Goal: Task Accomplishment & Management: Use online tool/utility

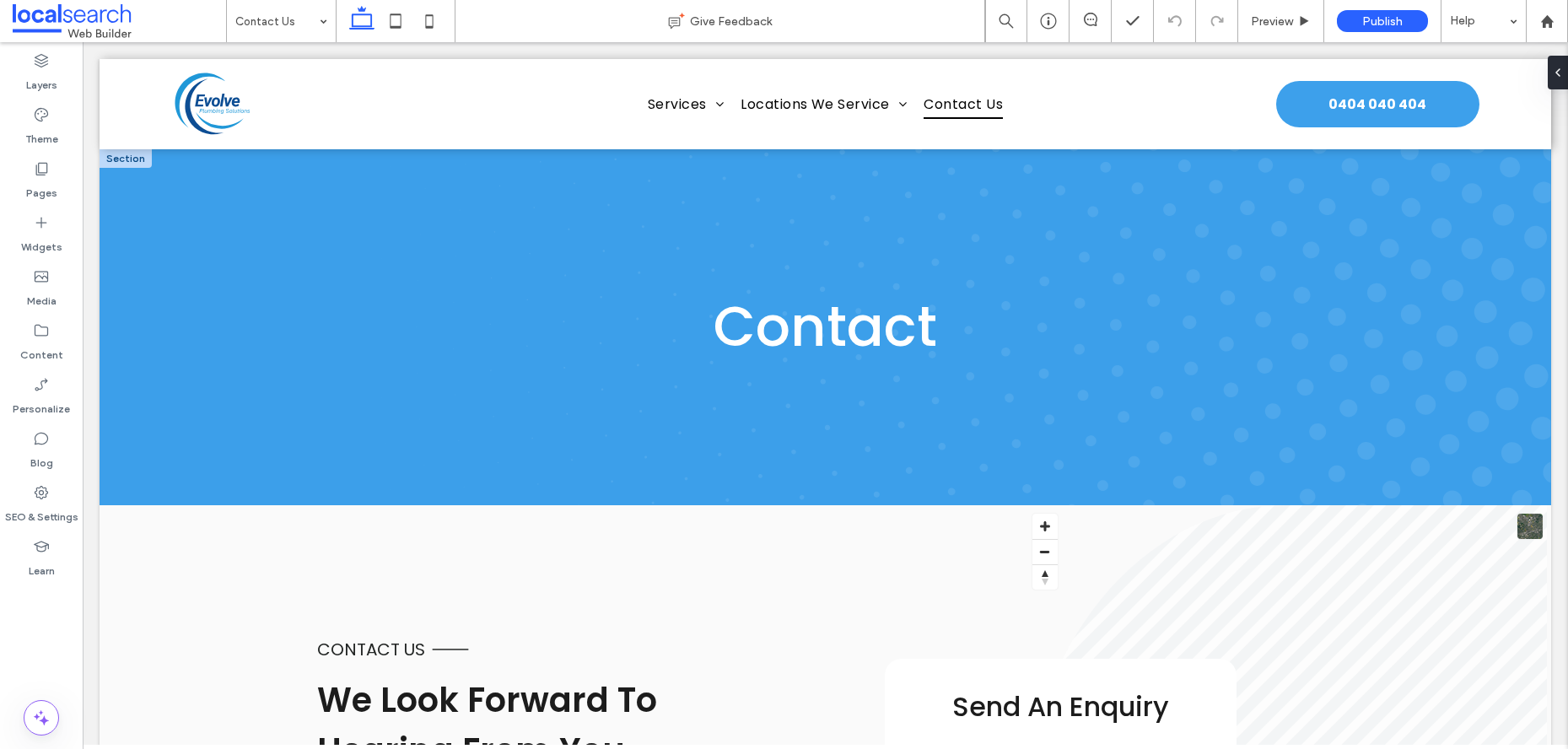
click at [955, 343] on h1 "Contact" at bounding box center [825, 327] width 793 height 66
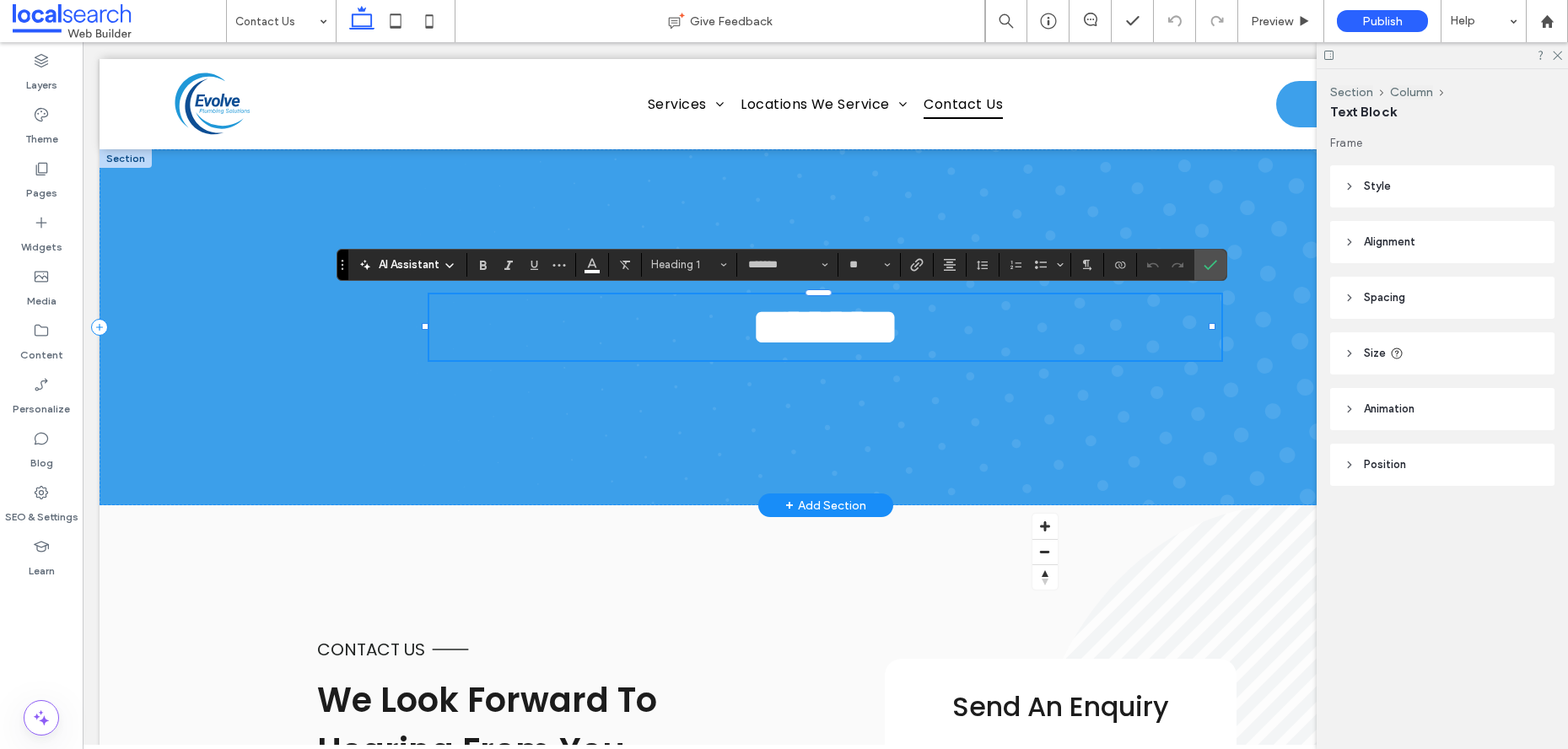
click at [942, 335] on h1 "*******" at bounding box center [825, 327] width 793 height 66
click at [1218, 270] on label "Confirm" at bounding box center [1210, 265] width 26 height 31
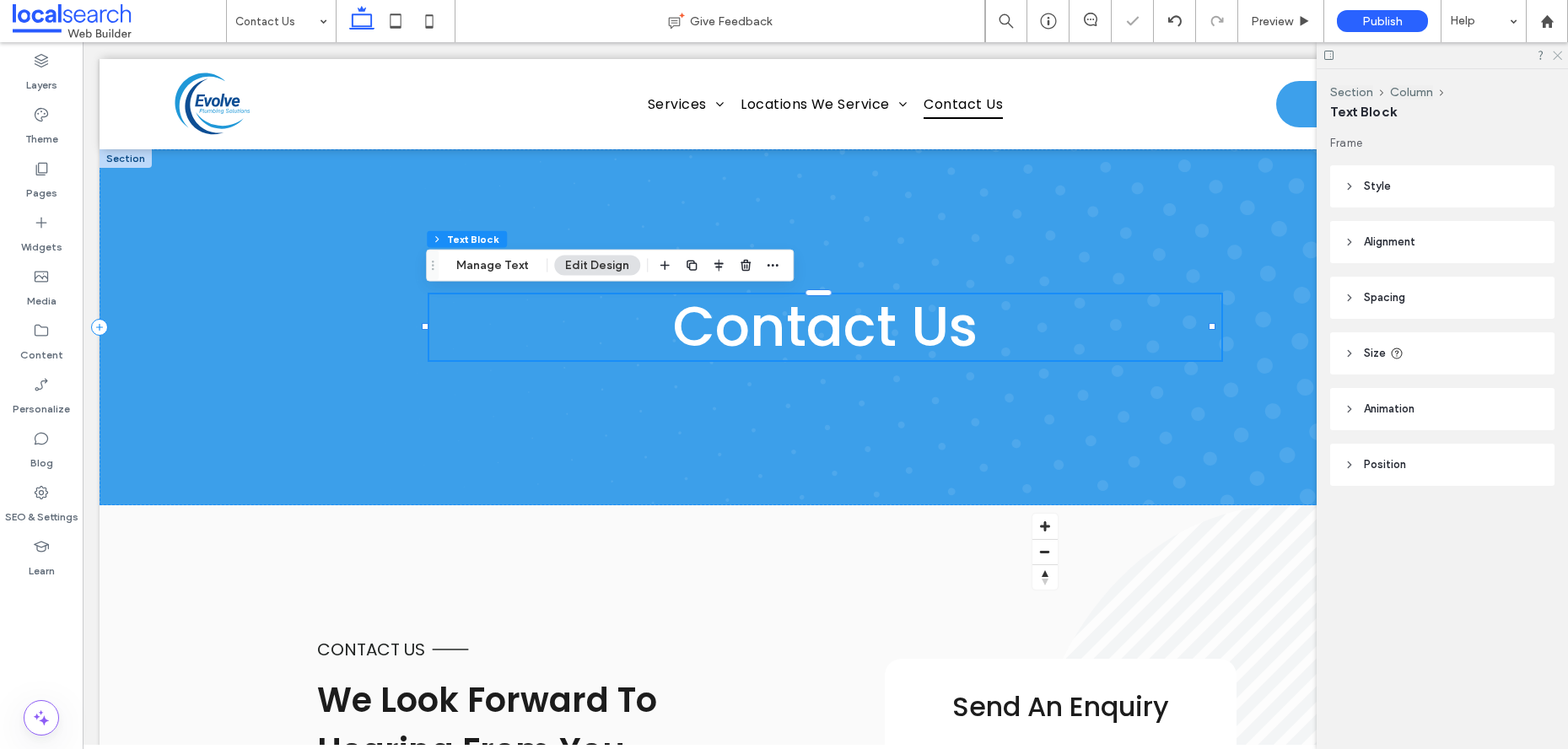
drag, startPoint x: 1553, startPoint y: 54, endPoint x: 1357, endPoint y: 51, distance: 196.0
click at [1553, 54] on icon at bounding box center [1556, 54] width 11 height 11
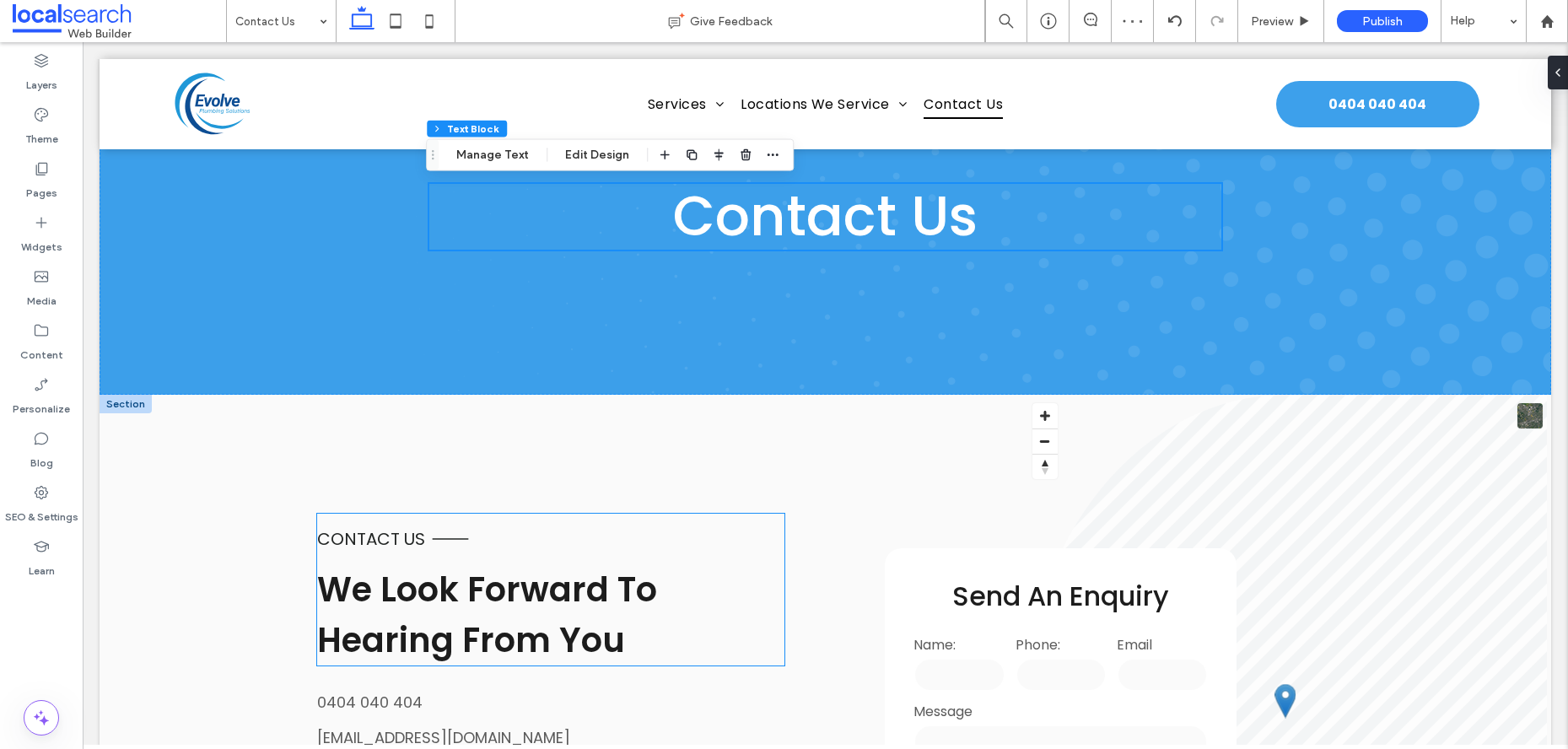
scroll to position [111, 0]
click at [376, 530] on span "contact us" at bounding box center [371, 538] width 108 height 24
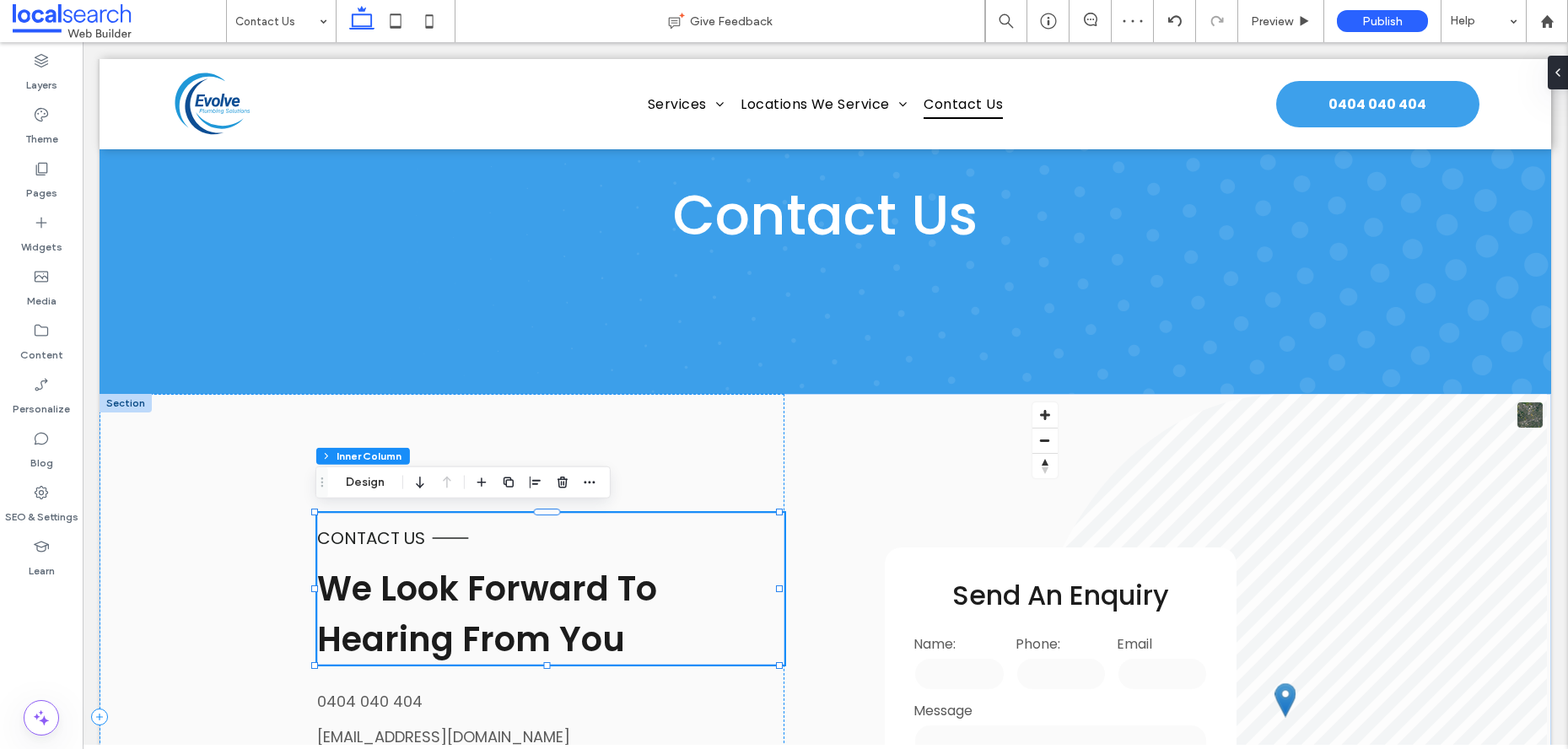
click at [376, 530] on span "contact us" at bounding box center [371, 538] width 108 height 24
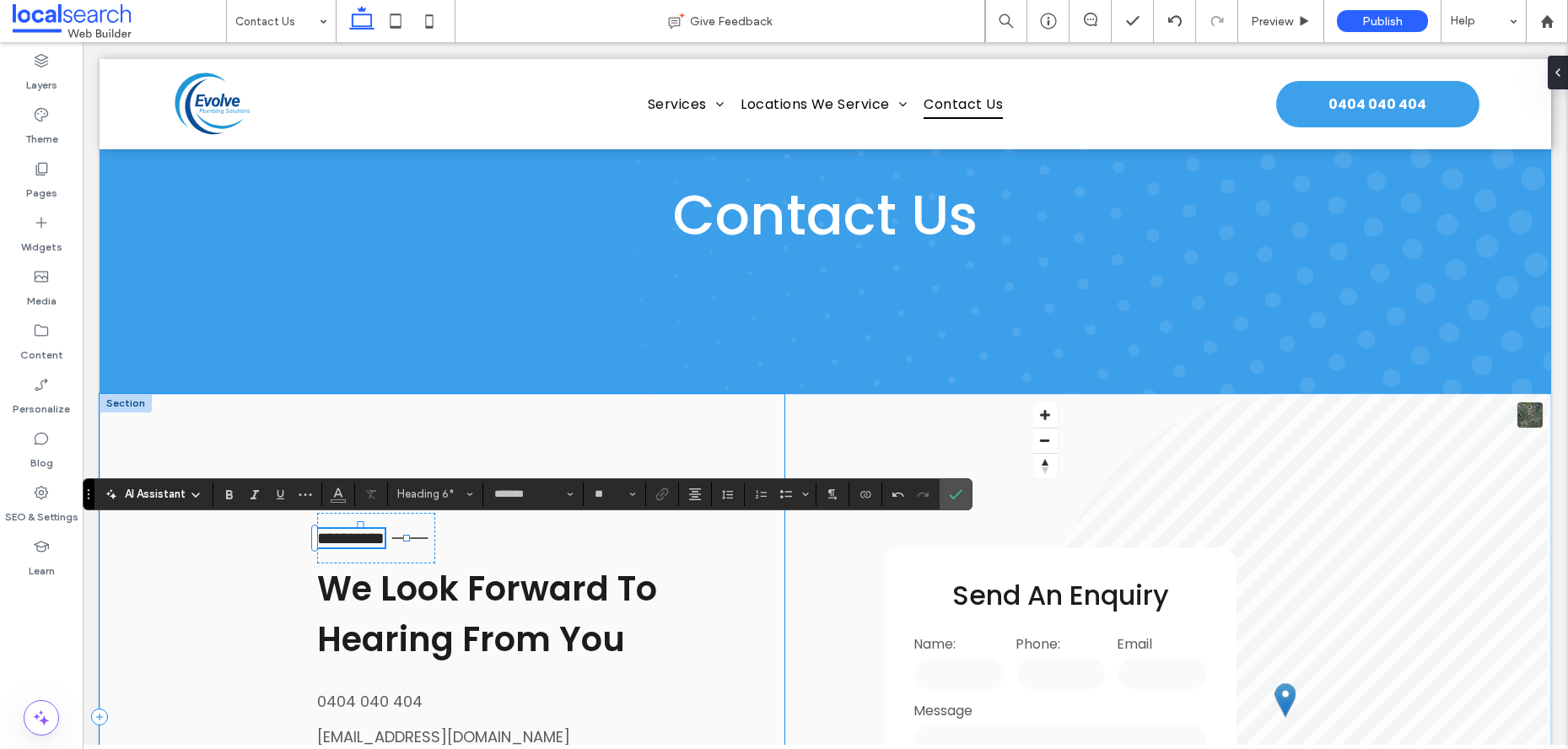
click at [546, 623] on span "We Look Forward To Hearing From You" at bounding box center [487, 613] width 340 height 97
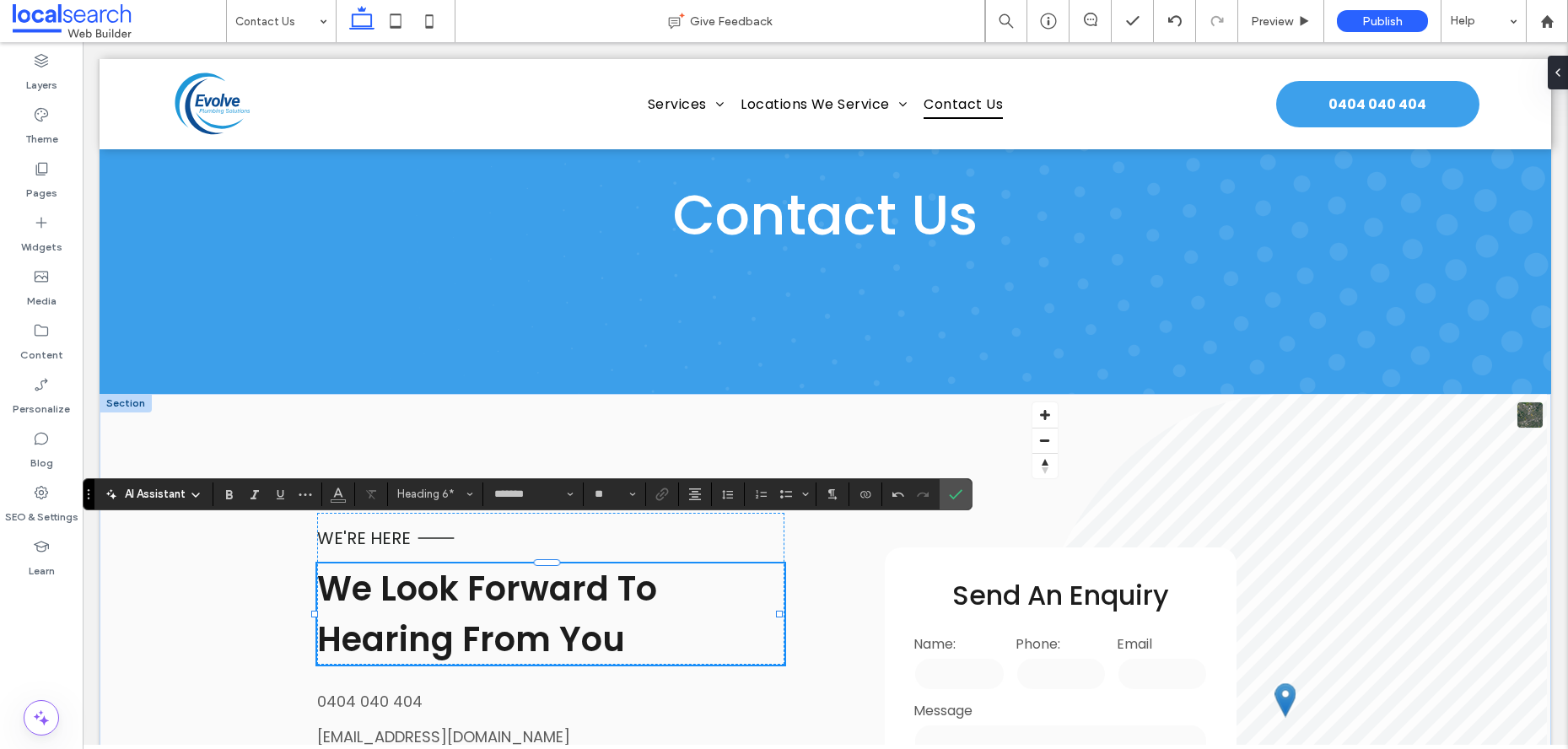
click at [546, 623] on div "We Look Forward To Hearing From You" at bounding box center [550, 614] width 466 height 101
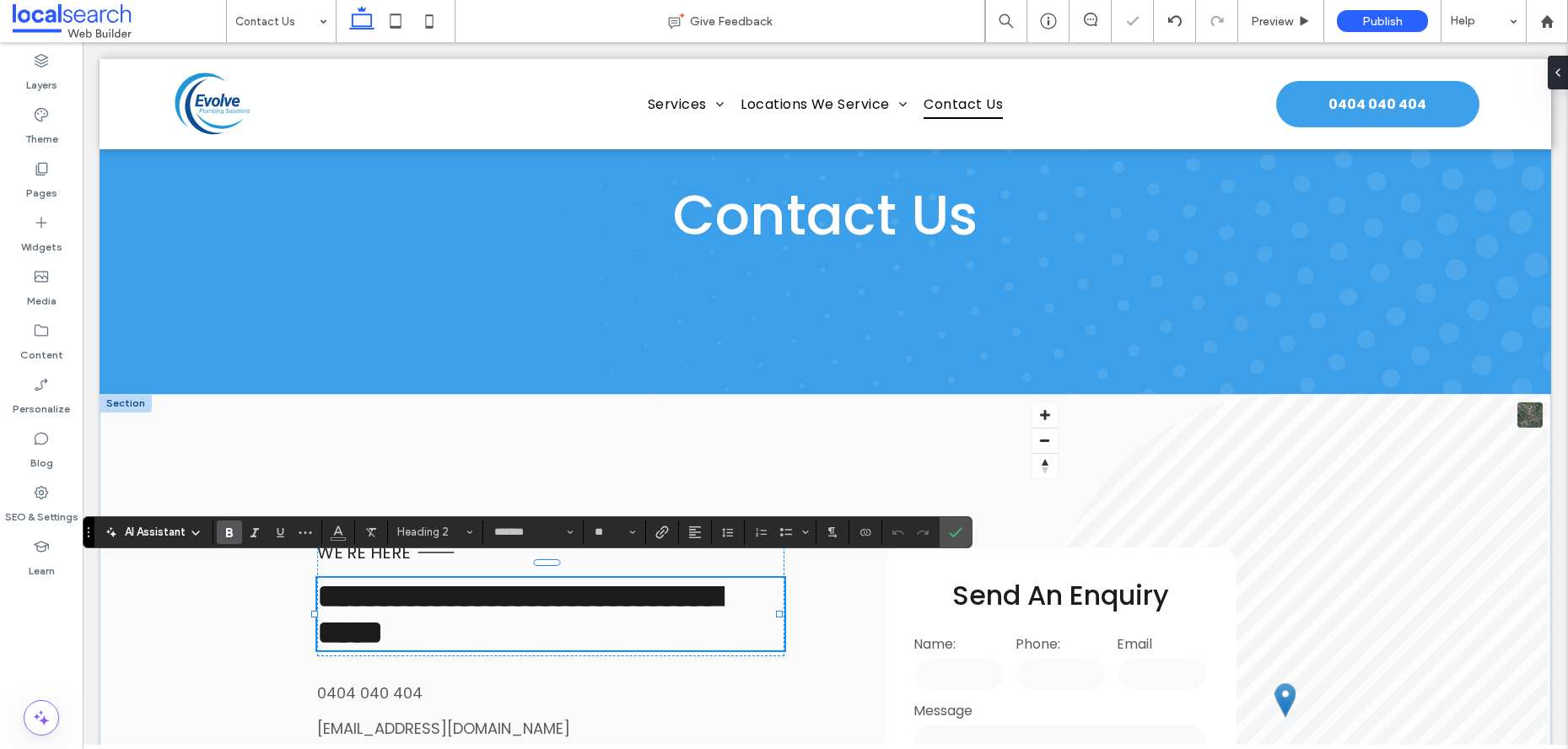
scroll to position [137, 0]
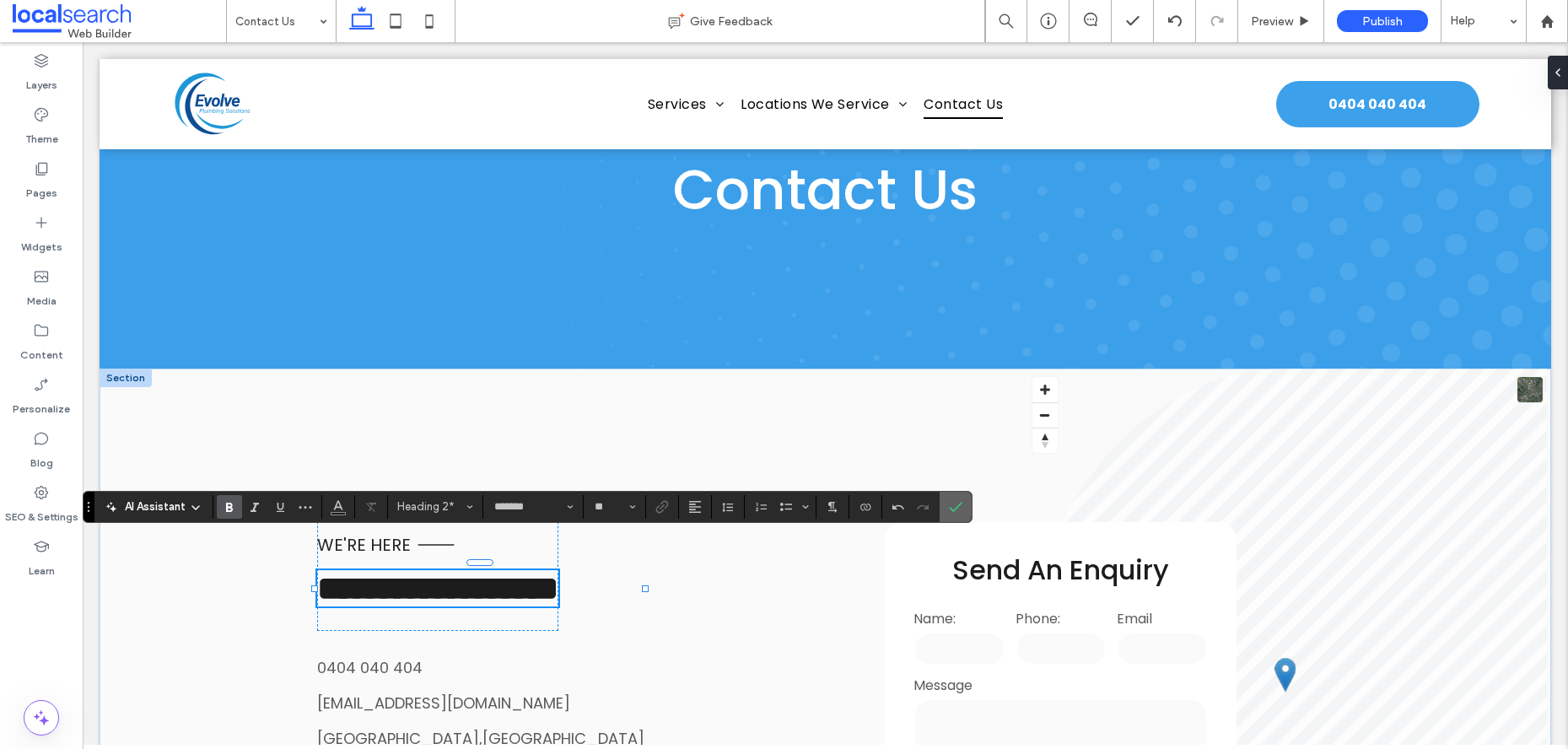
click at [959, 502] on icon "Confirm" at bounding box center [956, 507] width 14 height 14
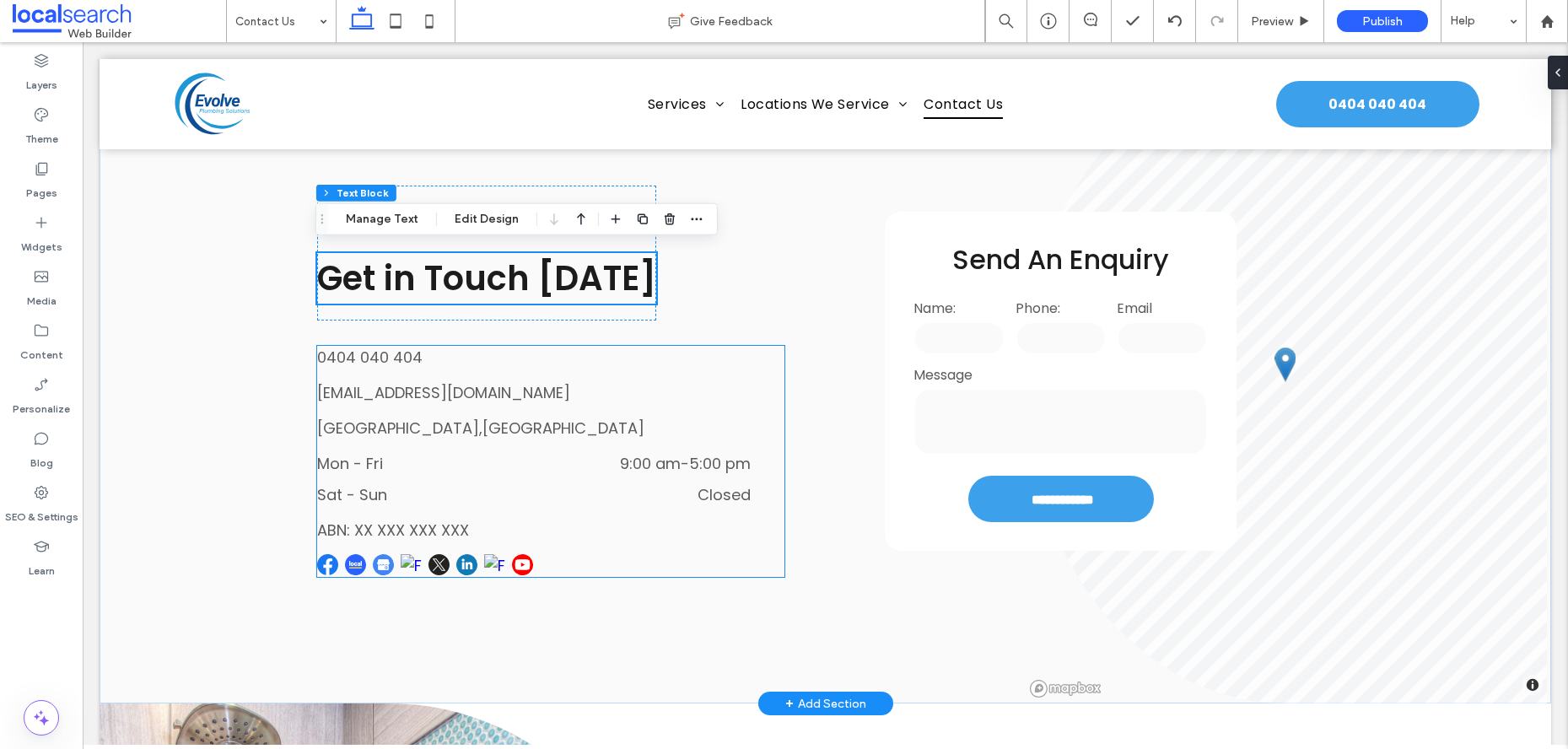
scroll to position [451, 0]
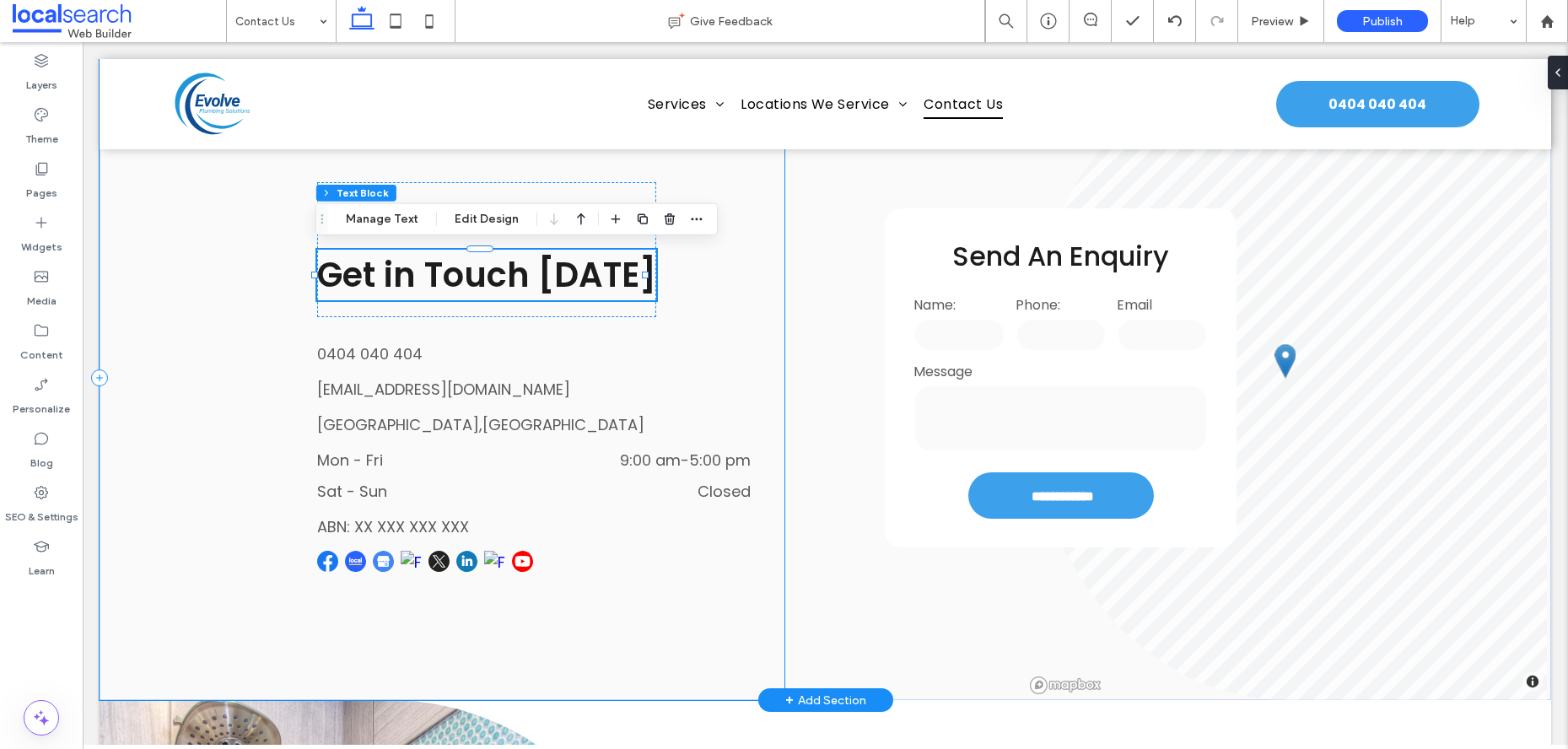
click at [771, 317] on div "We're Here Get in Touch Today 0404 040 404 support@localsearch.com.au Woy Woy,N…" at bounding box center [442, 378] width 685 height 646
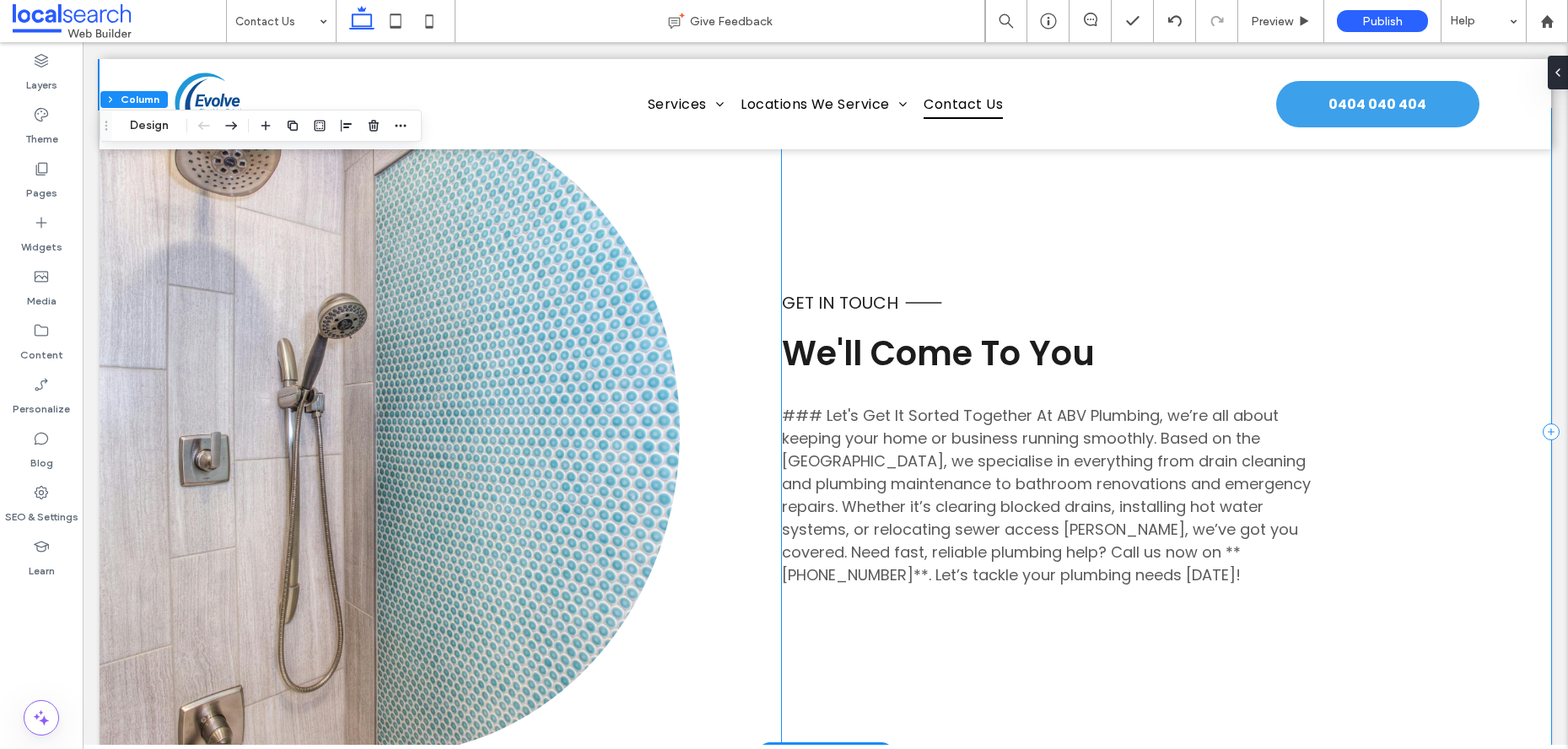
scroll to position [1008, 0]
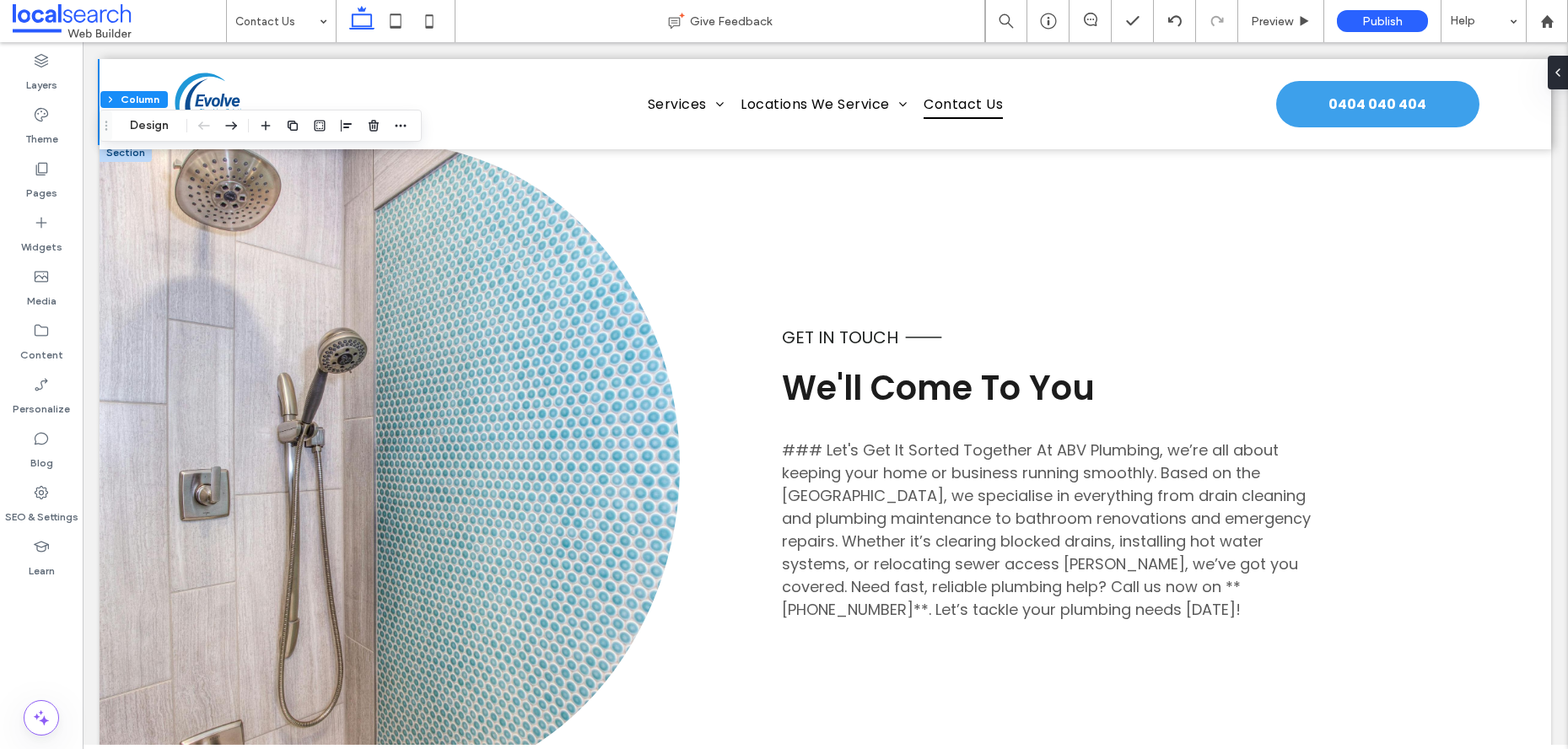
click at [899, 490] on span "### Let's Get It Sorted Together At ABV Plumbing, we’re all about keeping your …" at bounding box center [1047, 530] width 529 height 180
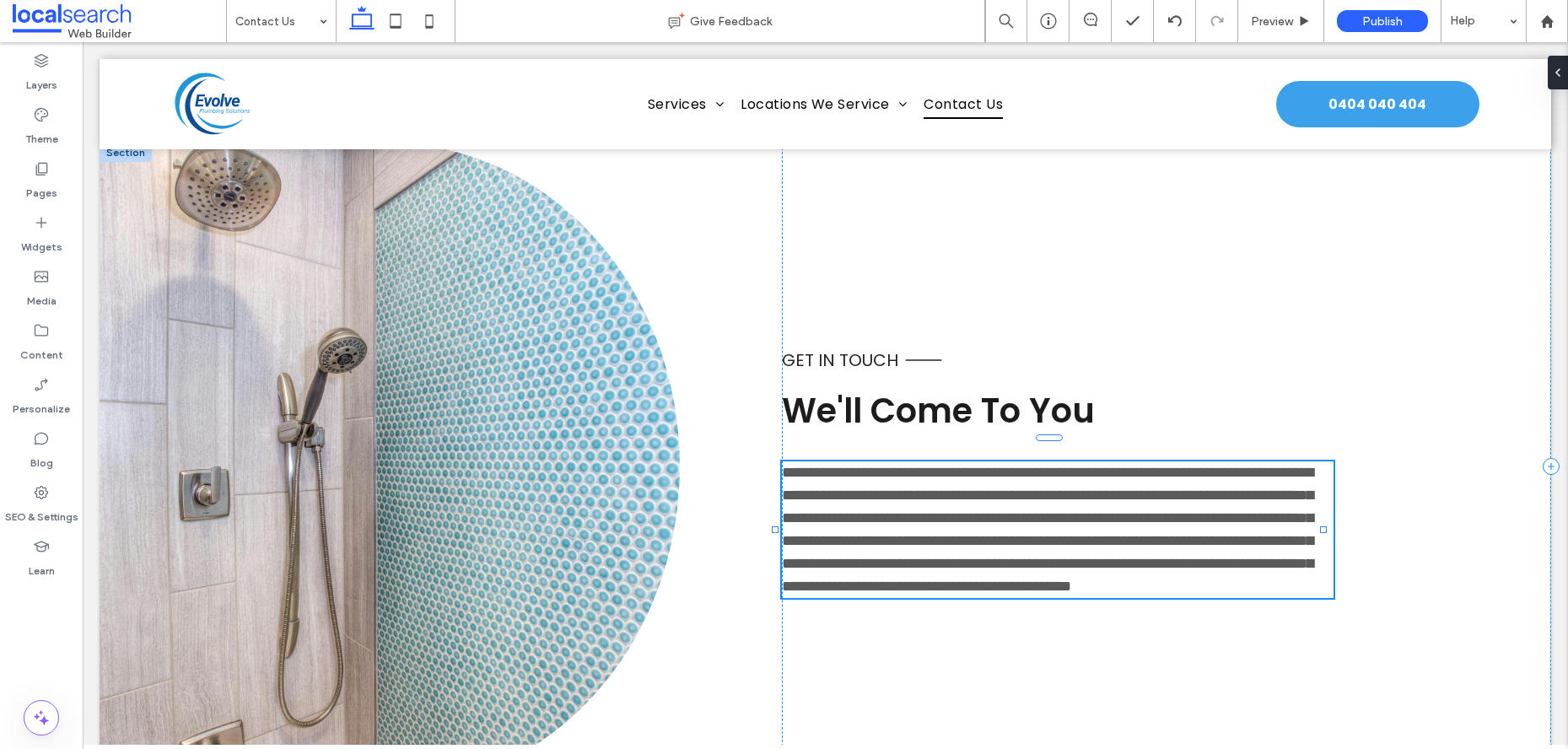
type input "*******"
type input "**"
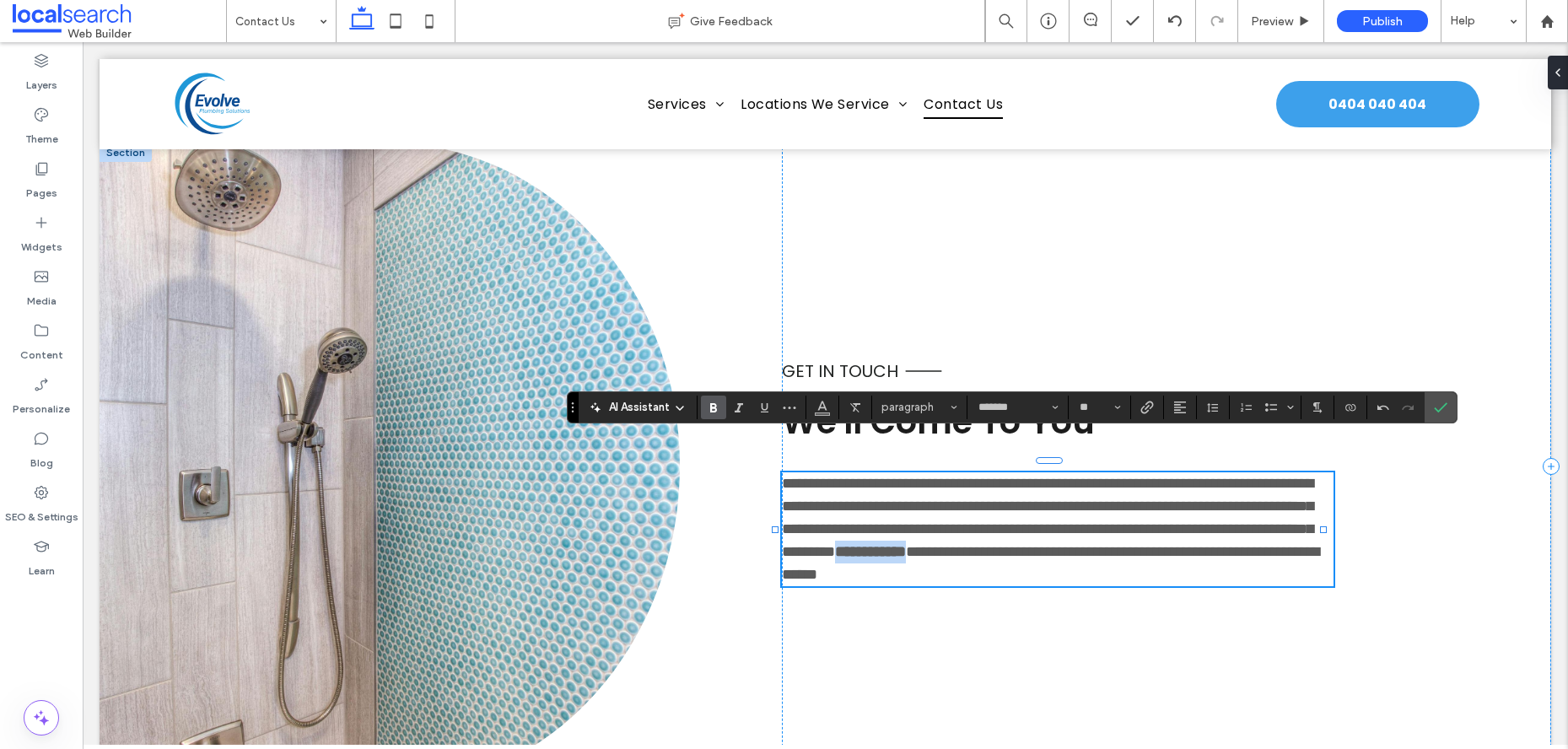
drag, startPoint x: 875, startPoint y: 559, endPoint x: 779, endPoint y: 558, distance: 96.0
click at [835, 558] on strong "**********" at bounding box center [871, 551] width 71 height 15
click at [709, 409] on icon "Bold" at bounding box center [713, 407] width 14 height 14
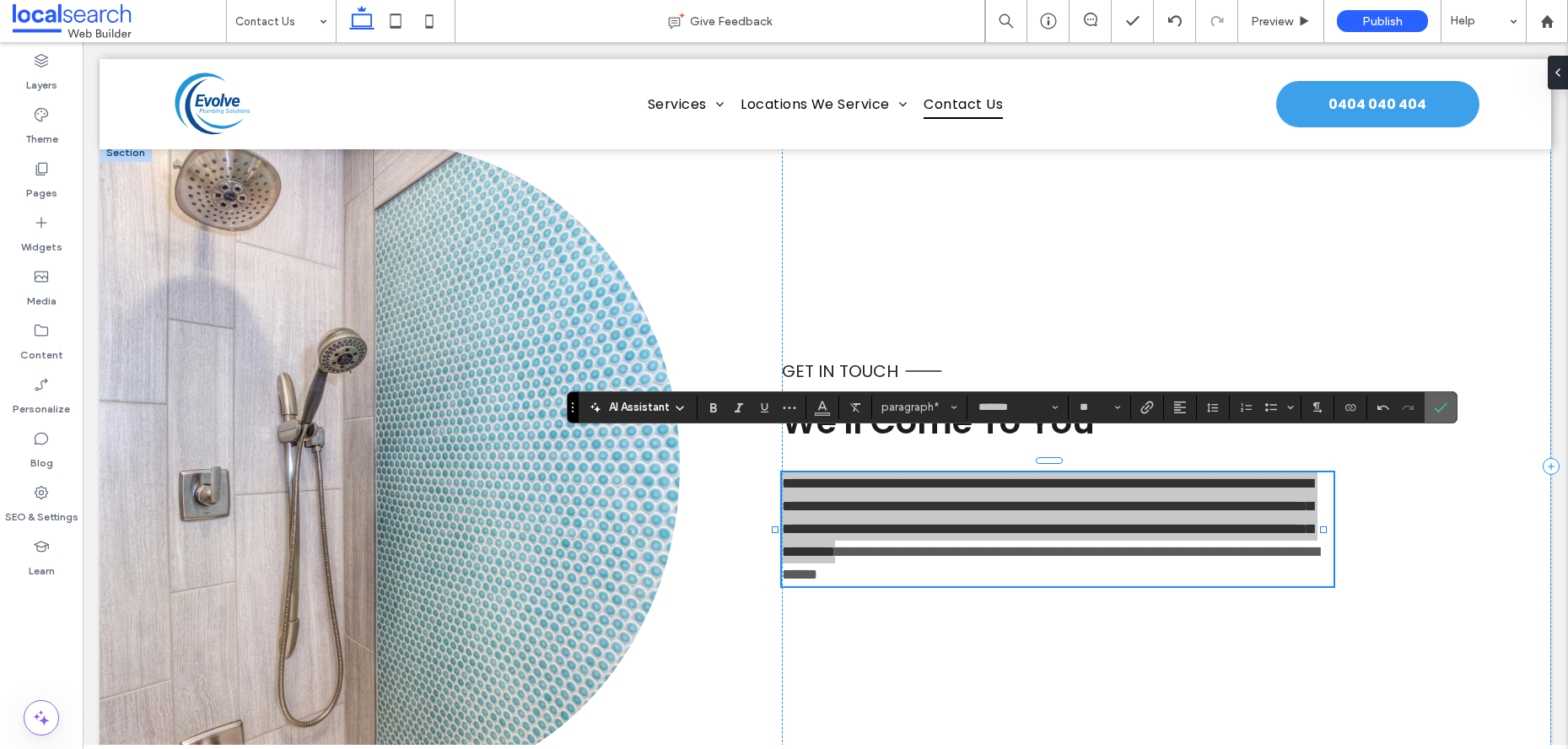
click at [1434, 405] on icon "Confirm" at bounding box center [1441, 407] width 14 height 14
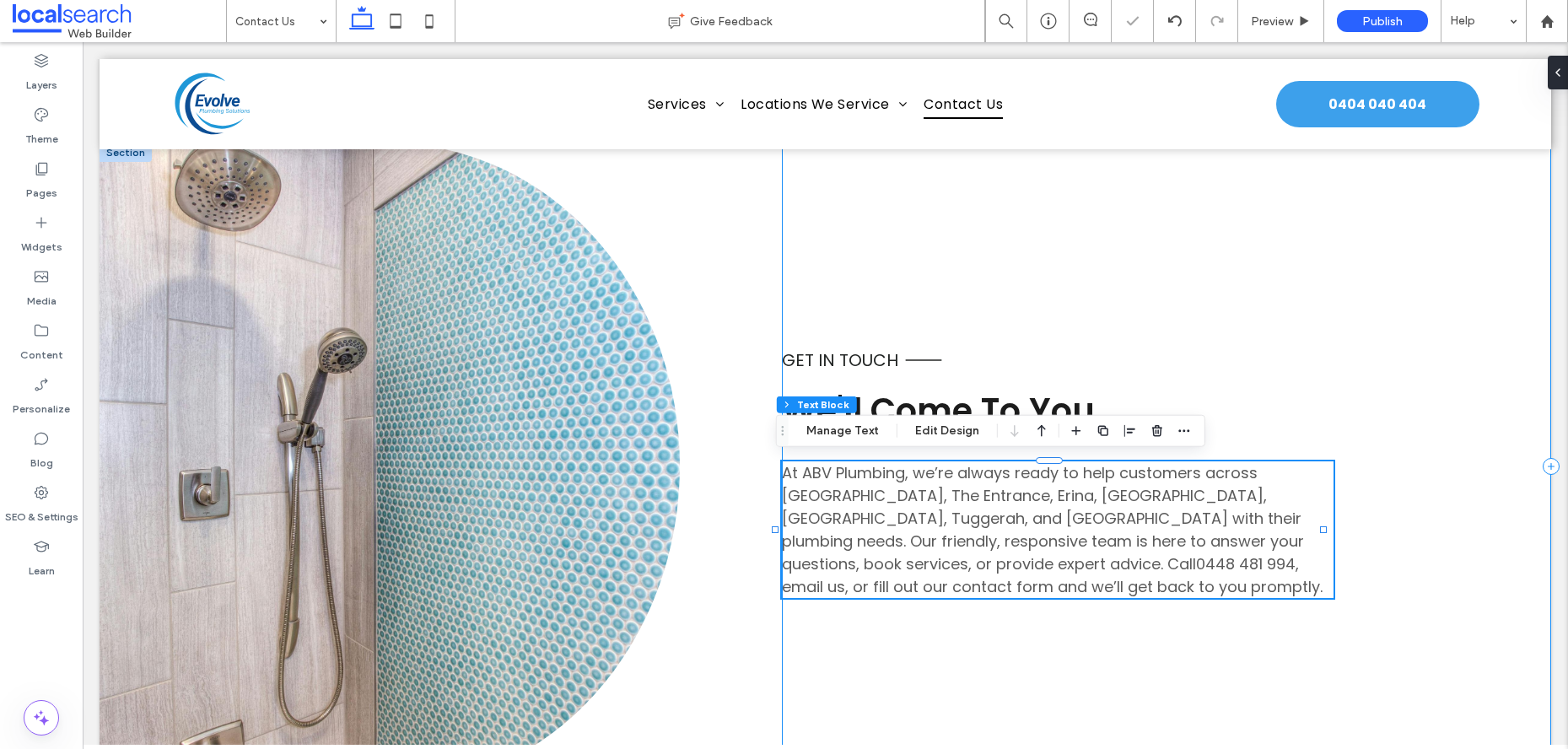
click at [1450, 553] on div "Get in touch We'll Come To You At ABV Plumbing, we’re always ready to help cust…" at bounding box center [1167, 467] width 769 height 646
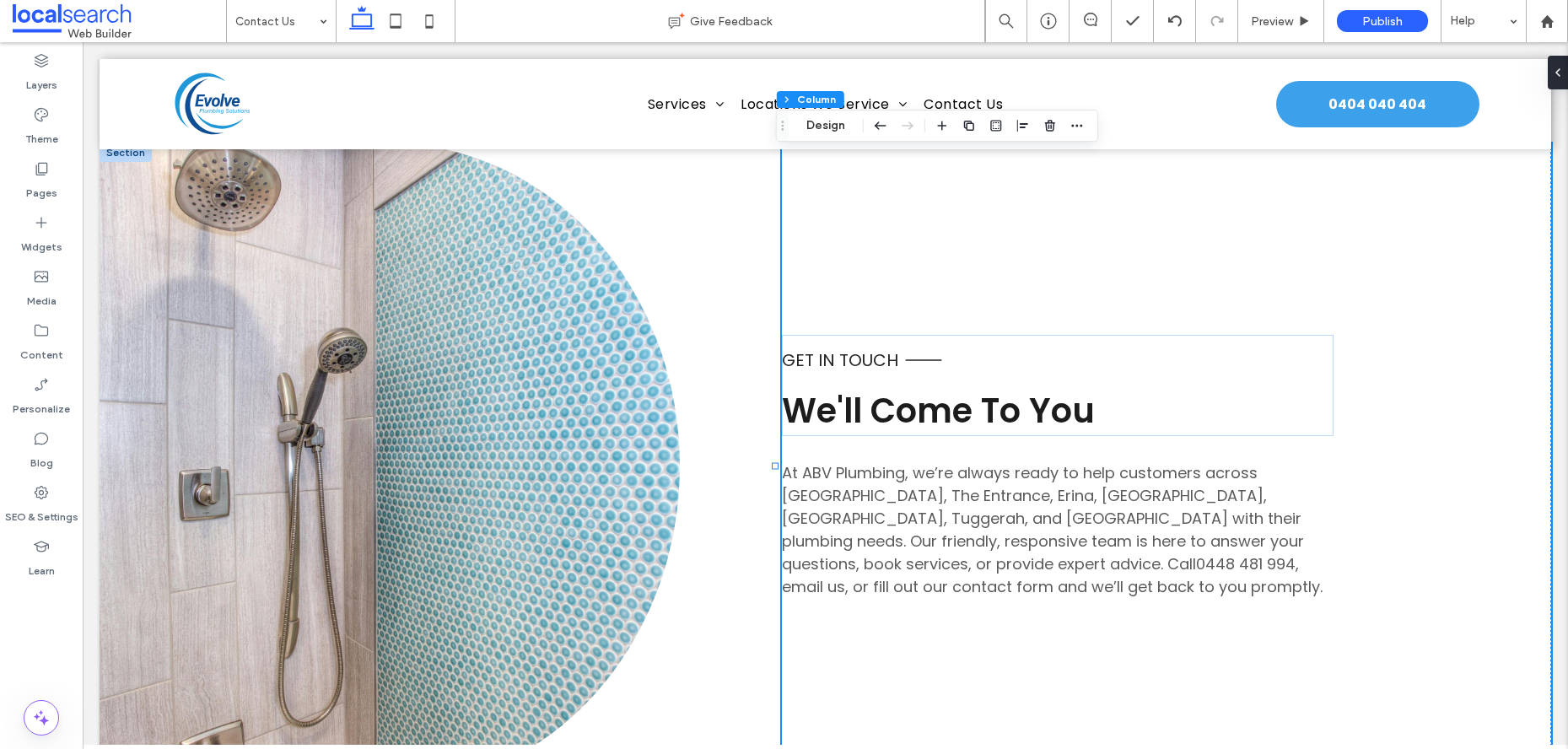
click at [822, 361] on span "Get in touch" at bounding box center [840, 360] width 116 height 24
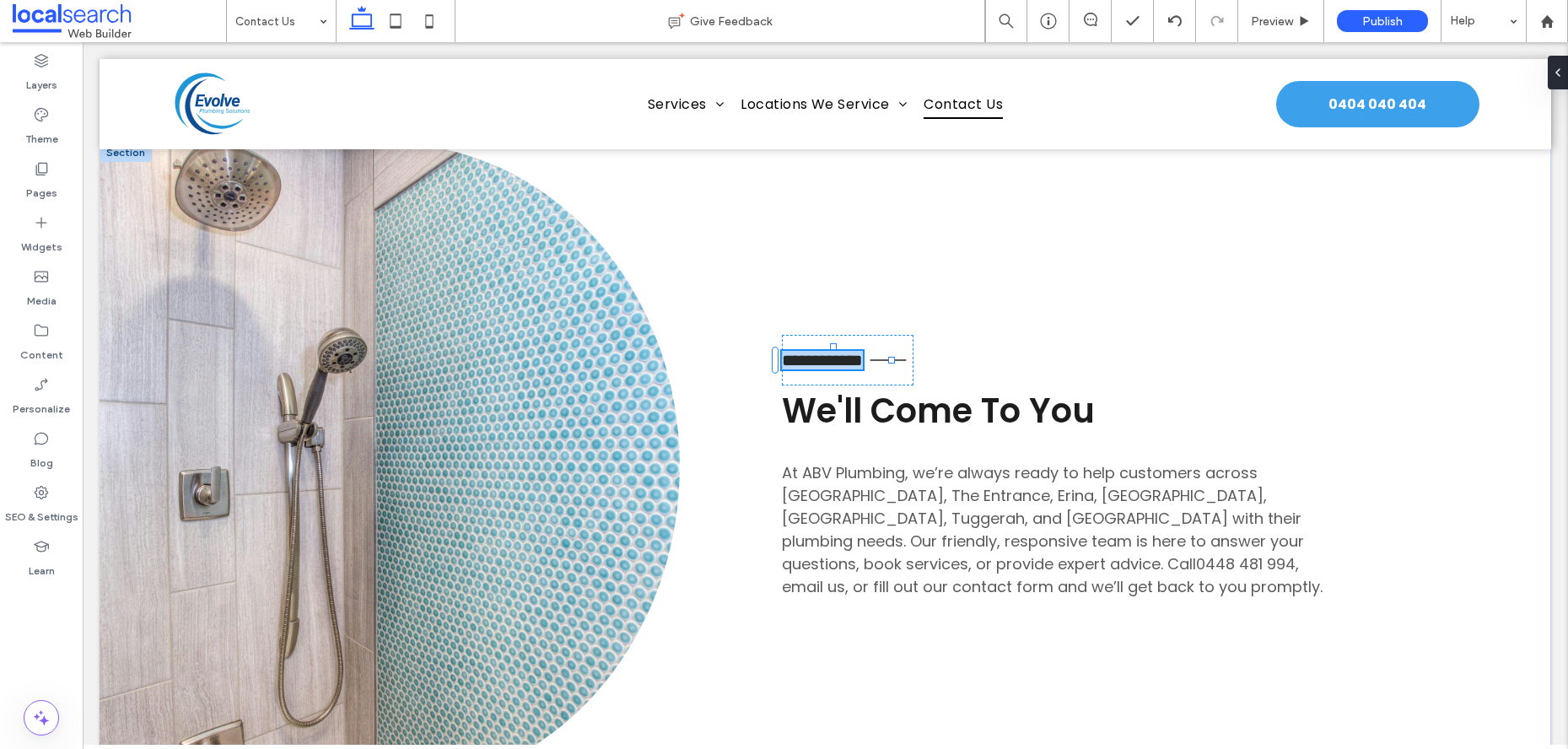
type input "*******"
type input "**"
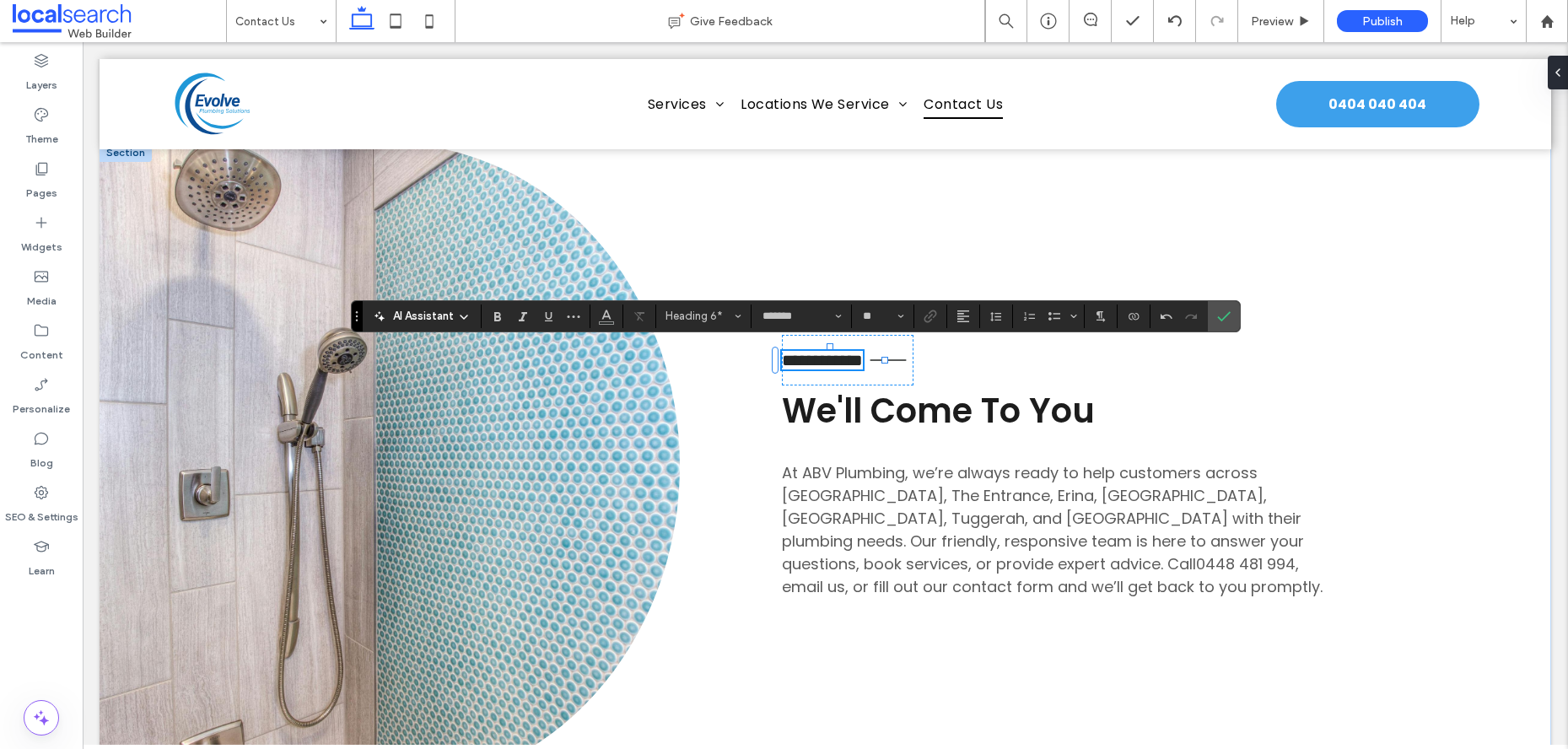
click at [958, 418] on span "We'll Come To You" at bounding box center [938, 411] width 313 height 47
click at [958, 418] on div "We'll Come To You" at bounding box center [938, 410] width 313 height 50
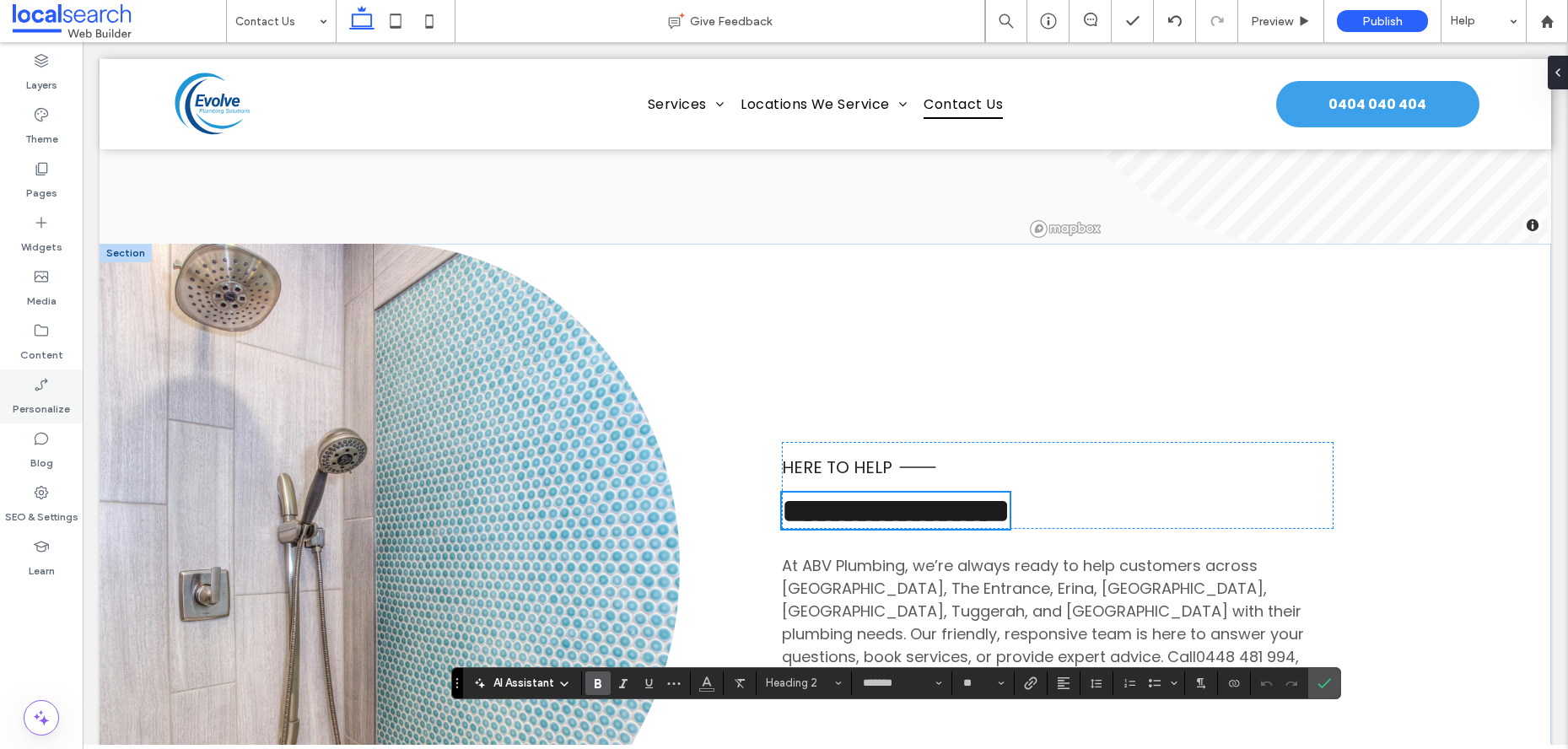
scroll to position [937, 0]
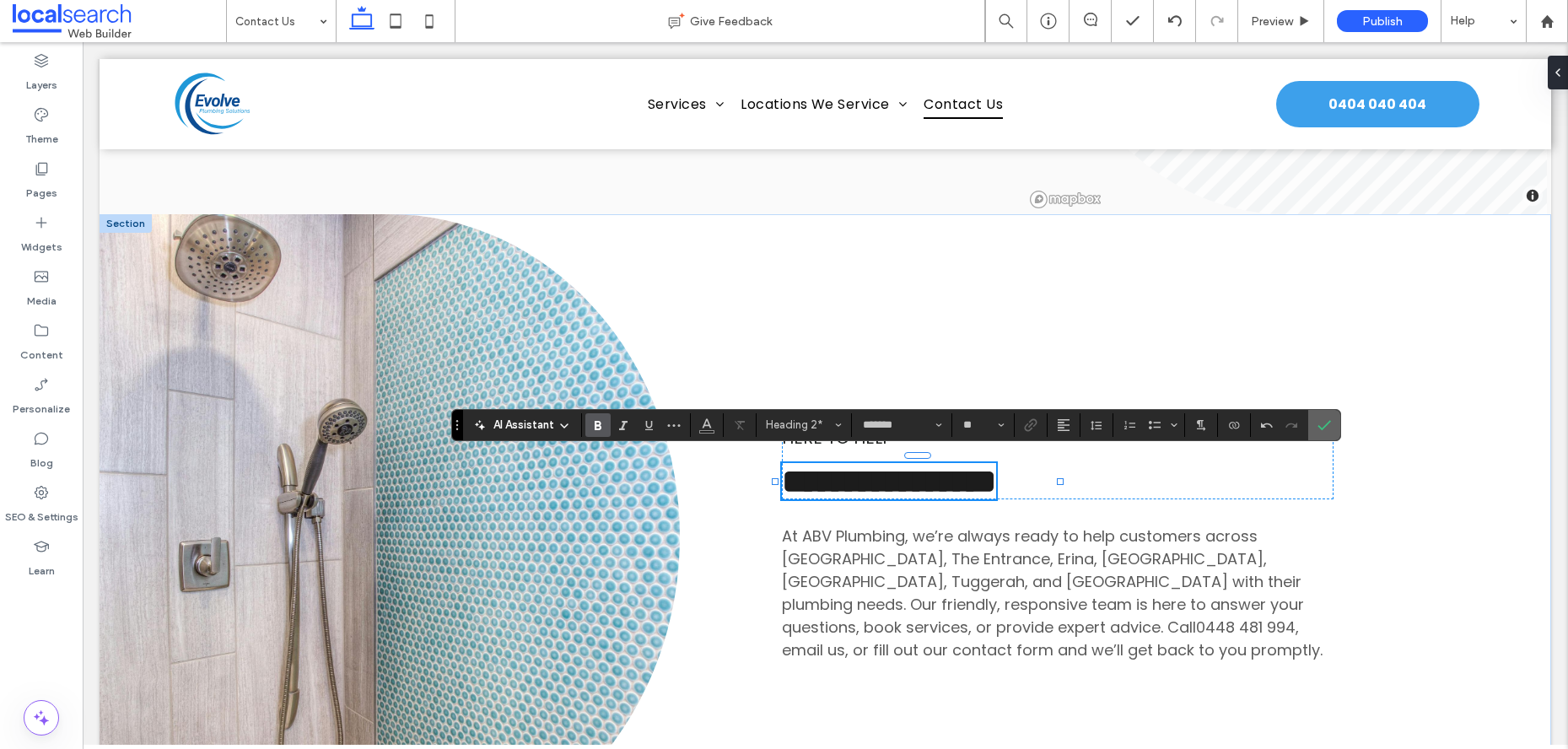
click at [1318, 426] on use "Confirm" at bounding box center [1324, 425] width 14 height 10
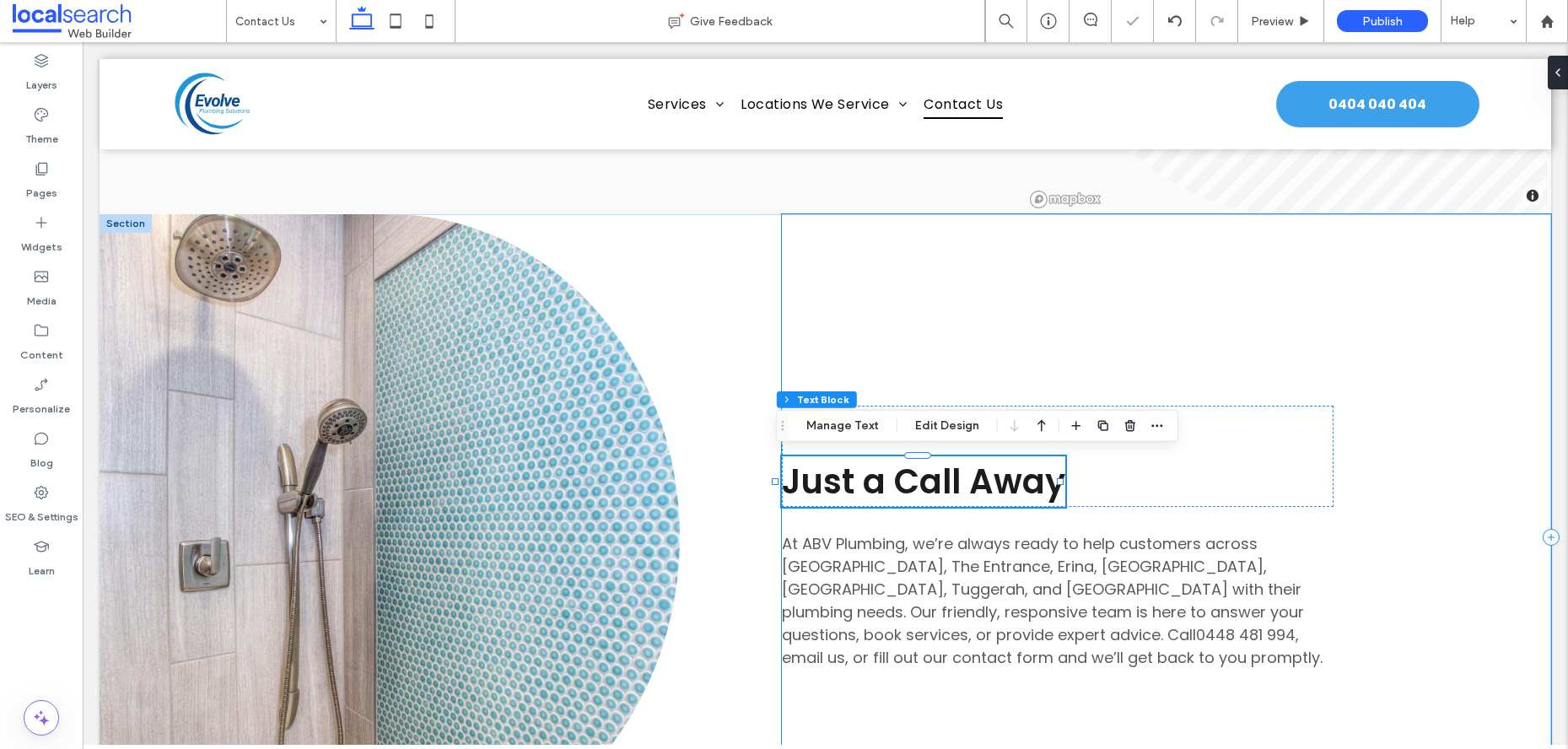
click at [1432, 443] on div "Here to Help Just a Call Away At ABV Plumbing, we’re always ready to help custo…" at bounding box center [1167, 537] width 769 height 646
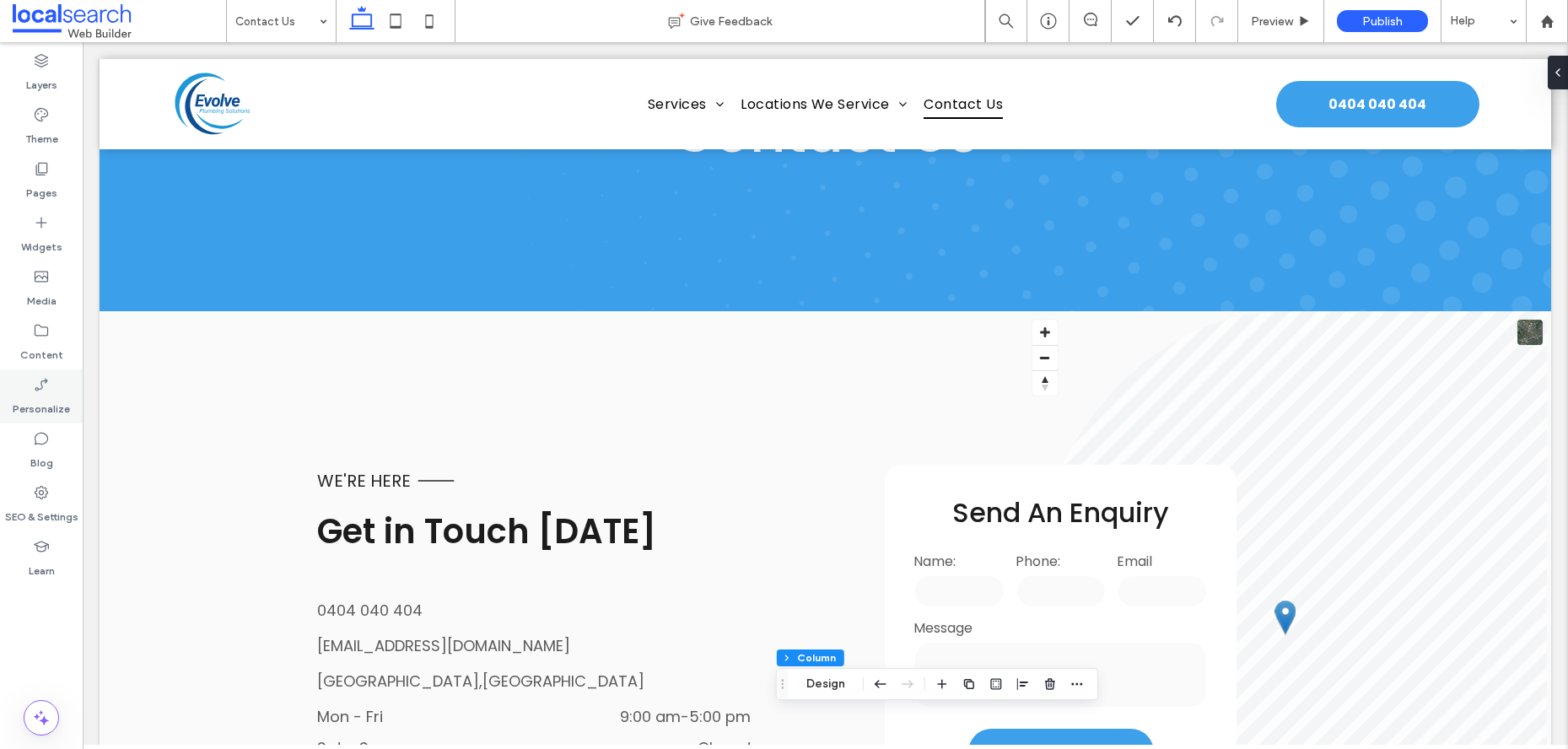
scroll to position [0, 0]
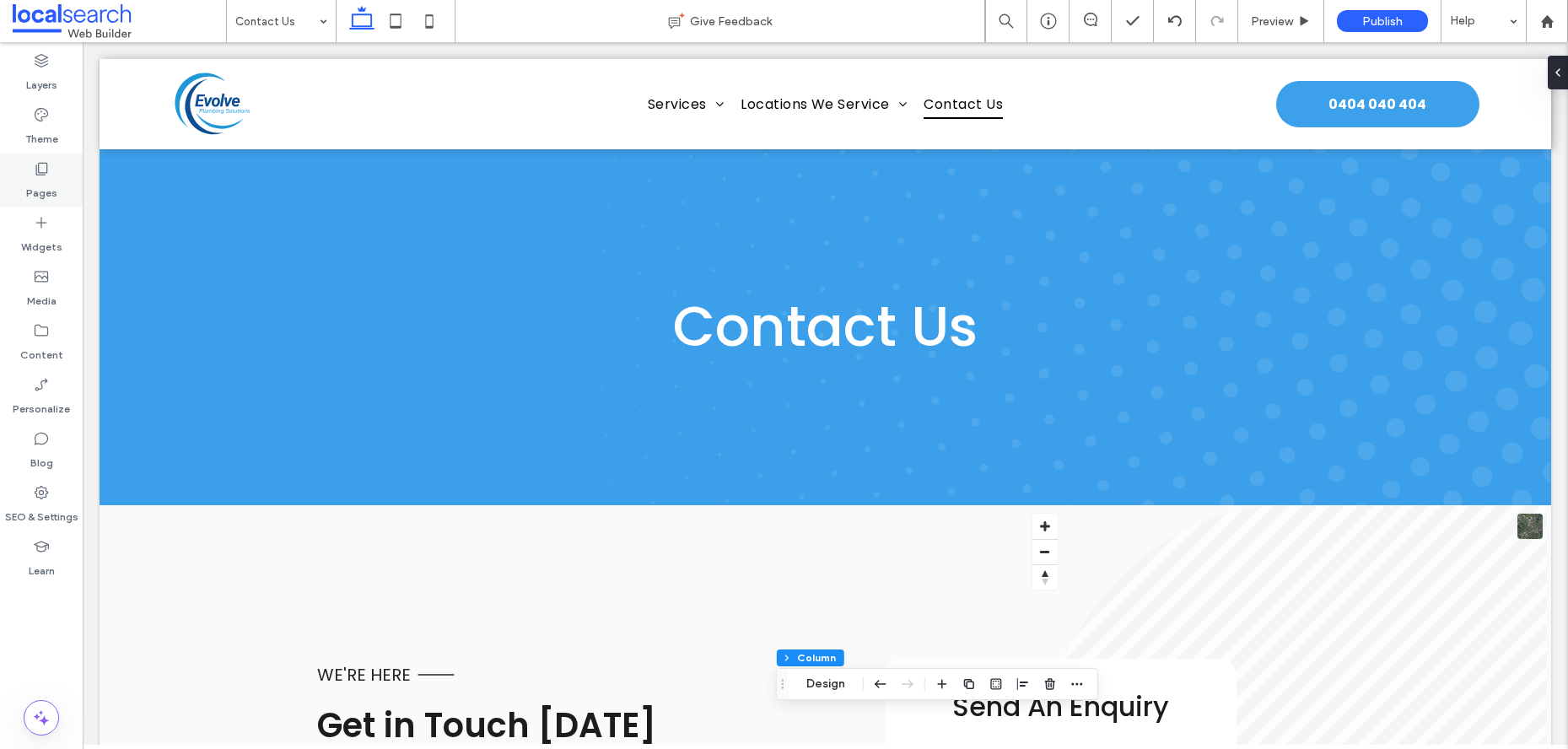
click at [35, 174] on icon at bounding box center [40, 168] width 17 height 17
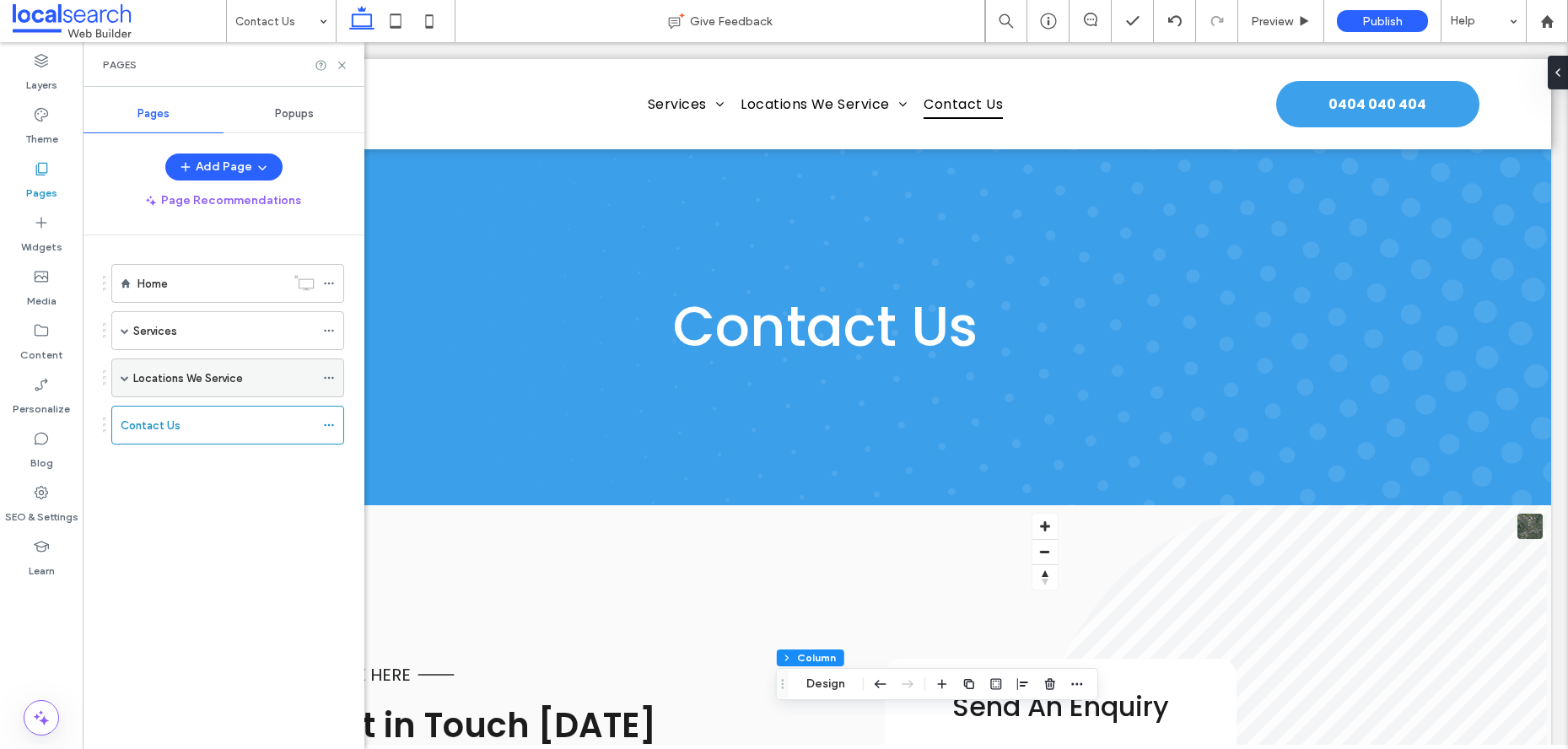
click at [119, 379] on div "Locations We Service" at bounding box center [227, 377] width 233 height 38
click at [128, 379] on span at bounding box center [125, 378] width 9 height 9
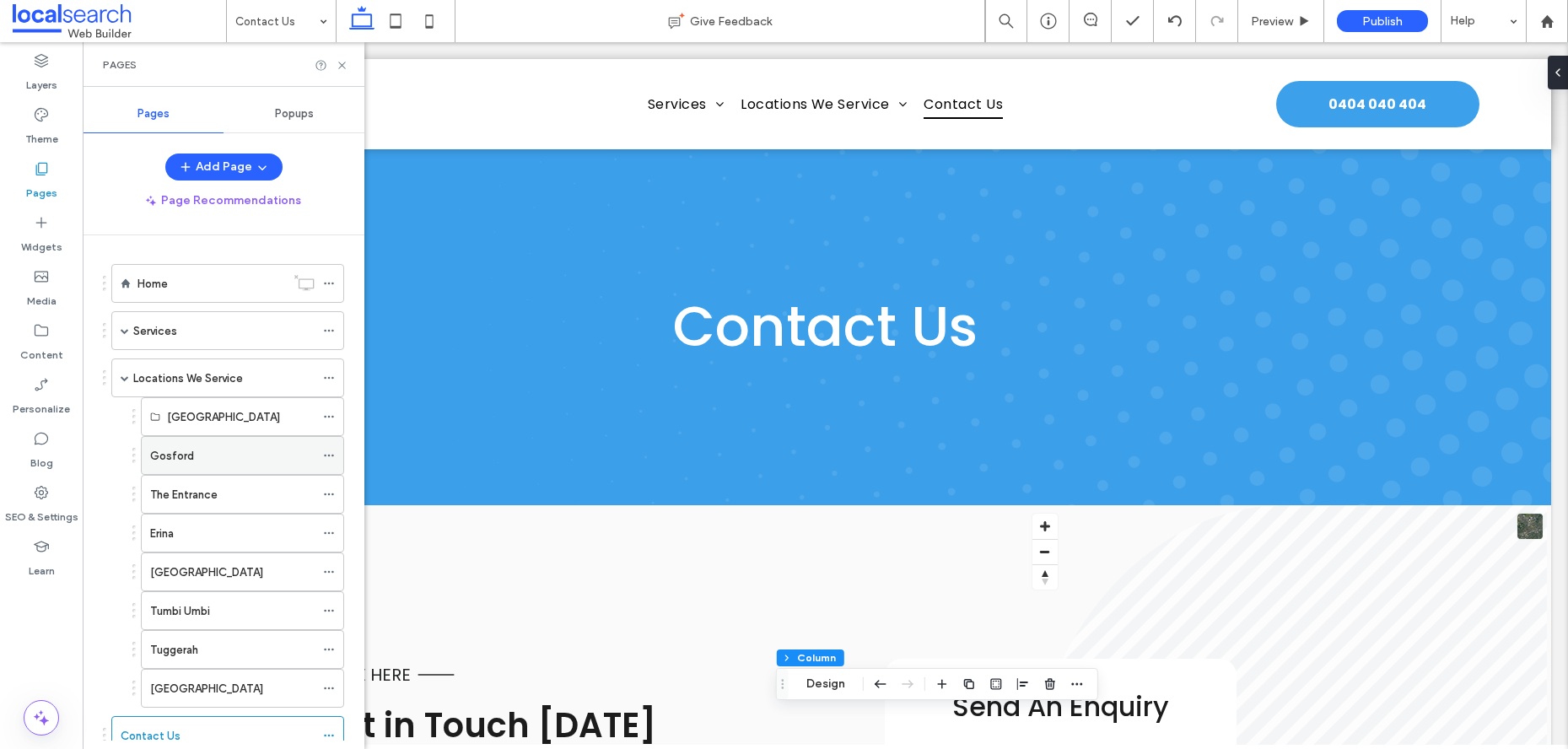
click at [204, 459] on div "Gosford" at bounding box center [232, 456] width 164 height 18
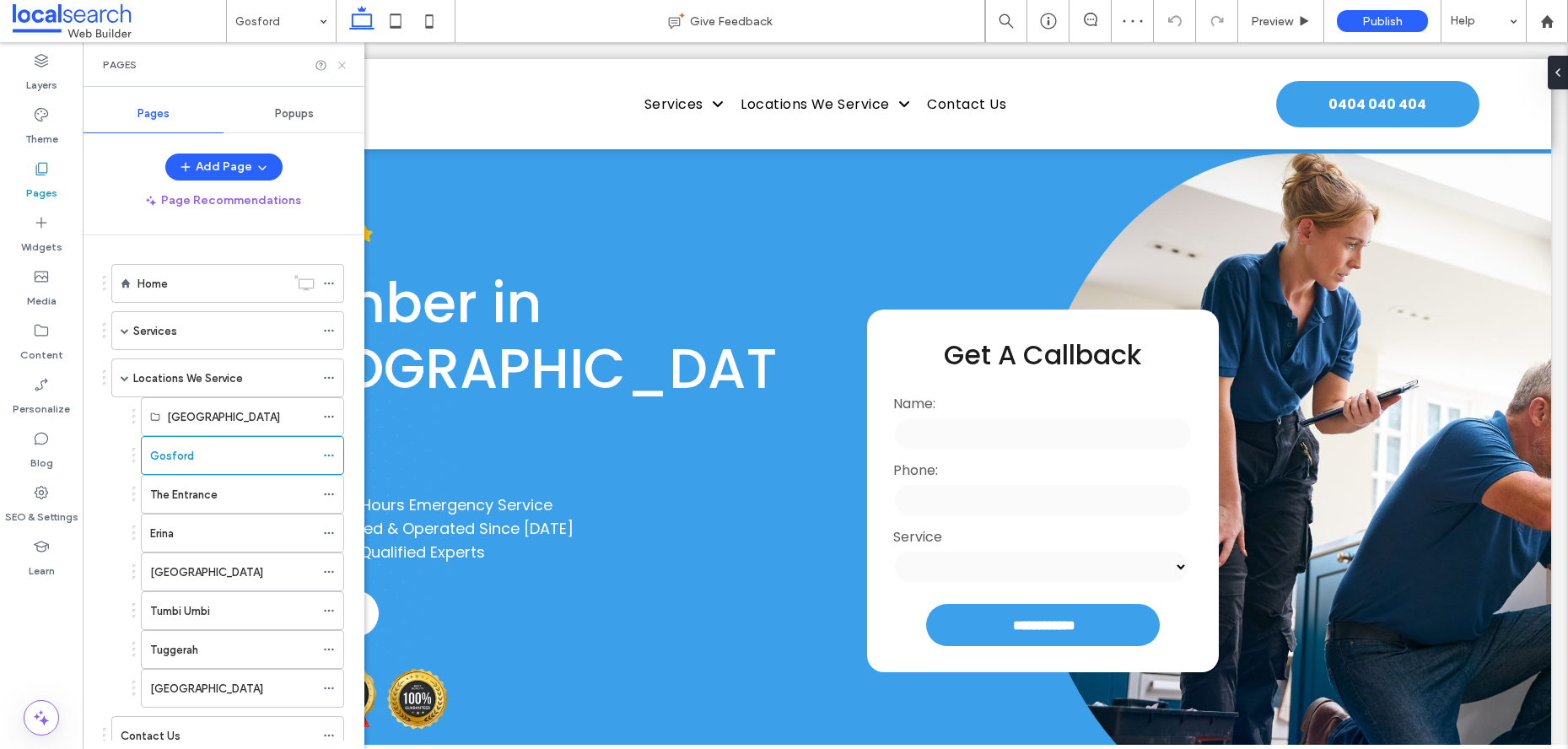
click at [341, 63] on icon at bounding box center [341, 65] width 13 height 13
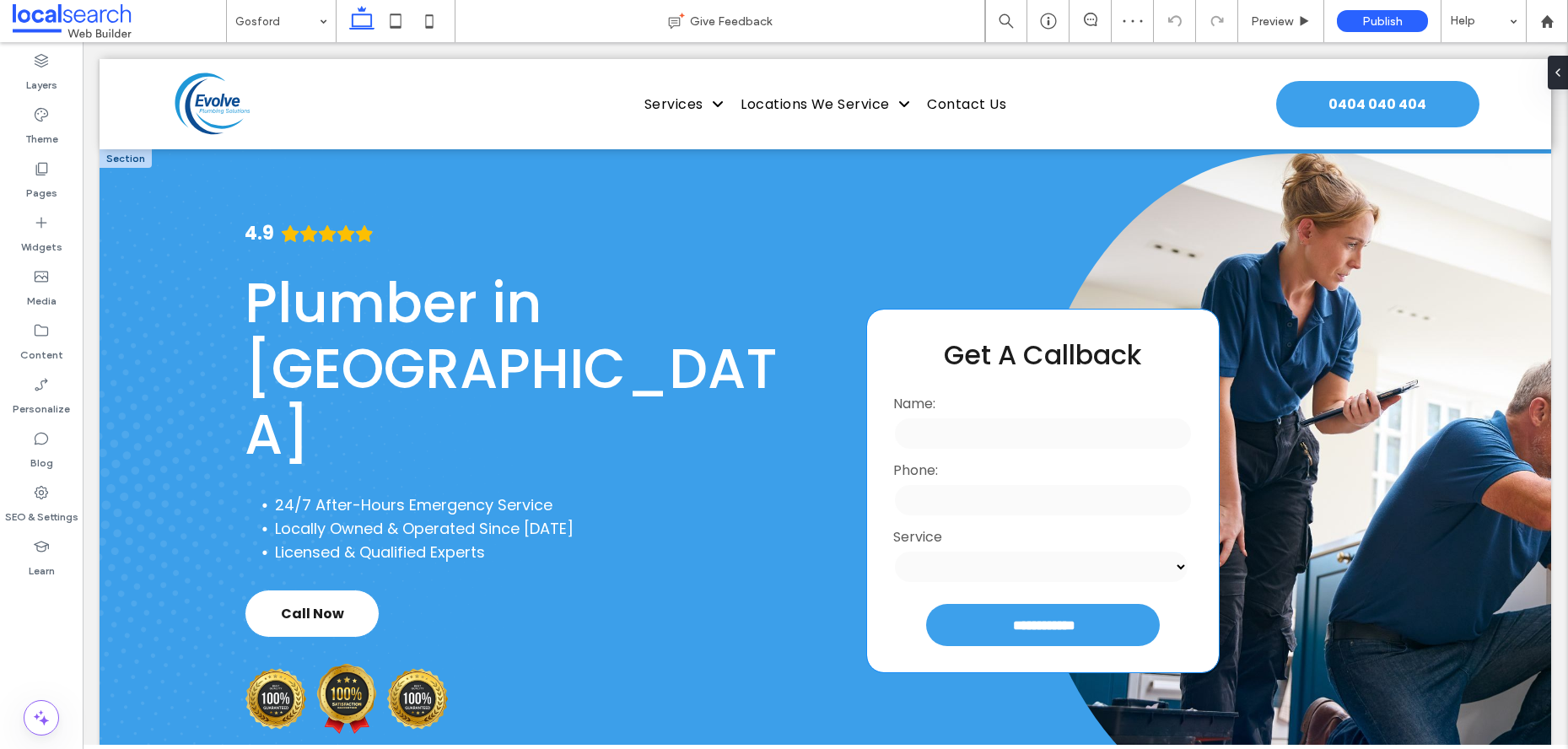
click at [1170, 347] on div "**********" at bounding box center [1043, 491] width 352 height 363
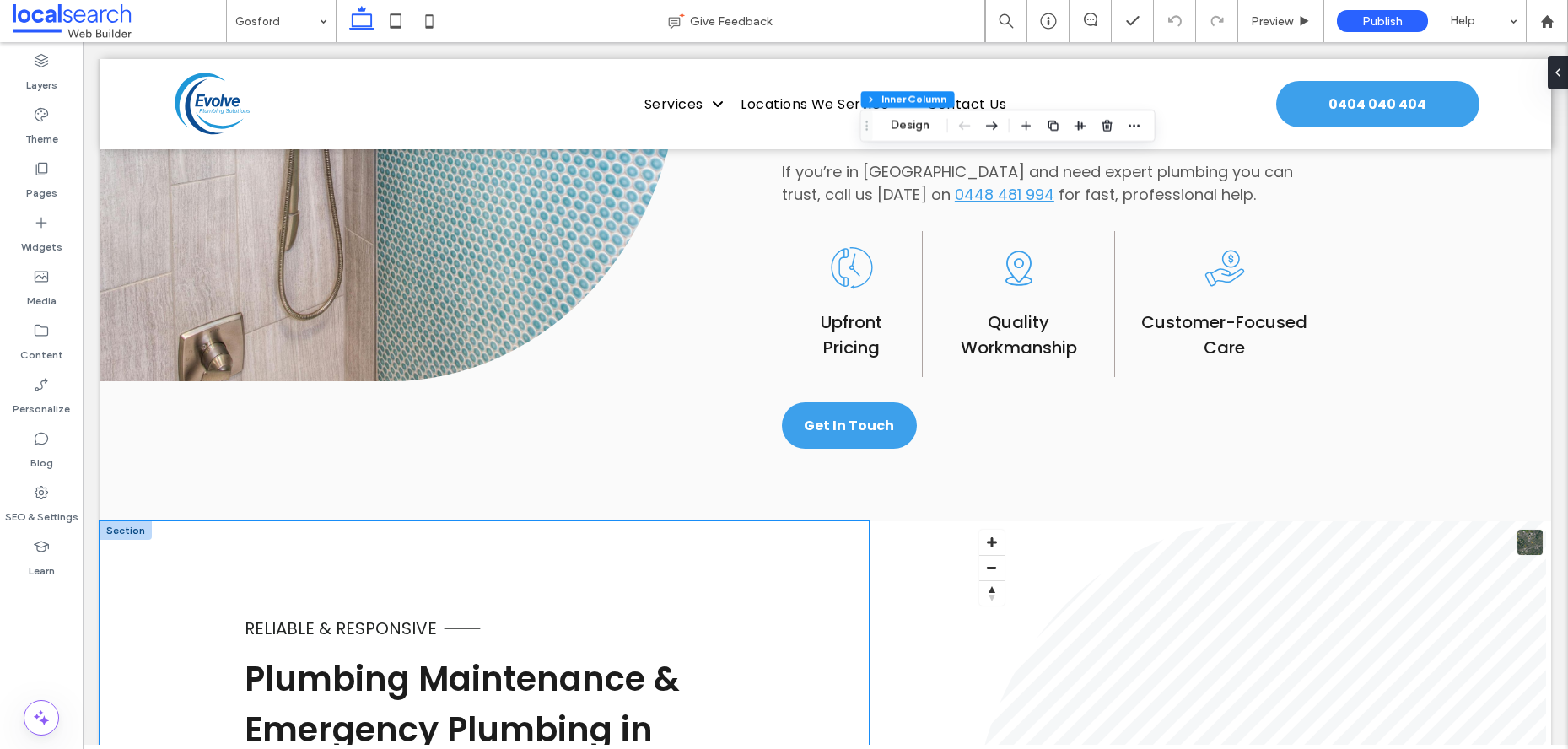
scroll to position [1365, 0]
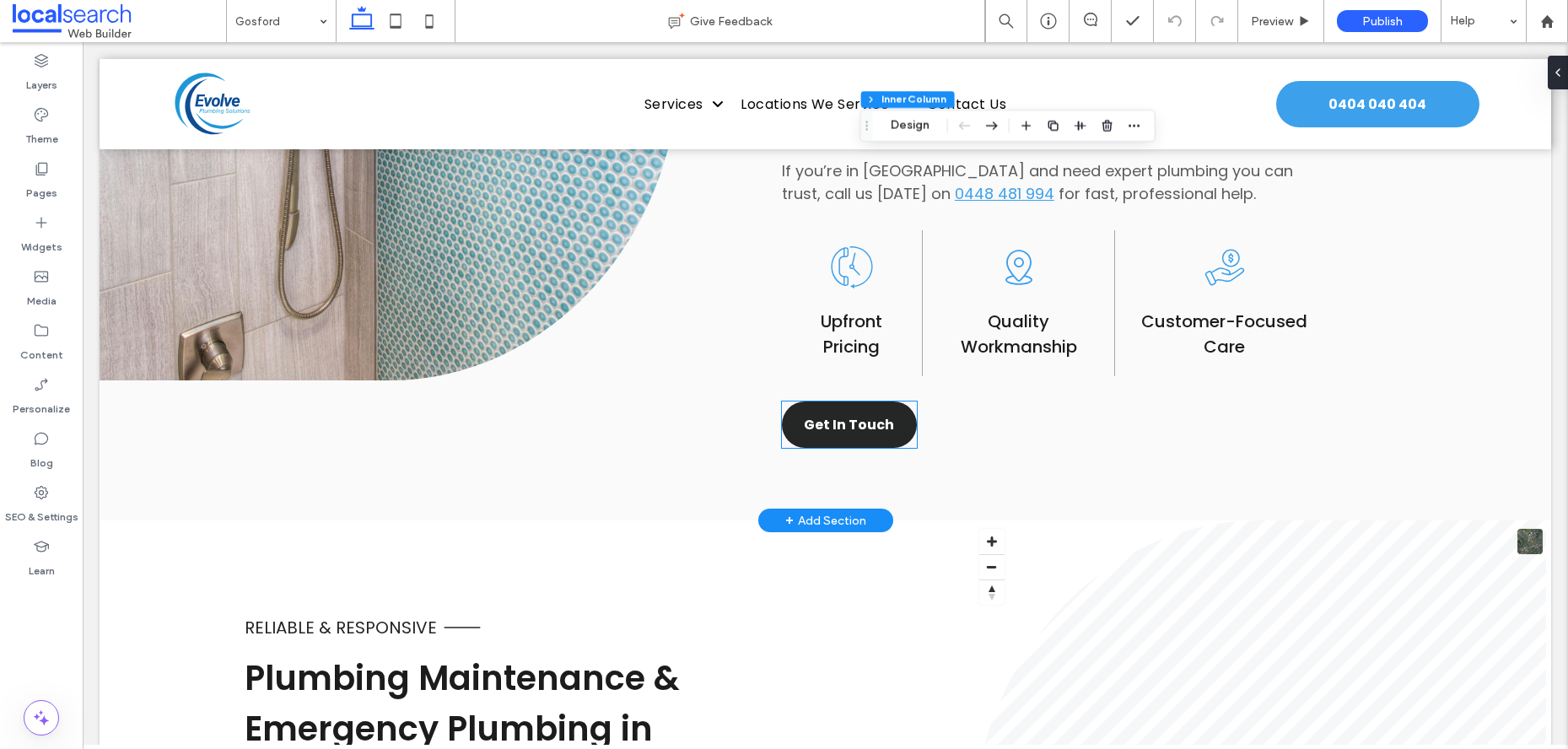
click at [842, 414] on span "Get In Touch" at bounding box center [849, 424] width 90 height 21
click at [842, 410] on div "Get In Touch" at bounding box center [849, 424] width 135 height 46
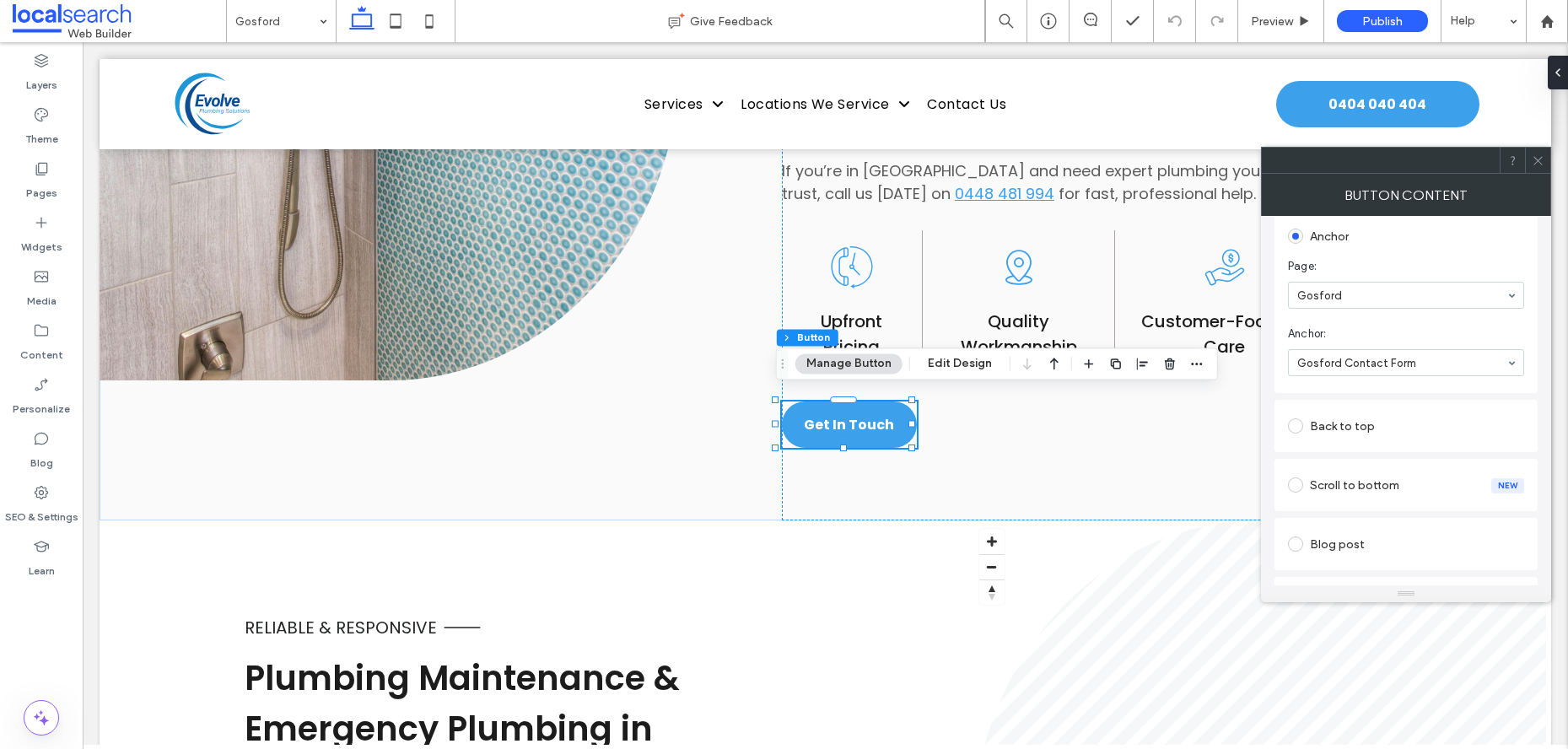
scroll to position [255, 0]
click at [1536, 156] on icon at bounding box center [1538, 160] width 13 height 13
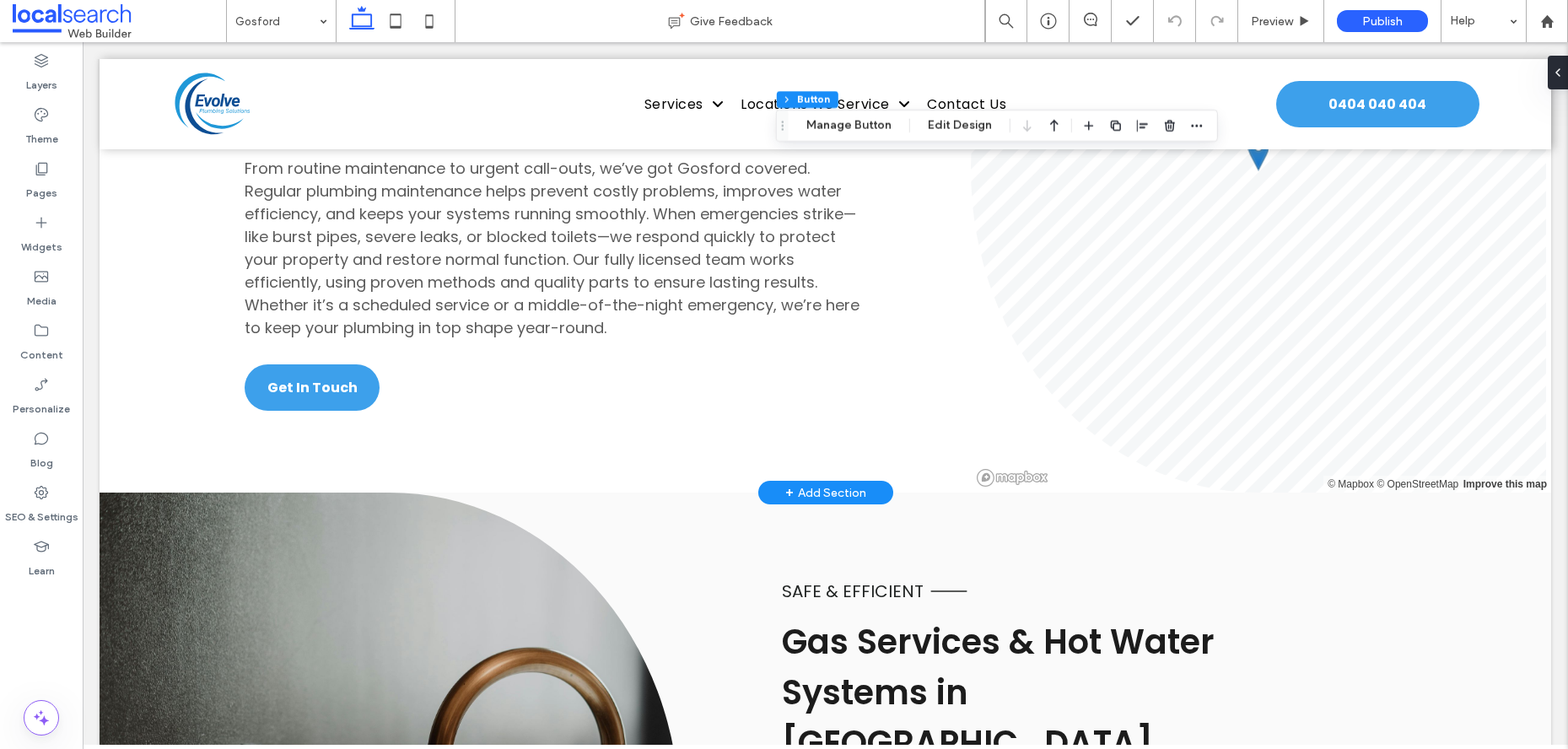
scroll to position [2047, 0]
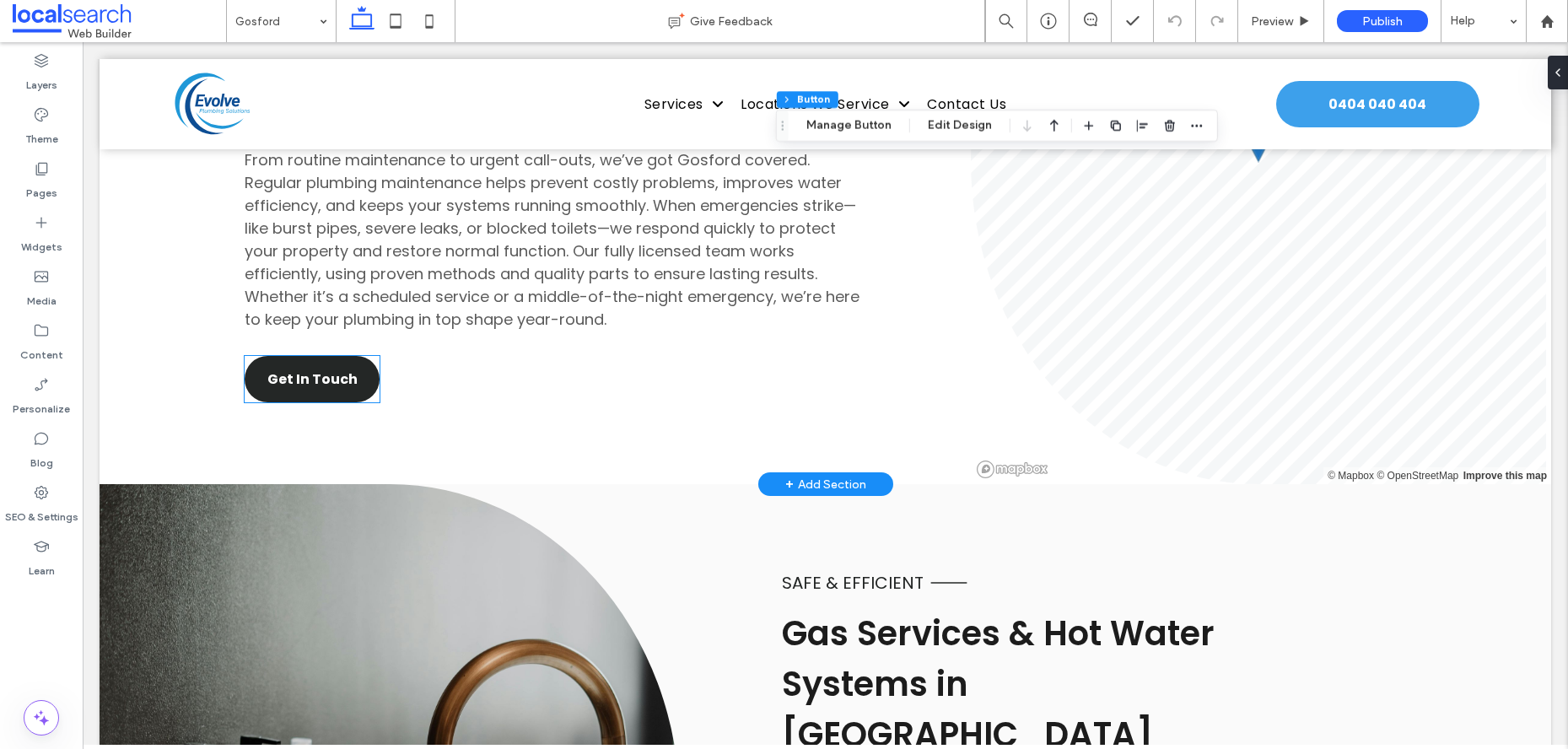
click at [305, 369] on span "Get In Touch" at bounding box center [313, 379] width 90 height 21
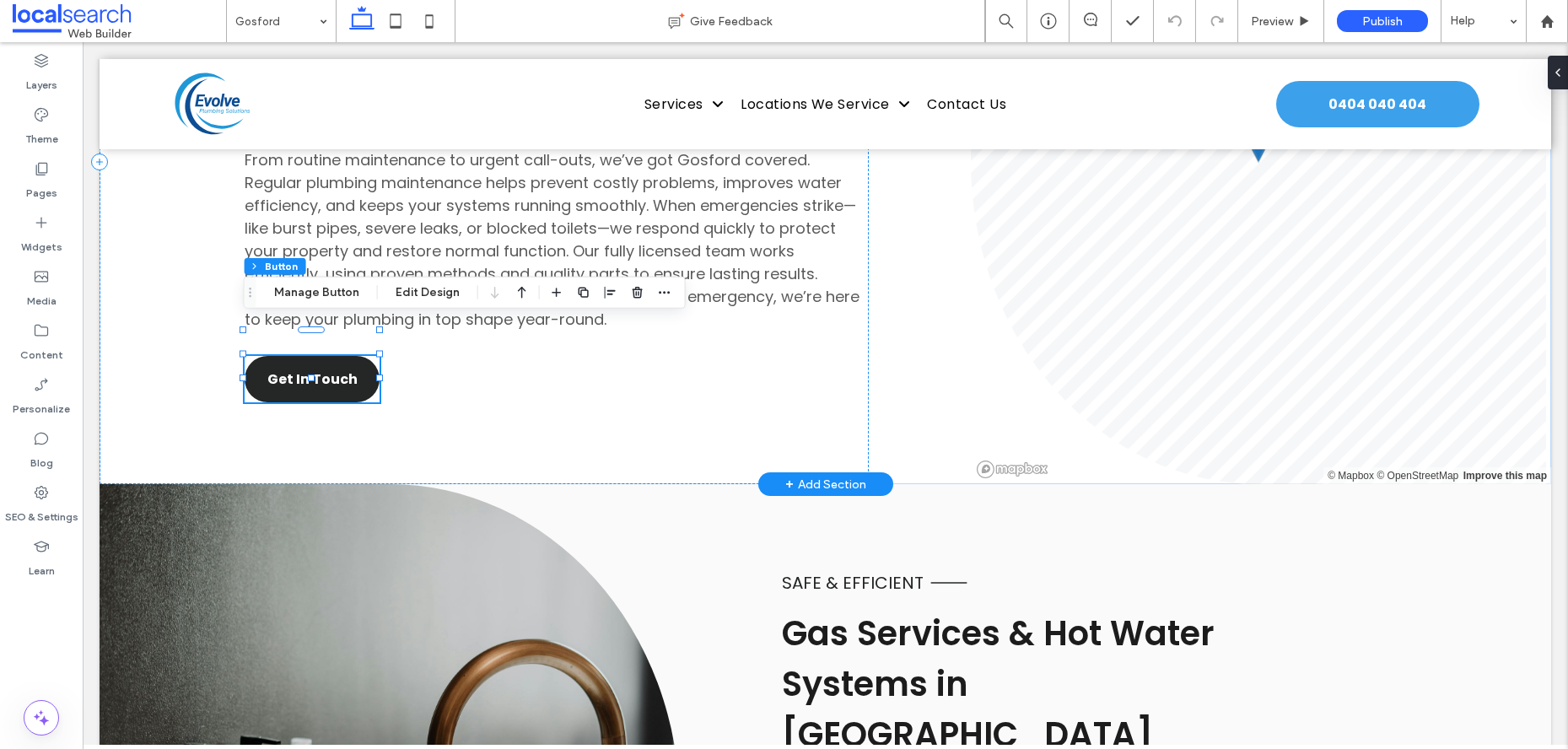
click at [305, 369] on span "Get In Touch" at bounding box center [313, 379] width 90 height 21
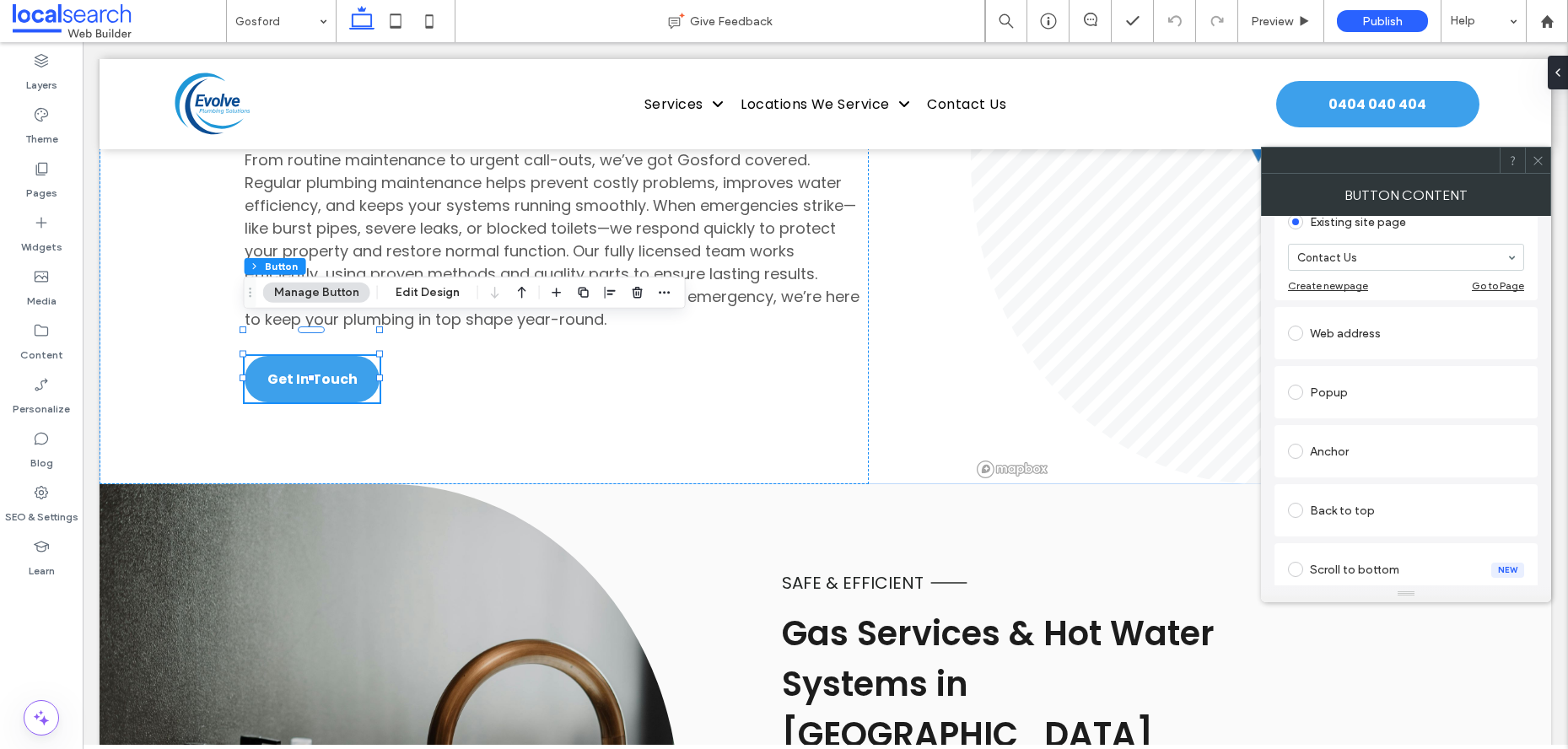
scroll to position [446, 0]
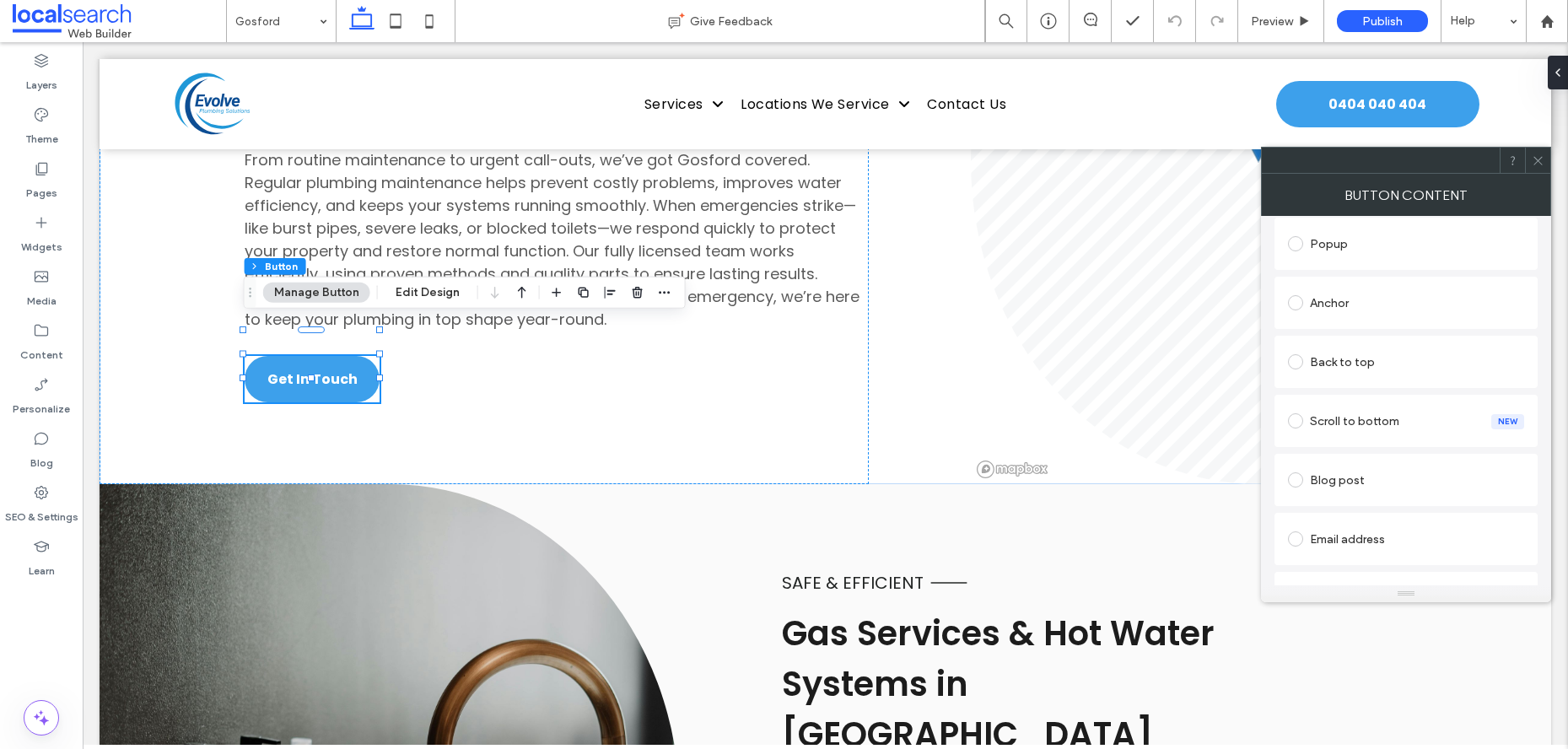
click at [1362, 310] on div "Anchor" at bounding box center [1406, 302] width 236 height 27
click at [1534, 168] on span at bounding box center [1538, 160] width 13 height 26
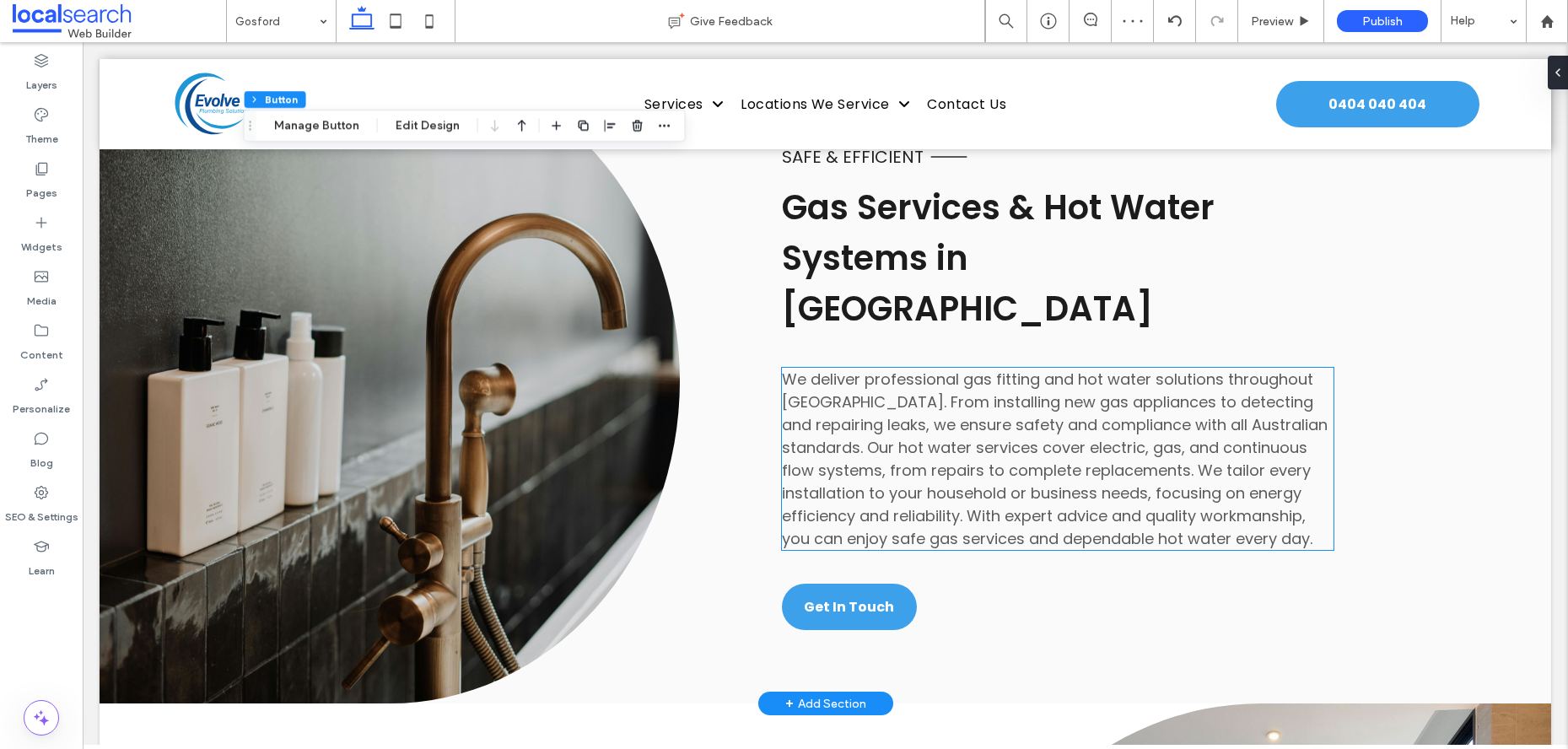
scroll to position [2484, 0]
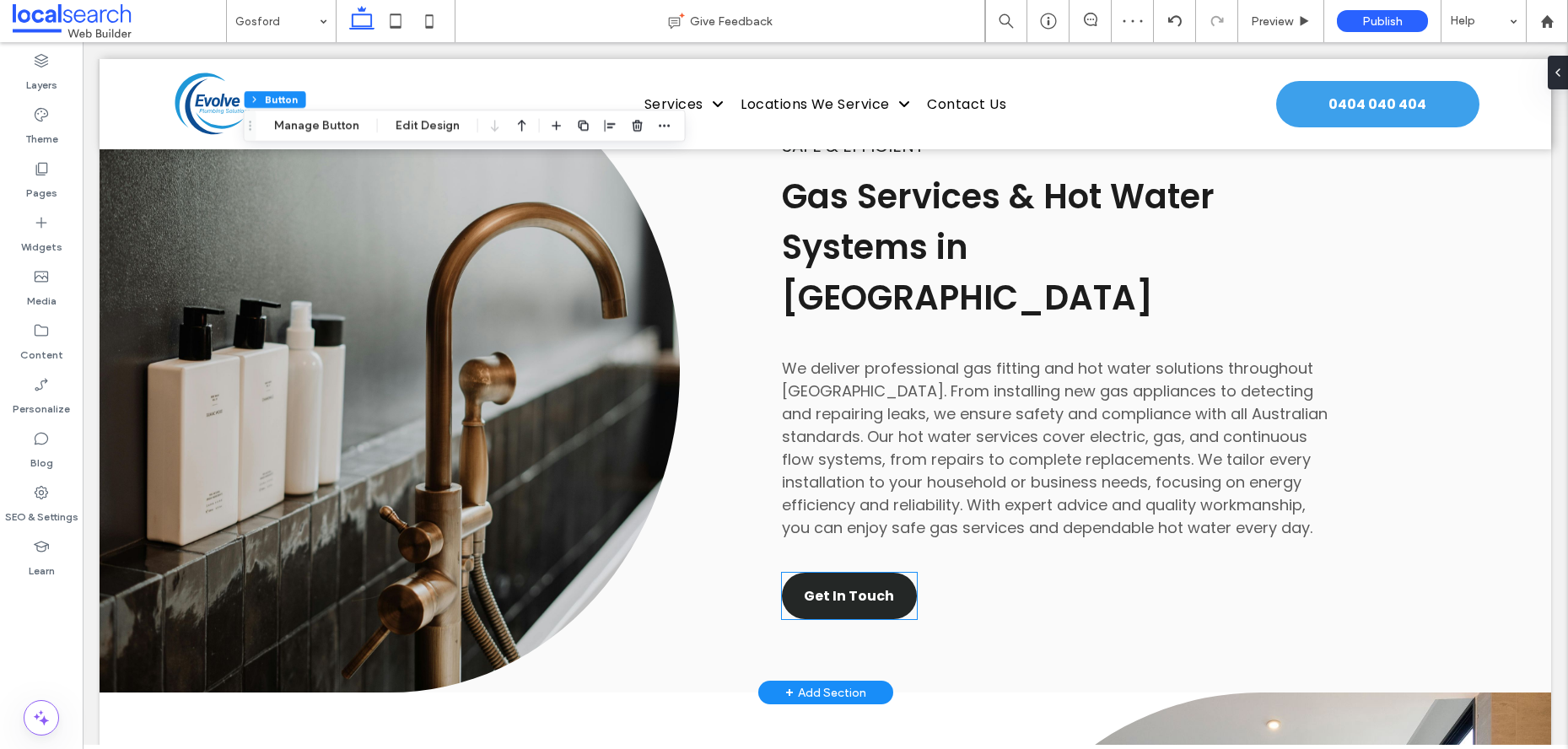
click at [858, 586] on span "Get In Touch" at bounding box center [849, 595] width 90 height 21
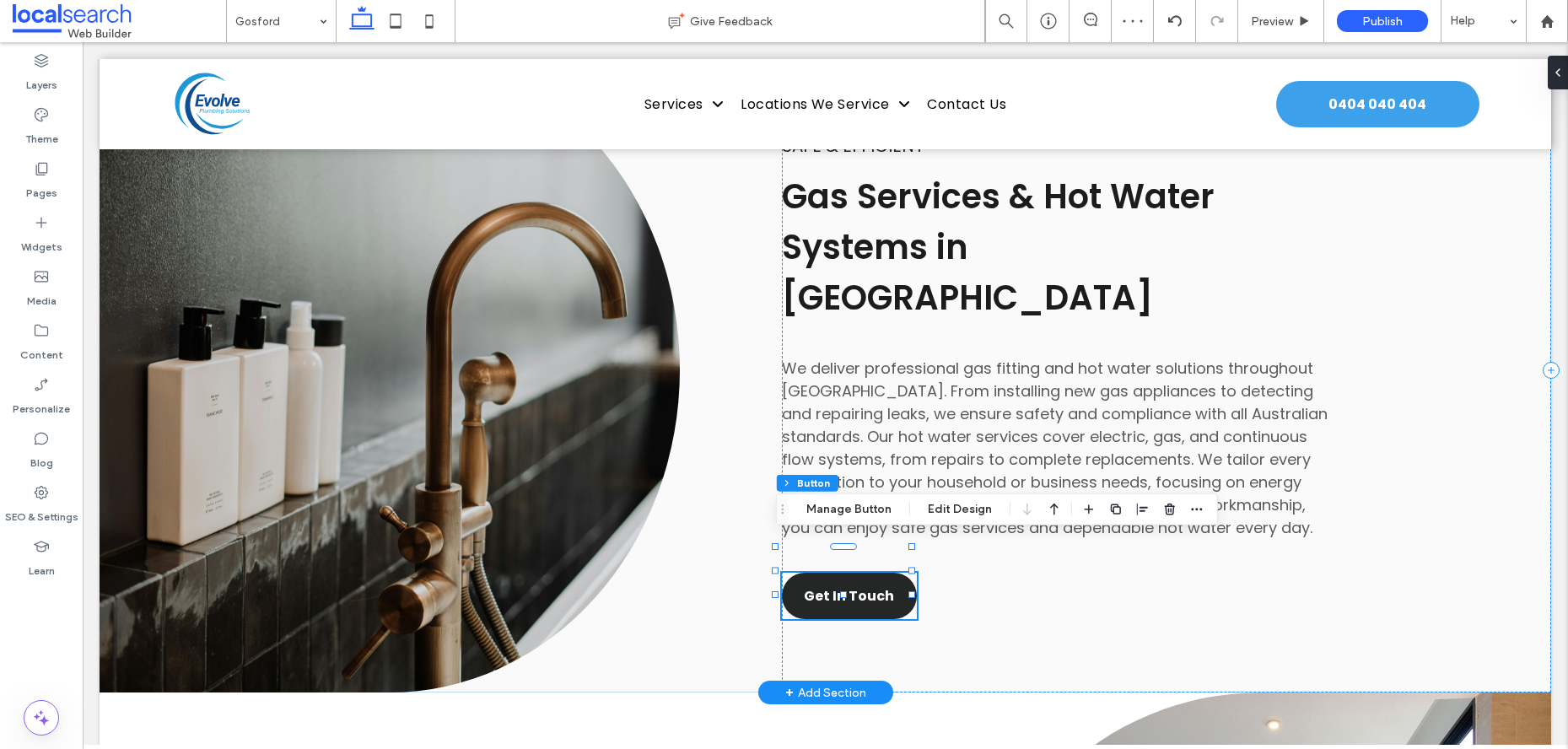
click at [858, 586] on span "Get In Touch" at bounding box center [849, 595] width 90 height 21
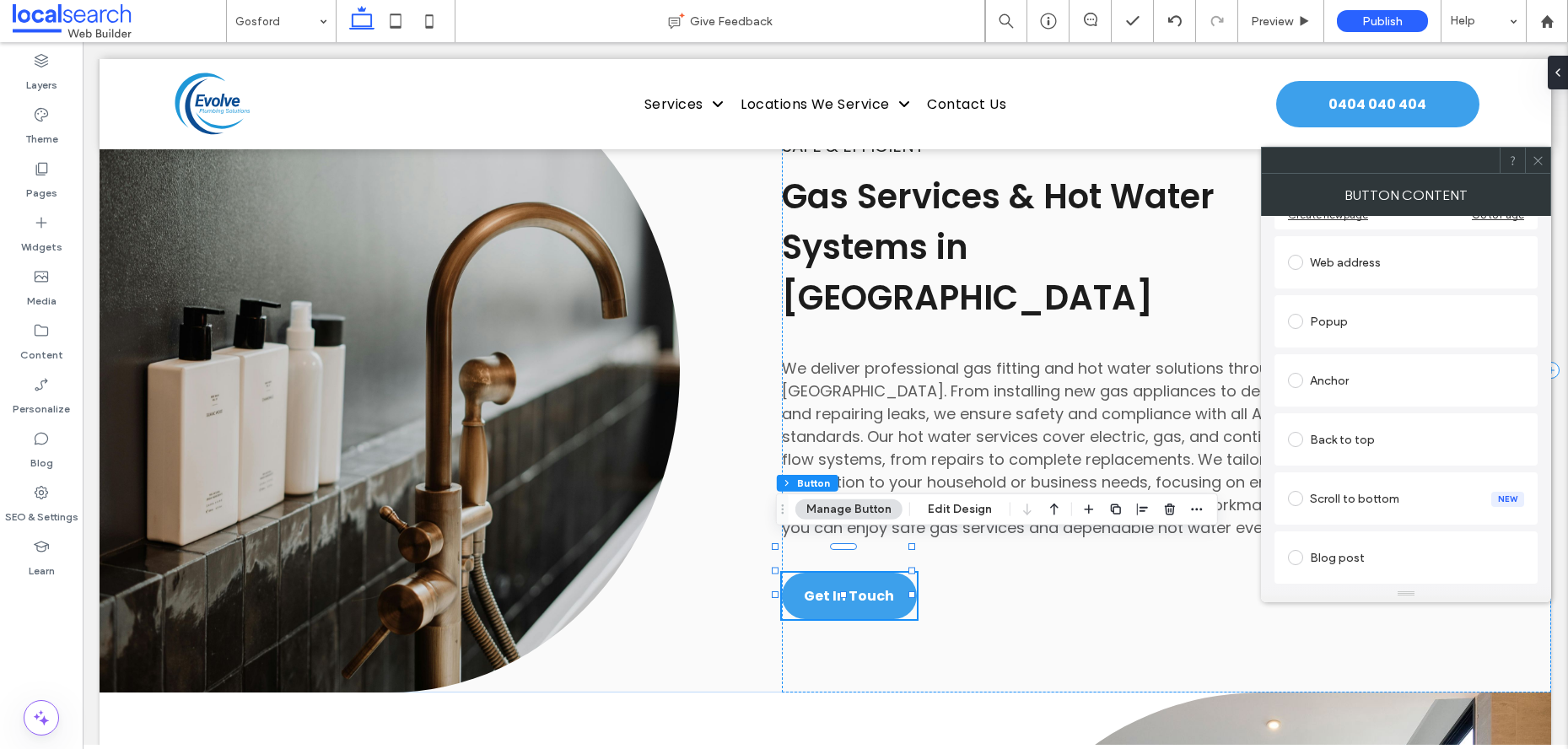
scroll to position [276, 0]
click at [1381, 388] on div "Anchor" at bounding box center [1406, 374] width 236 height 27
click at [1542, 160] on icon at bounding box center [1538, 160] width 13 height 13
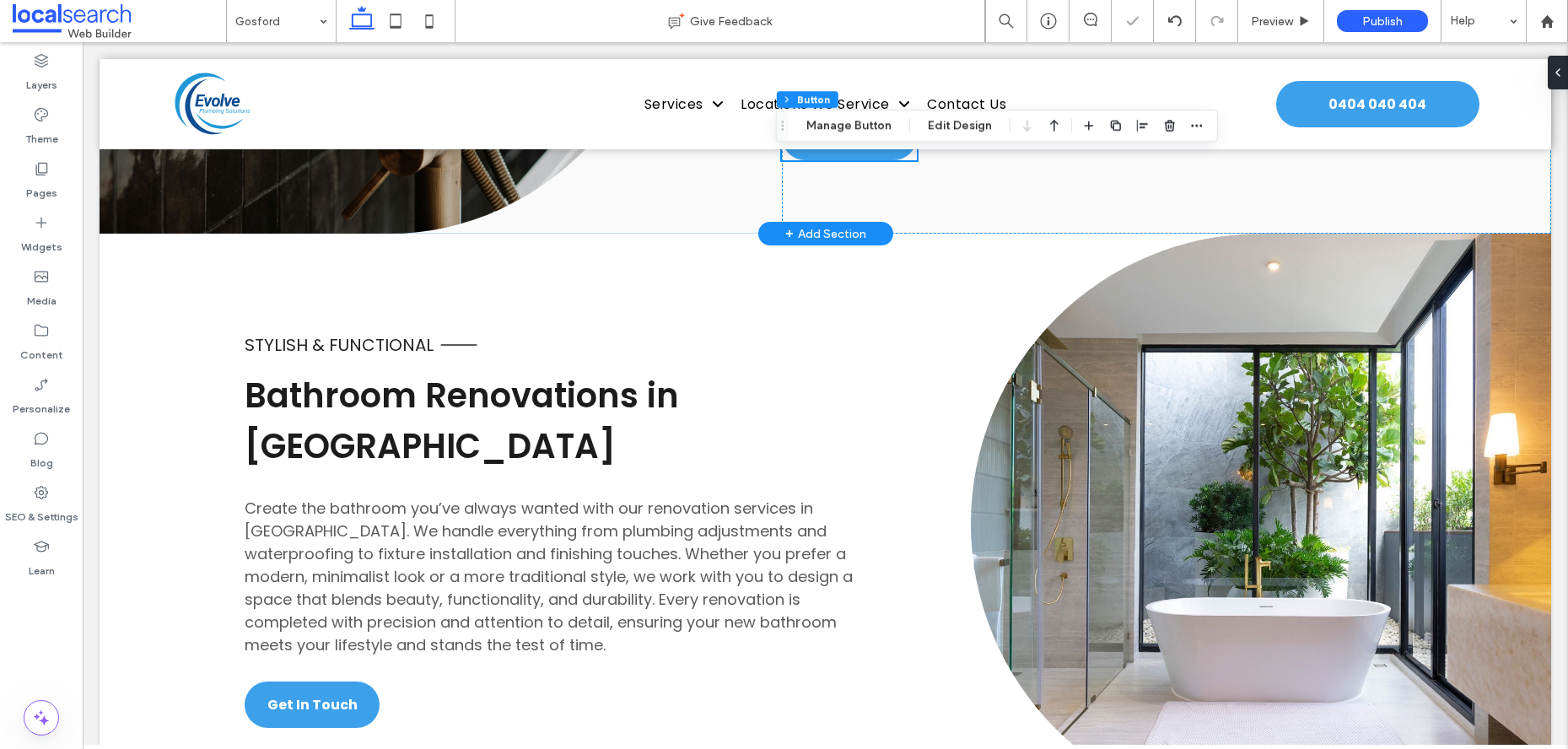
scroll to position [2974, 0]
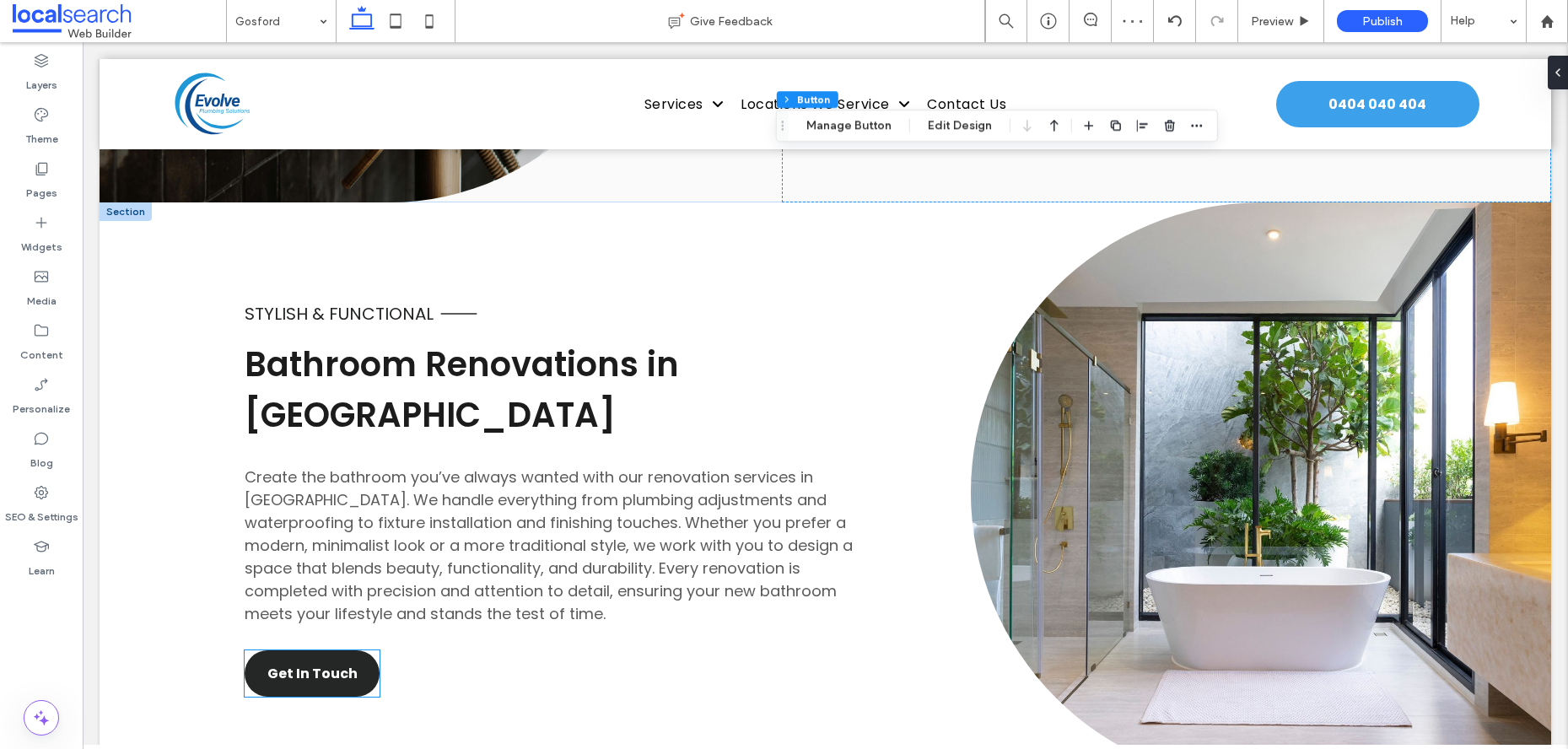
click at [349, 651] on link "Get In Touch" at bounding box center [312, 673] width 135 height 46
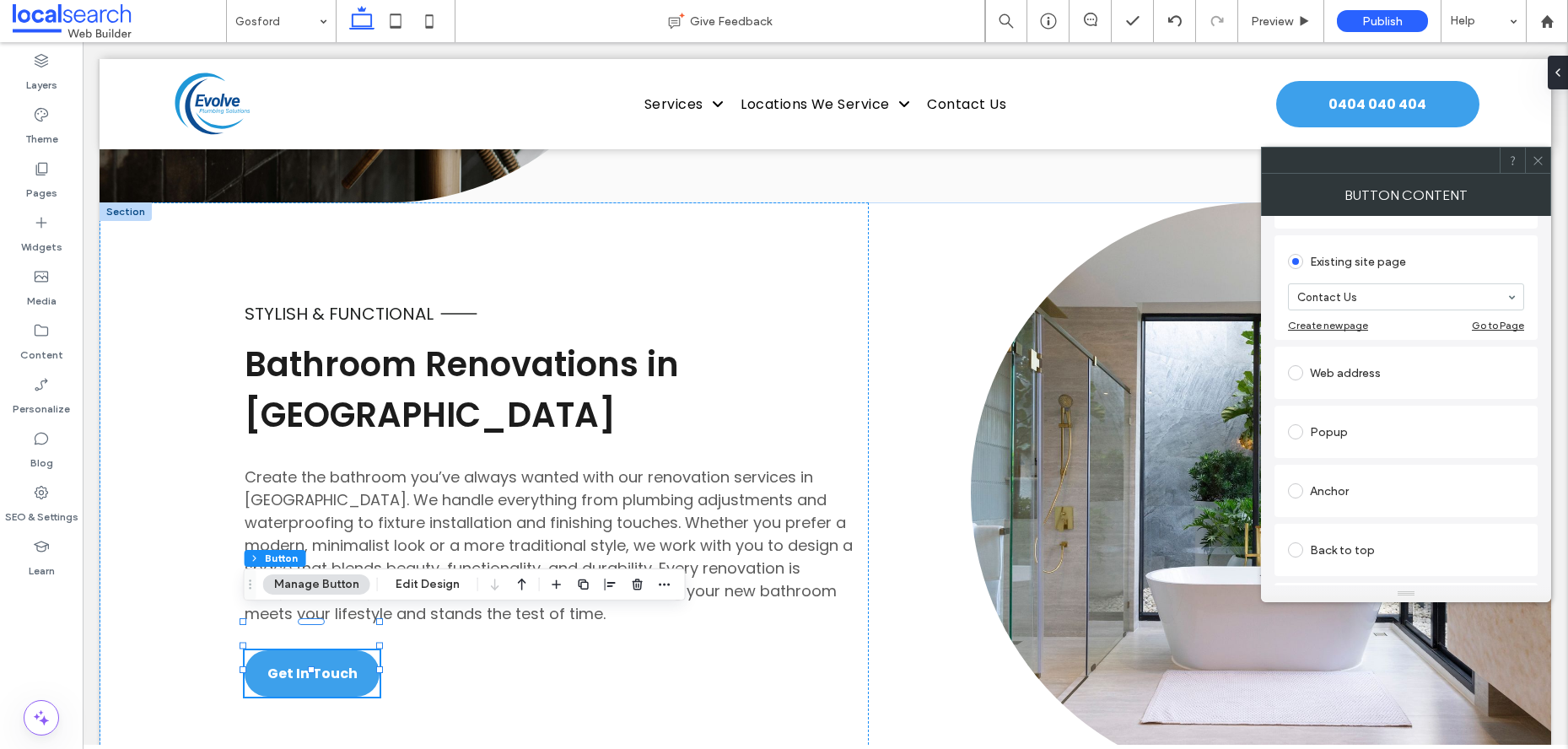
scroll to position [160, 0]
click at [1315, 491] on div "Anchor" at bounding box center [1406, 489] width 236 height 27
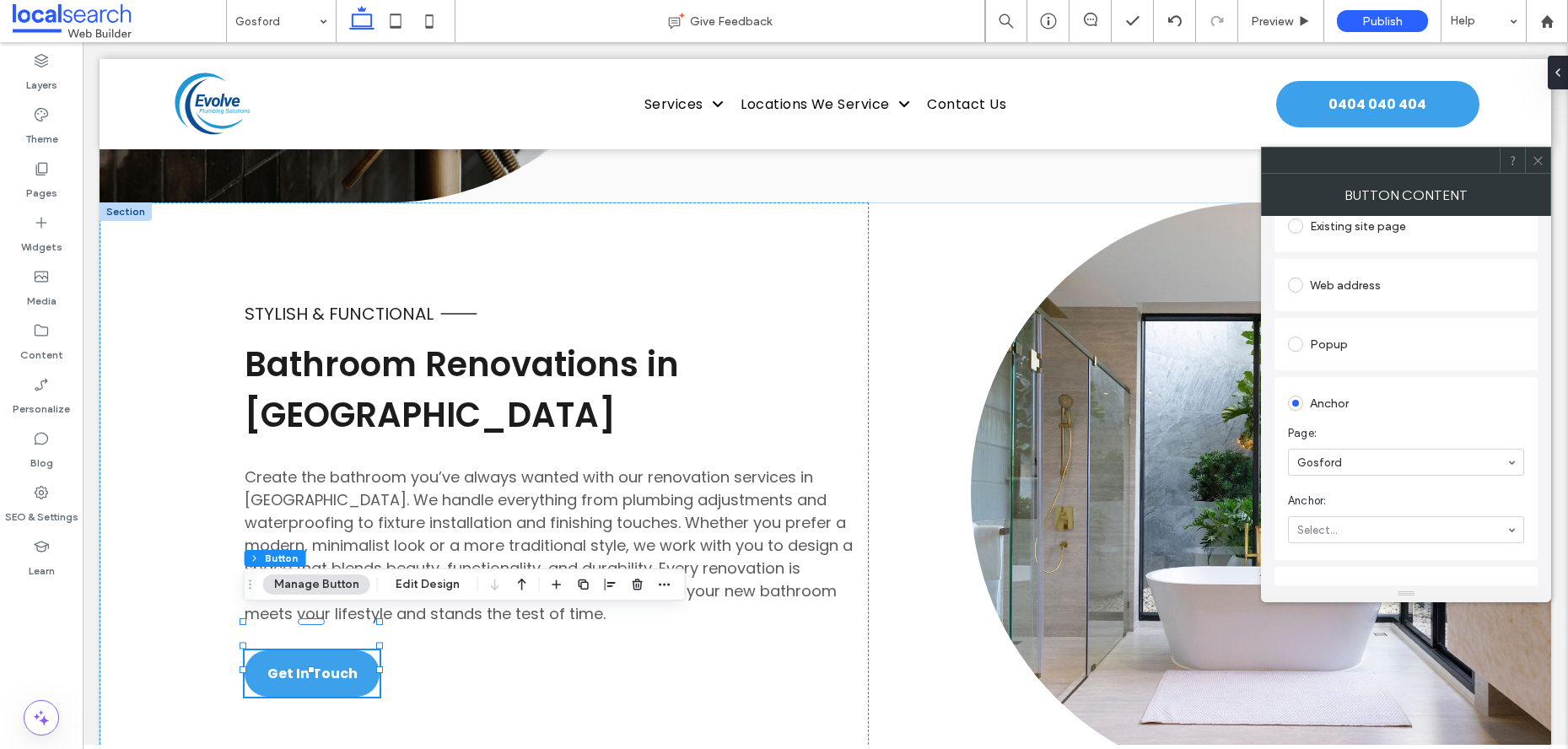
scroll to position [223, 0]
click at [1540, 158] on icon at bounding box center [1538, 160] width 13 height 13
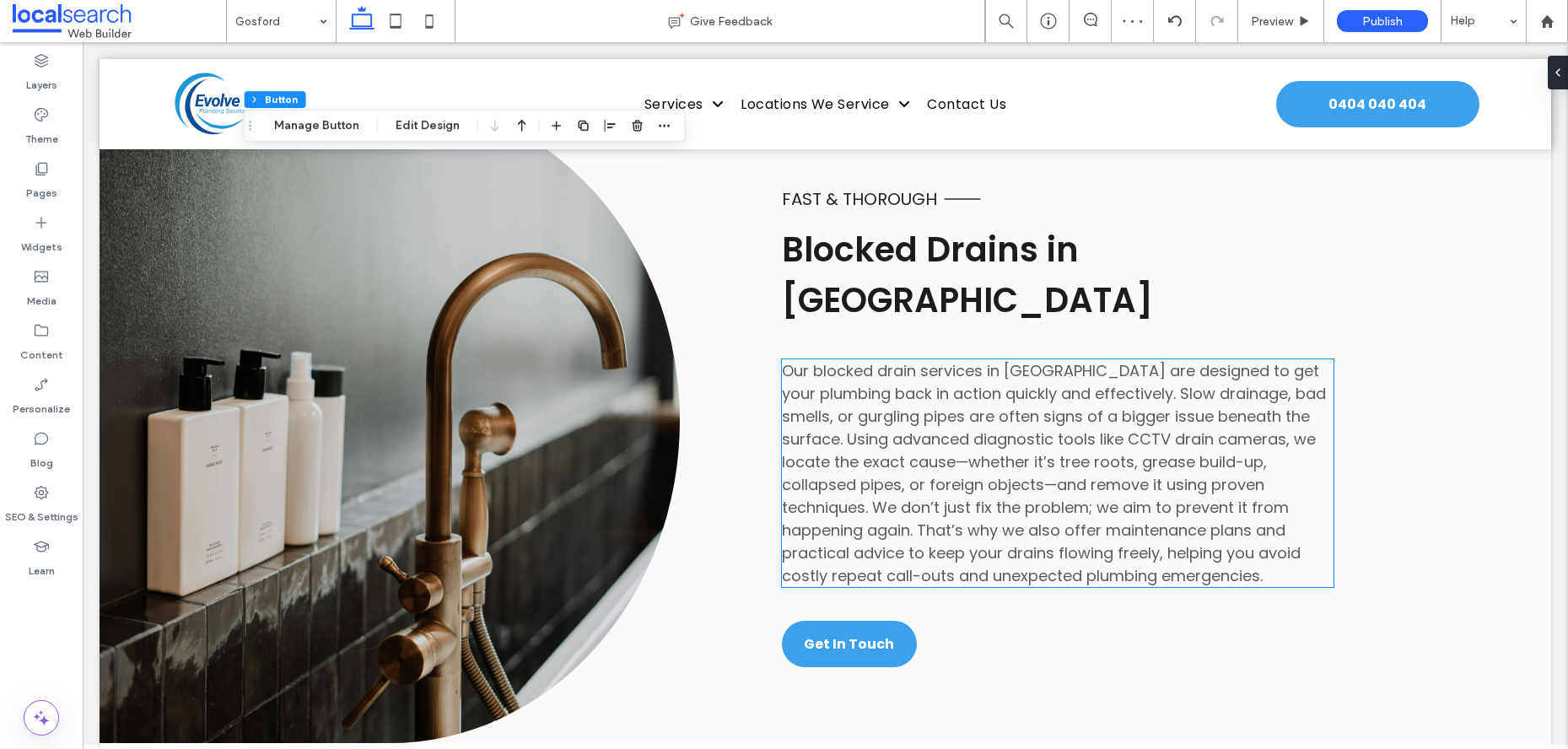
scroll to position [3730, 0]
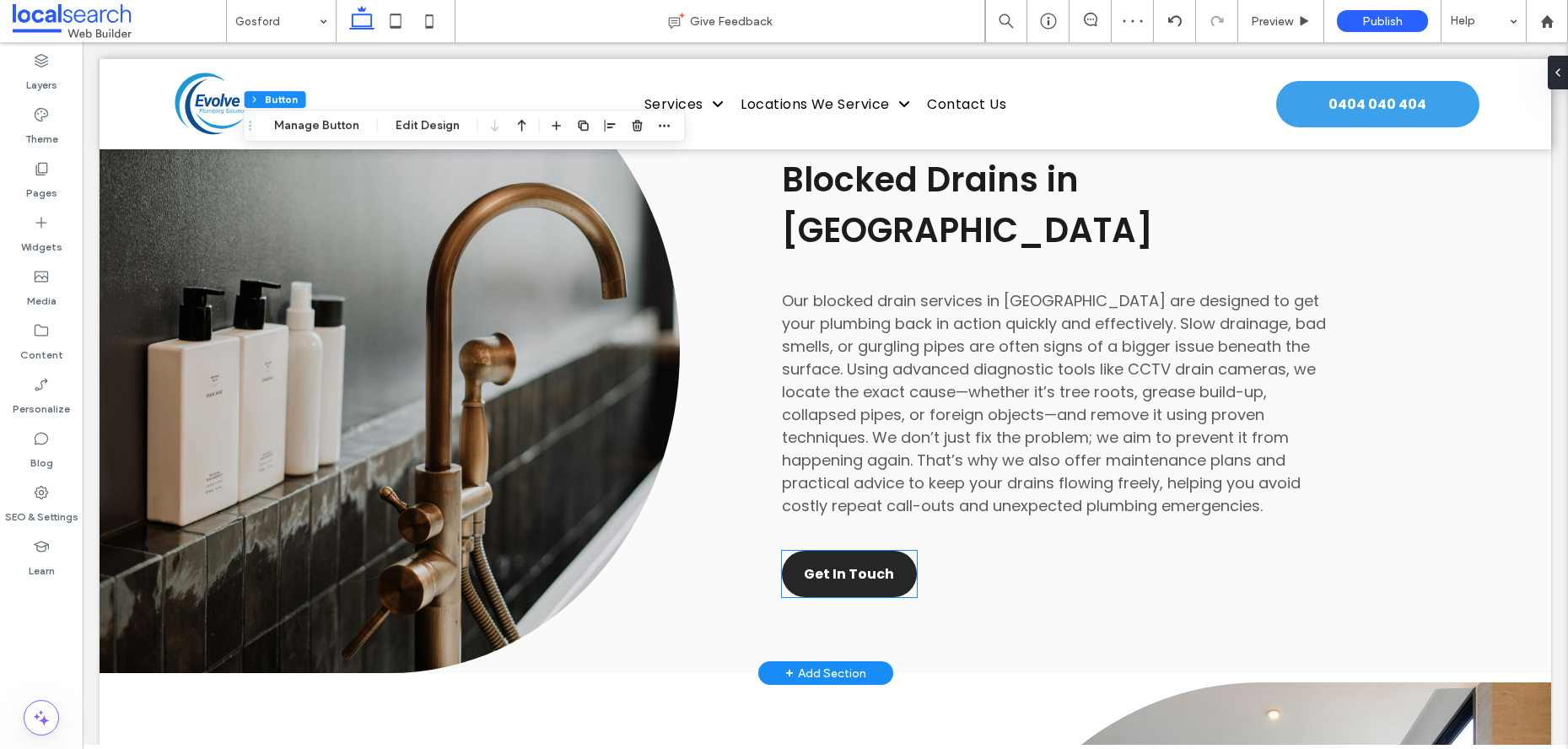
click at [833, 564] on span "Get In Touch" at bounding box center [849, 574] width 90 height 21
click at [833, 551] on div "Get In Touch" at bounding box center [849, 574] width 135 height 46
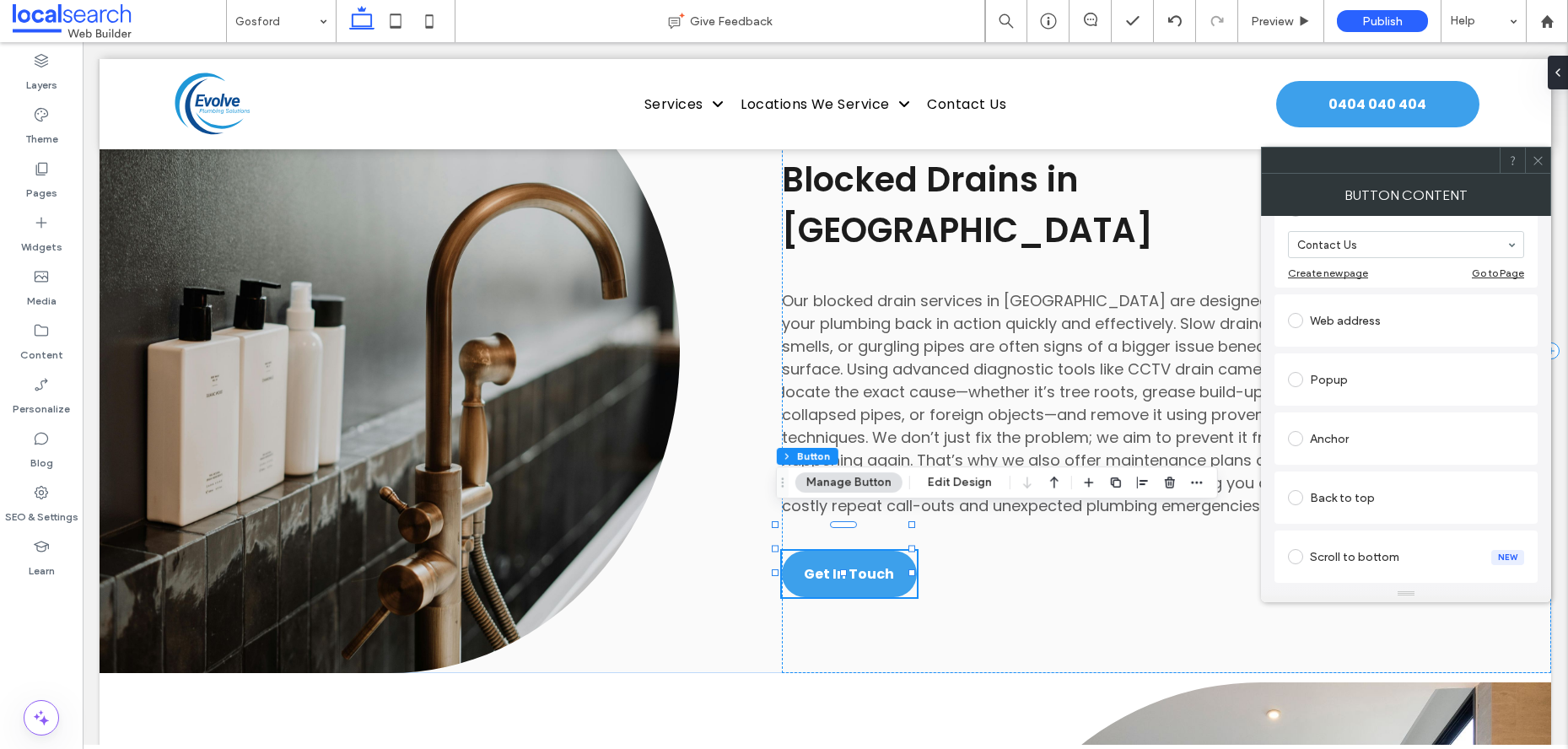
scroll to position [261, 0]
click at [1352, 390] on div "Anchor" at bounding box center [1406, 389] width 236 height 27
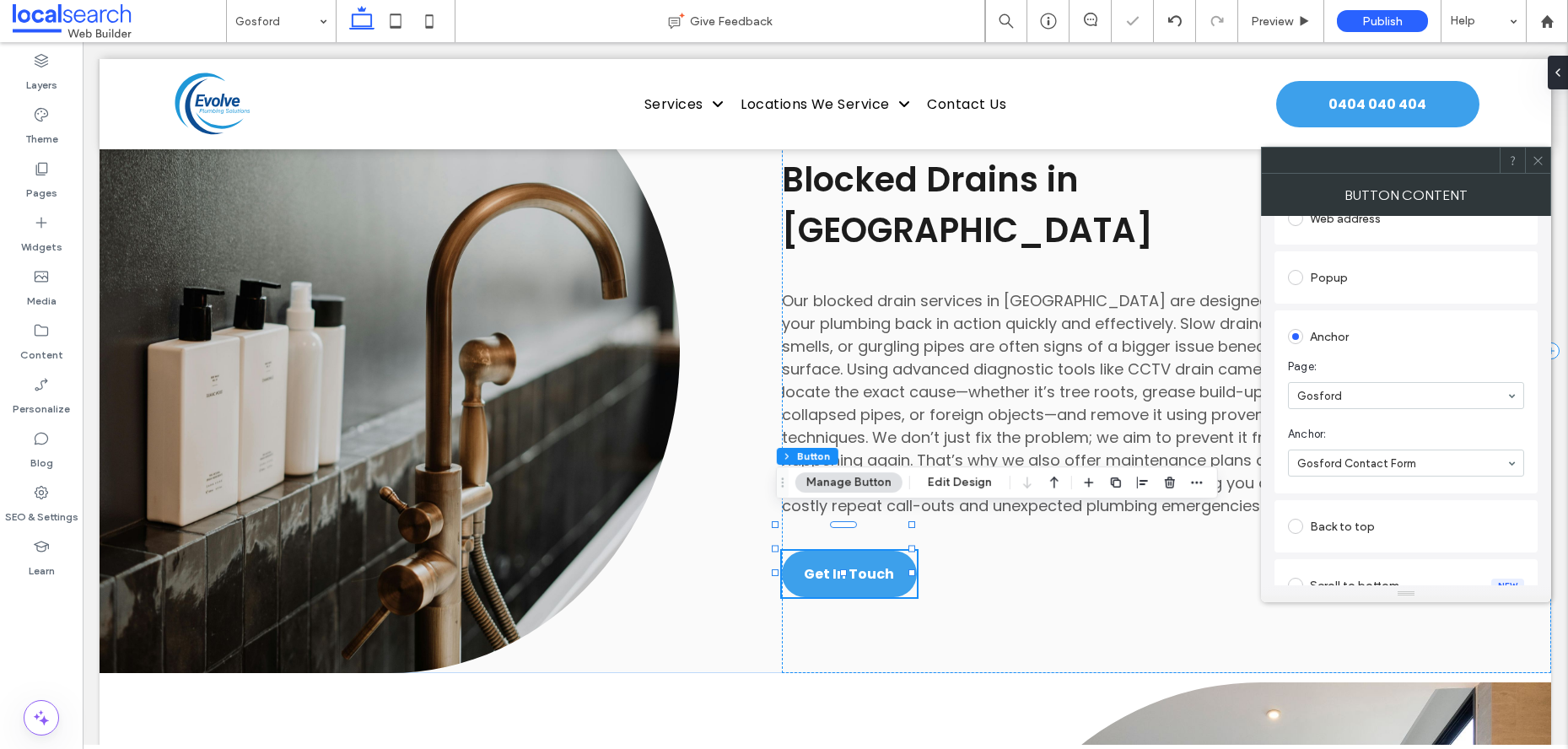
click at [1538, 161] on icon at bounding box center [1538, 160] width 13 height 13
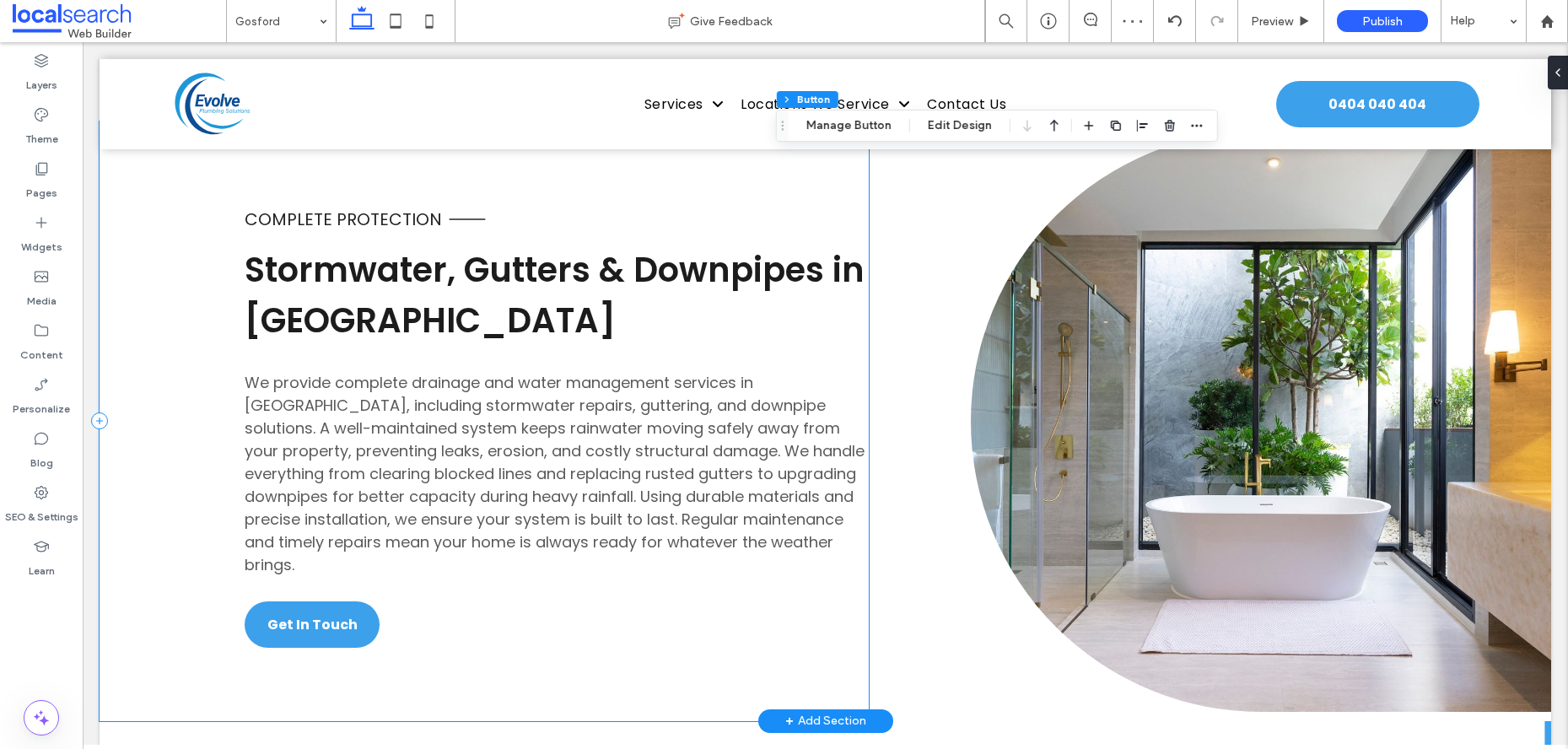
scroll to position [4286, 0]
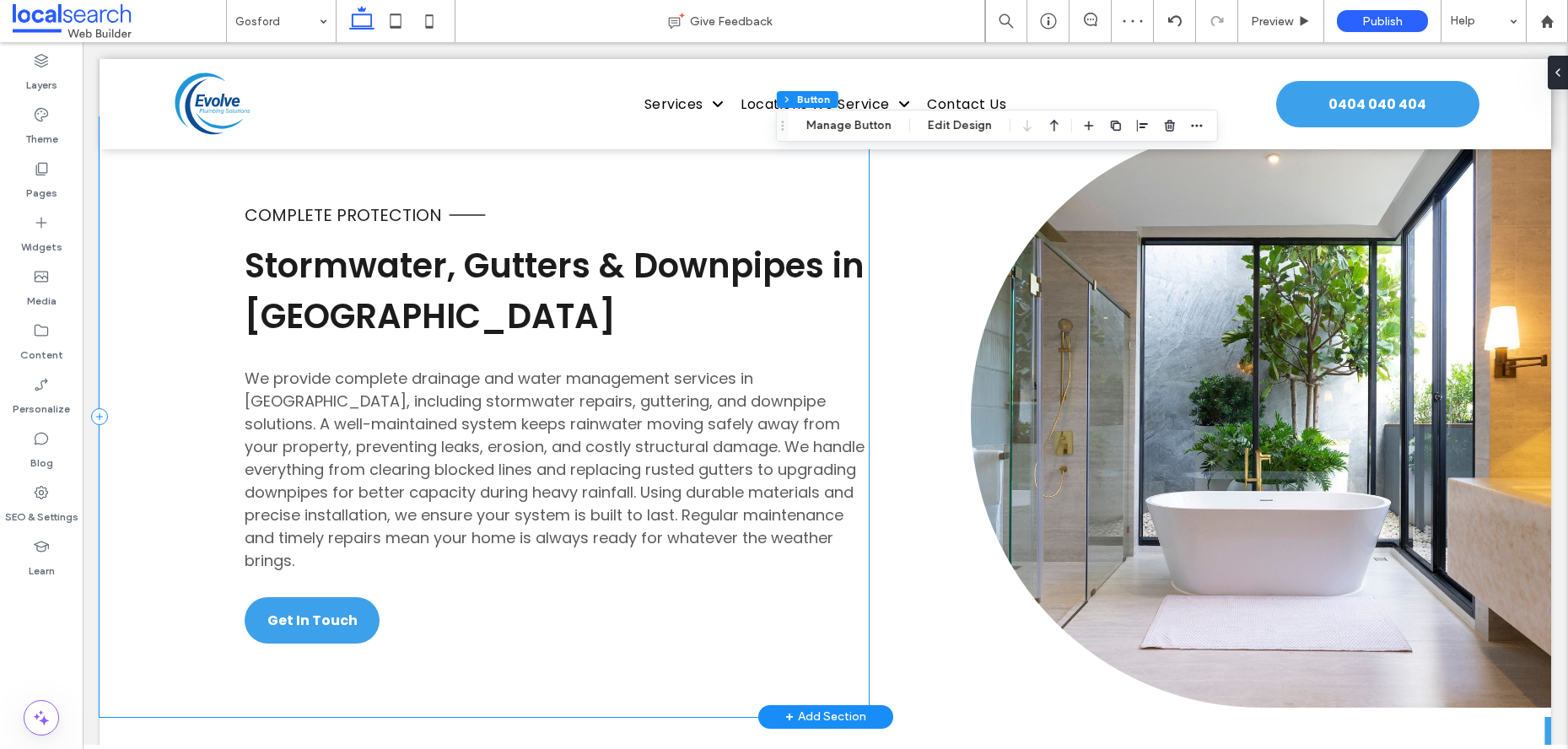
click at [304, 609] on div "Complete Protection Stormwater, Gutters & Downpipes in Gosford We provide compl…" at bounding box center [484, 416] width 769 height 599
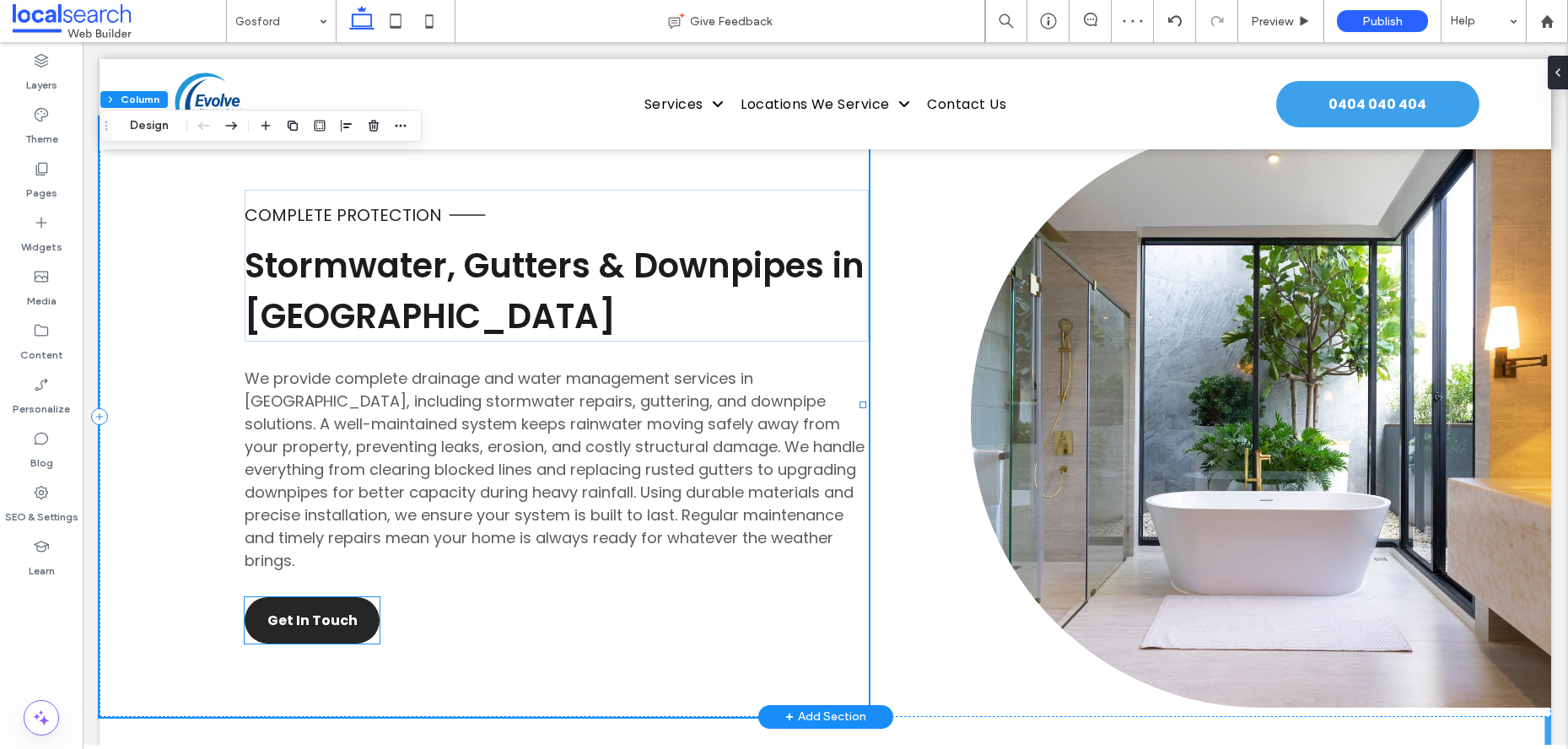
click at [316, 610] on span "Get In Touch" at bounding box center [313, 620] width 90 height 21
click at [316, 597] on div "Get In Touch" at bounding box center [312, 620] width 135 height 46
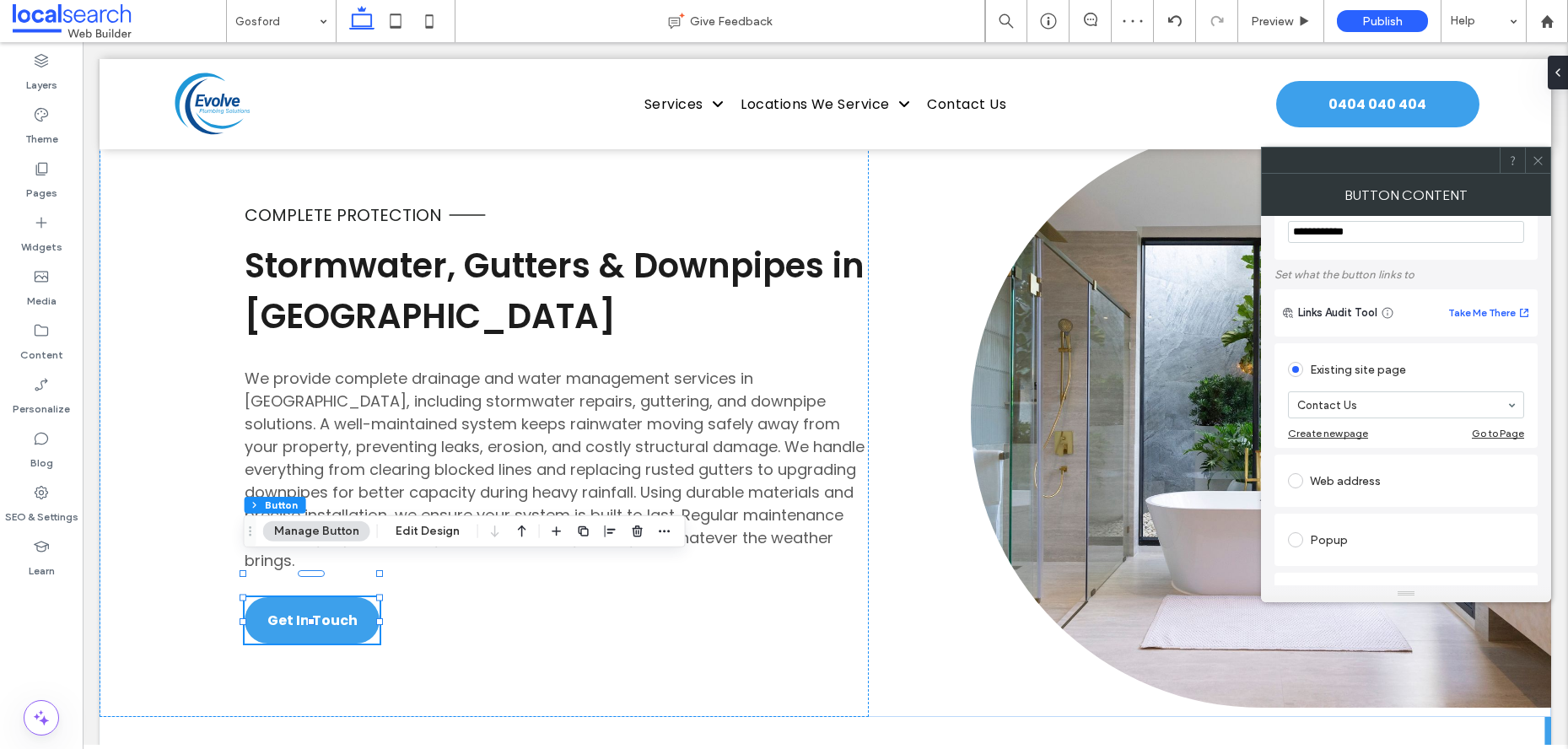
scroll to position [272, 0]
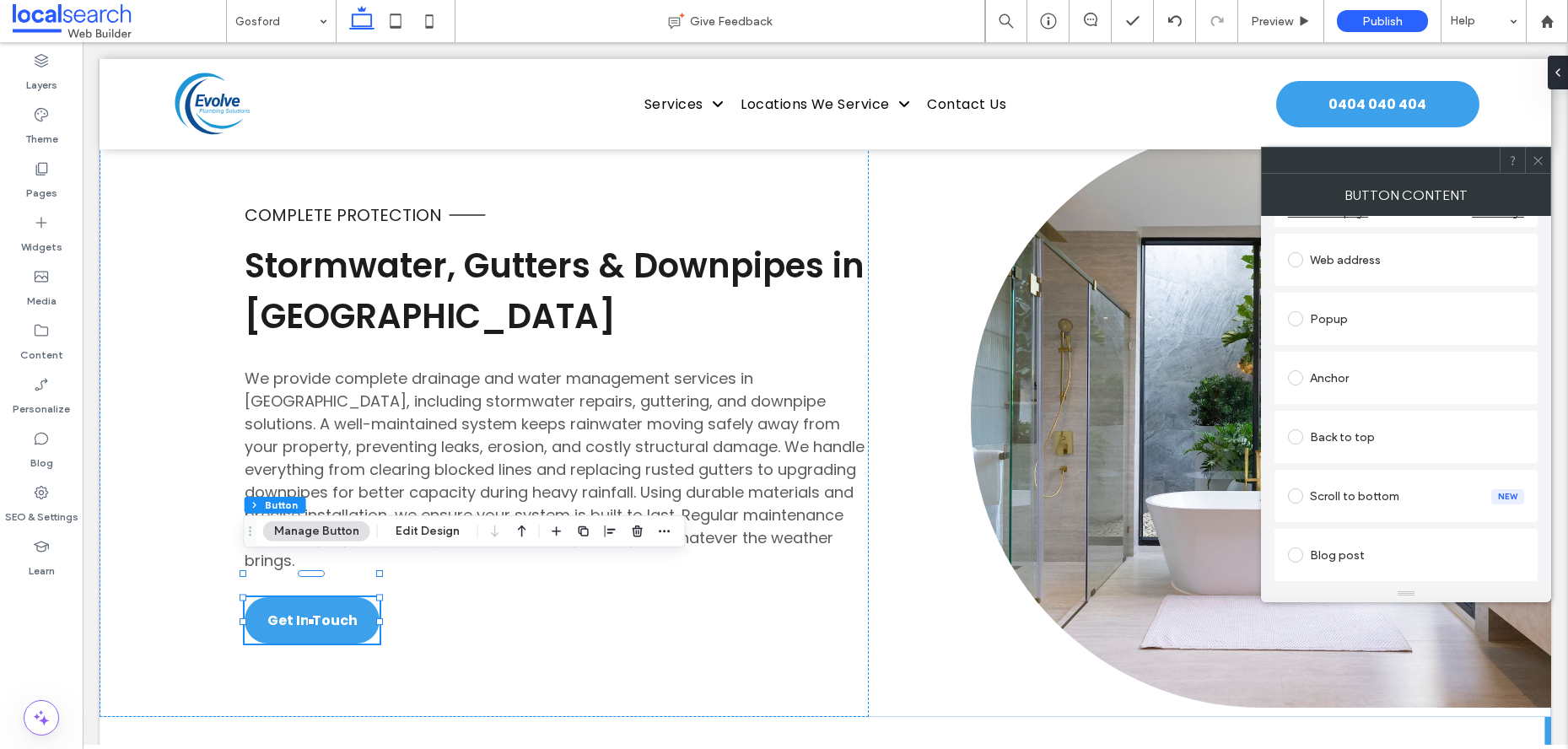
click at [1346, 377] on div "Anchor" at bounding box center [1406, 377] width 236 height 27
click at [1536, 159] on icon at bounding box center [1538, 160] width 13 height 13
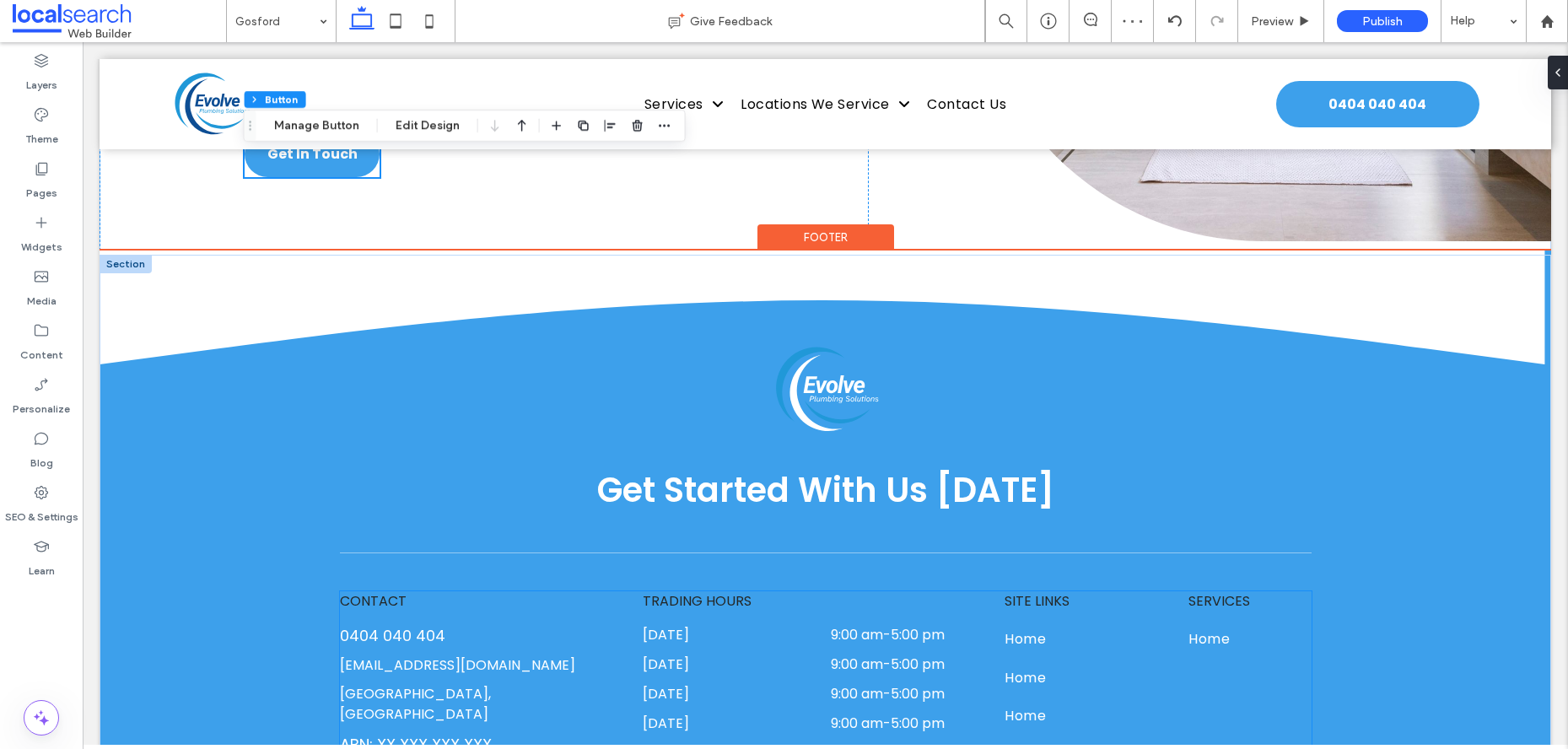
scroll to position [4774, 0]
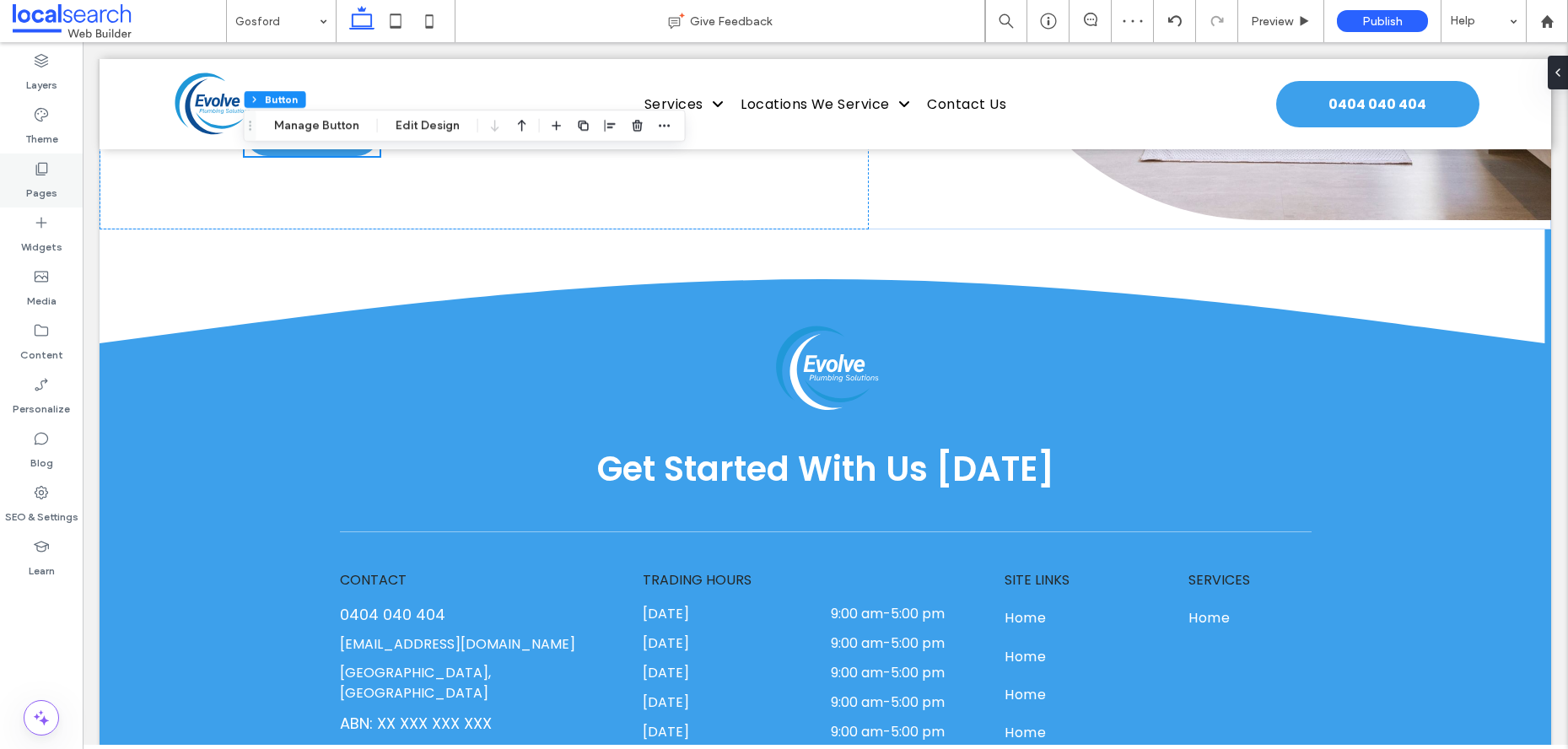
click at [28, 164] on div "Pages" at bounding box center [41, 180] width 83 height 54
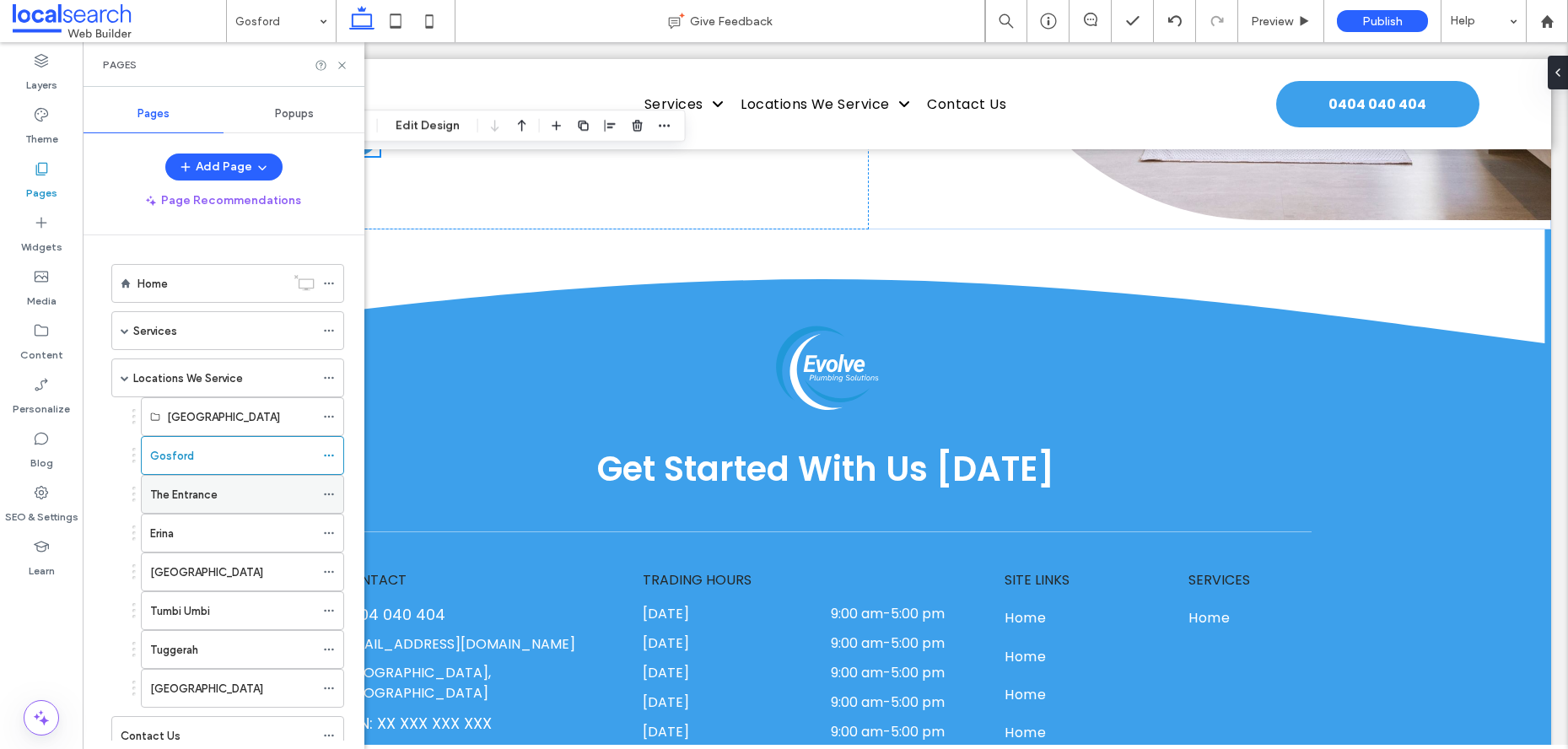
click at [192, 493] on label "The Entrance" at bounding box center [184, 495] width 68 height 30
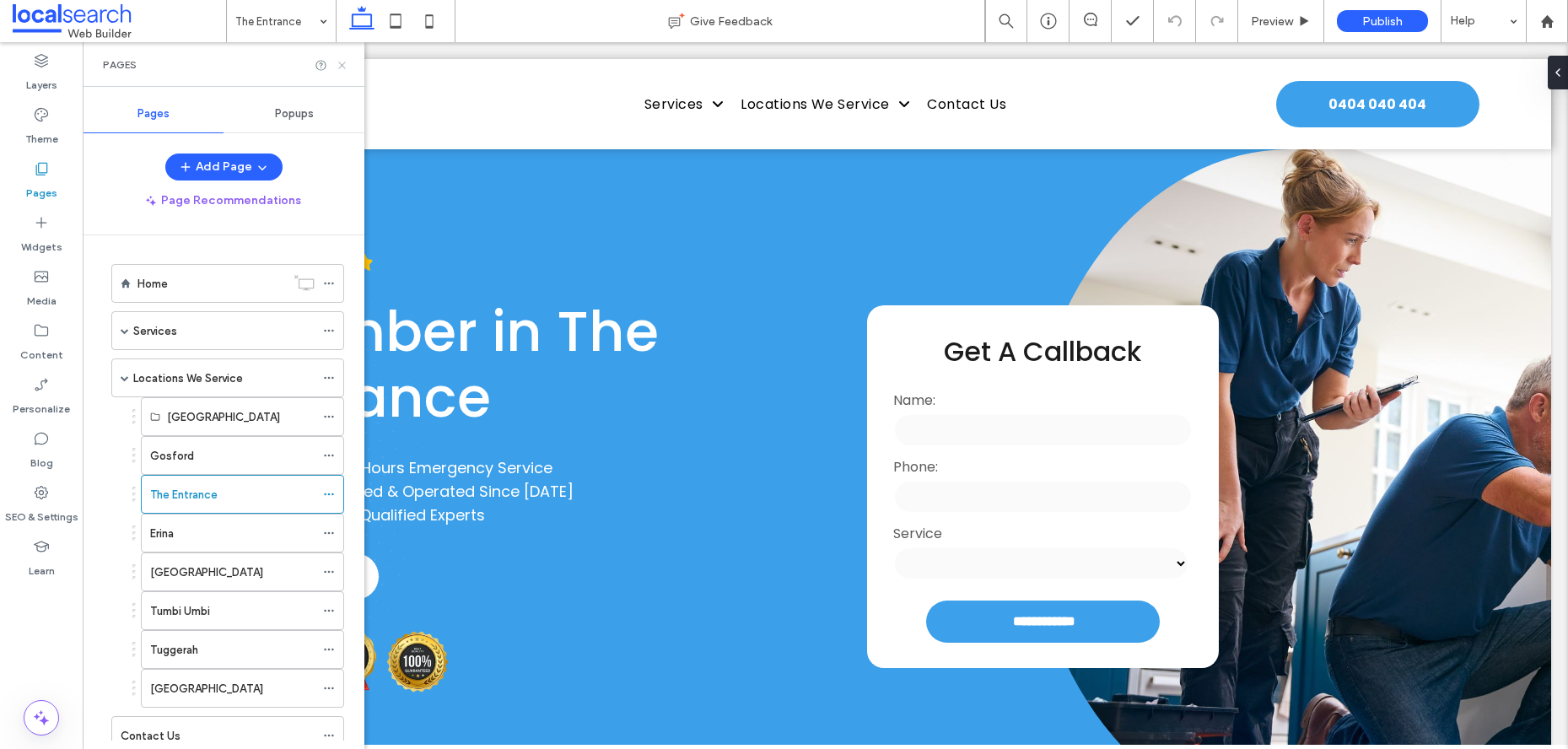
click at [344, 66] on icon at bounding box center [341, 65] width 13 height 13
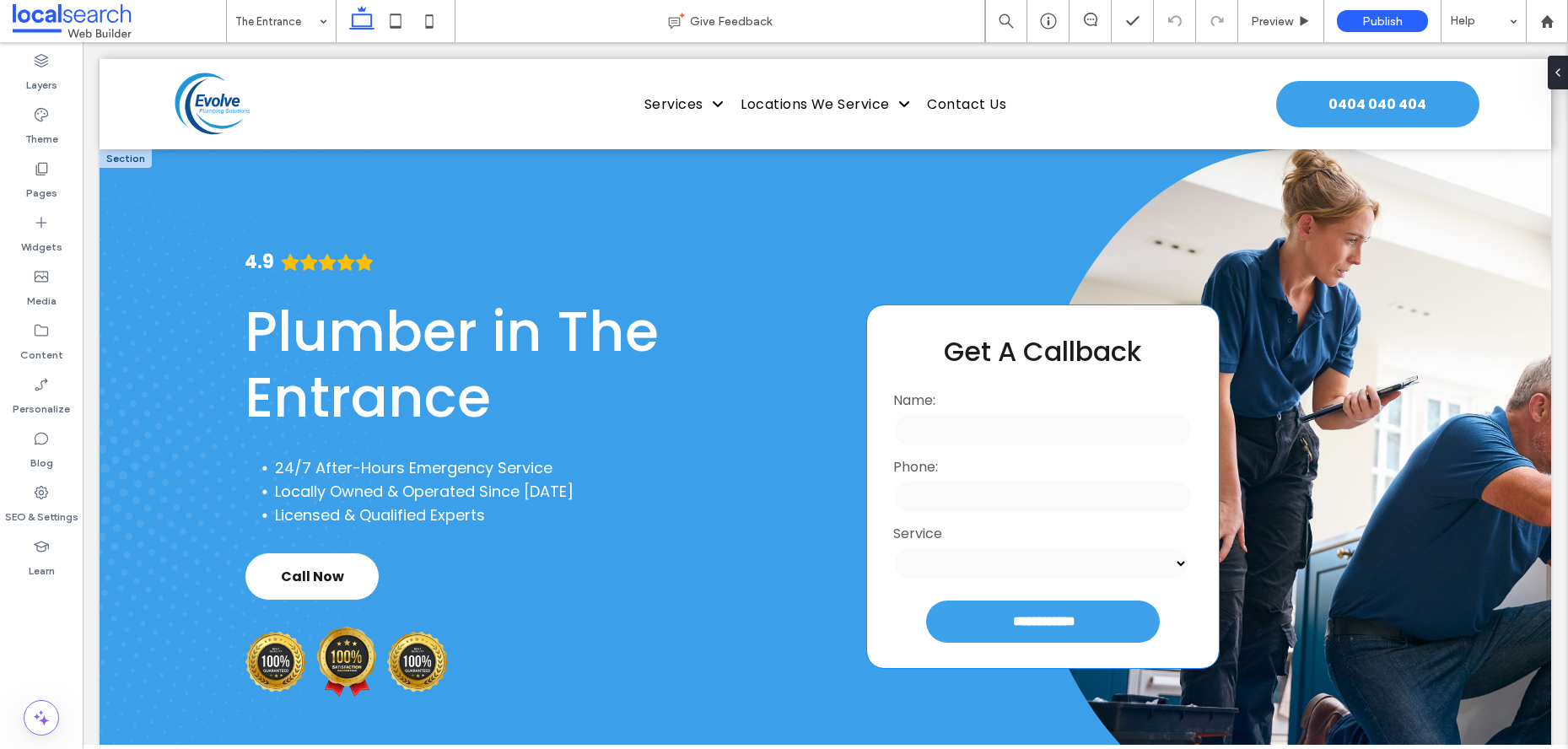
click at [1169, 346] on div "**********" at bounding box center [1043, 486] width 352 height 363
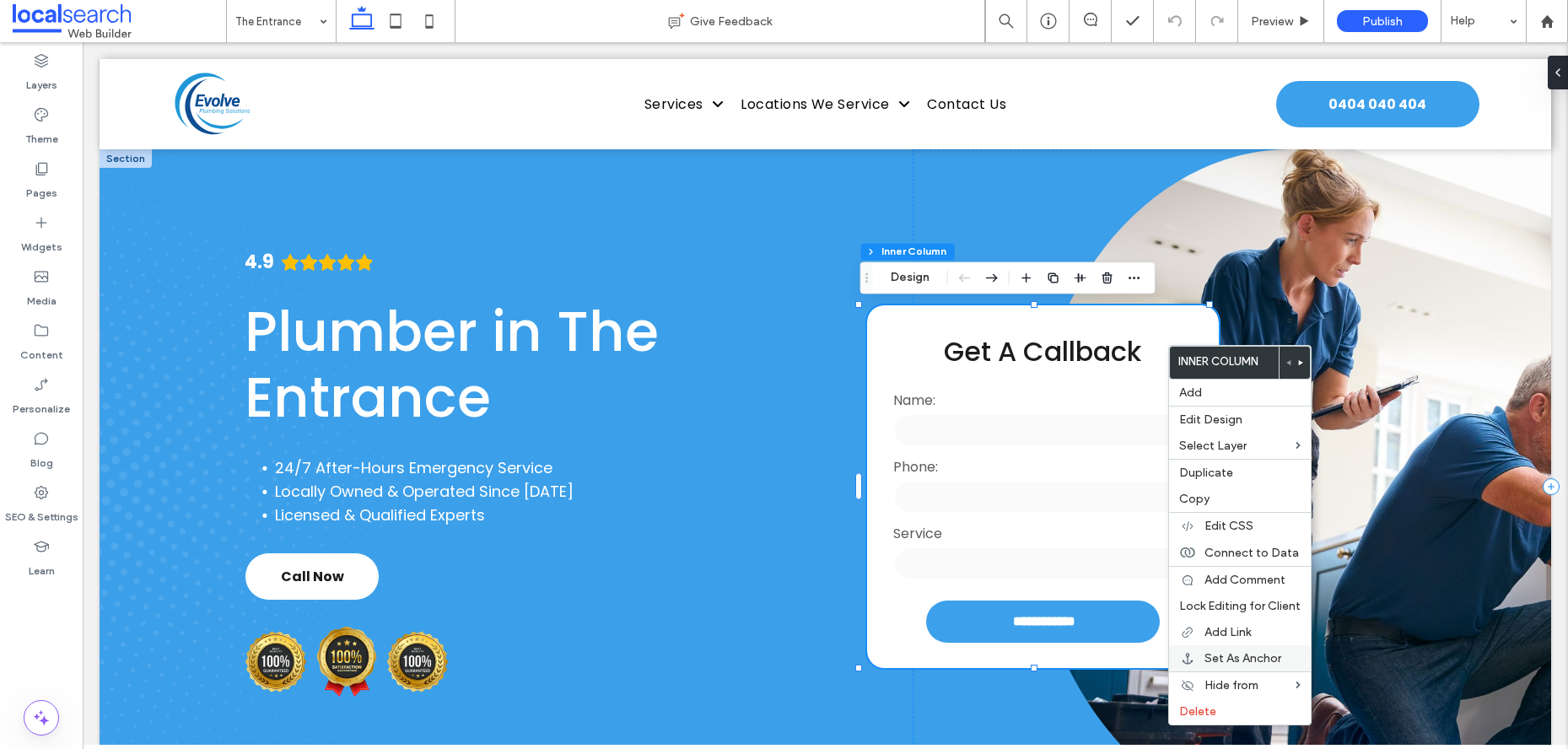
click at [1225, 652] on span "Set As Anchor" at bounding box center [1242, 658] width 77 height 15
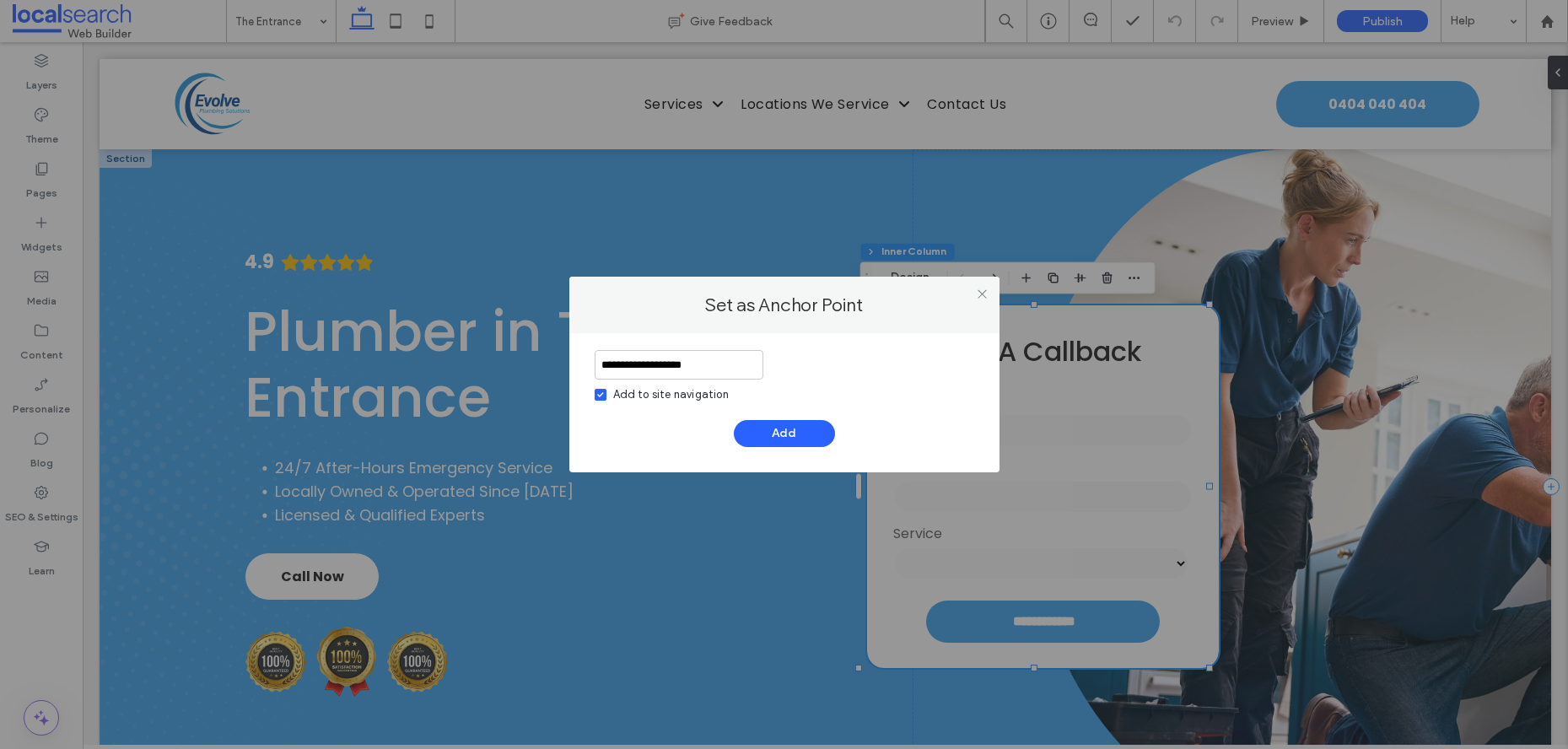
drag, startPoint x: 706, startPoint y: 371, endPoint x: 671, endPoint y: 370, distance: 35.0
click at [671, 370] on input "**********" at bounding box center [678, 365] width 168 height 30
type input "**********"
click at [600, 394] on icon at bounding box center [600, 395] width 7 height 5
click at [765, 429] on button "Add" at bounding box center [784, 433] width 101 height 27
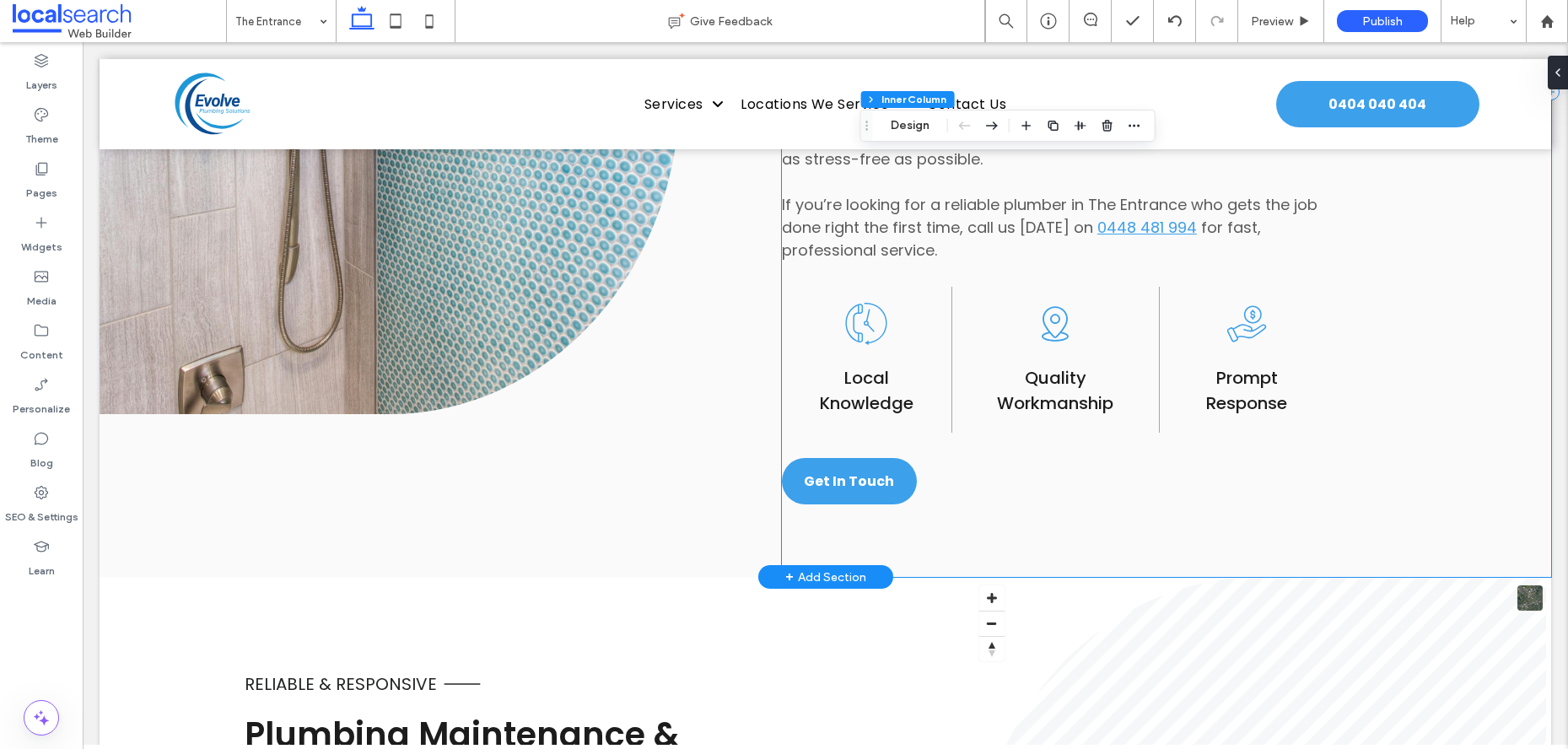
scroll to position [1357, 0]
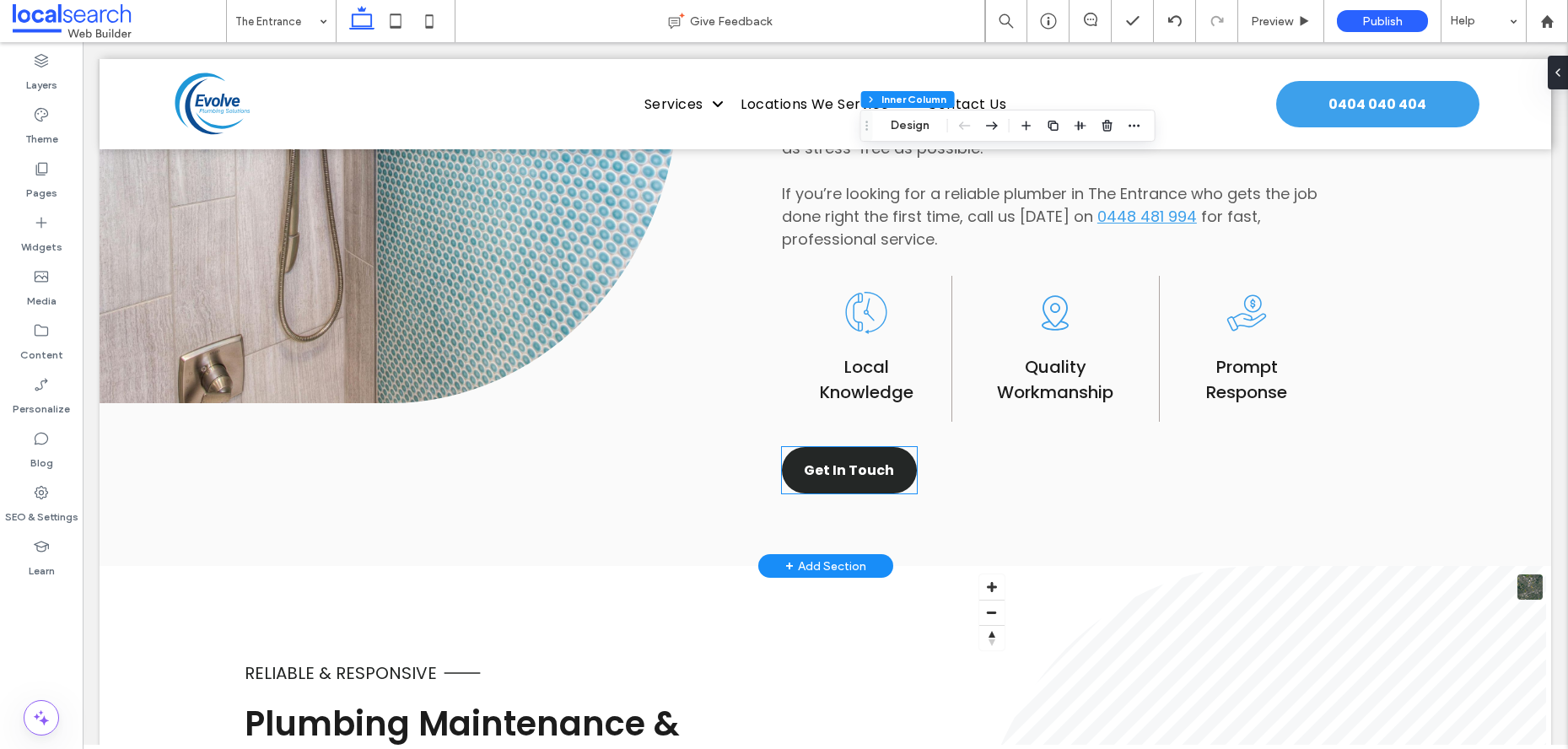
click at [871, 476] on span "Get In Touch" at bounding box center [849, 469] width 90 height 21
click at [871, 476] on div "Get In Touch" at bounding box center [849, 469] width 135 height 46
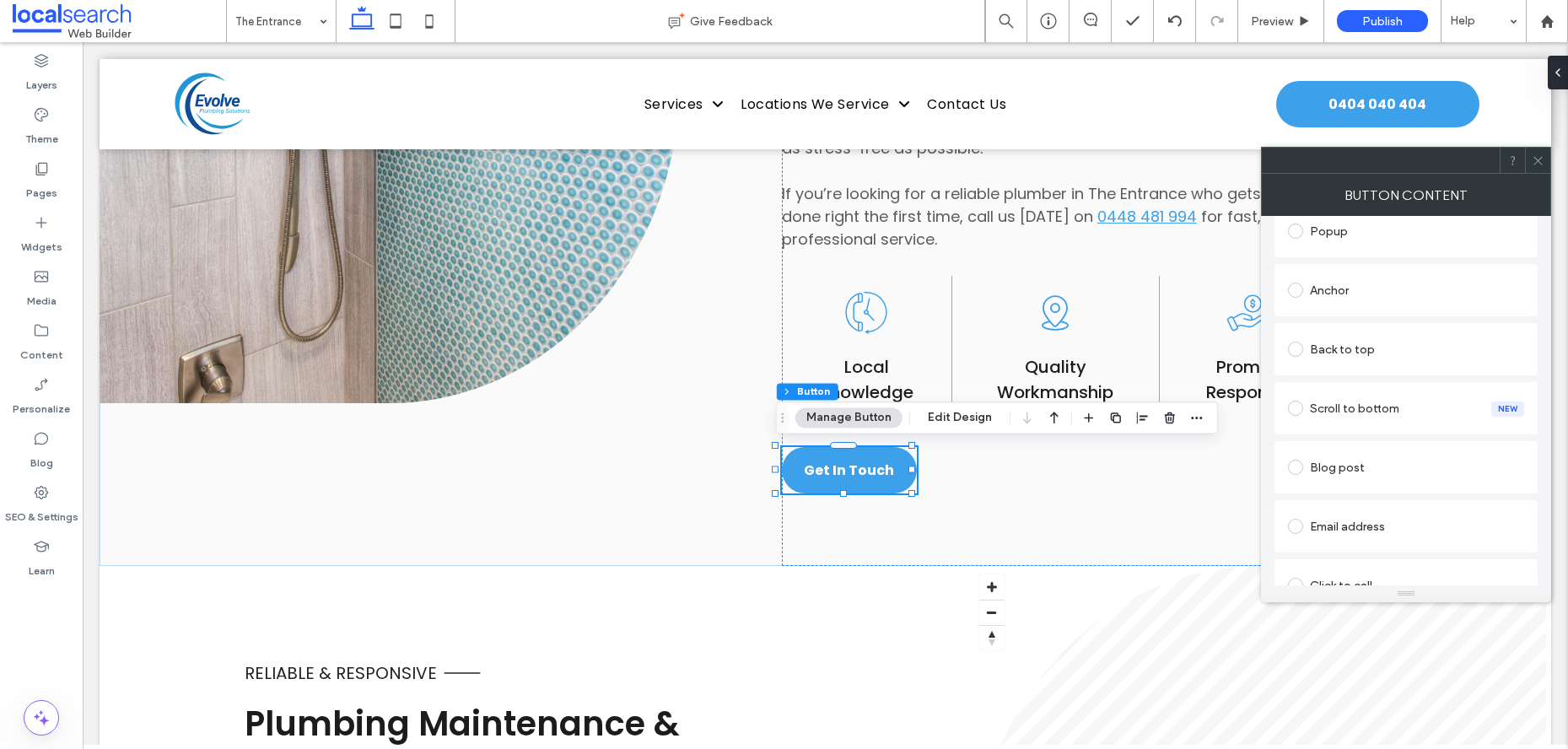
click at [1337, 287] on div "Anchor" at bounding box center [1406, 289] width 236 height 27
click at [1540, 159] on icon at bounding box center [1538, 160] width 13 height 13
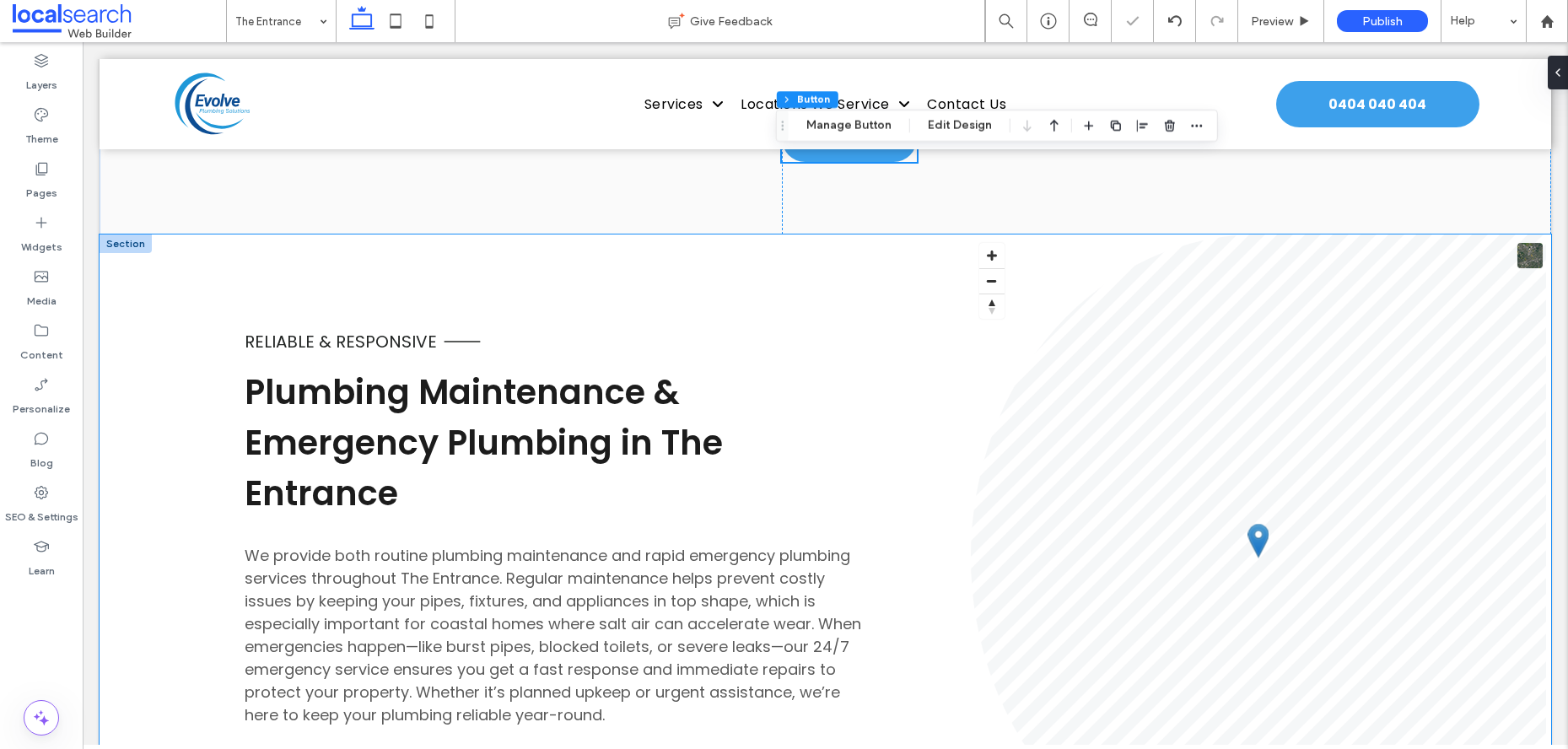
scroll to position [1799, 0]
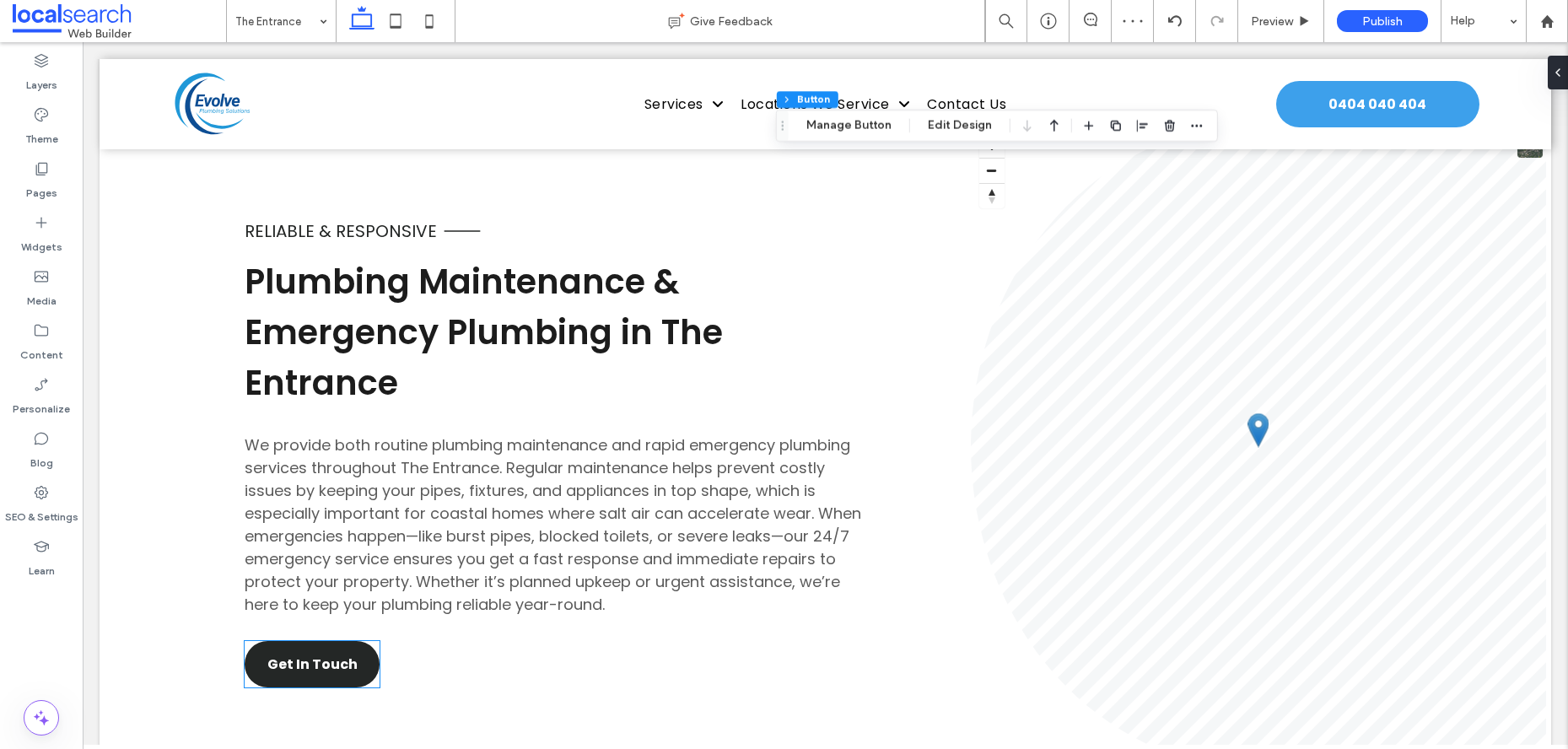
click at [339, 664] on span "Get In Touch" at bounding box center [313, 663] width 90 height 21
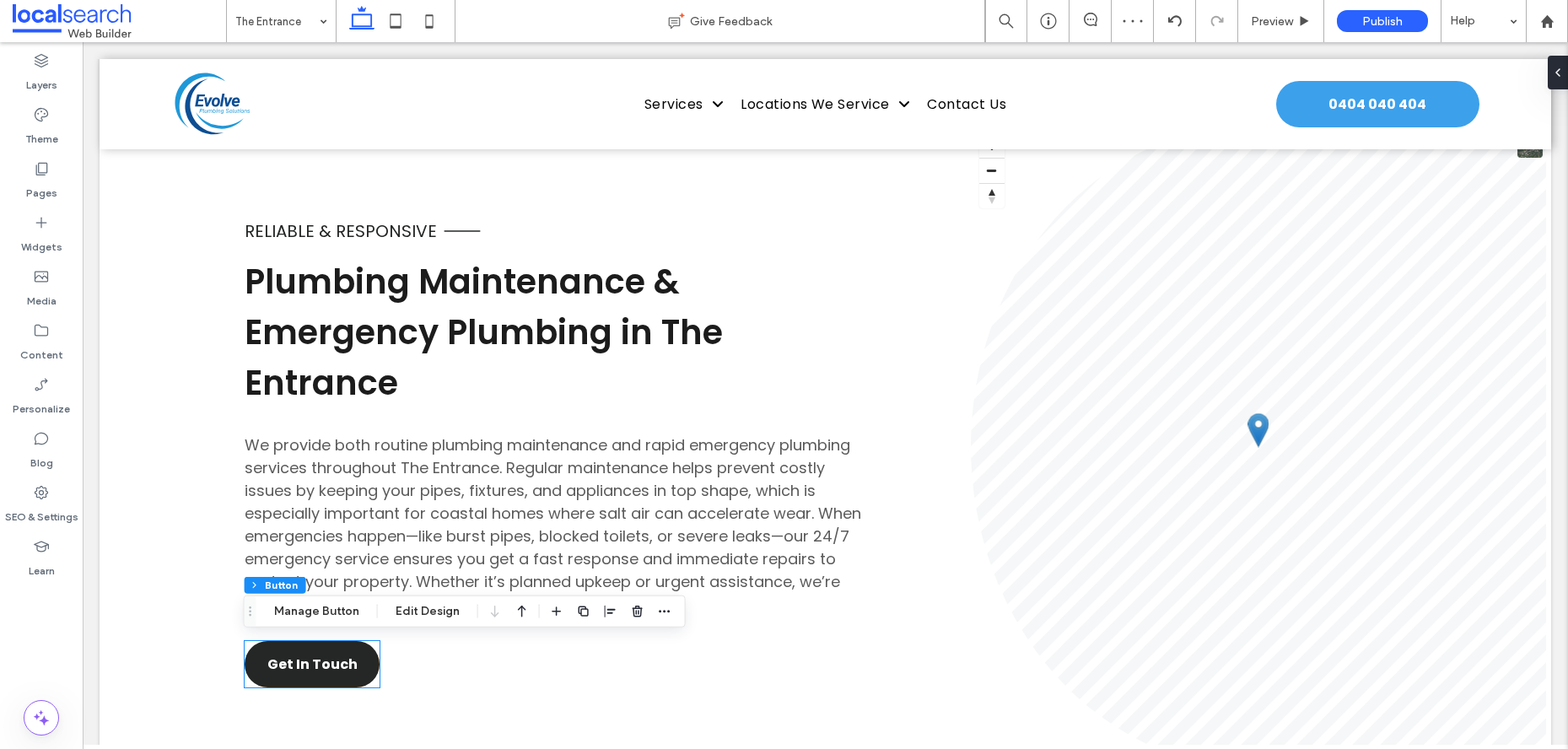
click at [339, 664] on div "Get In Touch" at bounding box center [312, 664] width 135 height 46
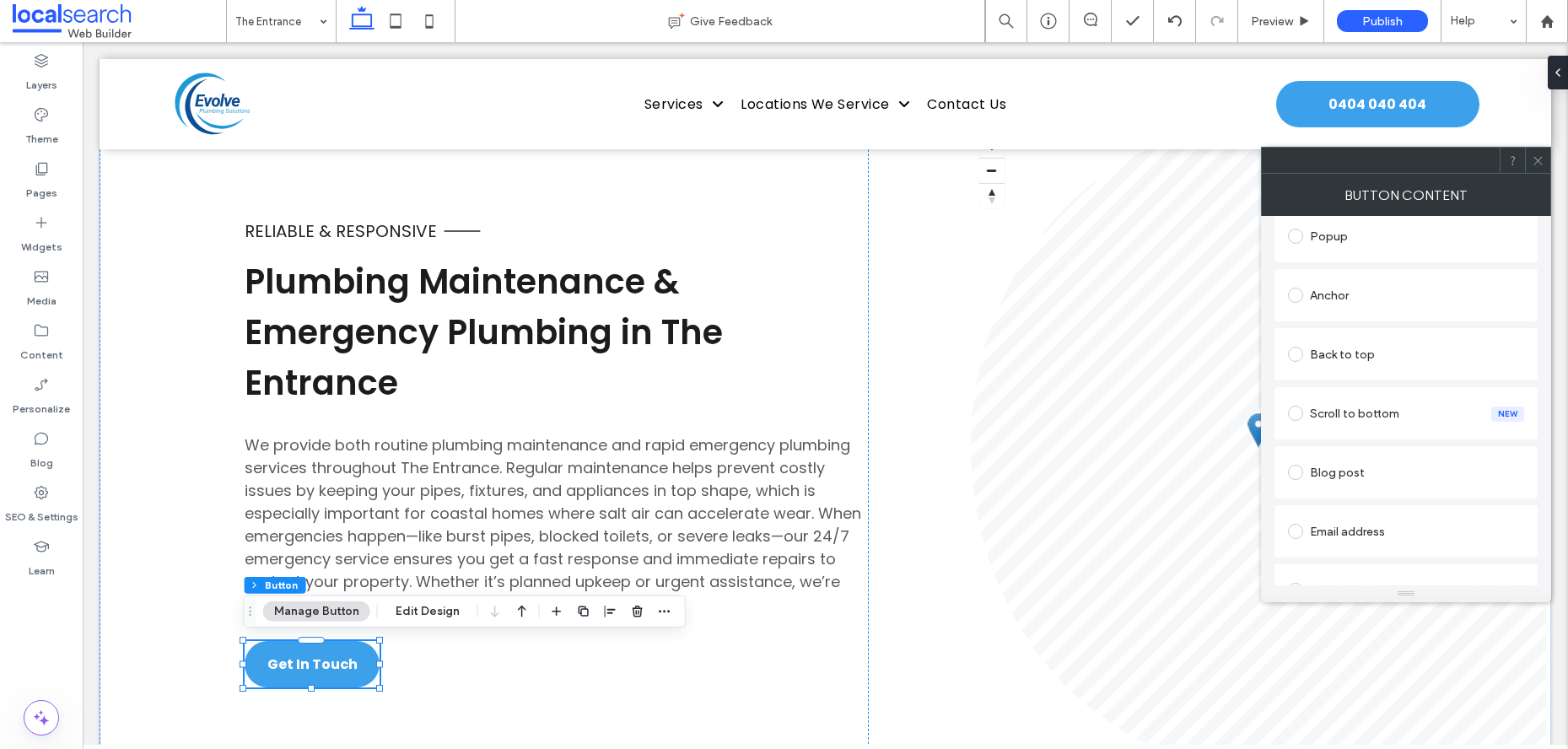
click at [1354, 290] on div "Anchor" at bounding box center [1406, 294] width 236 height 27
click at [1540, 155] on icon at bounding box center [1538, 160] width 13 height 13
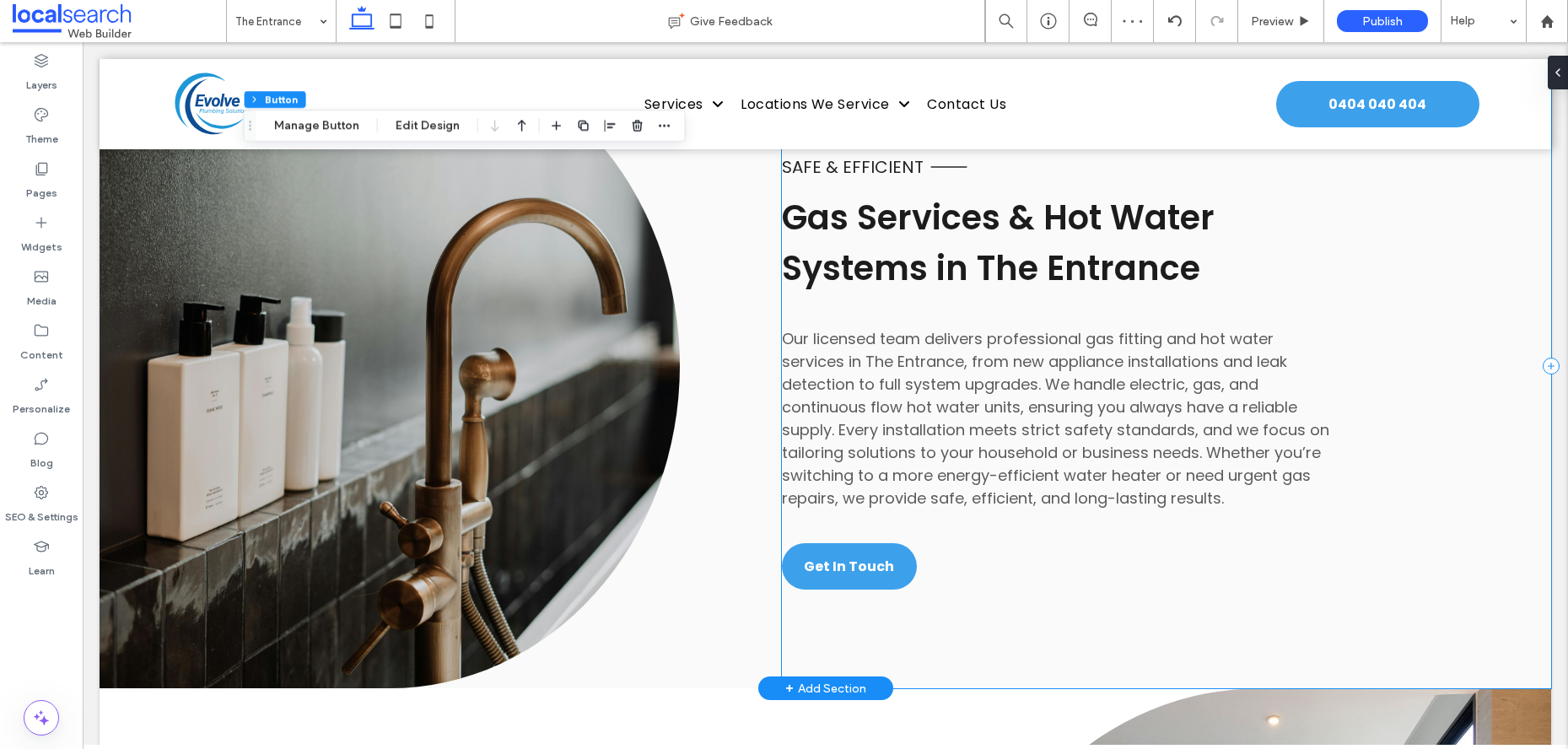
scroll to position [2537, 0]
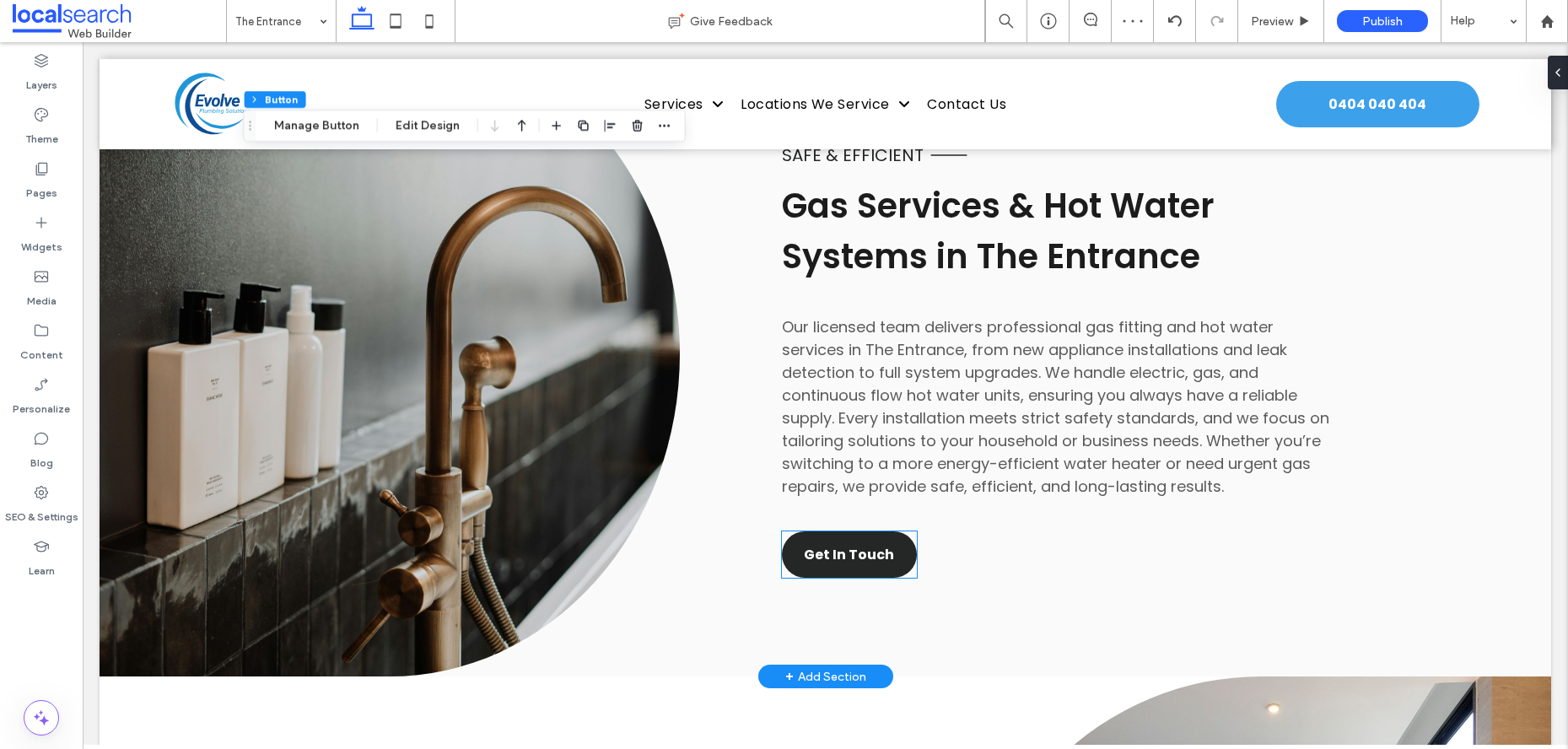
click at [825, 550] on span "Get In Touch" at bounding box center [849, 554] width 90 height 21
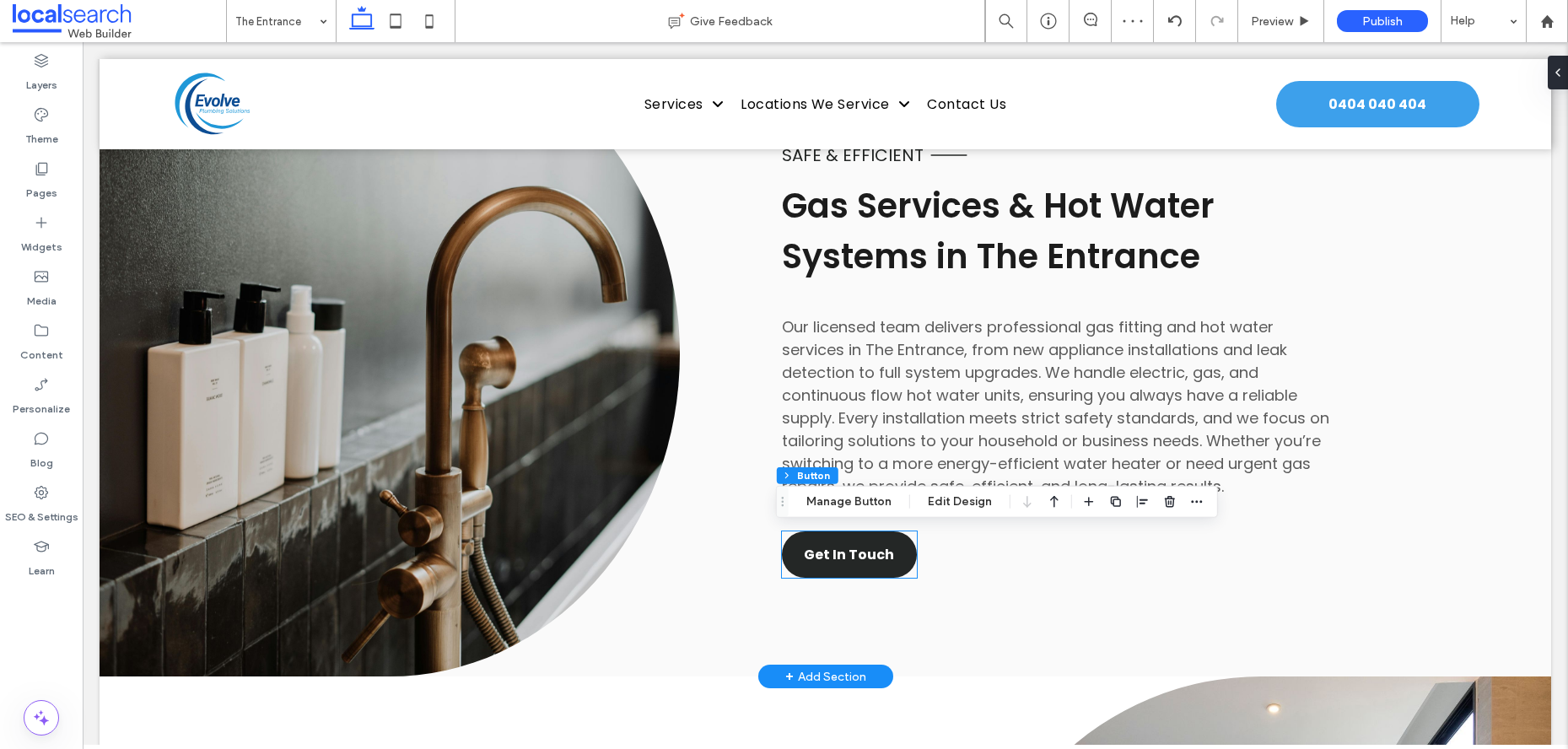
click at [825, 550] on div "Get In Touch" at bounding box center [849, 554] width 135 height 46
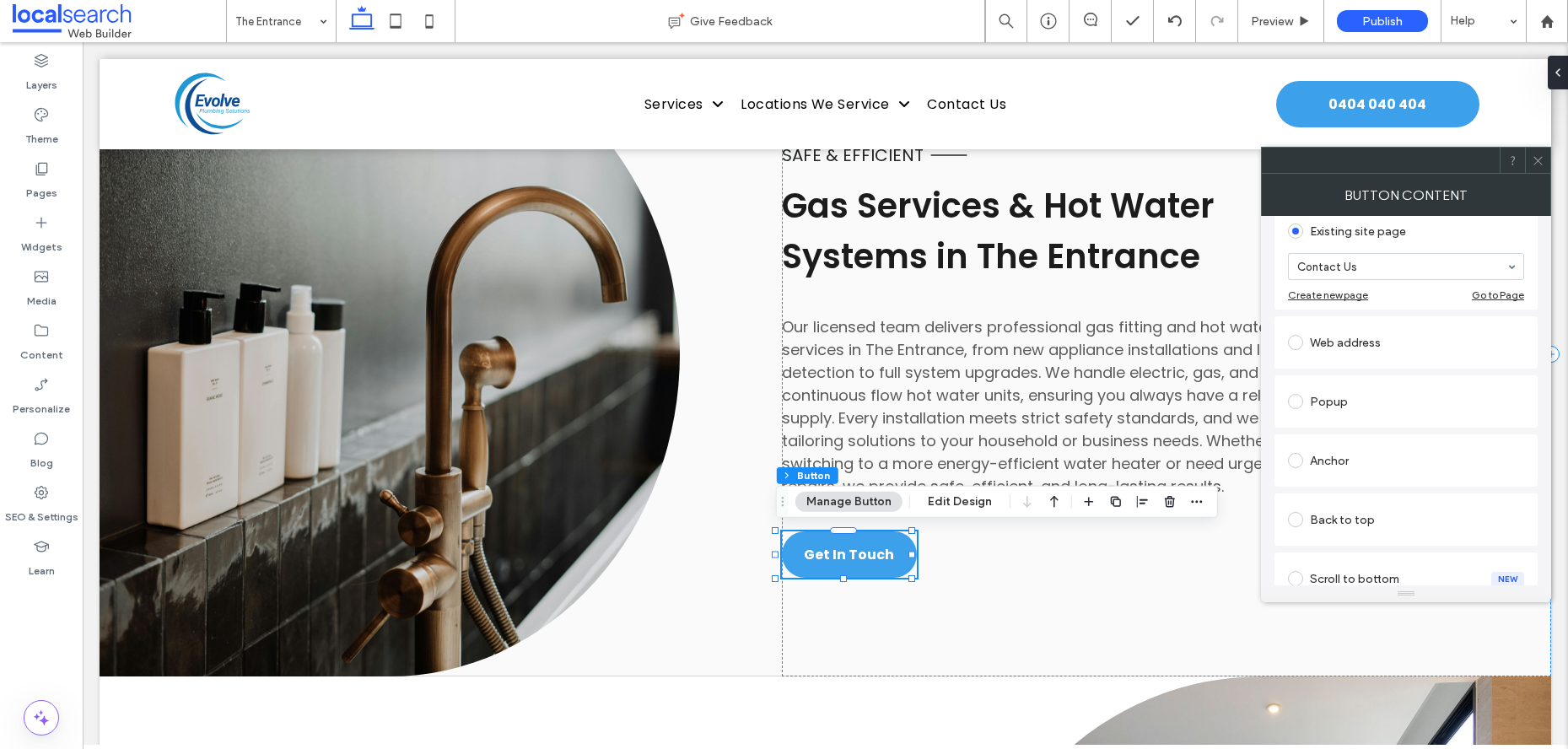
scroll to position [219, 0]
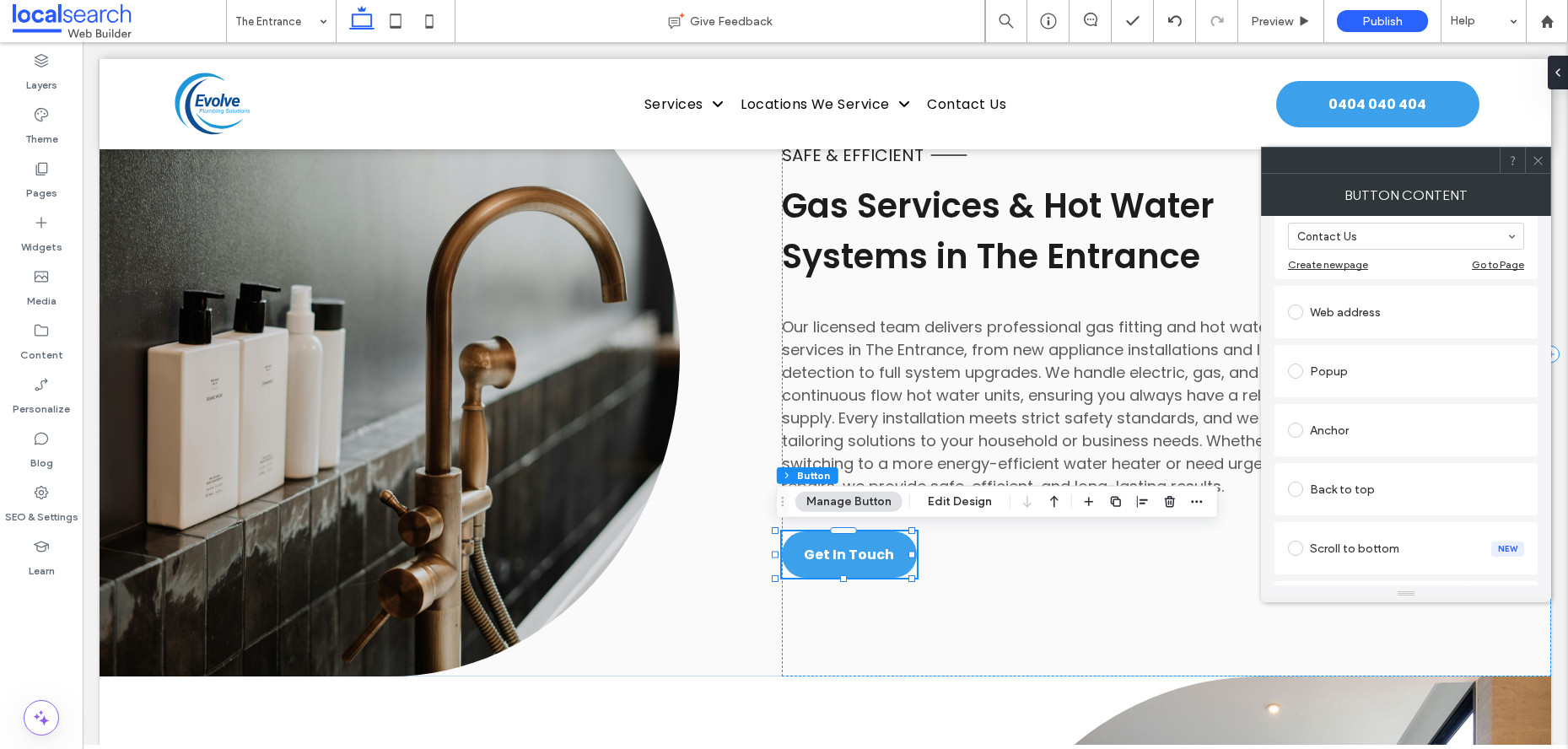
click at [1361, 421] on div "Anchor" at bounding box center [1406, 430] width 236 height 27
click at [1538, 164] on icon at bounding box center [1538, 160] width 13 height 13
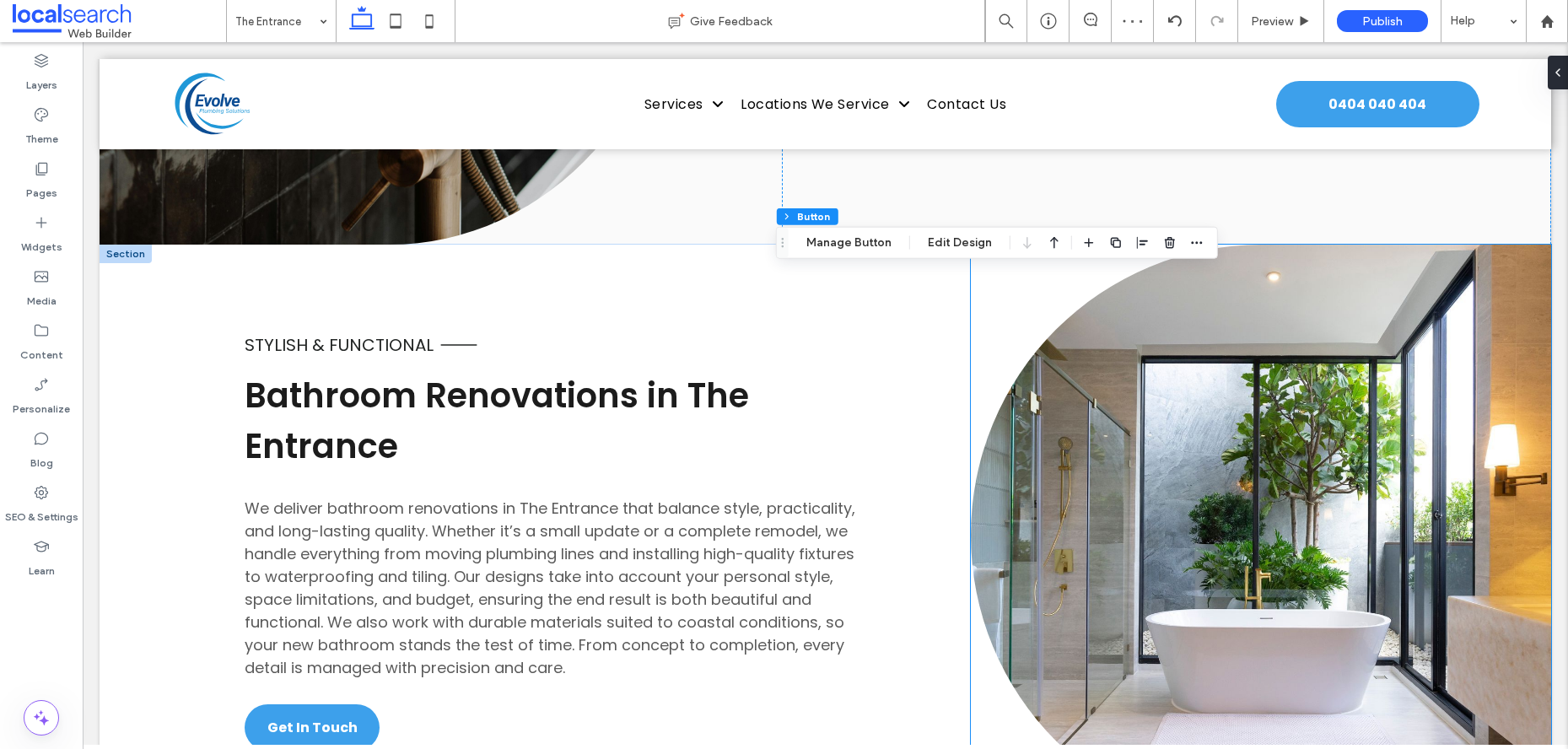
scroll to position [3025, 0]
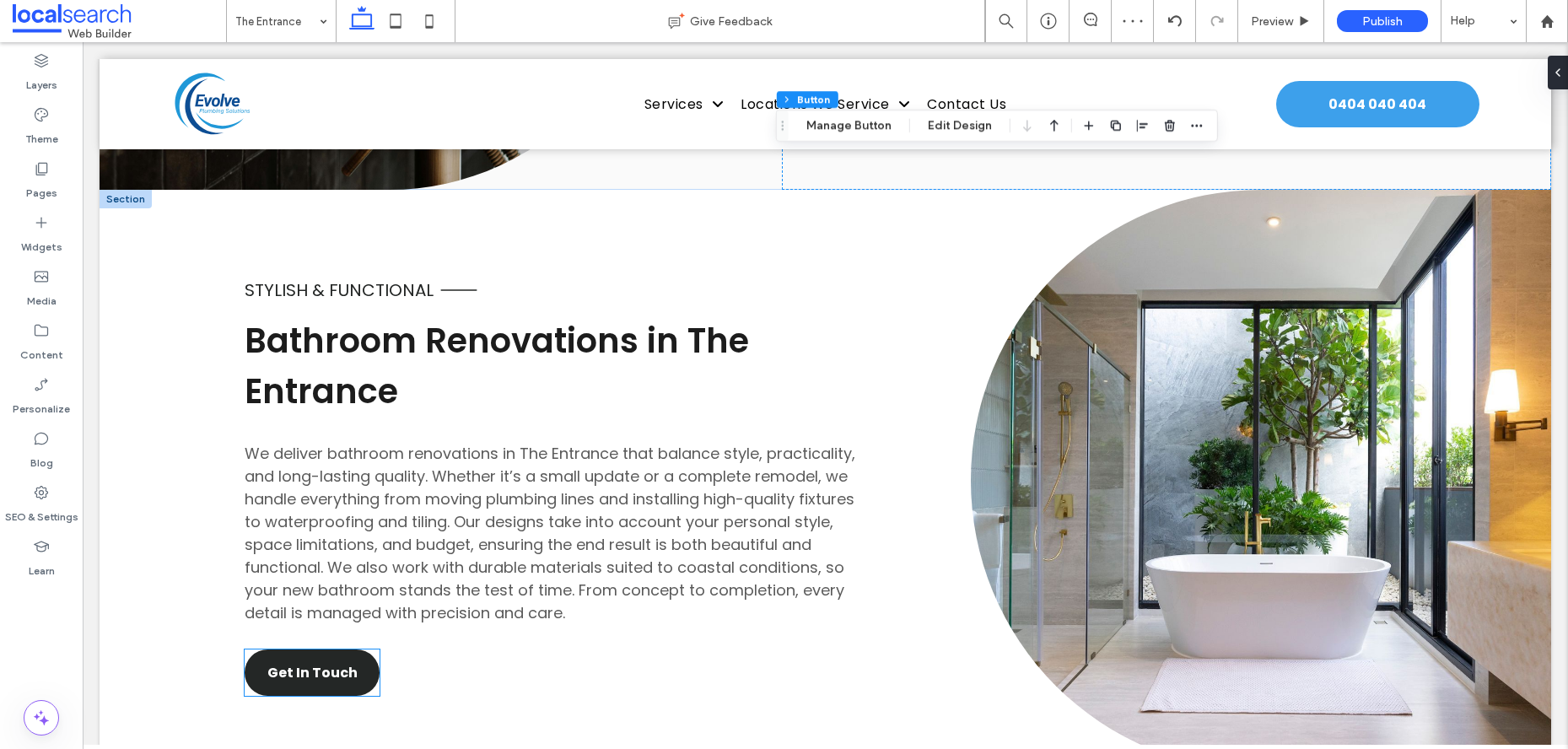
click at [306, 677] on span "Get In Touch" at bounding box center [313, 672] width 90 height 21
click at [306, 677] on div "Get In Touch" at bounding box center [312, 672] width 135 height 46
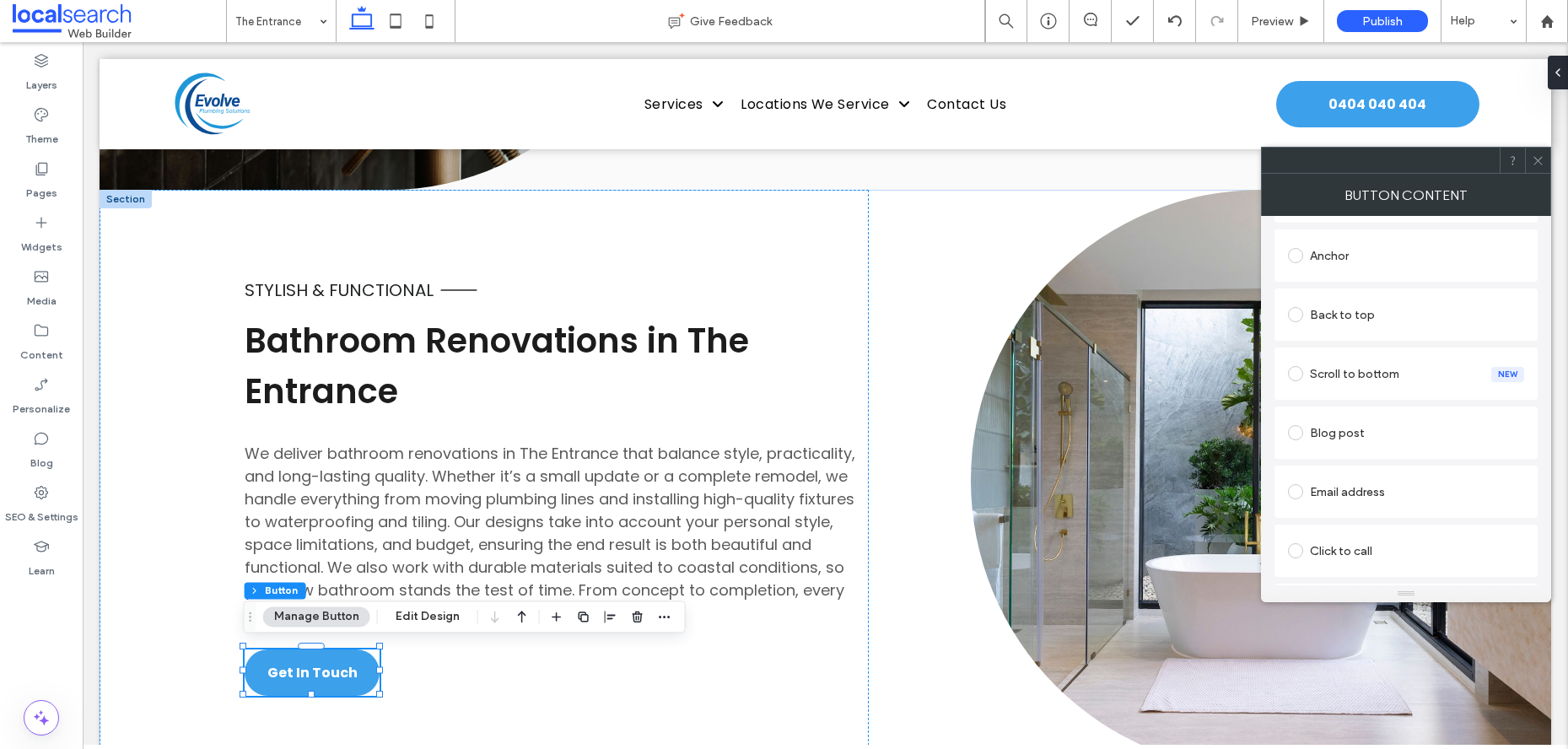
click at [1360, 252] on div "Anchor" at bounding box center [1406, 255] width 236 height 27
drag, startPoint x: 1546, startPoint y: 160, endPoint x: 1483, endPoint y: 221, distance: 87.7
click at [1545, 160] on div at bounding box center [1538, 160] width 26 height 26
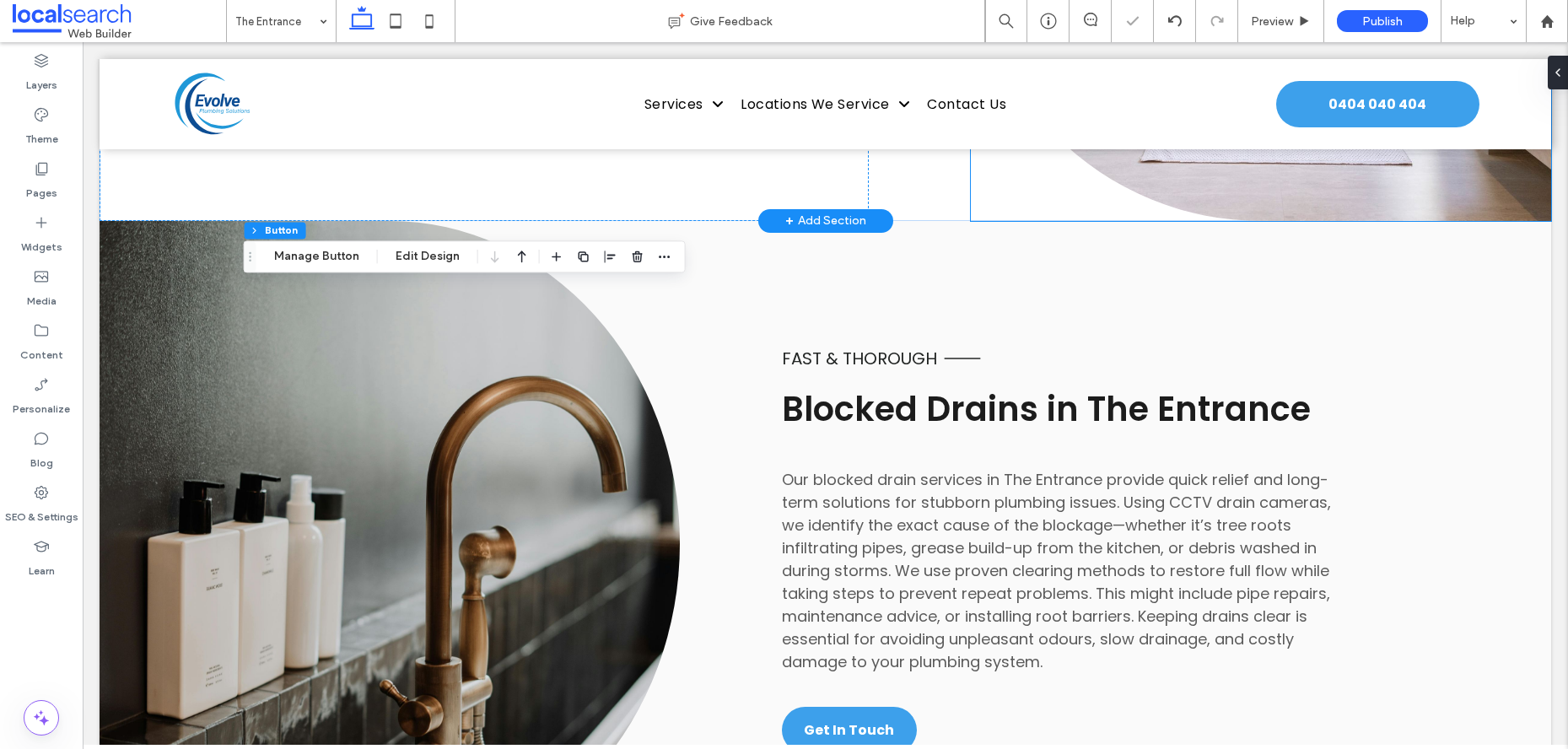
scroll to position [3634, 0]
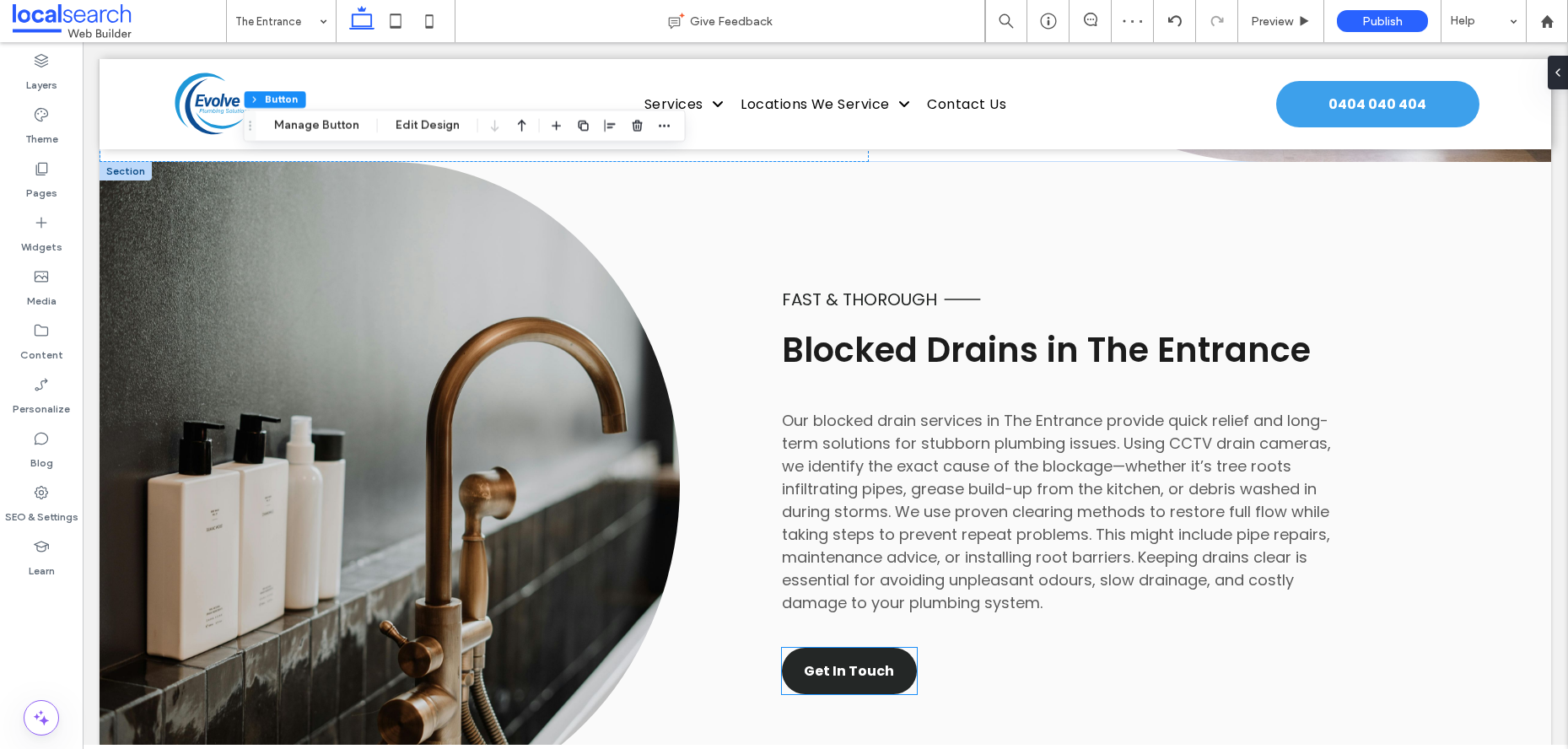
click at [841, 671] on span "Get In Touch" at bounding box center [849, 670] width 90 height 21
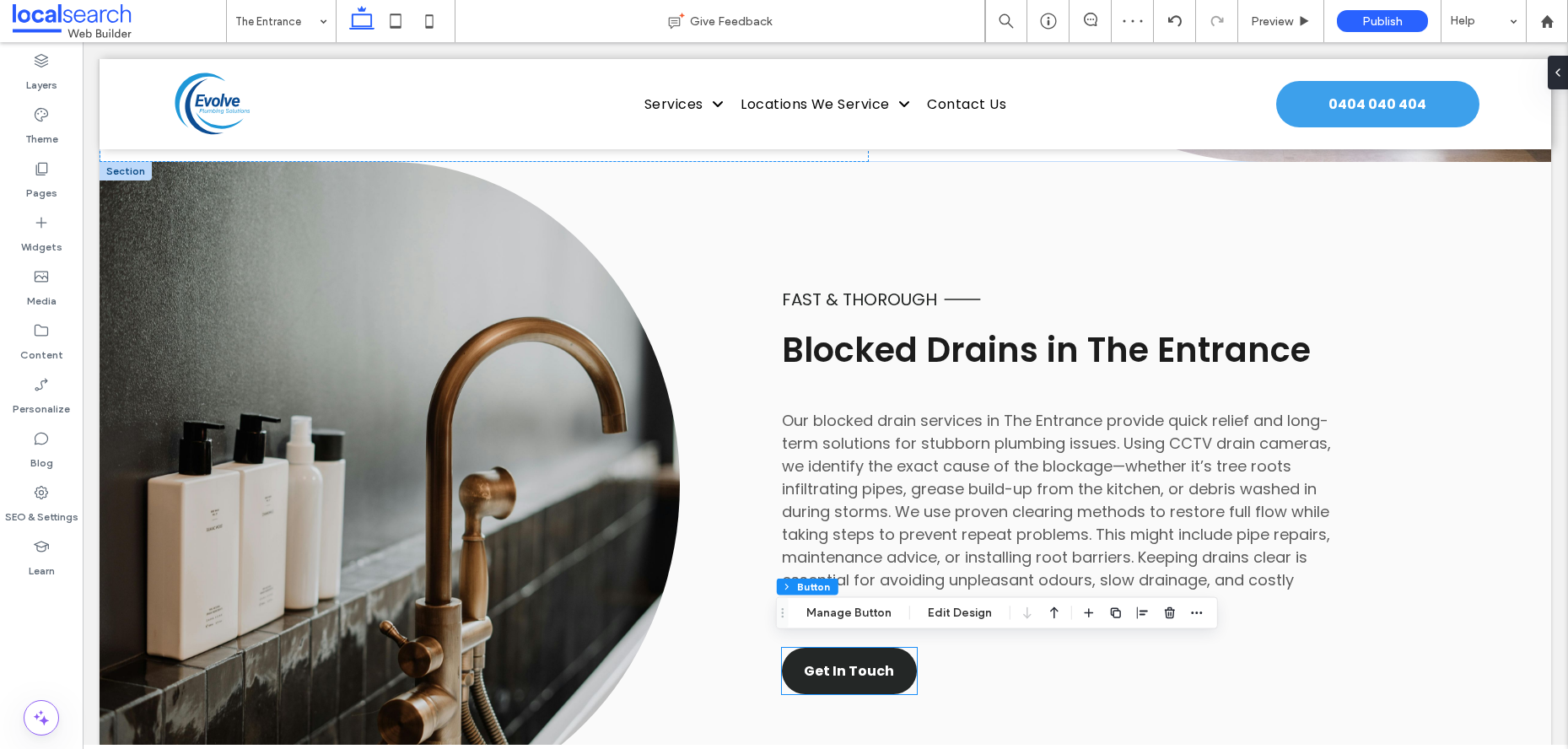
click at [841, 671] on div "Get In Touch" at bounding box center [849, 670] width 135 height 46
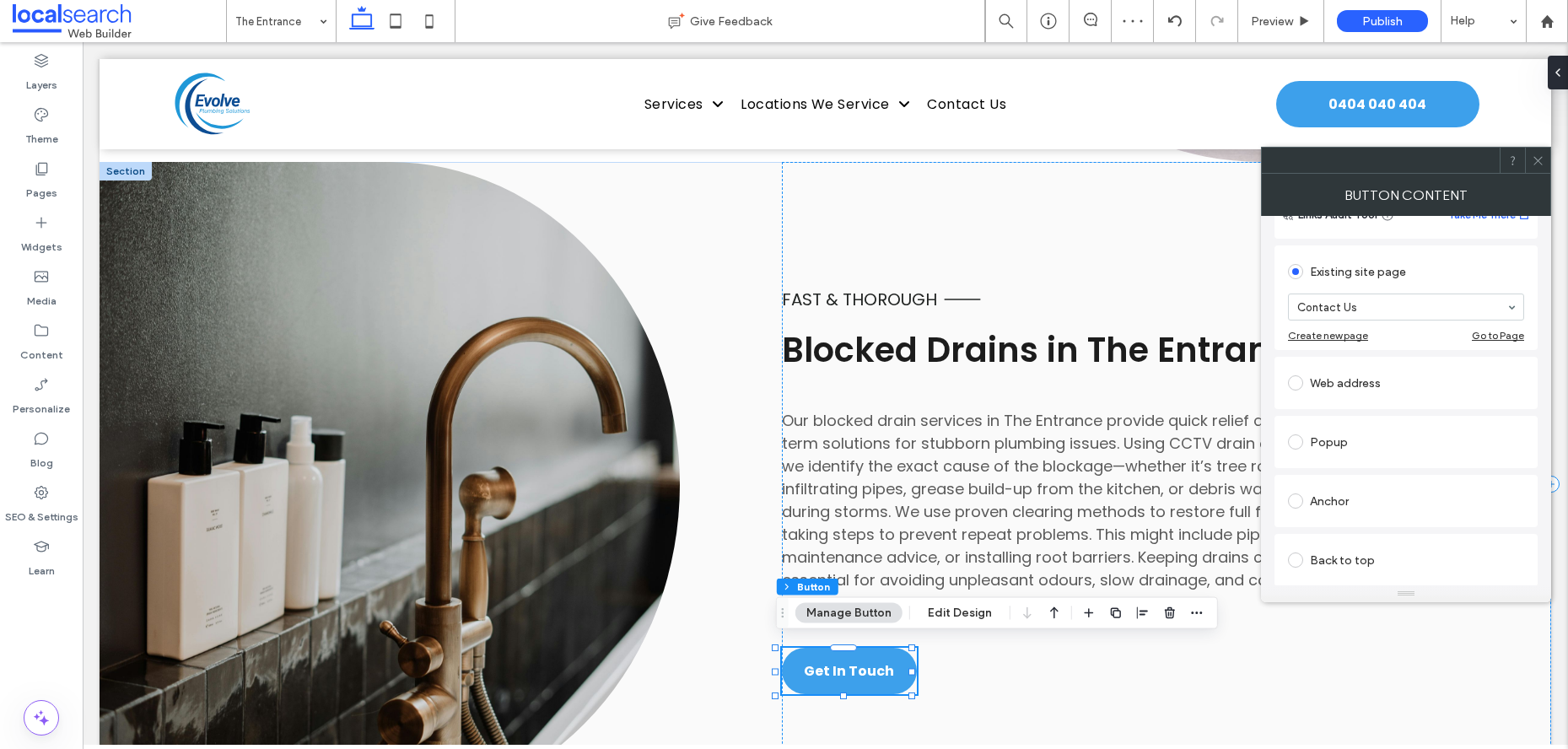
scroll to position [212, 0]
click at [1351, 447] on div "Anchor" at bounding box center [1406, 437] width 236 height 27
click at [1357, 527] on section "Anchor: Select..." at bounding box center [1406, 500] width 236 height 68
click at [1545, 151] on div at bounding box center [1538, 160] width 26 height 26
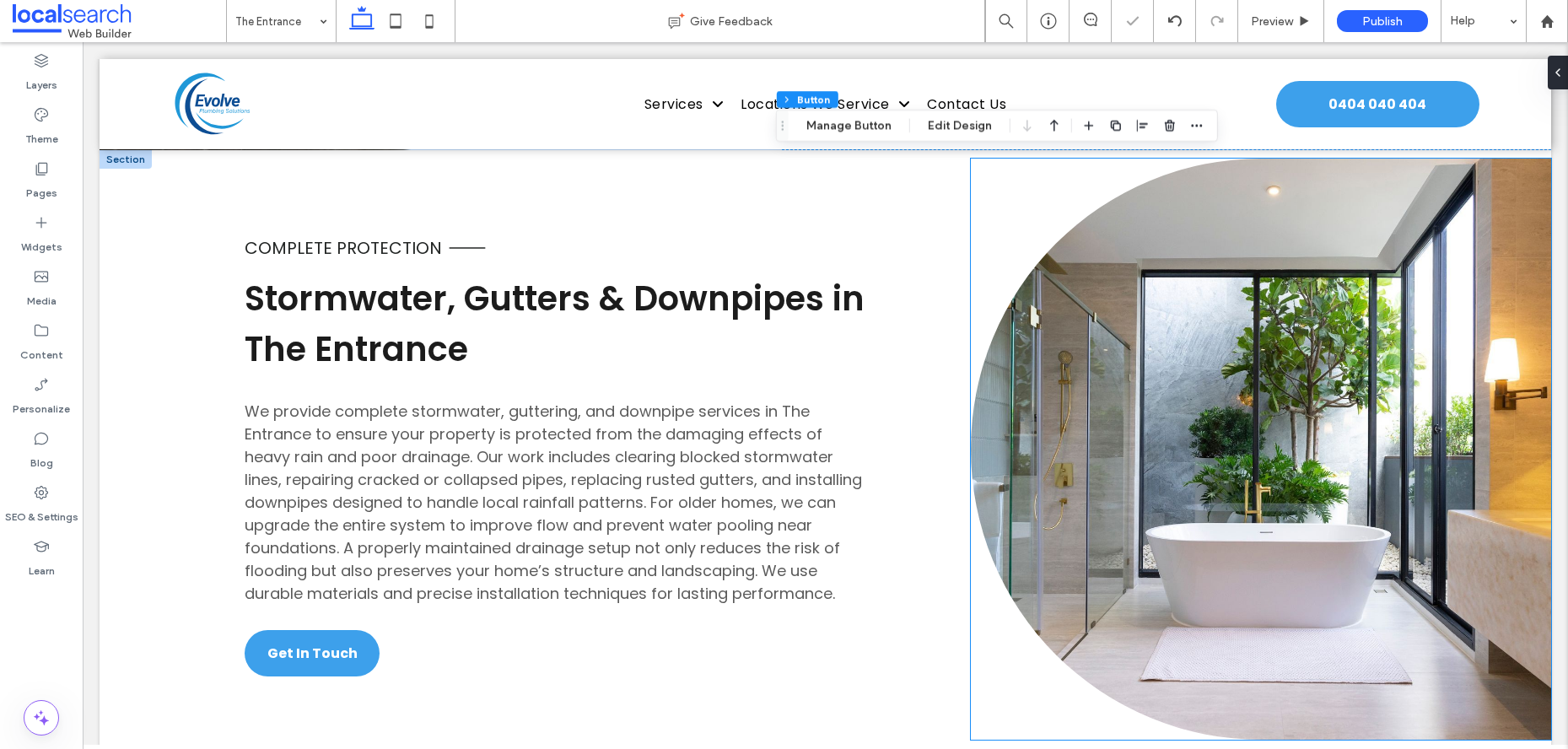
scroll to position [4387, 0]
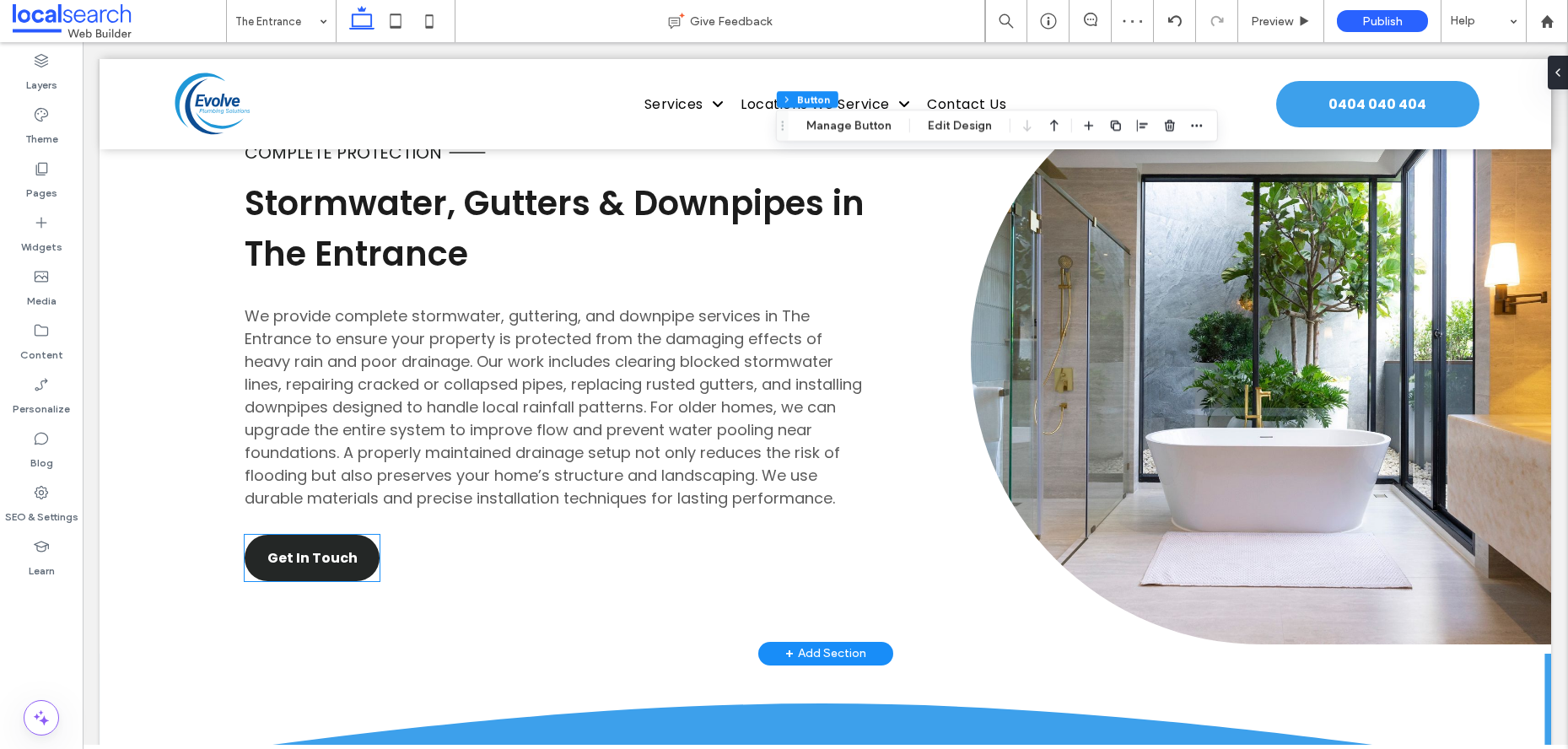
click at [332, 555] on span "Get In Touch" at bounding box center [313, 557] width 90 height 21
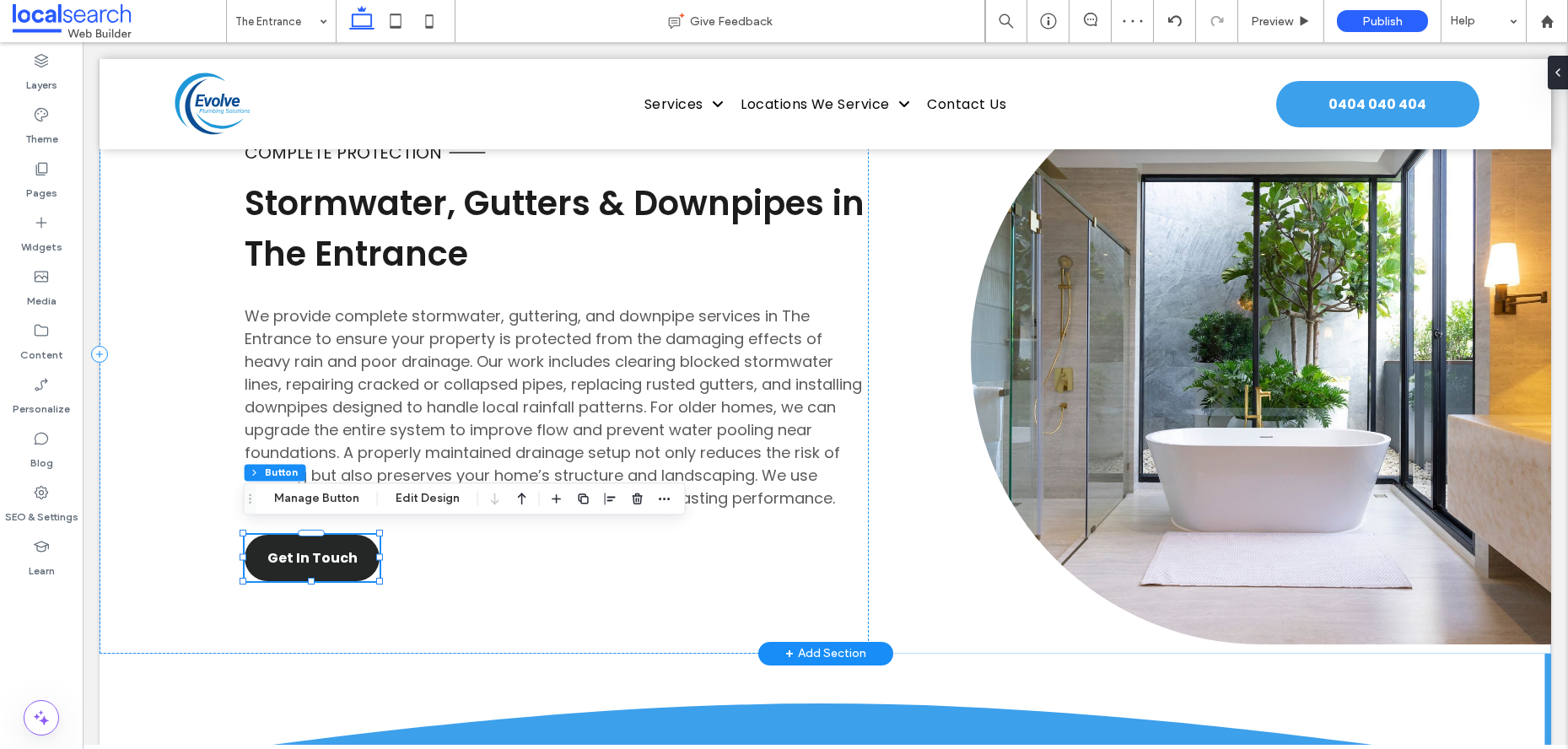
click at [332, 555] on div "Get In Touch" at bounding box center [312, 558] width 135 height 46
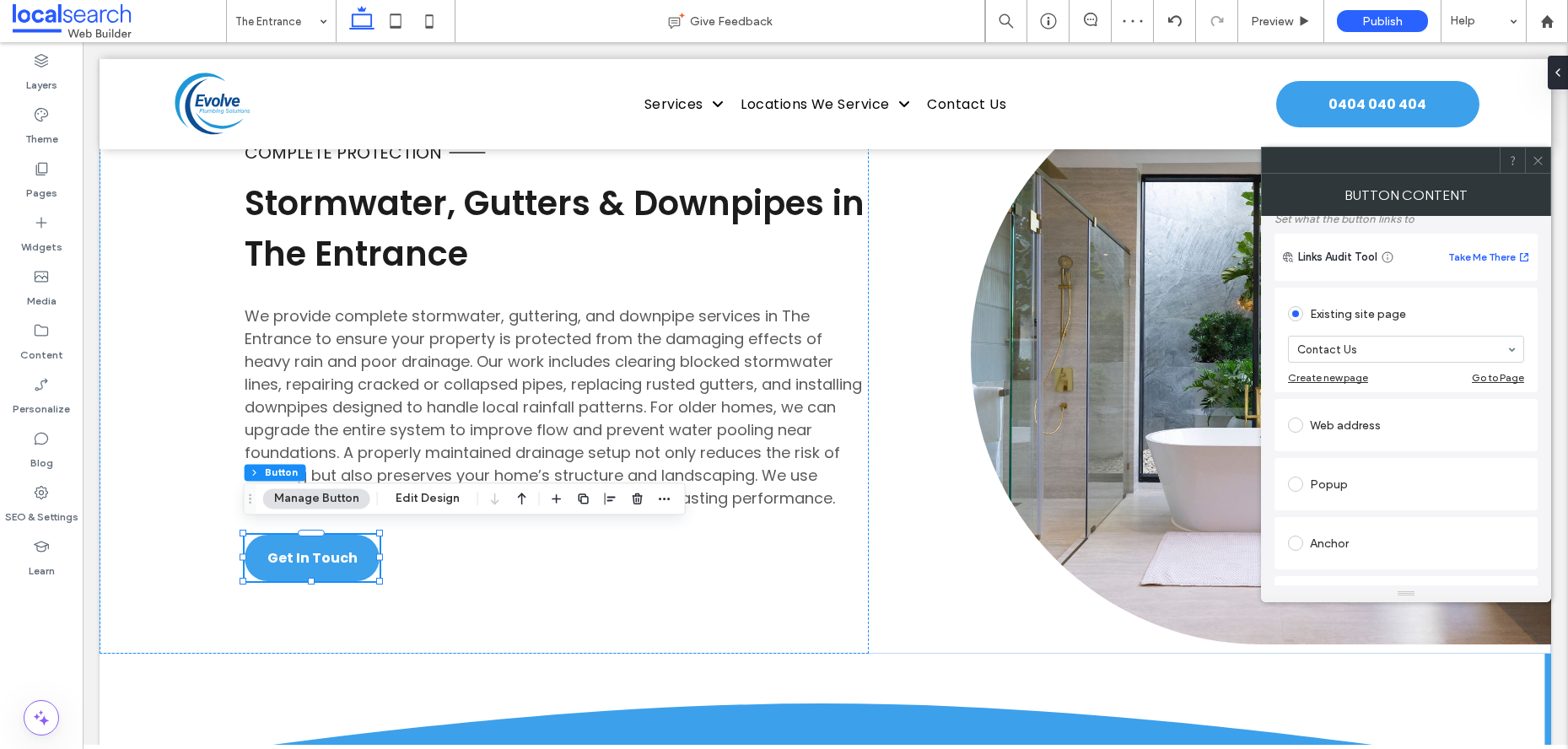
scroll to position [199, 0]
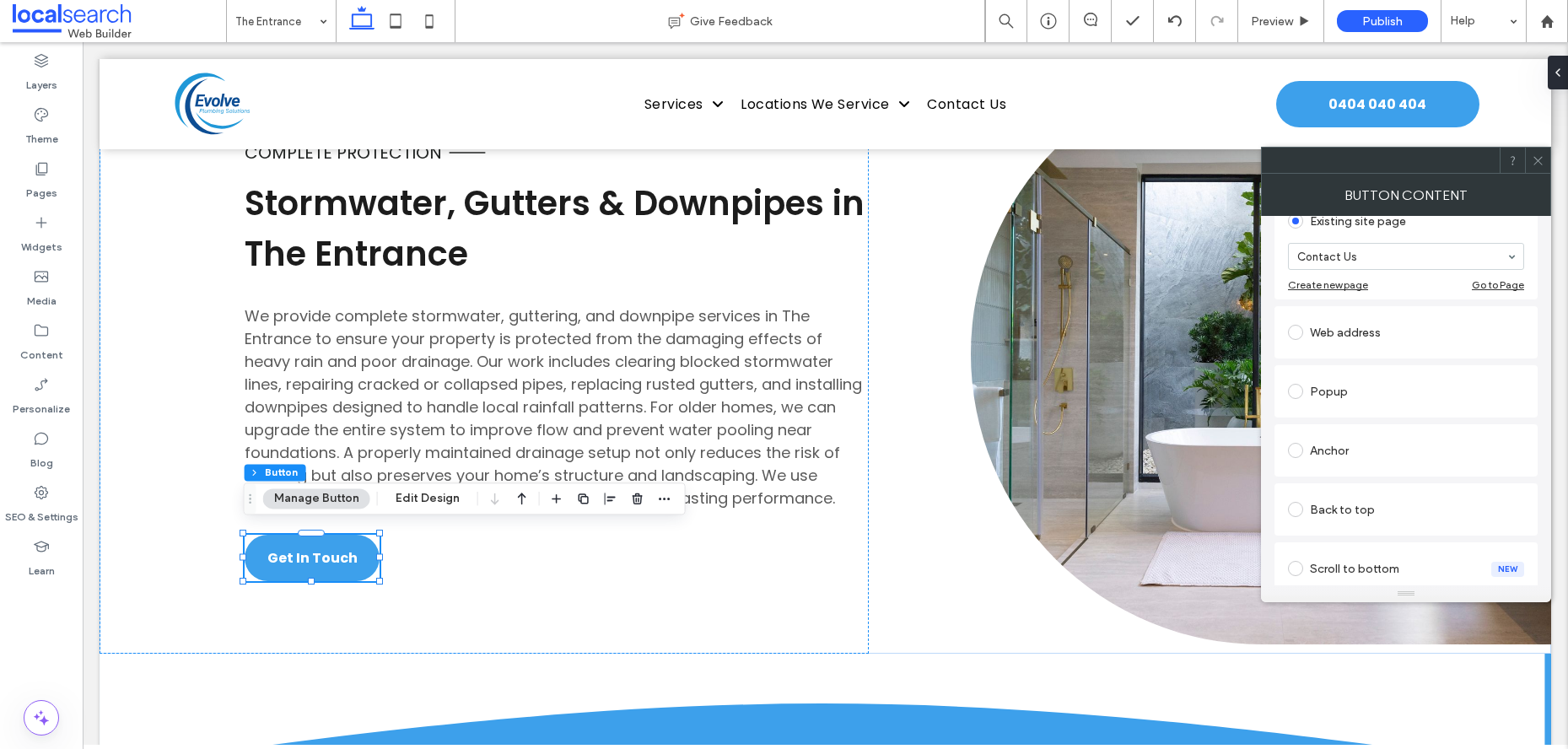
click at [1345, 459] on div "Anchor" at bounding box center [1406, 450] width 236 height 27
click at [1540, 155] on icon at bounding box center [1538, 160] width 13 height 13
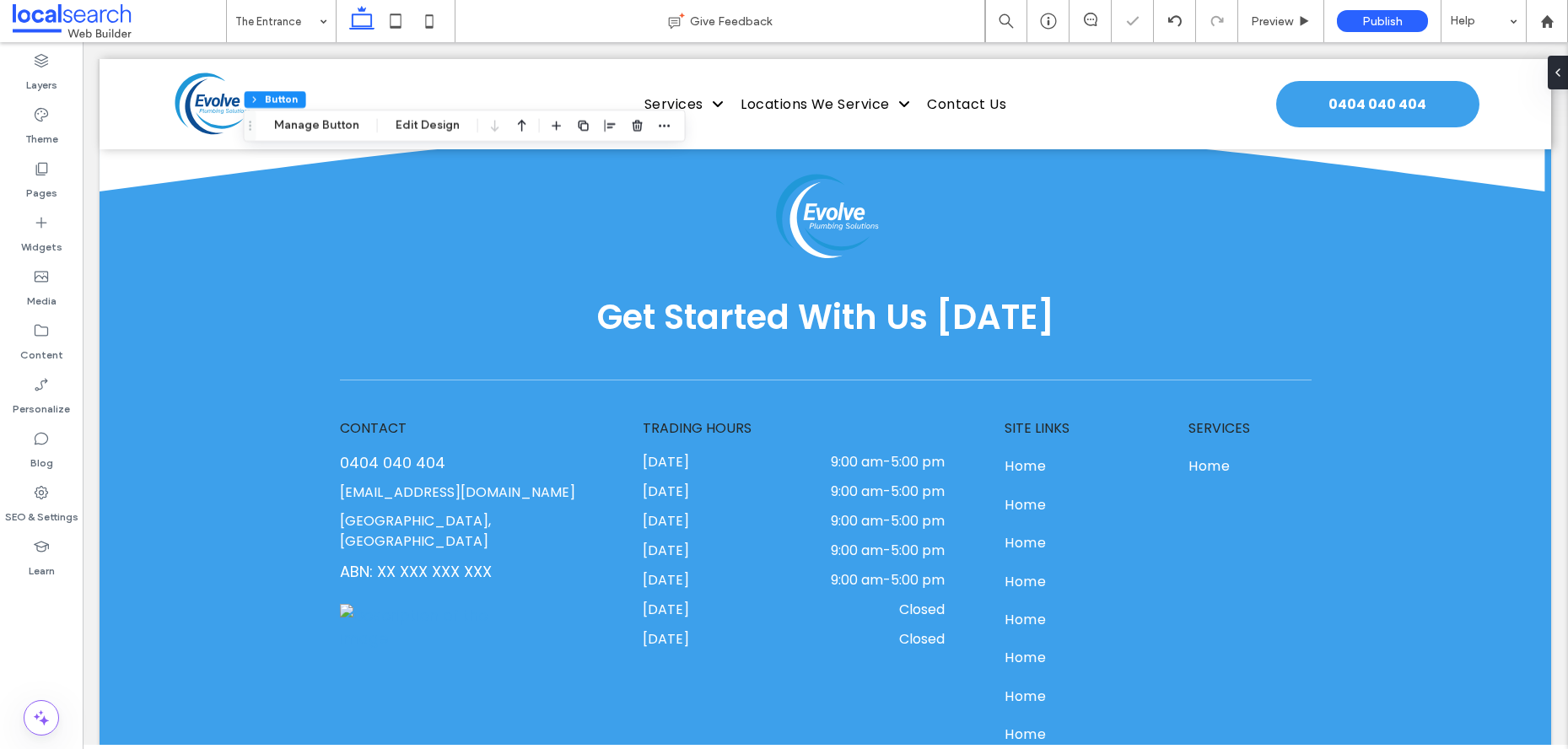
scroll to position [4991, 0]
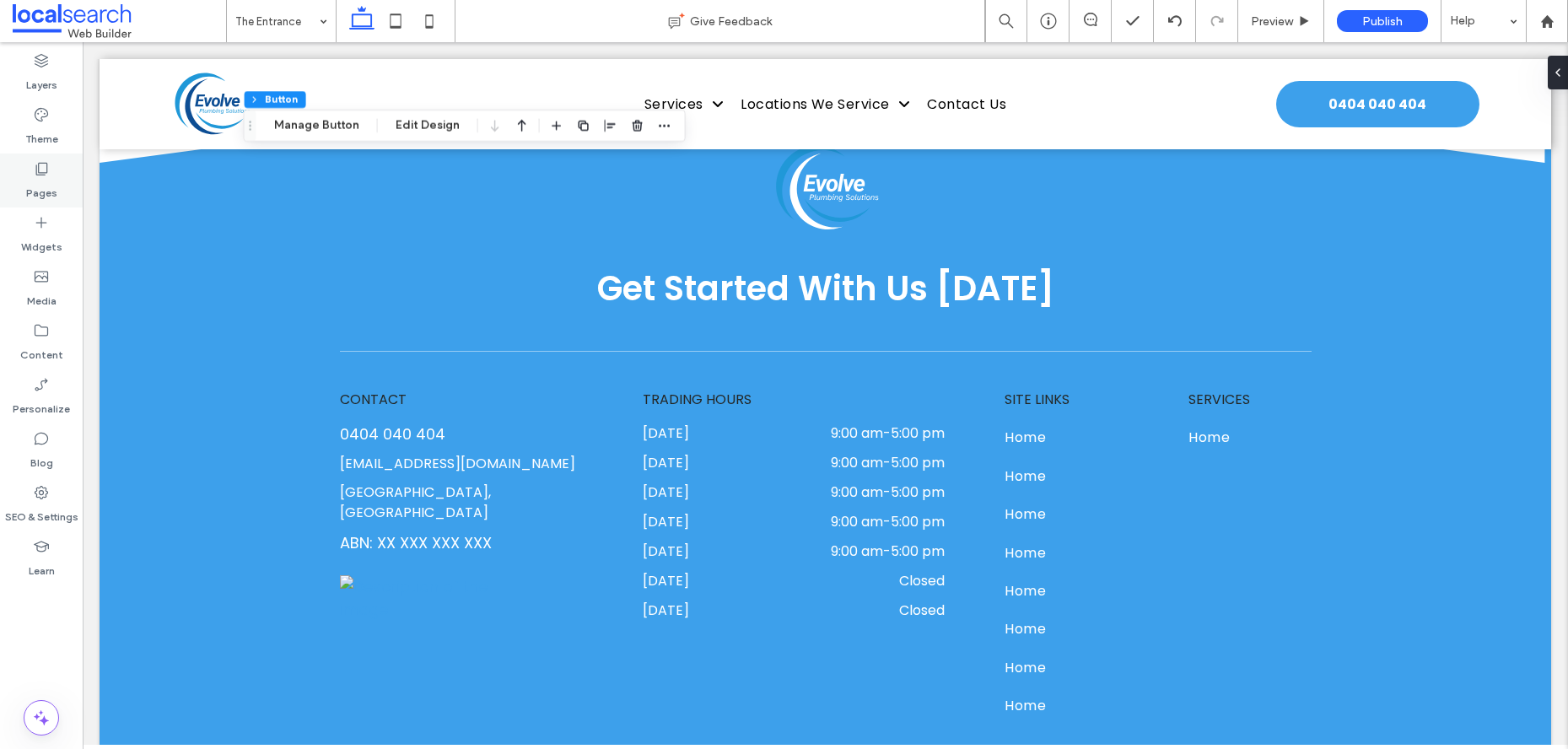
click at [28, 170] on div "Pages" at bounding box center [41, 180] width 83 height 54
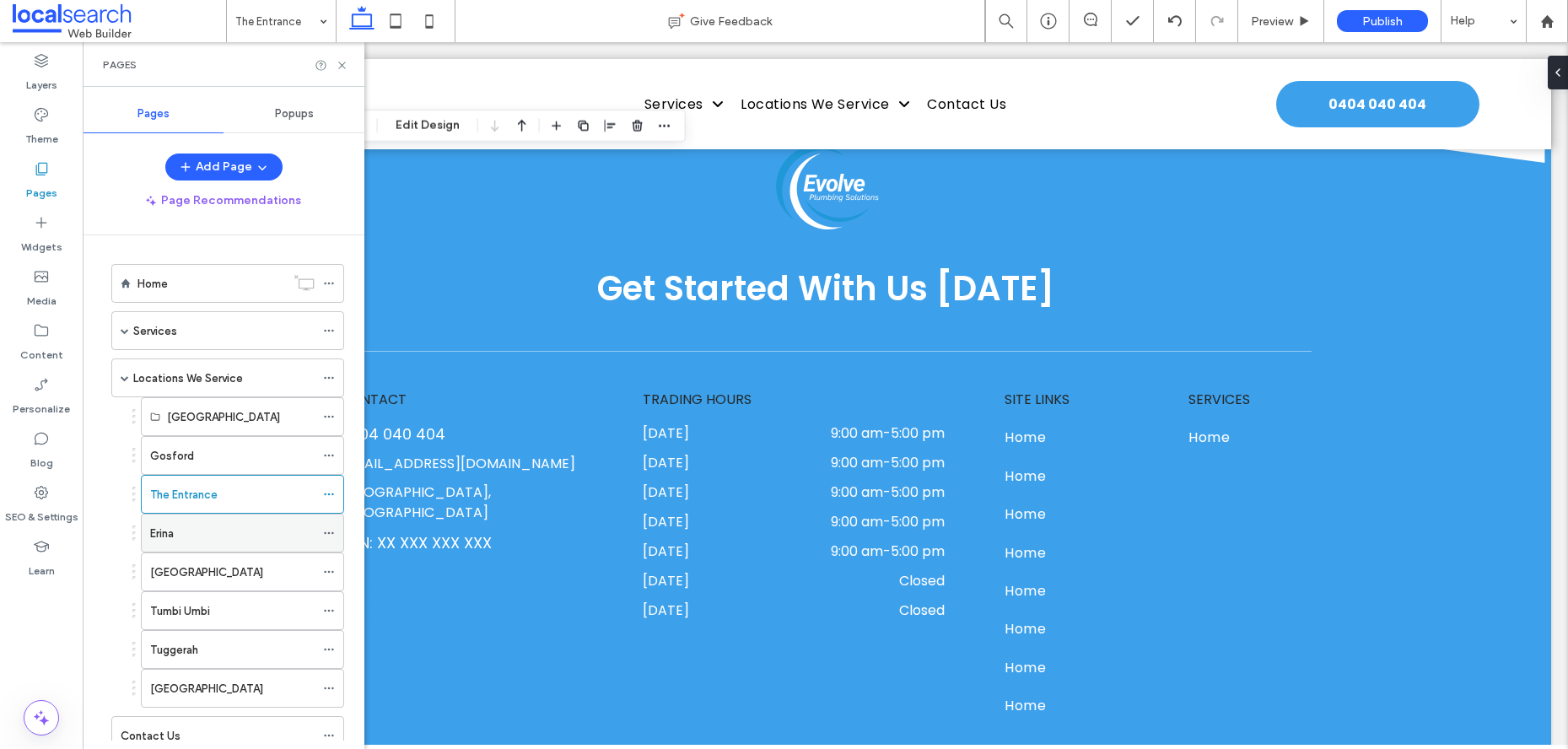
click at [205, 531] on div "Erina" at bounding box center [232, 533] width 164 height 18
click at [346, 68] on icon at bounding box center [341, 65] width 13 height 13
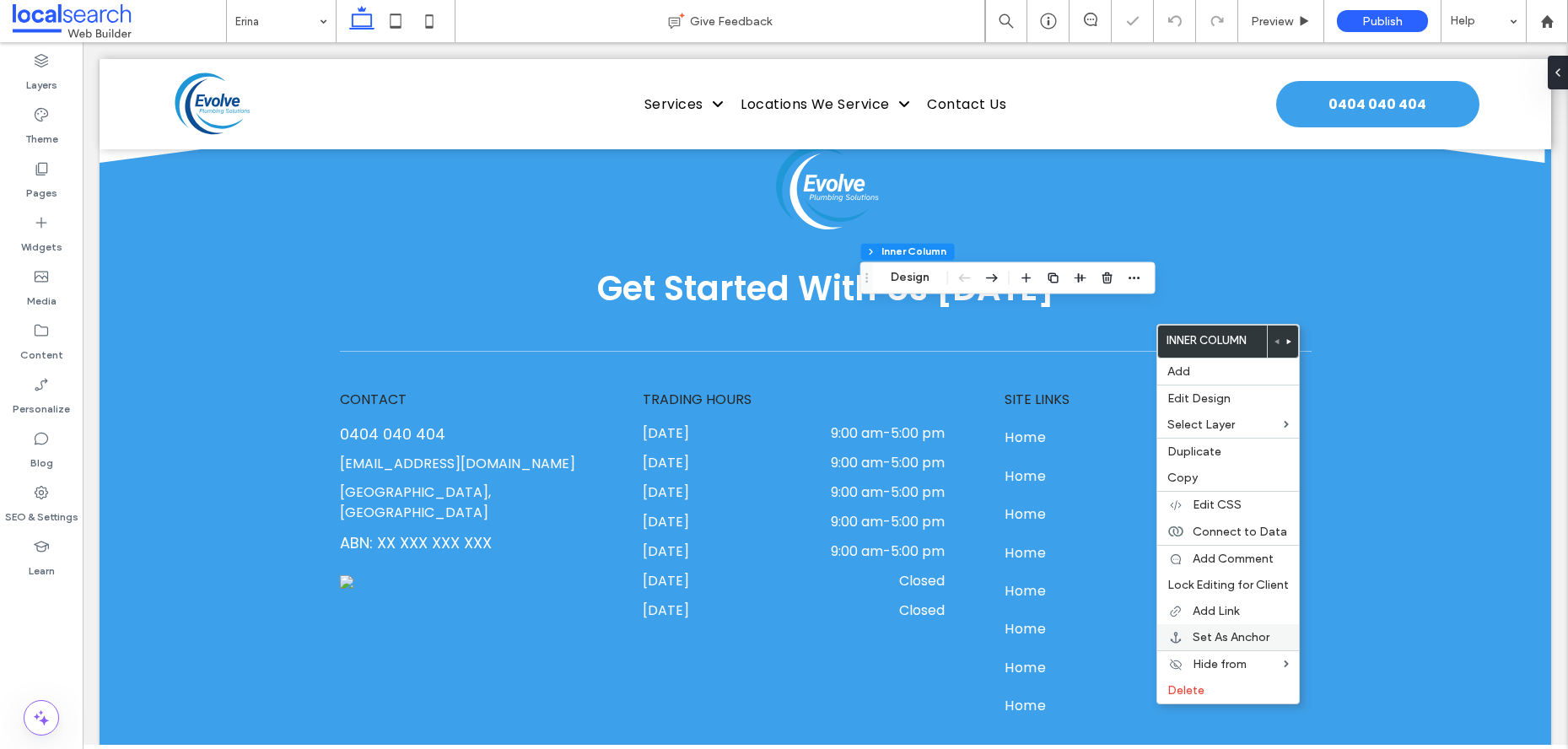
click at [1217, 639] on span "Set As Anchor" at bounding box center [1231, 637] width 77 height 15
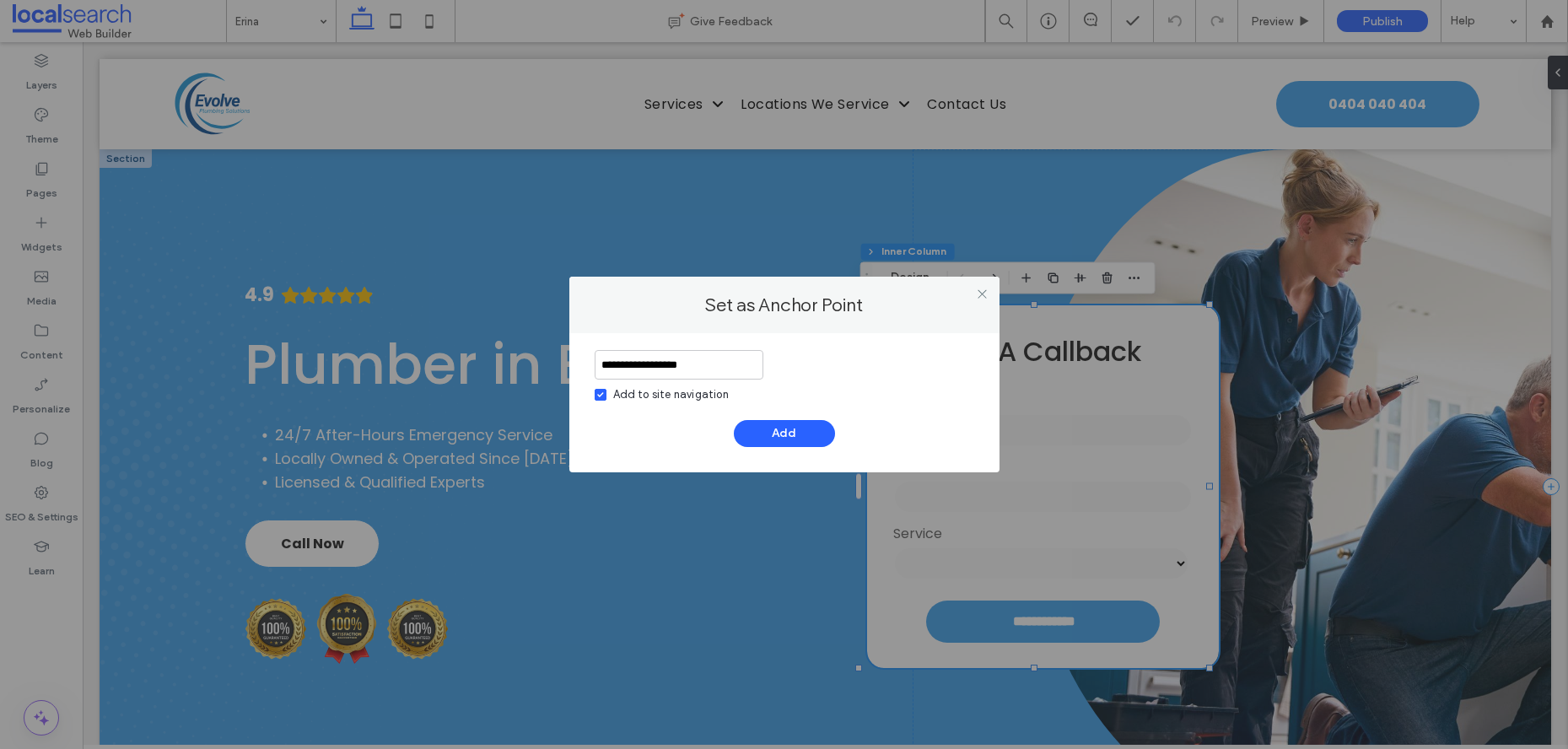
type input "**********"
click at [597, 393] on icon at bounding box center [600, 395] width 7 height 5
click at [810, 433] on button "Add" at bounding box center [784, 433] width 101 height 27
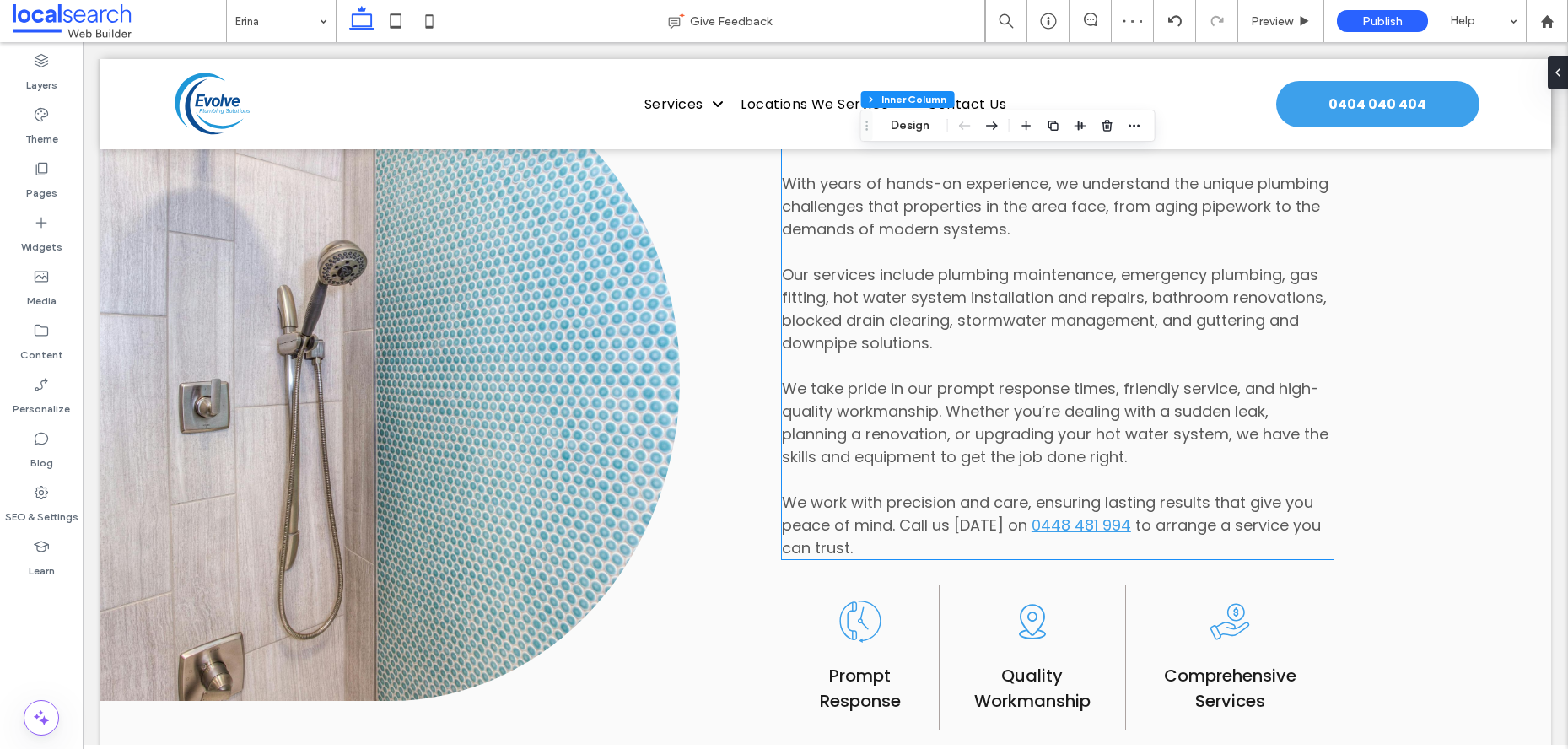
scroll to position [1317, 0]
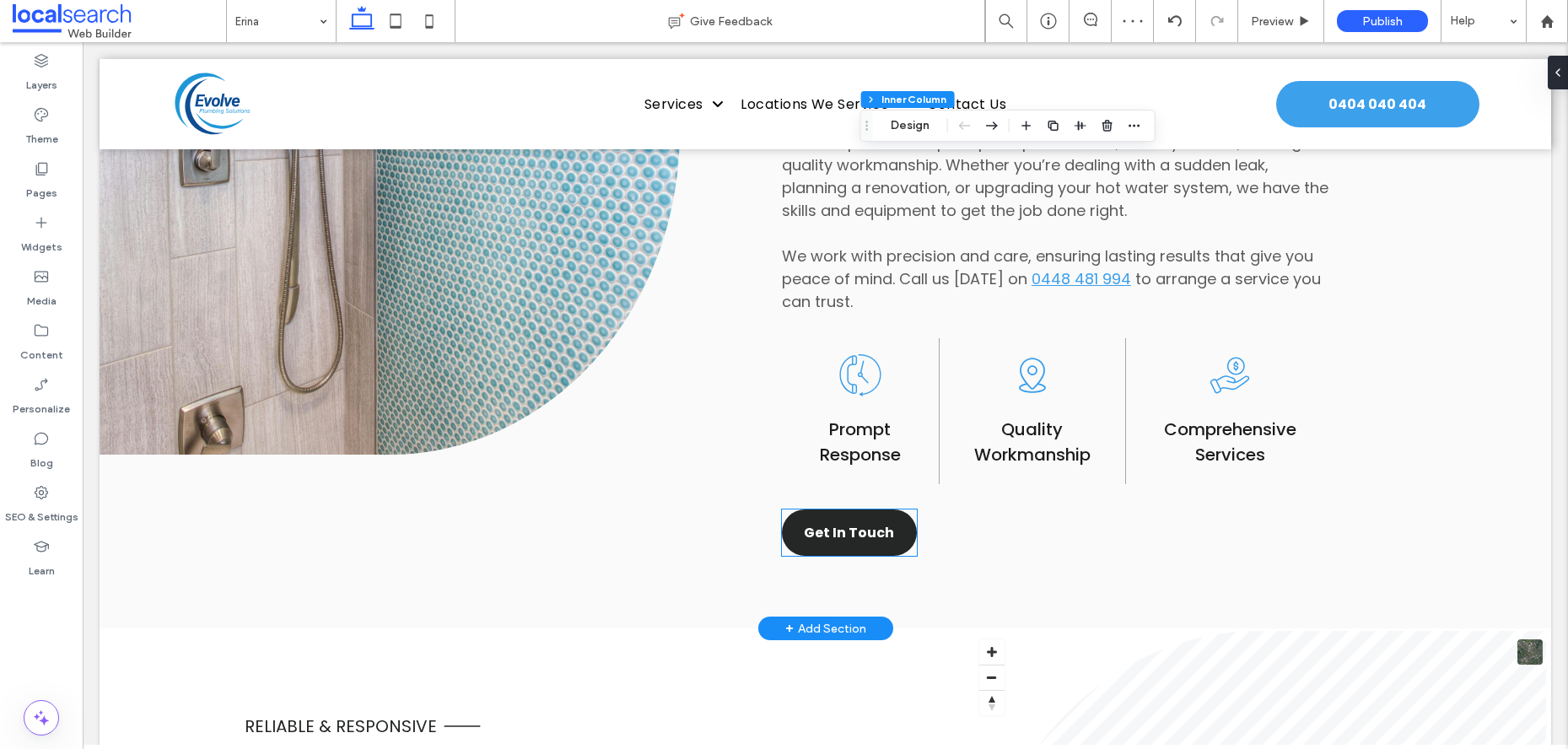
click at [858, 523] on span "Get In Touch" at bounding box center [849, 532] width 90 height 21
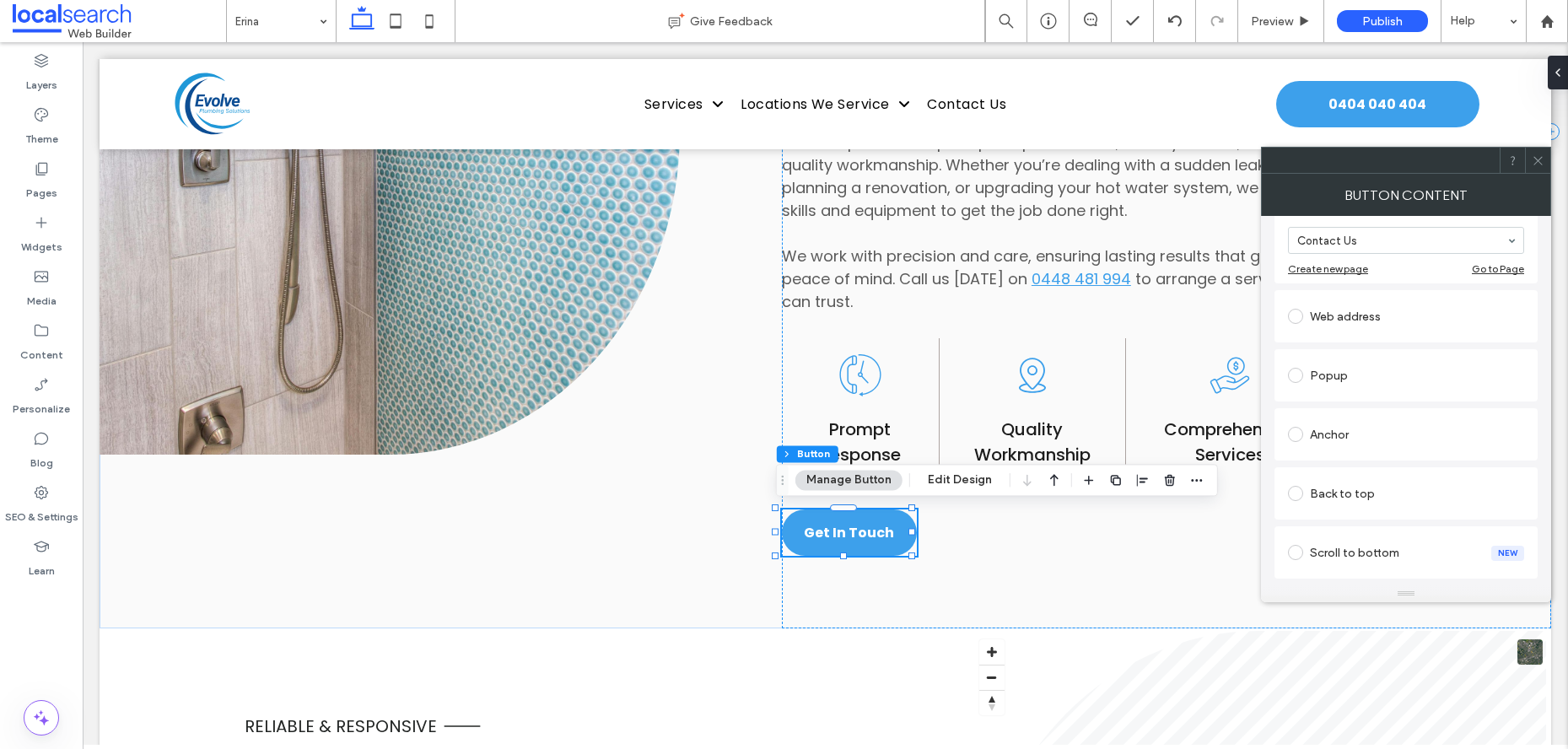
scroll to position [223, 0]
click at [1379, 435] on div "Anchor" at bounding box center [1406, 425] width 236 height 27
click at [1538, 162] on icon at bounding box center [1538, 160] width 13 height 13
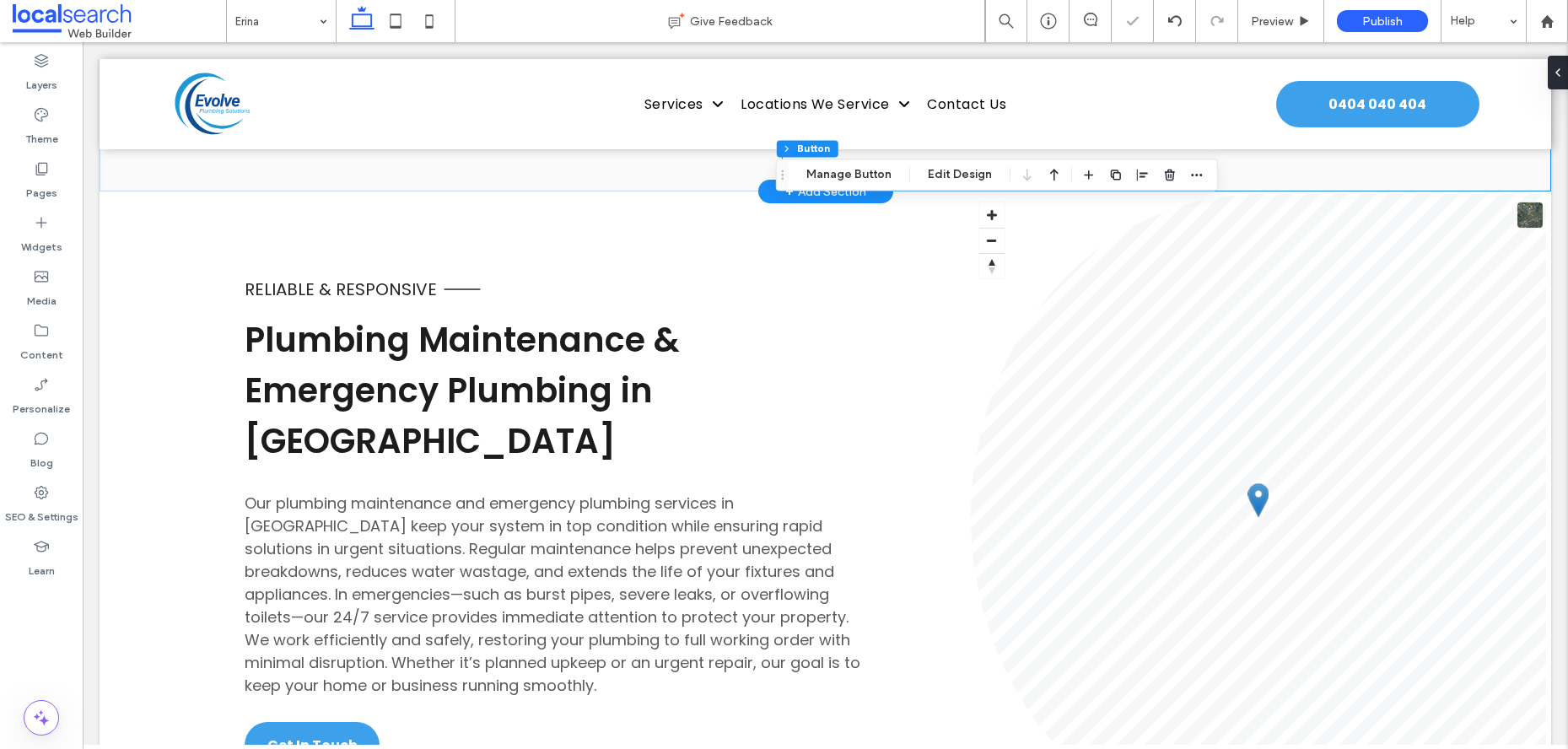
scroll to position [1901, 0]
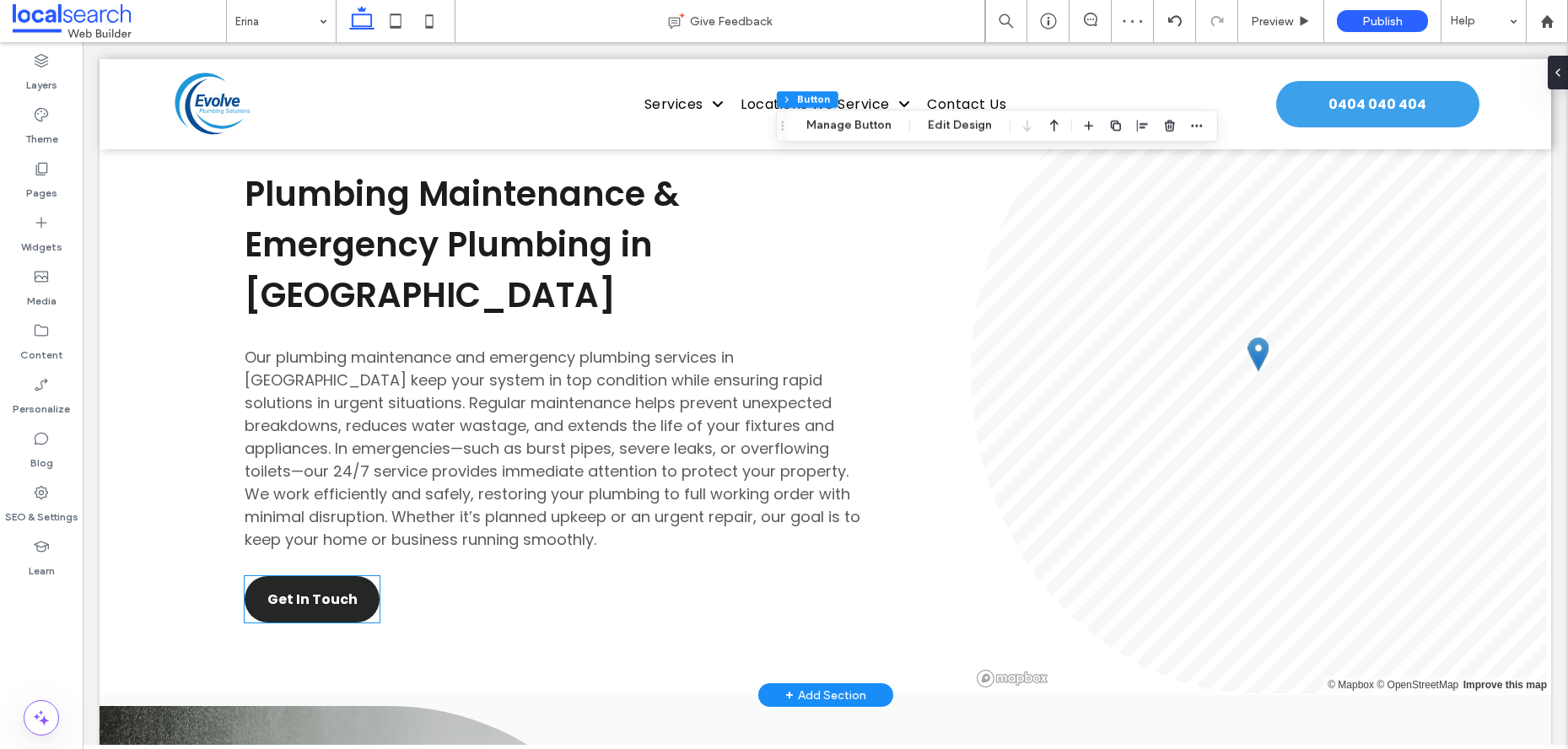
click at [323, 587] on link "Get In Touch" at bounding box center [312, 599] width 135 height 46
click at [323, 587] on div "Get In Touch" at bounding box center [312, 599] width 135 height 46
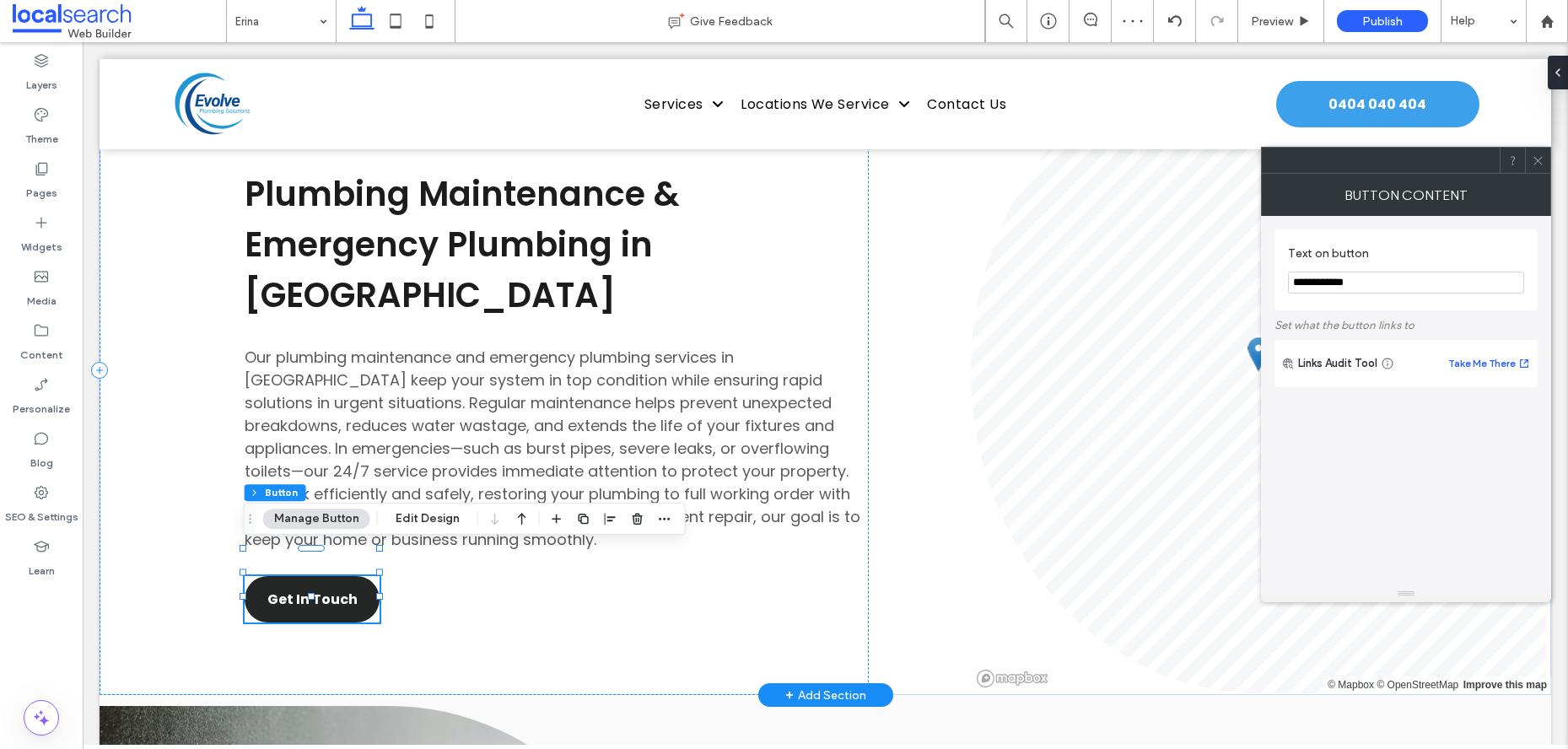
type input "**"
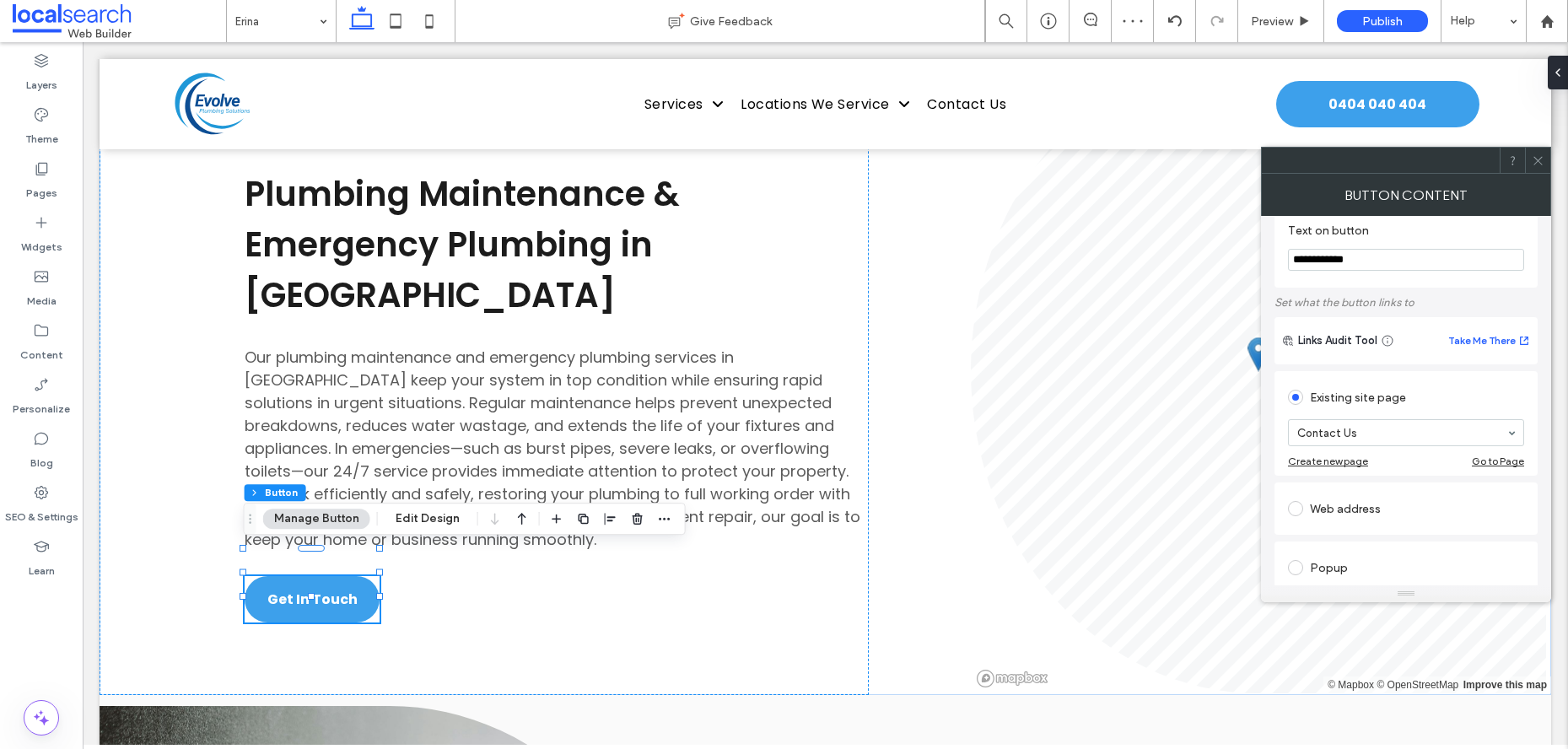
scroll to position [192, 0]
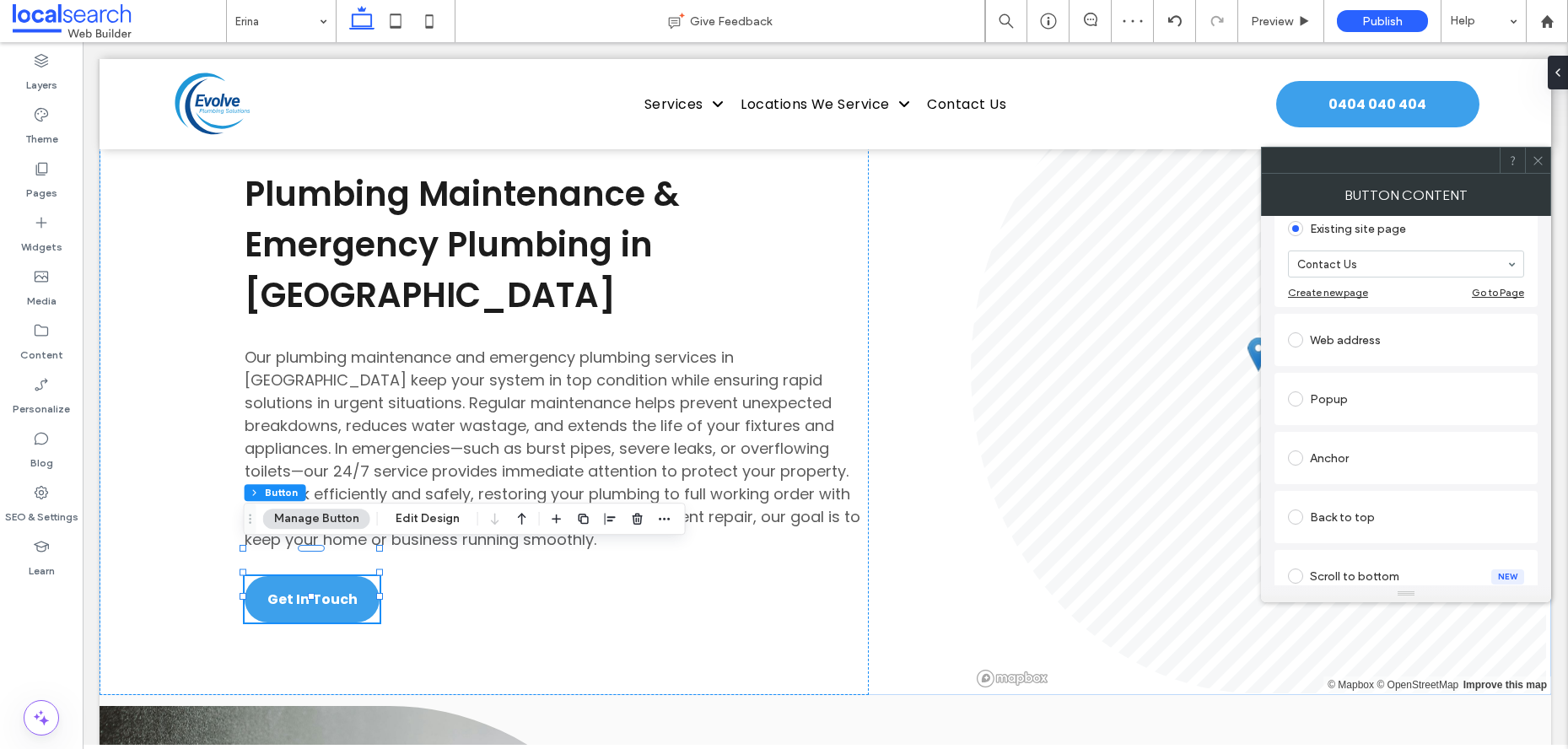
click at [1354, 467] on div "Anchor" at bounding box center [1406, 458] width 236 height 27
click at [1539, 156] on icon at bounding box center [1538, 160] width 13 height 13
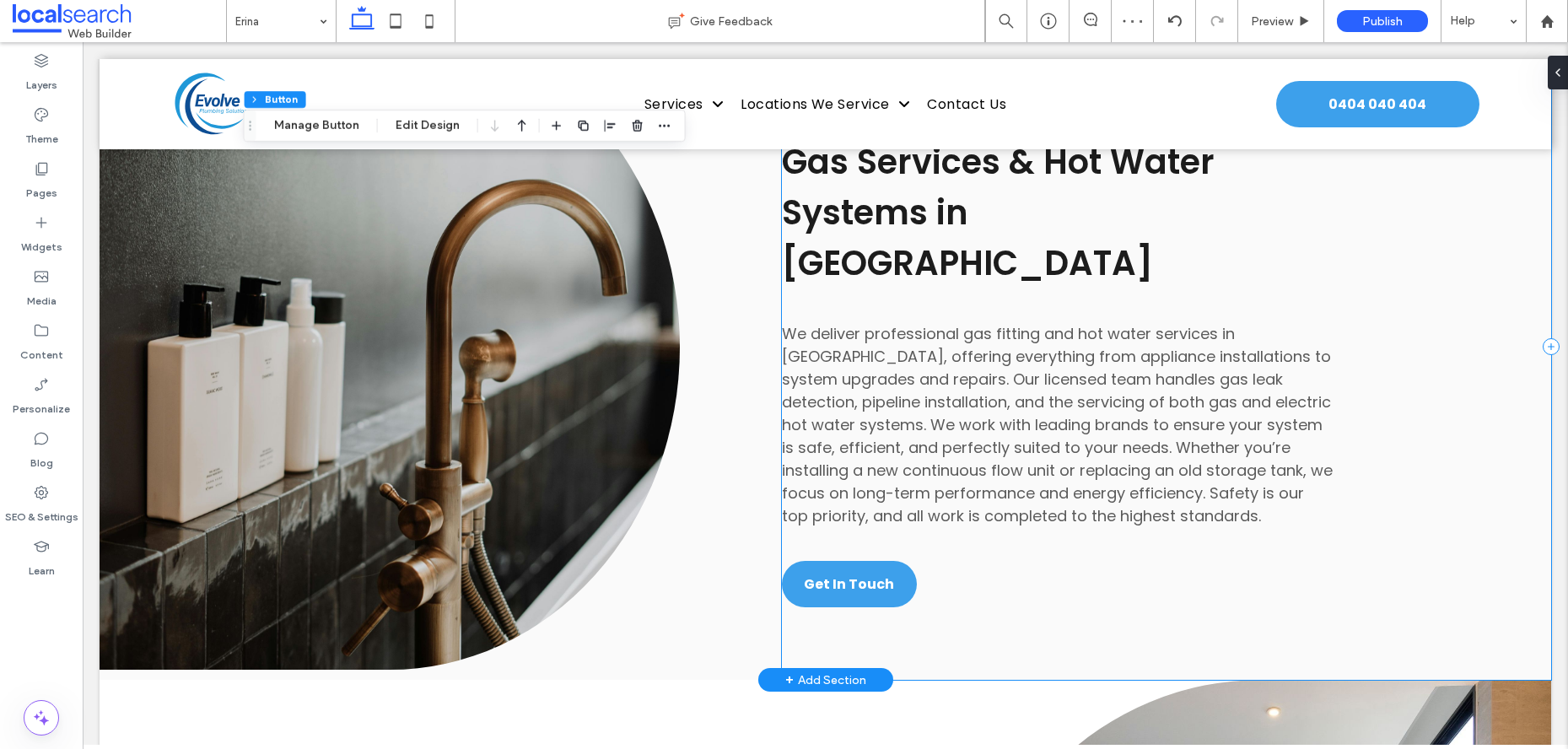
scroll to position [2656, 0]
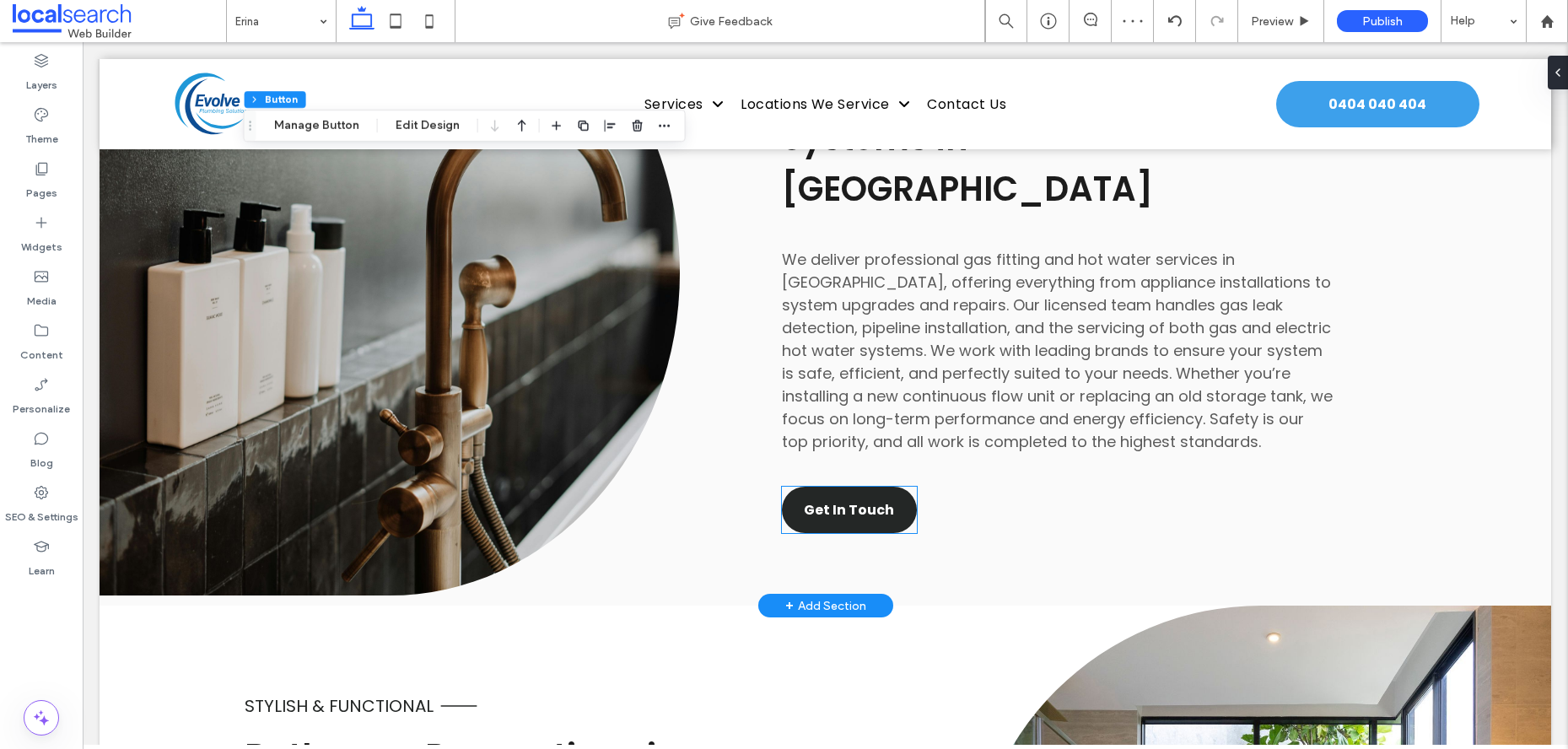
click at [861, 500] on span "Get In Touch" at bounding box center [849, 510] width 90 height 21
click at [861, 487] on div "Get In Touch" at bounding box center [849, 510] width 135 height 46
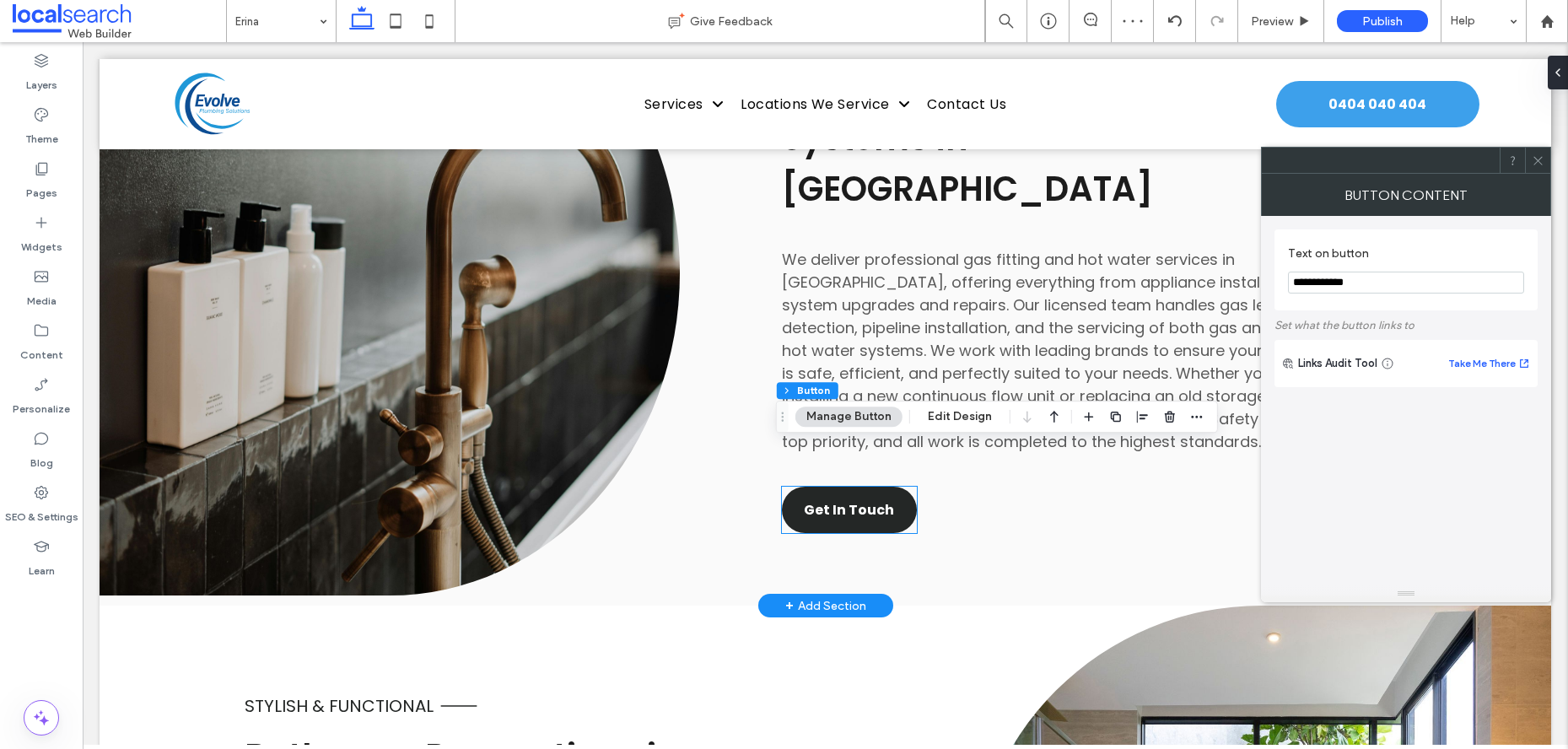
type input "**"
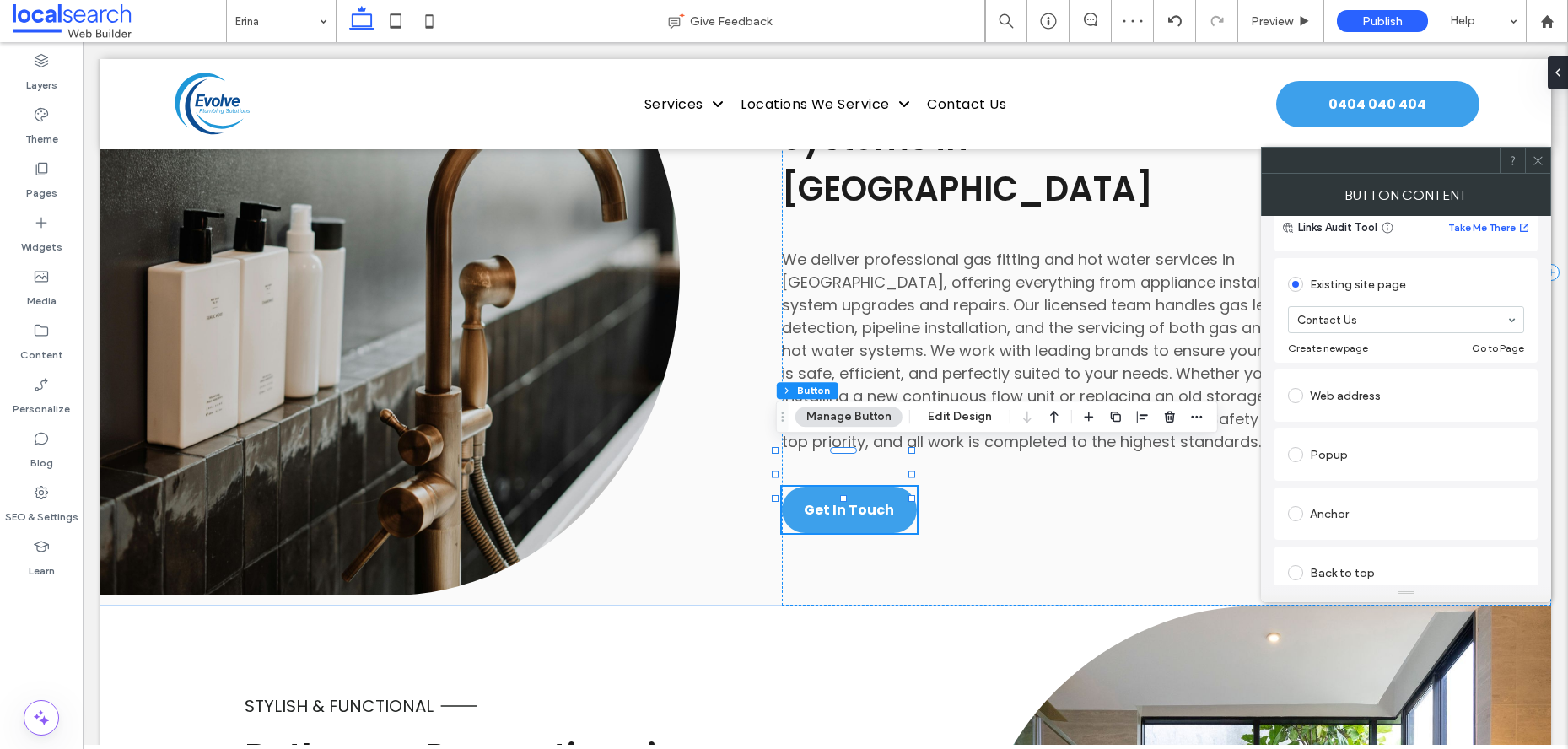
click at [1349, 519] on div "Anchor" at bounding box center [1406, 513] width 236 height 27
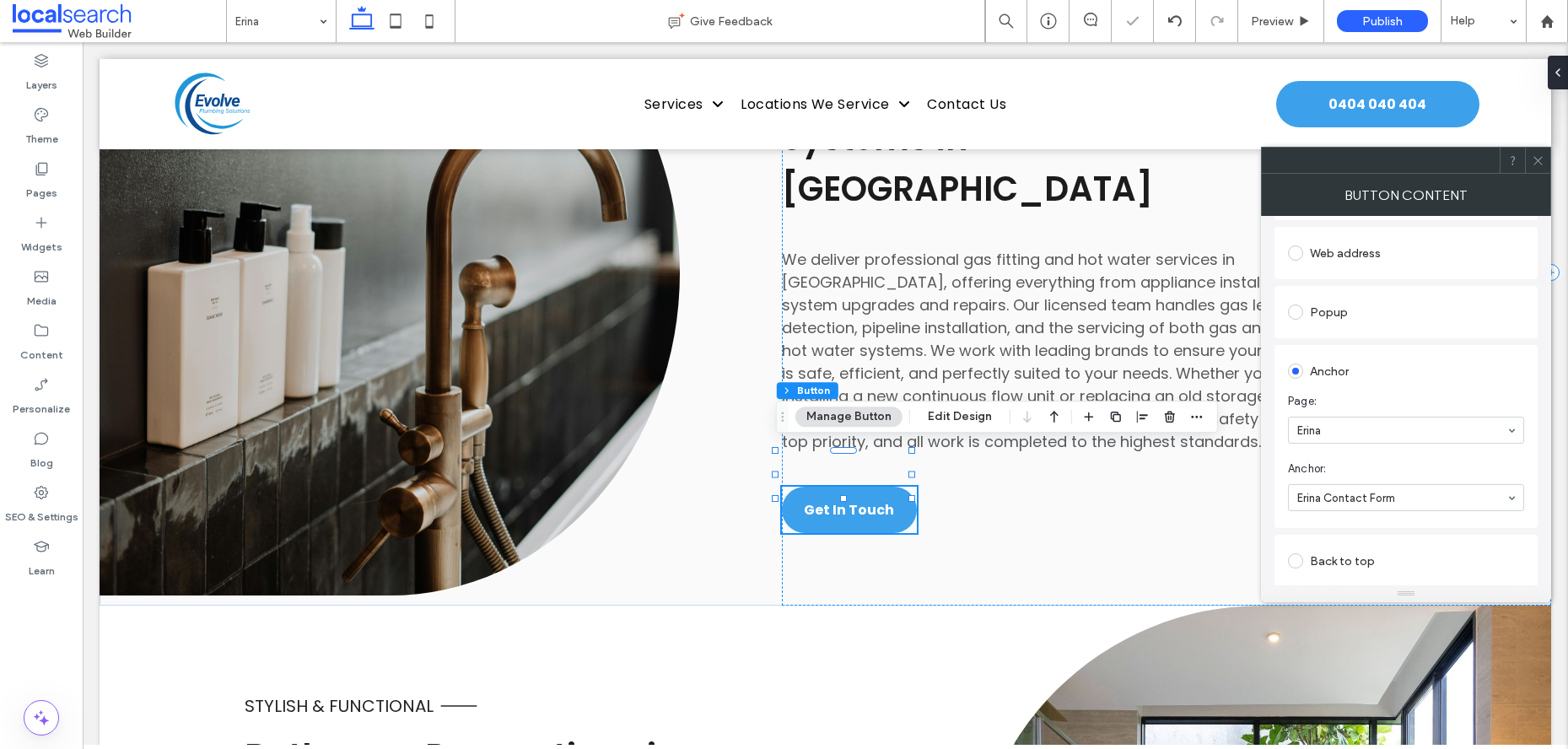
click at [1543, 161] on icon at bounding box center [1538, 160] width 13 height 13
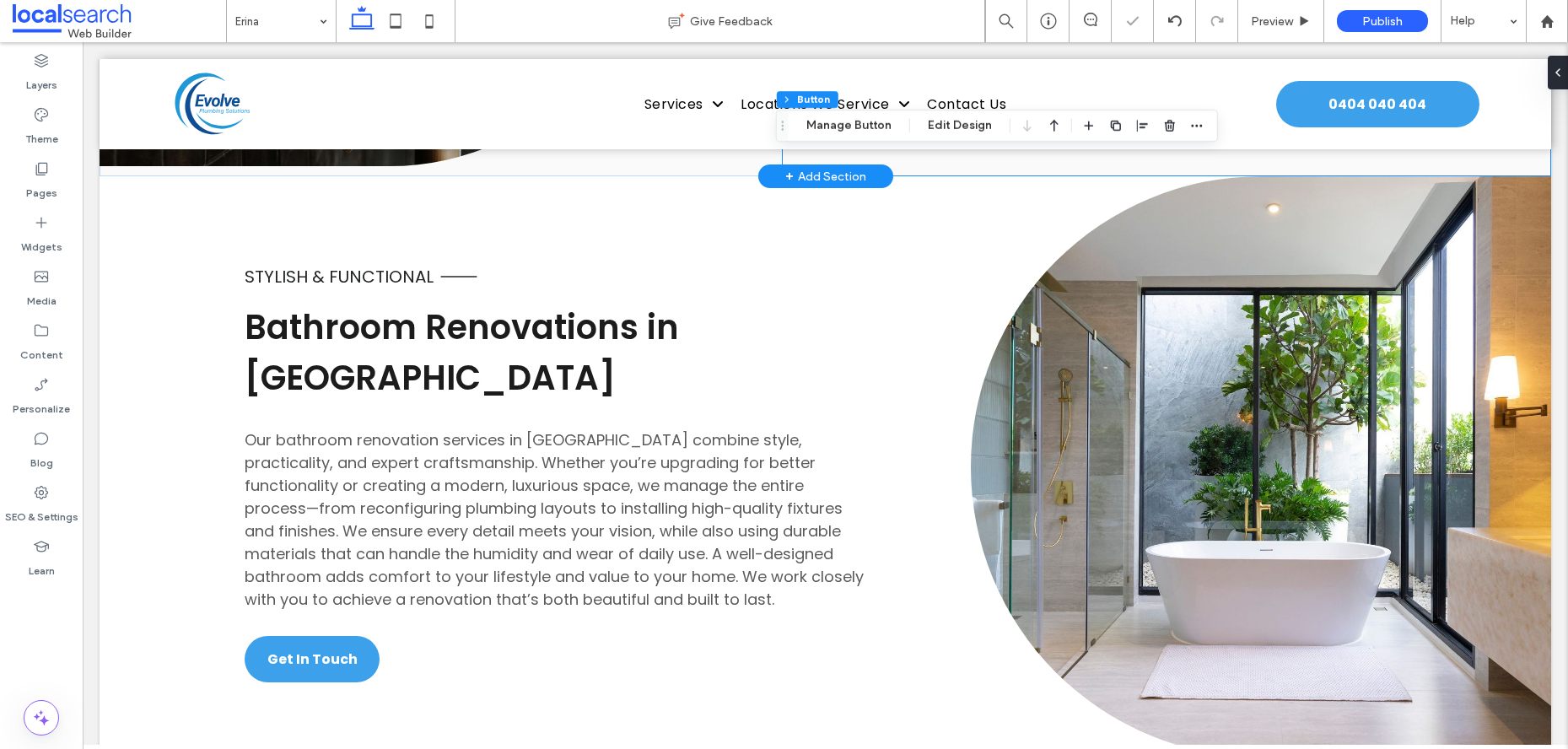
scroll to position [3090, 0]
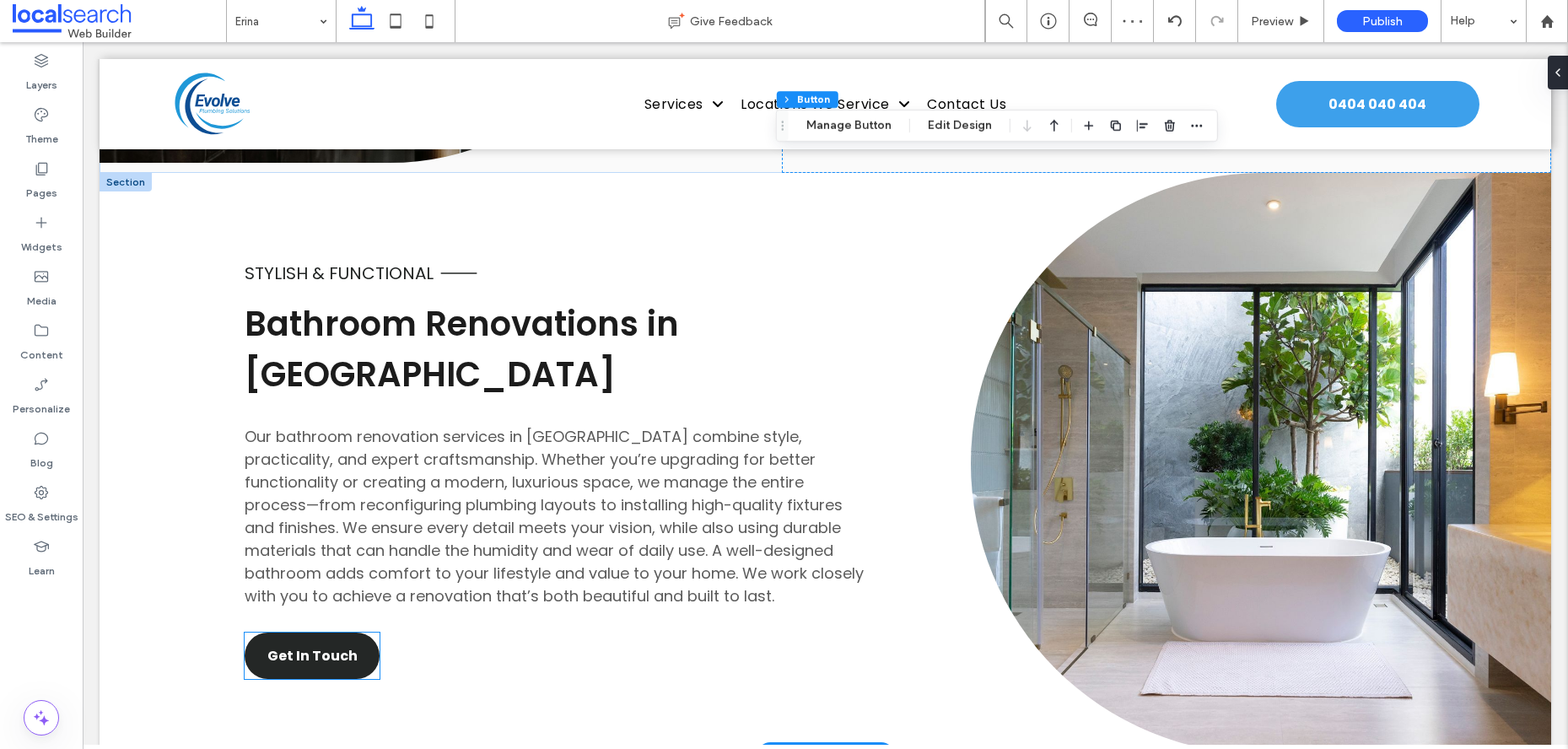
click at [293, 646] on span "Get In Touch" at bounding box center [313, 655] width 90 height 21
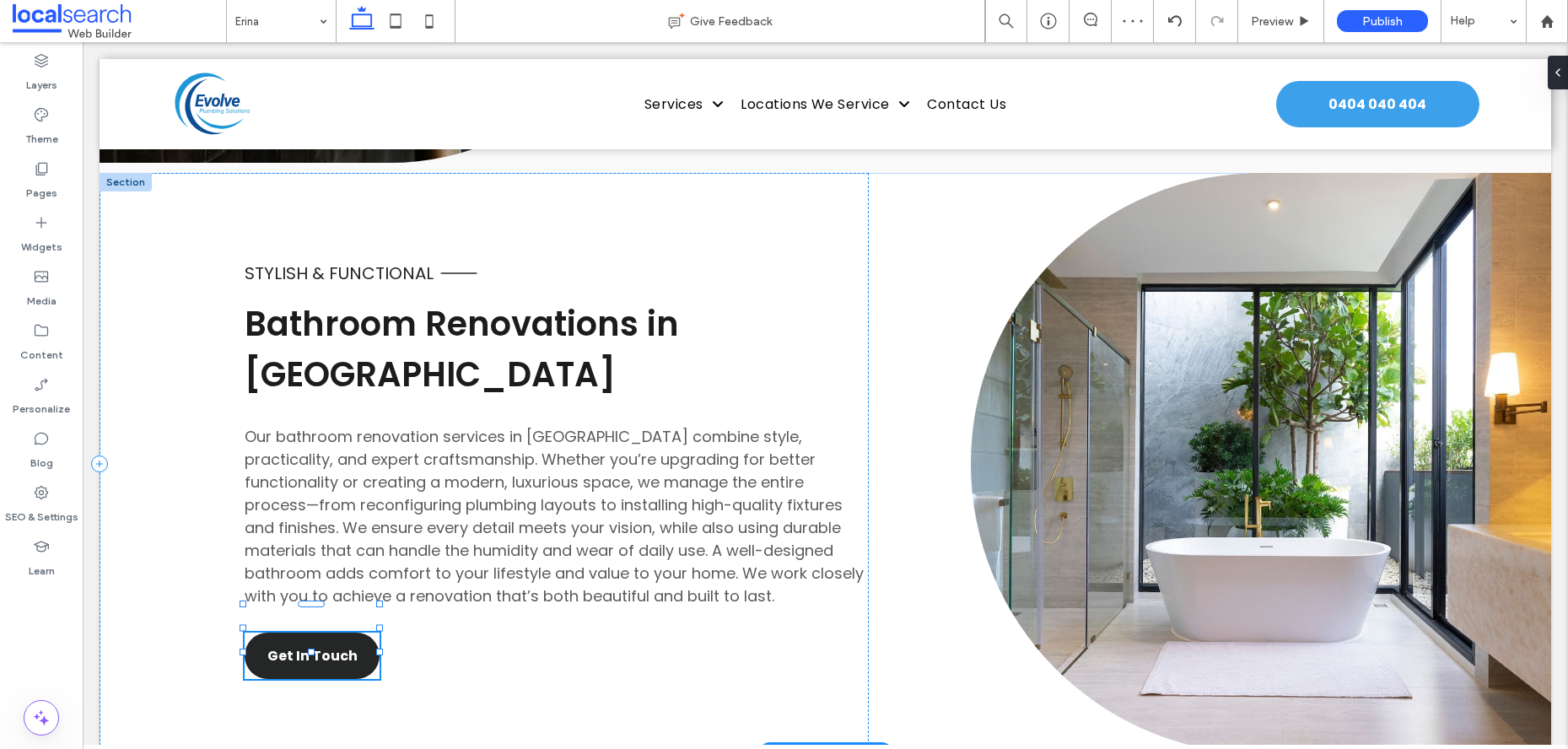
click at [293, 633] on div "Get In Touch" at bounding box center [312, 655] width 135 height 46
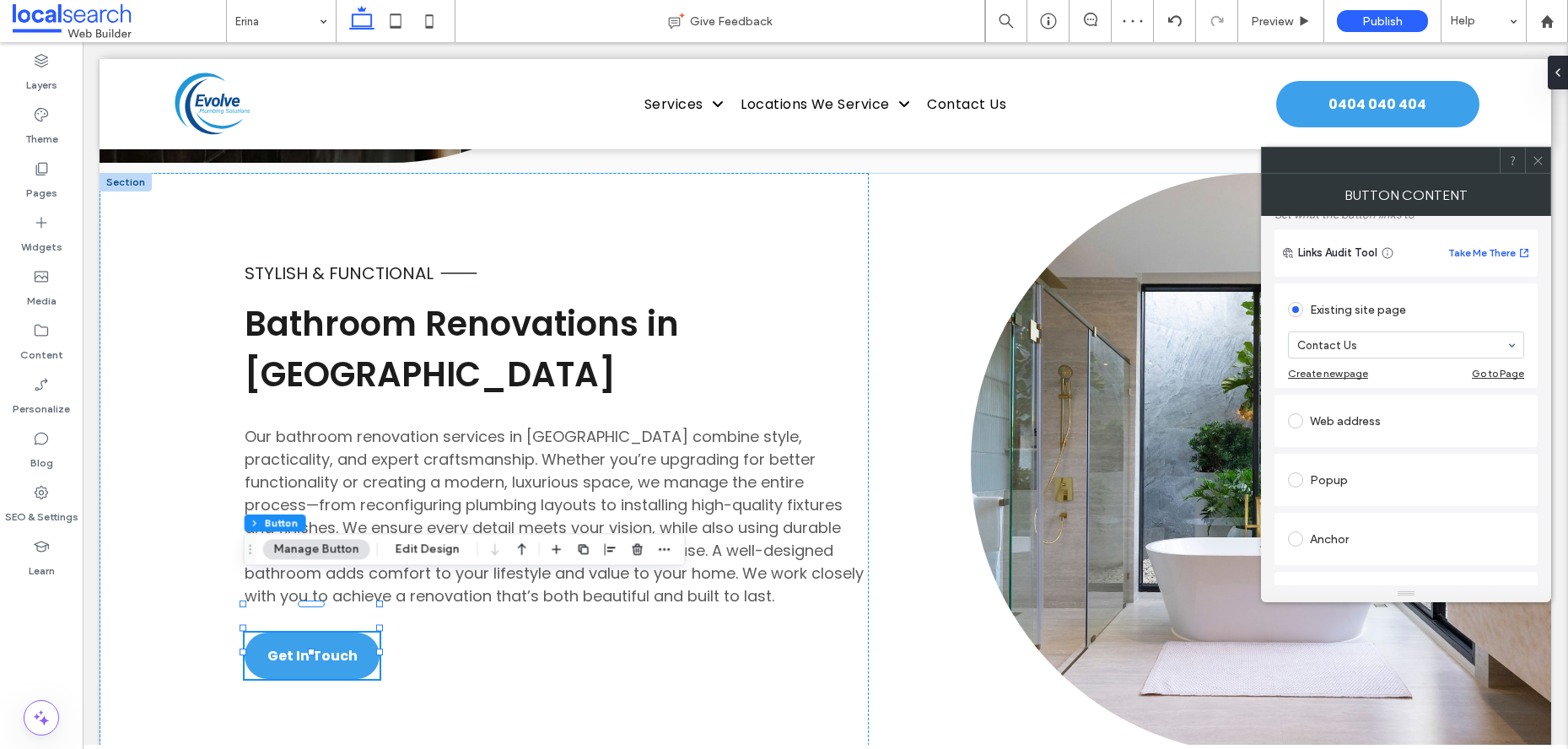
scroll to position [194, 0]
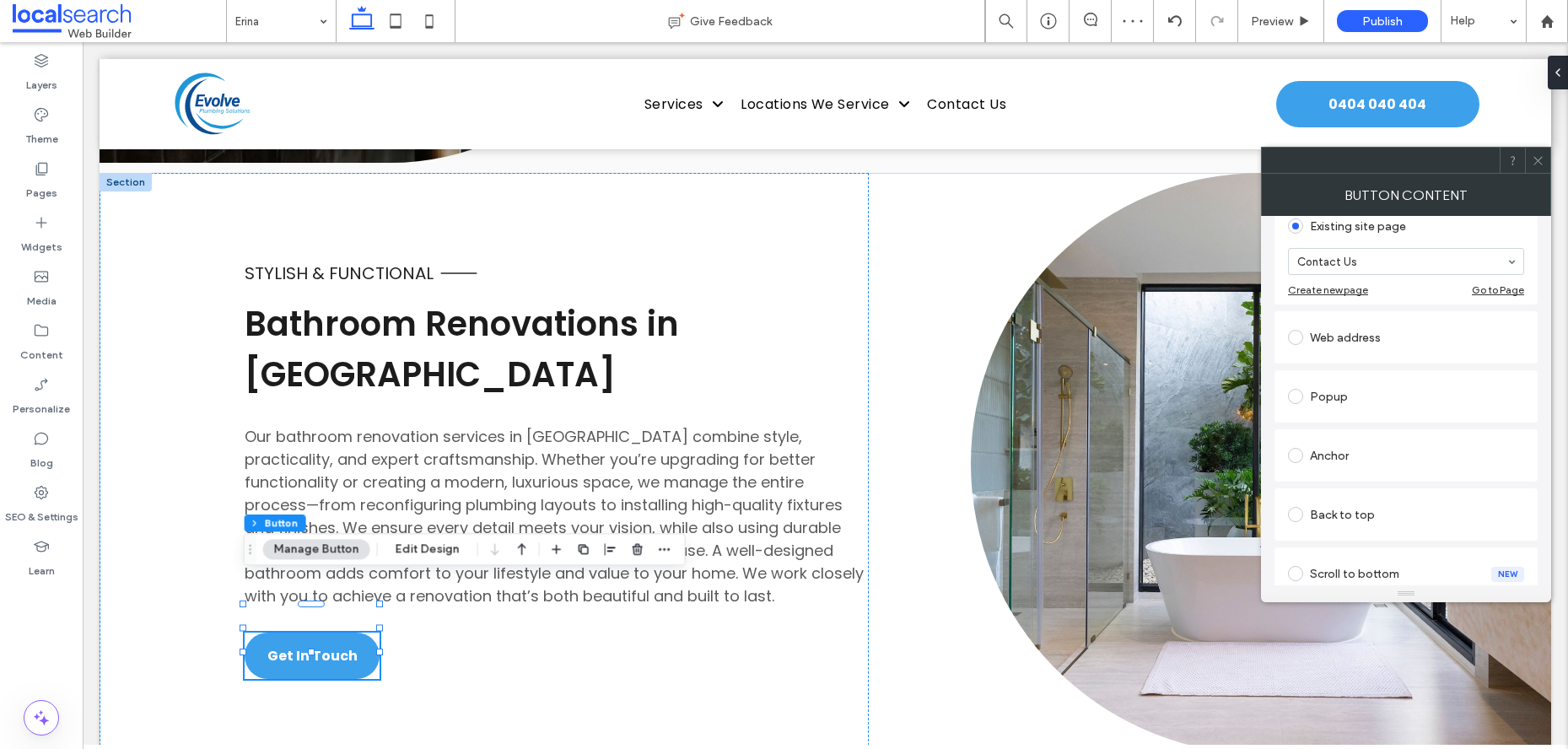
click at [1341, 449] on div "Anchor" at bounding box center [1406, 455] width 236 height 27
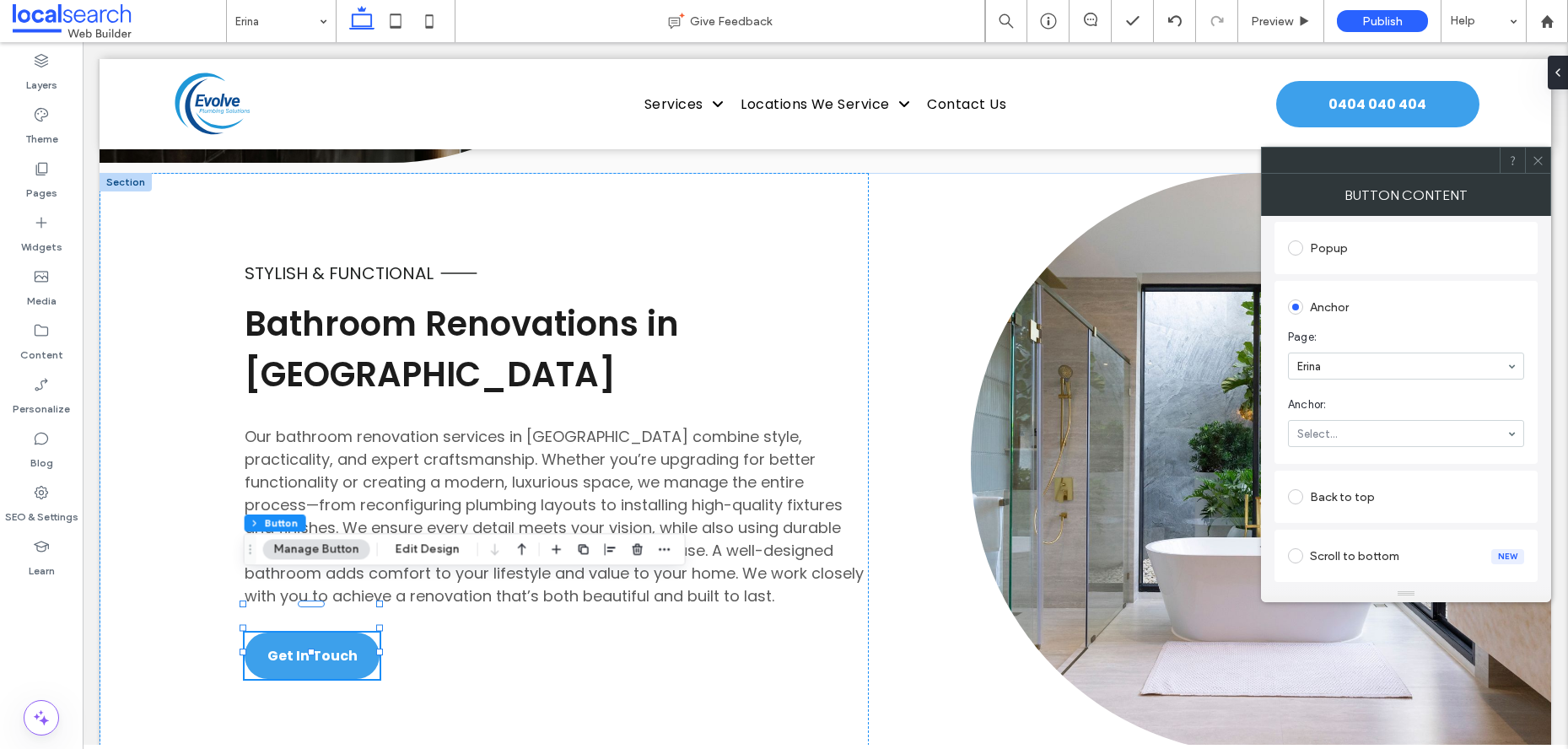
scroll to position [299, 0]
click at [1539, 163] on icon at bounding box center [1538, 160] width 13 height 13
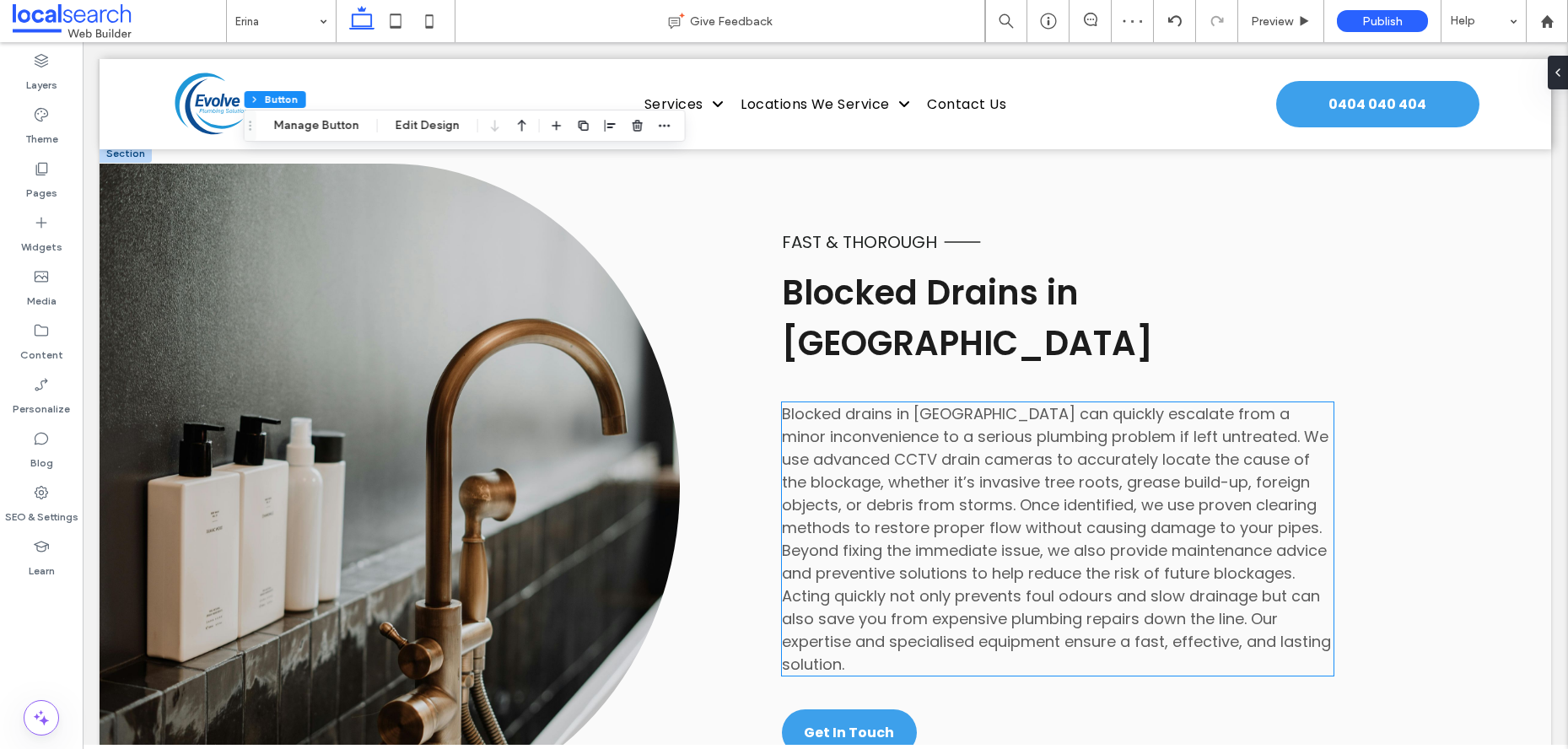
scroll to position [3809, 0]
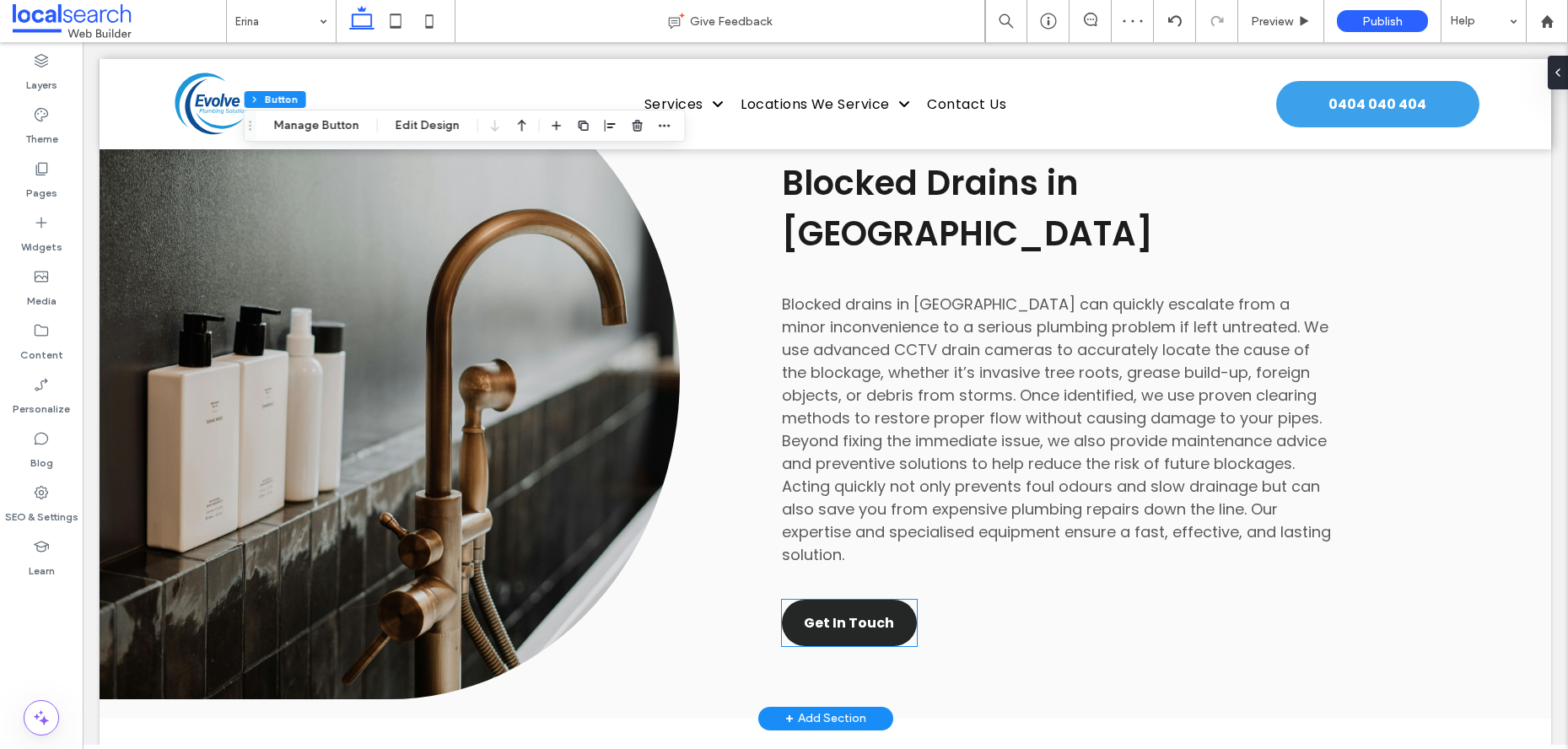
click at [880, 612] on span "Get In Touch" at bounding box center [849, 622] width 90 height 21
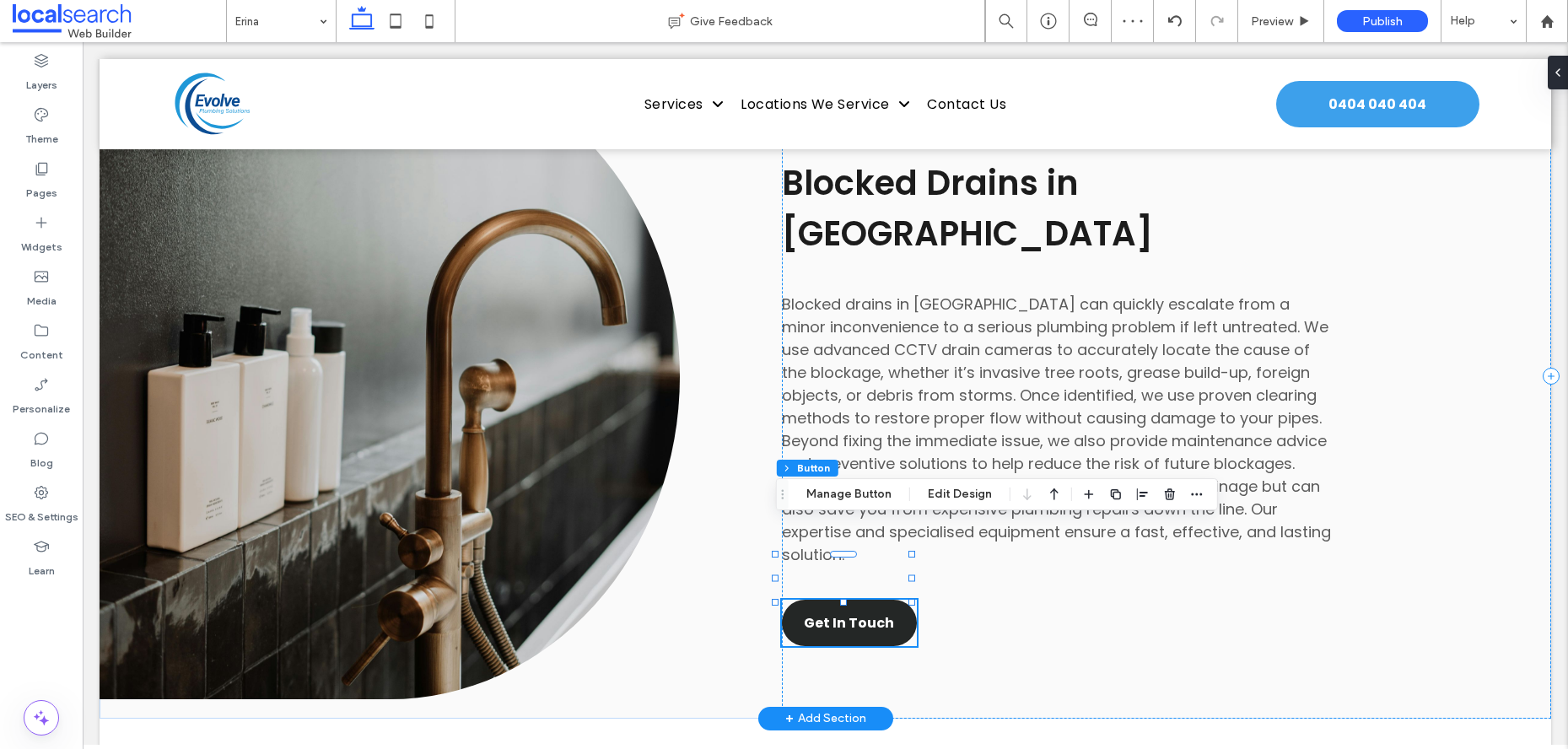
drag, startPoint x: 880, startPoint y: 546, endPoint x: 1226, endPoint y: 545, distance: 346.0
click at [880, 600] on div "Get In Touch" at bounding box center [849, 623] width 135 height 46
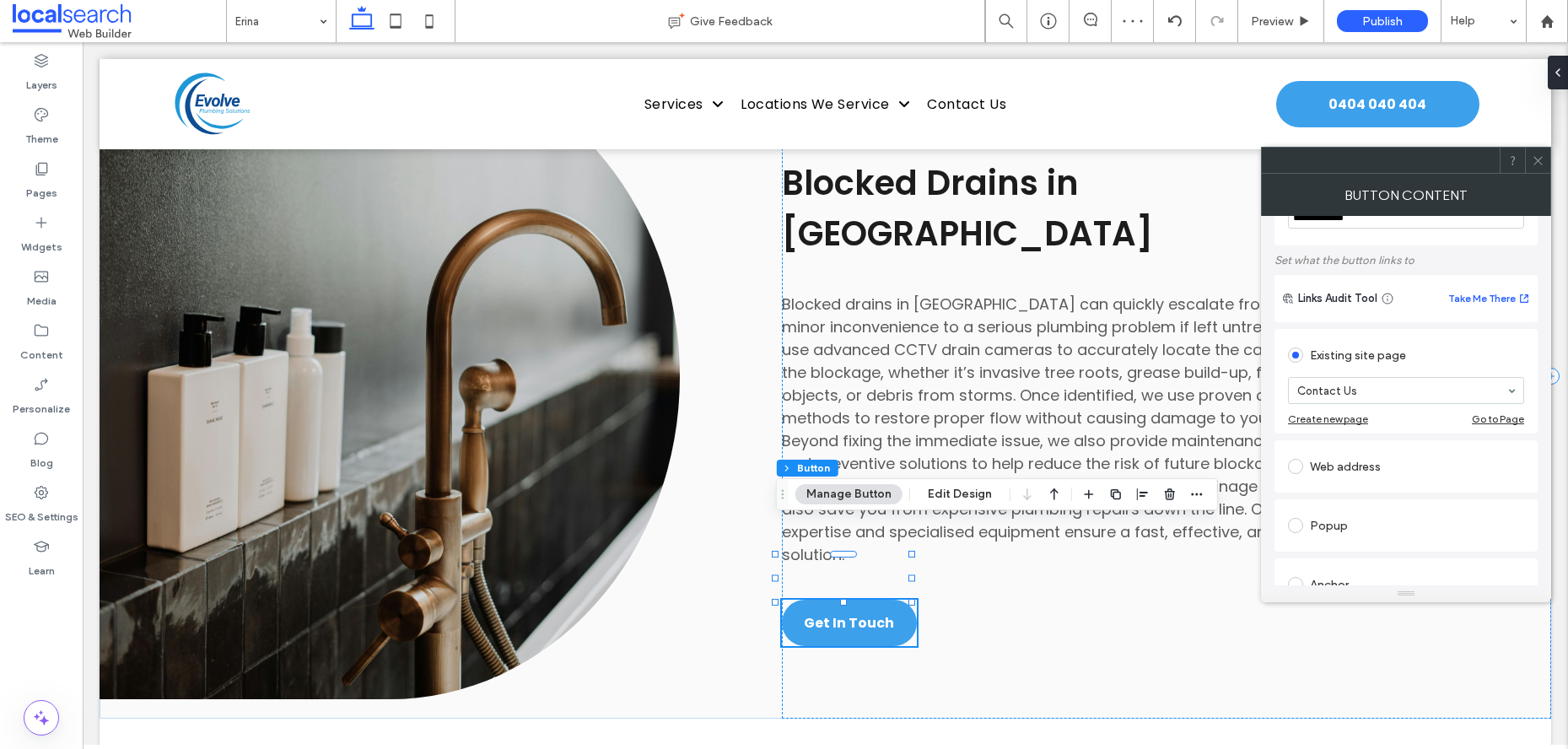
scroll to position [281, 0]
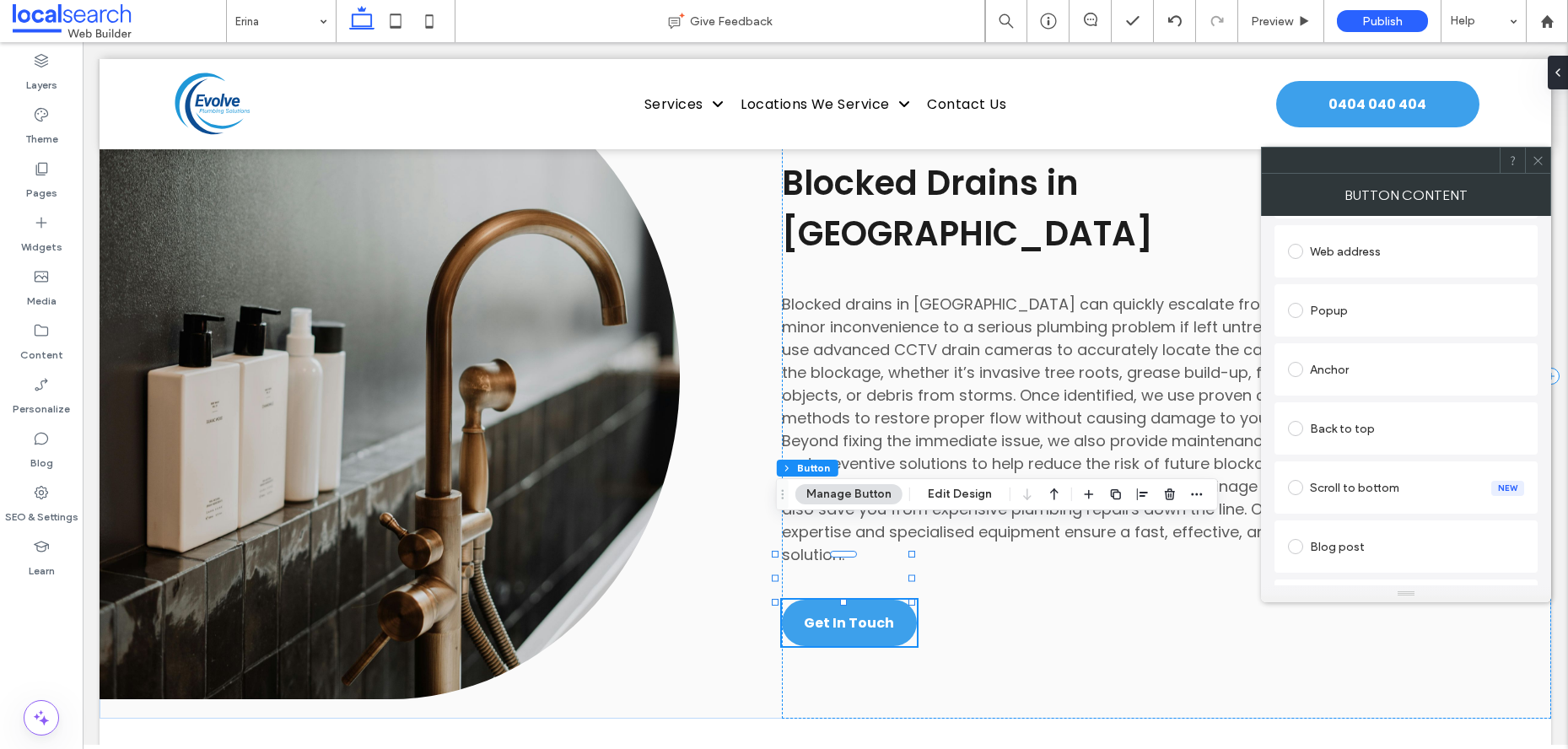
click at [1357, 375] on div "Anchor" at bounding box center [1406, 369] width 236 height 27
click at [1535, 164] on icon at bounding box center [1538, 160] width 13 height 13
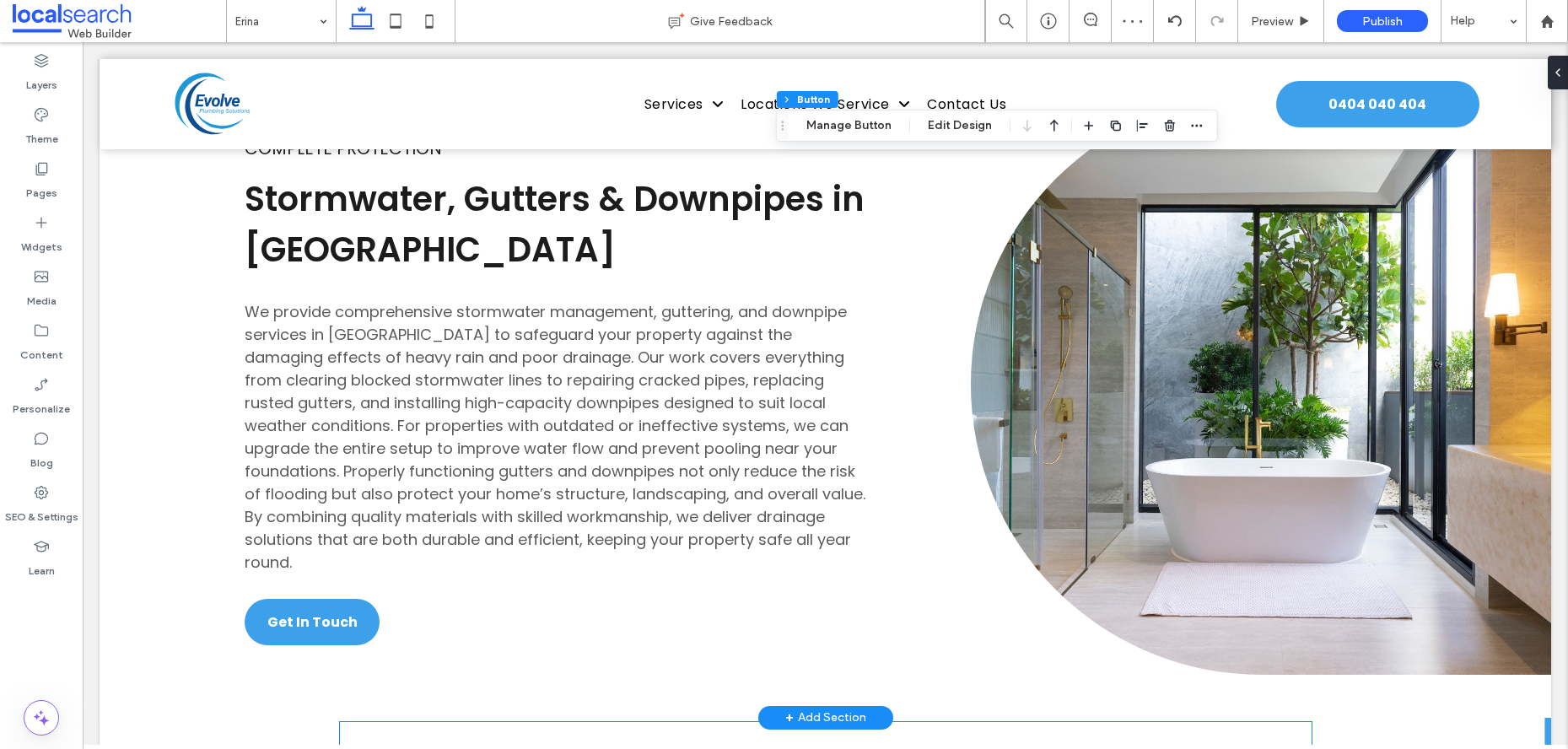
scroll to position [4518, 0]
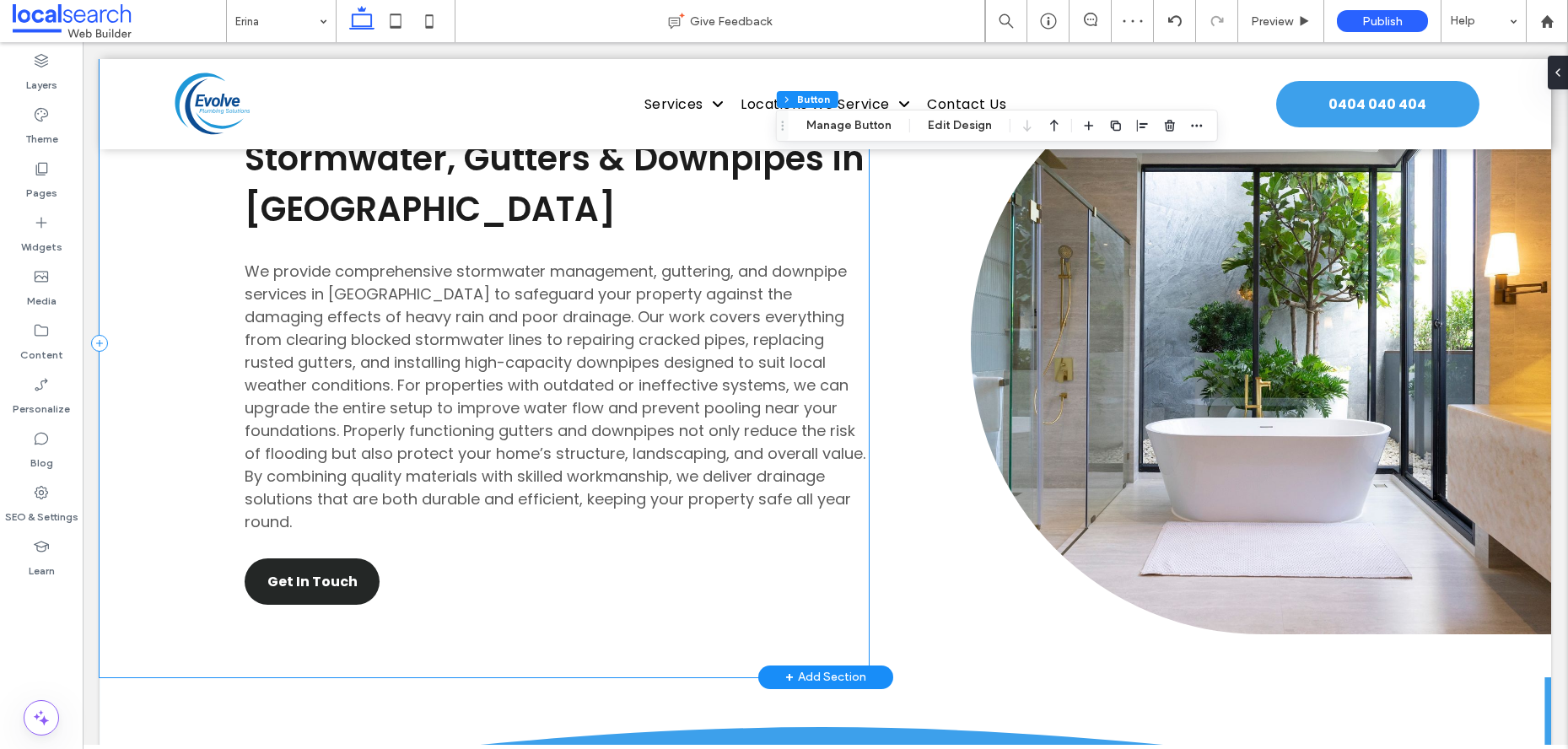
click at [307, 571] on span "Get In Touch" at bounding box center [313, 581] width 90 height 21
click at [307, 559] on div "Get In Touch" at bounding box center [312, 582] width 135 height 46
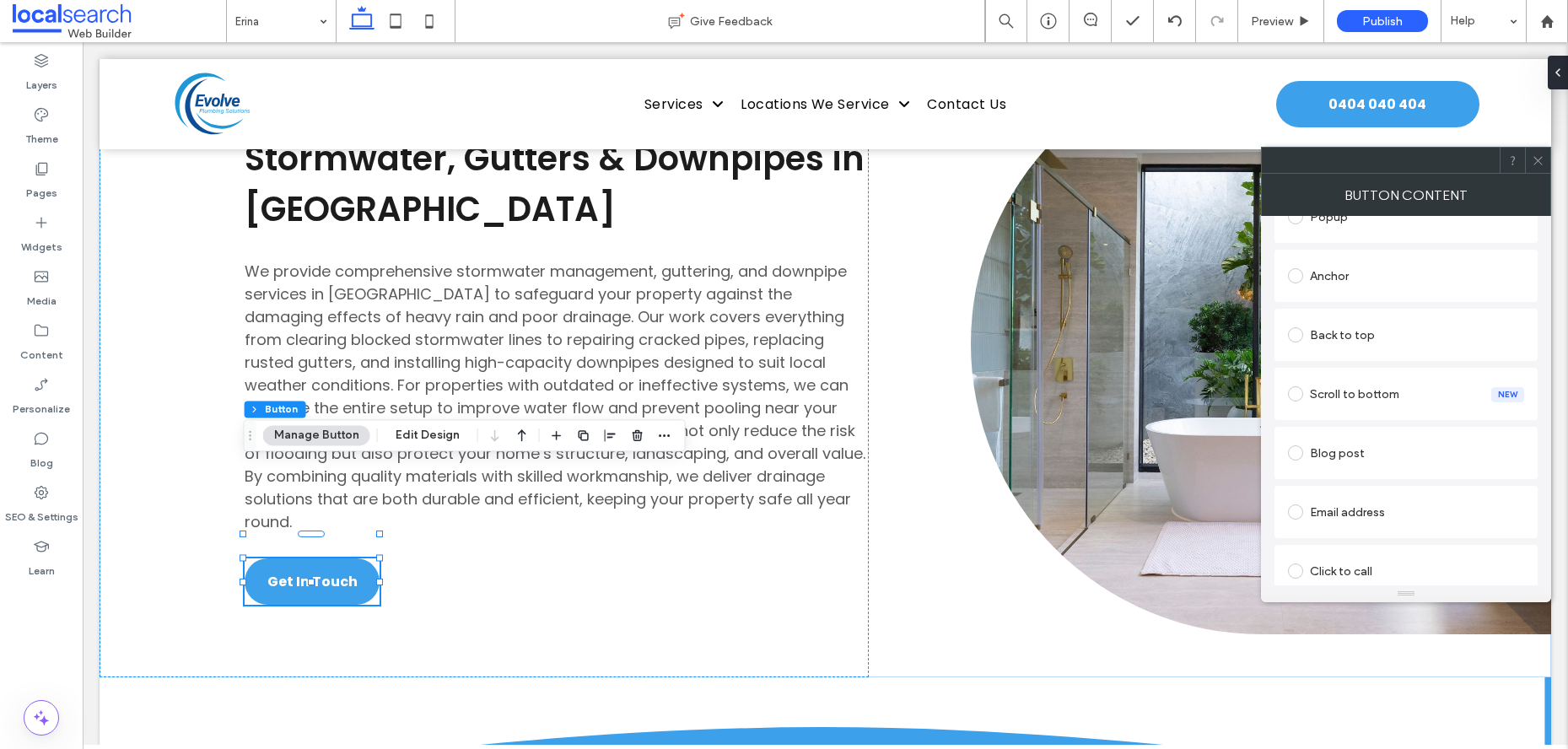
scroll to position [272, 0]
click at [1352, 378] on div "Anchor" at bounding box center [1406, 377] width 236 height 27
click at [1540, 152] on span at bounding box center [1538, 160] width 13 height 26
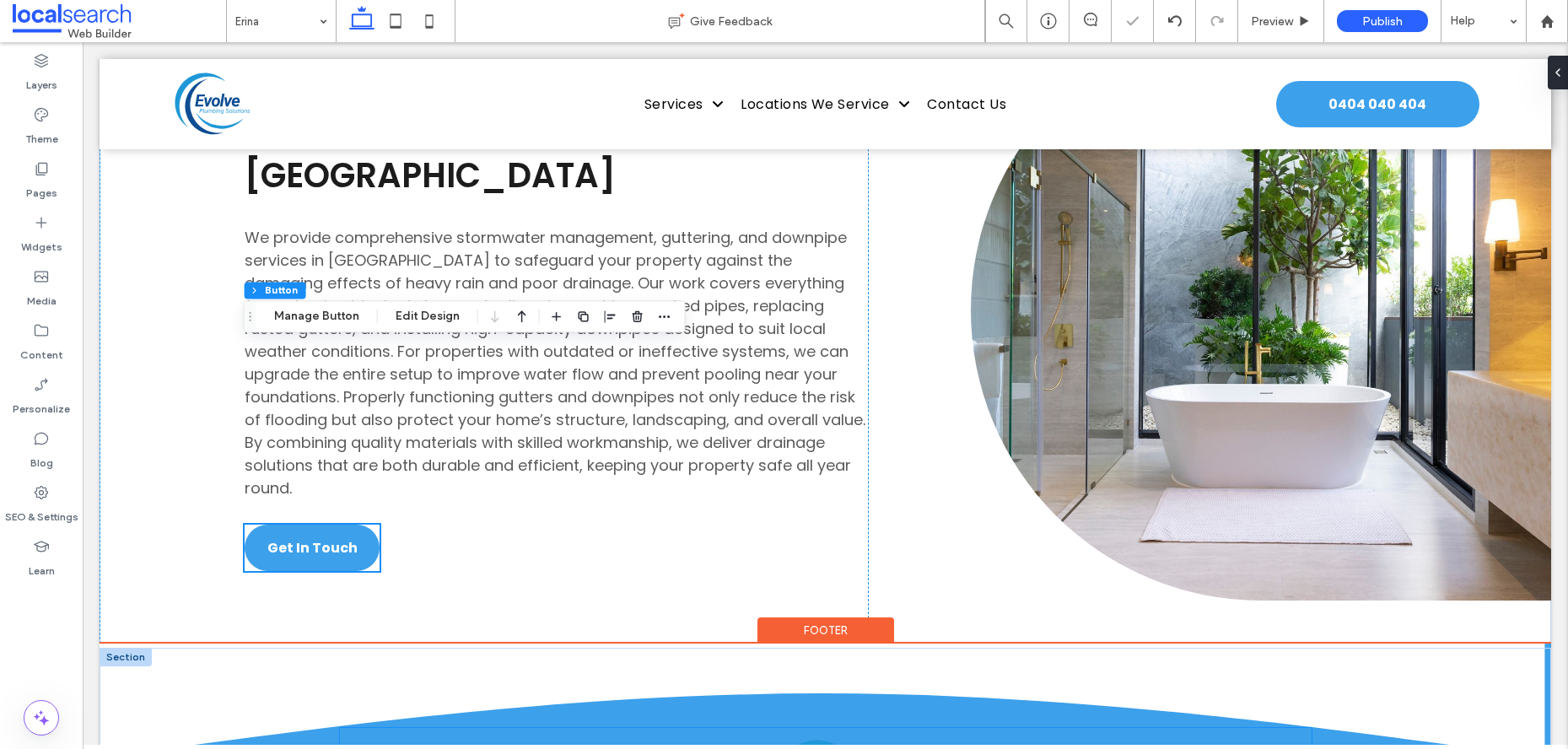
scroll to position [4831, 0]
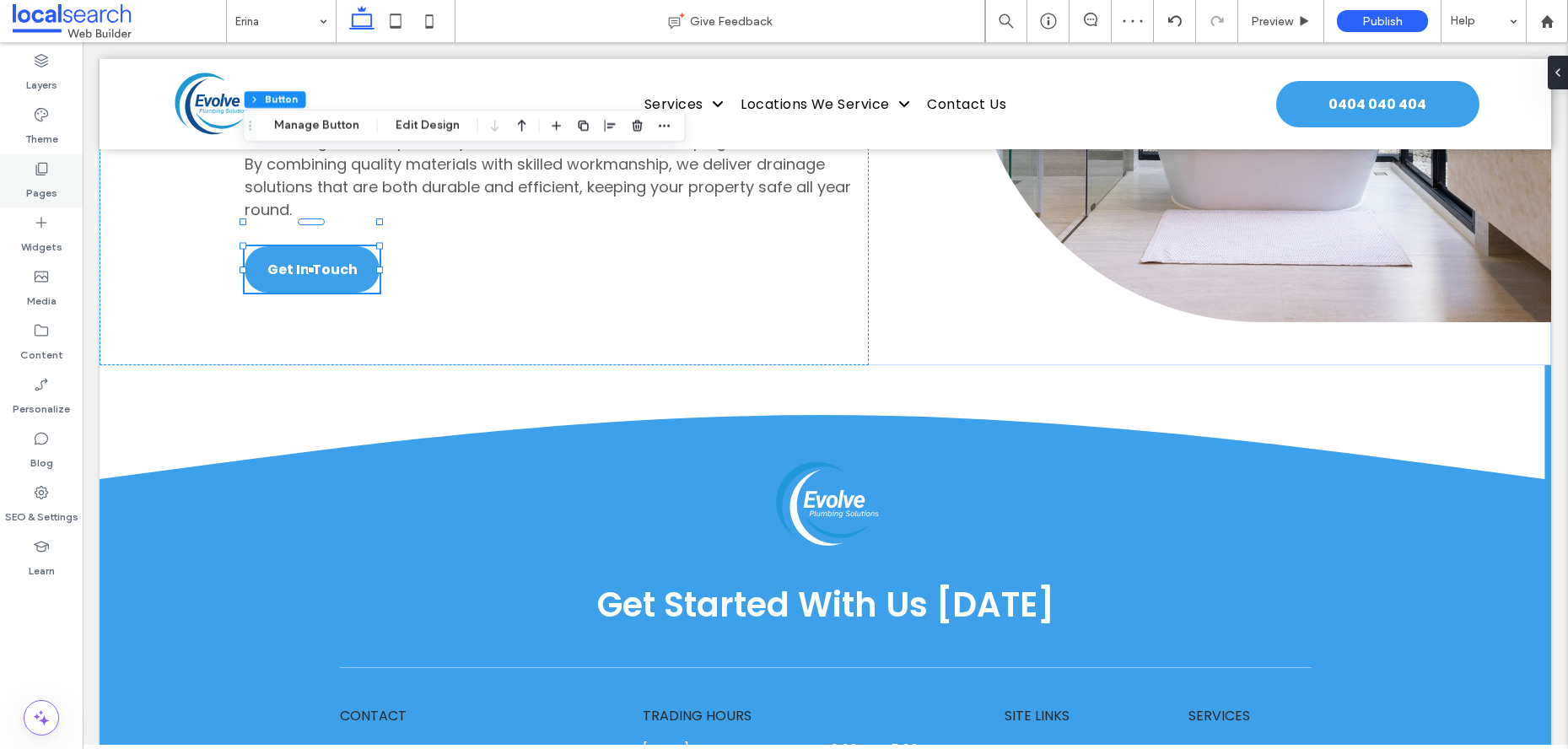
click at [45, 192] on label "Pages" at bounding box center [42, 189] width 31 height 24
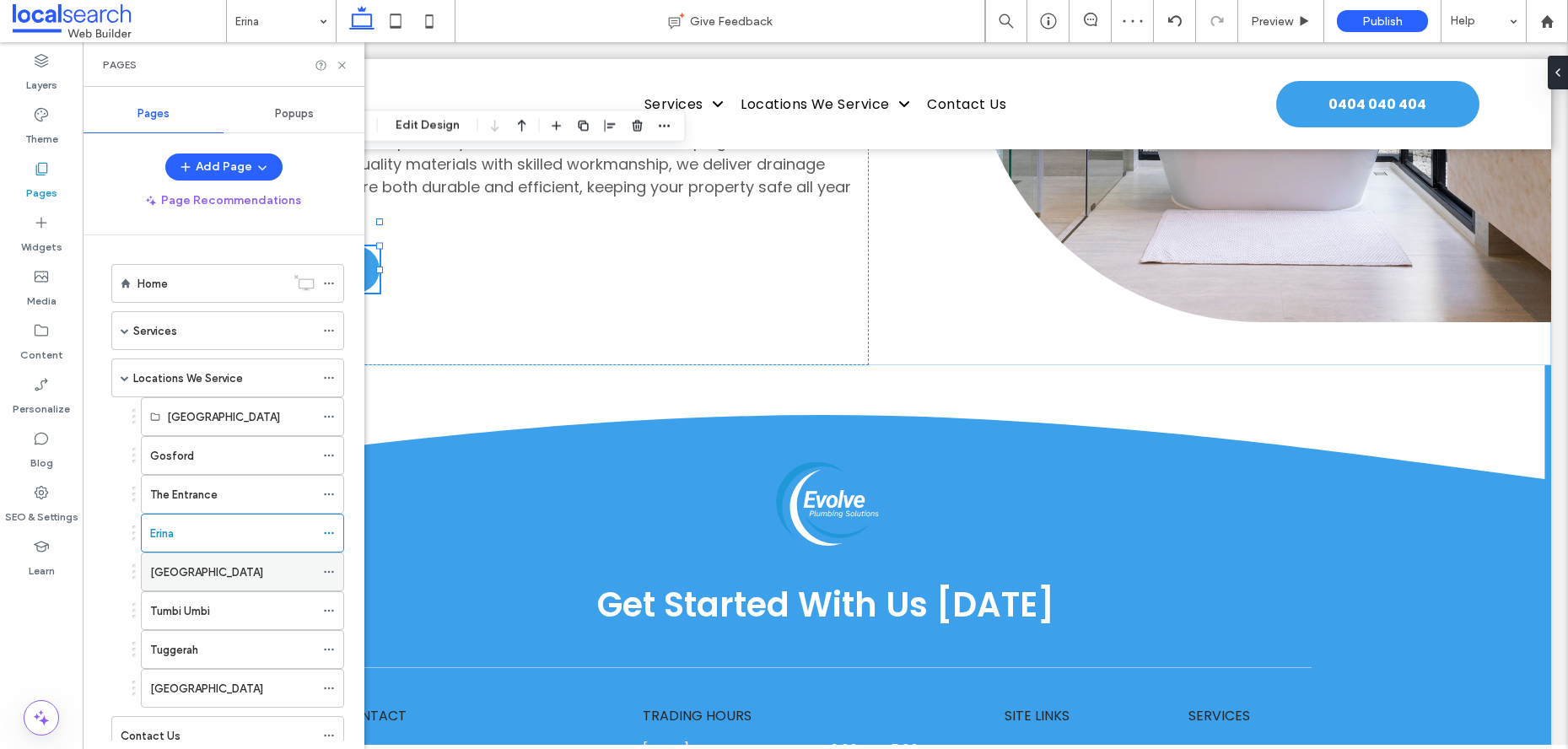
click at [265, 565] on div "[GEOGRAPHIC_DATA]" at bounding box center [232, 573] width 164 height 18
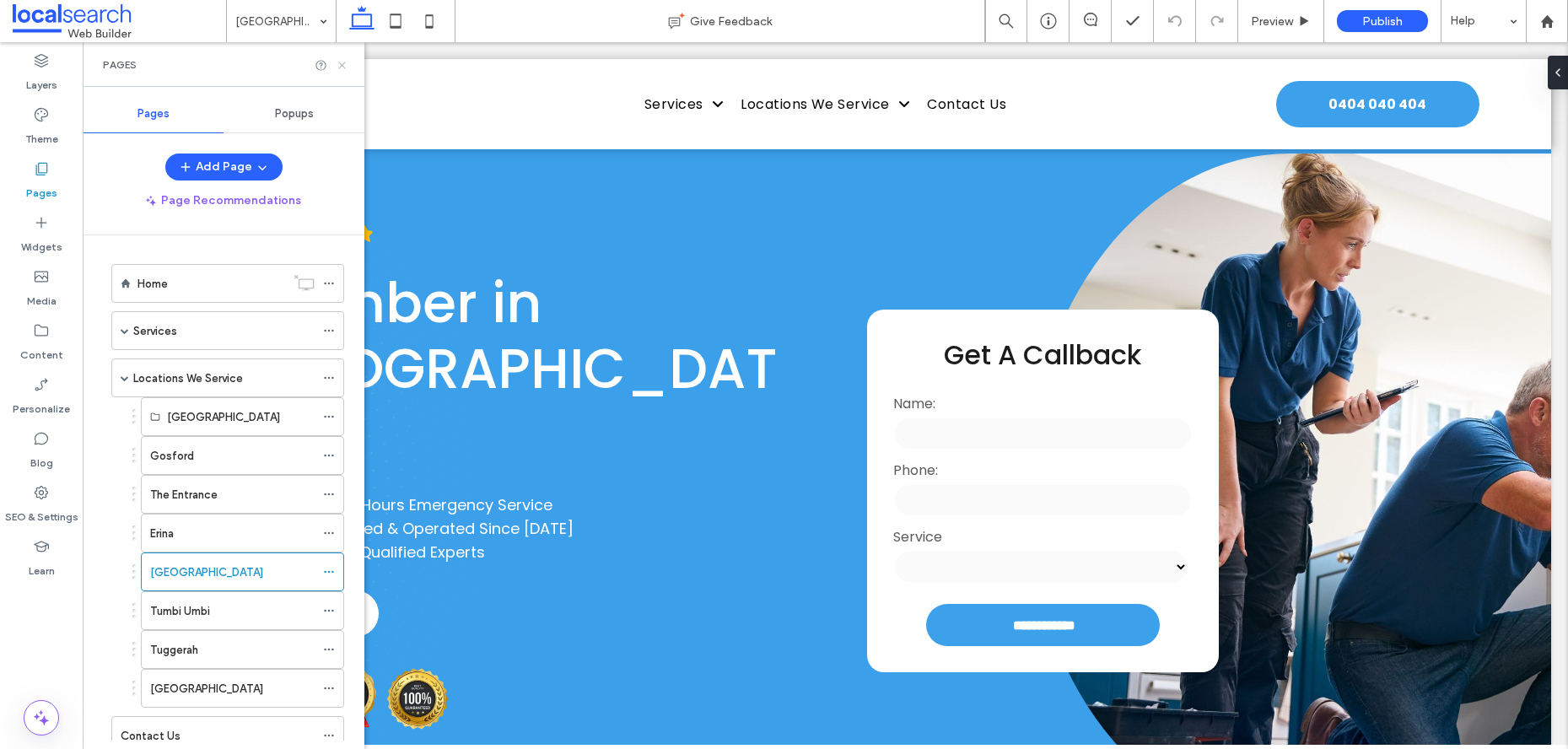
click at [341, 67] on icon at bounding box center [341, 65] width 13 height 13
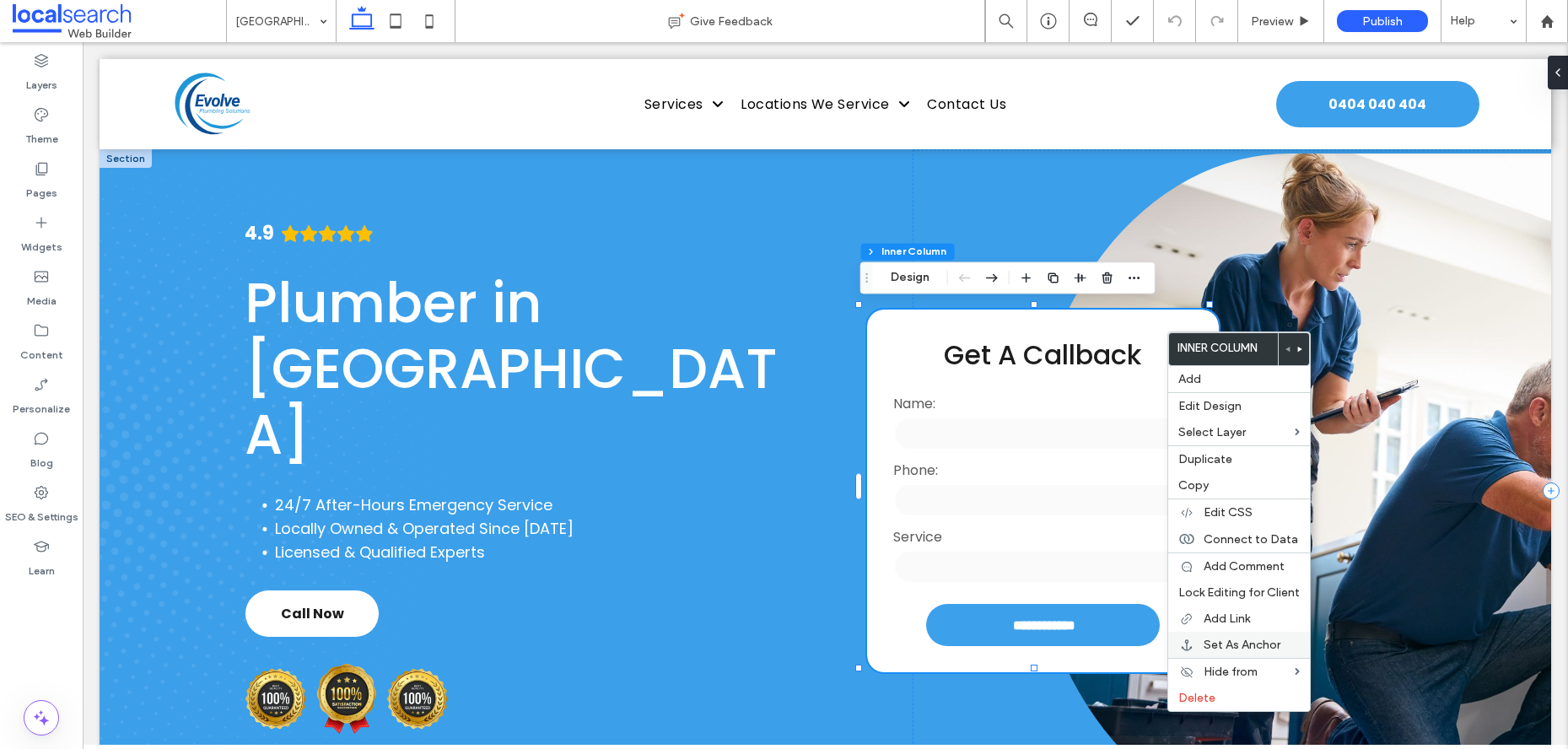
click at [1229, 636] on div "Set As Anchor" at bounding box center [1238, 645] width 142 height 27
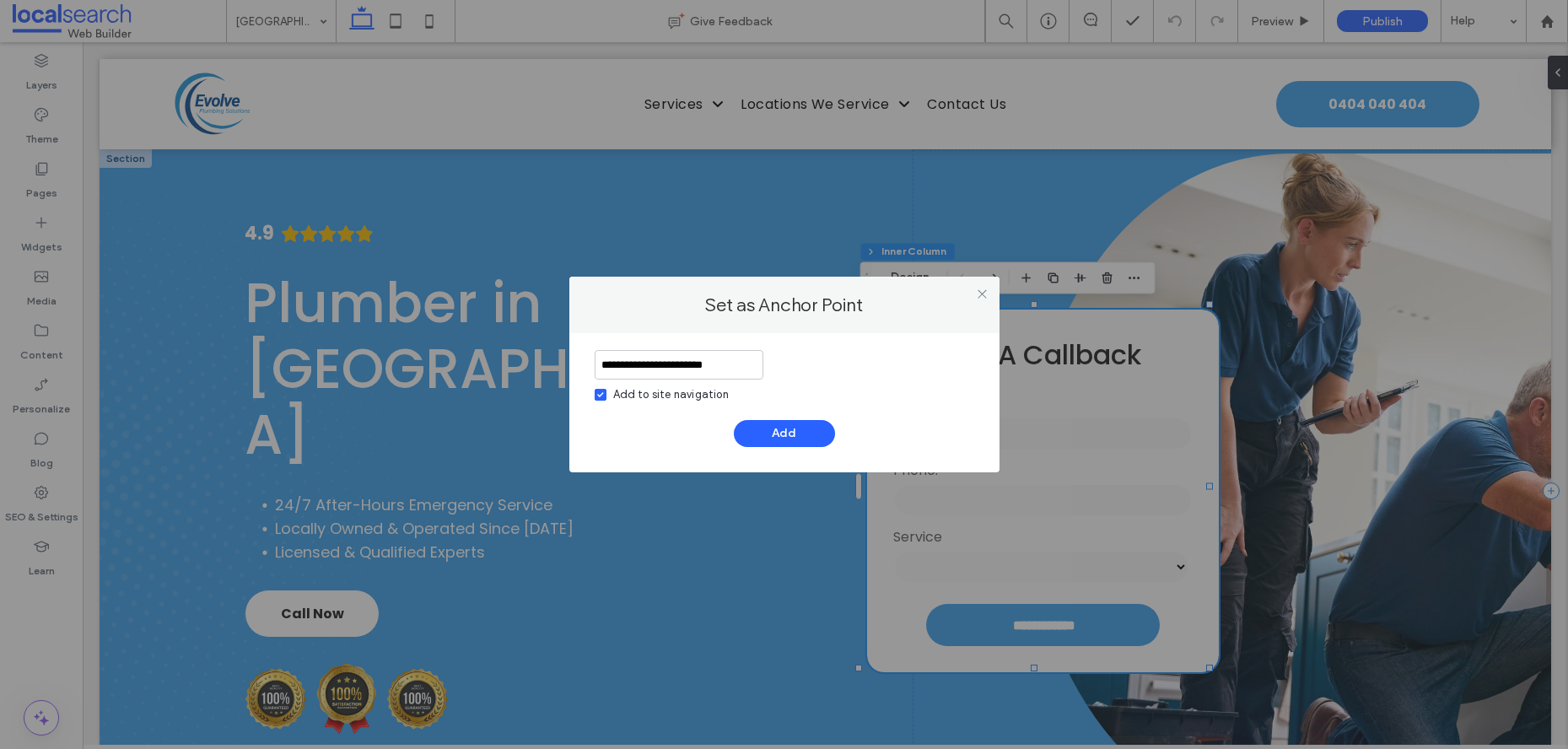
type input "**********"
click at [603, 389] on span at bounding box center [600, 395] width 12 height 12
click at [789, 442] on button "Add" at bounding box center [784, 433] width 101 height 27
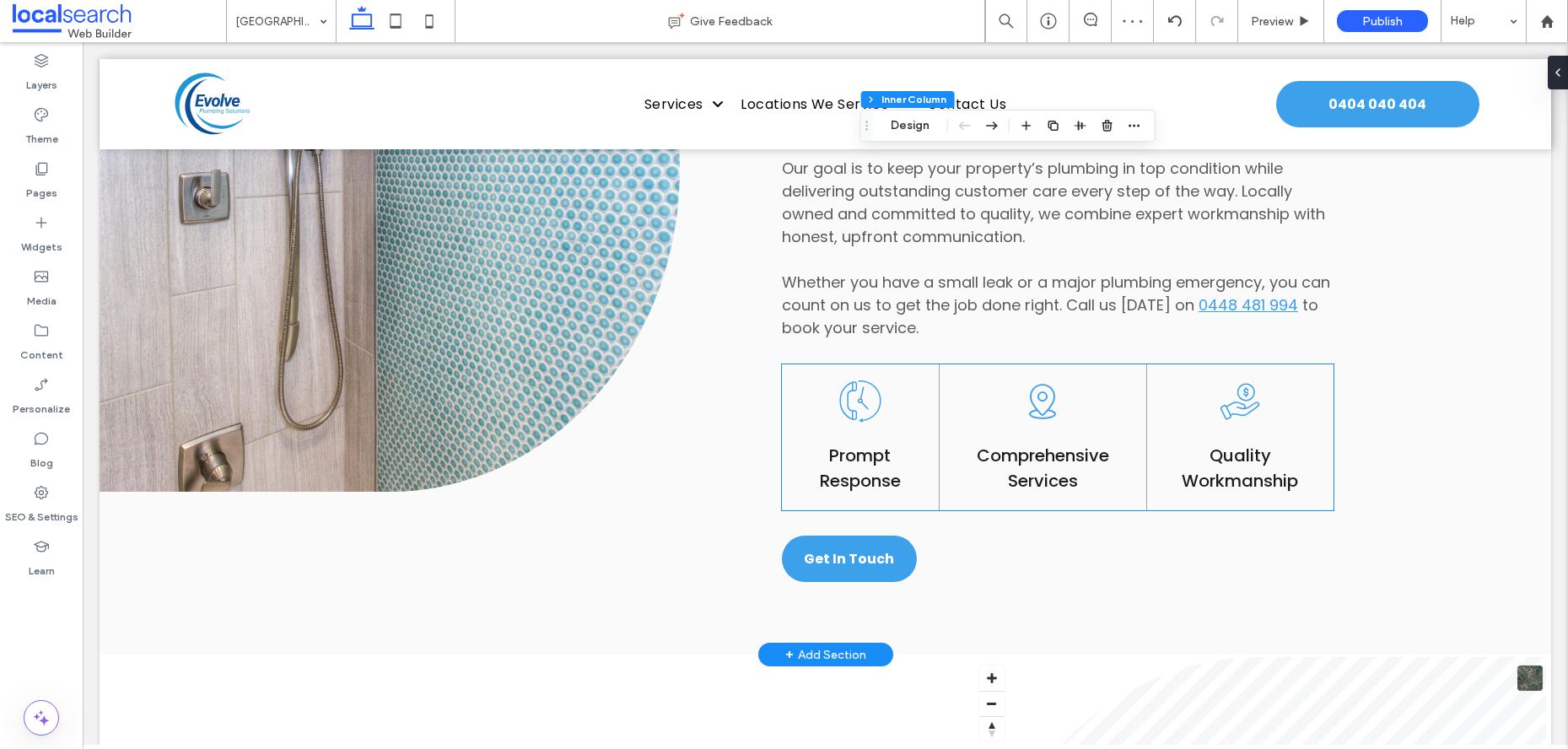
scroll to position [1283, 0]
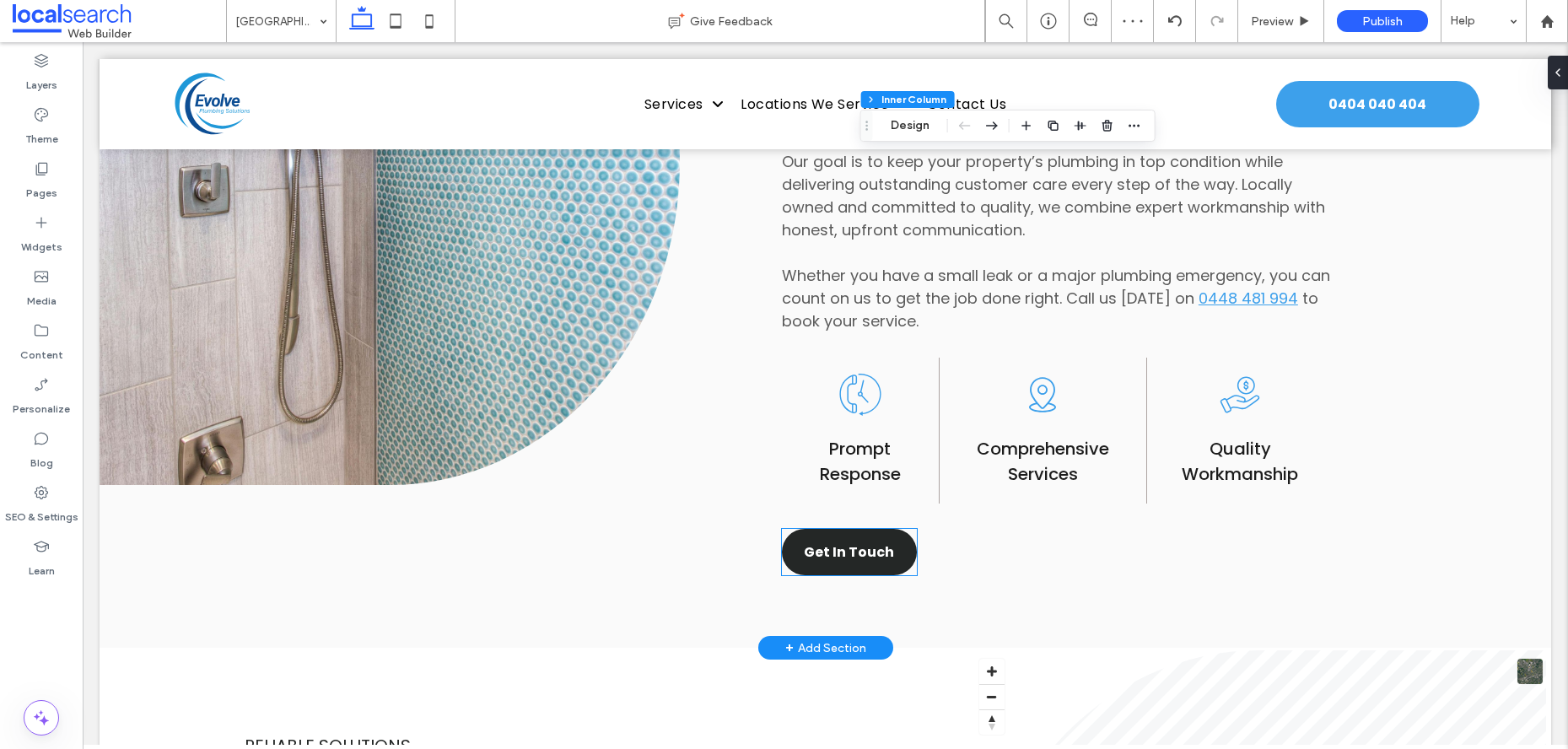
click at [867, 545] on span "Get In Touch" at bounding box center [849, 551] width 90 height 21
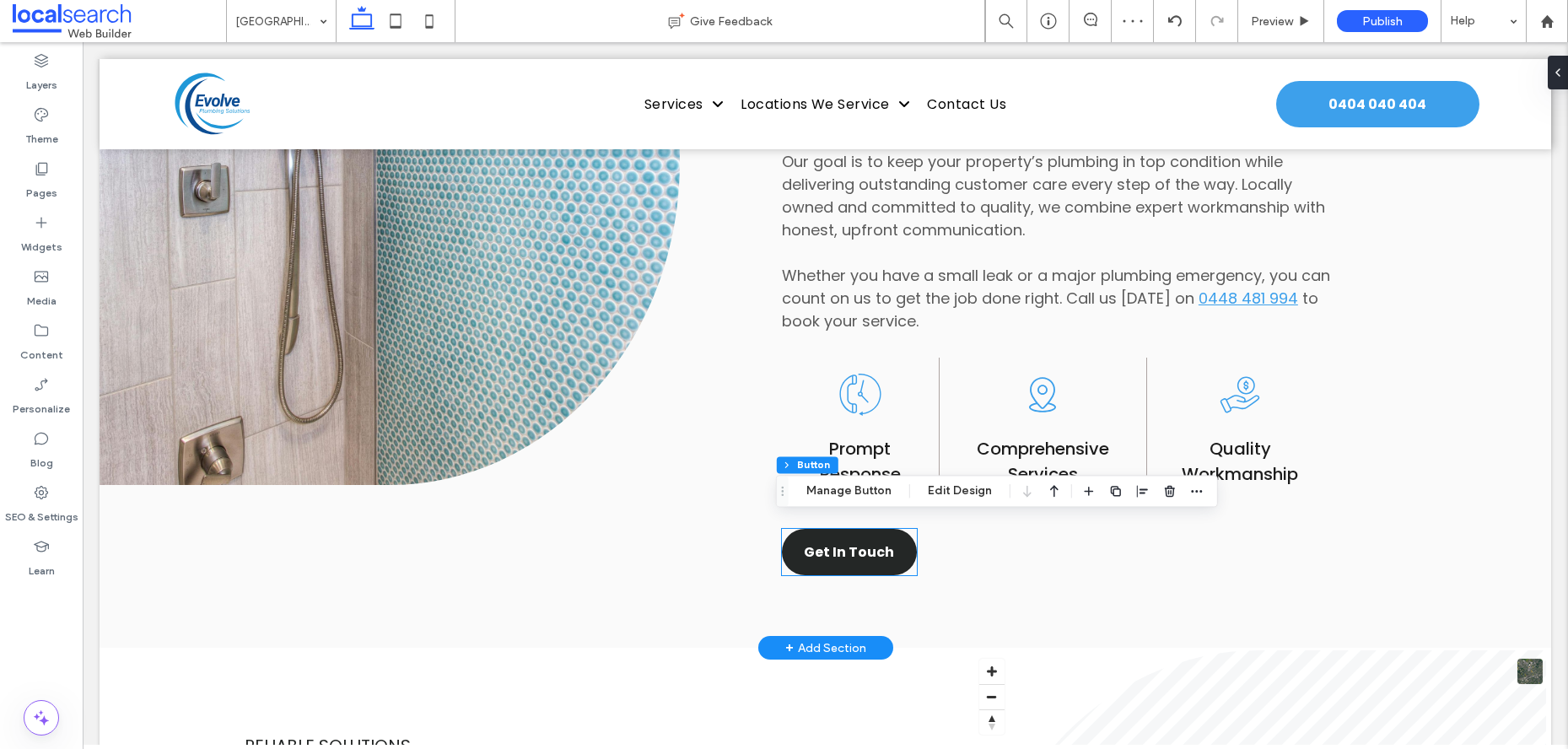
click at [867, 545] on div "Get In Touch" at bounding box center [849, 552] width 135 height 46
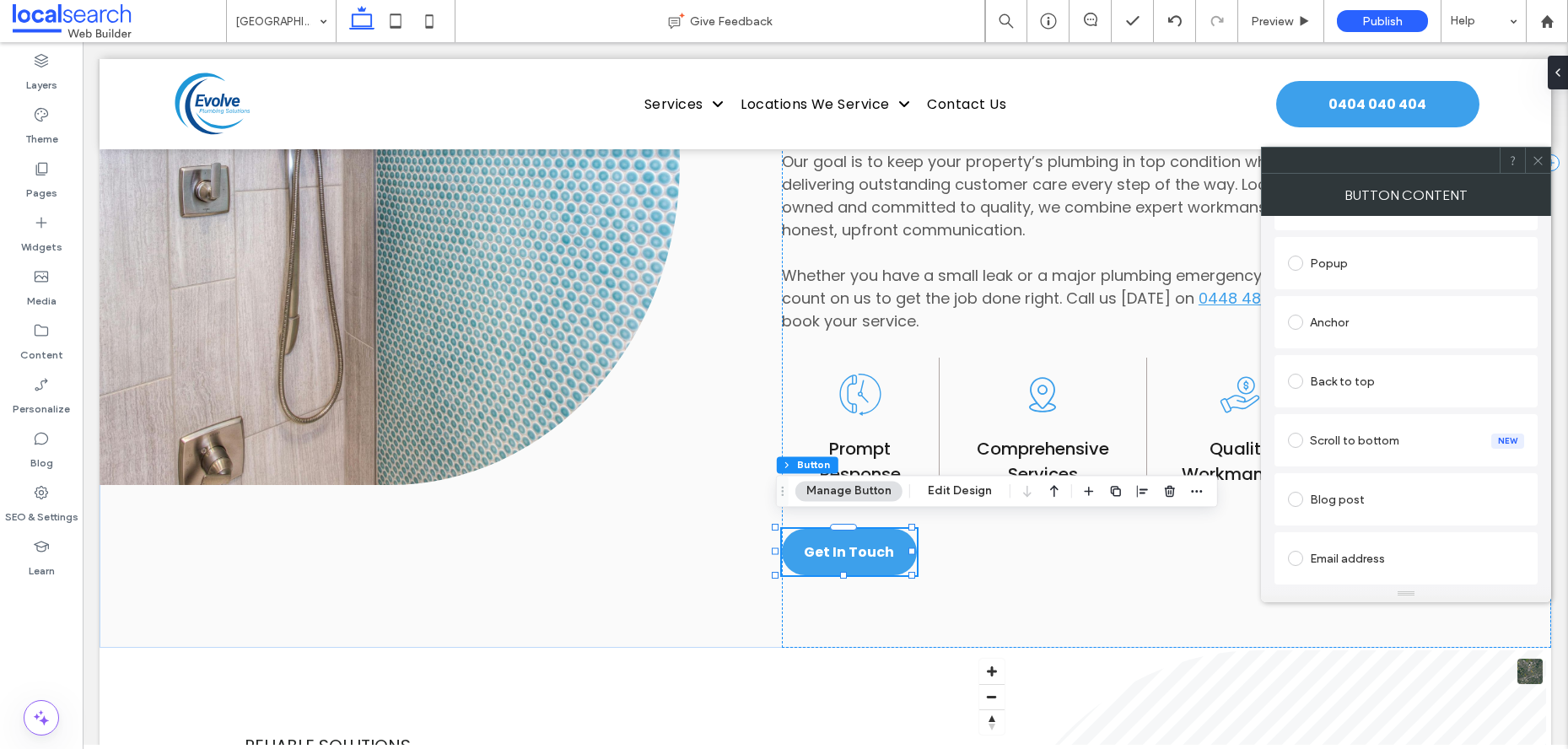
click at [1322, 322] on div "Anchor" at bounding box center [1406, 322] width 236 height 27
click at [1540, 155] on icon at bounding box center [1538, 160] width 13 height 13
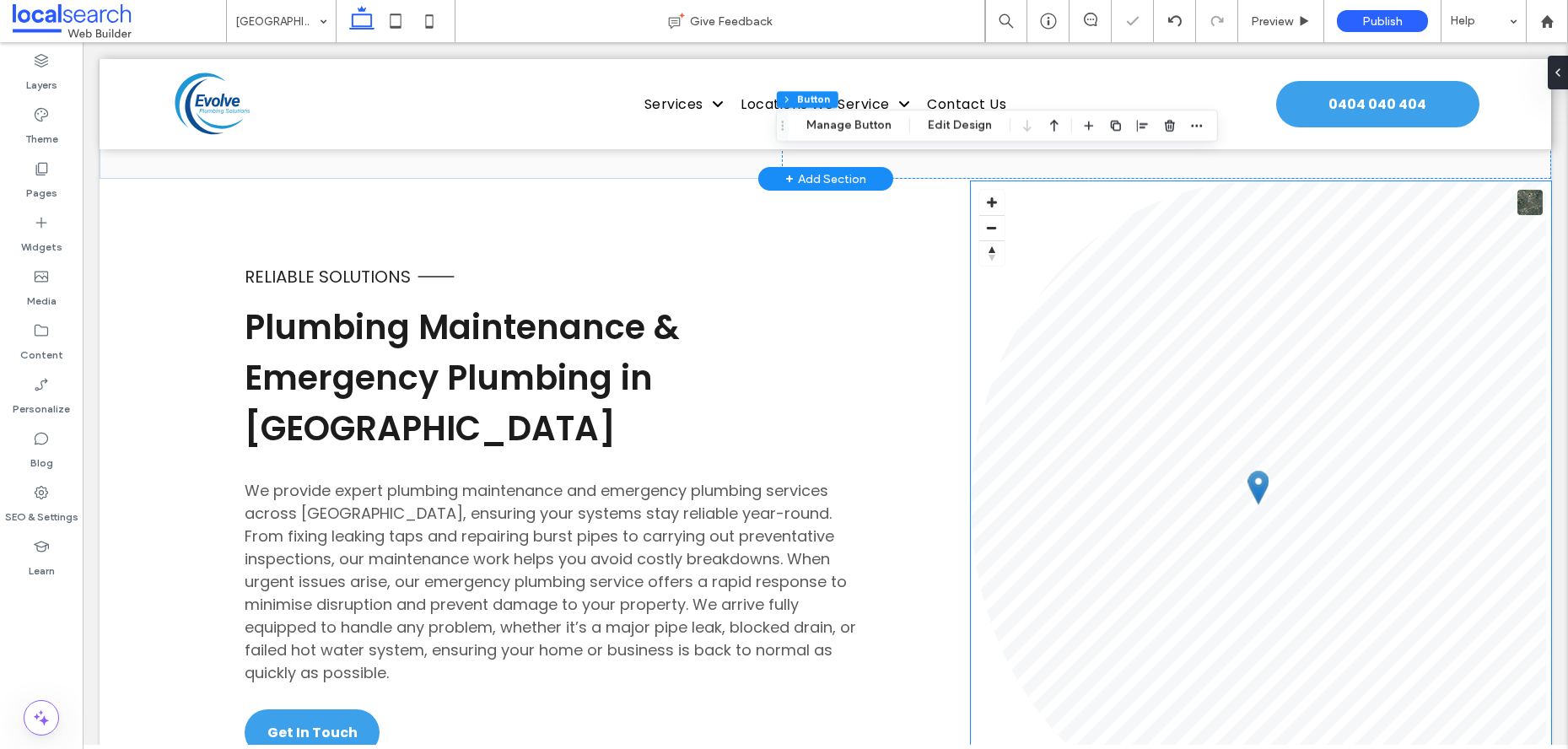
scroll to position [1890, 0]
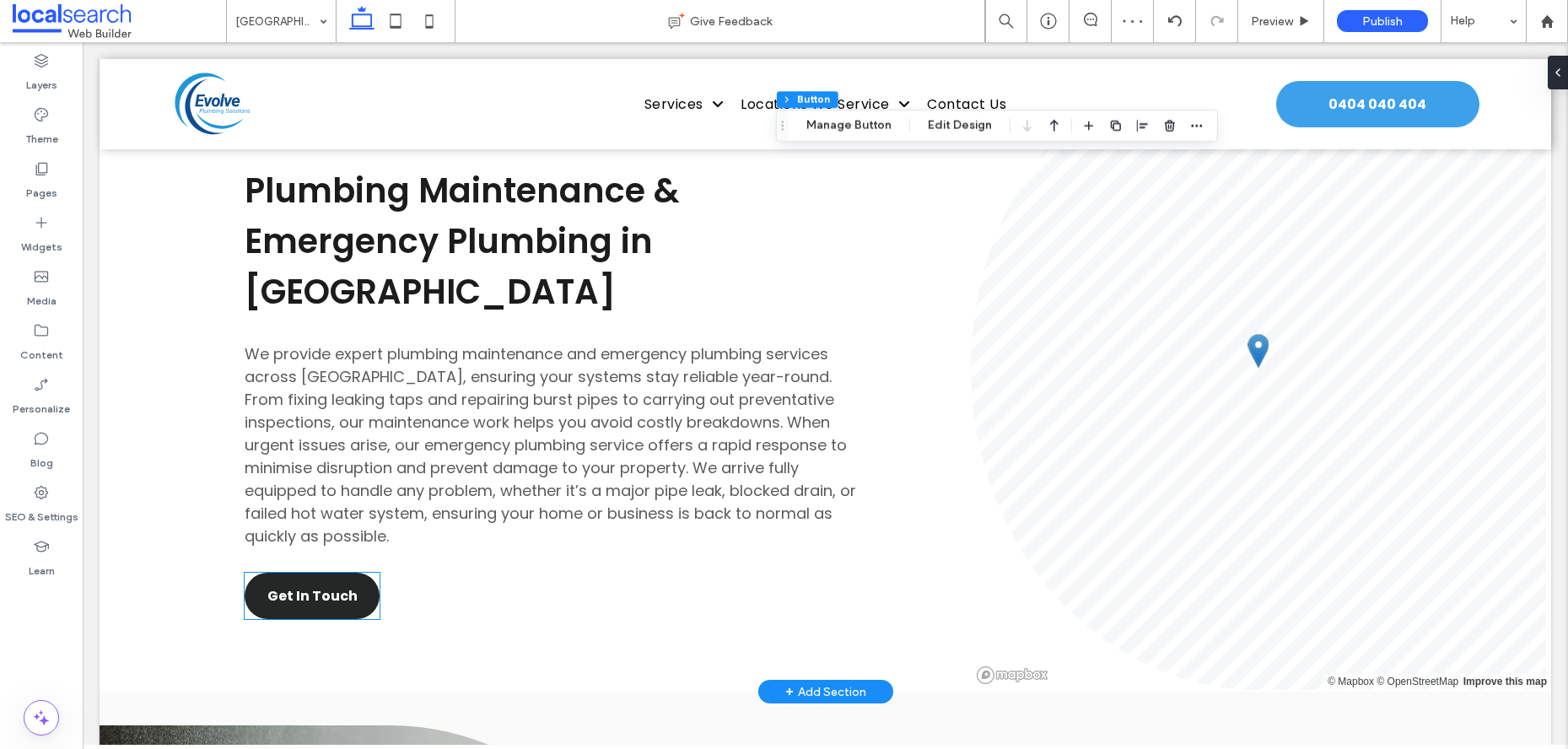
click at [313, 586] on span "Get In Touch" at bounding box center [313, 595] width 90 height 21
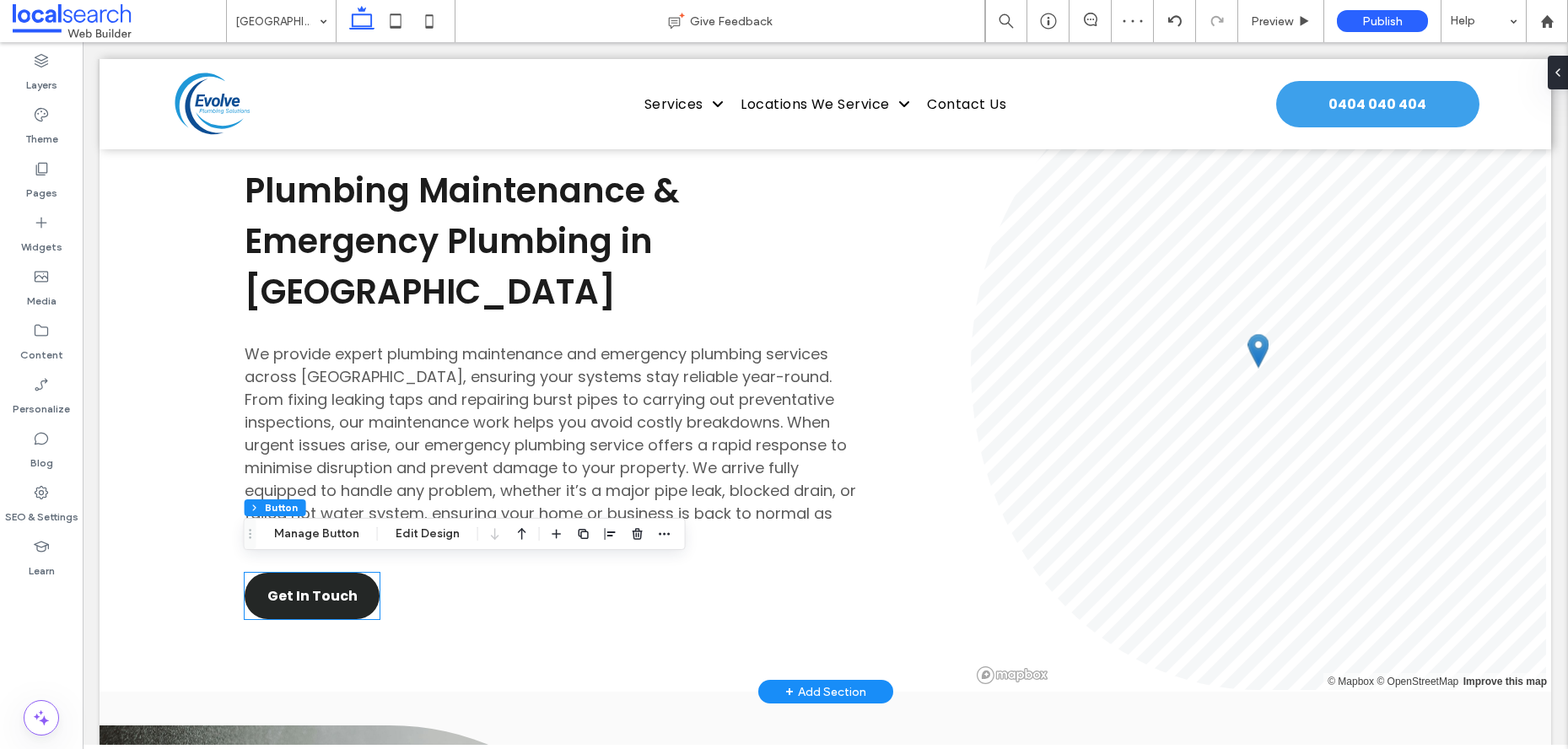
click at [313, 586] on span "Get In Touch" at bounding box center [313, 595] width 90 height 21
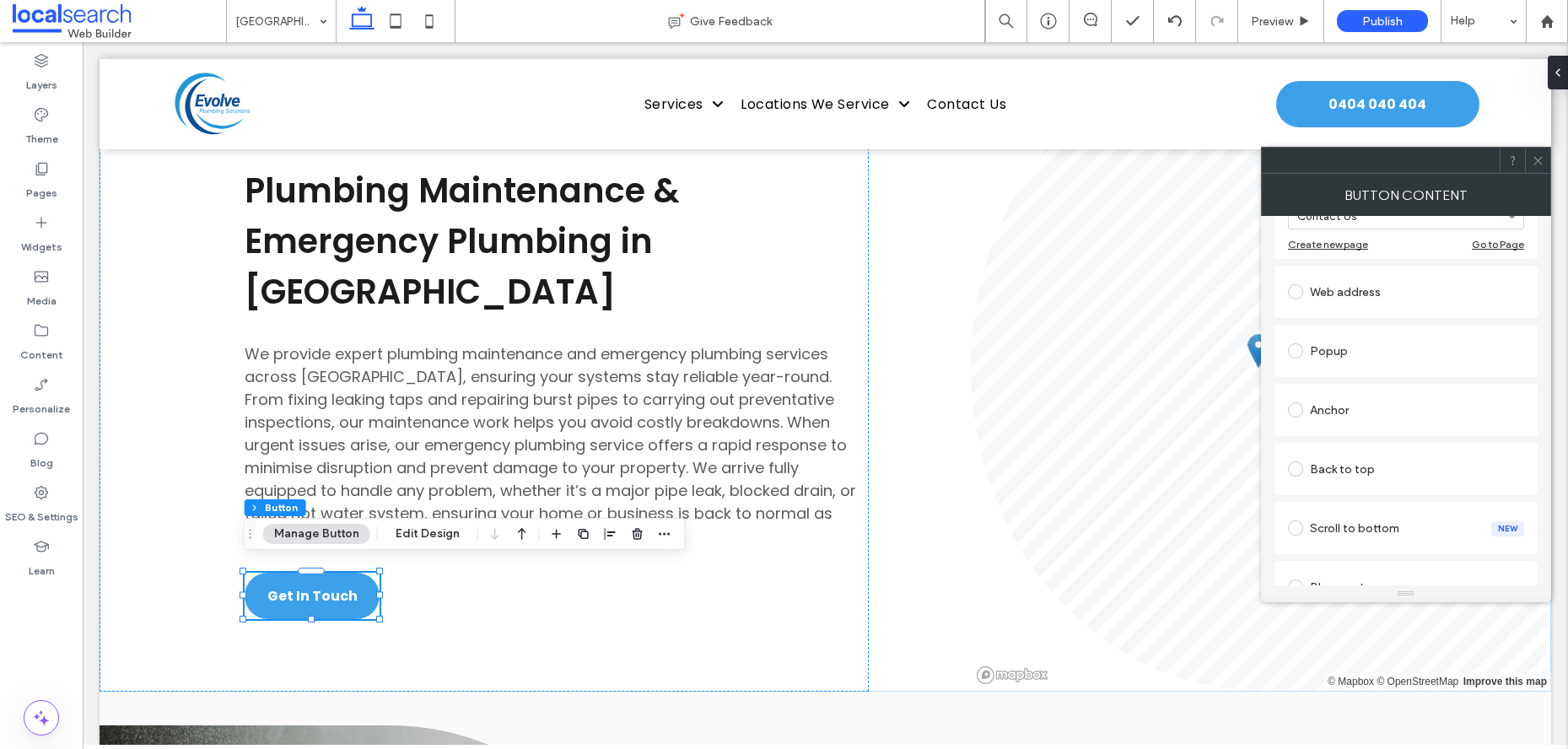
scroll to position [243, 0]
click at [1352, 394] on div "Anchor" at bounding box center [1406, 406] width 236 height 27
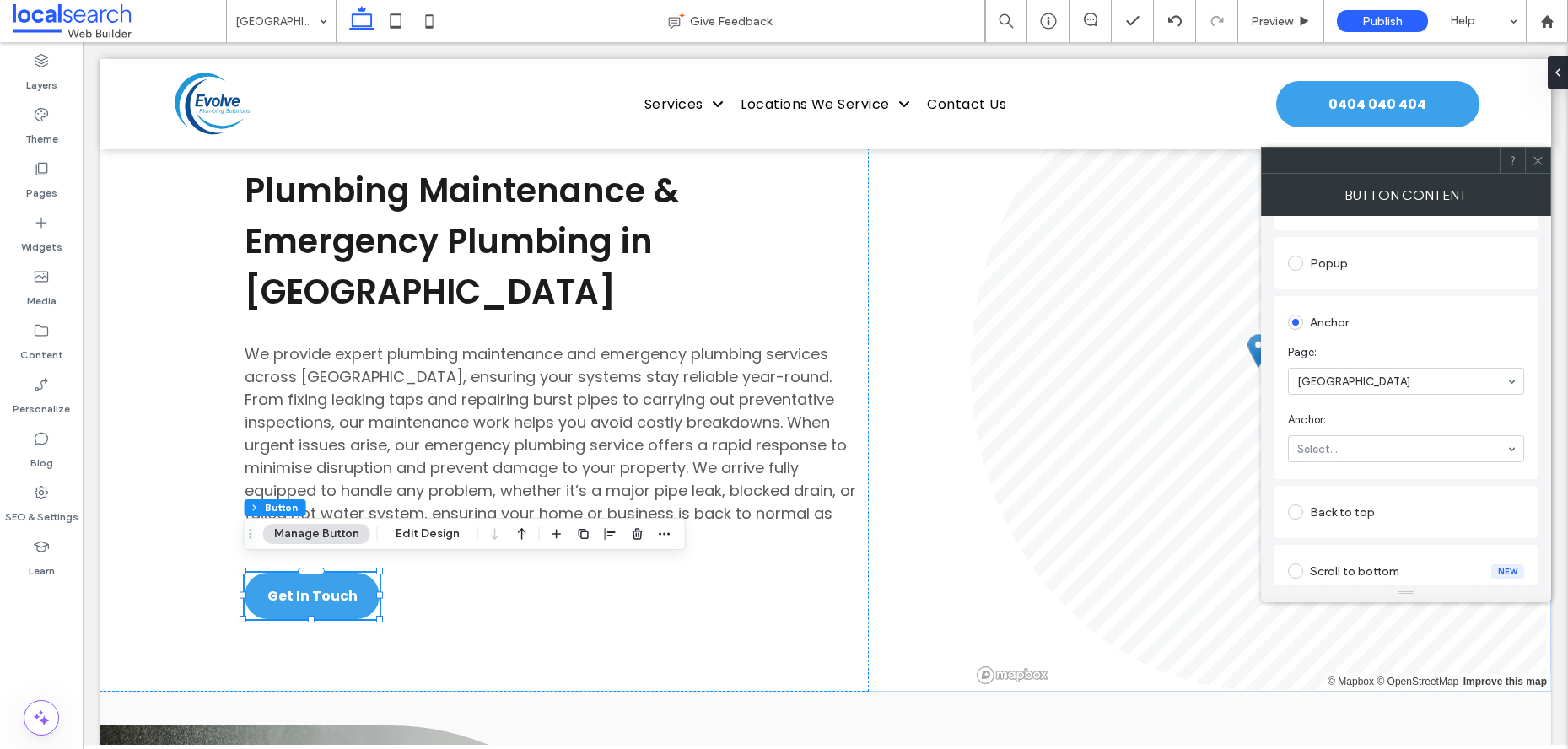
scroll to position [303, 0]
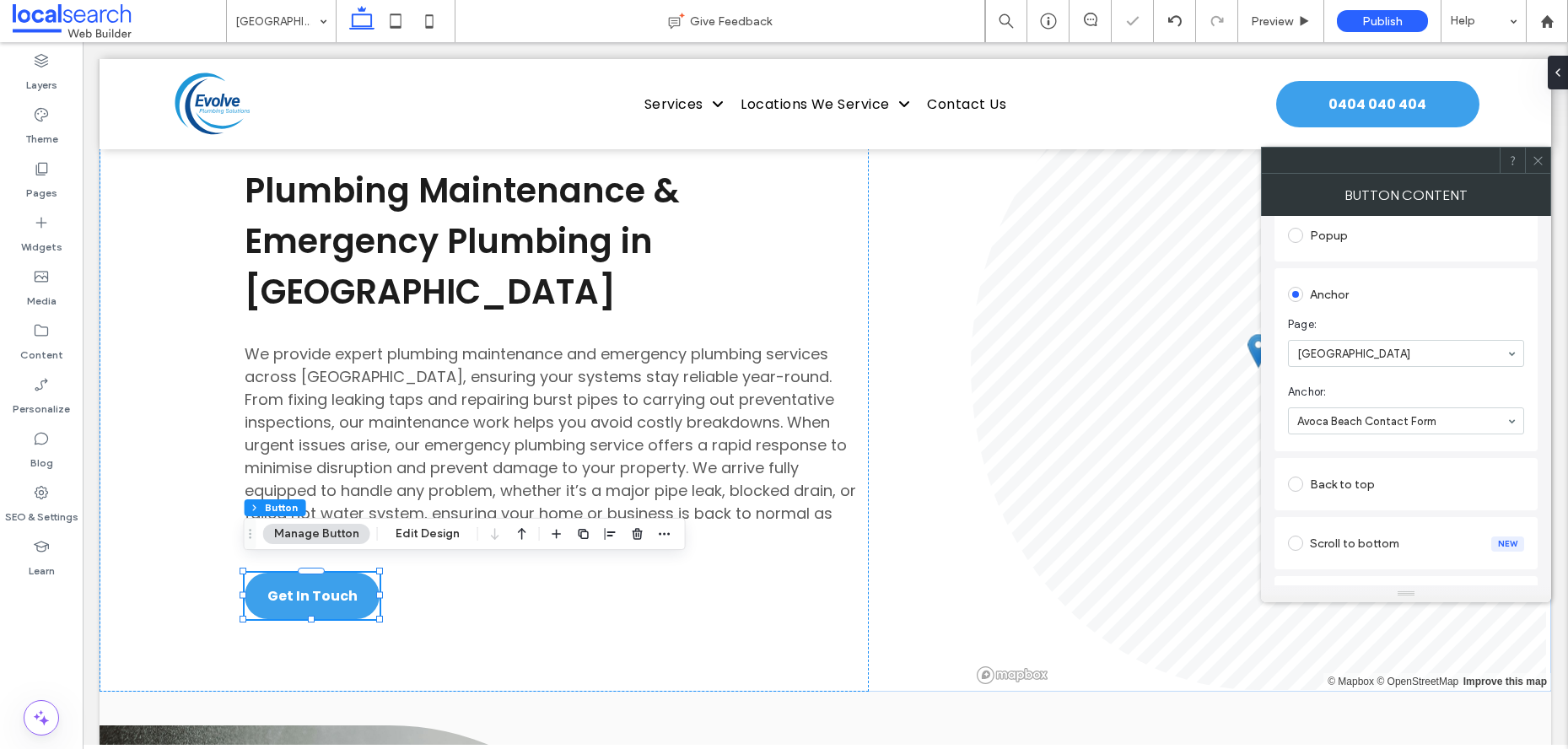
click at [1535, 157] on use at bounding box center [1538, 160] width 9 height 9
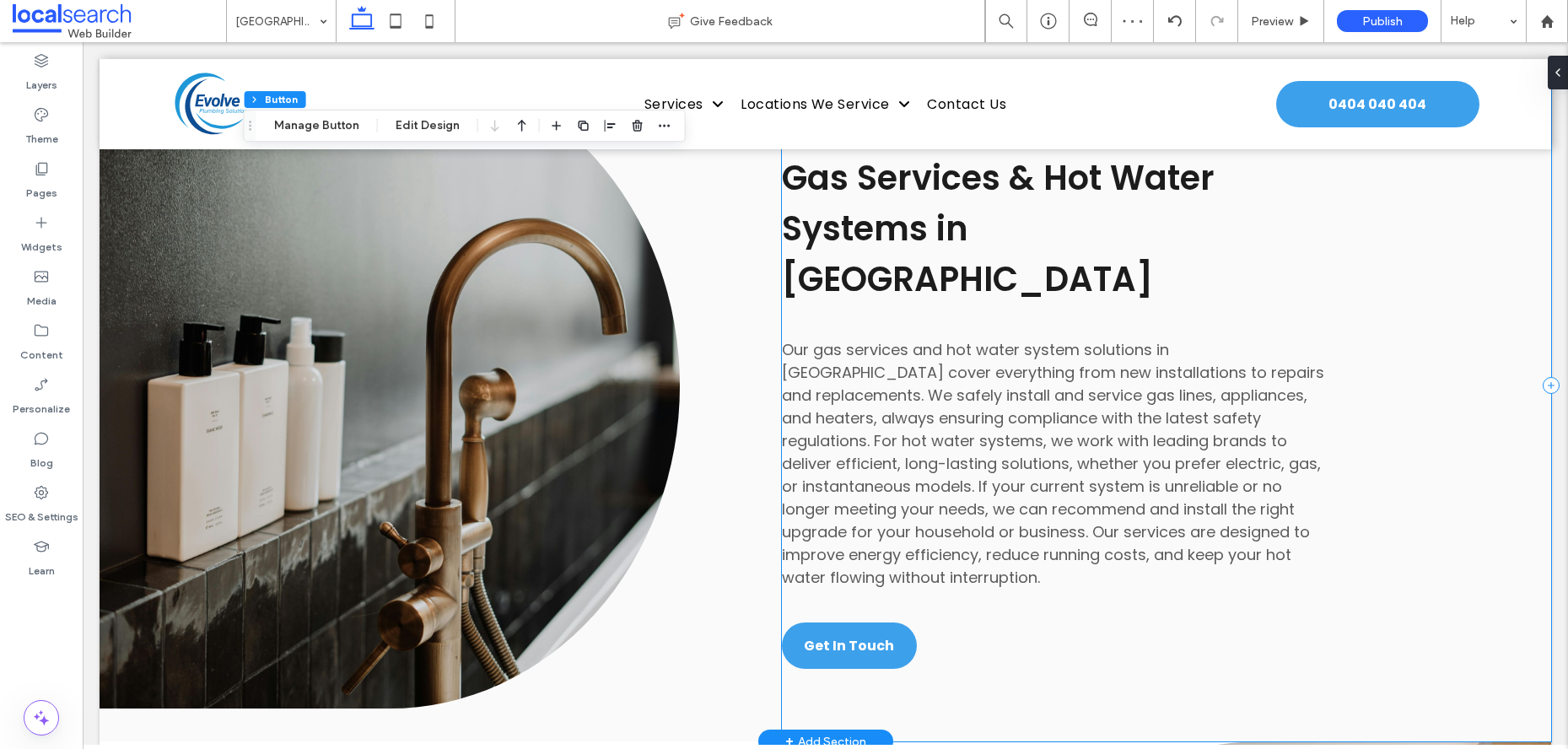
scroll to position [2561, 0]
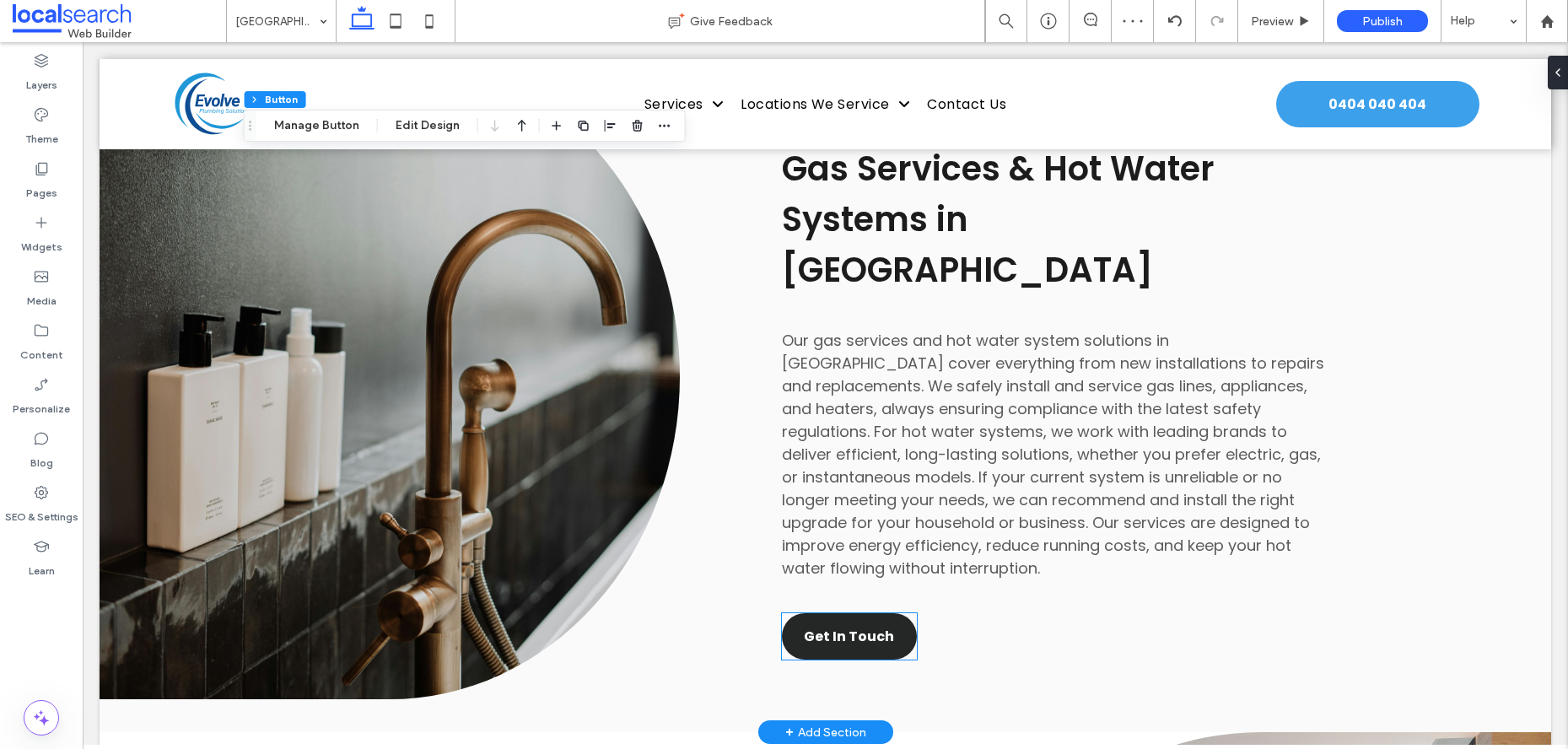
click at [855, 626] on span "Get In Touch" at bounding box center [849, 636] width 90 height 21
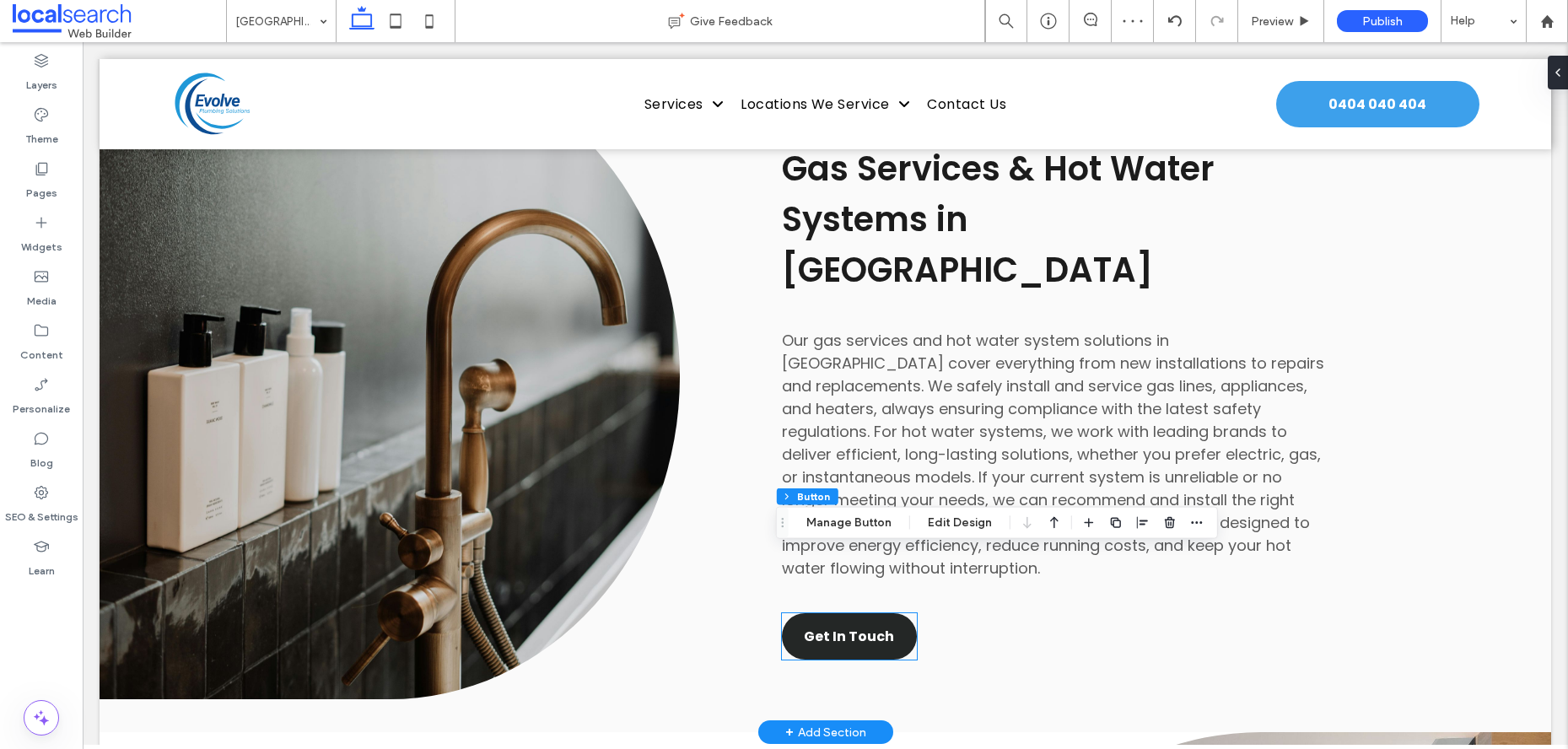
click at [855, 613] on div "Get In Touch" at bounding box center [849, 636] width 135 height 46
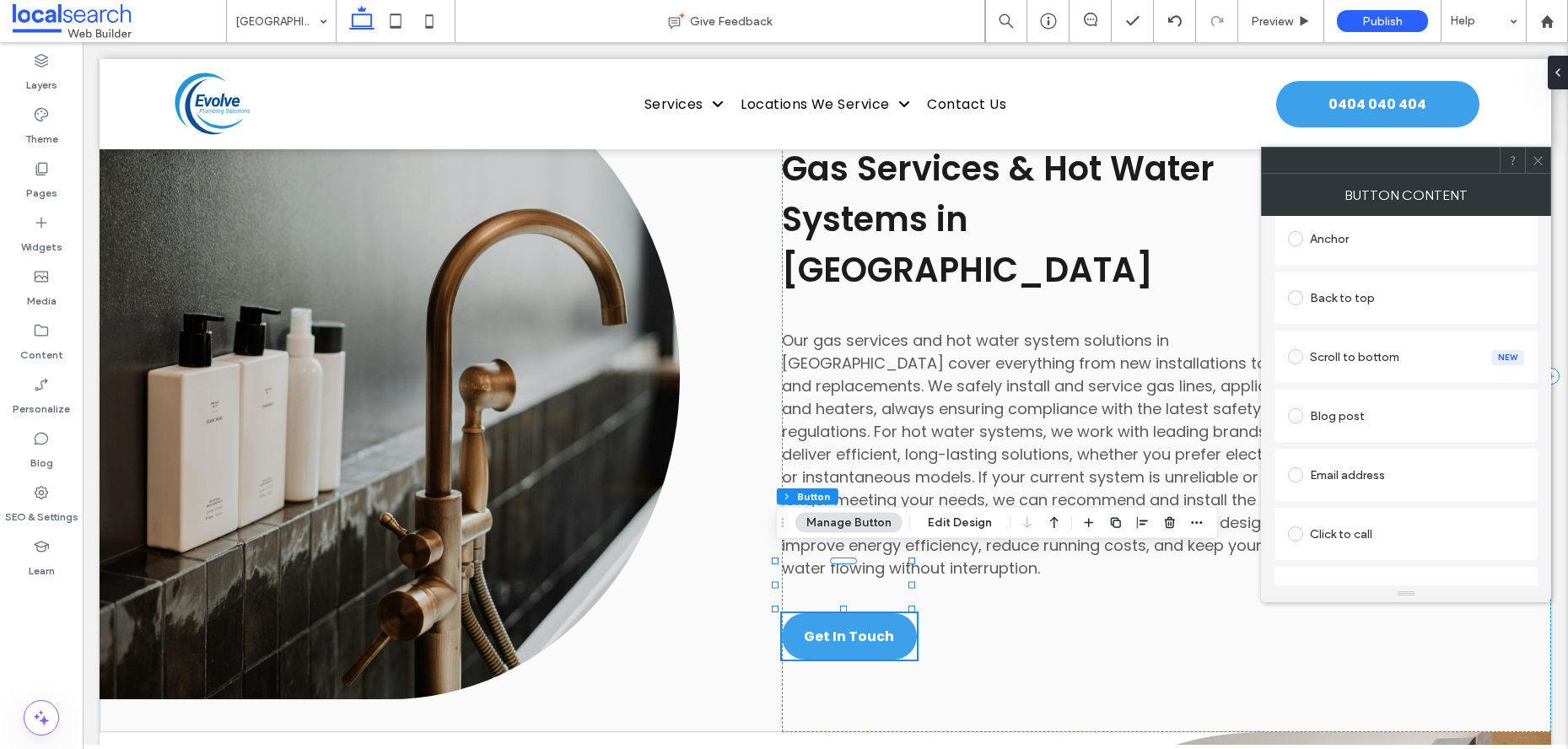
click at [1317, 250] on div "Anchor" at bounding box center [1406, 238] width 236 height 27
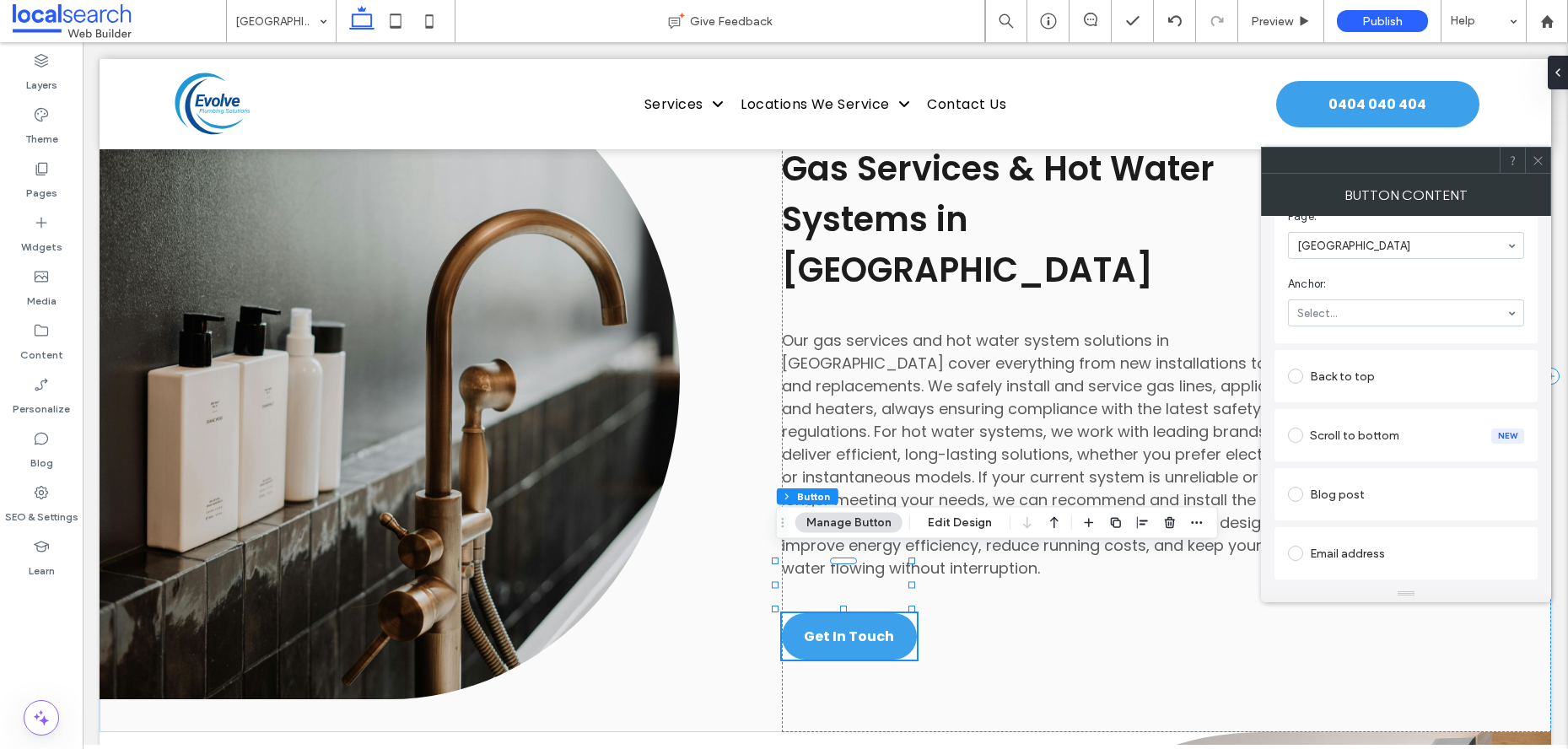
scroll to position [358, 0]
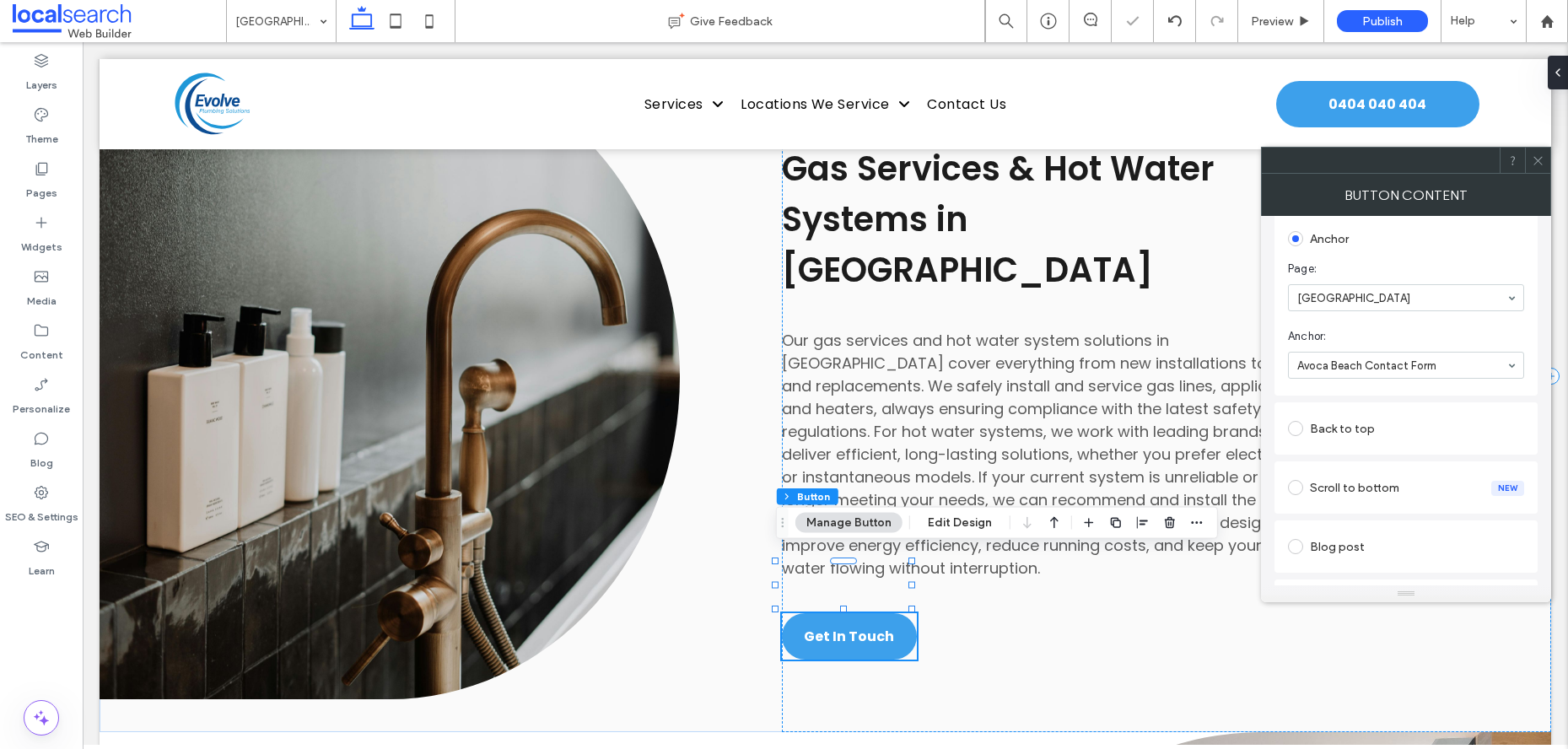
click at [1534, 162] on icon at bounding box center [1538, 160] width 13 height 13
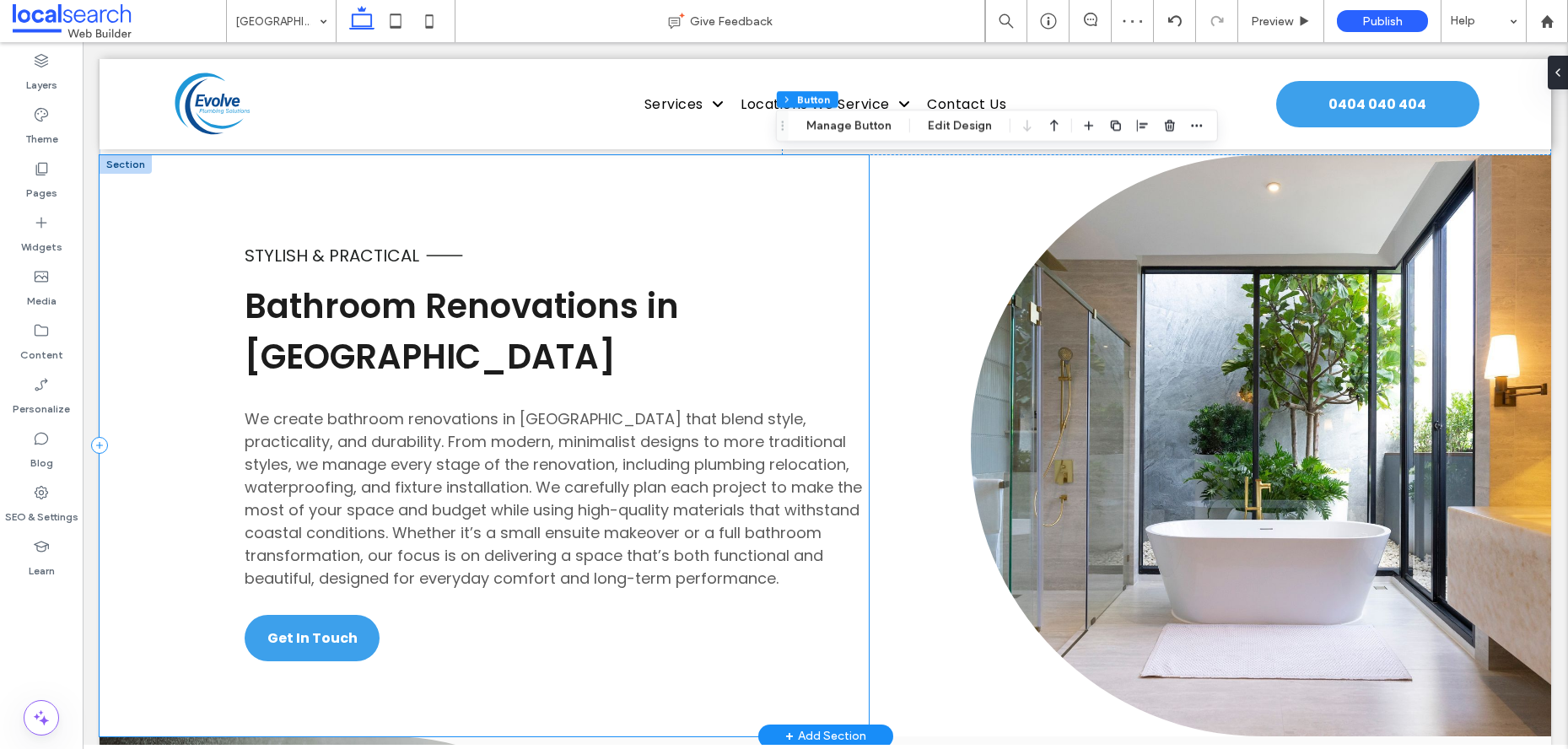
scroll to position [3141, 0]
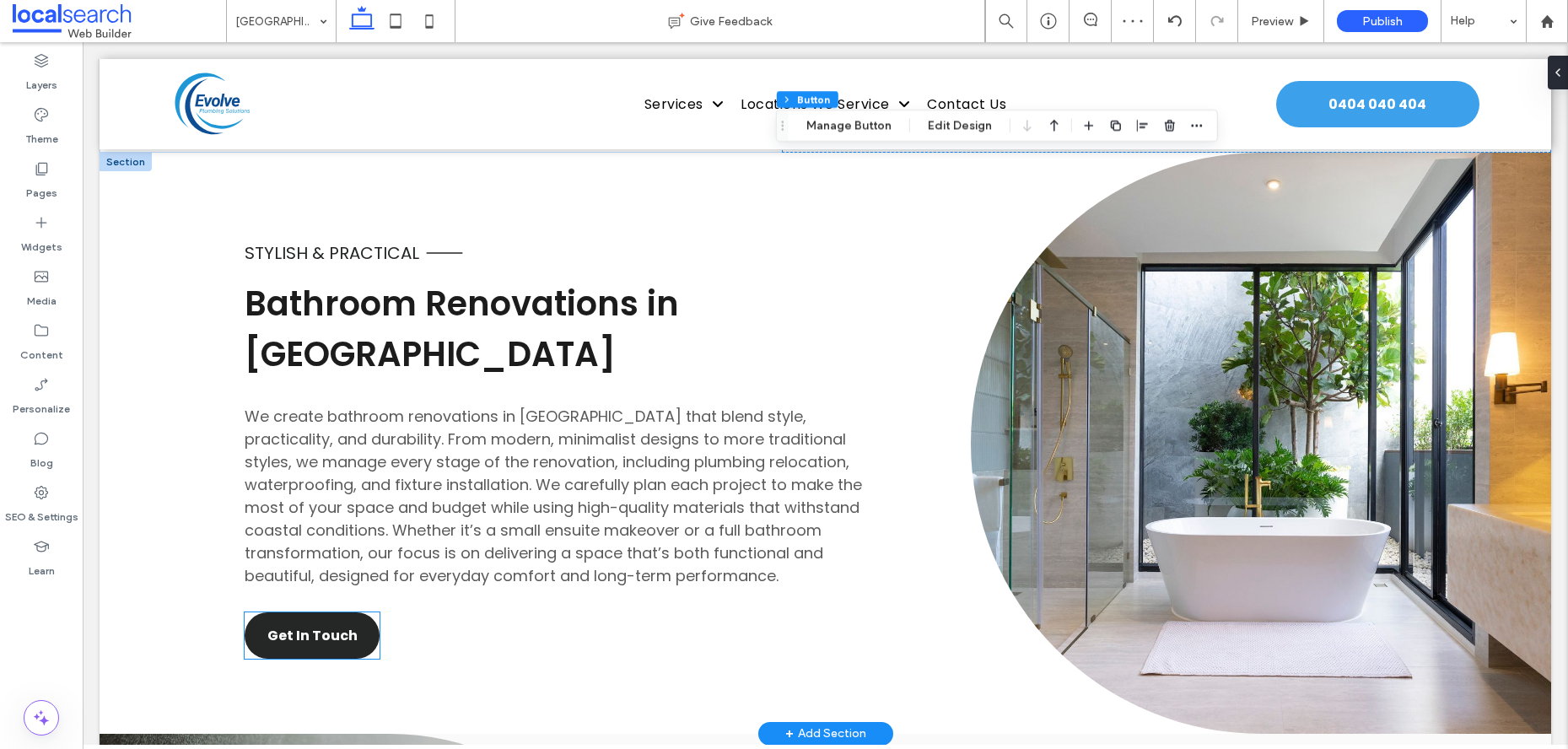
click at [323, 625] on span "Get In Touch" at bounding box center [313, 635] width 90 height 21
click at [323, 612] on div "Get In Touch" at bounding box center [312, 635] width 135 height 46
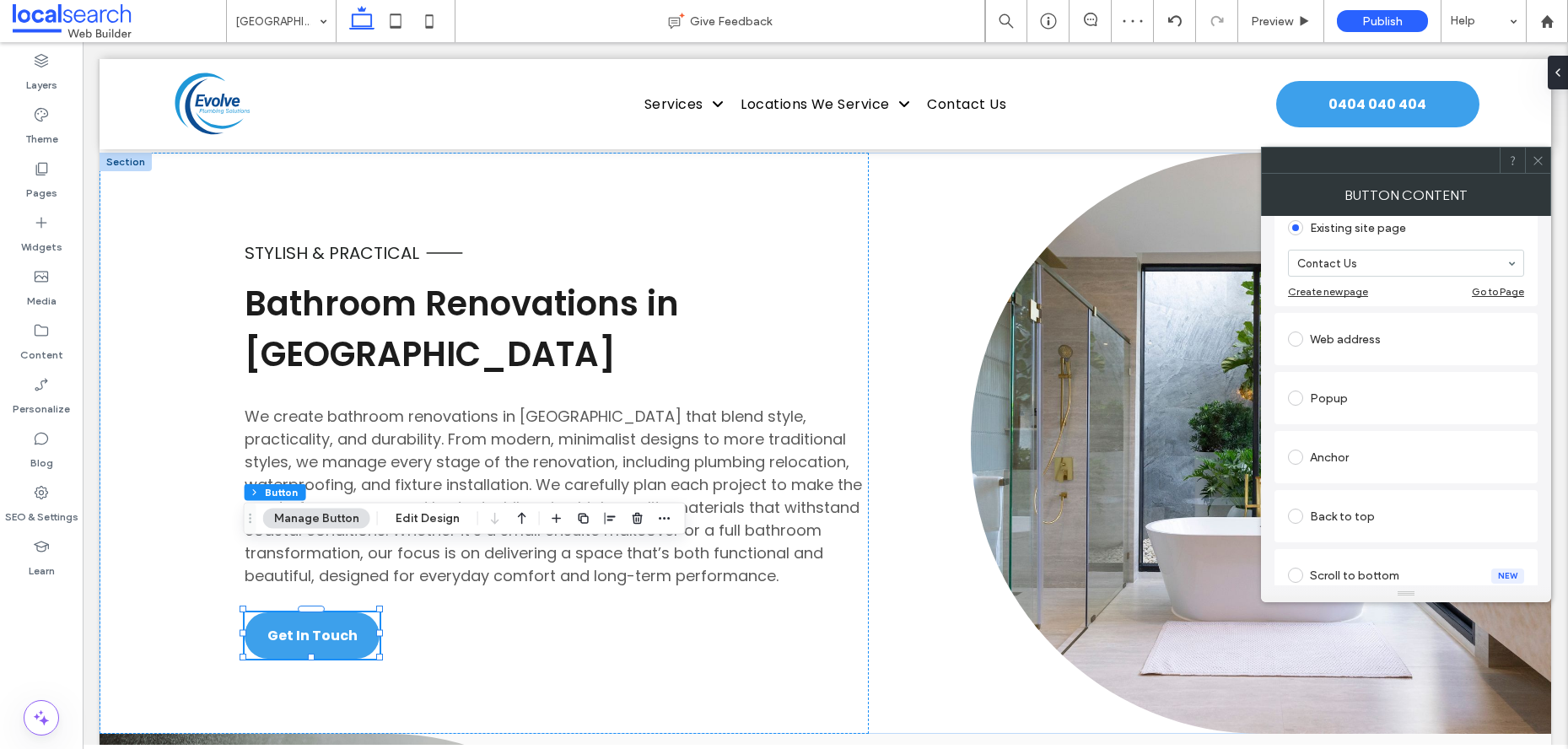
scroll to position [263, 0]
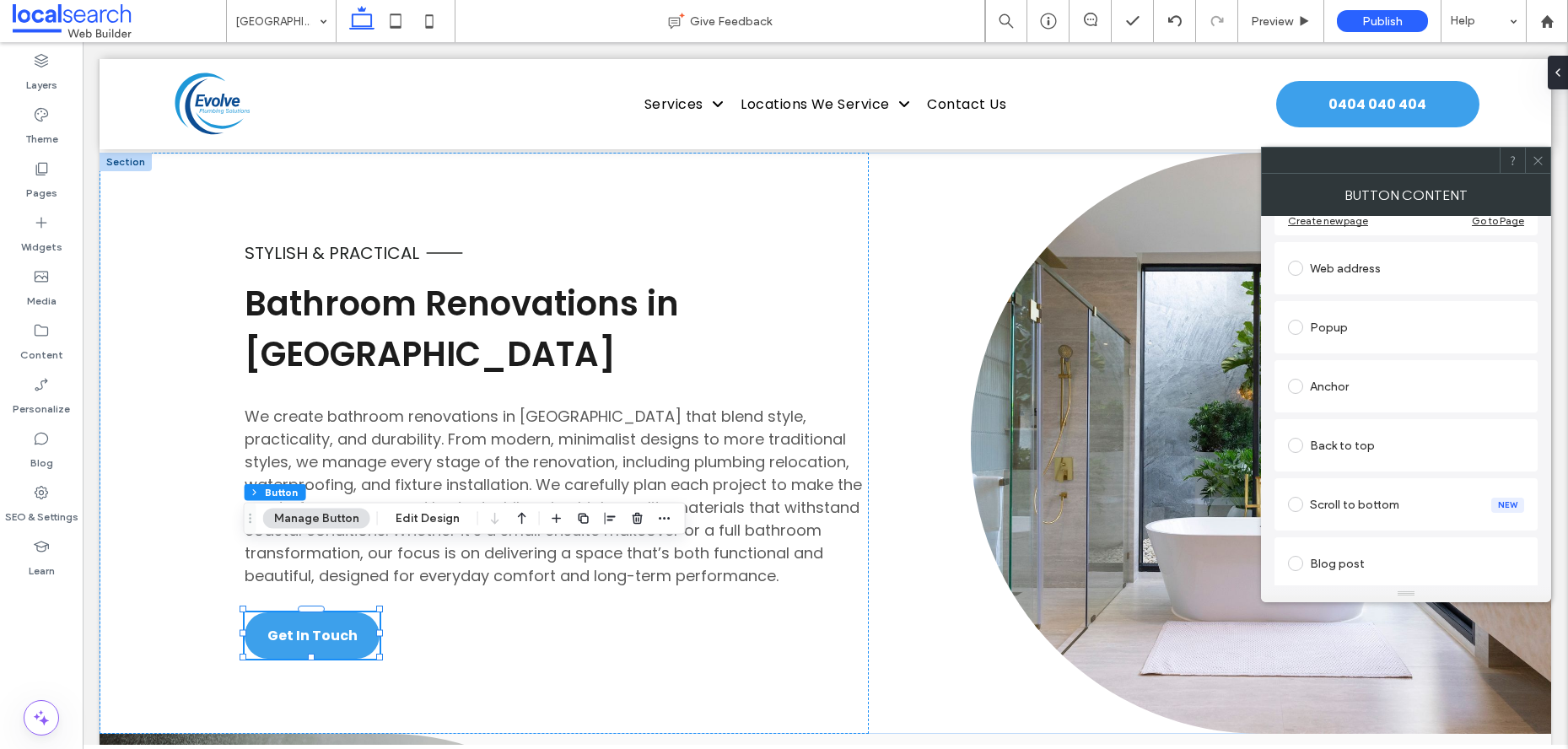
click at [1367, 401] on div "Anchor" at bounding box center [1406, 387] width 236 height 35
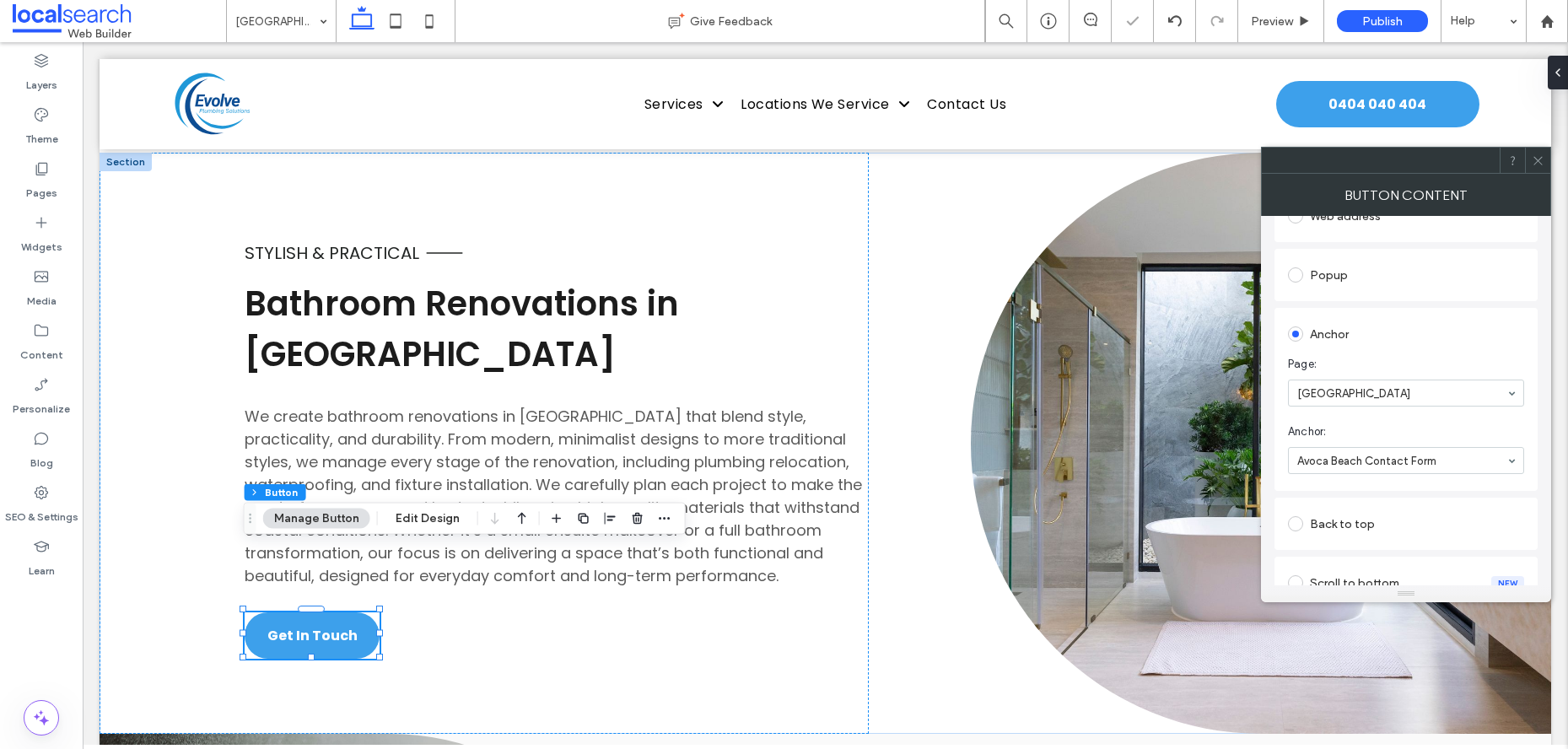
click at [1538, 164] on icon at bounding box center [1538, 160] width 13 height 13
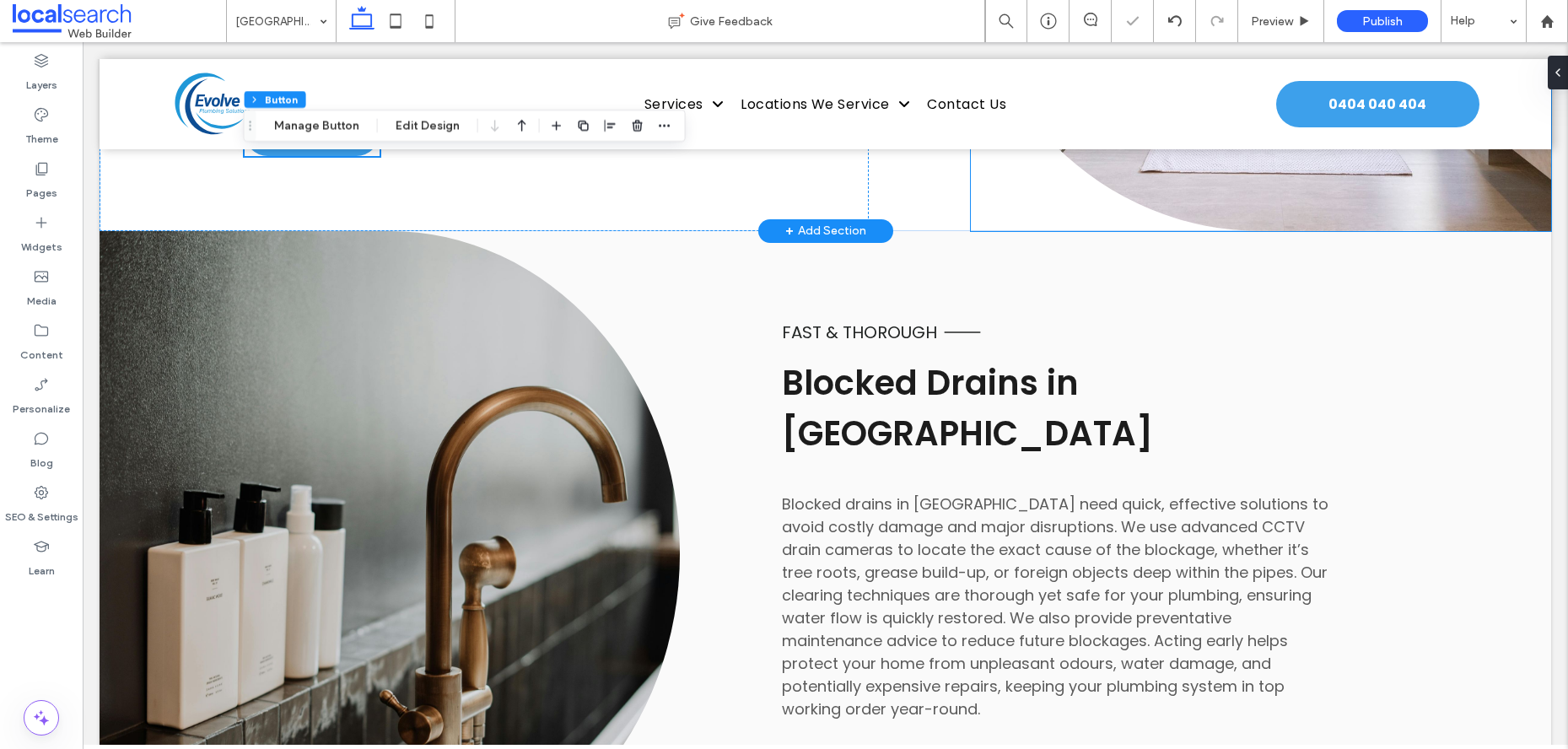
scroll to position [3721, 0]
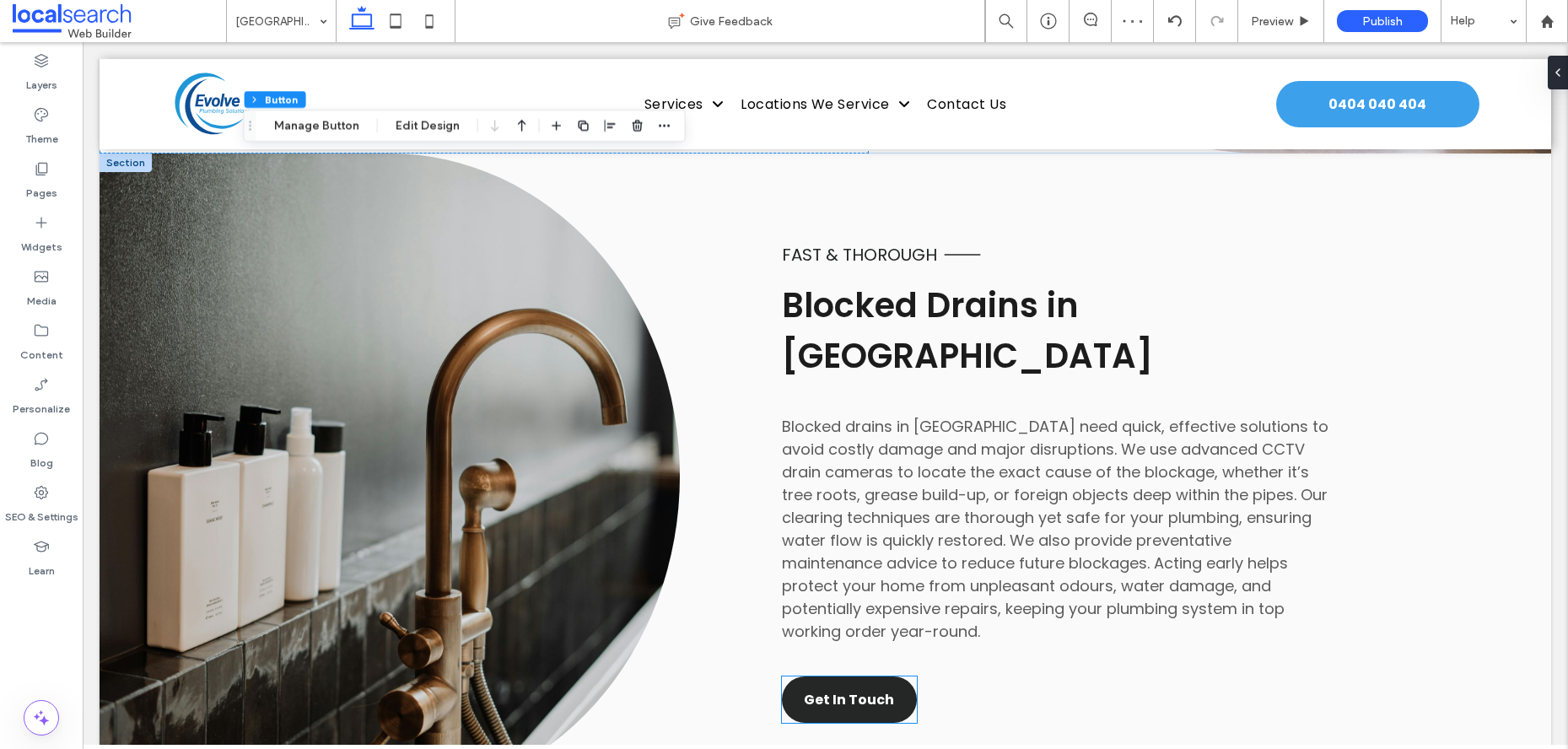
click at [869, 689] on span "Get In Touch" at bounding box center [849, 699] width 90 height 21
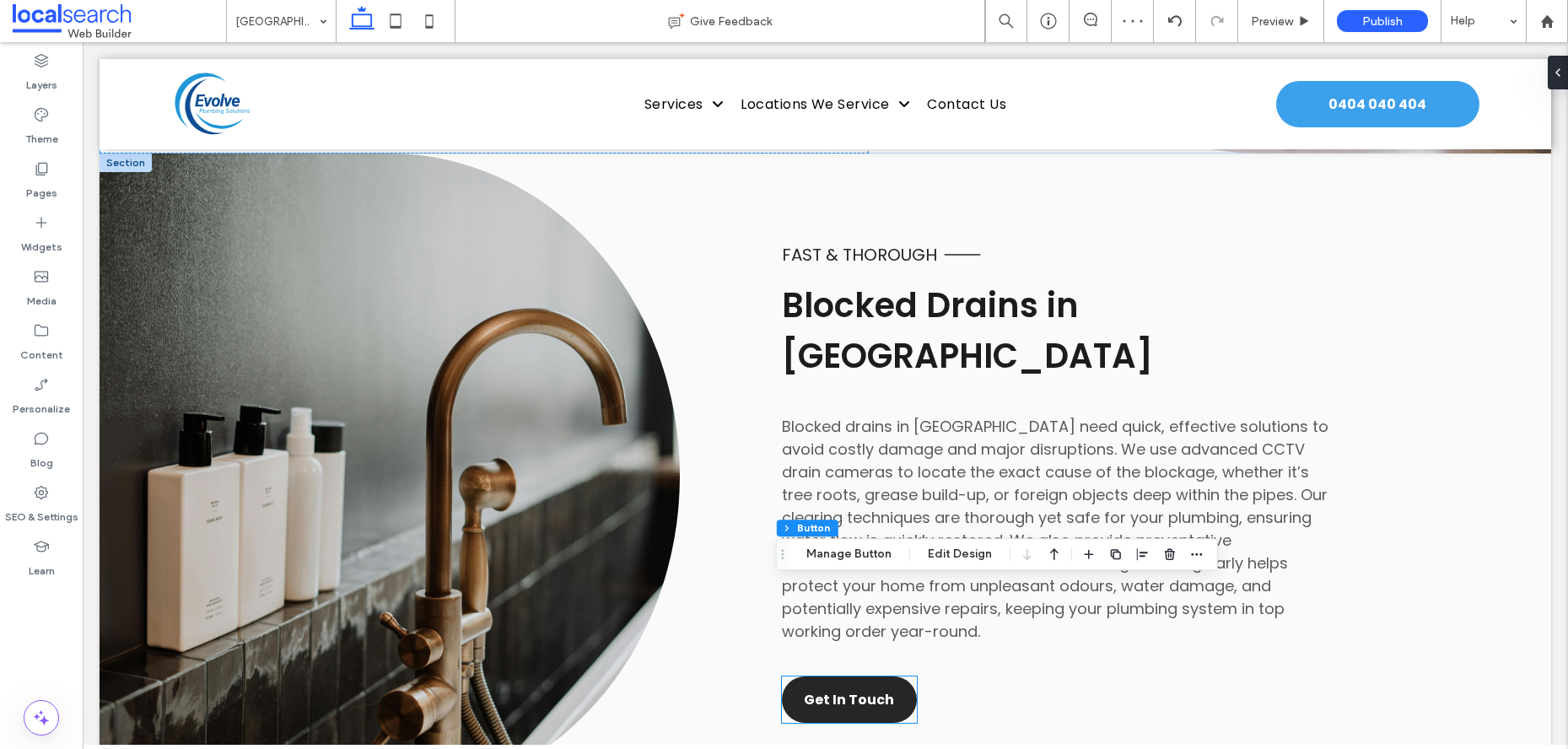
click at [869, 677] on div "Get In Touch" at bounding box center [849, 700] width 135 height 46
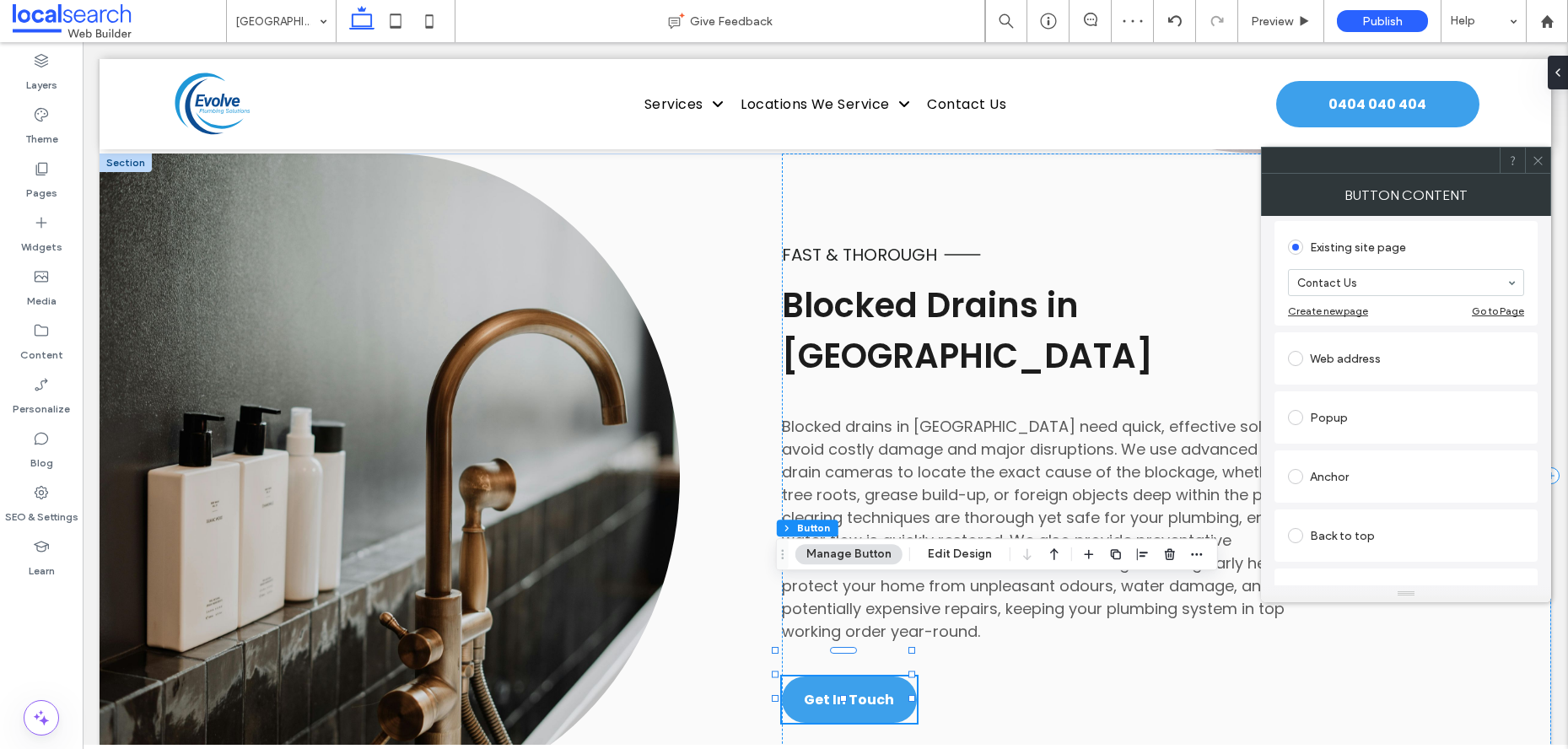
click at [1328, 484] on div "Anchor" at bounding box center [1406, 476] width 236 height 27
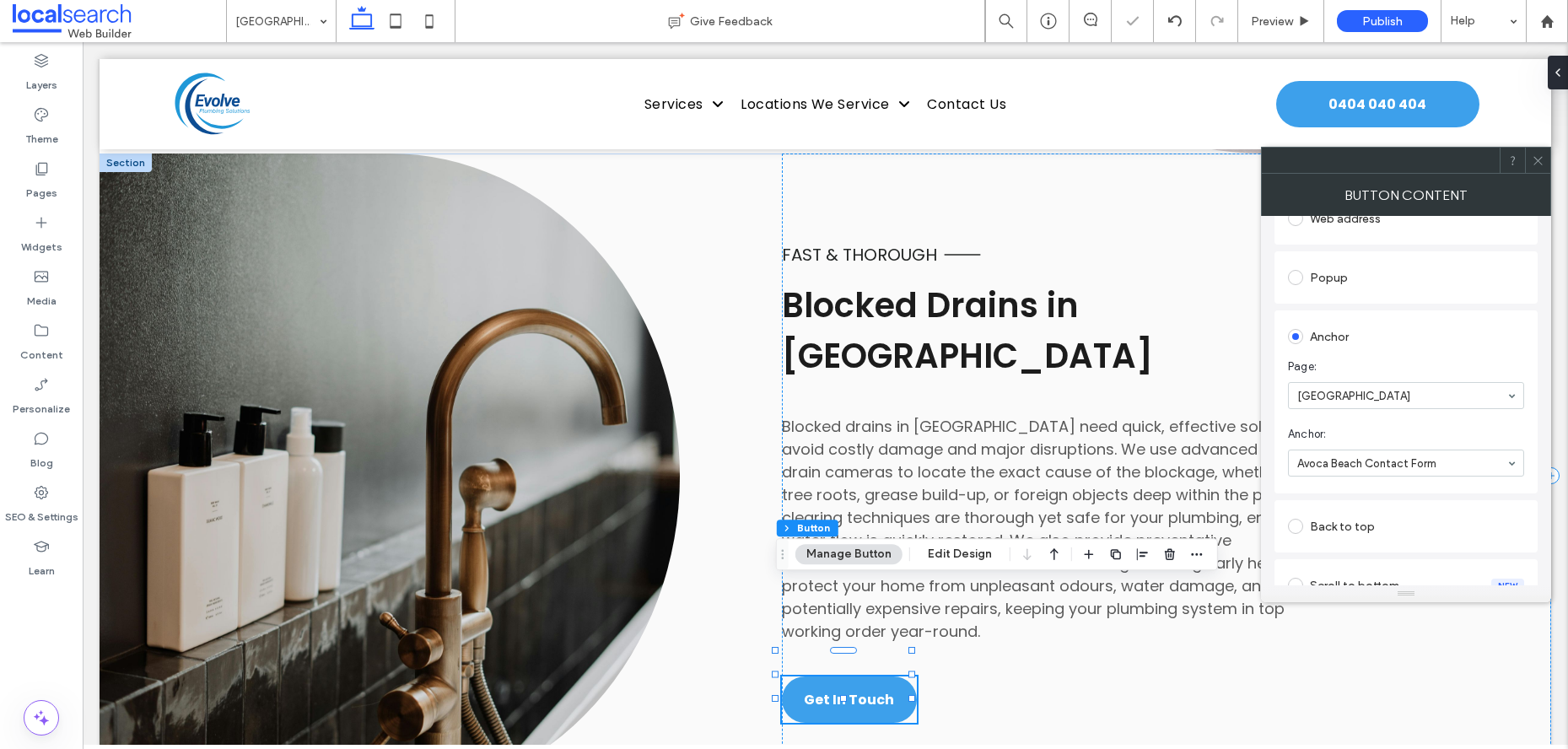
click at [1536, 162] on icon at bounding box center [1538, 160] width 13 height 13
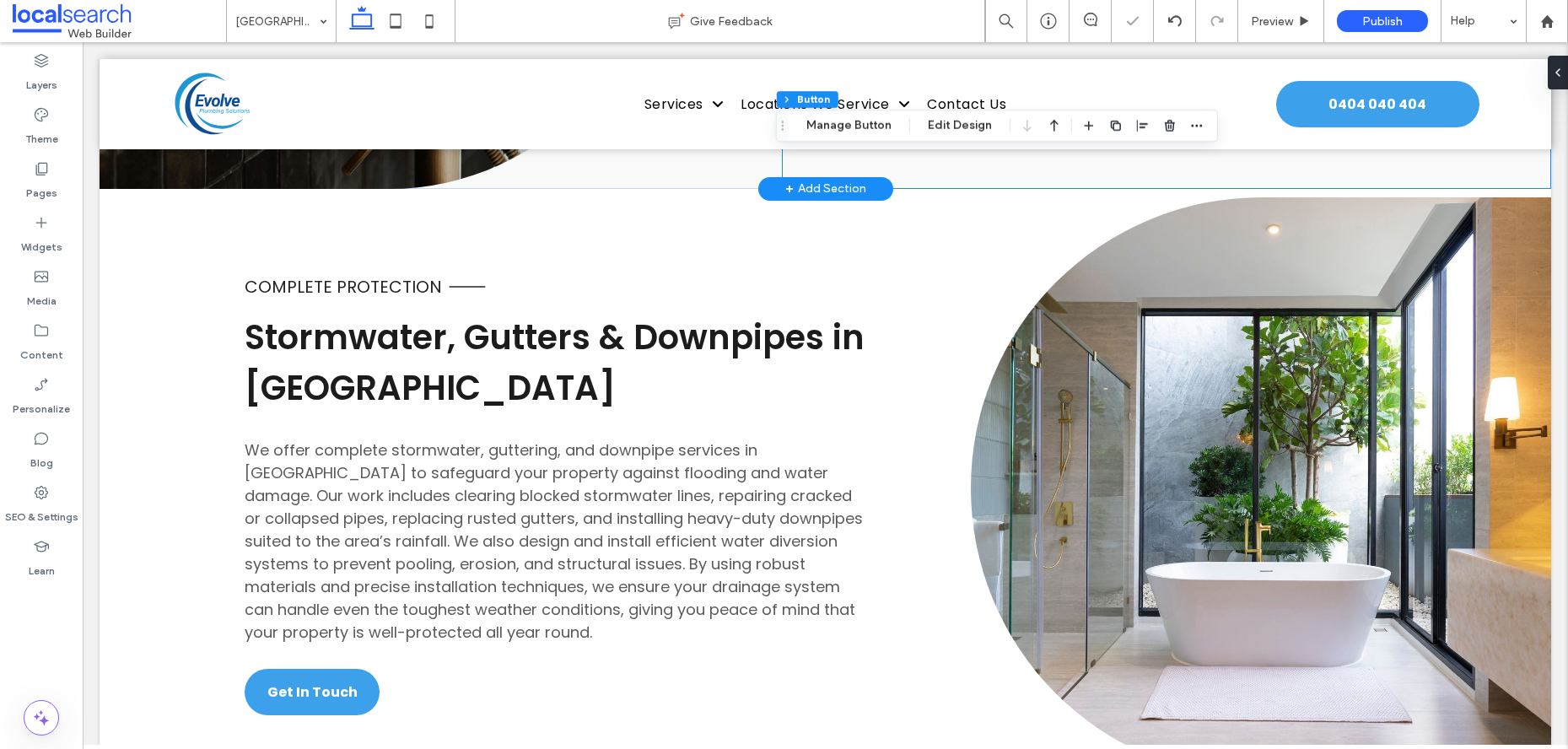
scroll to position [4385, 0]
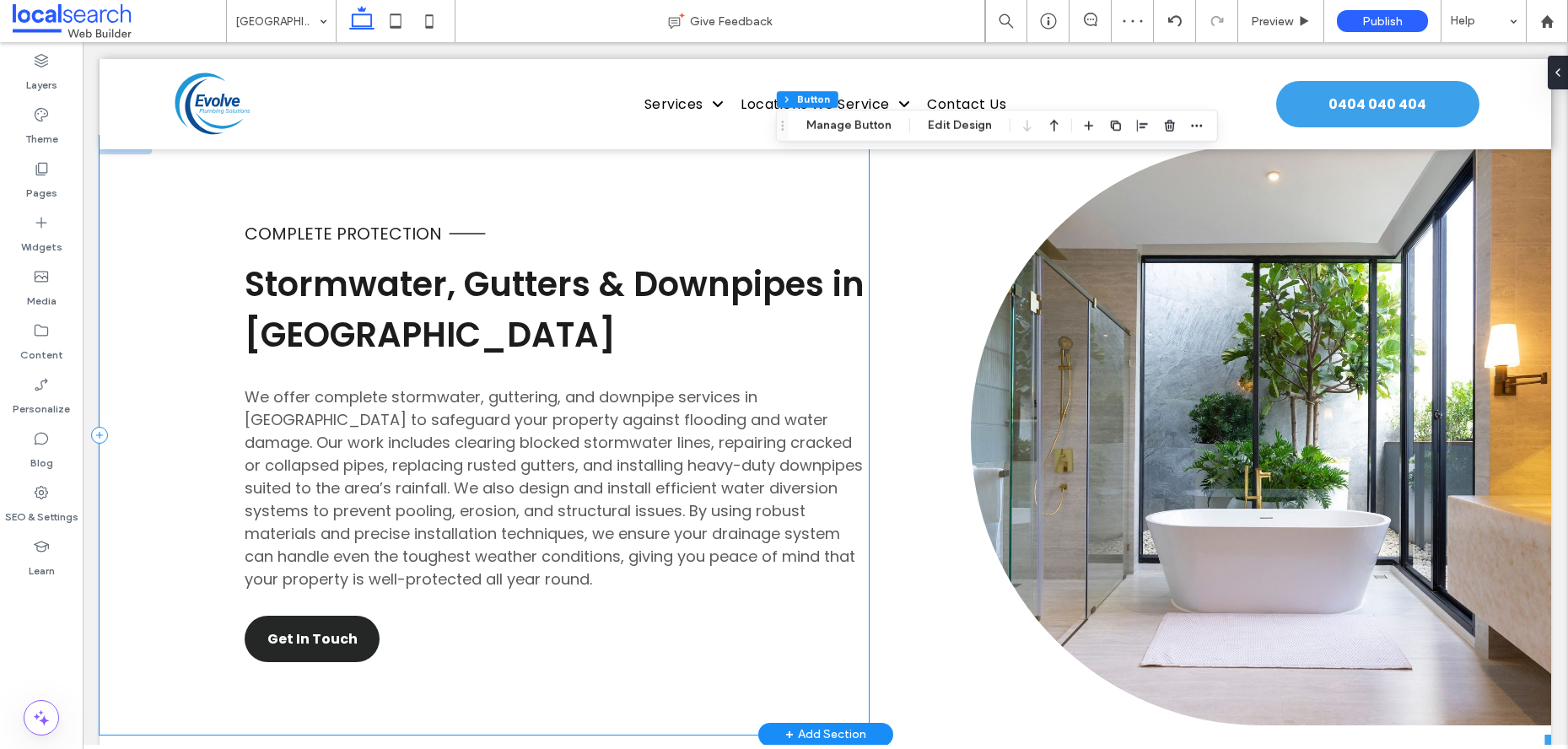
click at [323, 616] on link "Get In Touch" at bounding box center [312, 639] width 135 height 46
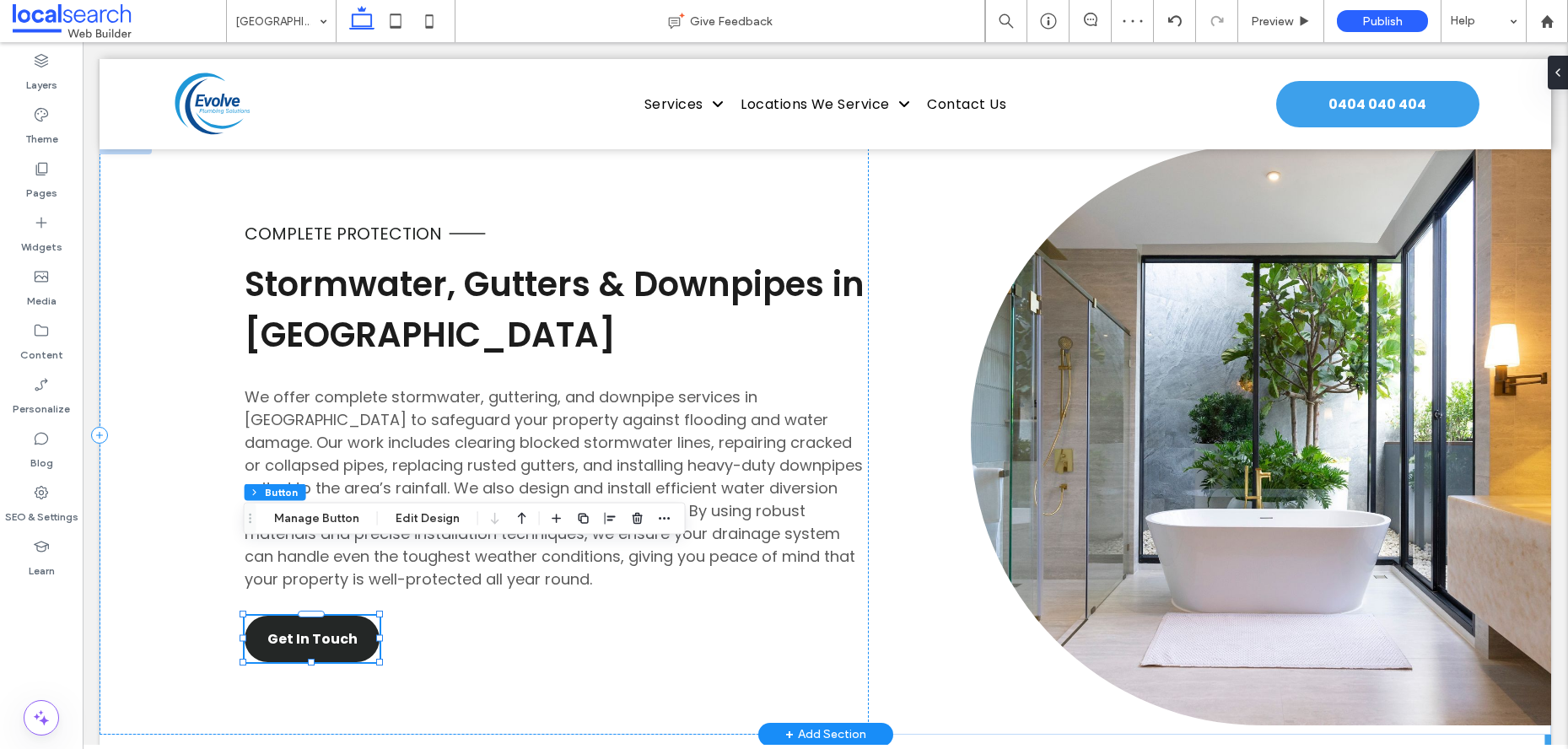
click at [323, 616] on div "Get In Touch" at bounding box center [312, 639] width 135 height 46
type input "**"
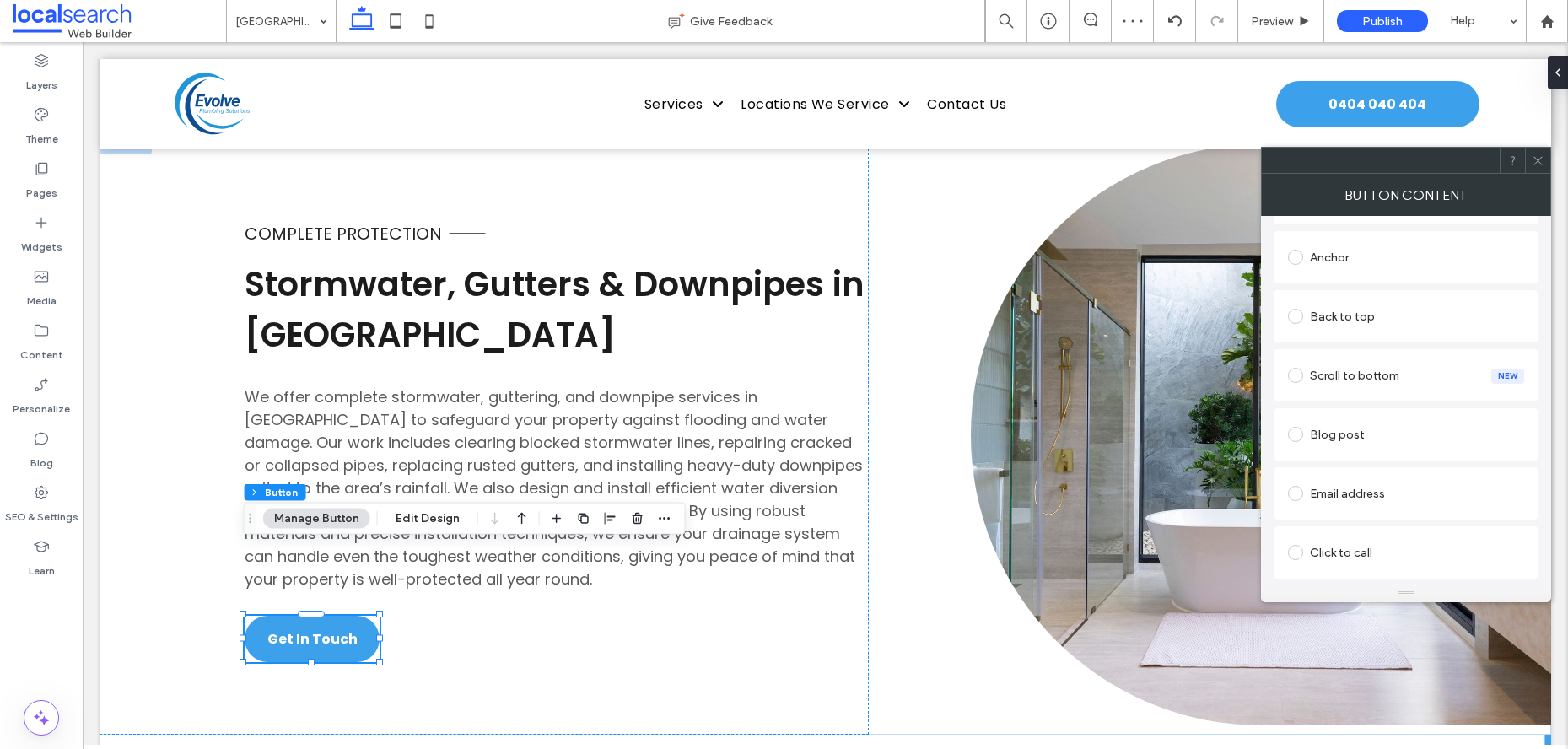
click at [1346, 273] on div "Anchor" at bounding box center [1406, 257] width 236 height 35
click at [1540, 163] on icon at bounding box center [1538, 160] width 13 height 13
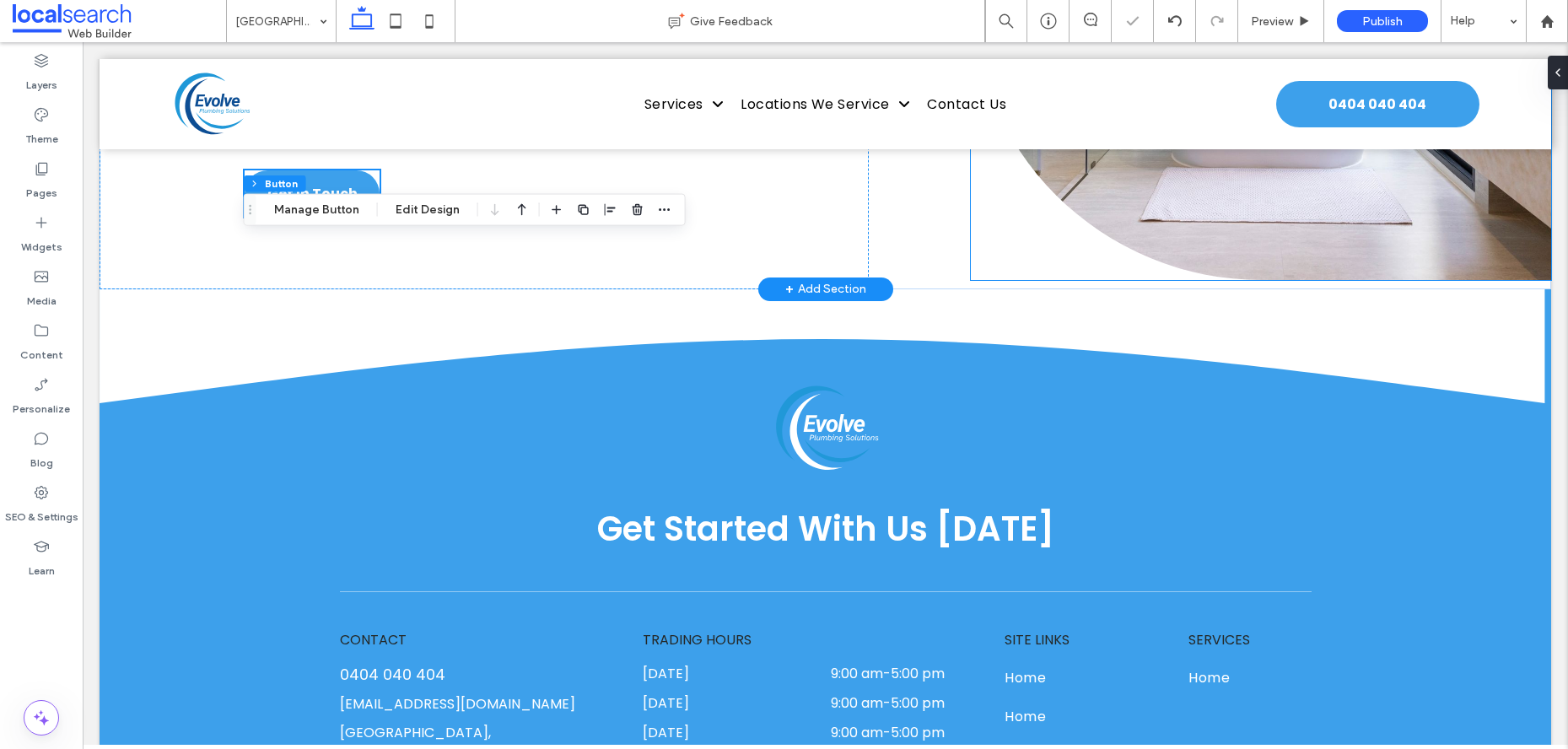
scroll to position [4882, 0]
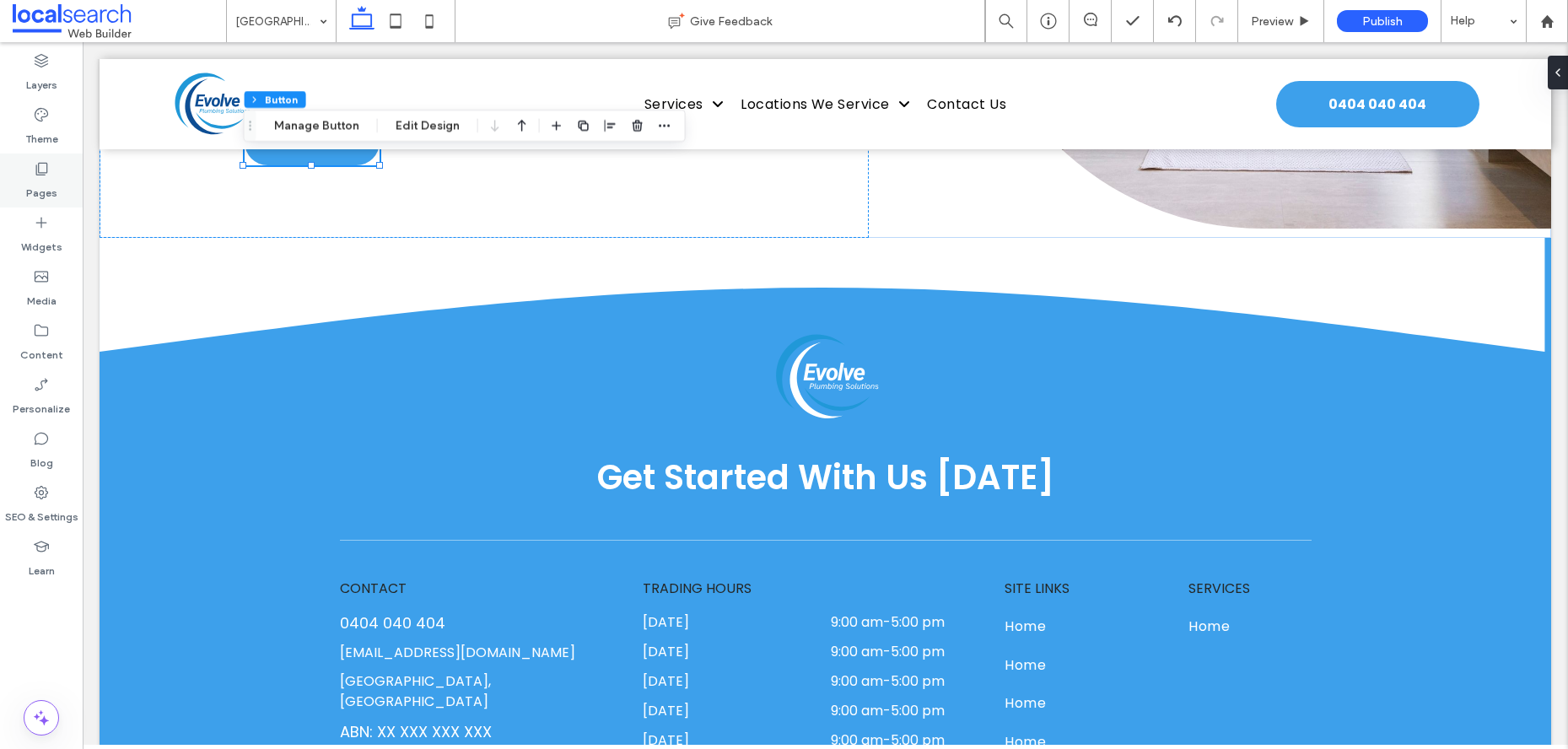
click at [55, 175] on div "Pages" at bounding box center [41, 180] width 83 height 54
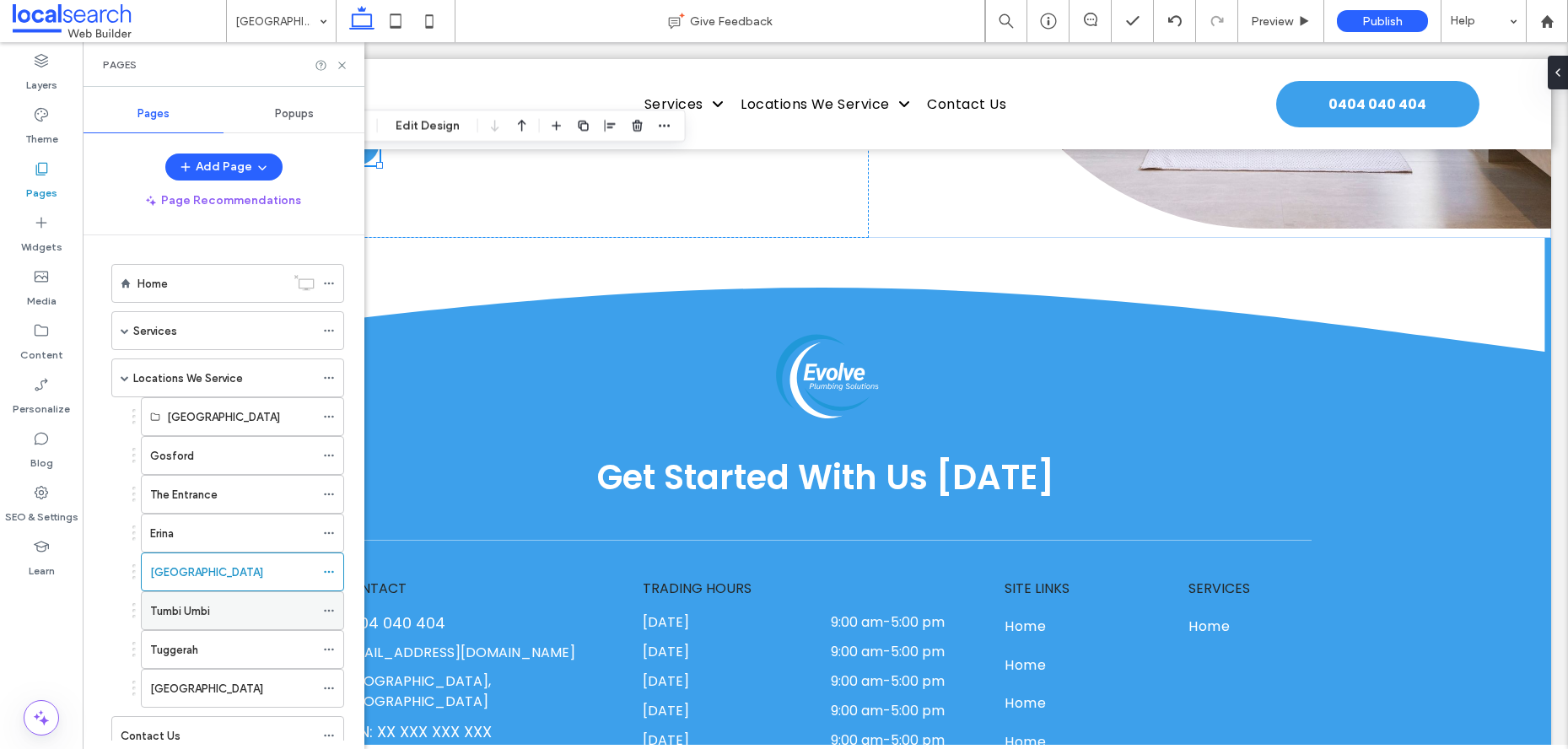
click at [255, 600] on div "Tumbi Umbi" at bounding box center [232, 611] width 164 height 37
click at [346, 68] on icon at bounding box center [341, 65] width 13 height 13
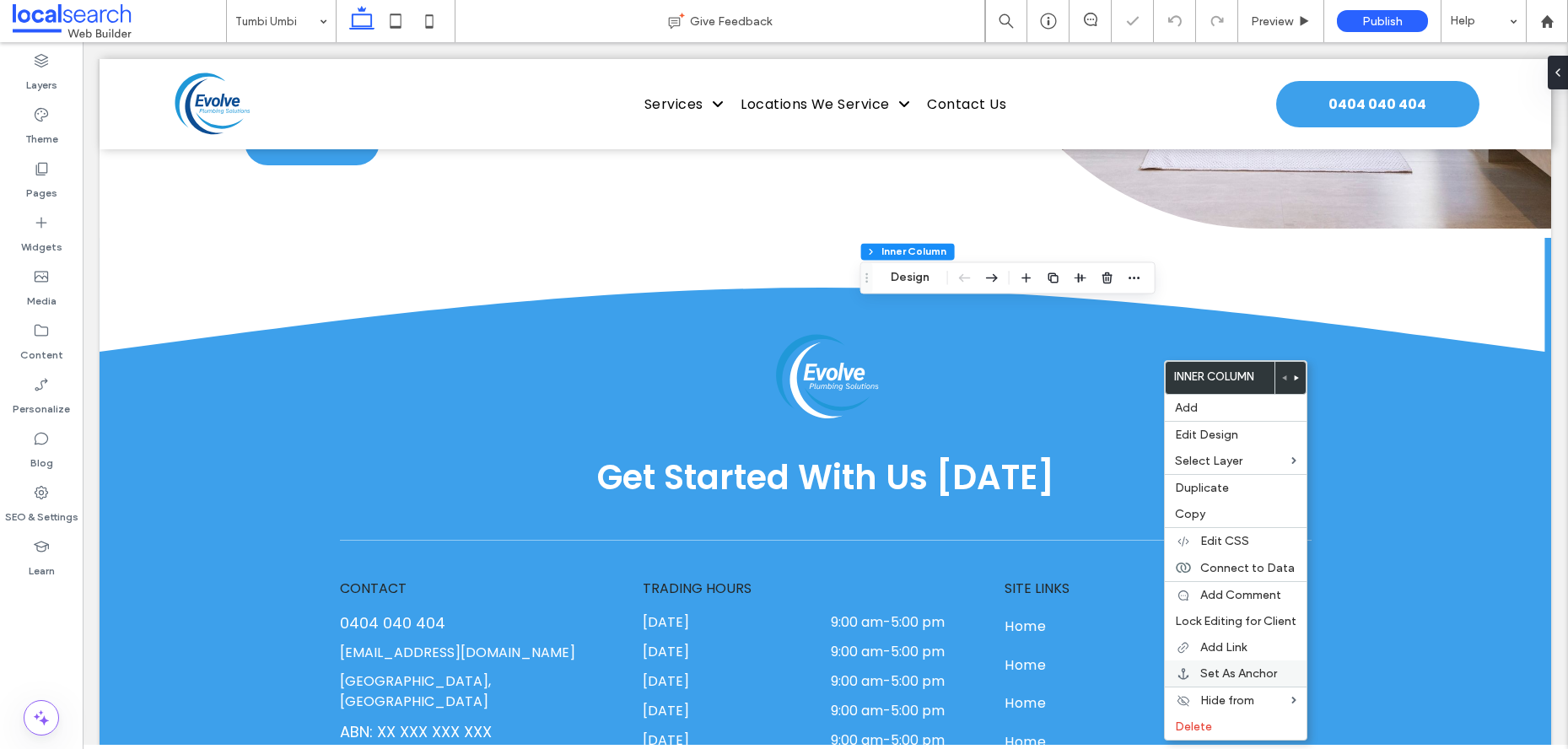
click at [1222, 682] on div "Set As Anchor" at bounding box center [1236, 673] width 142 height 27
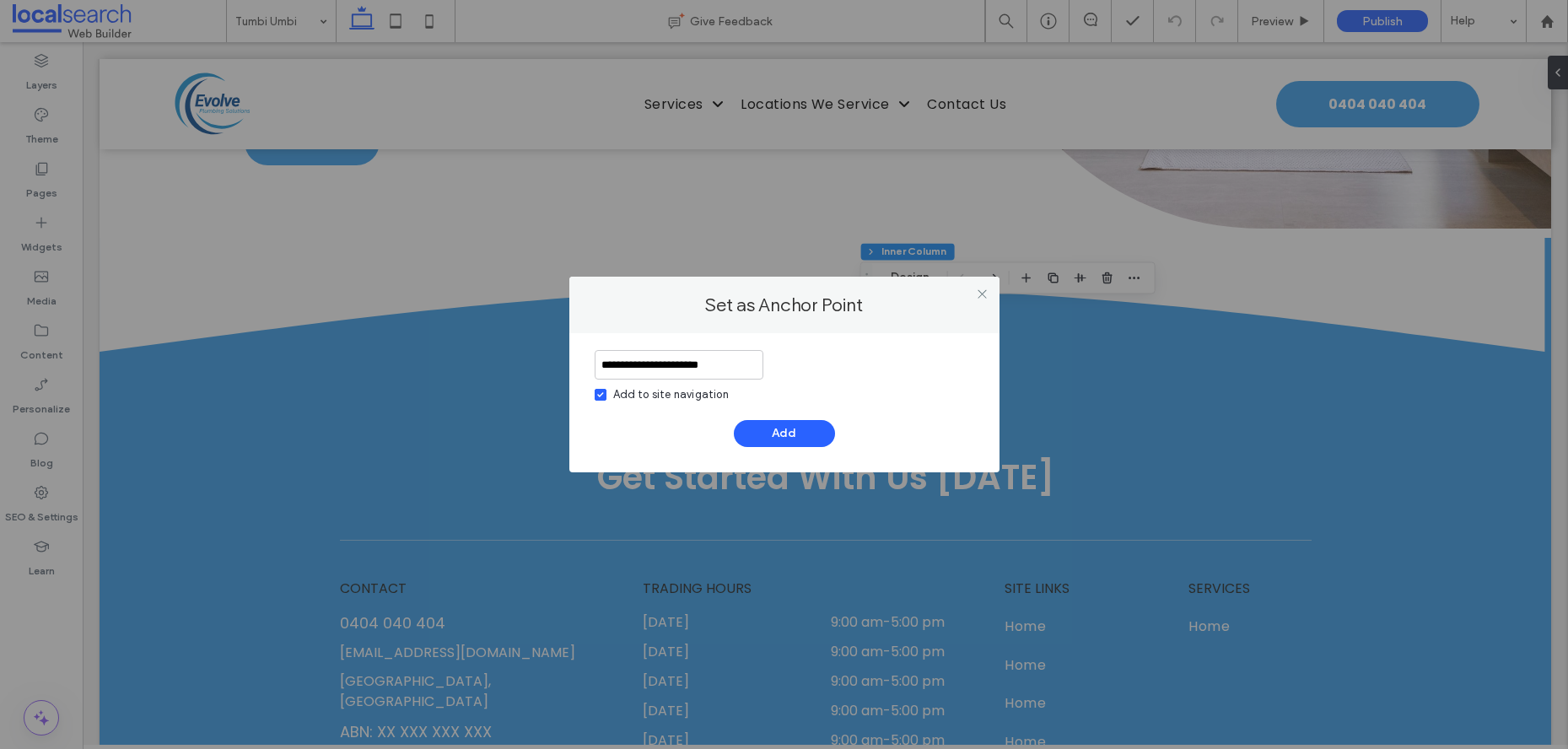
type input "**********"
click at [601, 393] on icon at bounding box center [600, 395] width 7 height 5
click at [814, 435] on button "Add" at bounding box center [784, 433] width 101 height 27
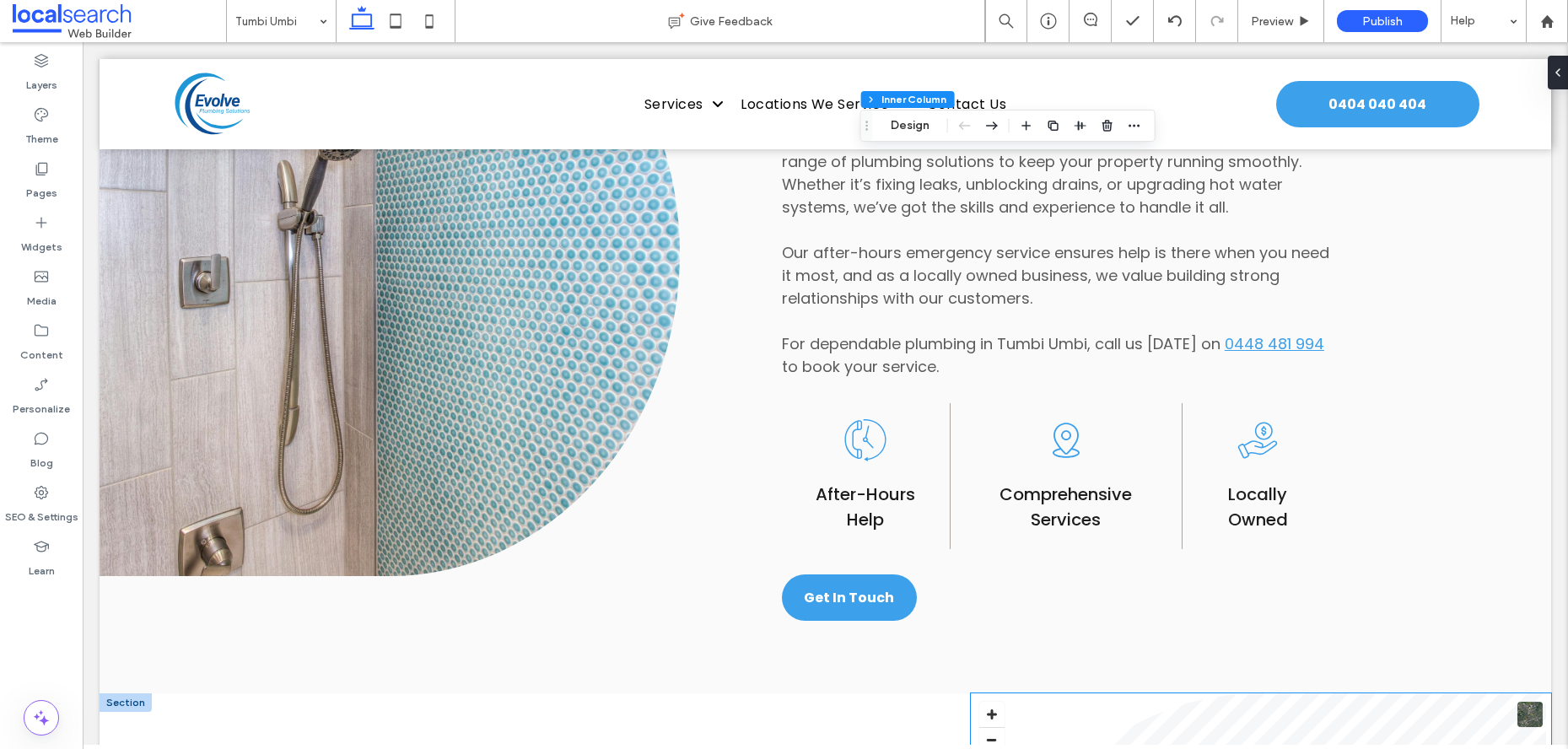
scroll to position [1227, 0]
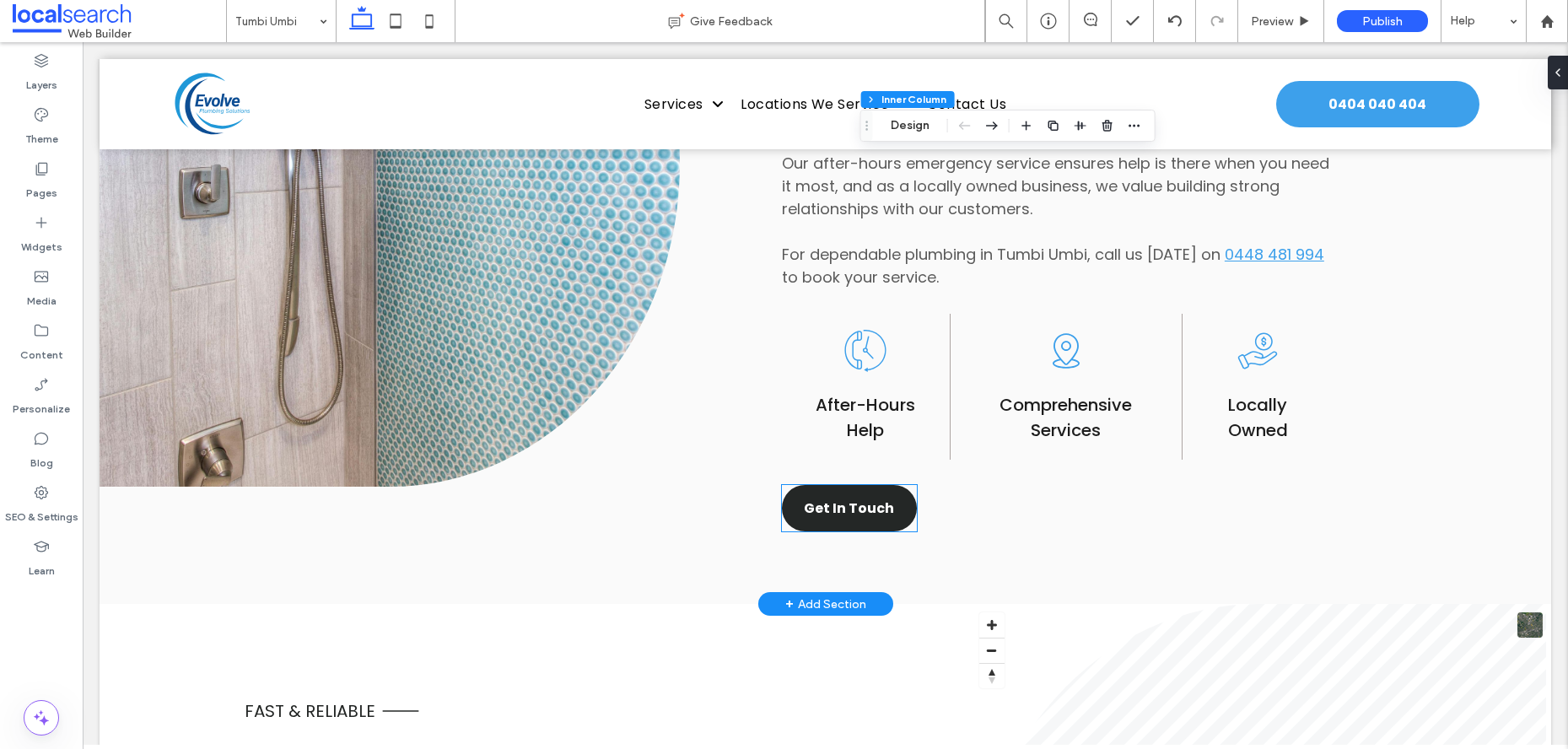
click at [858, 515] on span "Get In Touch" at bounding box center [849, 508] width 90 height 21
click at [858, 515] on div "Get In Touch" at bounding box center [849, 508] width 135 height 46
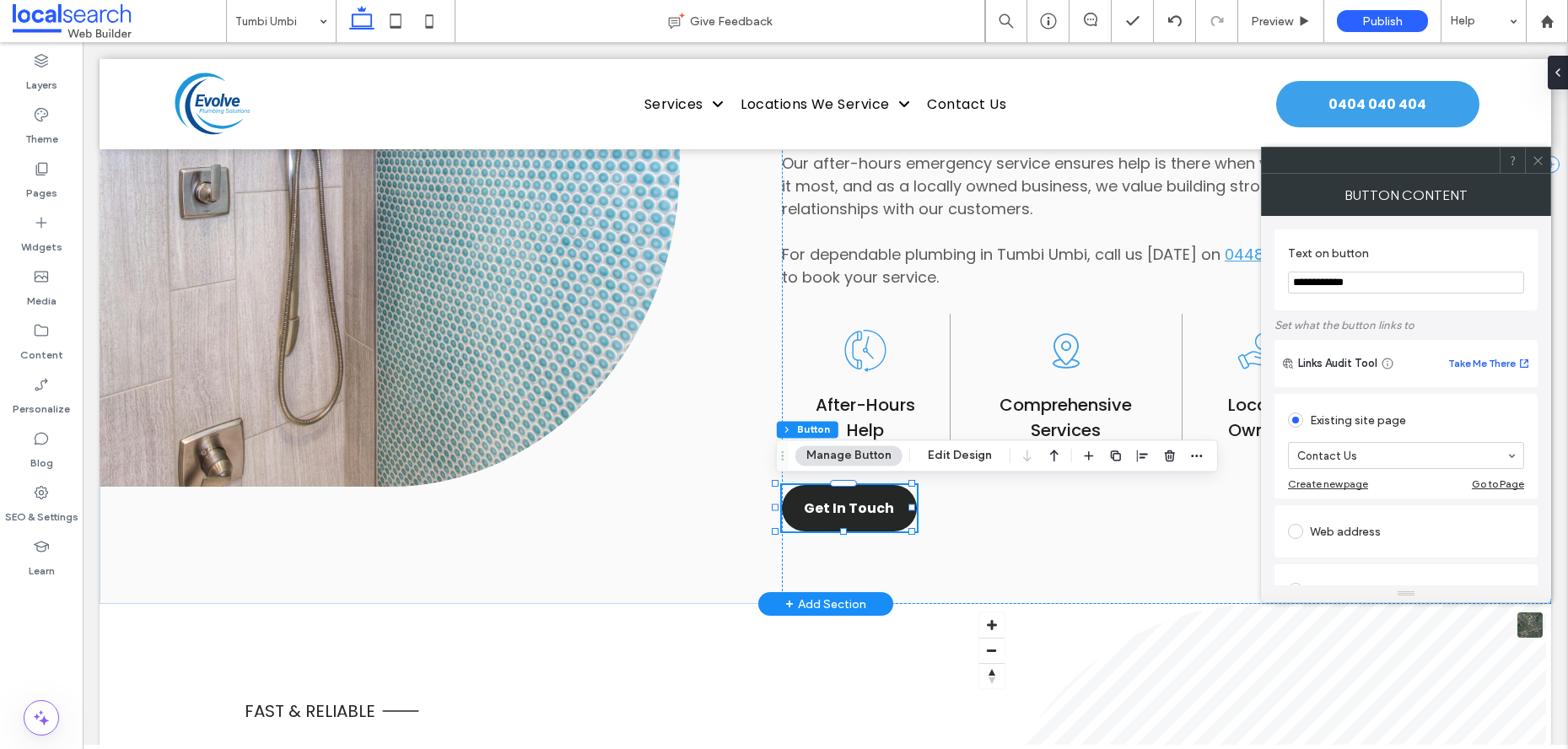
type input "**"
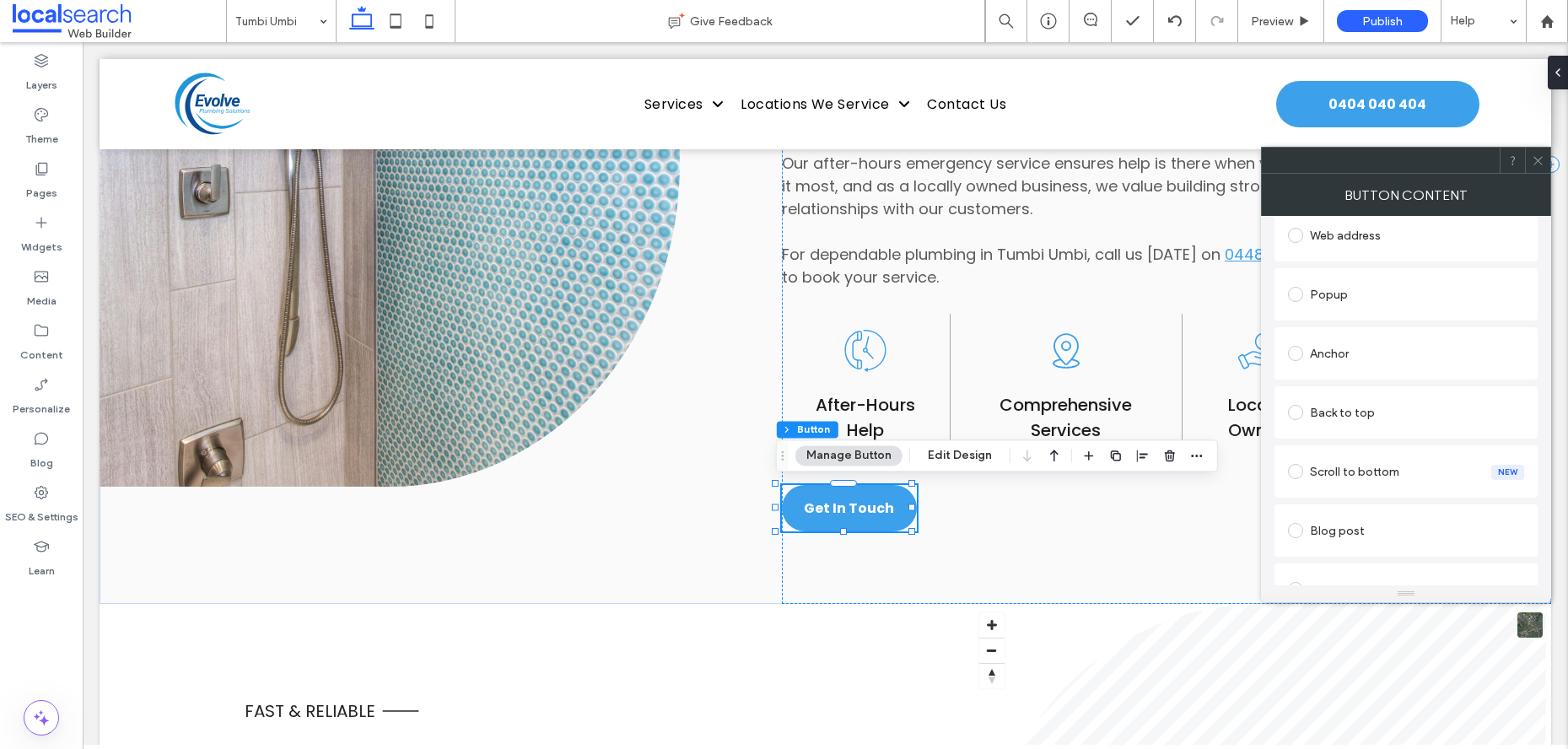
click at [1362, 373] on div "Anchor" at bounding box center [1405, 353] width 263 height 52
click at [1361, 354] on div "Anchor" at bounding box center [1406, 353] width 236 height 27
click at [1373, 467] on div "Select..." at bounding box center [1406, 479] width 236 height 27
click at [1530, 161] on div at bounding box center [1538, 160] width 26 height 26
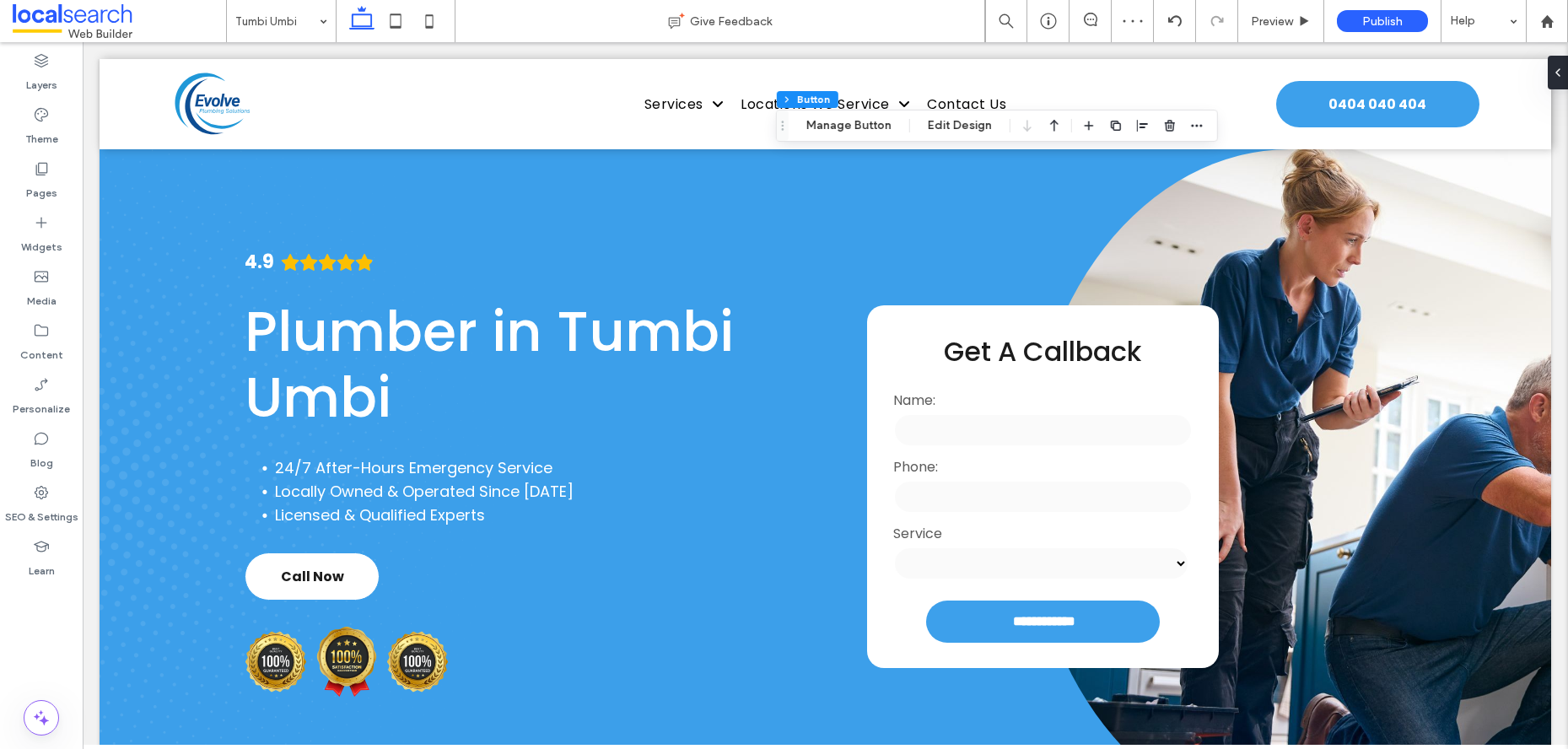
scroll to position [1816, 0]
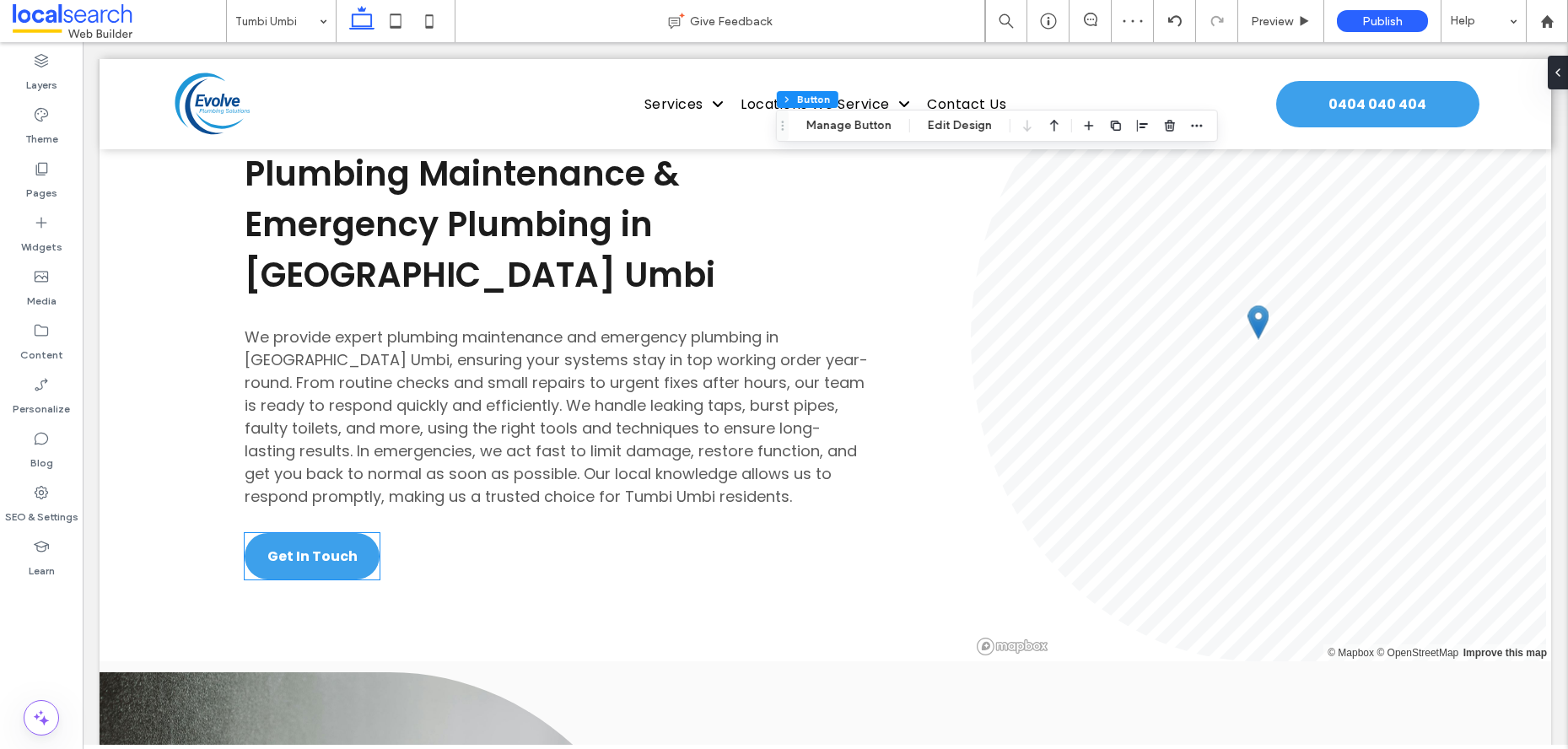
click at [308, 549] on span "Get In Touch" at bounding box center [313, 556] width 90 height 21
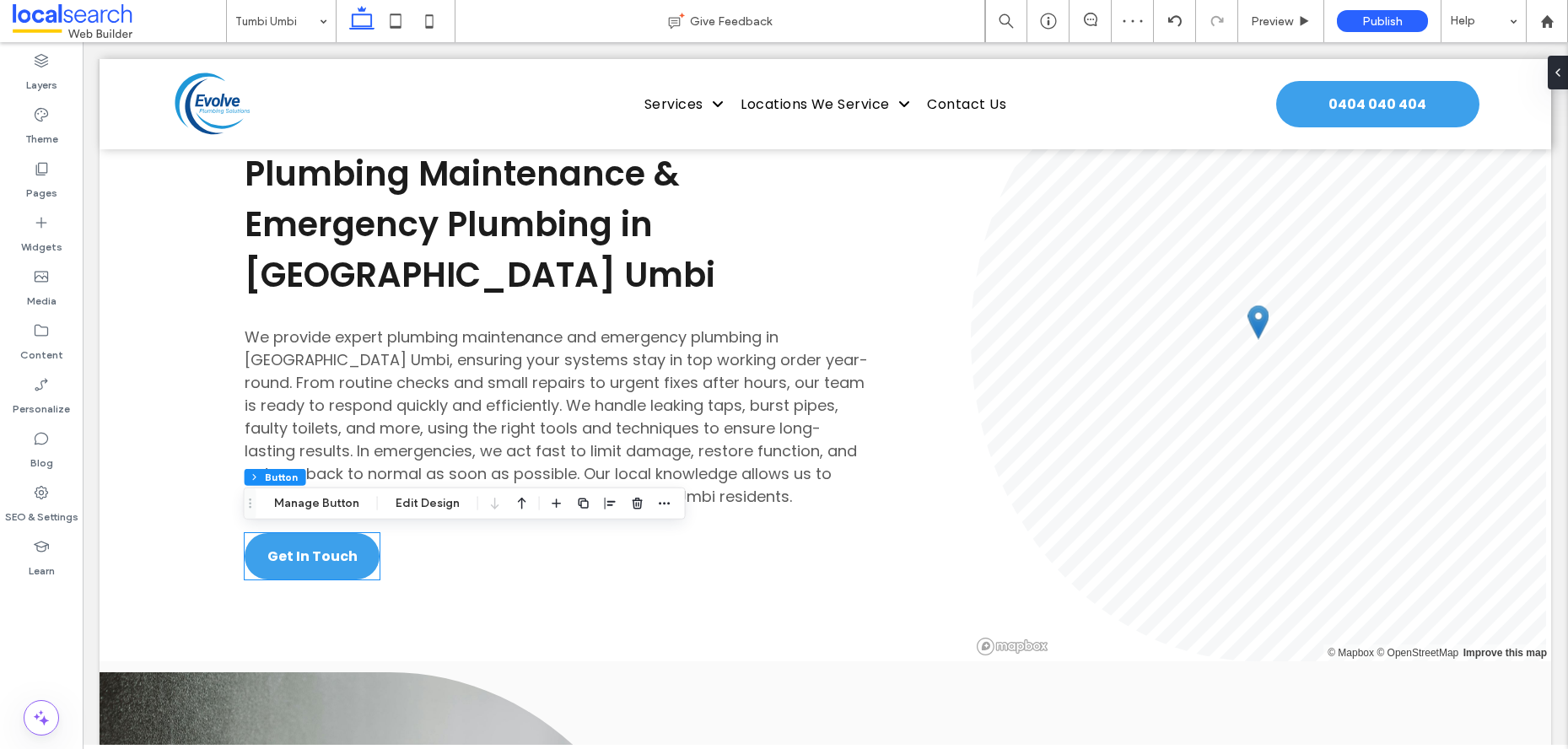
click at [308, 549] on div "Get In Touch" at bounding box center [312, 556] width 135 height 46
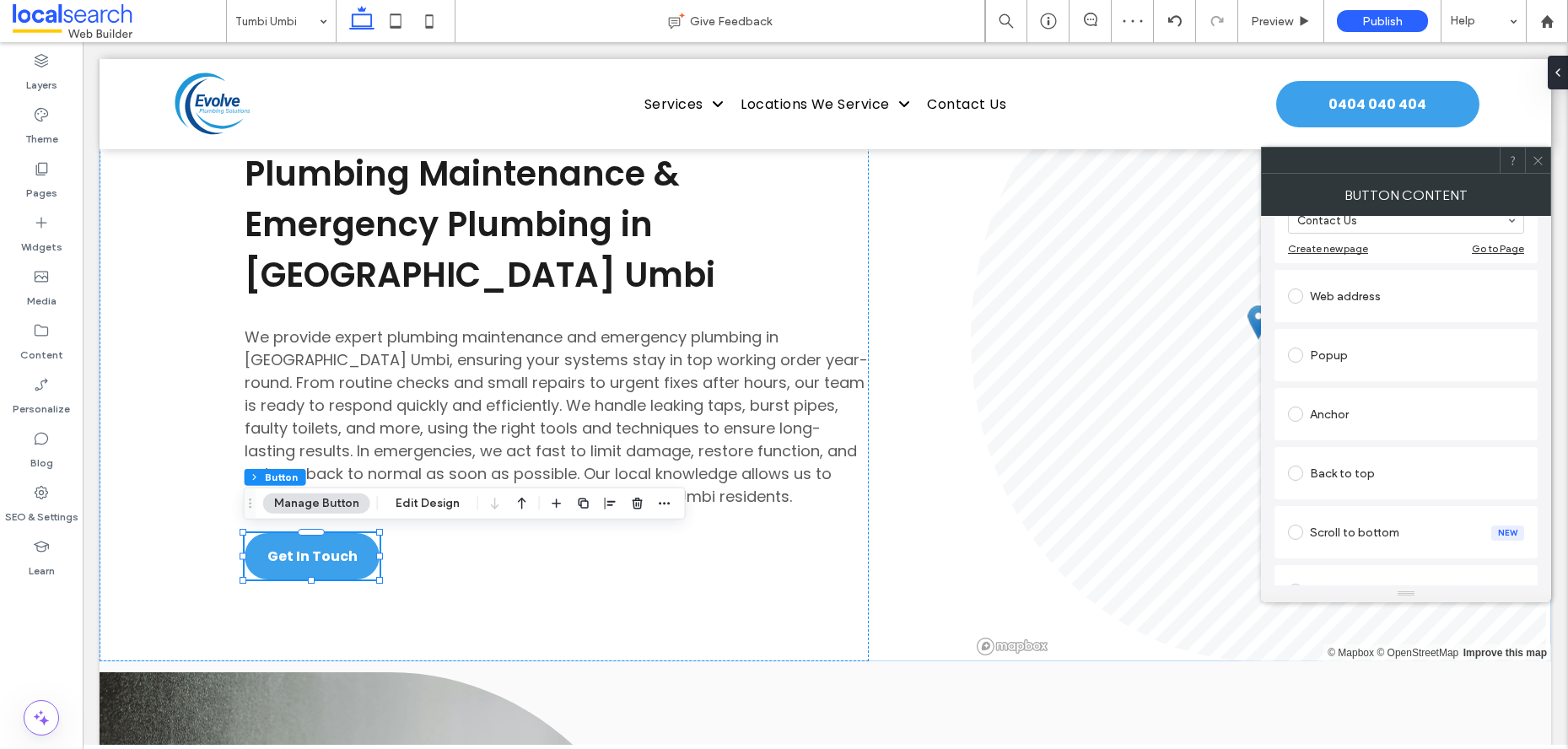
scroll to position [238, 0]
click at [1343, 419] on div "Anchor" at bounding box center [1406, 411] width 236 height 27
click at [1545, 162] on div at bounding box center [1538, 160] width 26 height 26
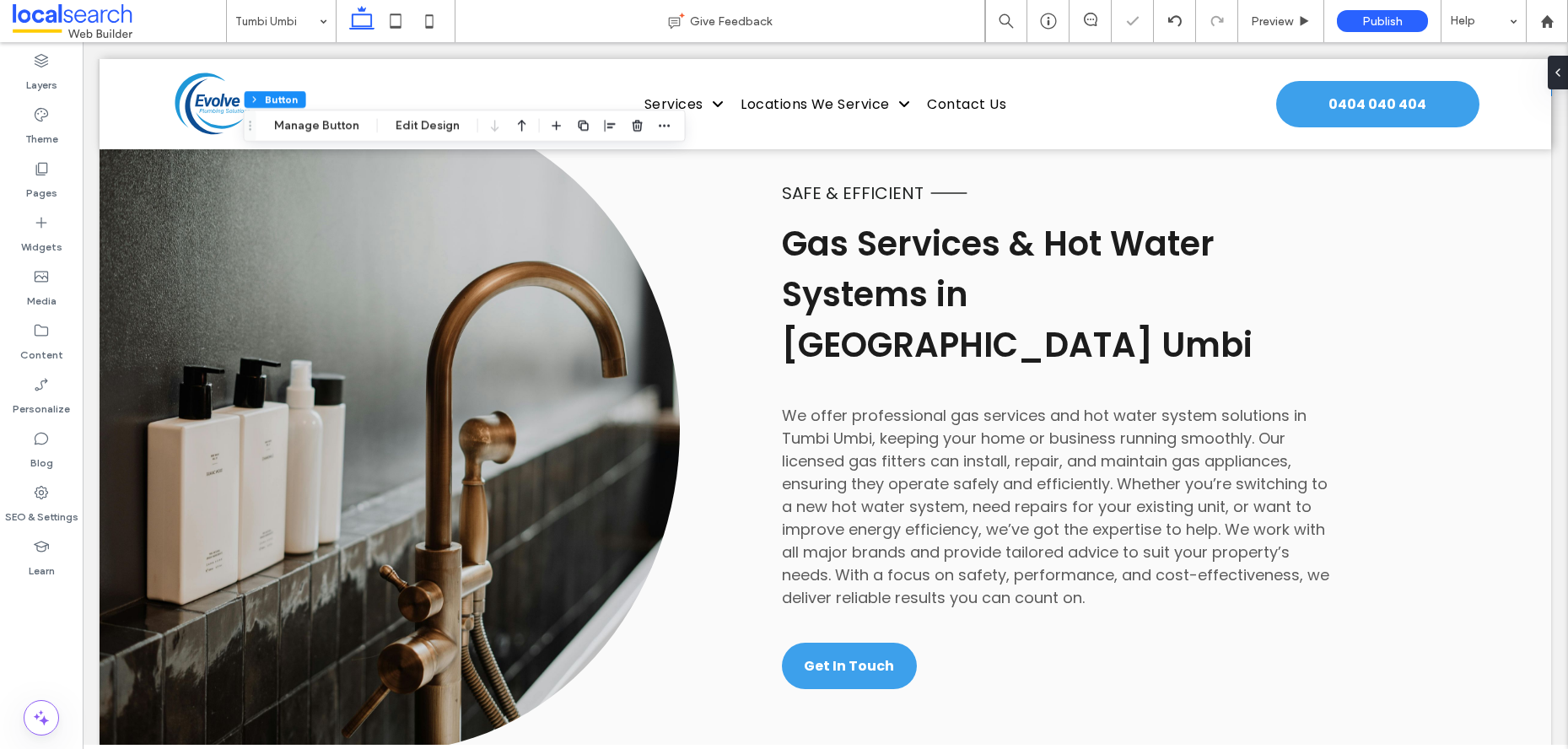
scroll to position [2463, 0]
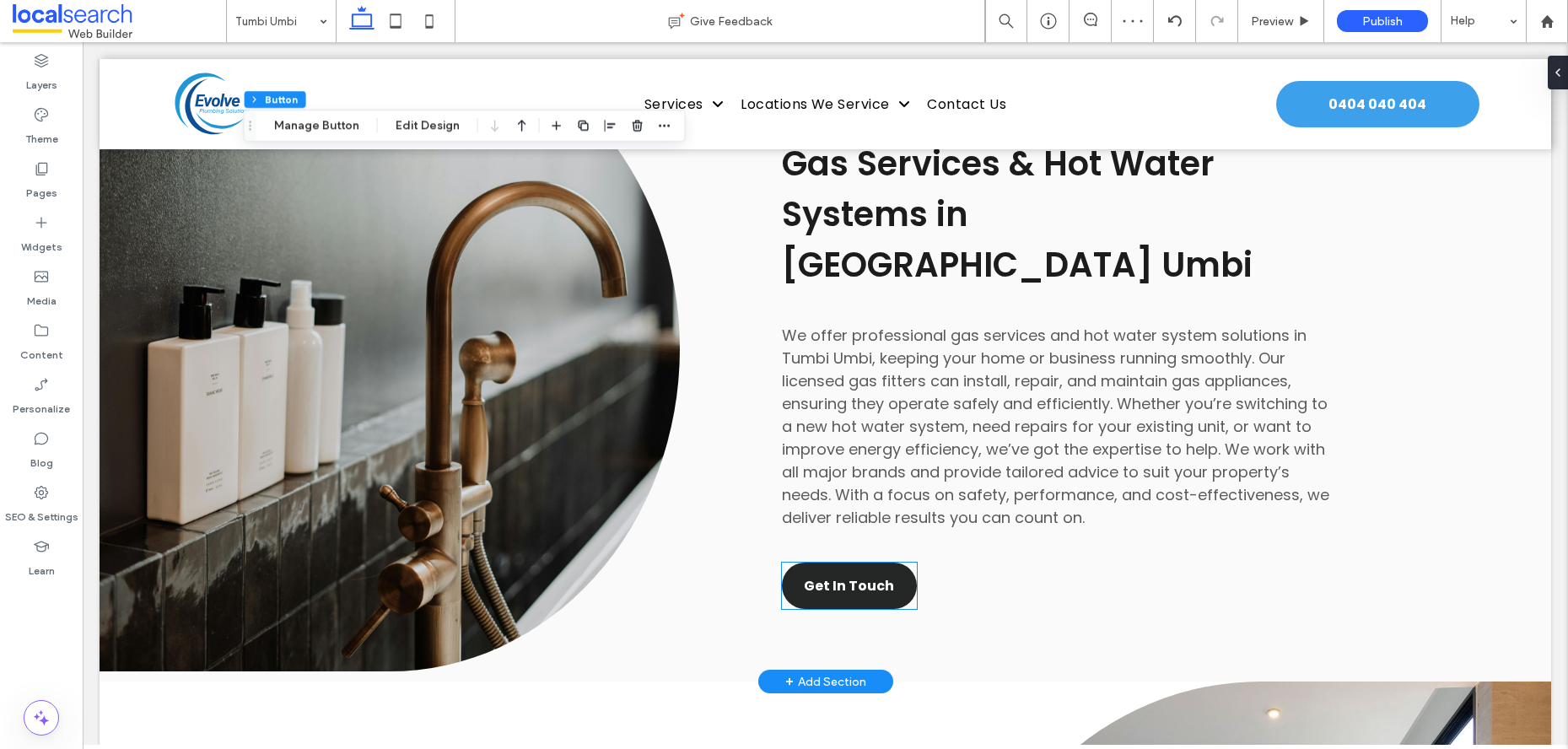
click at [876, 563] on link "Get In Touch" at bounding box center [849, 586] width 135 height 46
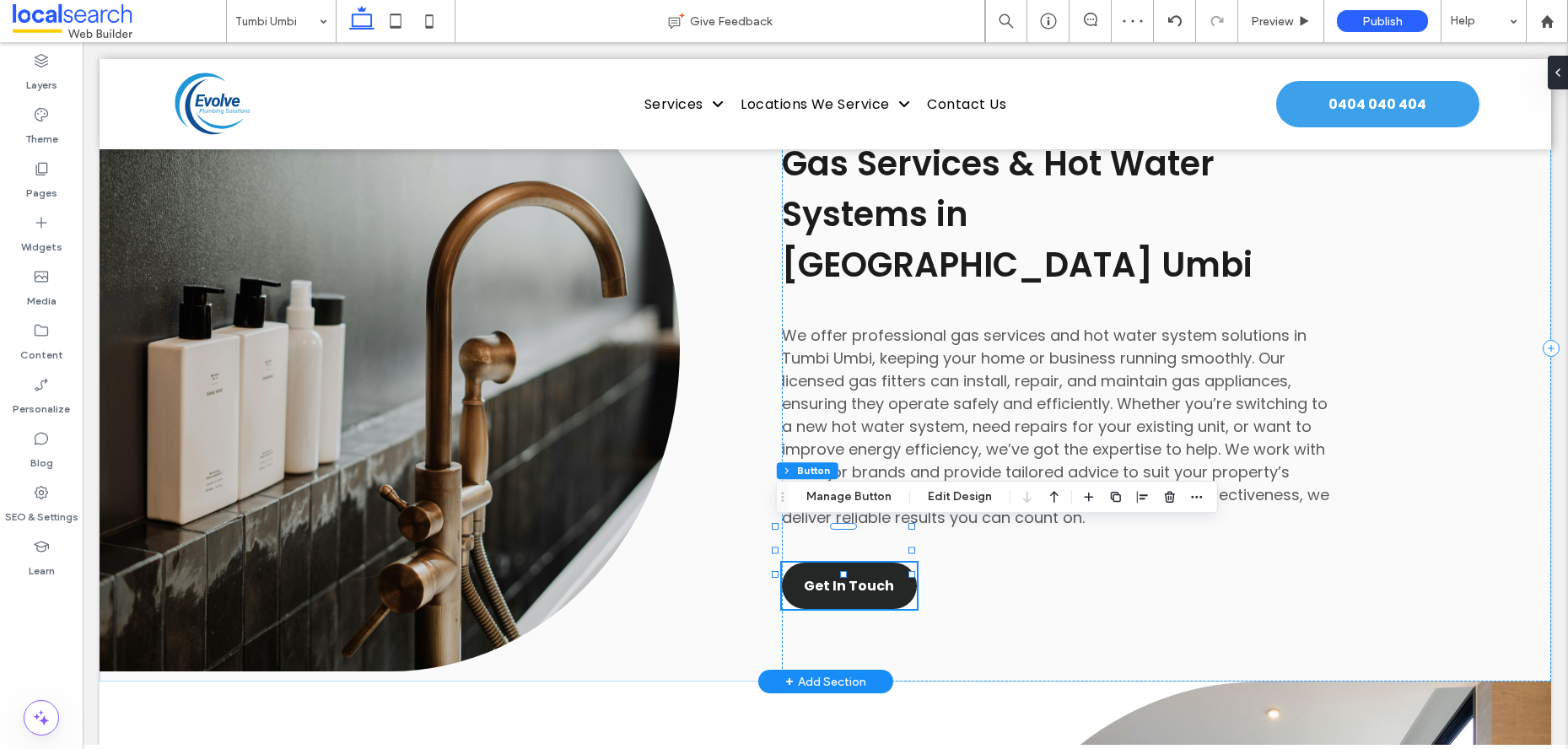
click at [876, 563] on div "Get In Touch" at bounding box center [849, 586] width 135 height 46
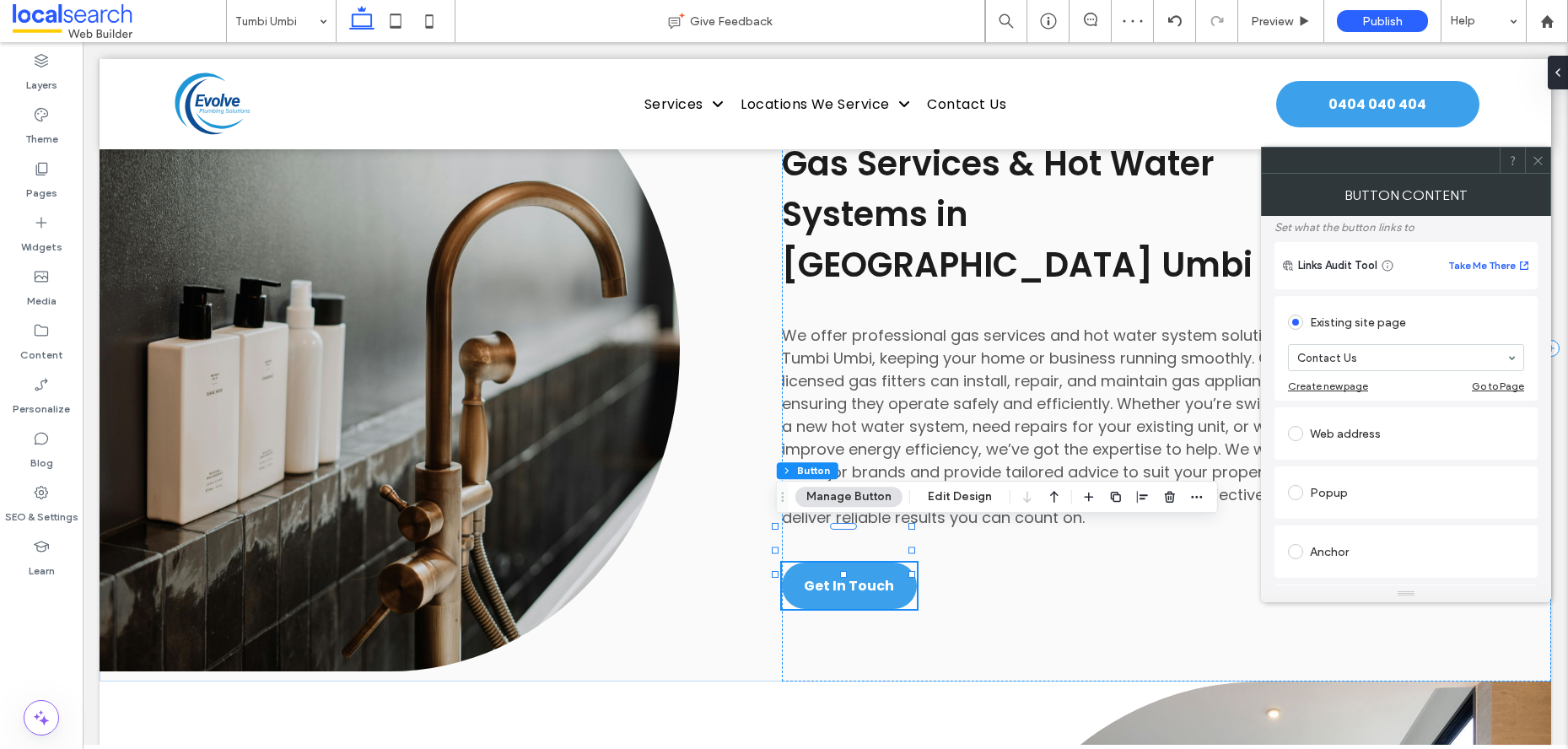
scroll to position [281, 0]
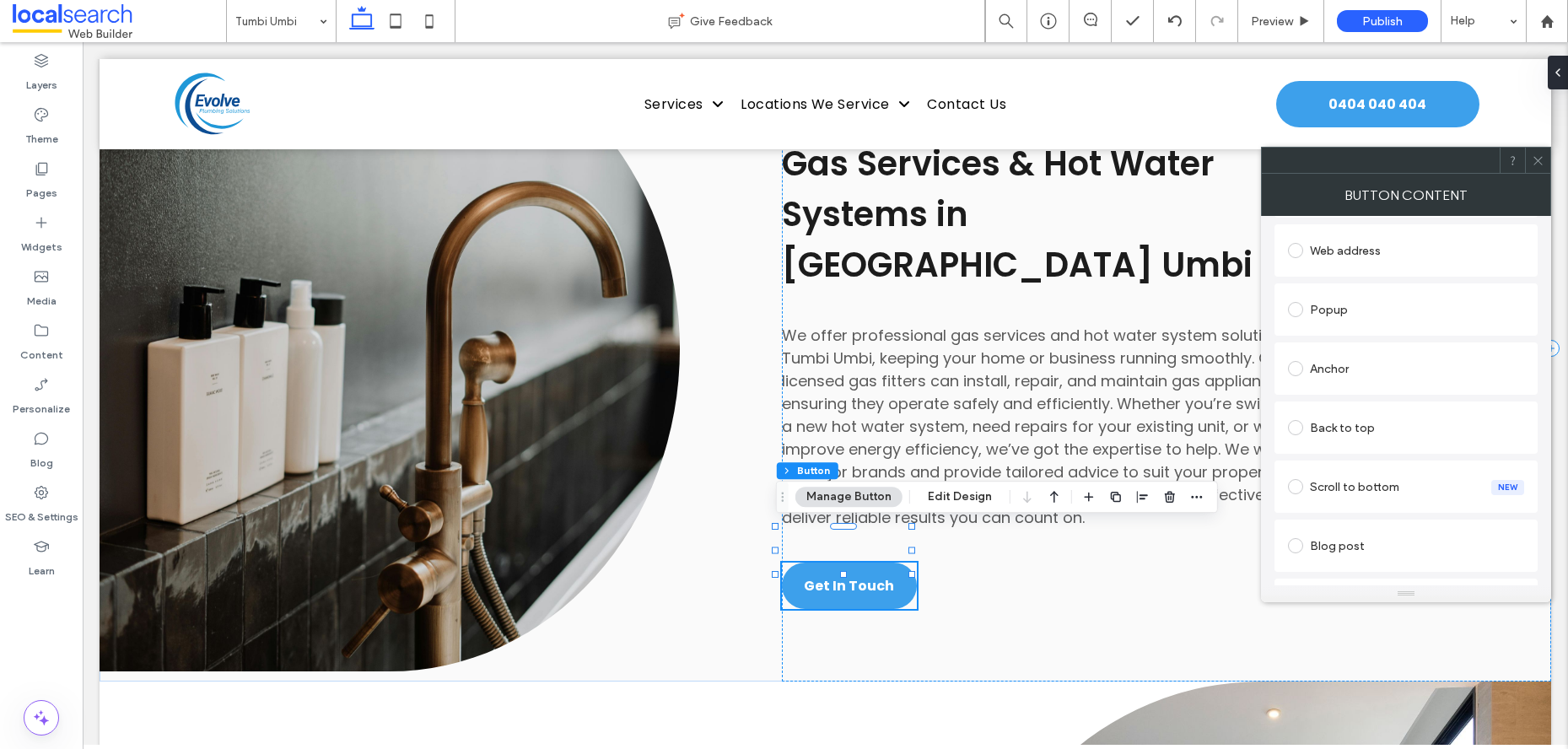
click at [1342, 375] on div "Anchor" at bounding box center [1406, 368] width 236 height 27
click at [1533, 161] on icon at bounding box center [1538, 160] width 13 height 13
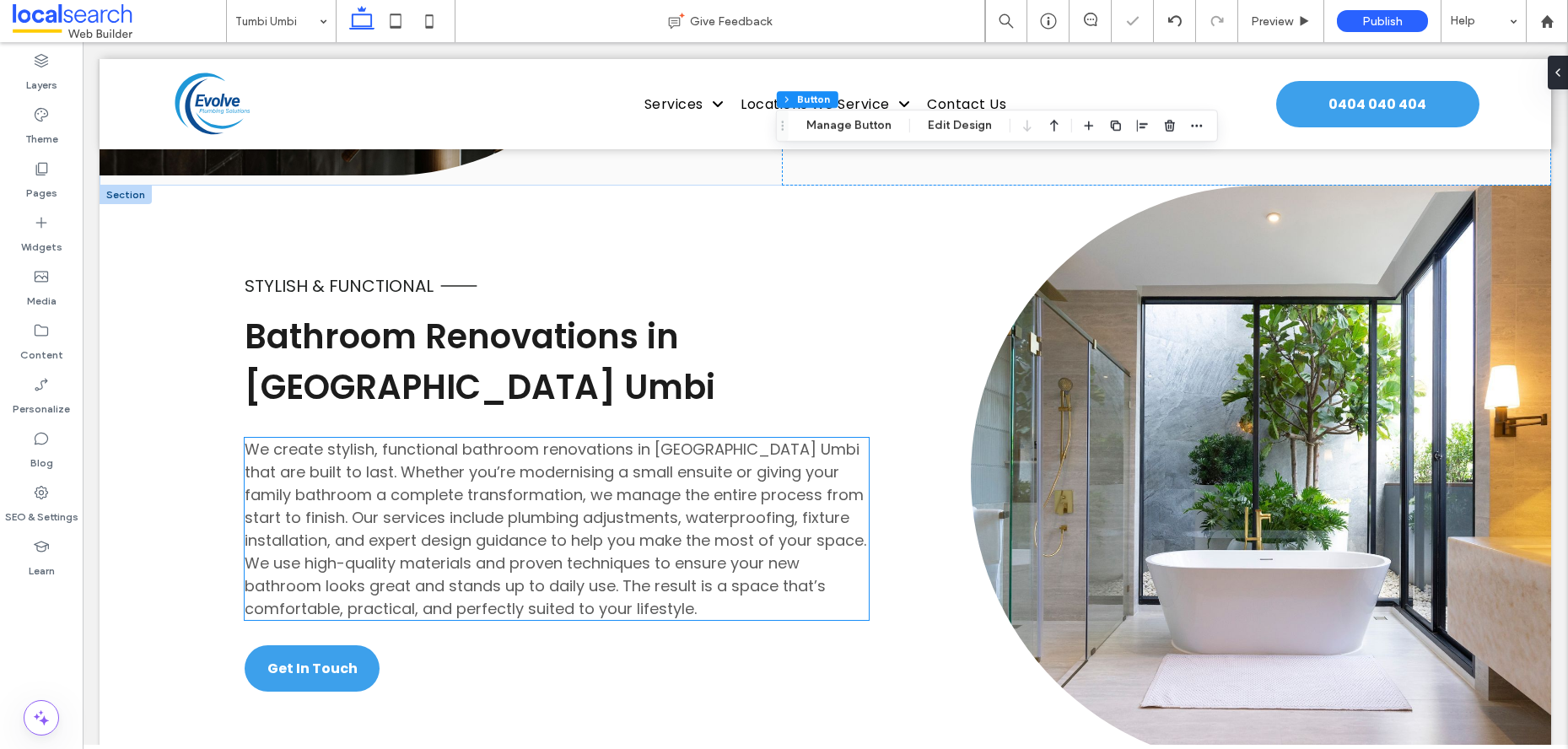
scroll to position [3059, 0]
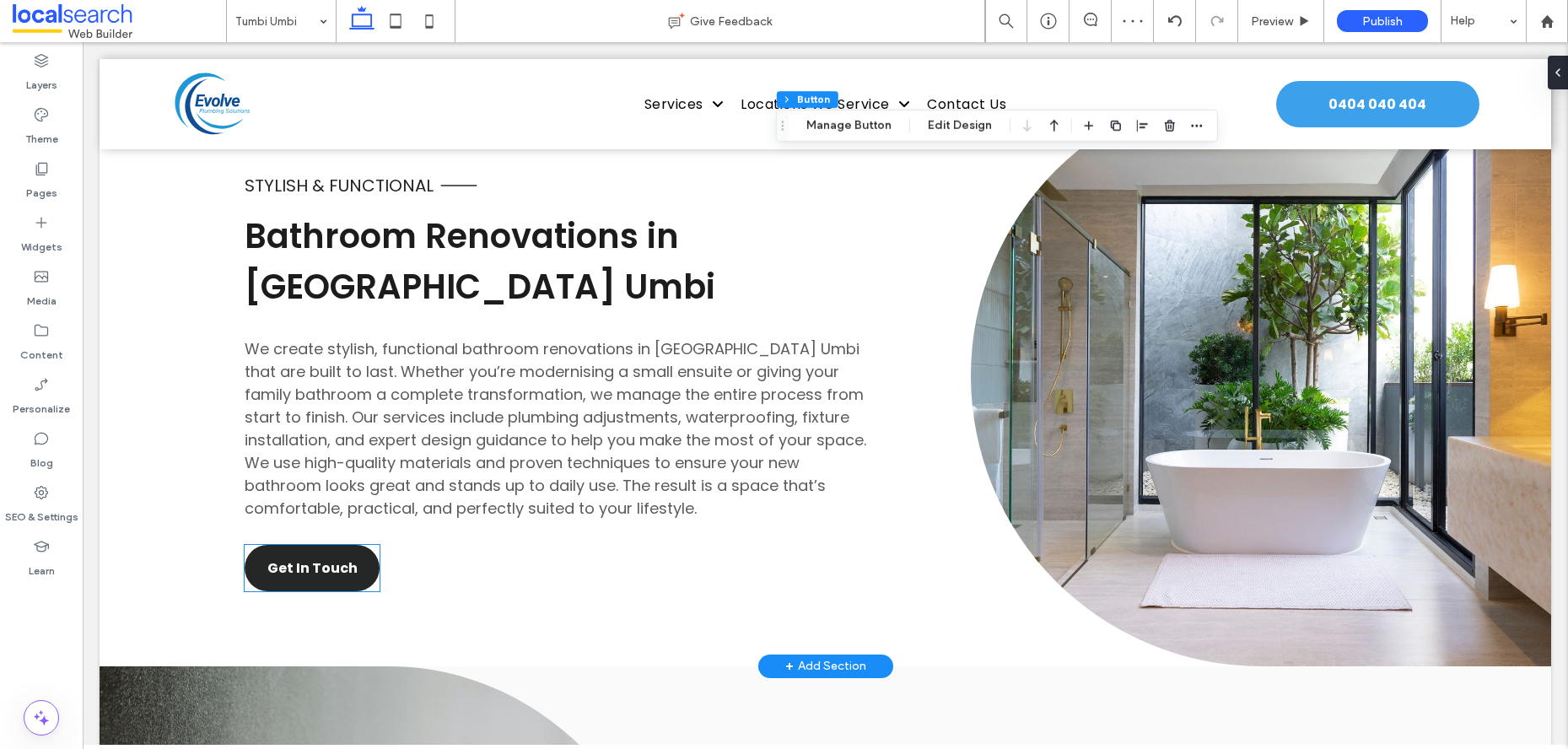
click at [313, 558] on span "Get In Touch" at bounding box center [313, 568] width 90 height 21
click at [313, 545] on div "Get In Touch" at bounding box center [312, 568] width 135 height 46
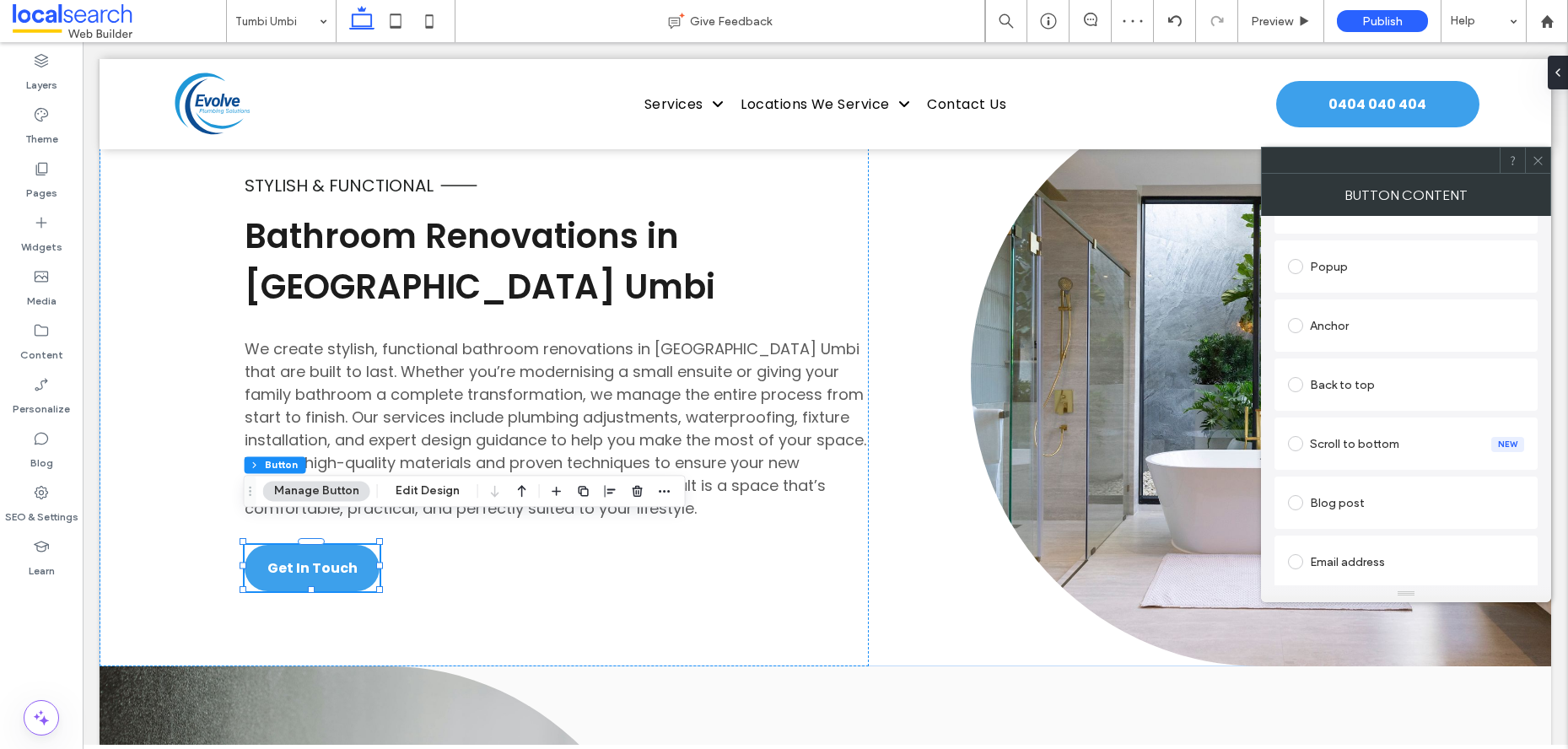
click at [1360, 329] on div "Anchor" at bounding box center [1406, 325] width 236 height 27
click at [1538, 159] on use at bounding box center [1538, 160] width 9 height 9
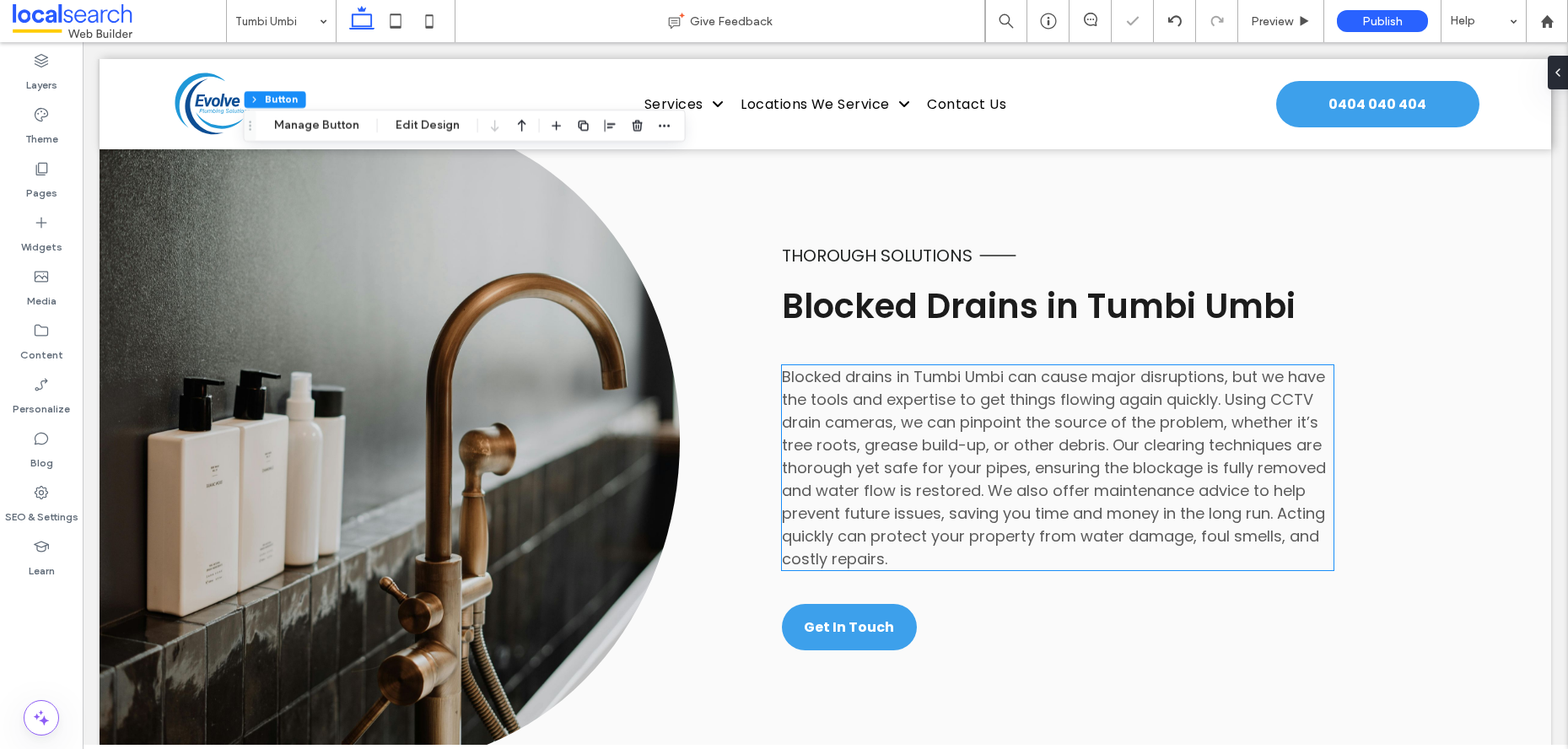
scroll to position [3668, 0]
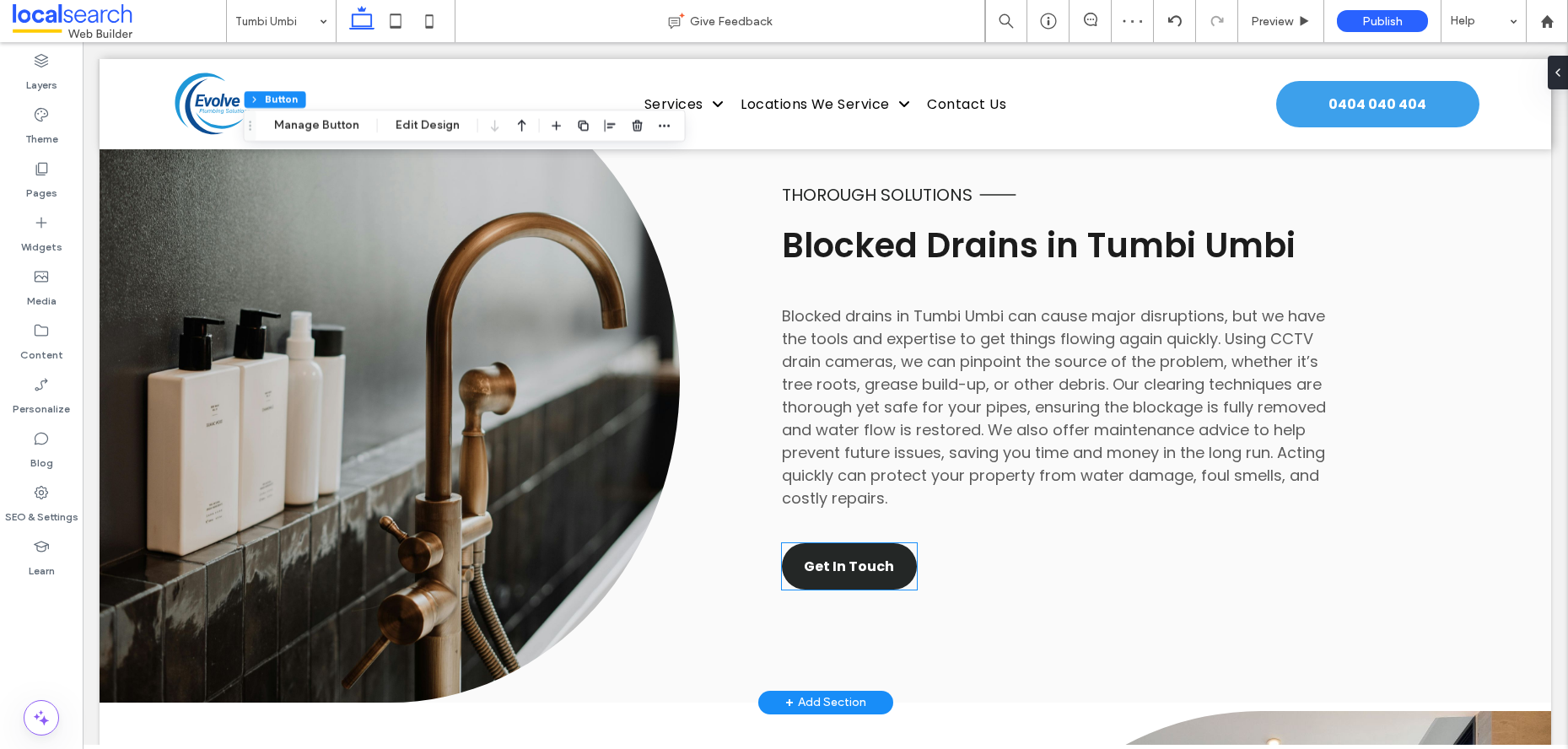
click at [874, 556] on span "Get In Touch" at bounding box center [849, 566] width 90 height 21
click at [874, 543] on div "Get In Touch" at bounding box center [849, 566] width 135 height 46
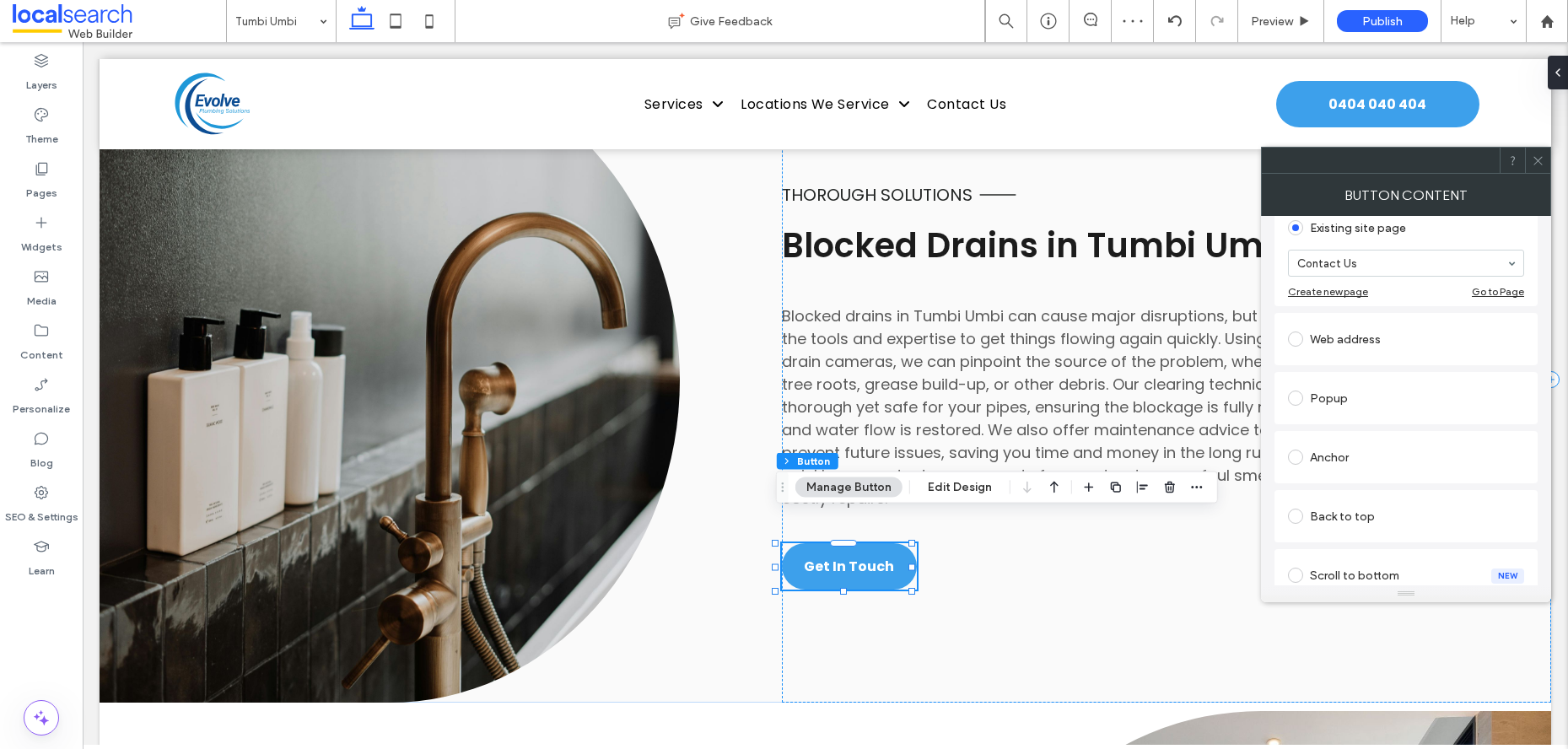
scroll to position [237, 0]
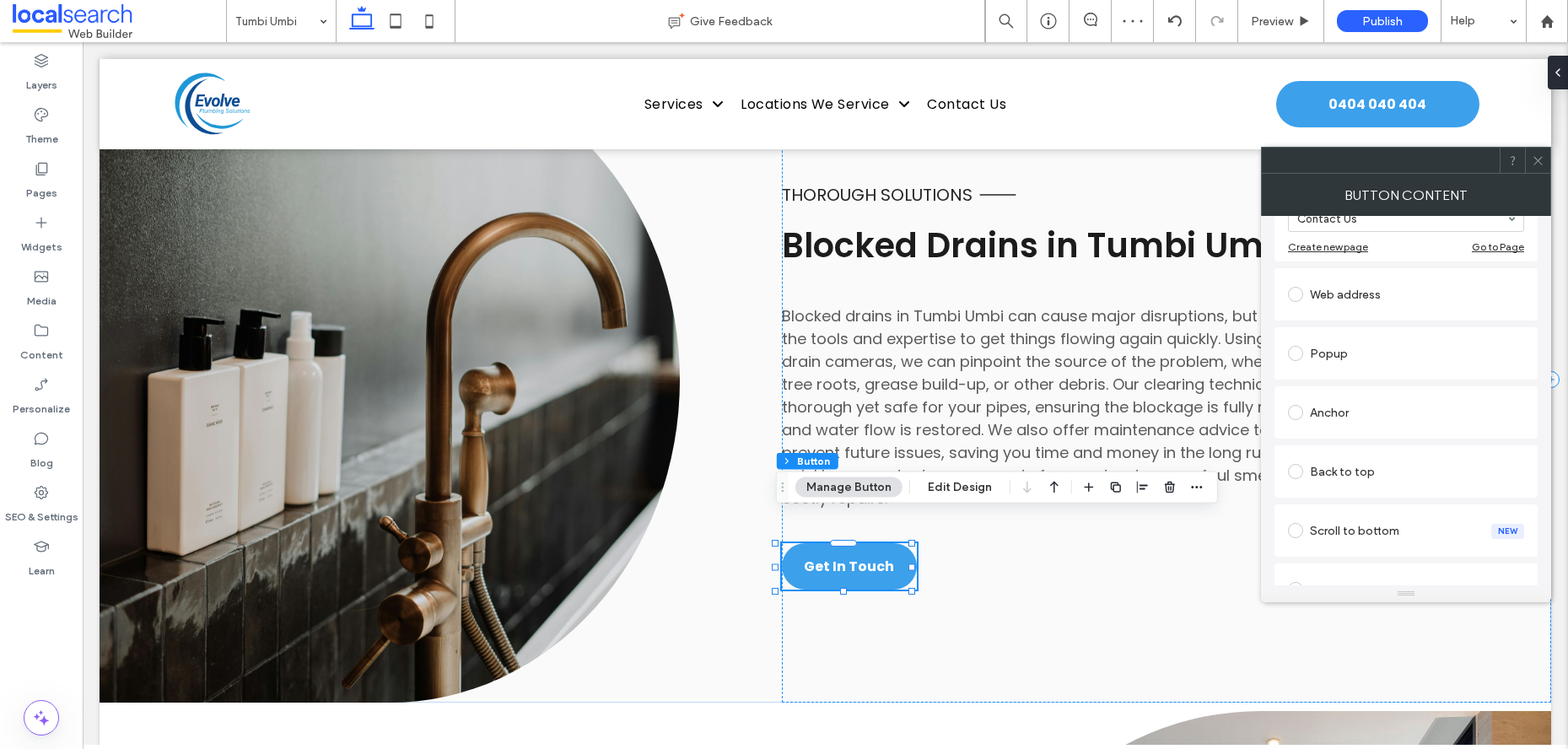
click at [1357, 410] on div "Anchor" at bounding box center [1406, 412] width 236 height 27
click at [1536, 158] on icon at bounding box center [1538, 160] width 13 height 13
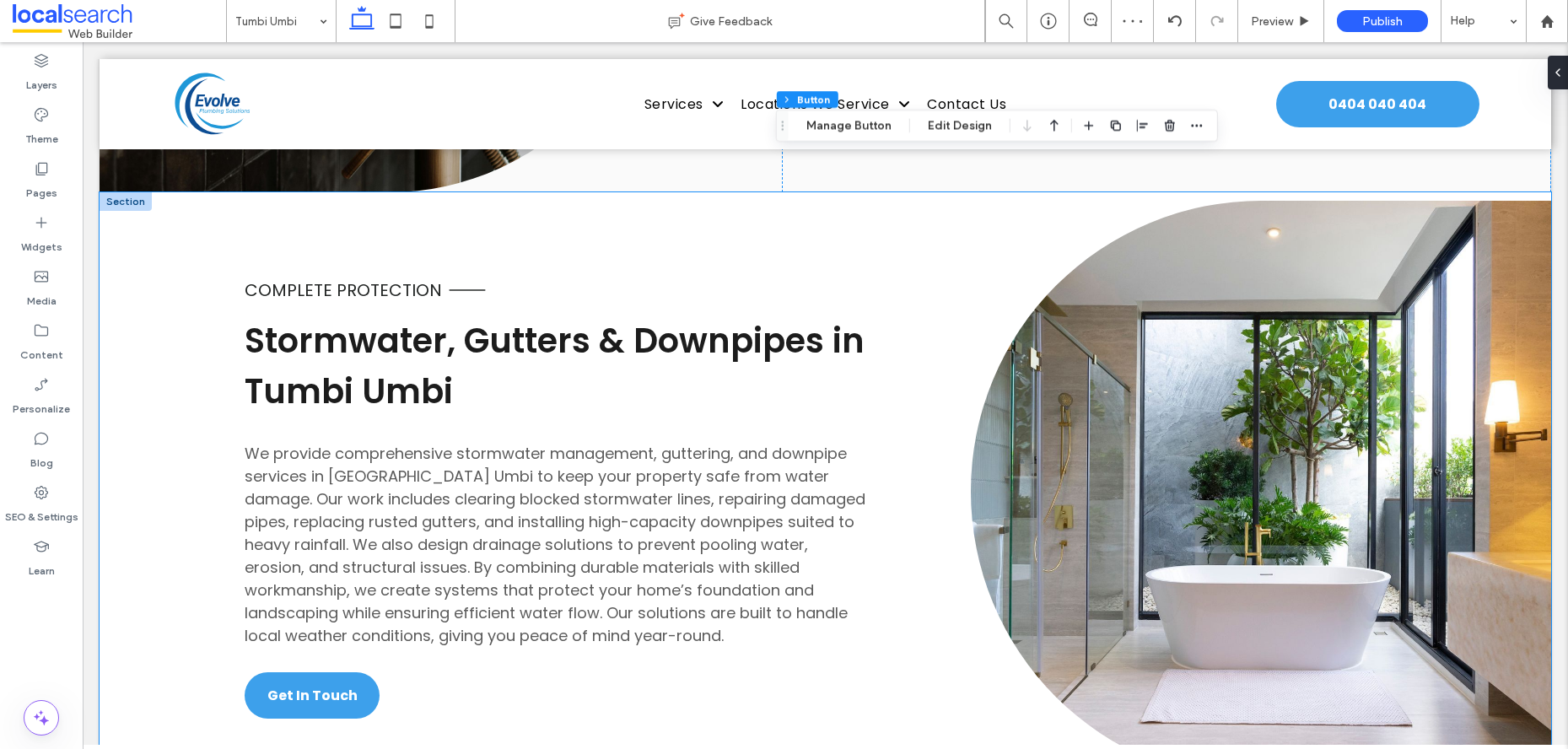
scroll to position [4256, 0]
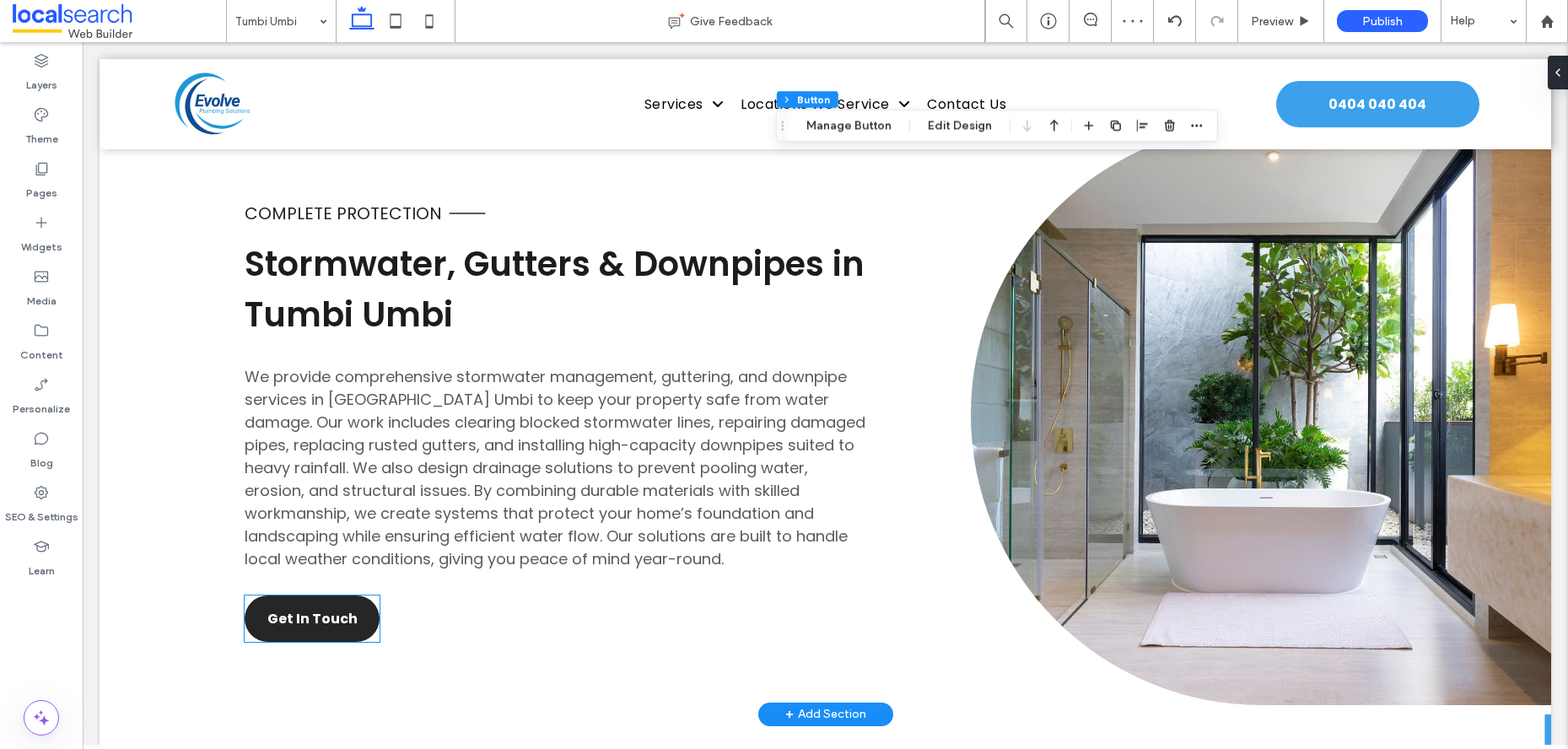
click at [321, 608] on span "Get In Touch" at bounding box center [313, 618] width 90 height 21
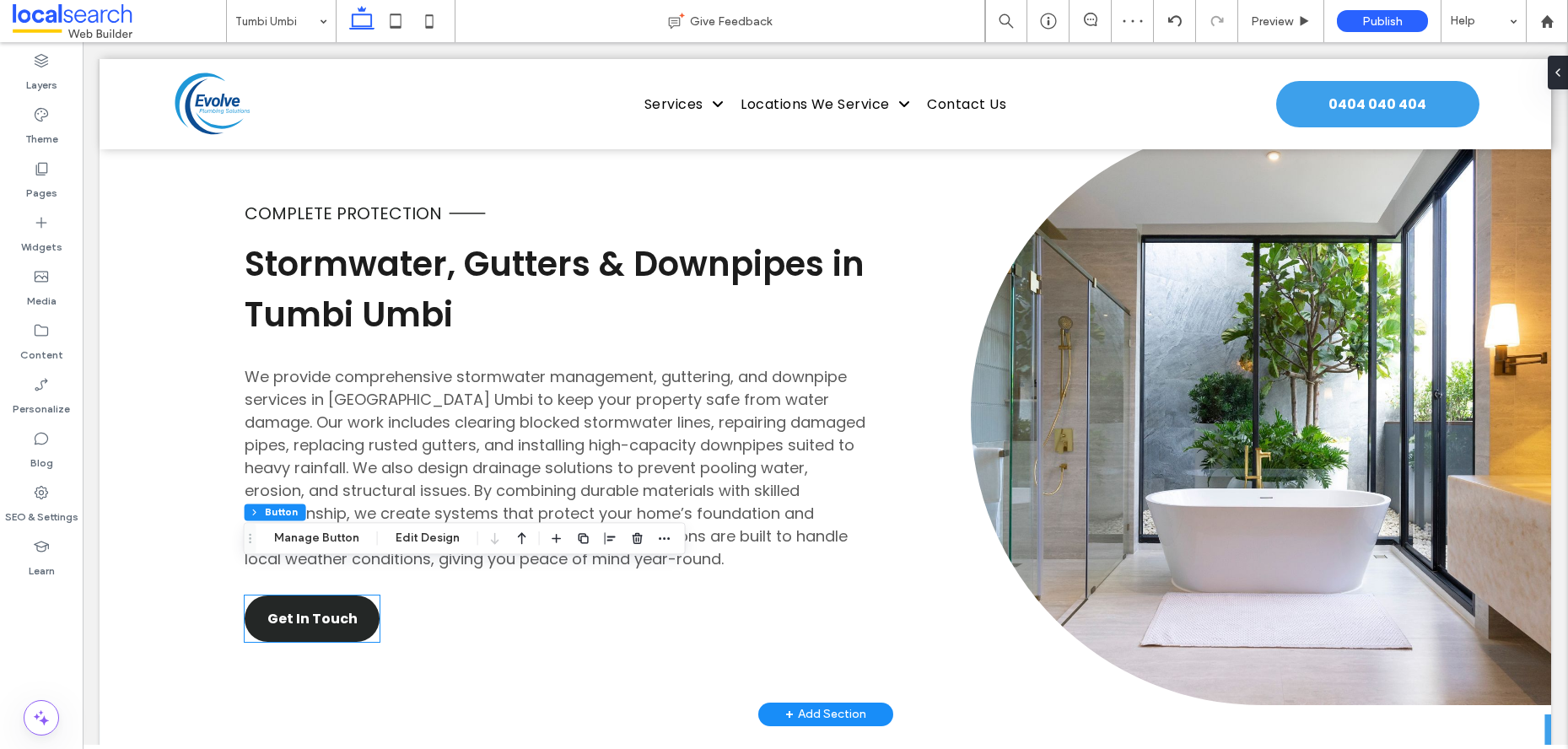
click at [321, 595] on div "Get In Touch" at bounding box center [312, 618] width 135 height 46
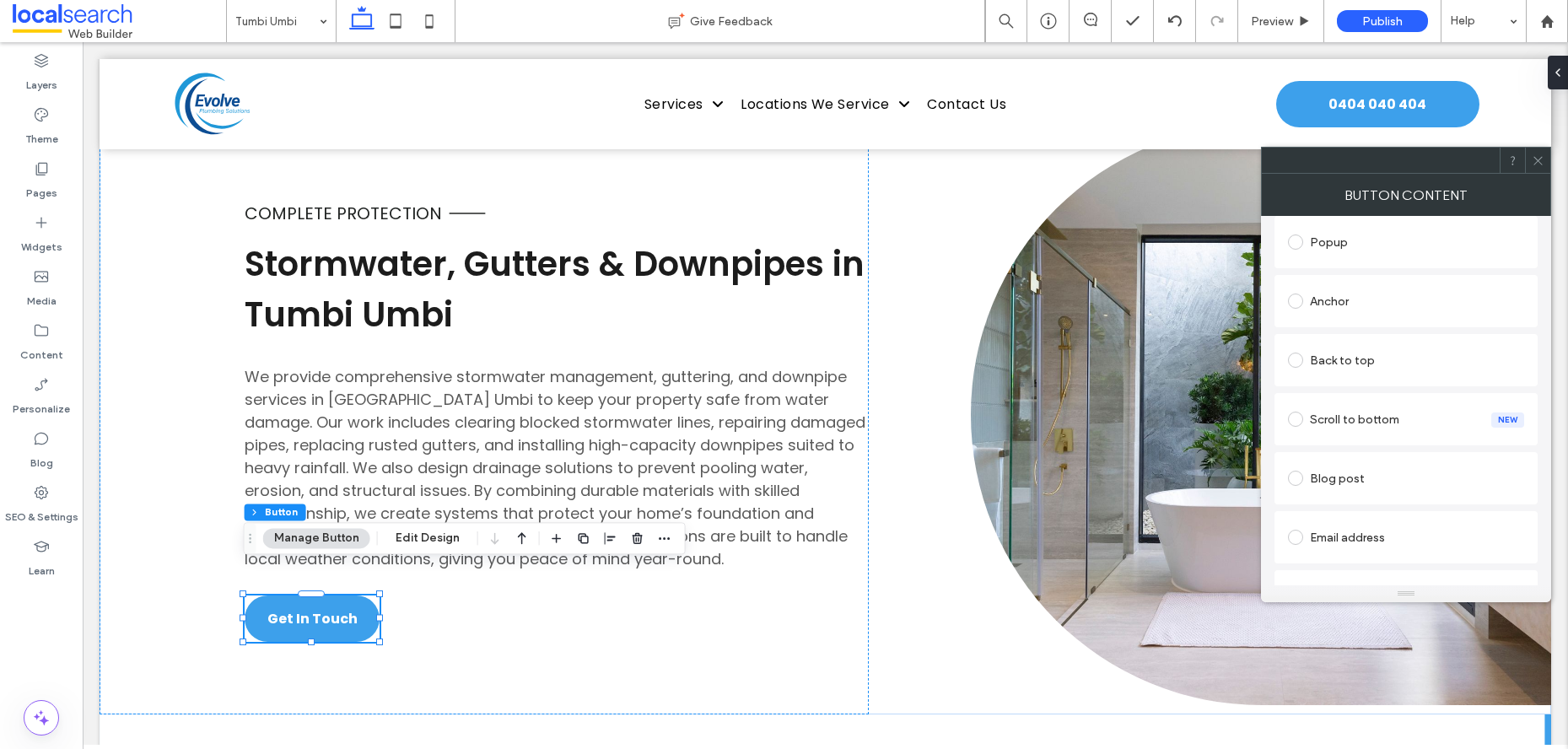
scroll to position [431, 0]
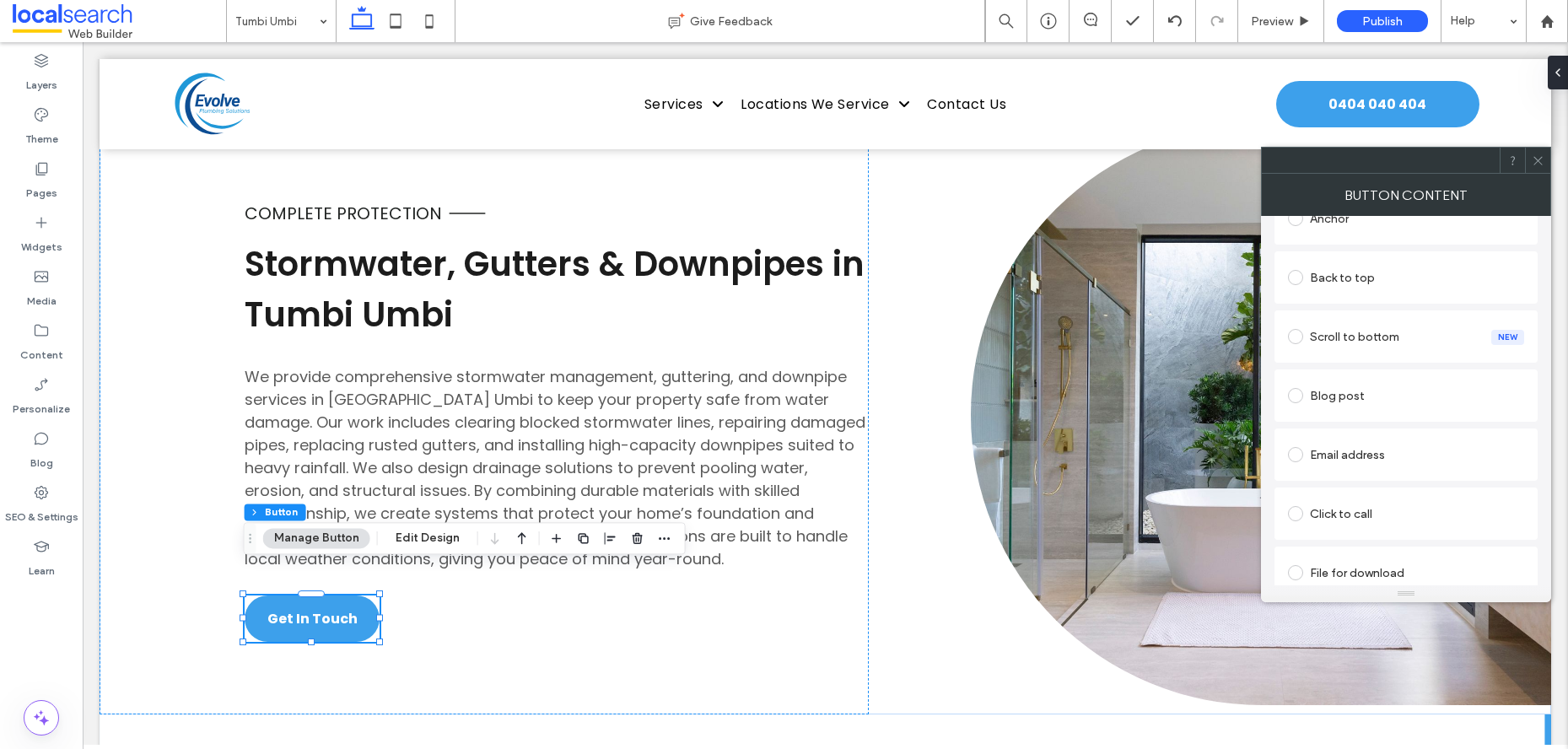
click at [1371, 239] on div "Anchor" at bounding box center [1405, 218] width 263 height 52
click at [1364, 225] on div "Anchor" at bounding box center [1406, 218] width 236 height 27
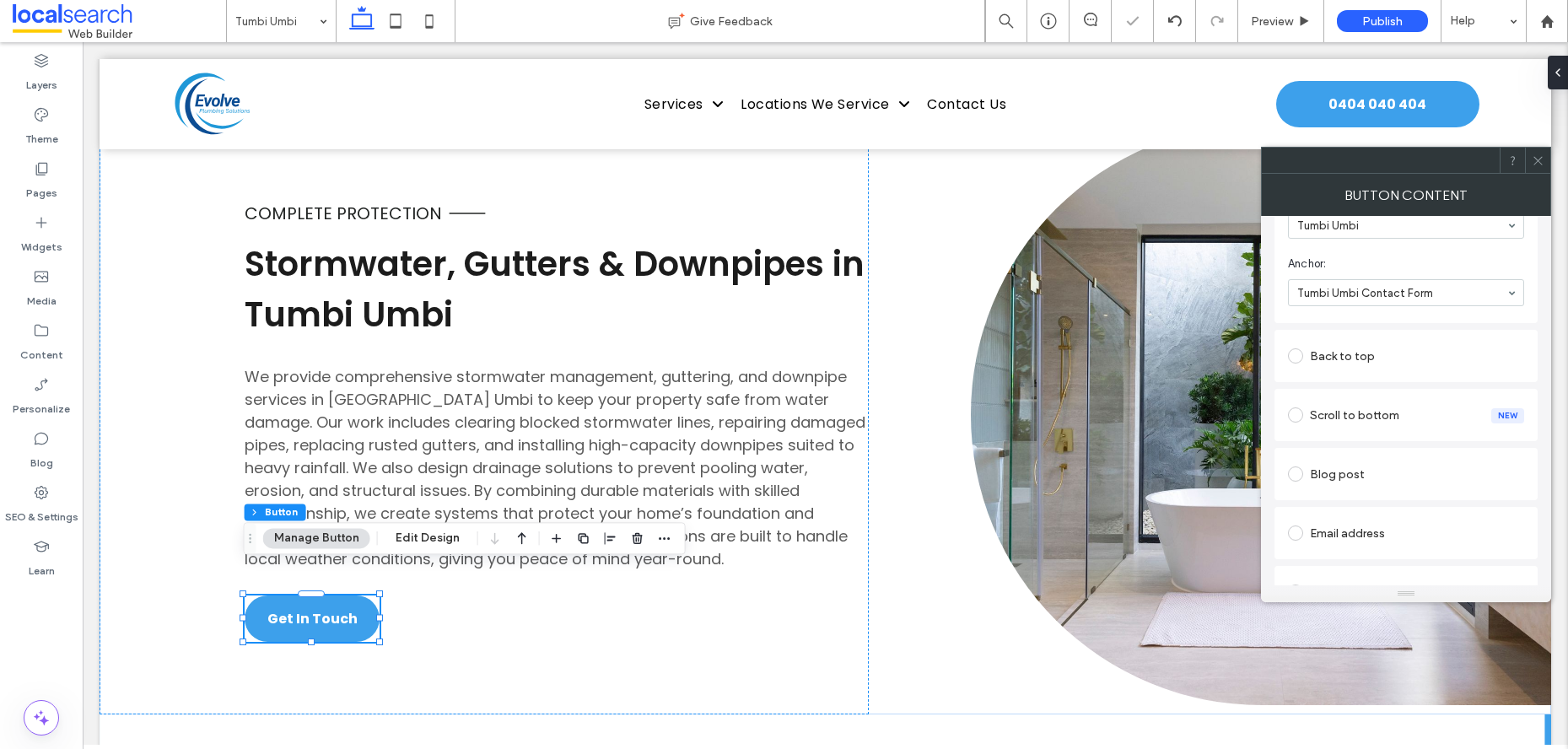
click at [1538, 156] on icon at bounding box center [1538, 160] width 13 height 13
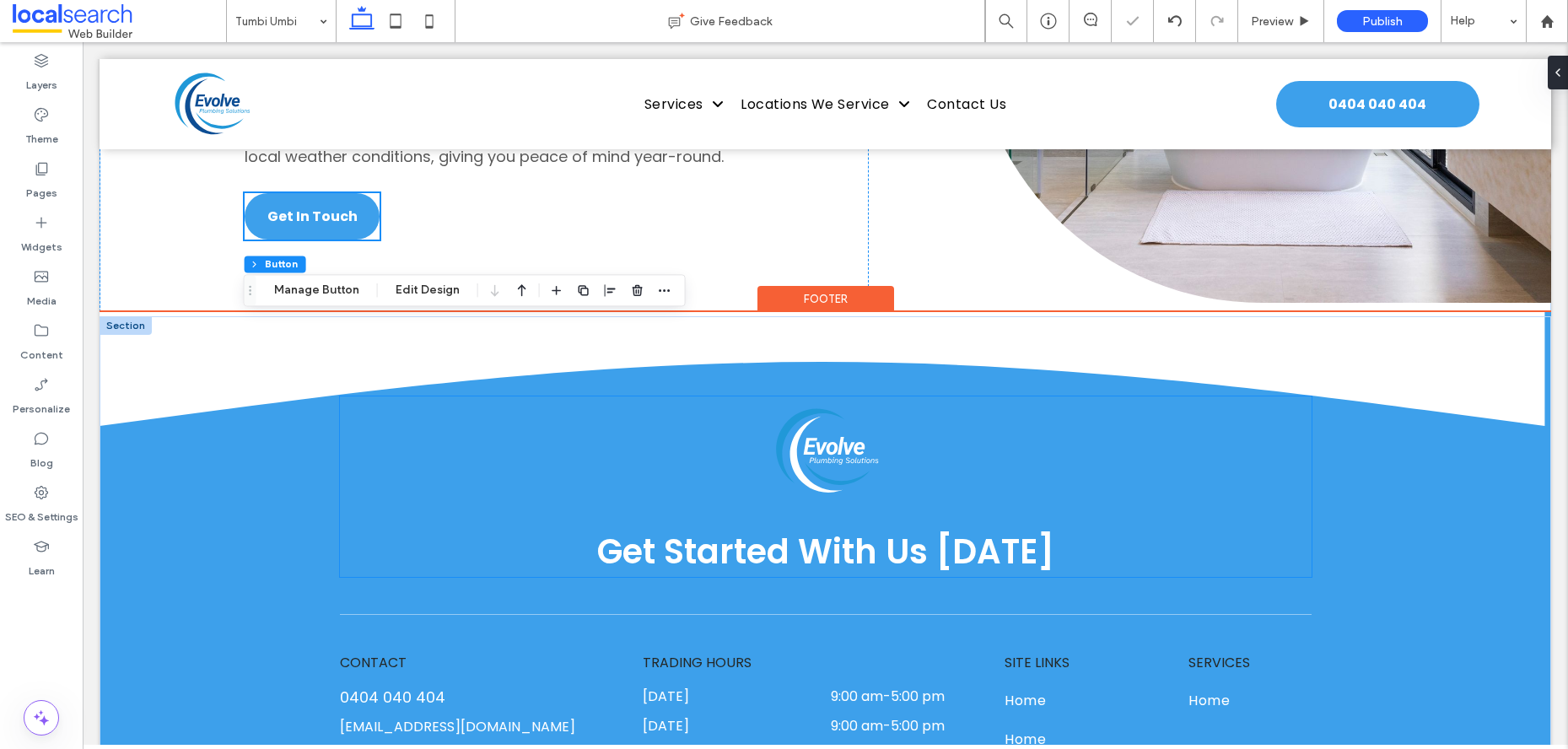
scroll to position [4699, 0]
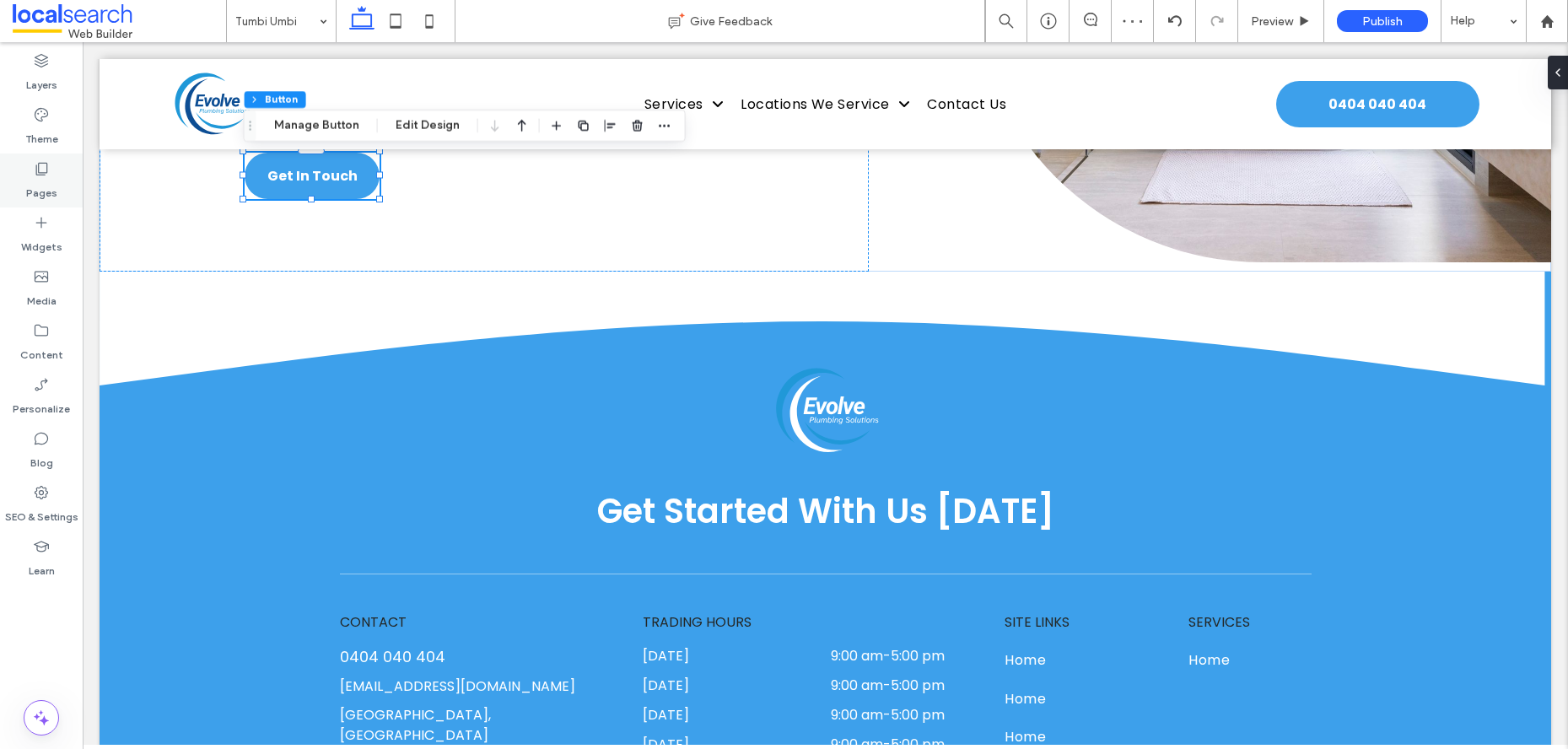
click at [54, 174] on div "Pages" at bounding box center [41, 180] width 83 height 54
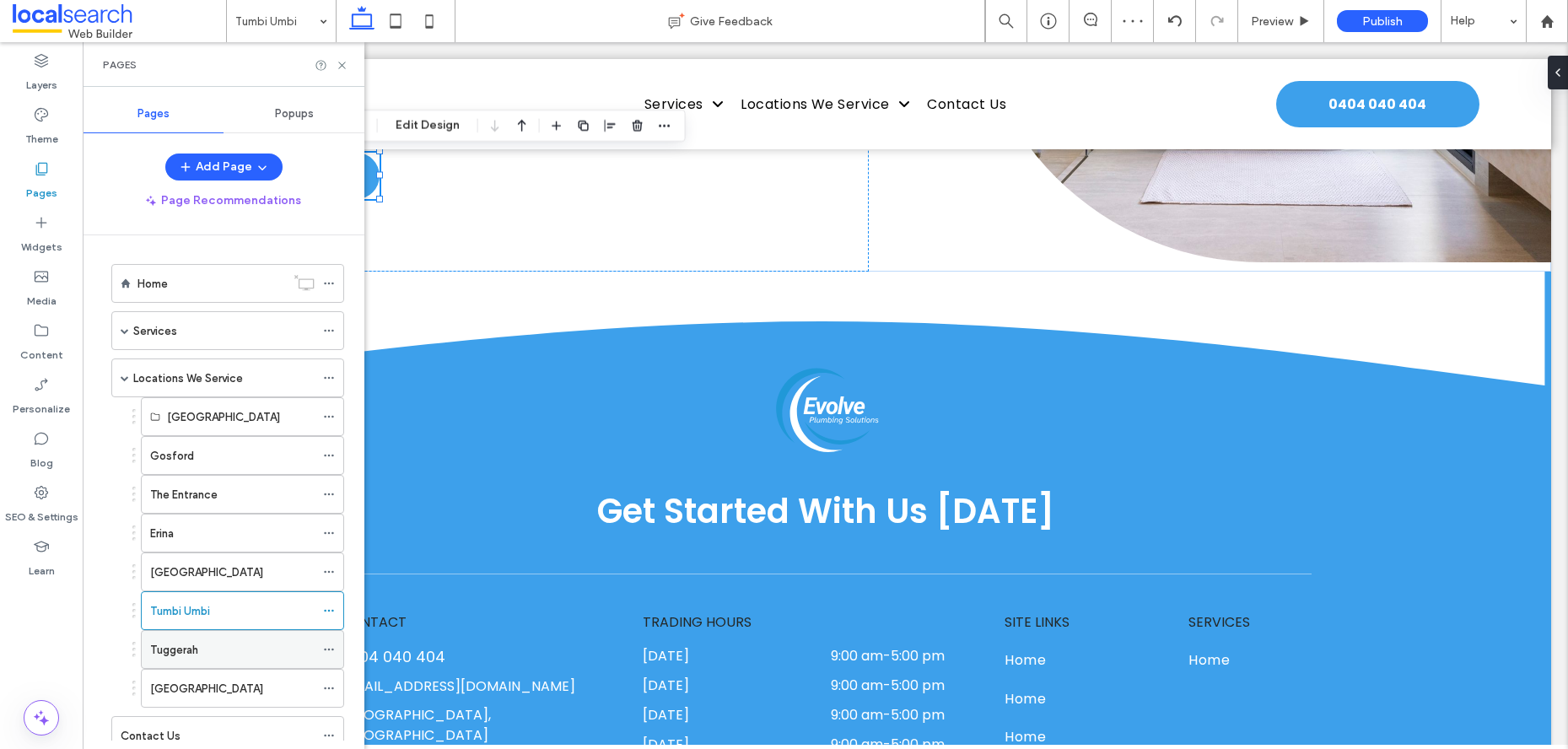
click at [197, 648] on label "Tuggerah" at bounding box center [174, 651] width 48 height 30
click at [346, 64] on icon at bounding box center [341, 65] width 13 height 13
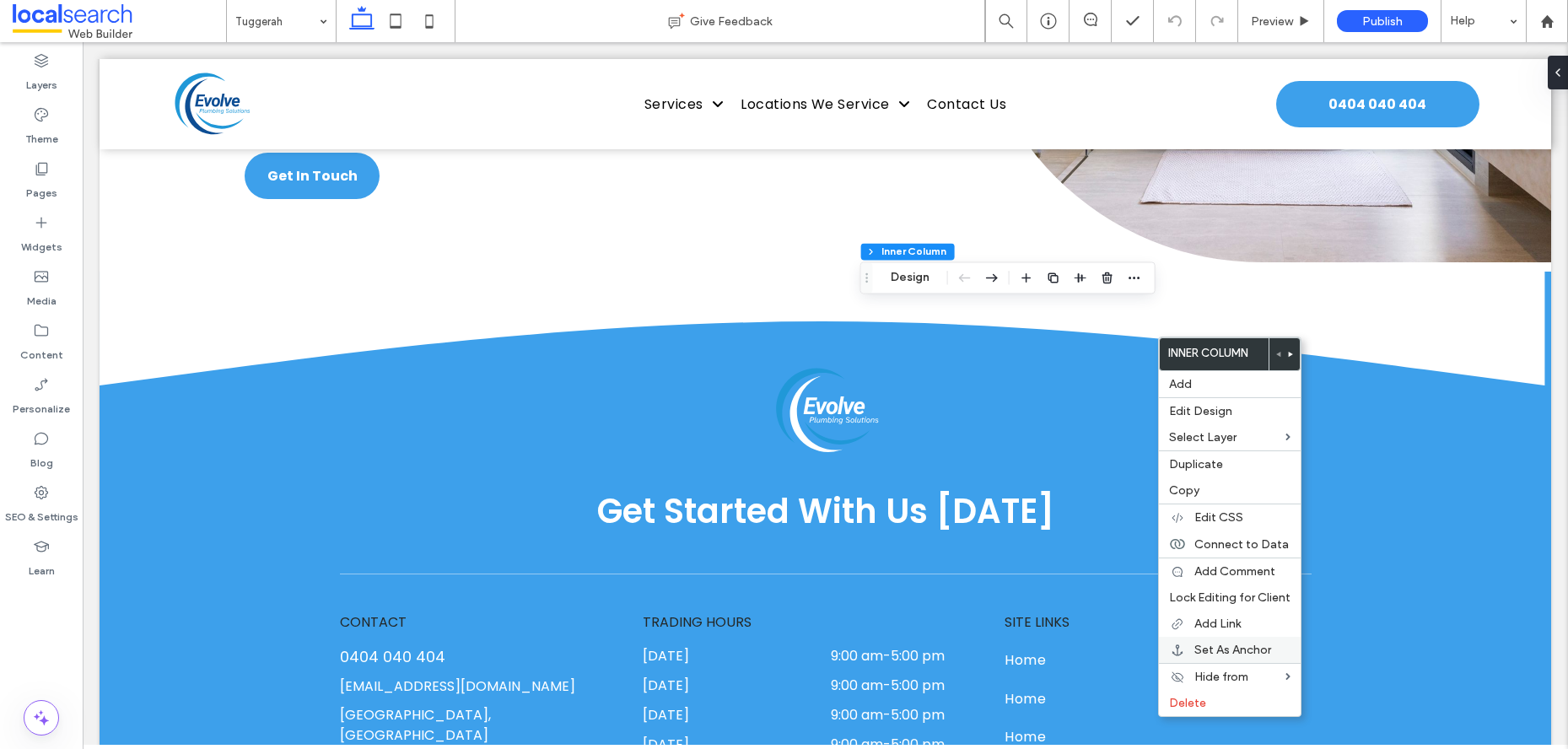
click at [1218, 651] on span "Set As Anchor" at bounding box center [1233, 650] width 77 height 15
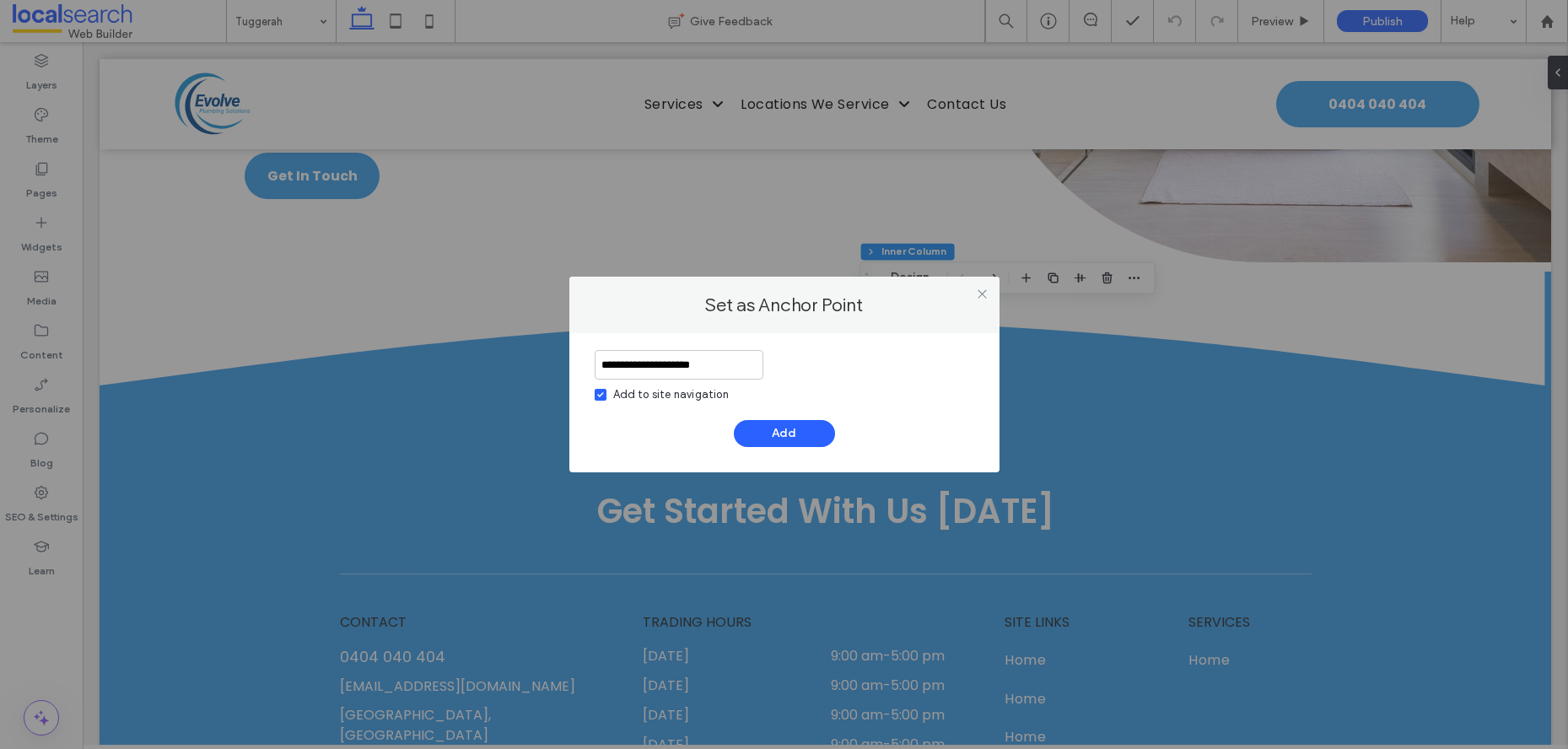
type input "**********"
click at [598, 389] on span at bounding box center [600, 395] width 12 height 12
click at [791, 428] on button "Add" at bounding box center [784, 433] width 101 height 27
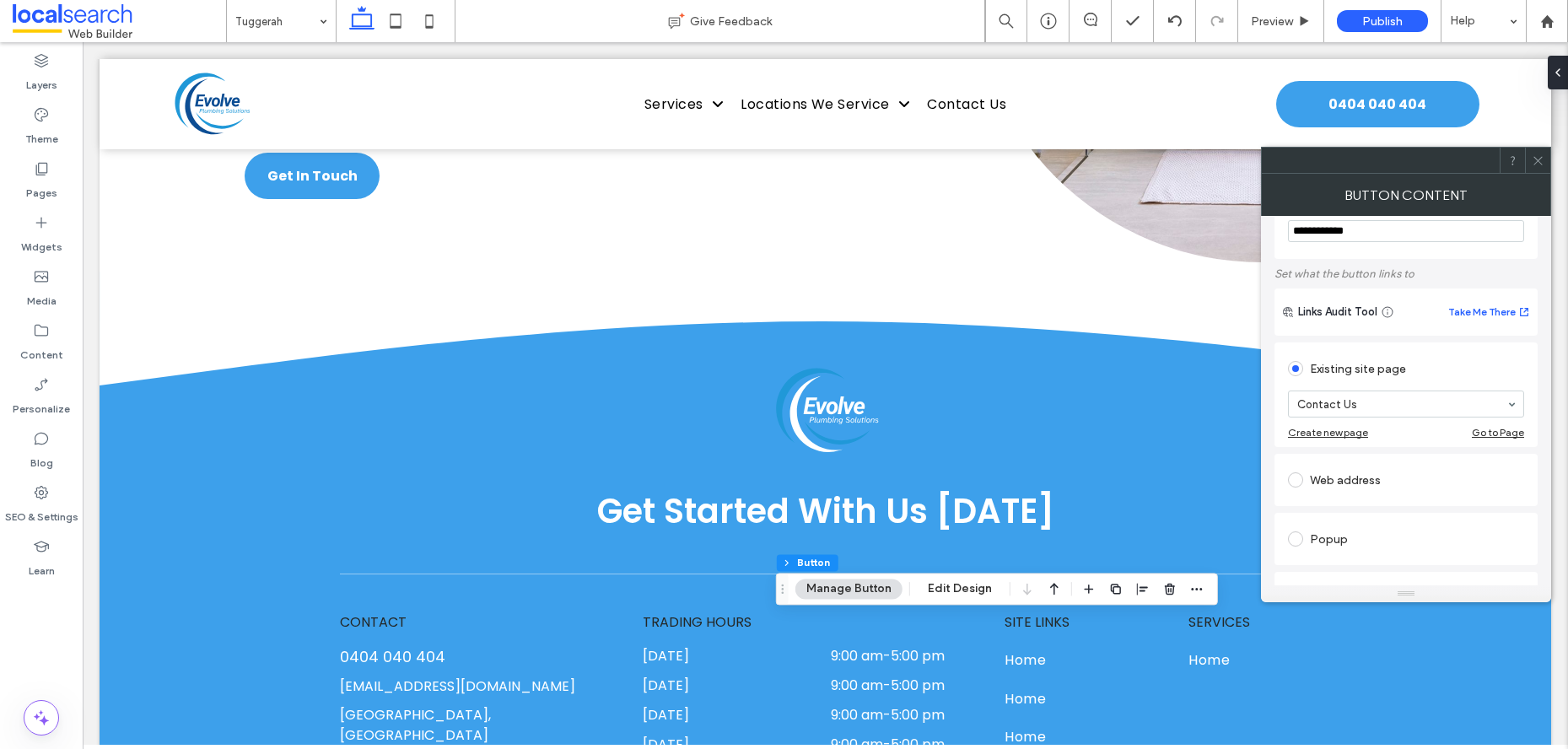
scroll to position [300, 0]
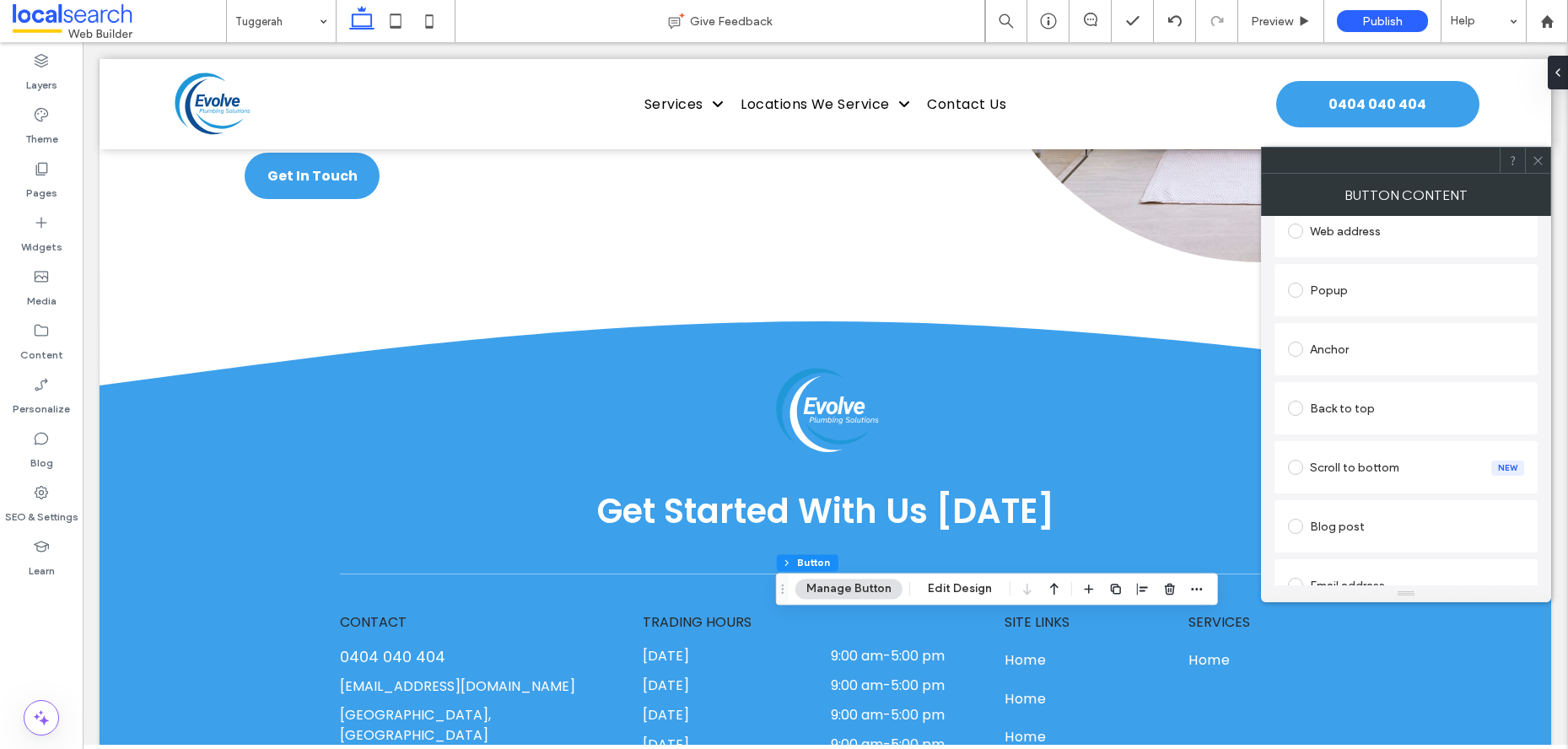
click at [1364, 350] on div "Anchor" at bounding box center [1406, 348] width 236 height 27
click at [1535, 155] on icon at bounding box center [1538, 160] width 13 height 13
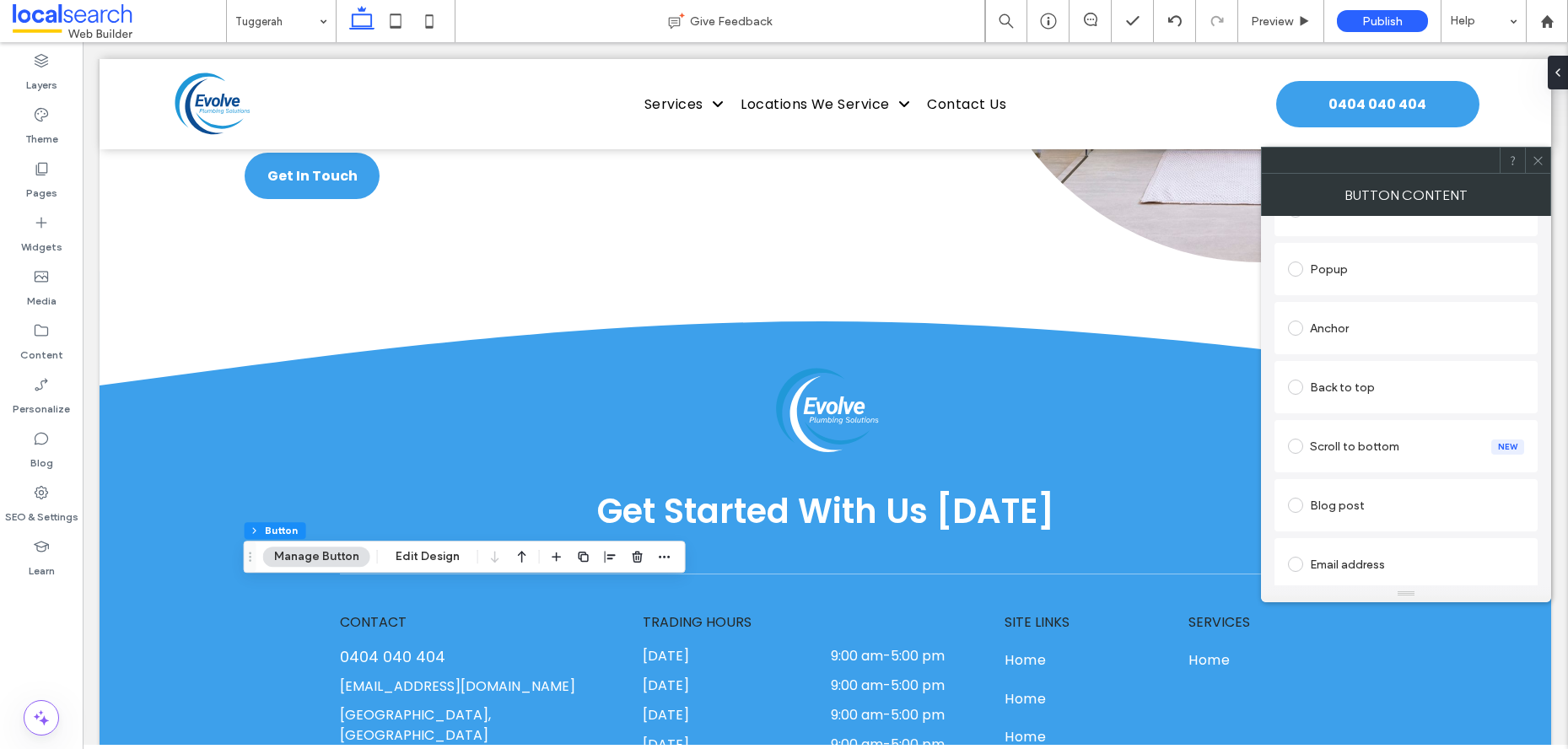
click at [1363, 326] on div "Anchor" at bounding box center [1406, 328] width 236 height 27
click at [1535, 162] on icon at bounding box center [1538, 160] width 13 height 13
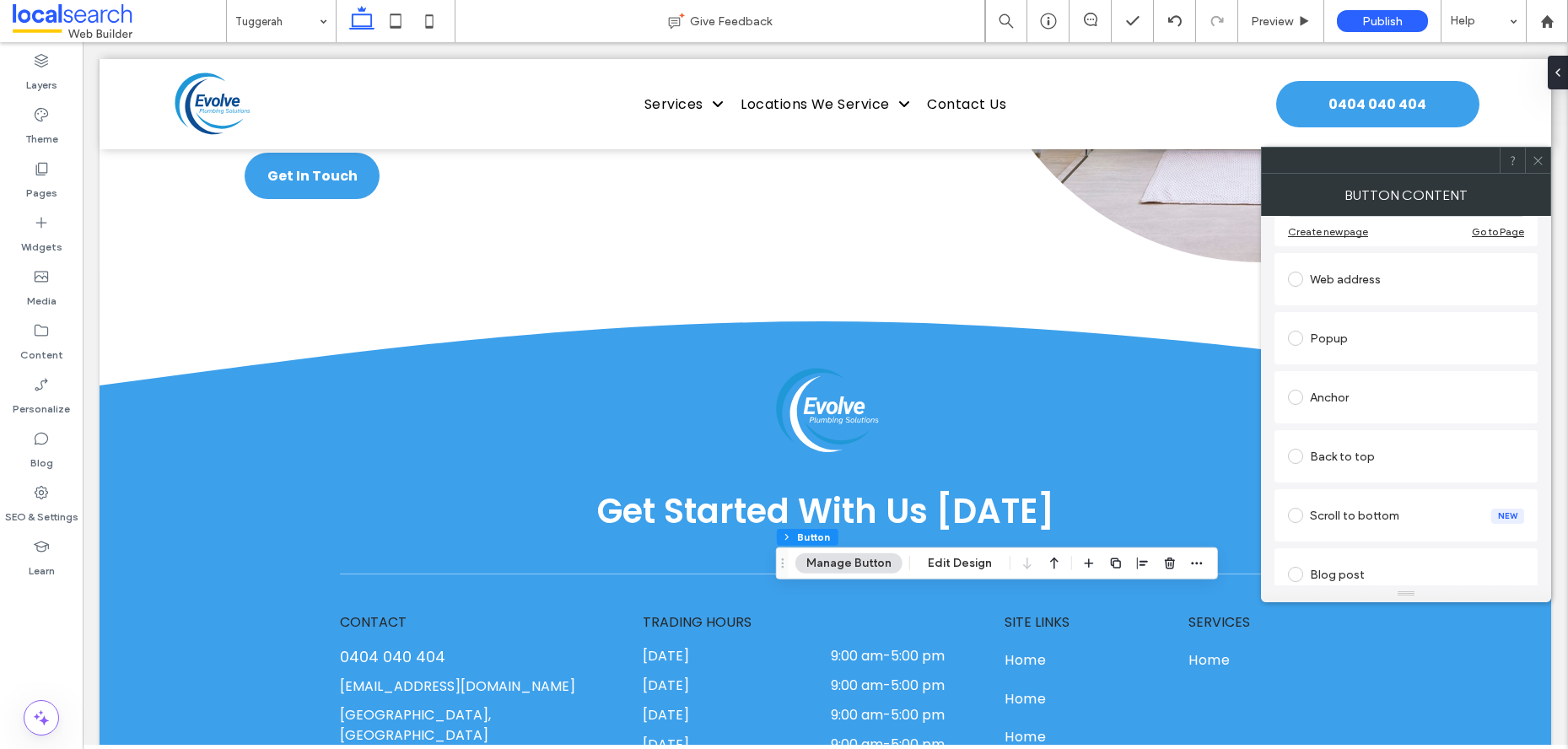
scroll to position [281, 0]
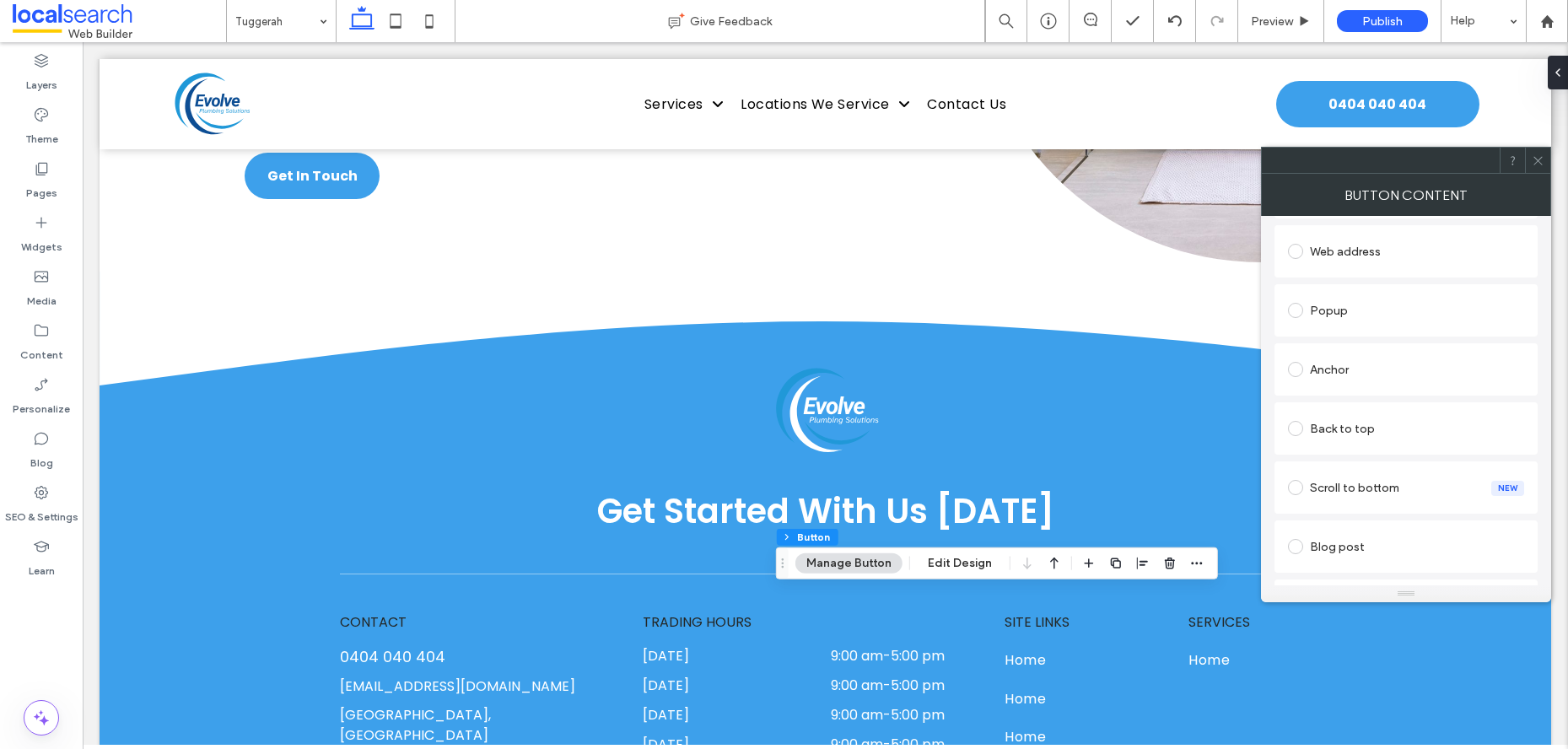
click at [1369, 392] on div "Anchor" at bounding box center [1405, 369] width 263 height 52
click at [1369, 382] on div "Anchor" at bounding box center [1406, 369] width 236 height 27
click at [1543, 158] on icon at bounding box center [1538, 160] width 13 height 13
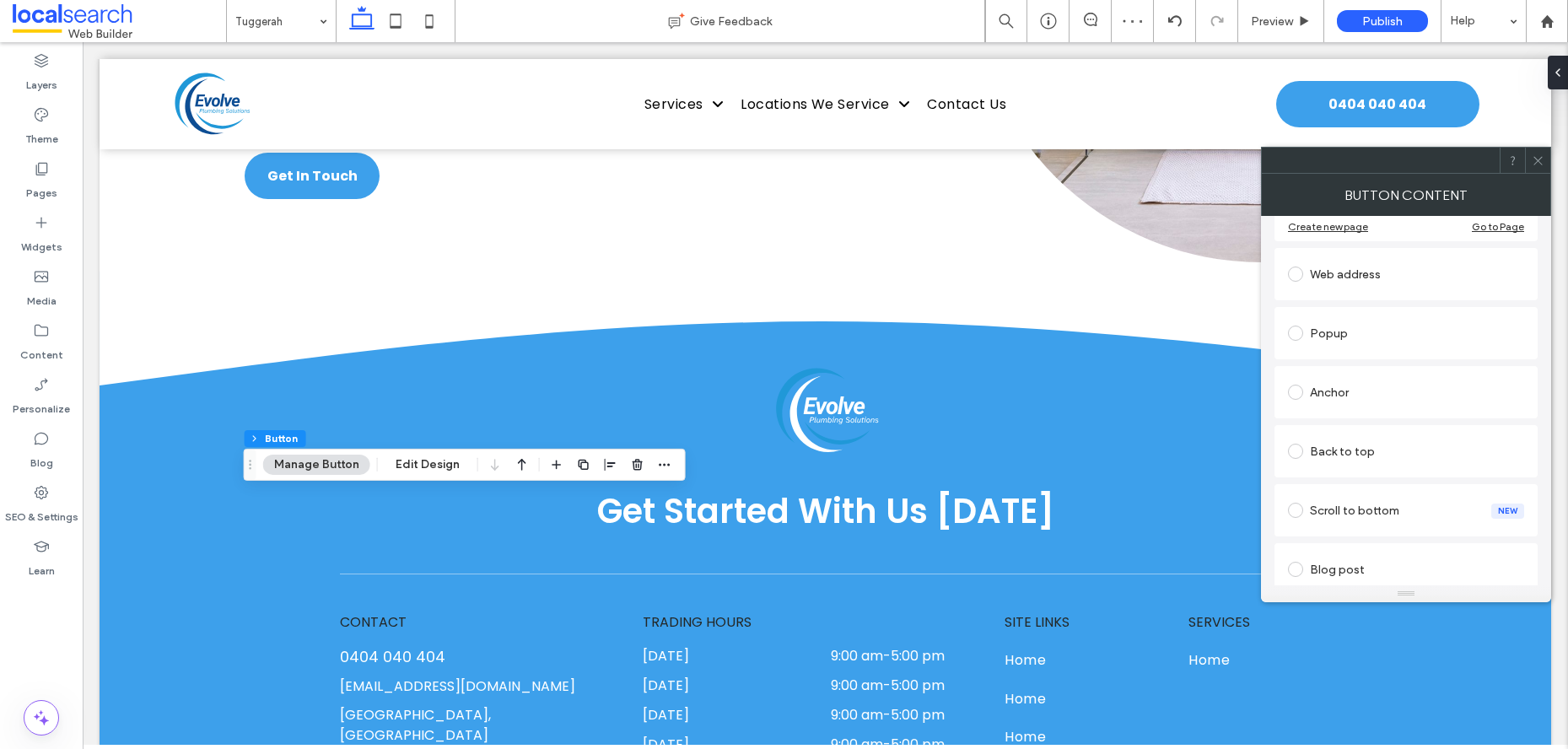
scroll to position [270, 0]
click at [1351, 394] on div "Anchor" at bounding box center [1406, 379] width 236 height 27
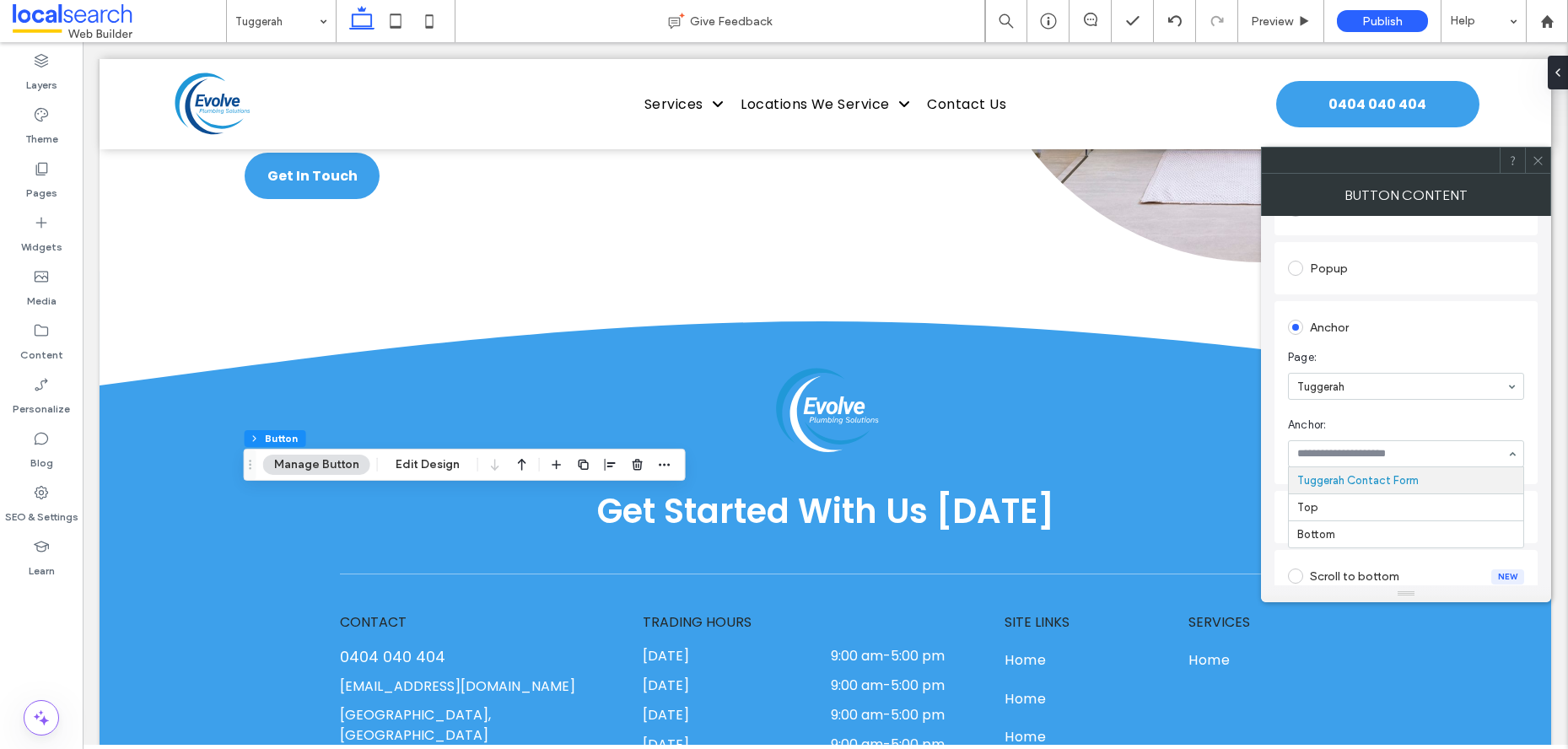
click at [1544, 162] on div at bounding box center [1538, 160] width 26 height 26
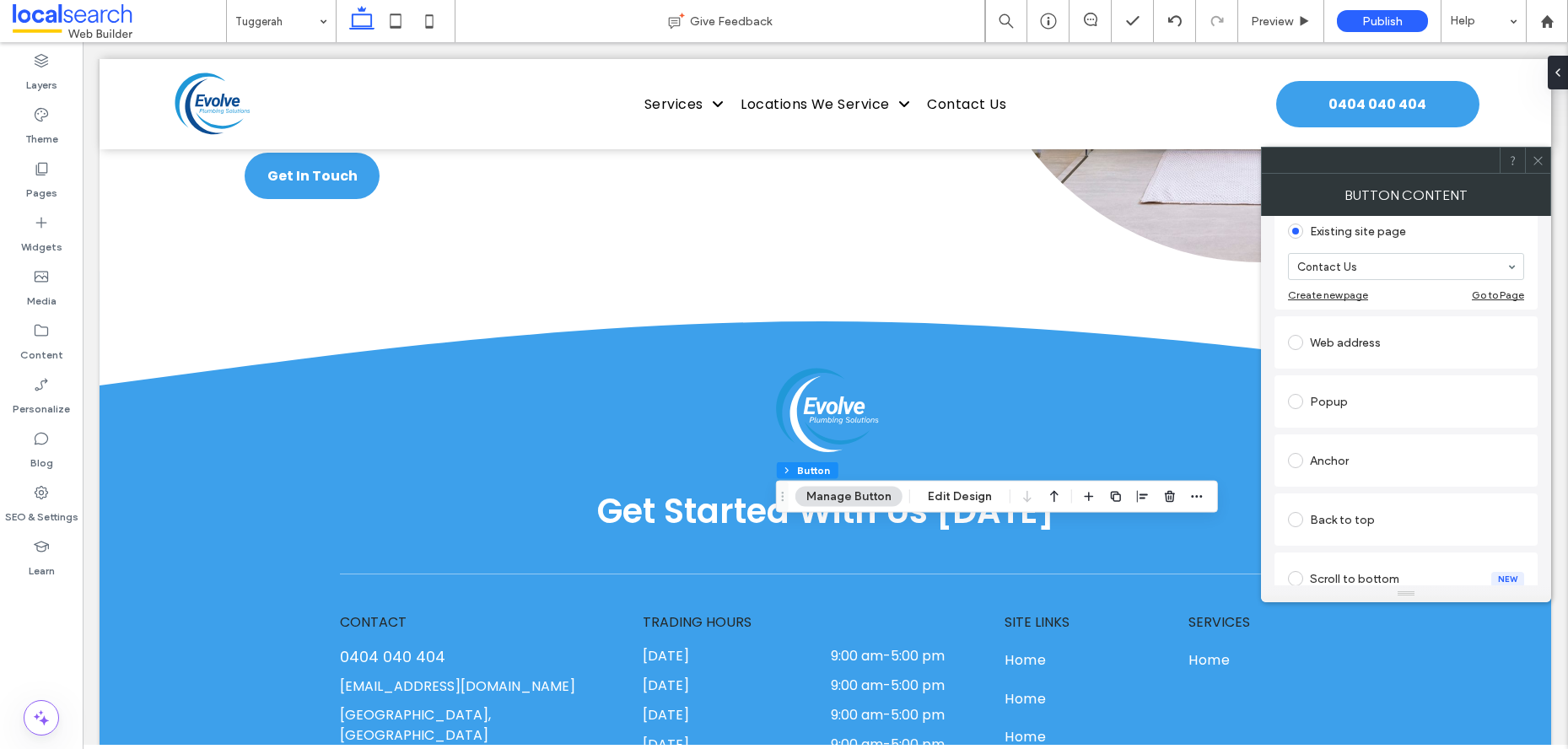
click at [1334, 448] on div "Anchor" at bounding box center [1406, 460] width 236 height 27
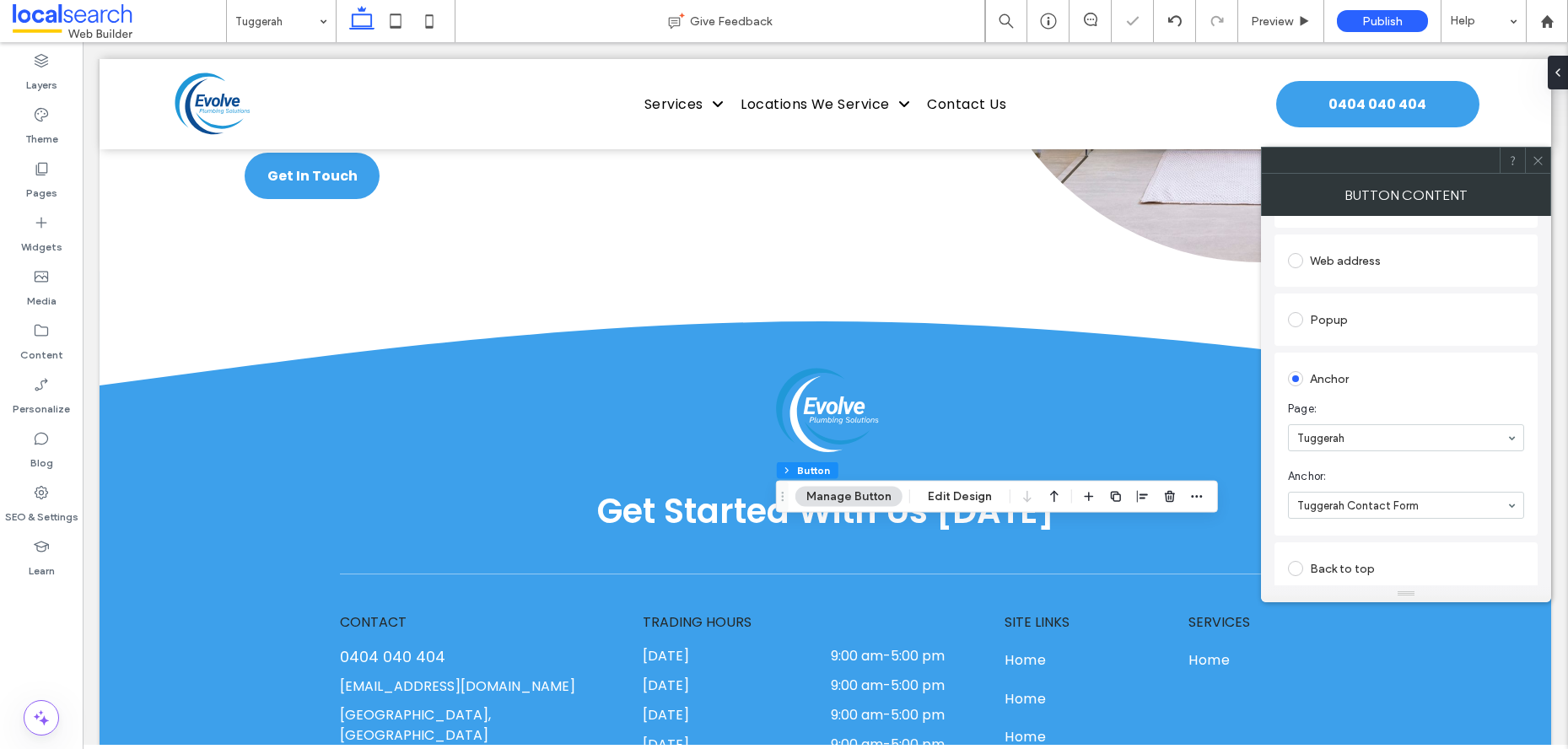
click at [1529, 158] on div at bounding box center [1538, 160] width 26 height 26
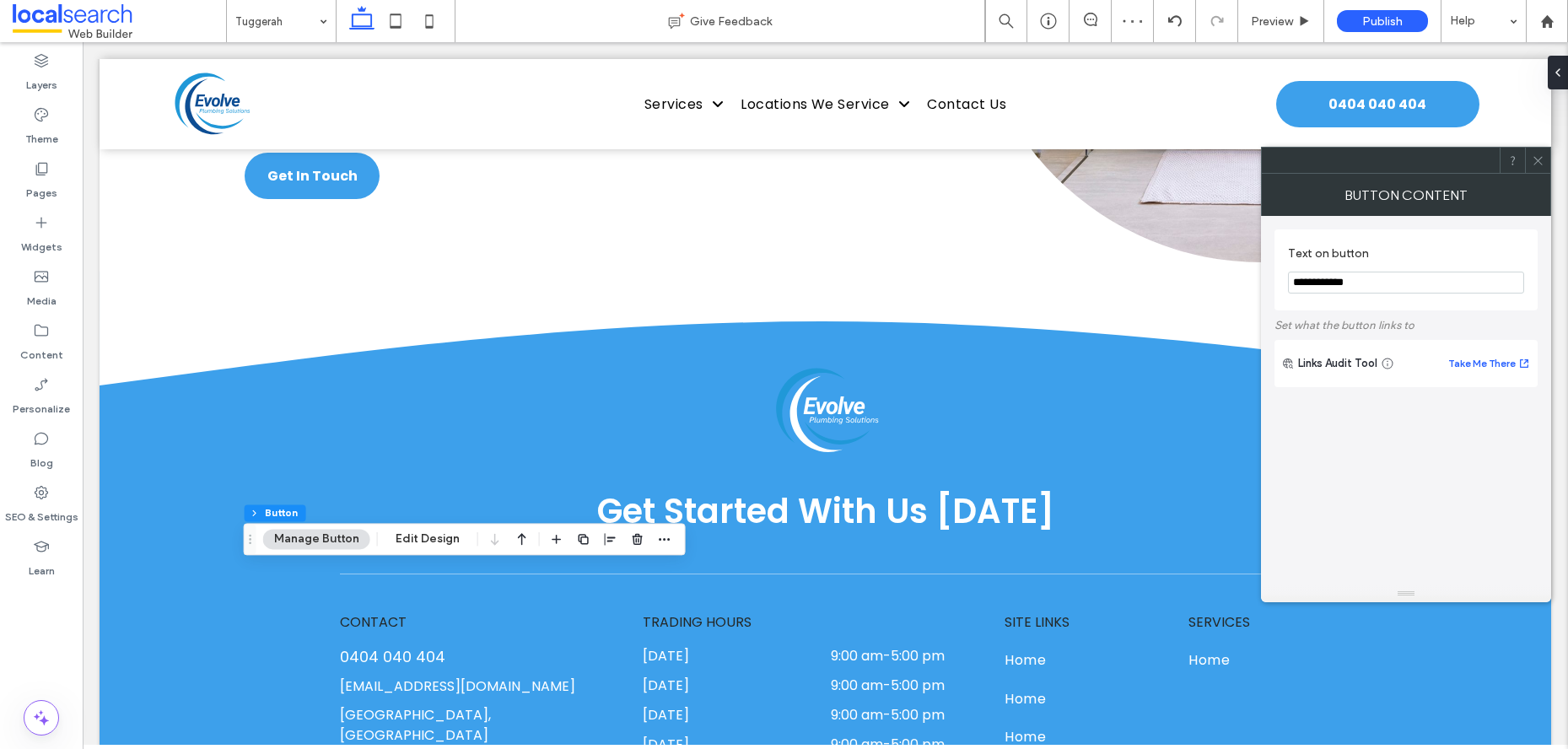
type input "**"
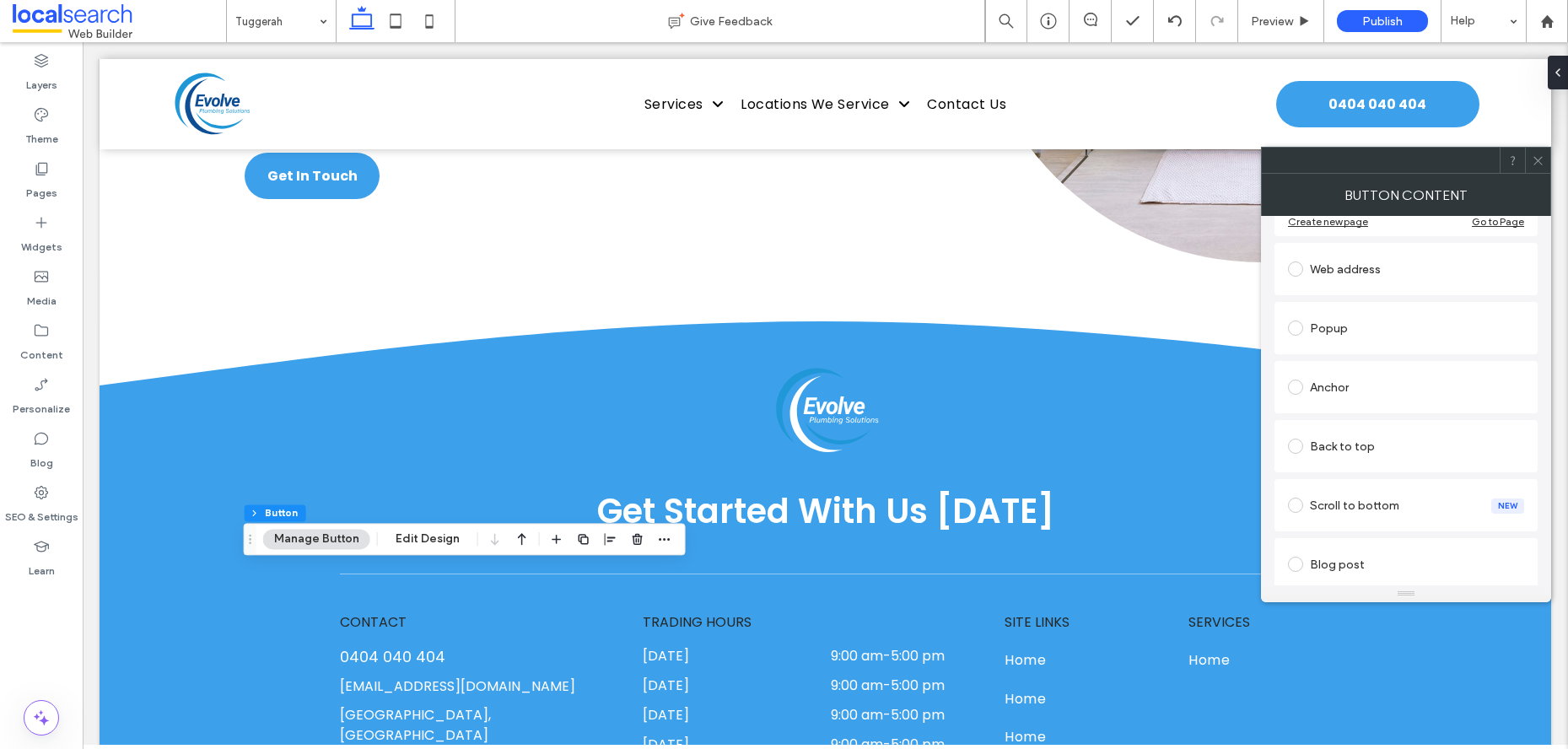
scroll to position [281, 0]
click at [1368, 358] on div "Anchor" at bounding box center [1406, 368] width 236 height 27
click at [1540, 167] on span at bounding box center [1538, 160] width 13 height 26
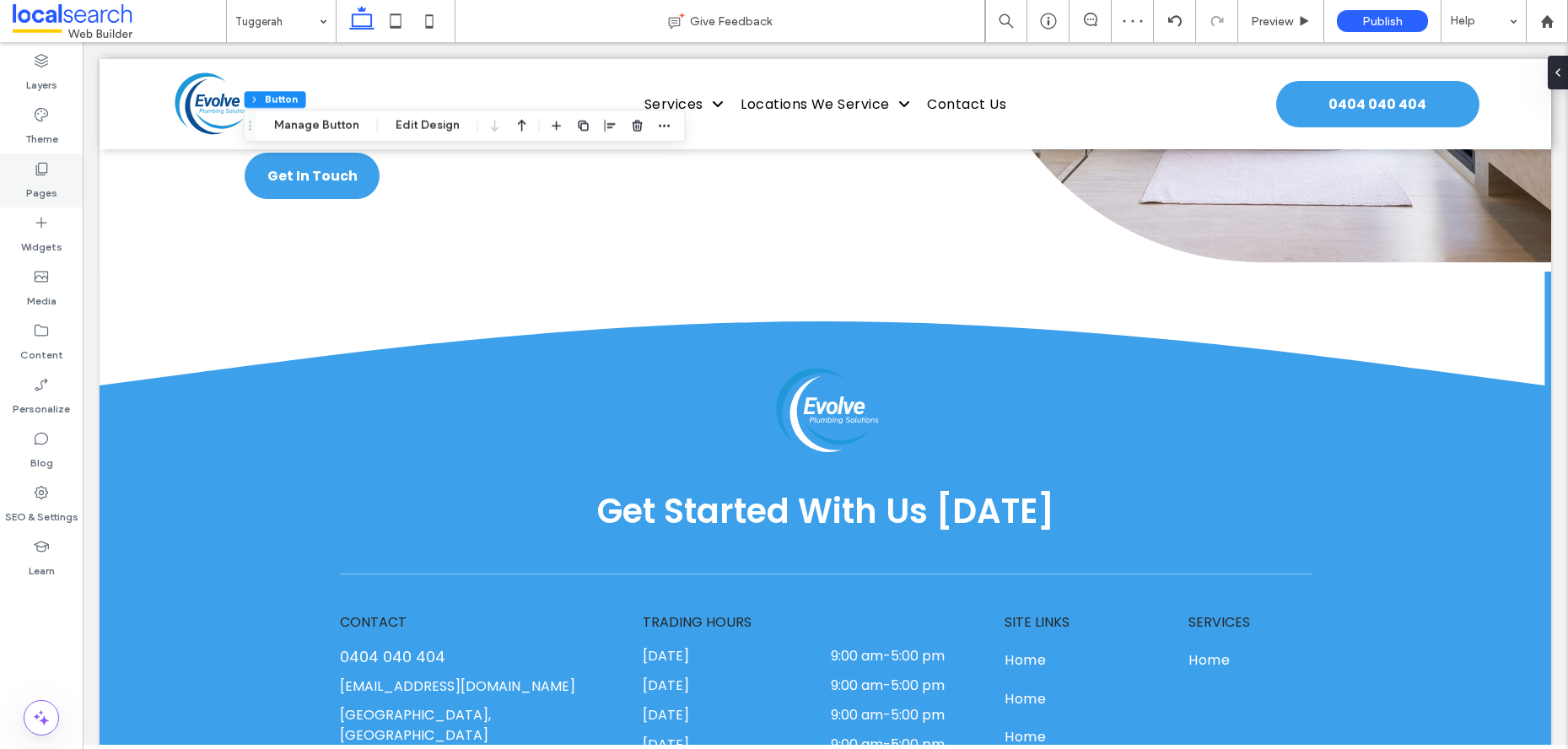
click at [32, 189] on label "Pages" at bounding box center [42, 189] width 31 height 24
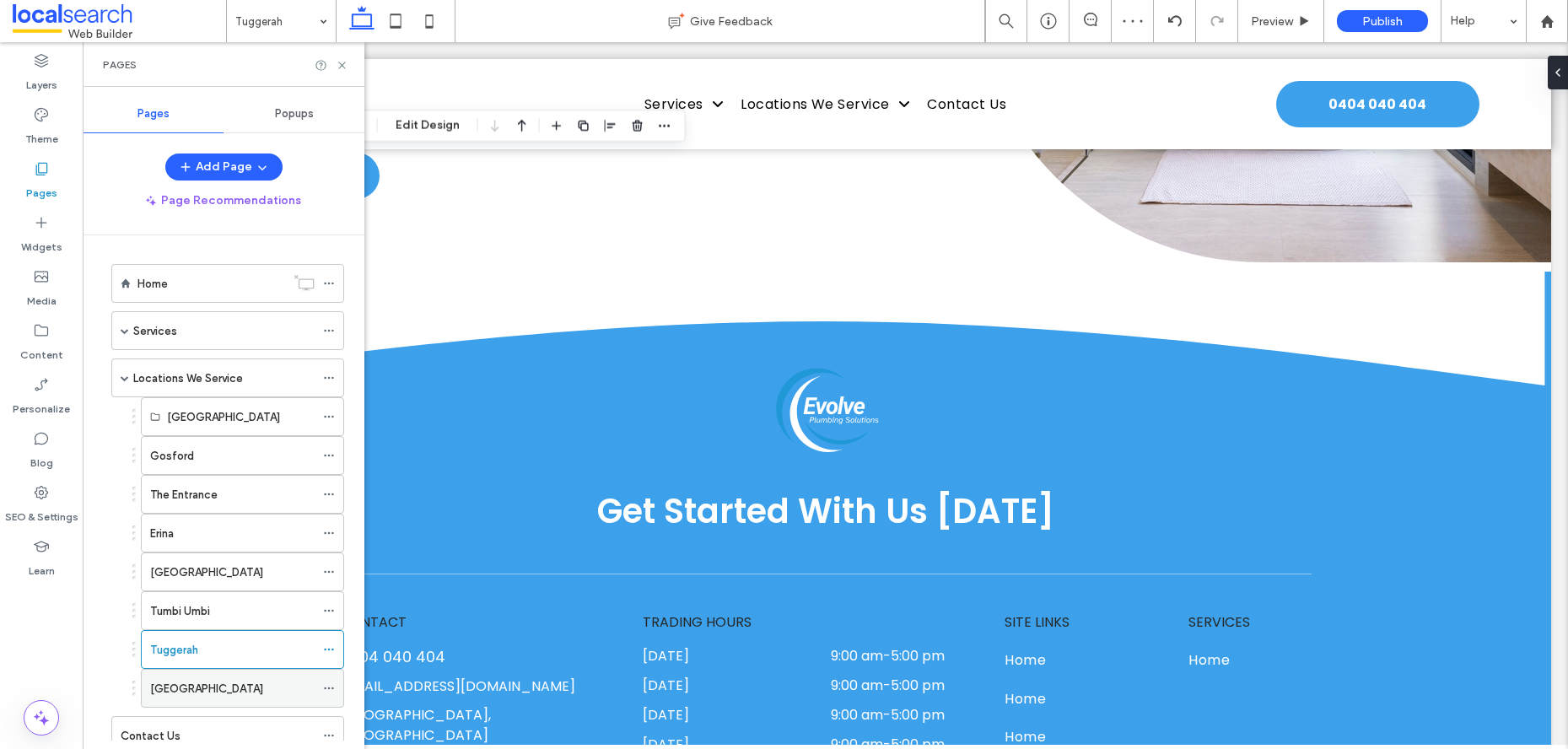
click at [190, 689] on label "[GEOGRAPHIC_DATA]" at bounding box center [207, 689] width 113 height 30
click at [340, 68] on icon at bounding box center [341, 65] width 13 height 13
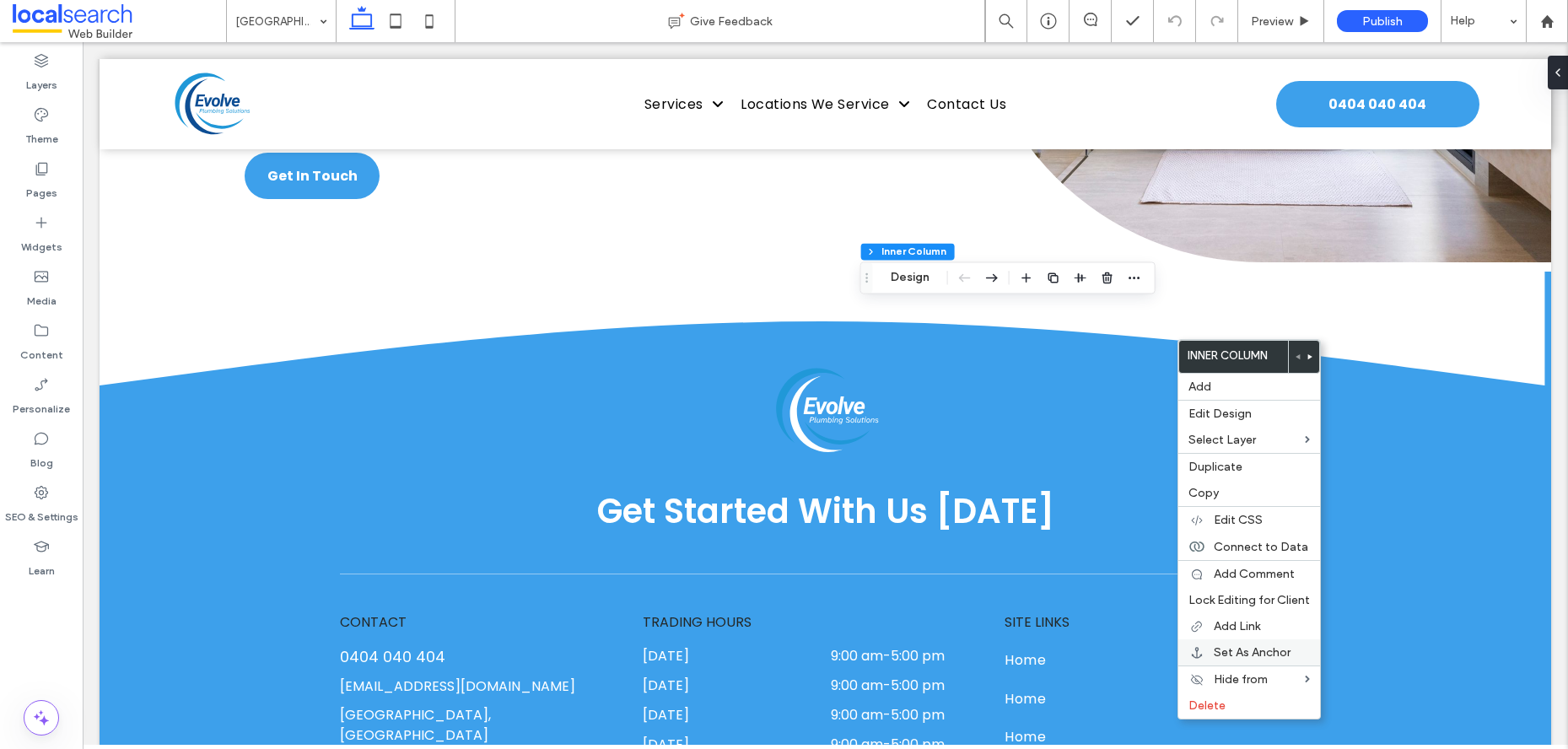
click at [1236, 654] on span "Set As Anchor" at bounding box center [1252, 653] width 77 height 15
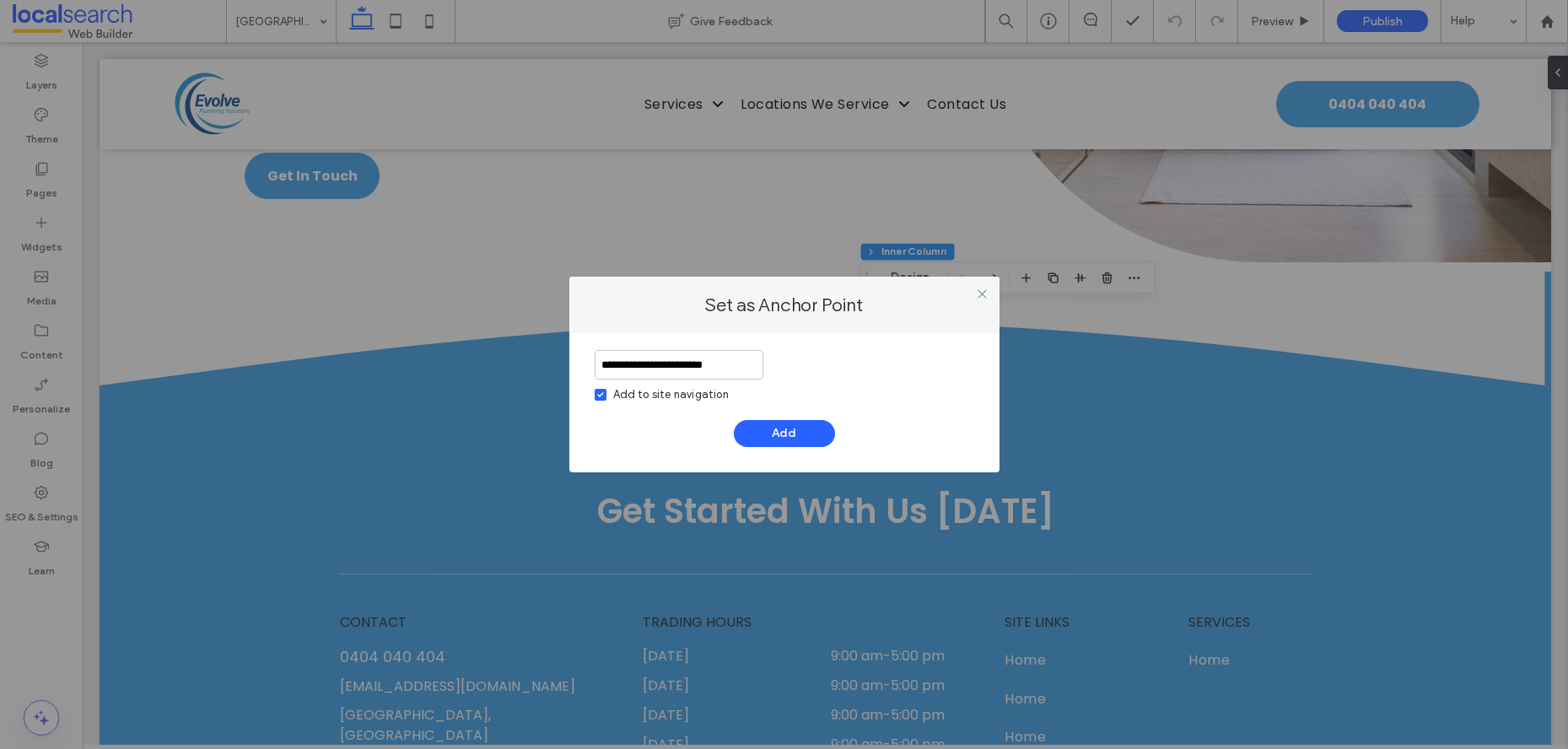
type input "**********"
click at [601, 393] on icon at bounding box center [600, 395] width 6 height 5
click at [769, 427] on button "Add" at bounding box center [784, 433] width 101 height 27
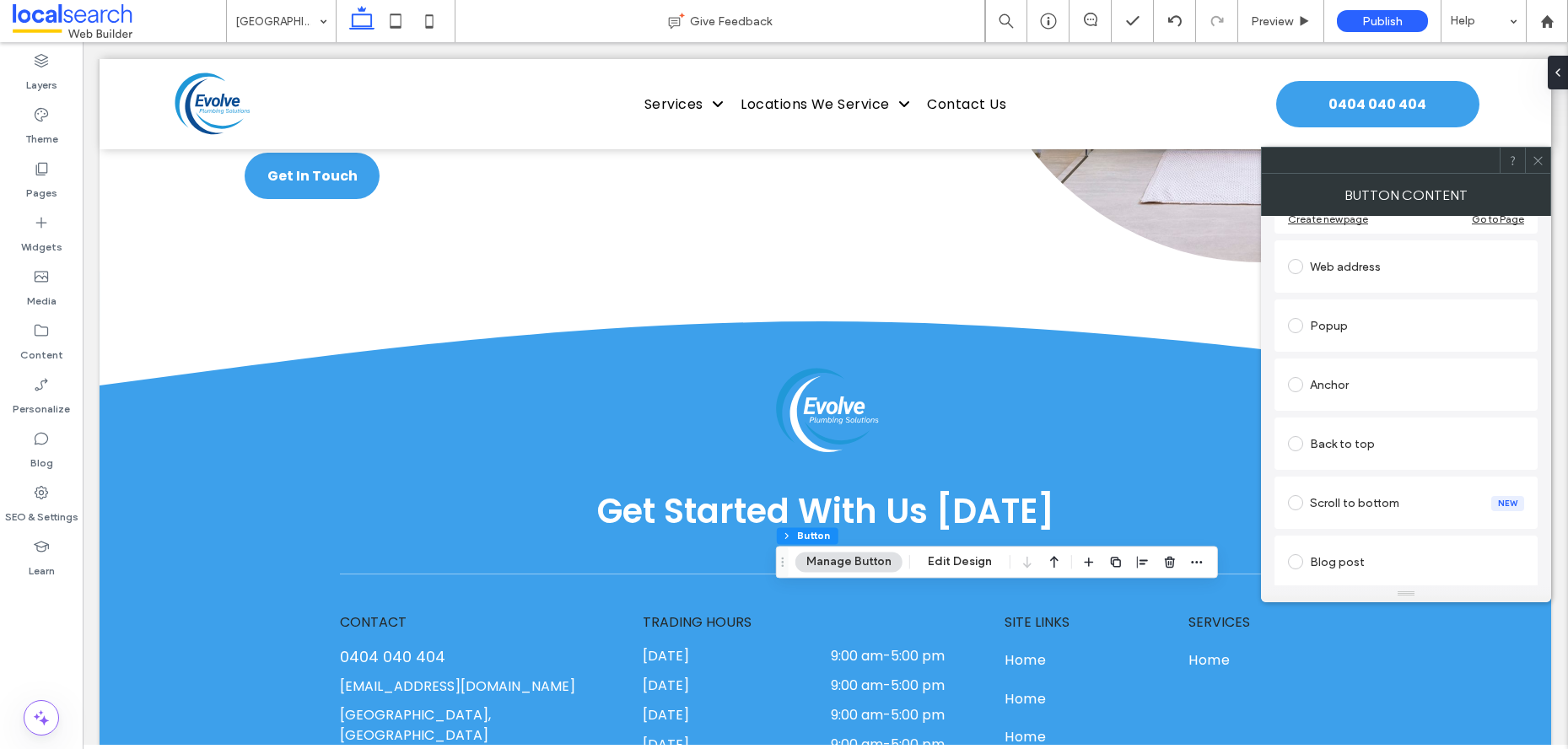
scroll to position [270, 0]
click at [1358, 363] on div "Anchor" at bounding box center [1406, 381] width 236 height 35
click at [1536, 155] on icon at bounding box center [1538, 160] width 13 height 13
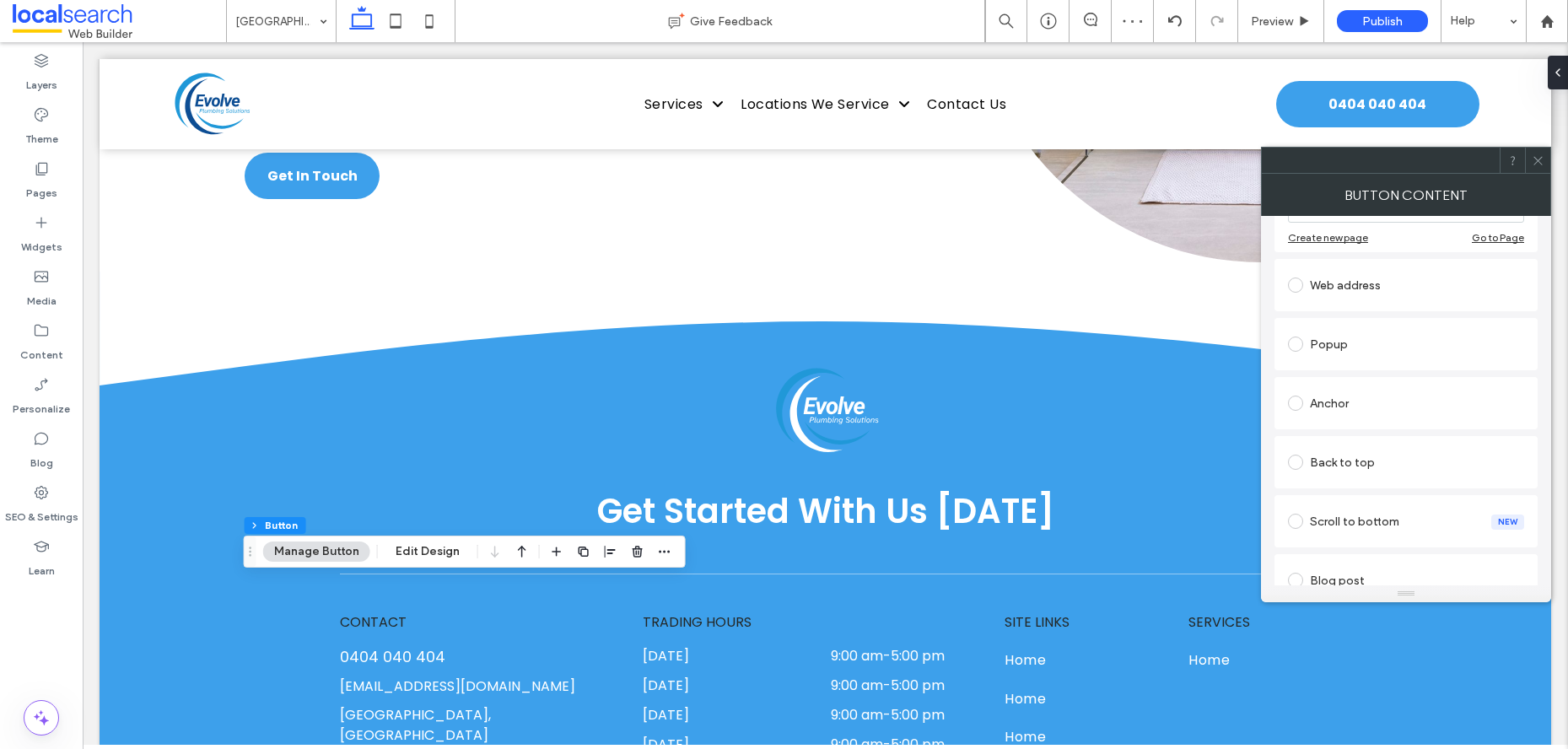
scroll to position [249, 0]
click at [1365, 406] on div "Anchor" at bounding box center [1406, 401] width 236 height 27
click at [1542, 155] on icon at bounding box center [1538, 160] width 13 height 13
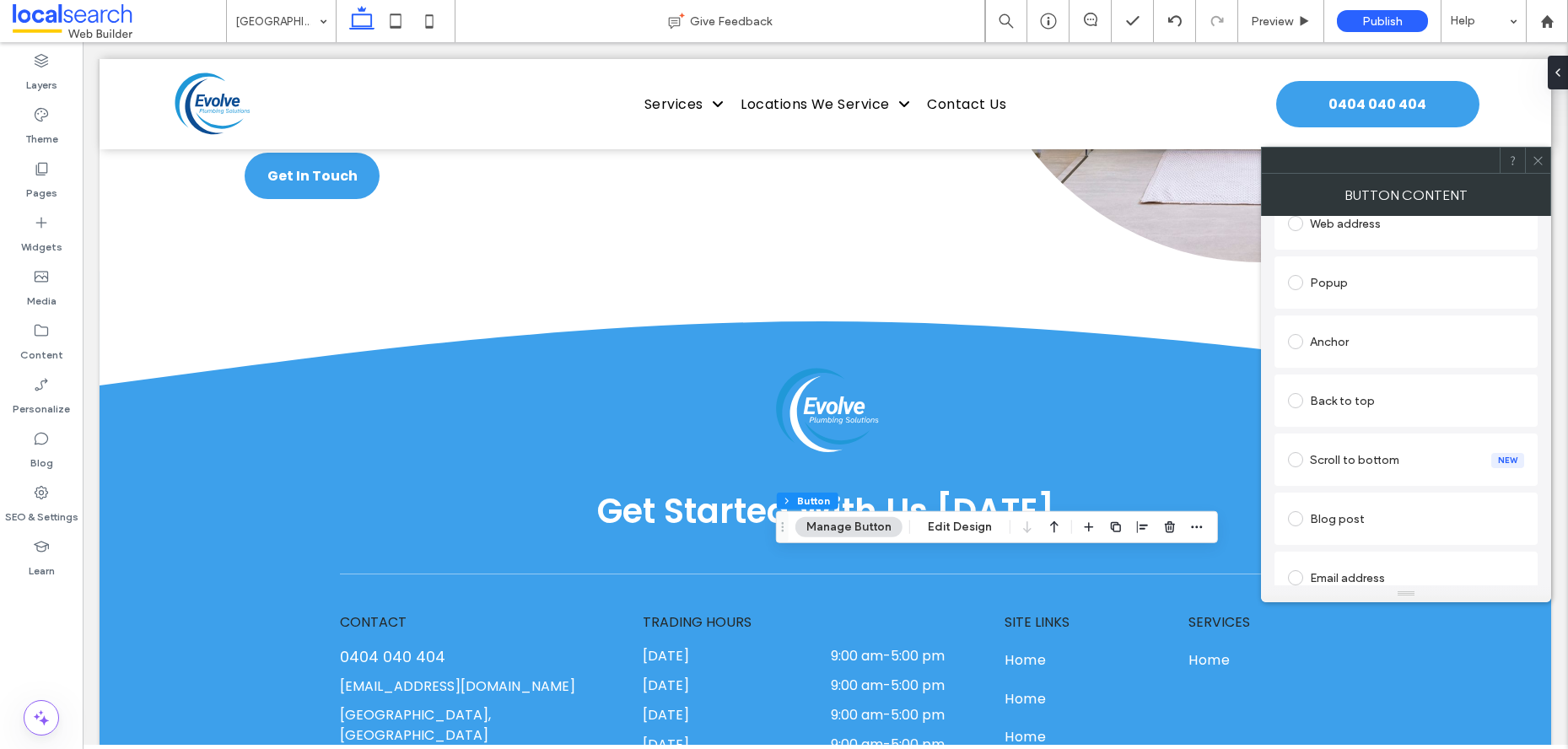
click at [1365, 353] on div "Anchor" at bounding box center [1406, 342] width 236 height 27
click at [1538, 163] on icon at bounding box center [1538, 160] width 13 height 13
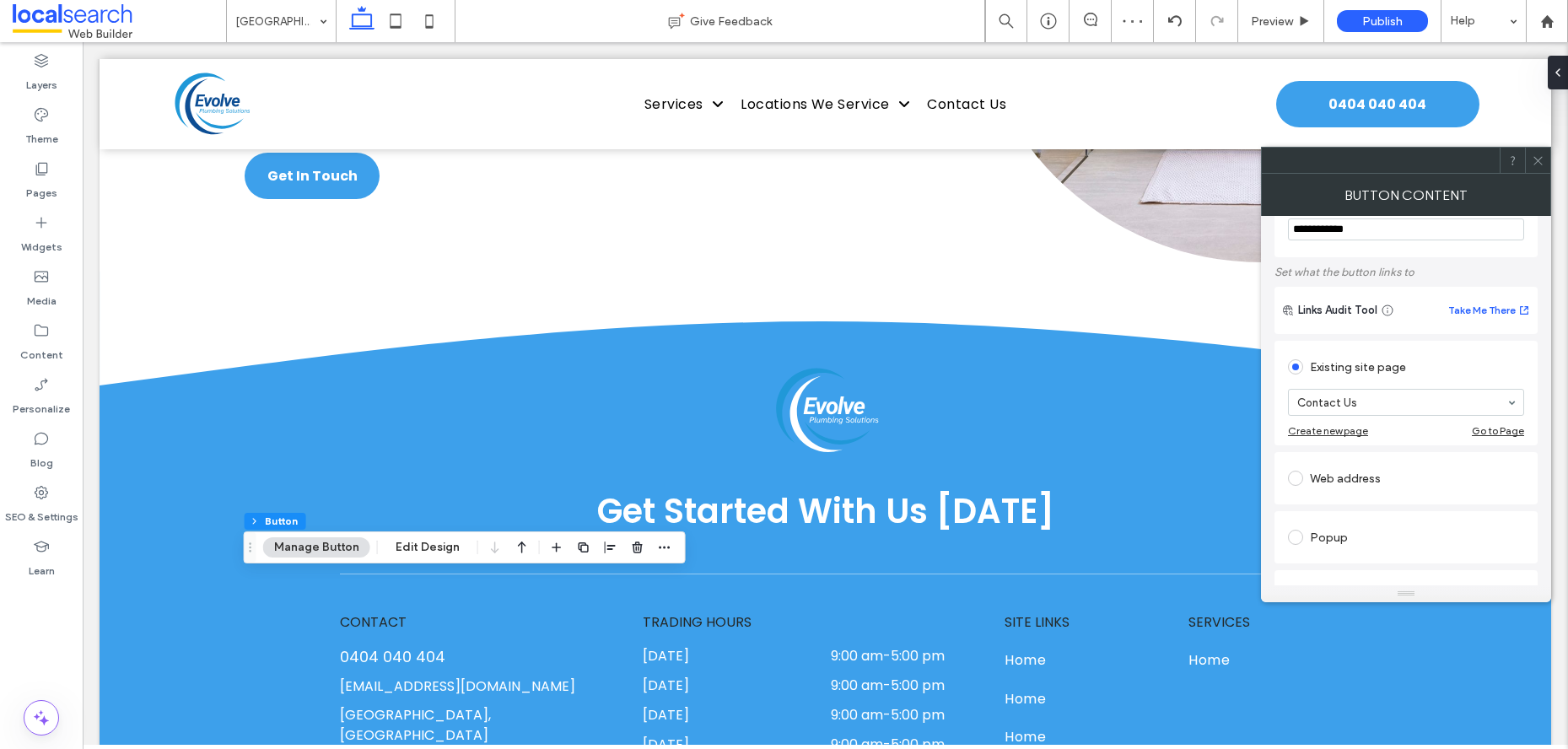
scroll to position [250, 0]
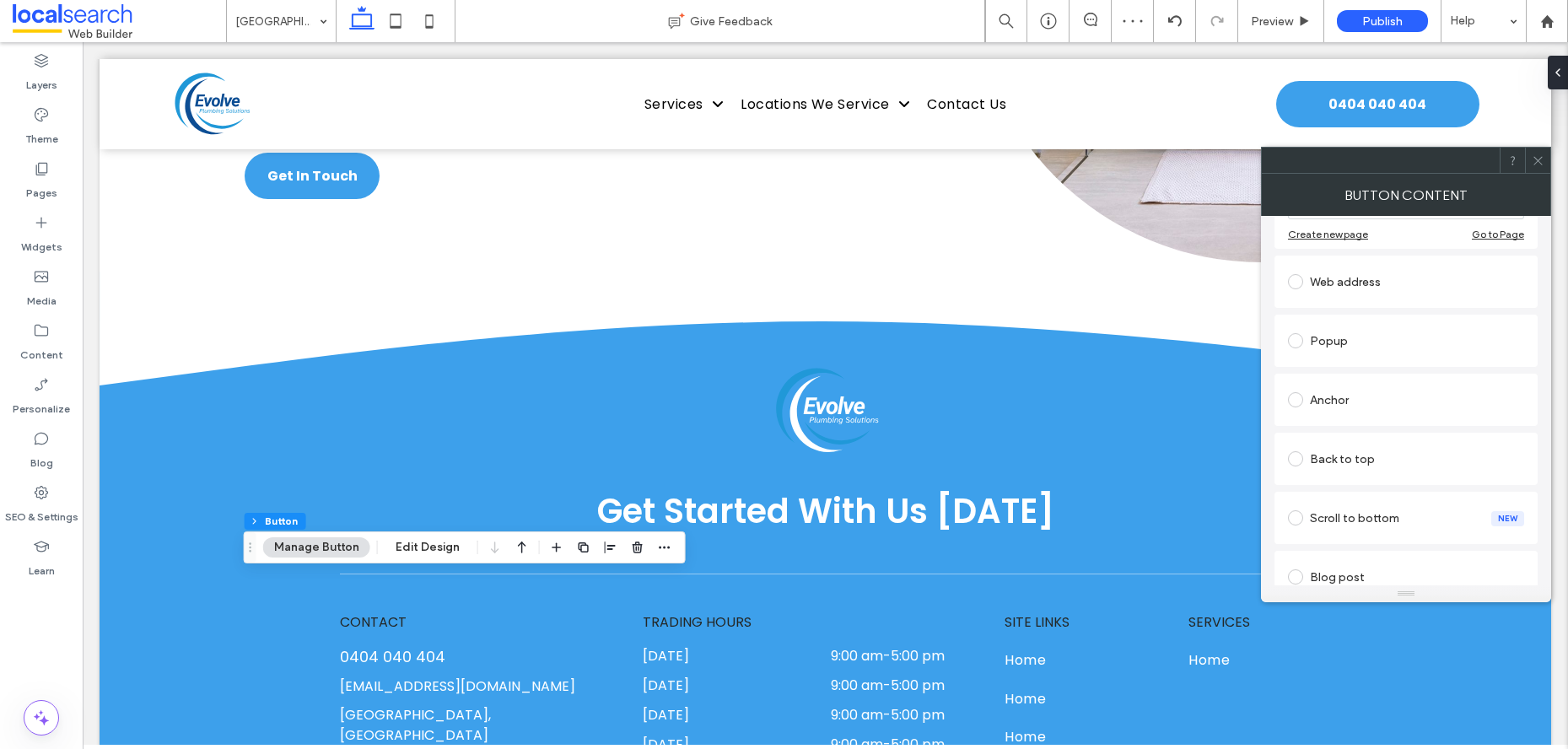
click at [1380, 395] on div "Anchor" at bounding box center [1406, 400] width 236 height 27
click at [1537, 156] on icon at bounding box center [1538, 160] width 13 height 13
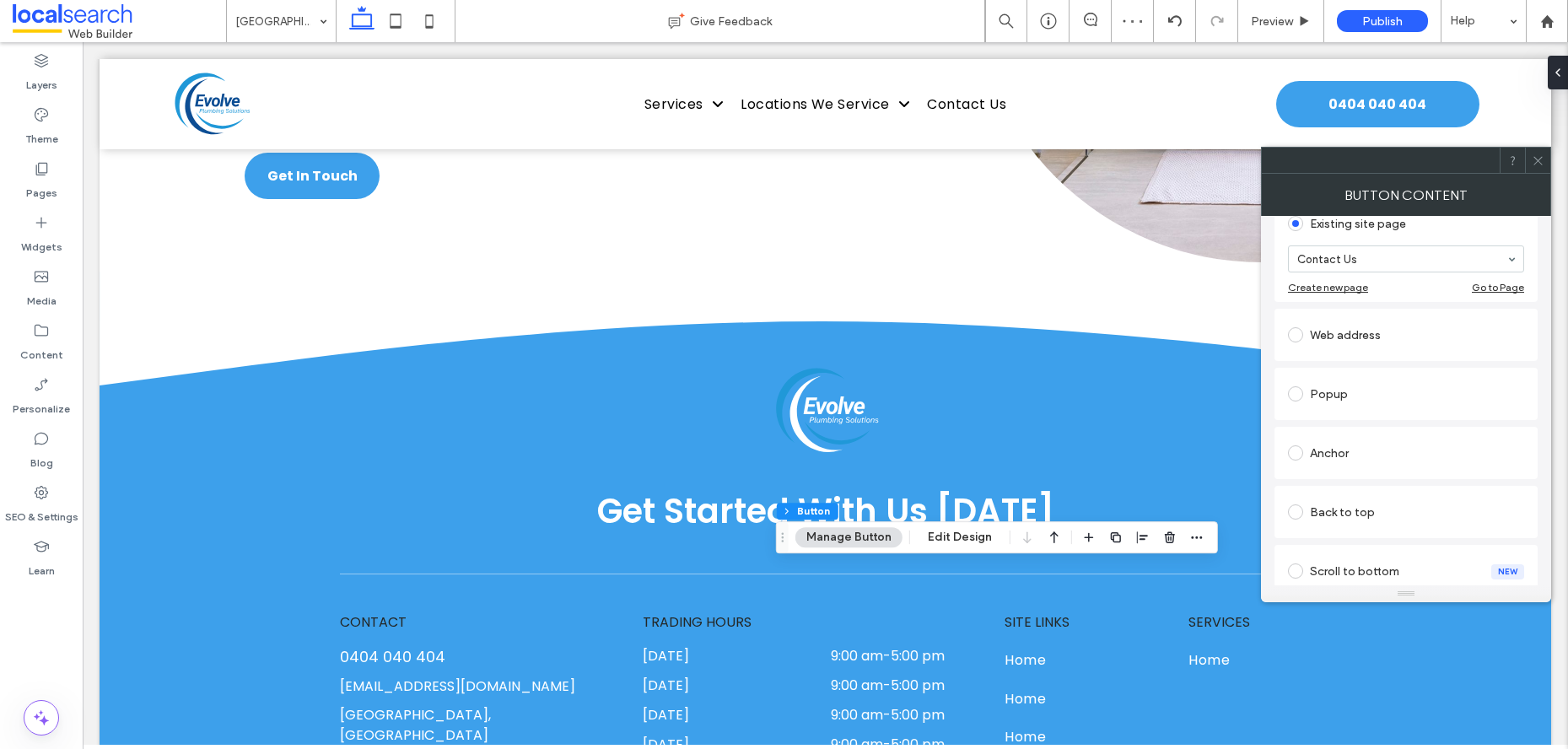
scroll to position [240, 0]
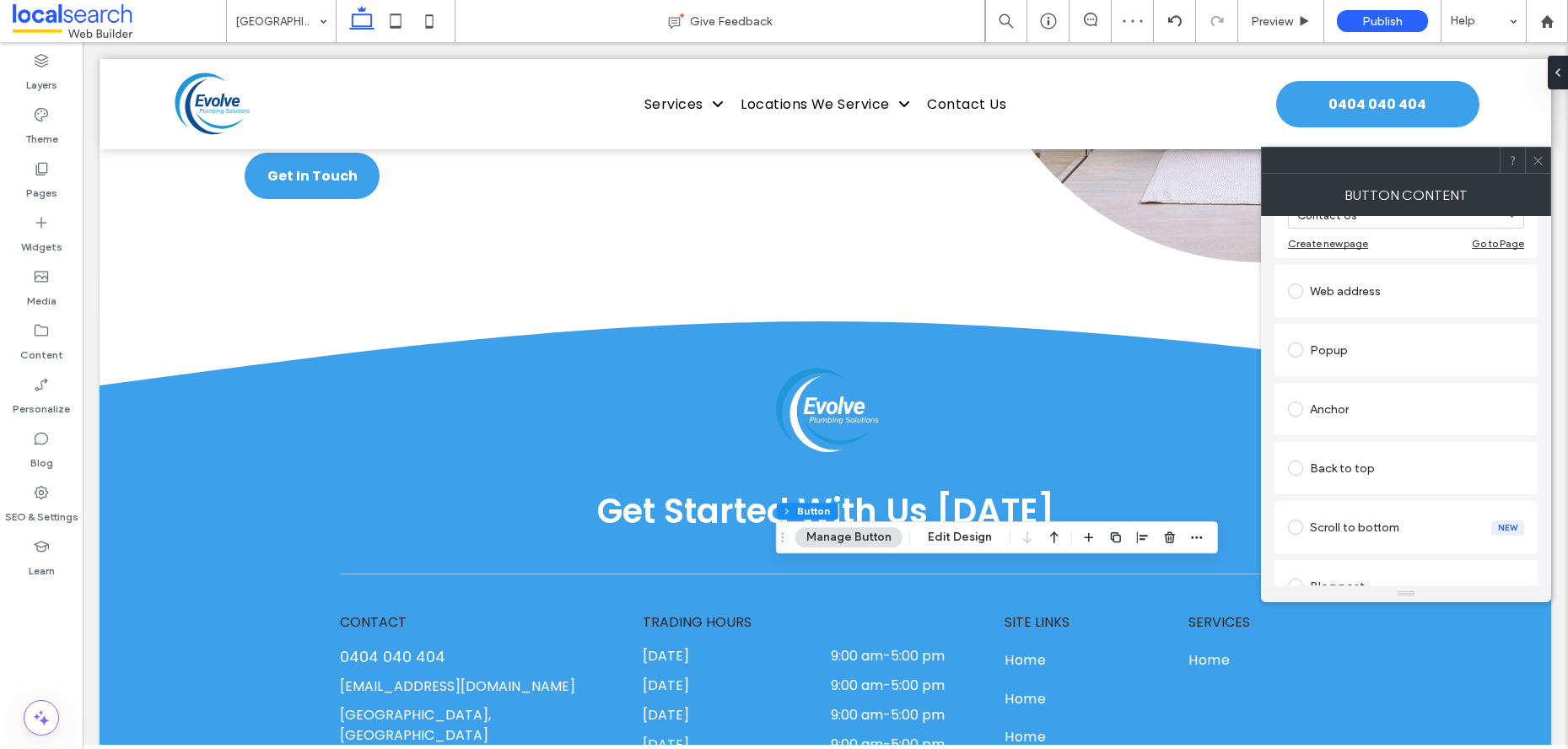
click at [1361, 408] on div "Anchor" at bounding box center [1406, 408] width 236 height 27
click at [1538, 166] on icon at bounding box center [1538, 160] width 13 height 13
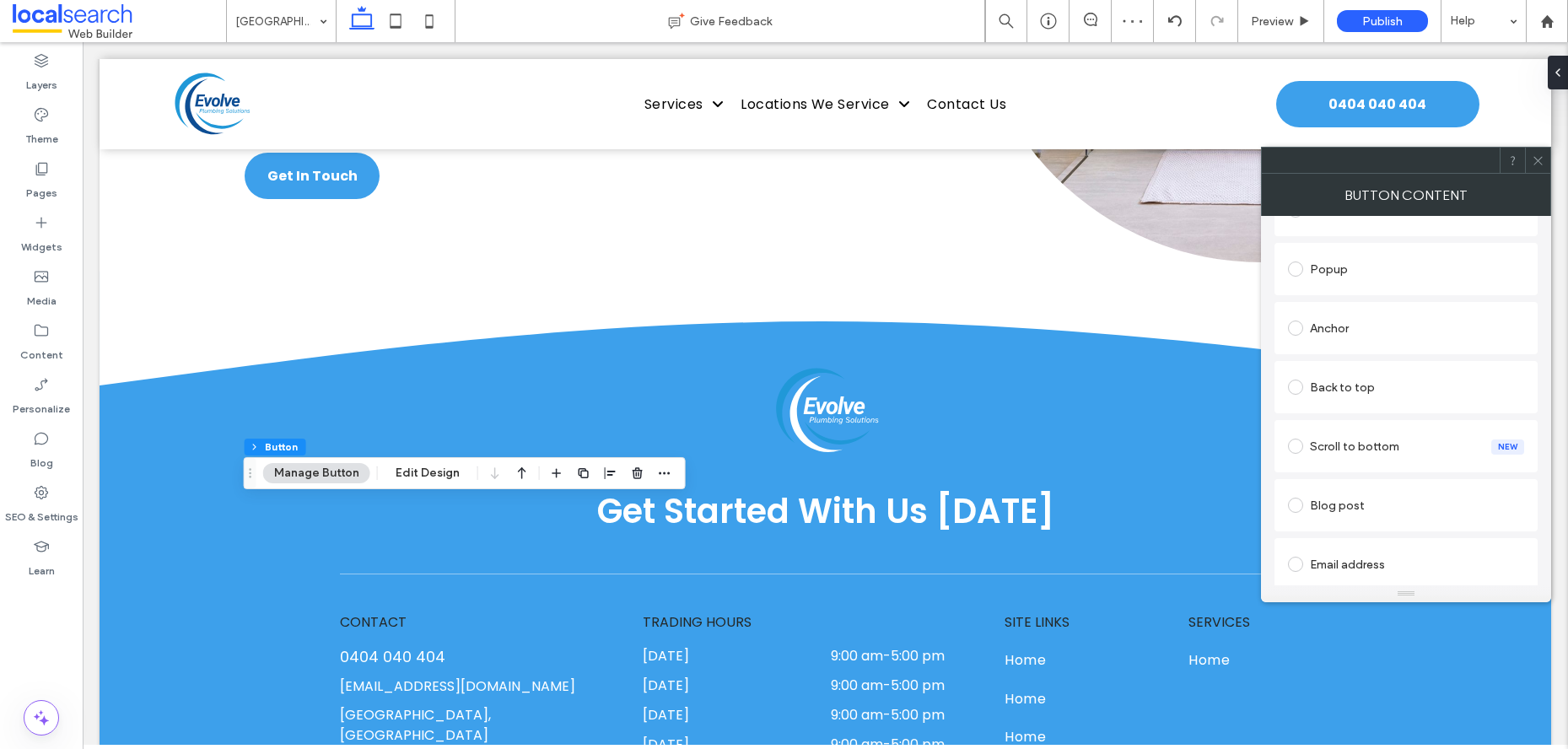
click at [1357, 321] on div "Anchor" at bounding box center [1406, 328] width 236 height 27
click at [1542, 166] on span at bounding box center [1538, 160] width 13 height 26
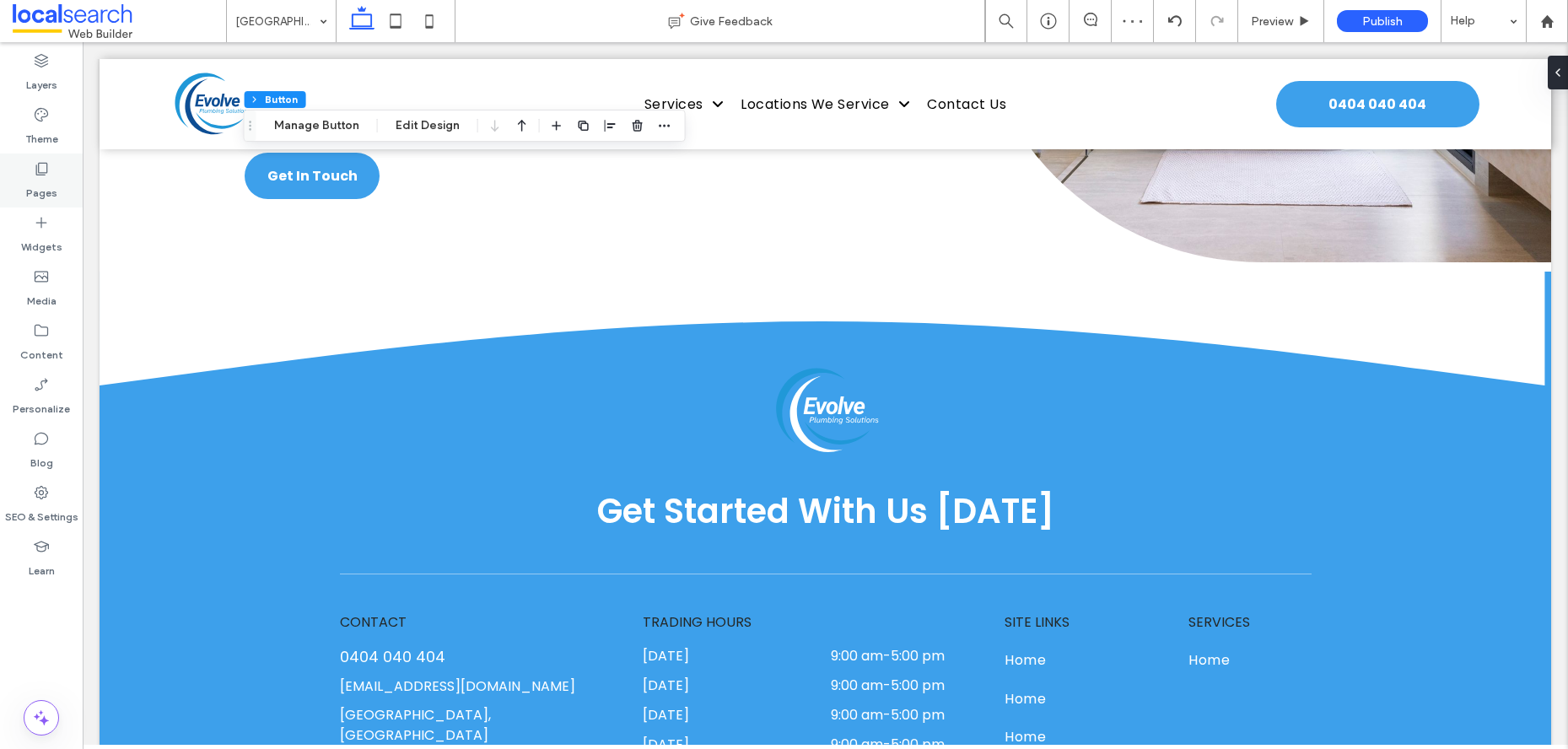
click at [51, 178] on label "Pages" at bounding box center [42, 189] width 31 height 24
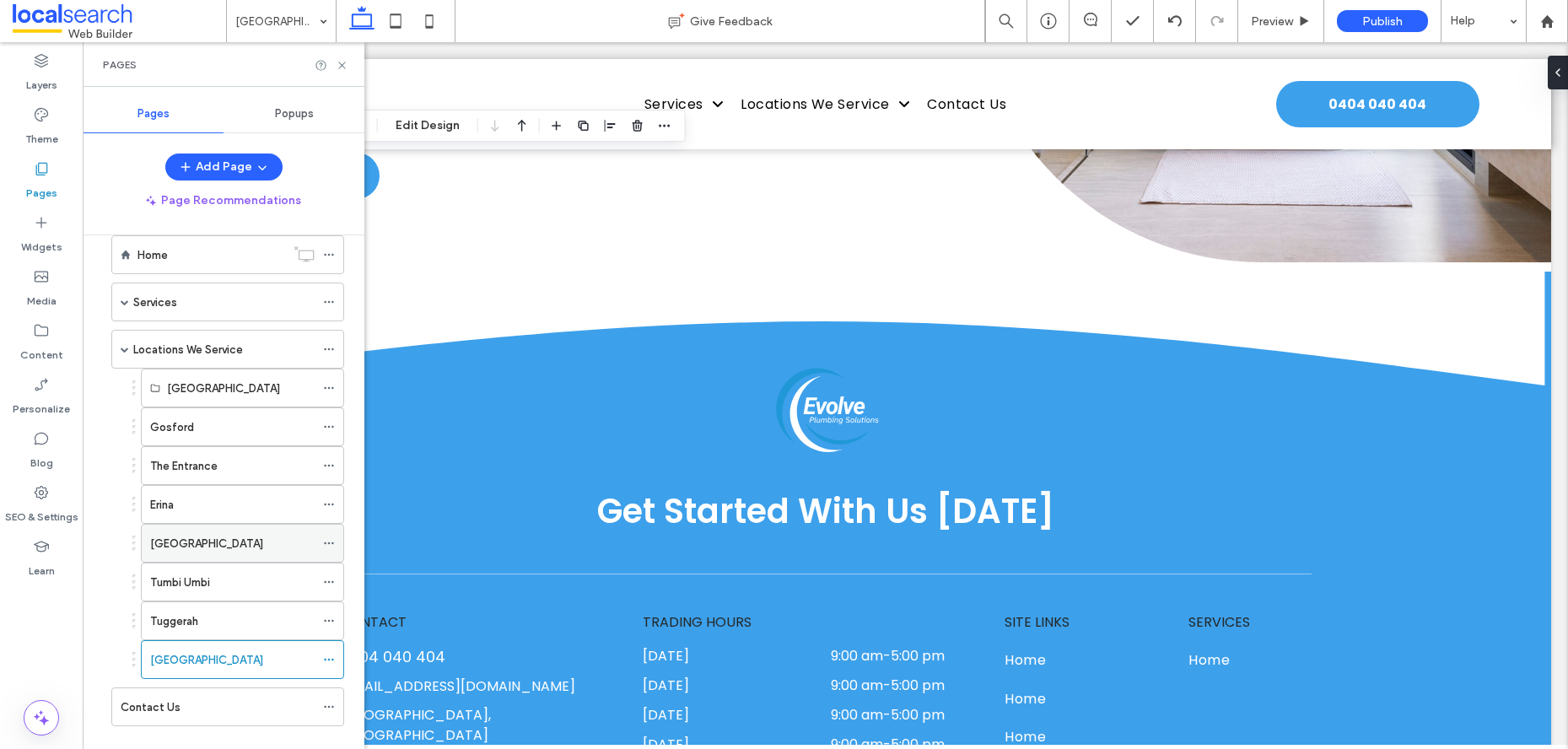
scroll to position [0, 0]
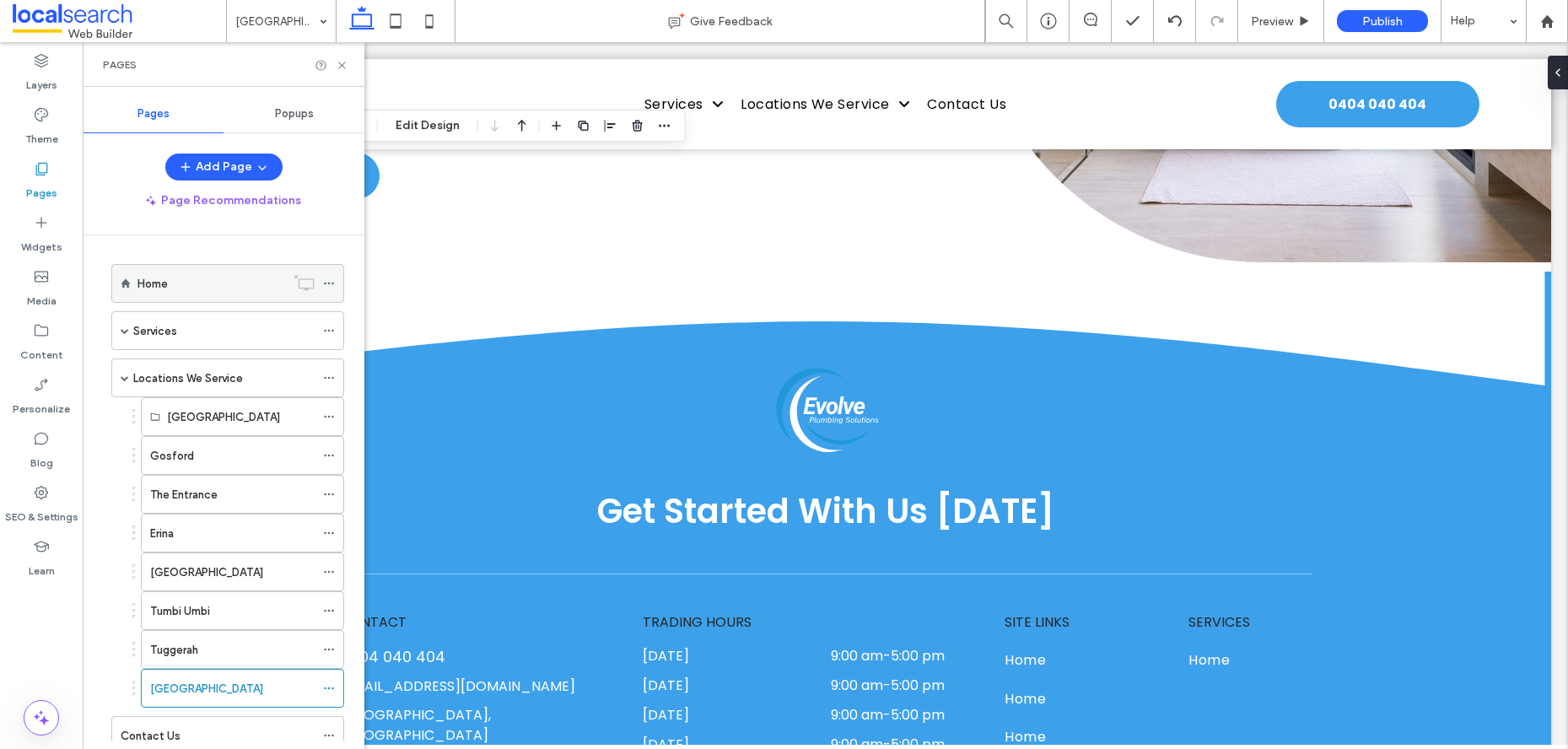
click at [186, 278] on div "Home" at bounding box center [211, 284] width 148 height 18
click at [340, 66] on use at bounding box center [341, 65] width 7 height 7
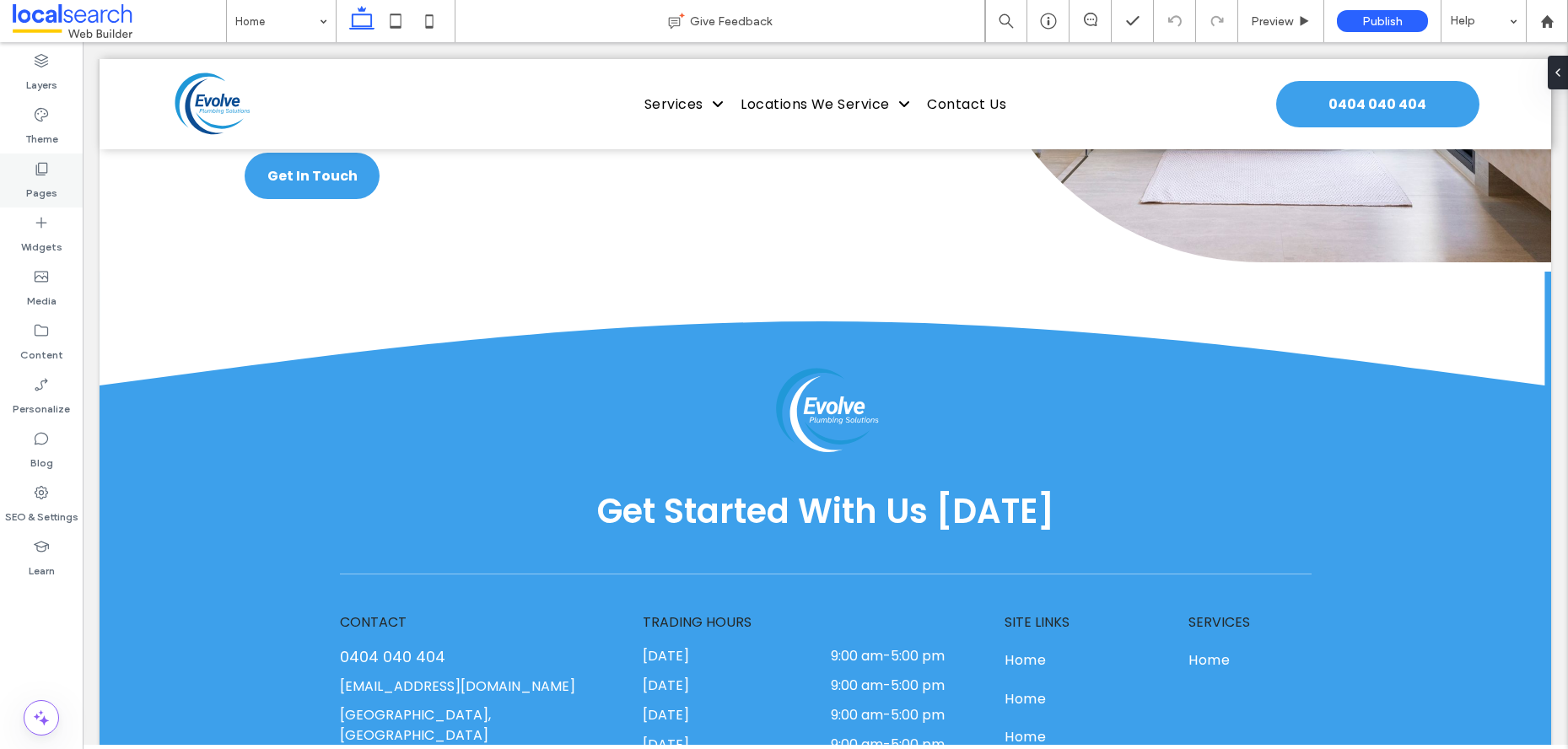
click at [29, 168] on div "Pages" at bounding box center [41, 180] width 83 height 54
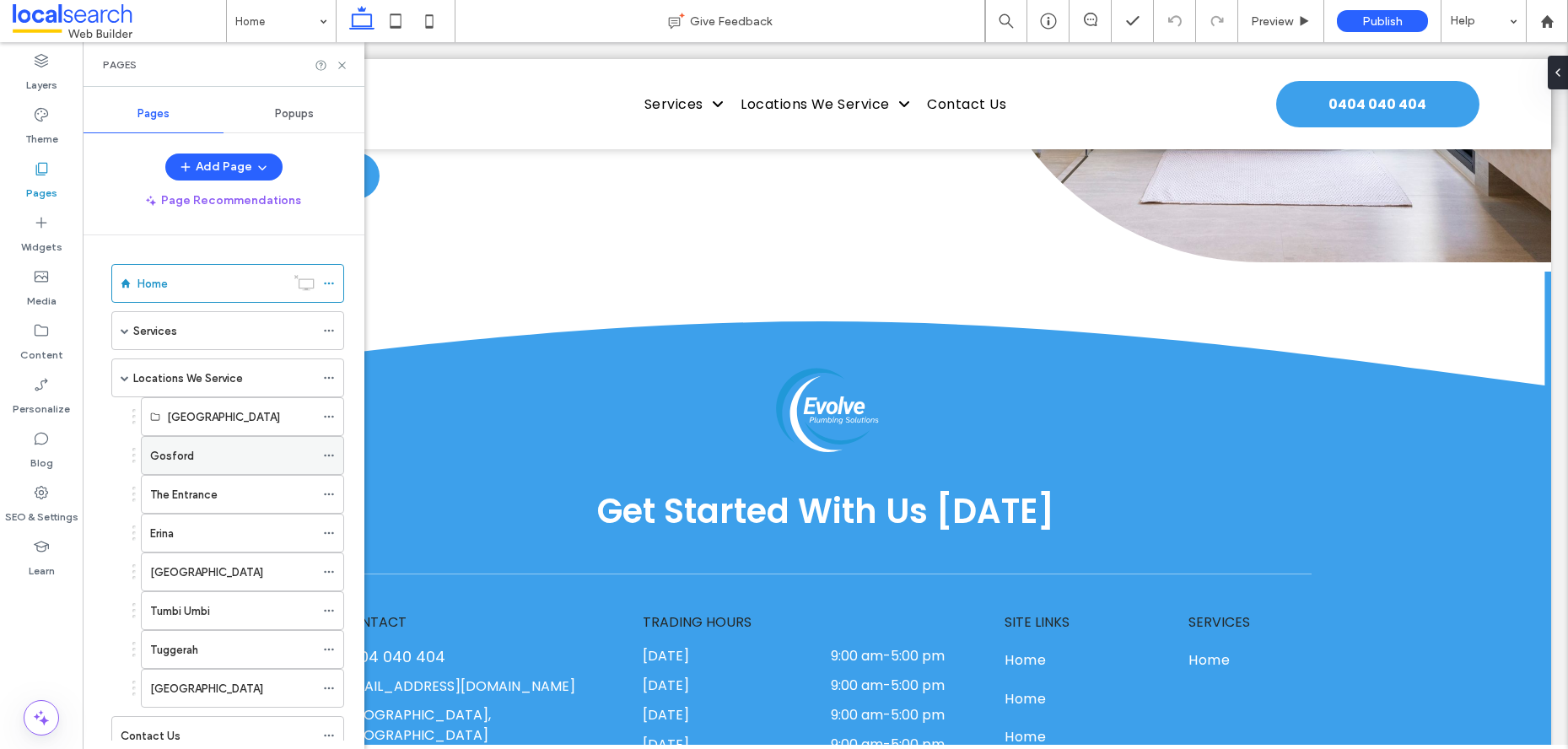
click at [233, 457] on div "Gosford" at bounding box center [232, 456] width 164 height 18
click at [342, 66] on use at bounding box center [341, 65] width 7 height 7
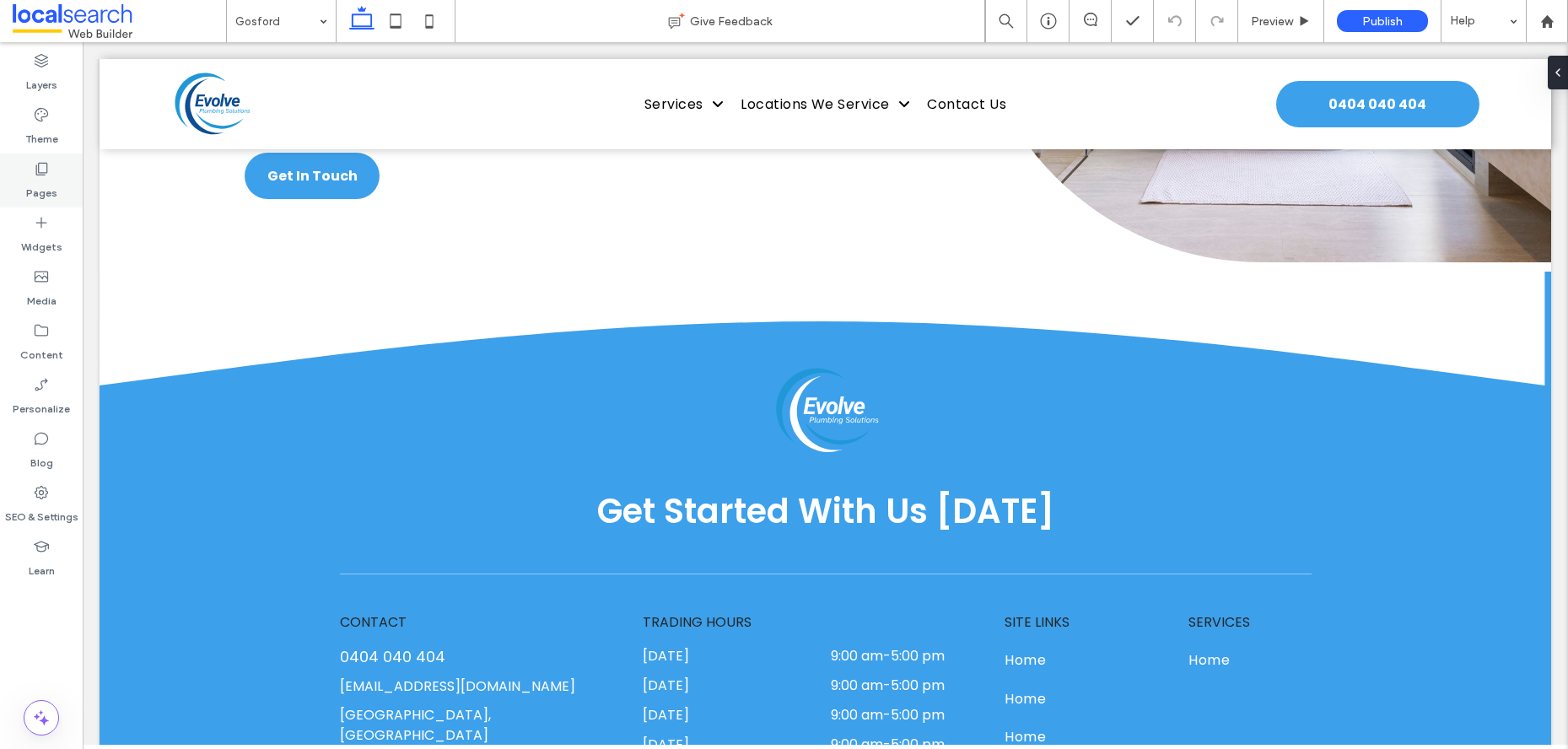
click at [21, 182] on div "Pages" at bounding box center [41, 180] width 83 height 54
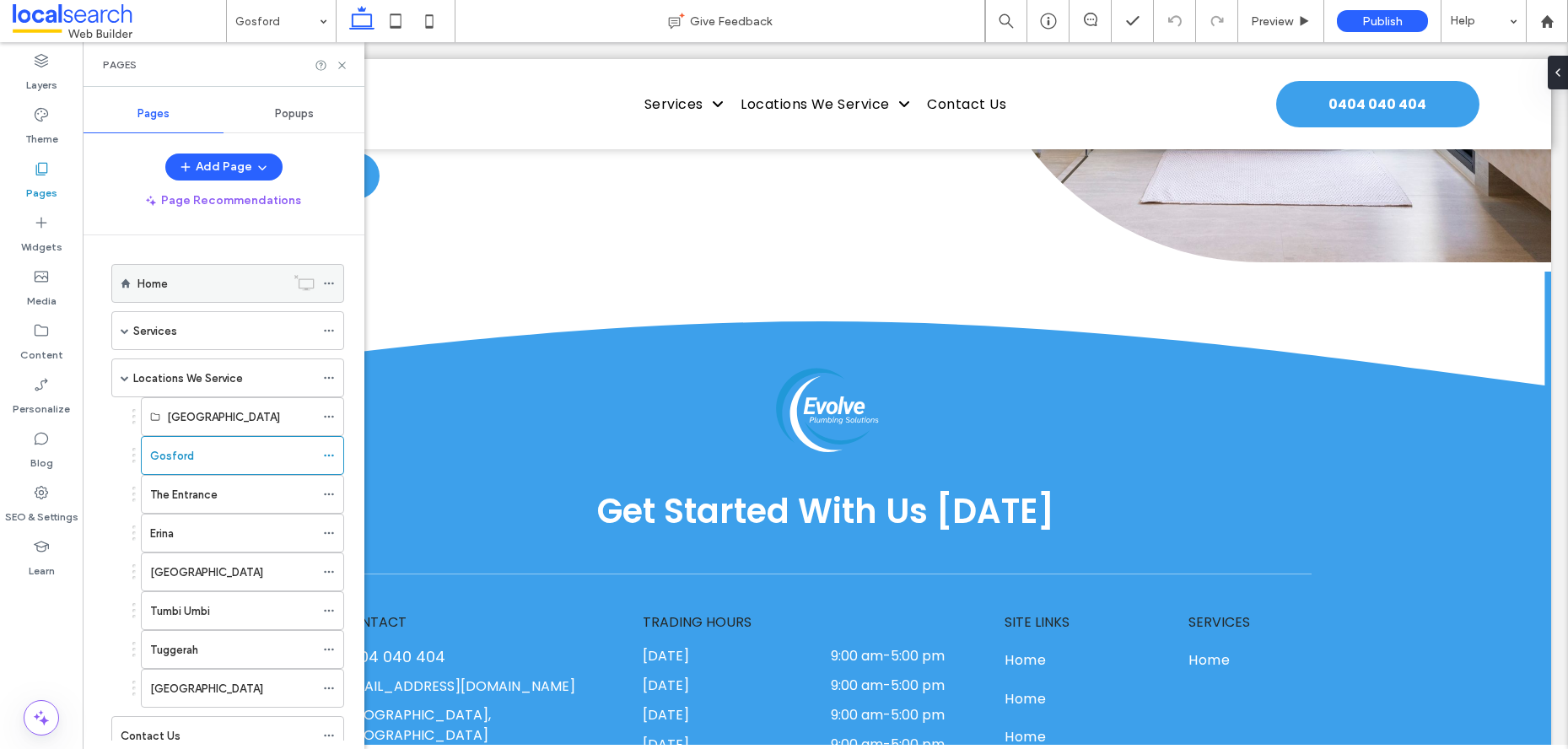
click at [215, 284] on div "Home" at bounding box center [211, 284] width 148 height 18
click at [340, 71] on div "Pages" at bounding box center [223, 65] width 241 height 14
click at [342, 67] on icon at bounding box center [341, 65] width 13 height 13
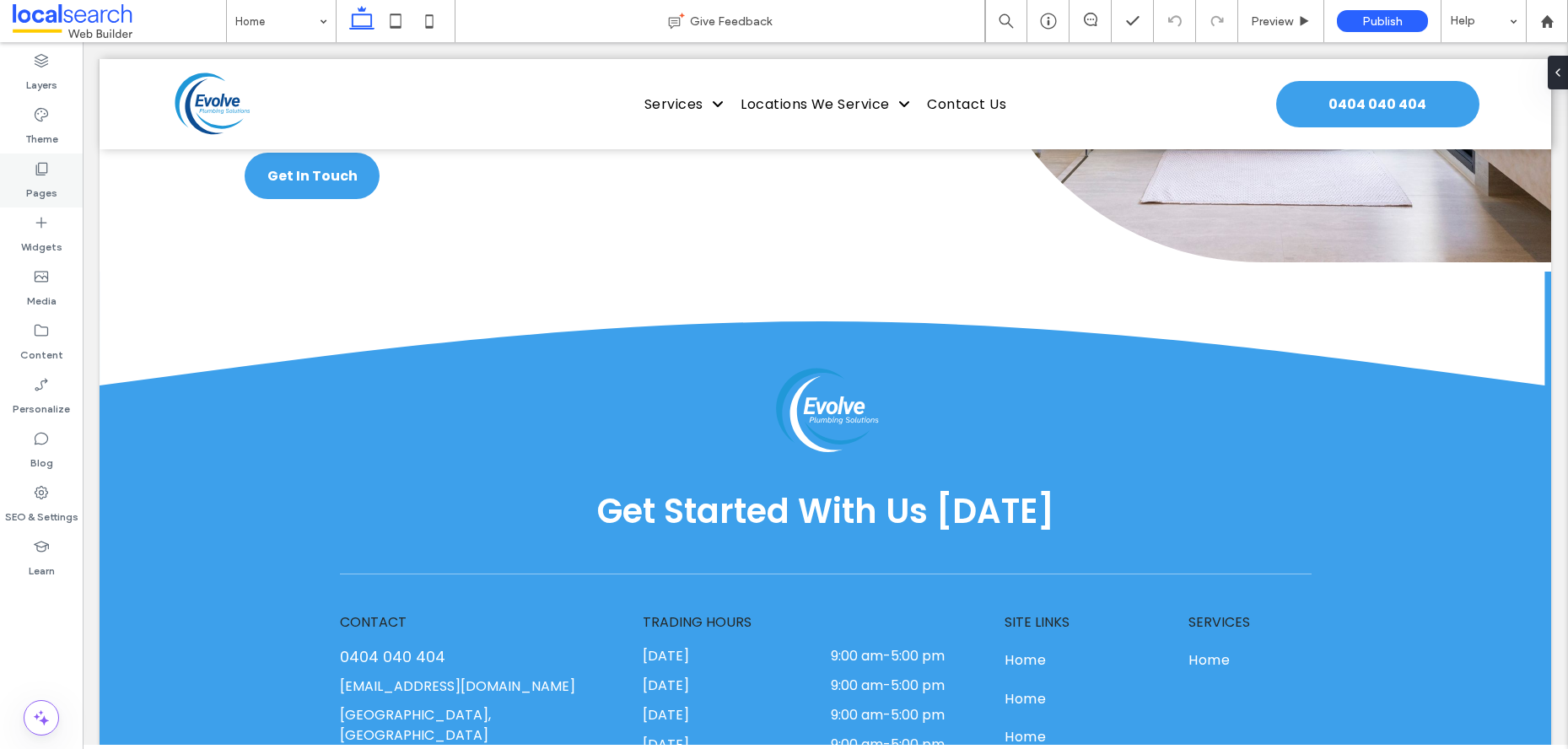
click at [25, 175] on div "Pages" at bounding box center [41, 180] width 83 height 54
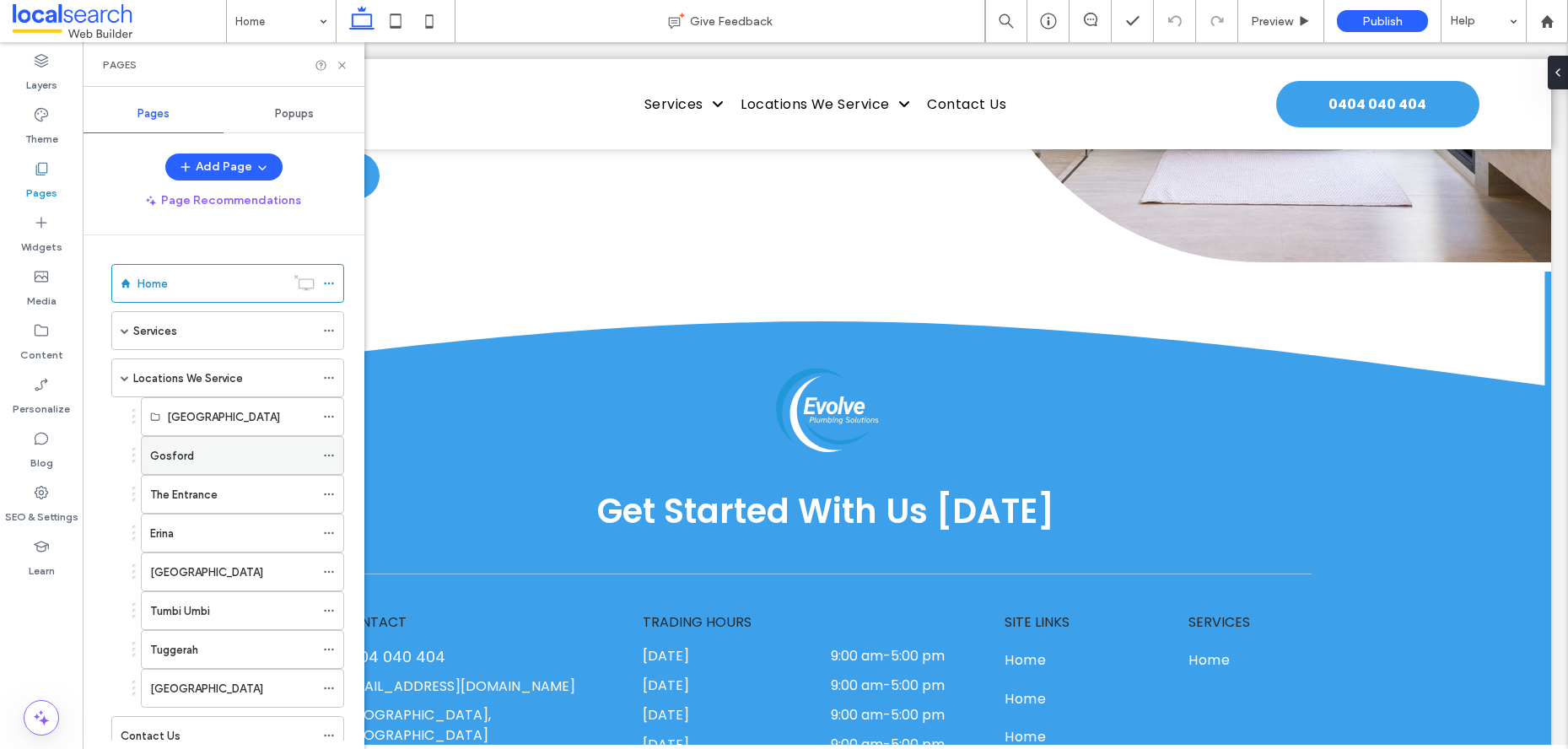
click at [234, 448] on div "Gosford" at bounding box center [232, 456] width 164 height 18
click at [342, 66] on use at bounding box center [341, 65] width 7 height 7
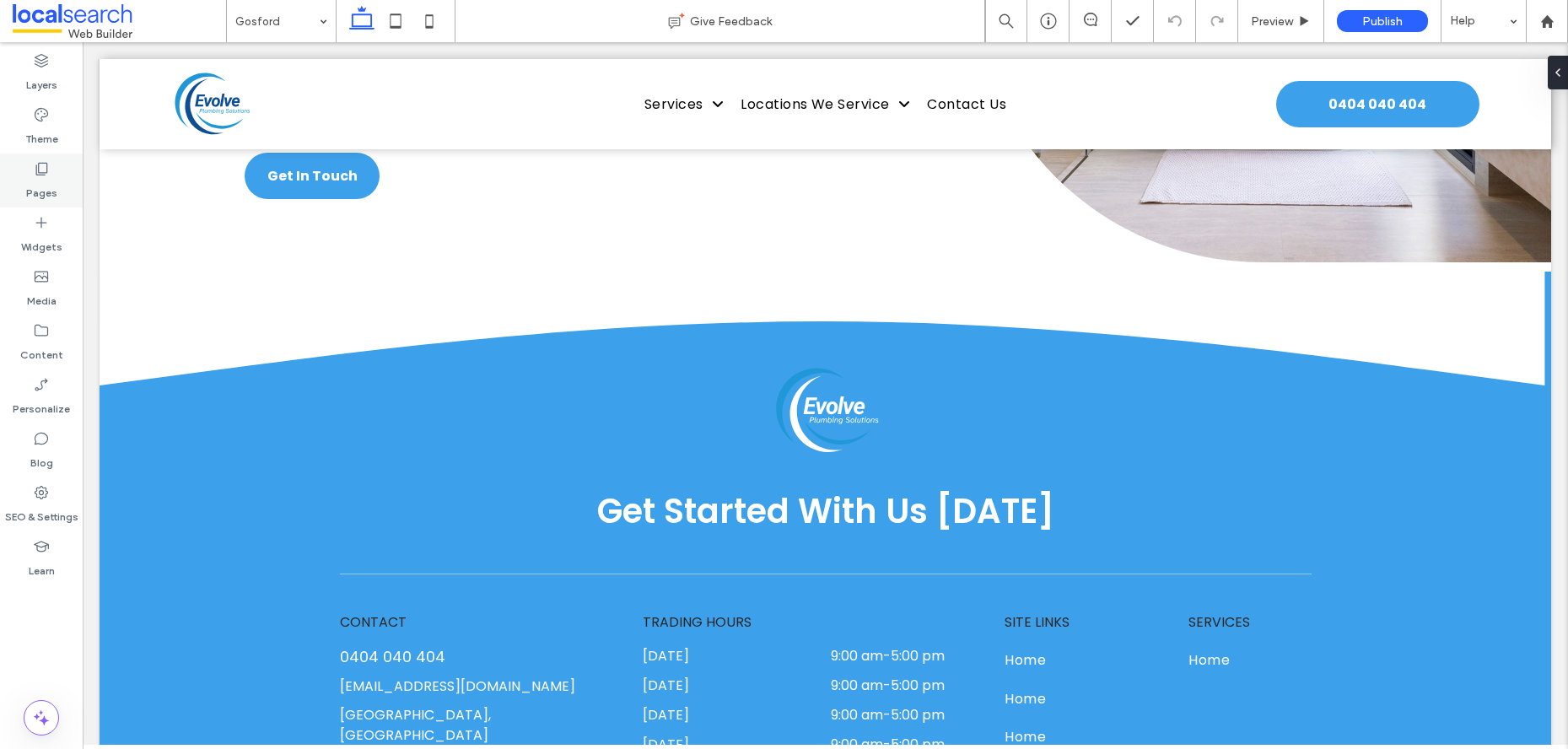
click at [52, 174] on div "Pages" at bounding box center [41, 180] width 83 height 54
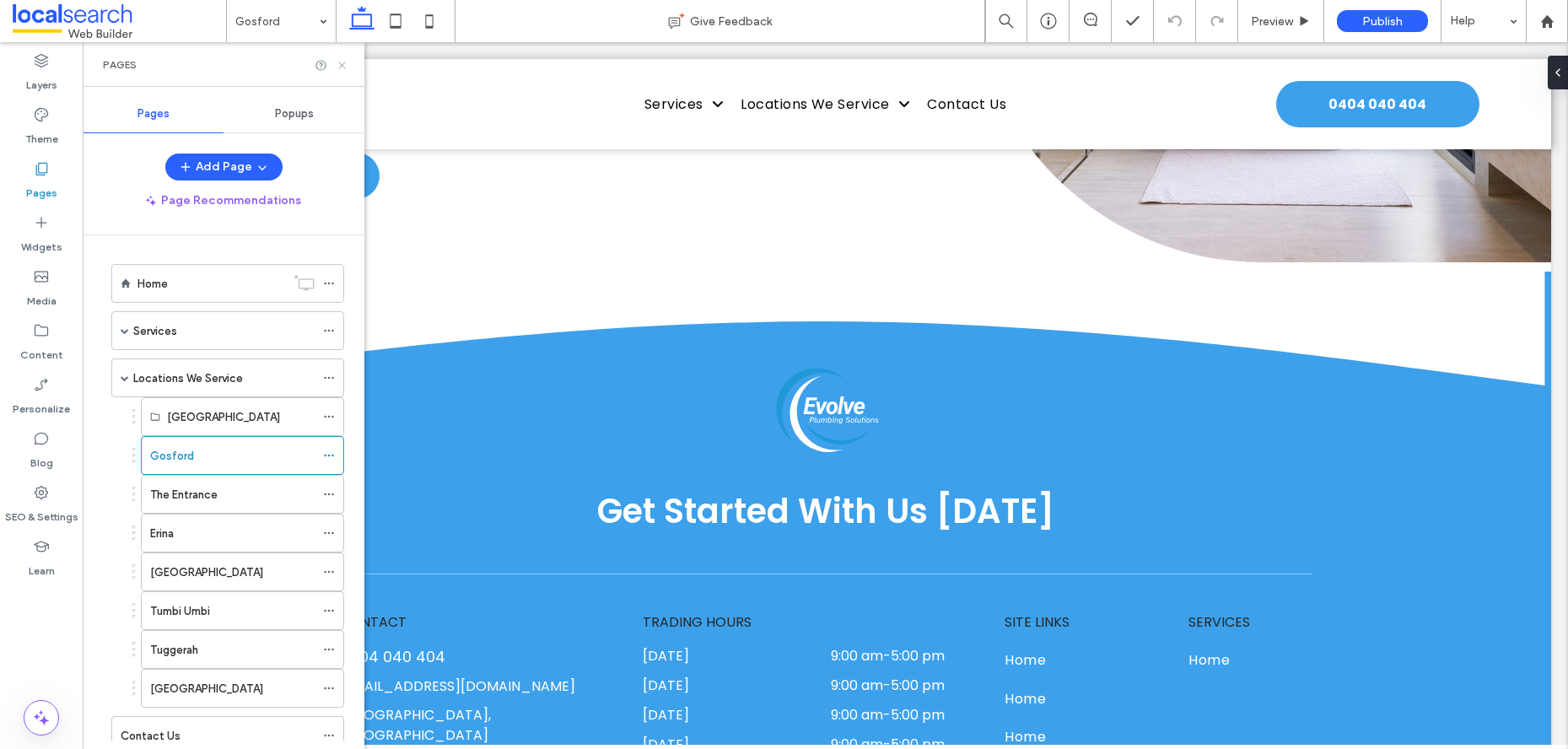
click at [342, 65] on icon at bounding box center [341, 65] width 13 height 13
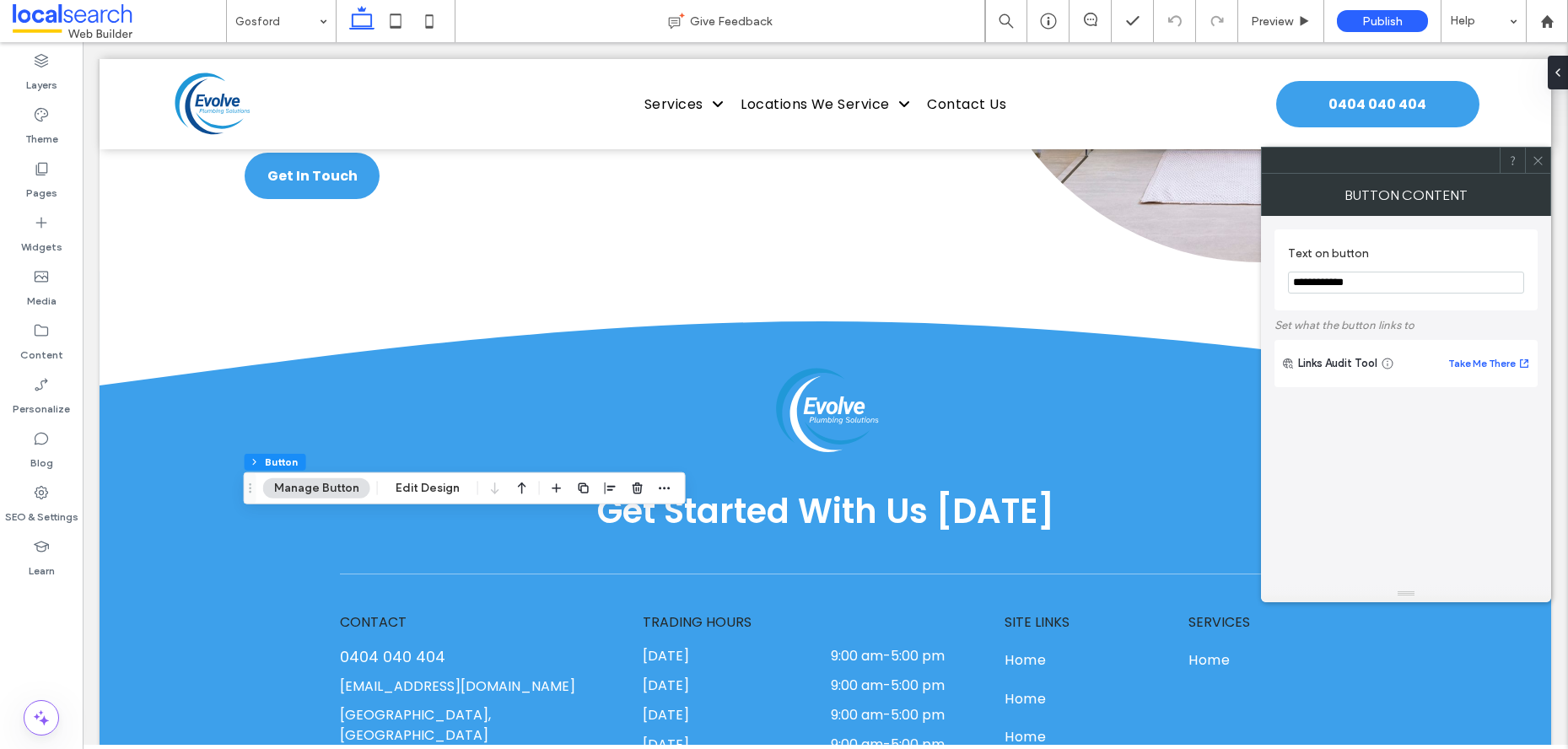
type input "**"
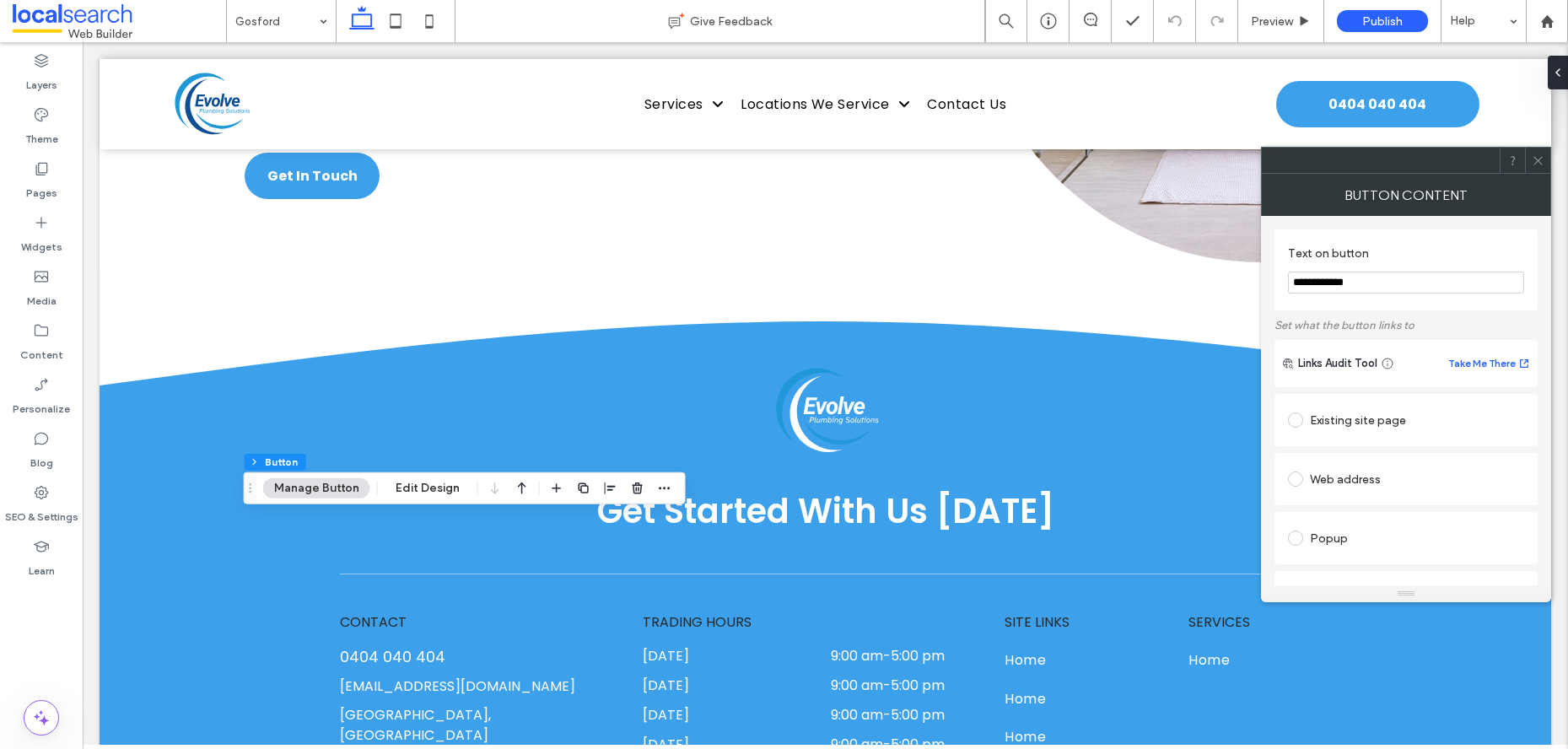
scroll to position [322, 0]
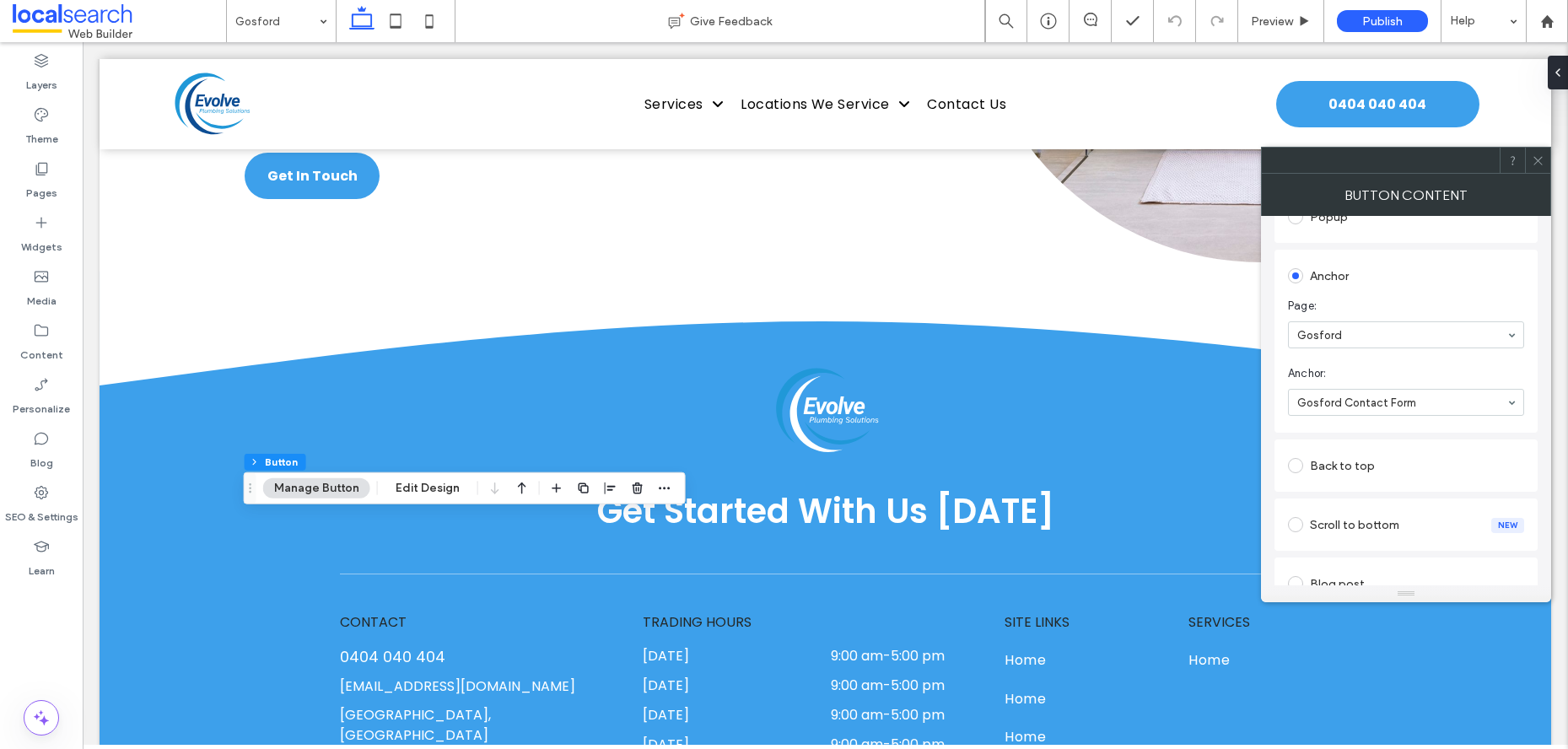
click at [1538, 164] on icon at bounding box center [1538, 160] width 13 height 13
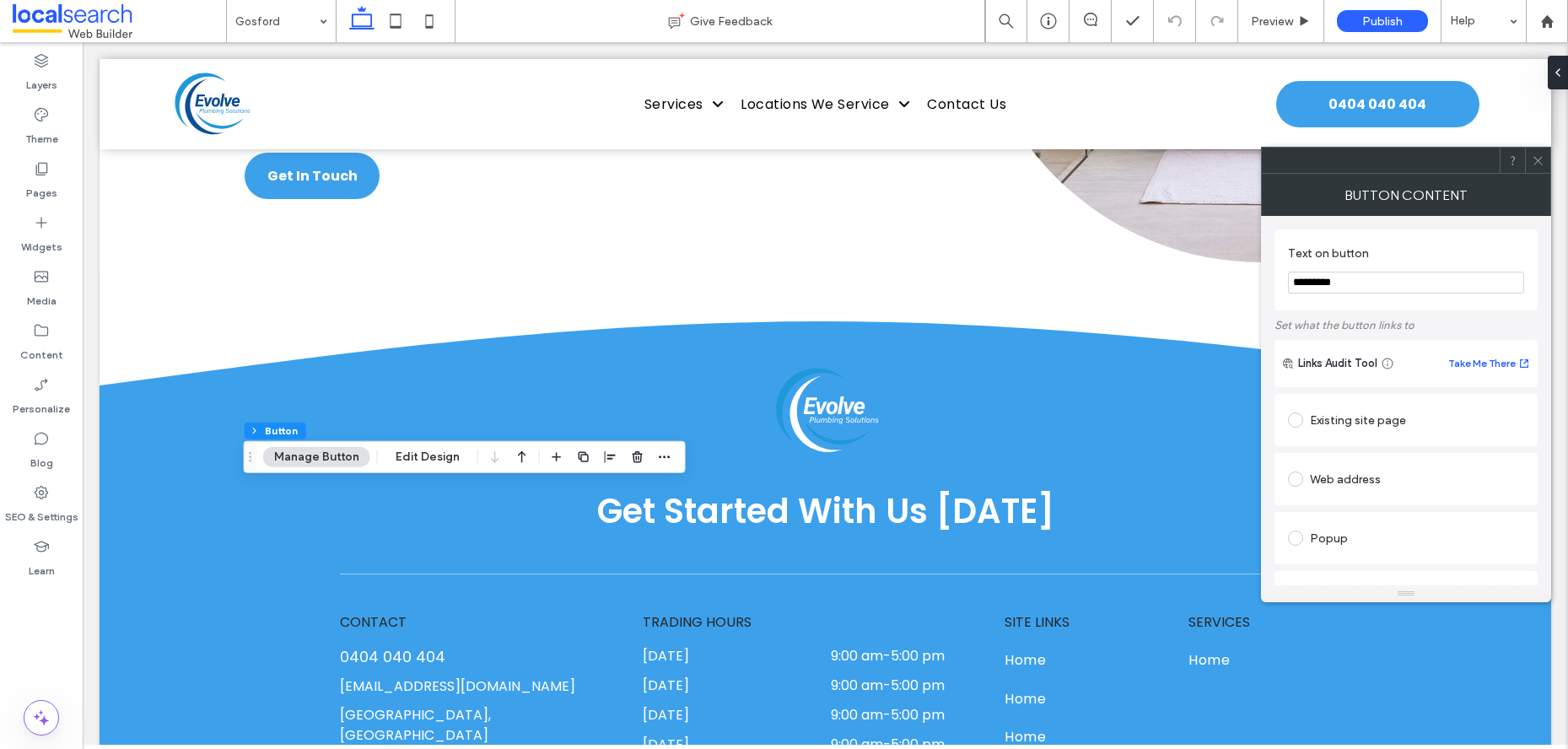
type input "*********"
click at [1540, 162] on use at bounding box center [1538, 160] width 9 height 9
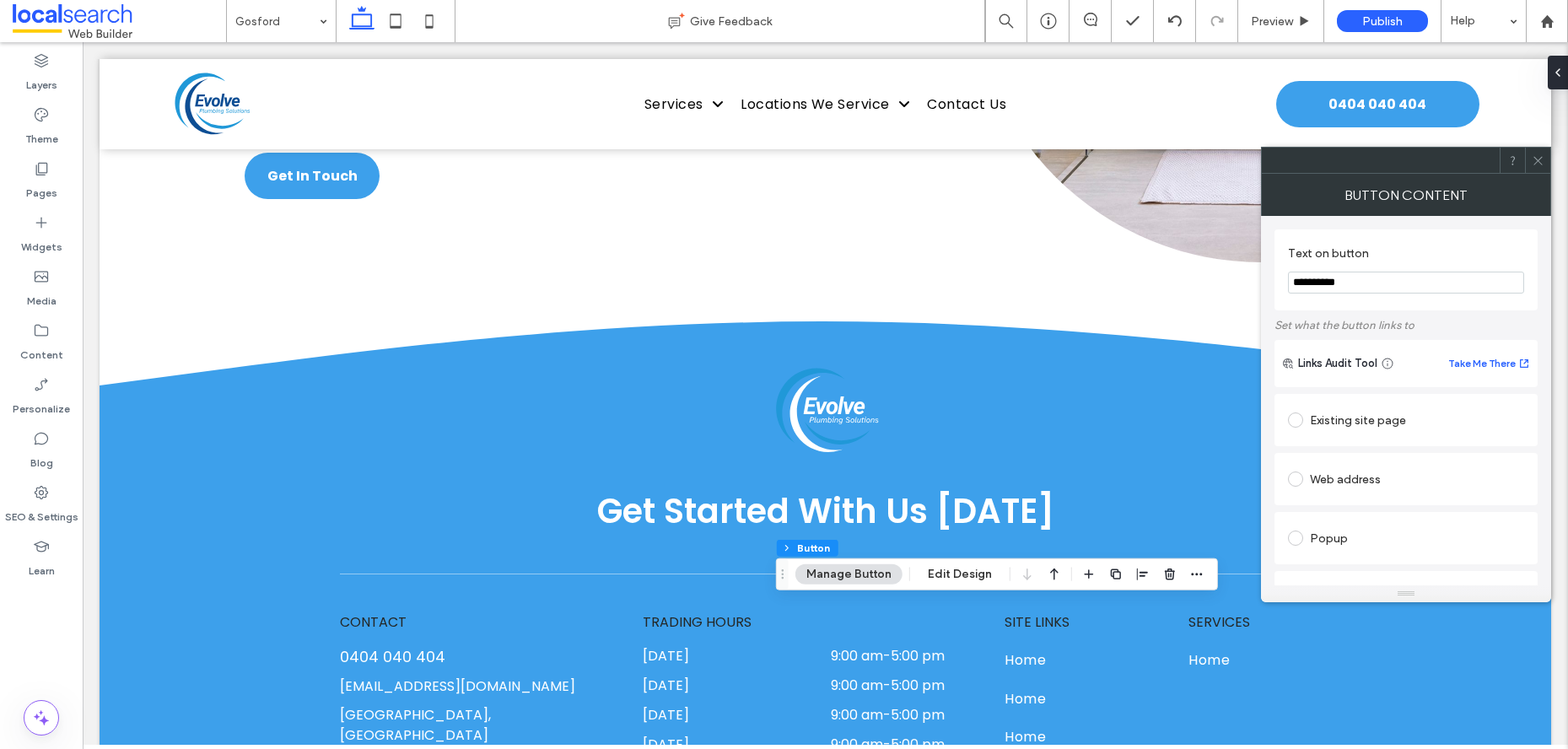
type input "**********"
click at [1543, 157] on icon at bounding box center [1538, 160] width 13 height 13
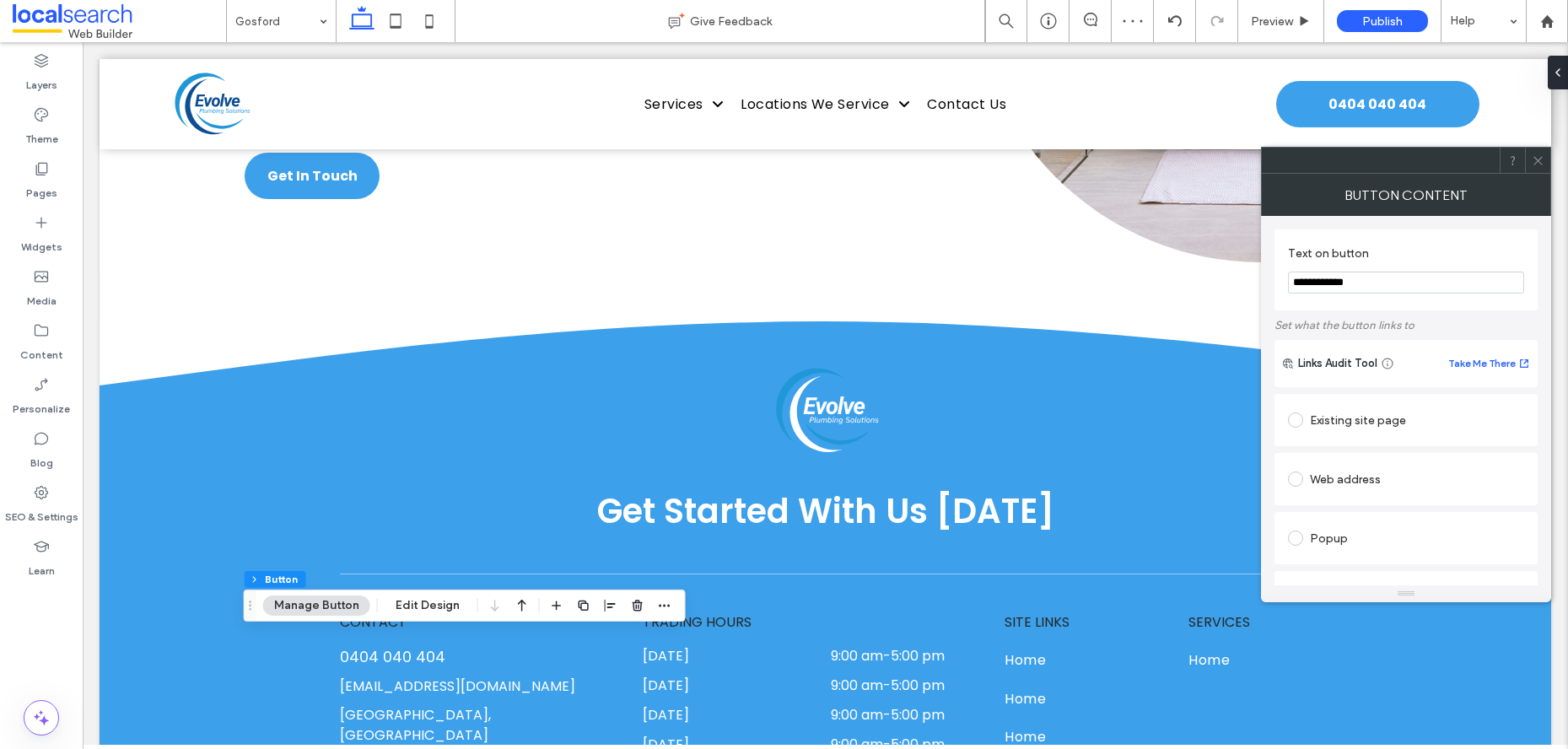
click at [1538, 158] on icon at bounding box center [1538, 160] width 13 height 13
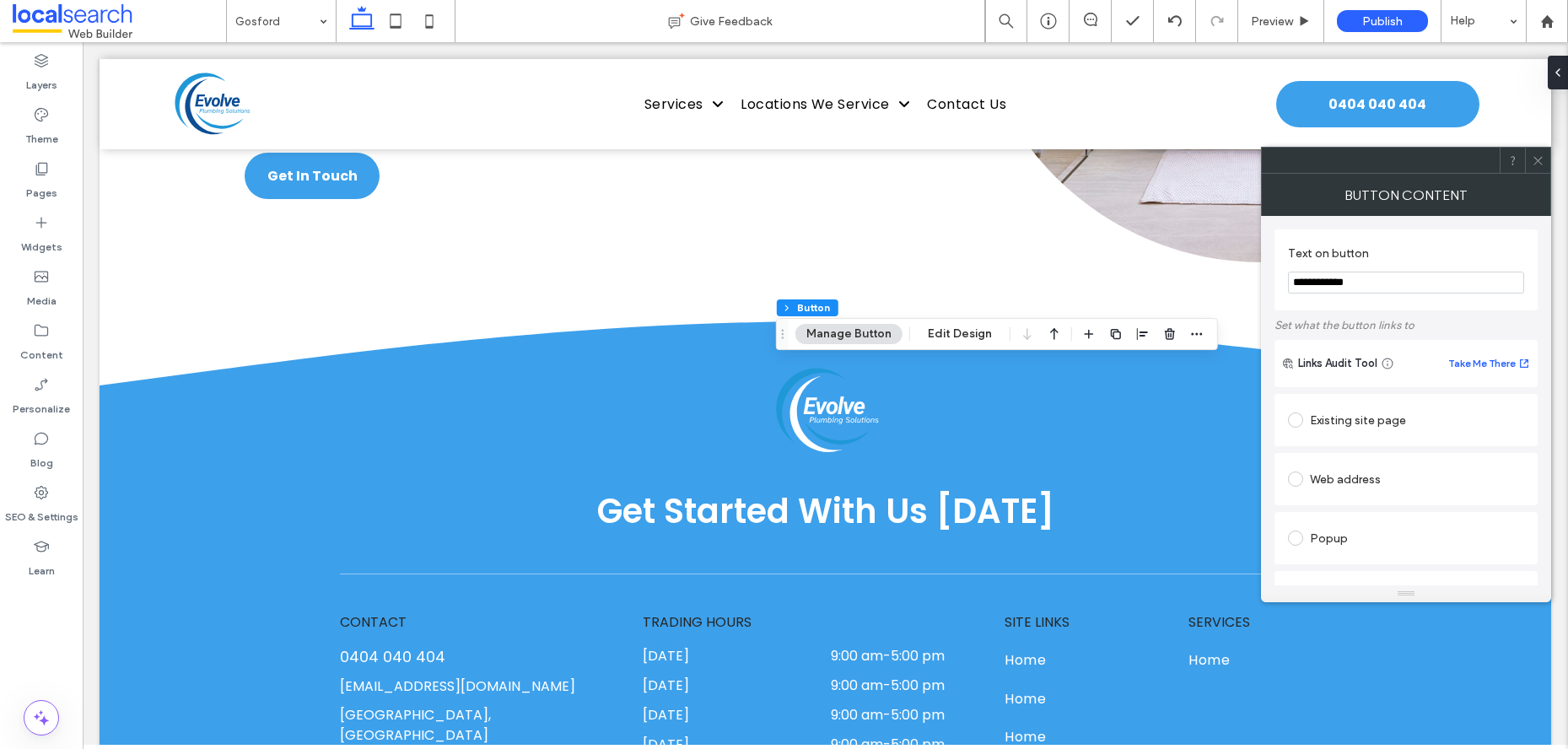
click at [1544, 169] on div at bounding box center [1538, 160] width 26 height 26
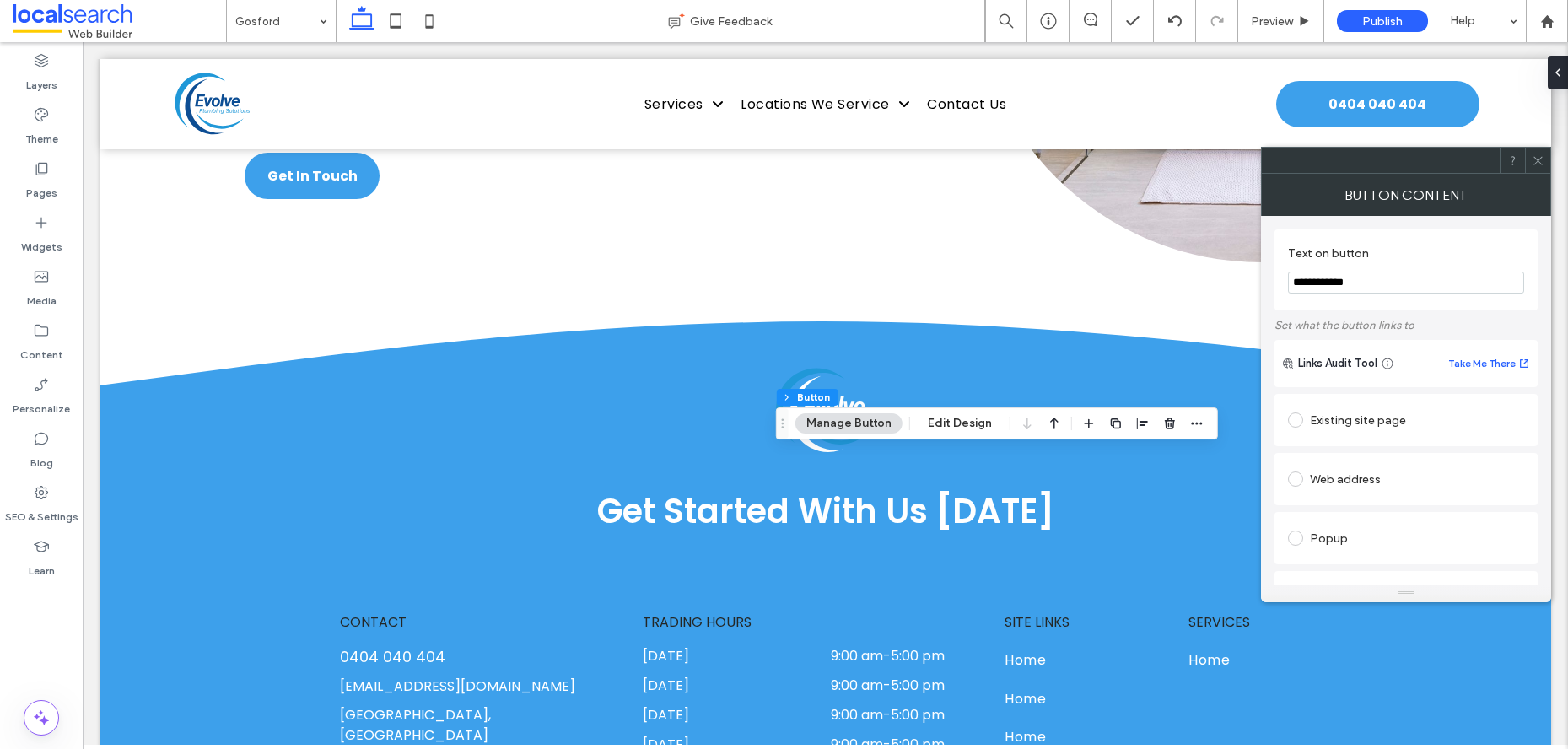
drag, startPoint x: 1393, startPoint y: 287, endPoint x: 1279, endPoint y: 282, distance: 114.1
click at [1280, 282] on div "**********" at bounding box center [1405, 270] width 263 height 81
type input "*********"
click at [1538, 158] on icon at bounding box center [1538, 160] width 13 height 13
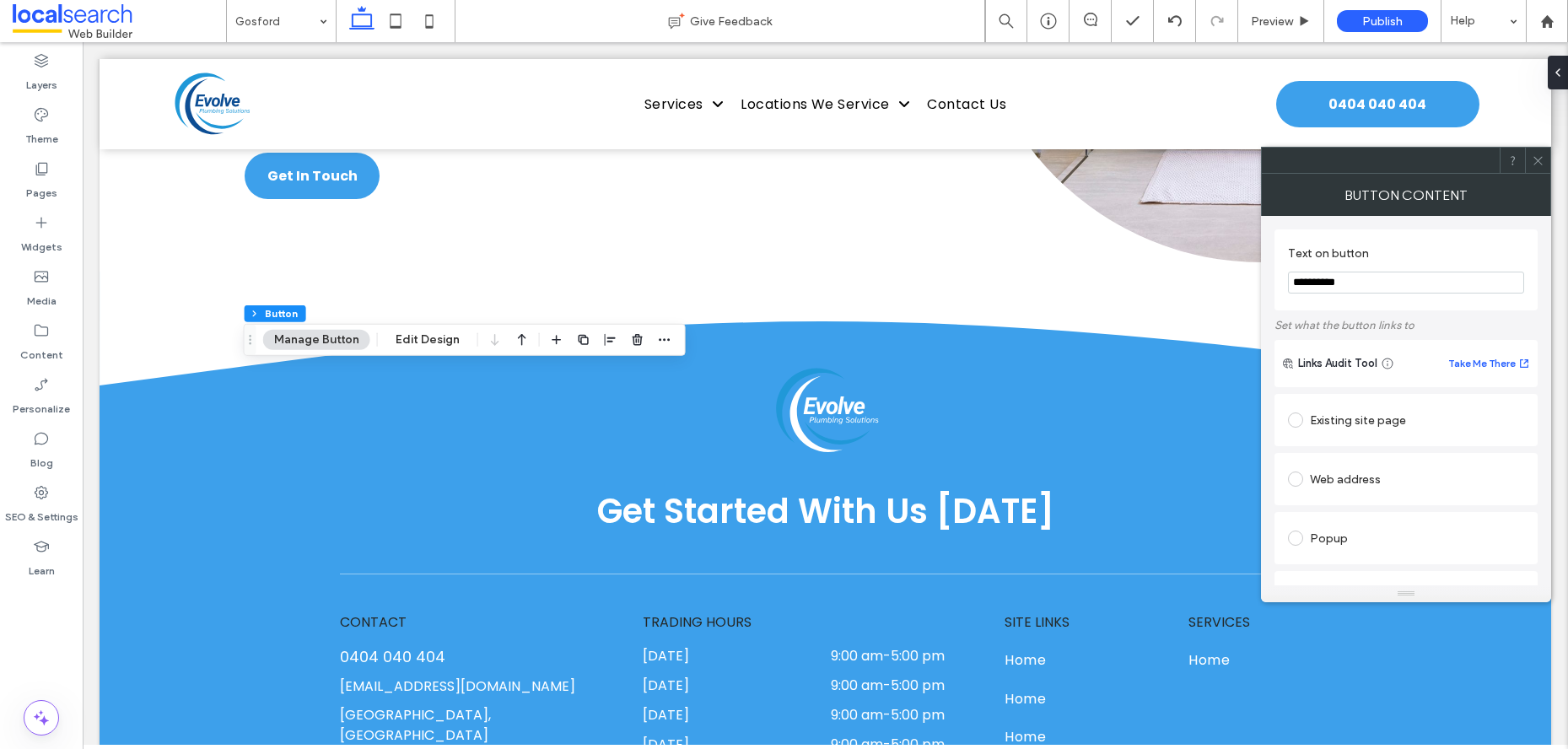
type input "**********"
click at [1440, 227] on div "**********" at bounding box center [1405, 661] width 263 height 893
click at [1540, 168] on span at bounding box center [1538, 160] width 13 height 26
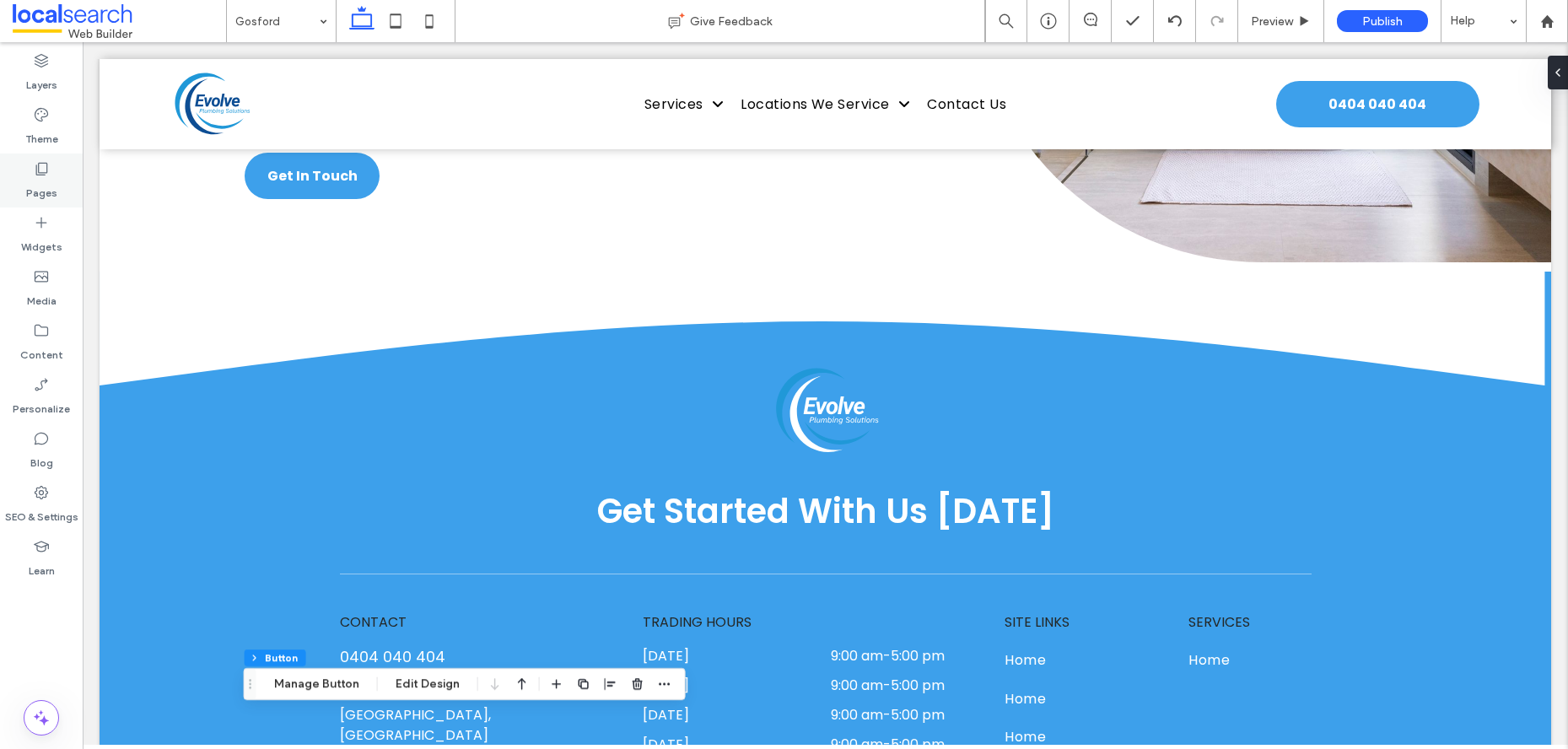
click at [35, 180] on label "Pages" at bounding box center [42, 189] width 31 height 24
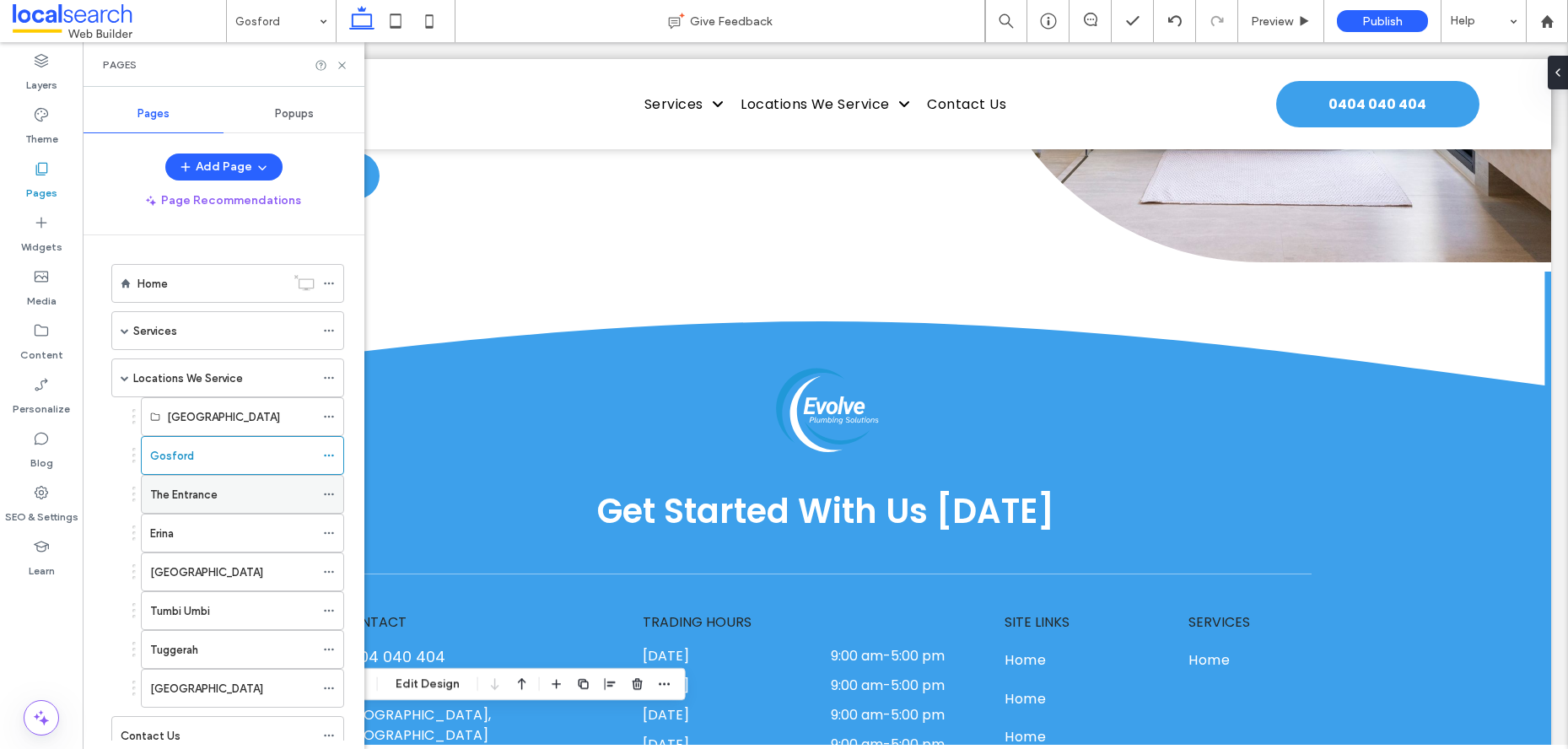
click at [188, 496] on label "The Entrance" at bounding box center [184, 495] width 68 height 30
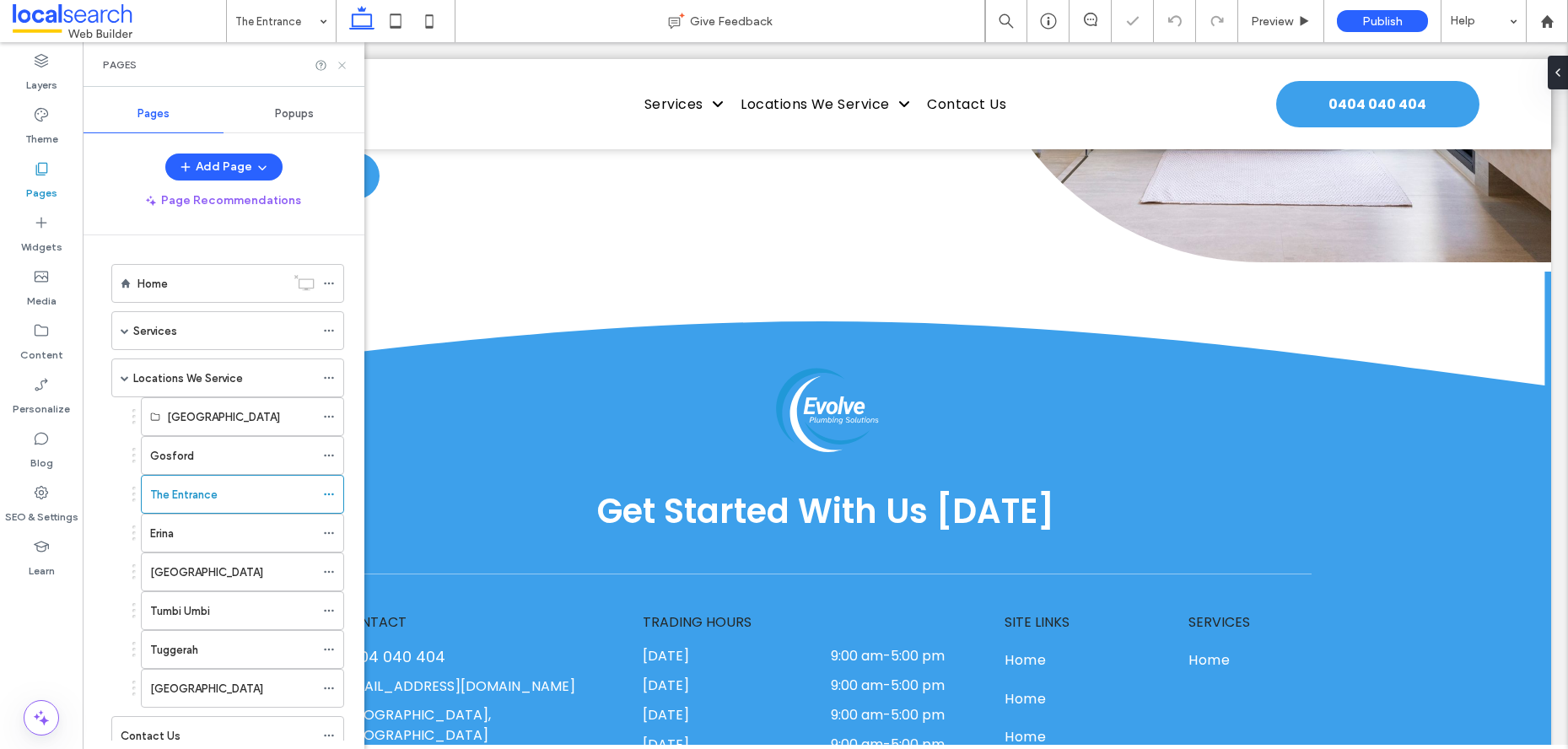
click at [341, 66] on icon at bounding box center [341, 65] width 13 height 13
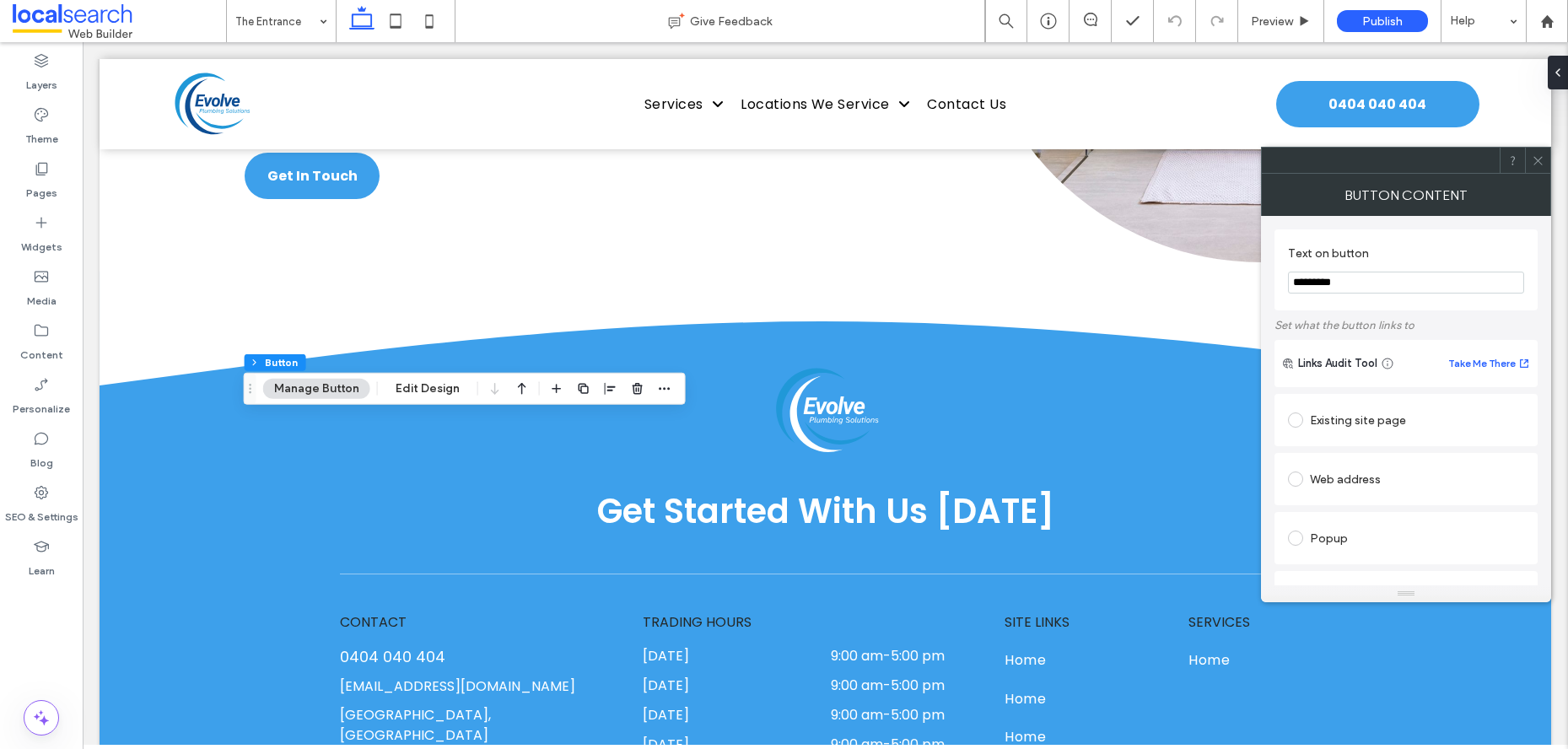
type input "*********"
click at [1543, 157] on icon at bounding box center [1538, 160] width 13 height 13
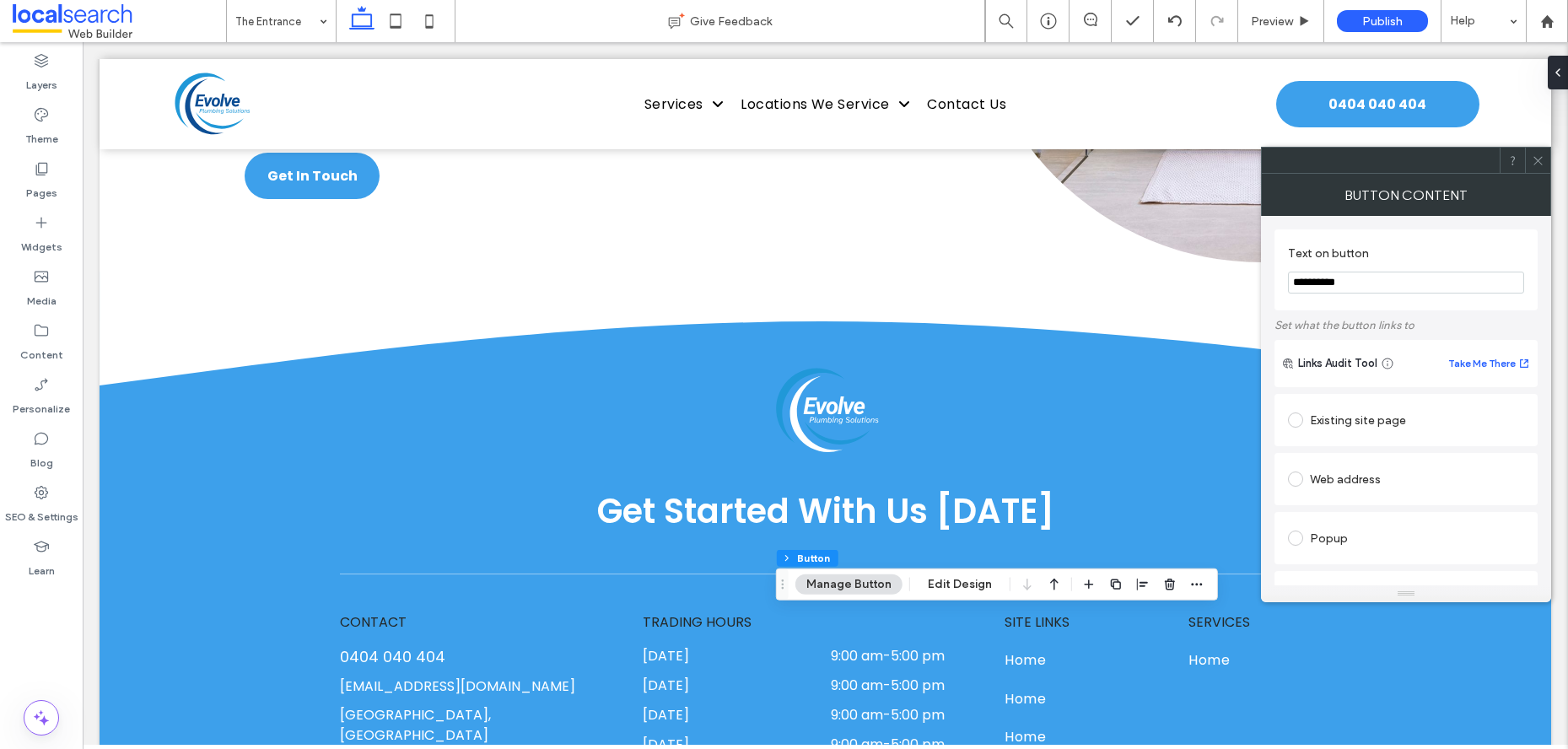
type input "**********"
click at [1541, 162] on icon at bounding box center [1538, 160] width 13 height 13
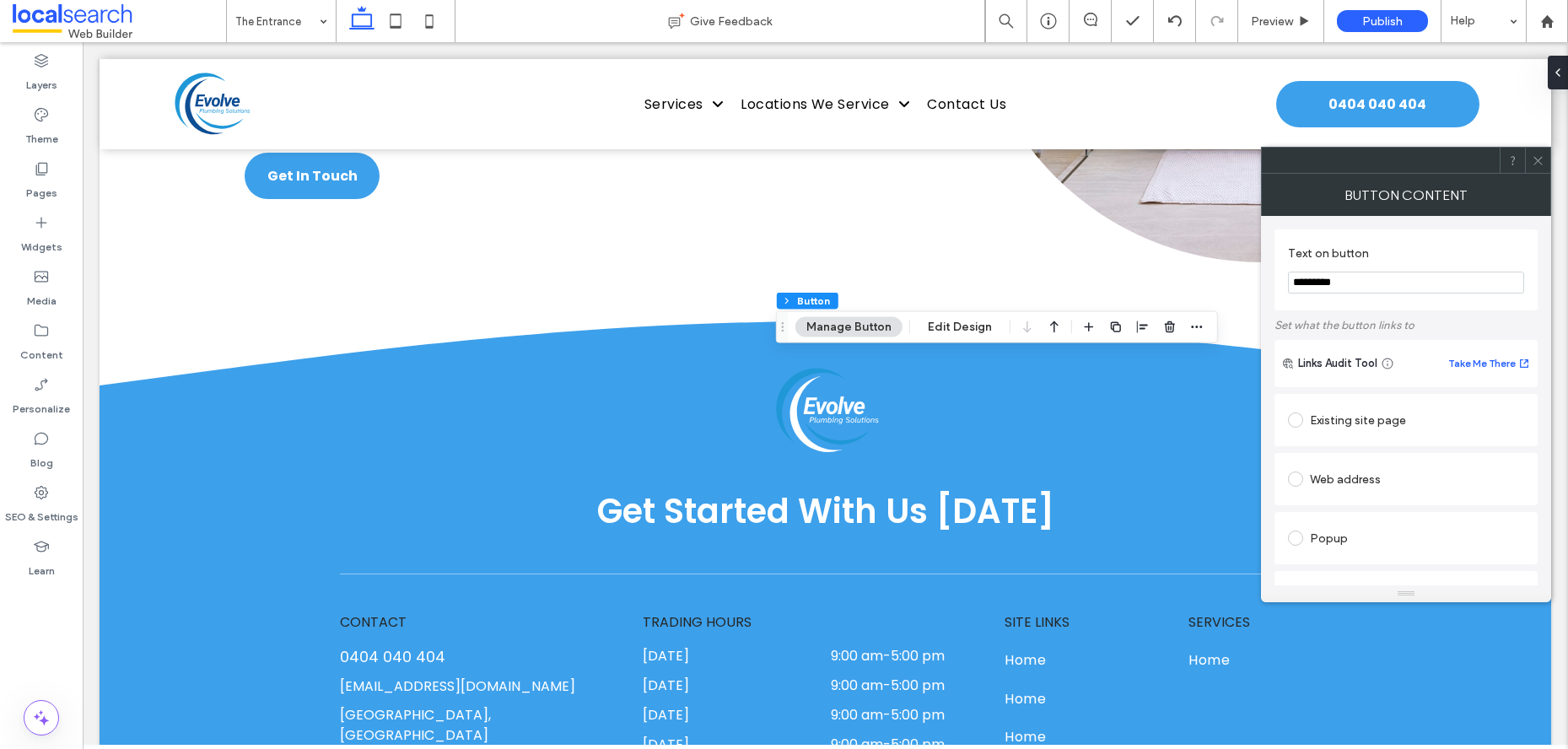
type input "*********"
click at [1535, 161] on icon at bounding box center [1538, 160] width 13 height 13
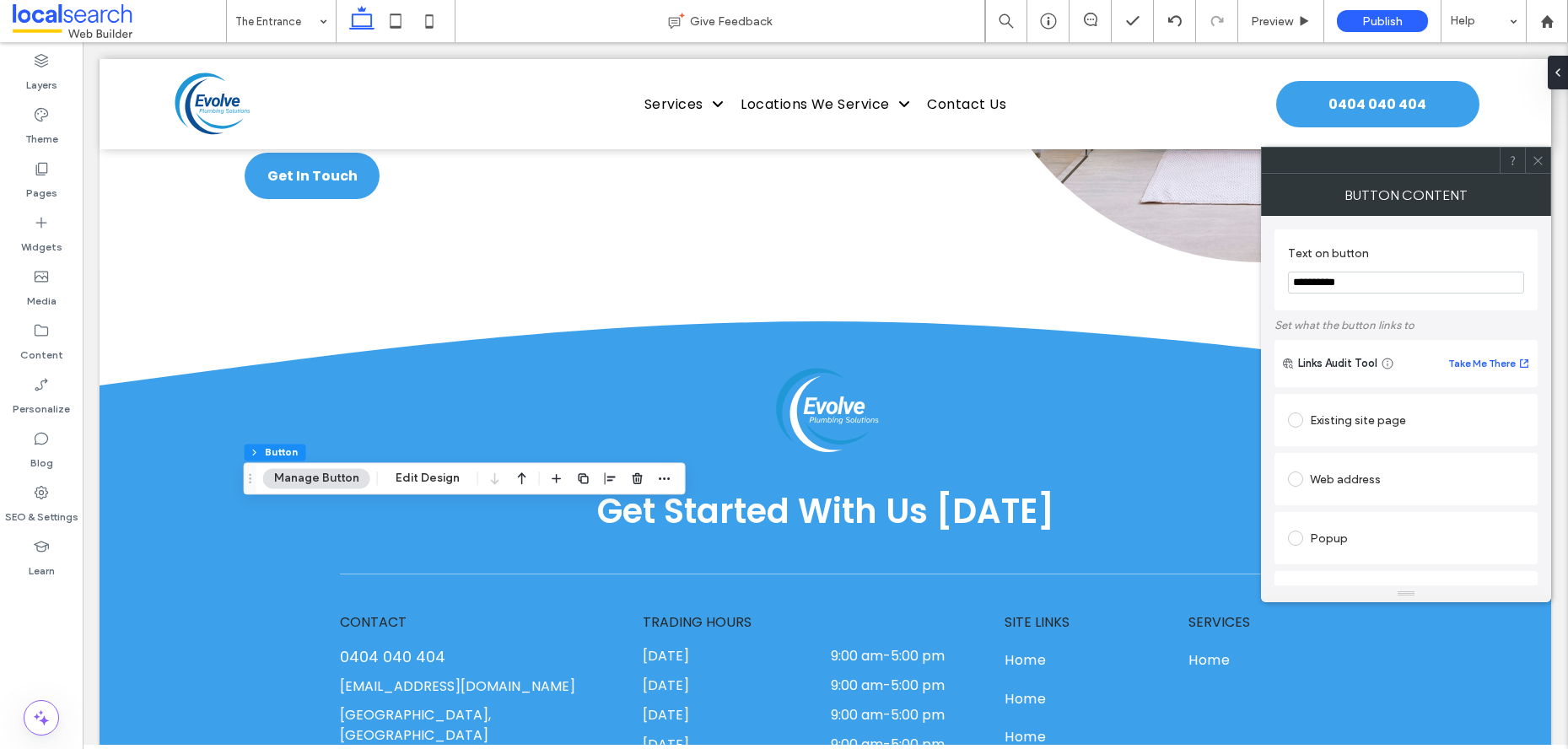
type input "**********"
click at [1540, 162] on icon at bounding box center [1538, 160] width 13 height 13
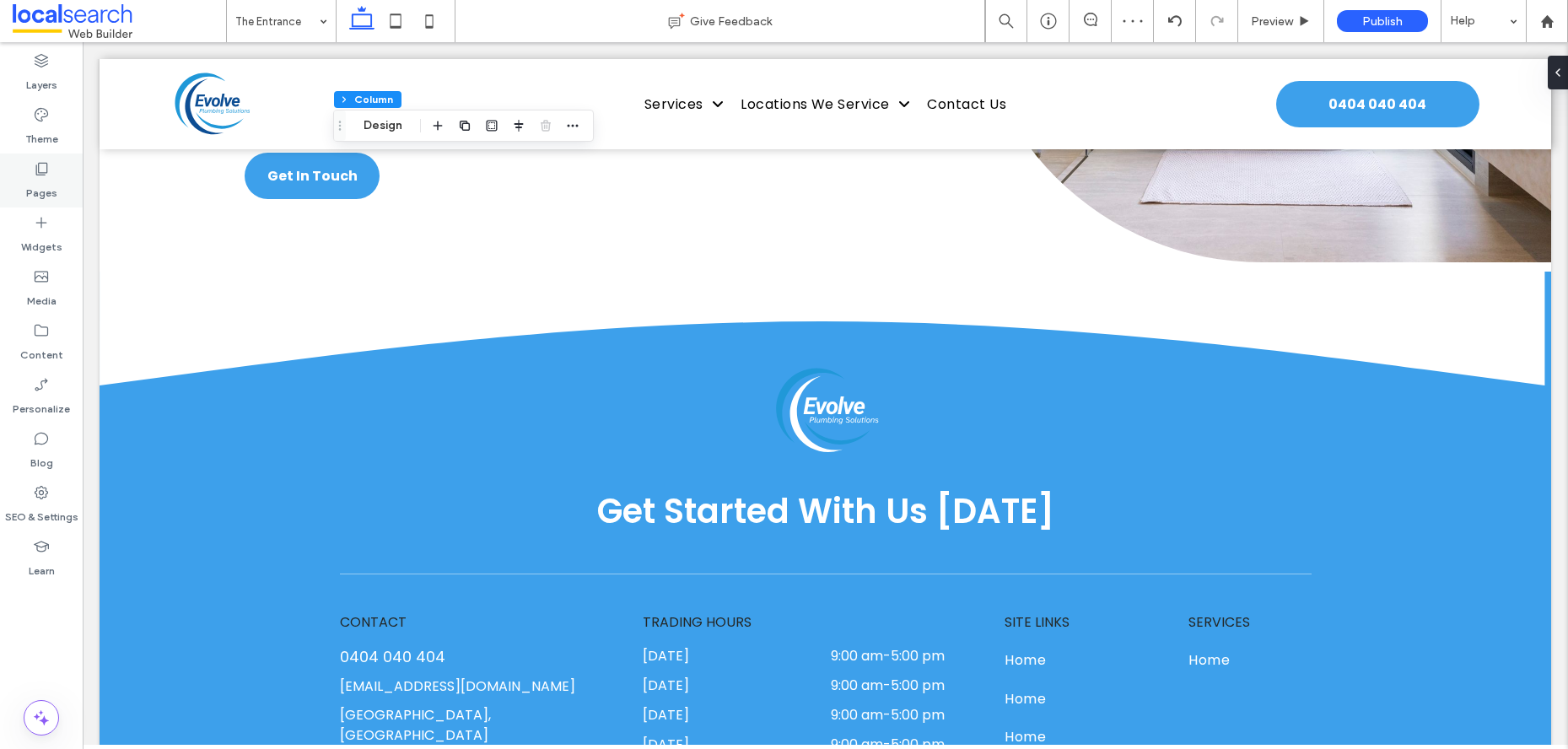
click at [25, 173] on div "Pages" at bounding box center [41, 180] width 83 height 54
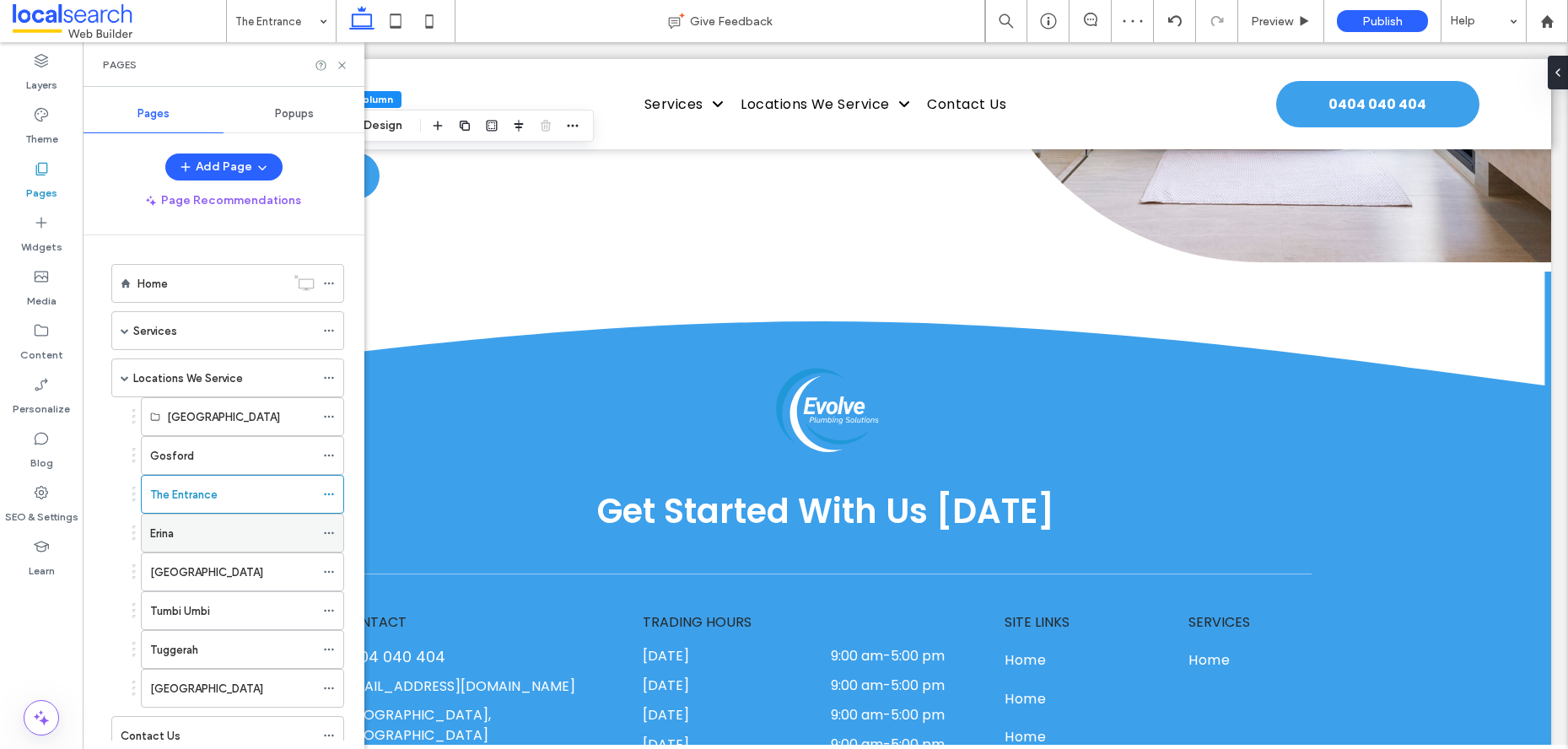
click at [217, 525] on div "Erina" at bounding box center [232, 533] width 164 height 18
click at [340, 66] on use at bounding box center [341, 65] width 7 height 7
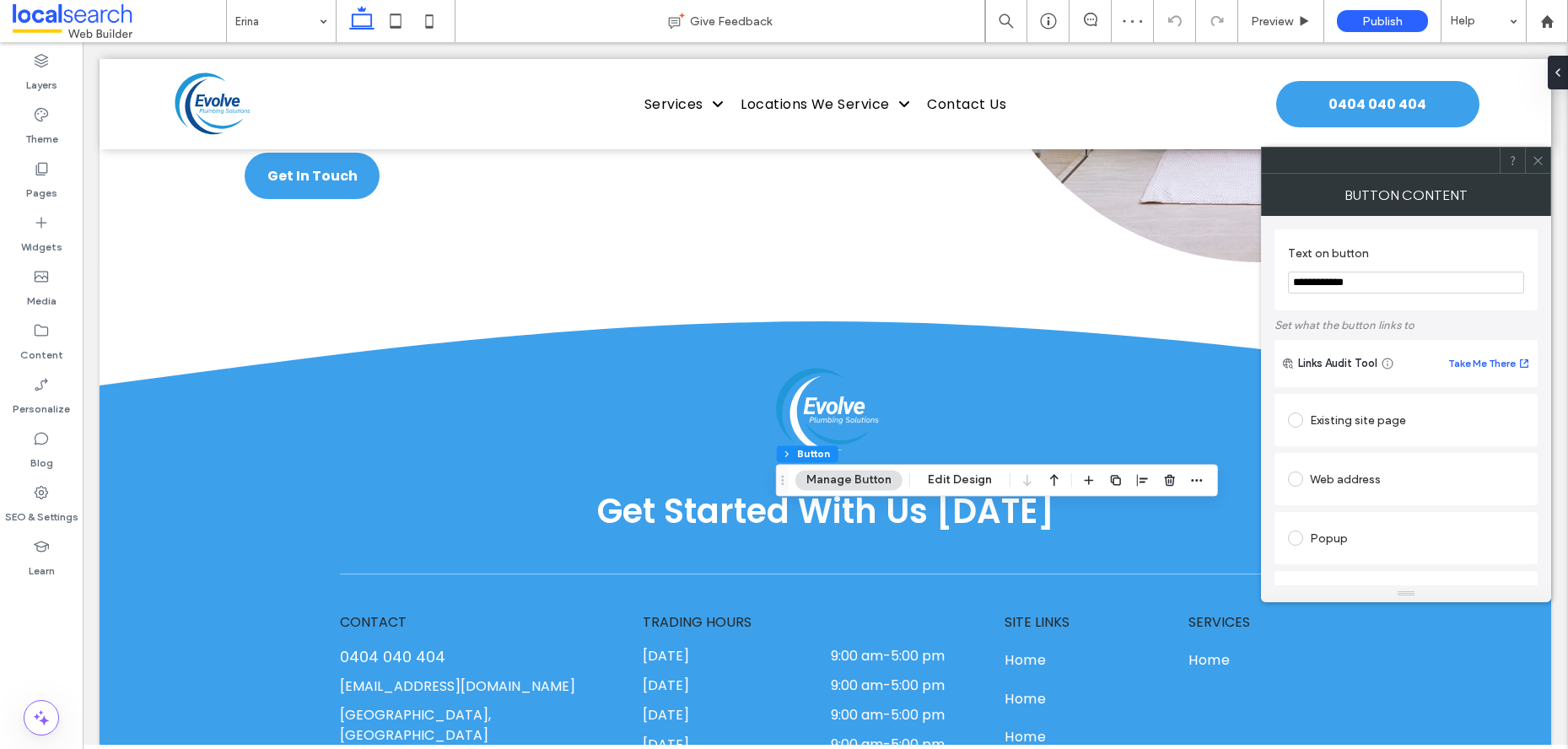
click at [1535, 162] on use at bounding box center [1538, 160] width 9 height 9
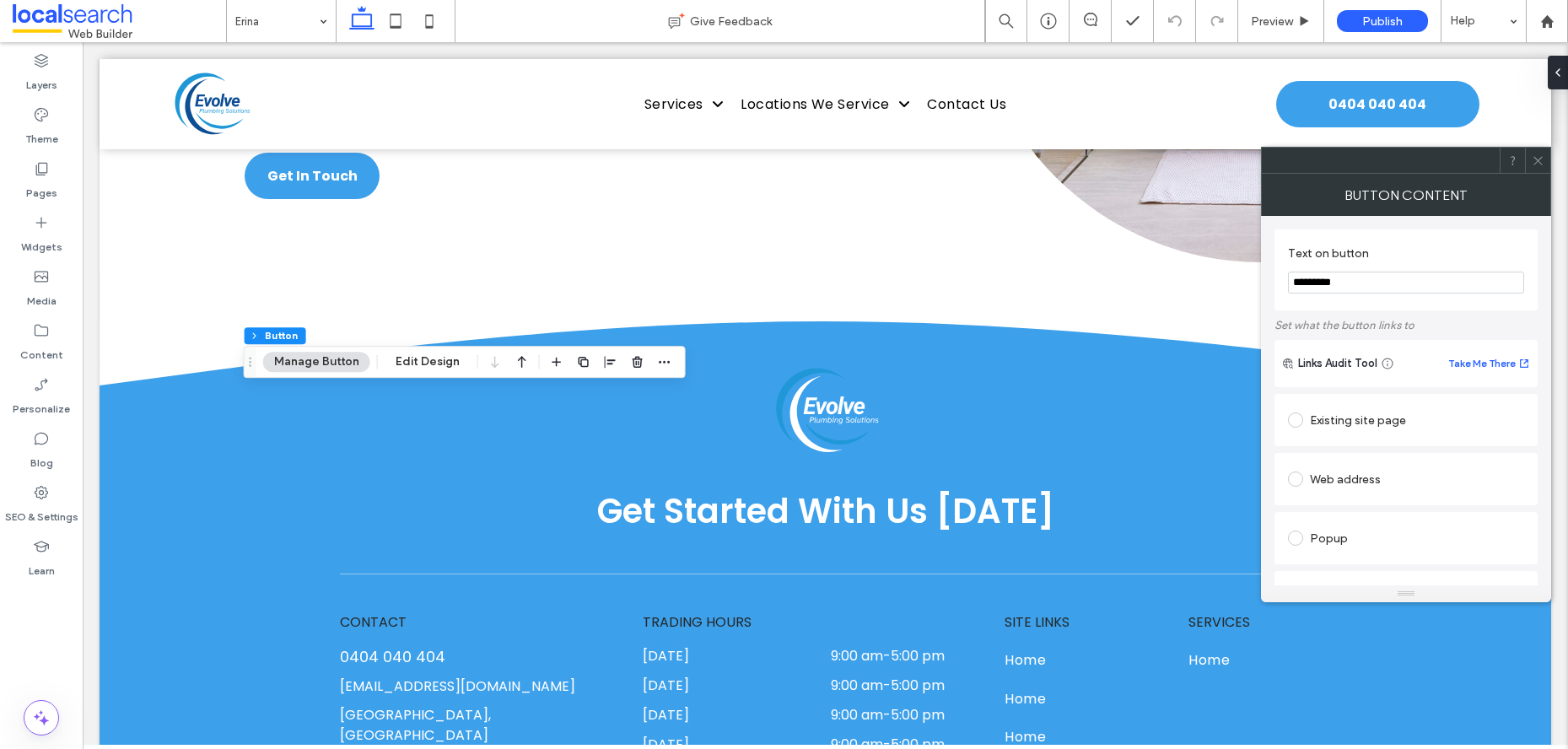
scroll to position [296, 0]
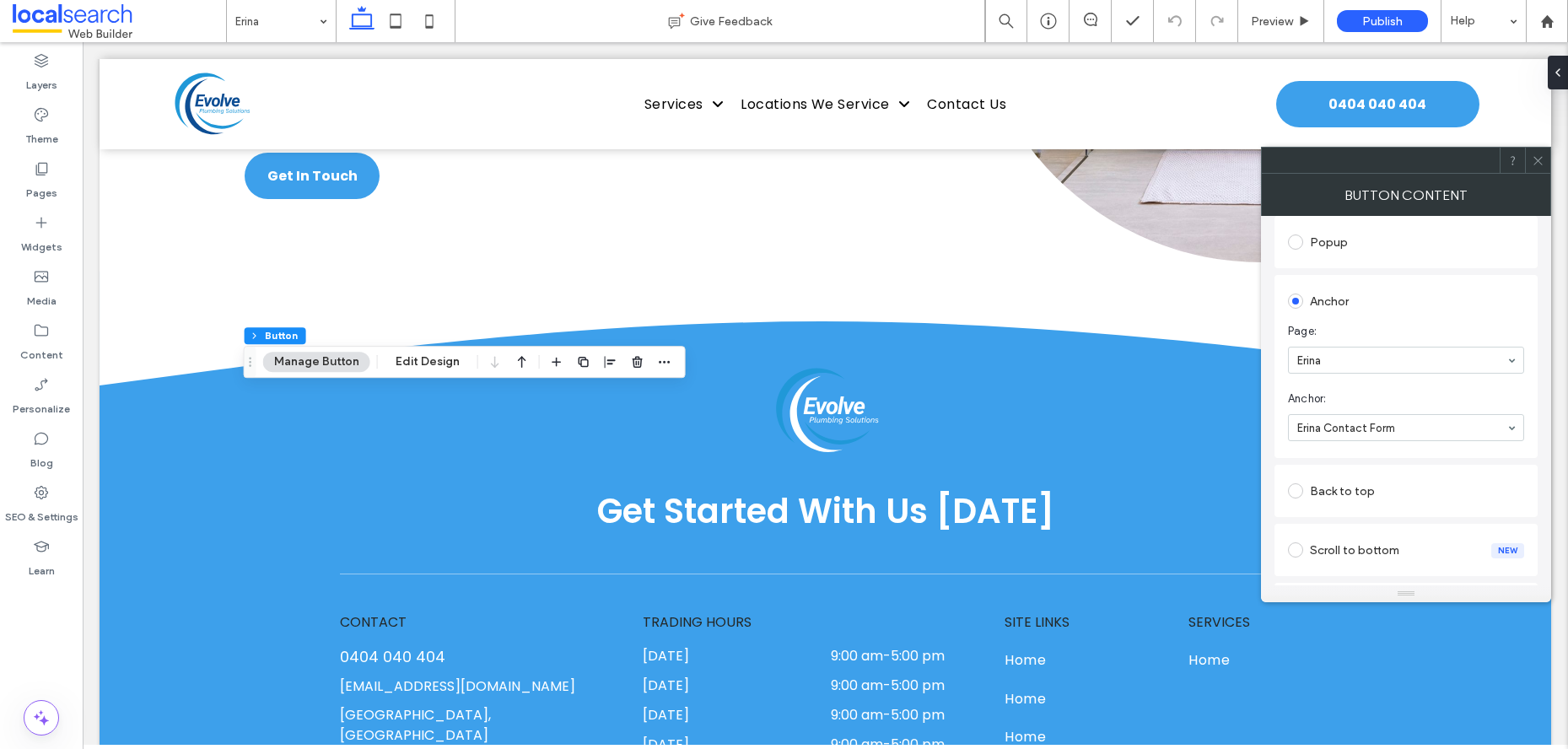
type input "*********"
click at [1538, 156] on icon at bounding box center [1538, 160] width 13 height 13
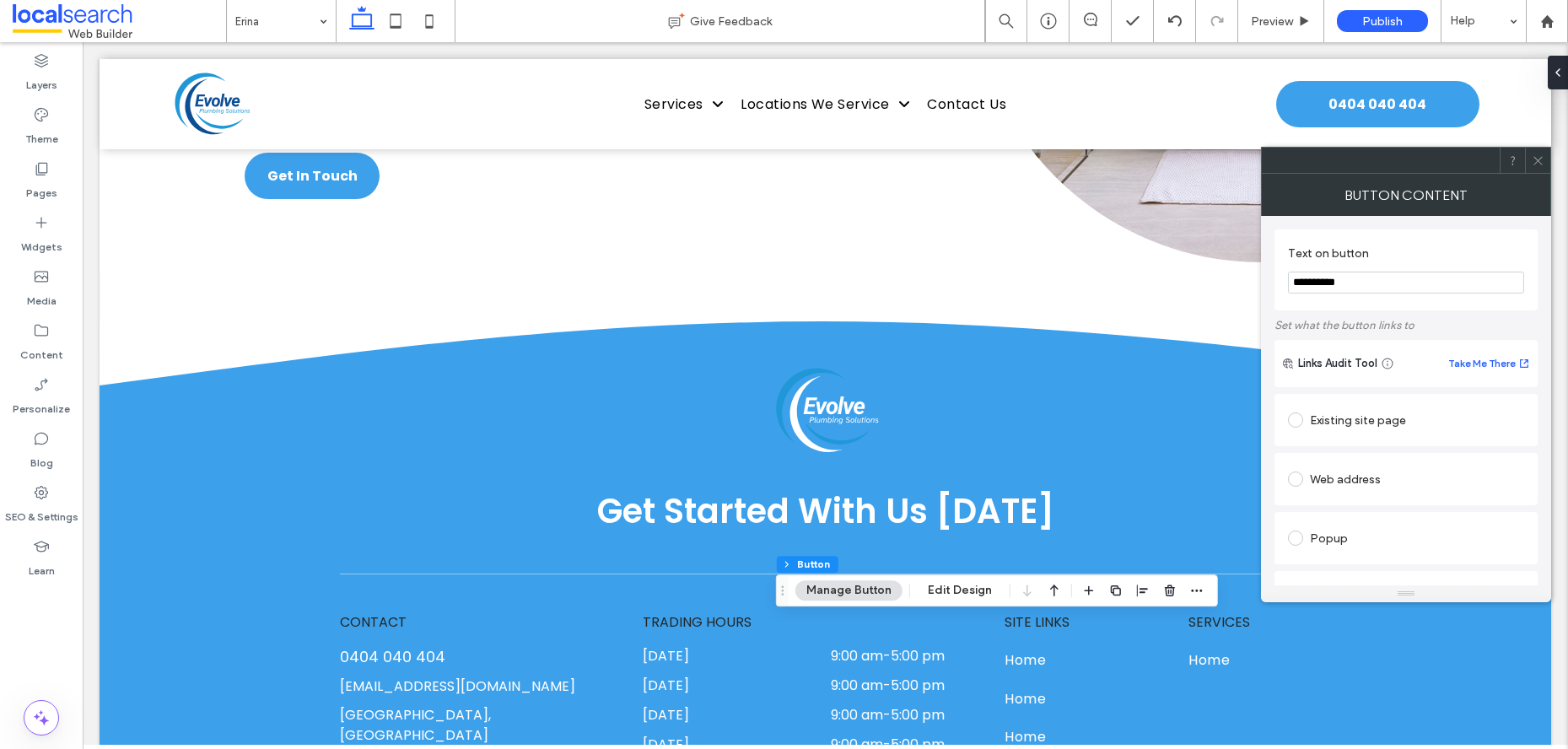
type input "**********"
click at [1536, 156] on icon at bounding box center [1538, 160] width 13 height 13
drag, startPoint x: 1393, startPoint y: 284, endPoint x: 1262, endPoint y: 280, distance: 131.1
click at [1262, 280] on div "**********" at bounding box center [1406, 401] width 290 height 370
type input "*********"
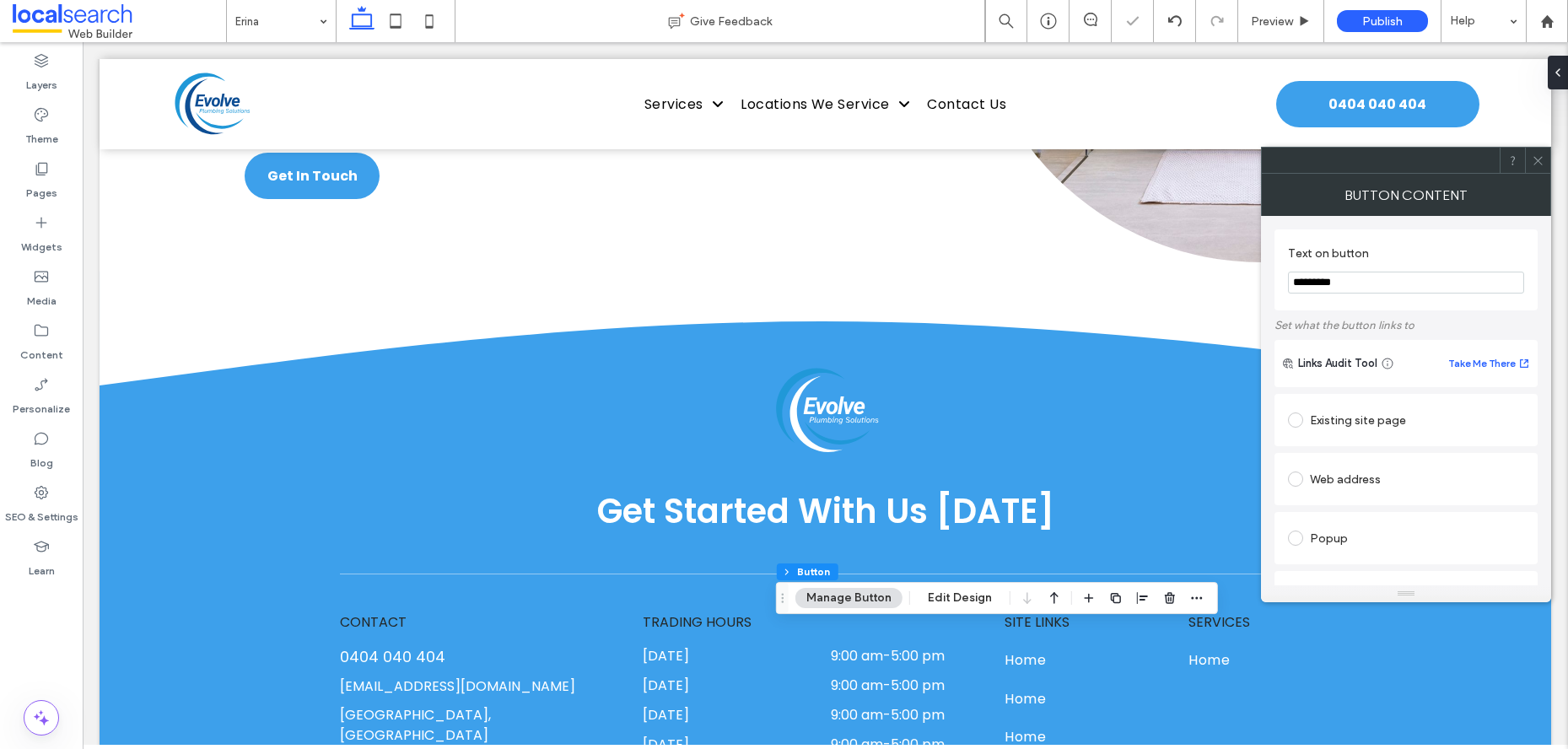
click at [1538, 162] on icon at bounding box center [1538, 160] width 13 height 13
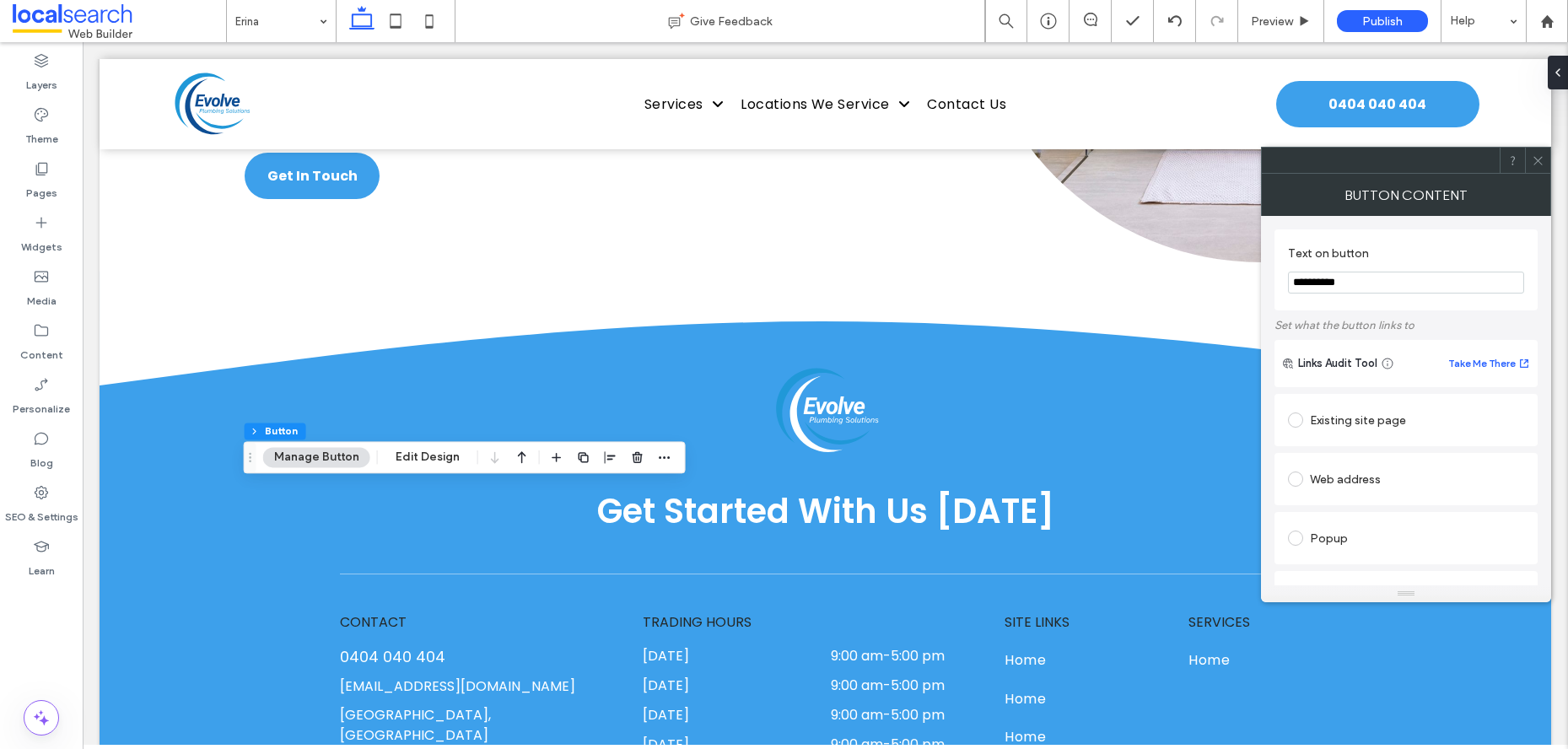
type input "**********"
click at [1542, 165] on icon at bounding box center [1538, 160] width 13 height 13
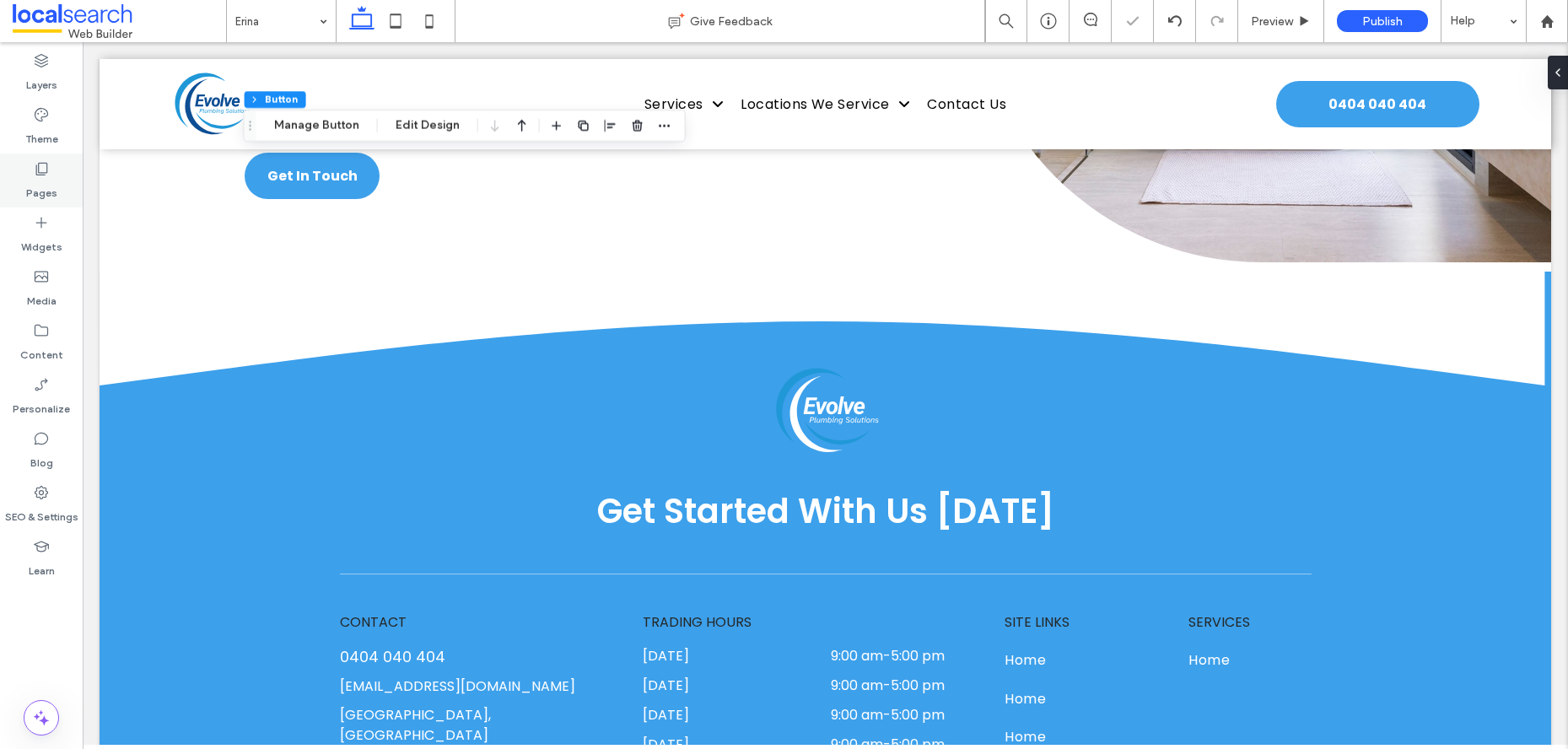
click at [50, 190] on label "Pages" at bounding box center [42, 189] width 31 height 24
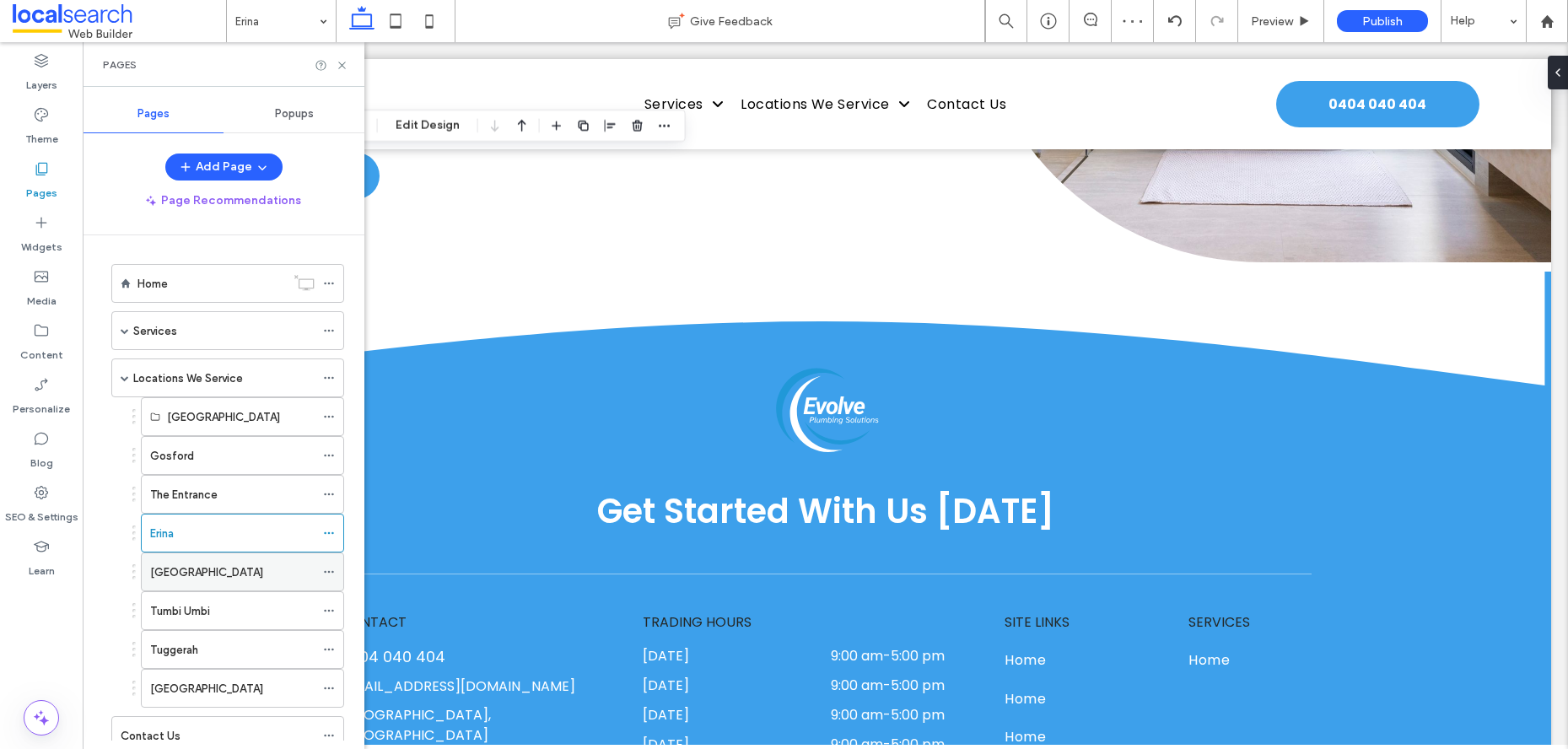
click at [223, 577] on div "[GEOGRAPHIC_DATA]" at bounding box center [232, 573] width 164 height 18
click at [344, 65] on icon at bounding box center [341, 65] width 13 height 13
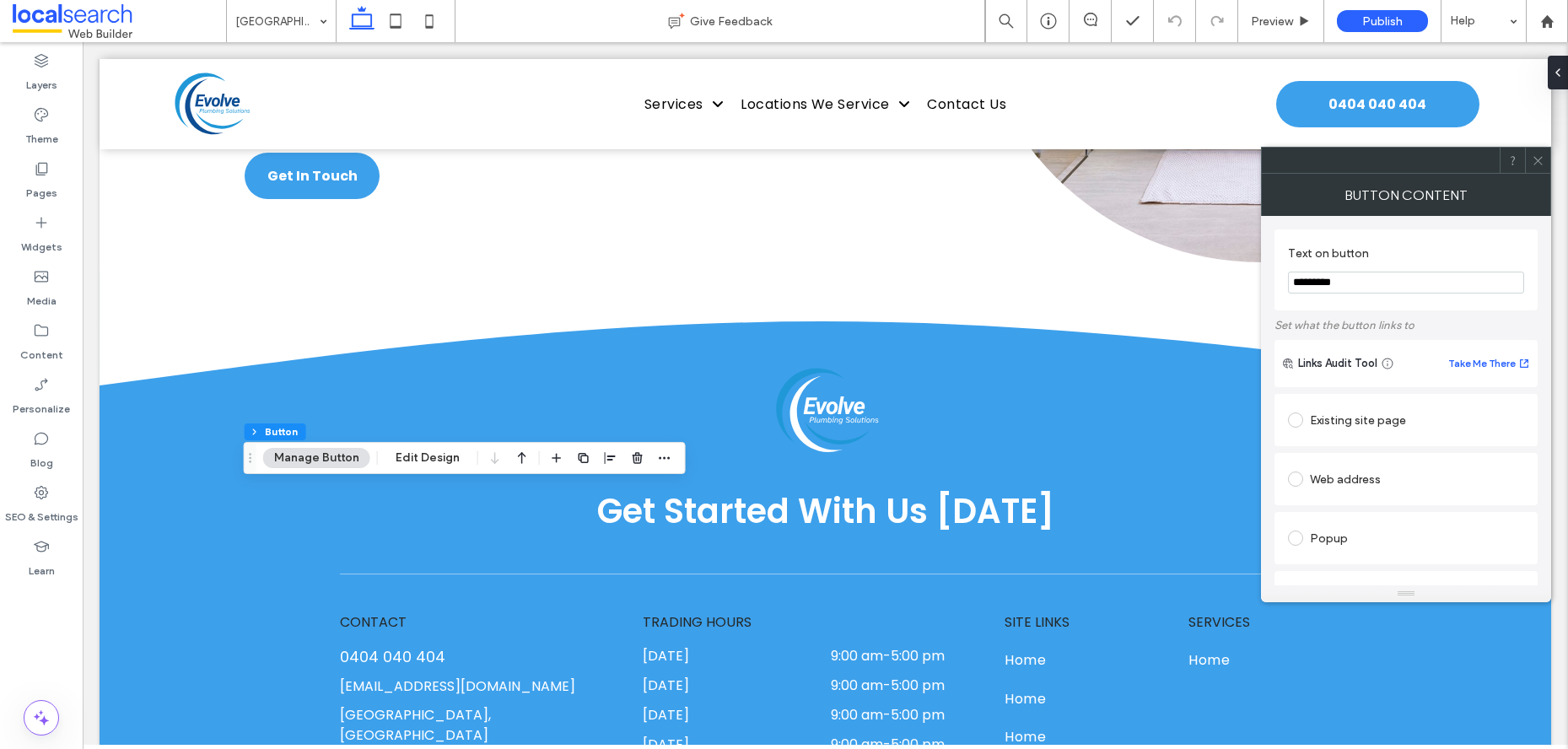
type input "*********"
click at [1537, 155] on icon at bounding box center [1538, 160] width 13 height 13
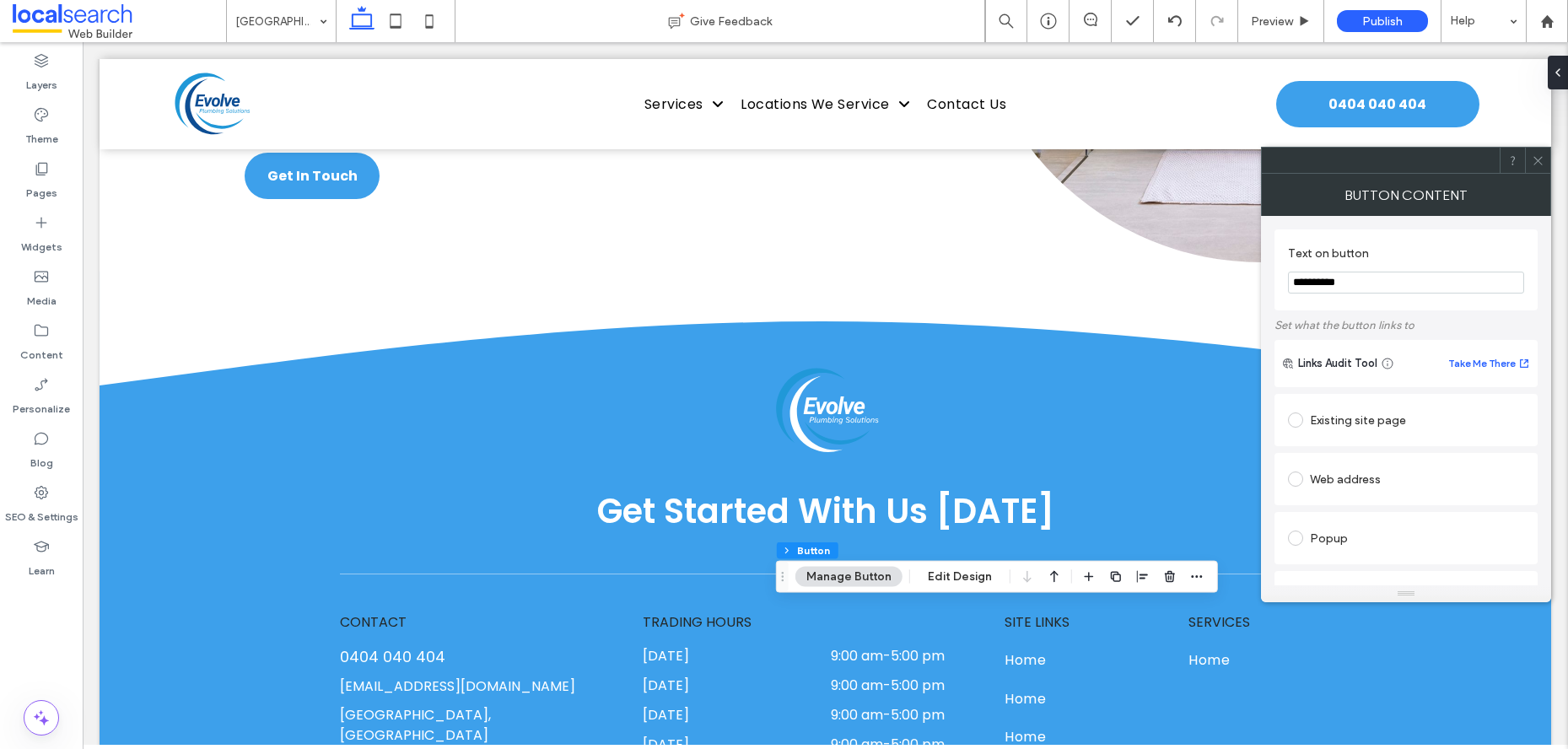
type input "**********"
click at [1534, 165] on icon at bounding box center [1538, 160] width 13 height 13
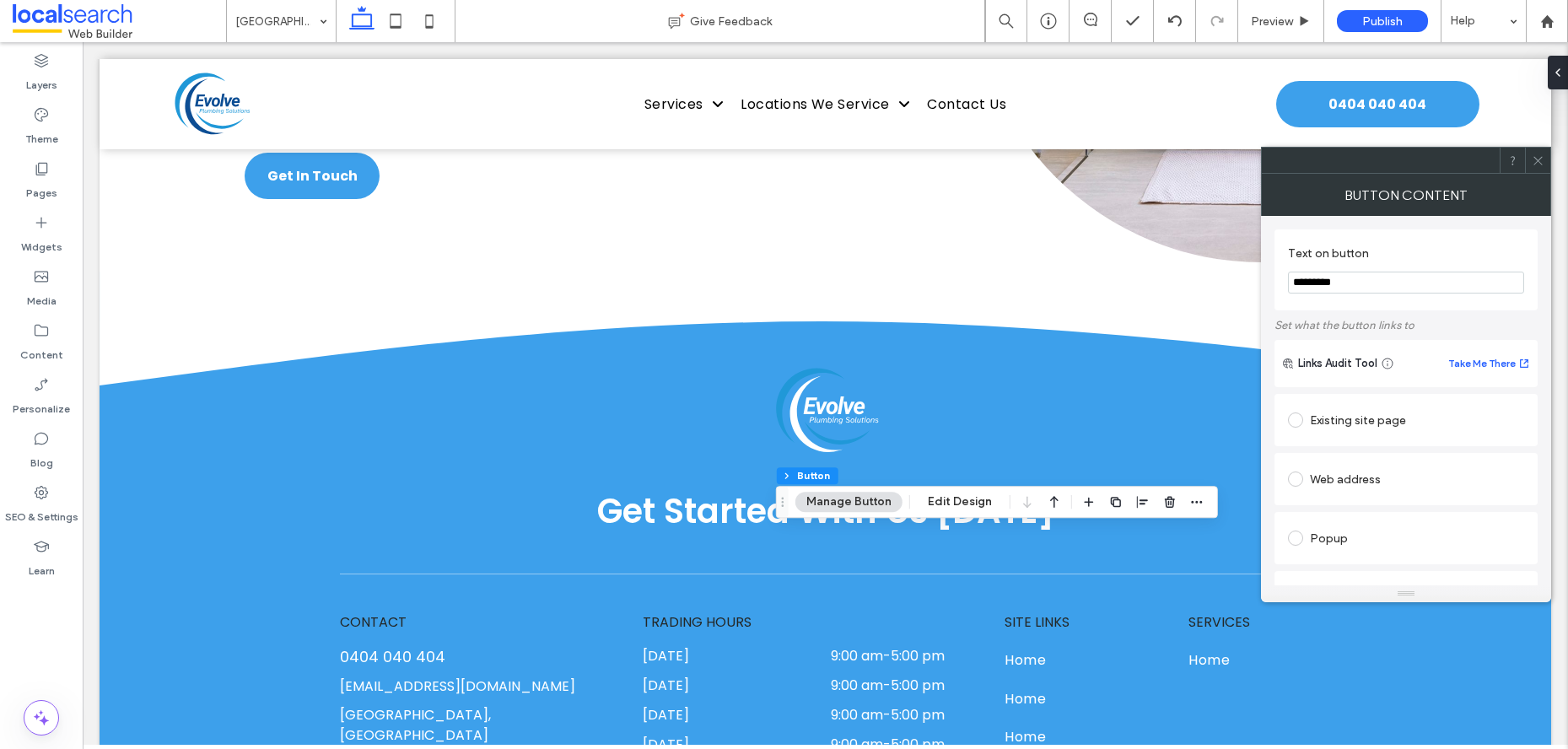
type input "*********"
click at [1532, 157] on icon at bounding box center [1538, 160] width 13 height 13
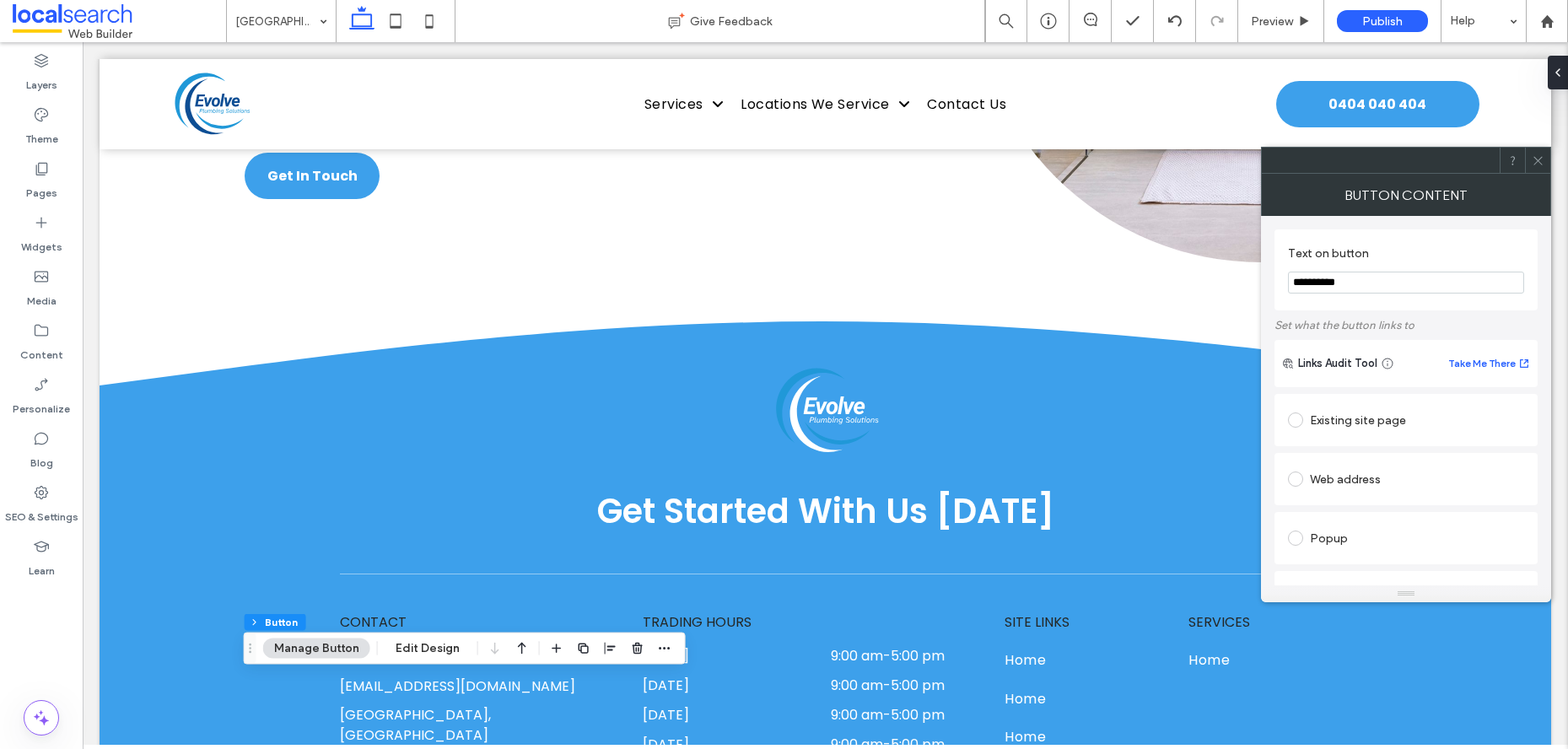
type input "**********"
click at [1538, 155] on icon at bounding box center [1538, 160] width 13 height 13
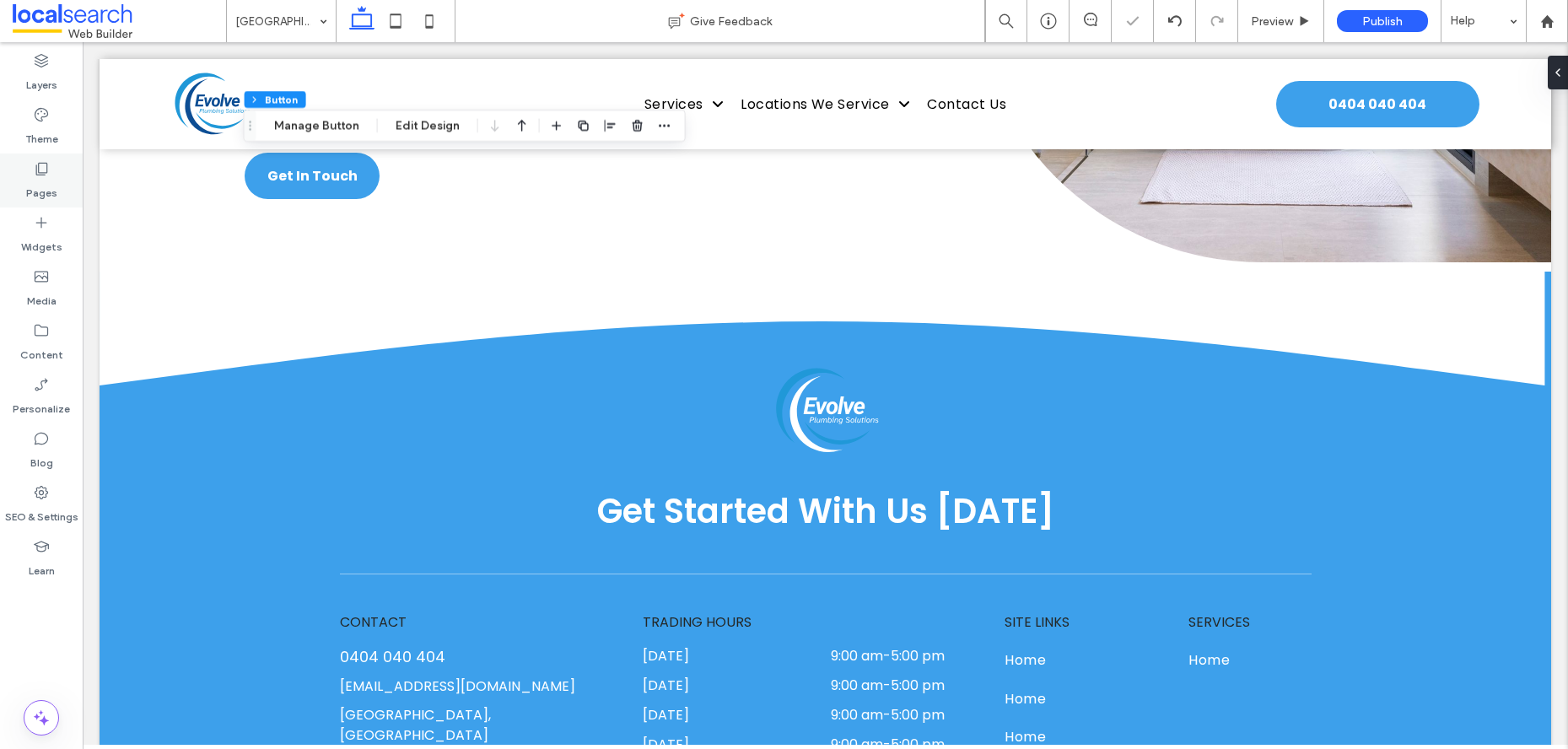
click at [60, 186] on div "Pages" at bounding box center [41, 180] width 83 height 54
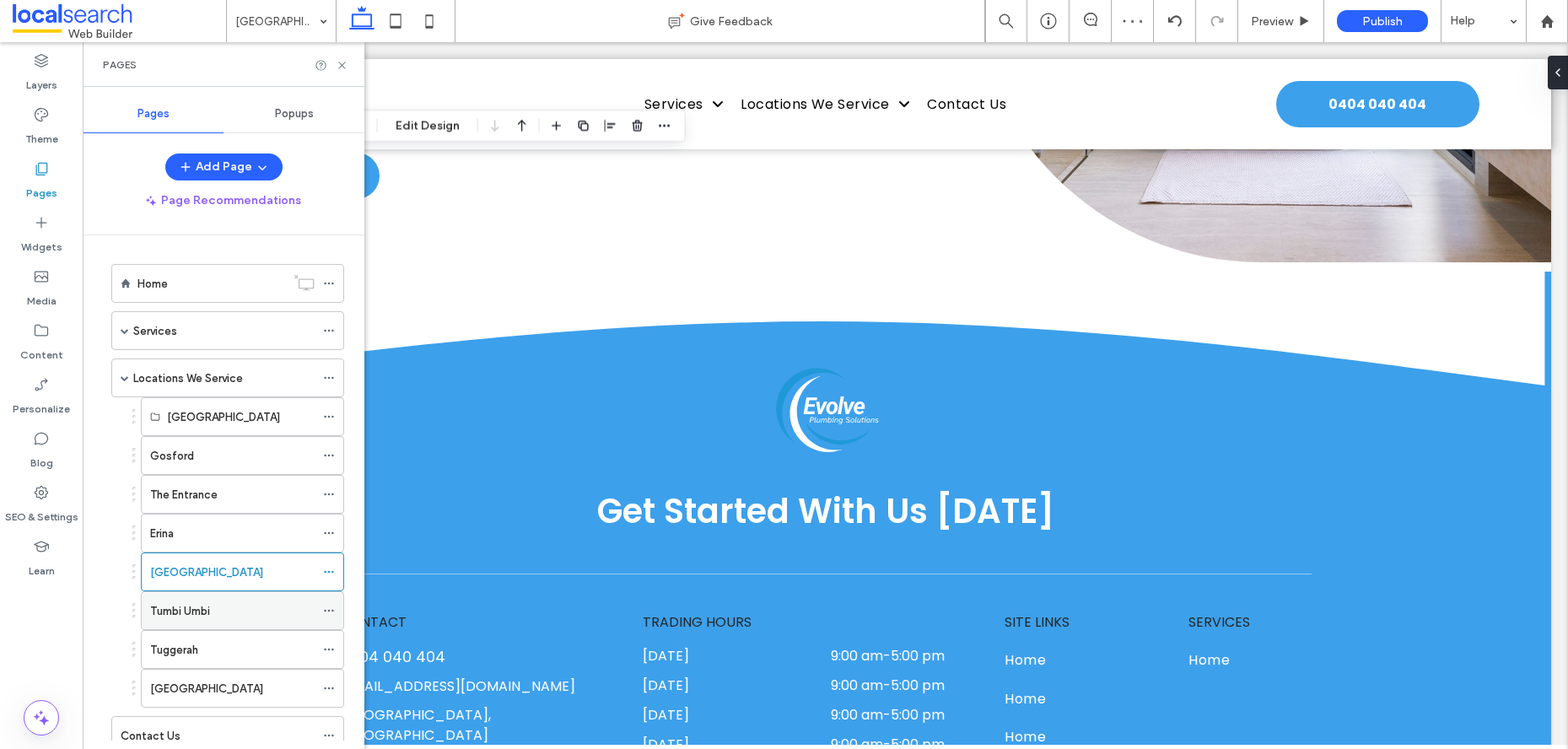
click at [168, 606] on label "Tumbi Umbi" at bounding box center [180, 611] width 60 height 30
click at [341, 66] on icon at bounding box center [341, 65] width 13 height 13
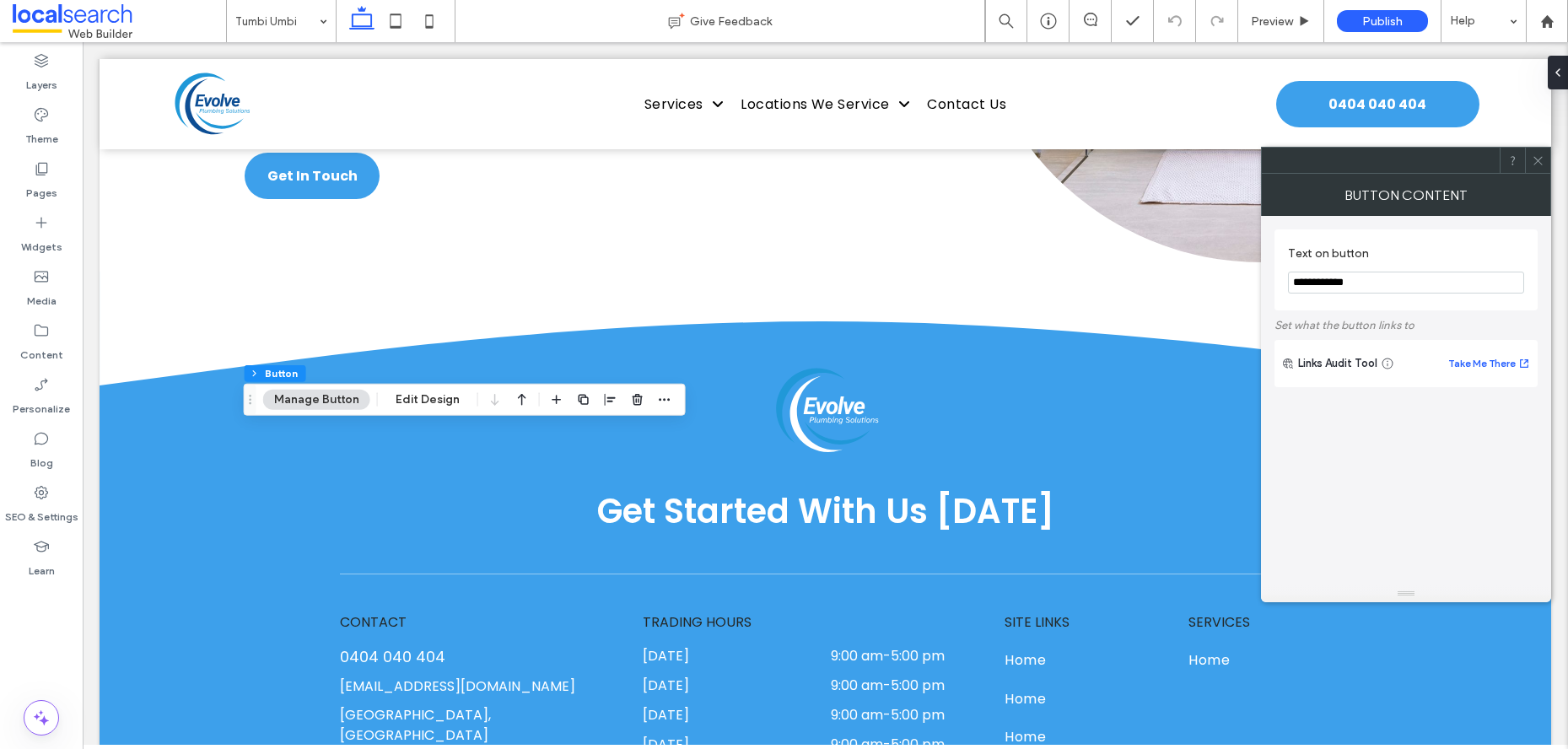
type input "**"
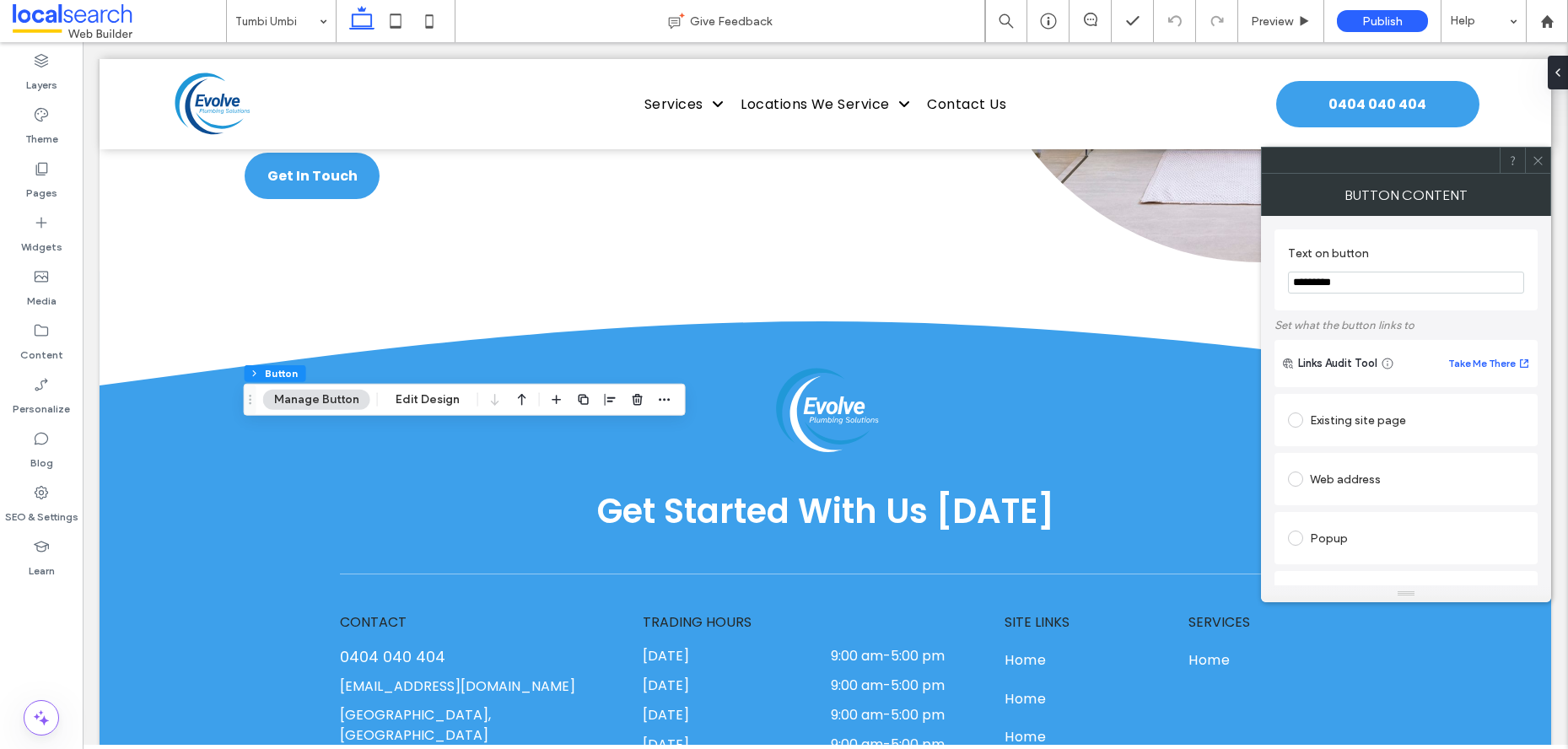
type input "*********"
click at [1535, 155] on icon at bounding box center [1538, 160] width 13 height 13
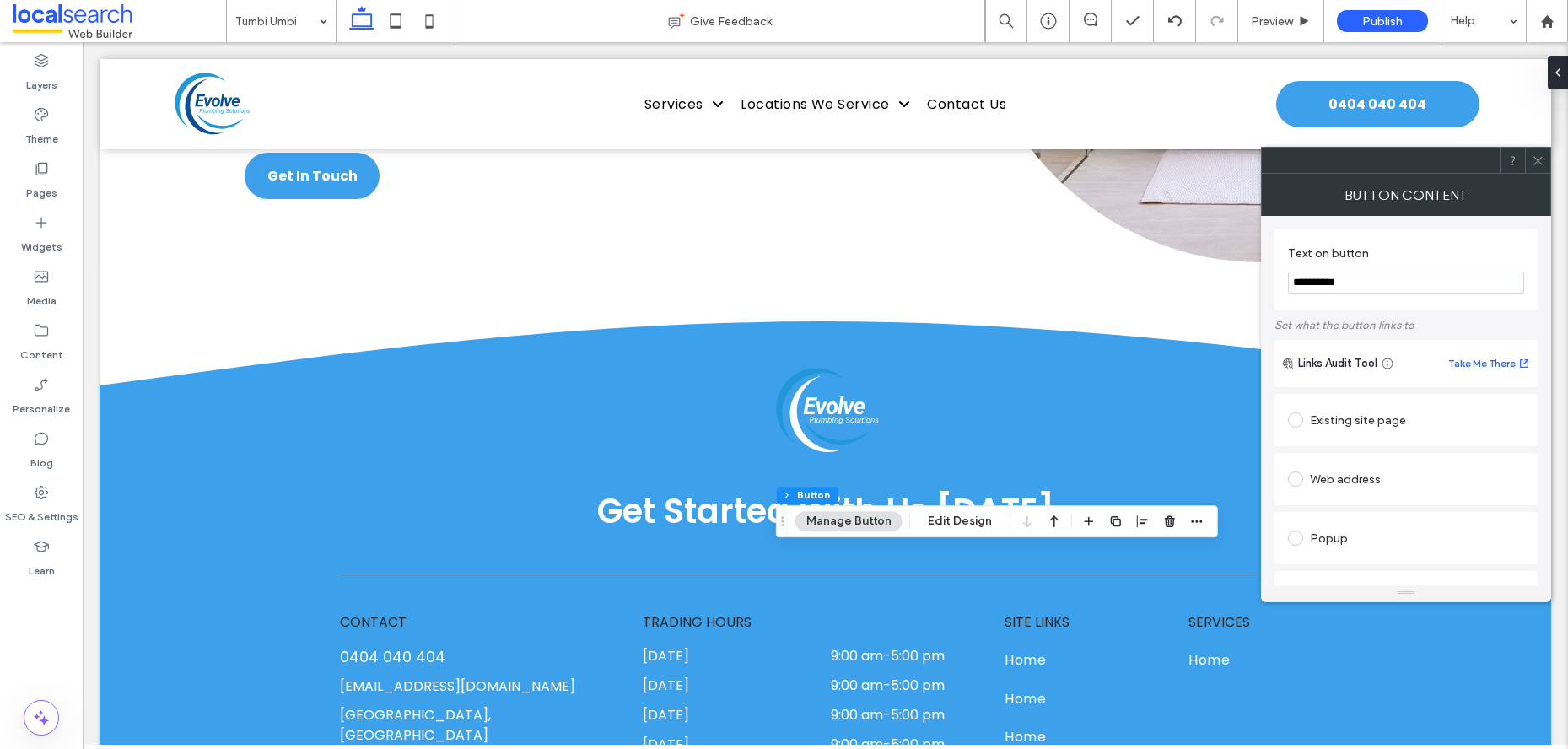
type input "**********"
click at [1535, 152] on span at bounding box center [1538, 160] width 13 height 26
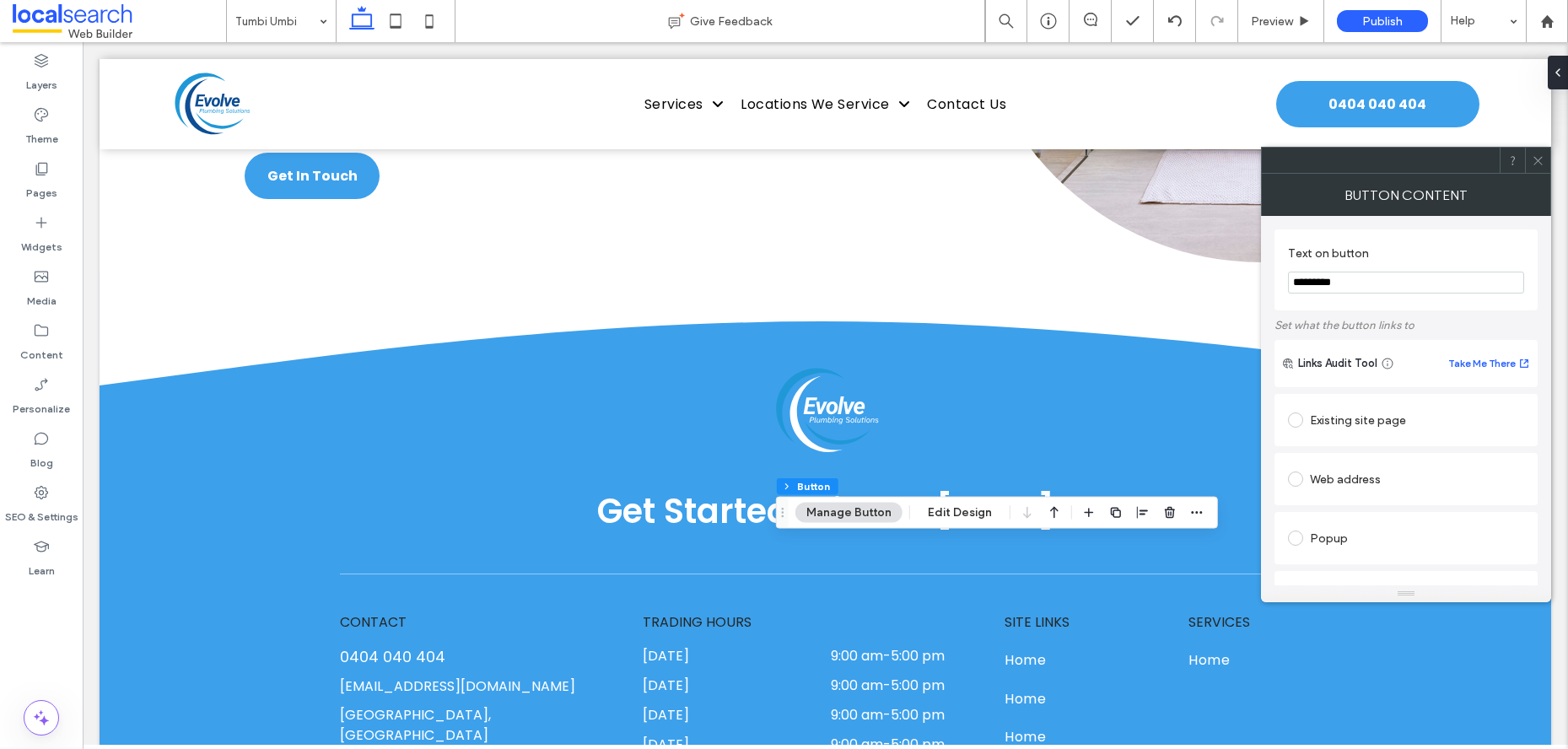
type input "*********"
click at [1535, 155] on icon at bounding box center [1538, 160] width 13 height 13
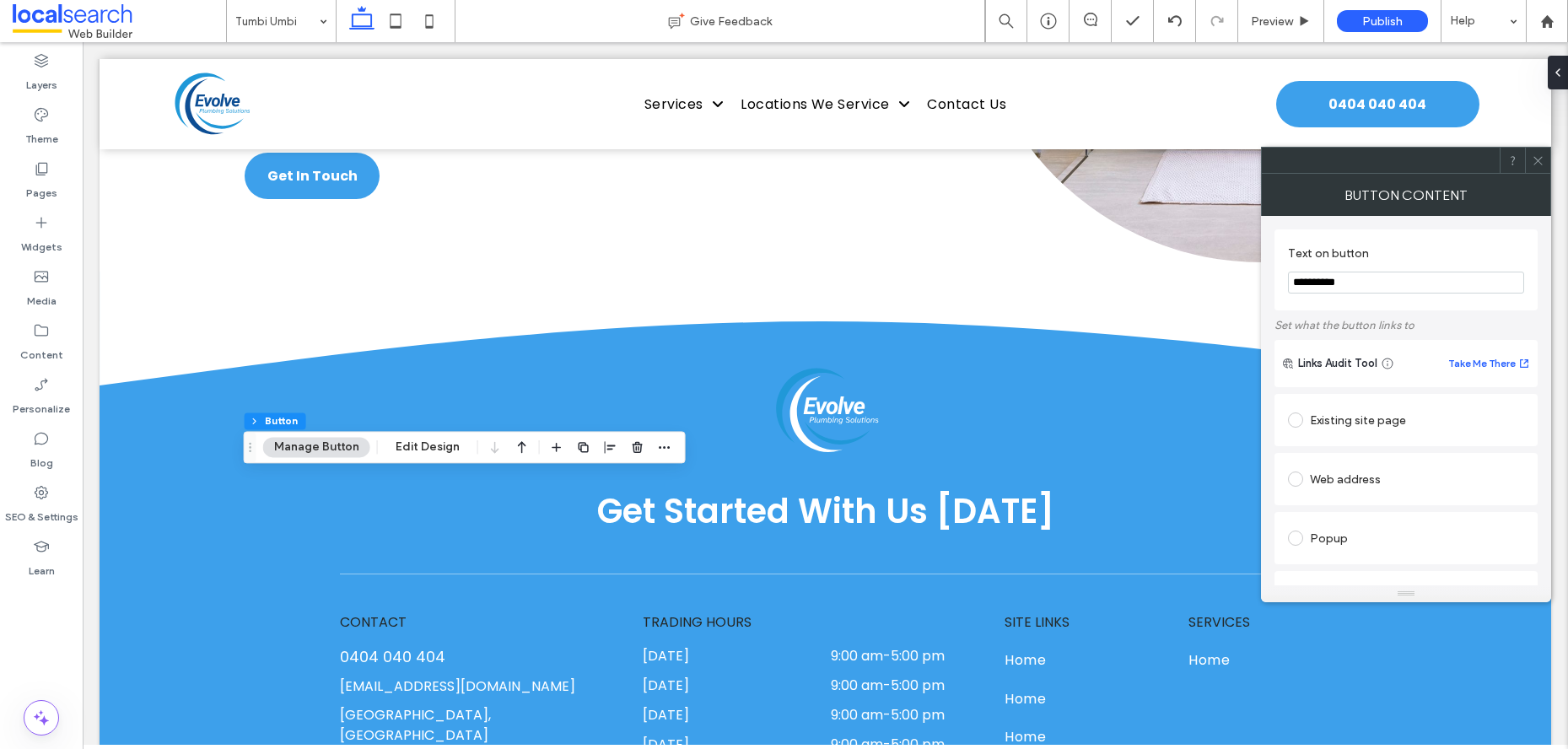
type input "**********"
click at [1535, 165] on icon at bounding box center [1538, 160] width 13 height 13
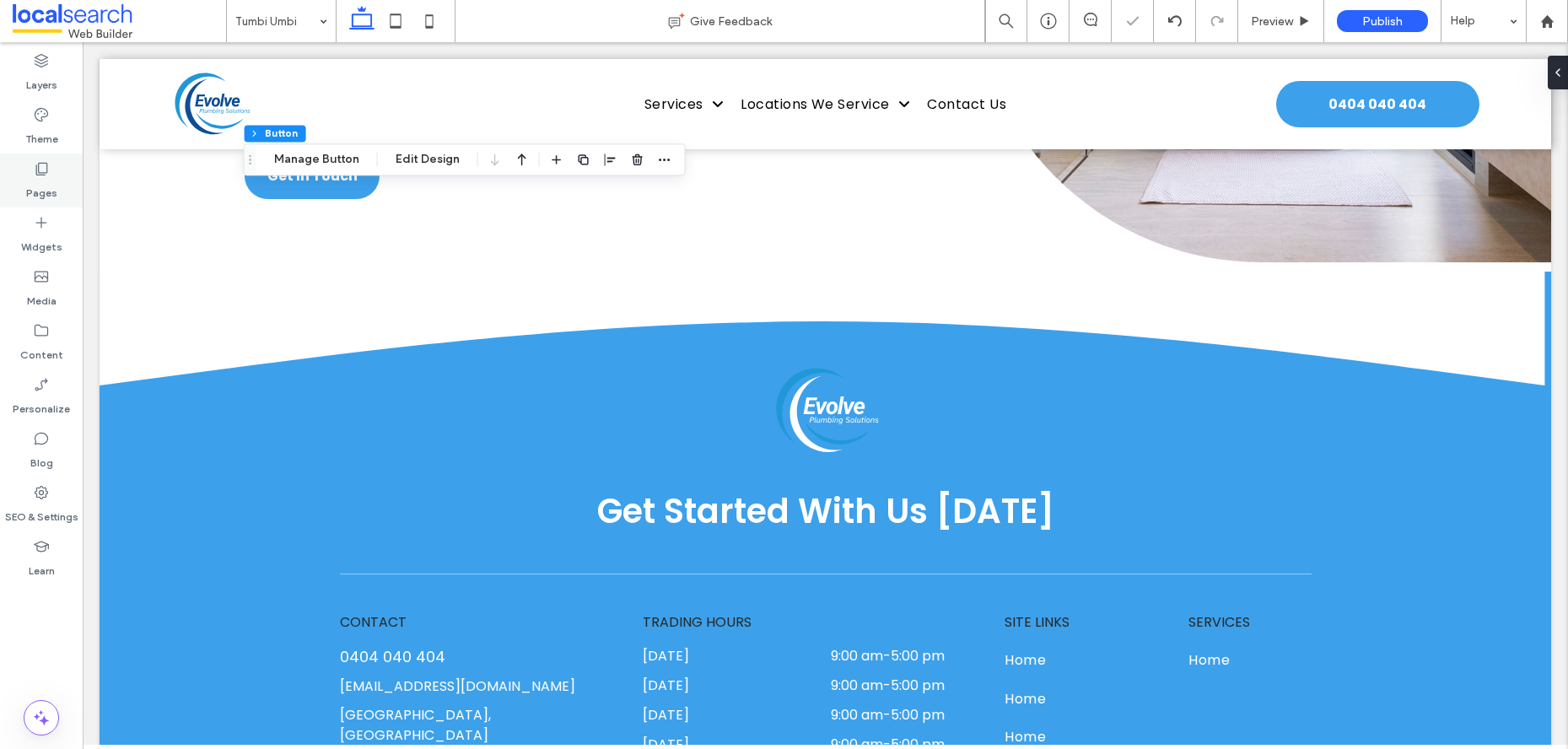
click at [50, 172] on div "Pages" at bounding box center [41, 180] width 83 height 54
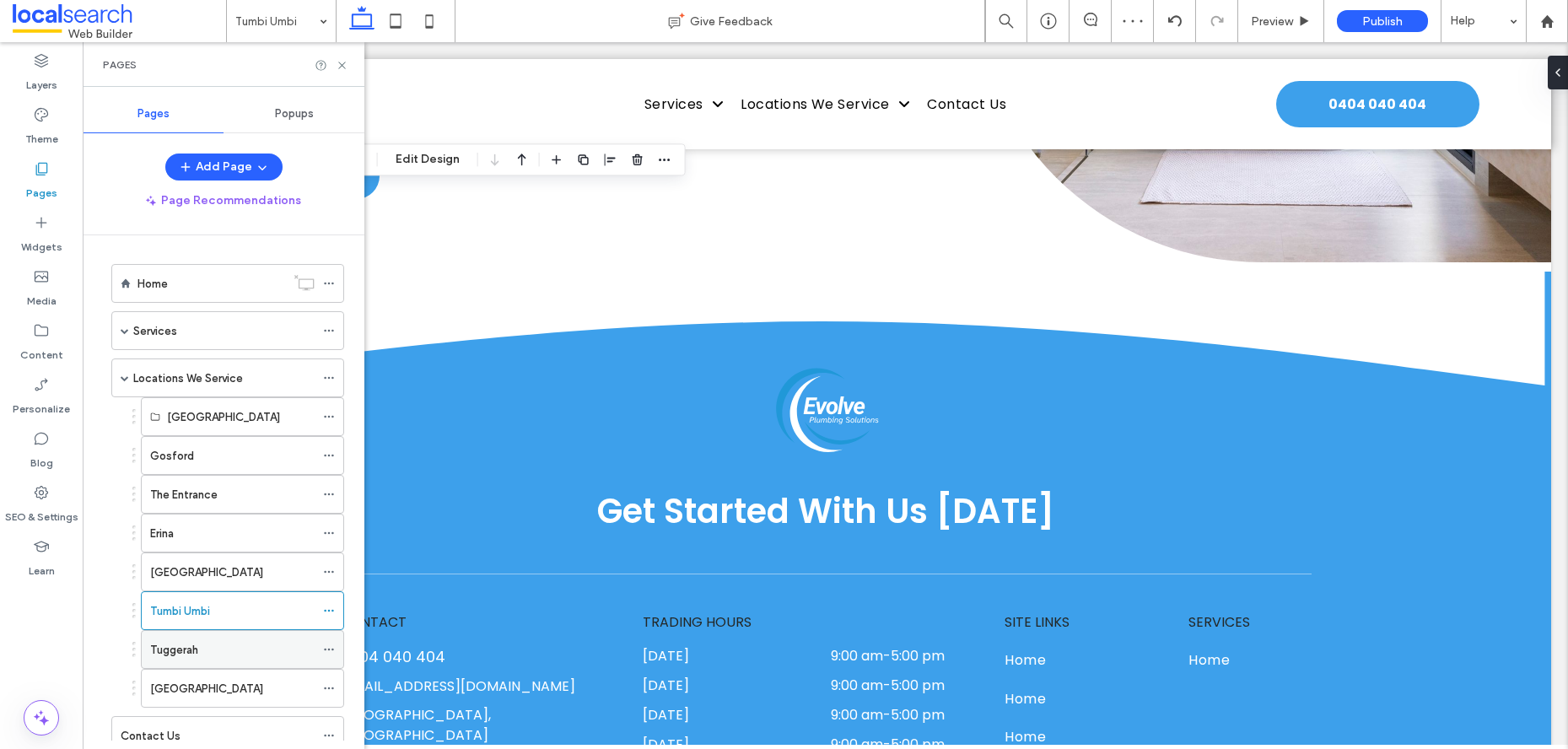
click at [195, 651] on label "Tuggerah" at bounding box center [174, 651] width 48 height 30
click at [340, 63] on use at bounding box center [341, 65] width 7 height 7
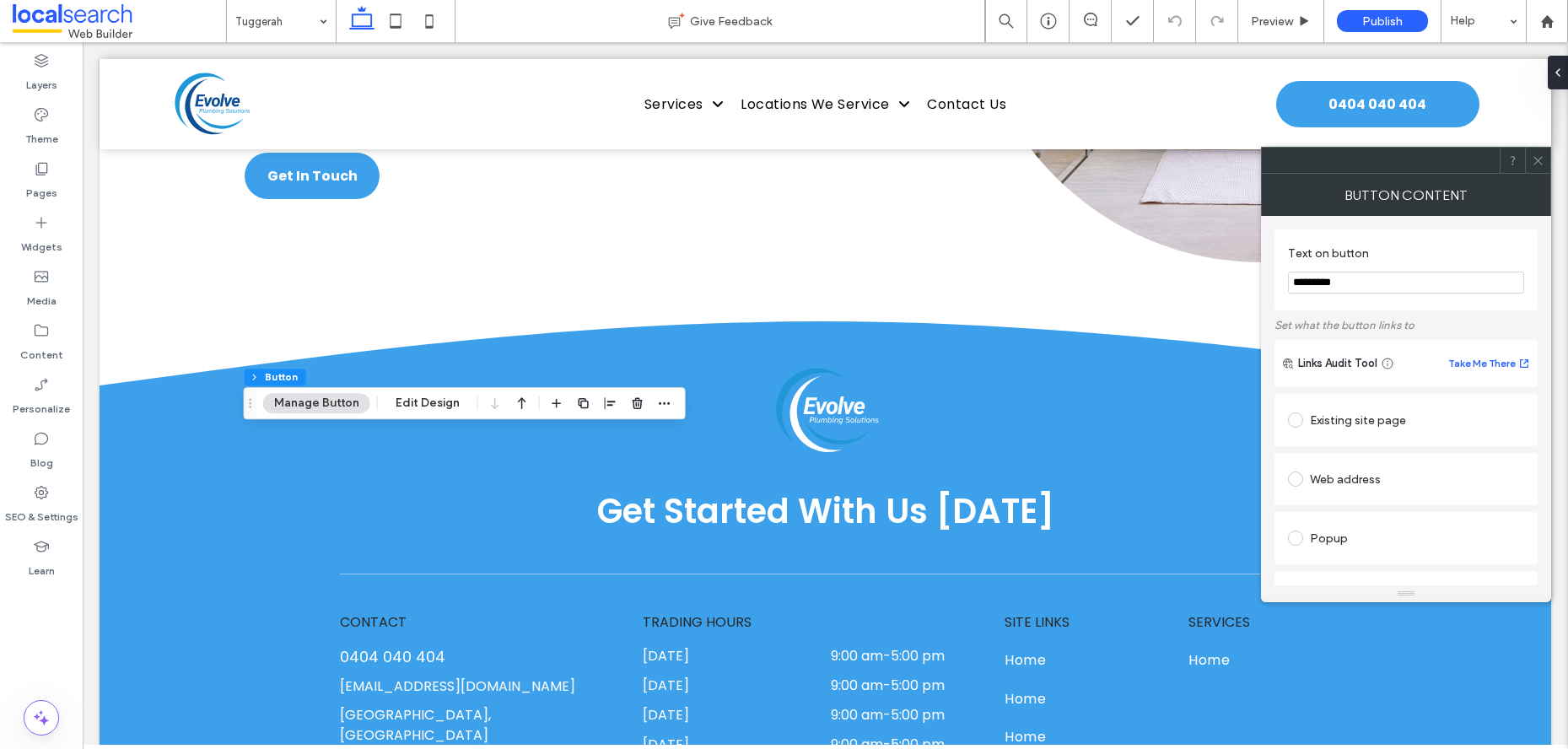
type input "*********"
click at [1542, 159] on icon at bounding box center [1538, 160] width 13 height 13
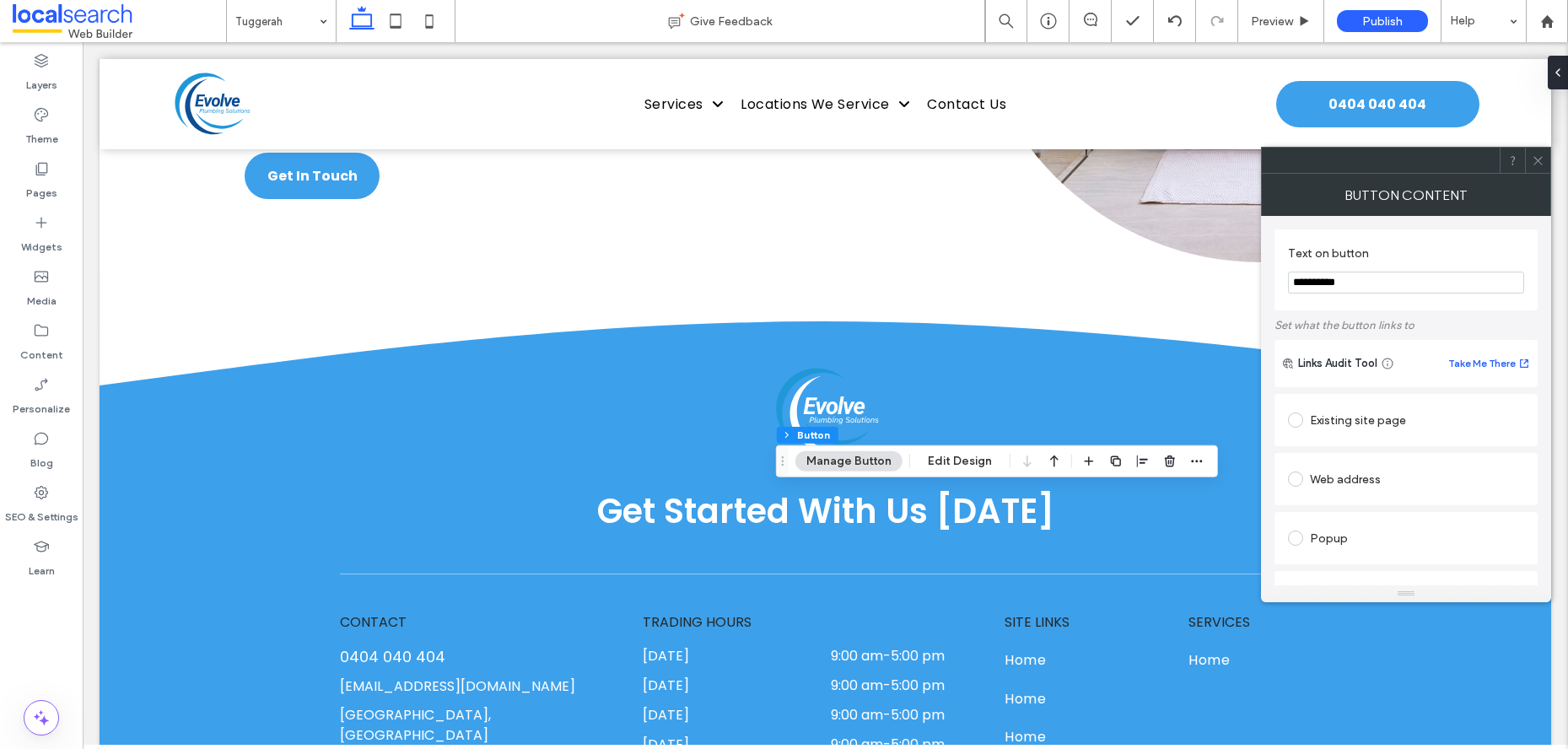
type input "**********"
click at [1540, 156] on icon at bounding box center [1538, 160] width 13 height 13
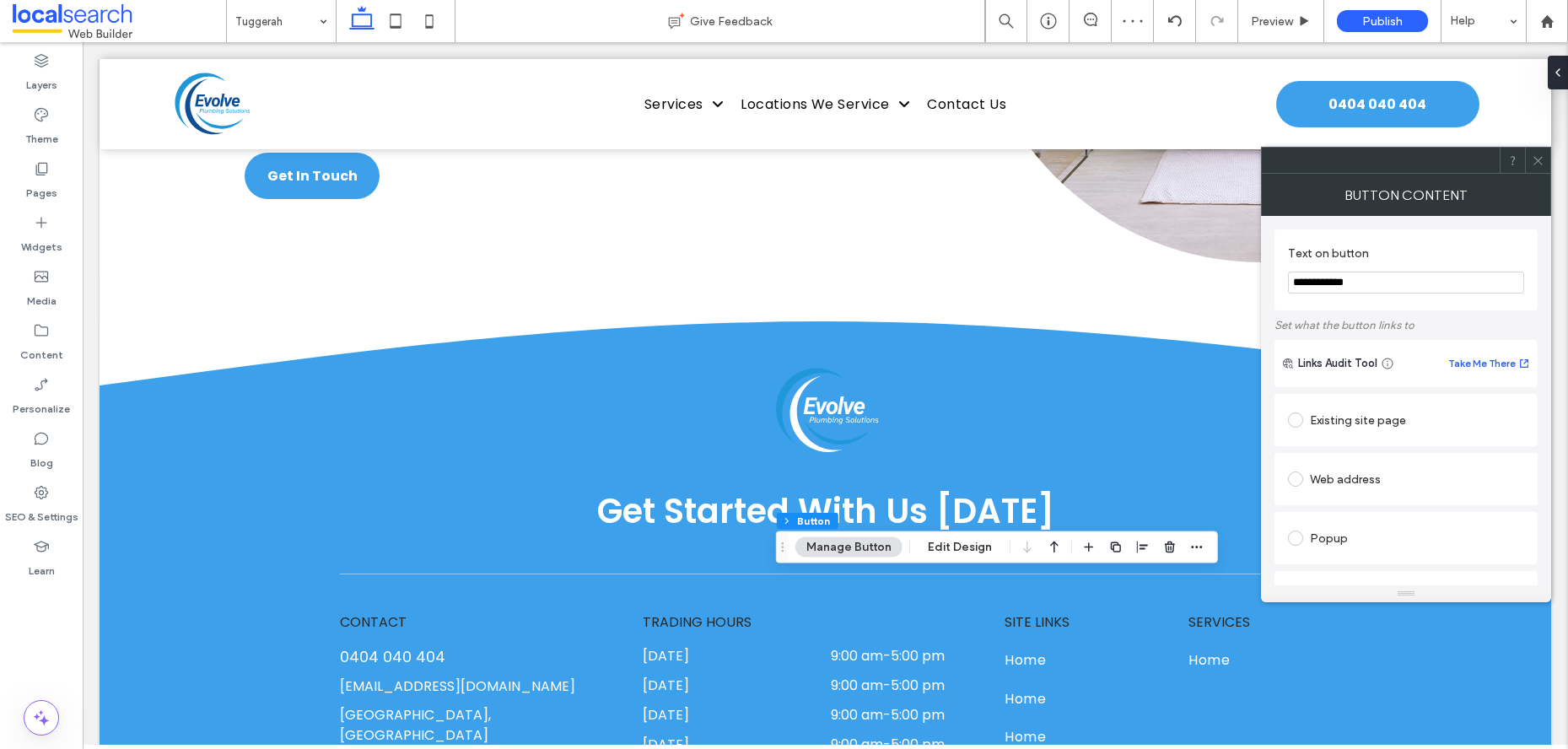
drag, startPoint x: 1388, startPoint y: 282, endPoint x: 1276, endPoint y: 279, distance: 112.0
click at [1276, 279] on div "**********" at bounding box center [1405, 270] width 263 height 81
type input "*********"
click at [1531, 157] on div at bounding box center [1538, 160] width 26 height 26
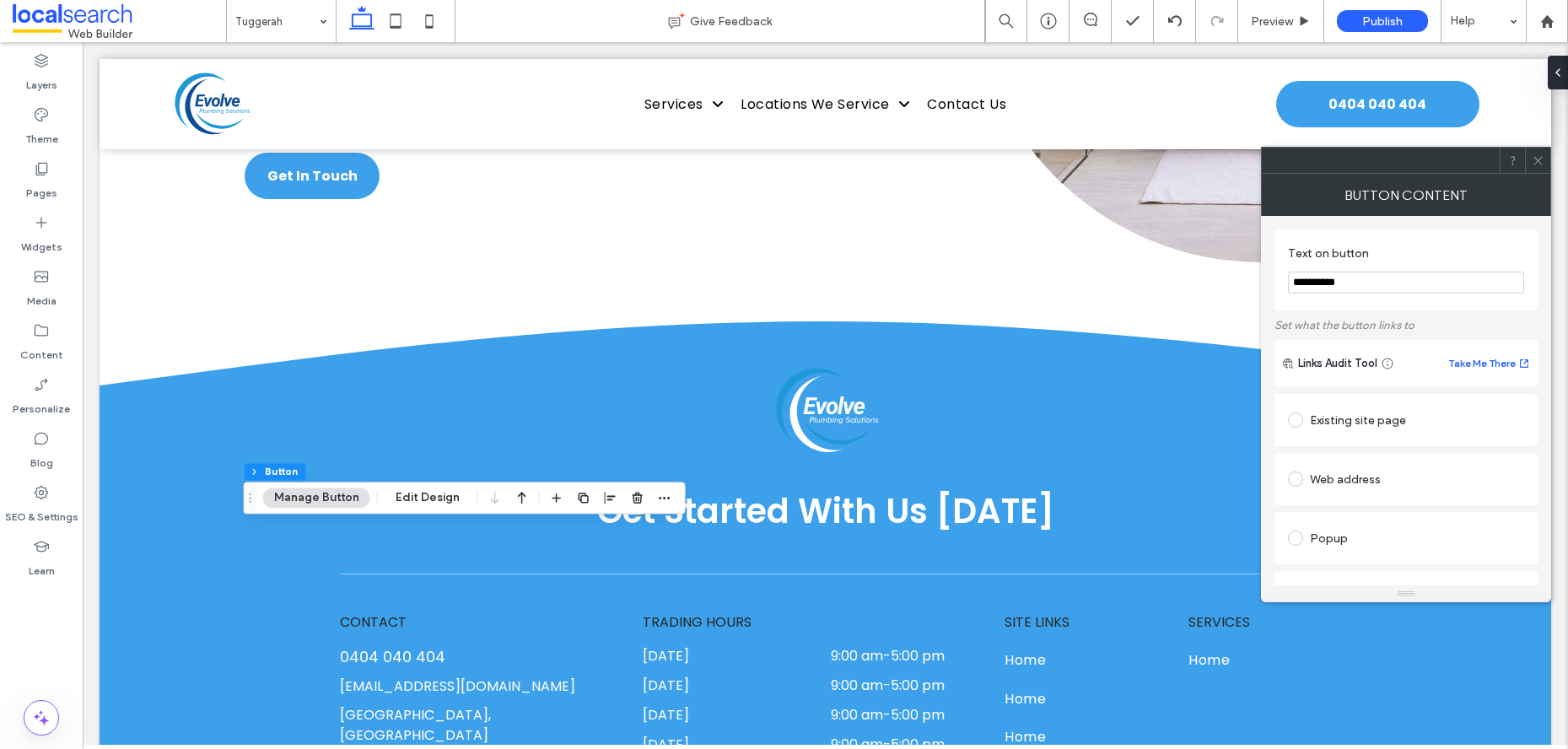
type input "**********"
click at [1544, 156] on div at bounding box center [1538, 160] width 26 height 26
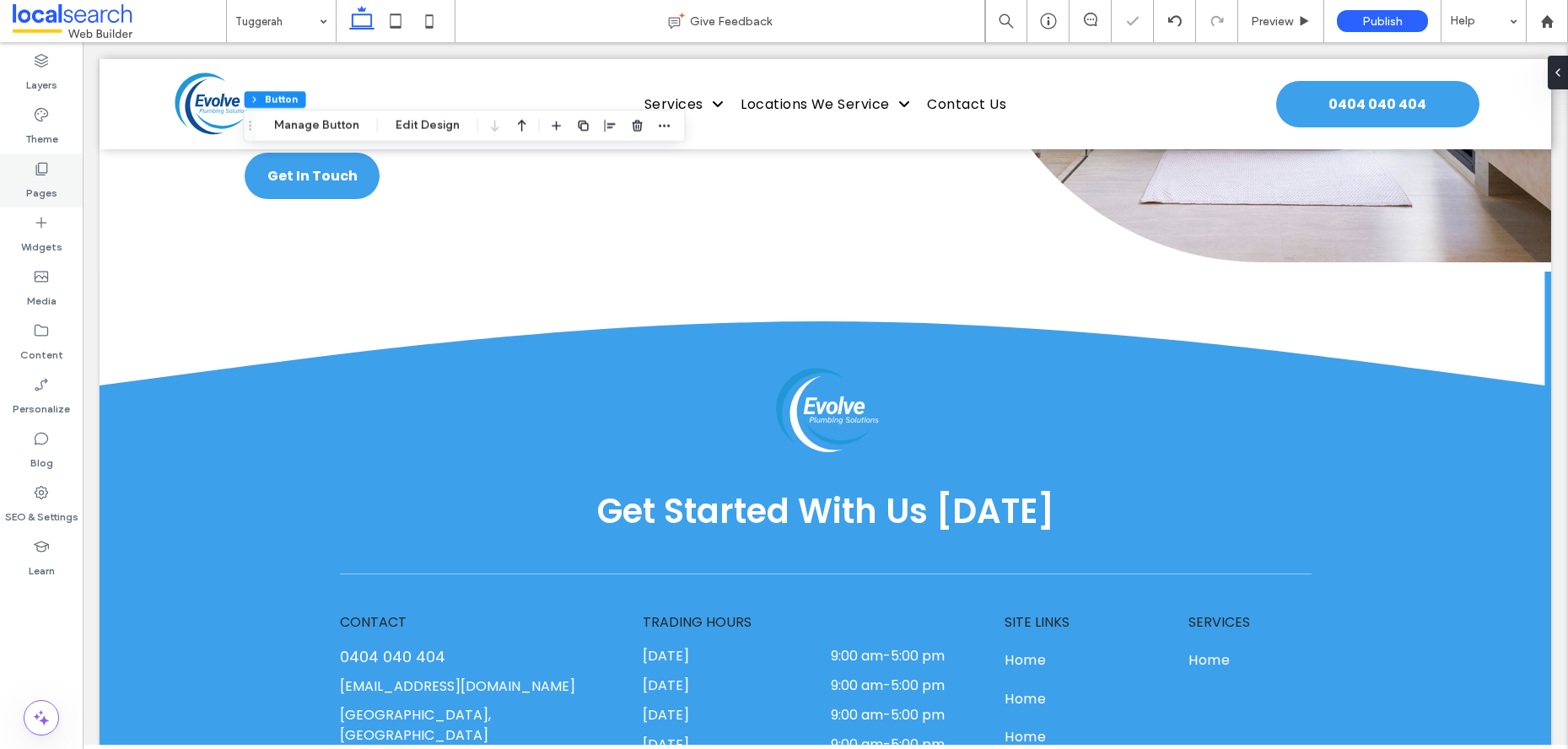
click at [35, 185] on label "Pages" at bounding box center [42, 189] width 31 height 24
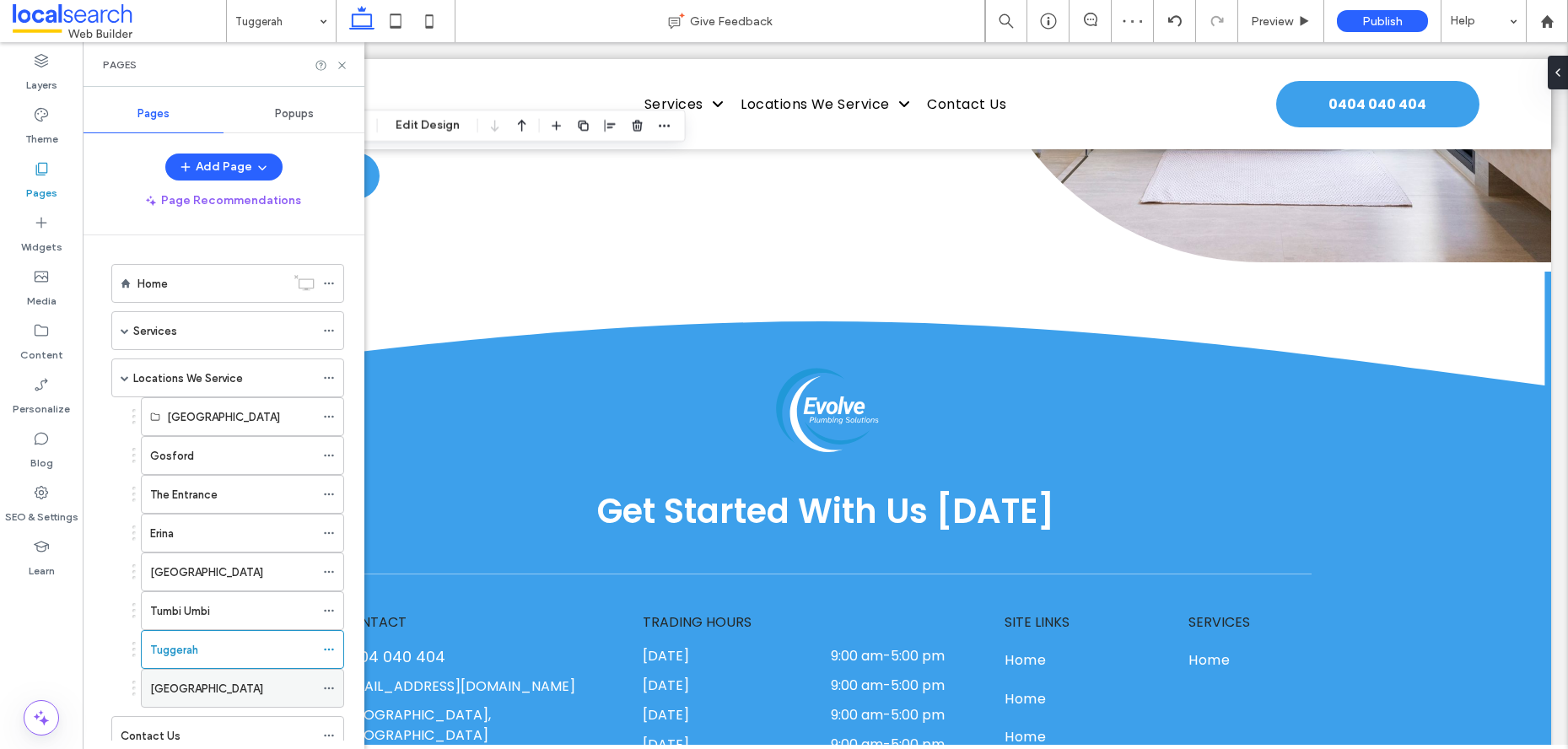
click at [192, 681] on label "[GEOGRAPHIC_DATA]" at bounding box center [207, 689] width 113 height 30
click at [342, 64] on use at bounding box center [341, 65] width 7 height 7
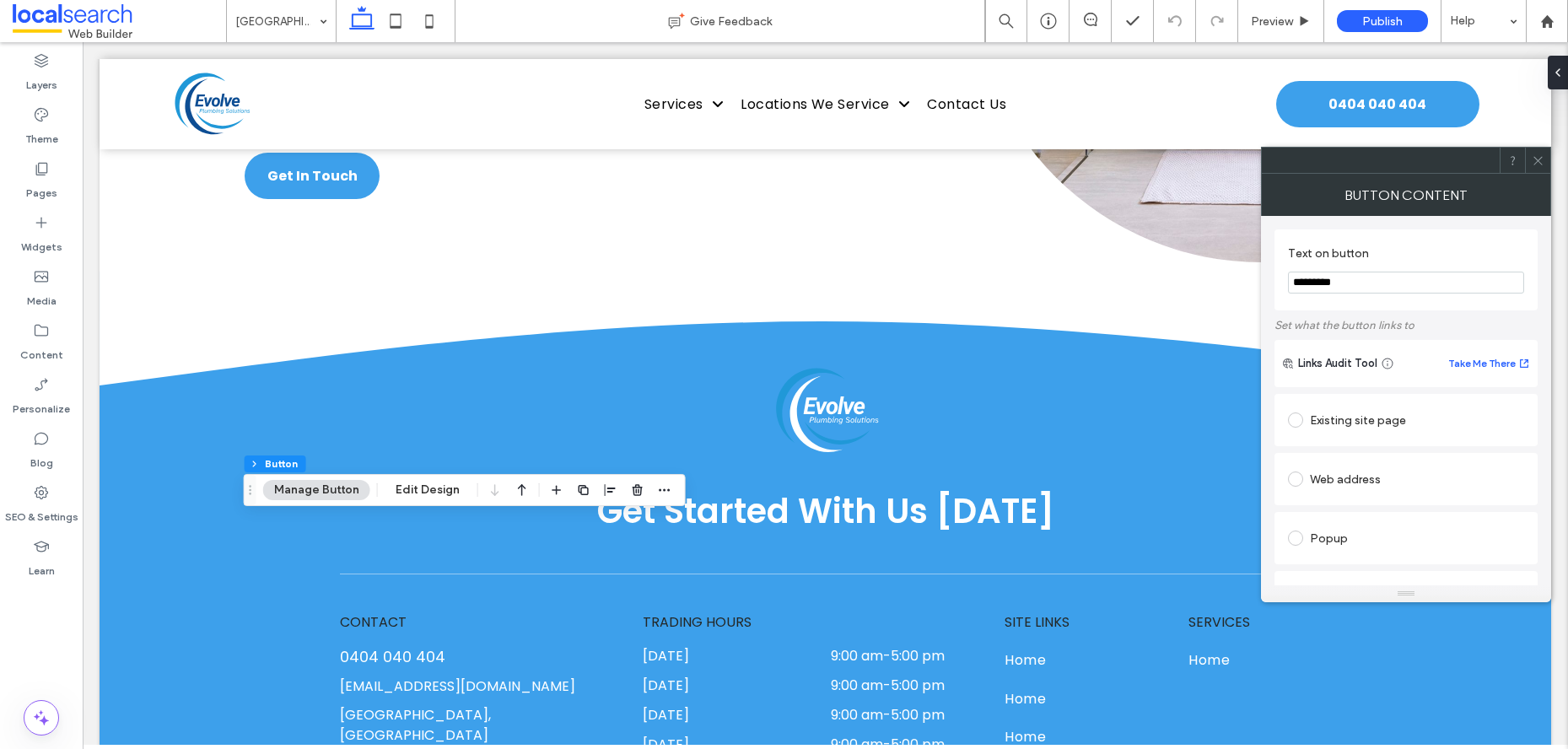
type input "*********"
click at [1534, 155] on icon at bounding box center [1538, 160] width 13 height 13
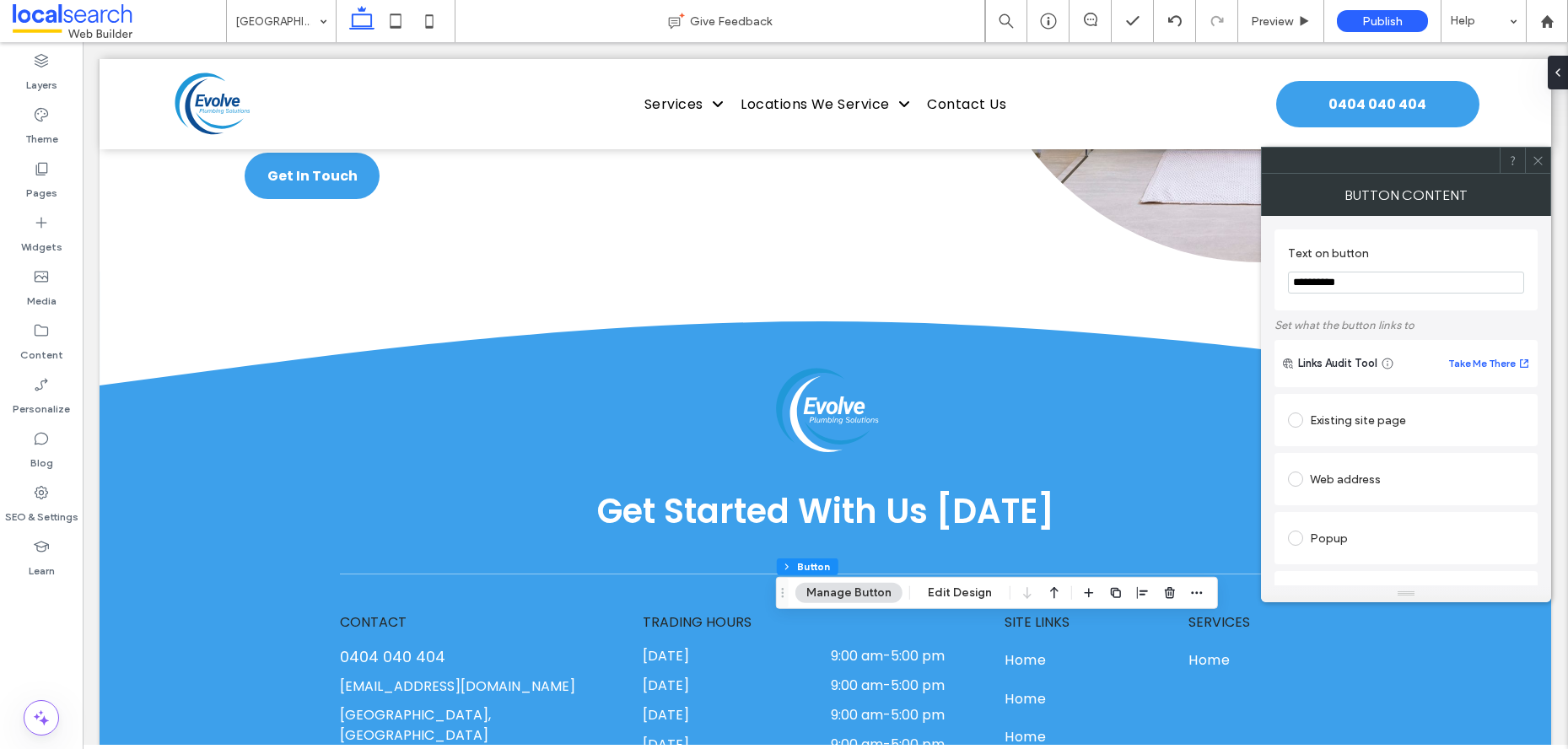
type input "**********"
click at [1537, 168] on span at bounding box center [1538, 160] width 13 height 26
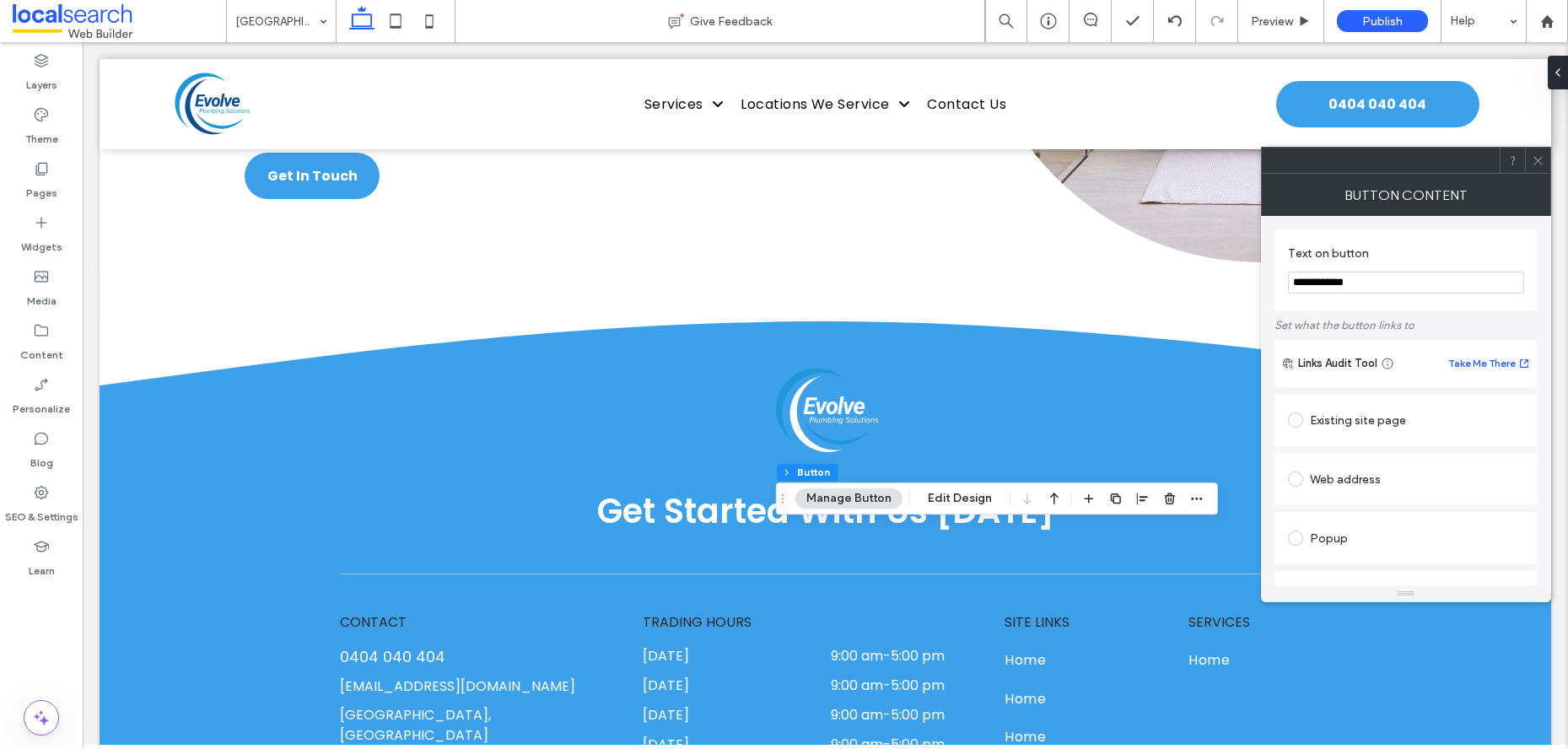
drag, startPoint x: 1377, startPoint y: 280, endPoint x: 1261, endPoint y: 279, distance: 116.0
click at [1261, 279] on div "**********" at bounding box center [1406, 401] width 290 height 370
type input "*********"
click at [1537, 164] on icon at bounding box center [1538, 160] width 13 height 13
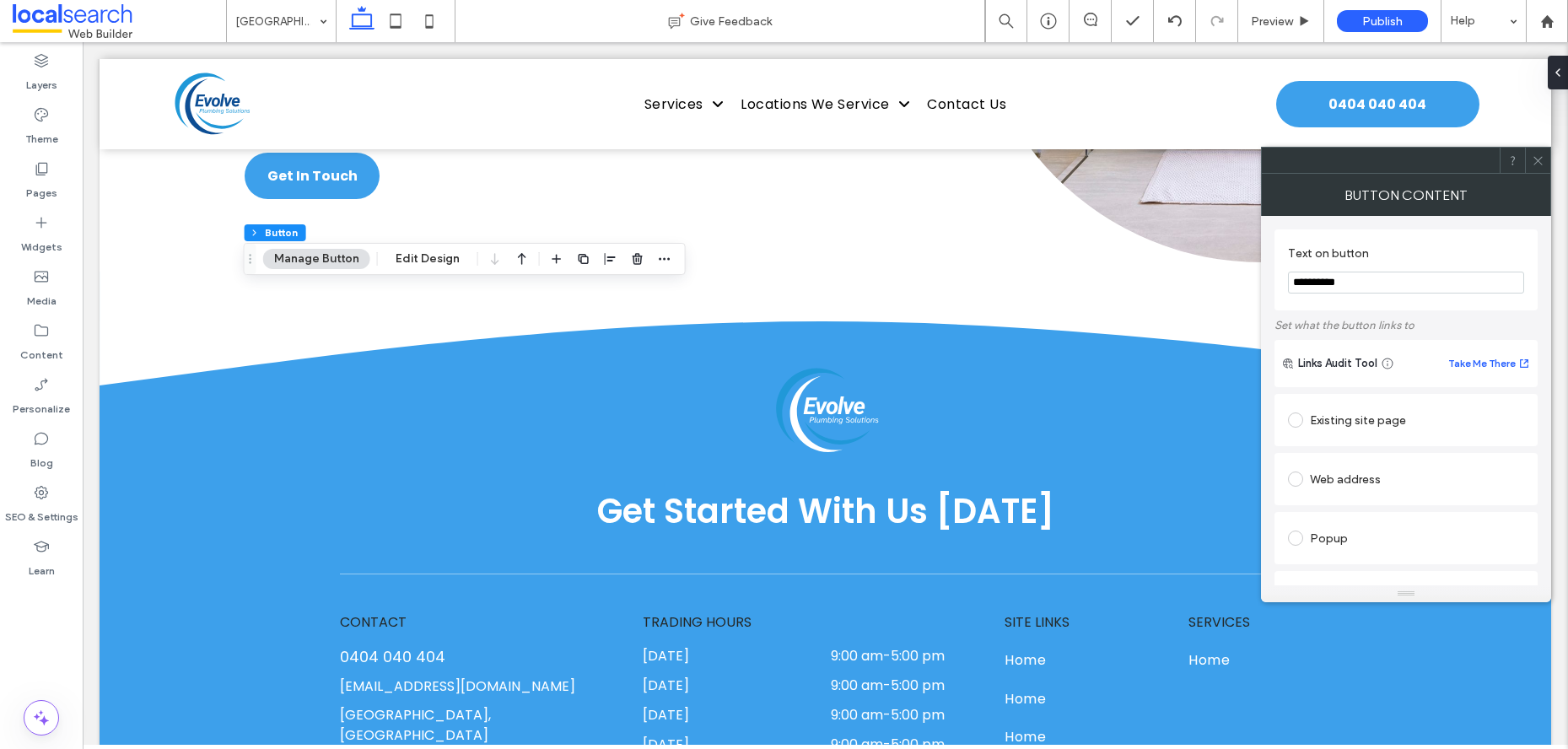
type input "**********"
click at [1539, 158] on icon at bounding box center [1538, 160] width 13 height 13
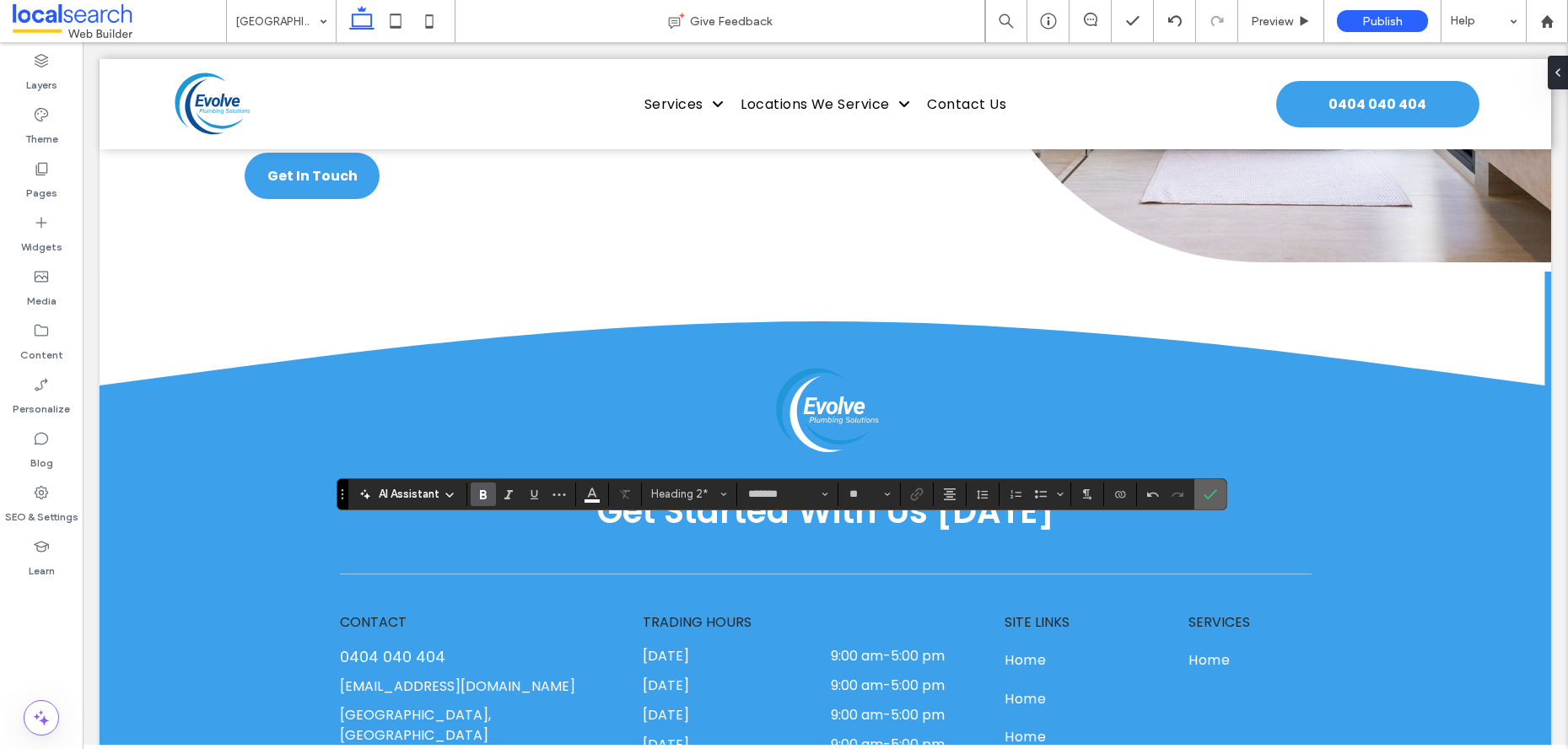
click at [1208, 496] on use "Confirm" at bounding box center [1210, 494] width 14 height 10
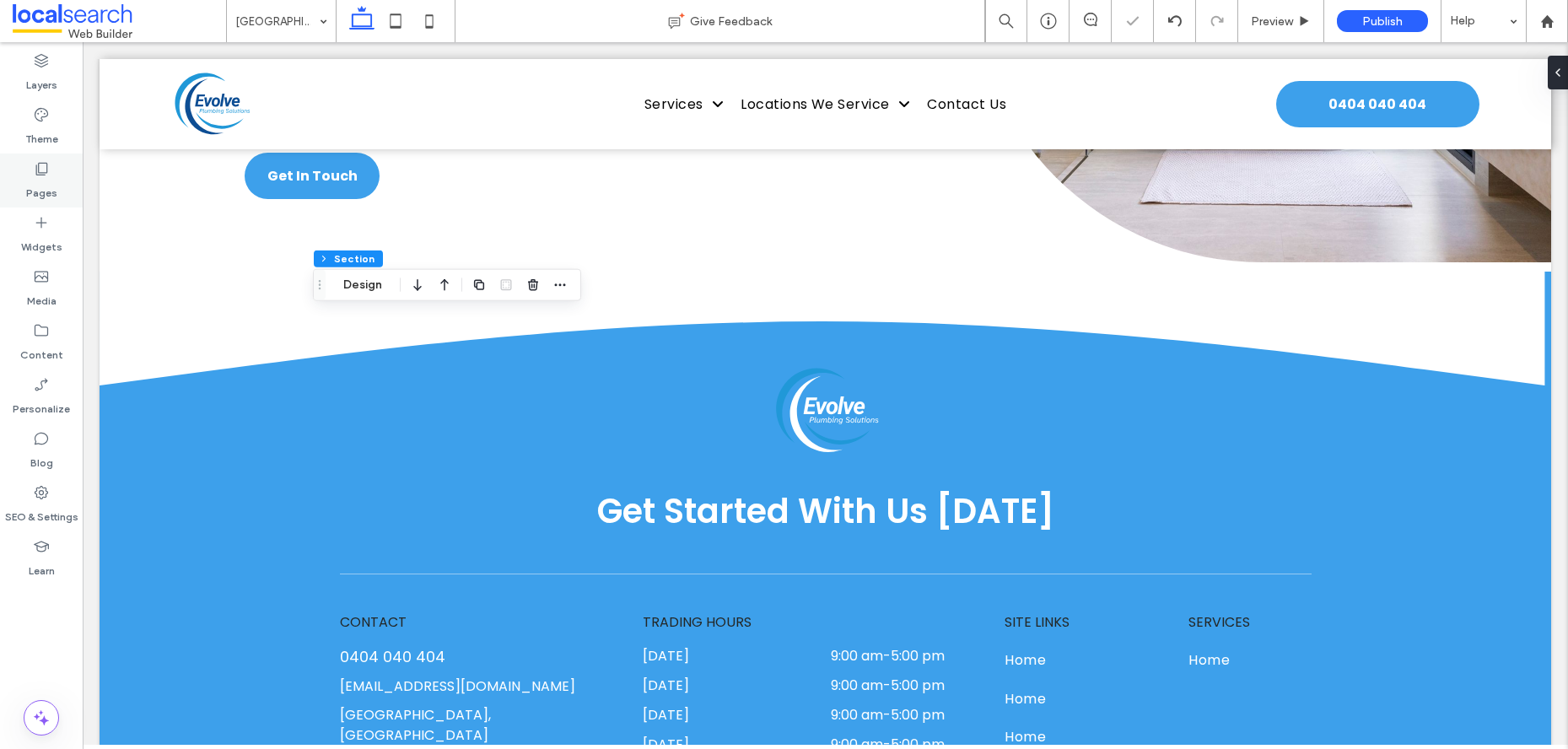
click at [41, 180] on label "Pages" at bounding box center [42, 189] width 31 height 24
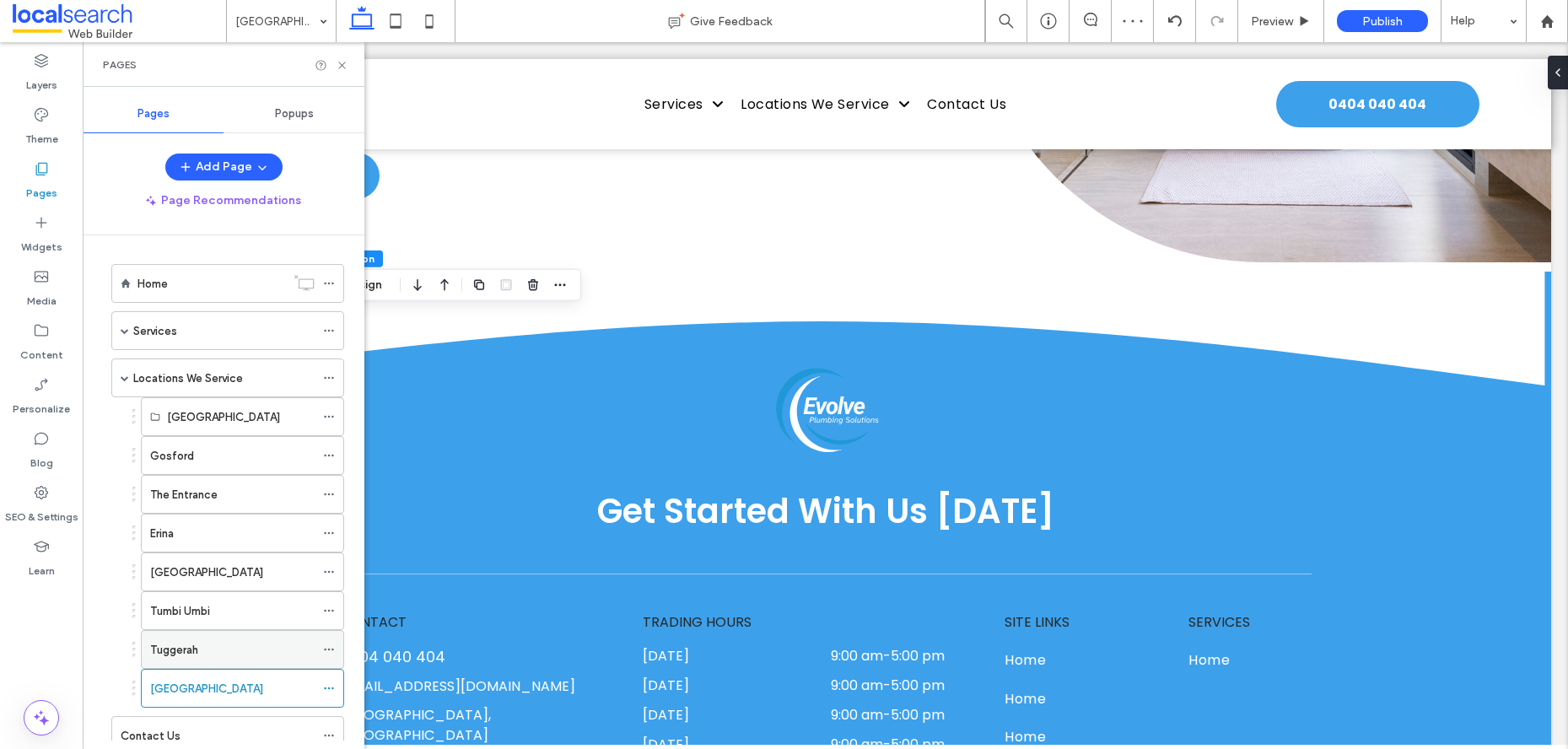
click at [198, 647] on label "Tuggerah" at bounding box center [174, 651] width 48 height 30
click at [204, 279] on div "Home" at bounding box center [211, 284] width 148 height 18
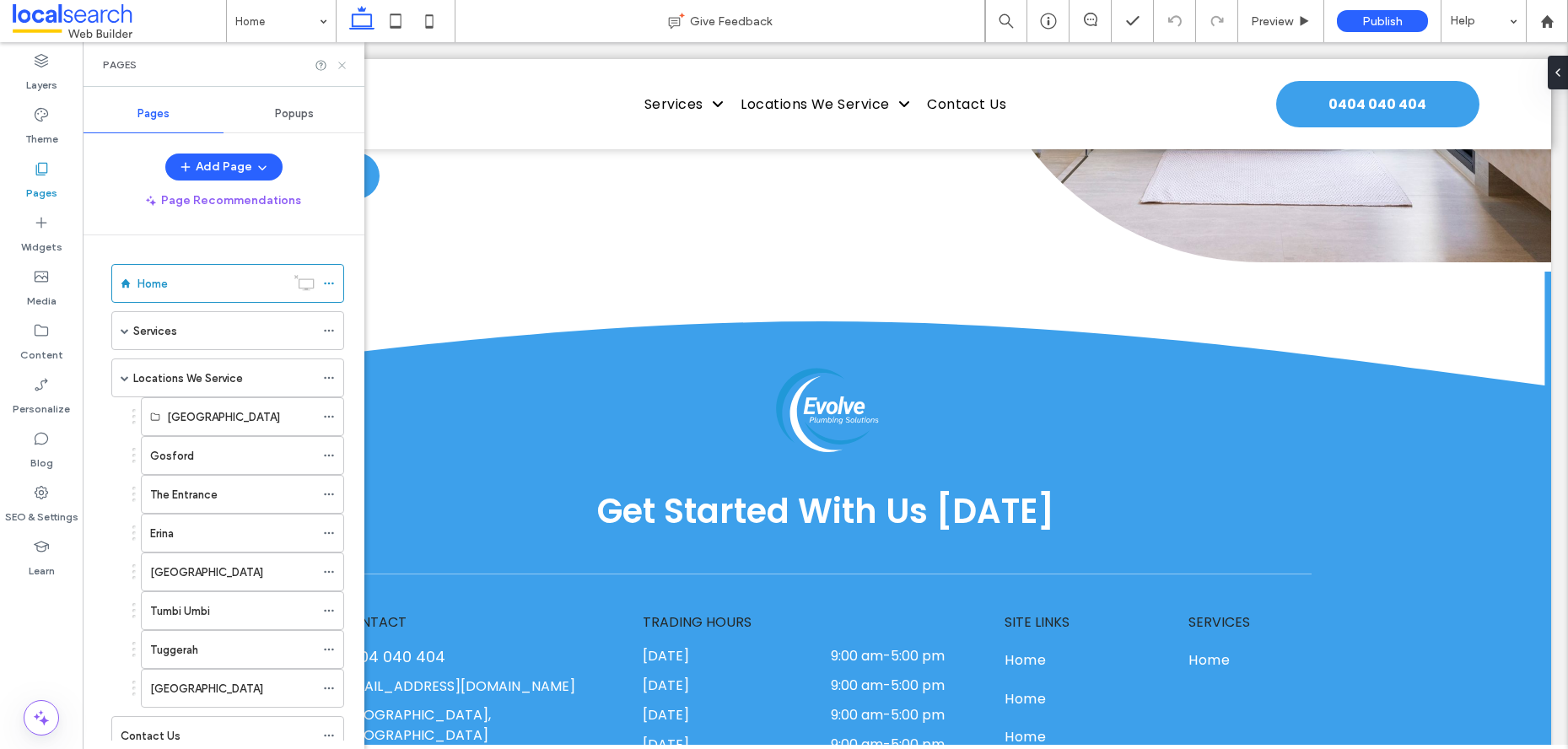
click at [339, 64] on icon at bounding box center [341, 65] width 13 height 13
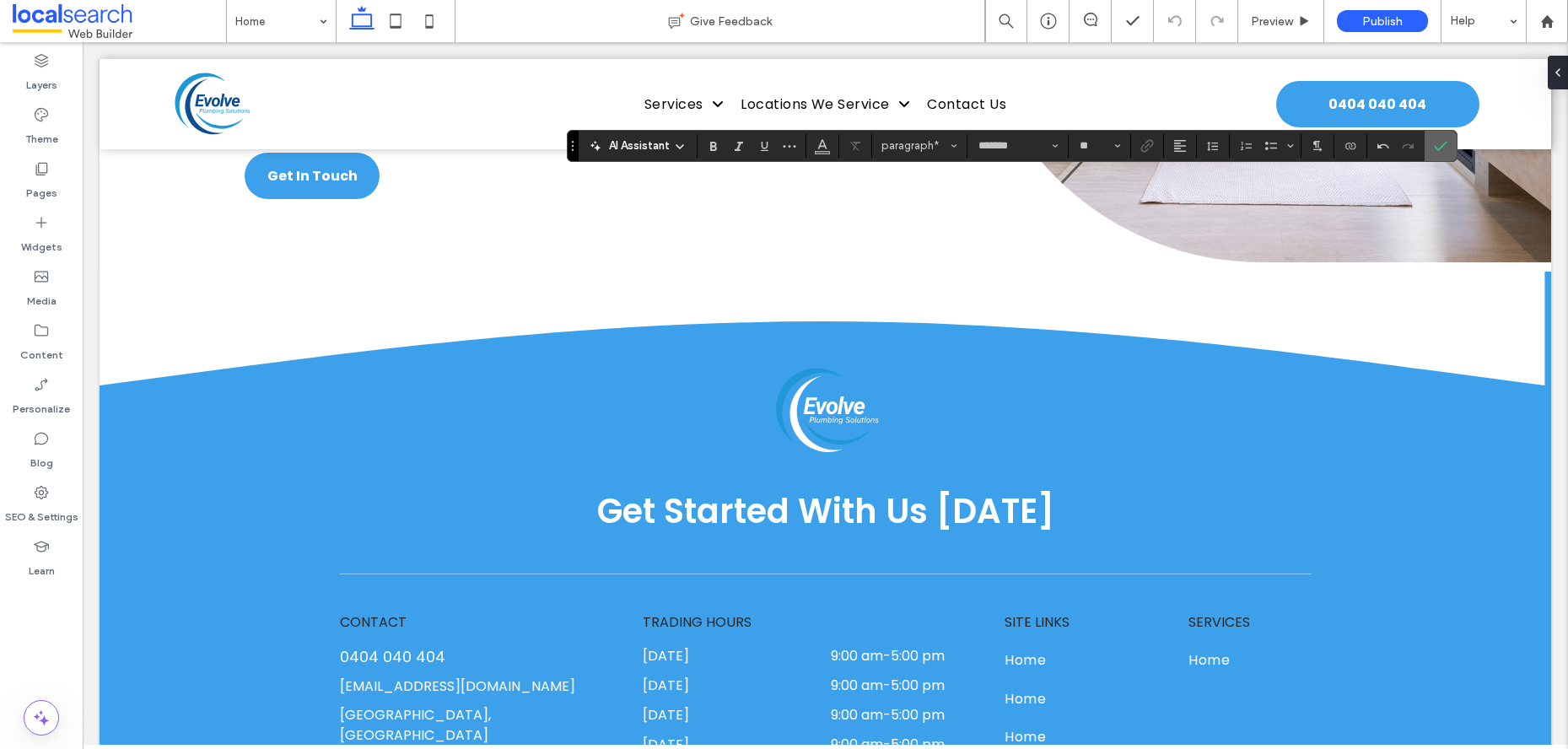
click at [1441, 147] on use "Confirm" at bounding box center [1441, 146] width 14 height 10
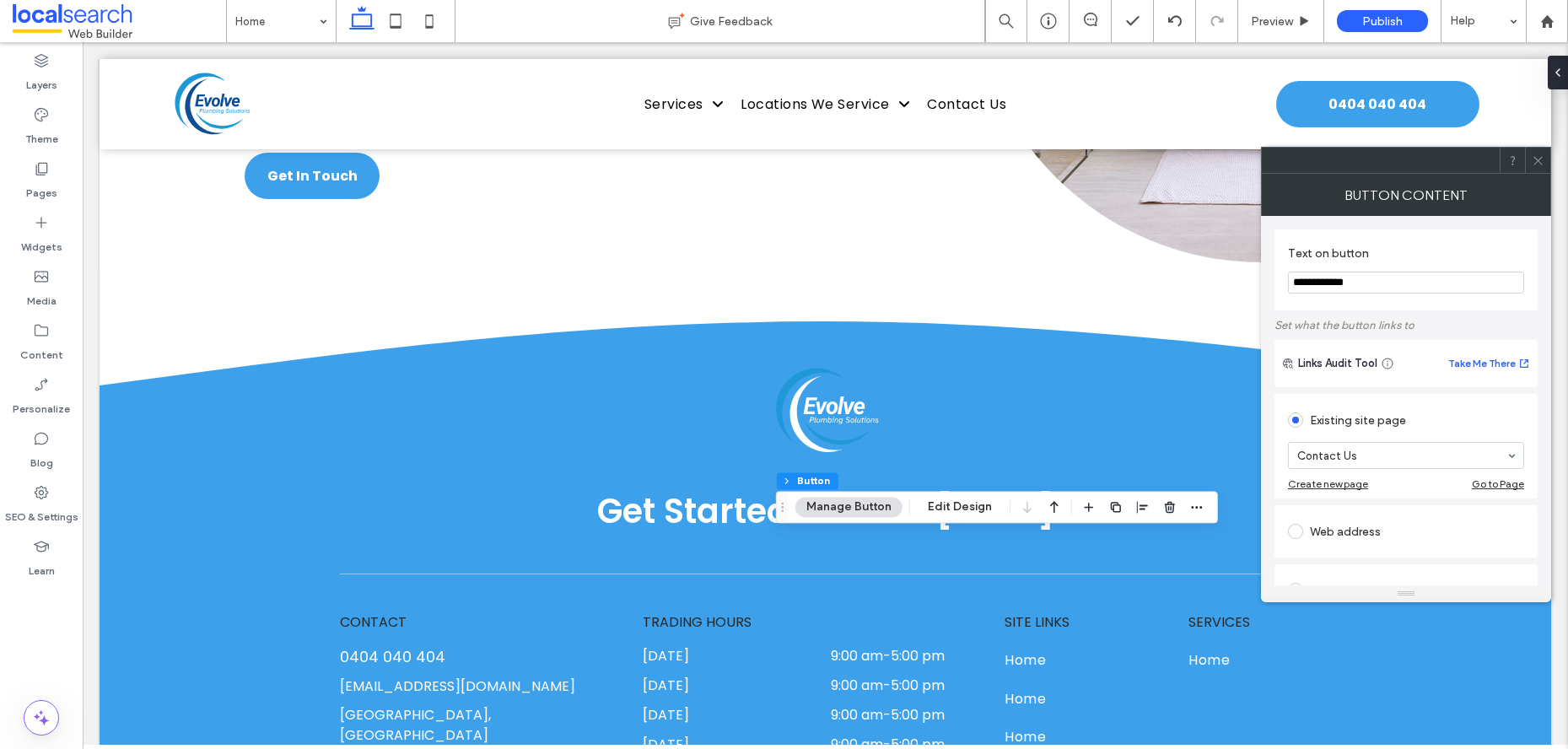
click at [1532, 160] on icon at bounding box center [1538, 160] width 13 height 13
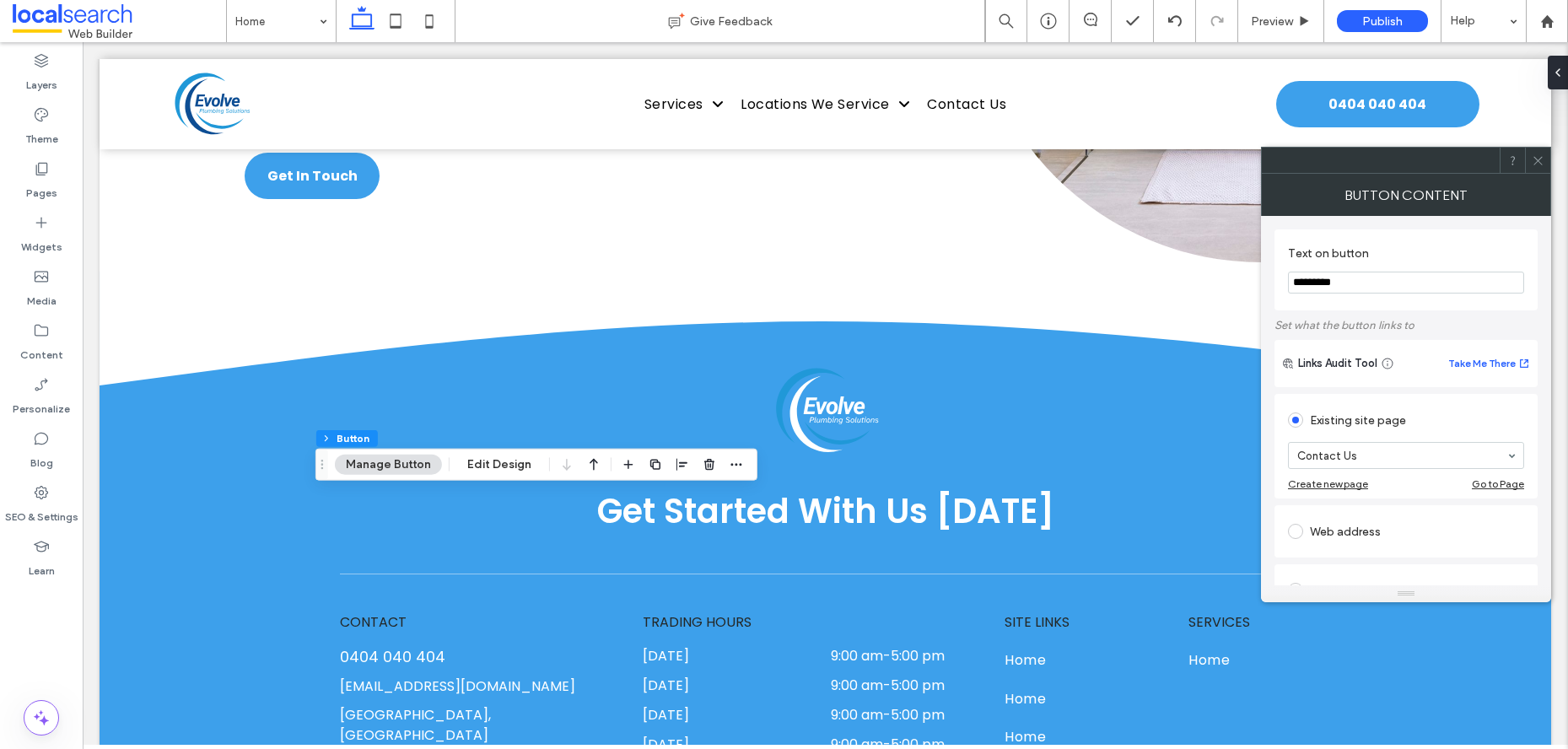
click at [1538, 156] on icon at bounding box center [1538, 160] width 13 height 13
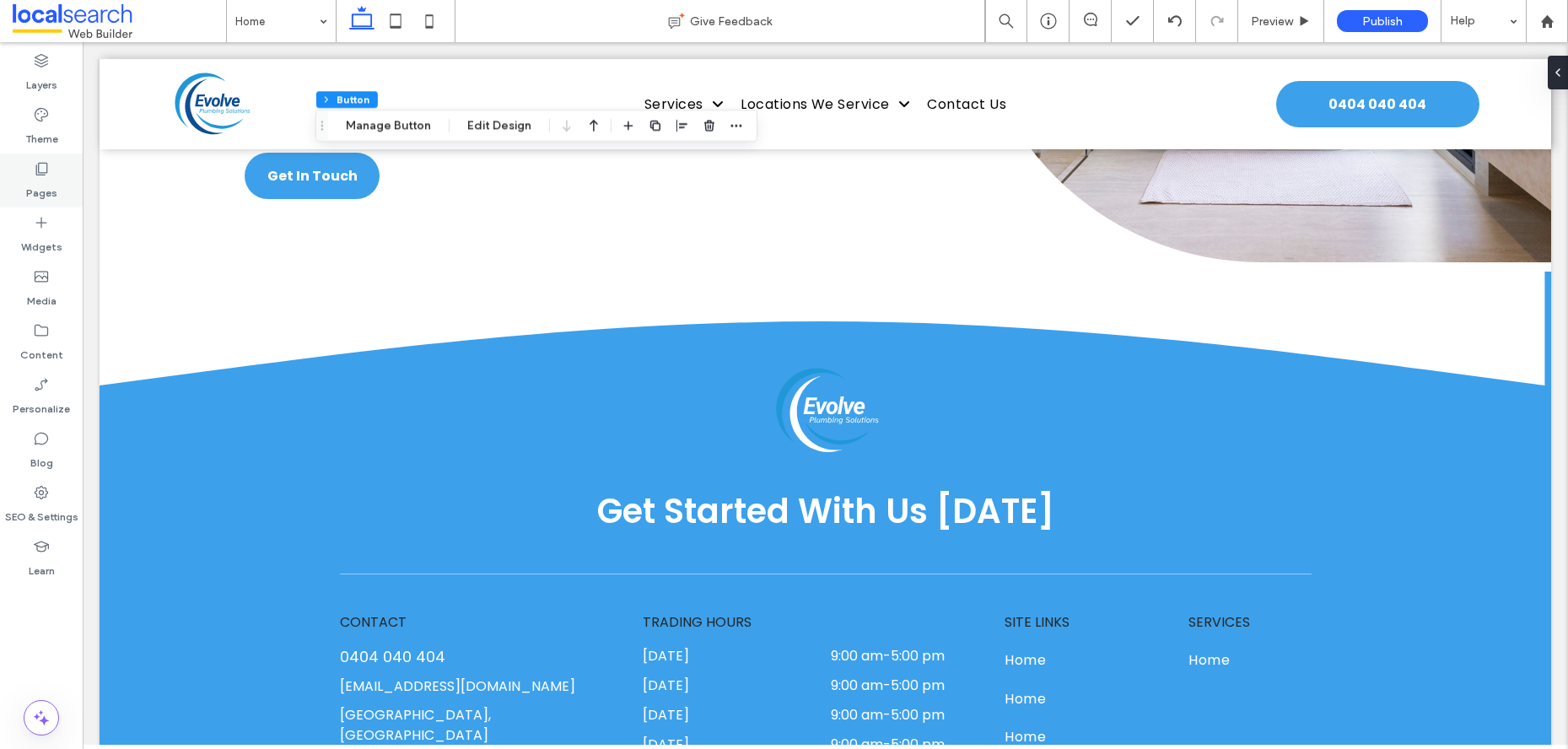
click at [55, 180] on label "Pages" at bounding box center [42, 189] width 31 height 24
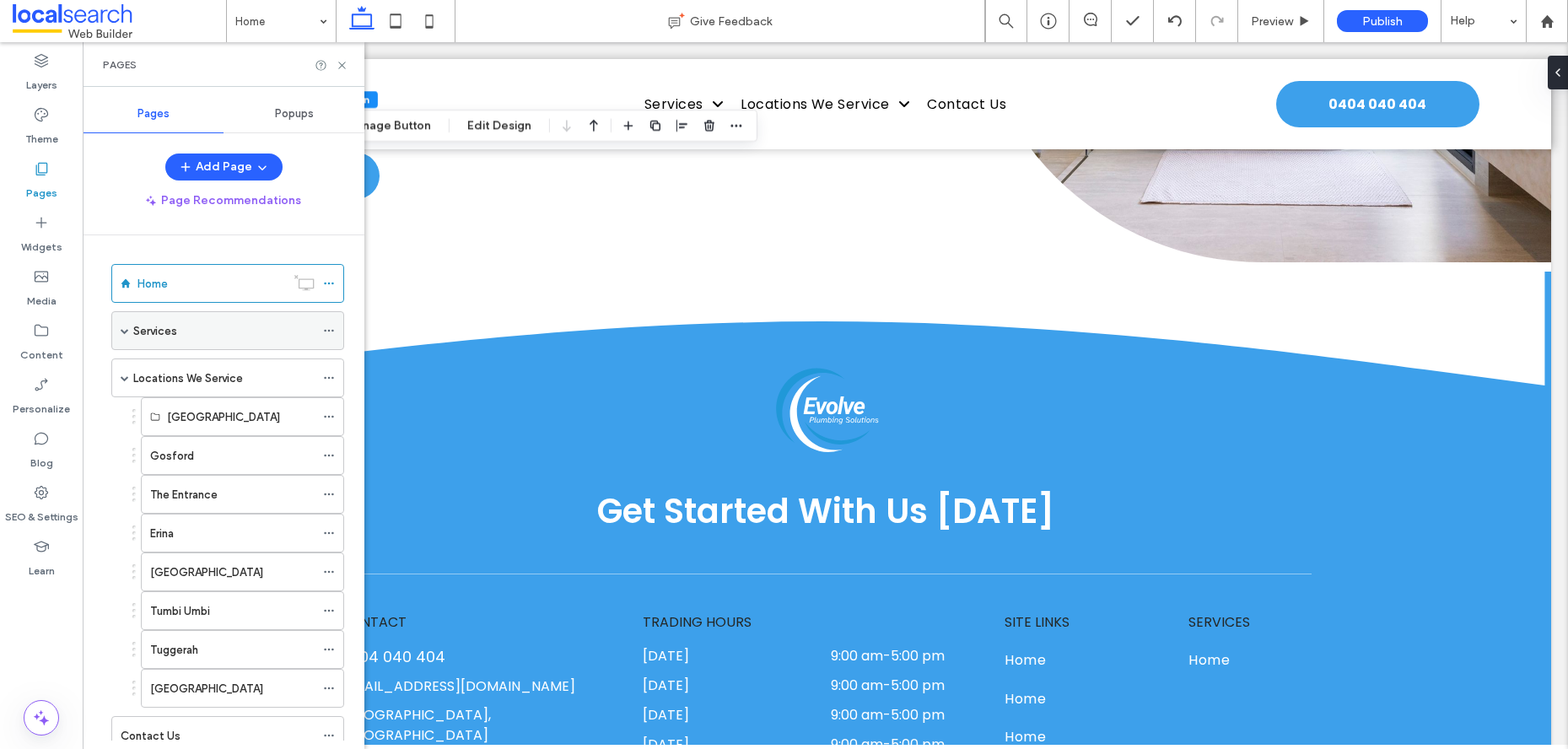
click at [196, 343] on div "Services" at bounding box center [223, 331] width 181 height 37
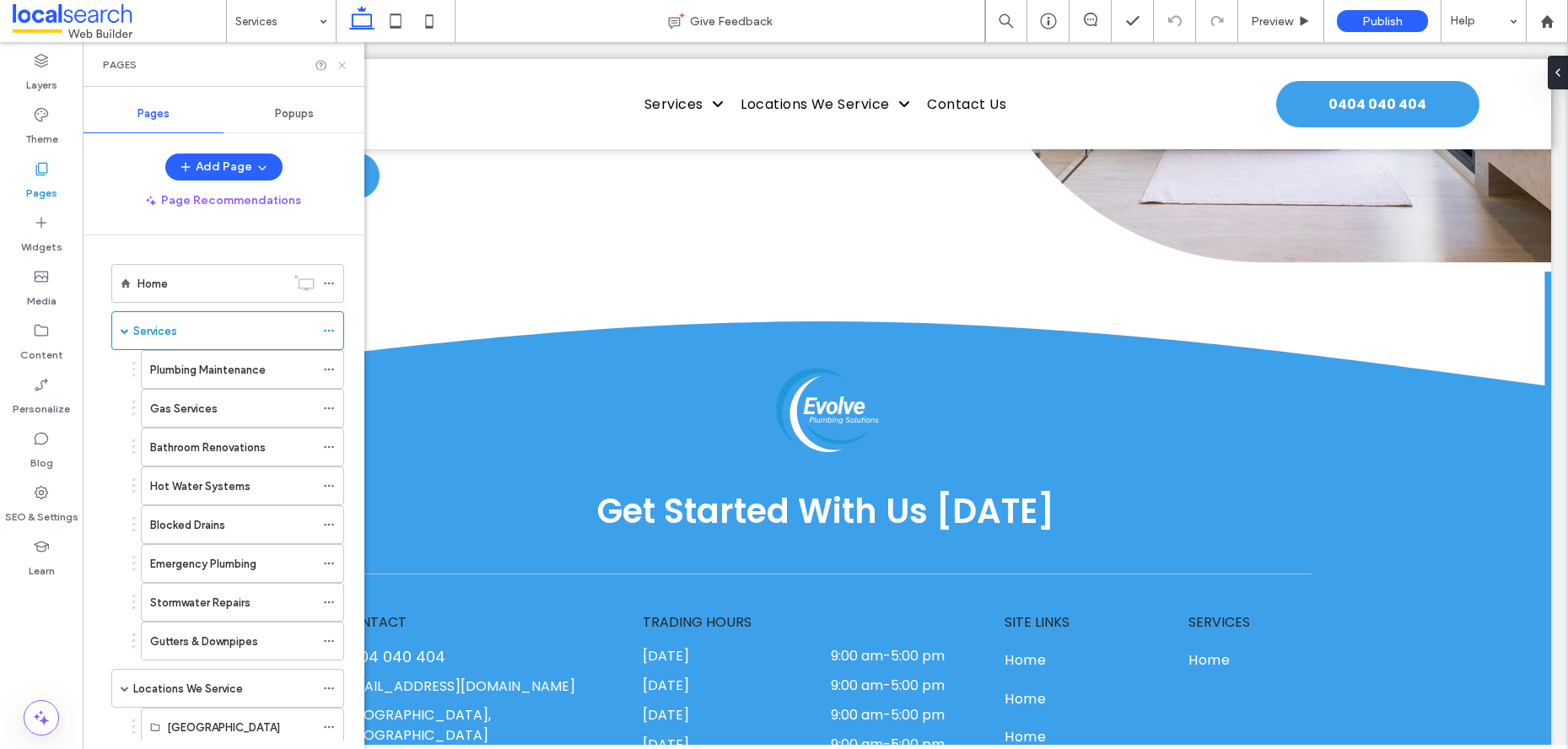
click at [344, 63] on icon at bounding box center [341, 65] width 13 height 13
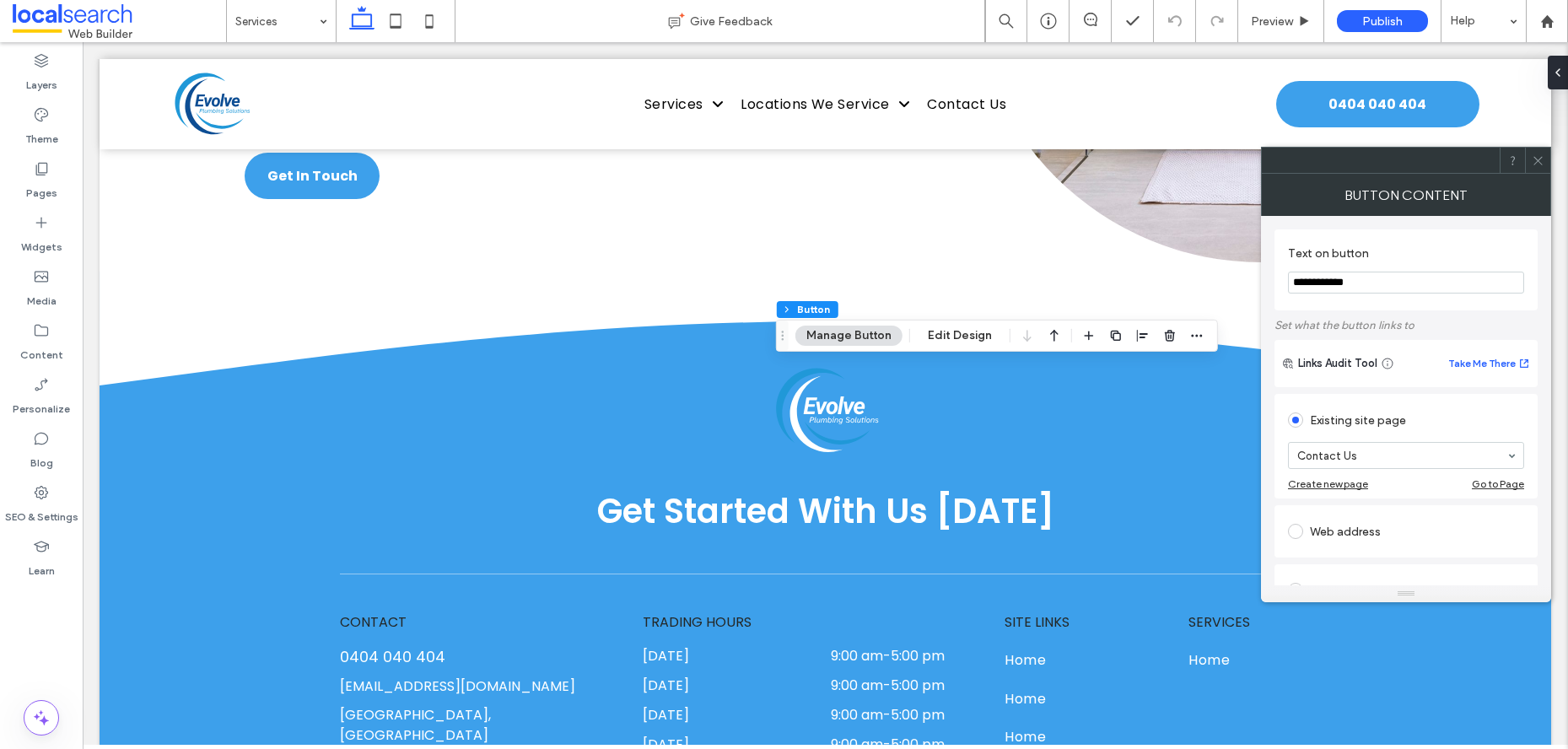
click at [1540, 161] on icon at bounding box center [1538, 160] width 13 height 13
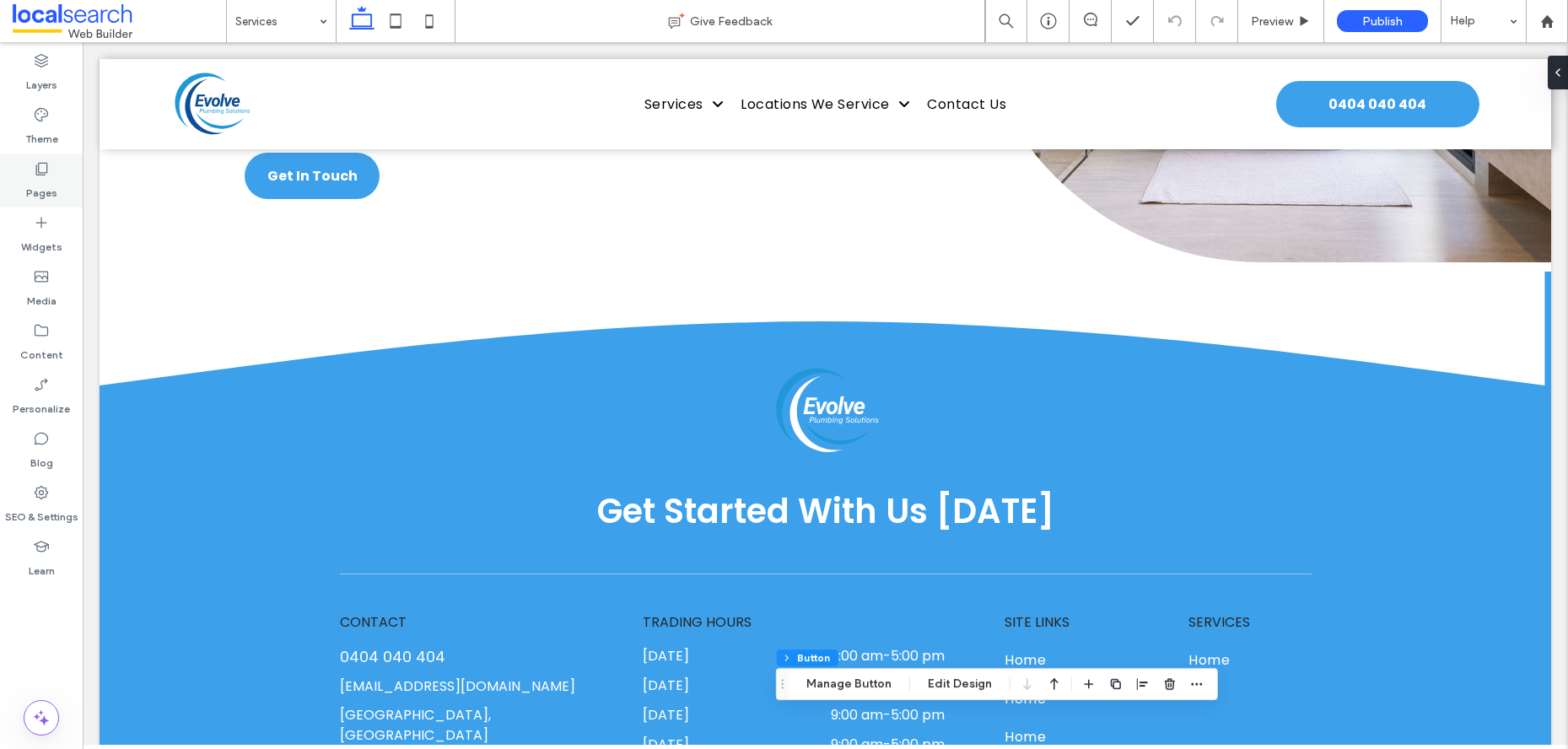
click at [50, 177] on label "Pages" at bounding box center [42, 189] width 31 height 24
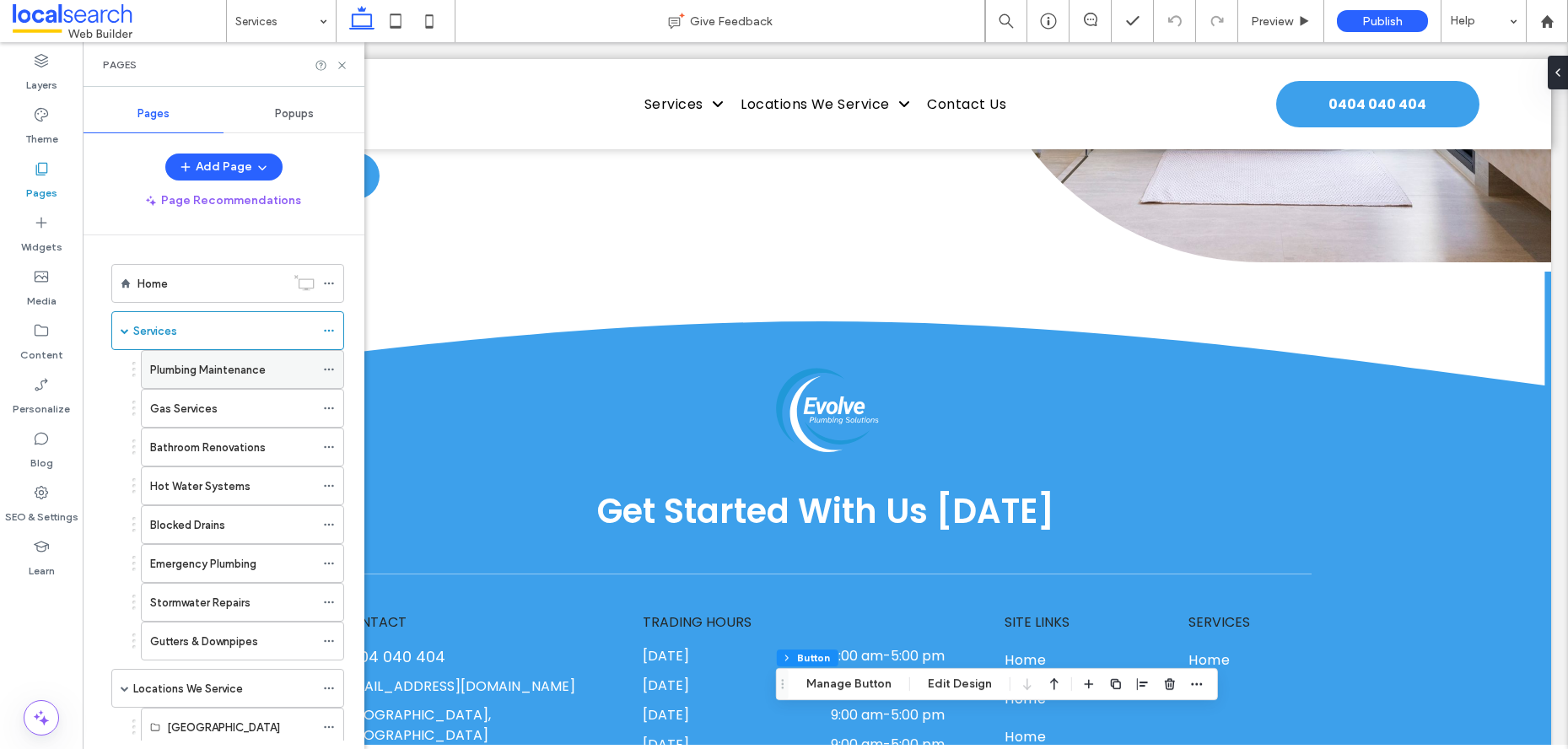
click at [218, 373] on label "Plumbing Maintenance" at bounding box center [208, 370] width 115 height 30
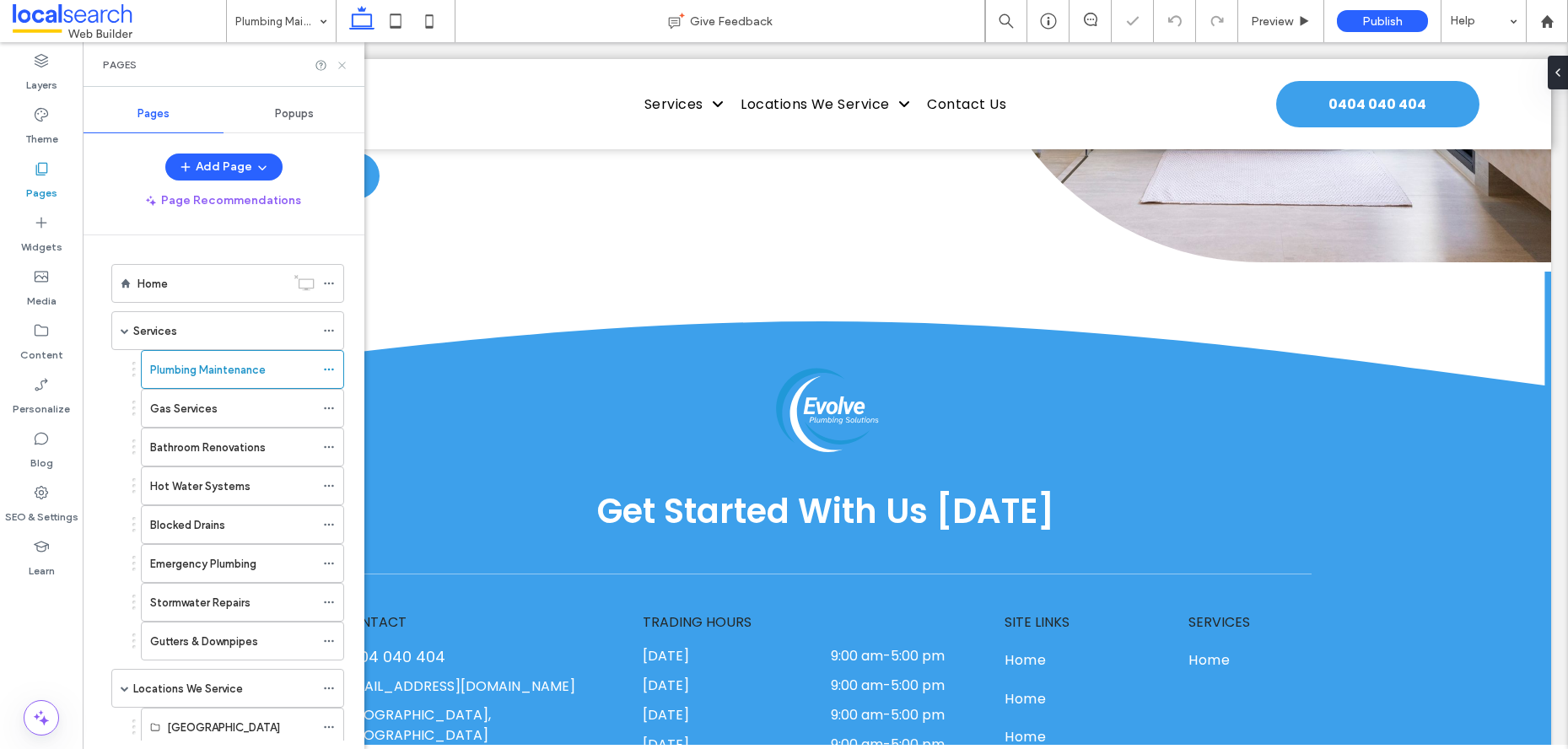
click at [343, 63] on icon at bounding box center [341, 65] width 13 height 13
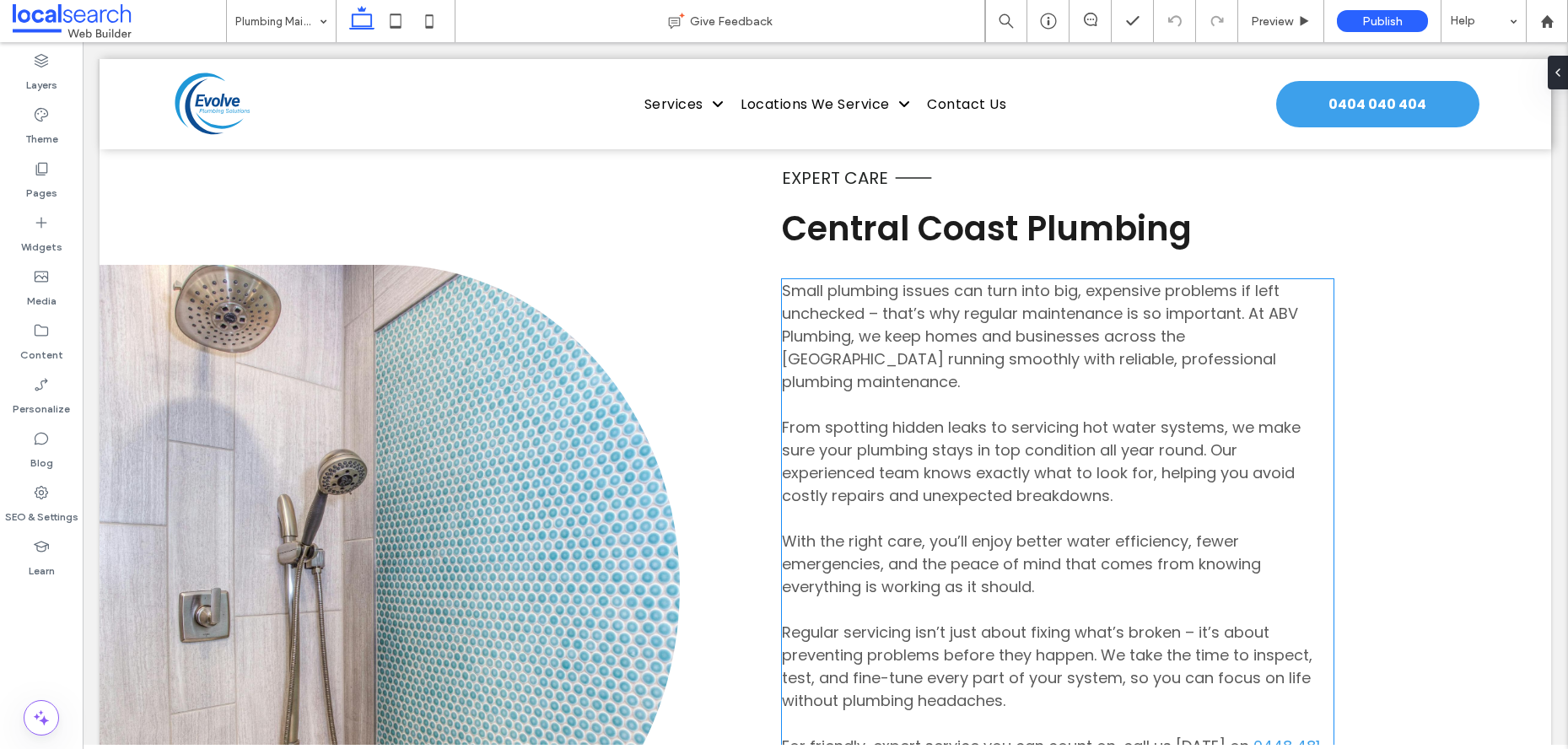
scroll to position [1004, 0]
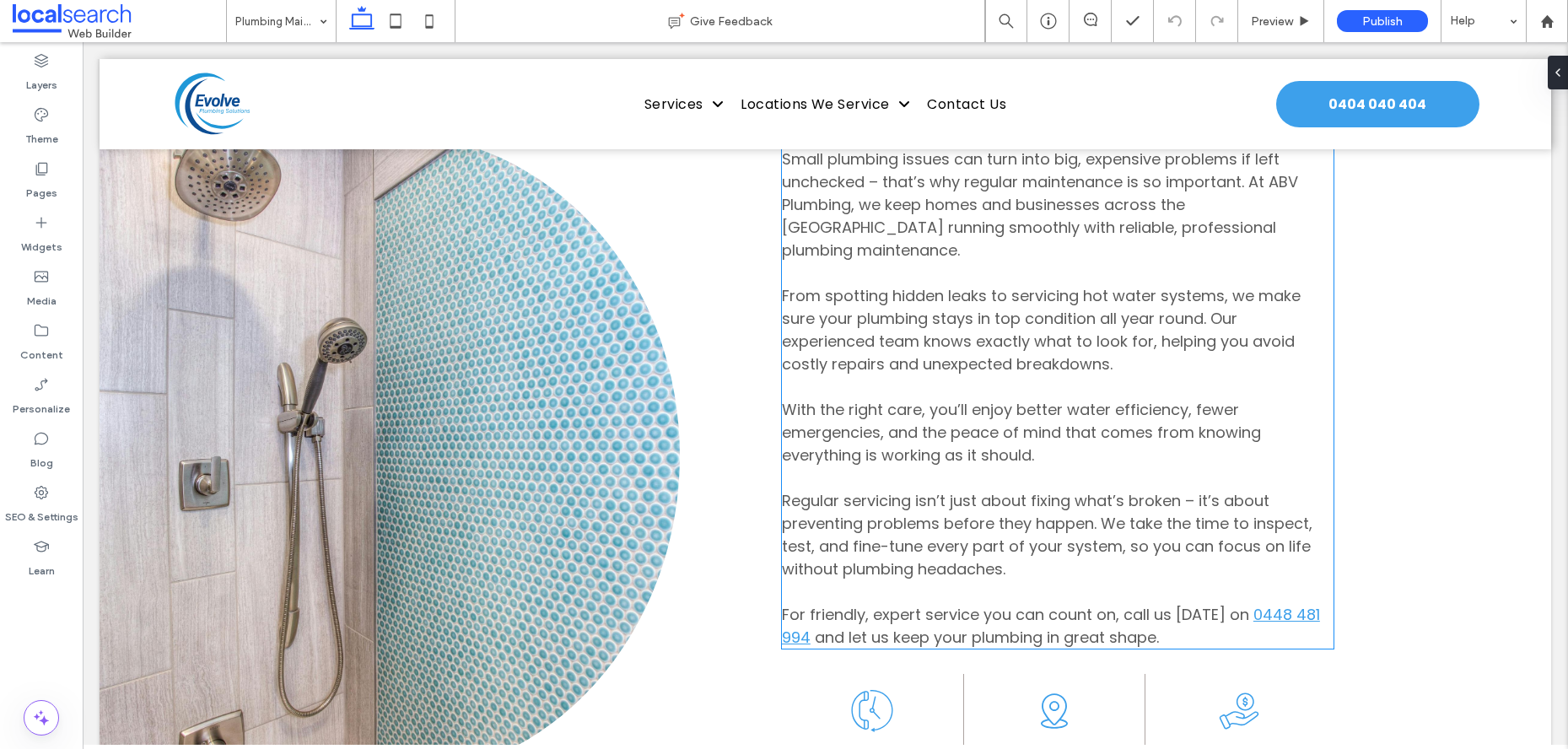
click at [1176, 496] on span "Regular servicing isn’t just about fixing what’s broken – it’s about preventing…" at bounding box center [1047, 534] width 530 height 90
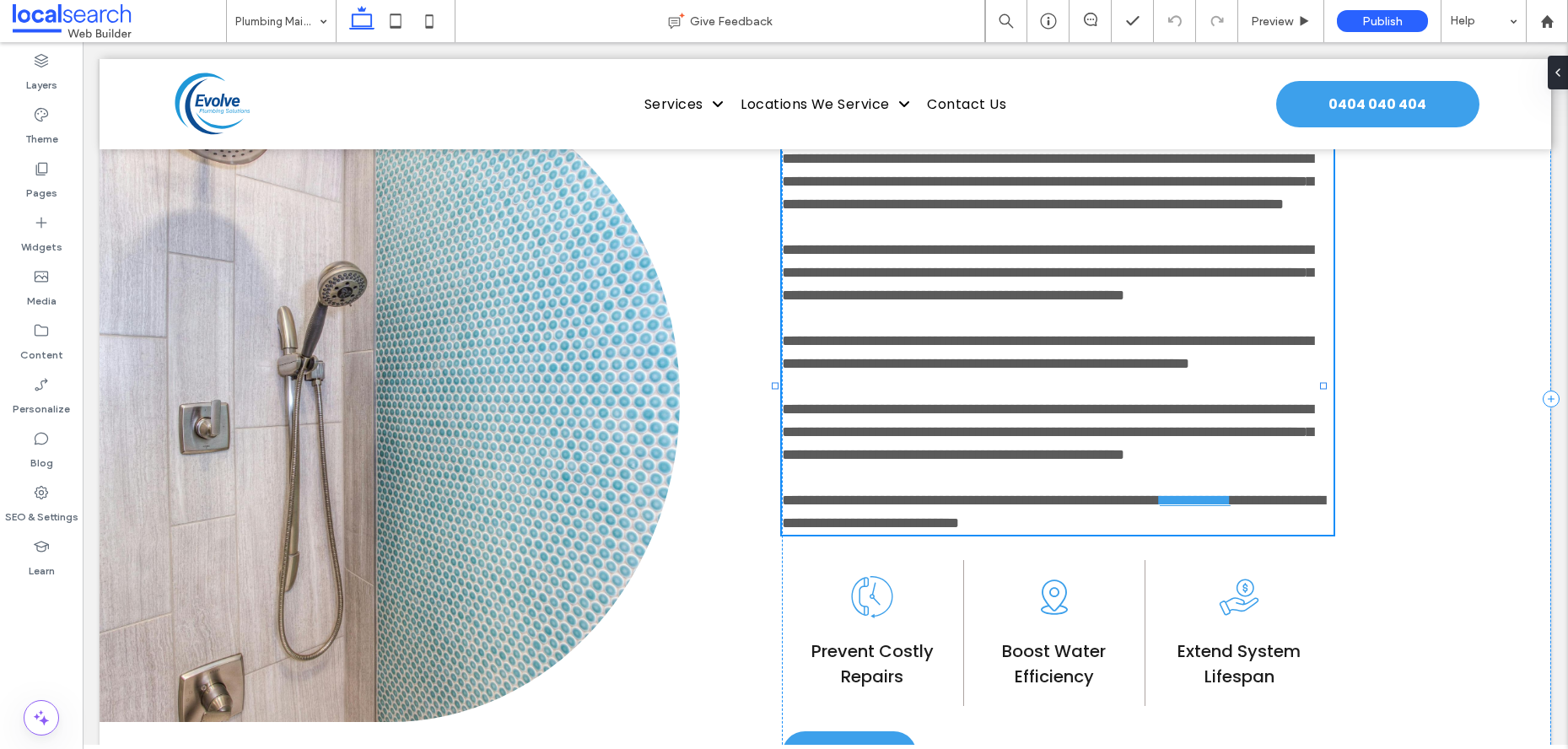
type input "*******"
type input "**"
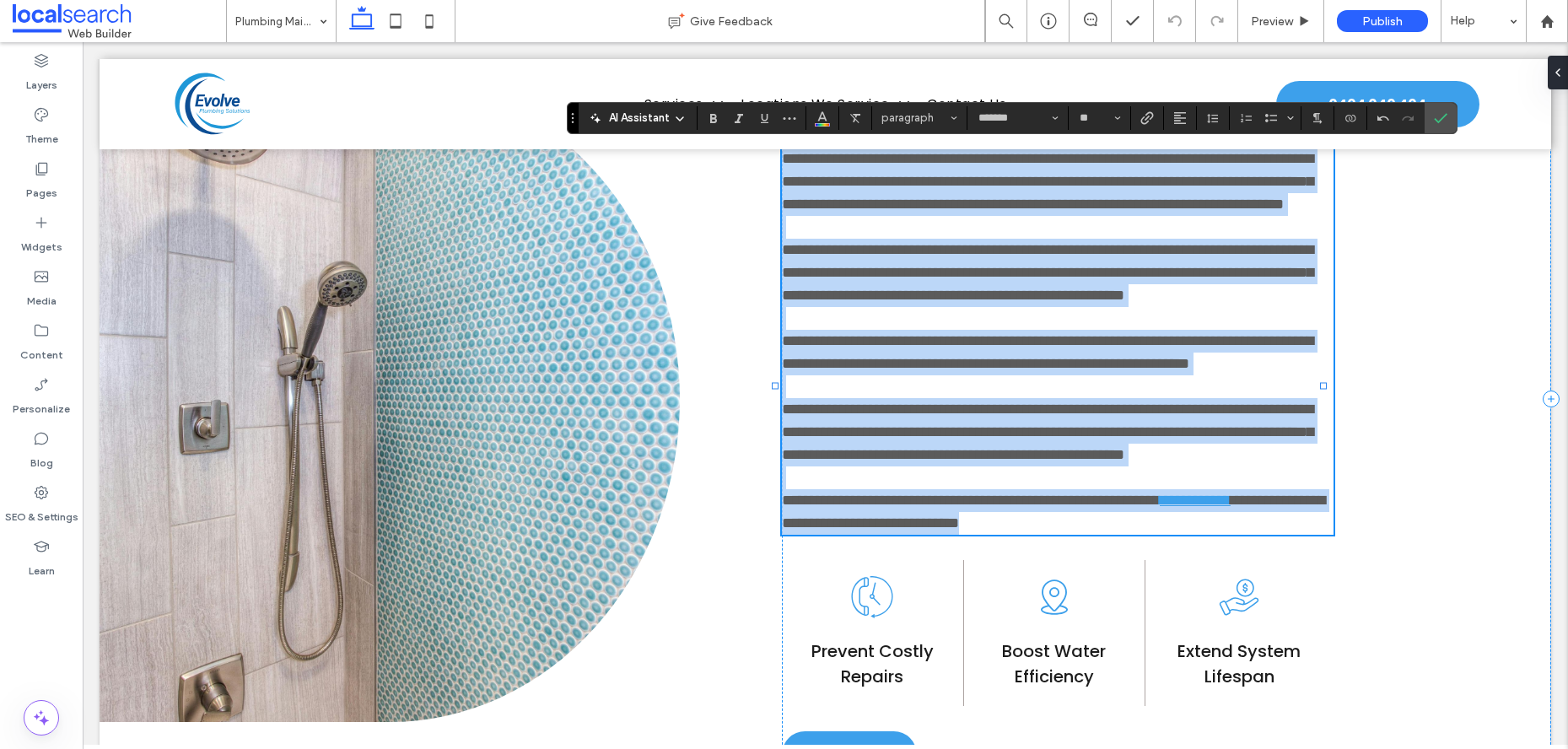
click at [1186, 463] on span "**********" at bounding box center [1048, 432] width 531 height 61
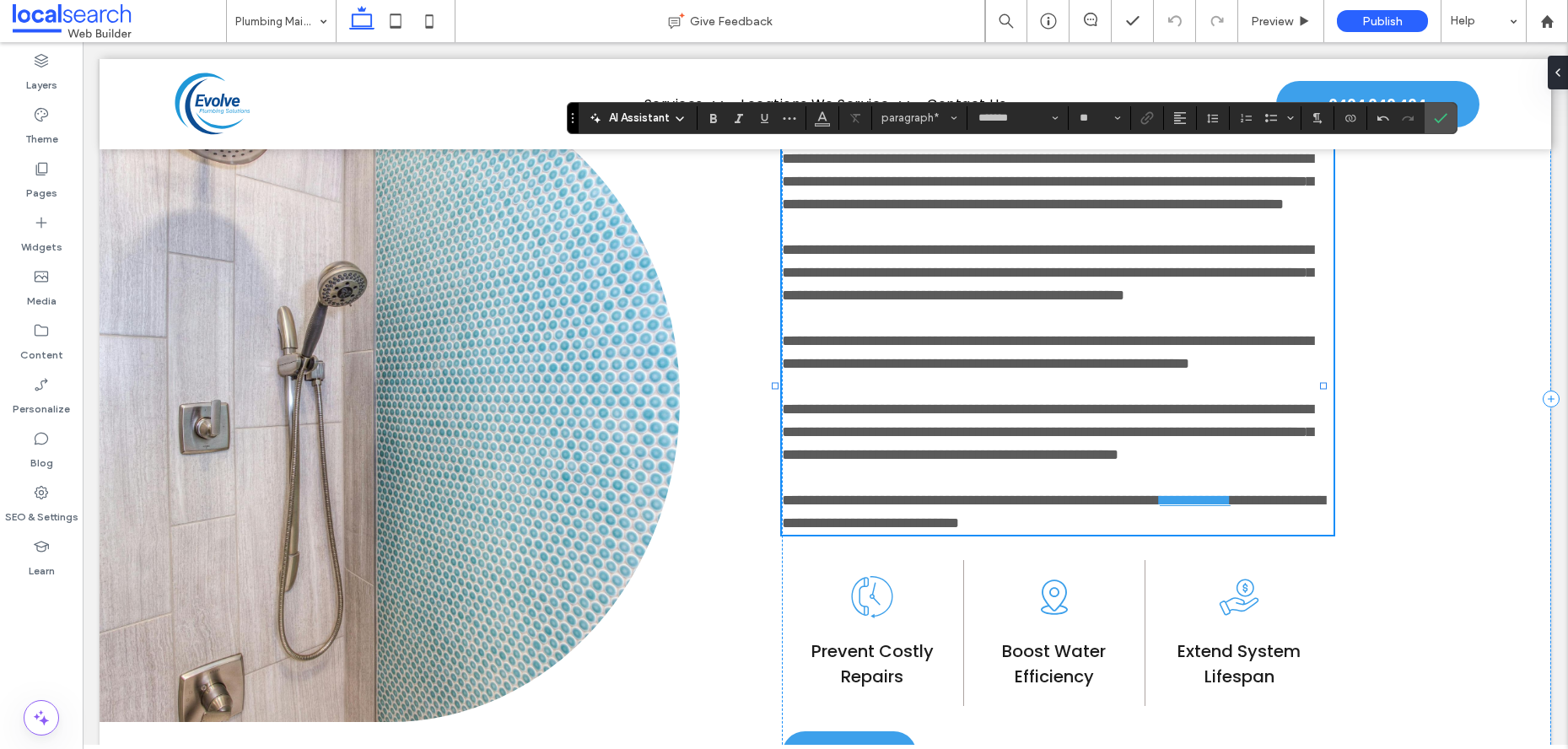
click at [1292, 399] on p at bounding box center [1057, 387] width 552 height 23
click at [1440, 121] on icon "Confirm" at bounding box center [1441, 118] width 14 height 14
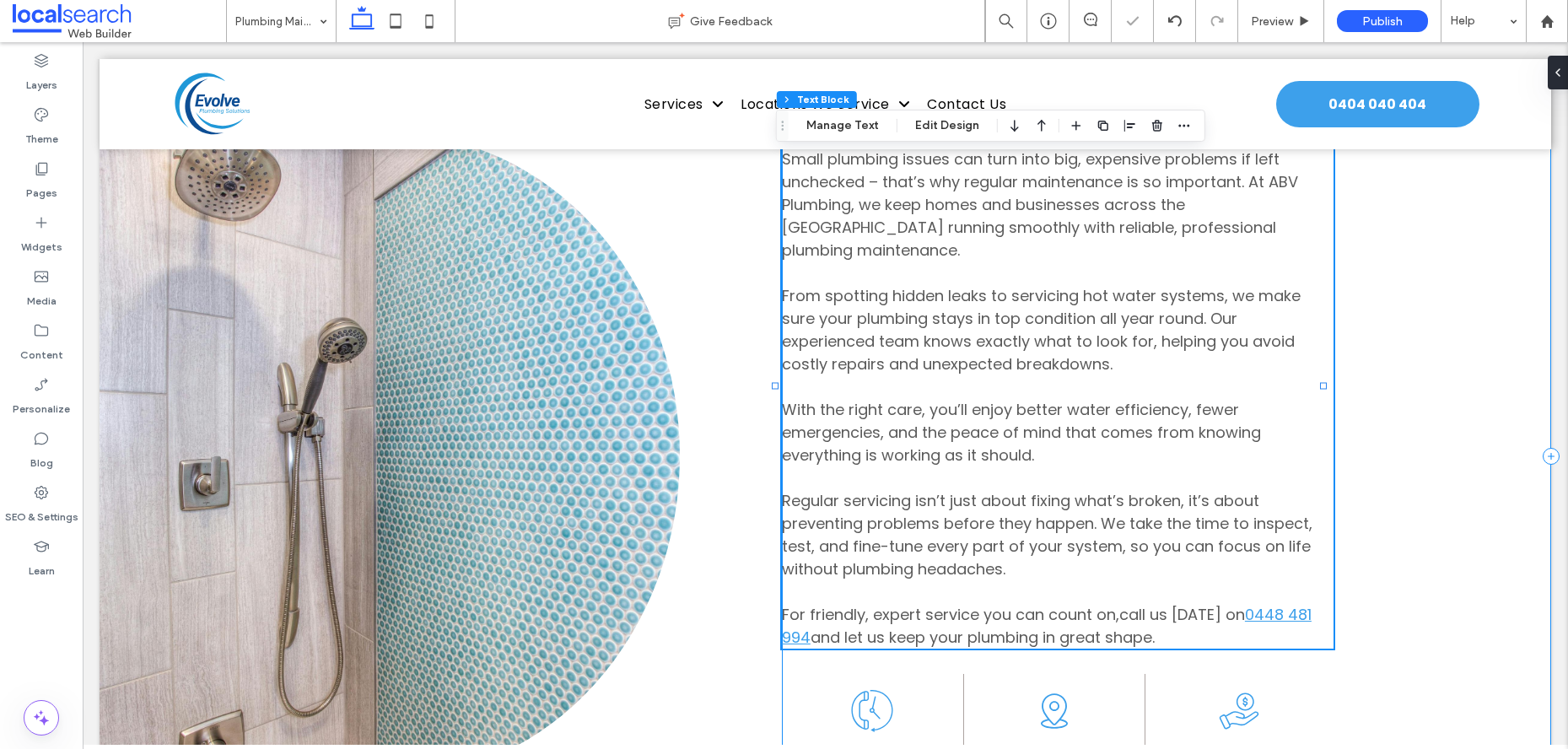
click at [1383, 612] on div "Expert Care Central Coast [GEOGRAPHIC_DATA] Small plumbing issues can turn into…" at bounding box center [1167, 457] width 769 height 1016
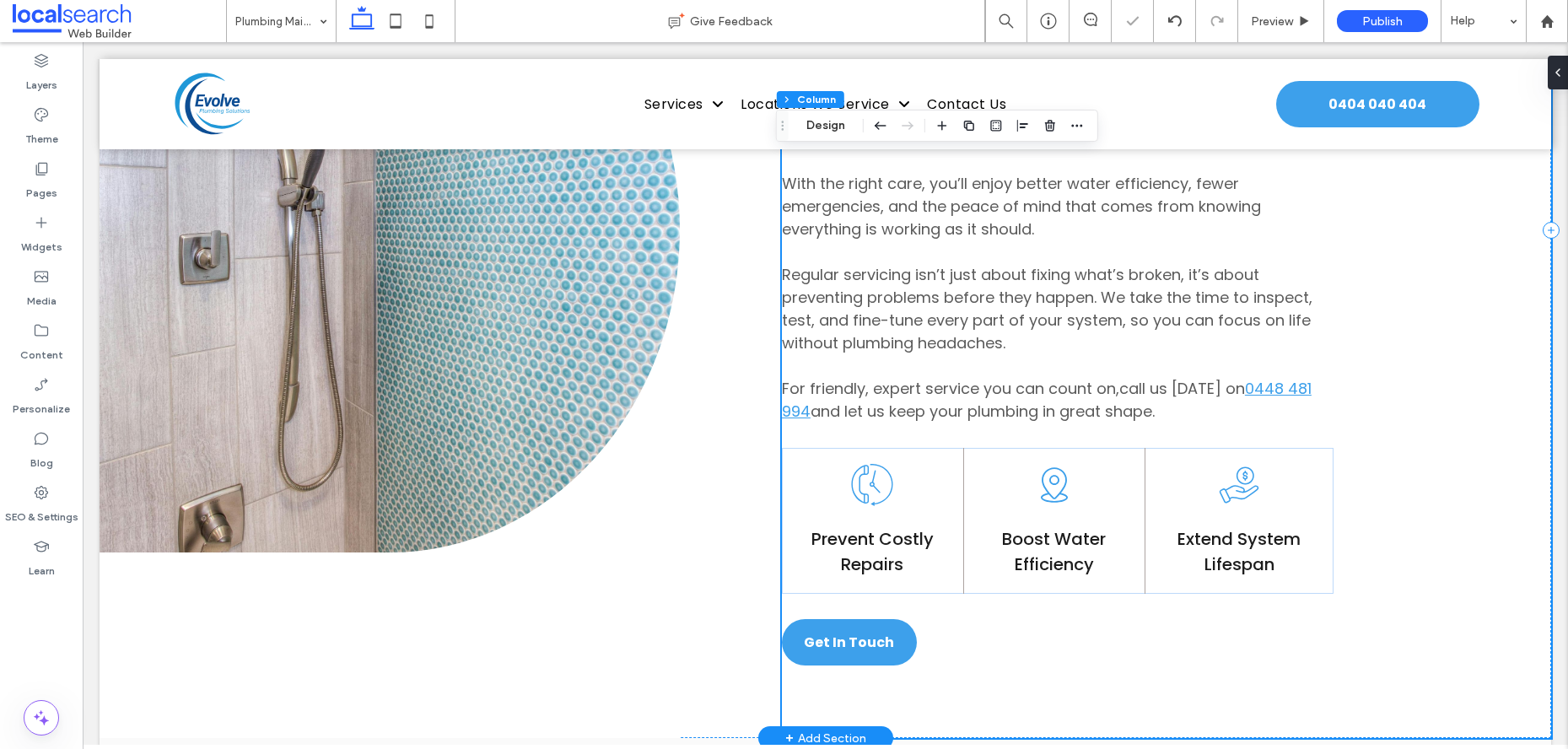
scroll to position [1256, 0]
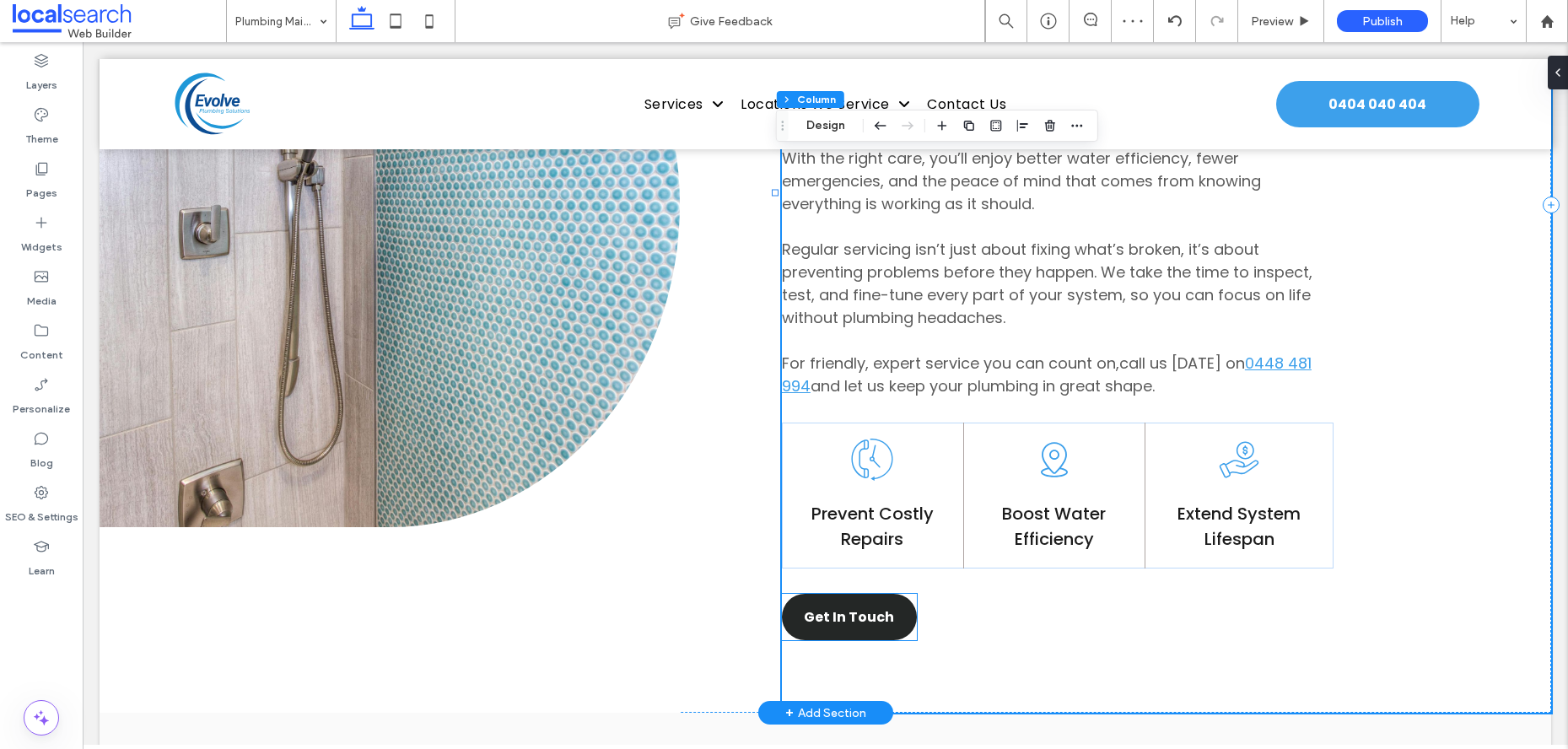
click at [819, 606] on span "Get In Touch" at bounding box center [849, 616] width 90 height 21
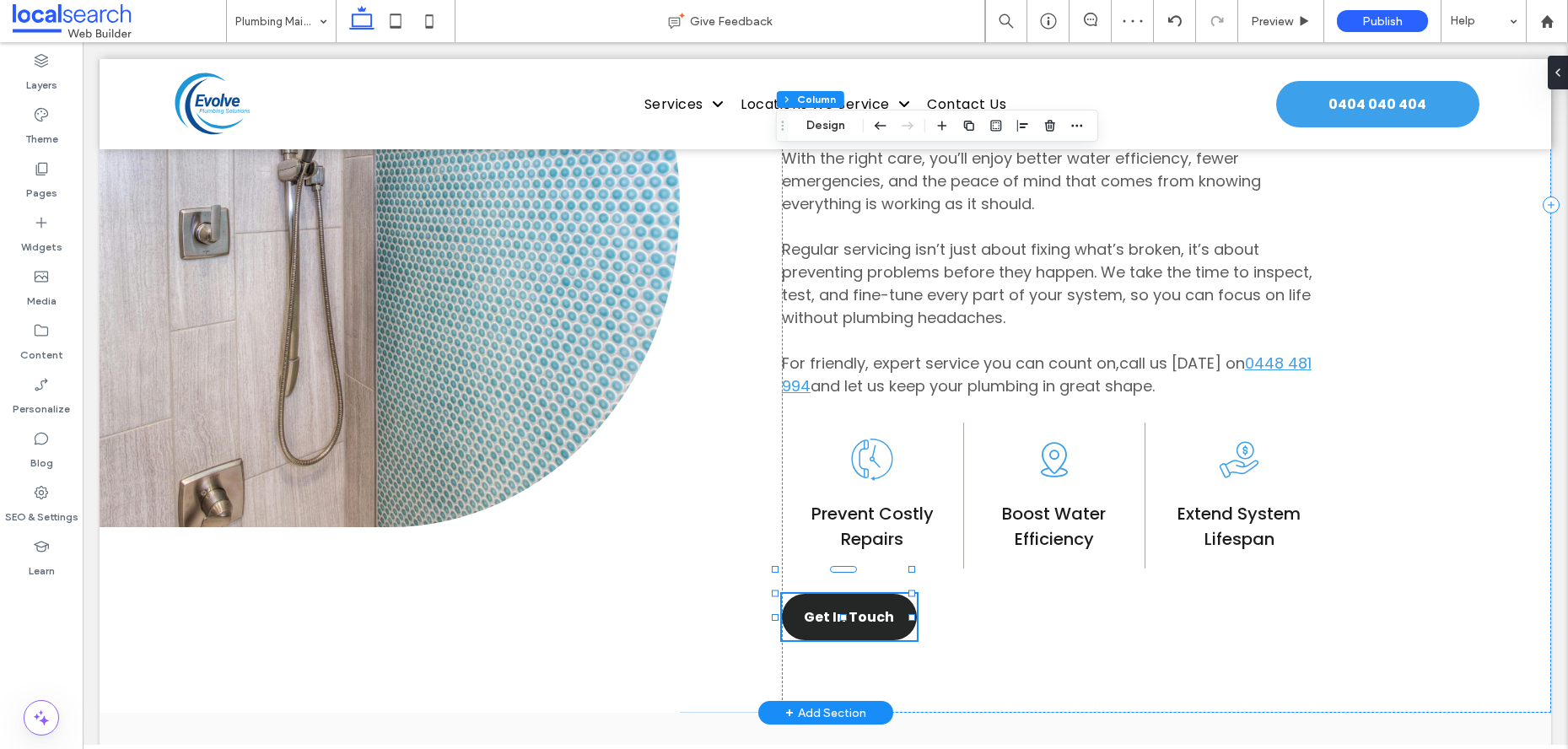
click at [819, 599] on div "Get In Touch" at bounding box center [849, 617] width 135 height 46
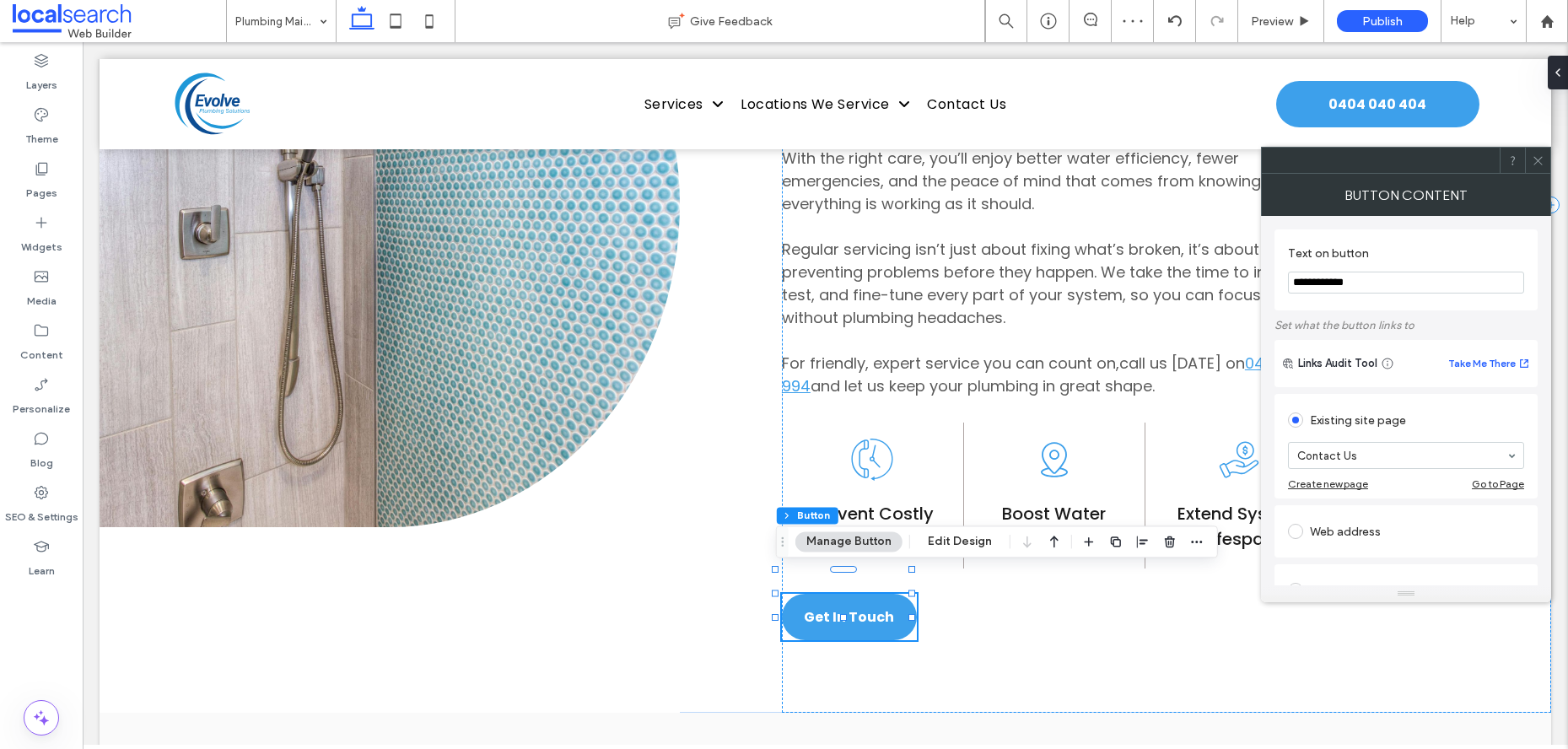
click at [1533, 160] on icon at bounding box center [1538, 160] width 13 height 13
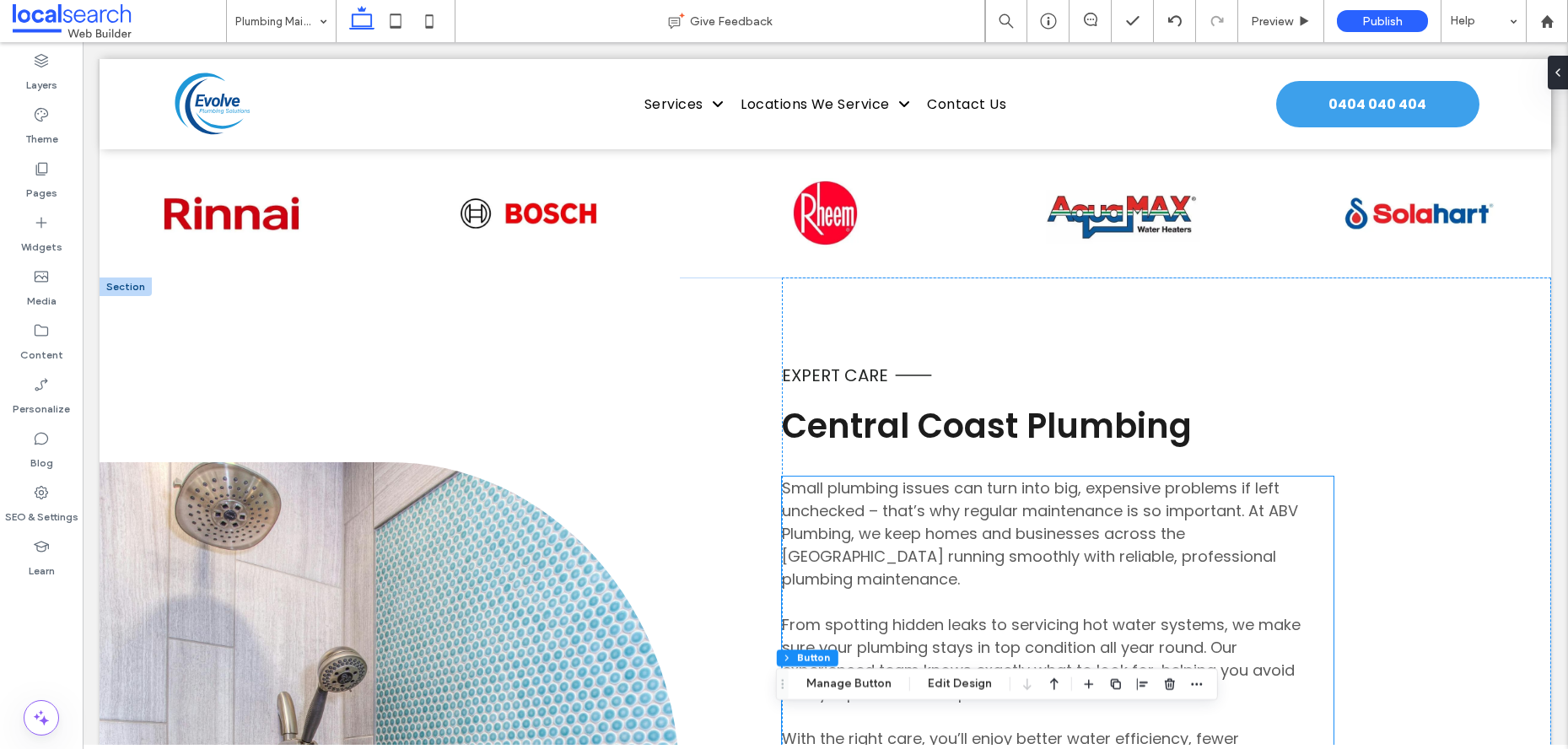
scroll to position [0, 0]
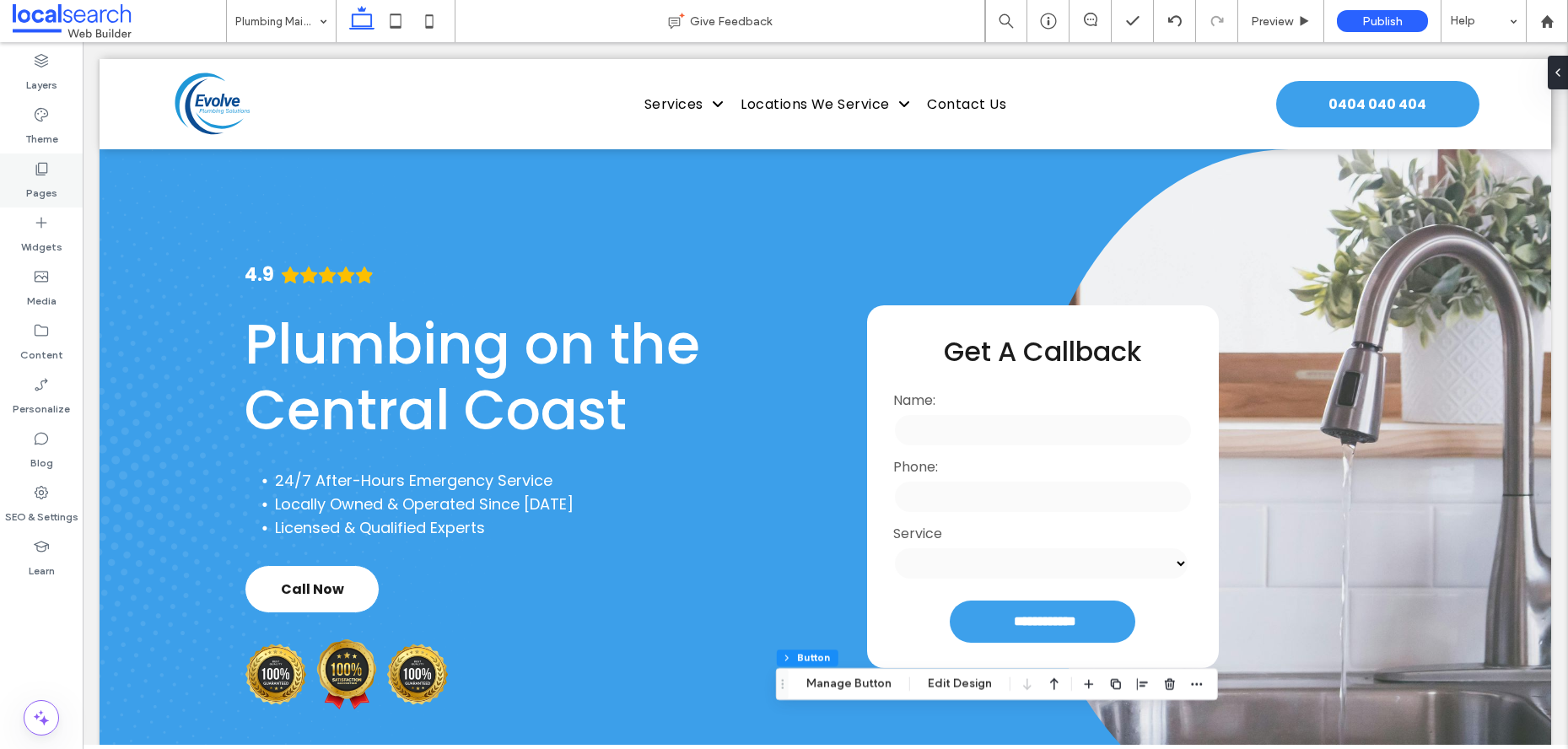
click at [51, 177] on label "Pages" at bounding box center [42, 189] width 31 height 24
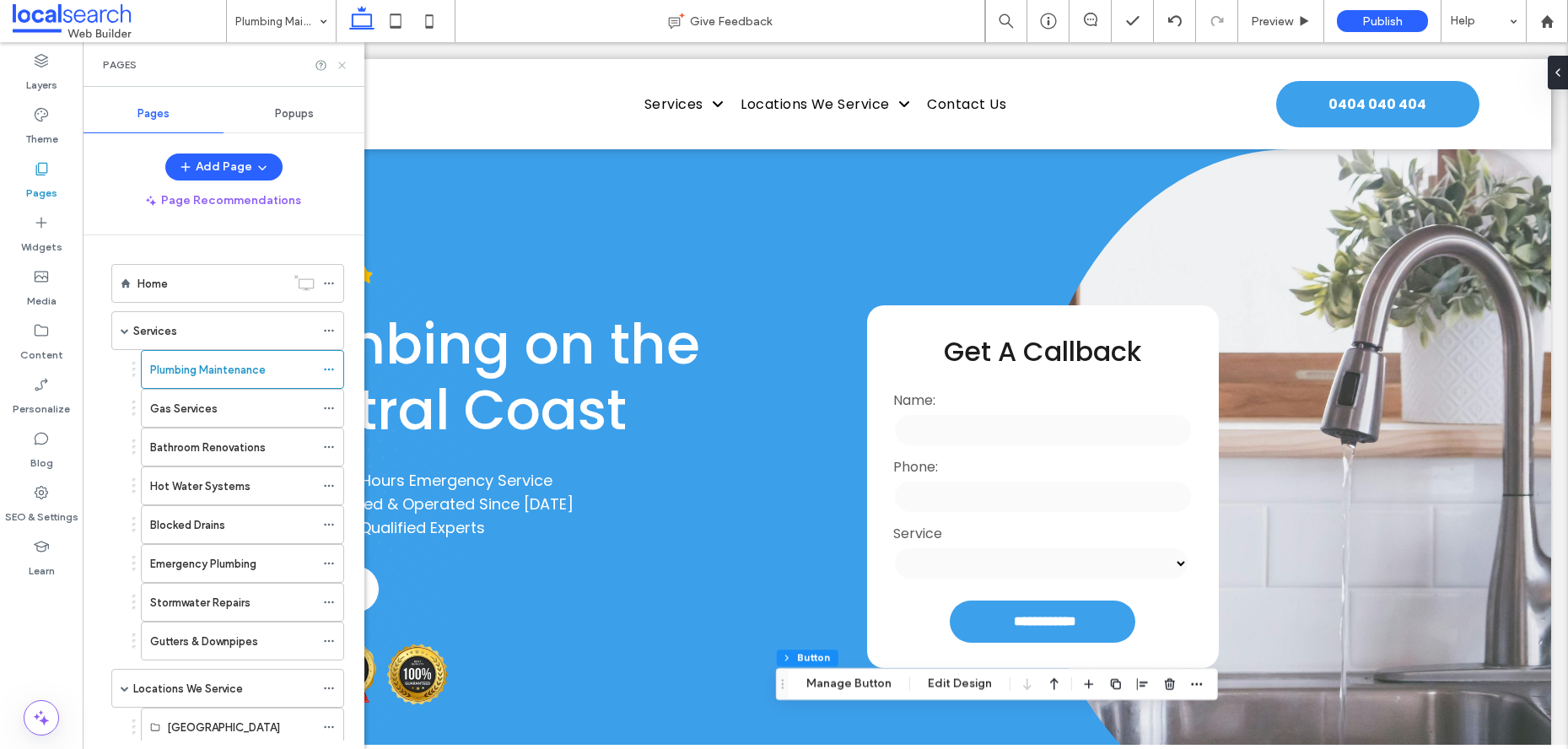
click at [337, 63] on icon at bounding box center [341, 65] width 13 height 13
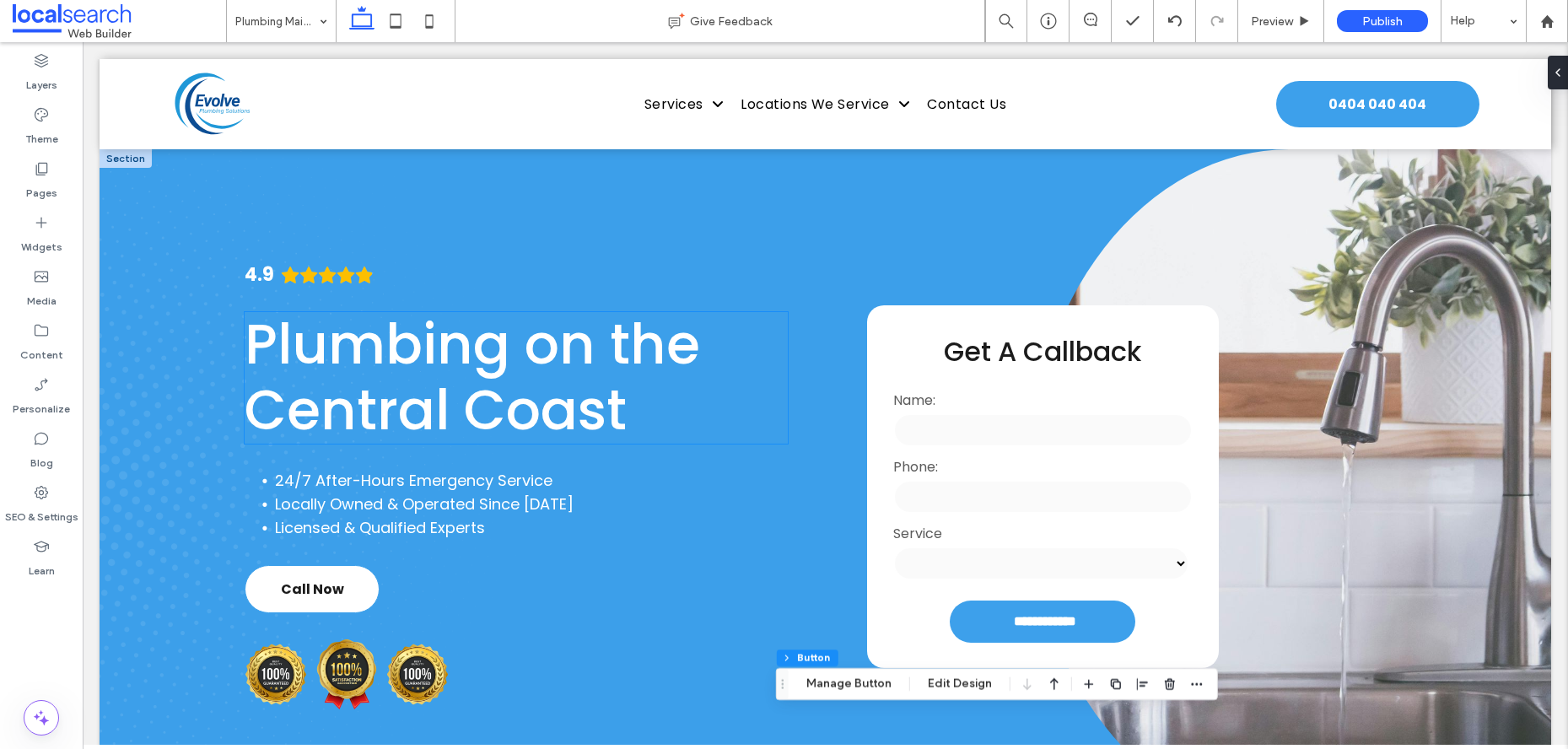
click at [516, 354] on span "Plumbing on the Central Coast" at bounding box center [472, 377] width 455 height 143
click at [516, 354] on div "Plumbing on the Central Coast" at bounding box center [516, 378] width 543 height 132
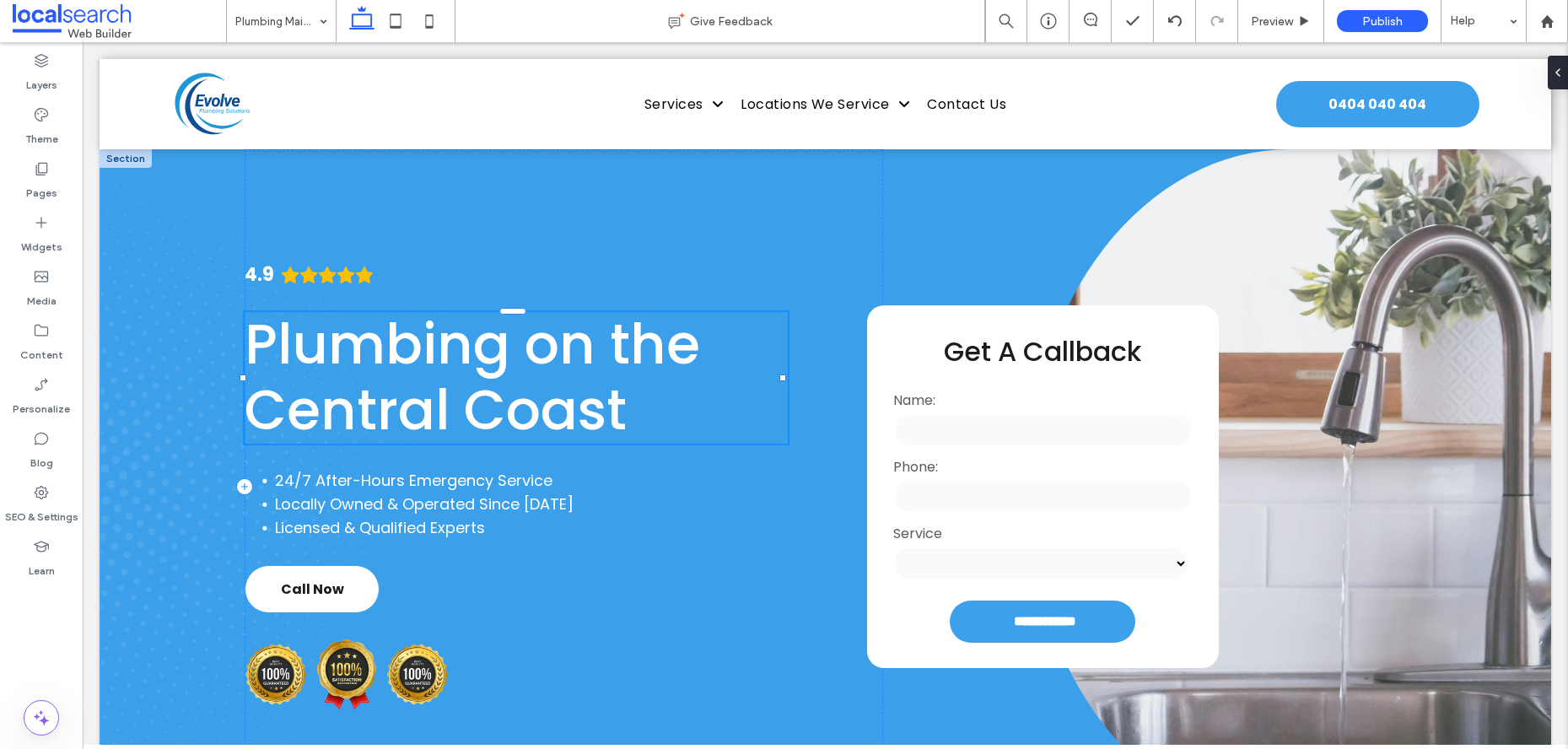
type input "*******"
type input "**"
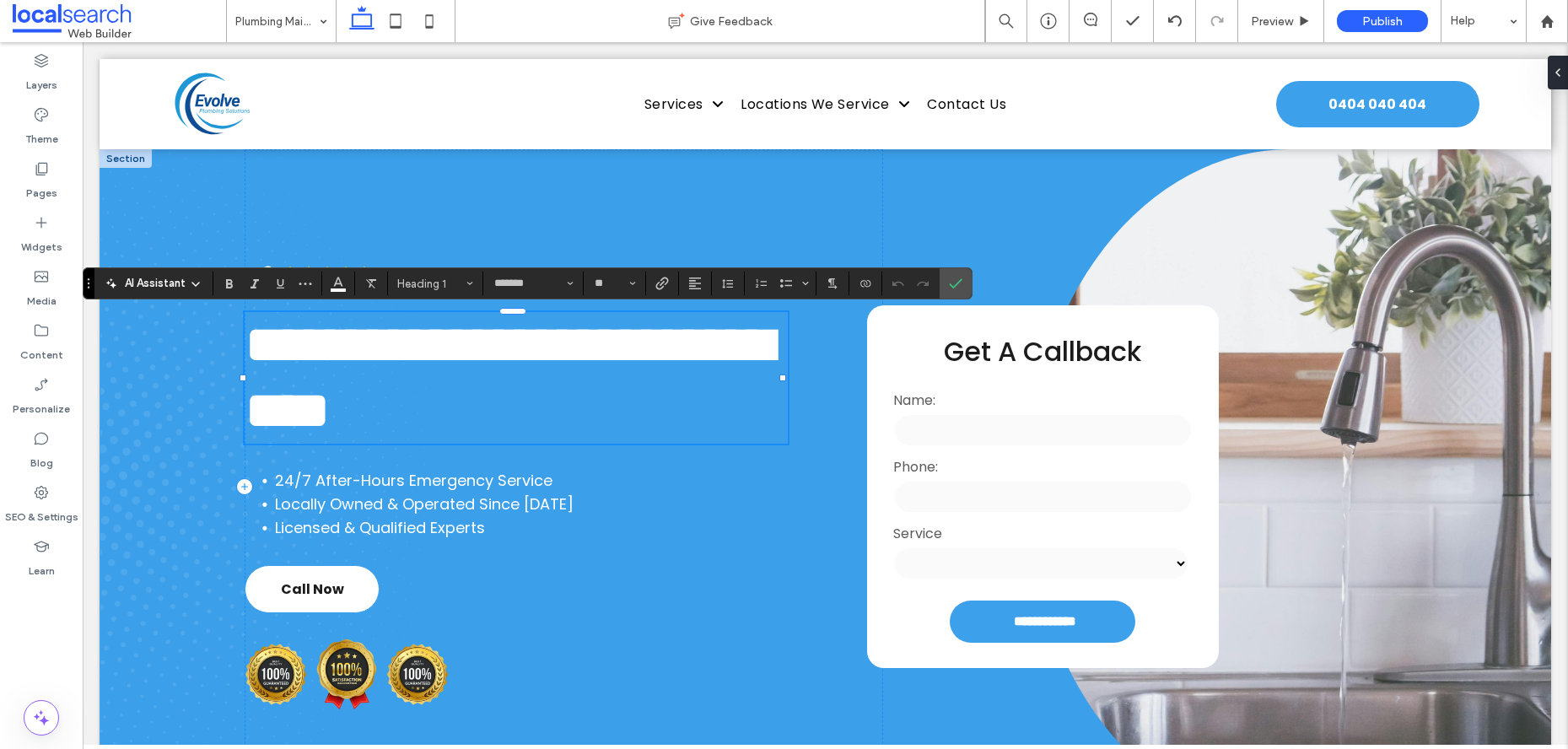
click at [513, 341] on span "**********" at bounding box center [509, 377] width 528 height 121
click at [962, 282] on label "Confirm" at bounding box center [956, 283] width 26 height 31
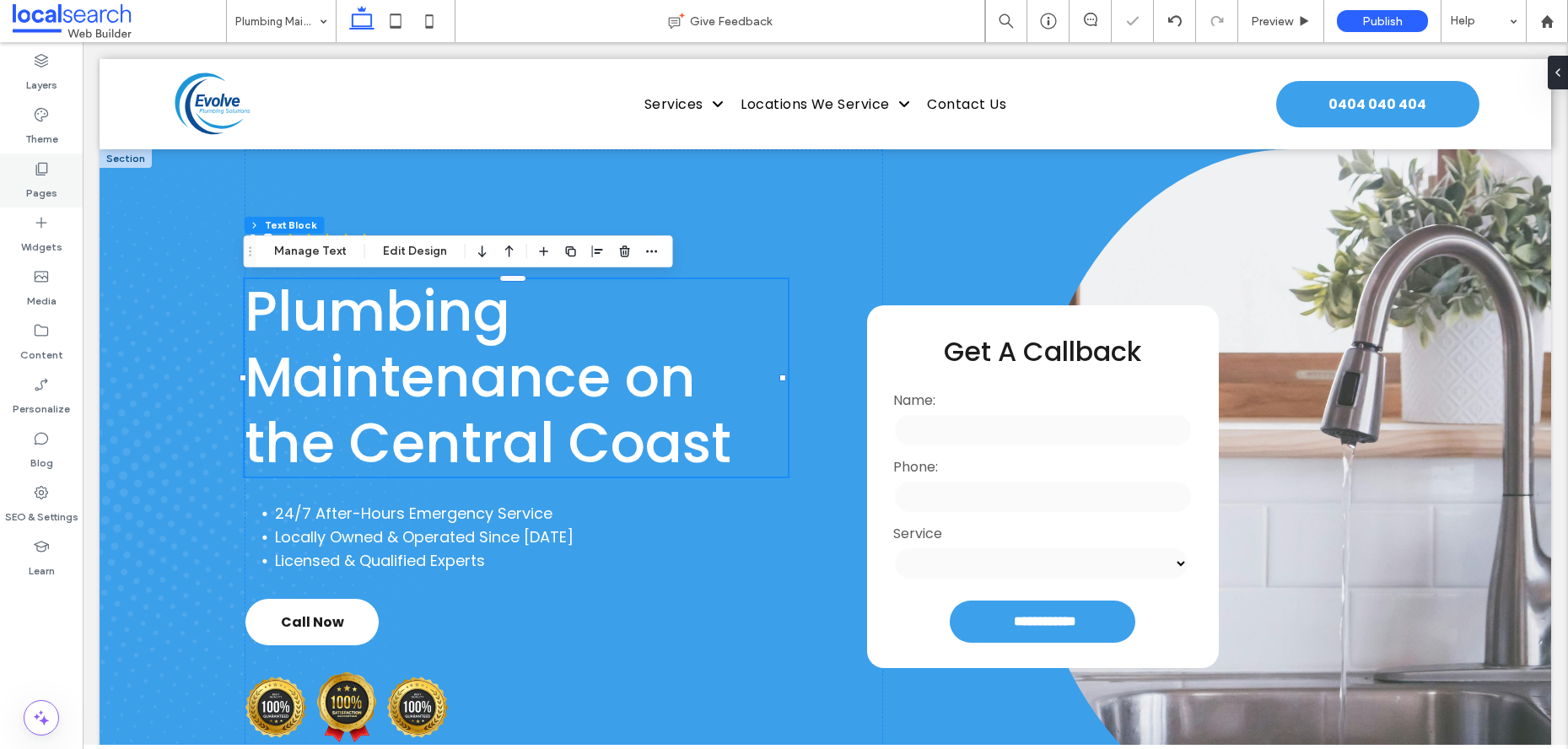
click at [32, 188] on label "Pages" at bounding box center [42, 189] width 31 height 24
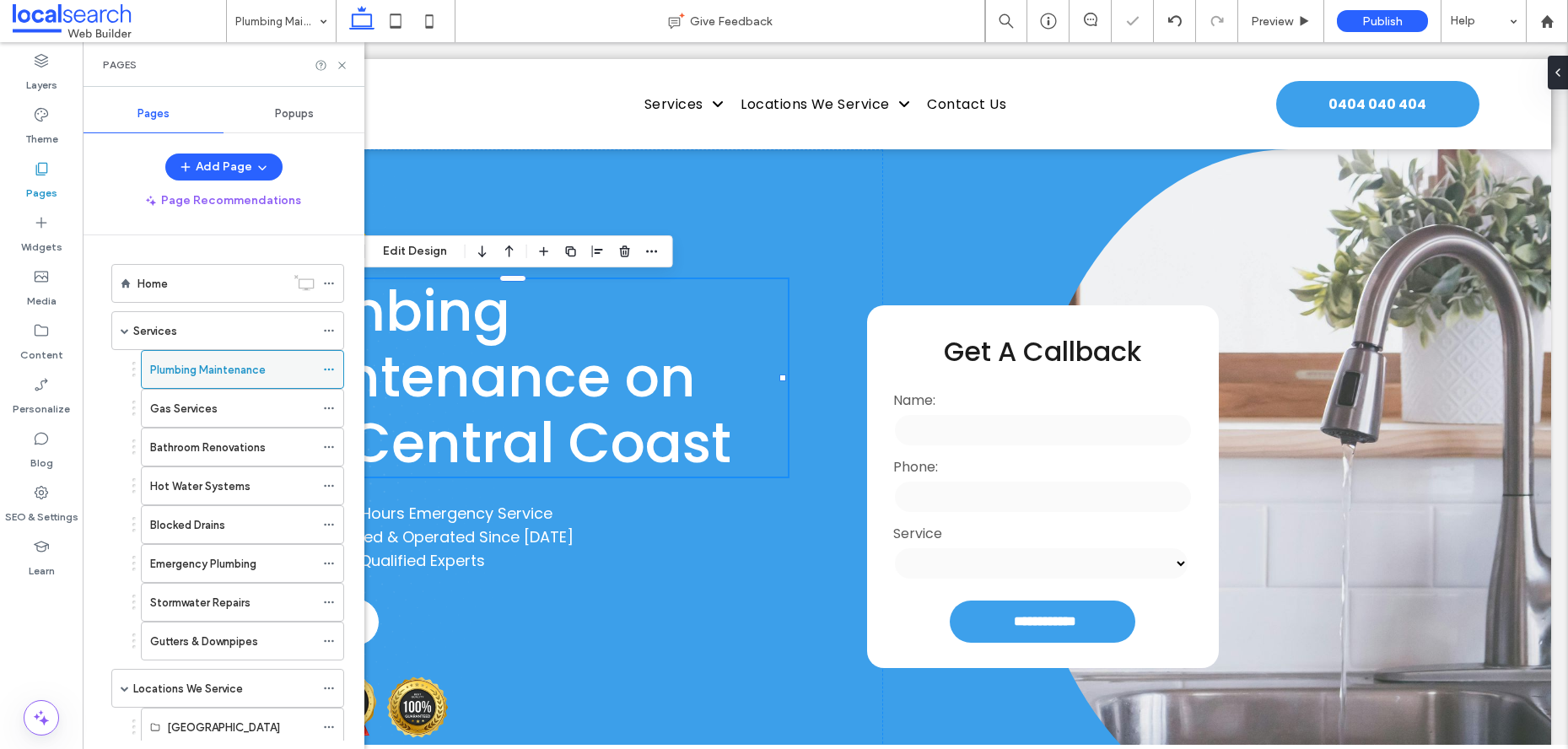
click at [327, 364] on icon at bounding box center [329, 370] width 12 height 12
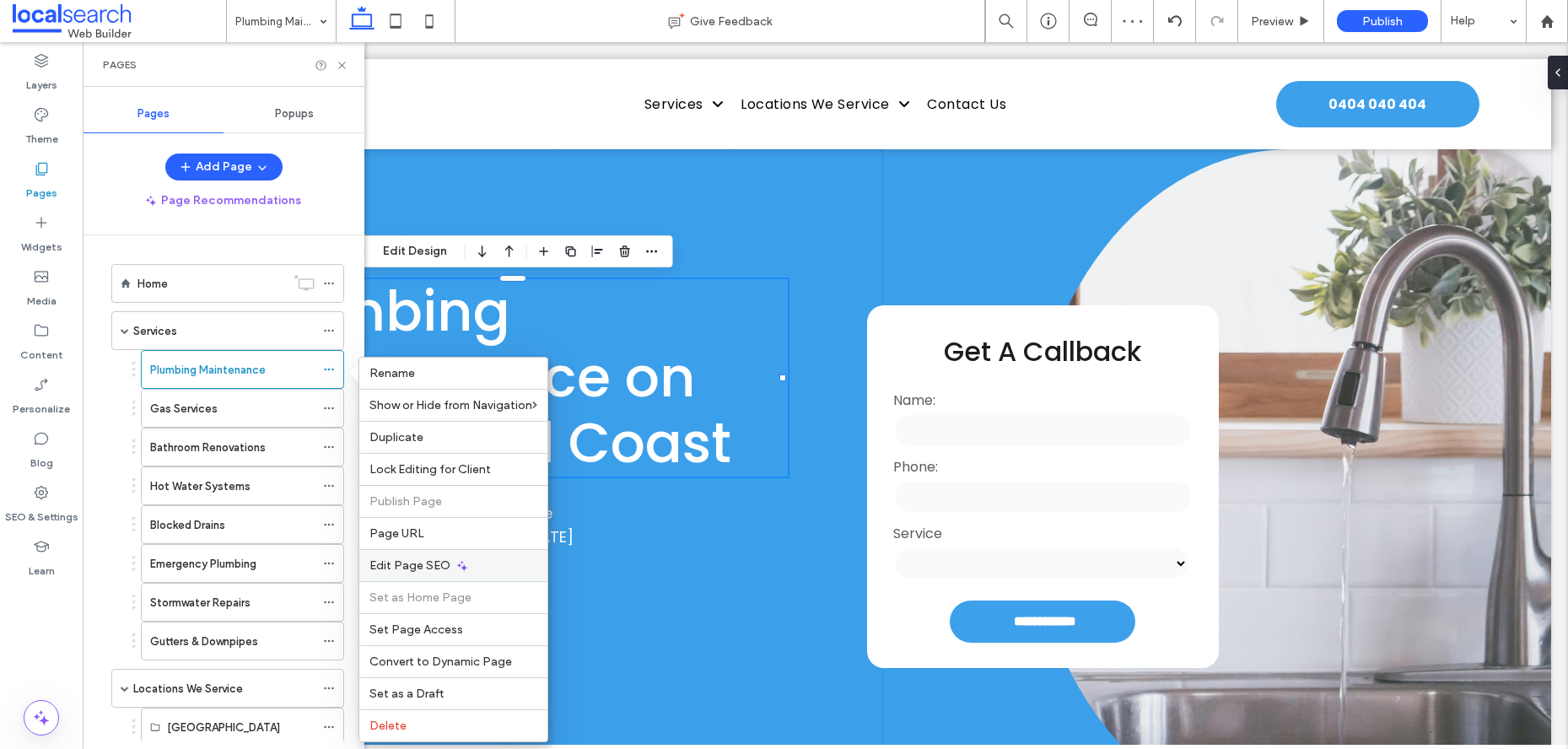
click at [452, 555] on div "Edit Page SEO" at bounding box center [452, 565] width 188 height 32
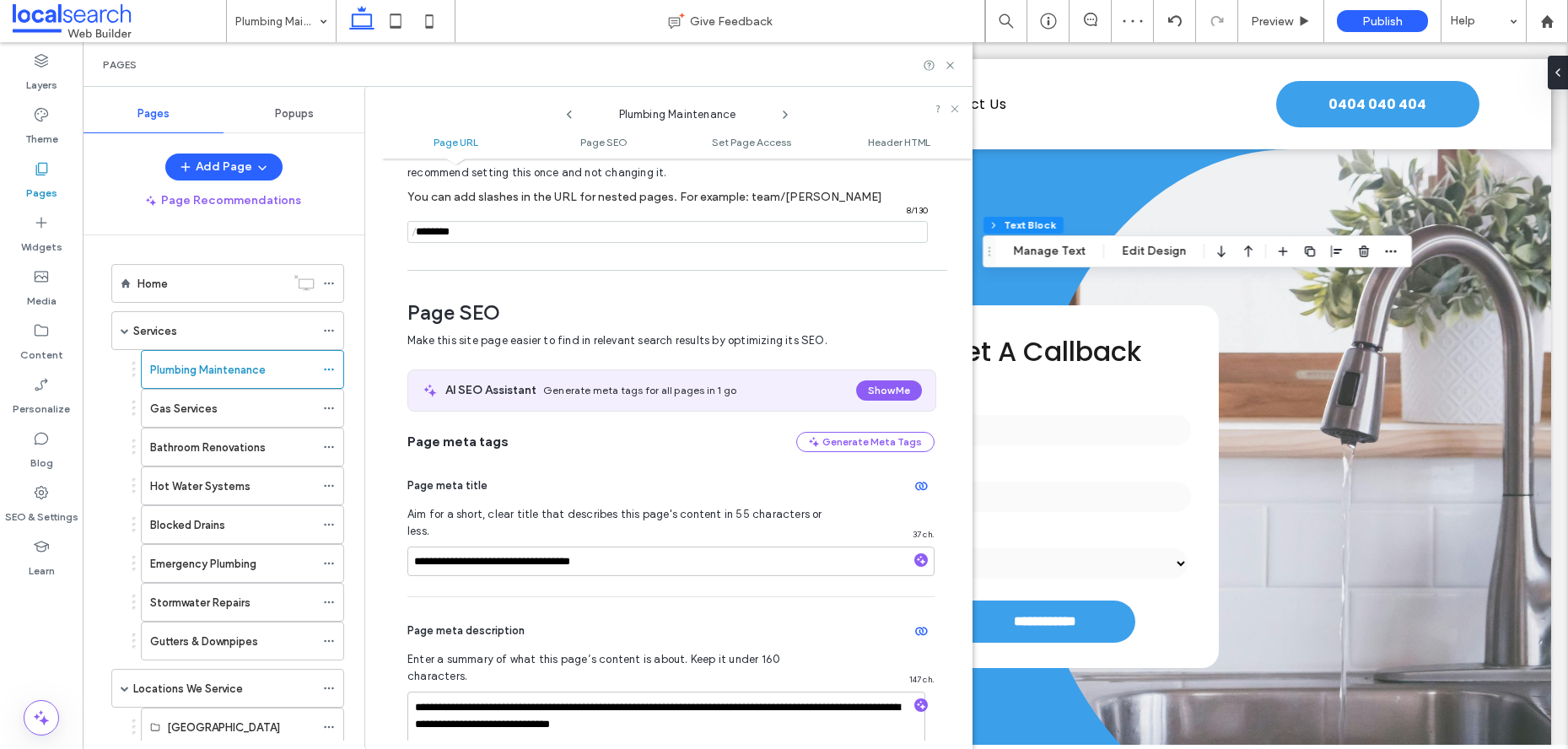
scroll to position [231, 0]
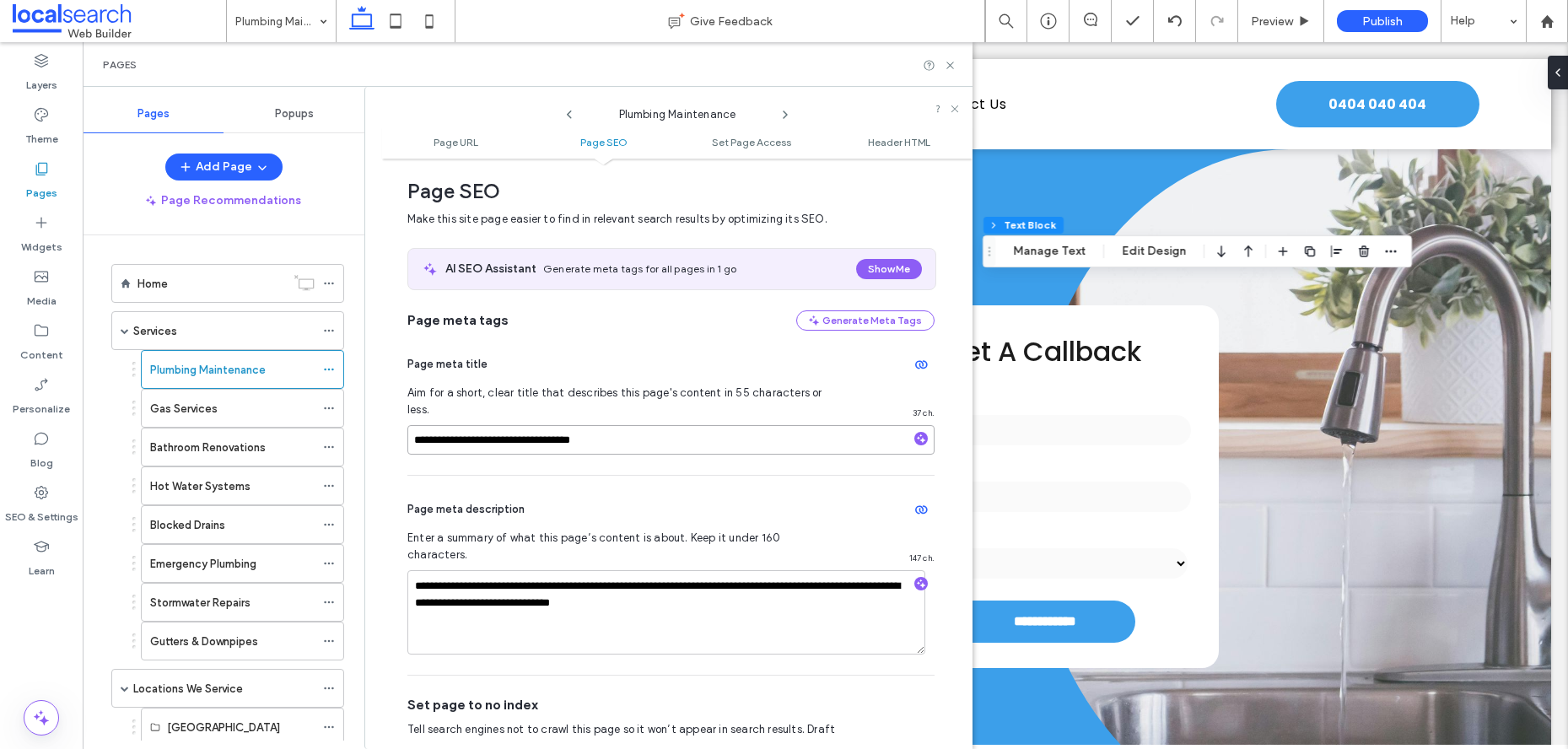
click at [463, 425] on input "**********" at bounding box center [671, 440] width 527 height 30
type input "**********"
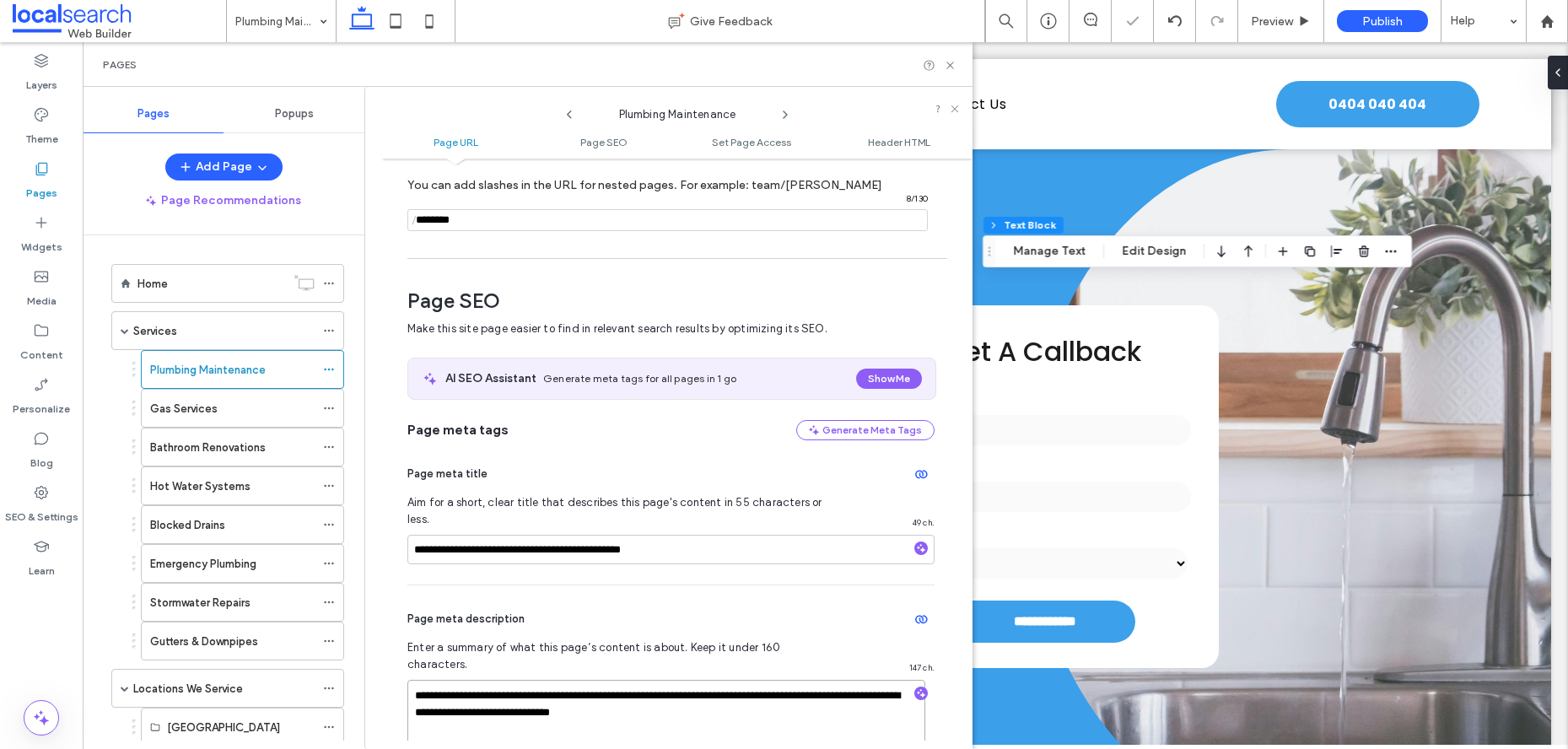
scroll to position [0, 0]
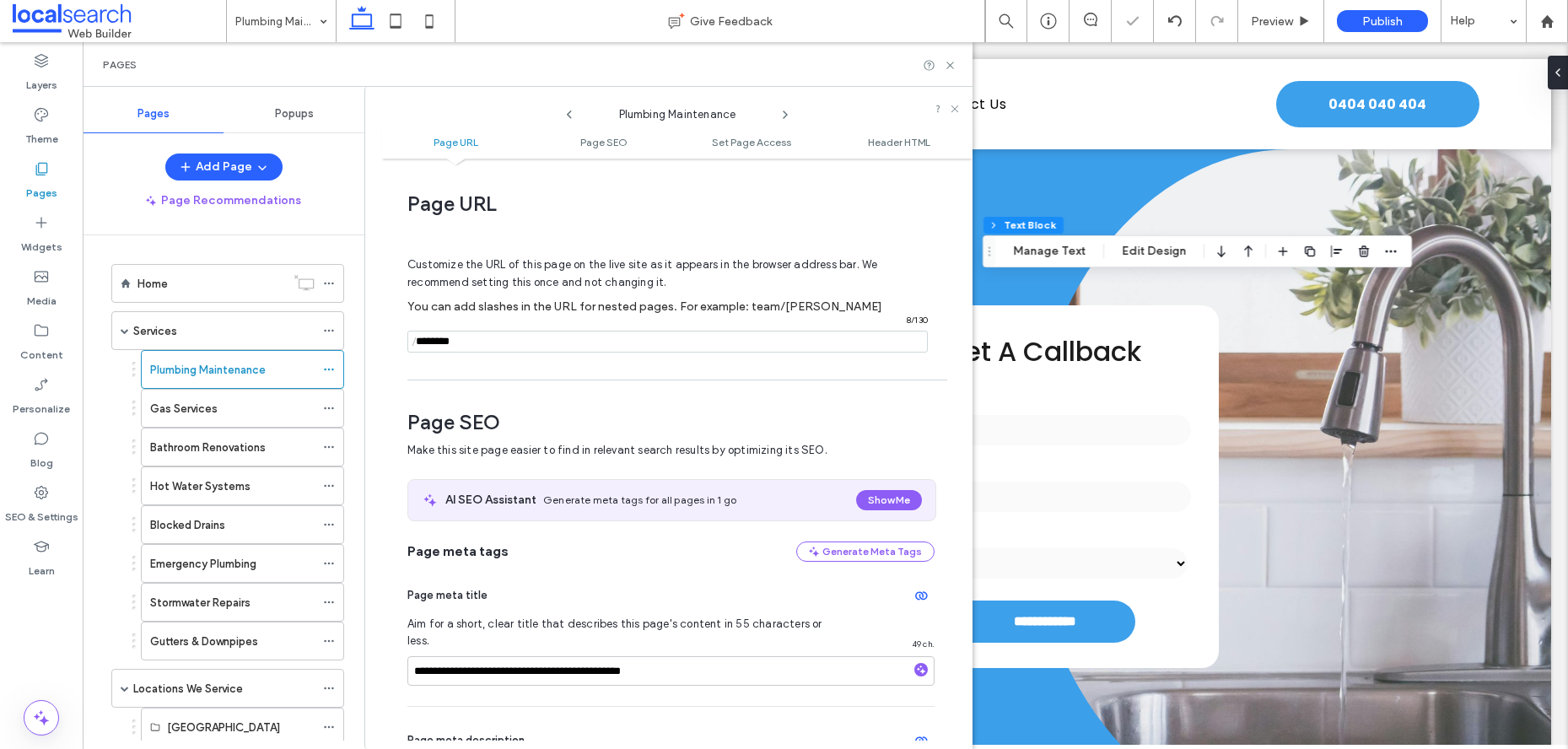
click at [527, 346] on input "notEmpty" at bounding box center [667, 342] width 520 height 22
type input "**********"
click at [953, 64] on icon at bounding box center [949, 65] width 13 height 13
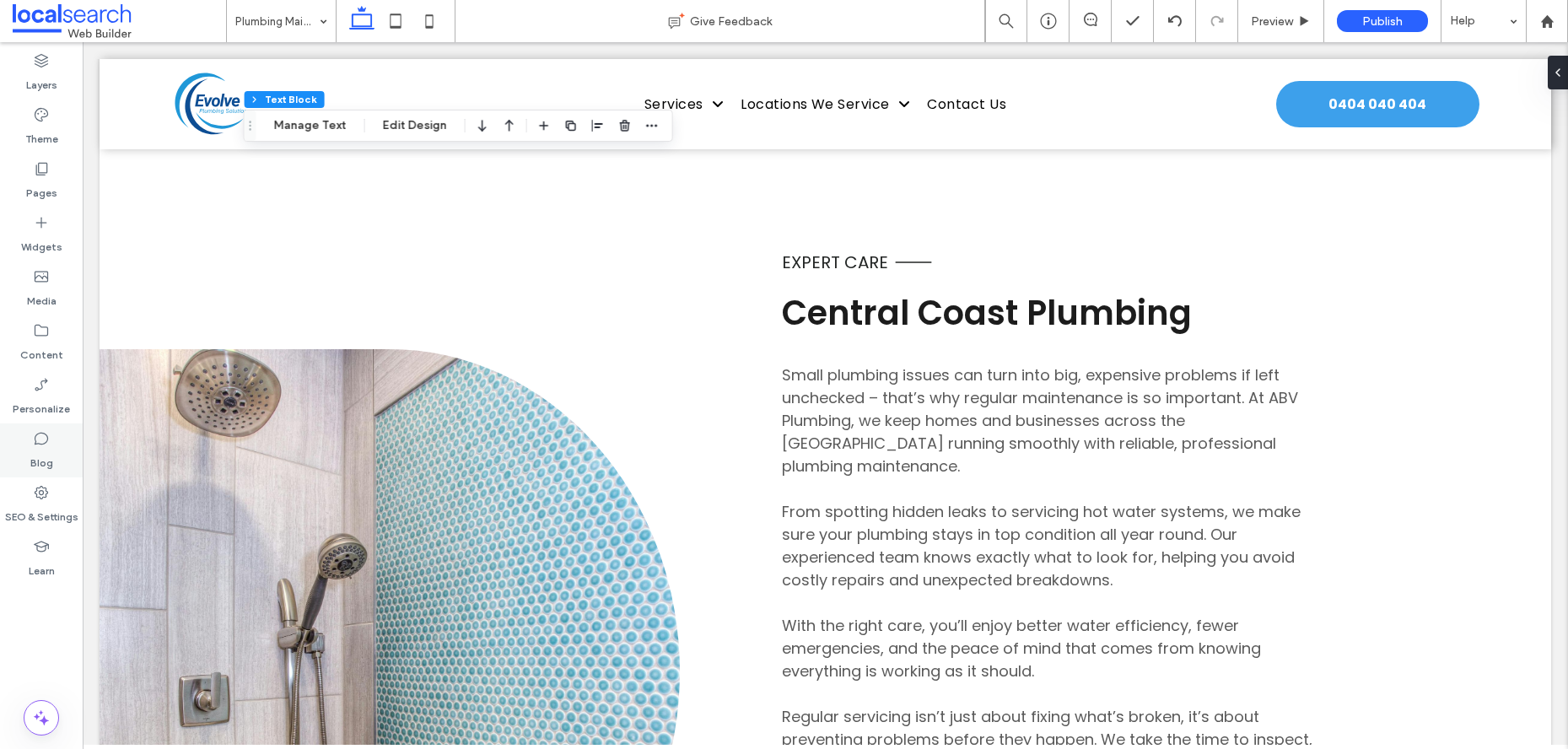
scroll to position [789, 0]
click at [921, 376] on span "Small plumbing issues can turn into big, expensive problems if left unchecked –…" at bounding box center [1040, 419] width 516 height 112
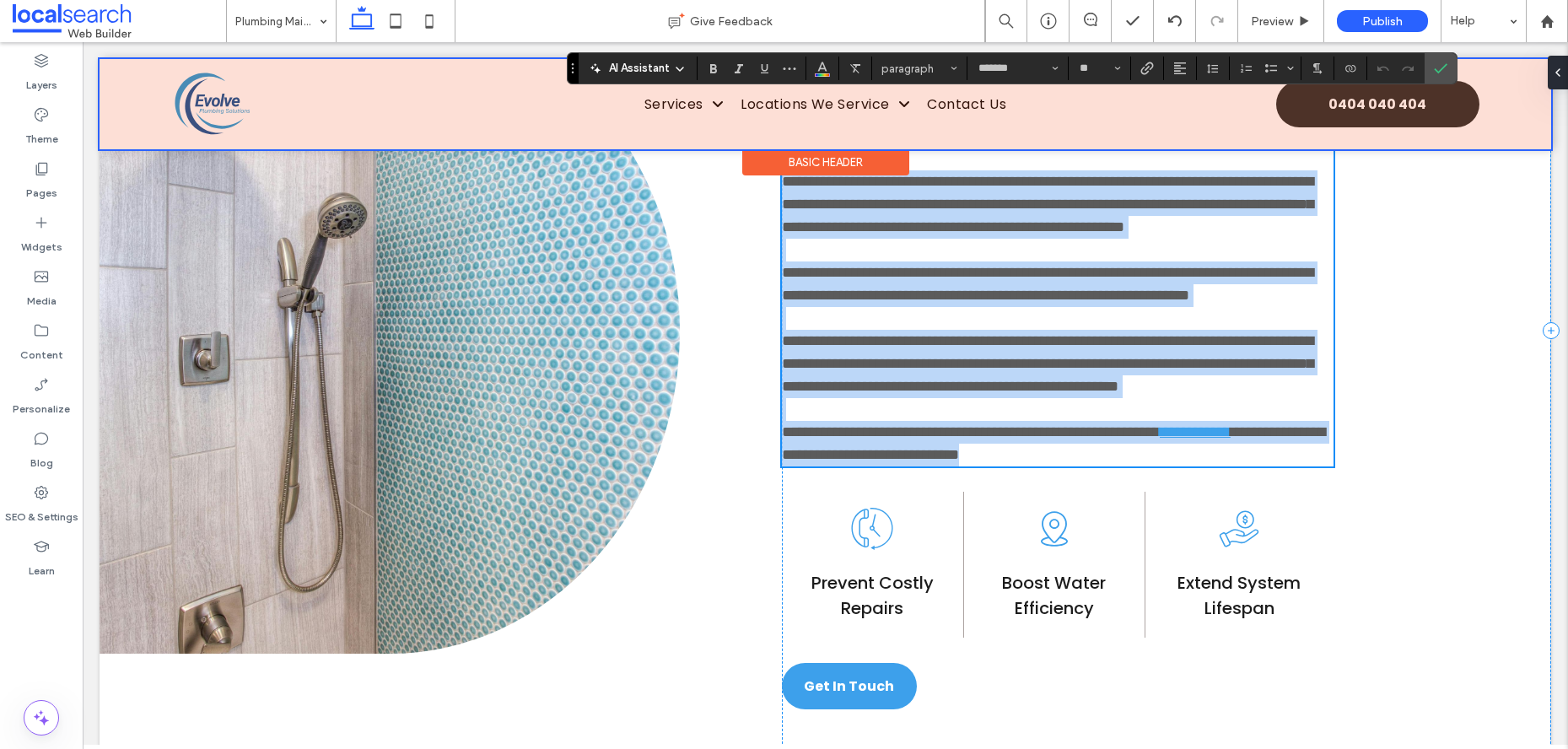
scroll to position [1127, 0]
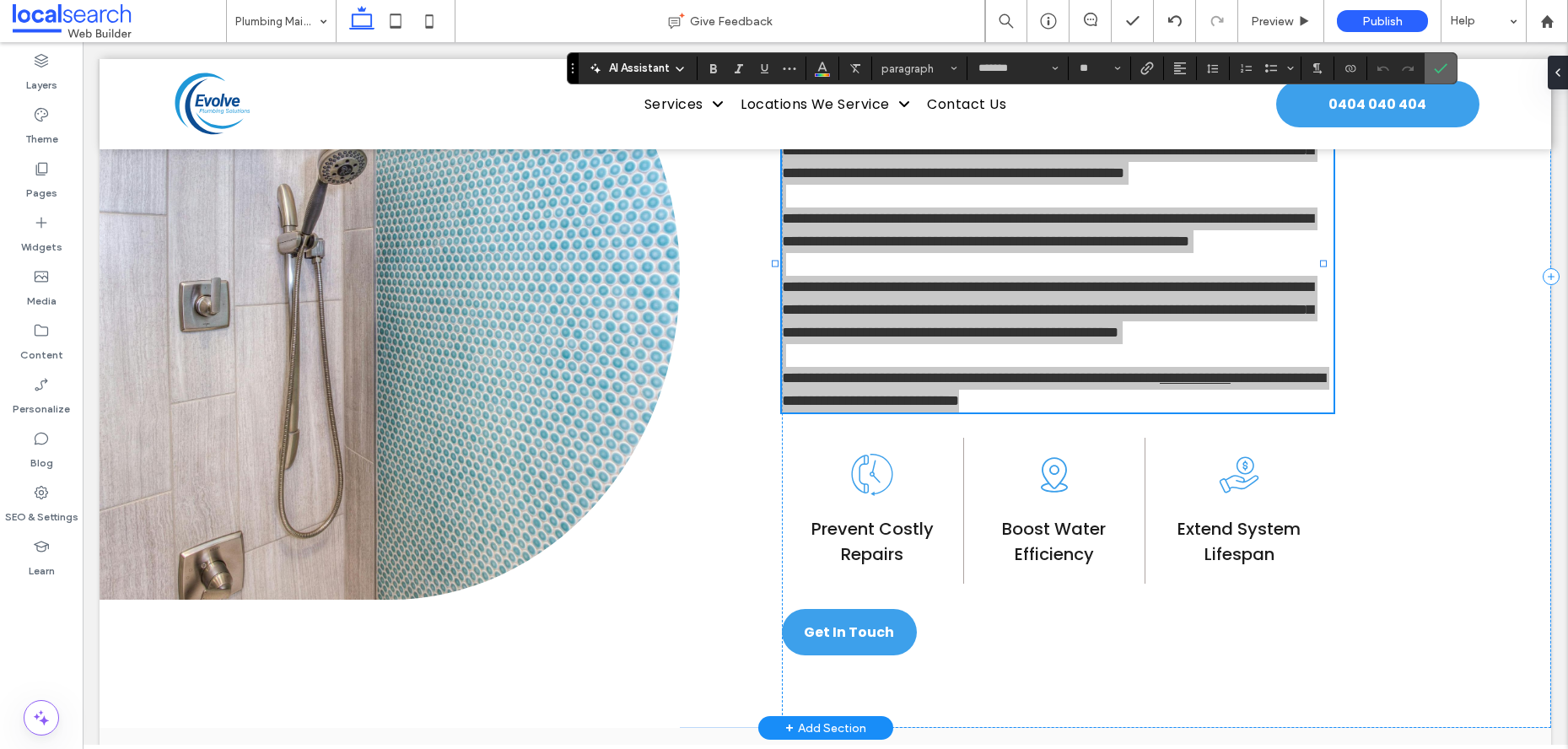
drag, startPoint x: 1442, startPoint y: 62, endPoint x: 1320, endPoint y: 264, distance: 236.0
click at [1442, 62] on icon "Confirm" at bounding box center [1441, 69] width 14 height 14
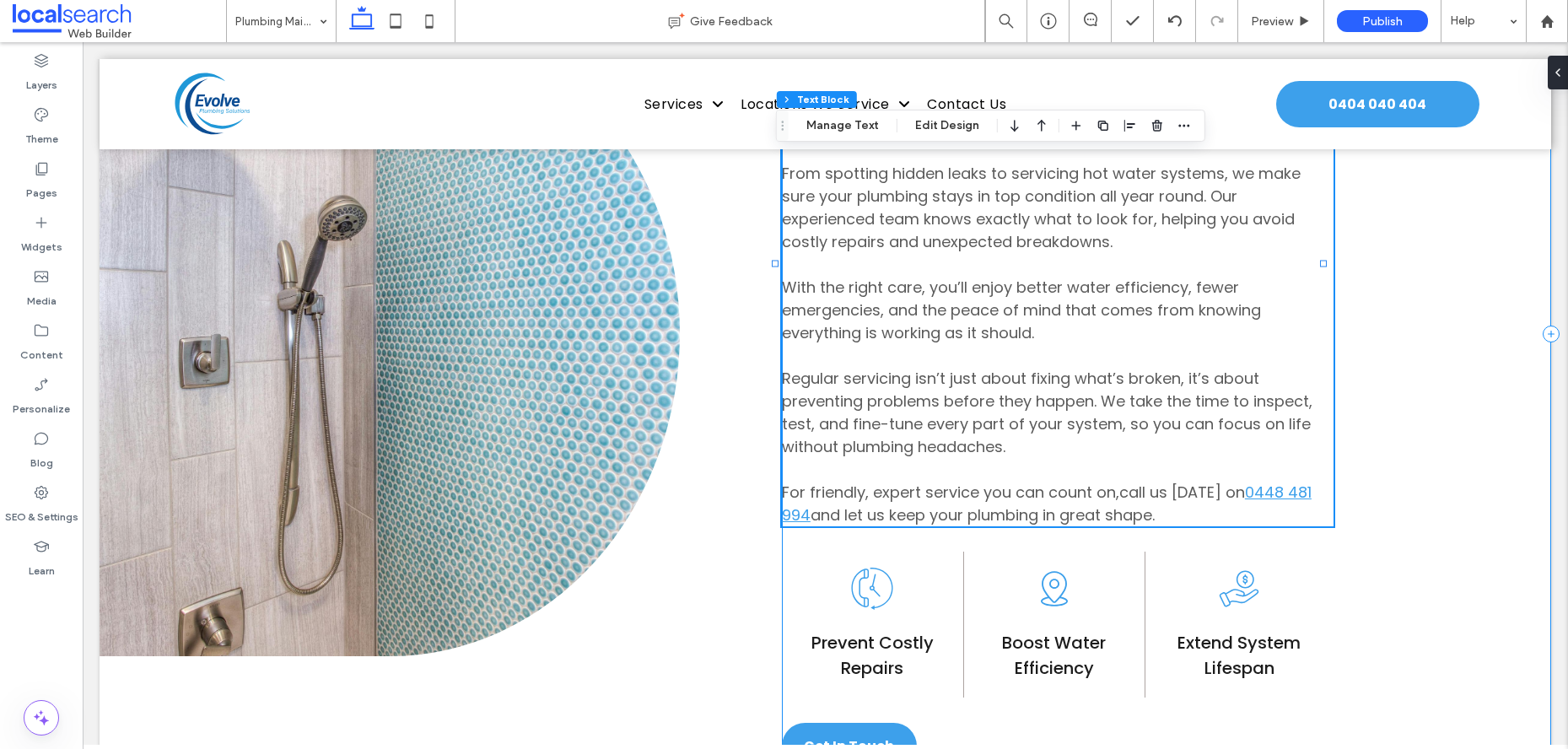
drag, startPoint x: 1399, startPoint y: 450, endPoint x: 1367, endPoint y: 526, distance: 82.5
click at [1399, 450] on div "Expert Care Central Coast [GEOGRAPHIC_DATA] Small plumbing issues can turn into…" at bounding box center [1167, 334] width 769 height 1016
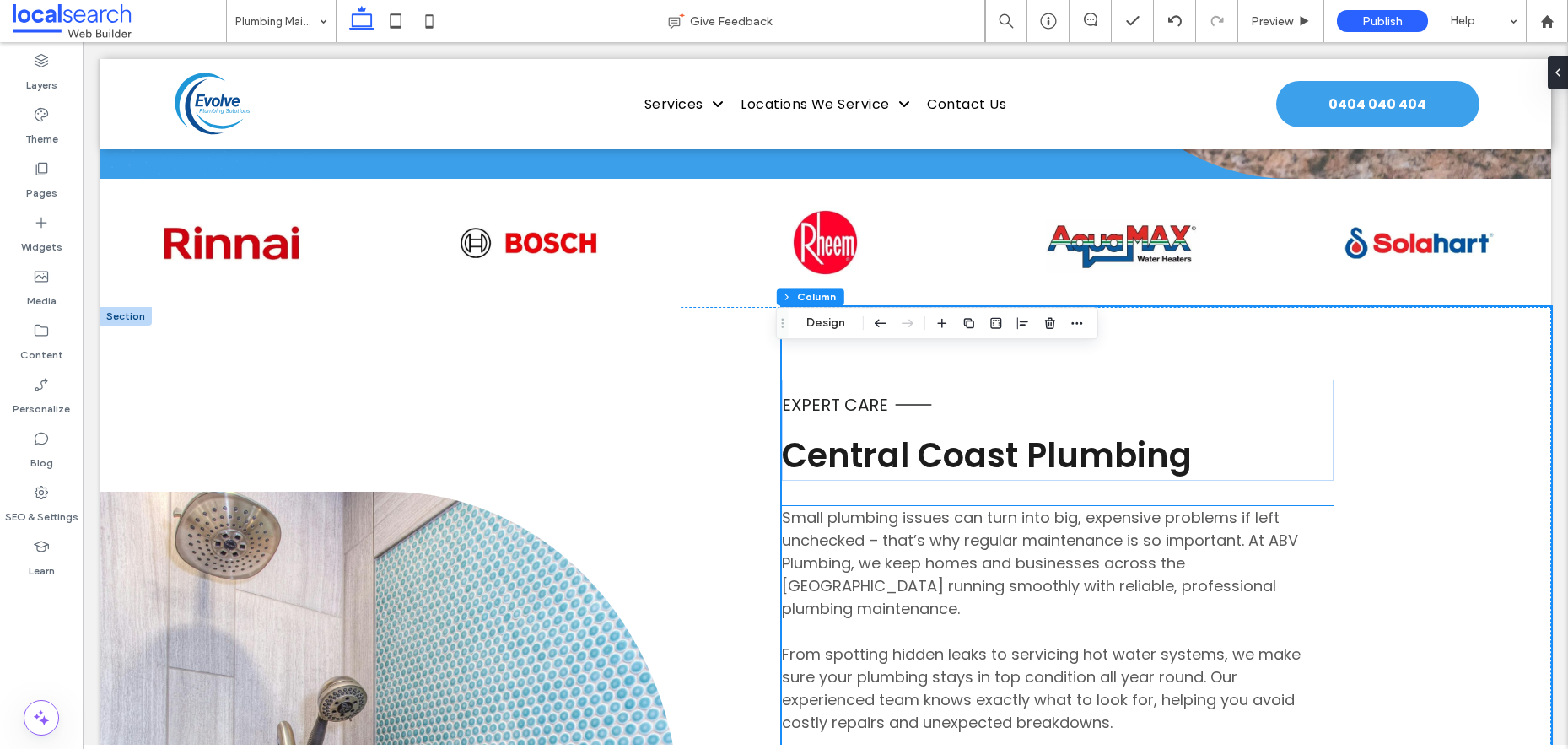
scroll to position [648, 0]
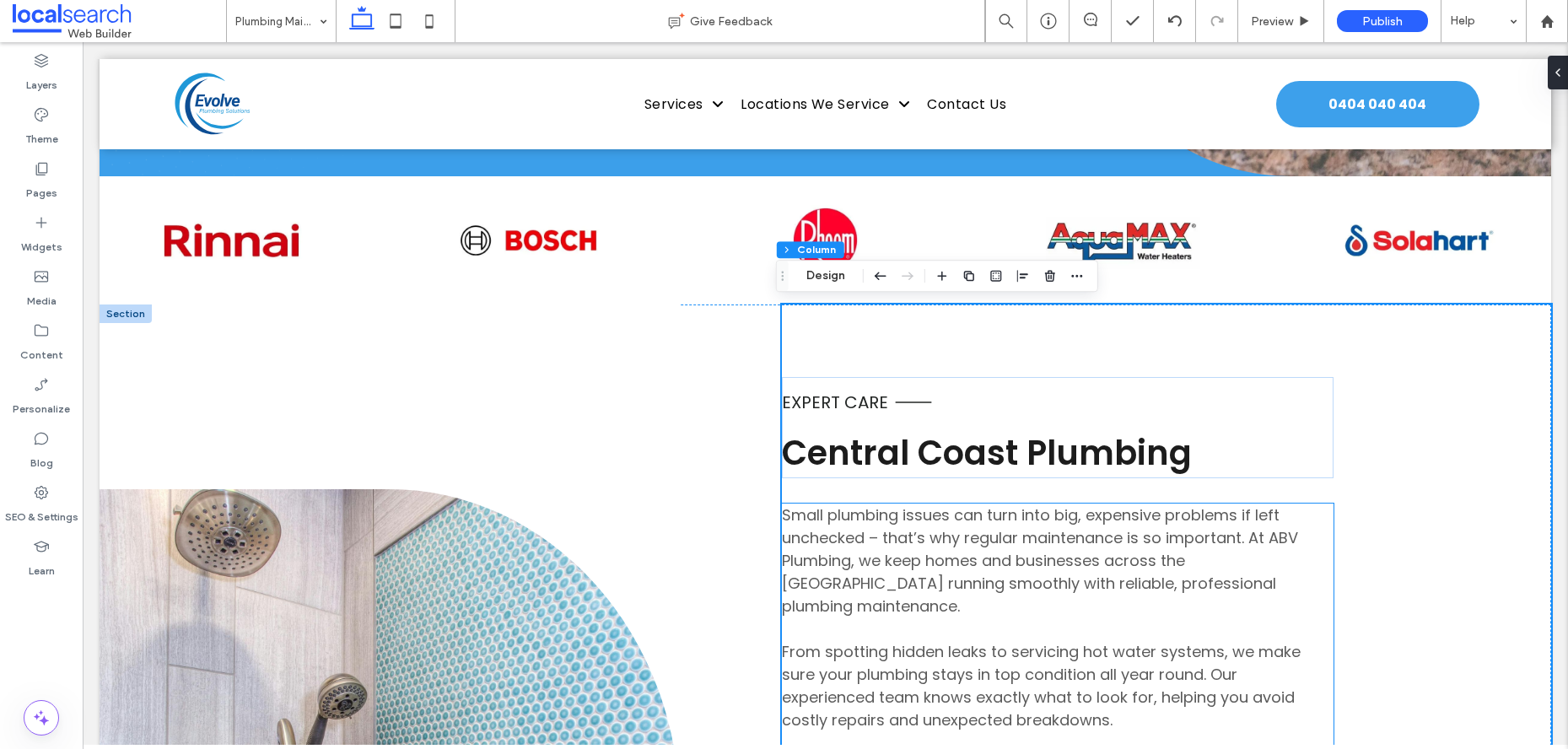
click at [1020, 544] on span "Small plumbing issues can turn into big, expensive problems if left unchecked –…" at bounding box center [1040, 561] width 516 height 112
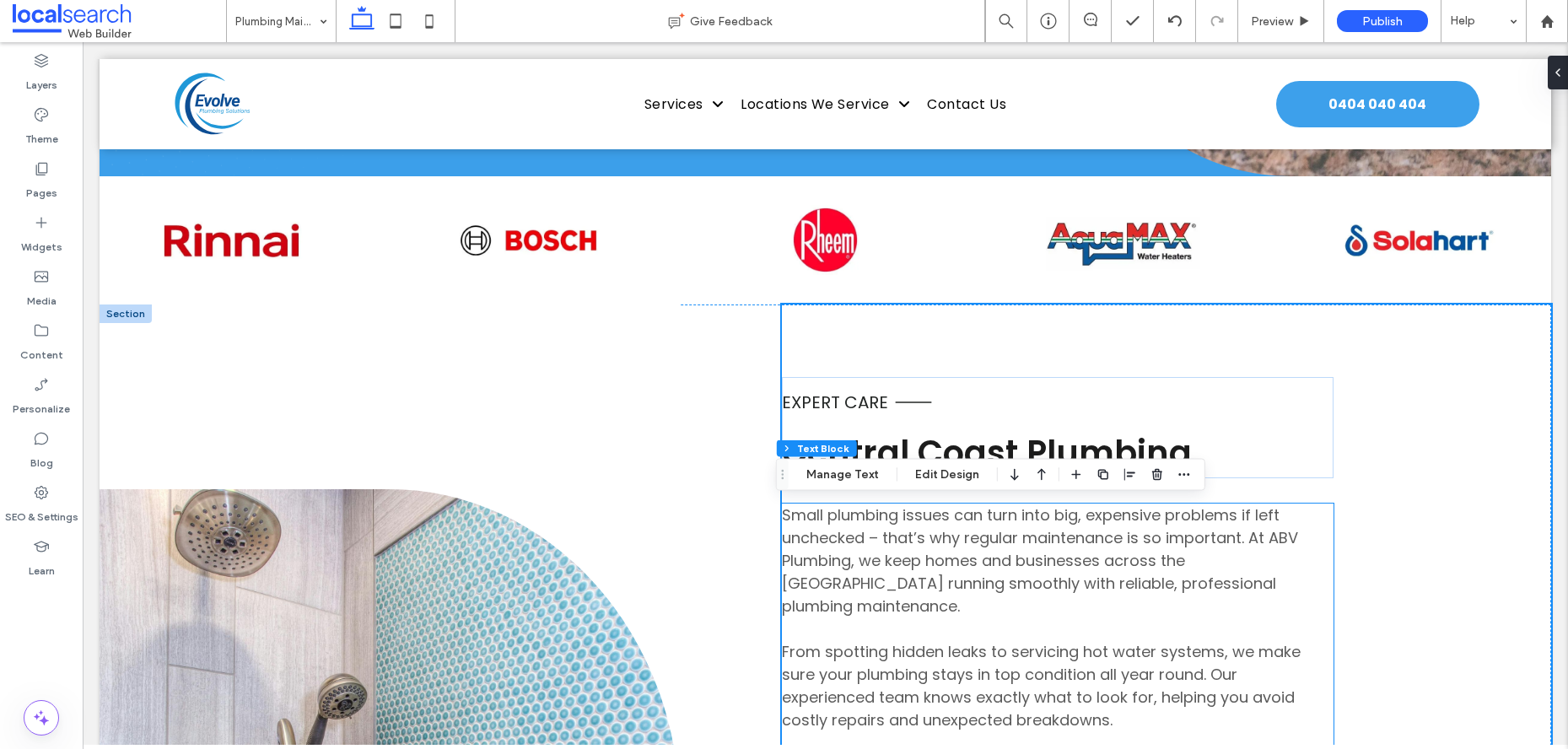
click at [1020, 544] on span "Small plumbing issues can turn into big, expensive problems if left unchecked –…" at bounding box center [1040, 561] width 516 height 112
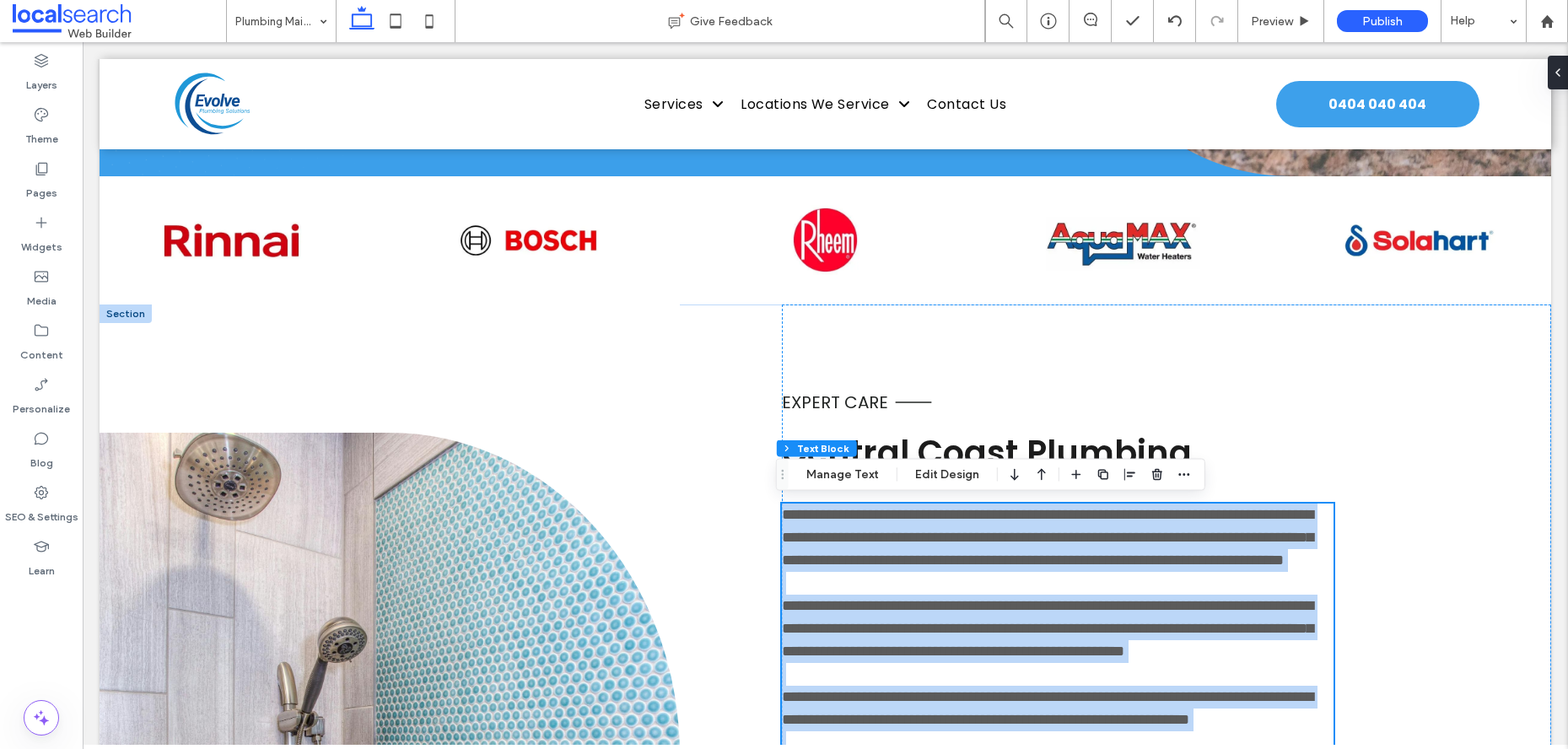
scroll to position [997, 0]
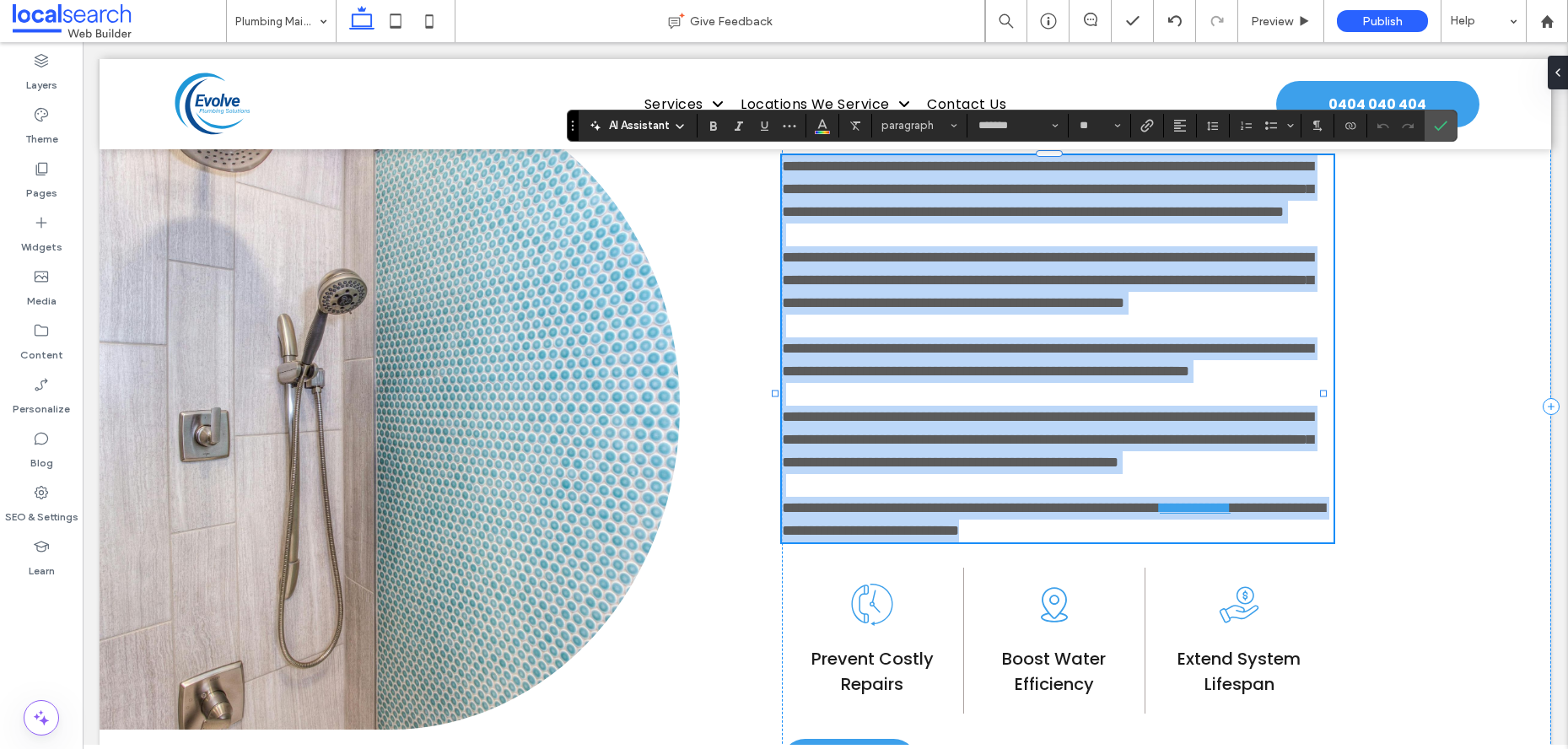
click at [1020, 192] on span "**********" at bounding box center [1048, 189] width 531 height 61
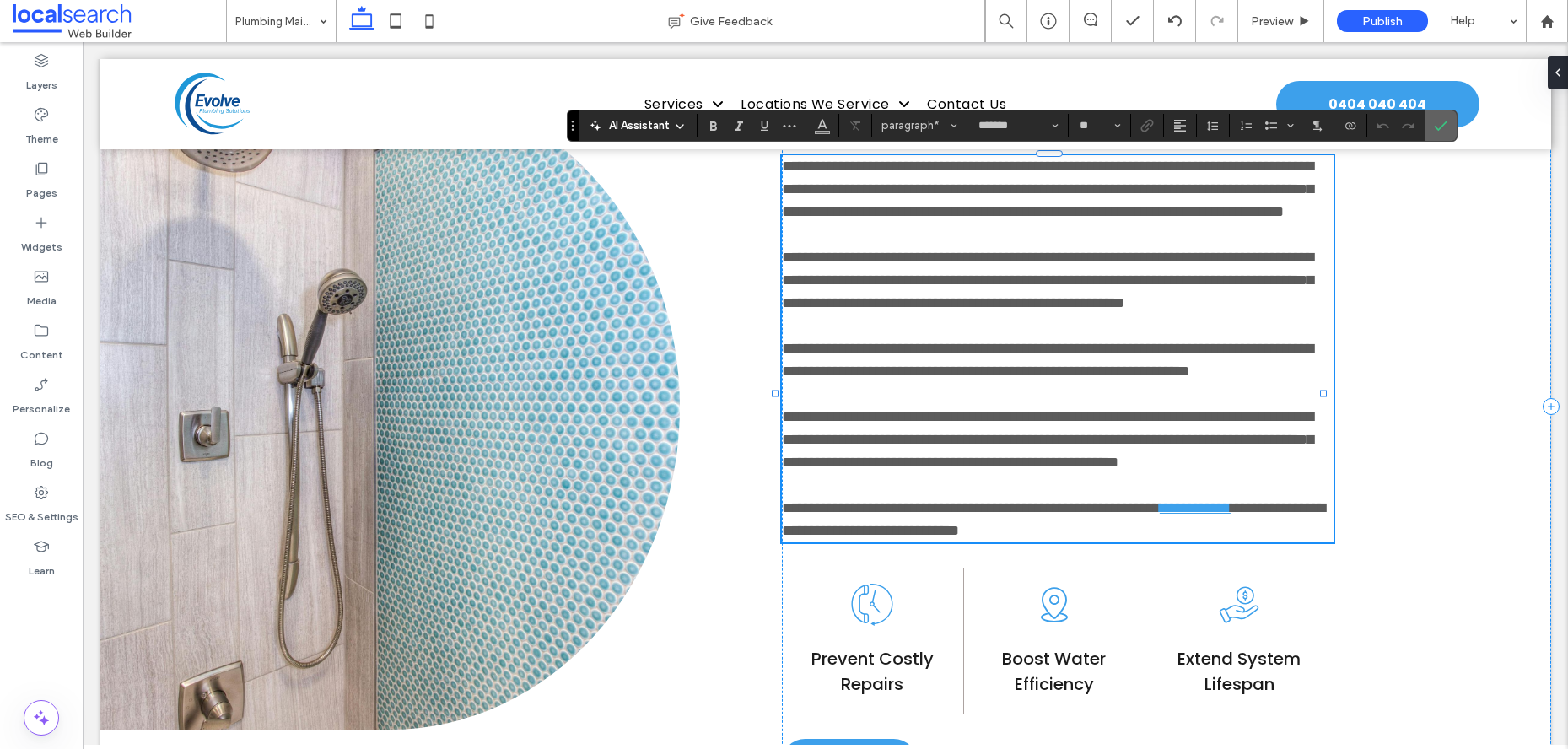
click at [1431, 121] on label "Confirm" at bounding box center [1441, 125] width 26 height 31
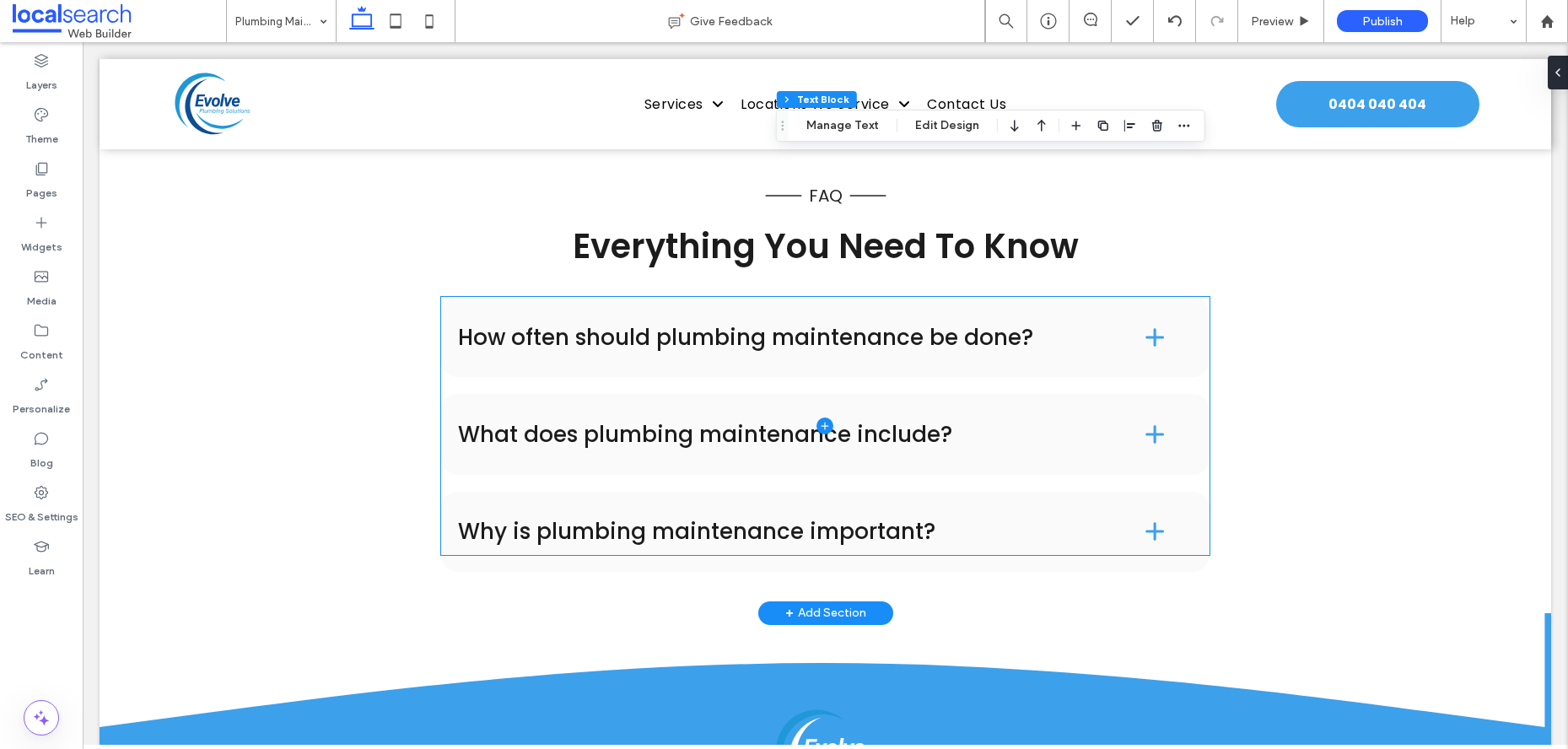
scroll to position [2745, 0]
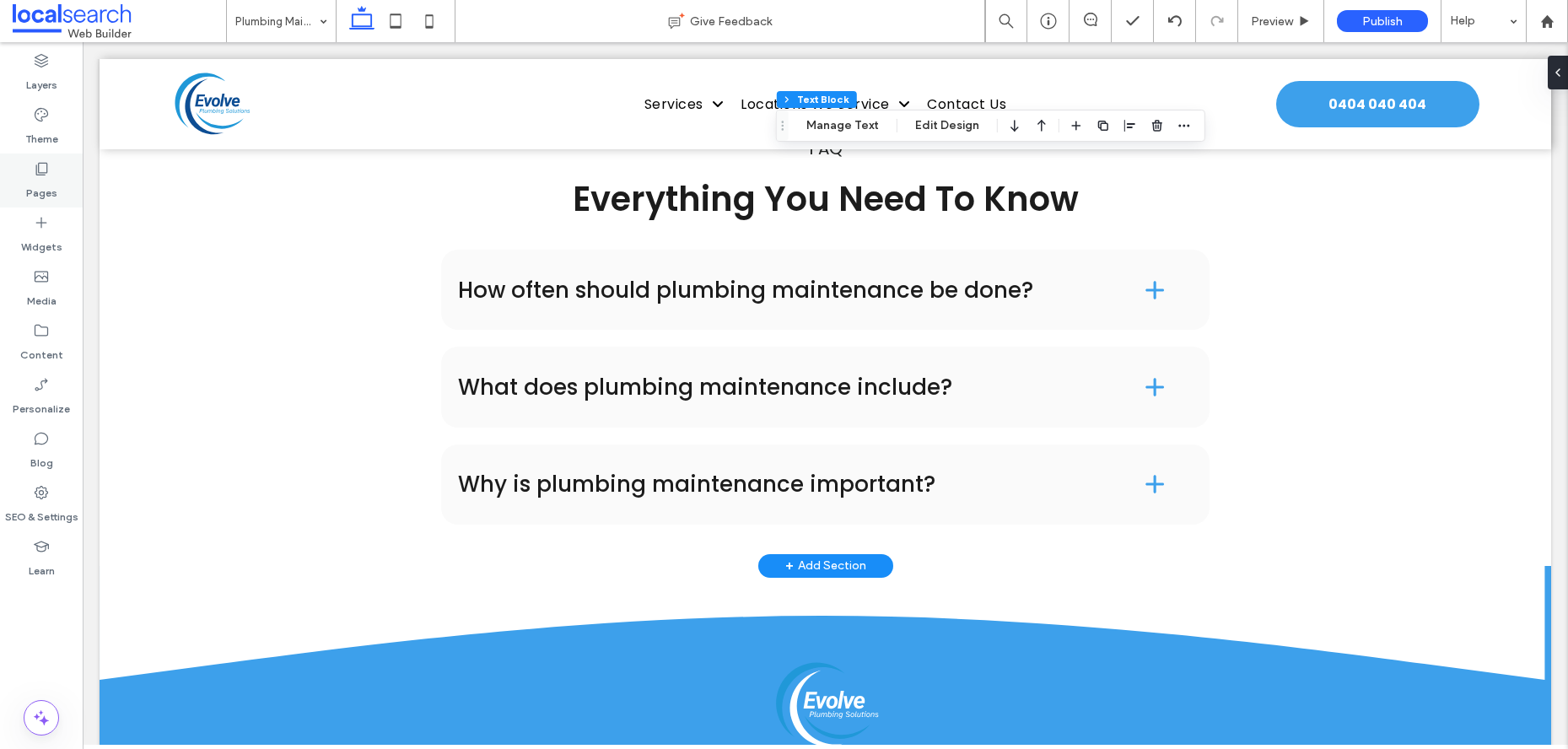
click at [40, 183] on label "Pages" at bounding box center [42, 189] width 31 height 24
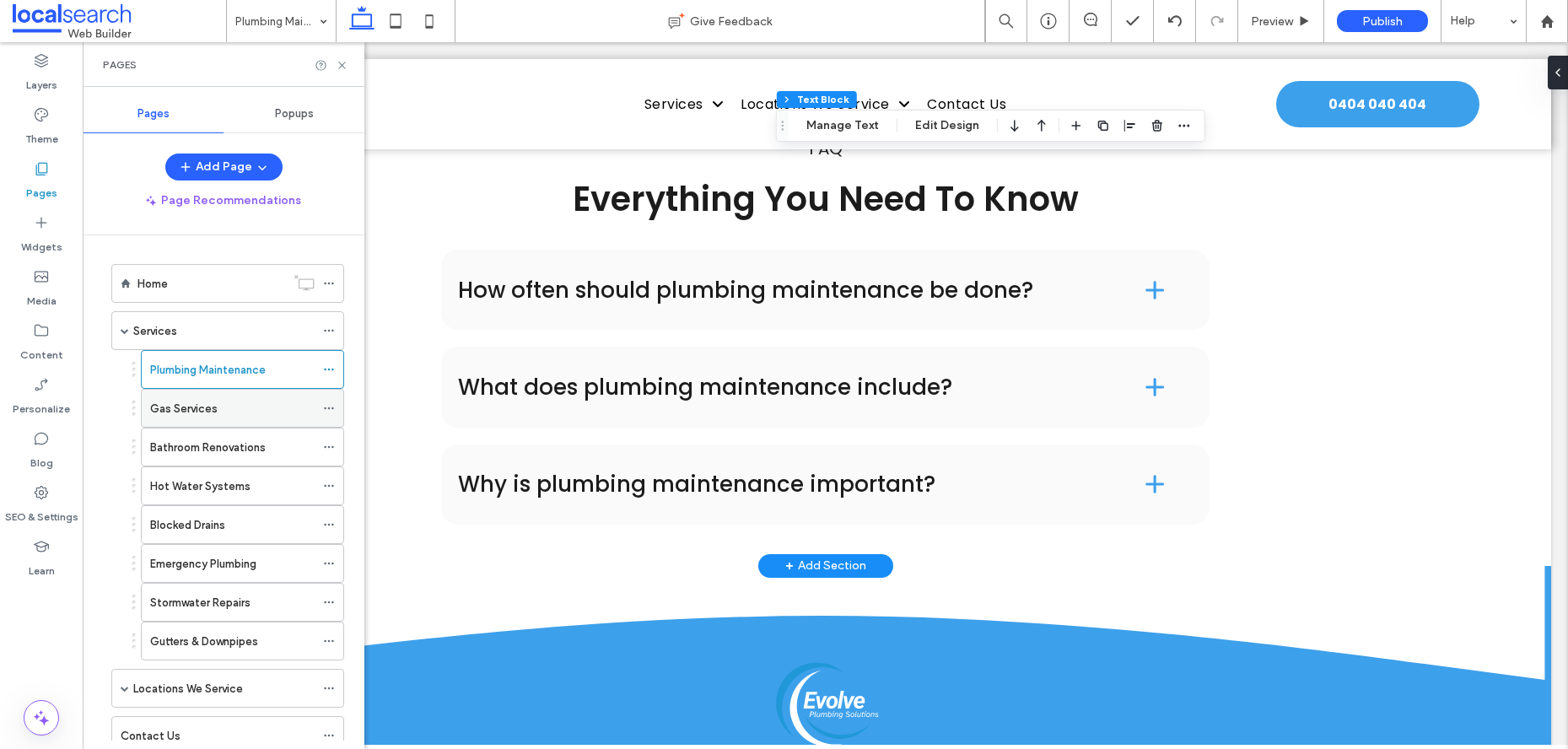
click at [242, 406] on div "Gas Services" at bounding box center [232, 408] width 164 height 18
click at [340, 61] on icon at bounding box center [341, 65] width 13 height 13
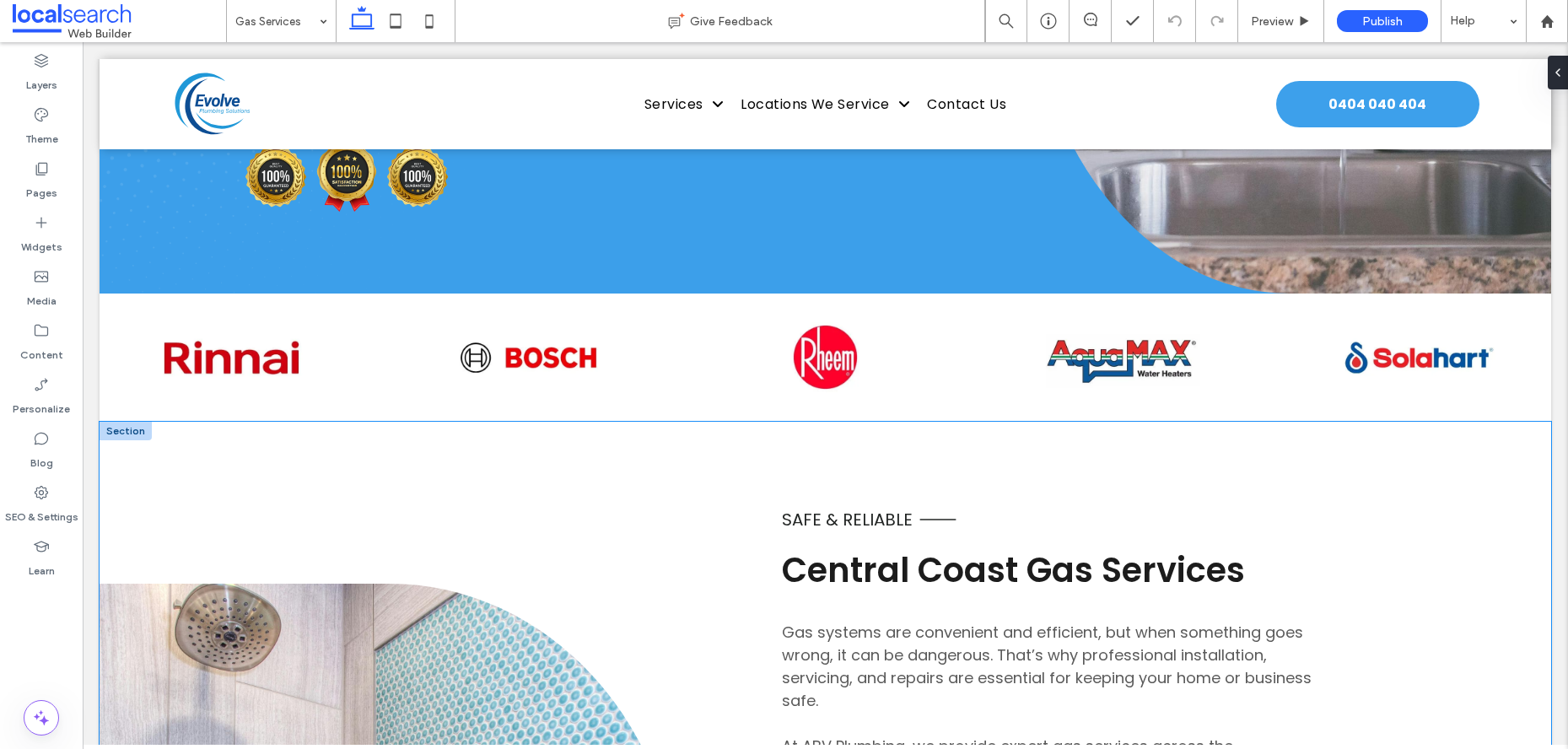
scroll to position [189, 0]
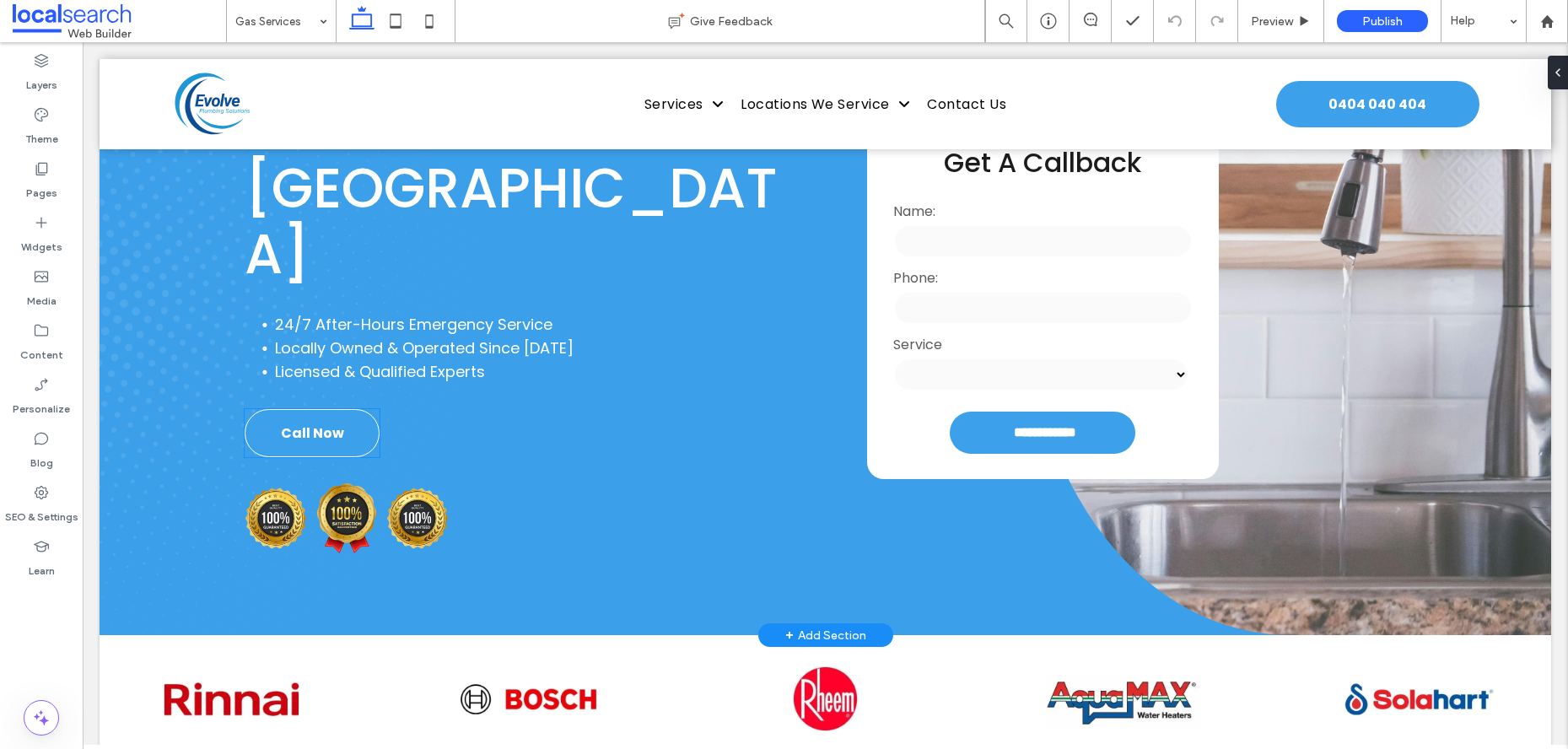
click at [307, 423] on span "Call Now" at bounding box center [313, 433] width 63 height 21
click at [307, 409] on div "Call Now" at bounding box center [312, 433] width 135 height 48
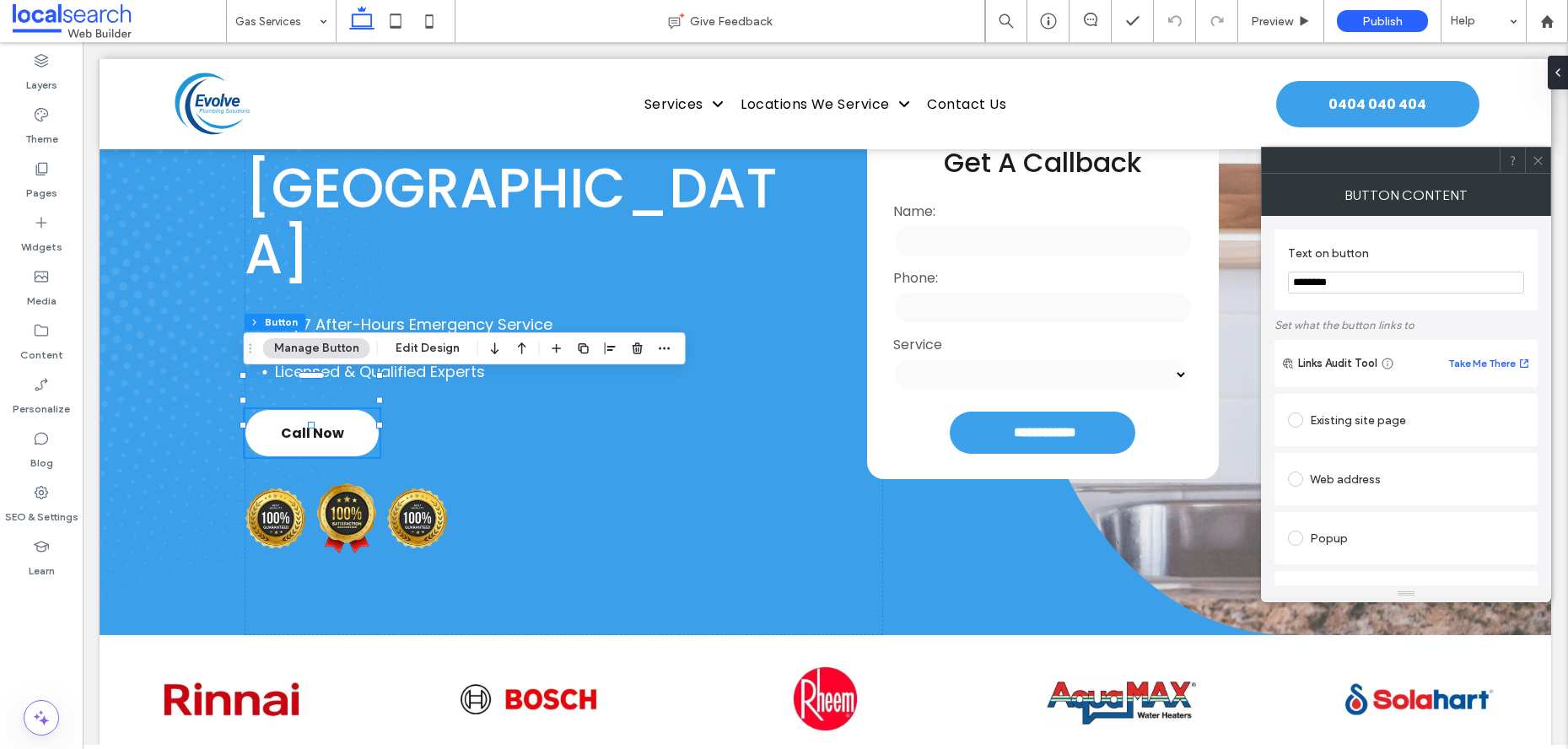
scroll to position [467, 0]
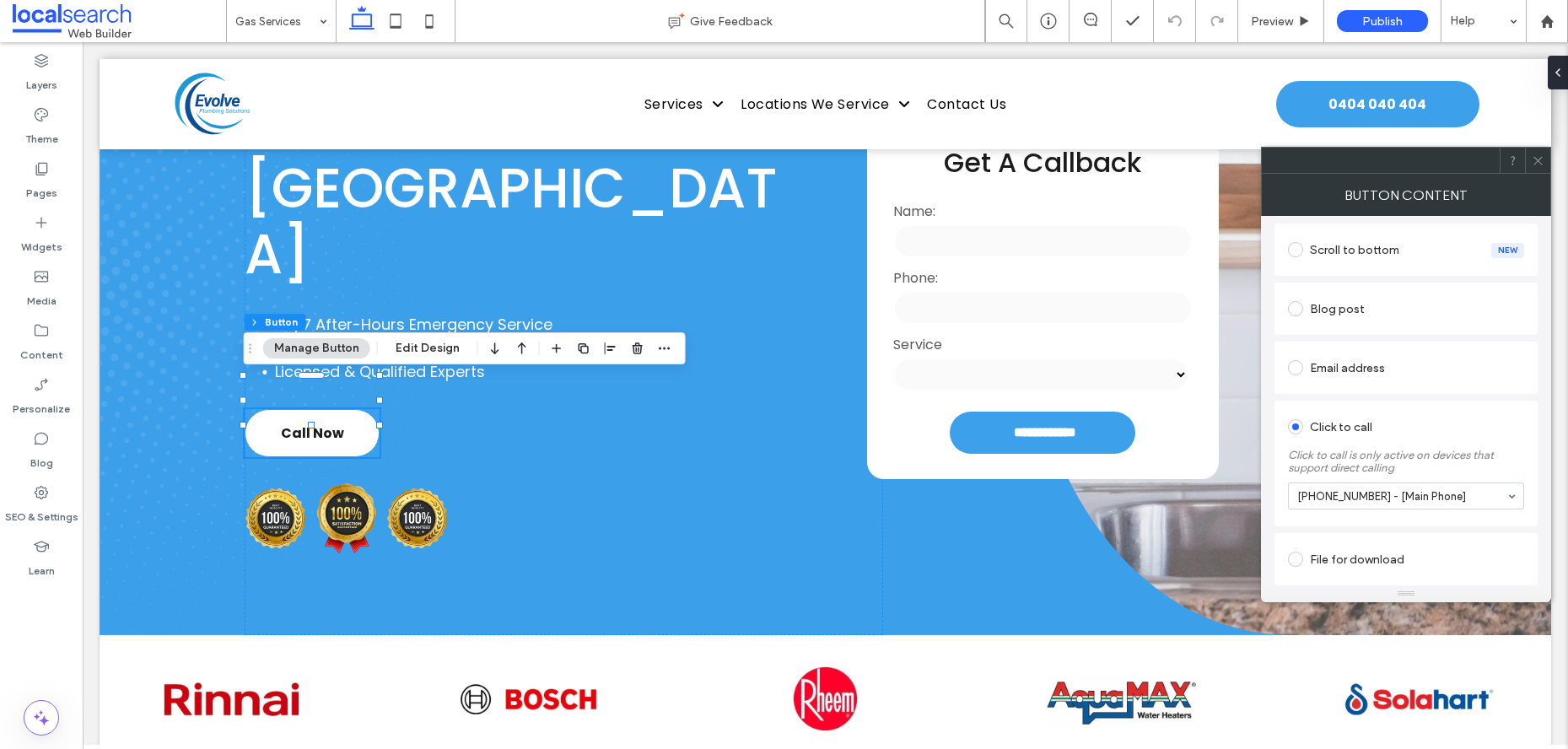
click at [1538, 156] on icon at bounding box center [1538, 160] width 13 height 13
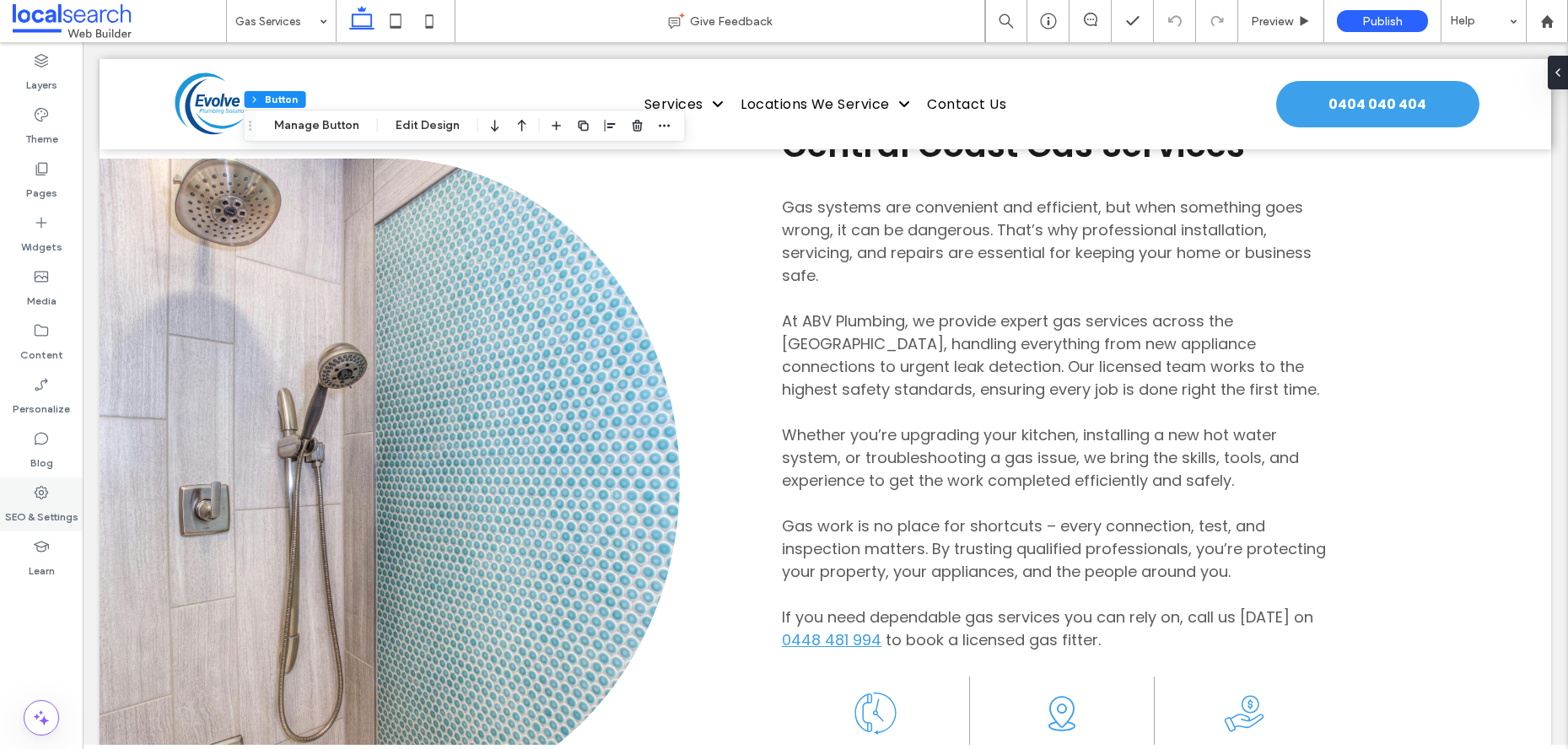
scroll to position [973, 0]
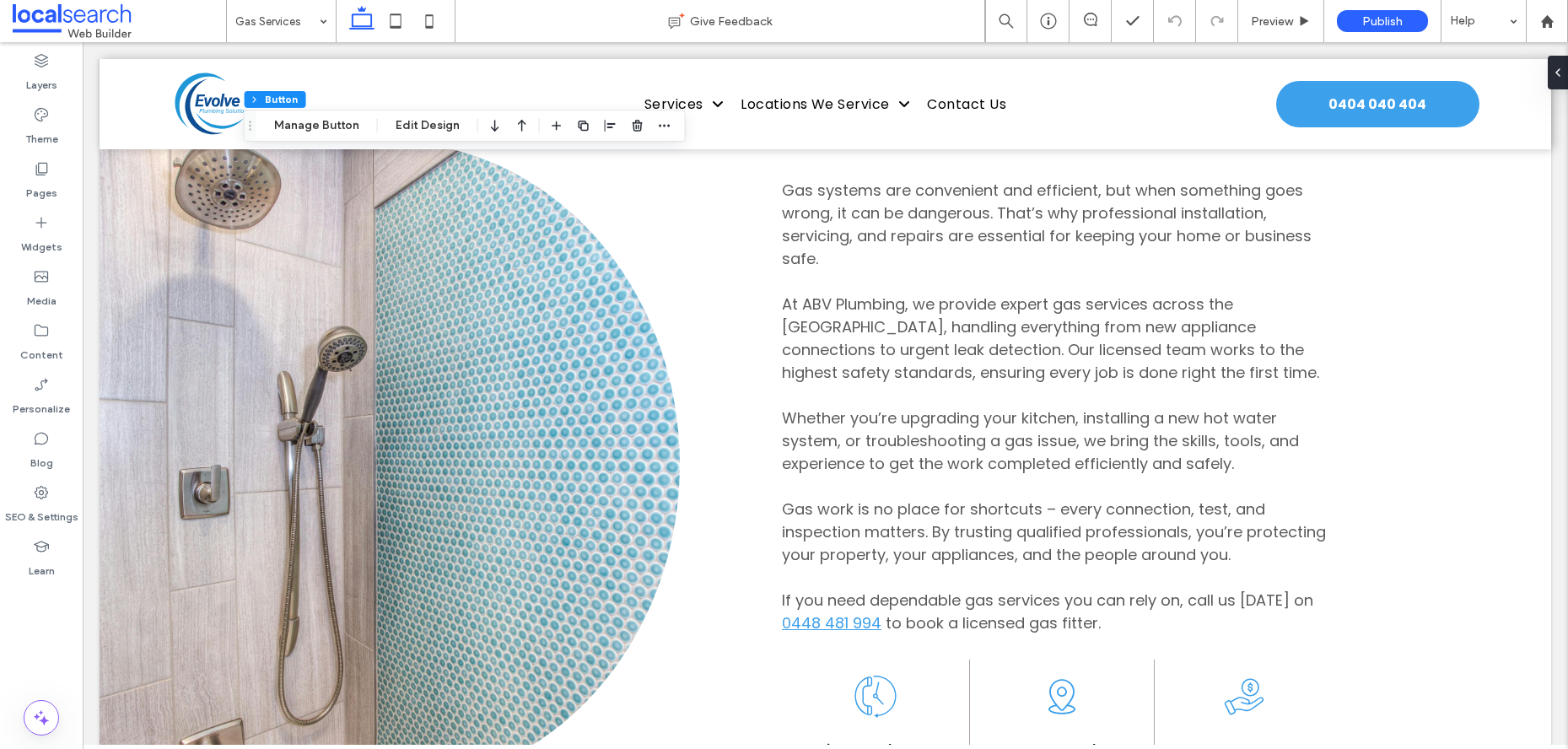
click at [1048, 506] on span "Gas work is no place for shortcuts – every connection, test, and inspection mat…" at bounding box center [1054, 532] width 544 height 67
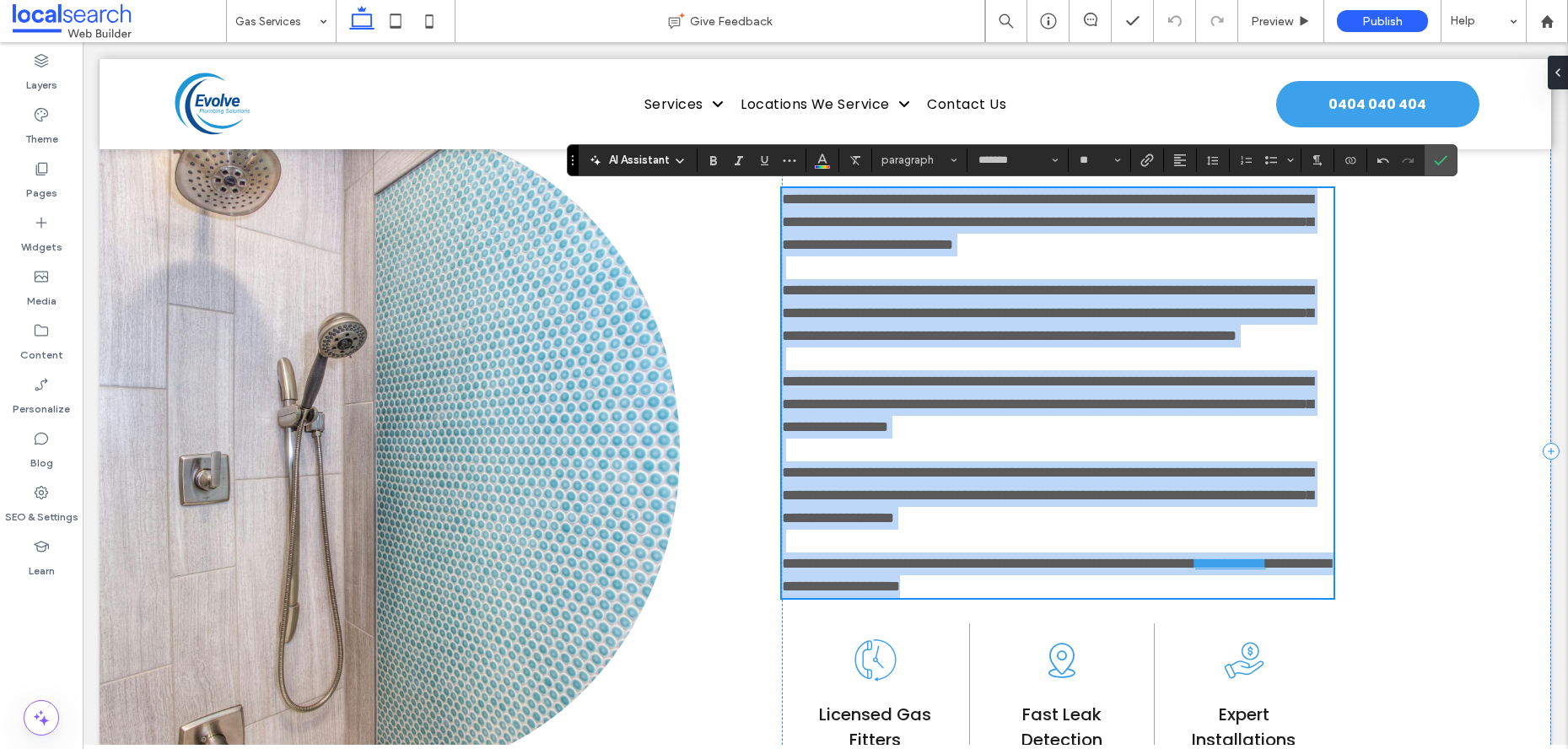
scroll to position [962, 0]
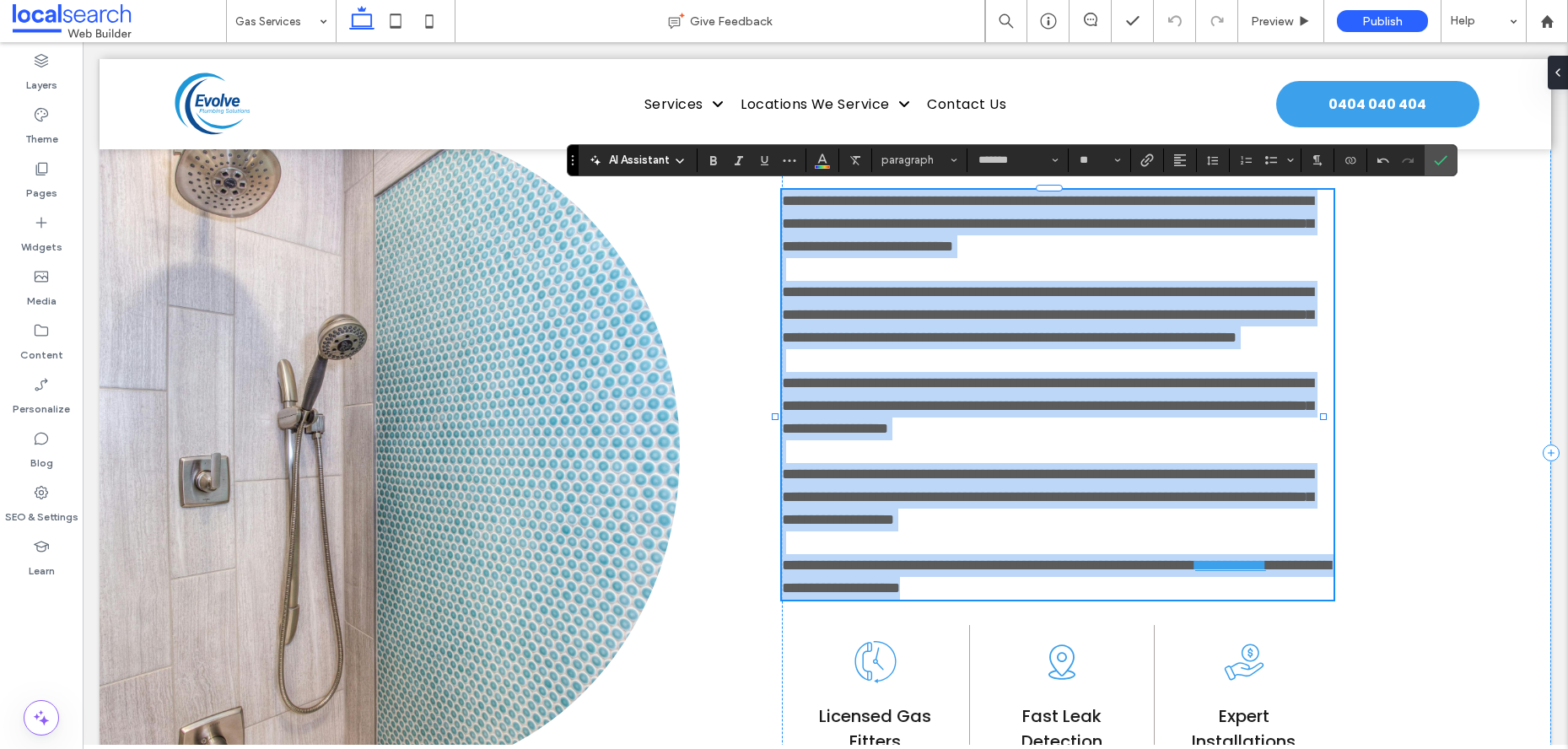
click at [1183, 528] on span "**********" at bounding box center [1048, 497] width 531 height 61
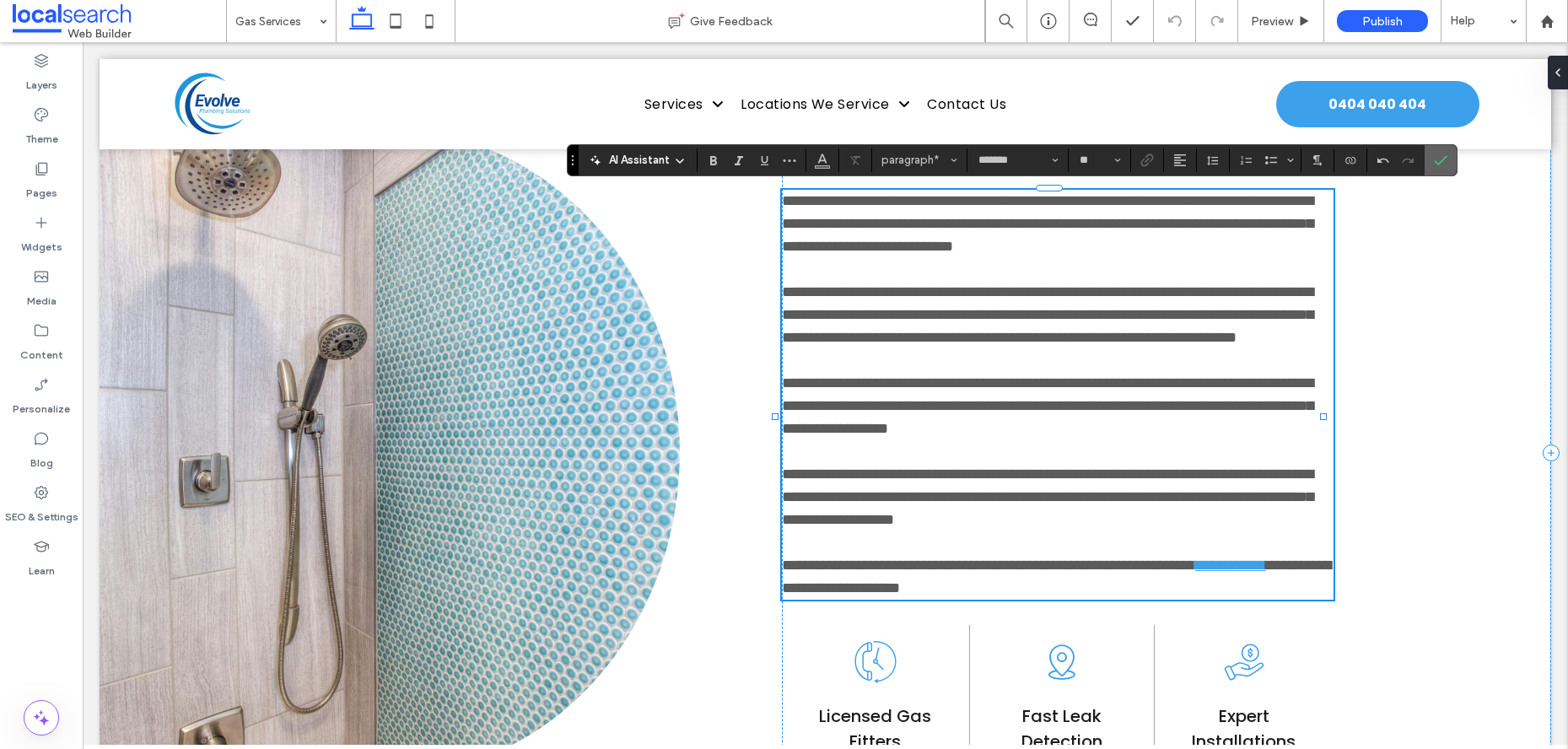
drag, startPoint x: 1430, startPoint y: 156, endPoint x: 1346, endPoint y: 116, distance: 93.0
click at [1430, 156] on label "Confirm" at bounding box center [1441, 159] width 26 height 31
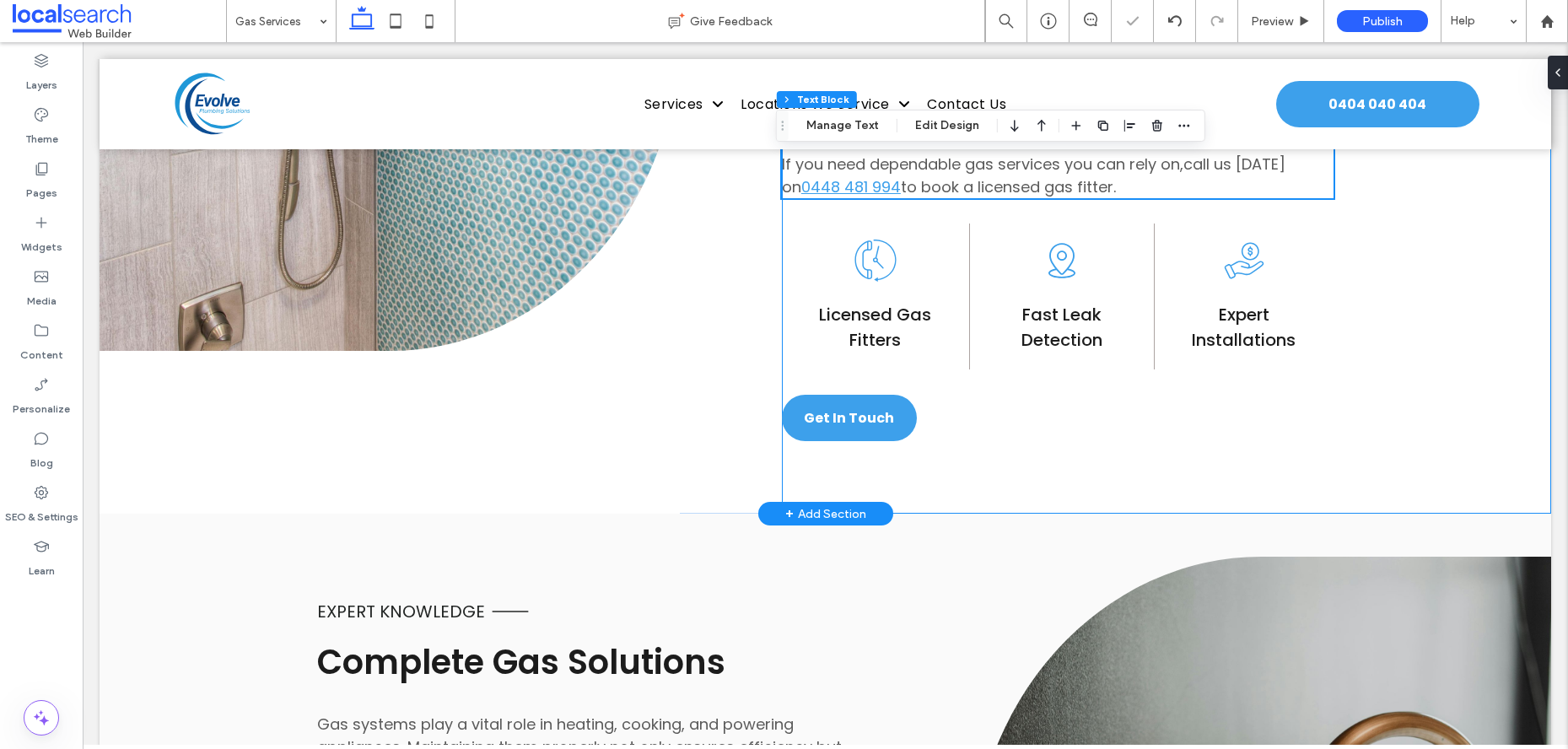
scroll to position [1513, 0]
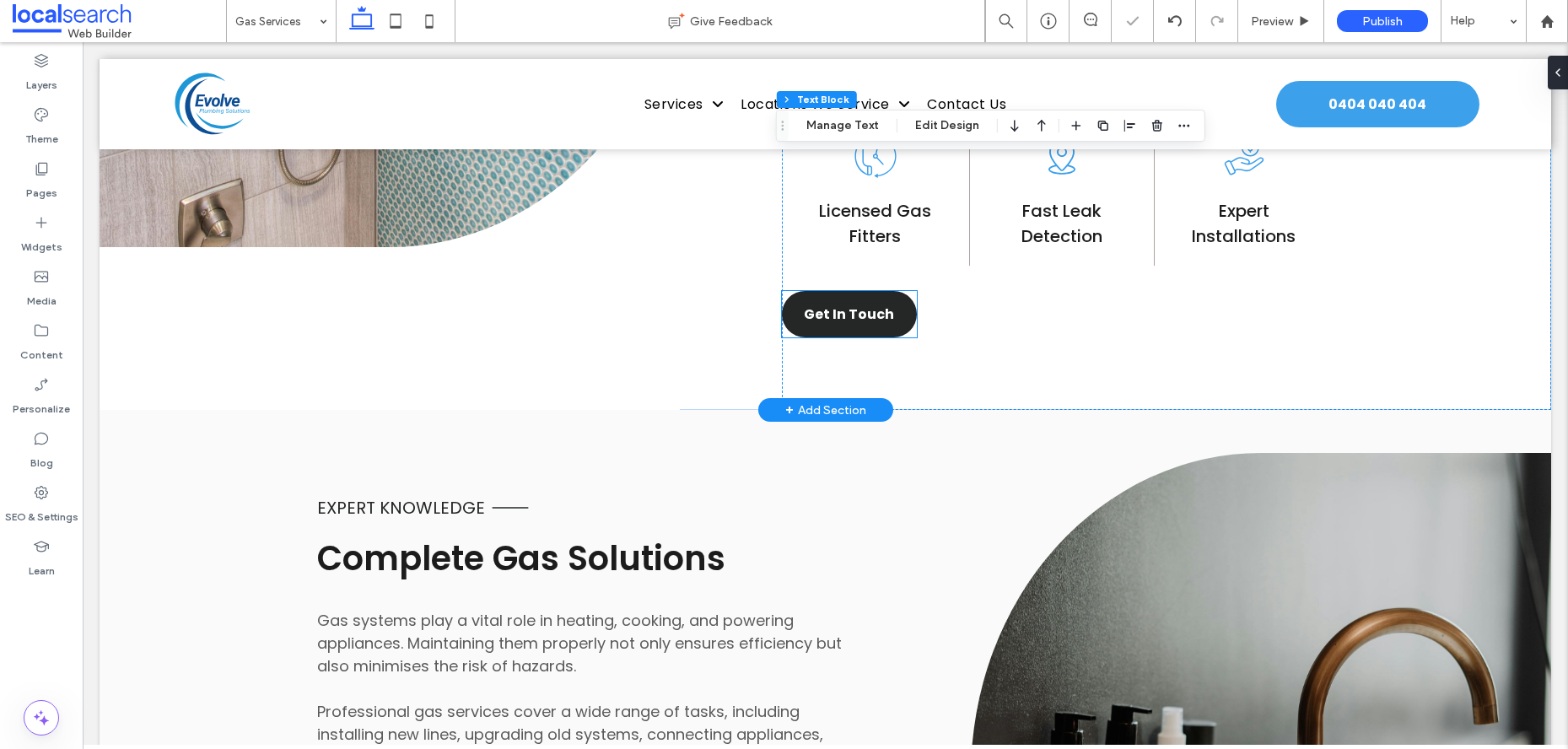
click at [859, 298] on link "Get In Touch" at bounding box center [849, 314] width 135 height 46
click at [859, 298] on div "Get In Touch" at bounding box center [849, 314] width 135 height 46
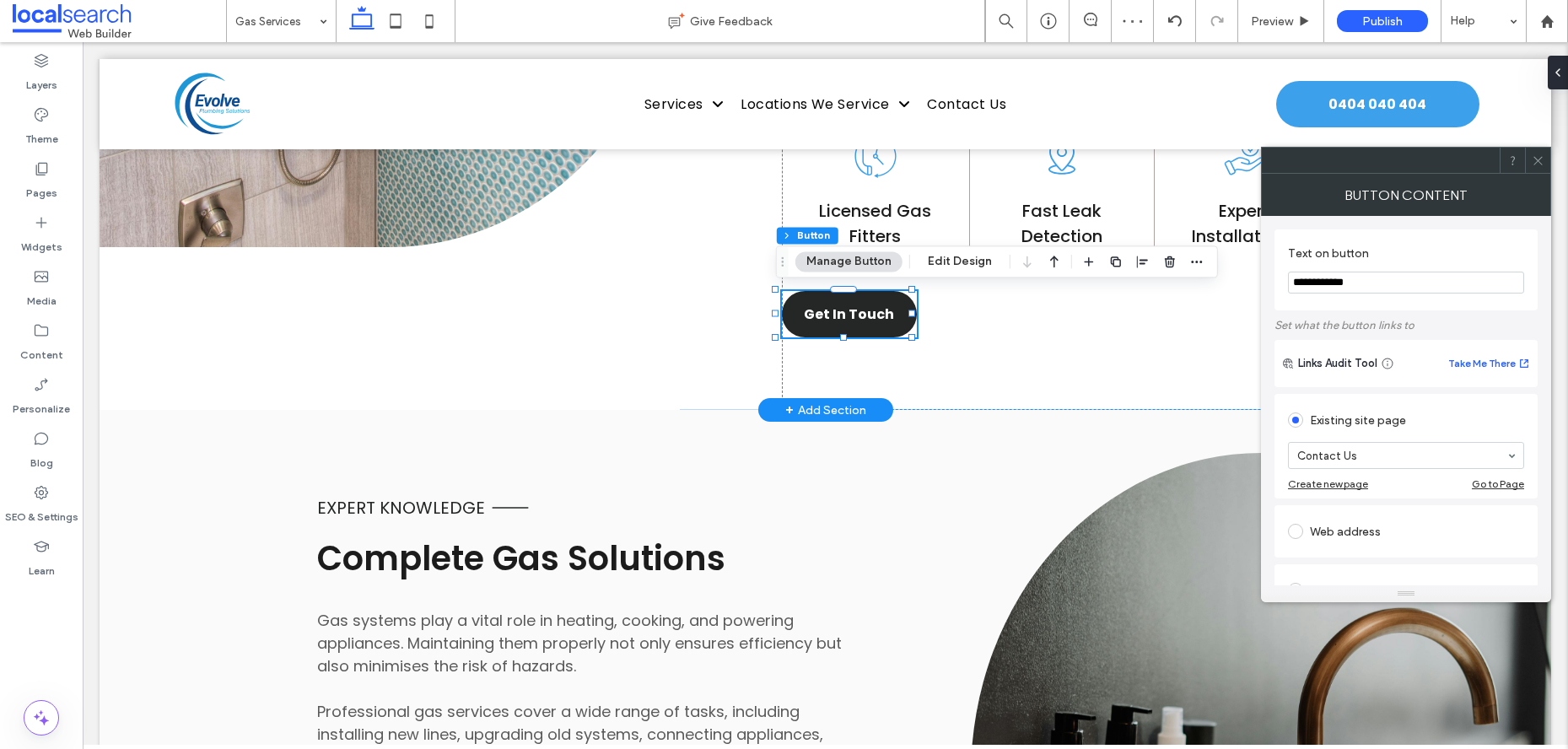
type input "**"
click at [1542, 155] on icon at bounding box center [1538, 160] width 13 height 13
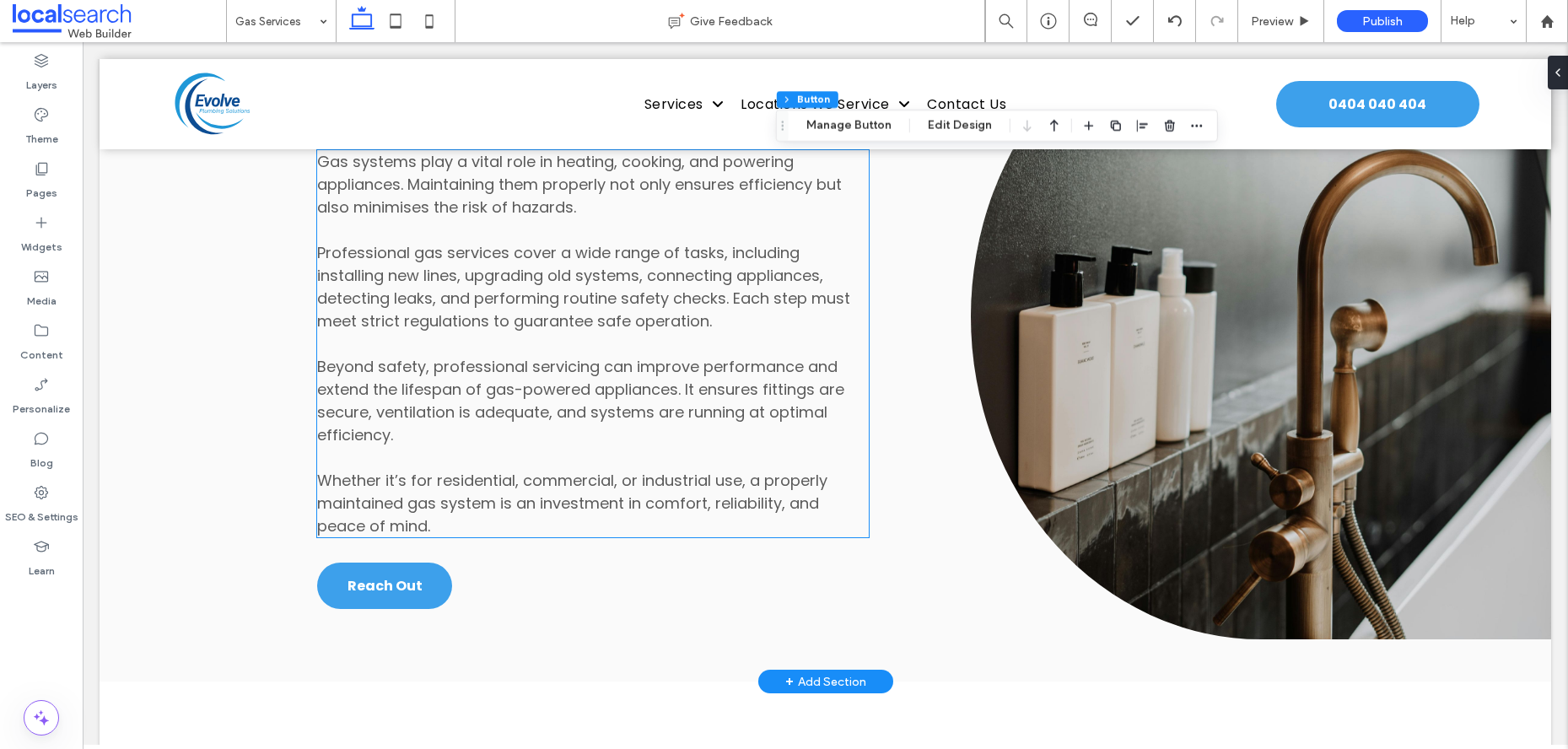
scroll to position [1982, 0]
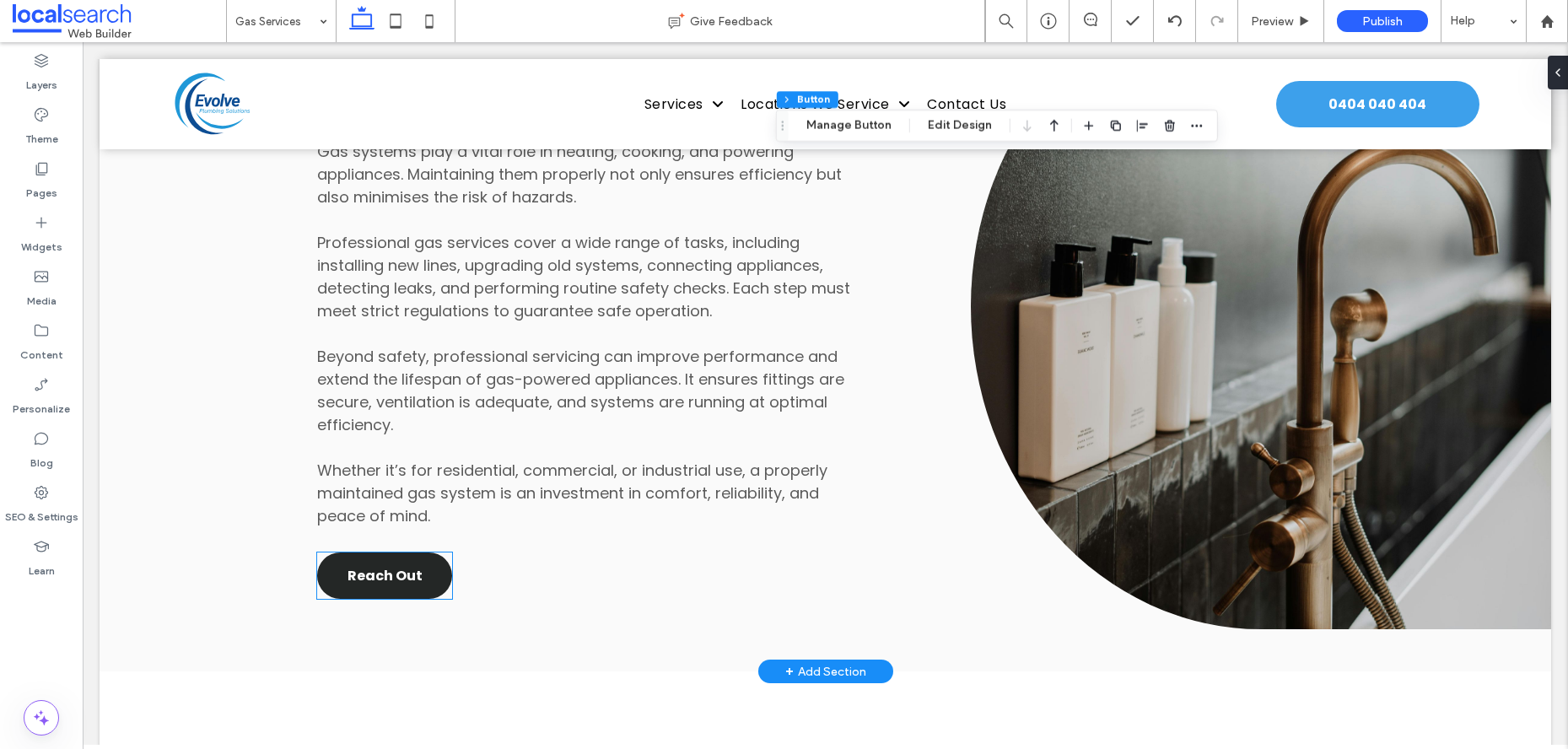
click at [411, 565] on span "Reach Out" at bounding box center [385, 575] width 75 height 21
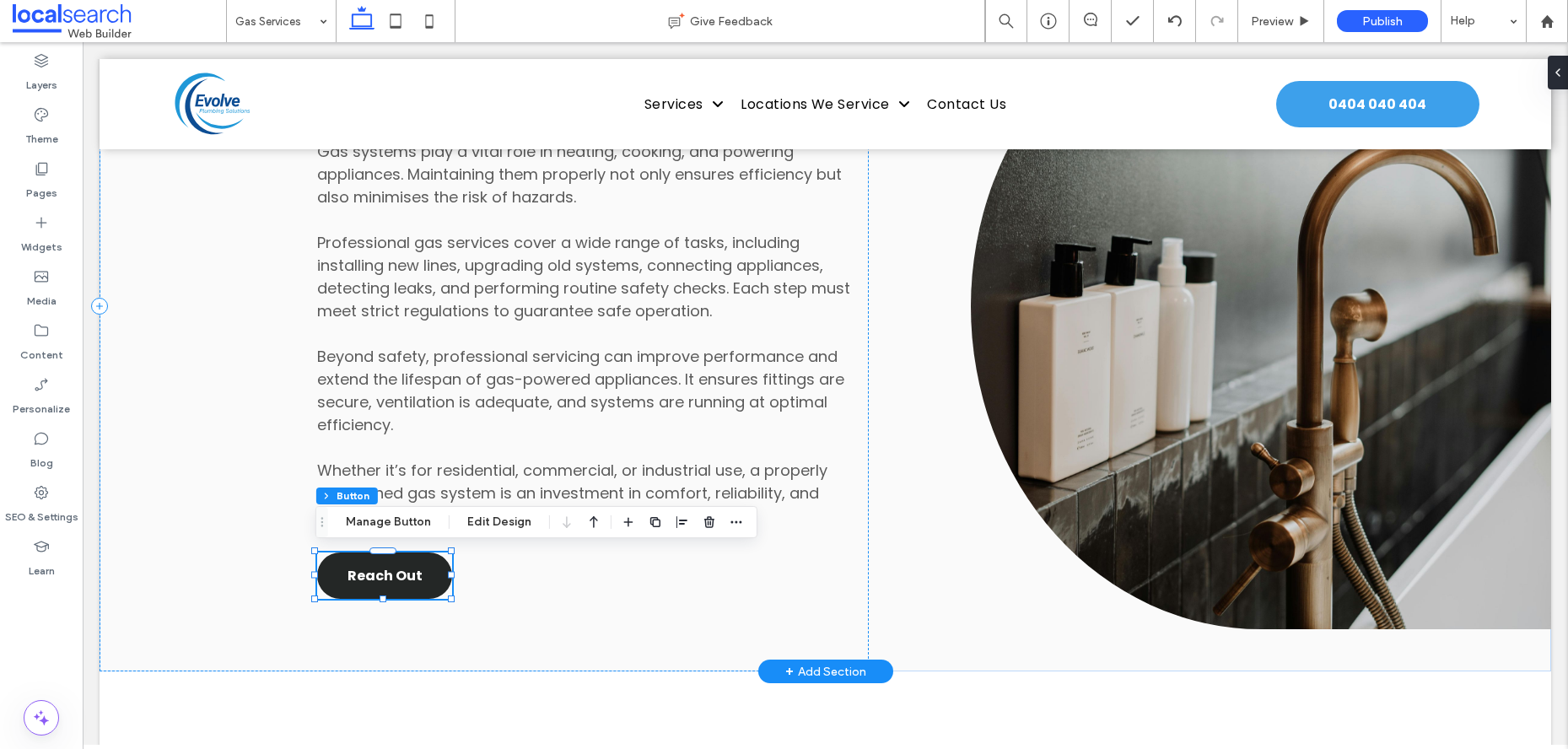
click at [411, 565] on div "Reach Out" at bounding box center [384, 576] width 135 height 46
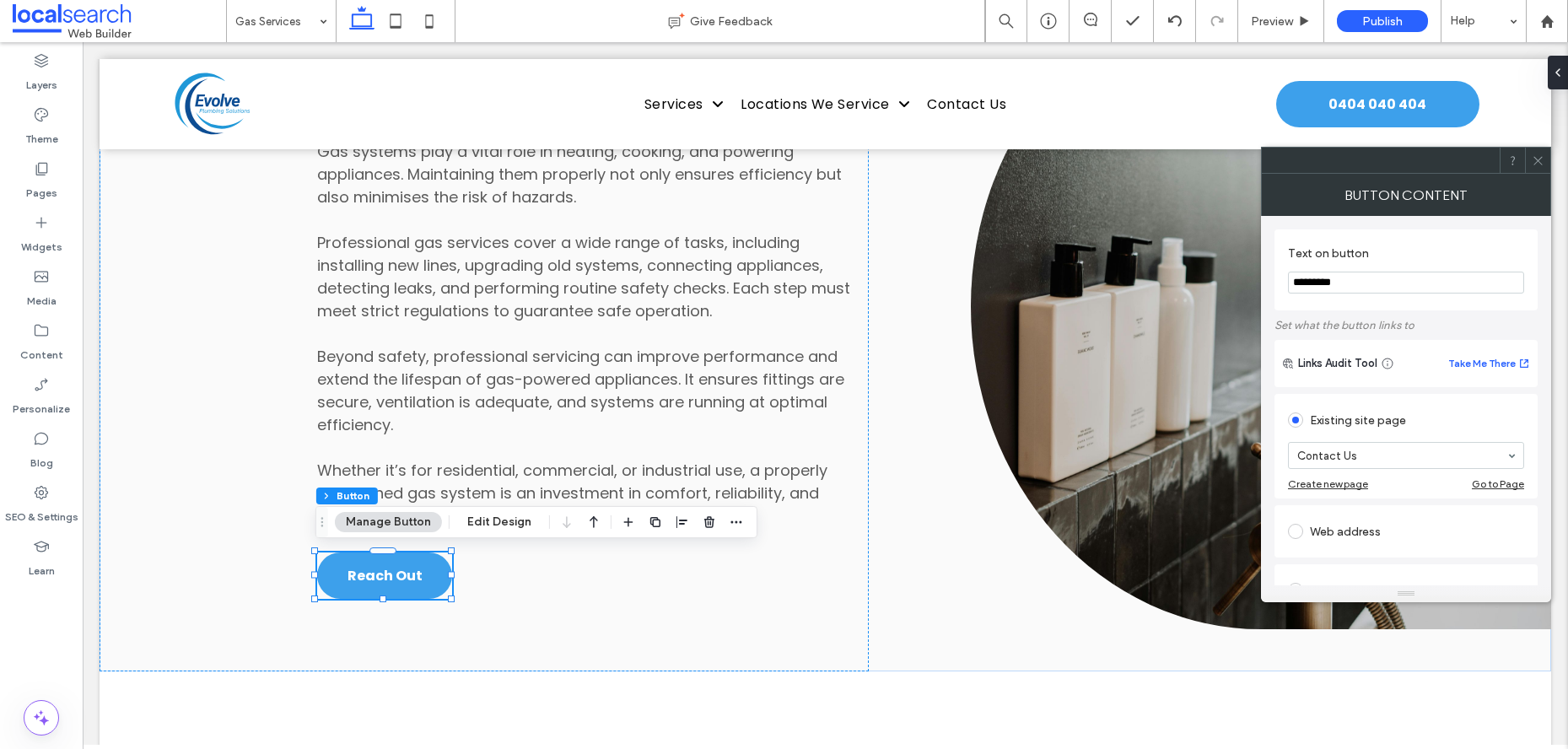
click at [1542, 159] on icon at bounding box center [1538, 160] width 13 height 13
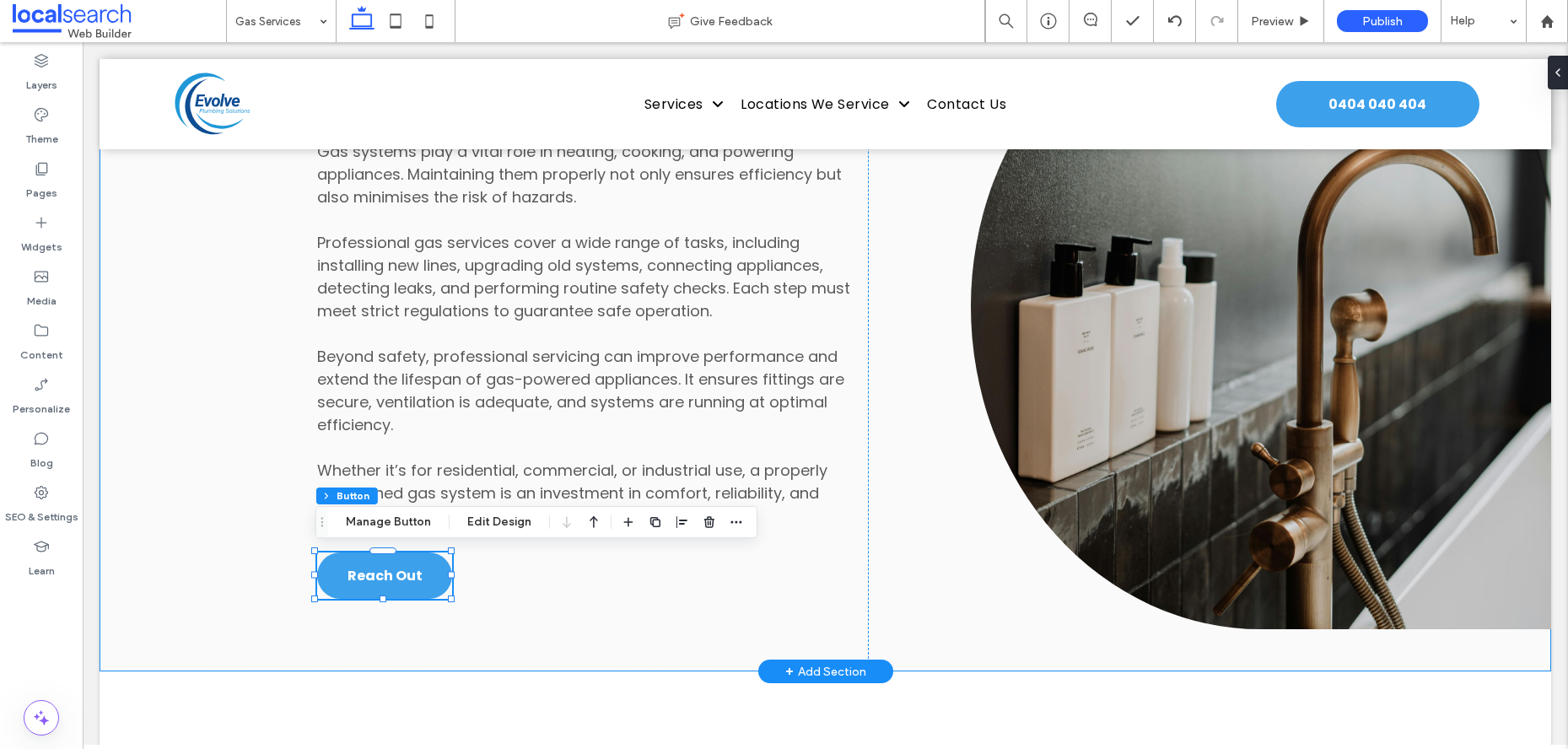
click at [914, 494] on div "Expert Knowledge Complete Gas Solutions Gas systems play a vital role in heatin…" at bounding box center [825, 306] width 1452 height 730
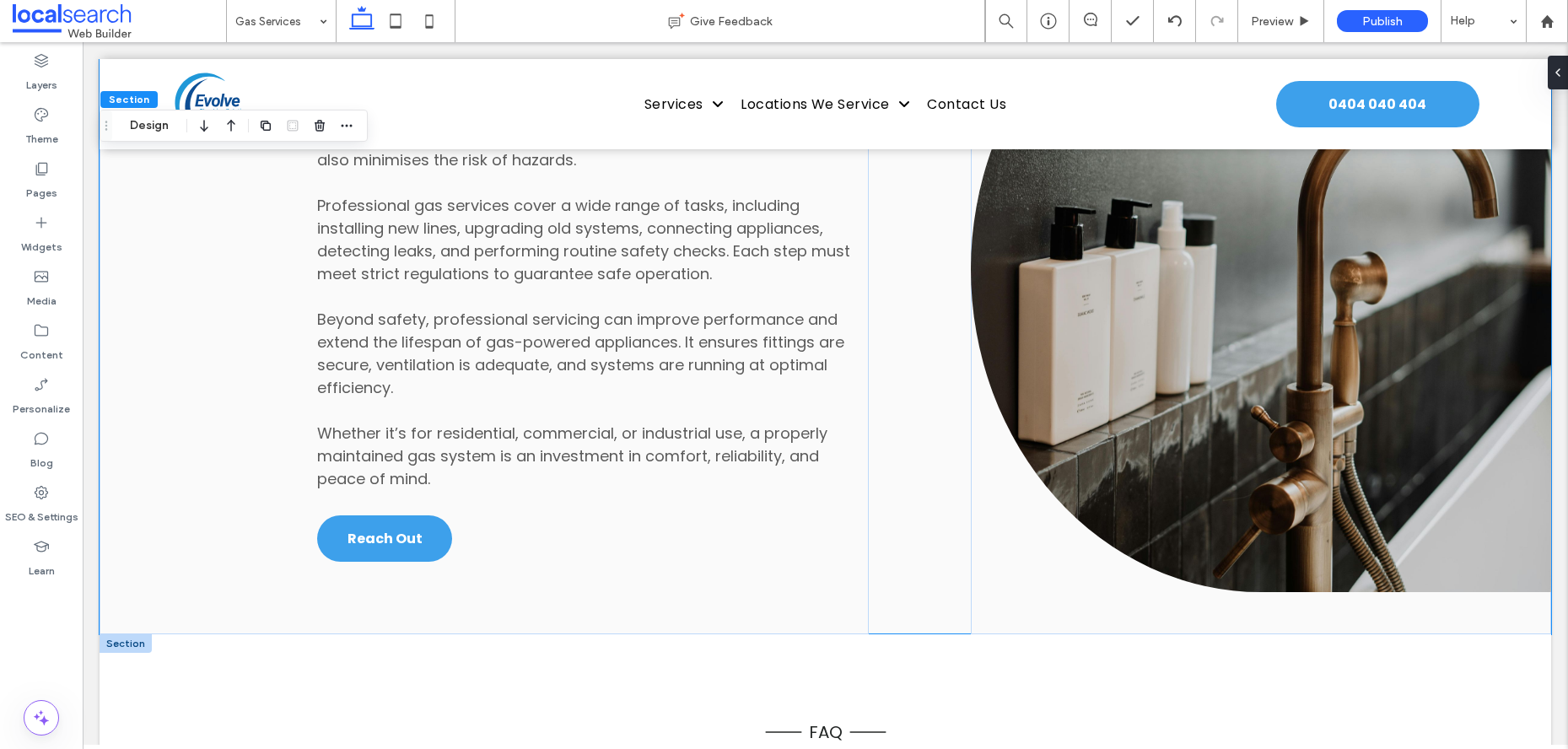
scroll to position [2412, 0]
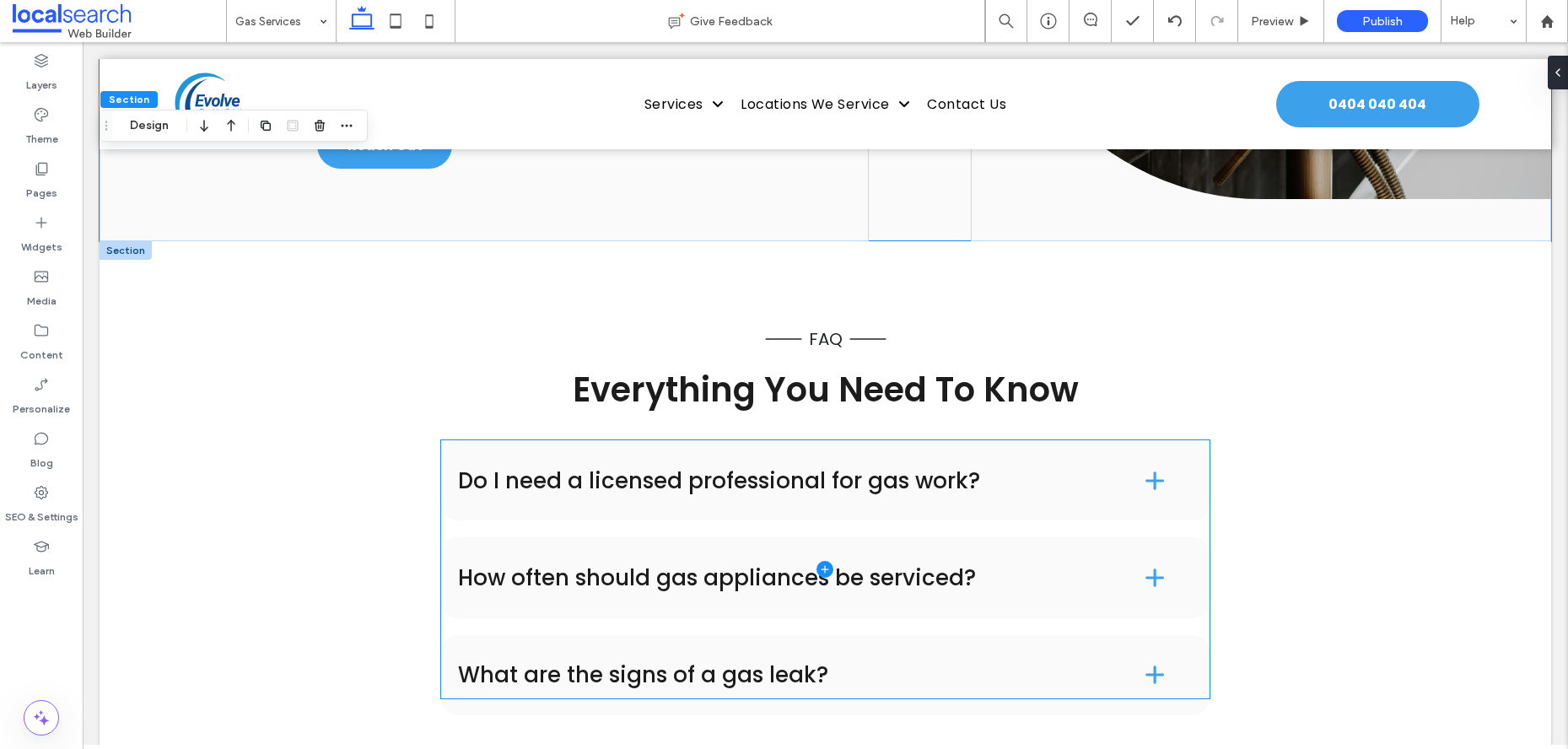
click at [988, 473] on span at bounding box center [825, 569] width 769 height 257
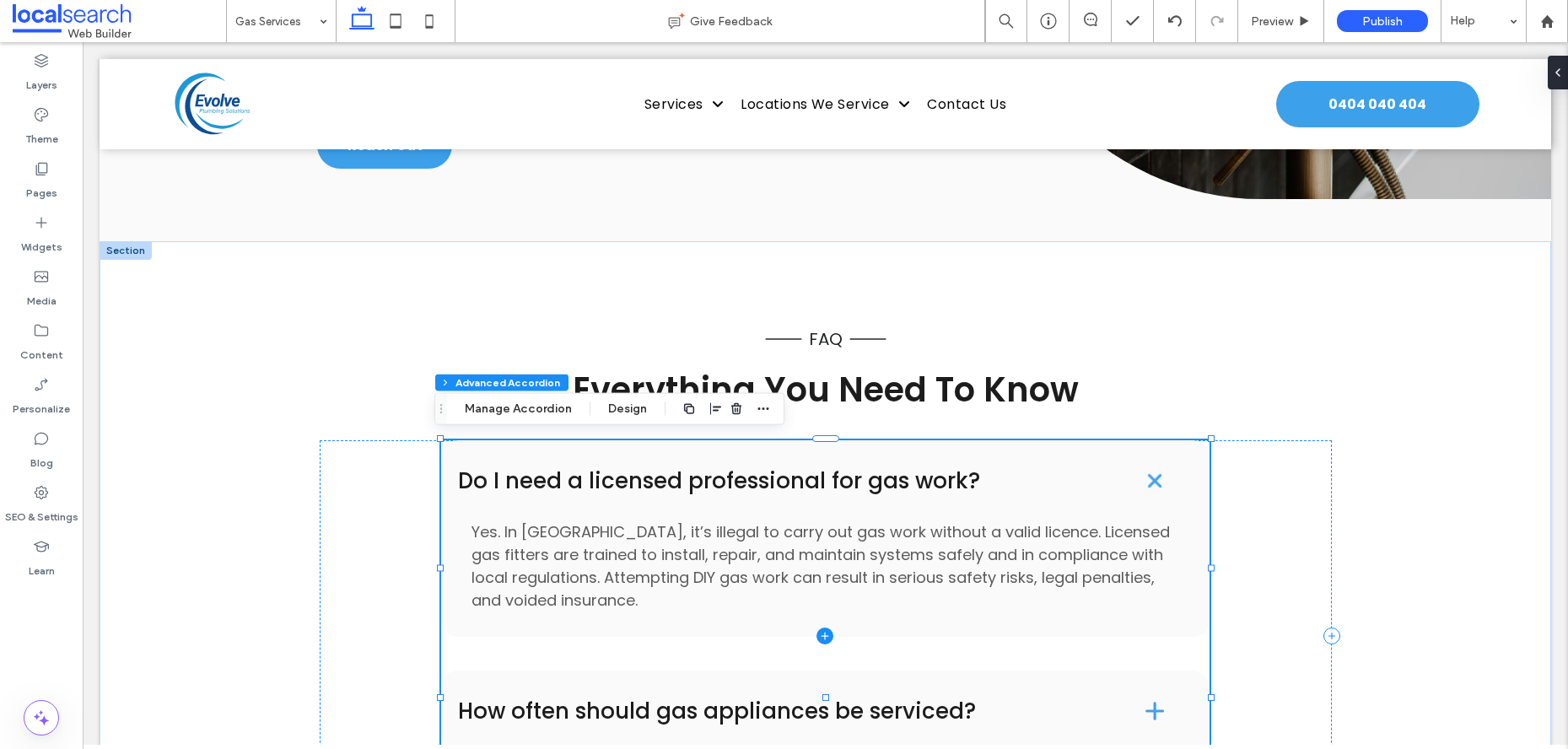
type input "**"
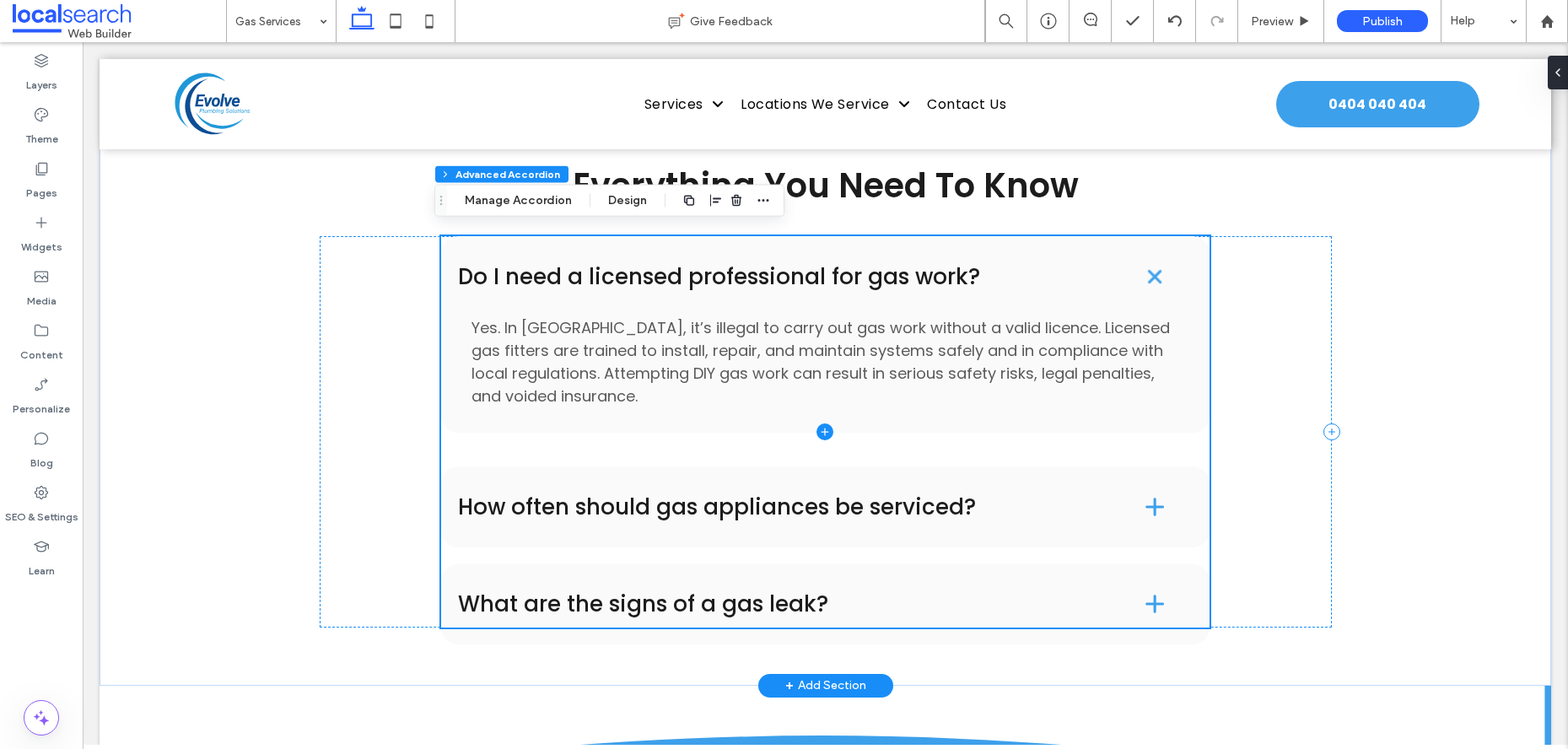
scroll to position [2621, 0]
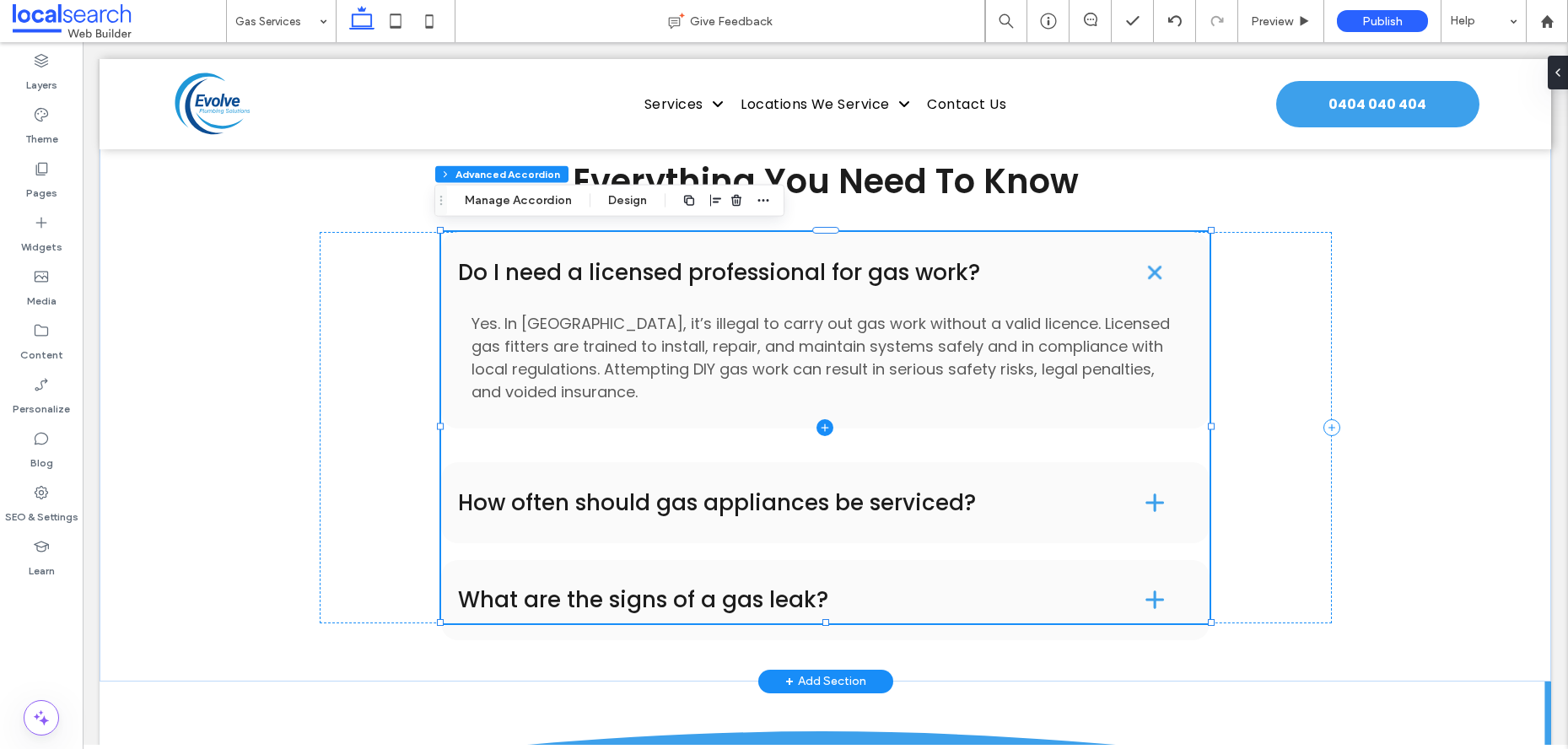
click at [874, 500] on span at bounding box center [825, 427] width 769 height 391
click at [978, 508] on span at bounding box center [825, 427] width 769 height 391
click at [225, 210] on div "FAQ Everything You Need To Know Do I need a licensed professional for gas work?…" at bounding box center [825, 356] width 1452 height 648
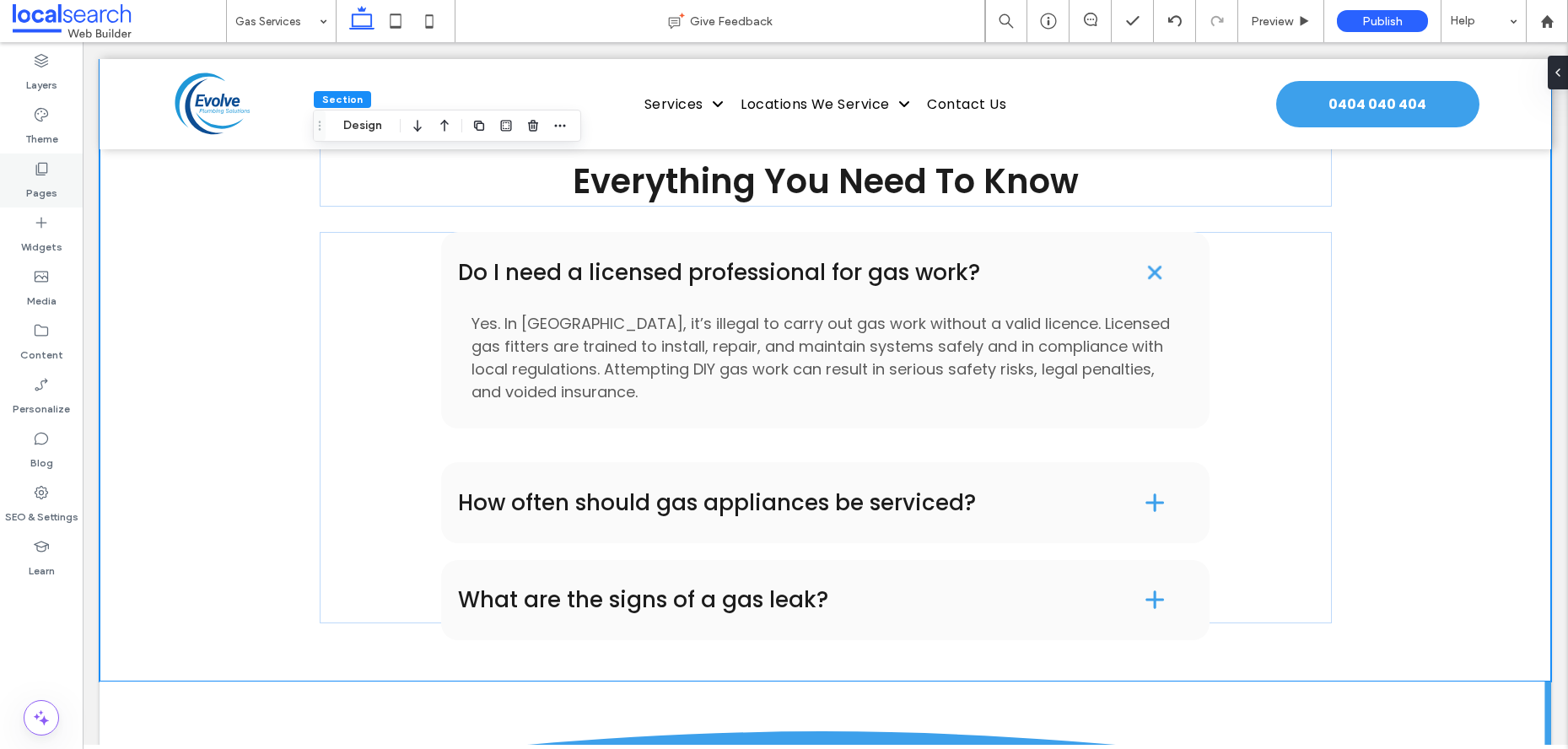
click at [52, 170] on div "Pages" at bounding box center [41, 180] width 83 height 54
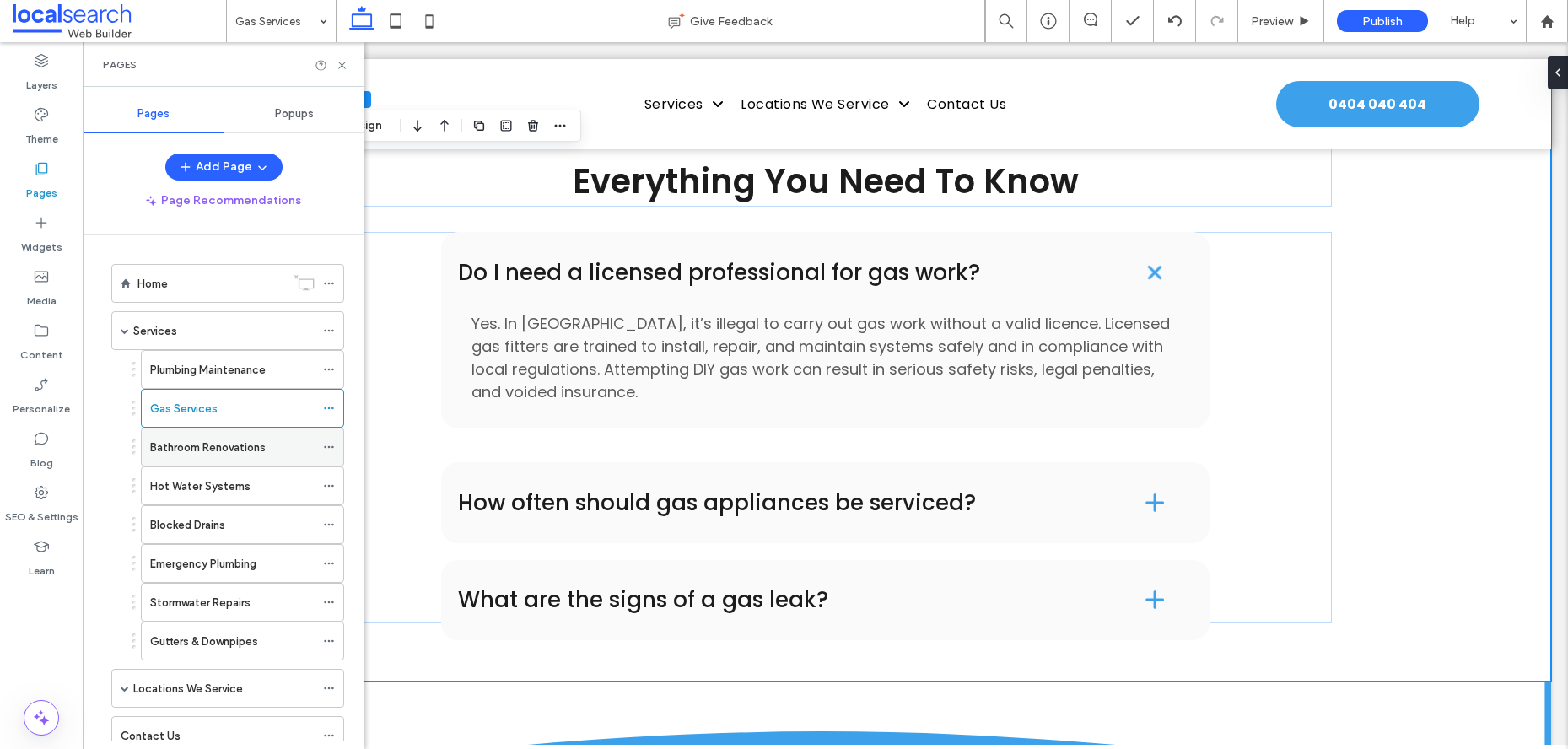
click at [223, 442] on label "Bathroom Renovations" at bounding box center [208, 448] width 115 height 30
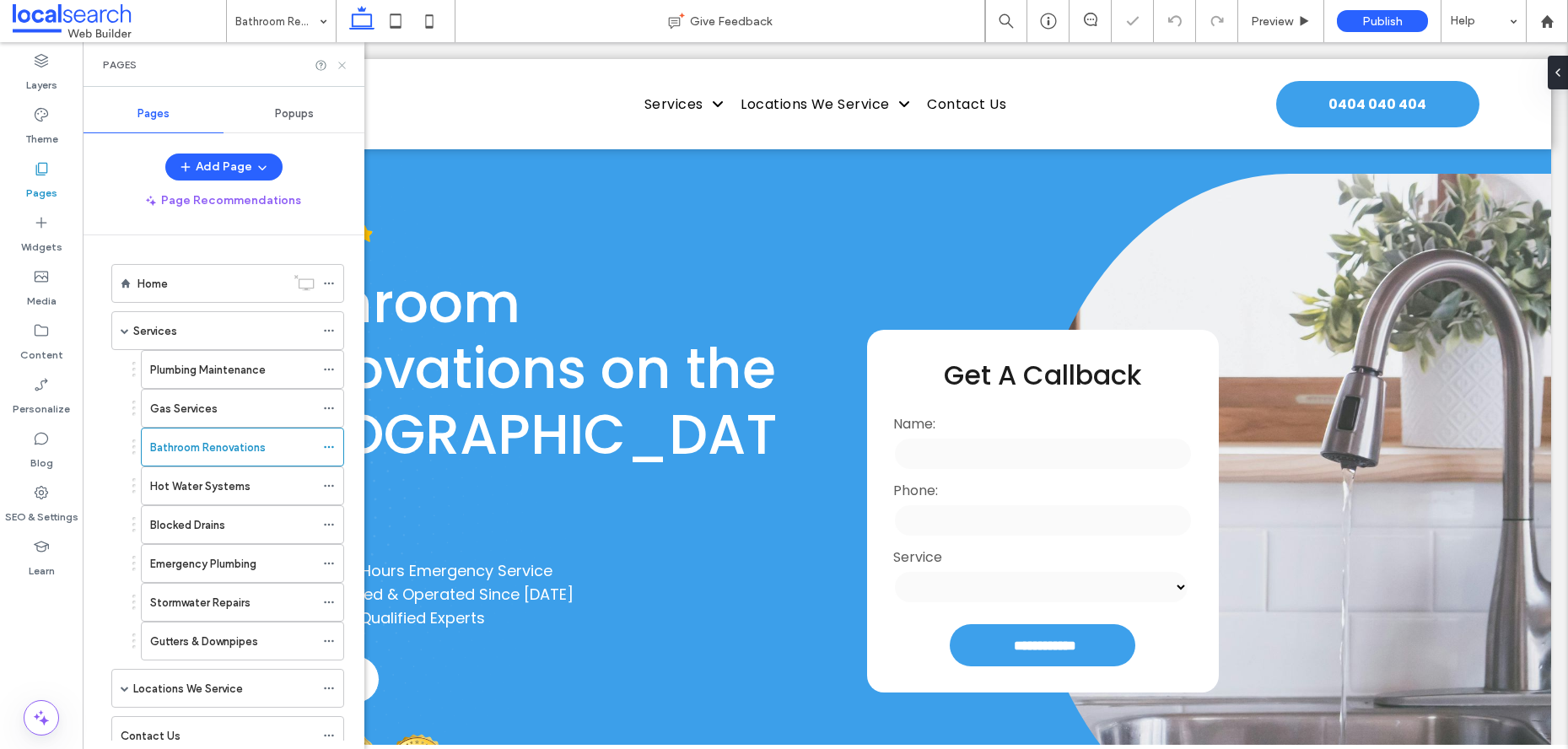
click at [346, 62] on icon at bounding box center [341, 65] width 13 height 13
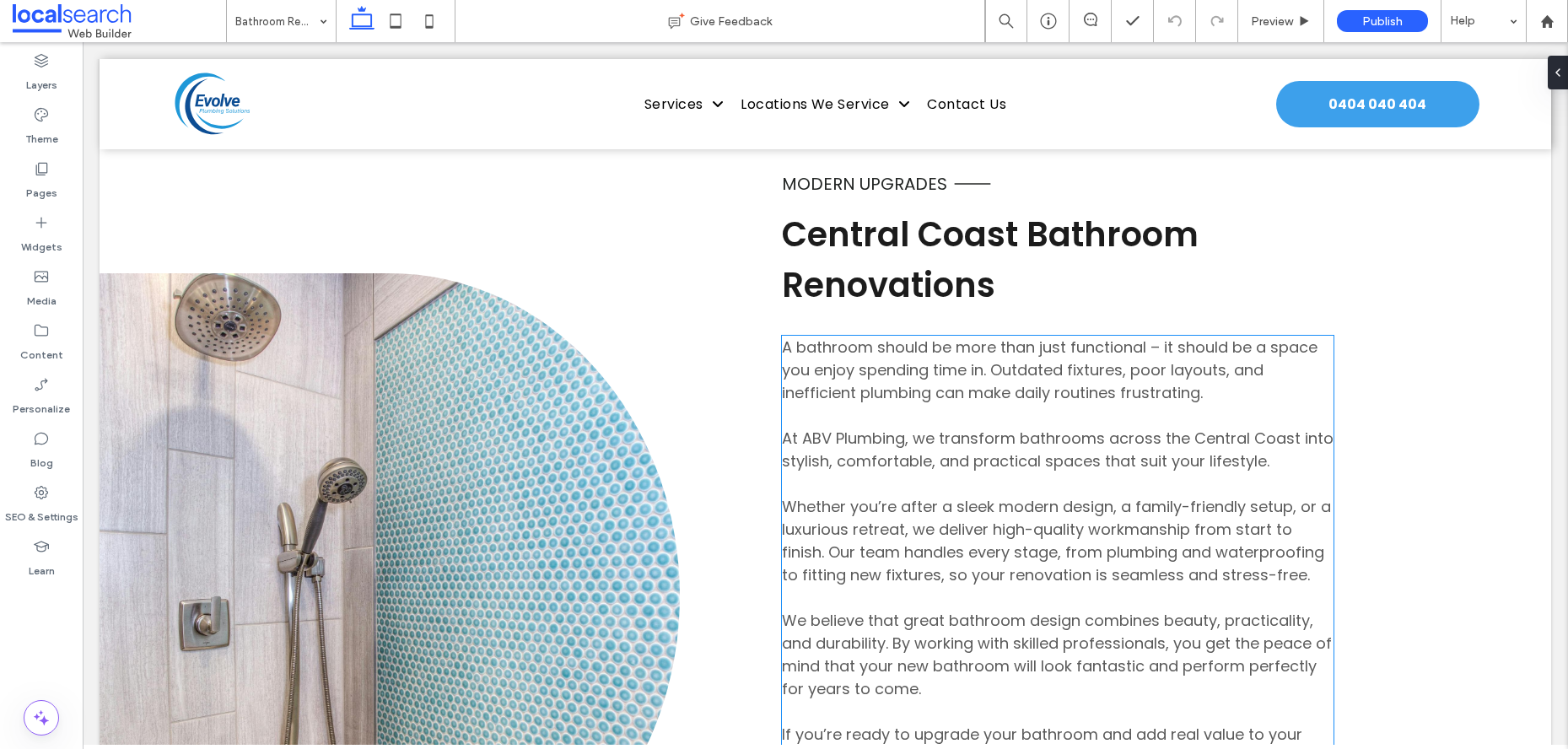
scroll to position [925, 0]
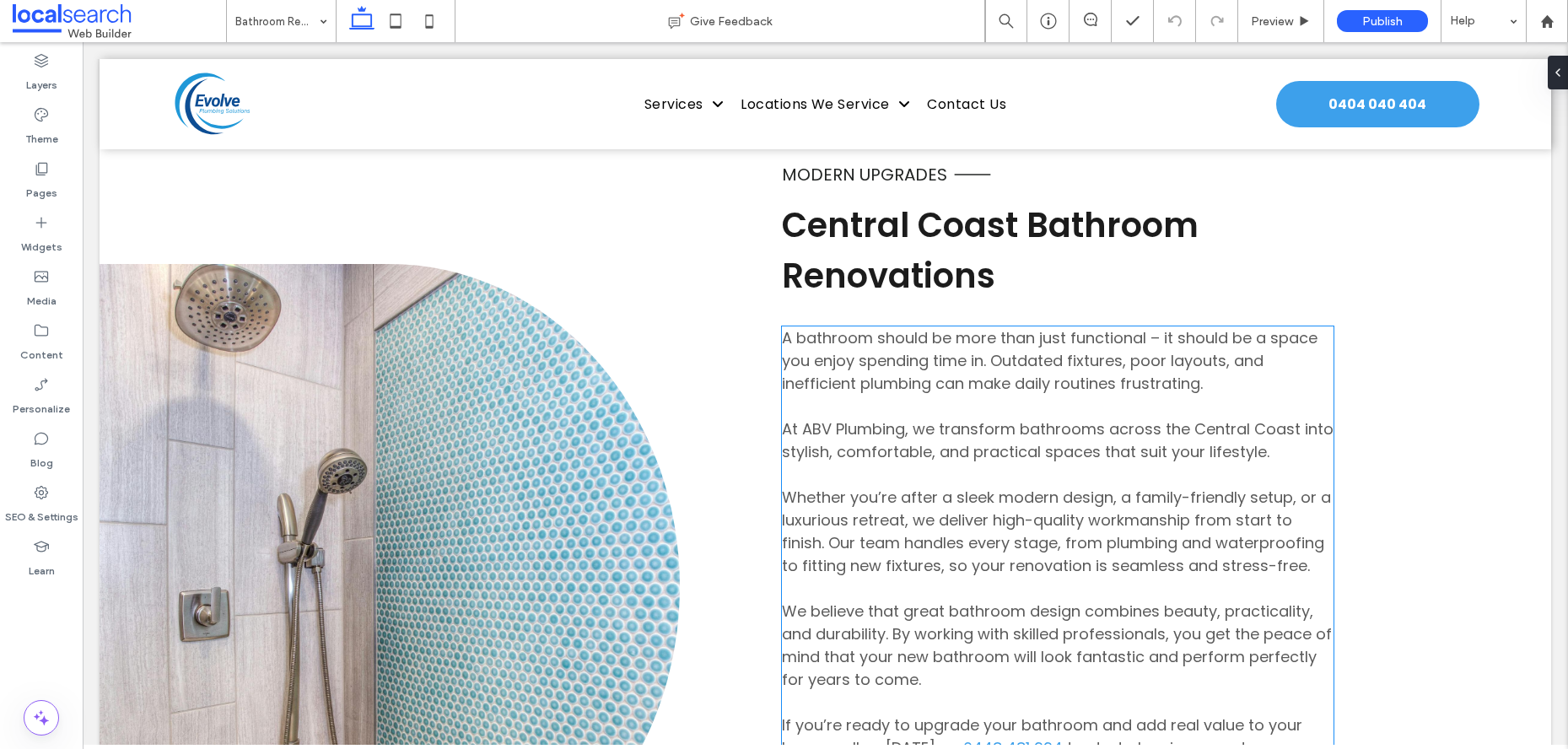
click at [1151, 328] on span "A bathroom should be more than just functional – it should be a space you enjoy…" at bounding box center [1050, 361] width 535 height 67
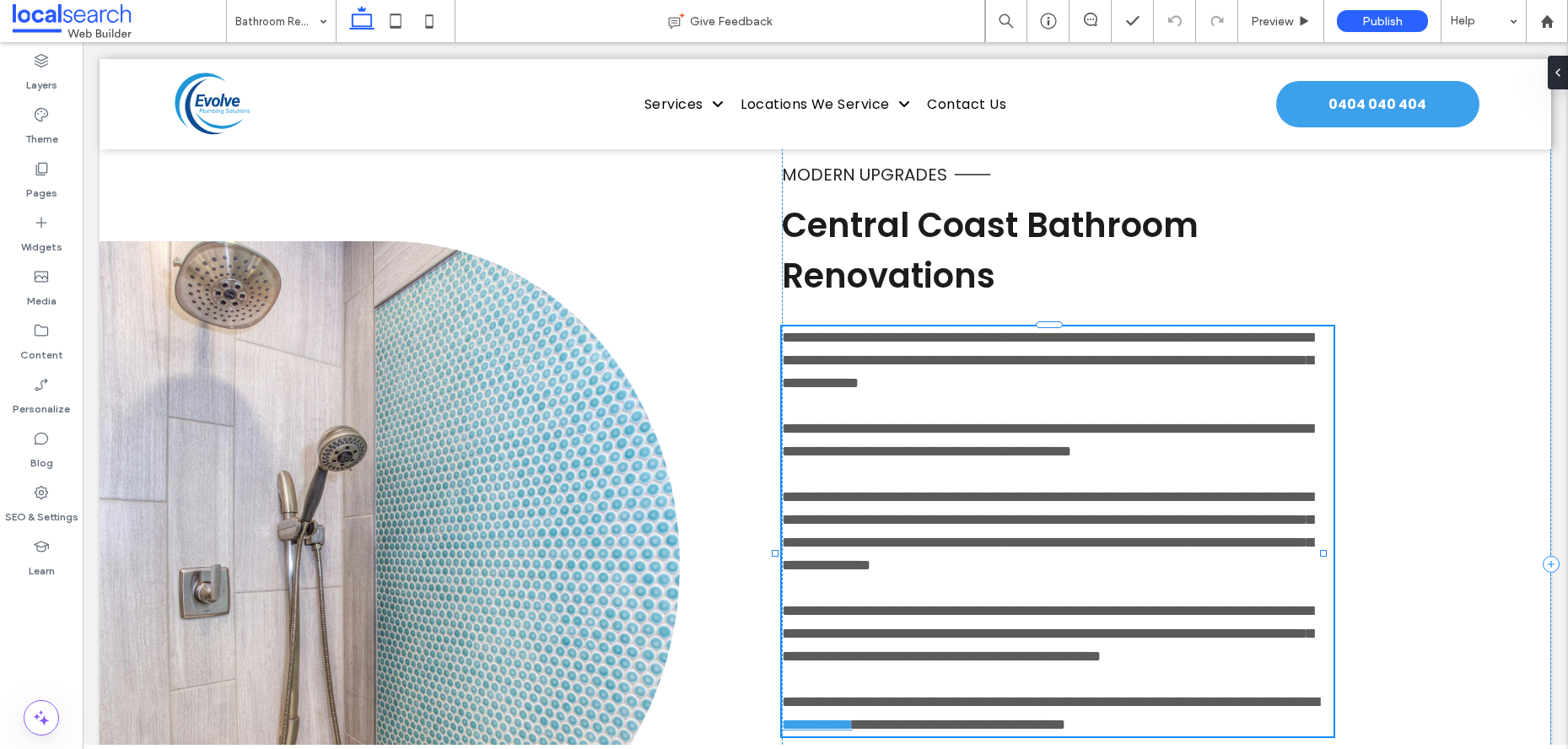
type input "*******"
type input "**"
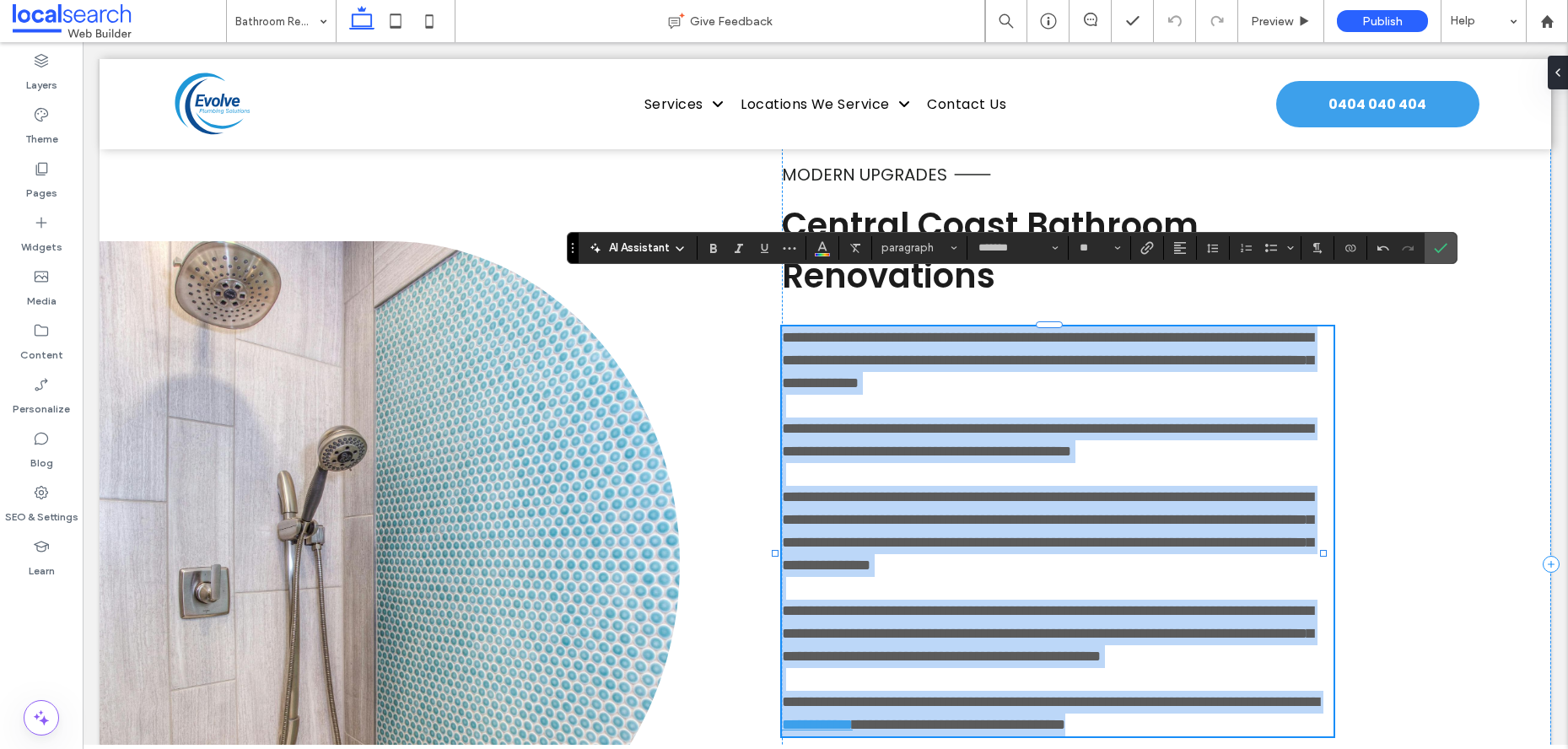
click at [1155, 343] on span "**********" at bounding box center [1048, 360] width 531 height 61
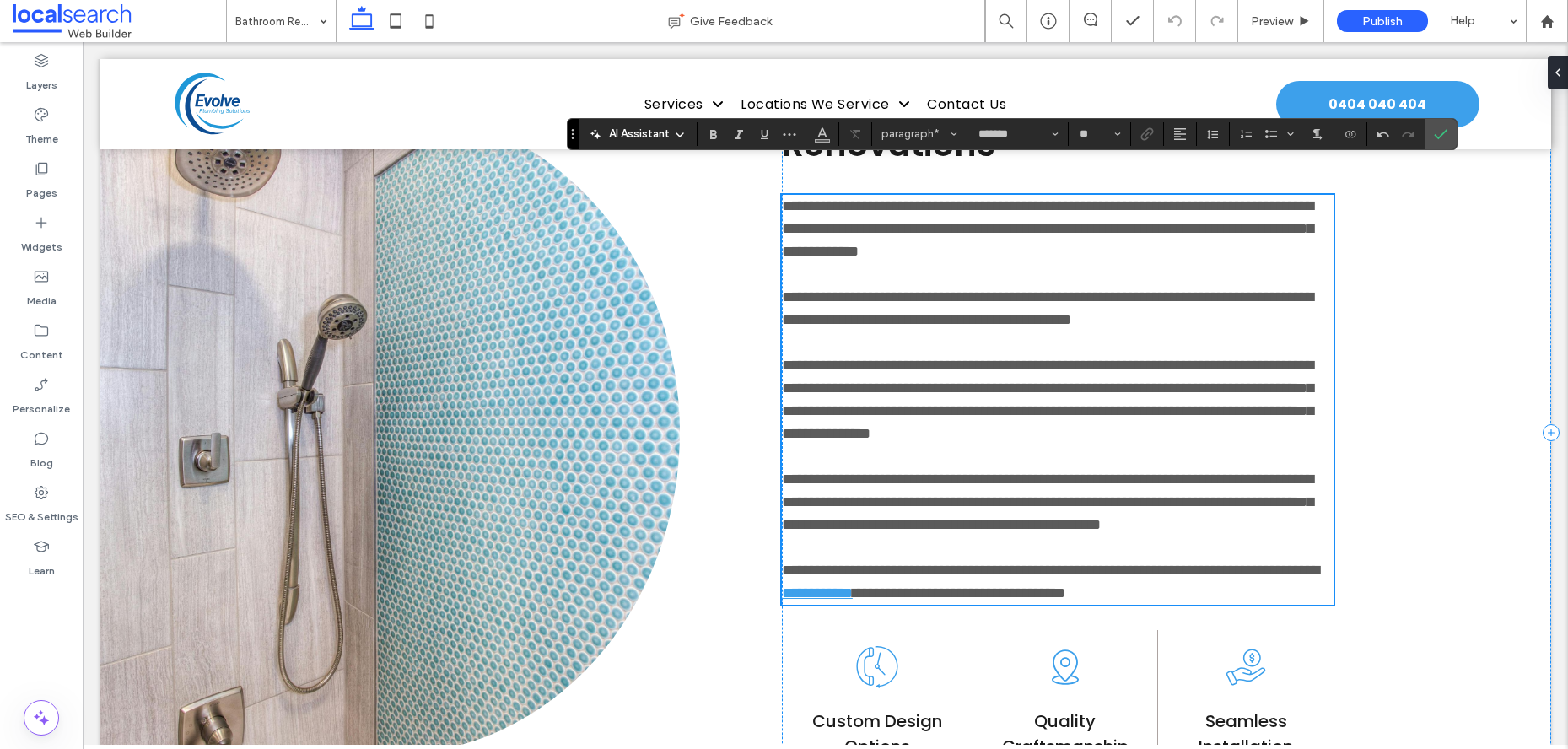
scroll to position [1060, 0]
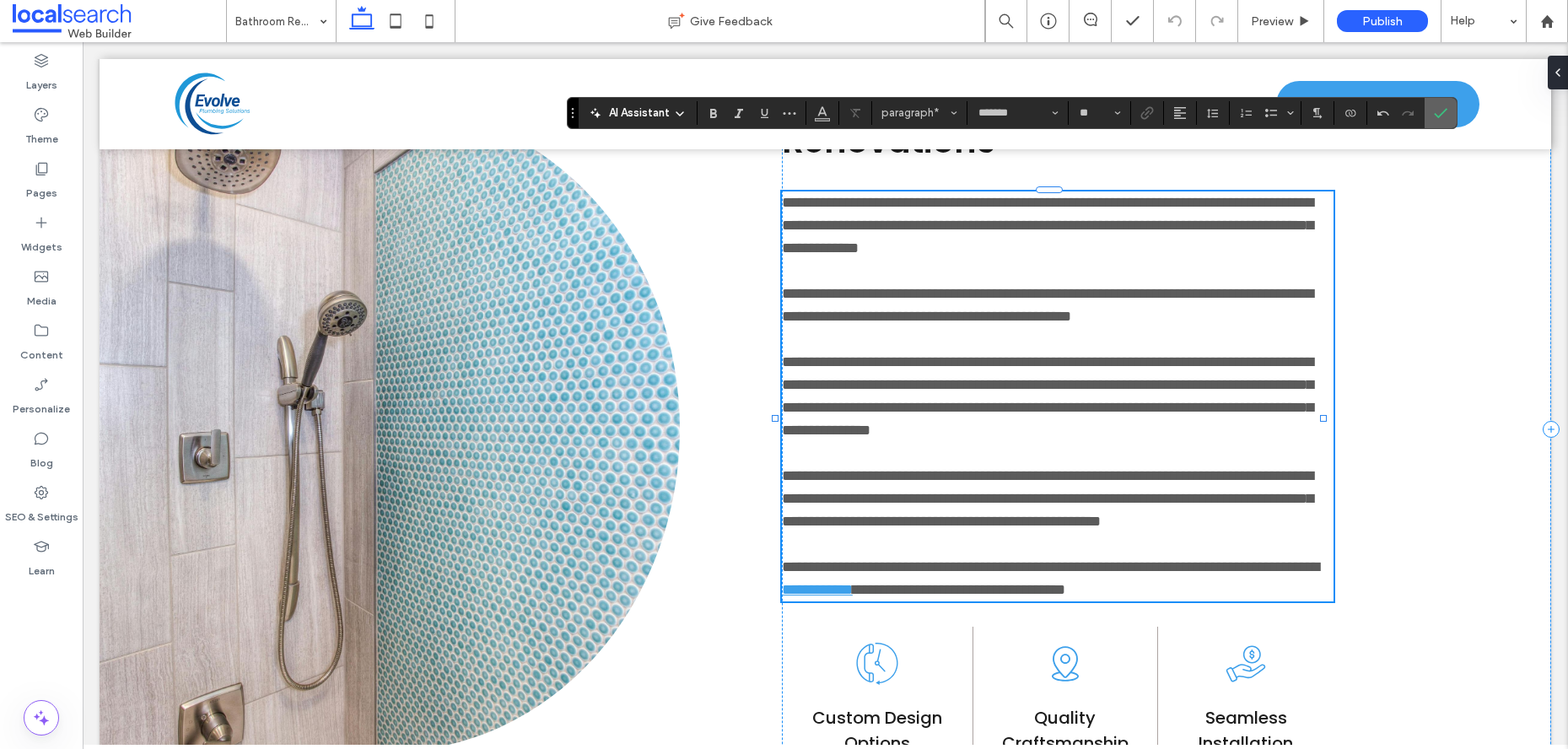
click at [1434, 120] on span "Confirm" at bounding box center [1438, 112] width 8 height 31
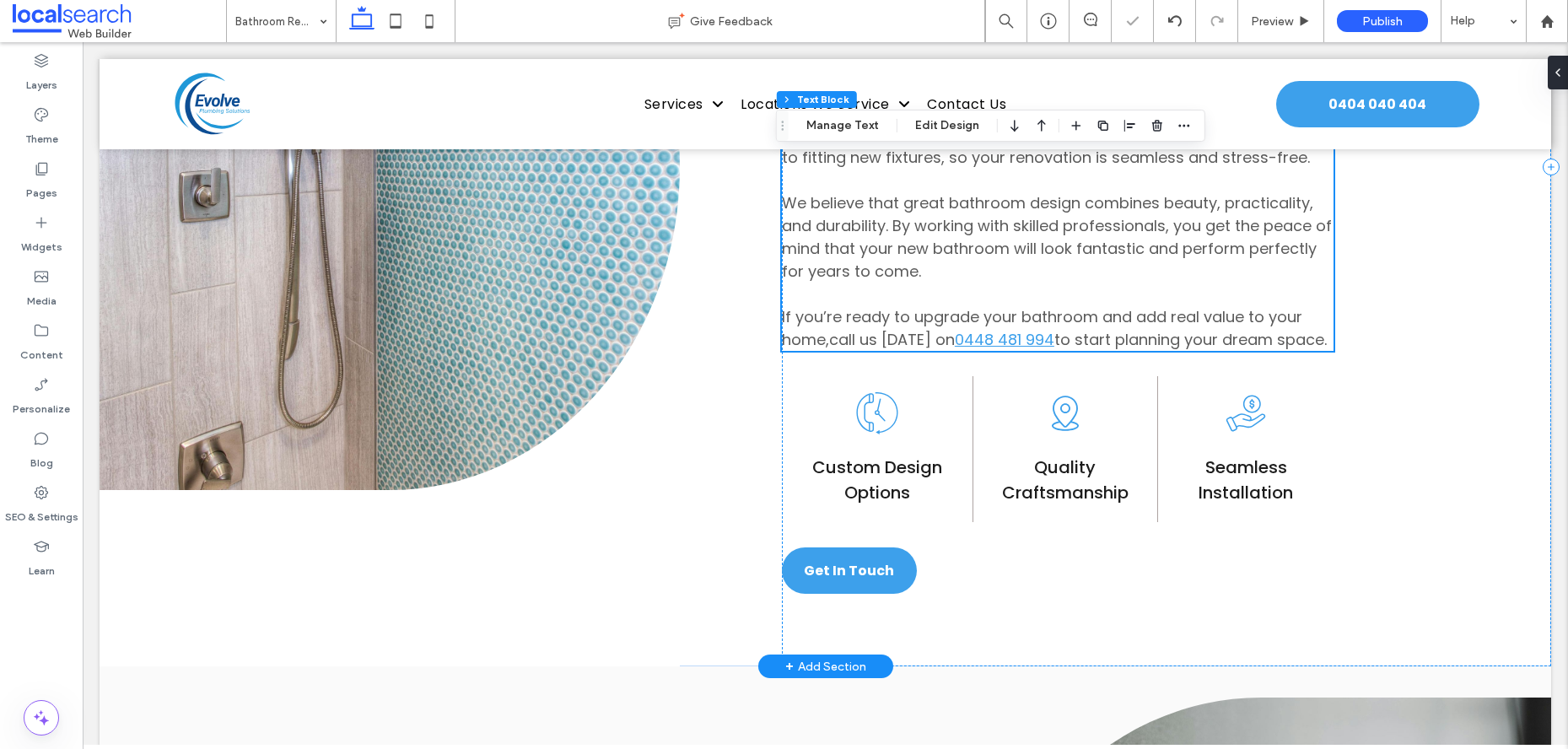
scroll to position [1482, 0]
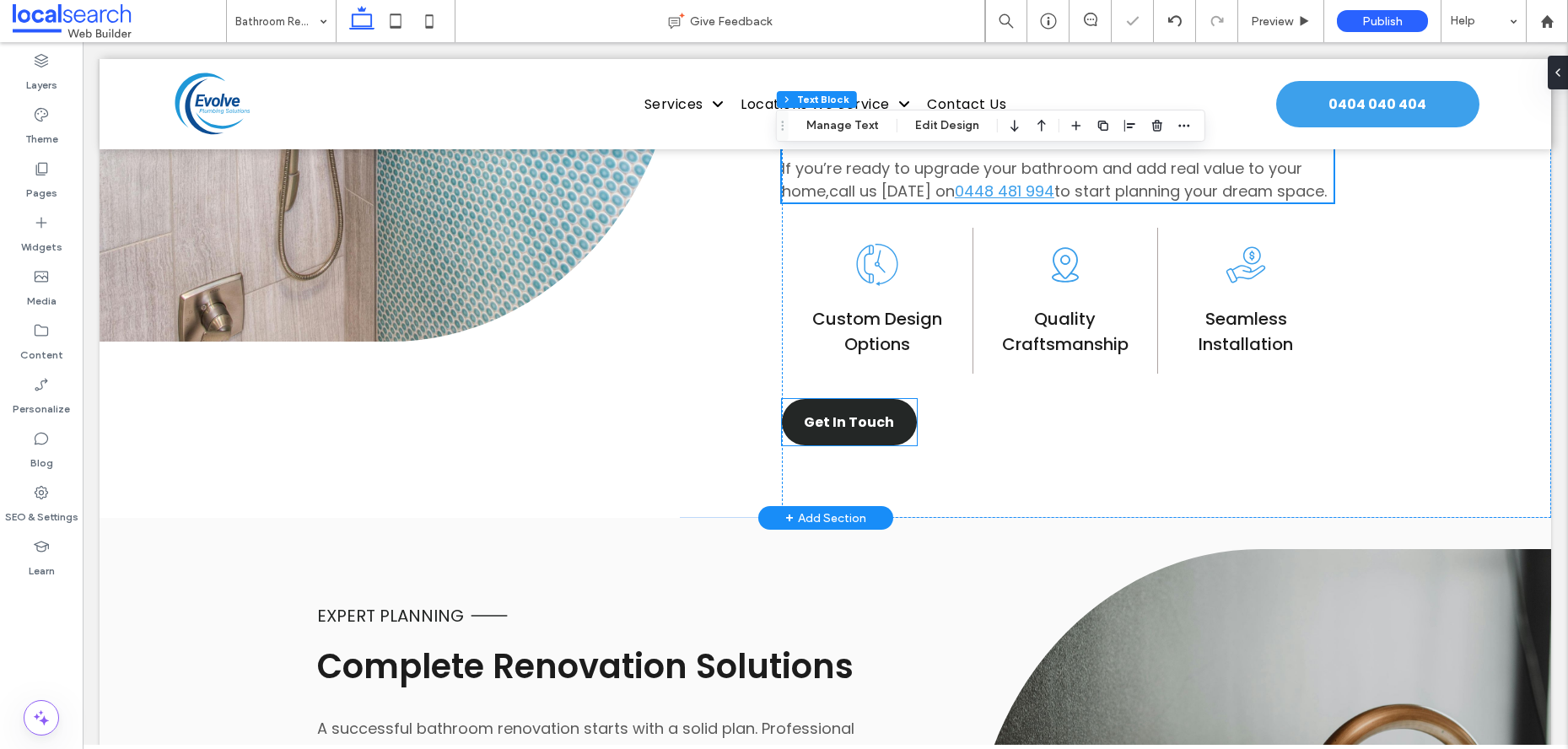
click at [843, 406] on link "Get In Touch" at bounding box center [849, 422] width 135 height 46
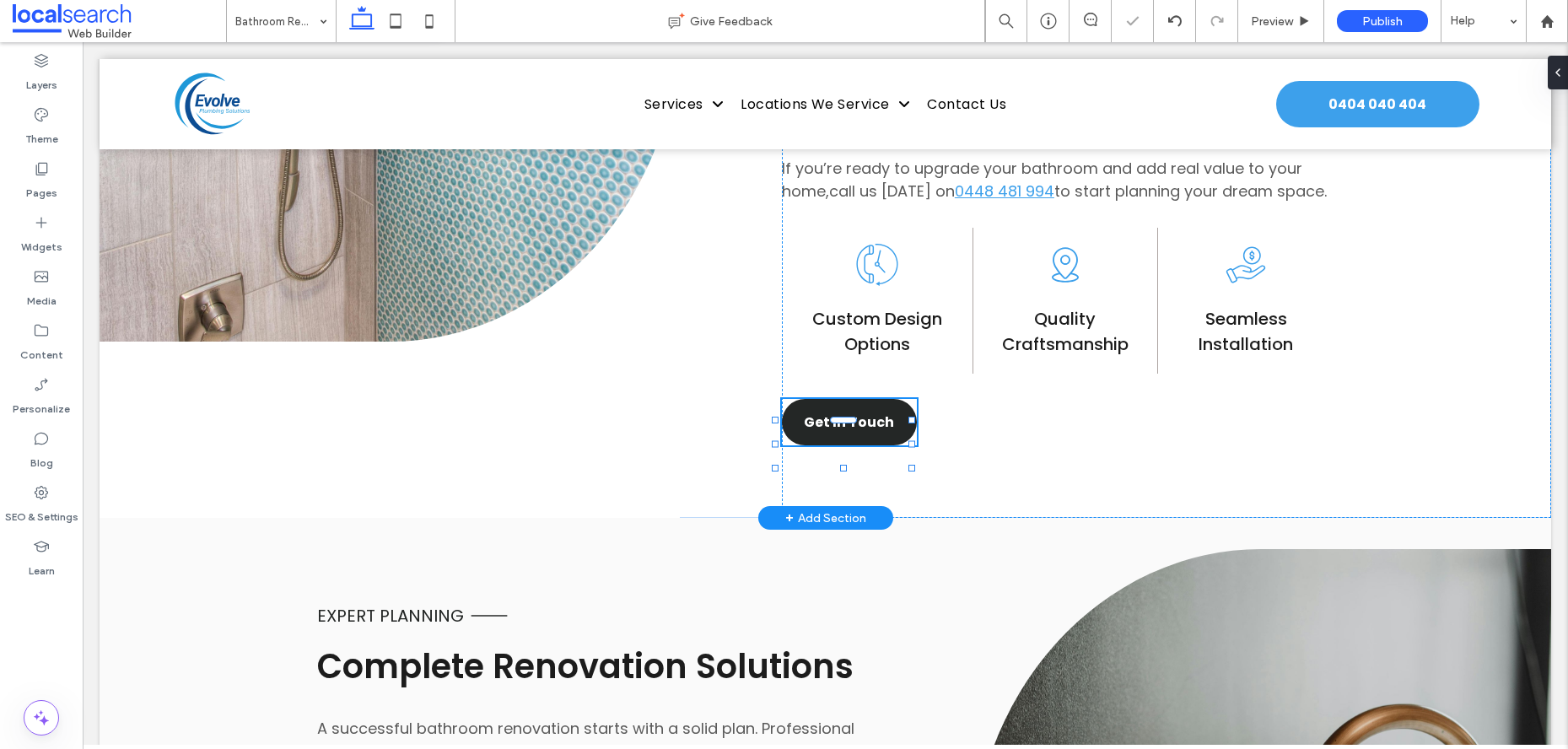
click at [843, 406] on link "Get In Touch" at bounding box center [849, 422] width 135 height 46
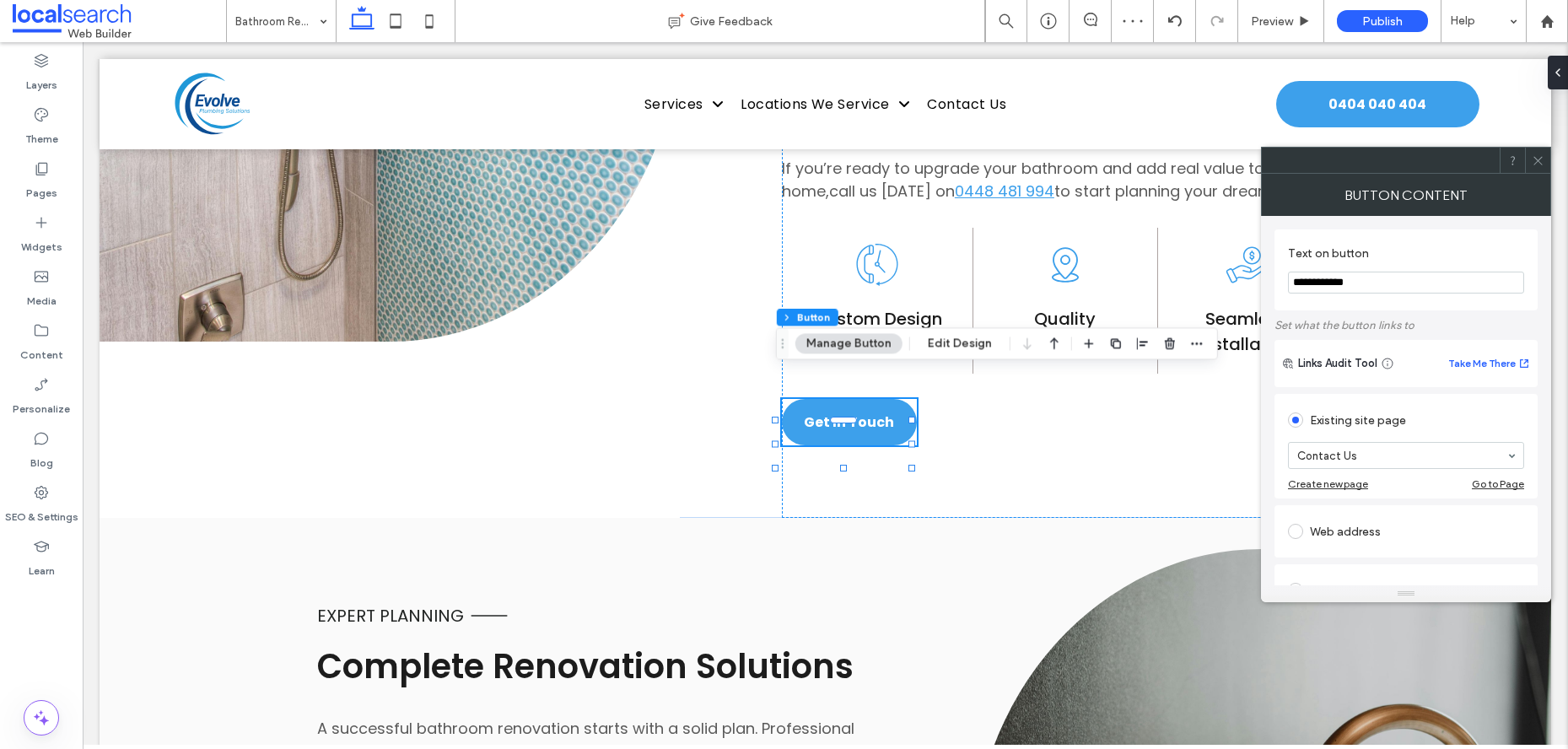
click at [1540, 166] on span at bounding box center [1538, 160] width 13 height 26
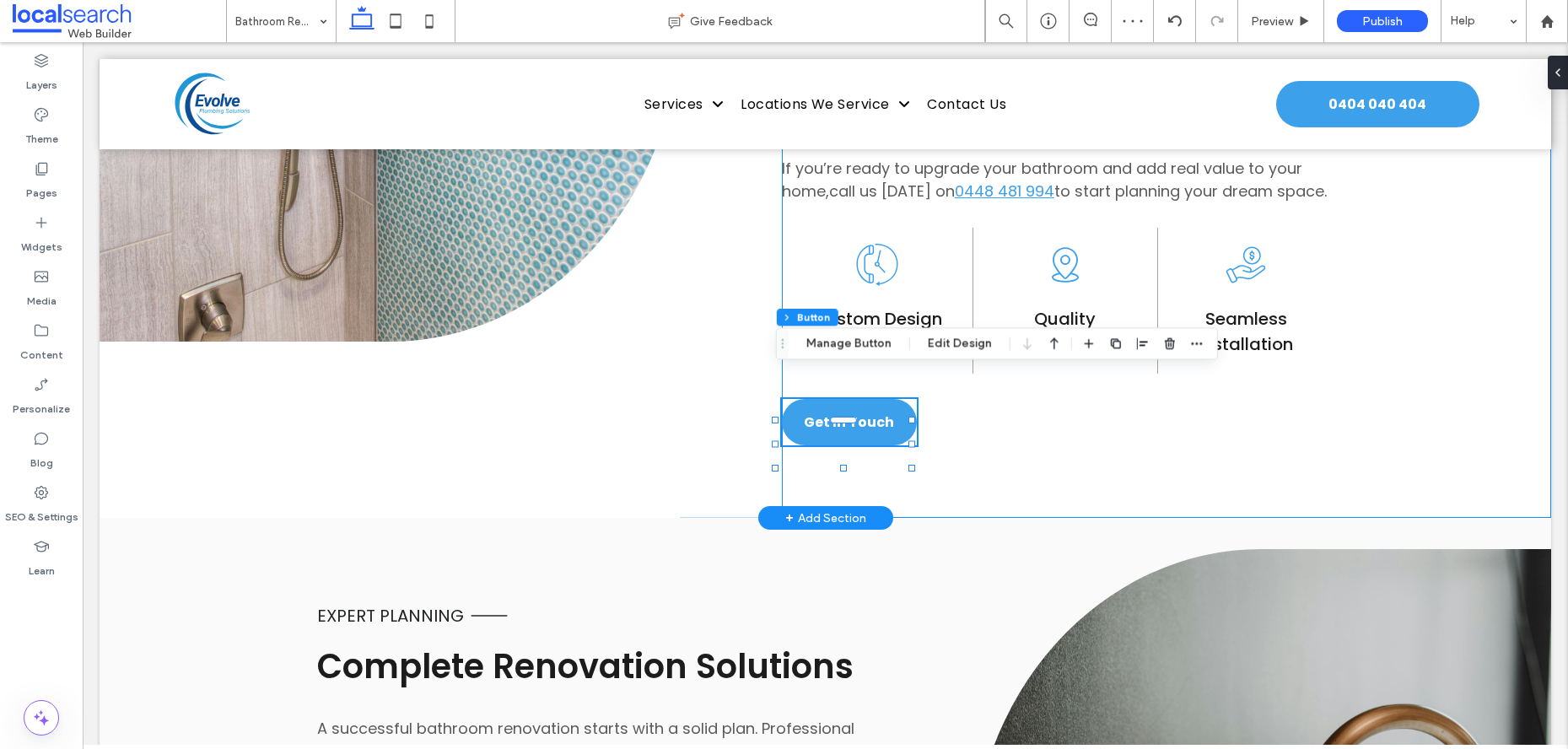
click at [1043, 454] on div "Modern Upgrades Central Coast Bathroom Renovations A bathroom should be more th…" at bounding box center [1167, 19] width 769 height 998
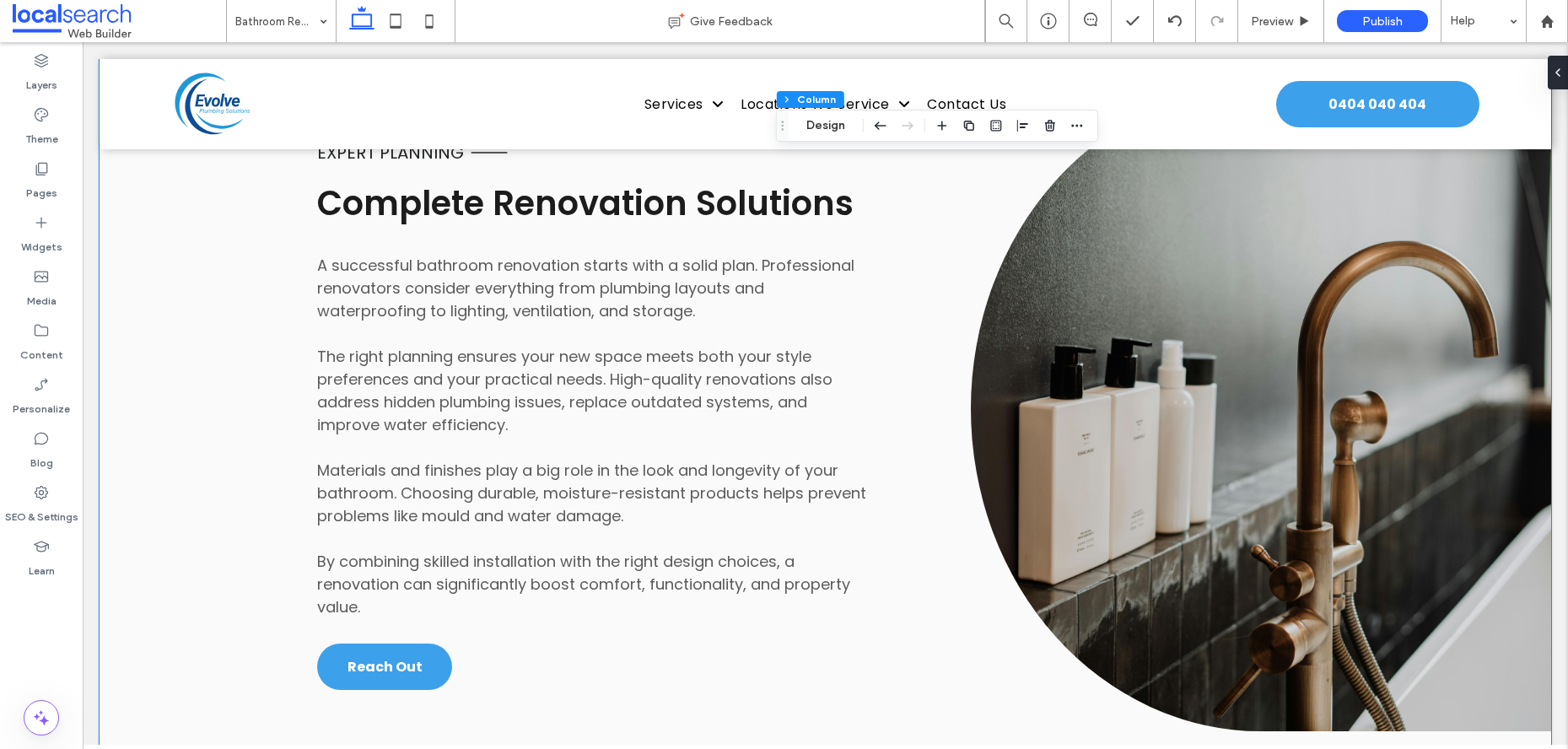
scroll to position [1948, 0]
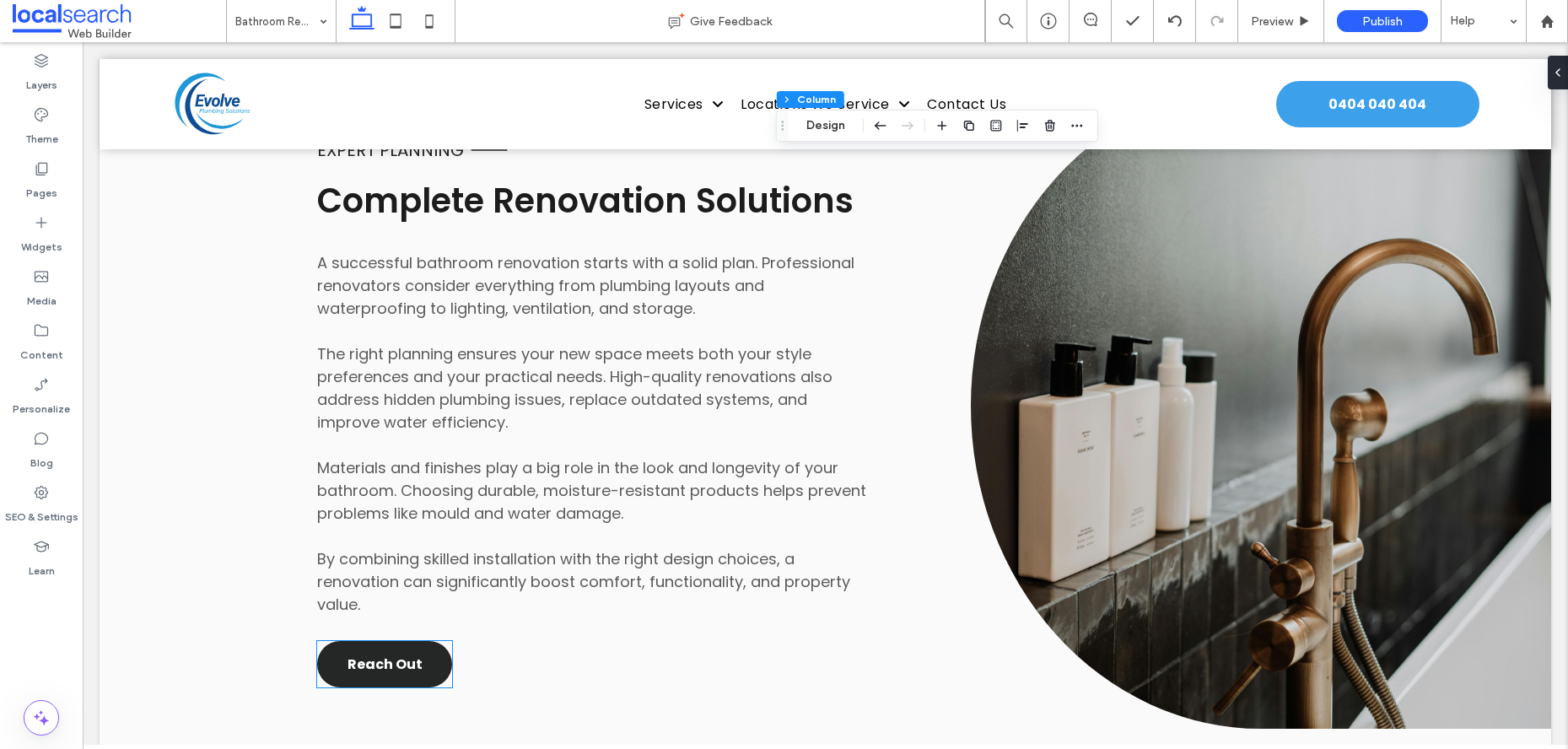
click at [405, 650] on link "Reach Out" at bounding box center [384, 664] width 135 height 46
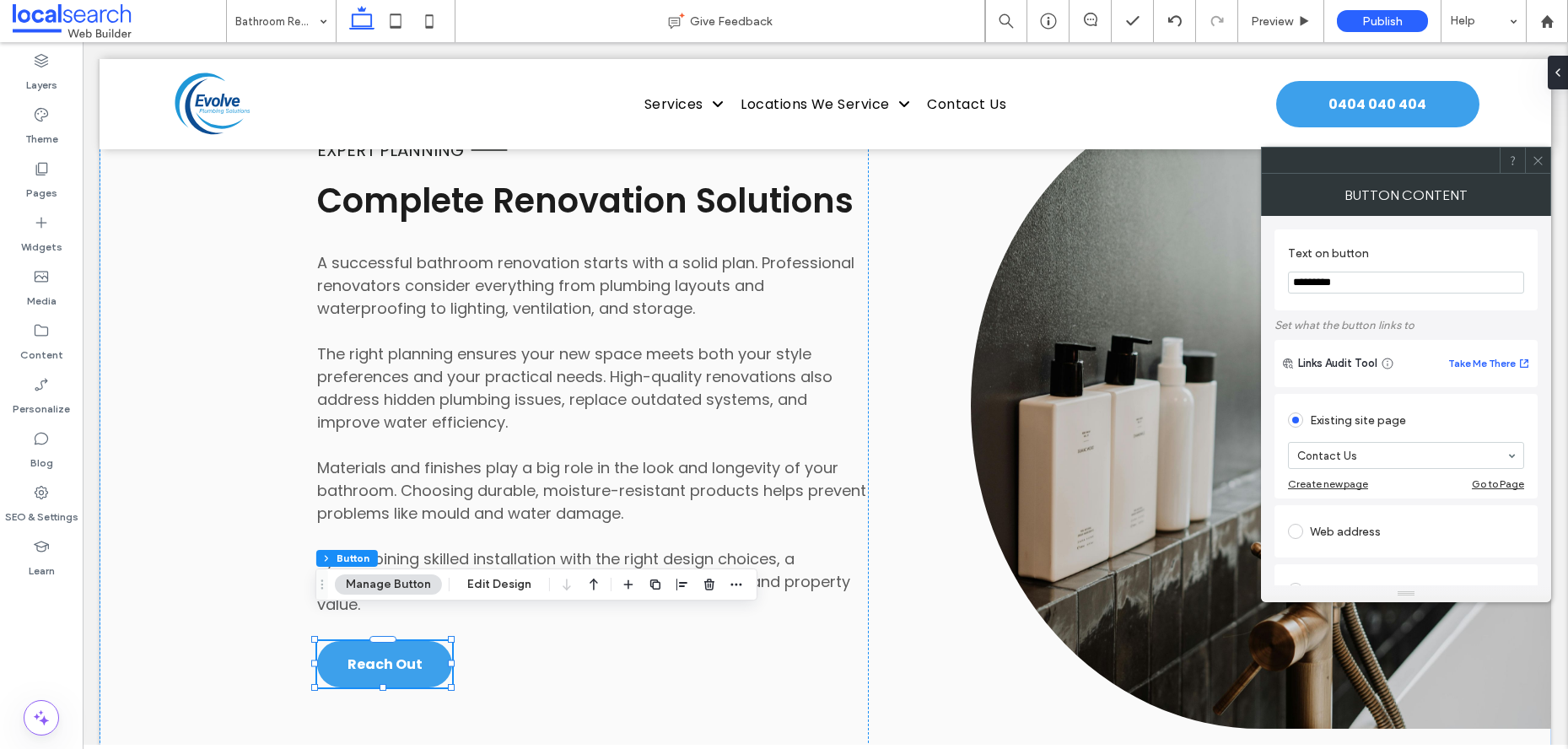
click at [1545, 165] on div at bounding box center [1538, 160] width 26 height 26
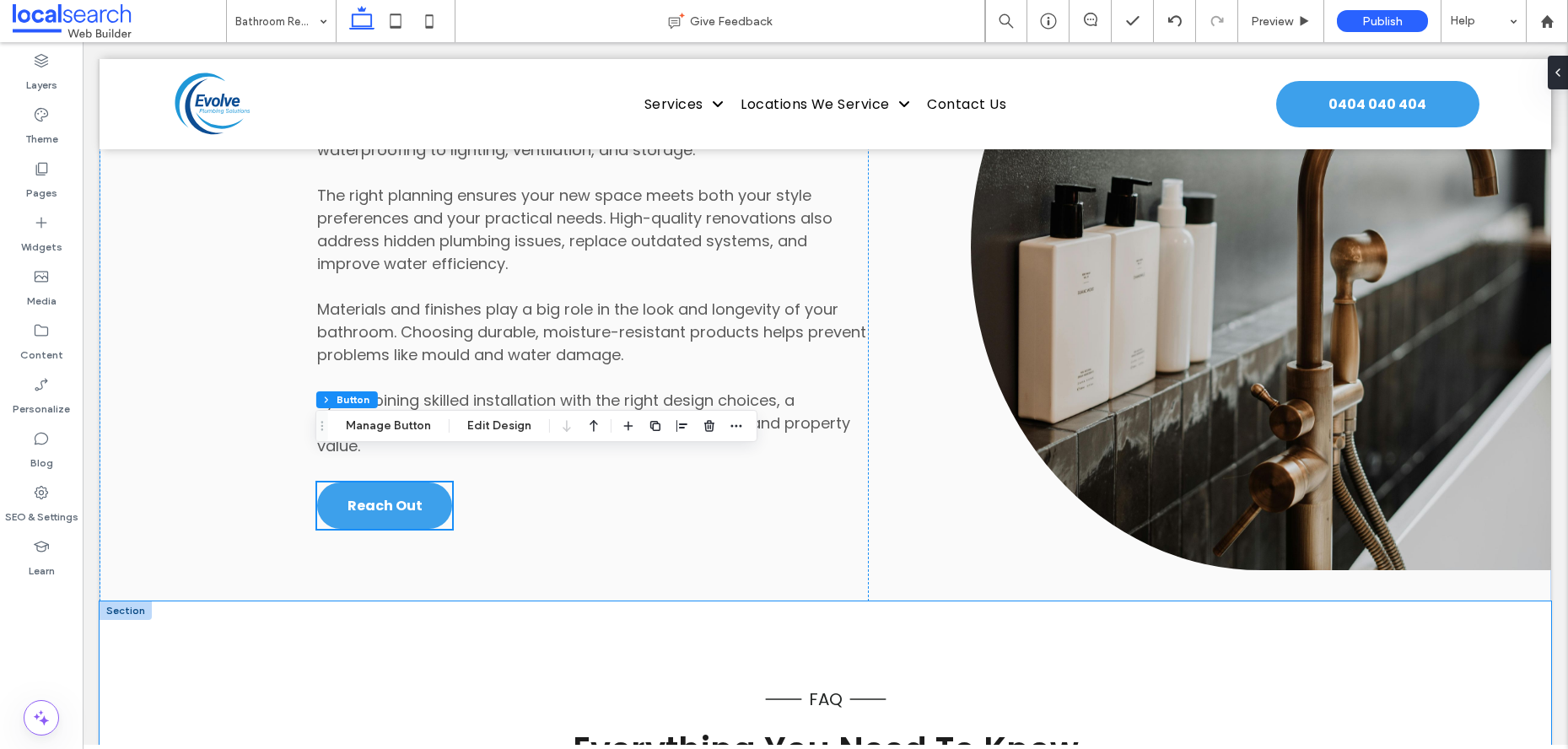
scroll to position [2405, 0]
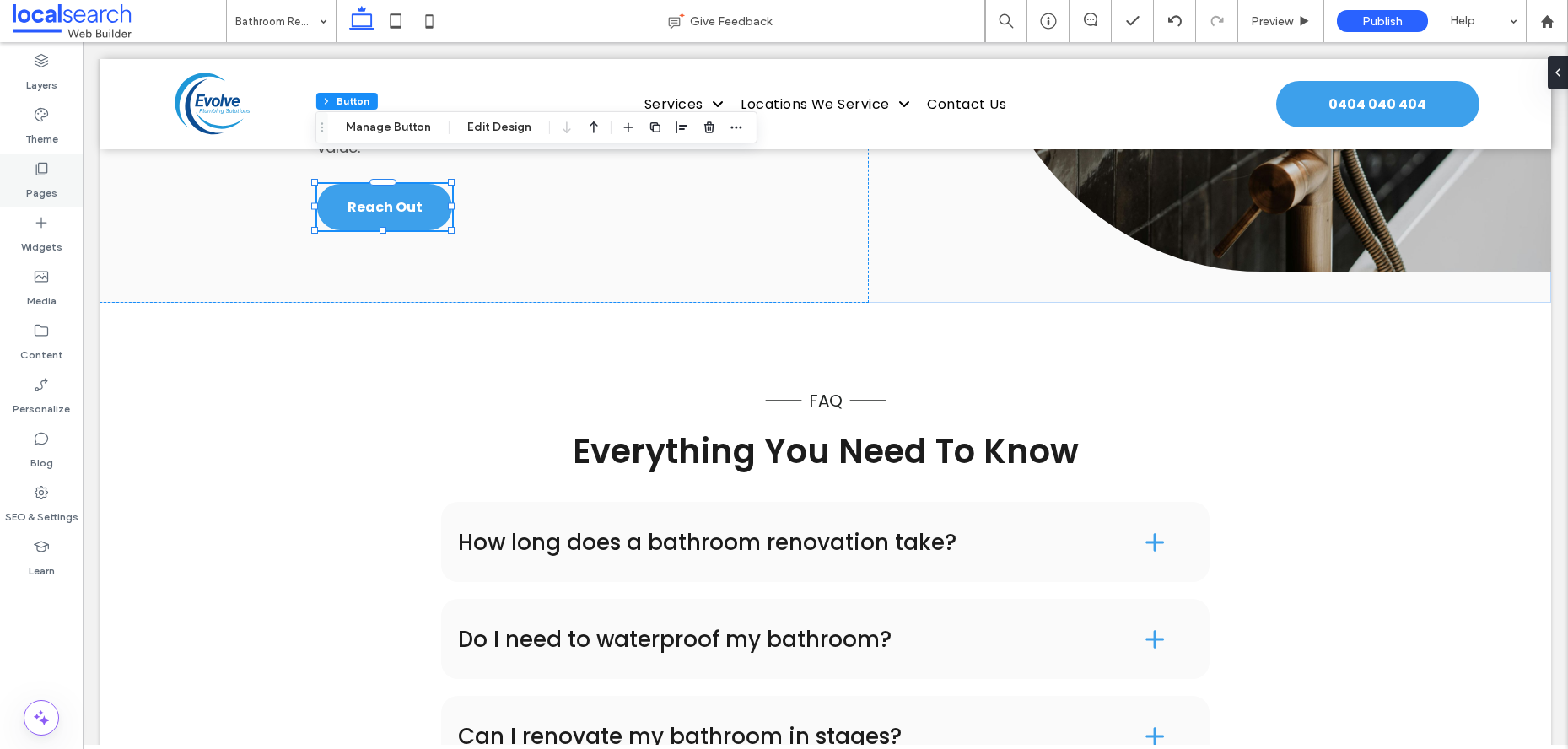
click at [32, 188] on label "Pages" at bounding box center [42, 189] width 31 height 24
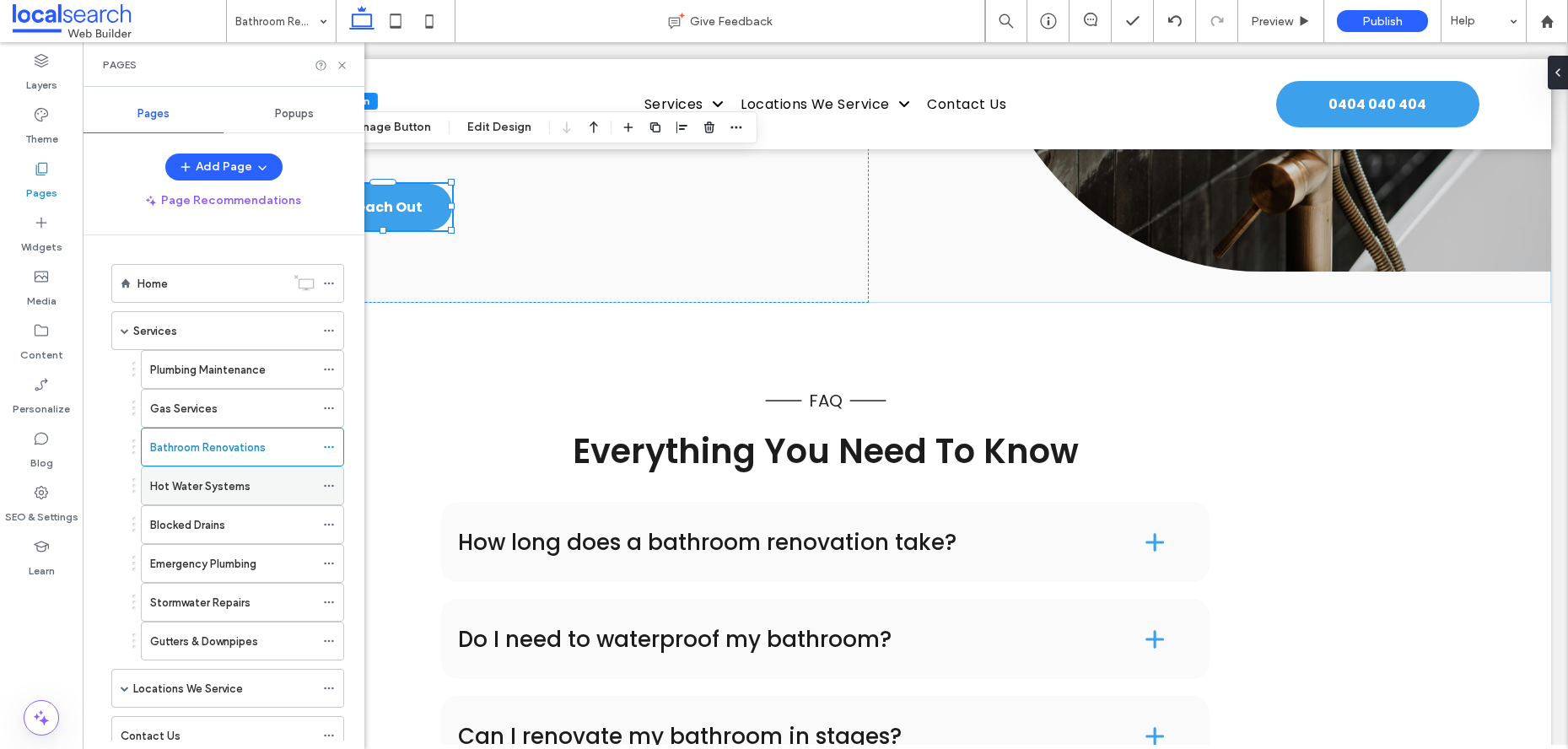
click at [216, 482] on label "Hot Water Systems" at bounding box center [201, 486] width 100 height 30
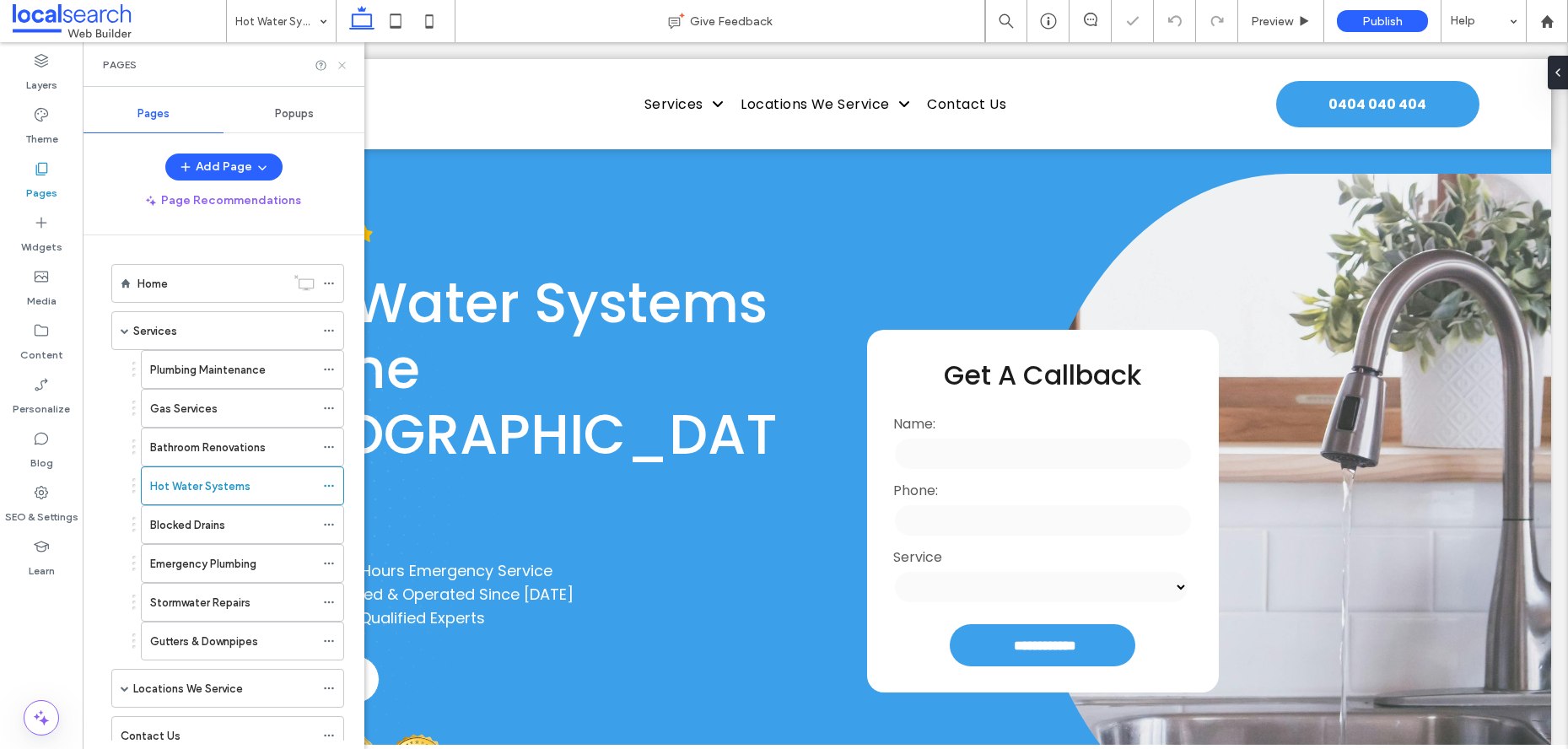
click at [341, 64] on use at bounding box center [341, 65] width 7 height 7
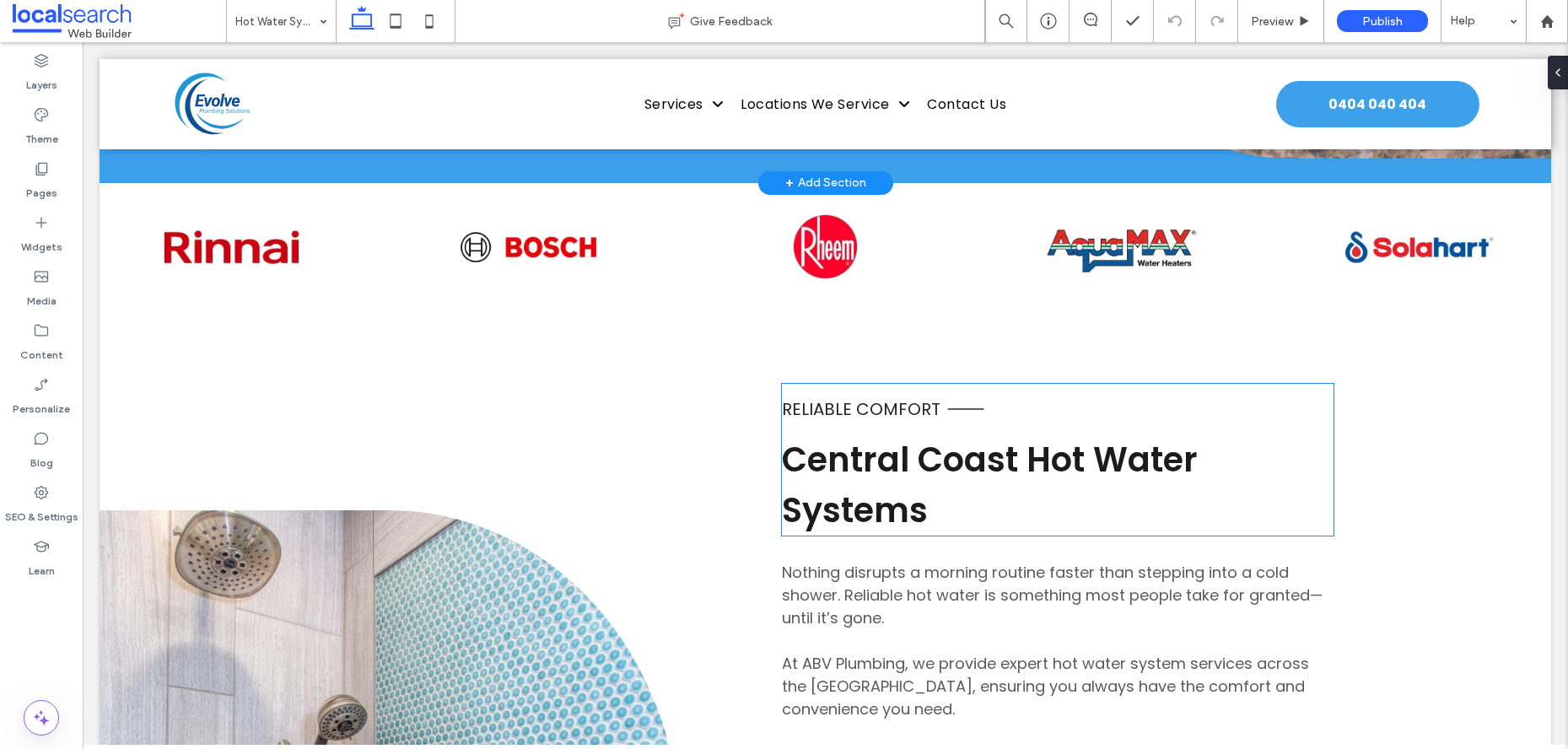
scroll to position [861, 0]
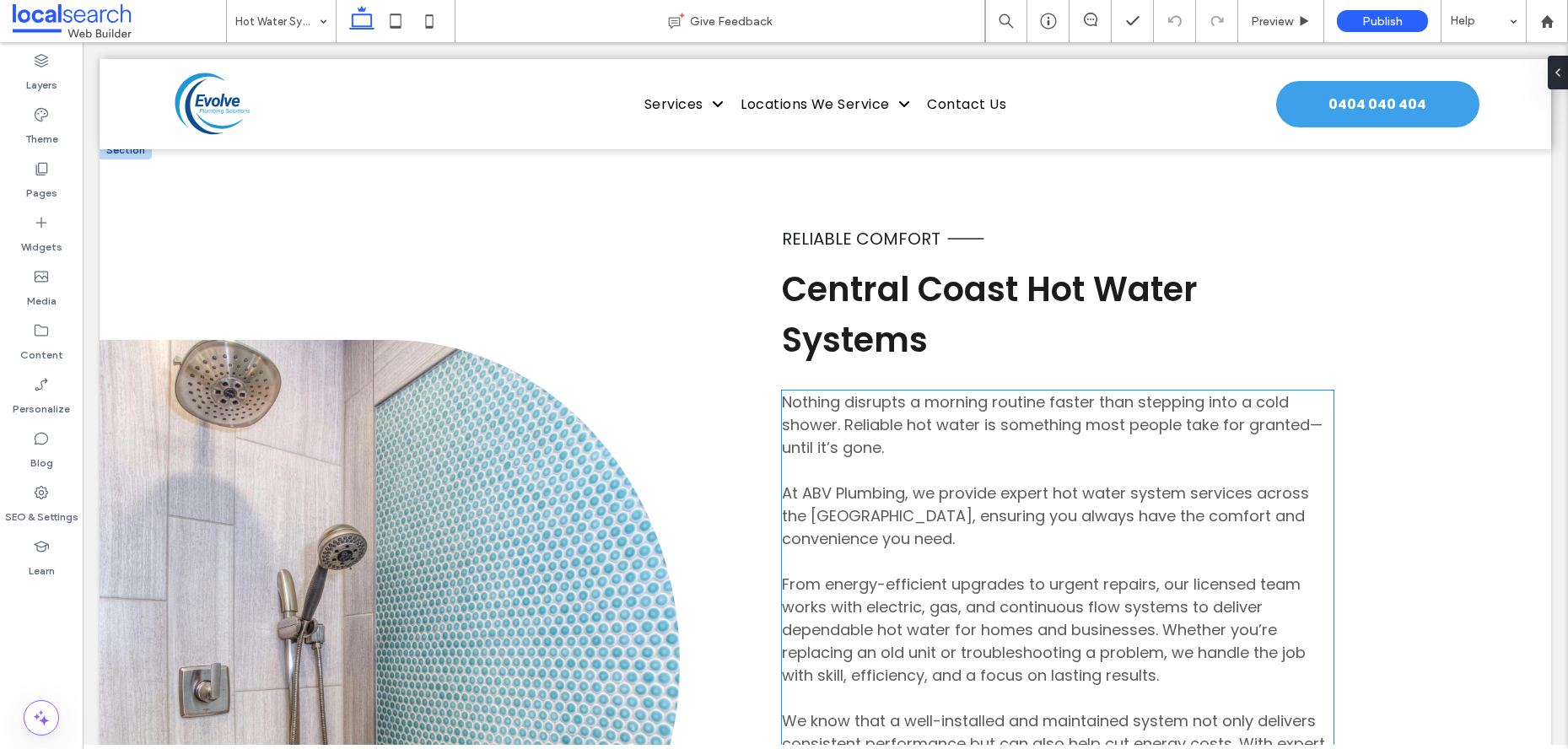
click at [1268, 392] on span "Nothing disrupts a morning routine faster than stepping into a cold shower. Rel…" at bounding box center [1053, 425] width 541 height 67
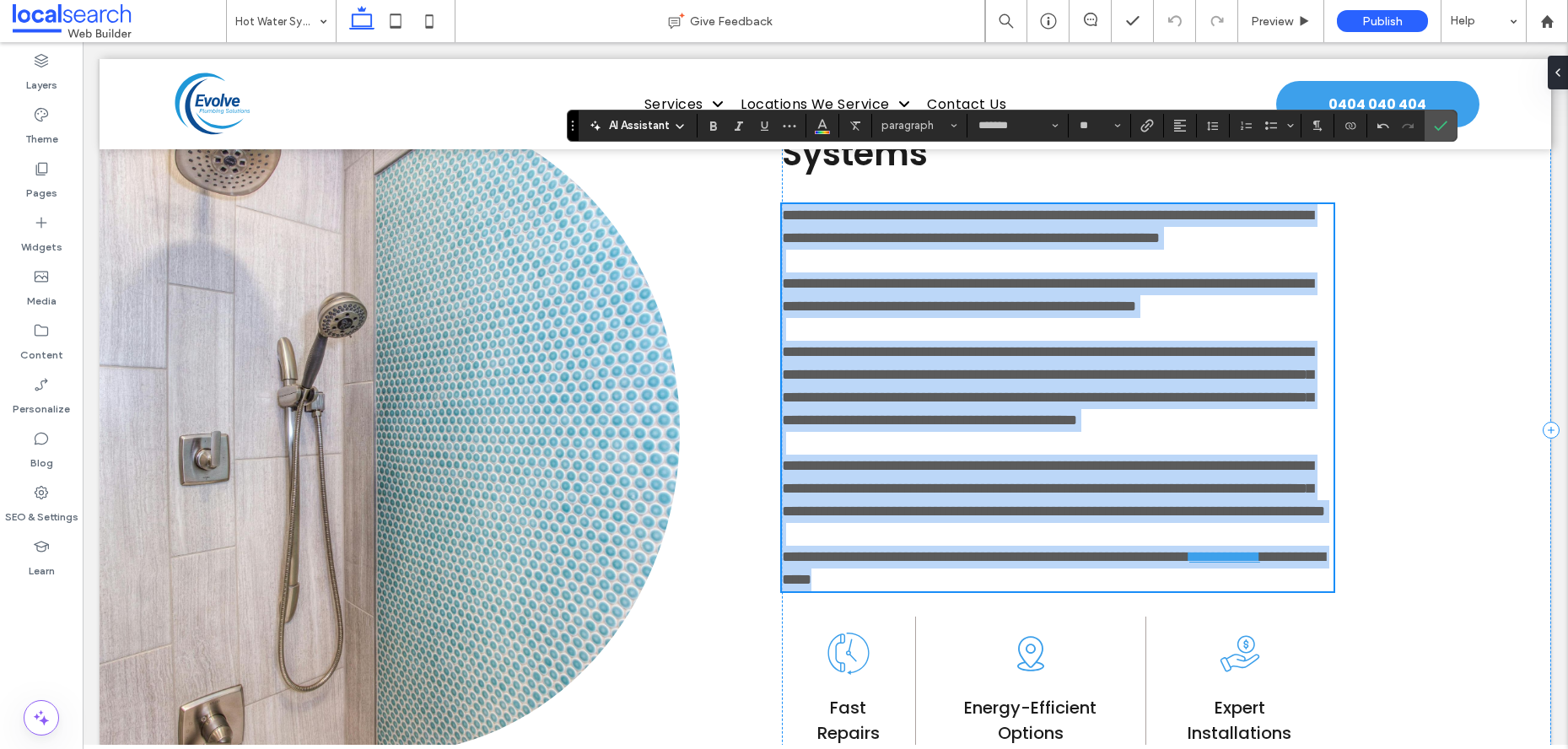
scroll to position [1016, 0]
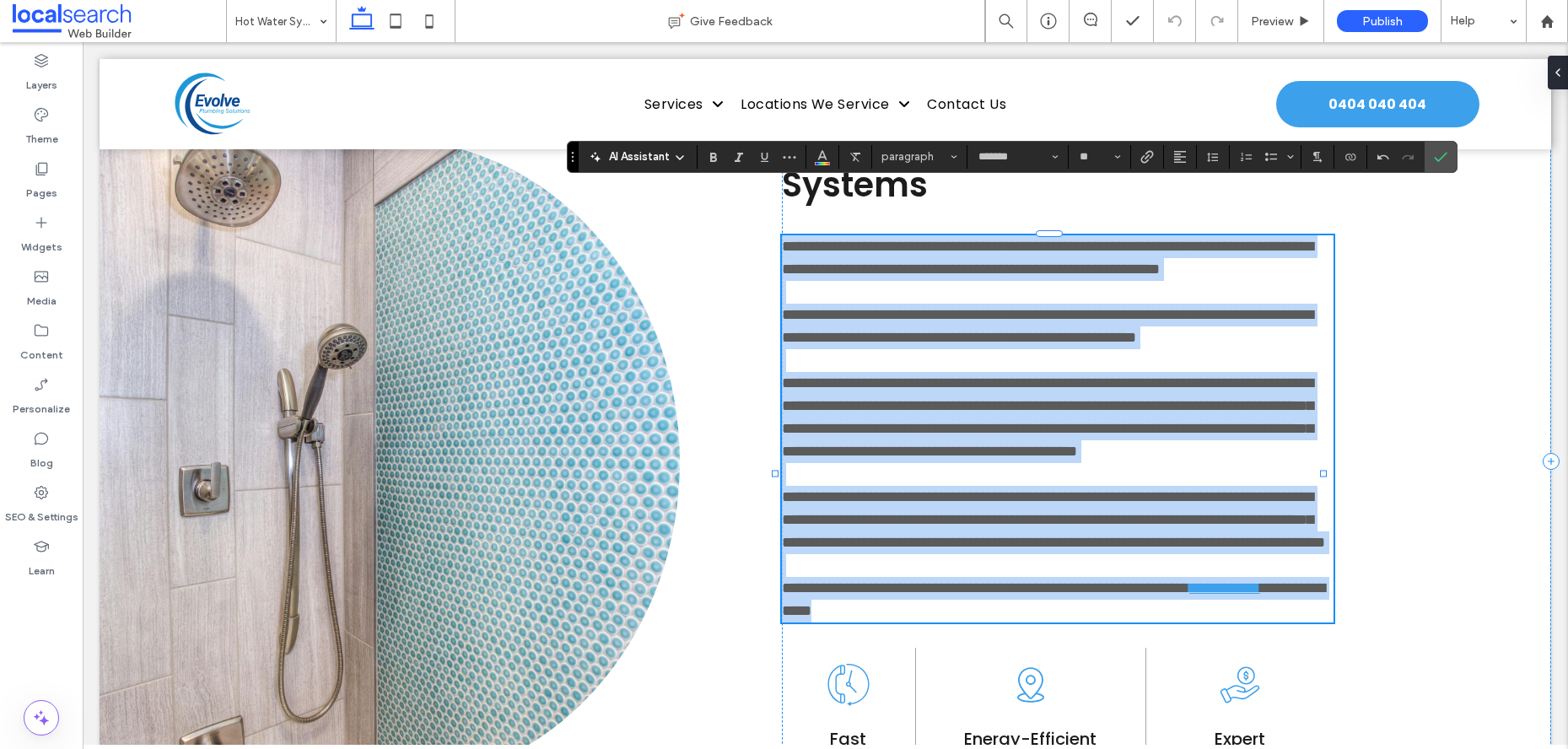
click at [1315, 235] on p "**********" at bounding box center [1057, 258] width 552 height 45
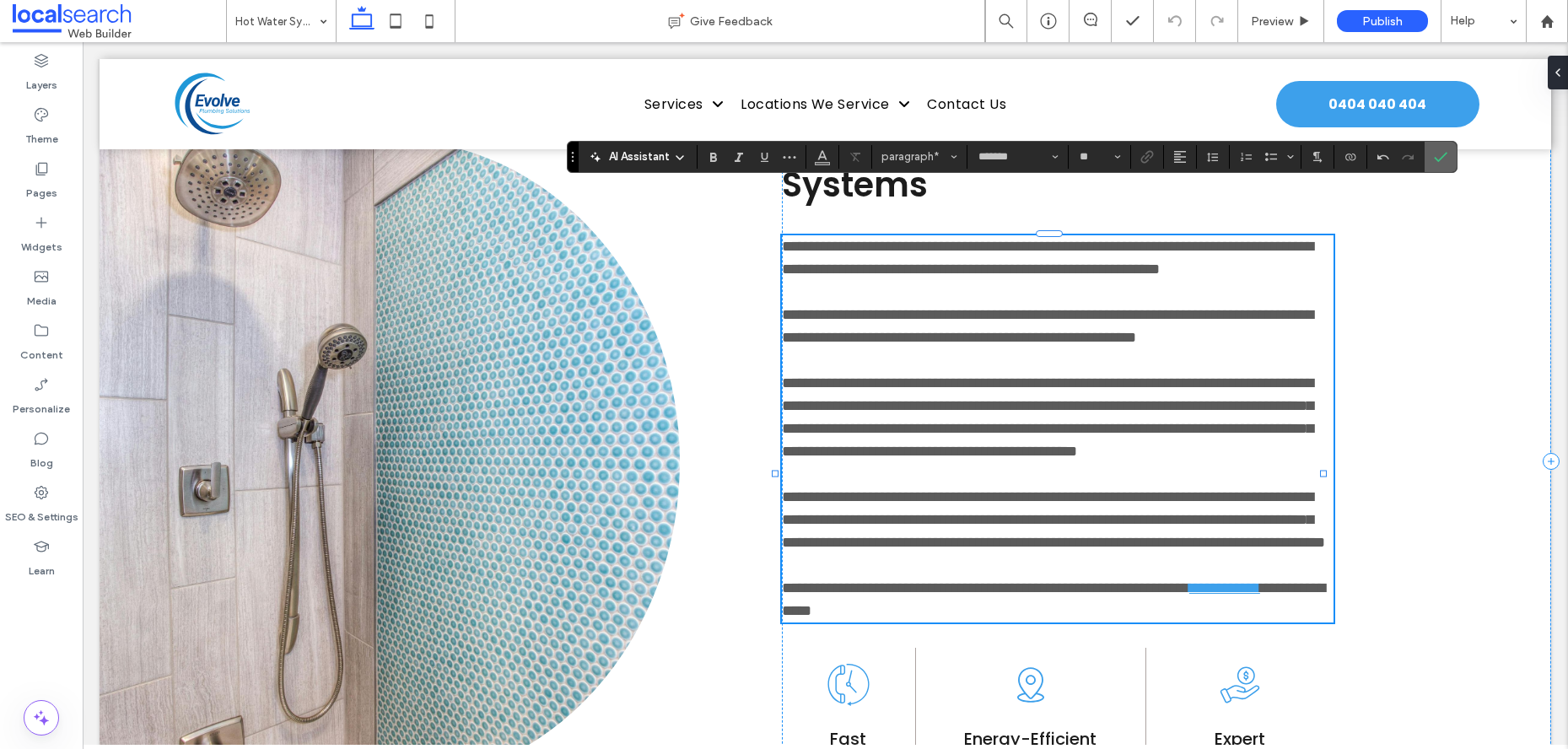
drag, startPoint x: 1435, startPoint y: 156, endPoint x: 1326, endPoint y: 174, distance: 110.5
click at [1435, 156] on icon "Confirm" at bounding box center [1441, 157] width 14 height 14
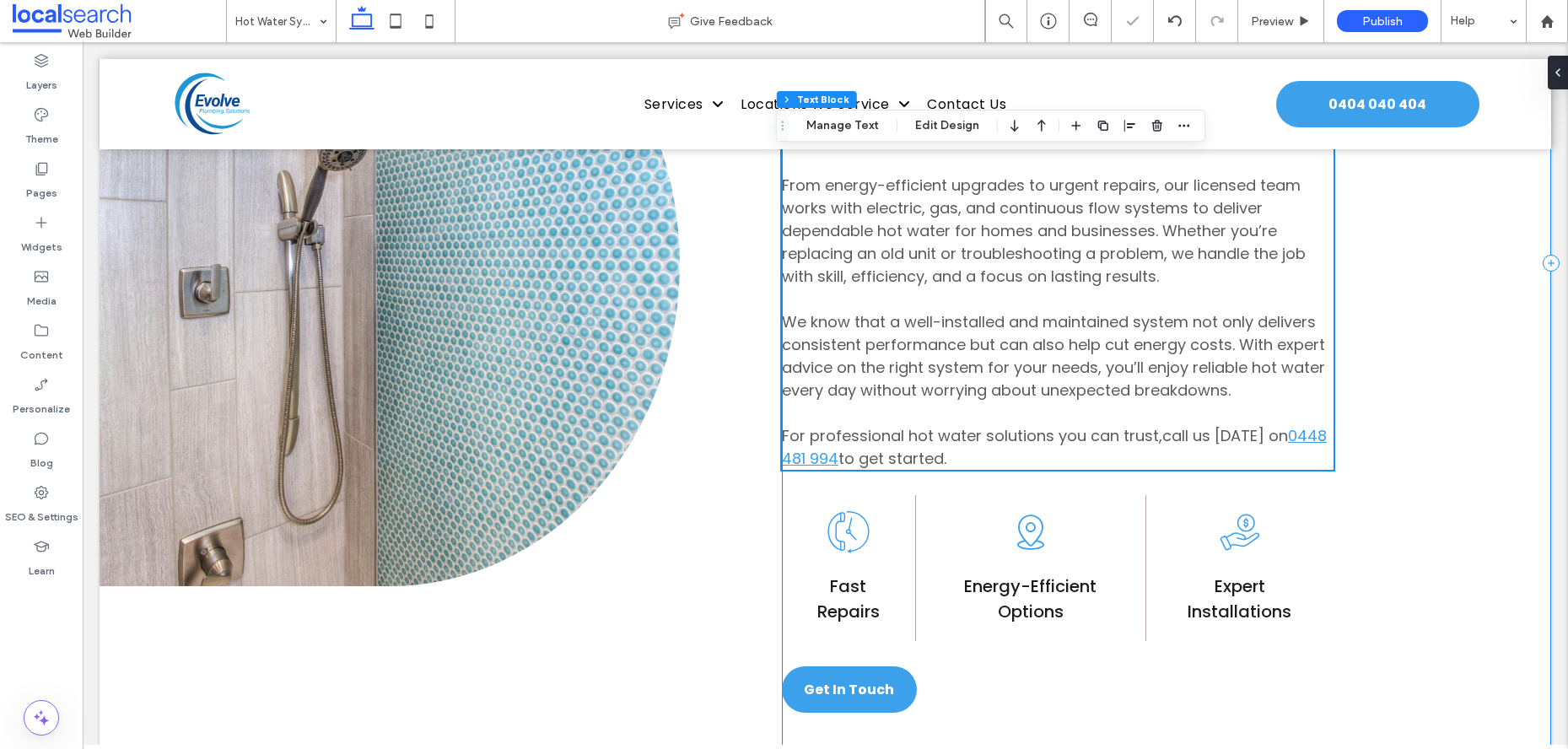
scroll to position [1274, 0]
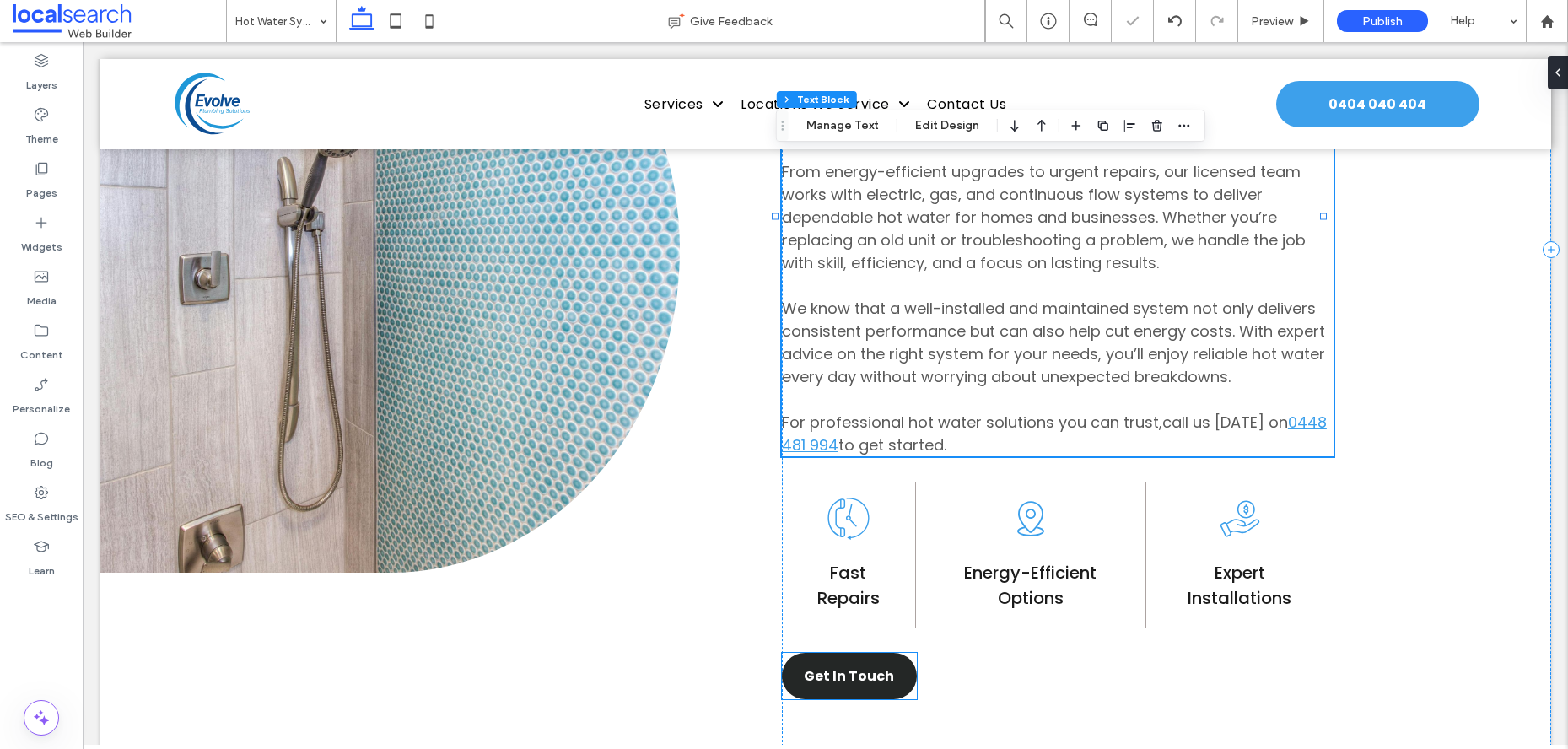
click at [821, 654] on link "Get In Touch" at bounding box center [849, 676] width 135 height 46
click at [821, 654] on div "Get In Touch" at bounding box center [849, 676] width 135 height 46
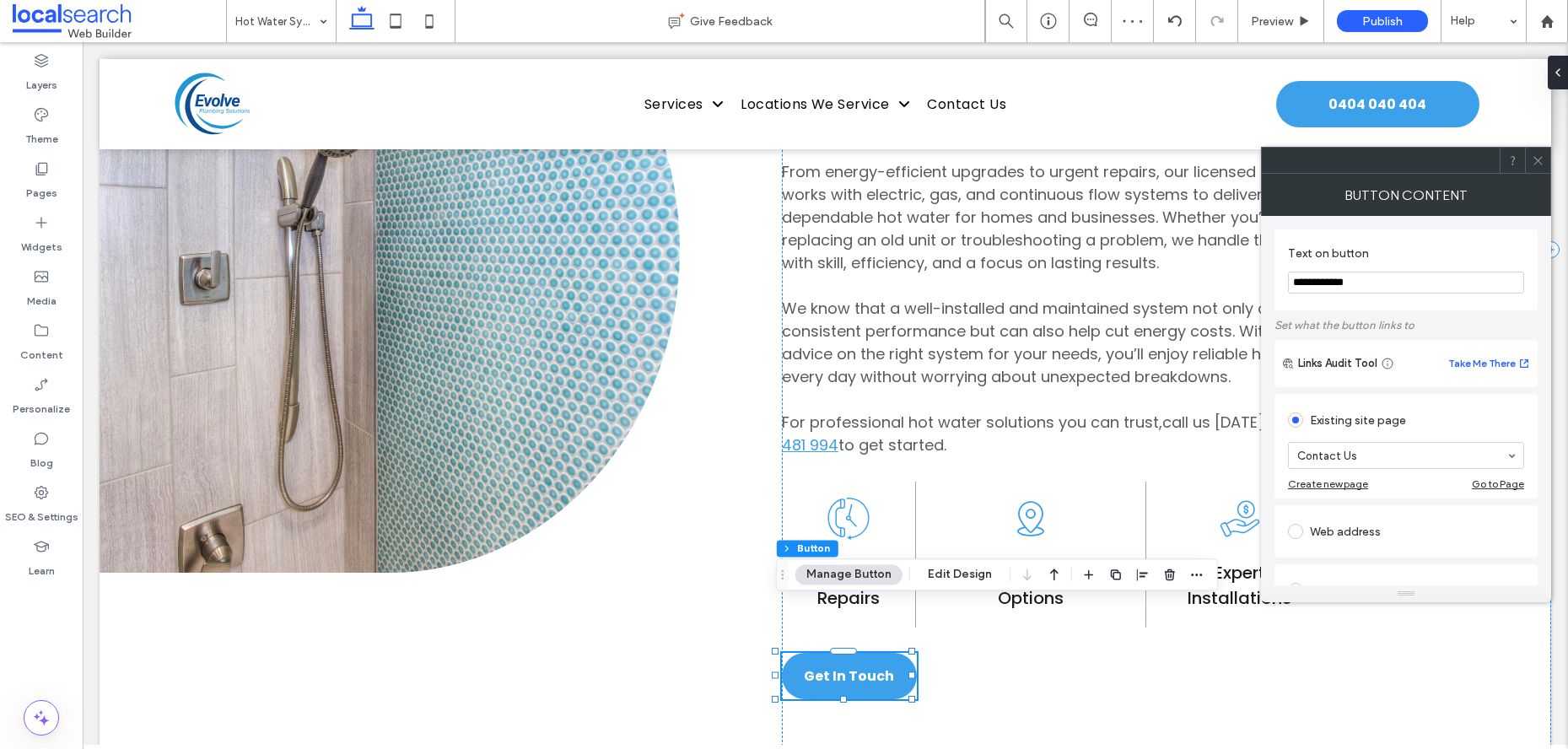
click at [1540, 164] on icon at bounding box center [1538, 160] width 13 height 13
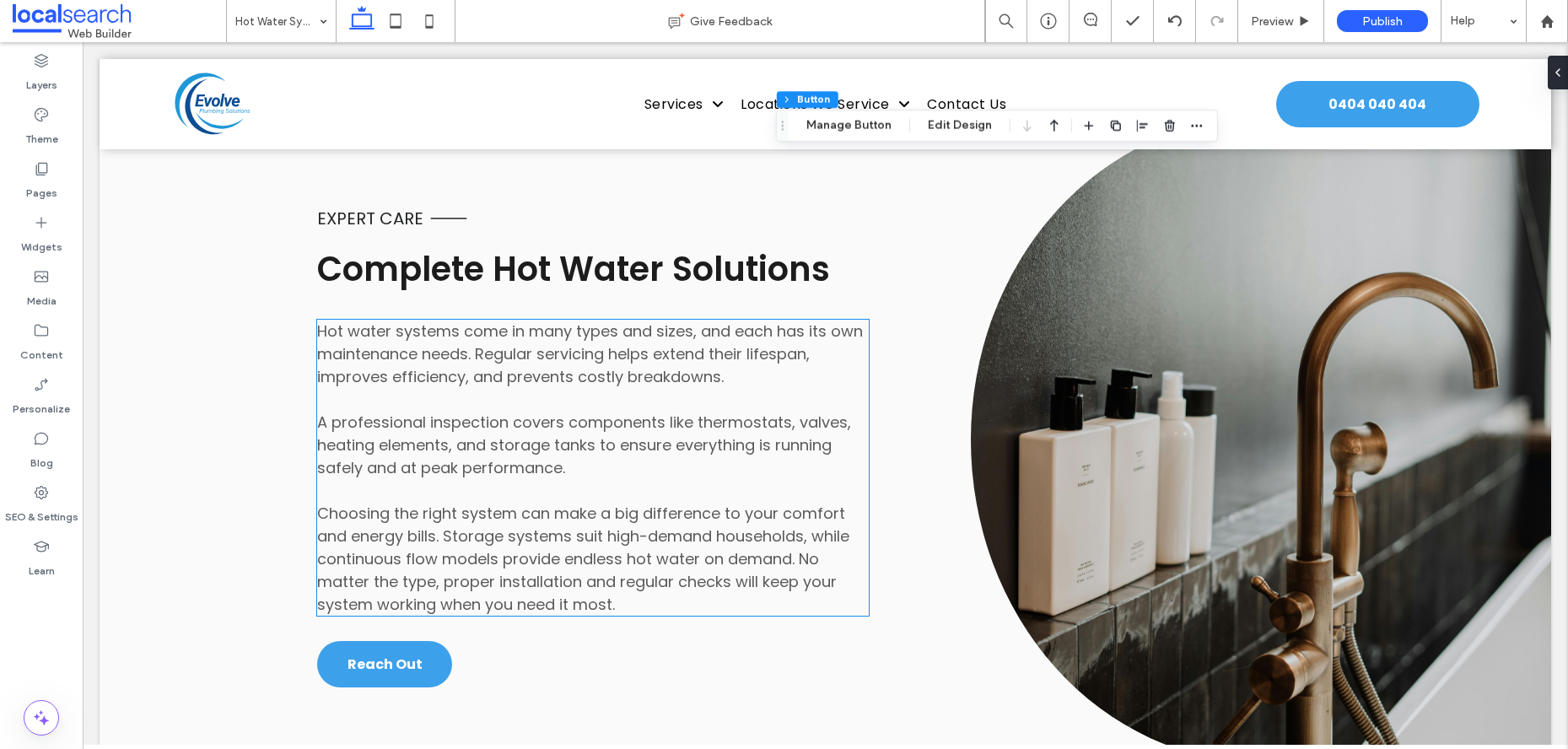
scroll to position [2003, 0]
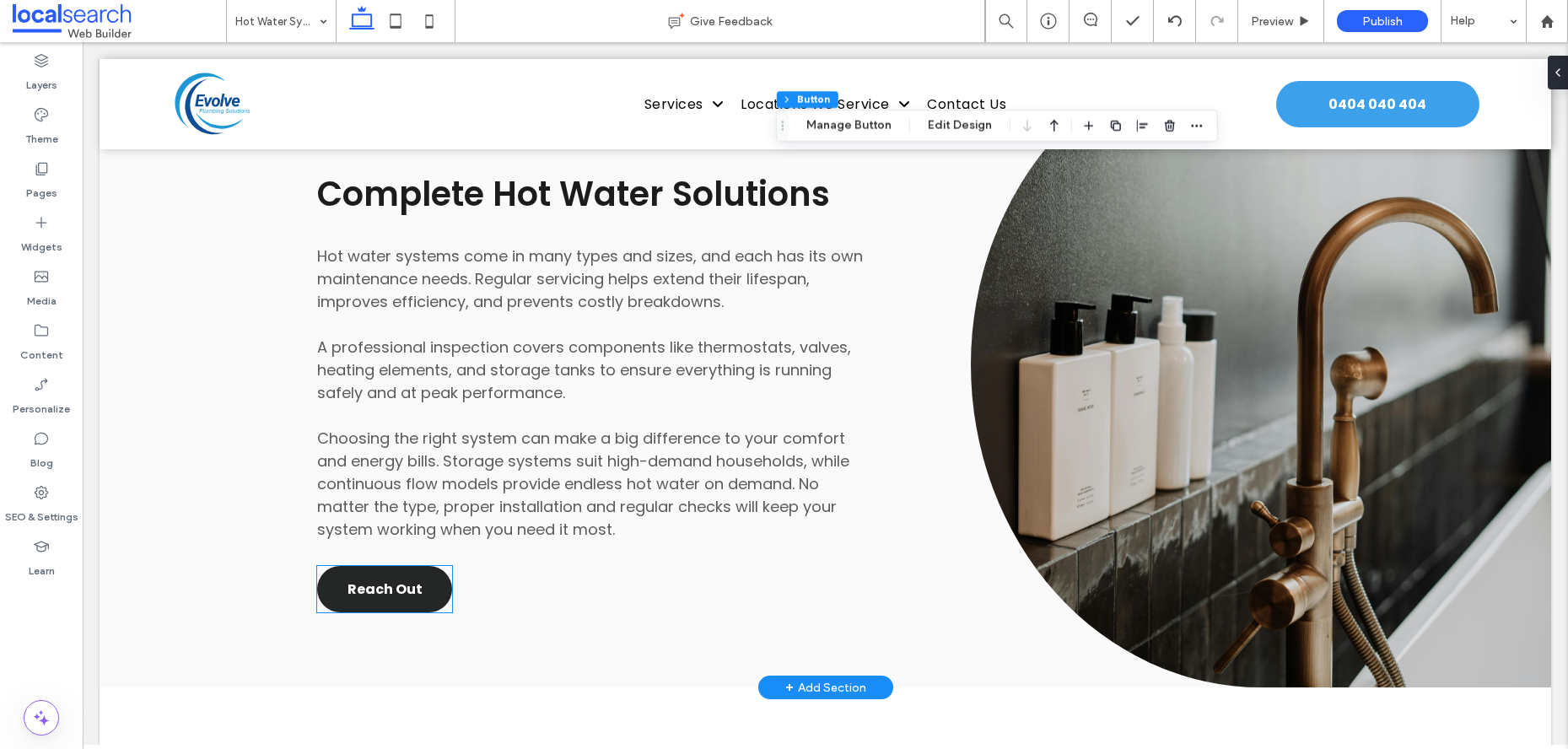
click at [419, 566] on link "Reach Out" at bounding box center [384, 589] width 135 height 46
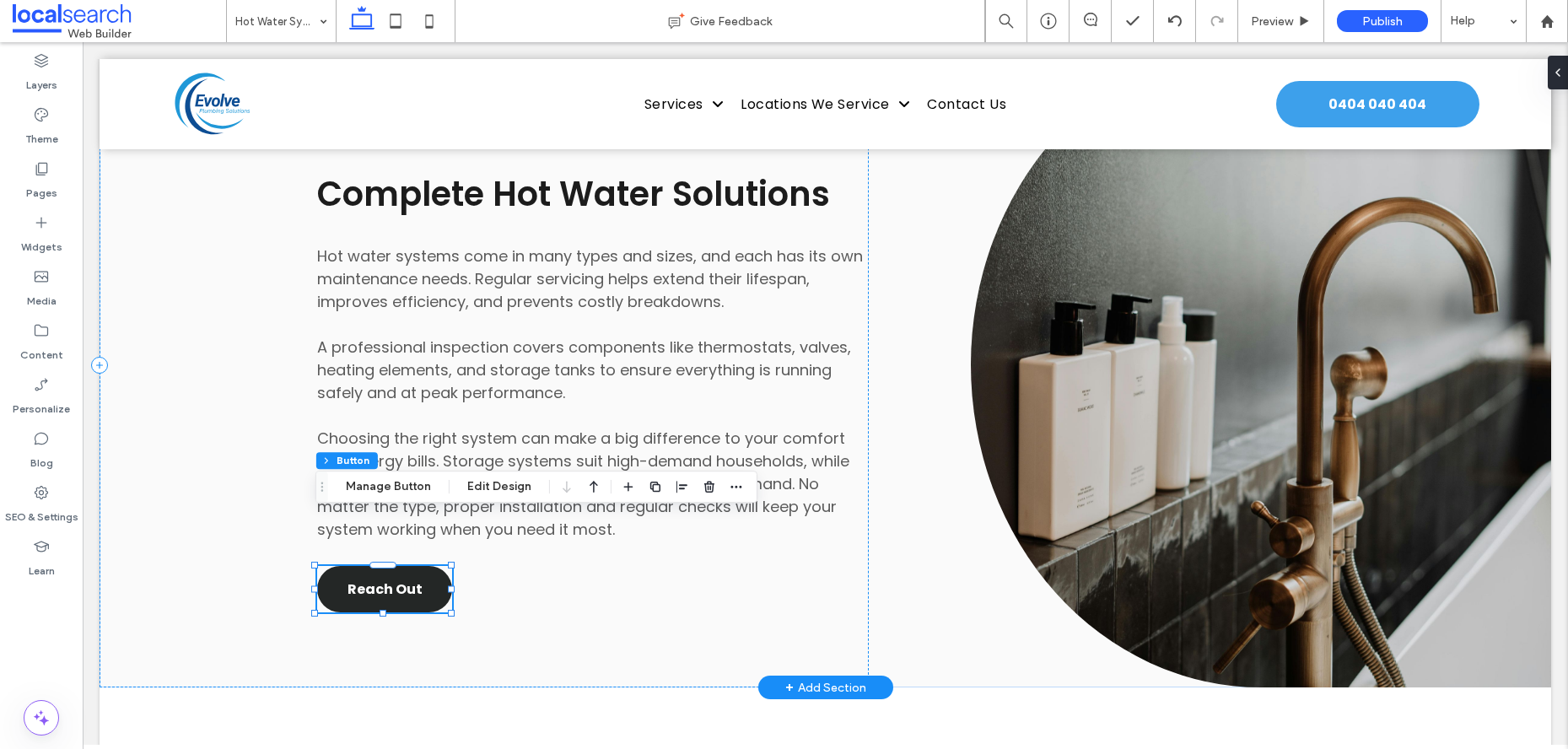
click at [419, 566] on div "Reach Out" at bounding box center [384, 589] width 135 height 46
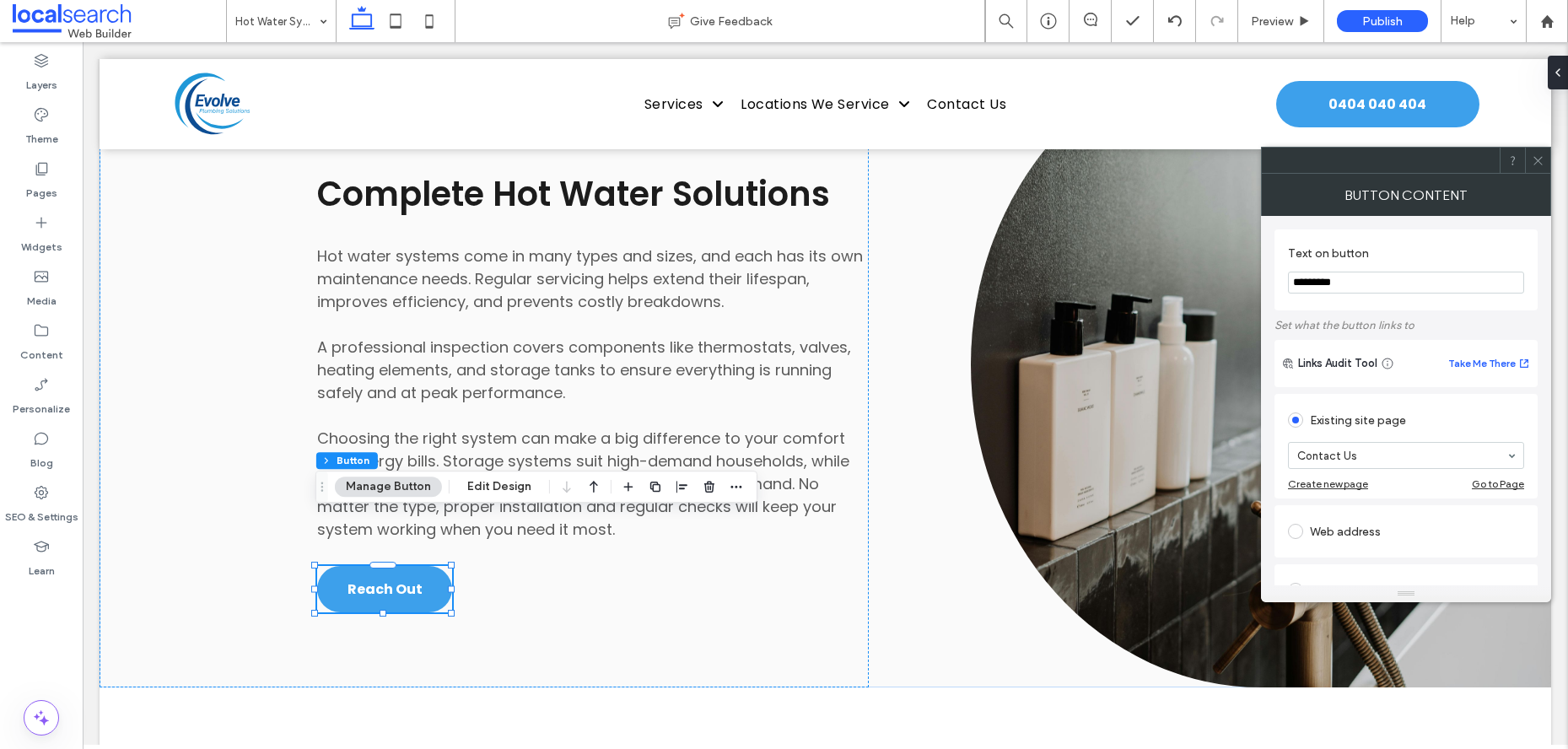
click at [1541, 162] on icon at bounding box center [1538, 160] width 13 height 13
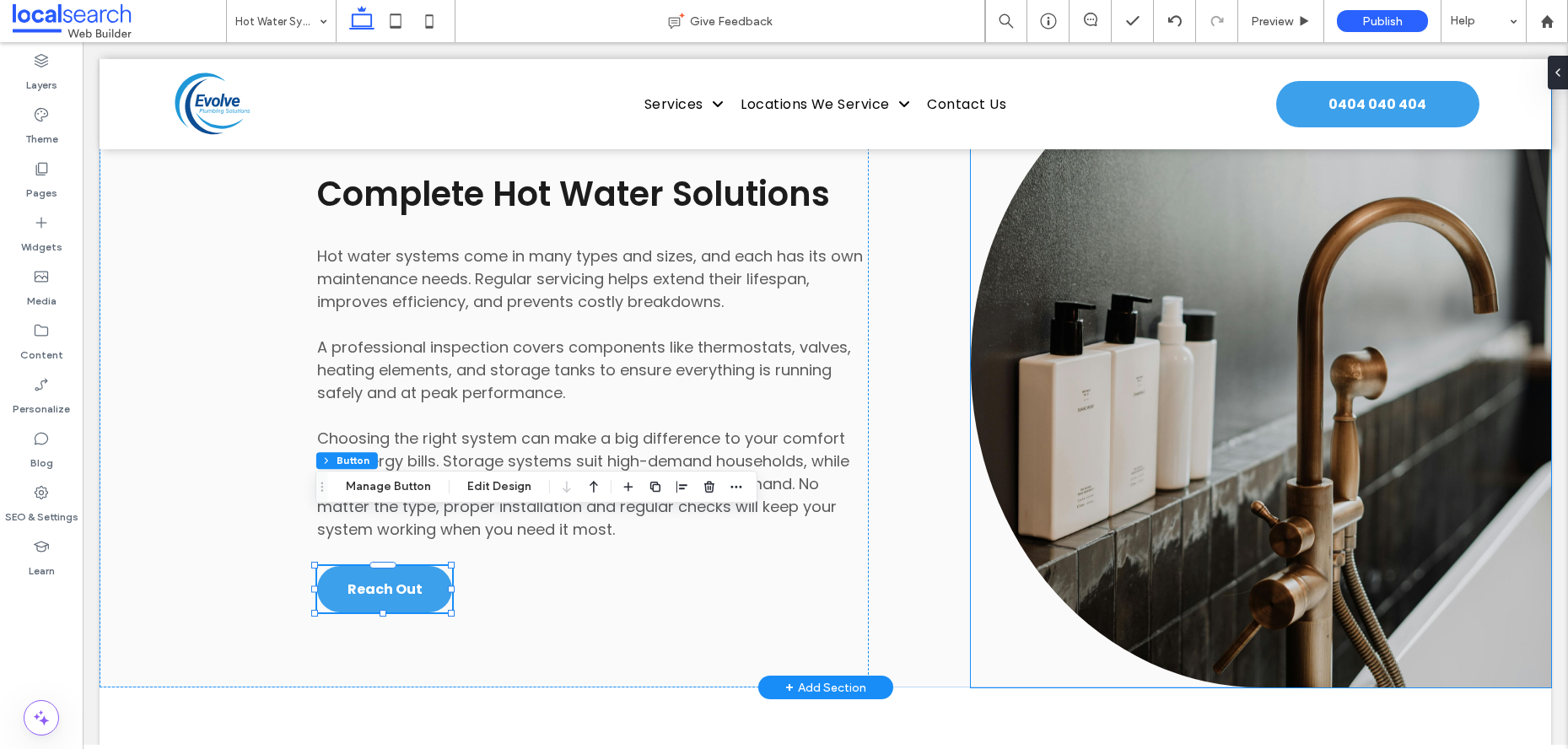
click at [973, 567] on div "Button" at bounding box center [1261, 365] width 580 height 646
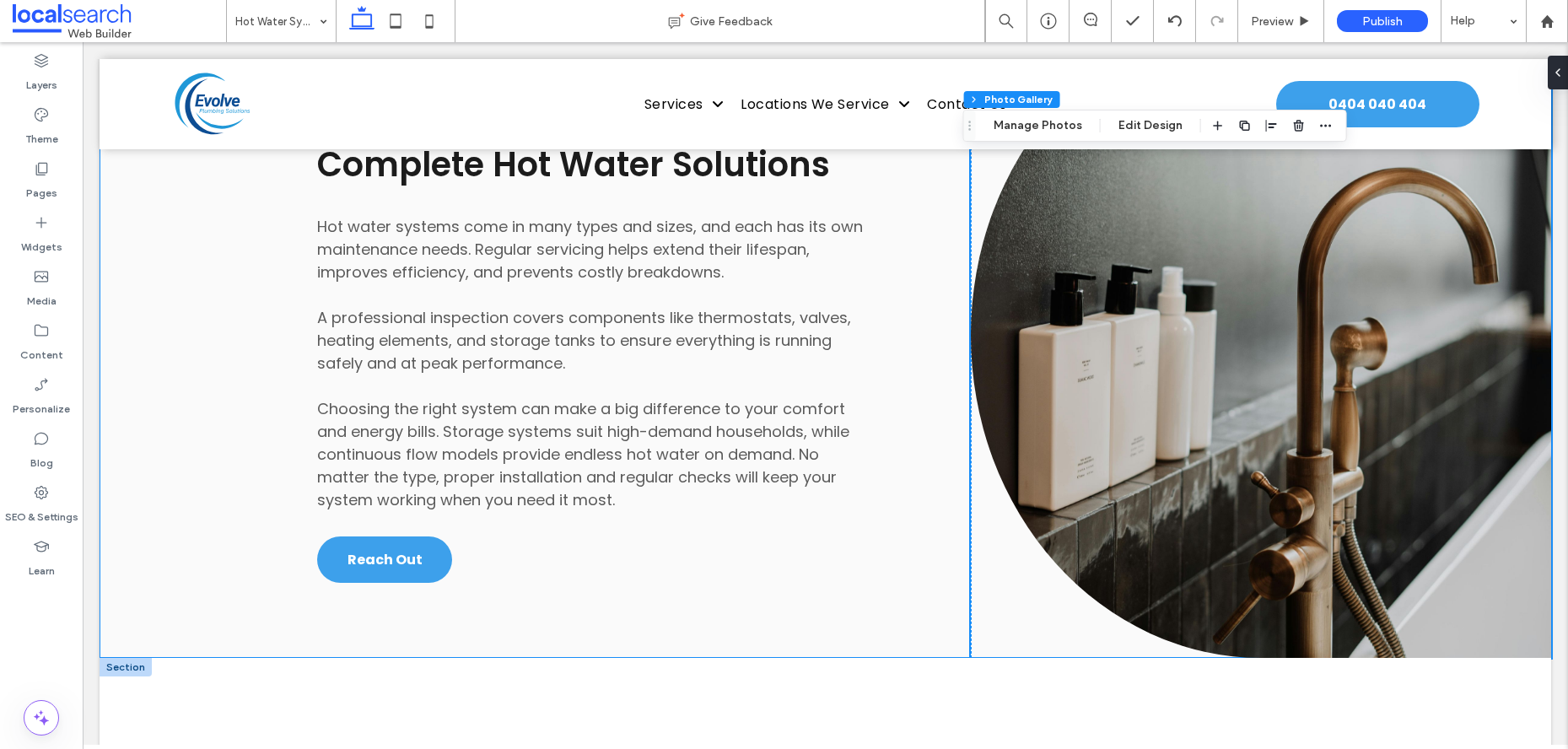
scroll to position [2297, 0]
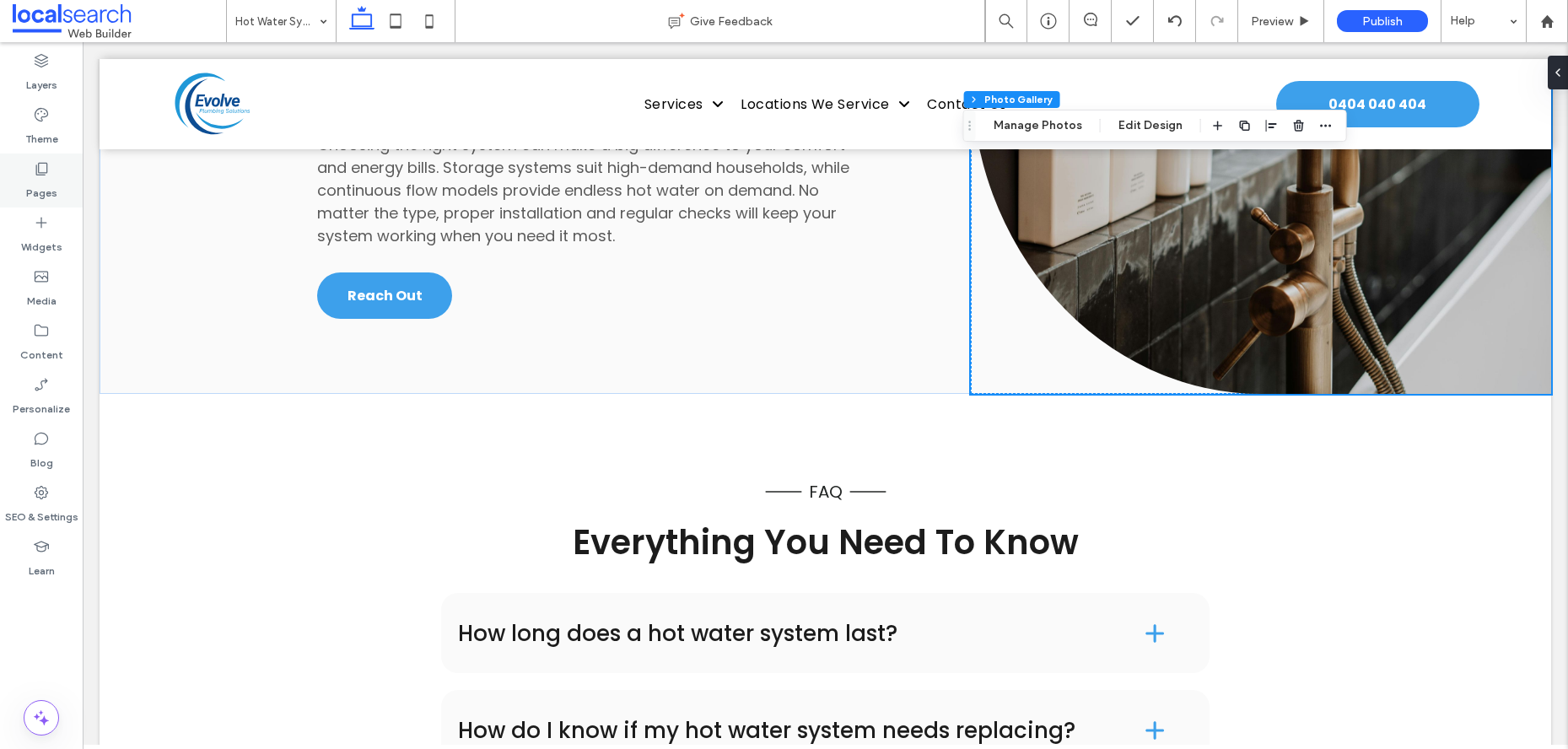
click at [30, 186] on label "Pages" at bounding box center [42, 189] width 31 height 24
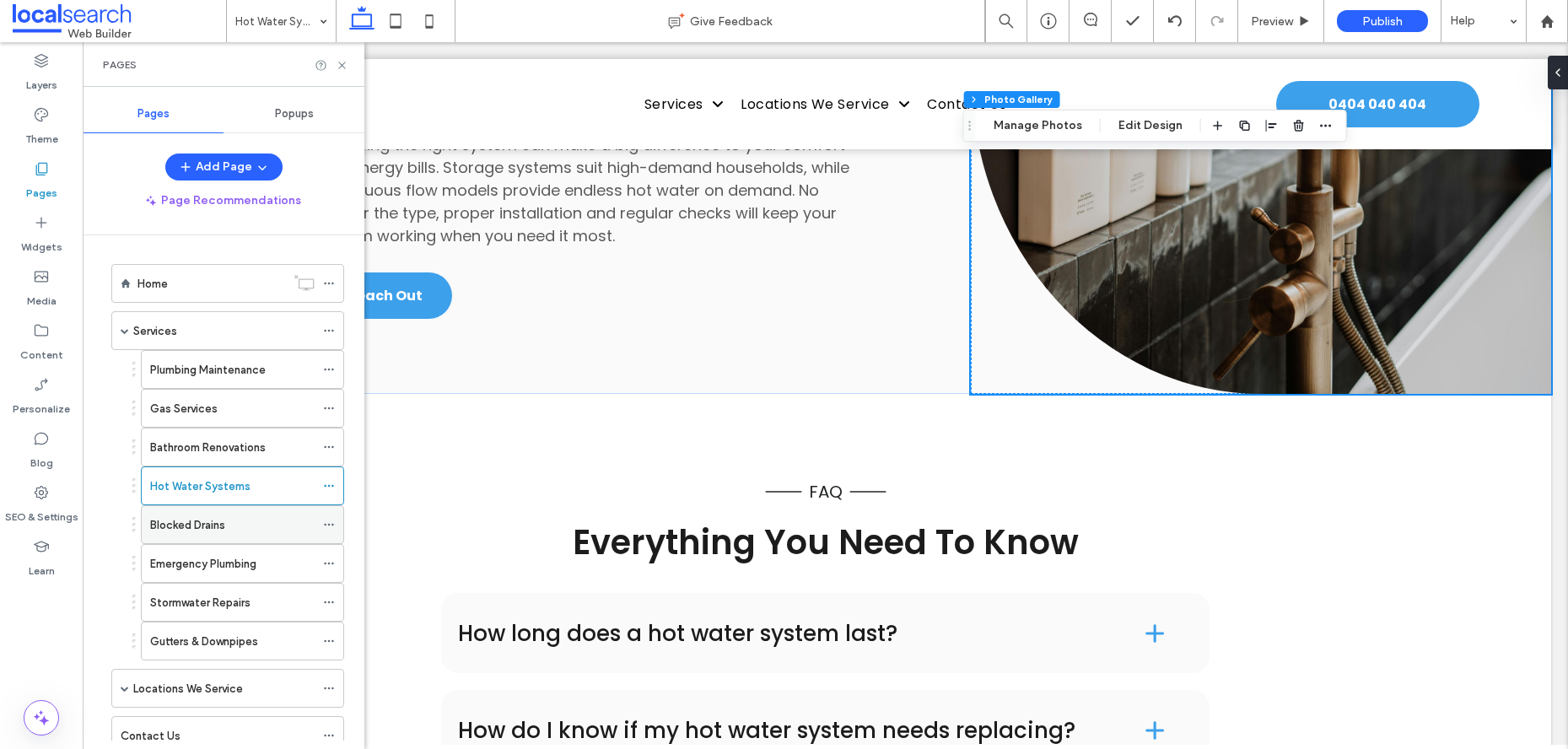
click at [219, 524] on label "Blocked Drains" at bounding box center [188, 526] width 75 height 30
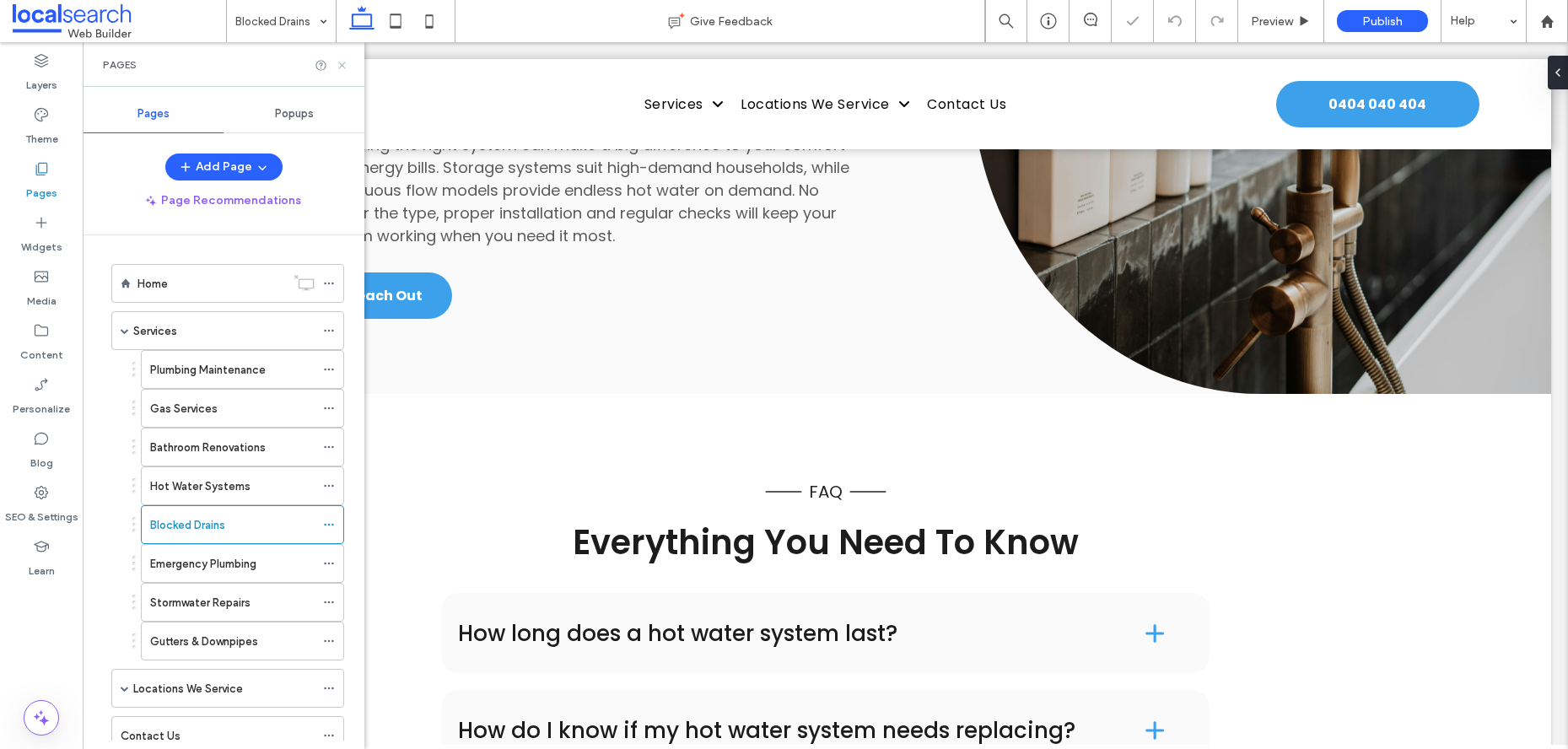
click at [335, 68] on icon at bounding box center [341, 65] width 13 height 13
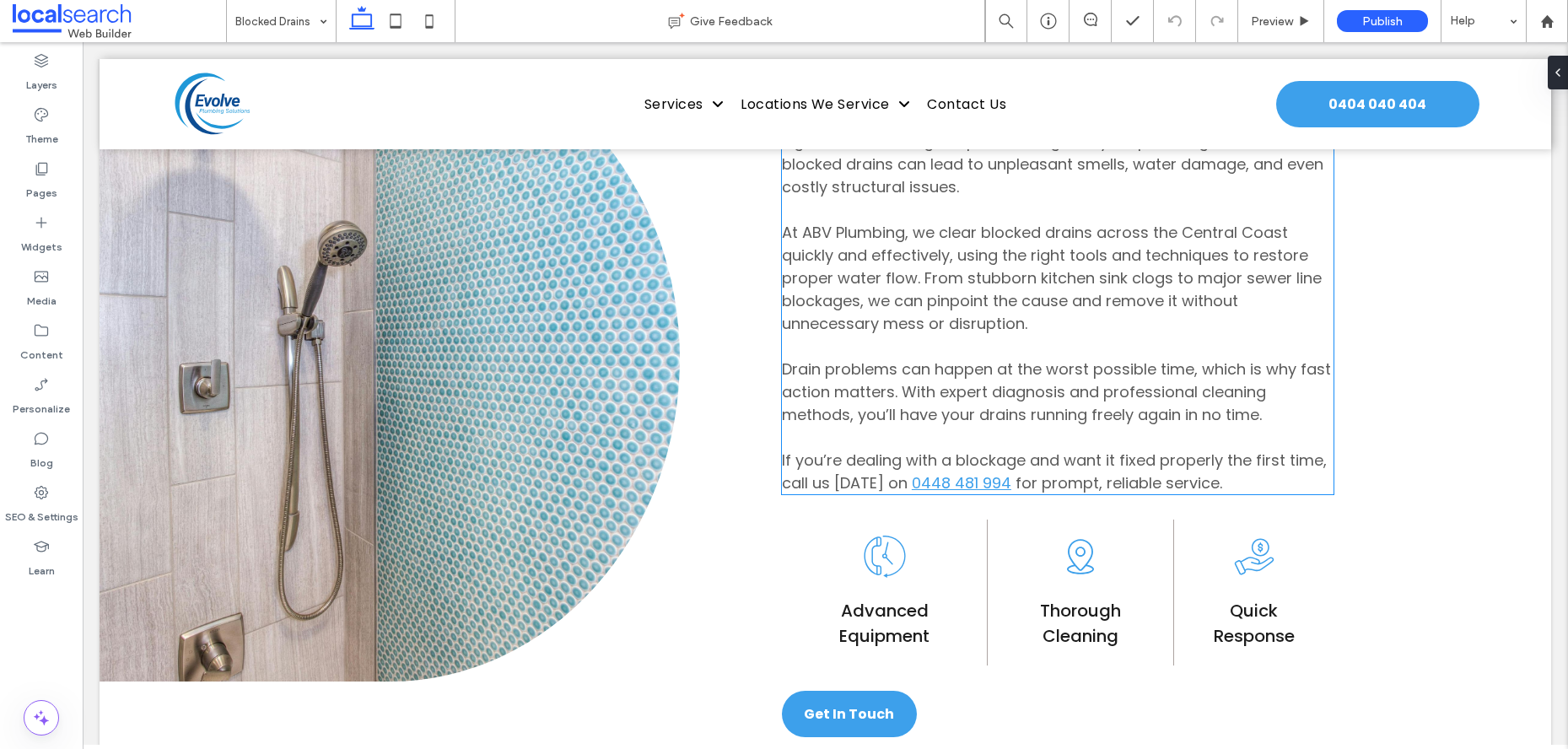
scroll to position [1092, 0]
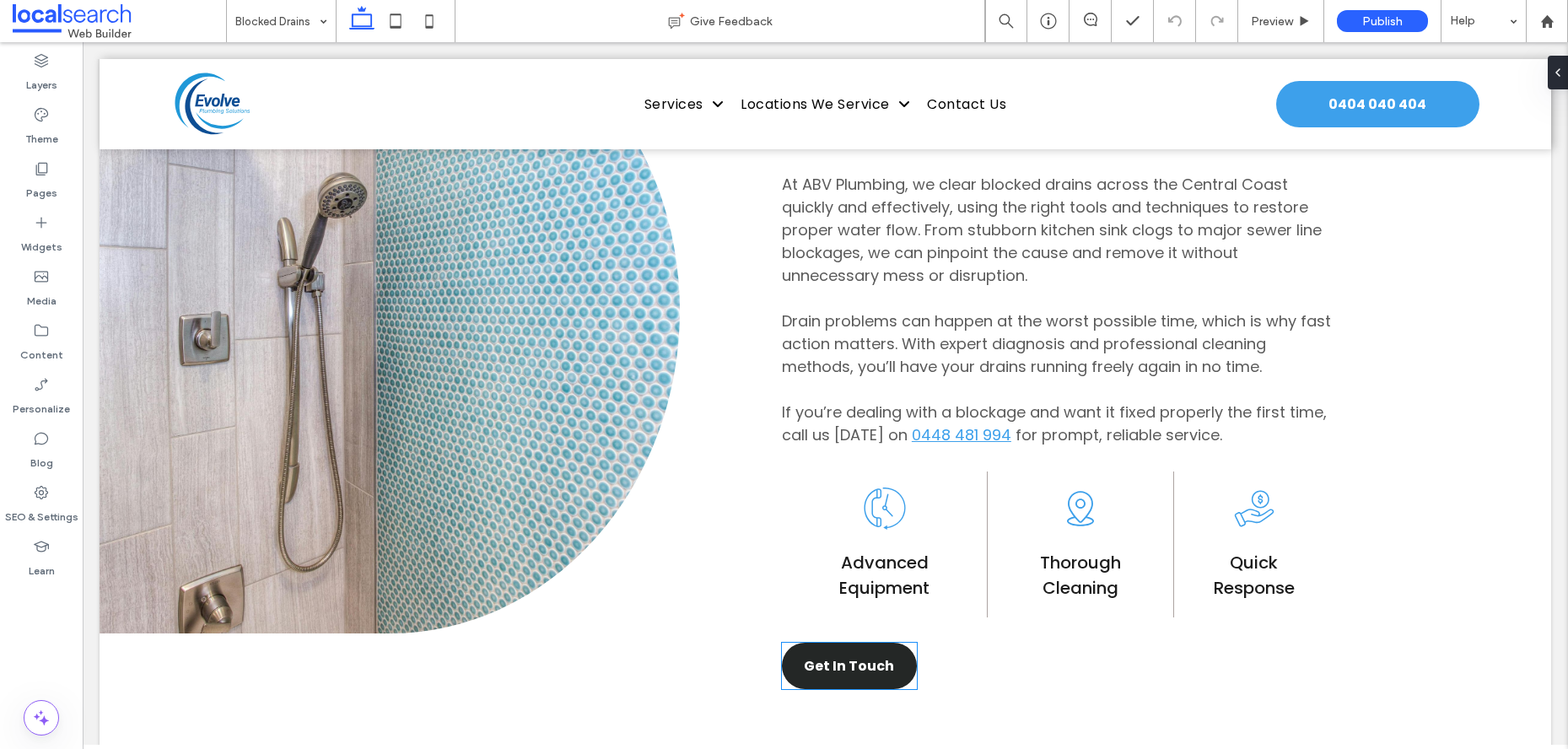
click at [854, 665] on span "Get In Touch" at bounding box center [849, 665] width 90 height 21
click at [854, 665] on div "Get In Touch" at bounding box center [849, 665] width 135 height 46
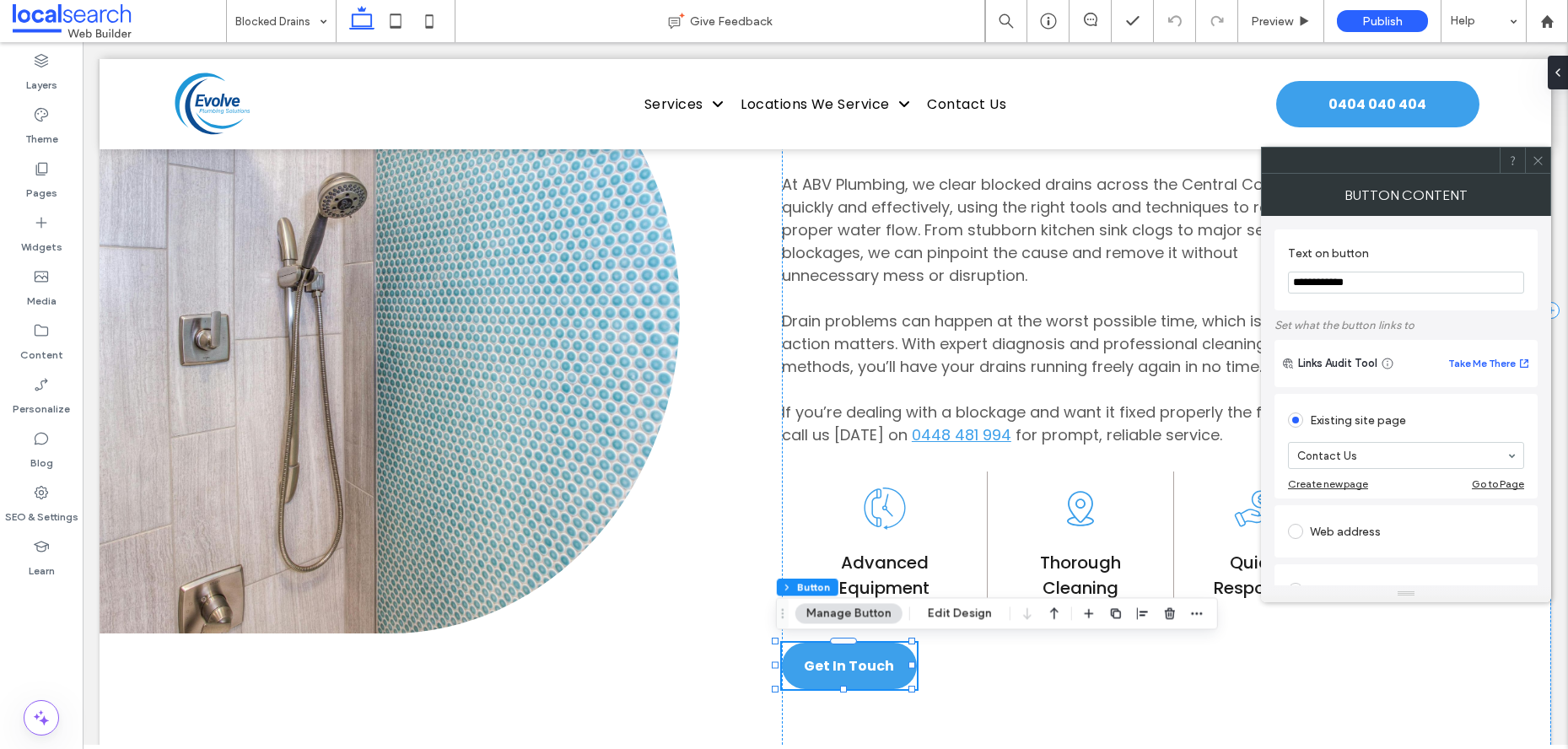
click at [1540, 153] on span at bounding box center [1538, 160] width 13 height 26
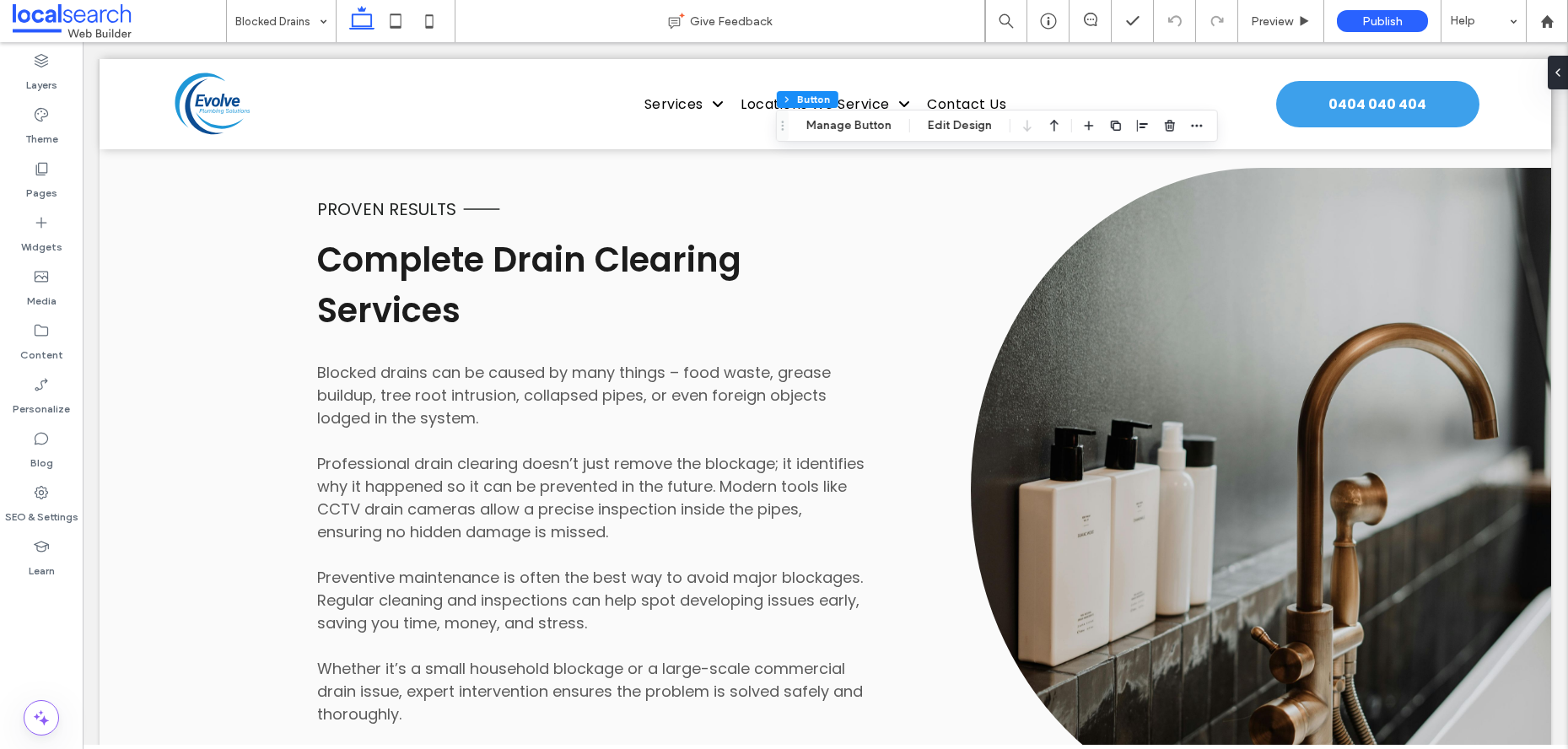
scroll to position [1755, 0]
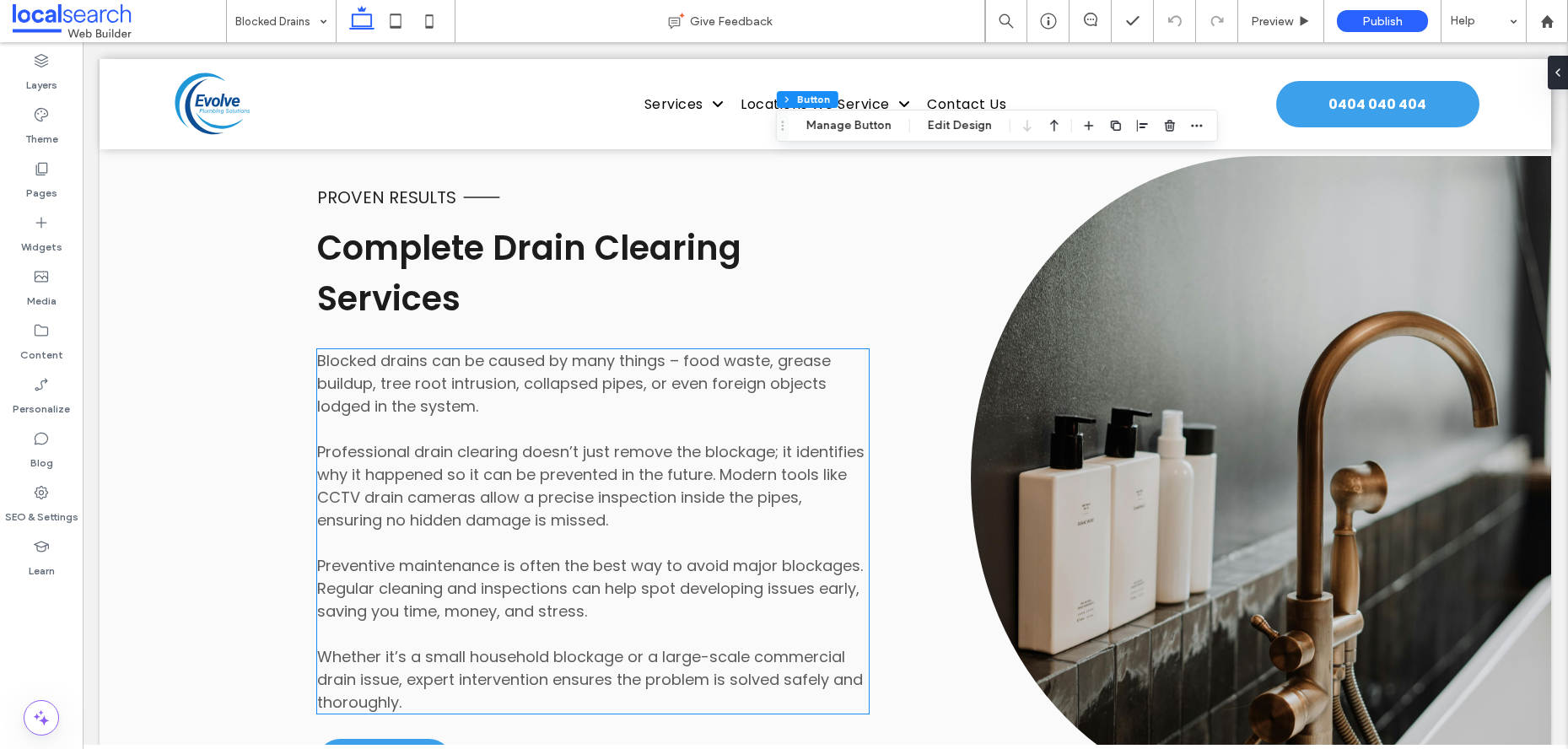
click at [685, 400] on p "Blocked drains can be caused by many things – food waste, grease buildup, tree …" at bounding box center [592, 383] width 552 height 68
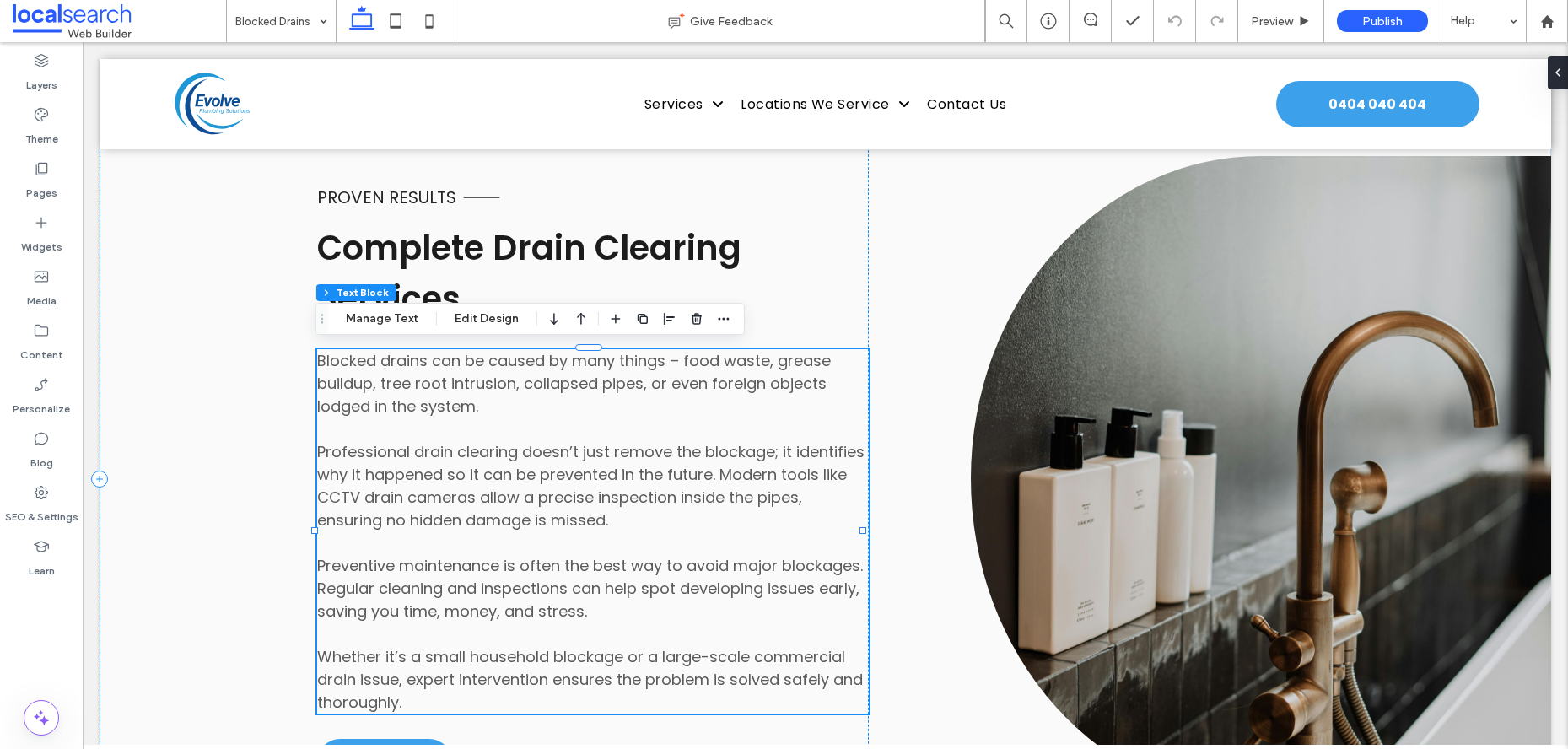
click at [685, 400] on p "Blocked drains can be caused by many things – food waste, grease buildup, tree …" at bounding box center [592, 383] width 552 height 68
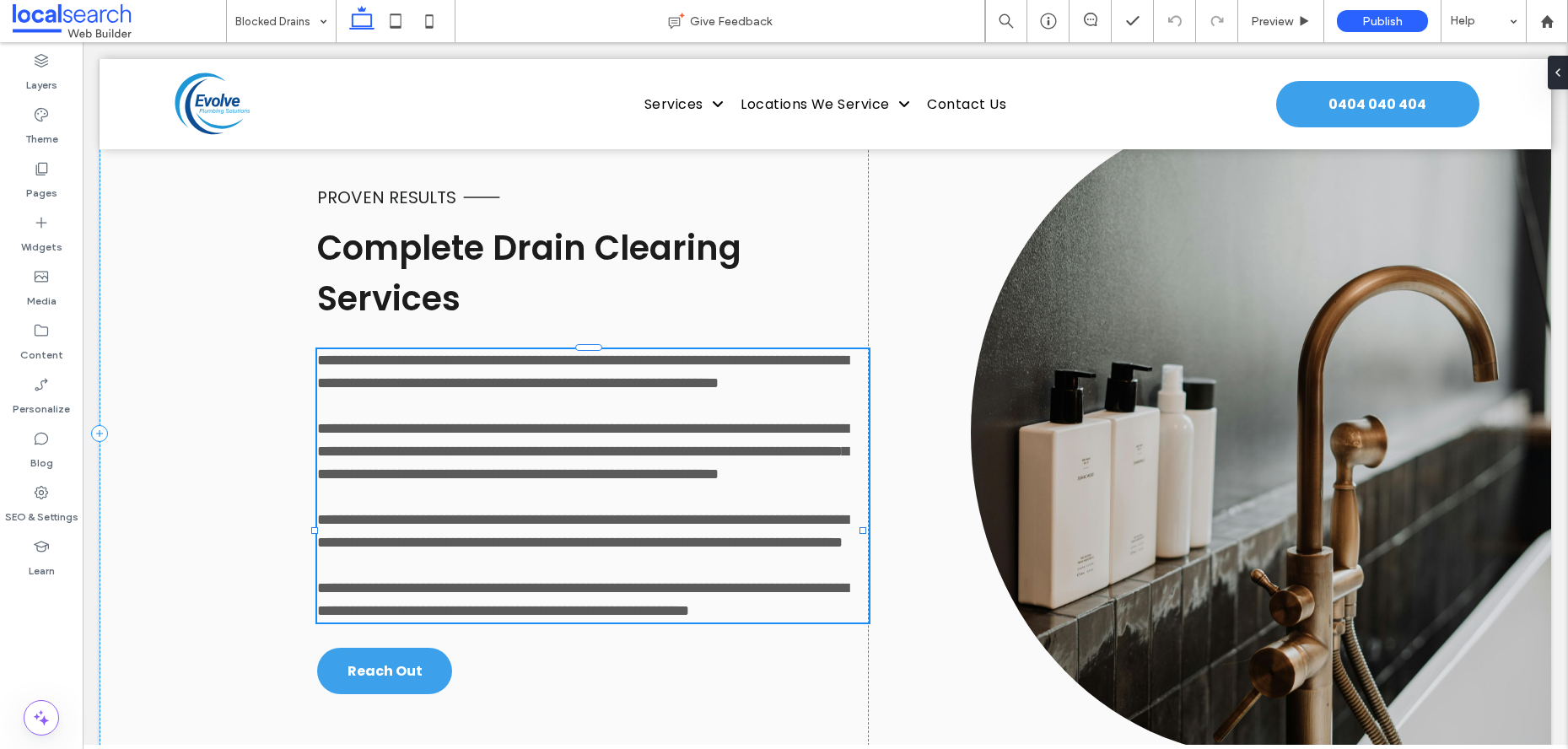
type input "*******"
type input "**"
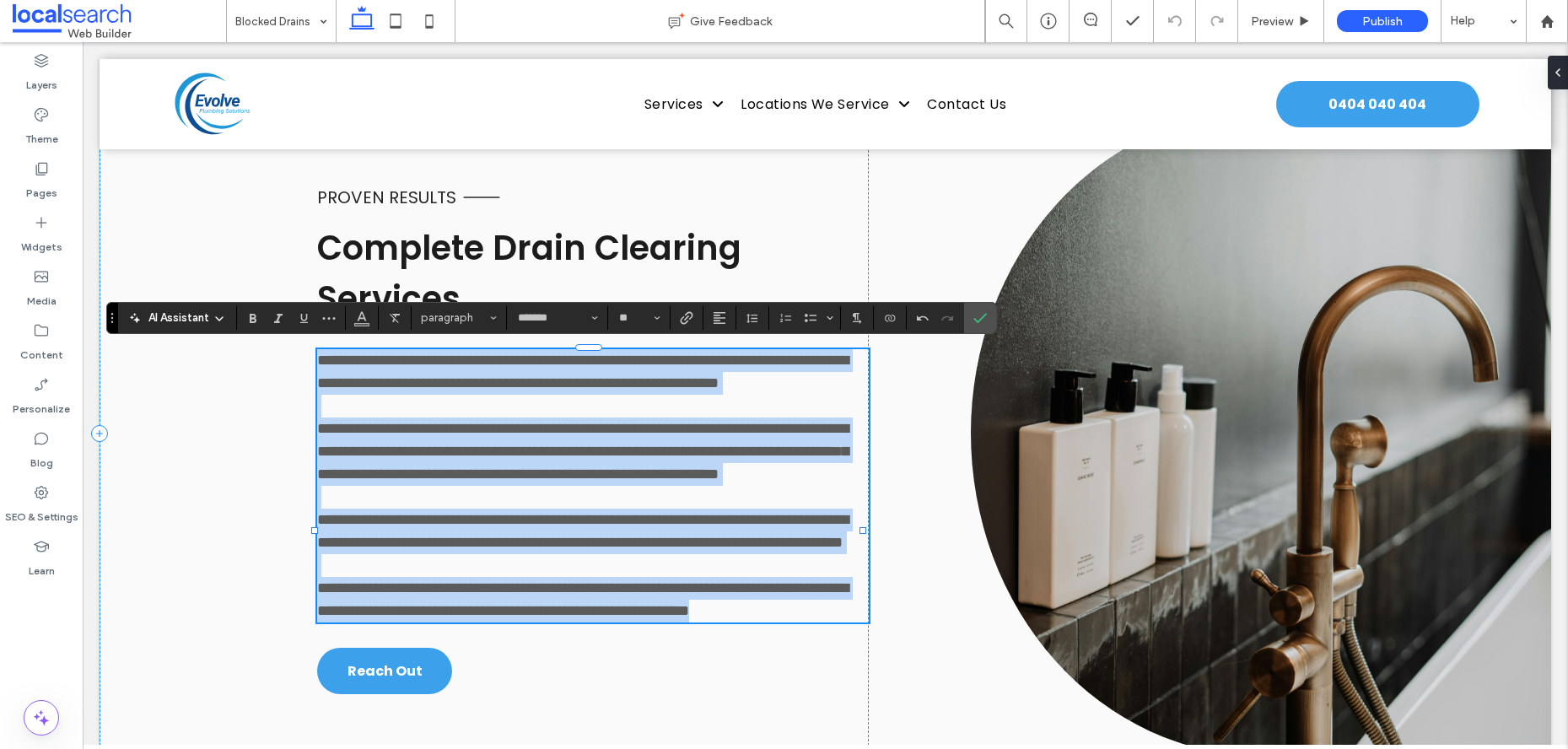
click at [708, 482] on span "**********" at bounding box center [582, 452] width 531 height 61
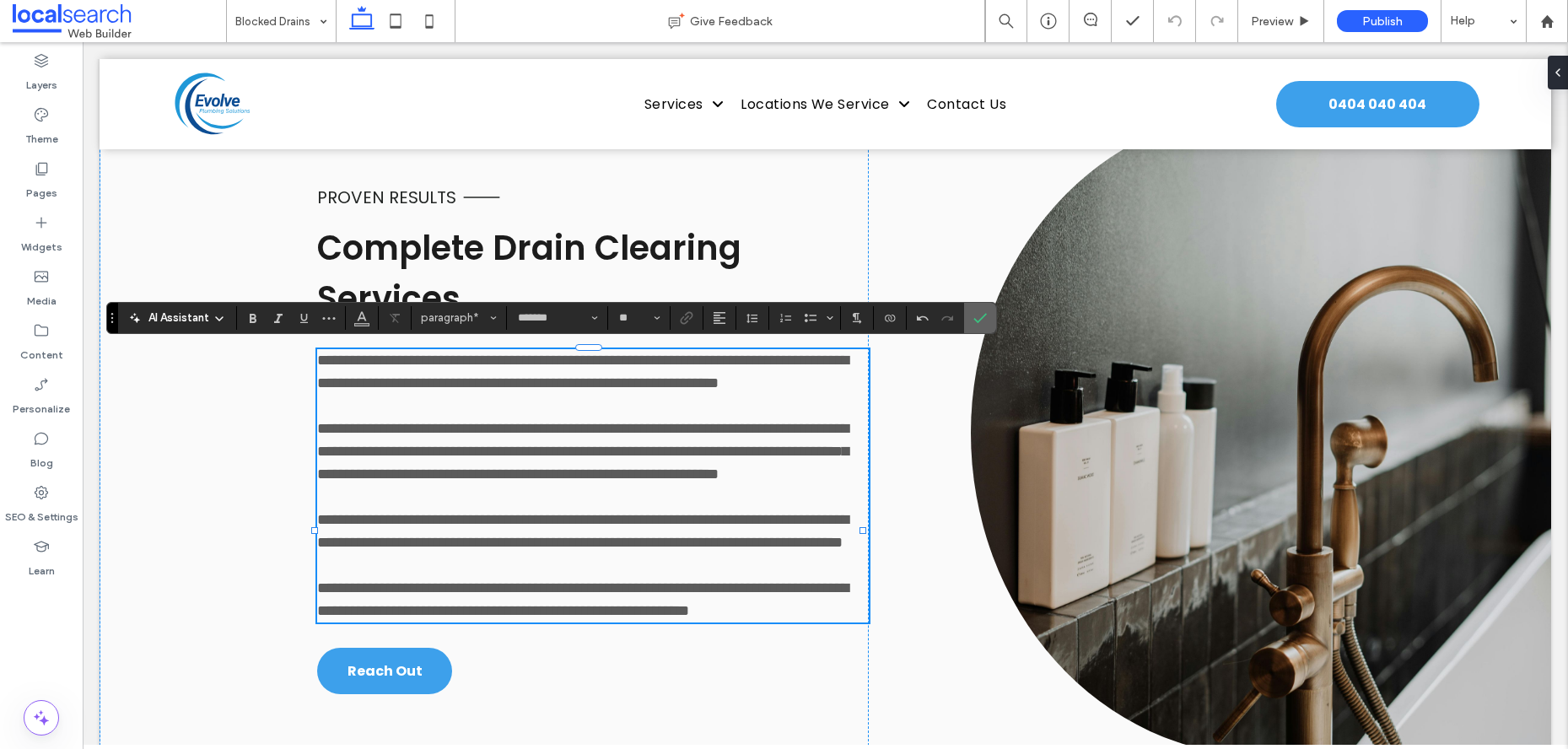
click at [985, 323] on icon "Confirm" at bounding box center [980, 318] width 14 height 14
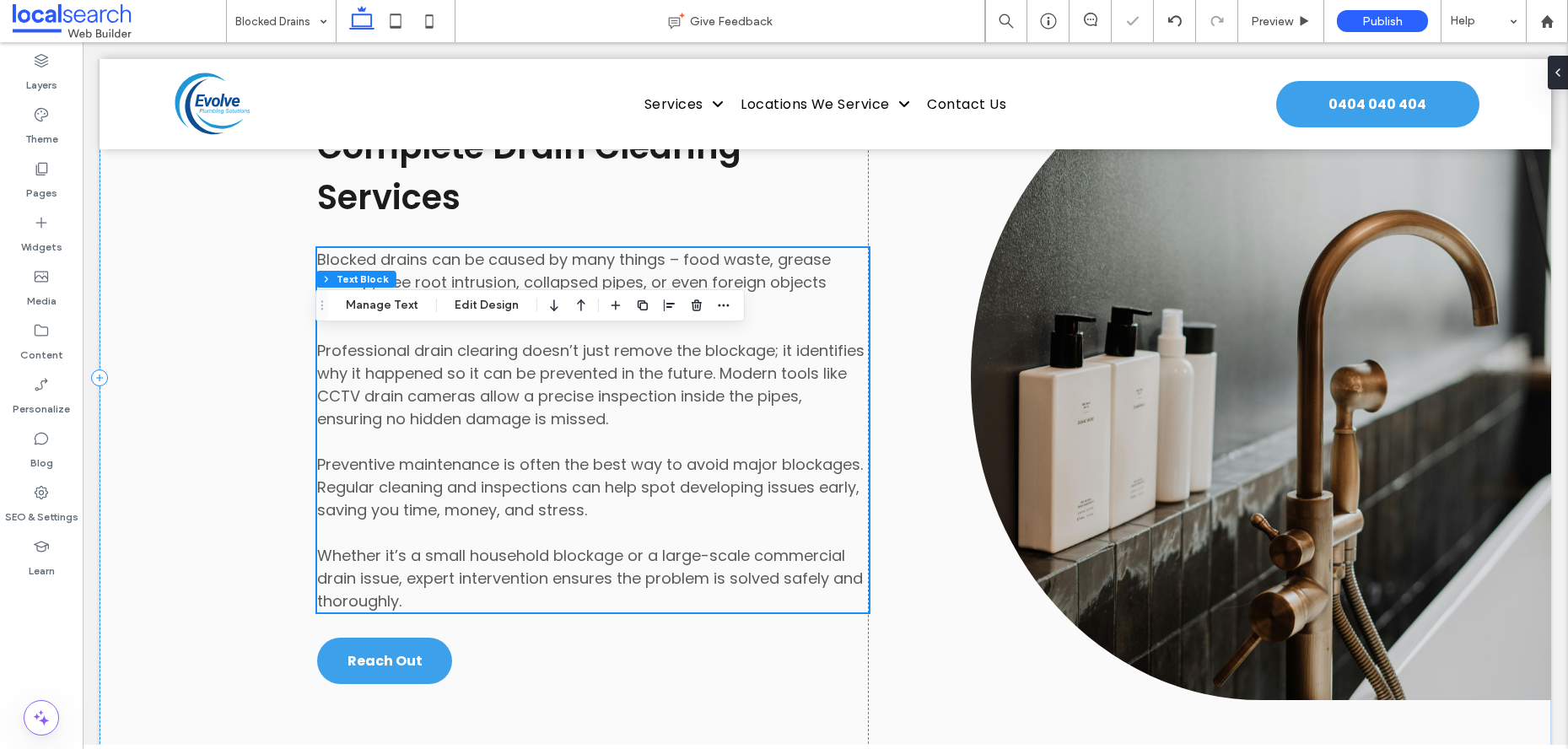
scroll to position [2049, 0]
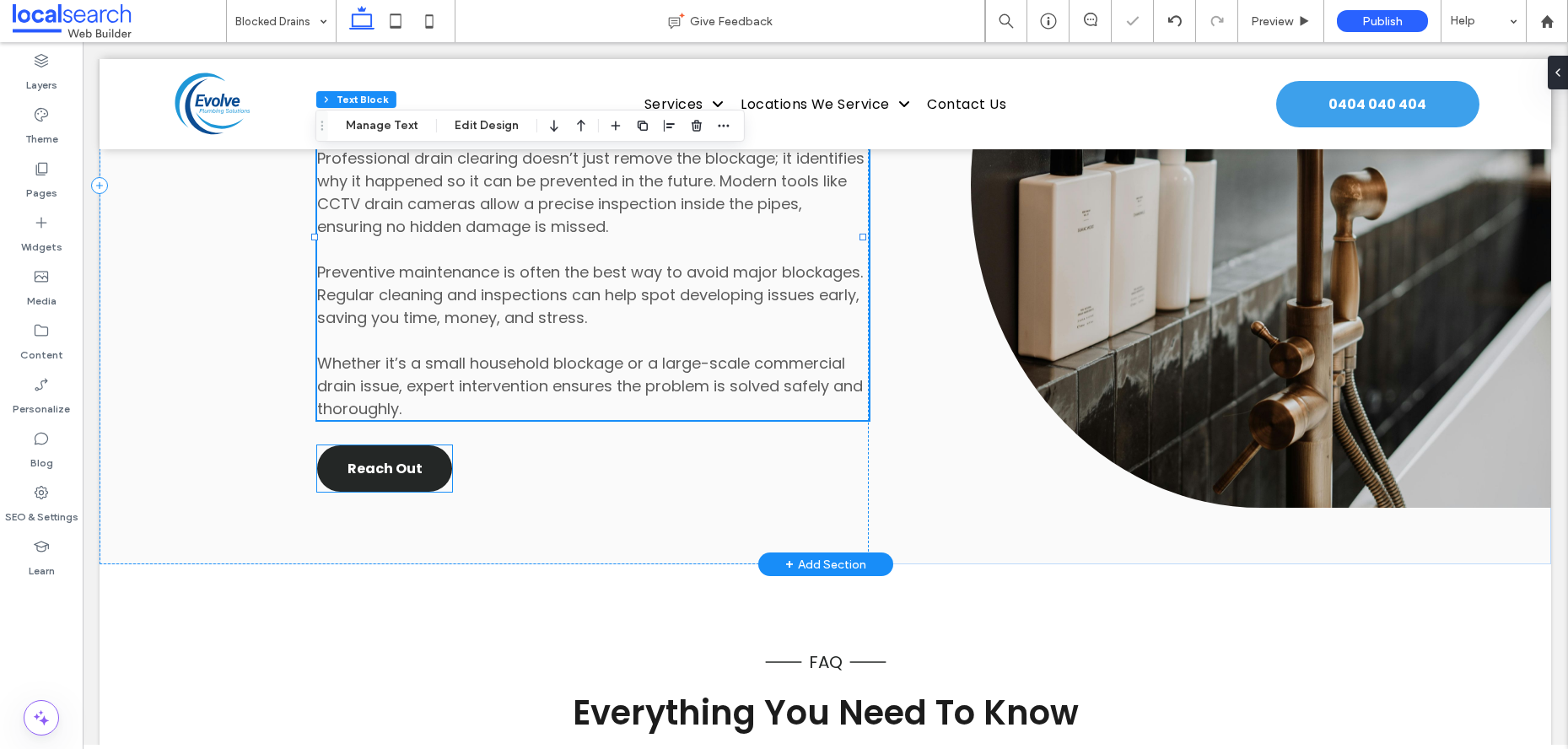
click at [370, 473] on span "Reach Out" at bounding box center [385, 468] width 75 height 21
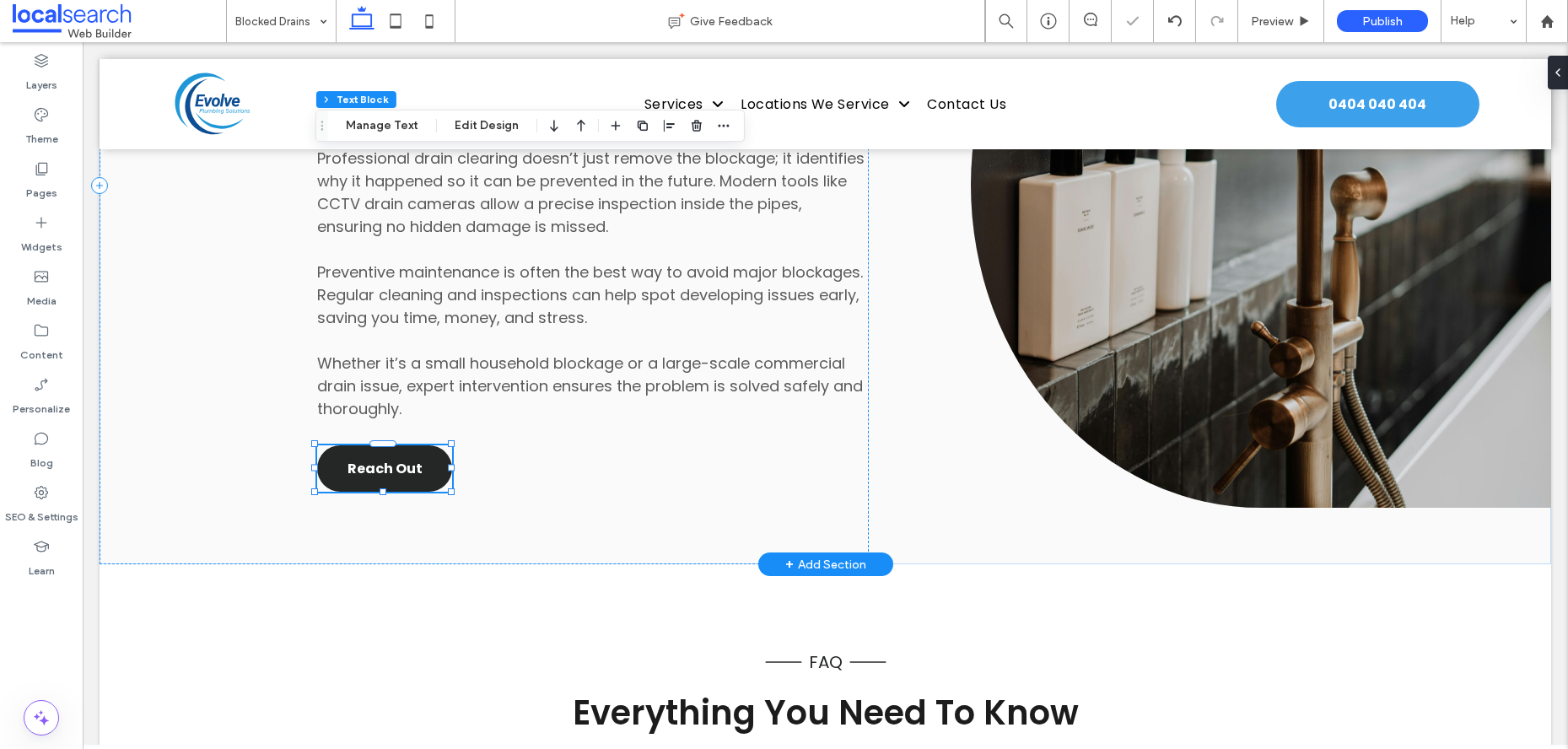
click at [370, 473] on div "Reach Out" at bounding box center [384, 468] width 135 height 46
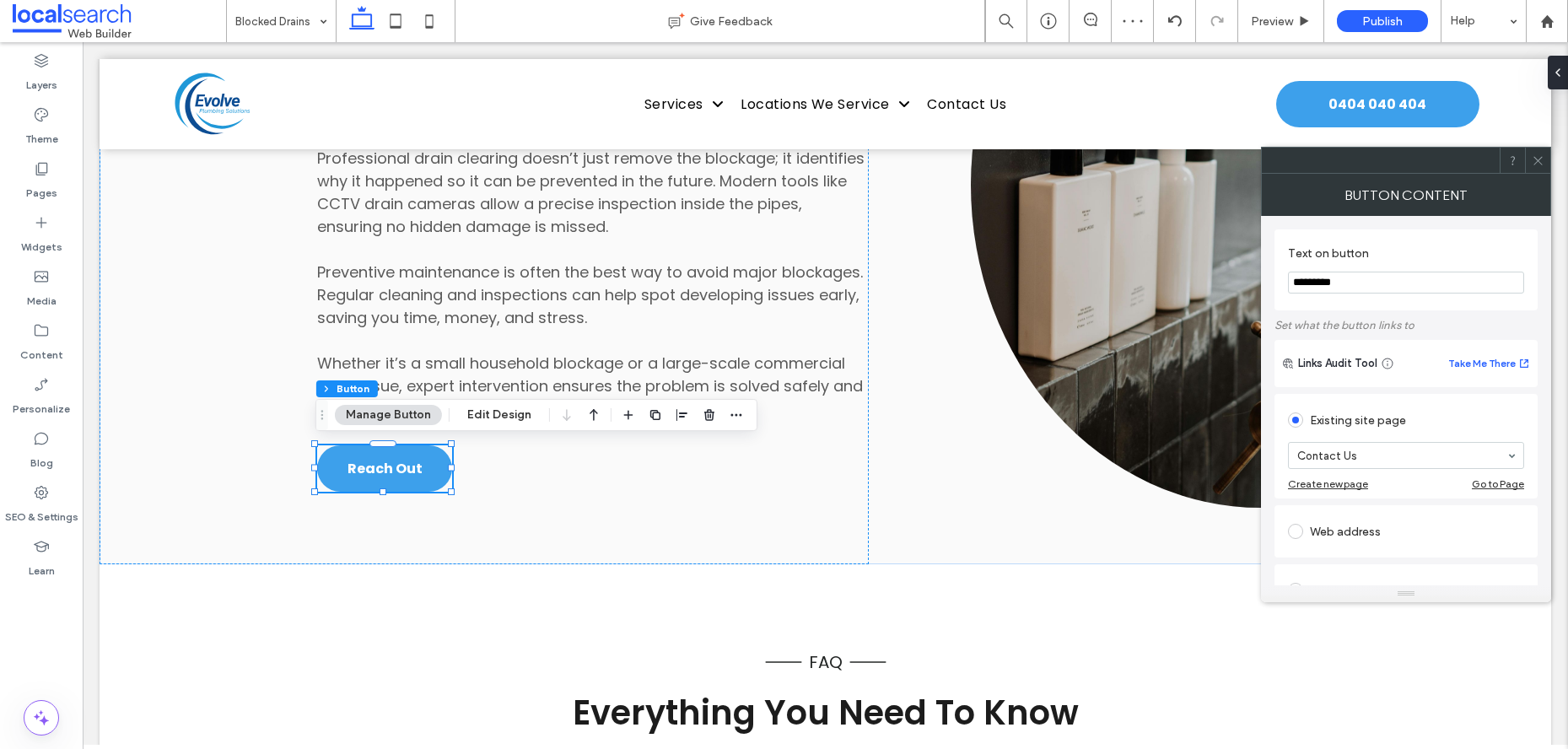
click at [1544, 156] on div at bounding box center [1538, 160] width 26 height 26
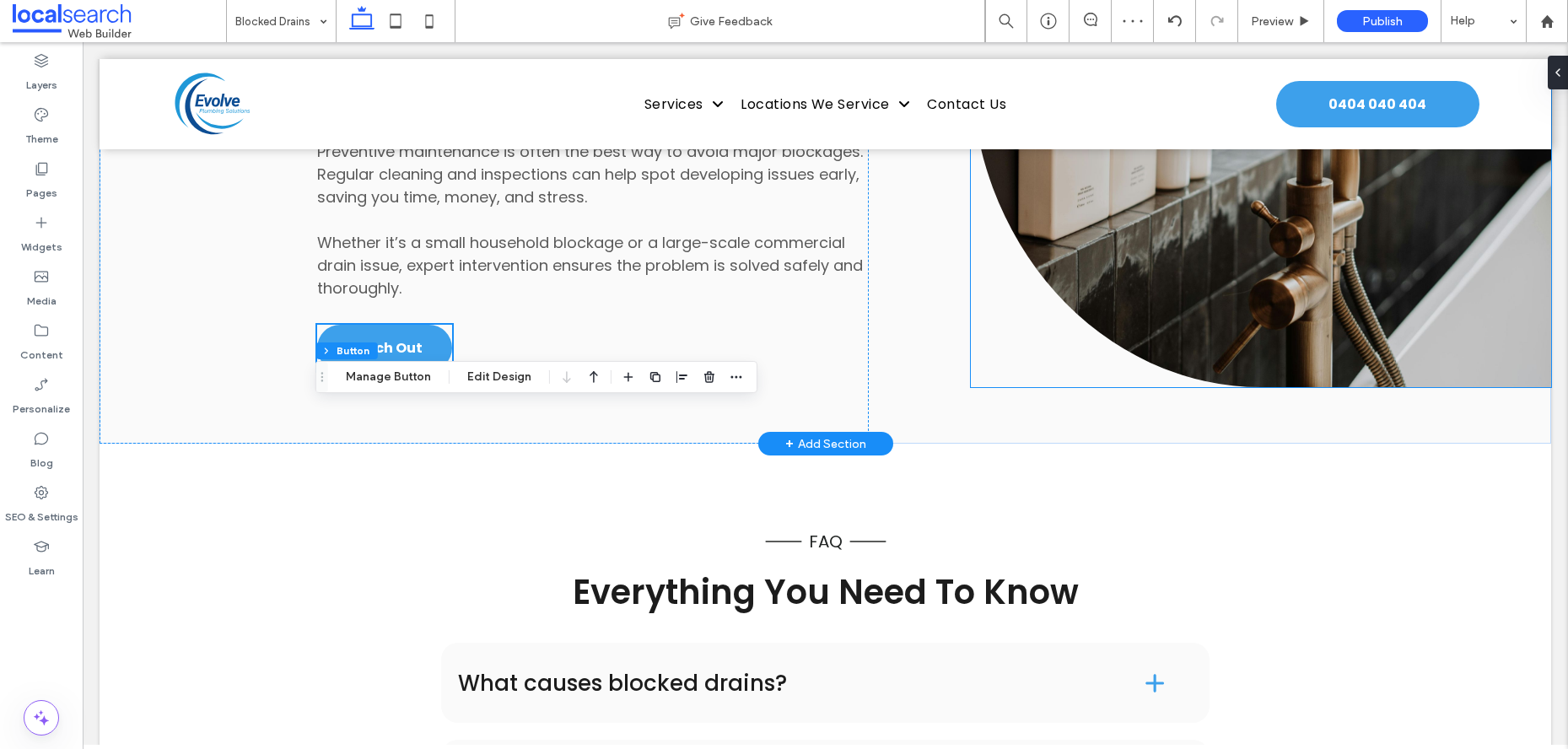
scroll to position [2354, 0]
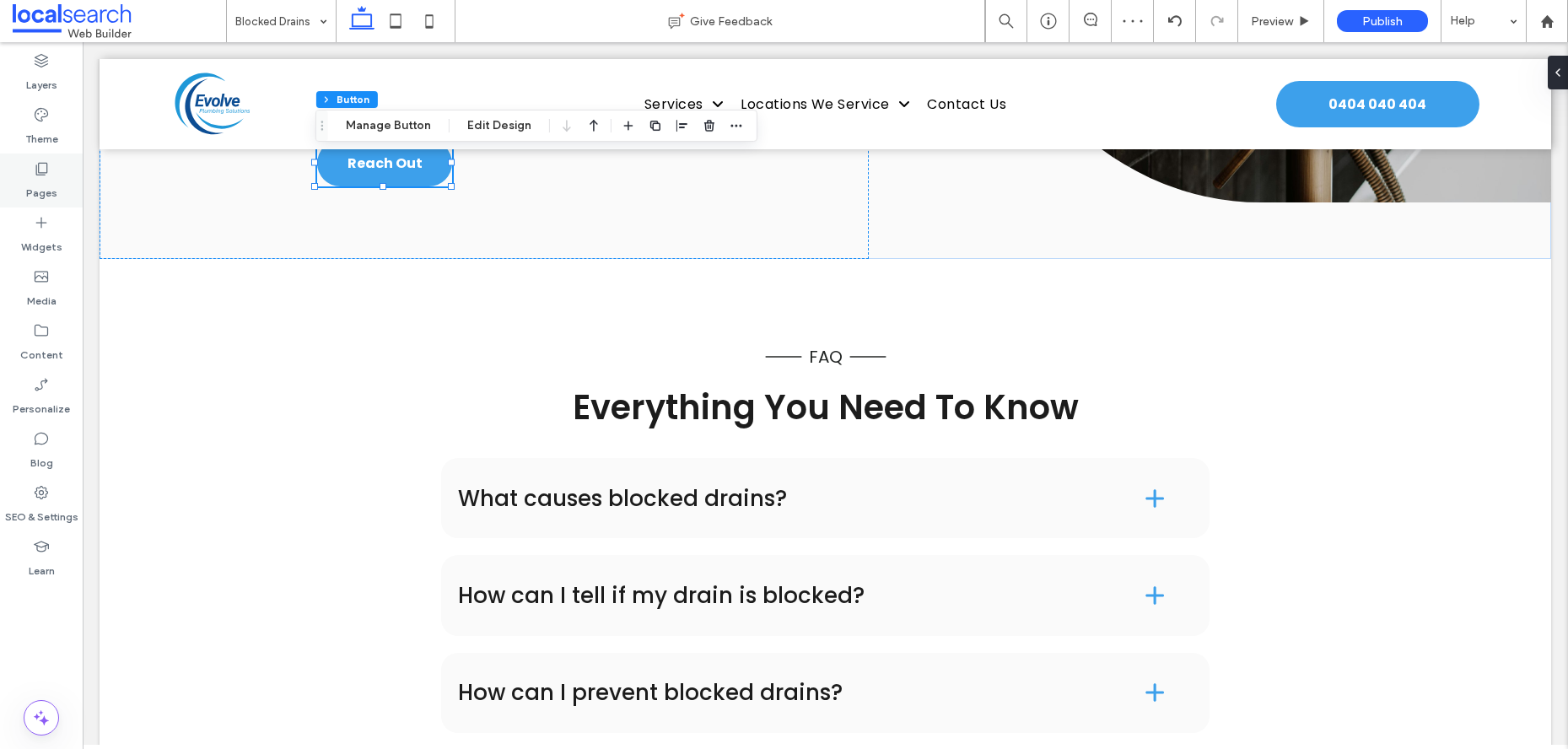
click at [63, 182] on div "Pages" at bounding box center [41, 180] width 83 height 54
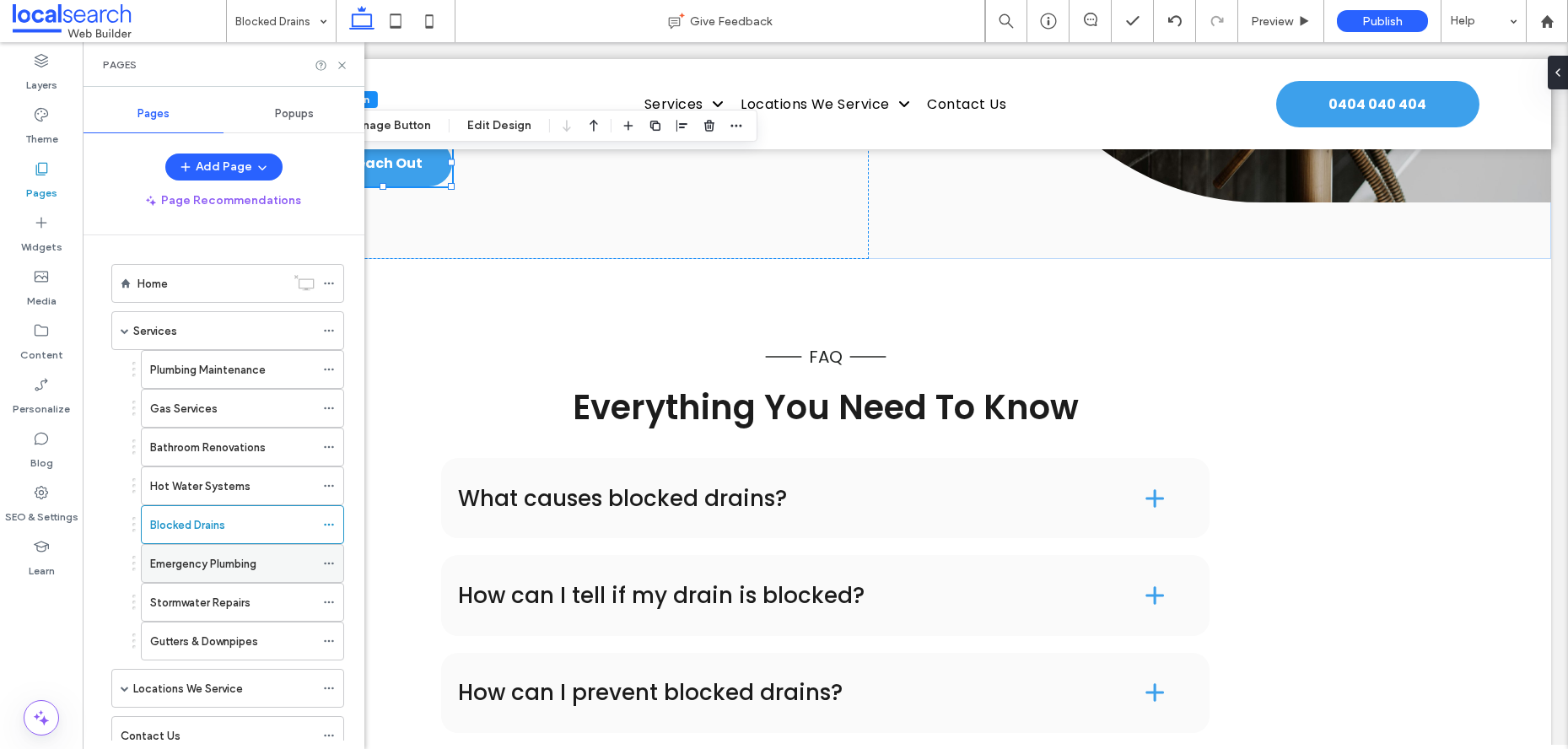
click at [218, 571] on label "Emergency Plumbing" at bounding box center [204, 564] width 106 height 30
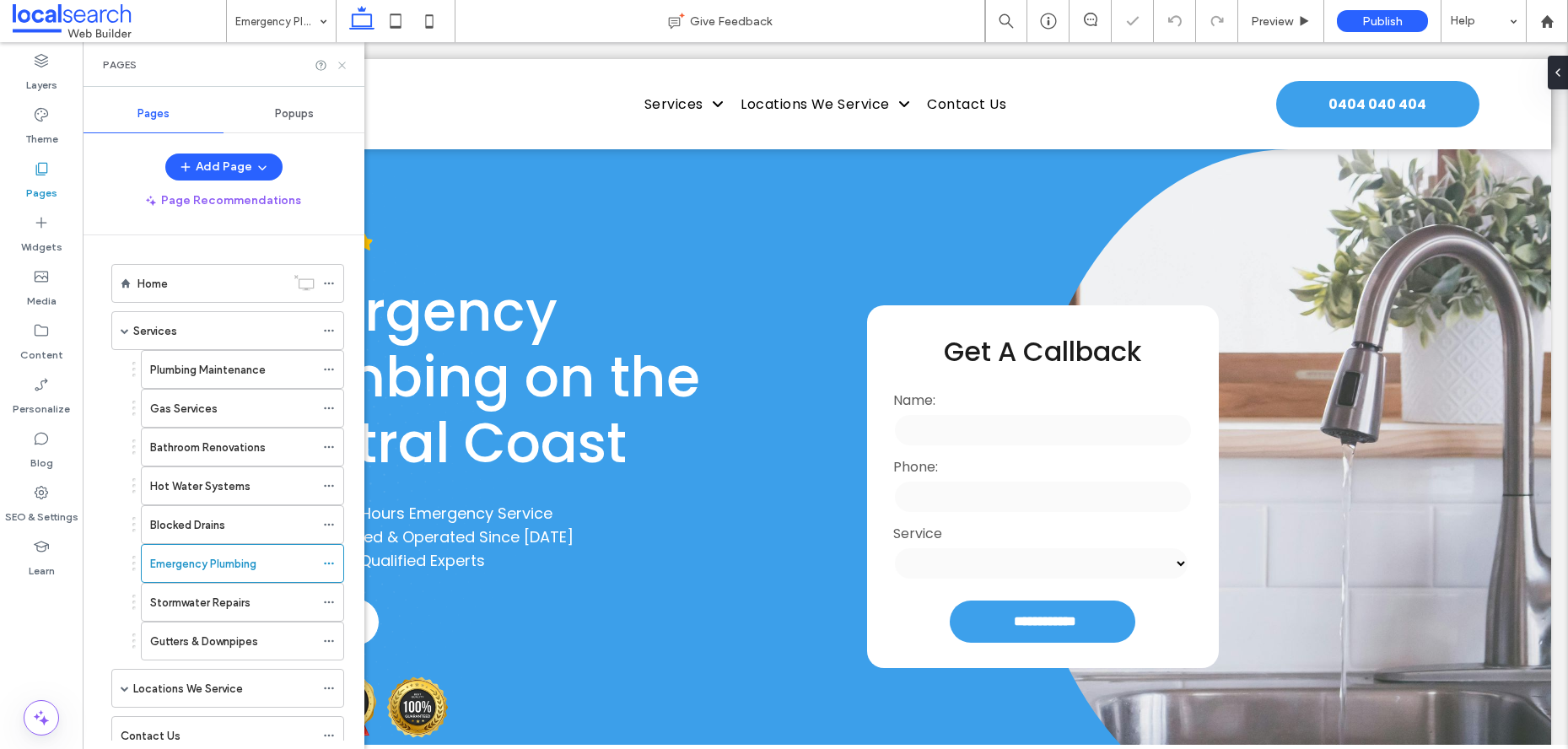
click at [338, 62] on icon at bounding box center [341, 65] width 13 height 13
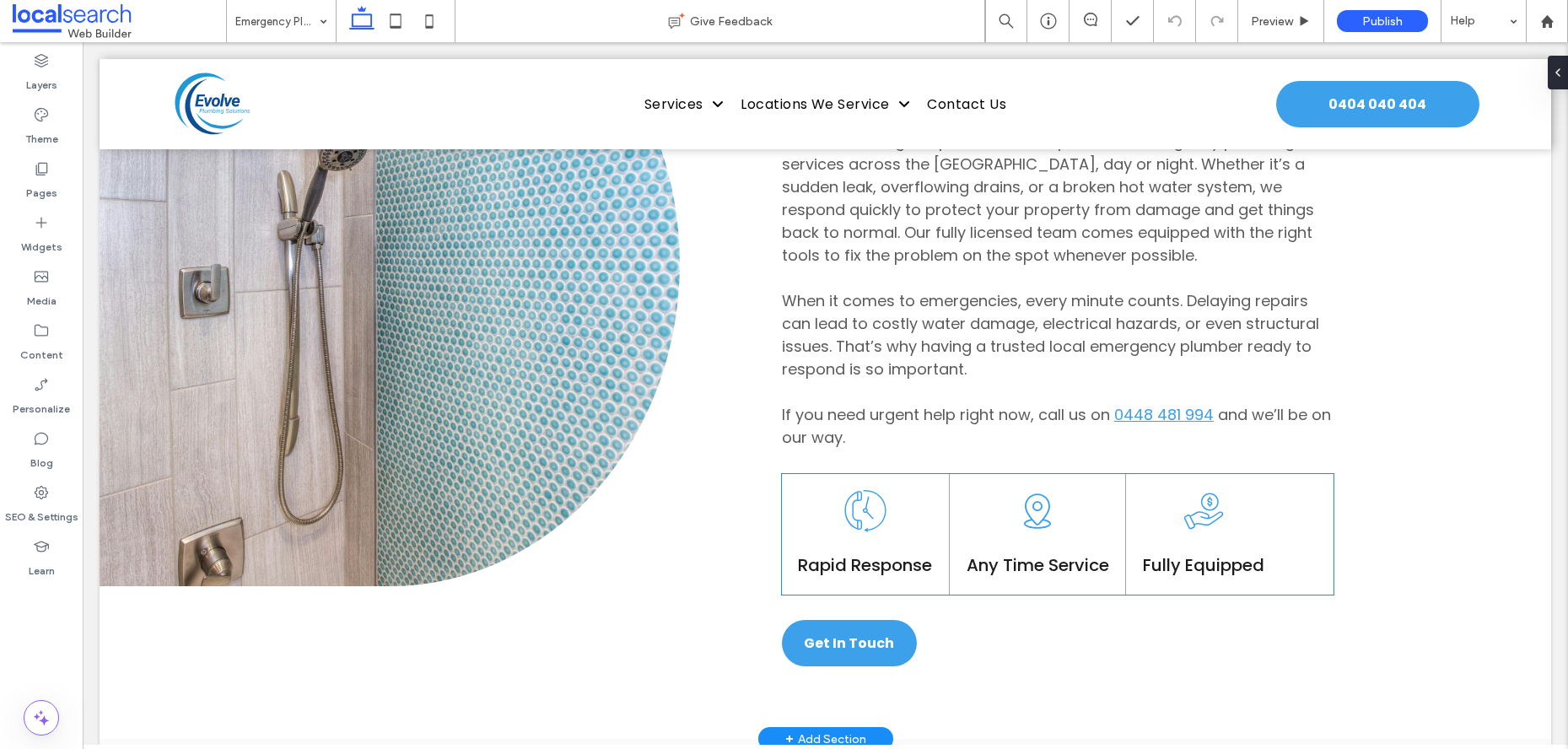
scroll to position [1222, 0]
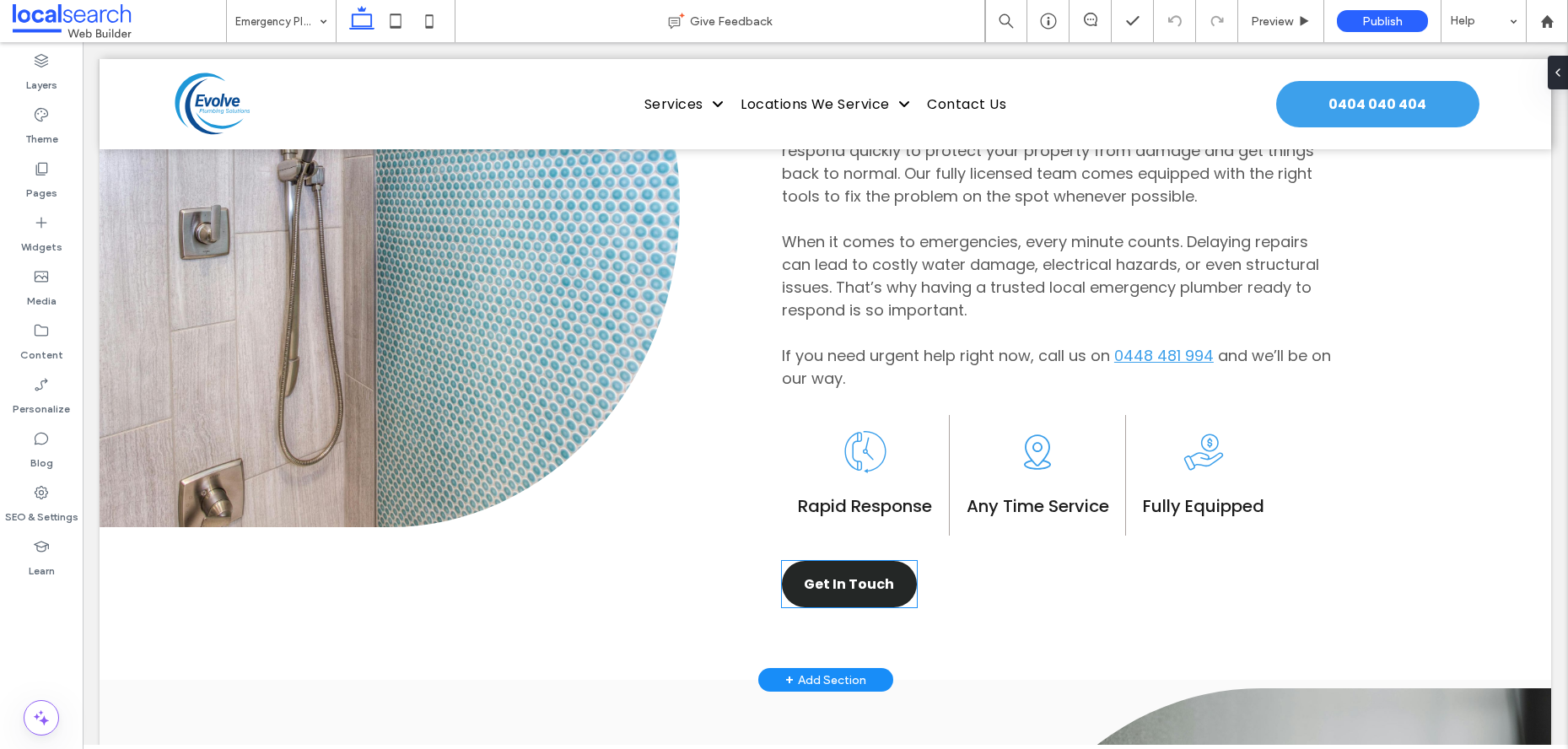
click at [843, 574] on span "Get In Touch" at bounding box center [849, 584] width 90 height 21
click at [843, 573] on div "Get In Touch" at bounding box center [849, 584] width 135 height 46
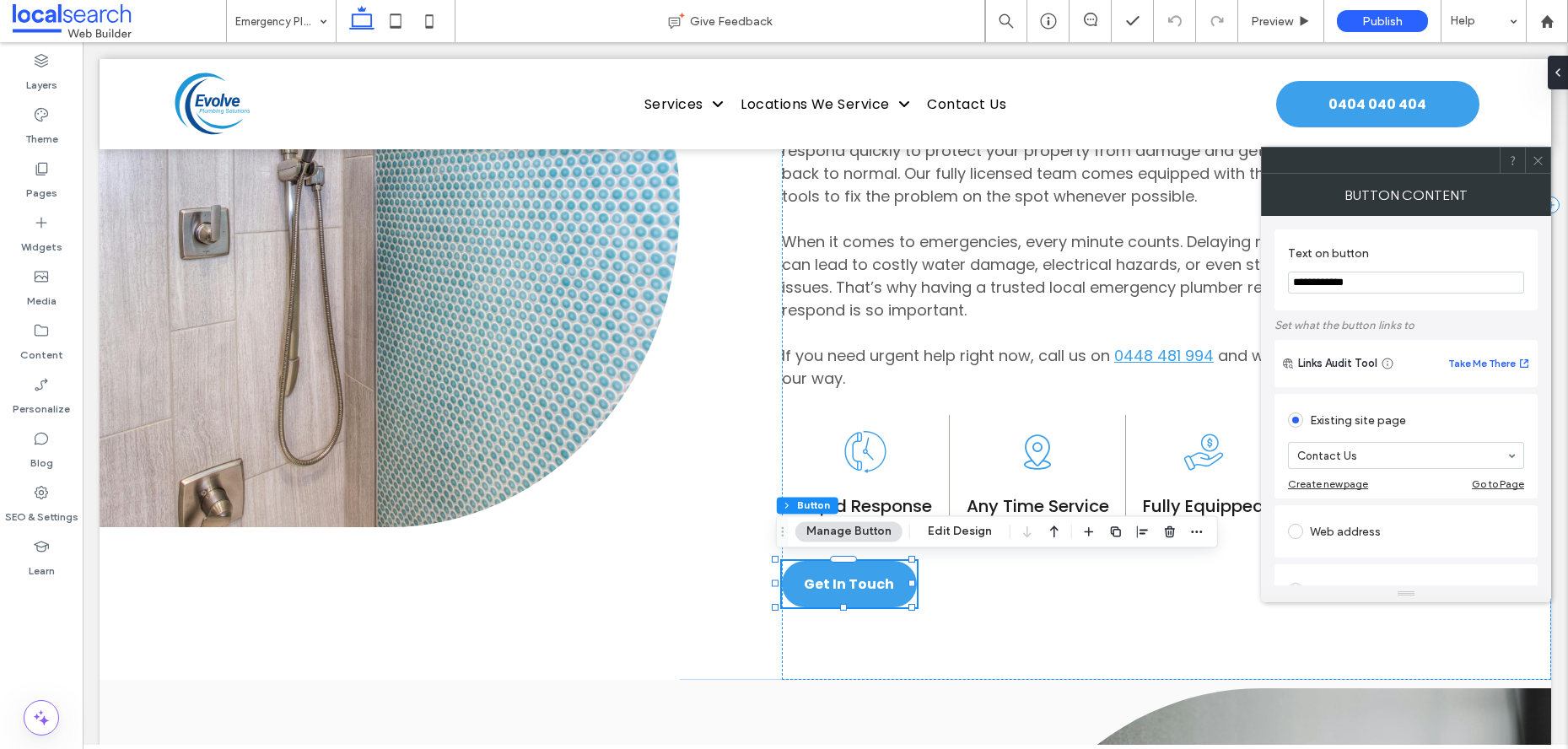
click at [1539, 160] on icon at bounding box center [1538, 160] width 13 height 13
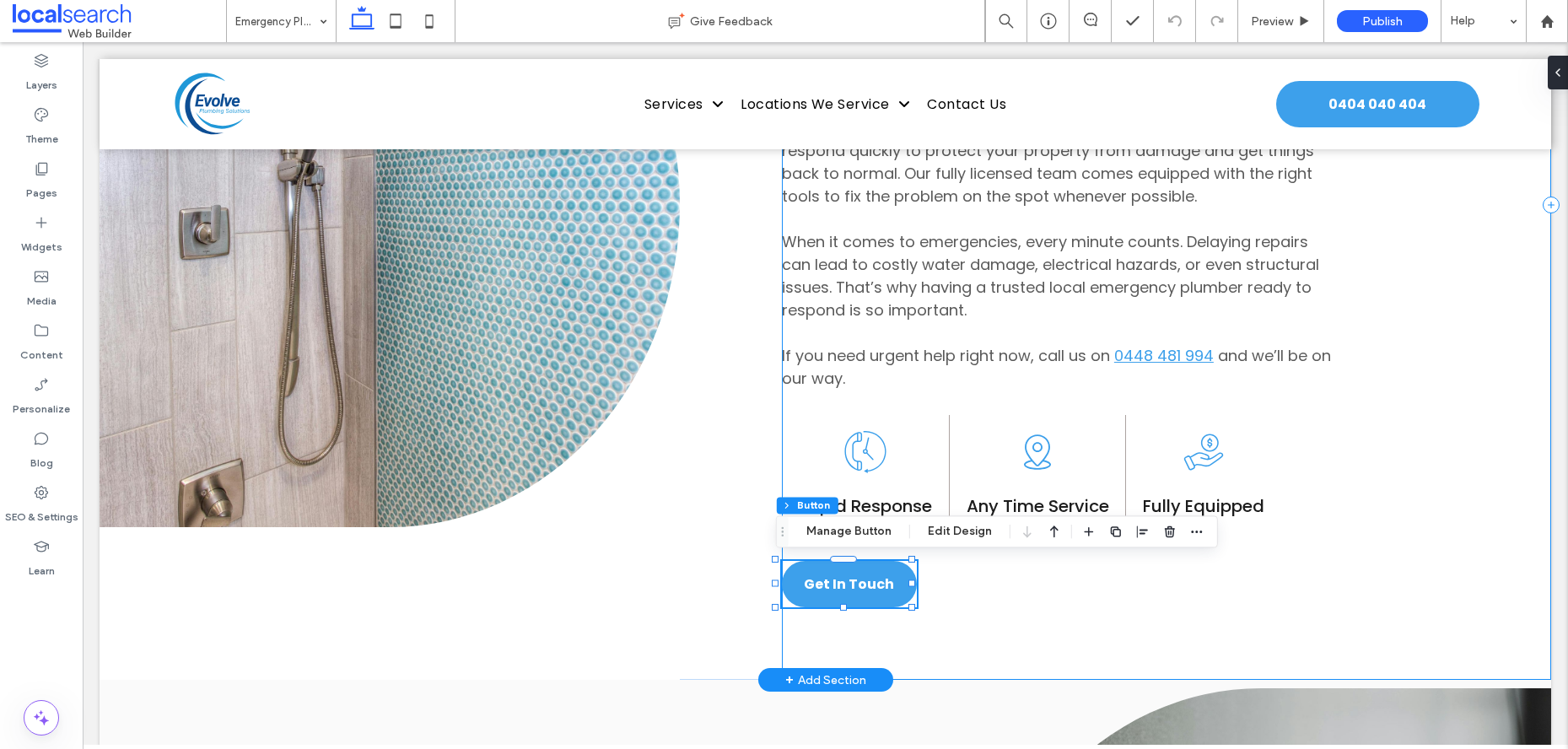
click at [1436, 457] on div "24/7 Assistance Central Coast Emergency Plumbing Plumbing problems don’t keep b…" at bounding box center [1167, 205] width 769 height 950
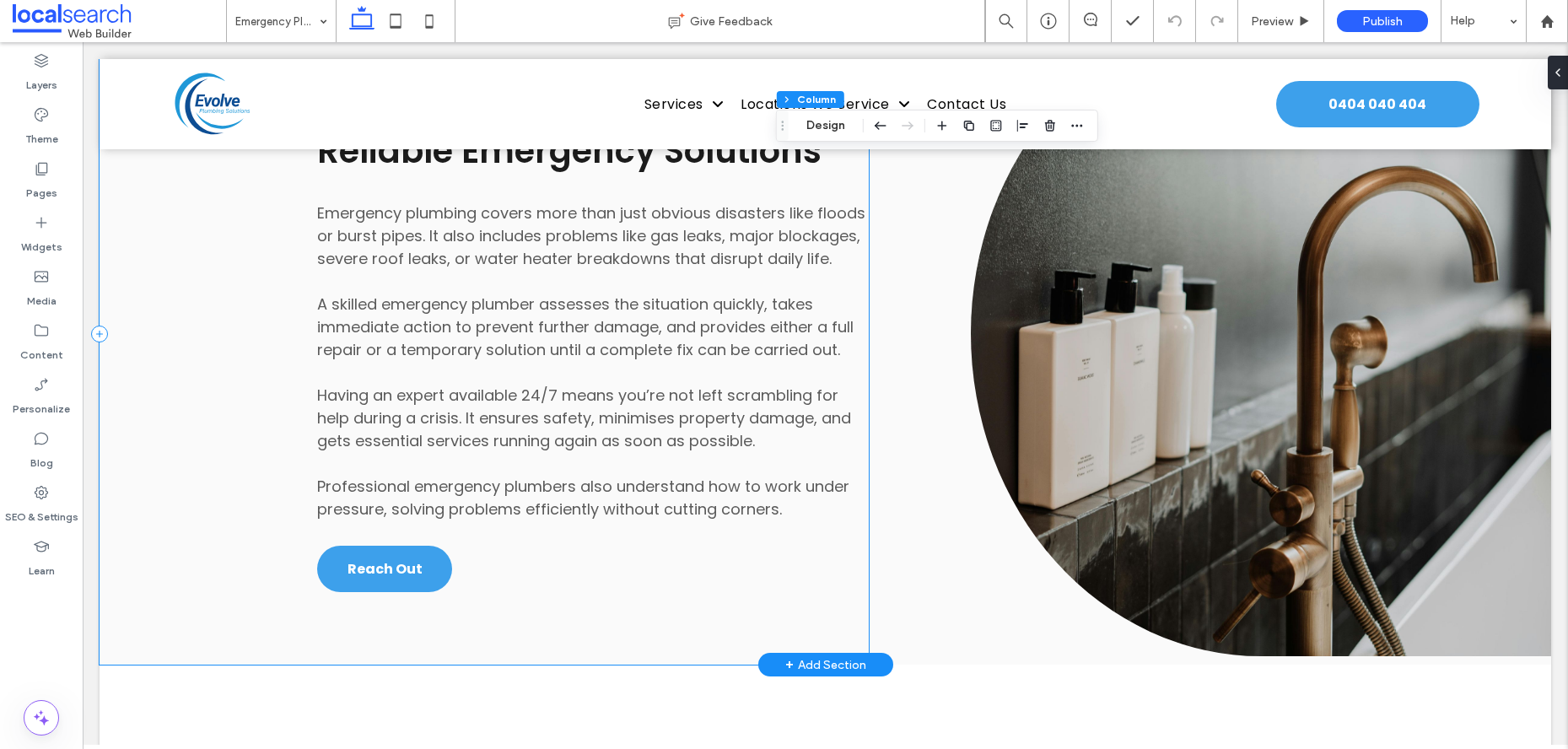
scroll to position [2006, 0]
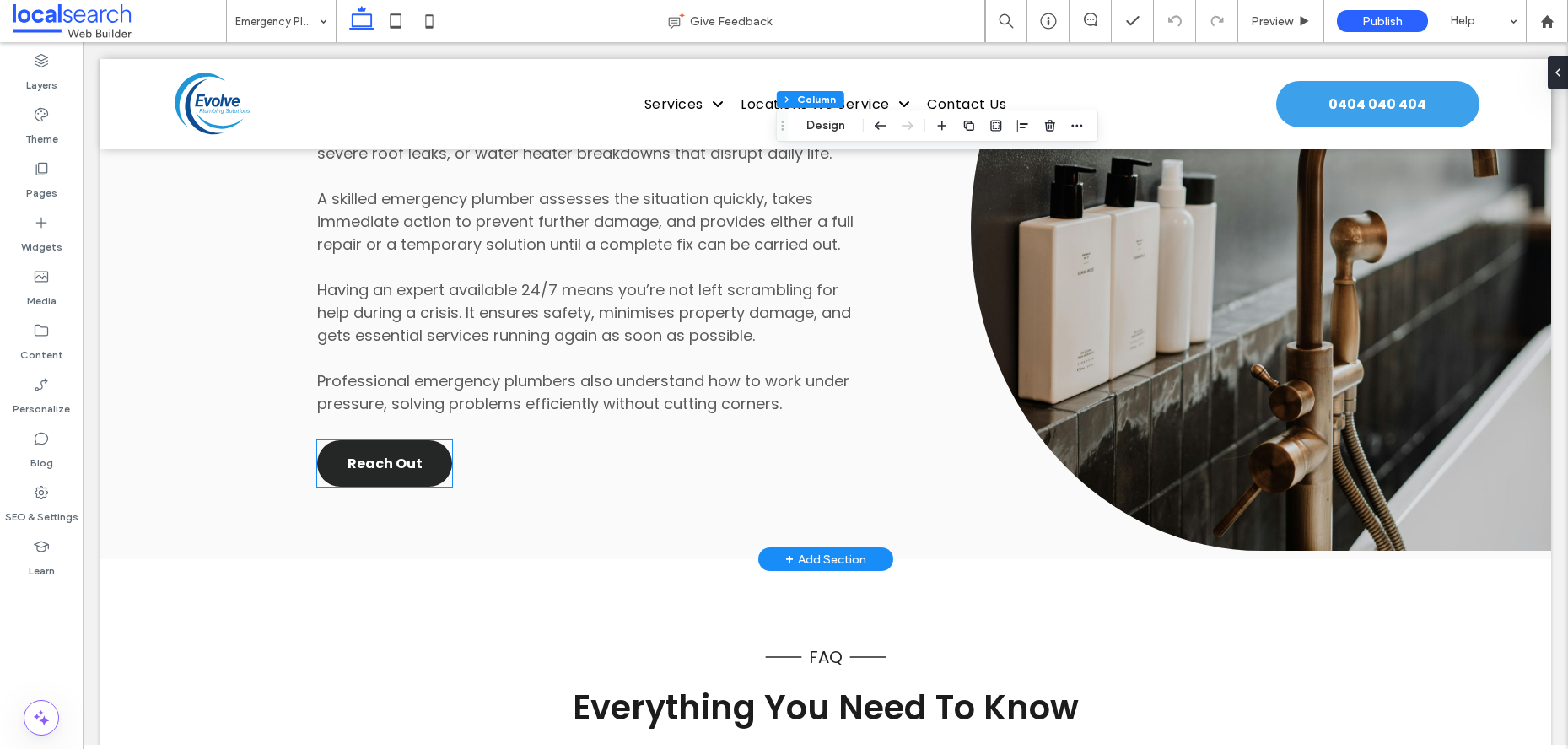
click at [417, 474] on span "Reach Out" at bounding box center [385, 463] width 75 height 21
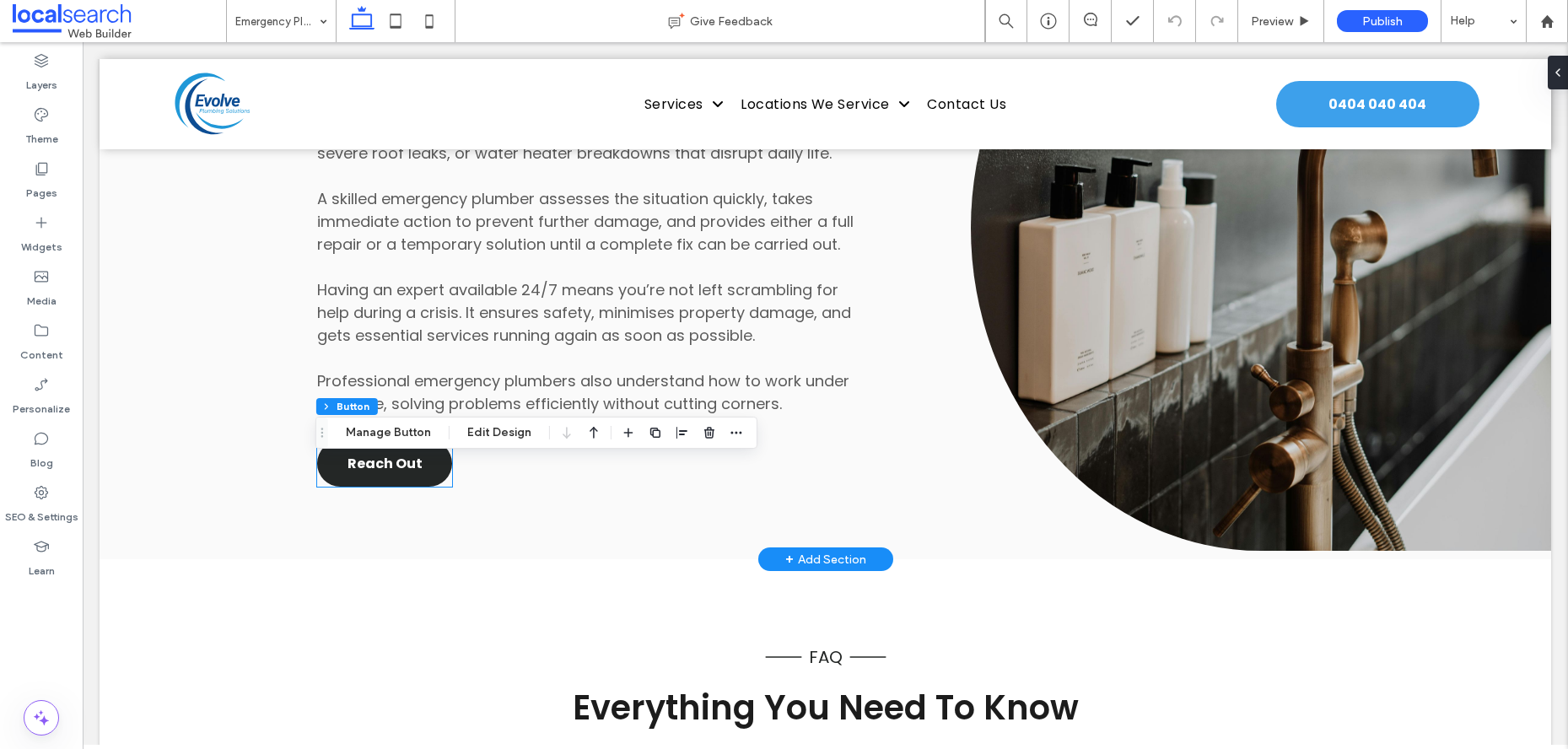
click at [417, 477] on div "Reach Out" at bounding box center [384, 464] width 135 height 46
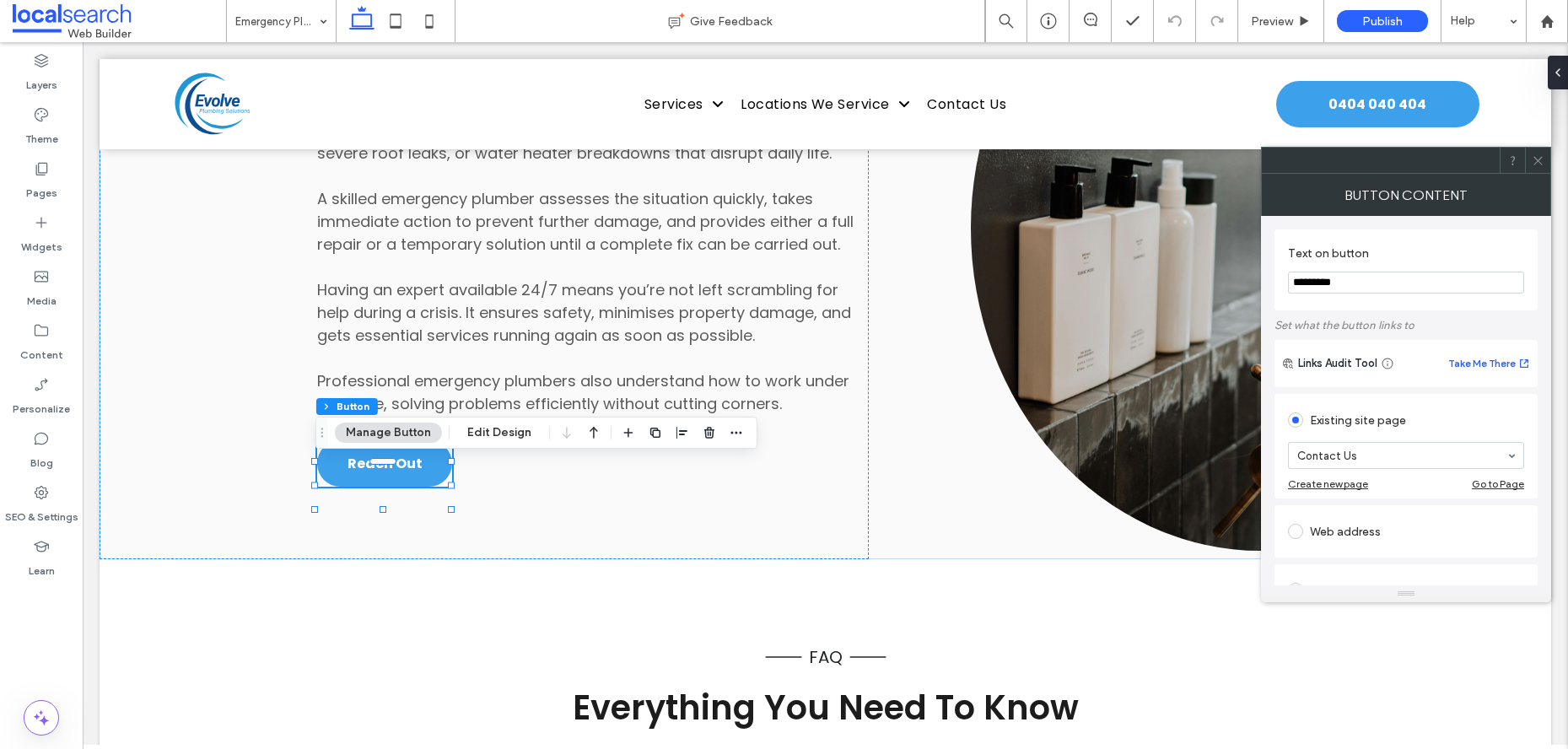
click at [1538, 165] on icon at bounding box center [1538, 160] width 13 height 13
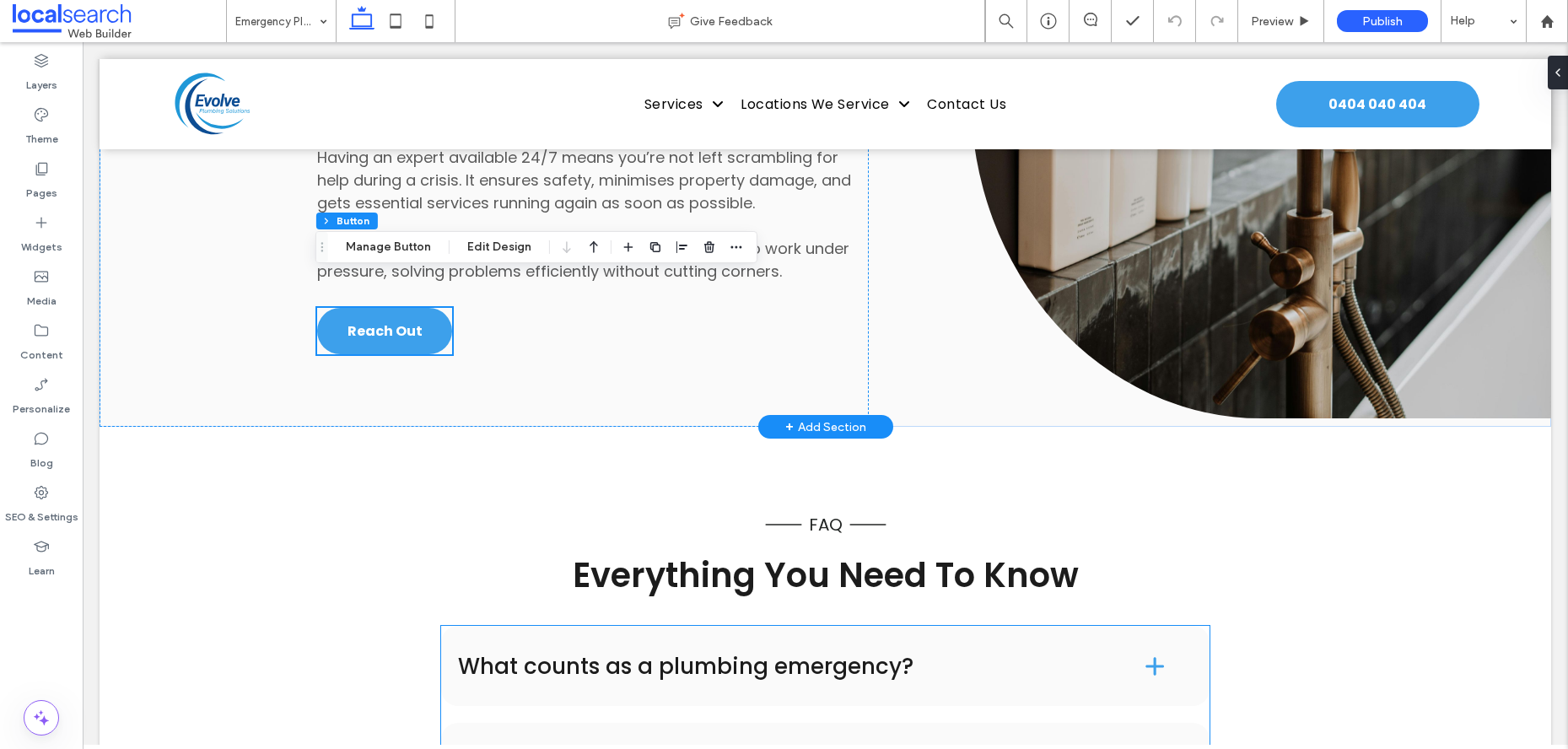
scroll to position [2321, 0]
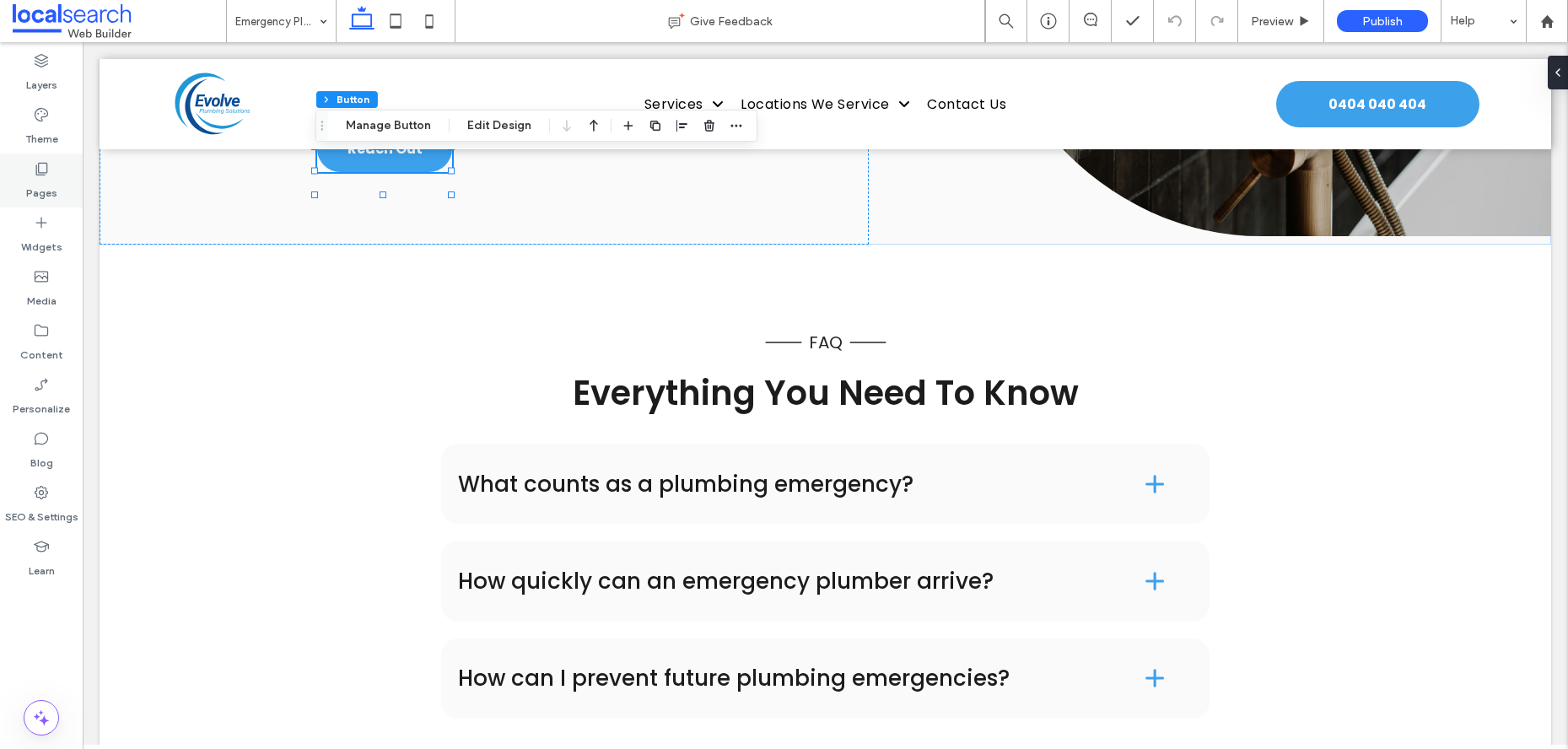
drag, startPoint x: 65, startPoint y: 186, endPoint x: 76, endPoint y: 186, distance: 11.0
click at [65, 186] on div "Pages" at bounding box center [41, 180] width 83 height 54
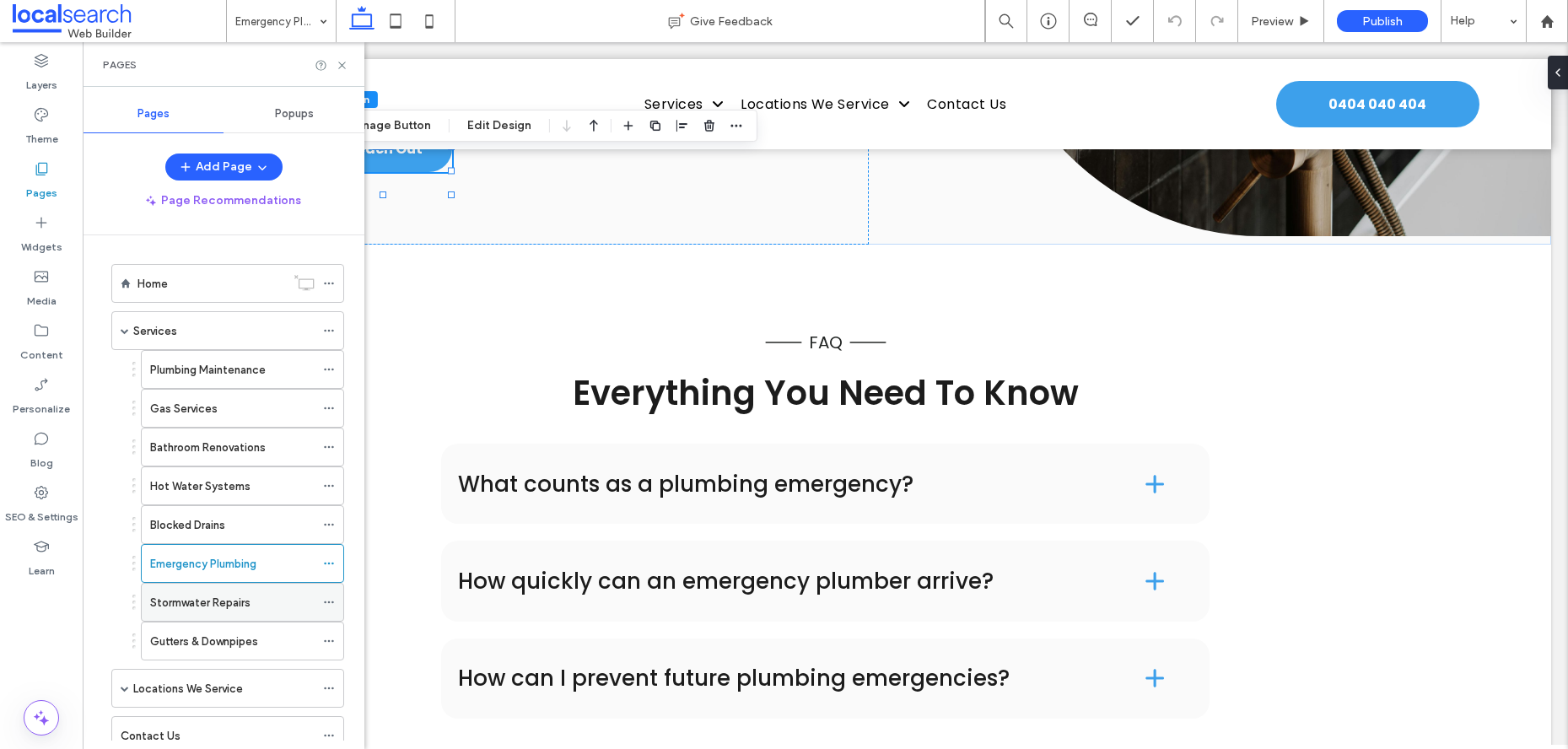
click at [264, 605] on div "Stormwater Repairs" at bounding box center [232, 603] width 164 height 18
click at [340, 68] on icon at bounding box center [341, 65] width 13 height 13
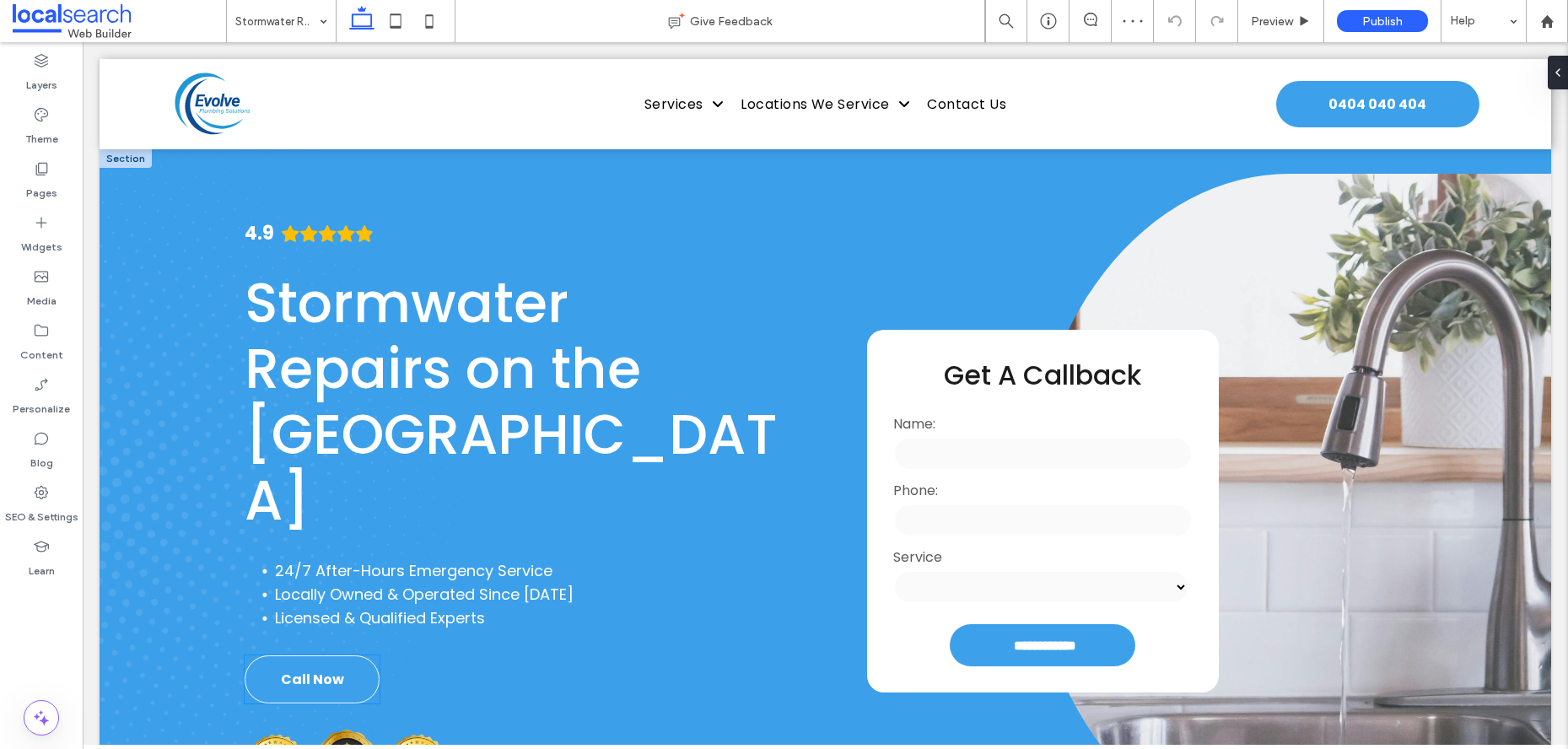
click at [325, 655] on link "Call Now" at bounding box center [312, 679] width 135 height 48
click at [325, 655] on div "Call Now" at bounding box center [312, 679] width 135 height 48
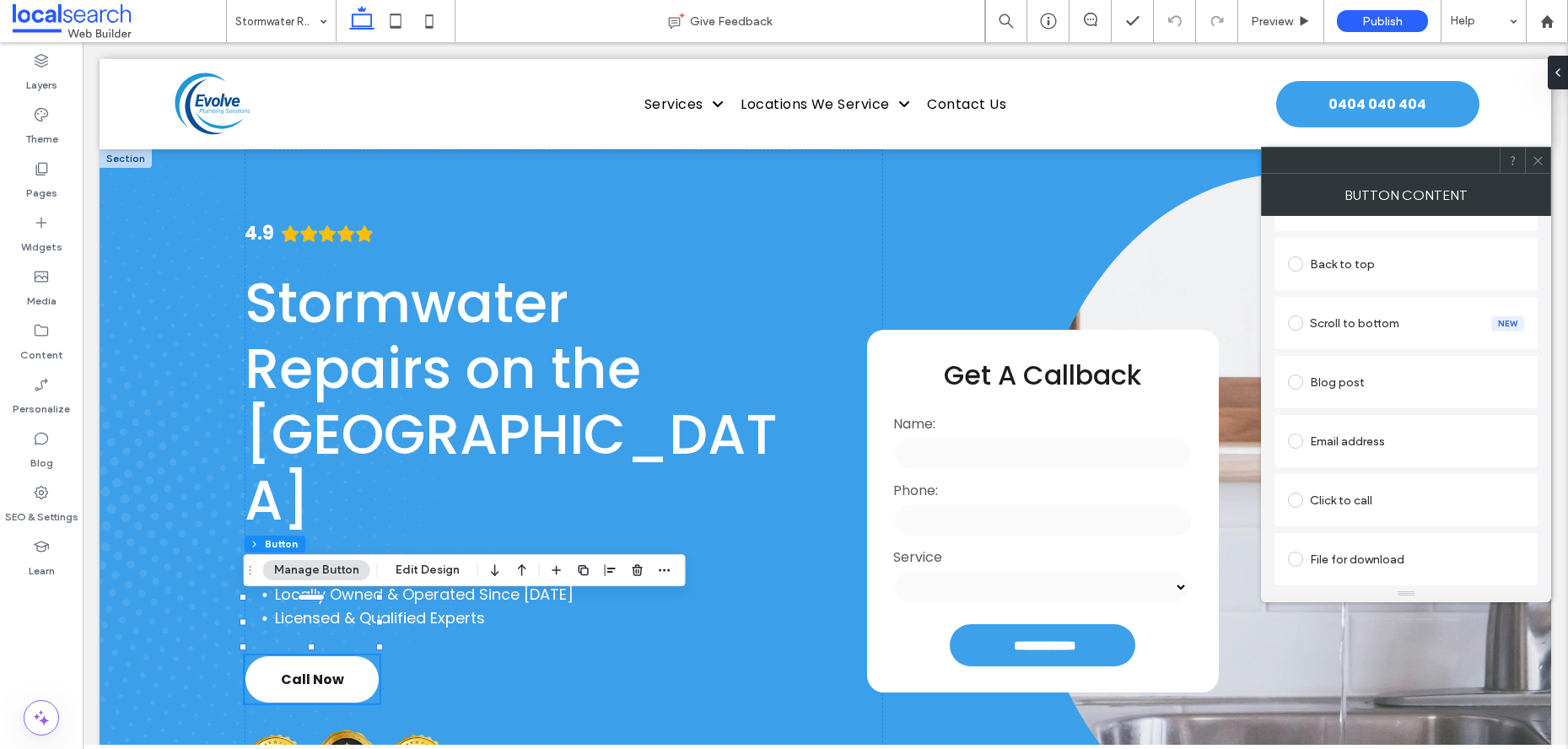
click at [1358, 517] on div "Click to call" at bounding box center [1406, 500] width 236 height 35
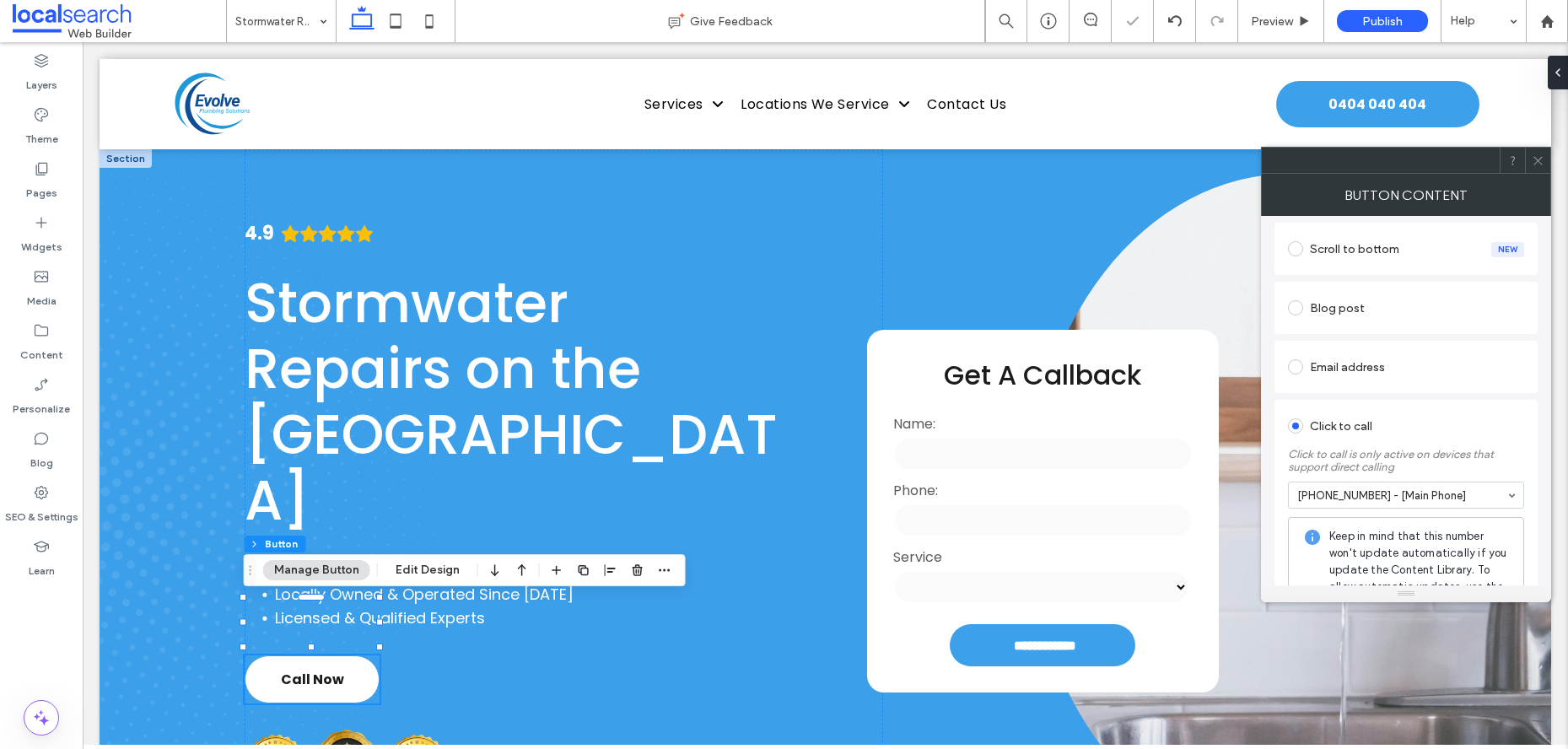
click at [1538, 155] on icon at bounding box center [1538, 160] width 13 height 13
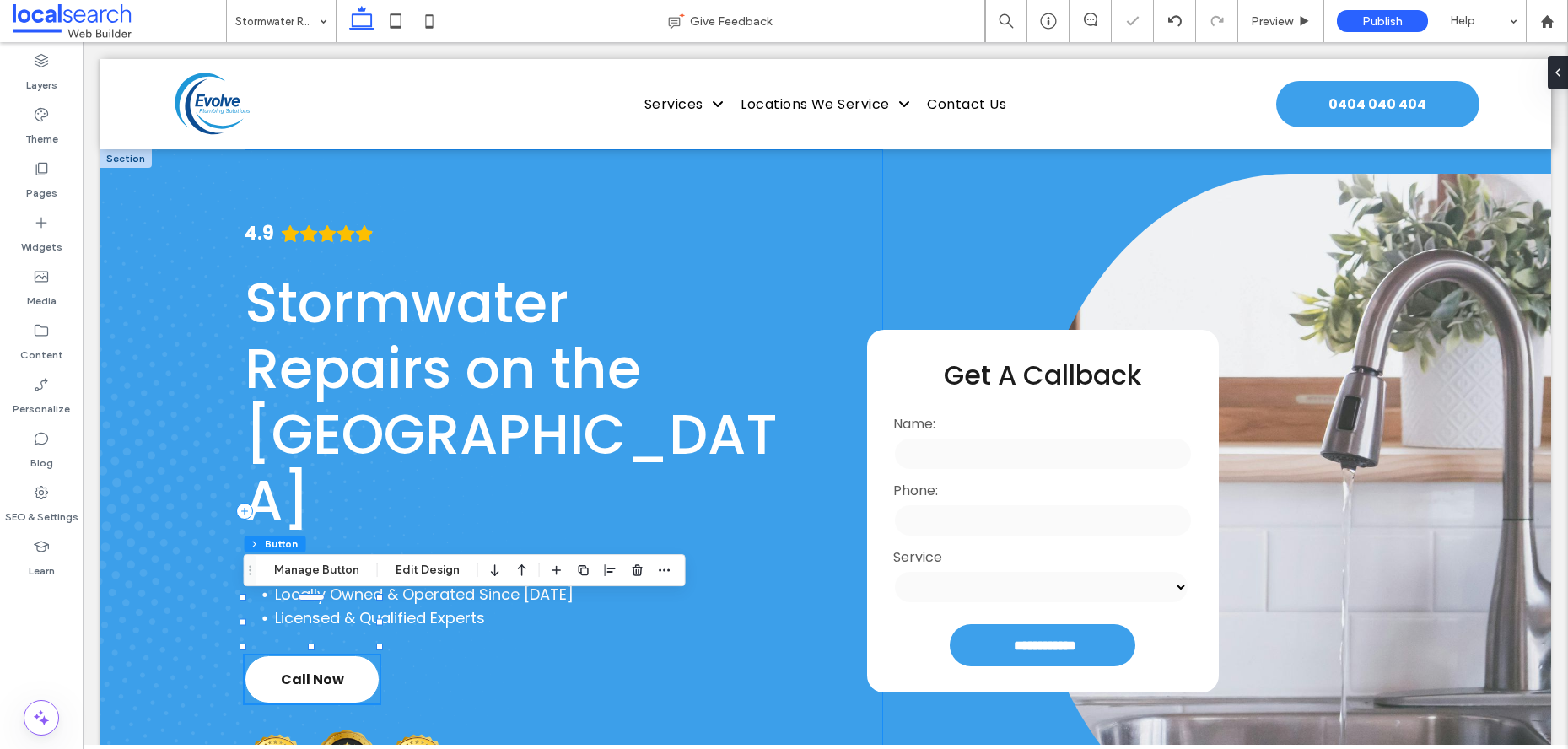
click at [783, 690] on div "4.9 Stormwater Repairs on the Central Coast 24/7 After-Hours Emergency Service …" at bounding box center [564, 512] width 638 height 724
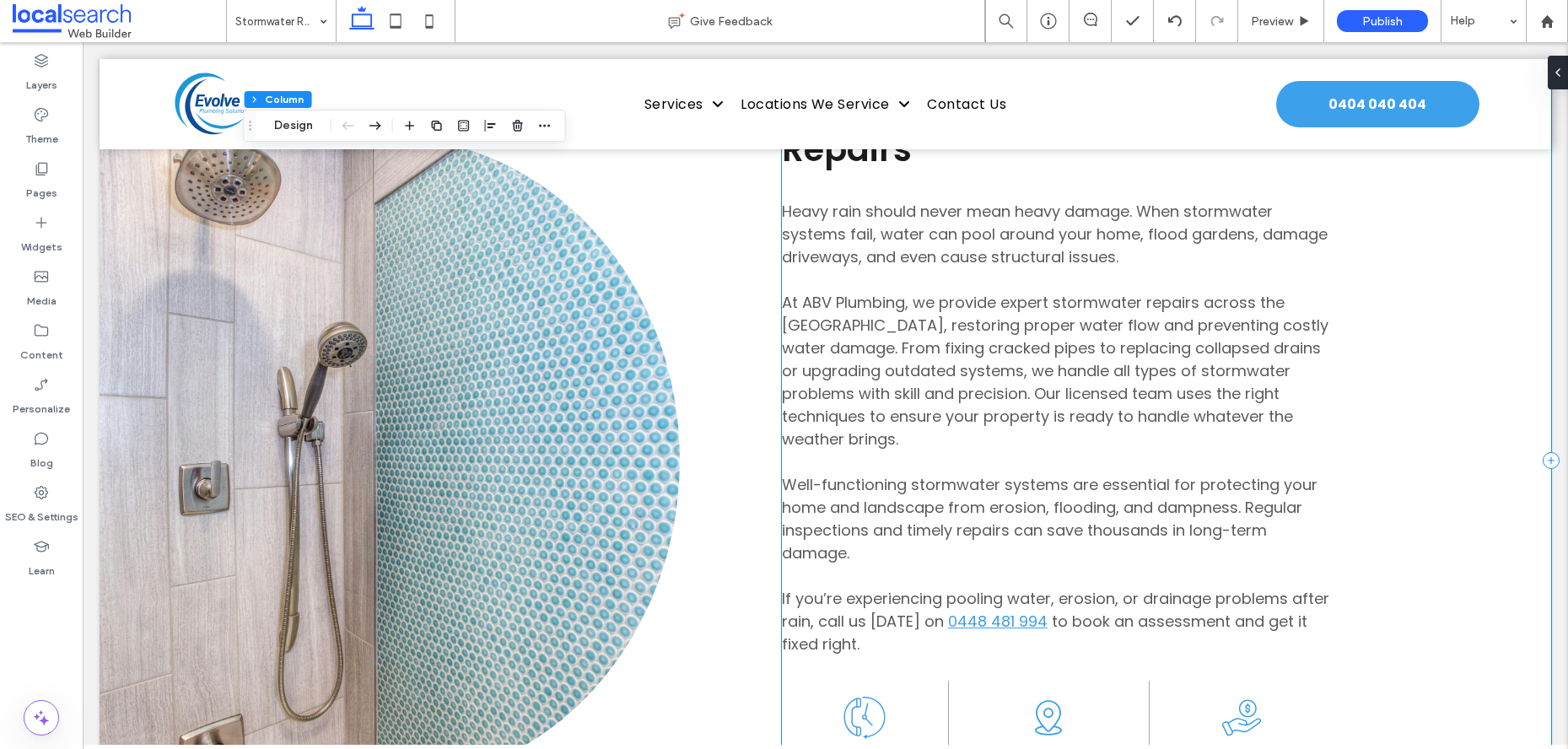
scroll to position [1245, 0]
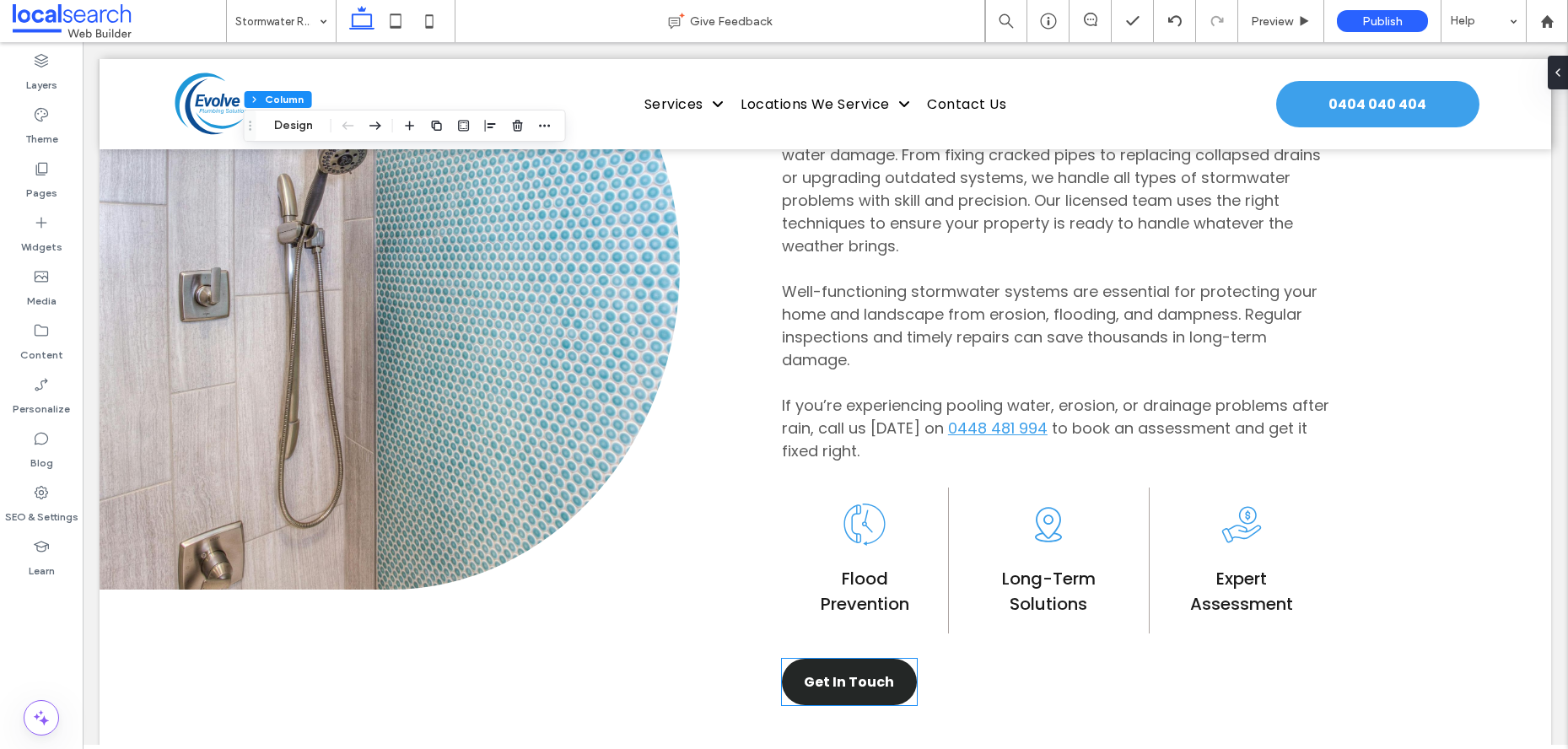
click at [837, 659] on link "Get In Touch" at bounding box center [849, 682] width 135 height 46
click at [837, 659] on div "Get In Touch" at bounding box center [849, 682] width 135 height 46
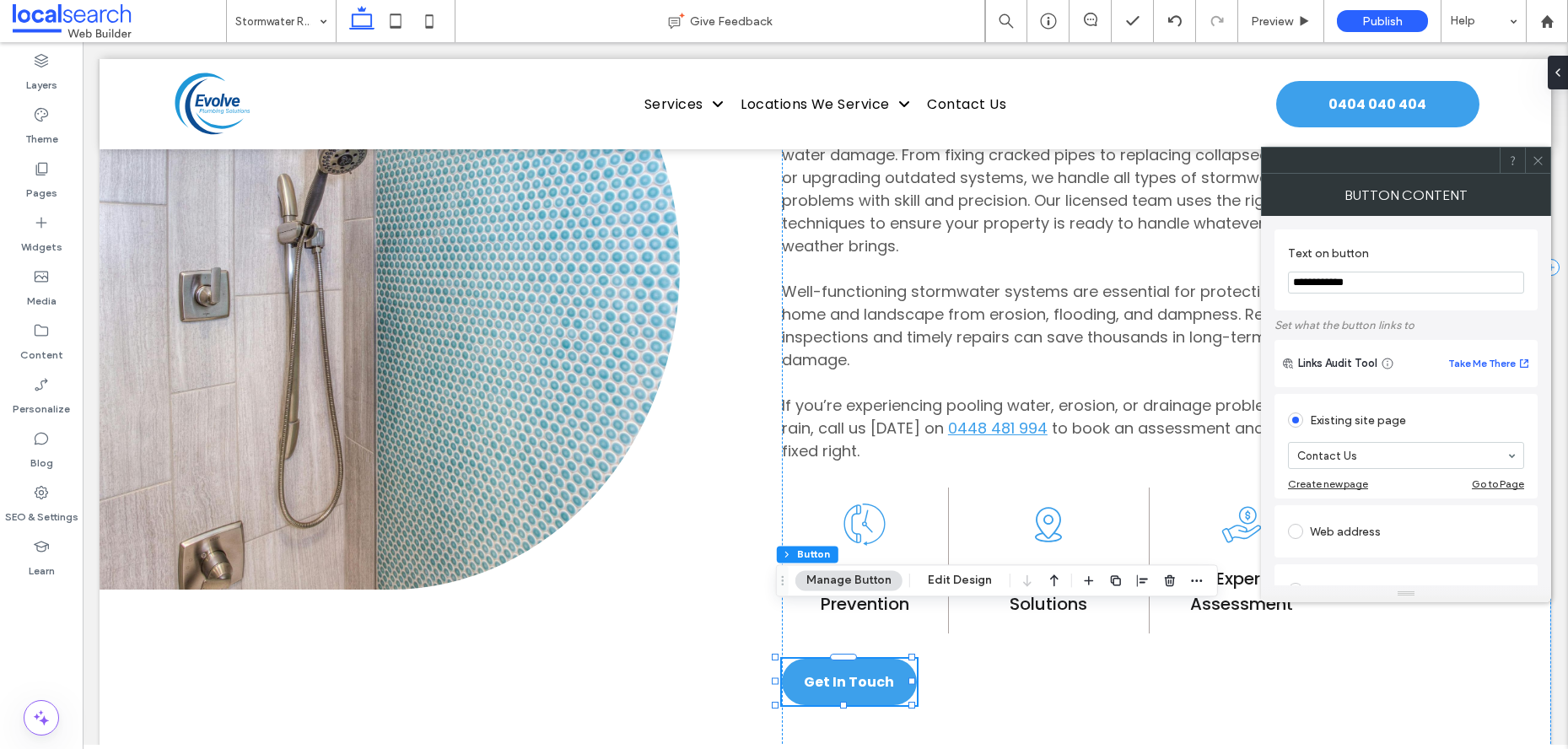
click at [1532, 165] on icon at bounding box center [1538, 160] width 13 height 13
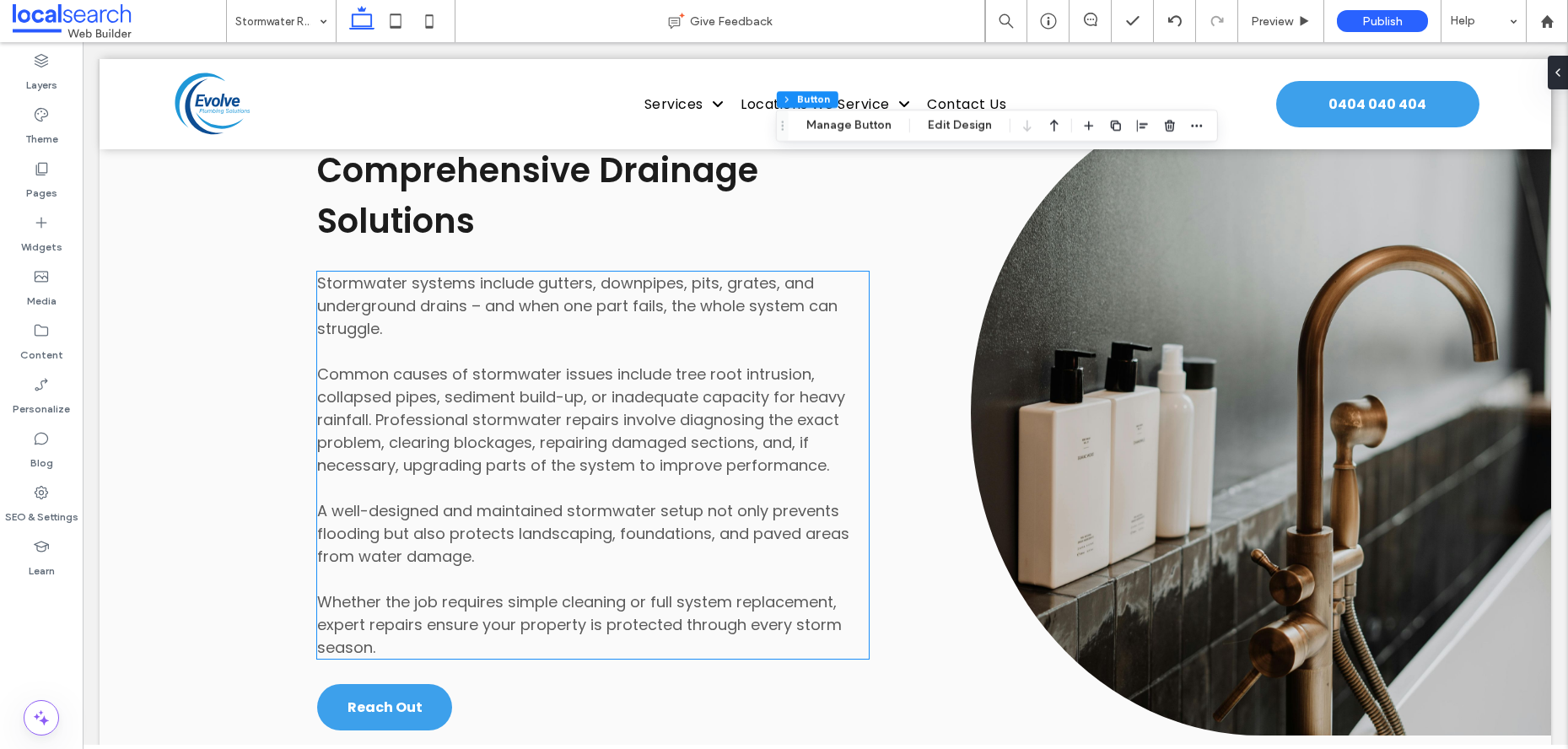
scroll to position [2208, 0]
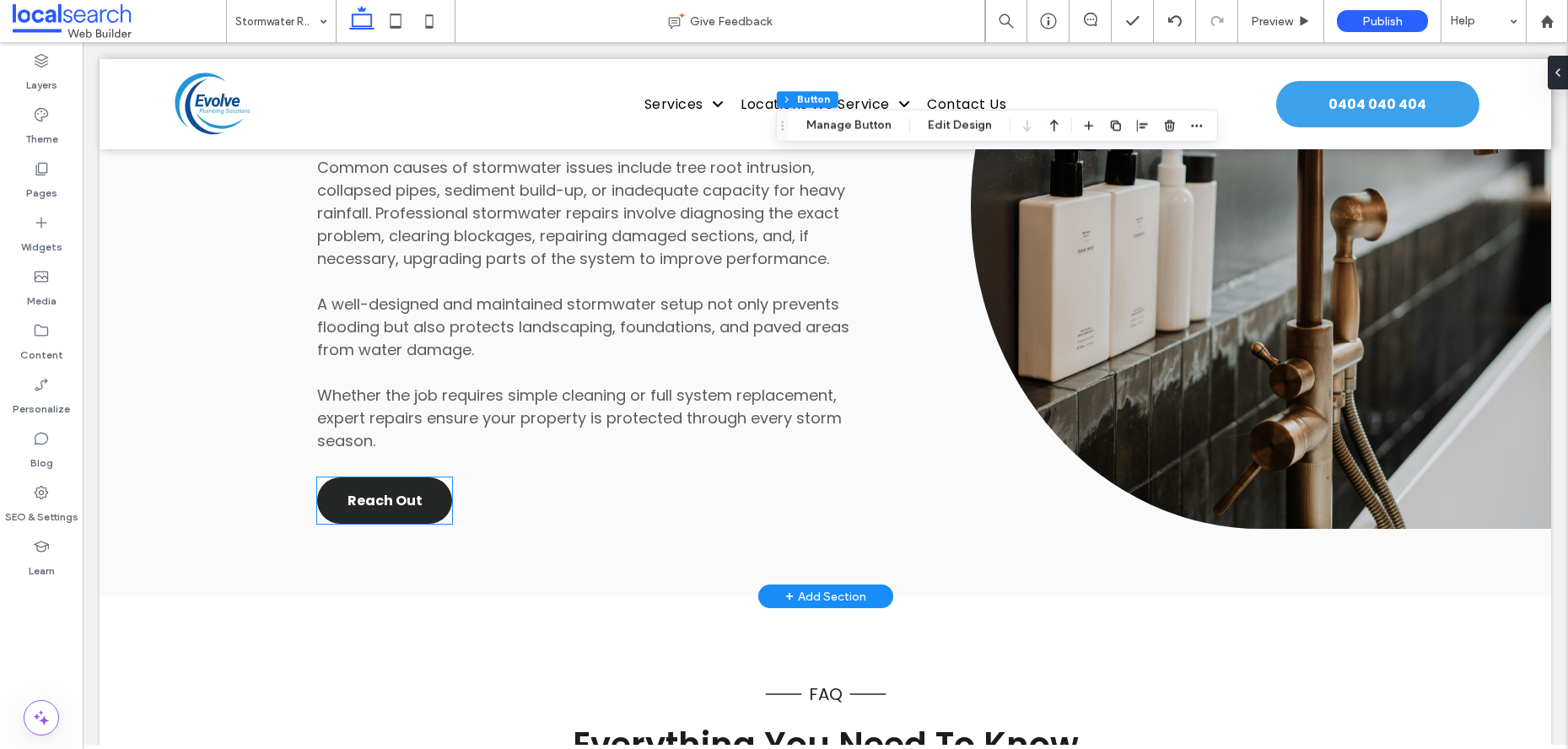
click at [427, 477] on link "Reach Out" at bounding box center [384, 500] width 135 height 46
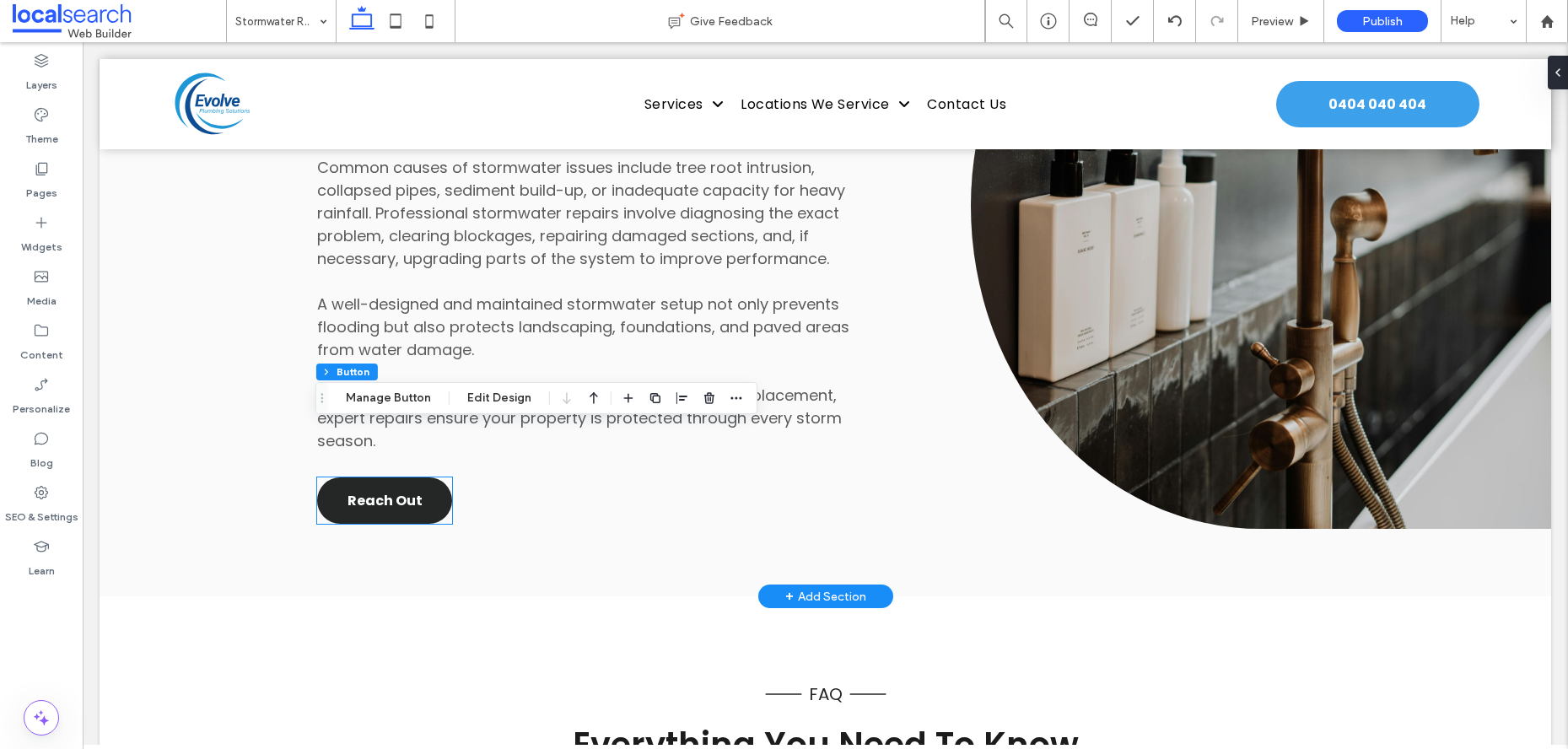
click at [427, 477] on div "Reach Out" at bounding box center [384, 500] width 135 height 46
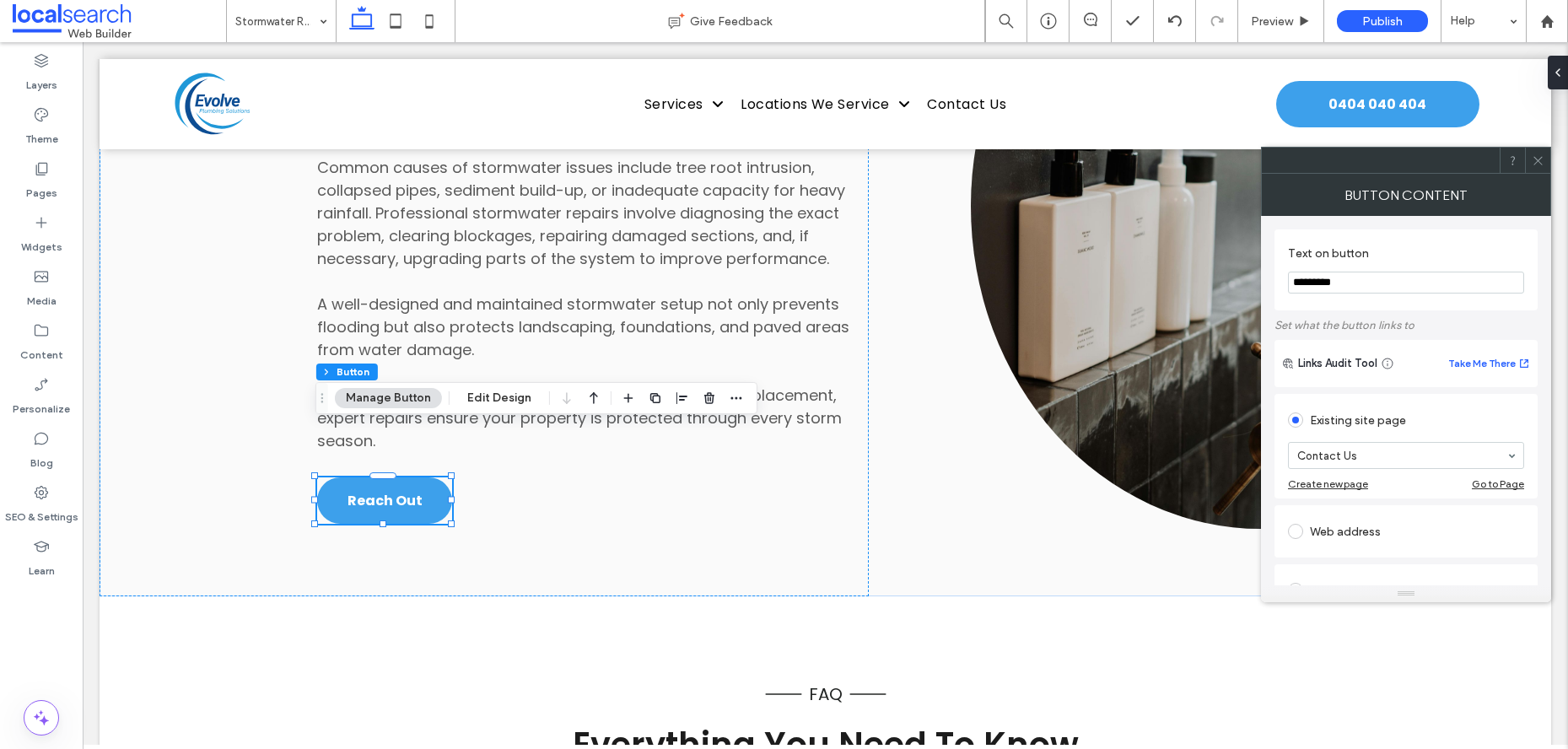
click at [1543, 160] on icon at bounding box center [1538, 160] width 13 height 13
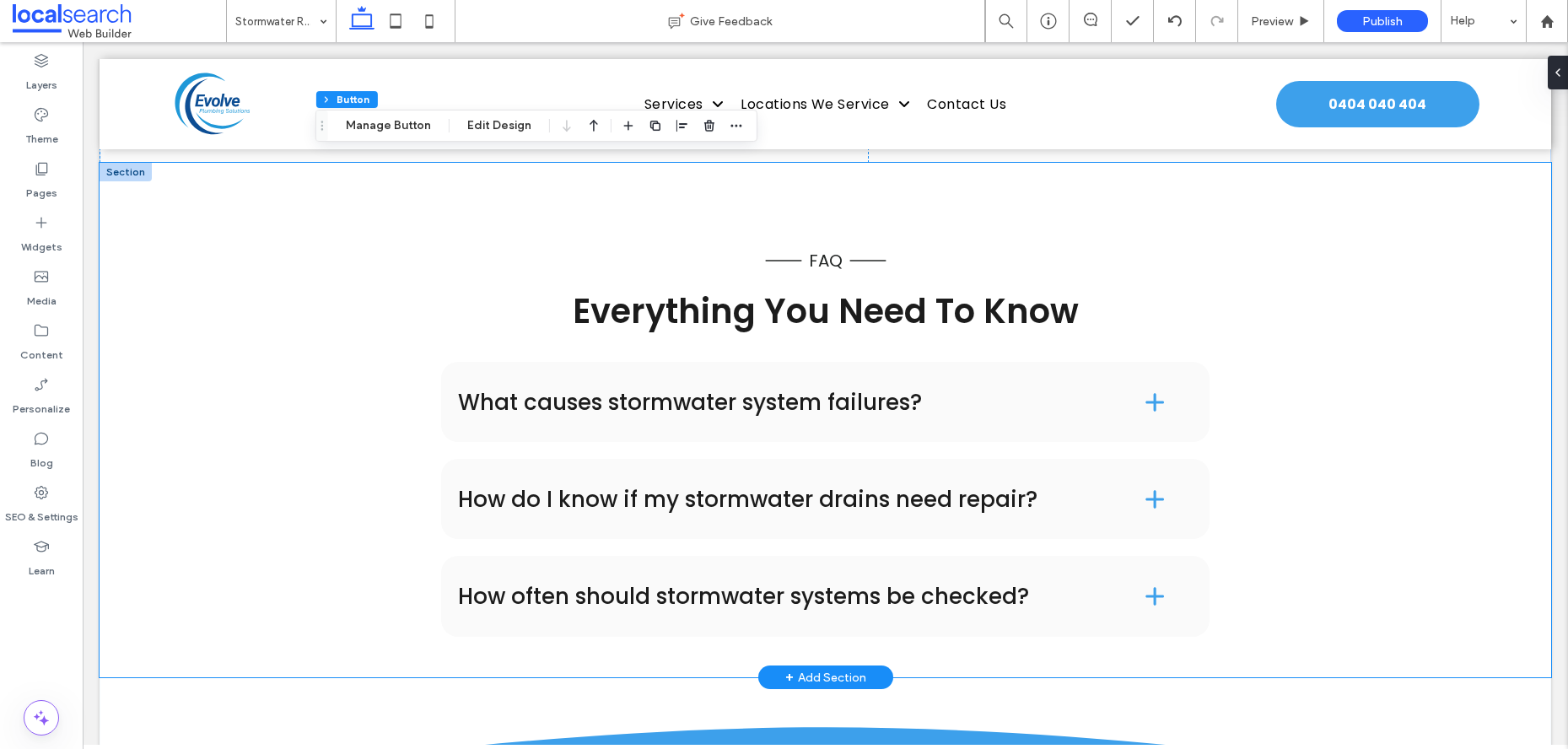
scroll to position [2707, 0]
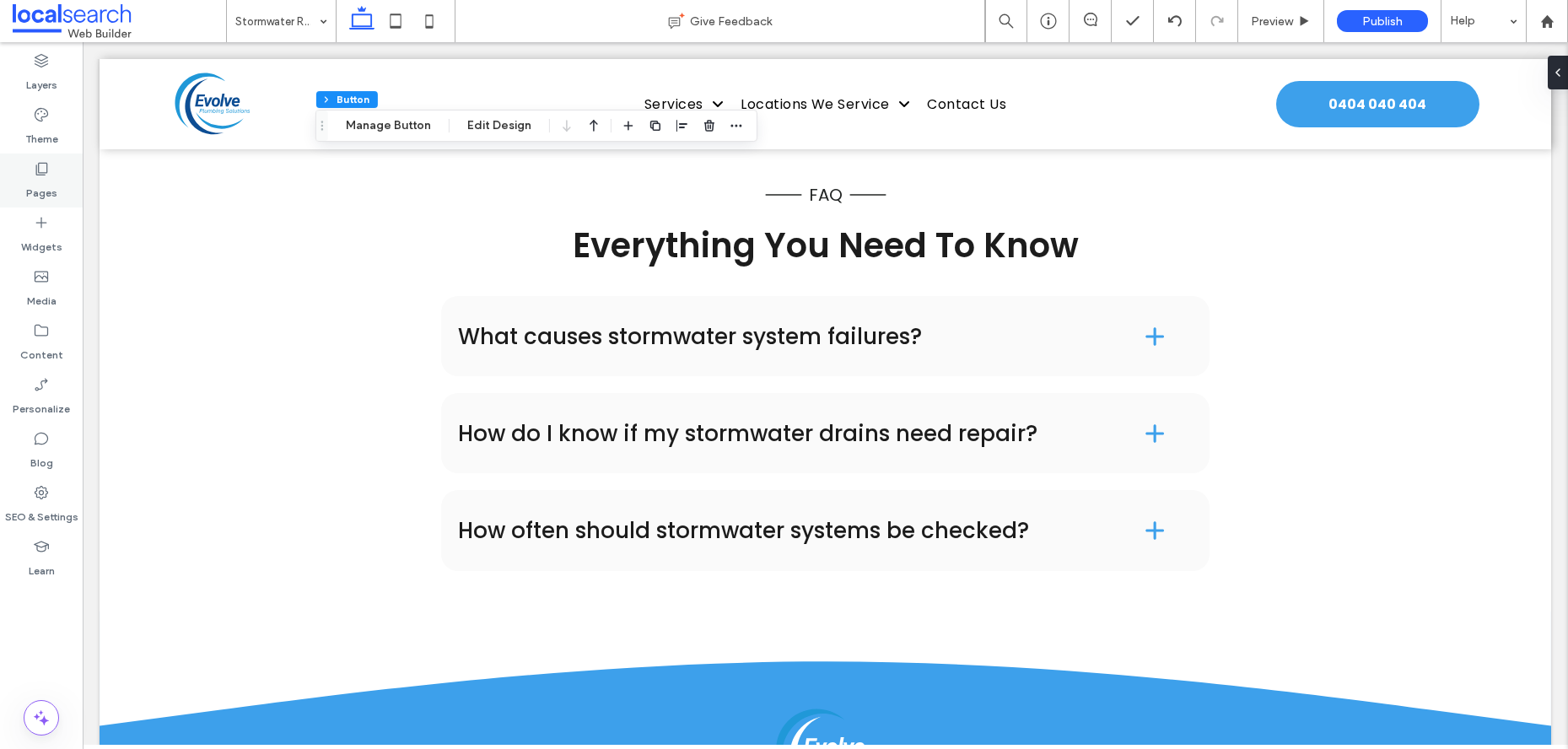
click at [28, 168] on div "Pages" at bounding box center [41, 180] width 83 height 54
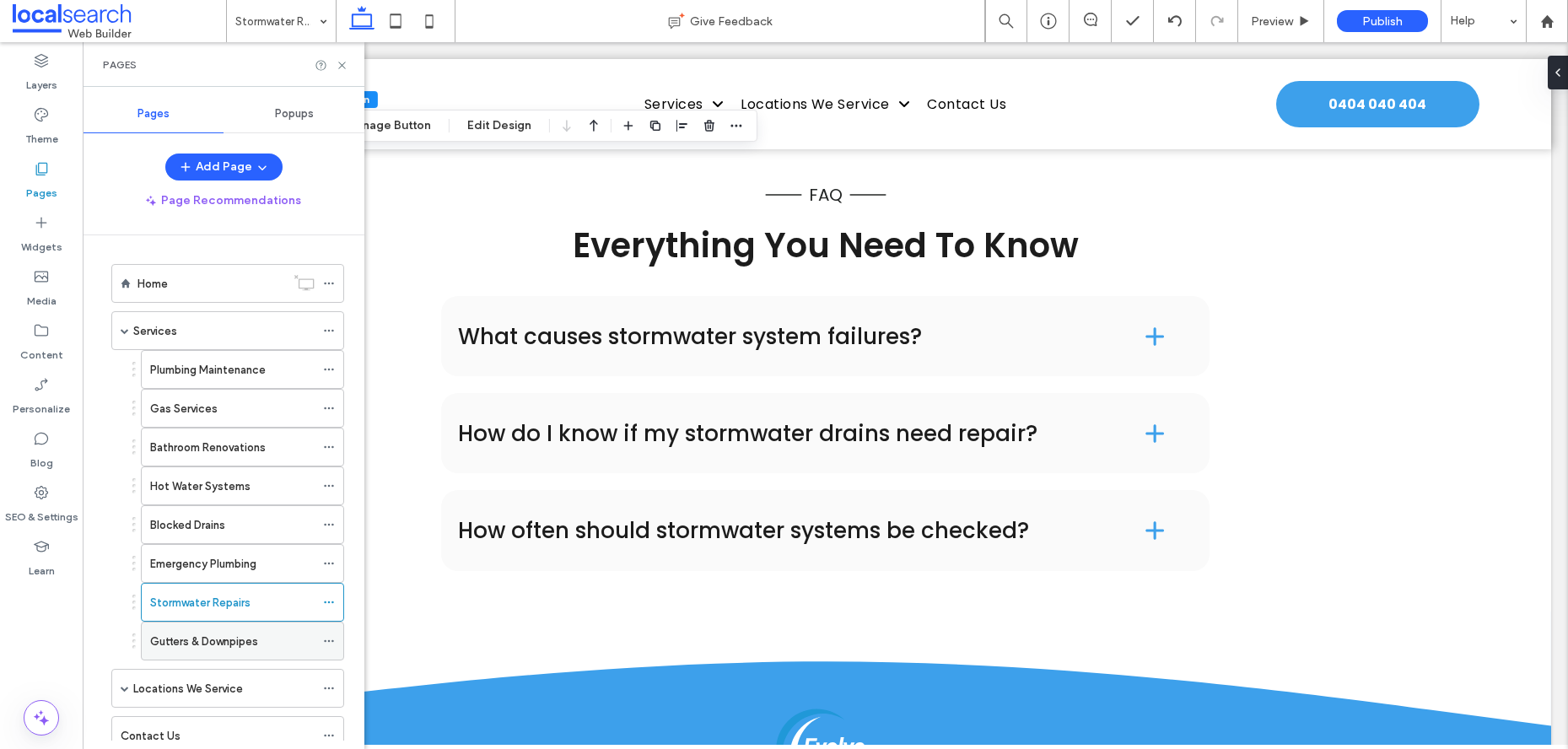
click at [207, 634] on label "Gutters & Downpipes" at bounding box center [205, 642] width 108 height 30
click at [344, 64] on icon at bounding box center [341, 65] width 13 height 13
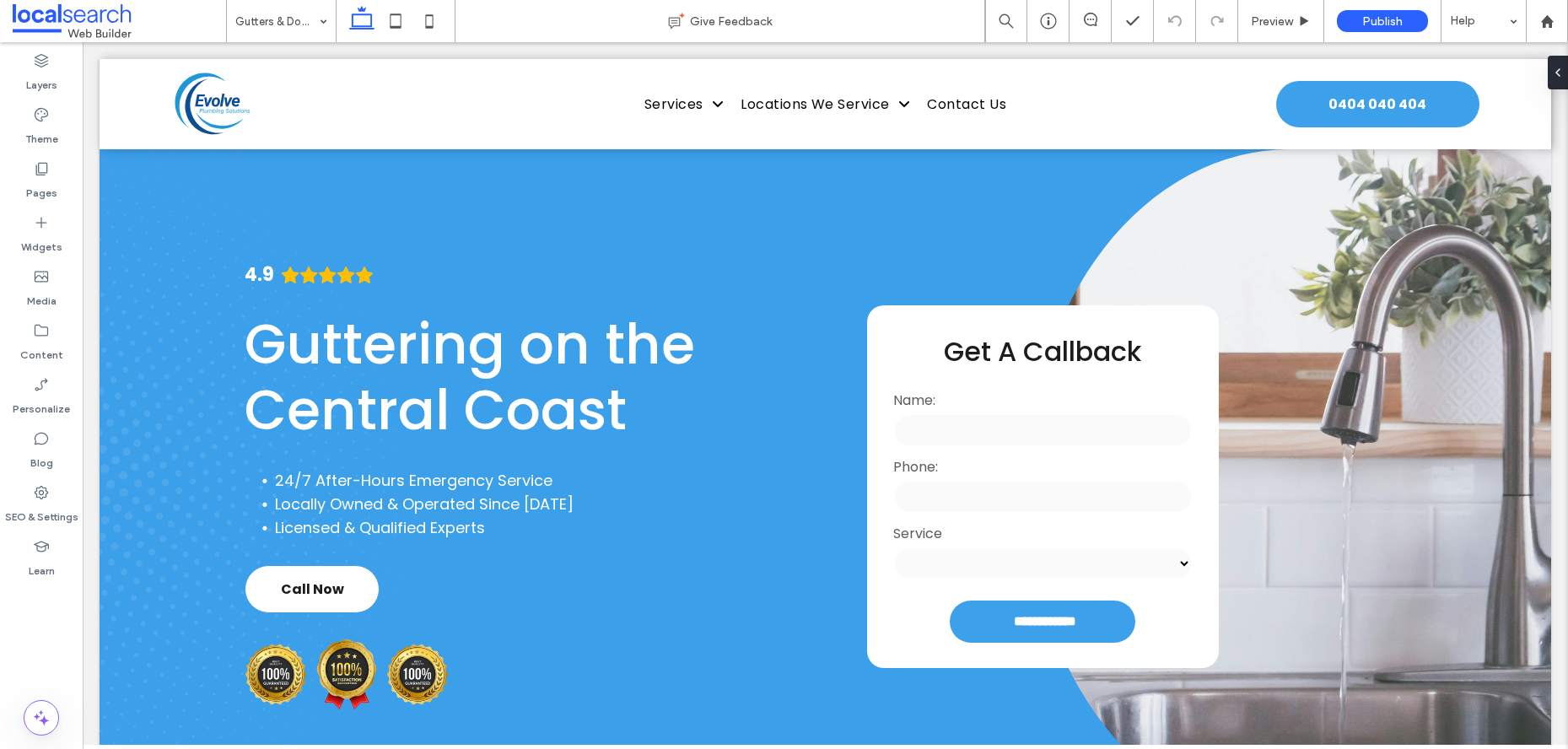
scroll to position [880, 0]
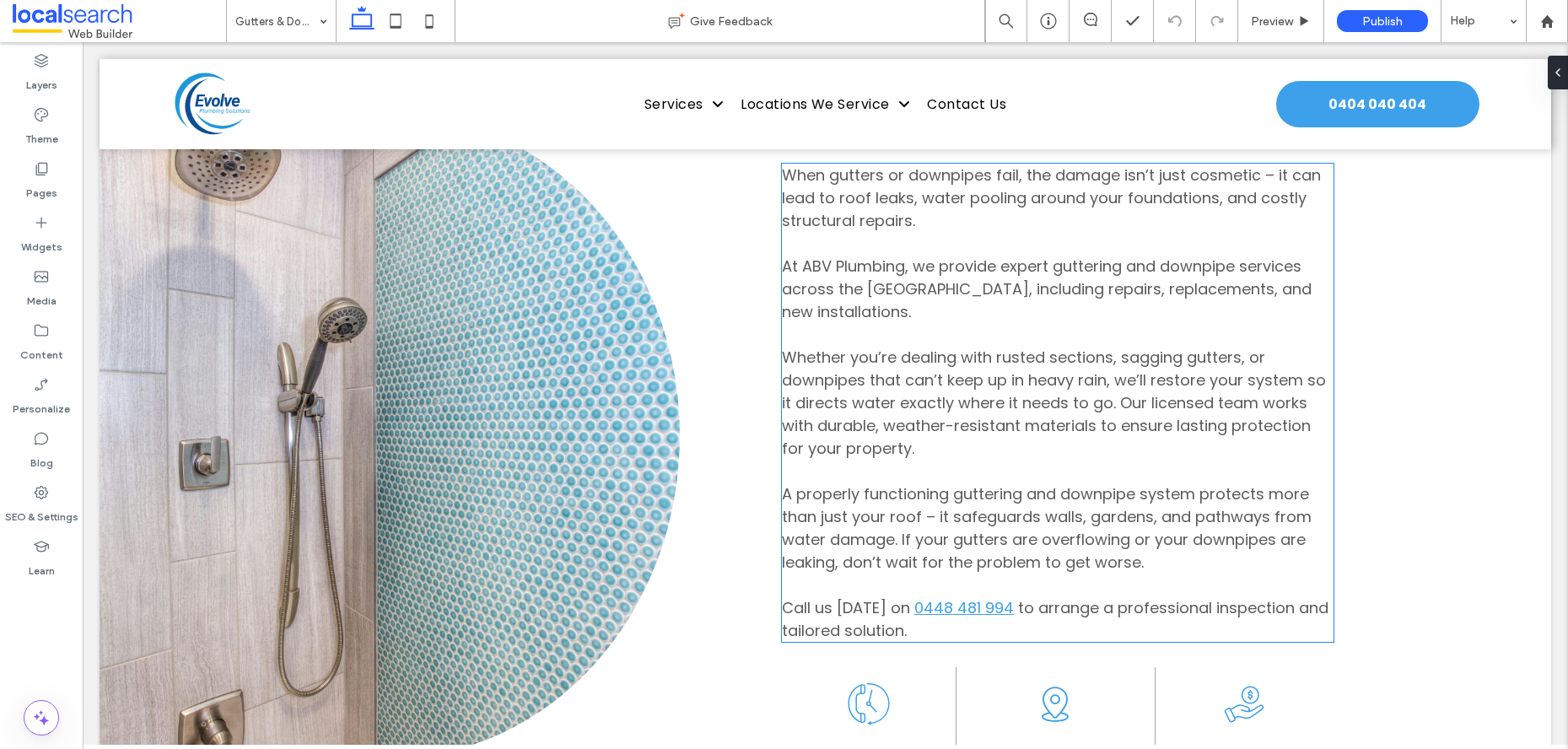
scroll to position [1049, 0]
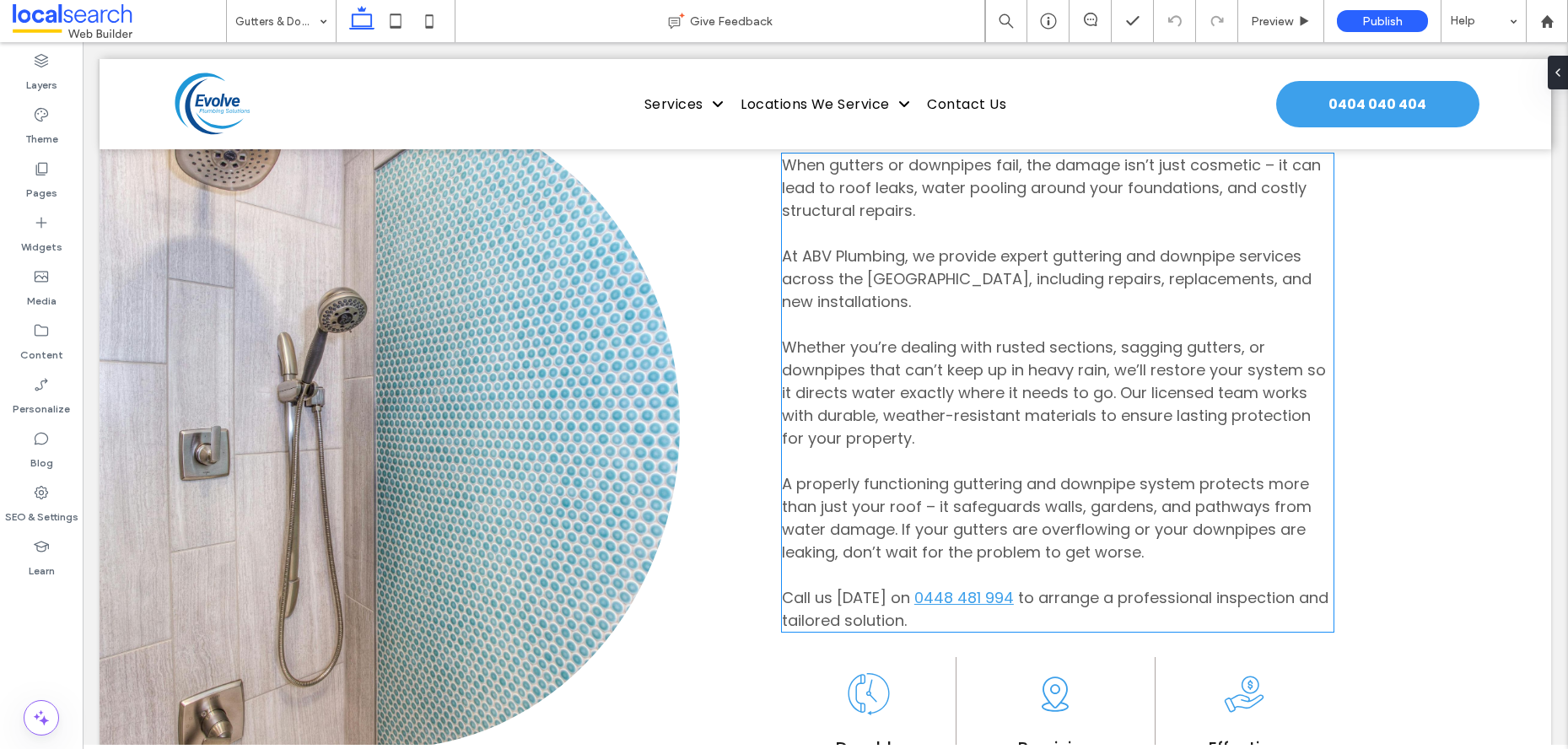
click at [973, 517] on span "A properly functioning guttering and downpipe system protects more than just yo…" at bounding box center [1047, 518] width 529 height 90
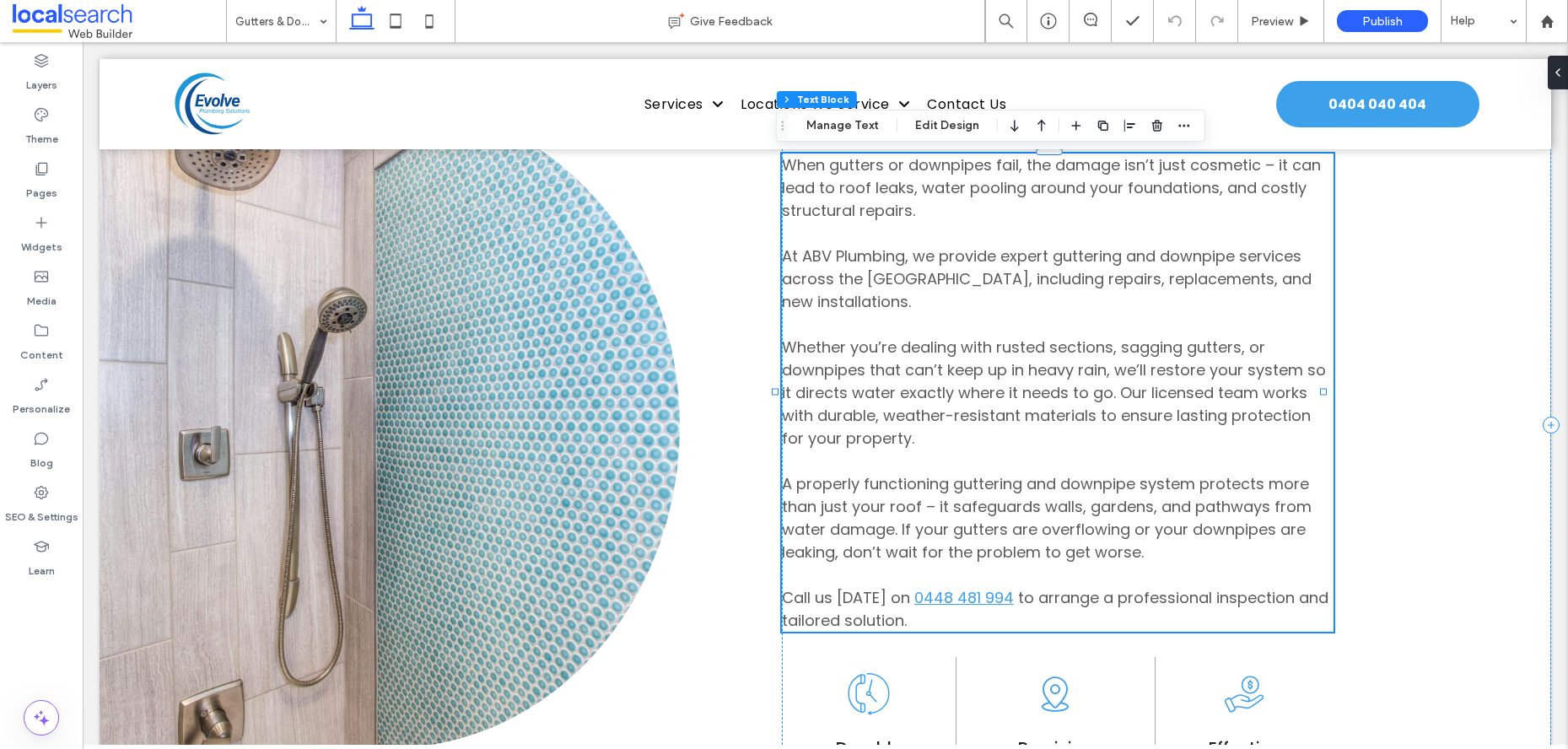
click at [973, 517] on div "When gutters or downpipes fail, the damage isn’t just cosmetic – it can lead to…" at bounding box center [1057, 393] width 552 height 478
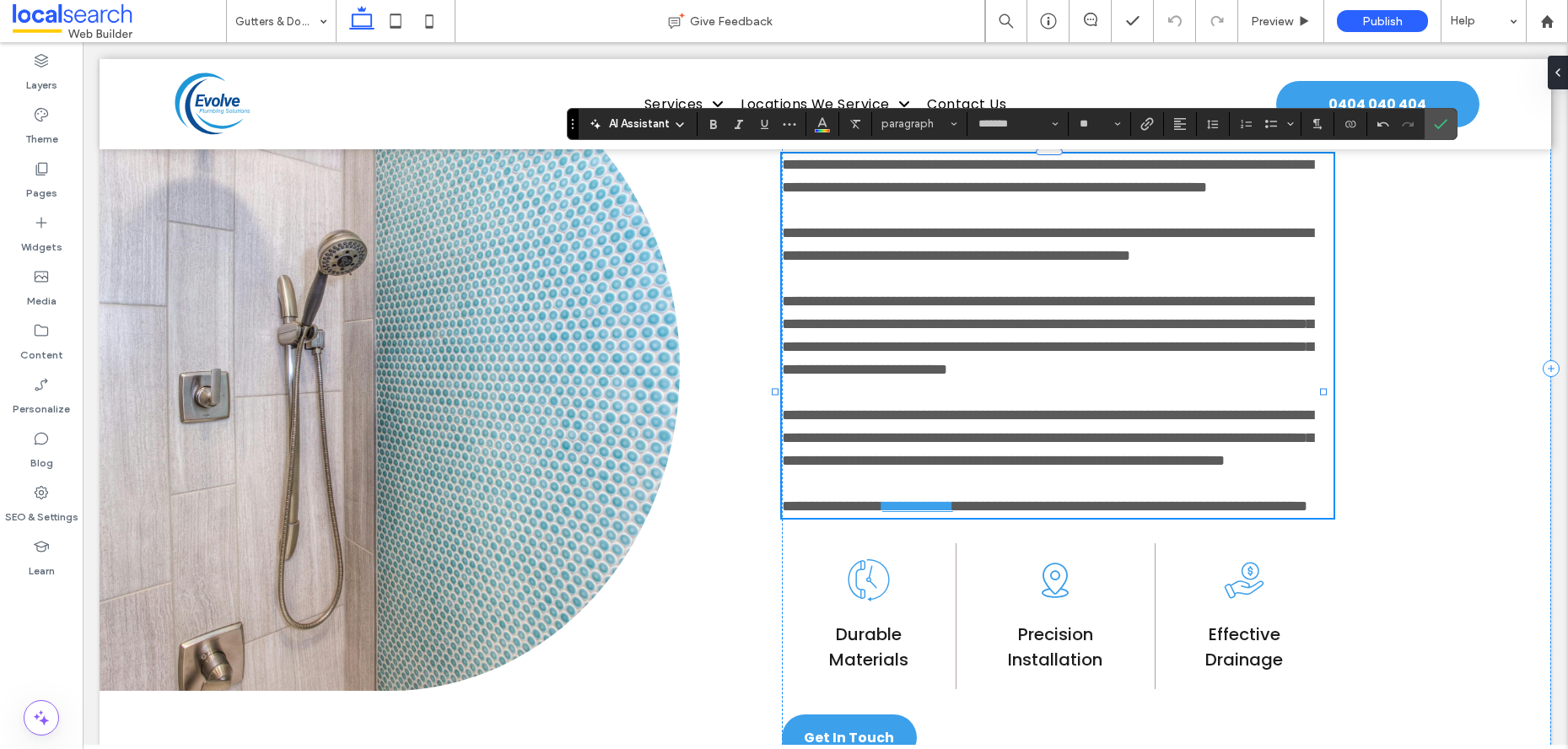
click at [1126, 468] on span "**********" at bounding box center [1048, 438] width 531 height 61
drag, startPoint x: 1434, startPoint y: 120, endPoint x: 1352, endPoint y: 78, distance: 92.1
click at [1434, 120] on icon "Confirm" at bounding box center [1441, 124] width 14 height 14
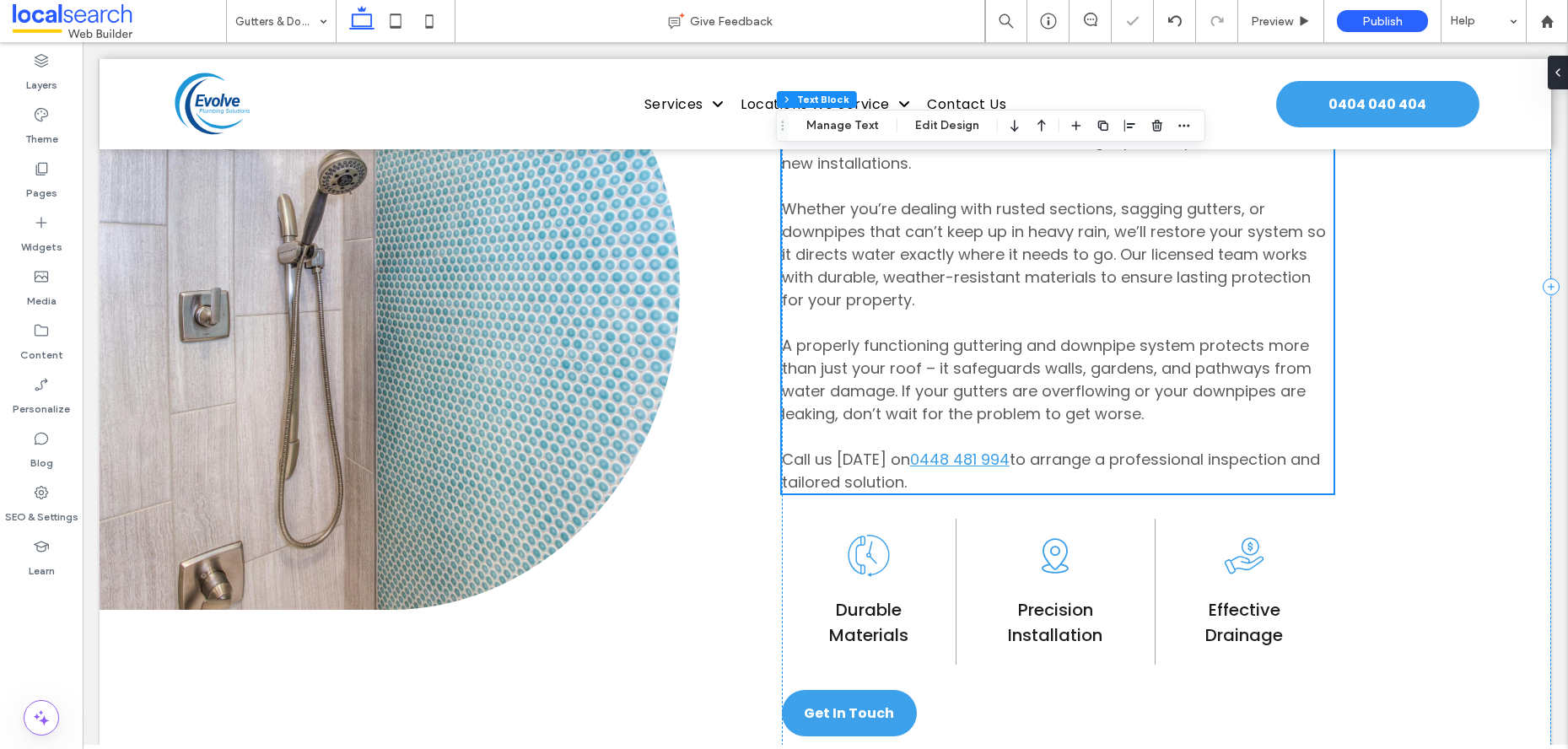
scroll to position [1259, 0]
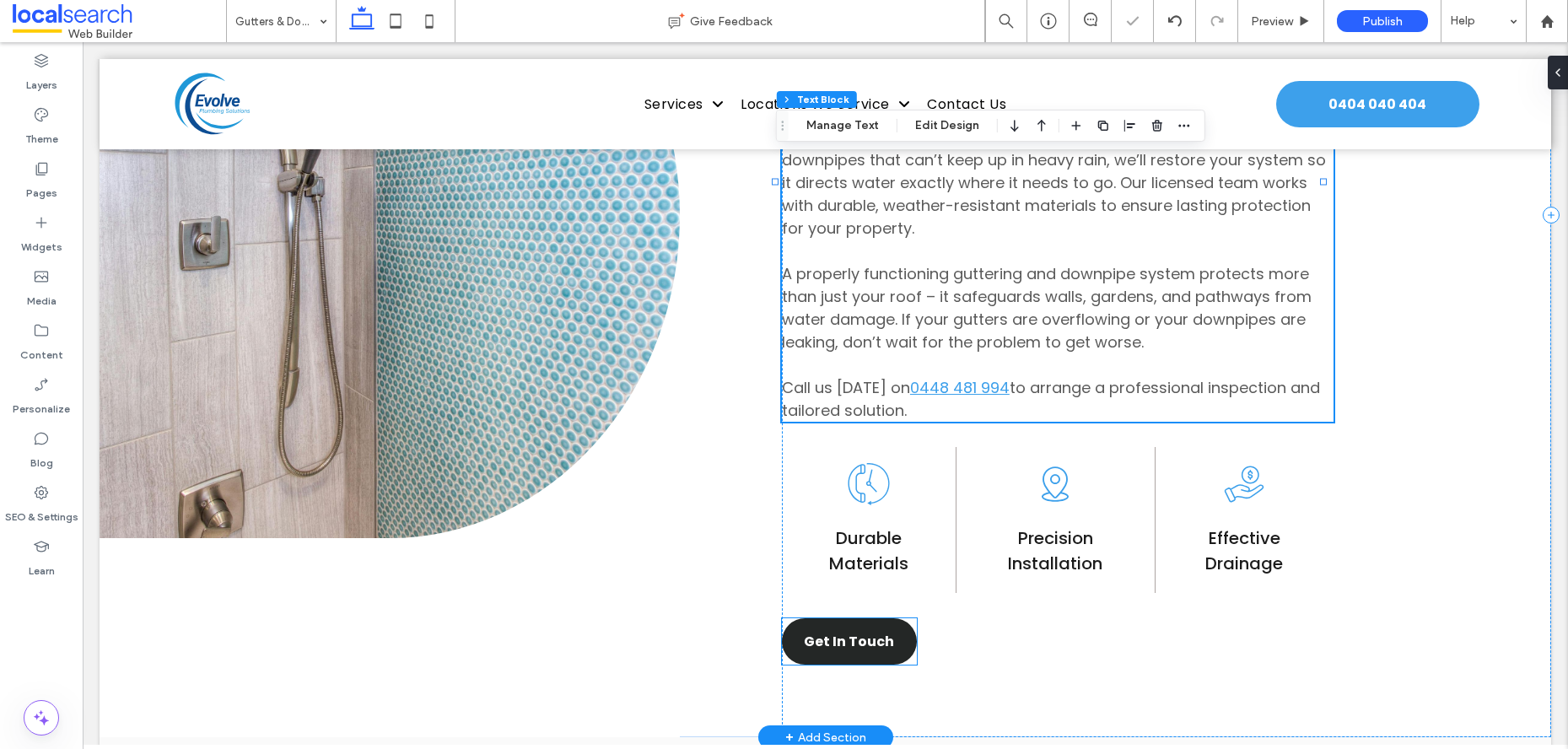
click at [870, 636] on span "Get In Touch" at bounding box center [849, 641] width 90 height 21
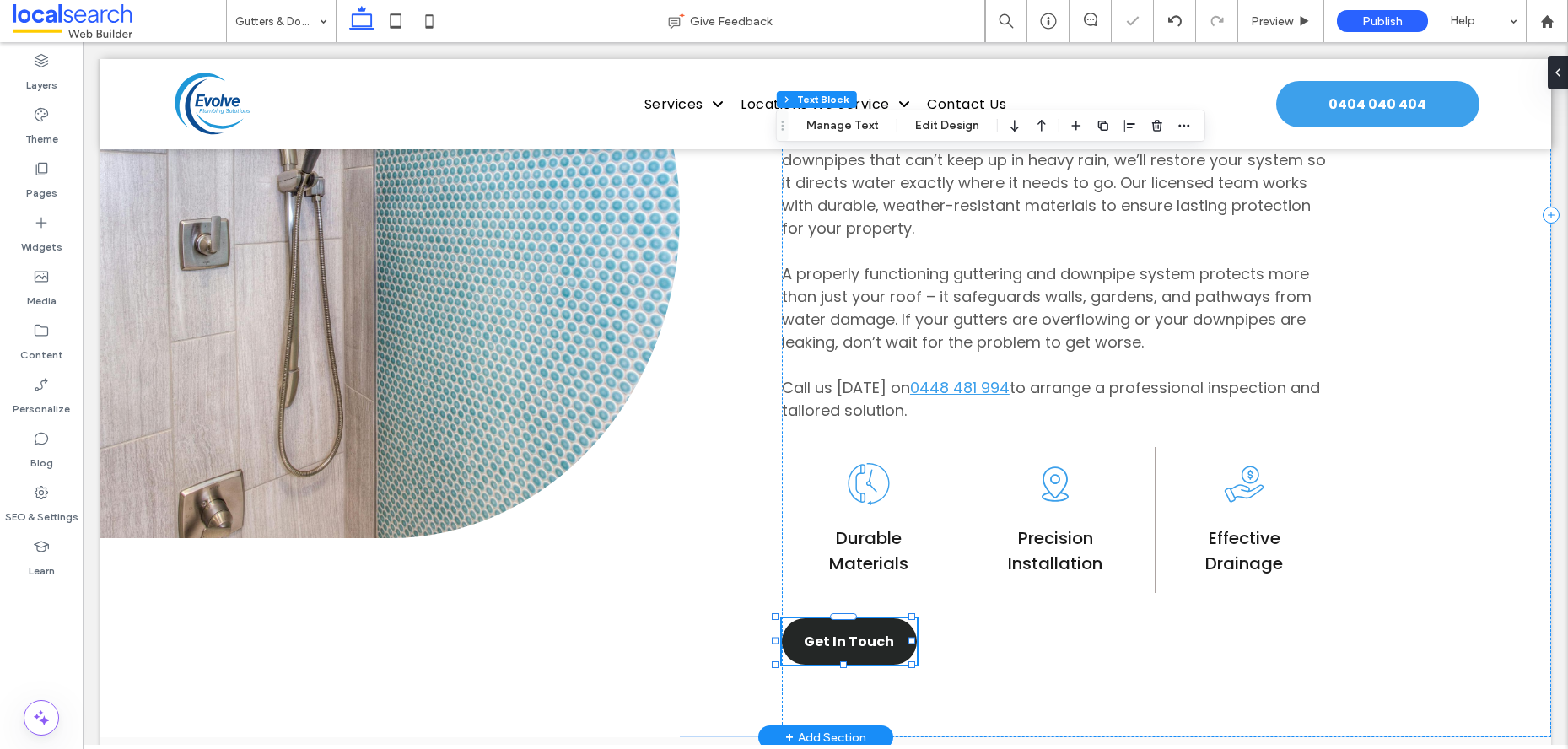
click at [870, 636] on div "Get In Touch" at bounding box center [849, 641] width 135 height 46
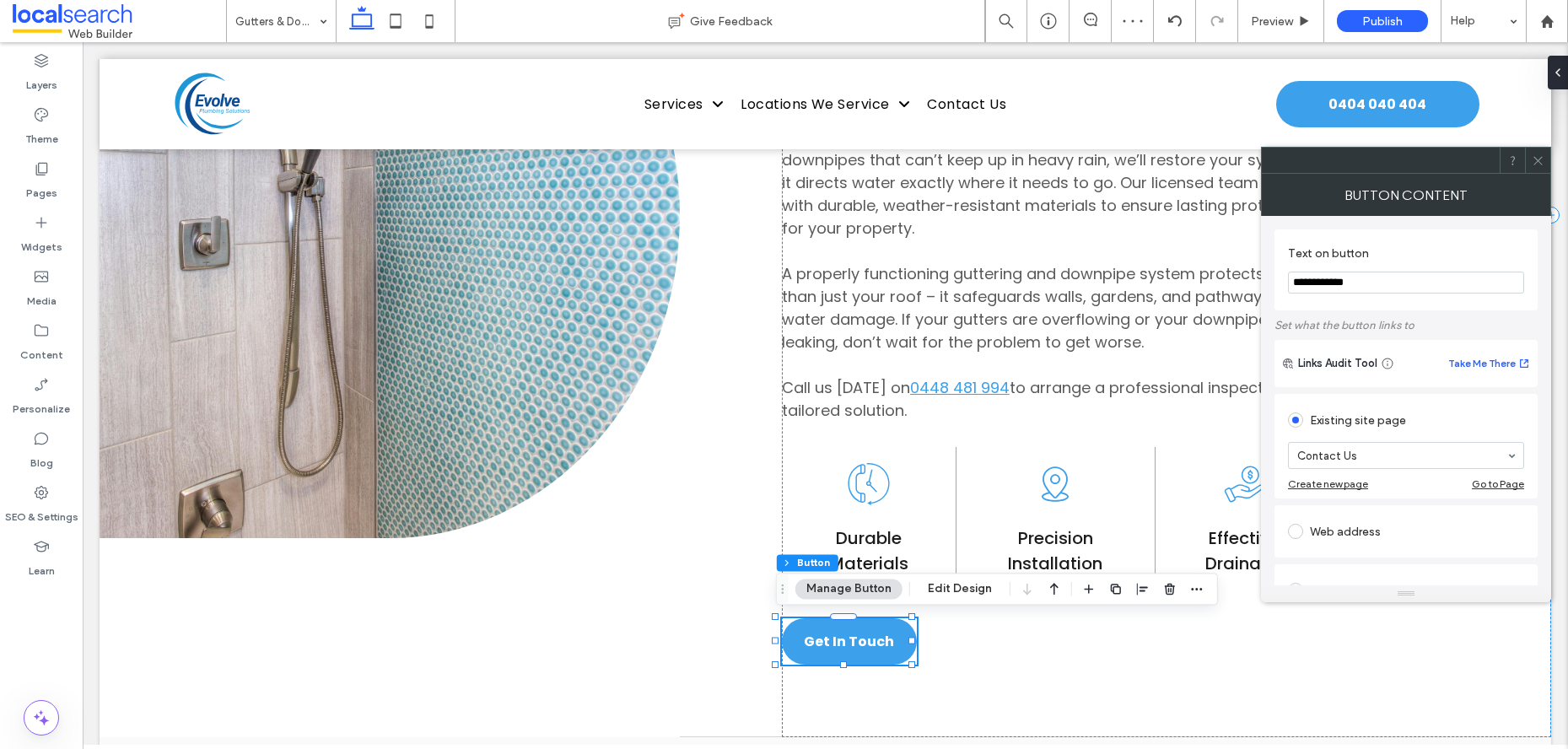
click at [1543, 156] on icon at bounding box center [1538, 160] width 13 height 13
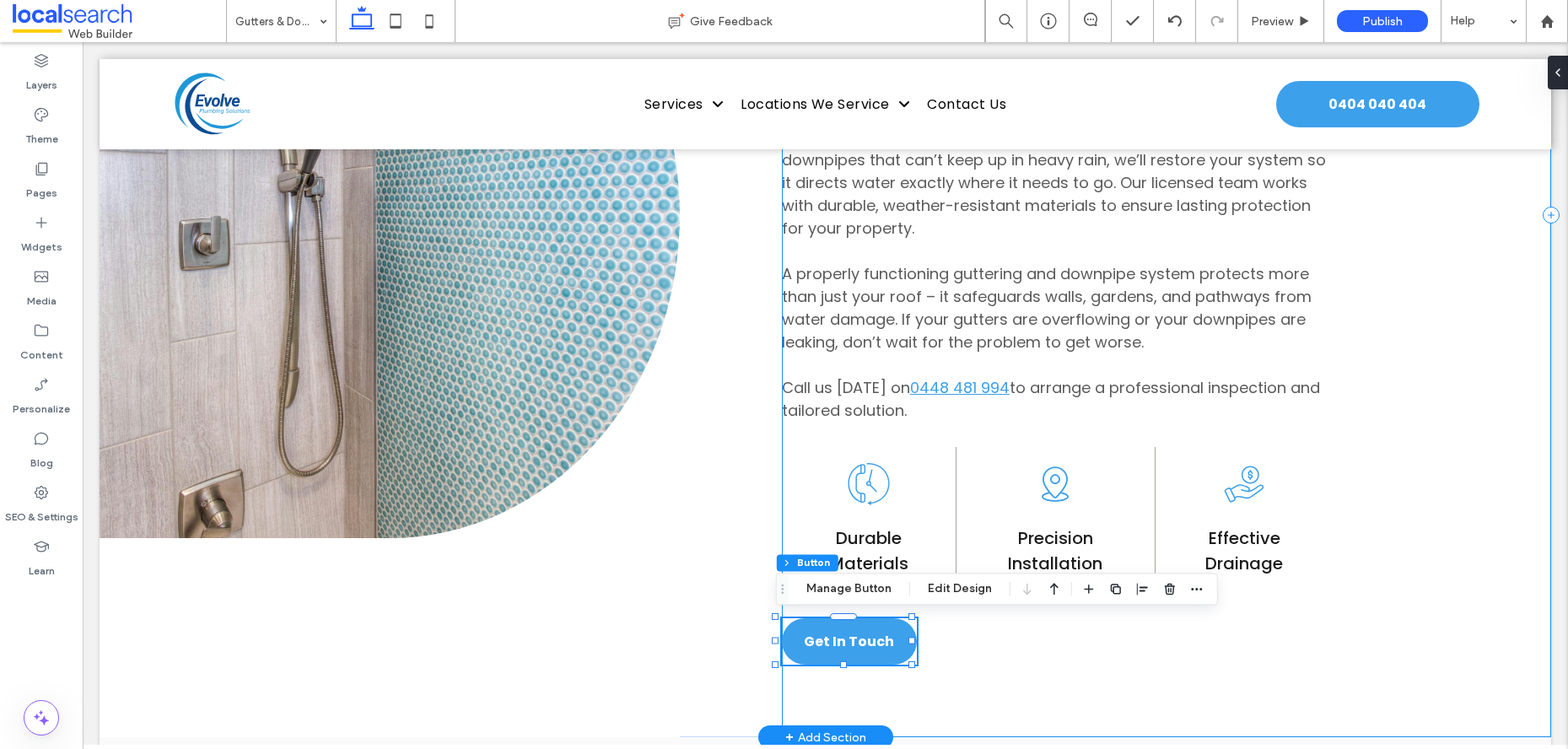
click at [1476, 392] on div "Water Management Central Coast Guttering & Downpipes When gutters or downpipes …" at bounding box center [1167, 216] width 769 height 1044
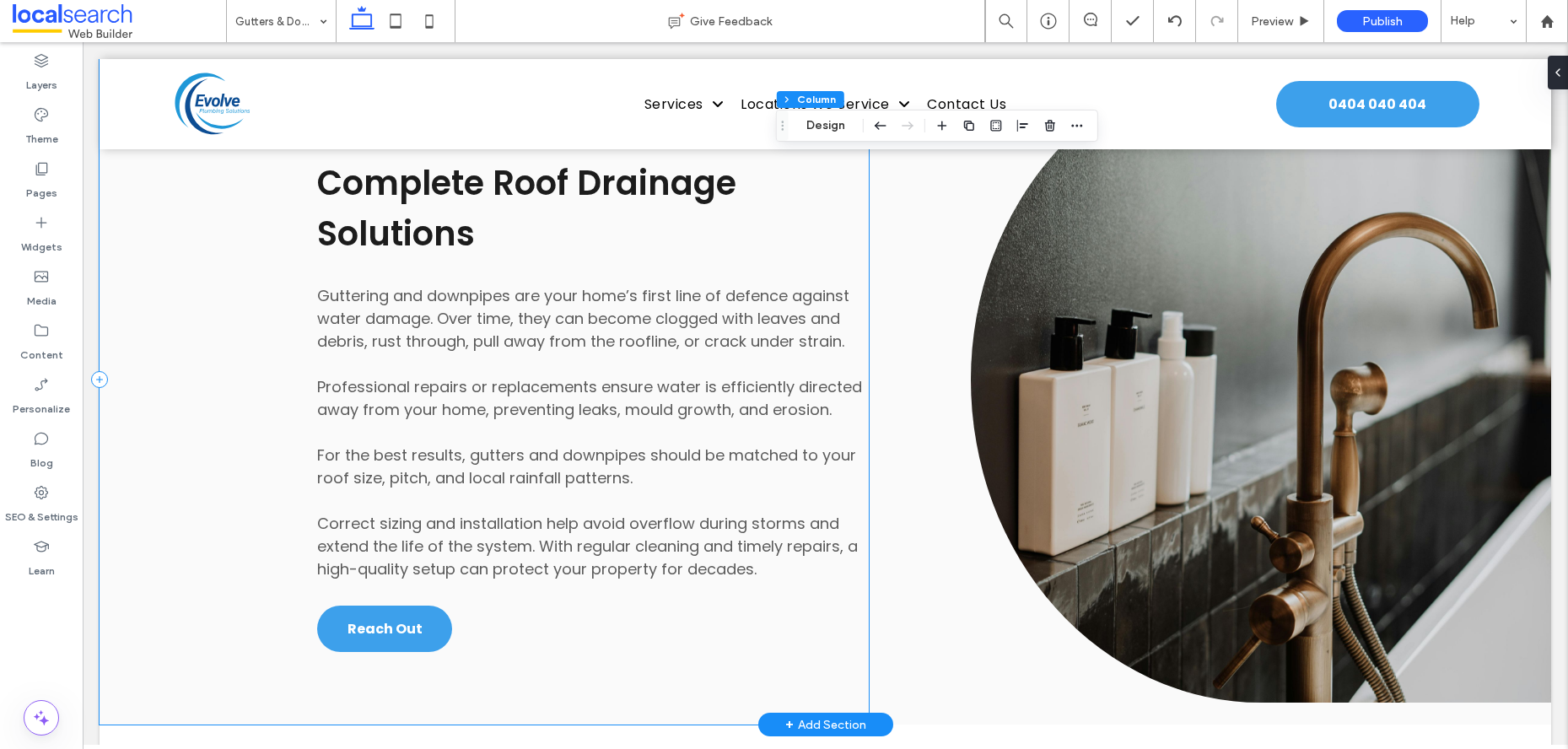
scroll to position [1967, 0]
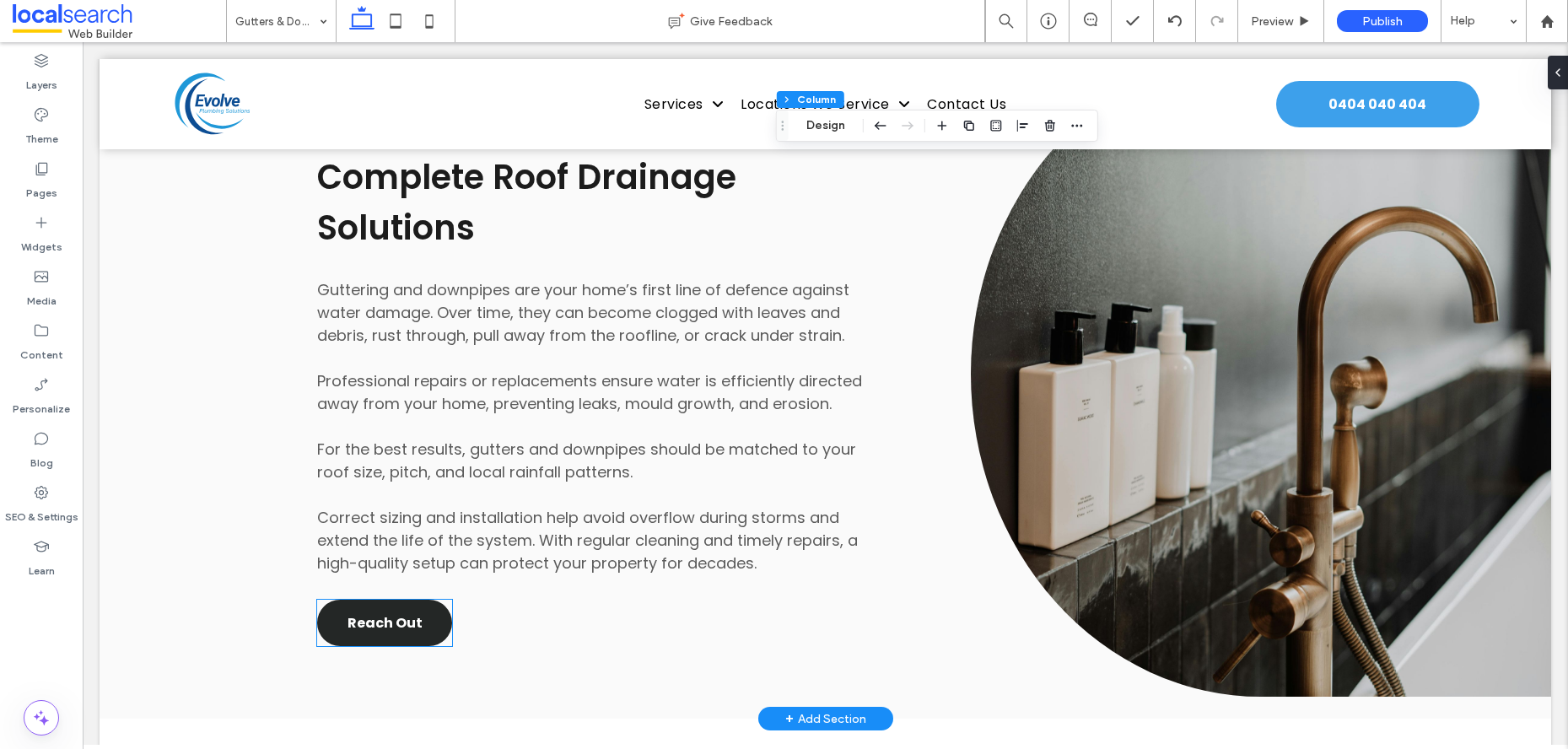
click at [407, 629] on span "Reach Out" at bounding box center [385, 622] width 75 height 21
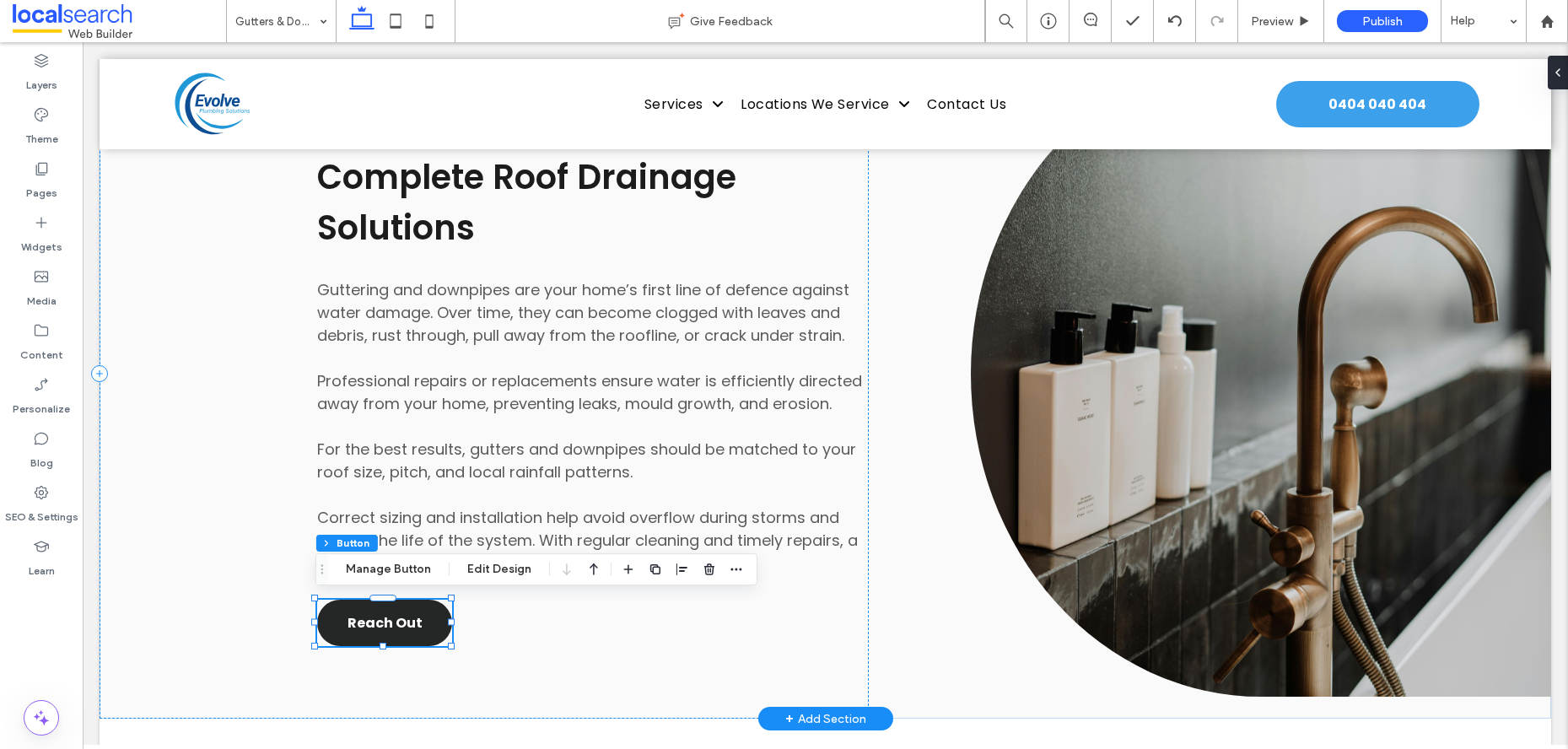
click at [407, 629] on div "Reach Out" at bounding box center [384, 623] width 135 height 46
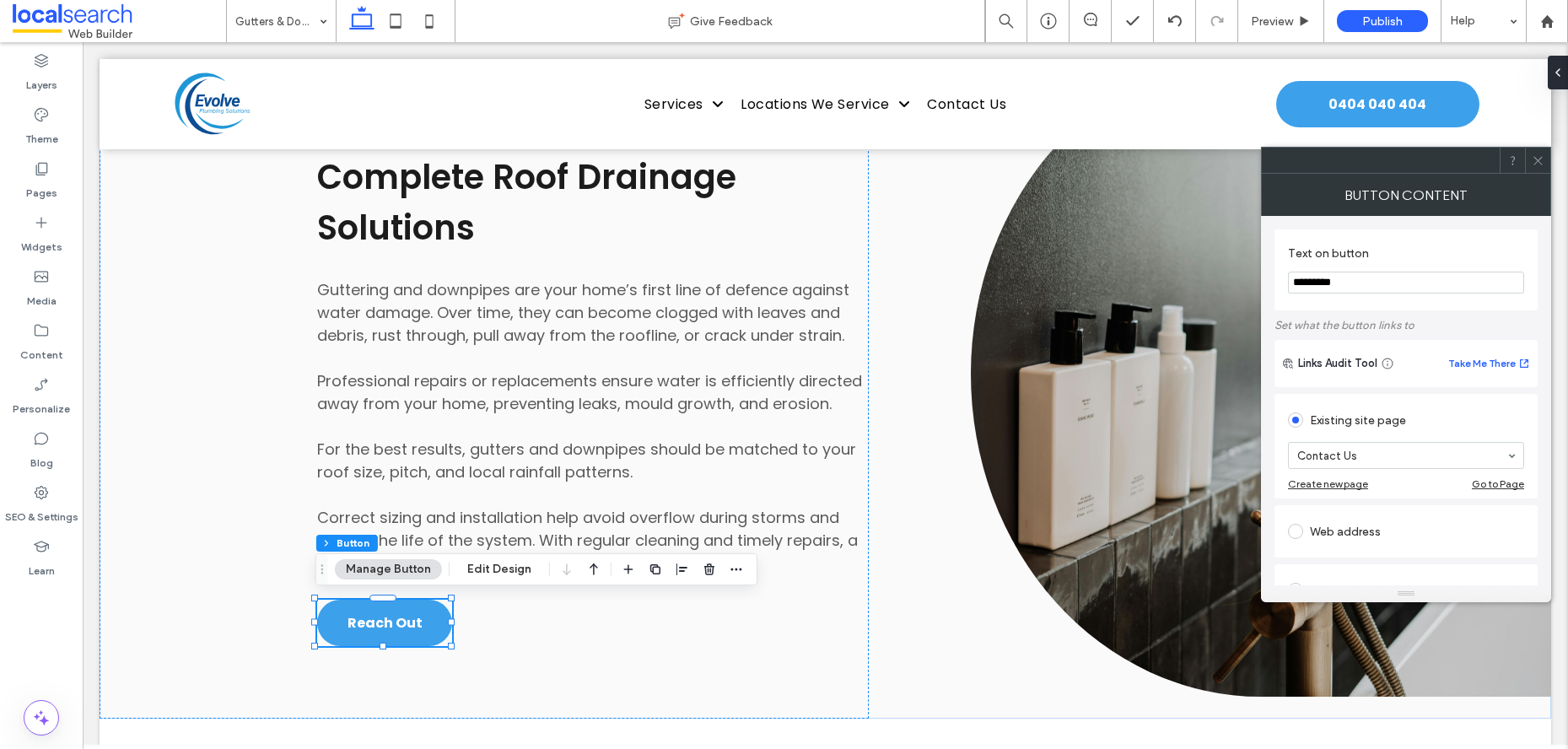
click at [1535, 162] on use at bounding box center [1538, 160] width 9 height 9
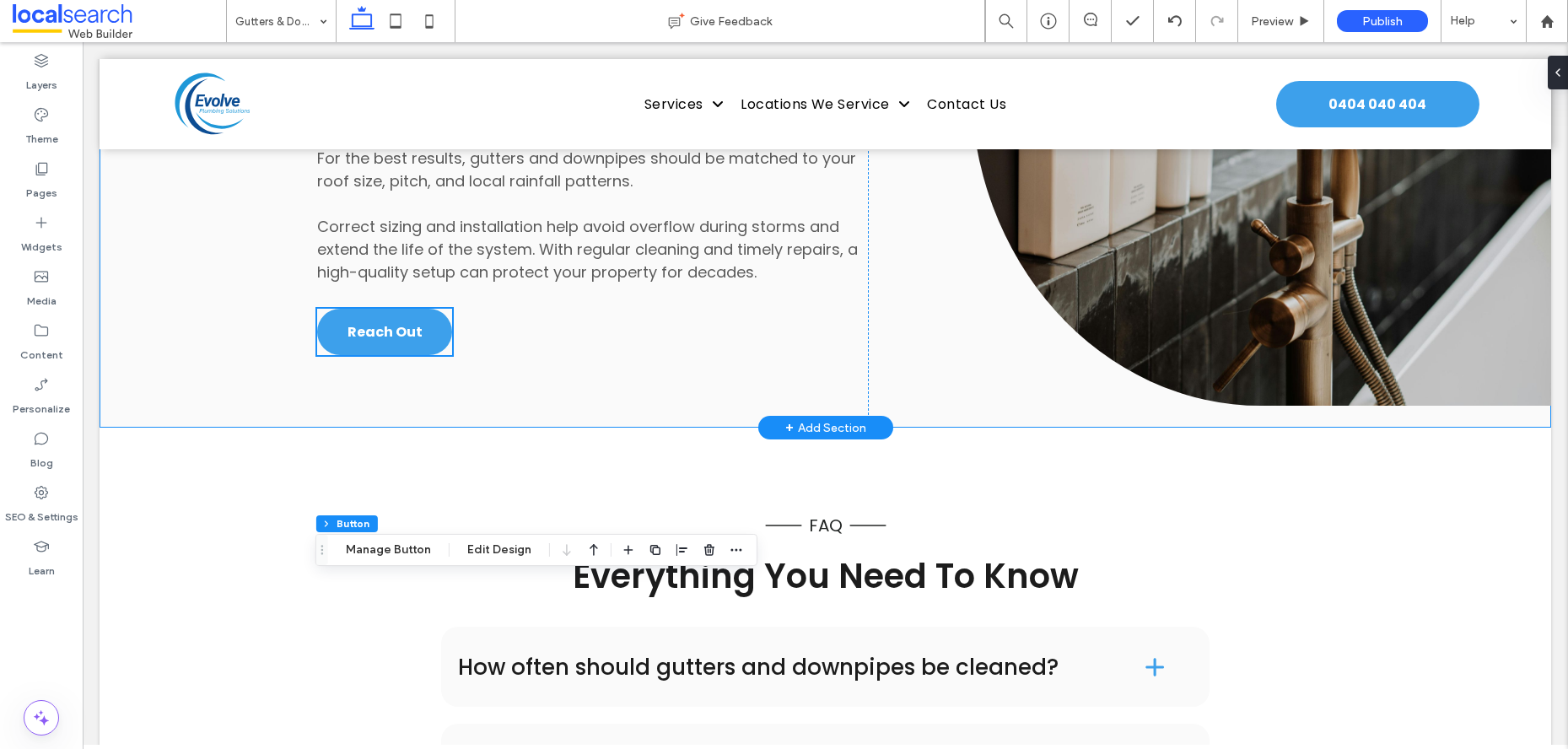
scroll to position [2289, 0]
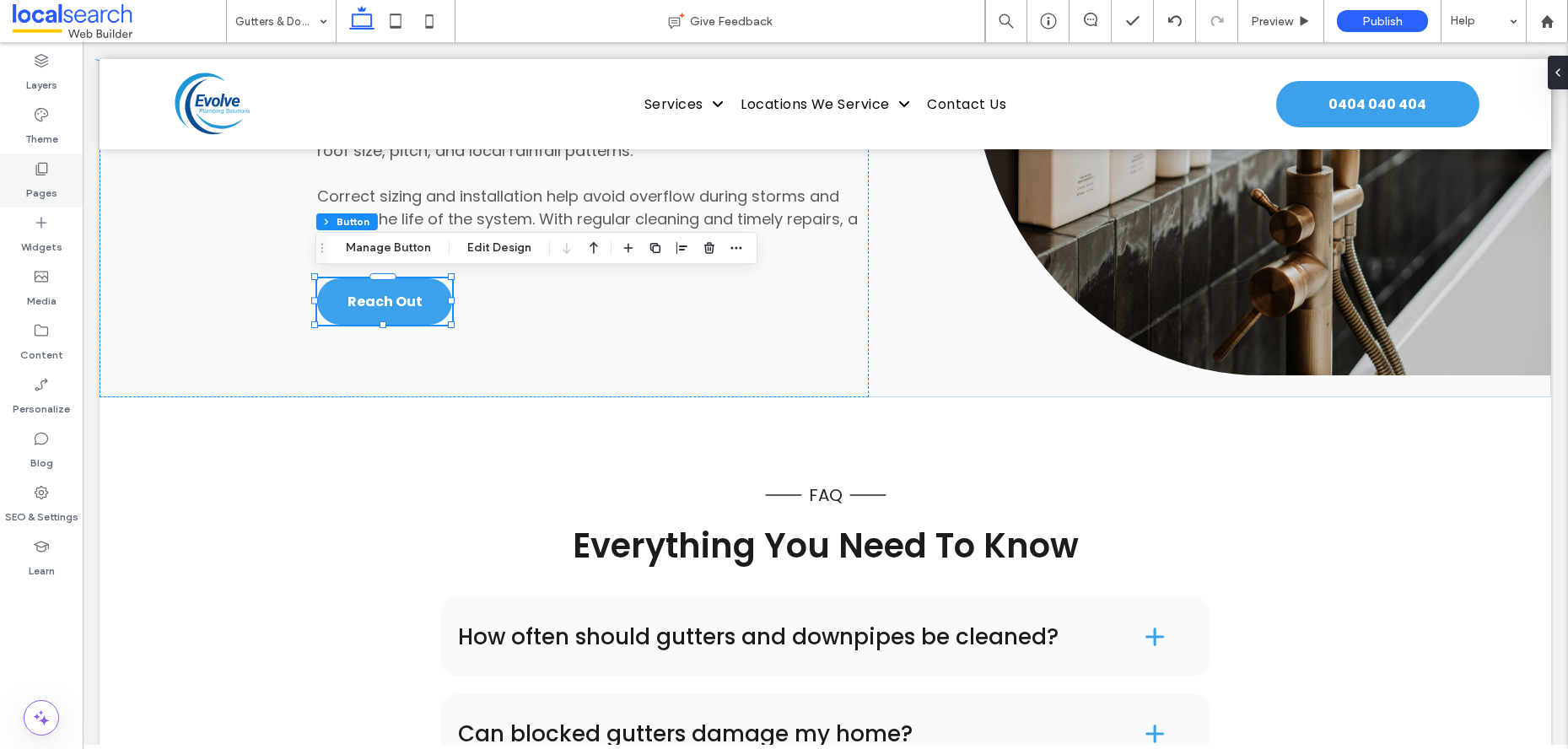
click at [25, 183] on div "Pages" at bounding box center [41, 180] width 83 height 54
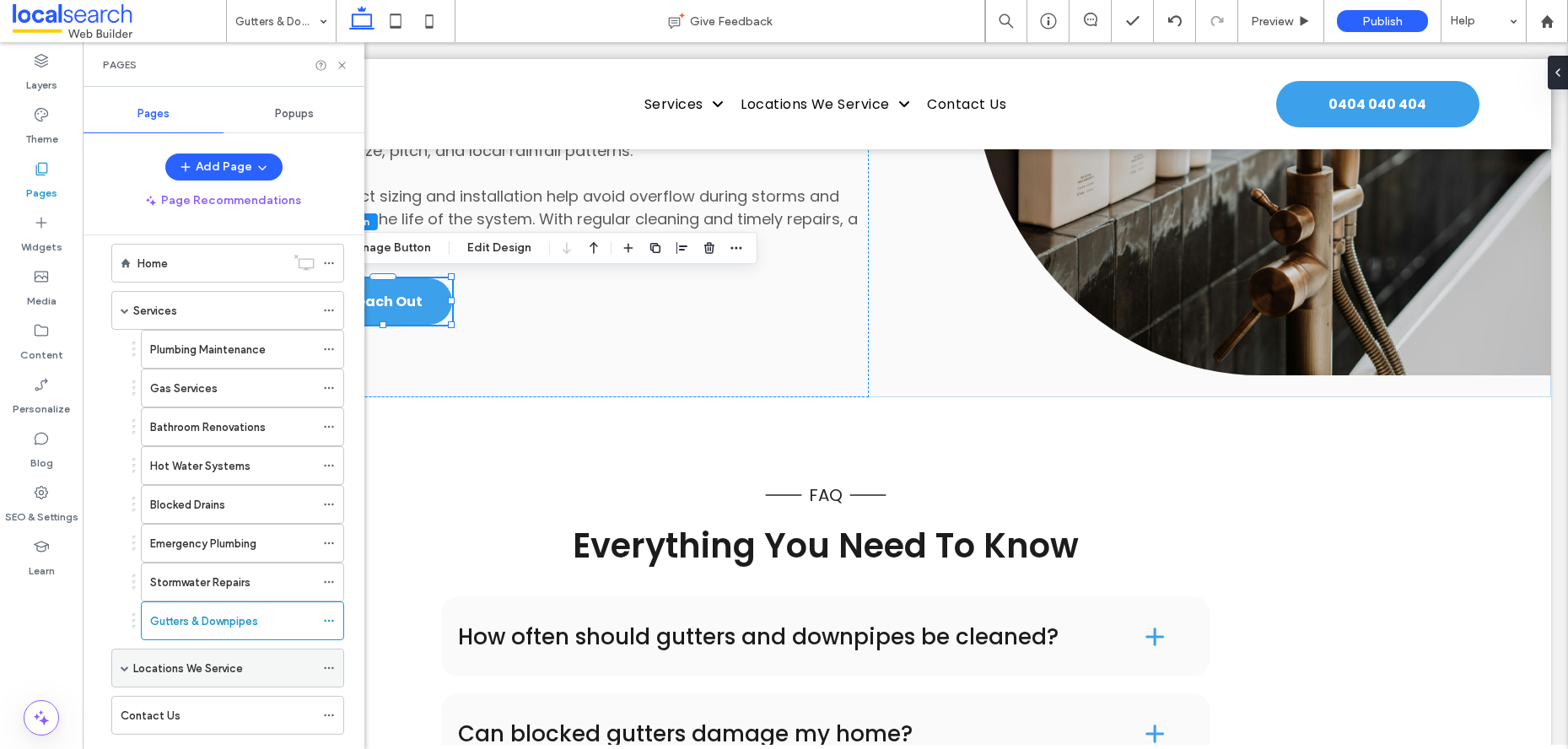
scroll to position [56, 0]
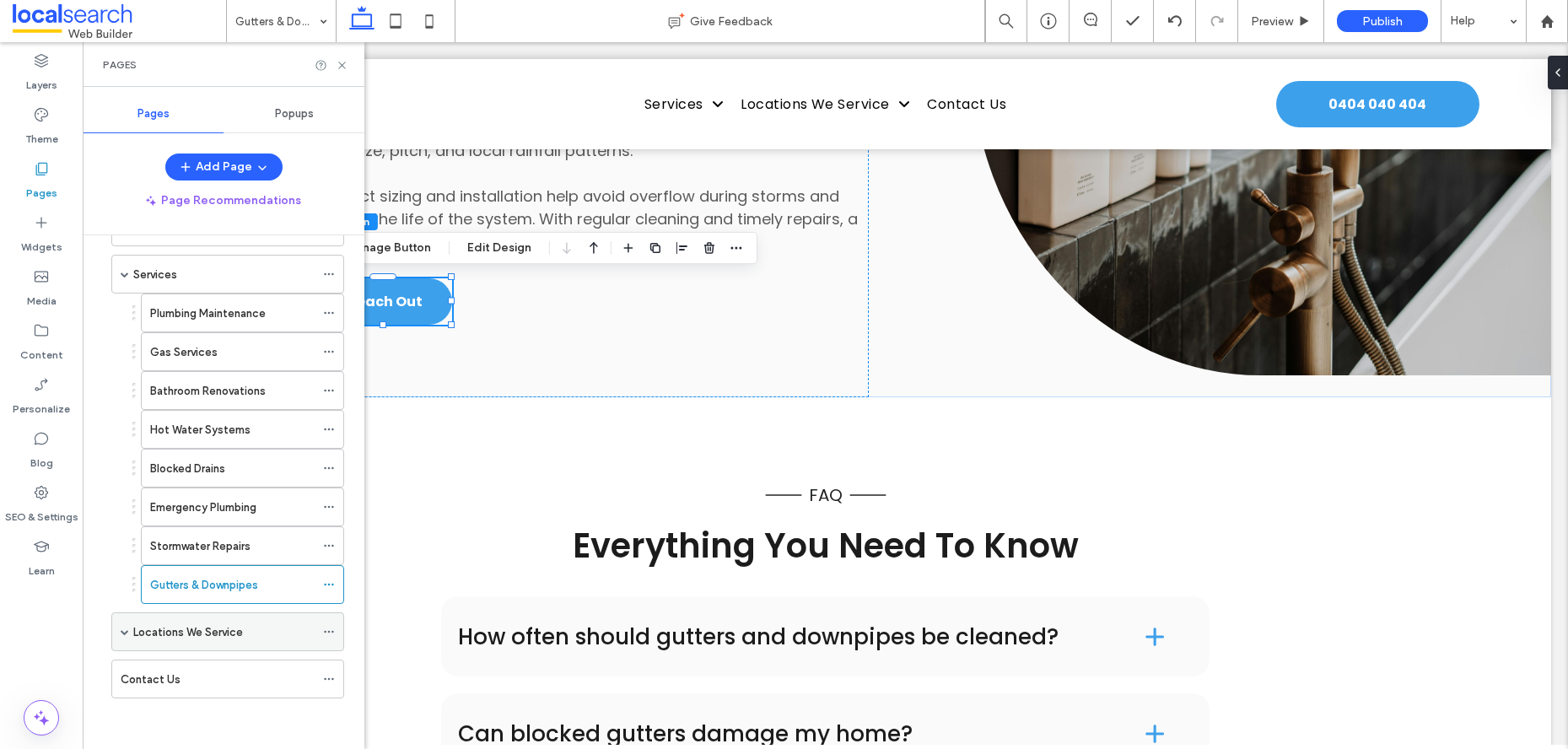
click at [156, 637] on label "Locations We Service" at bounding box center [187, 633] width 109 height 30
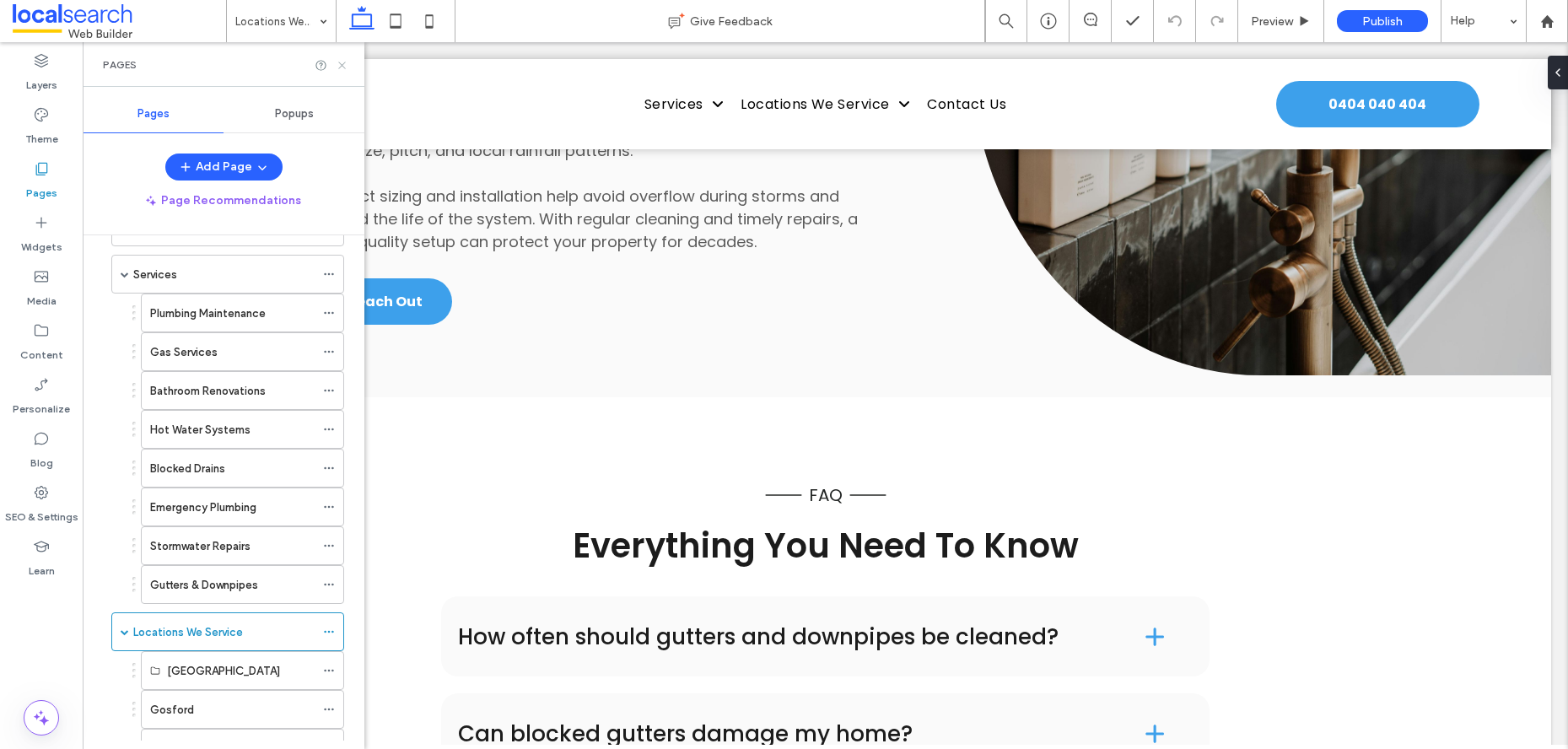
click at [340, 63] on use at bounding box center [341, 65] width 7 height 7
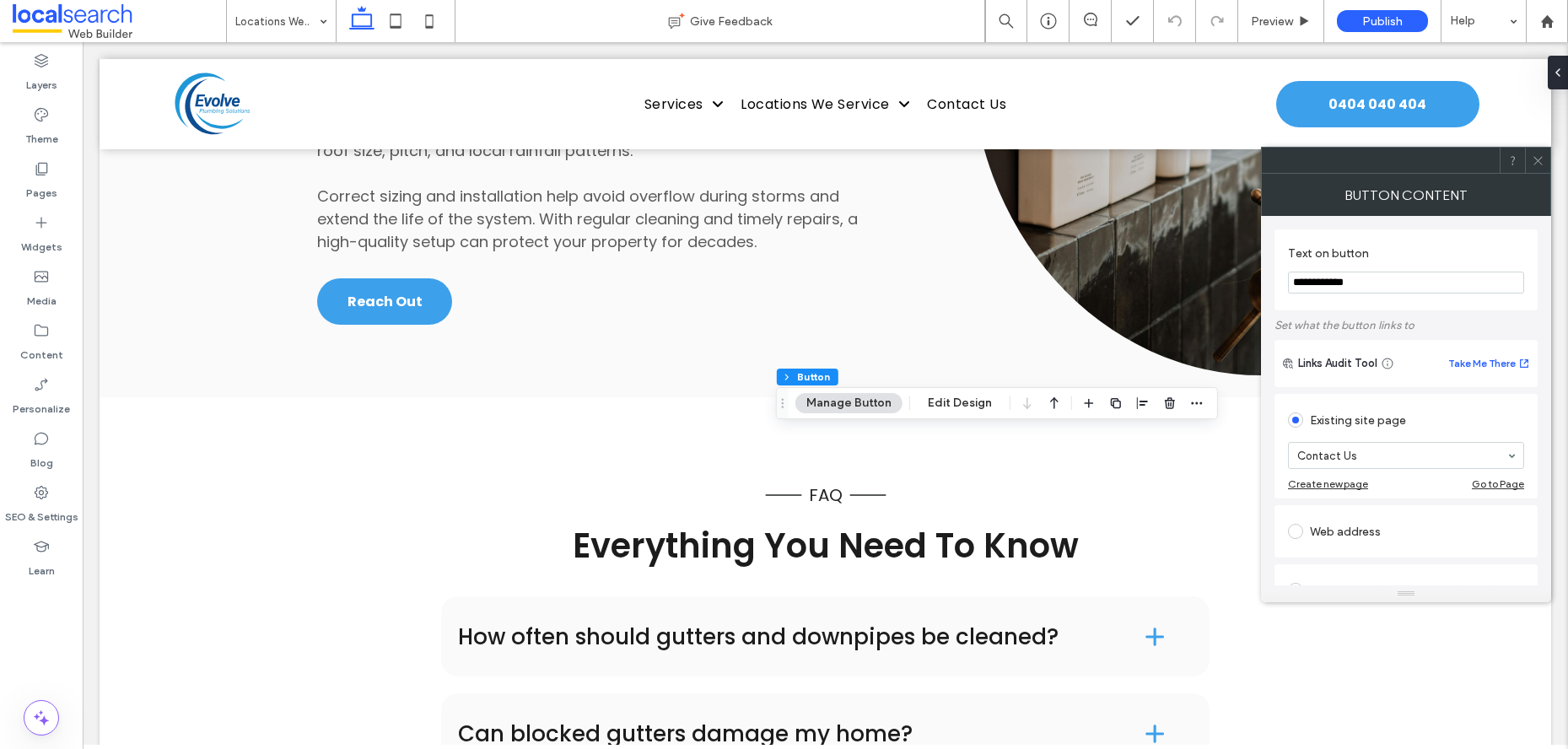
click at [1540, 168] on span at bounding box center [1538, 160] width 13 height 26
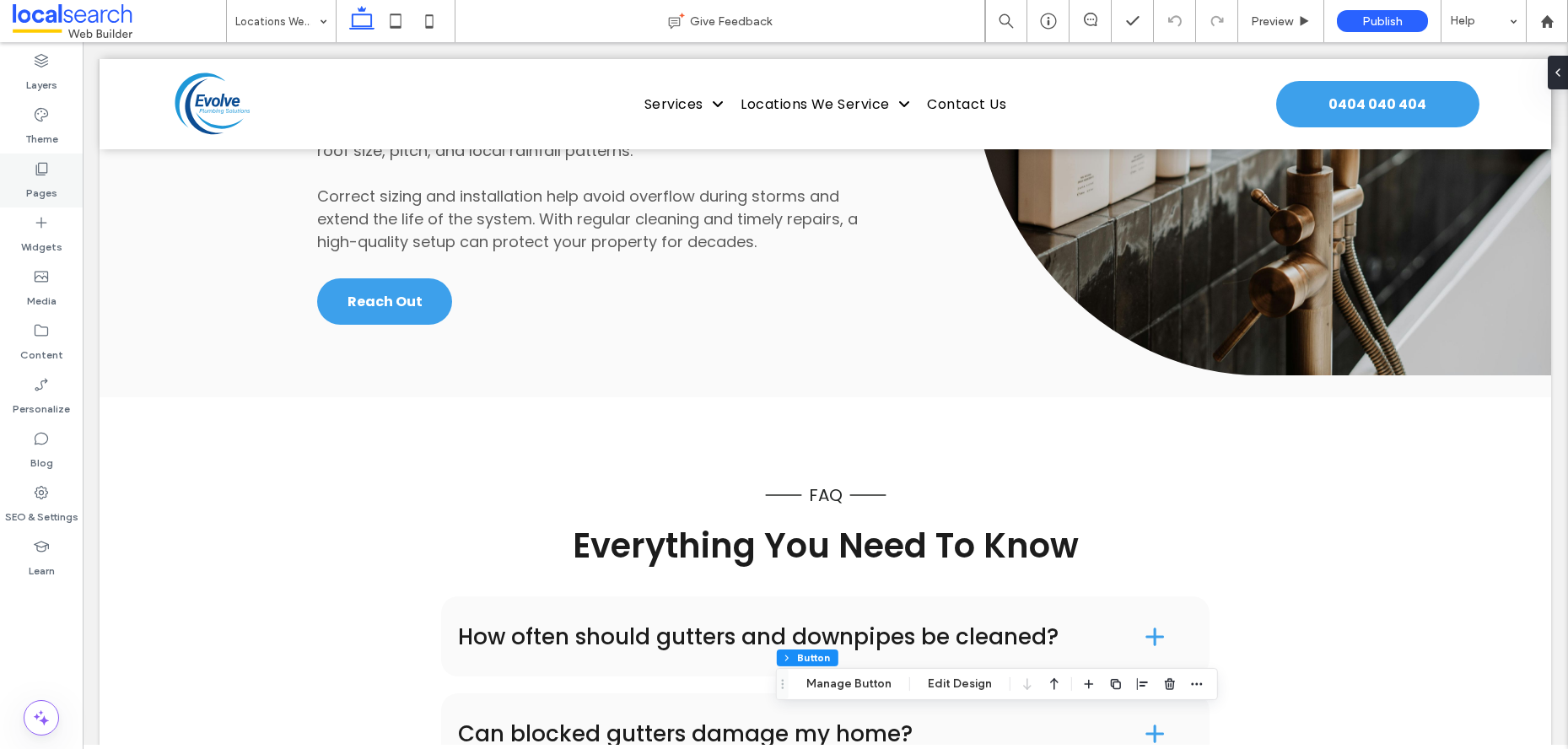
click at [51, 180] on label "Pages" at bounding box center [42, 189] width 31 height 24
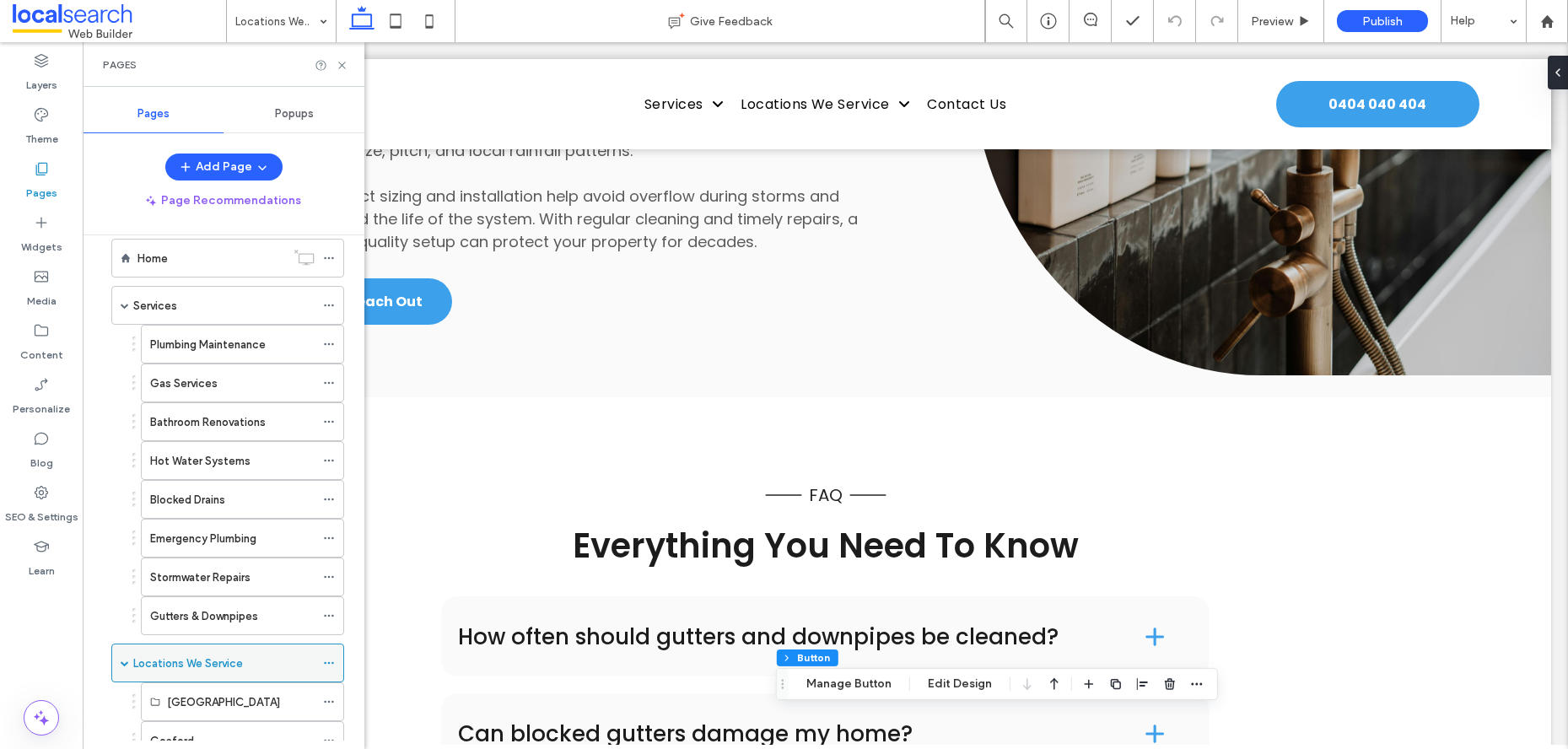
scroll to position [254, 0]
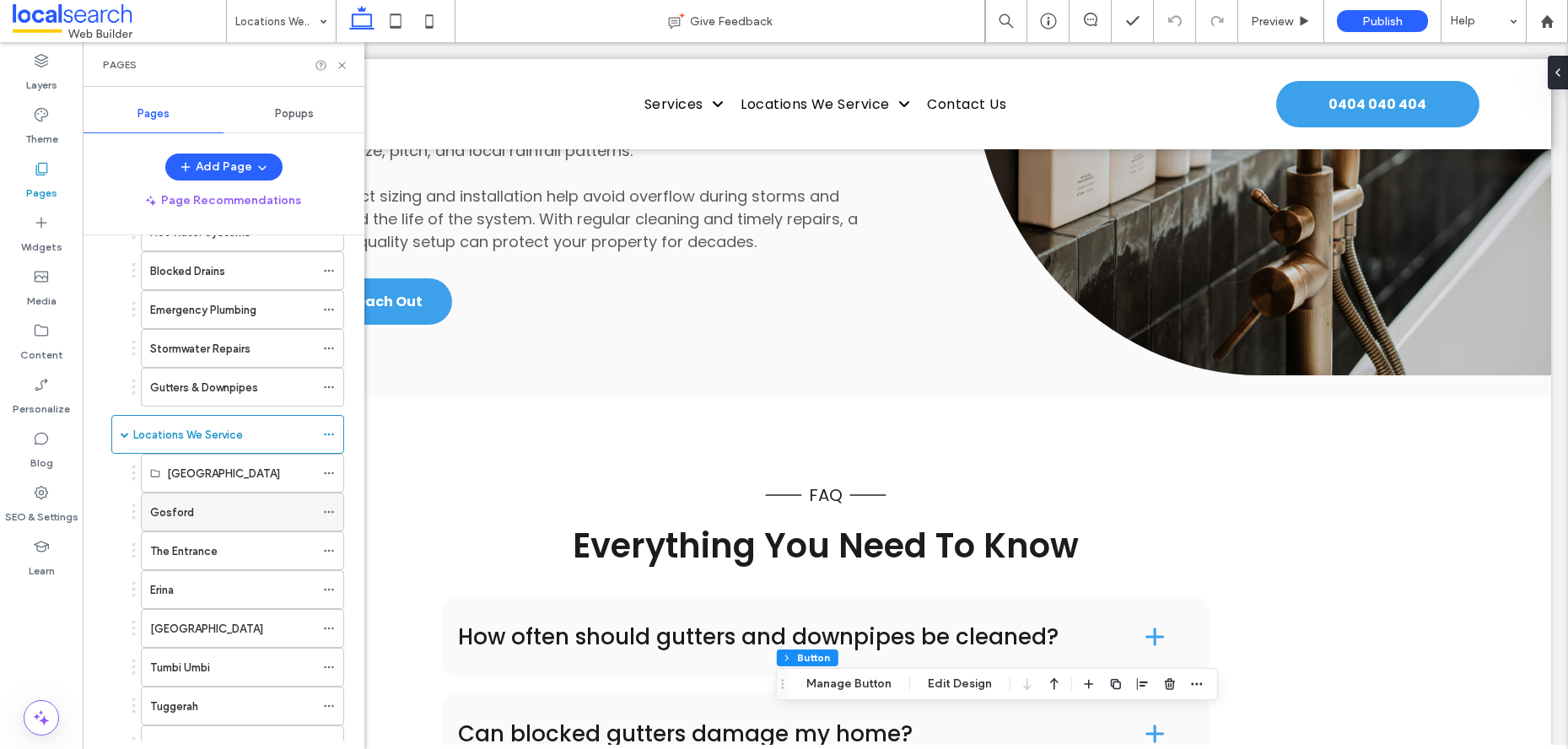
click at [203, 518] on div "Gosford" at bounding box center [232, 513] width 164 height 18
click at [342, 63] on icon at bounding box center [341, 65] width 13 height 13
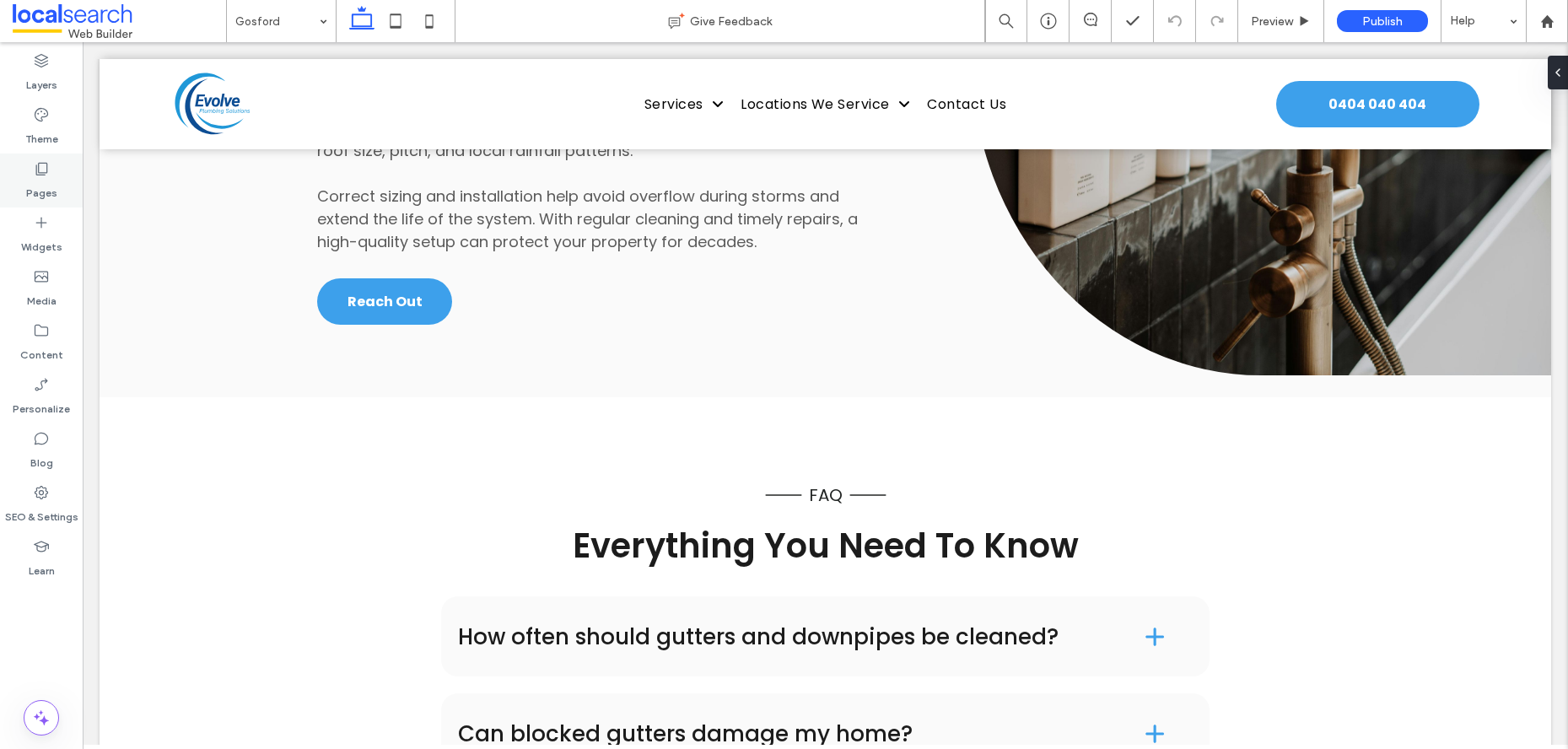
click at [47, 180] on label "Pages" at bounding box center [42, 189] width 31 height 24
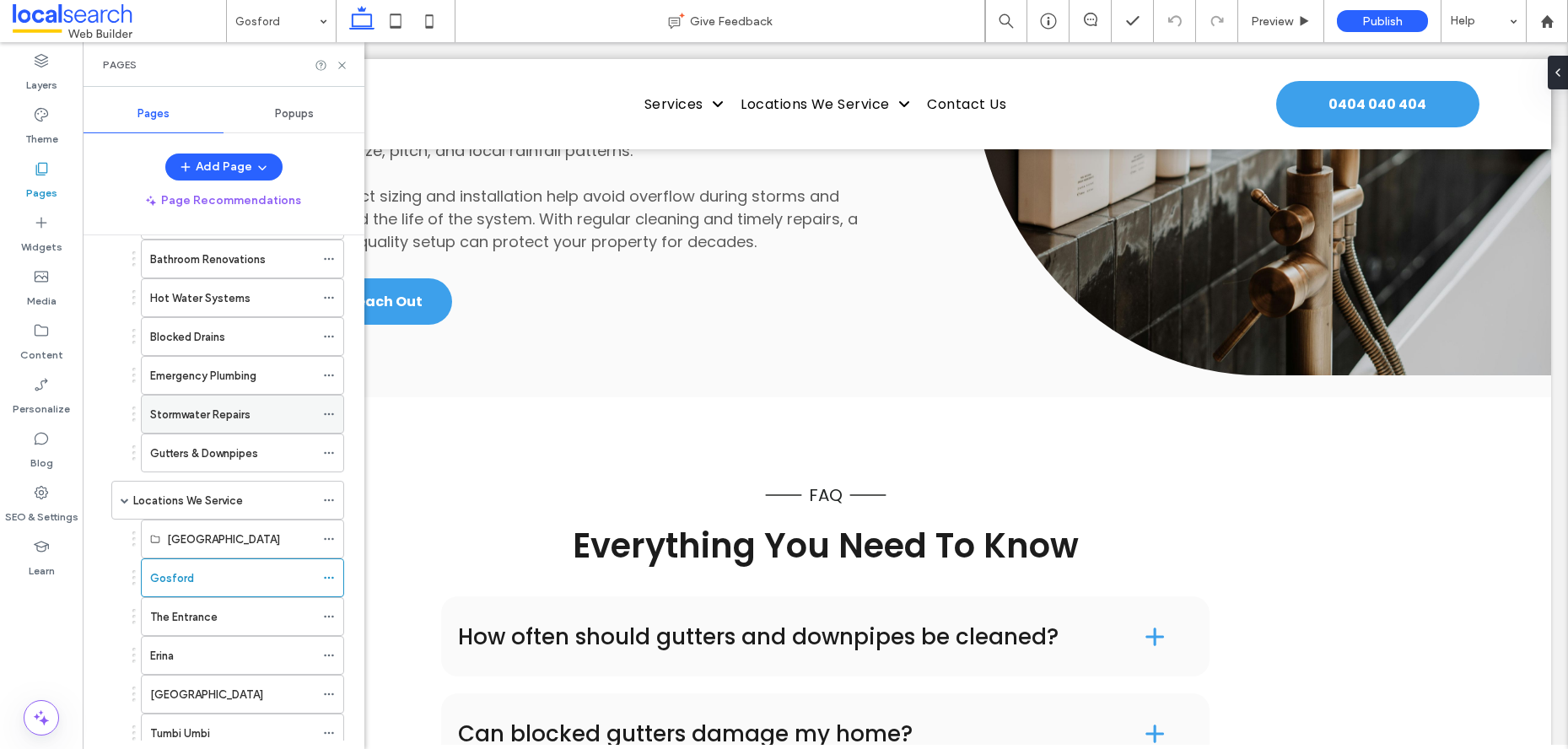
scroll to position [204, 0]
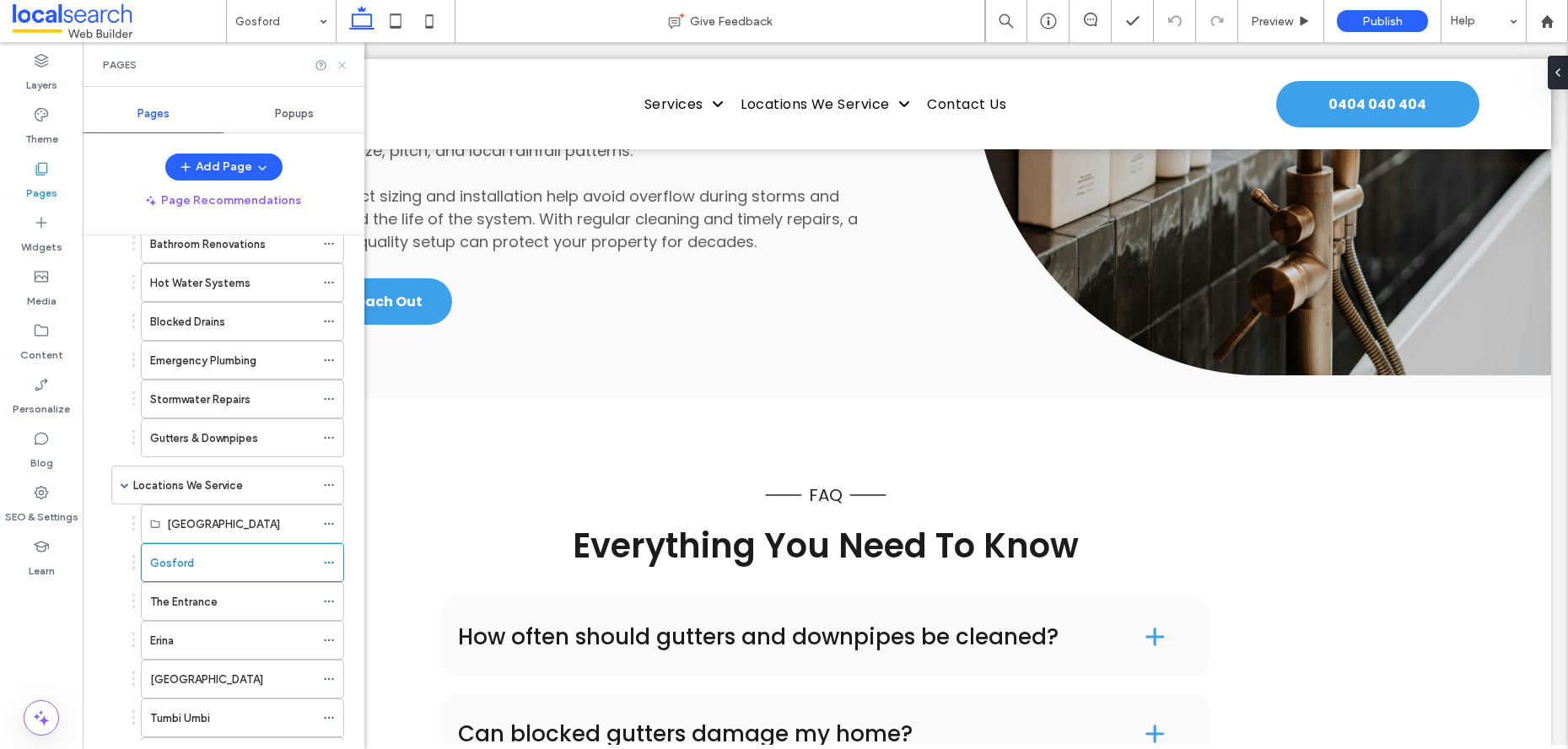
click at [346, 69] on icon at bounding box center [341, 65] width 13 height 13
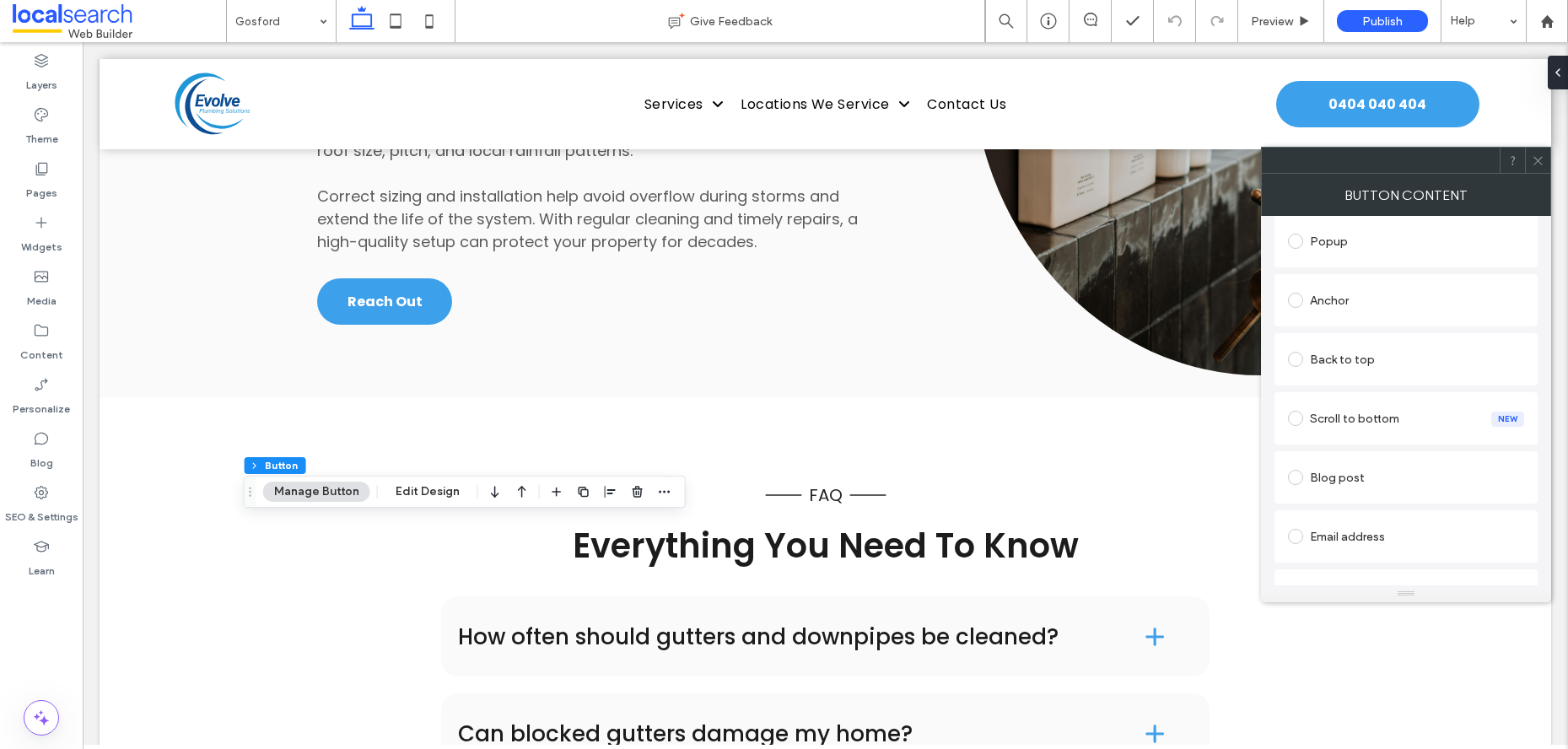
scroll to position [467, 0]
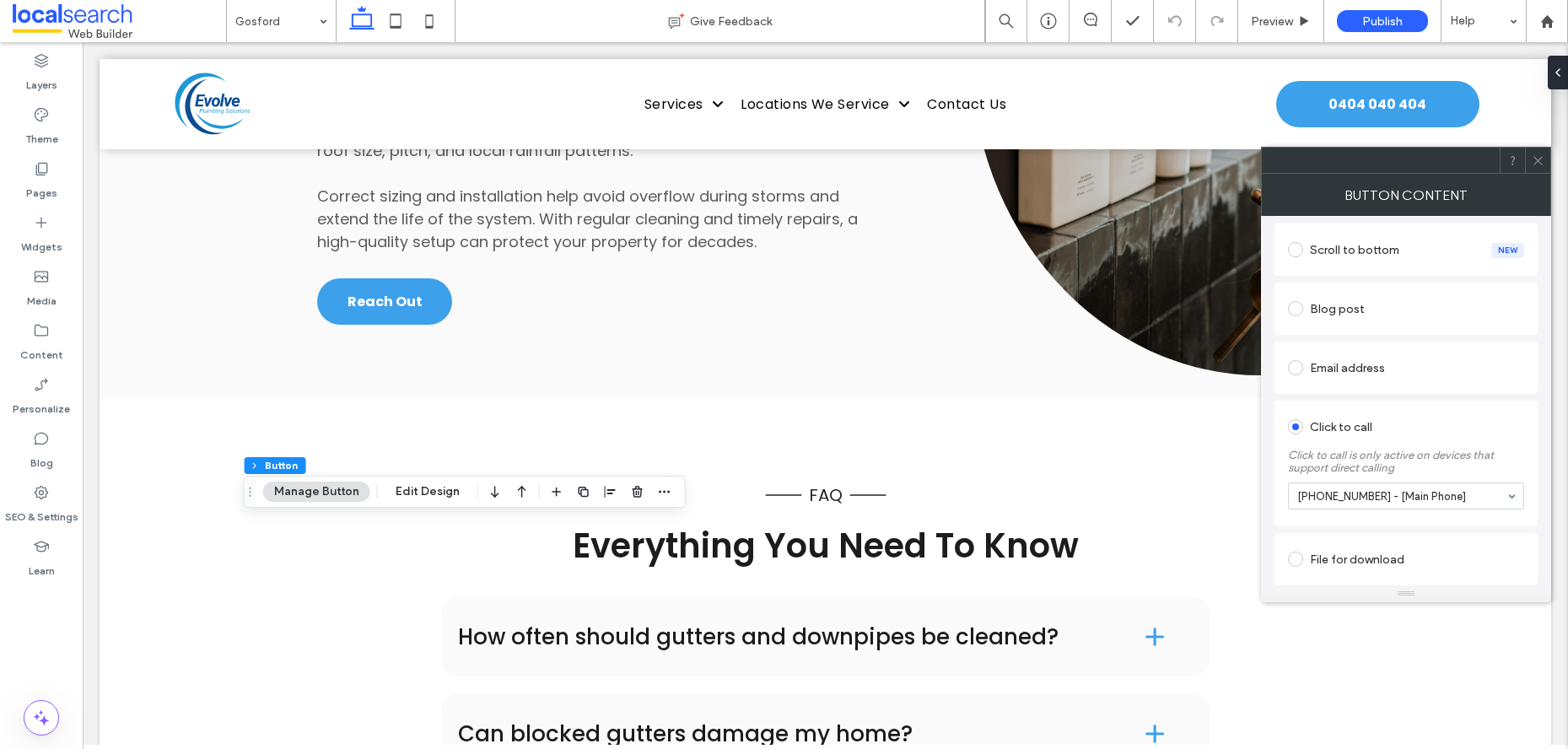
click at [1539, 162] on use at bounding box center [1538, 160] width 9 height 9
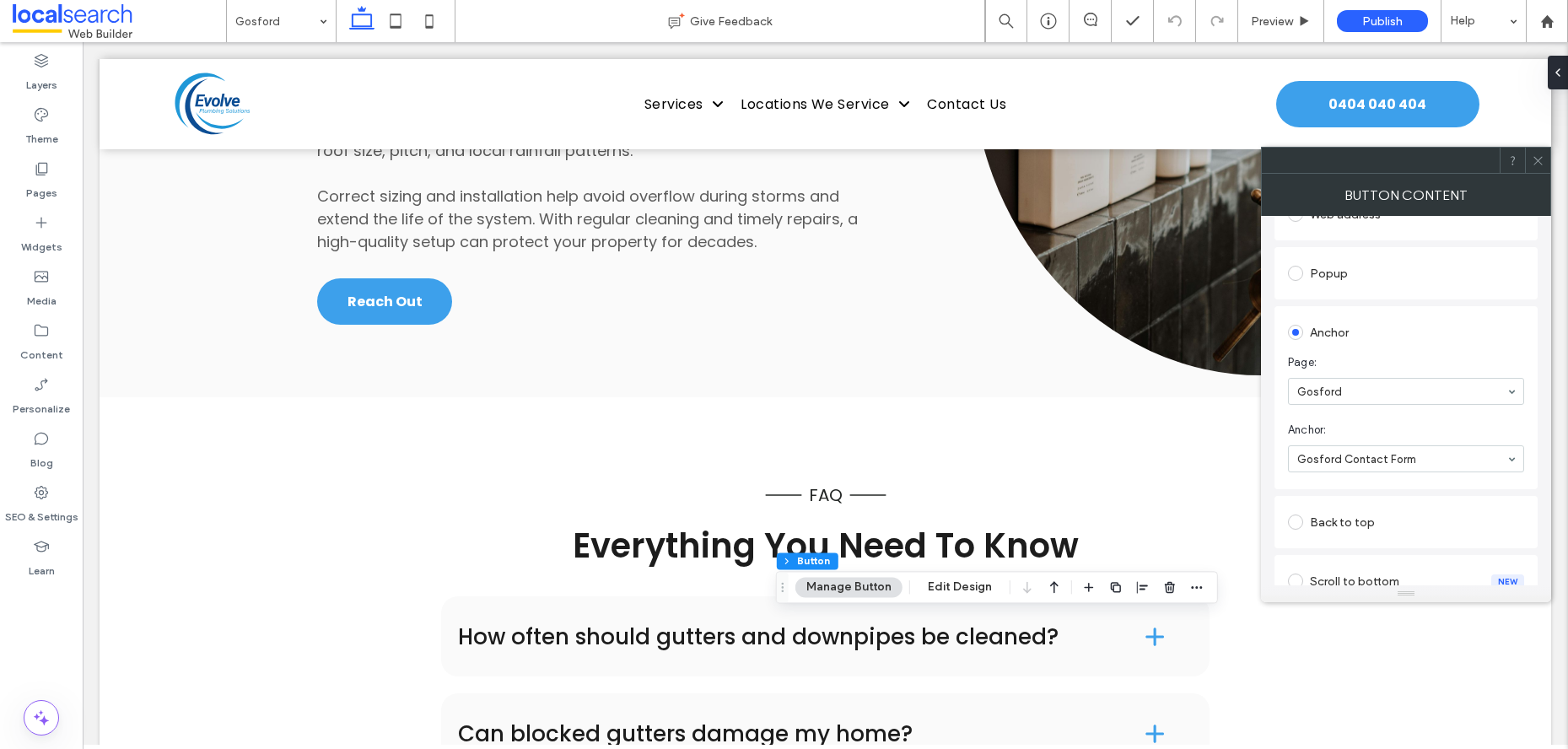
scroll to position [259, 0]
click at [1539, 151] on span at bounding box center [1538, 160] width 13 height 26
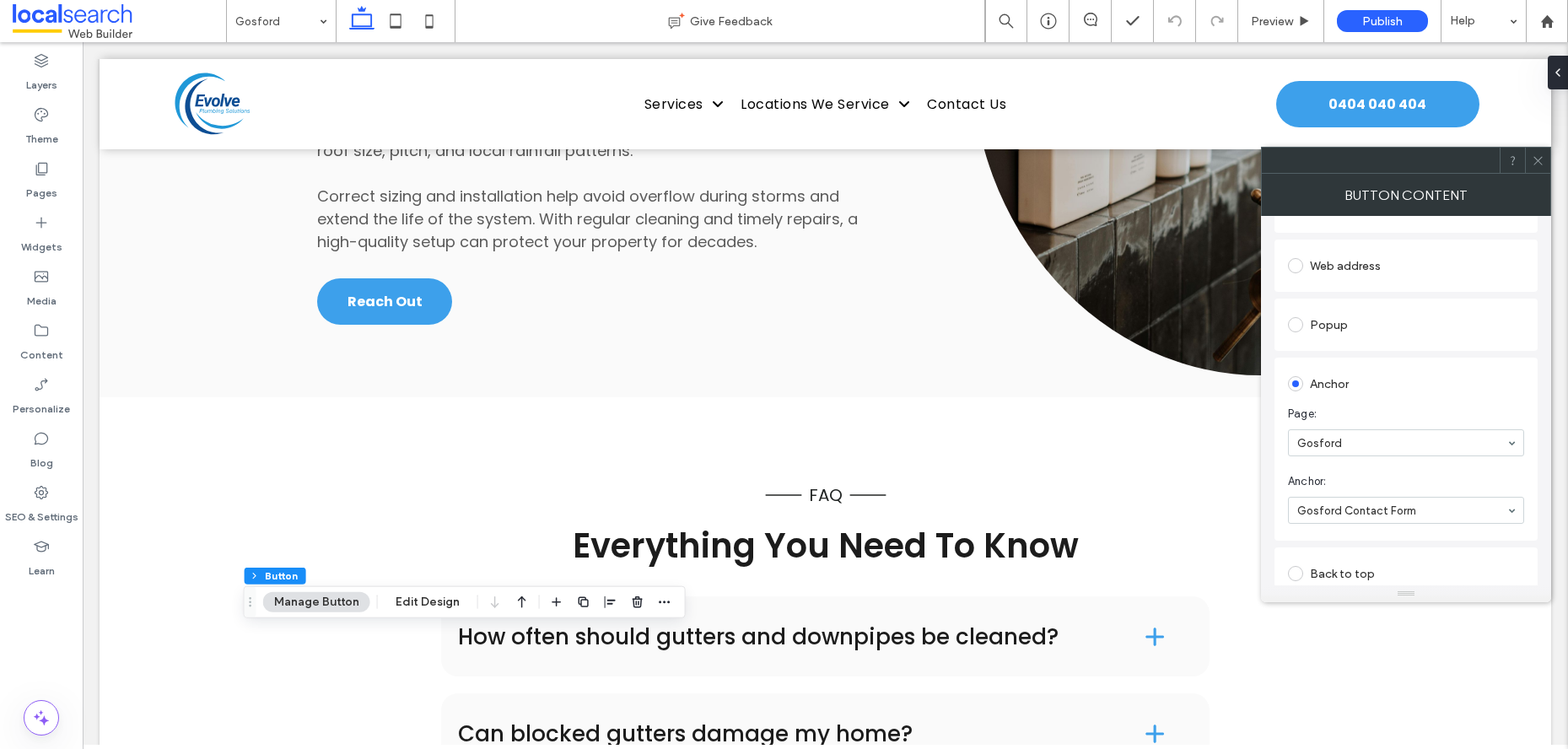
scroll to position [279, 0]
click at [1535, 163] on icon at bounding box center [1538, 160] width 13 height 13
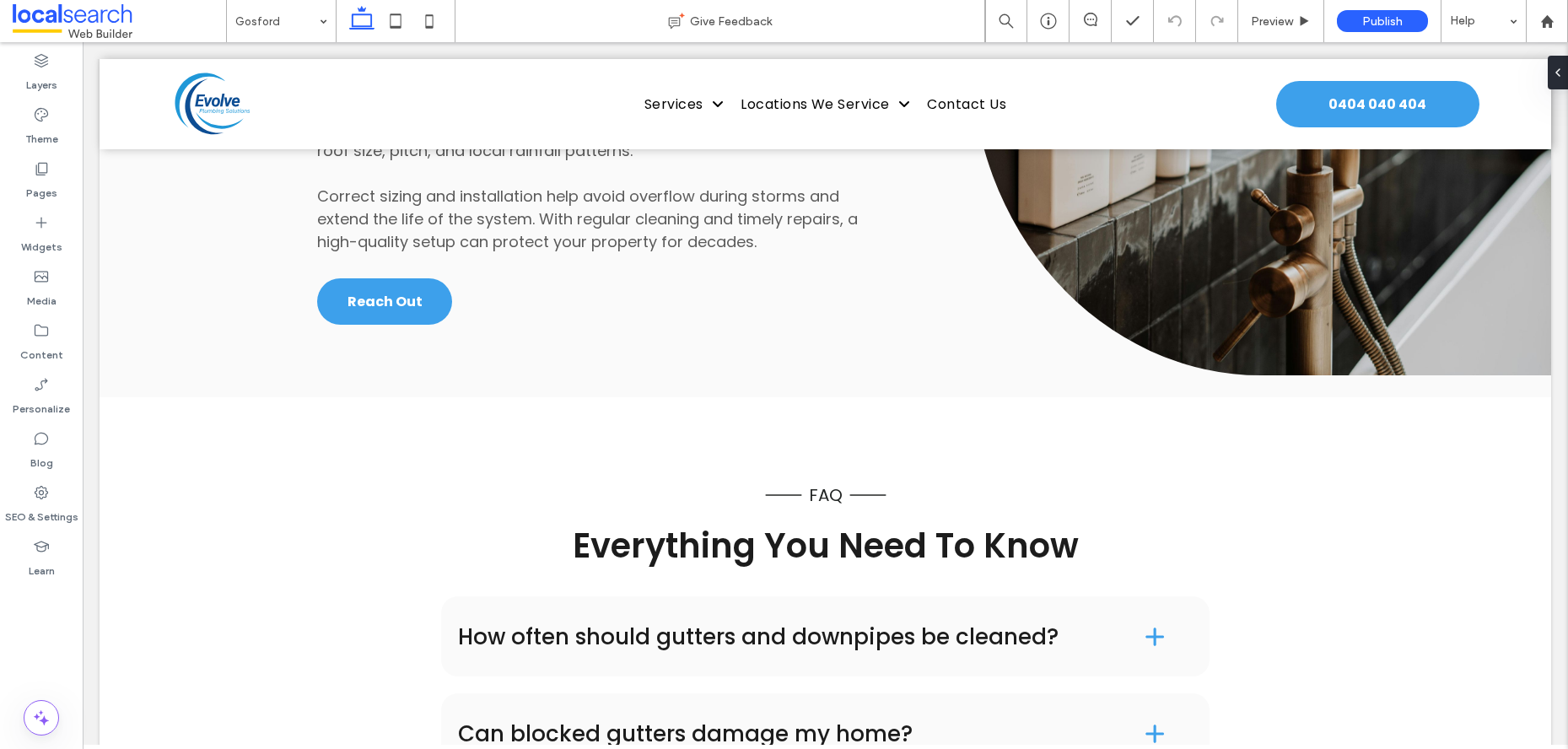
type input "*******"
type input "**"
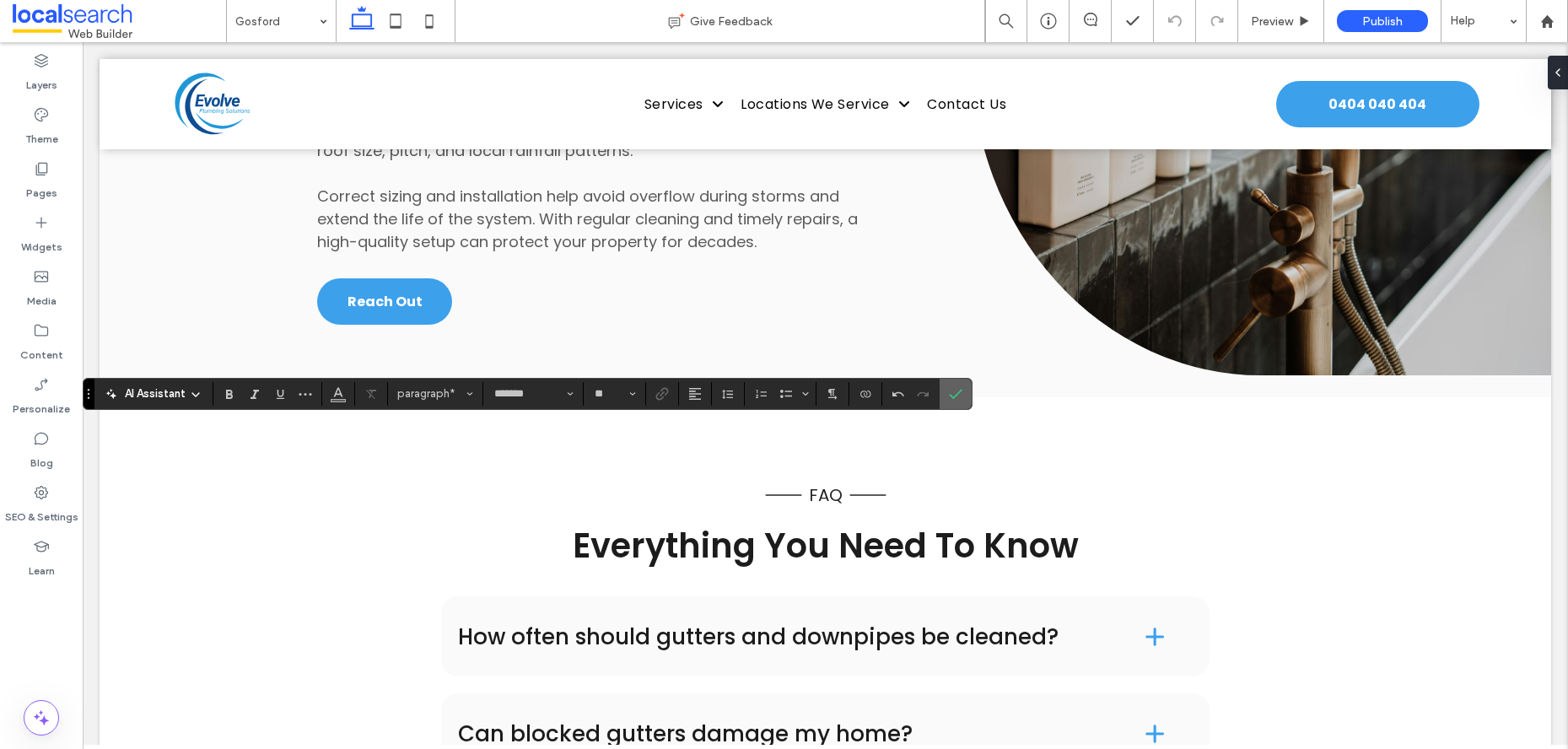
click at [952, 392] on icon "Confirm" at bounding box center [956, 395] width 14 height 14
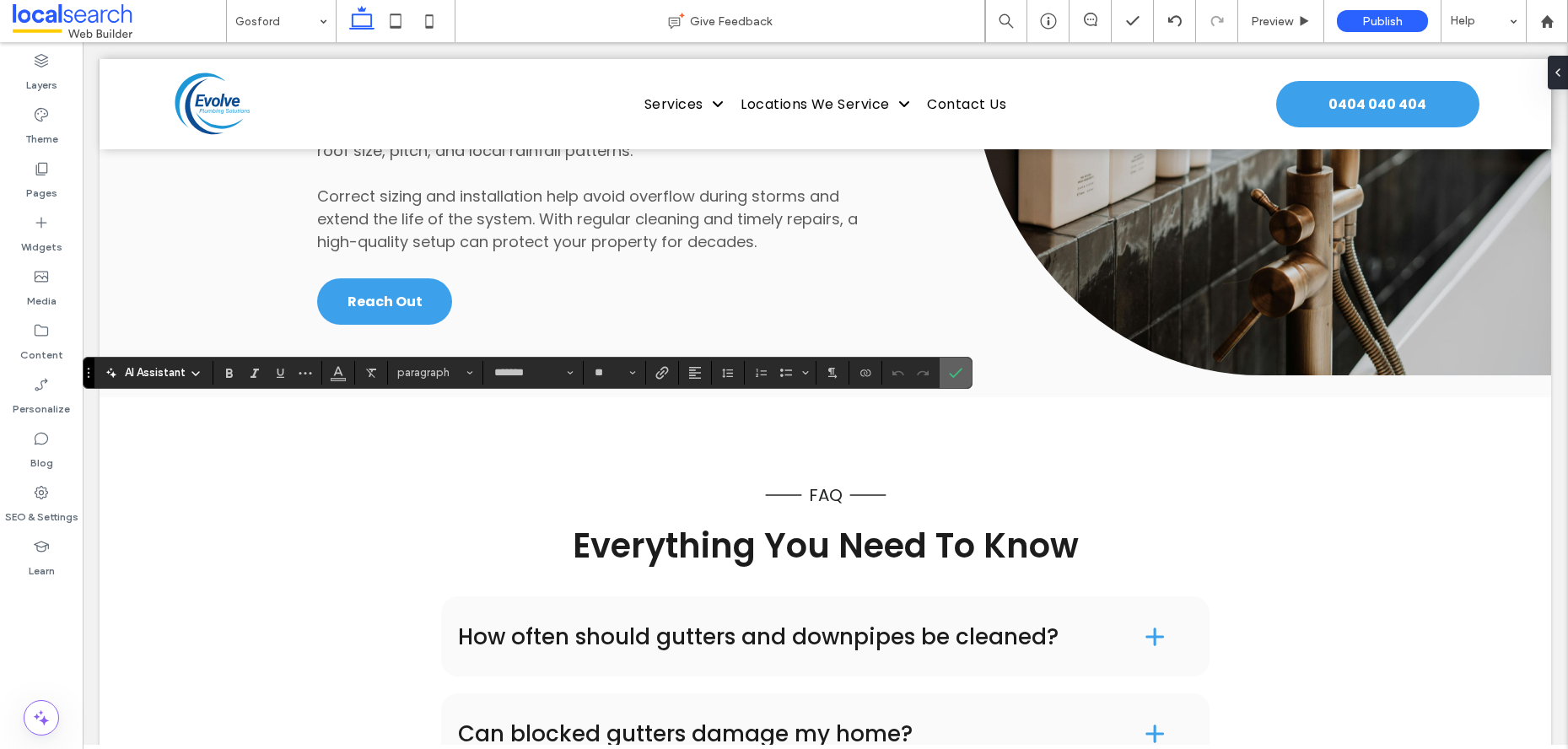
click at [944, 371] on label "Confirm" at bounding box center [956, 373] width 26 height 31
click at [949, 375] on icon "Confirm" at bounding box center [956, 373] width 14 height 14
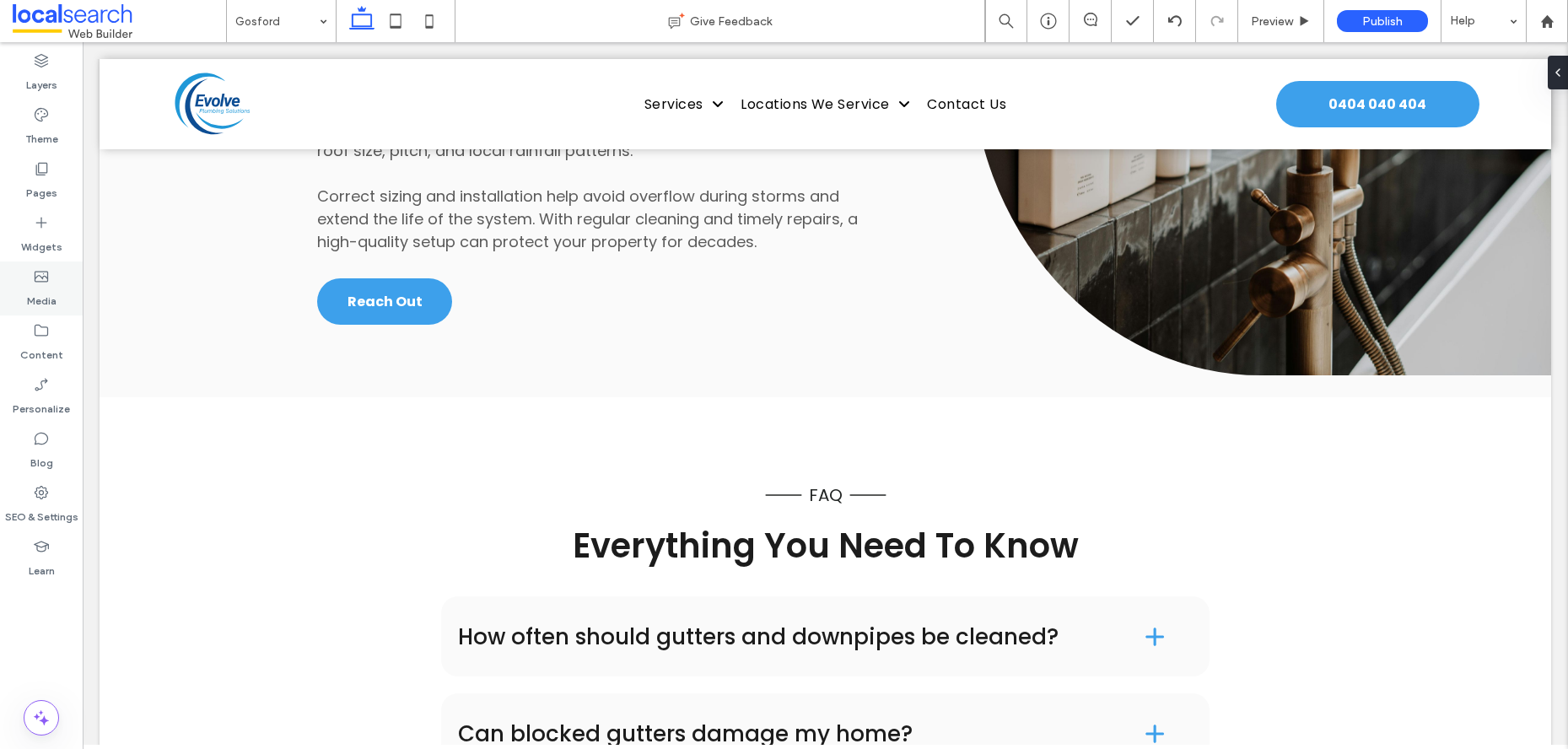
type input "*******"
type input "**"
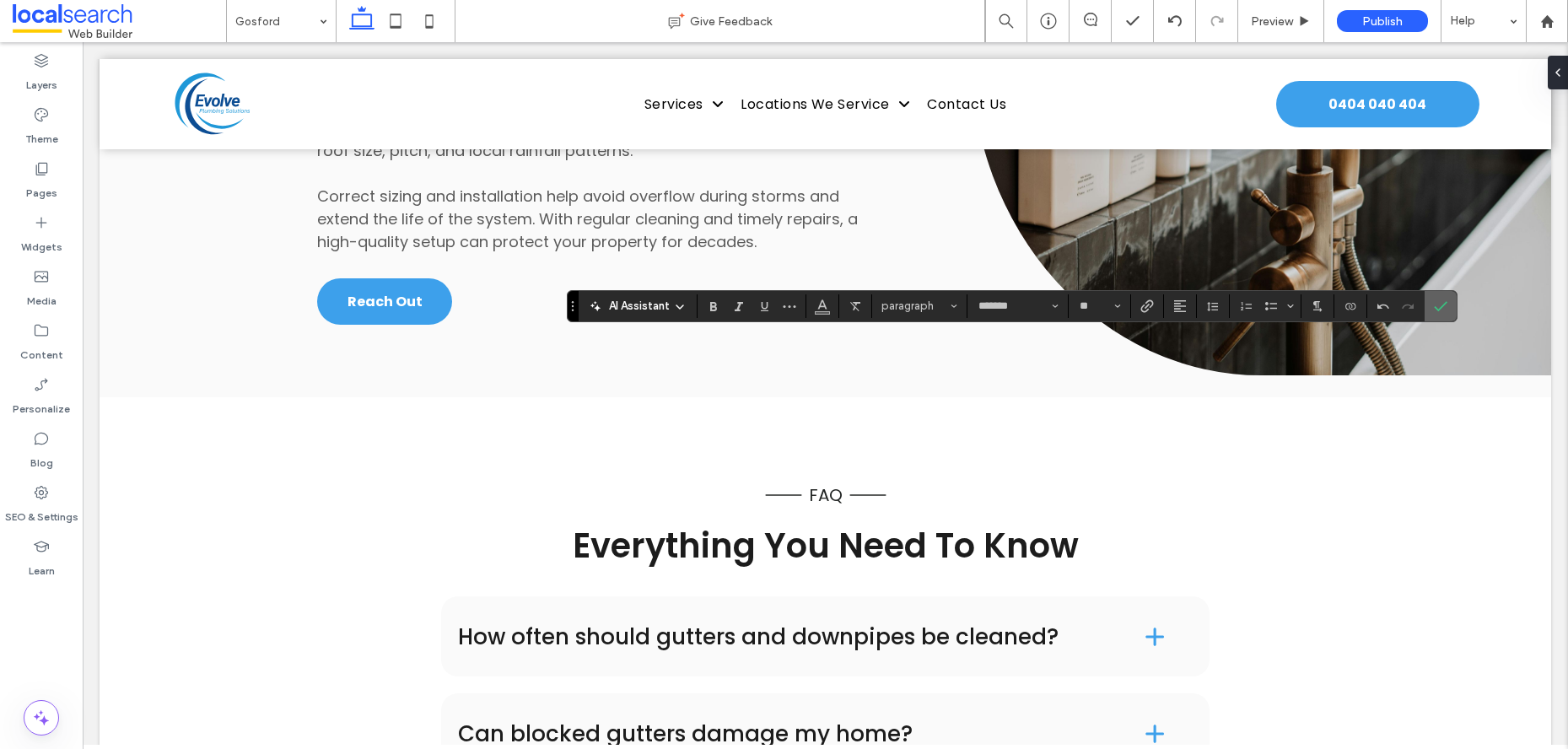
click at [1443, 310] on icon "Confirm" at bounding box center [1441, 306] width 14 height 14
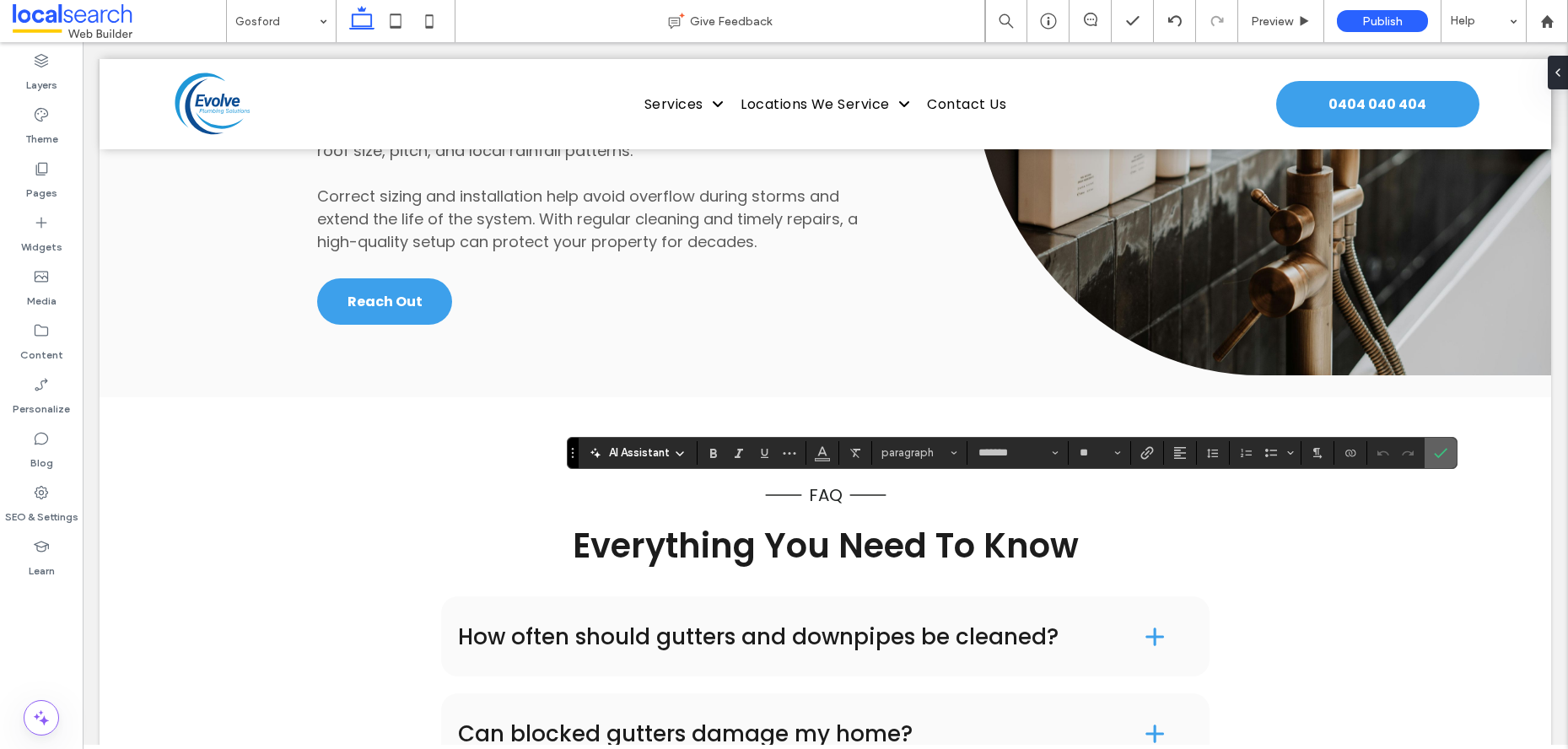
click at [1437, 442] on span "Confirm" at bounding box center [1438, 453] width 8 height 31
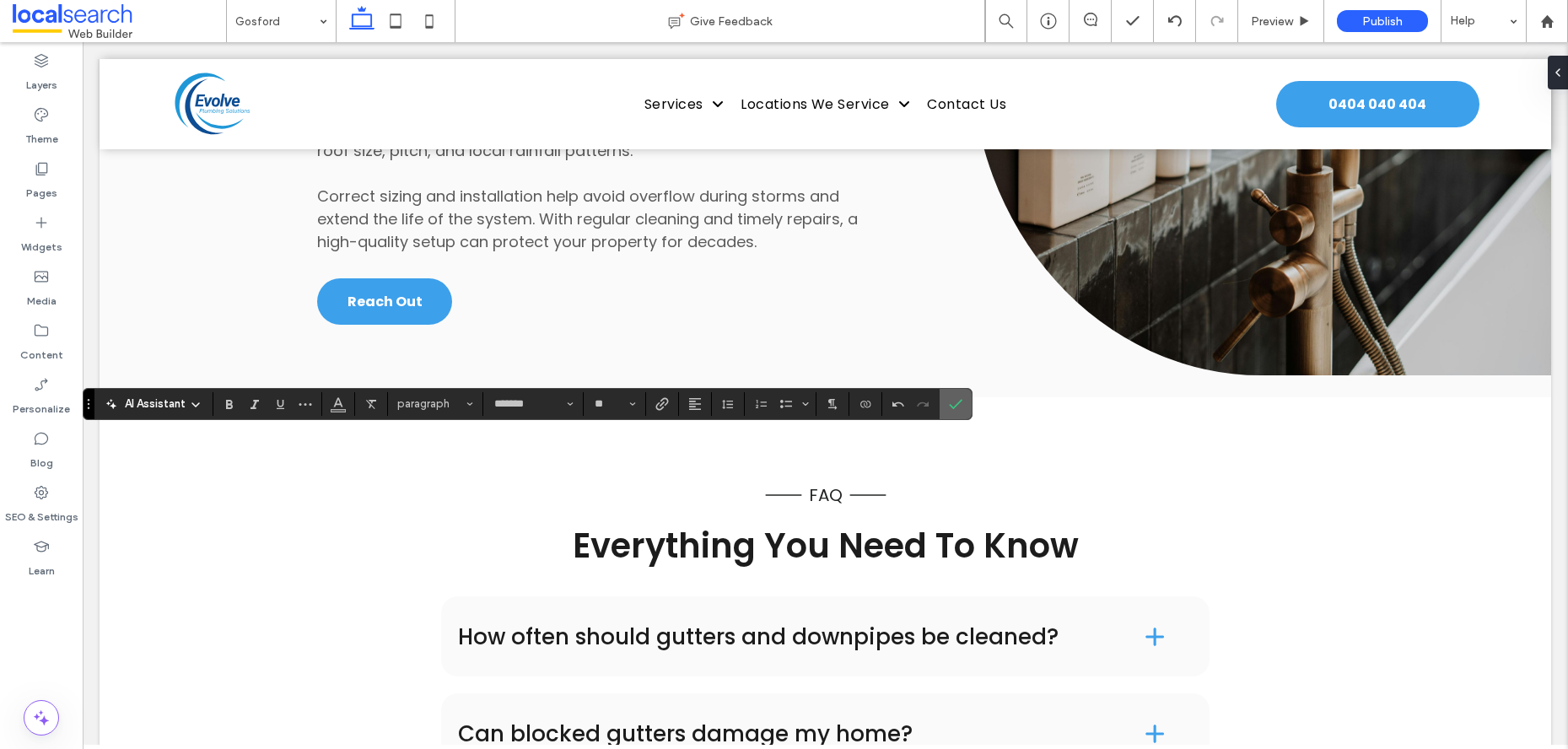
click at [949, 402] on icon "Confirm" at bounding box center [956, 405] width 14 height 14
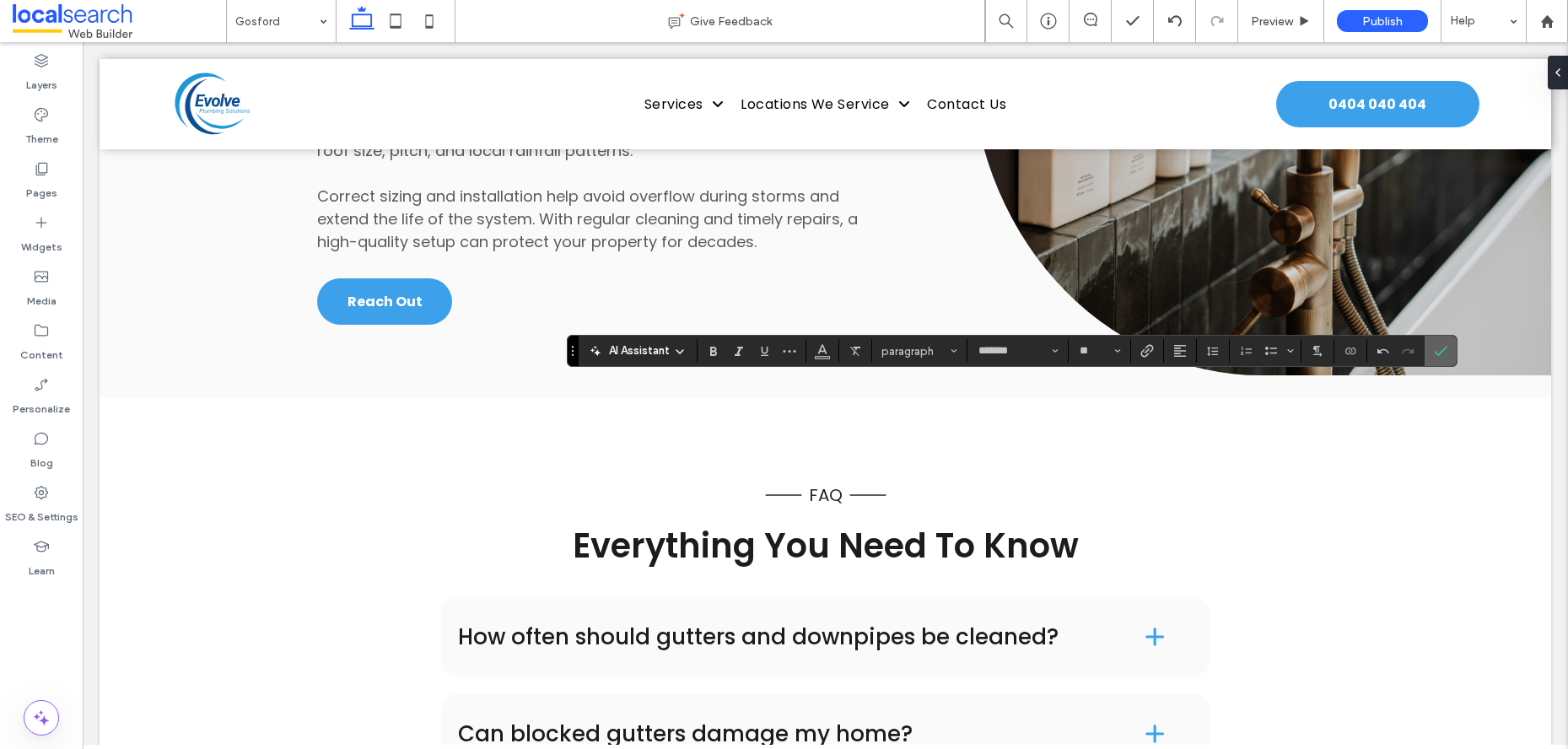
click at [1434, 348] on icon "Confirm" at bounding box center [1441, 351] width 14 height 14
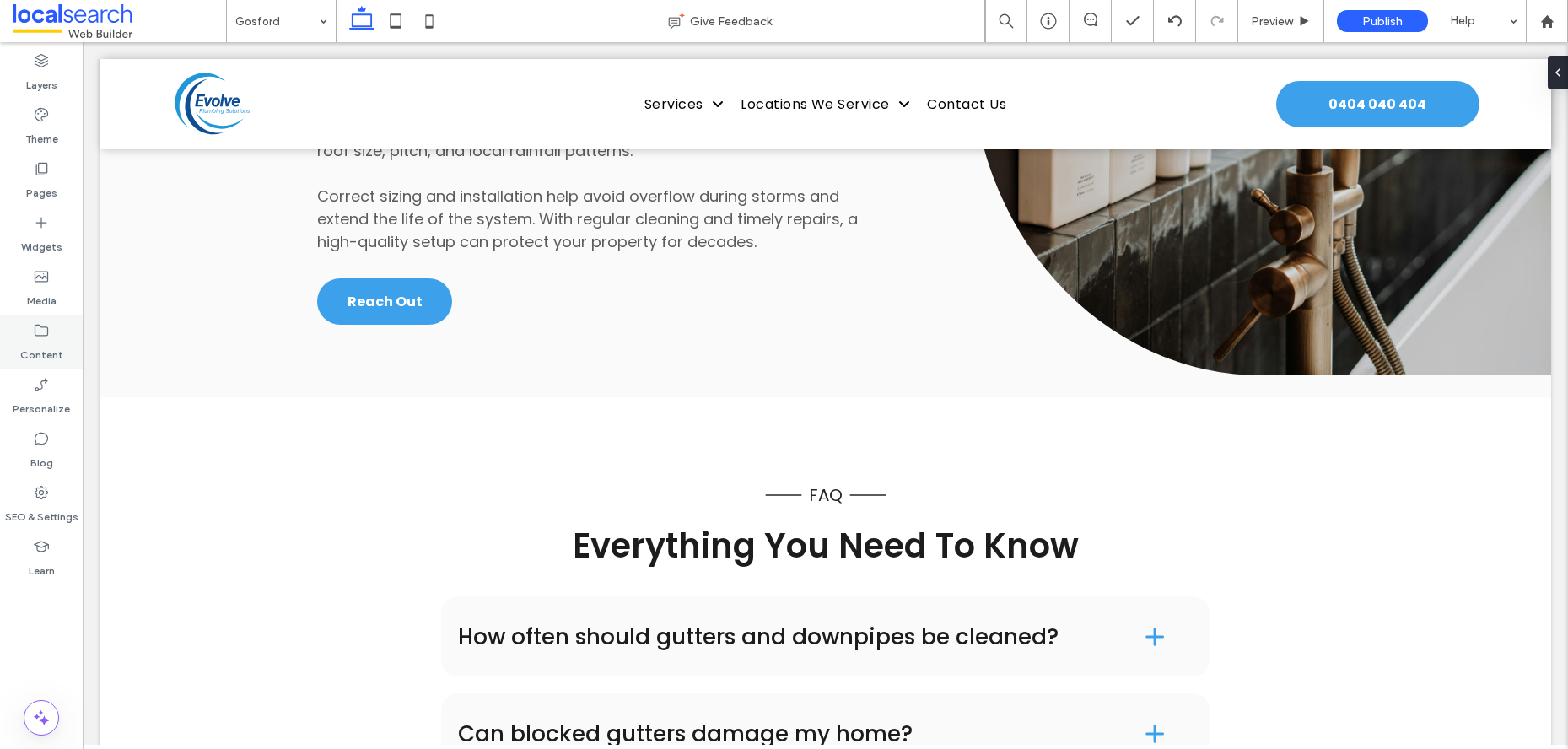
type input "*******"
type input "**"
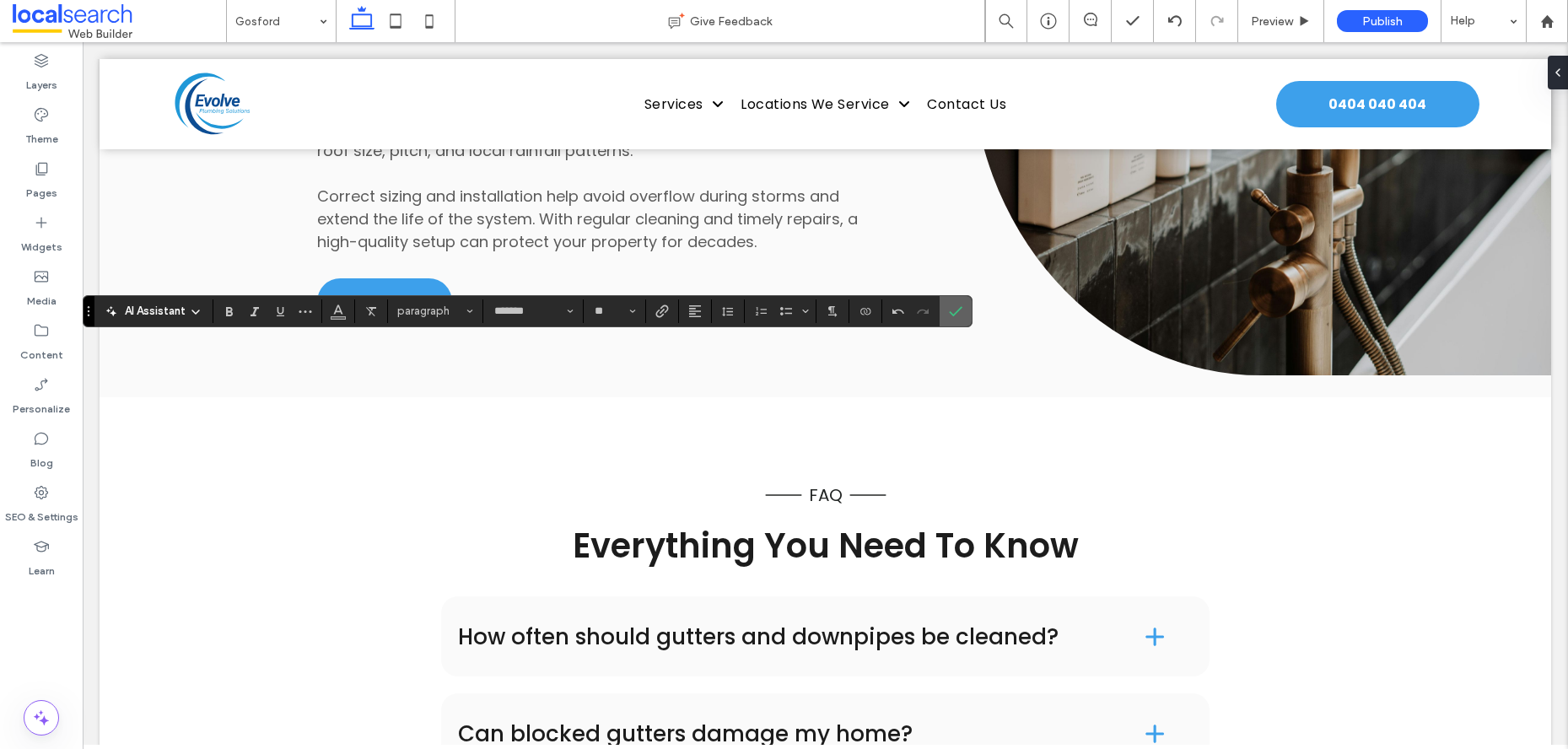
click at [961, 309] on icon "Confirm" at bounding box center [956, 312] width 14 height 14
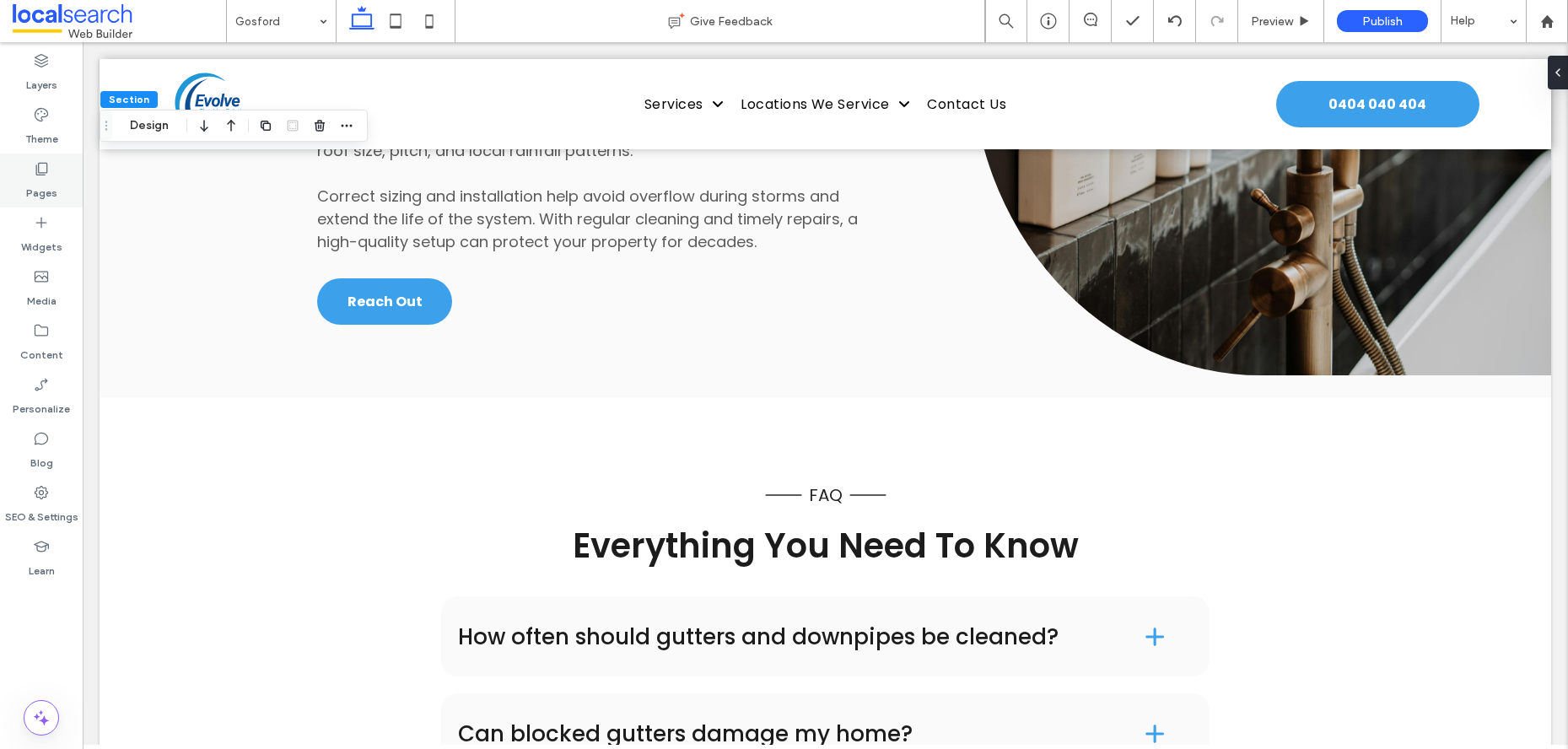
click at [37, 176] on icon at bounding box center [40, 168] width 17 height 17
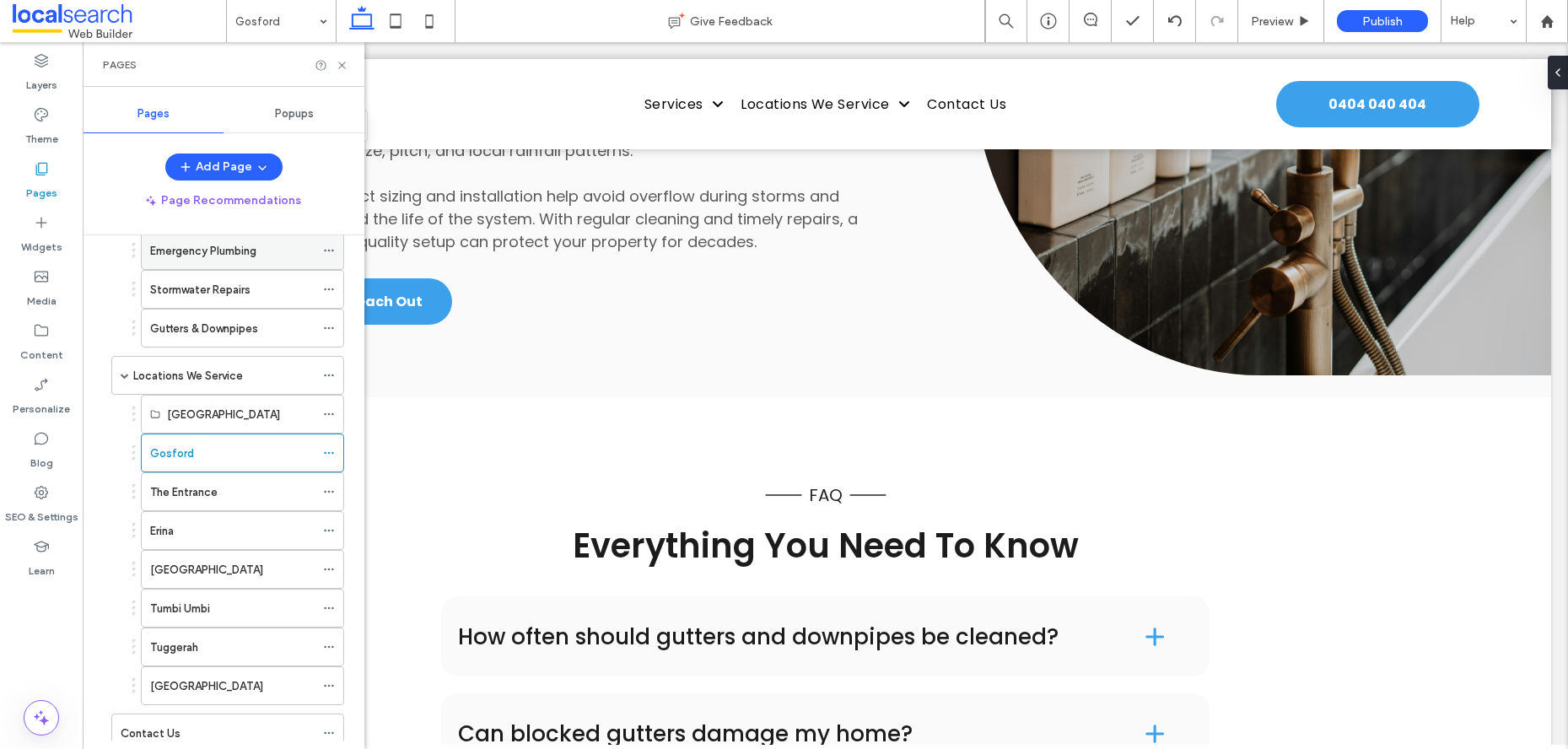
scroll to position [367, 0]
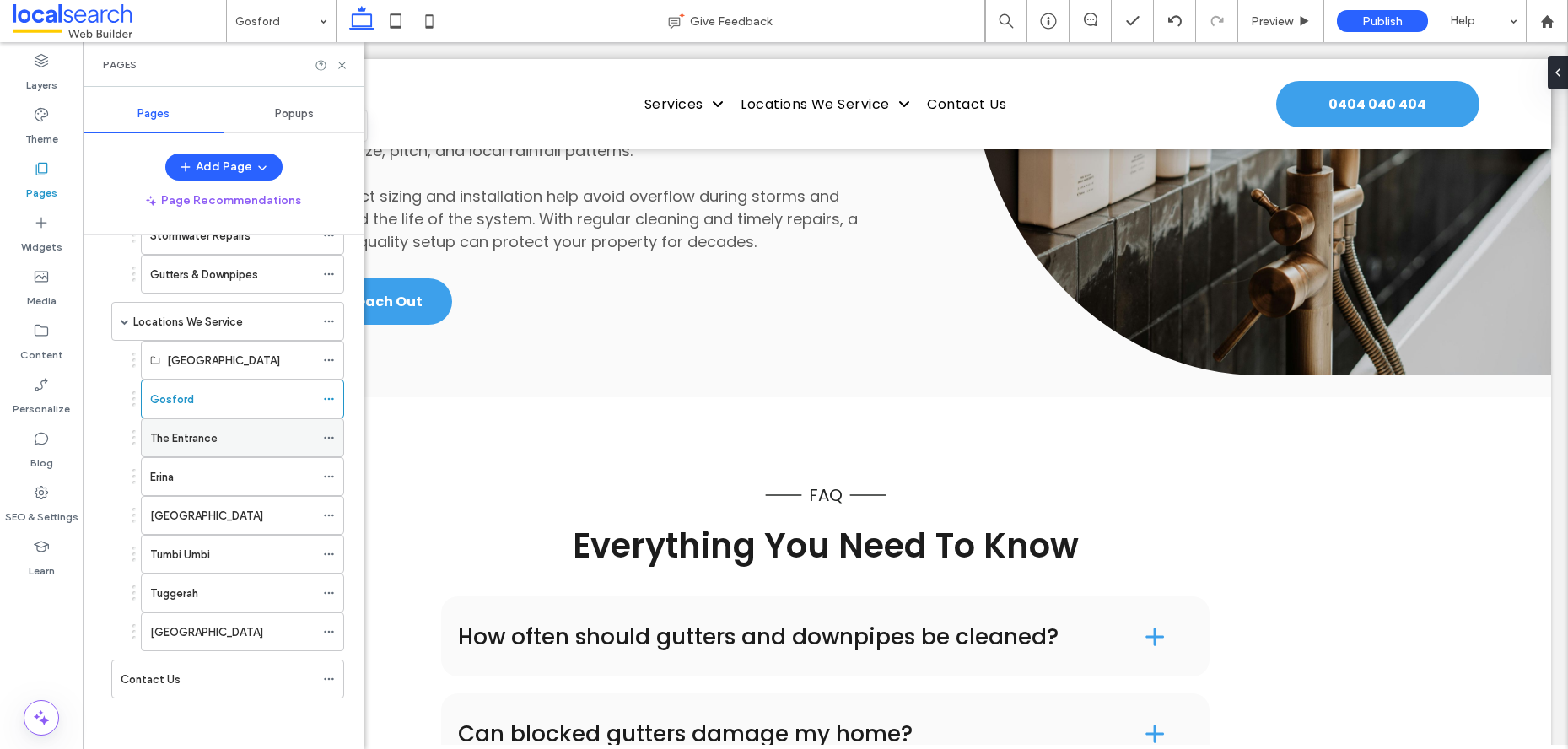
click at [203, 449] on div "The Entrance" at bounding box center [232, 438] width 164 height 37
click at [343, 73] on div "Pages" at bounding box center [223, 64] width 281 height 44
click at [341, 67] on icon at bounding box center [341, 65] width 13 height 13
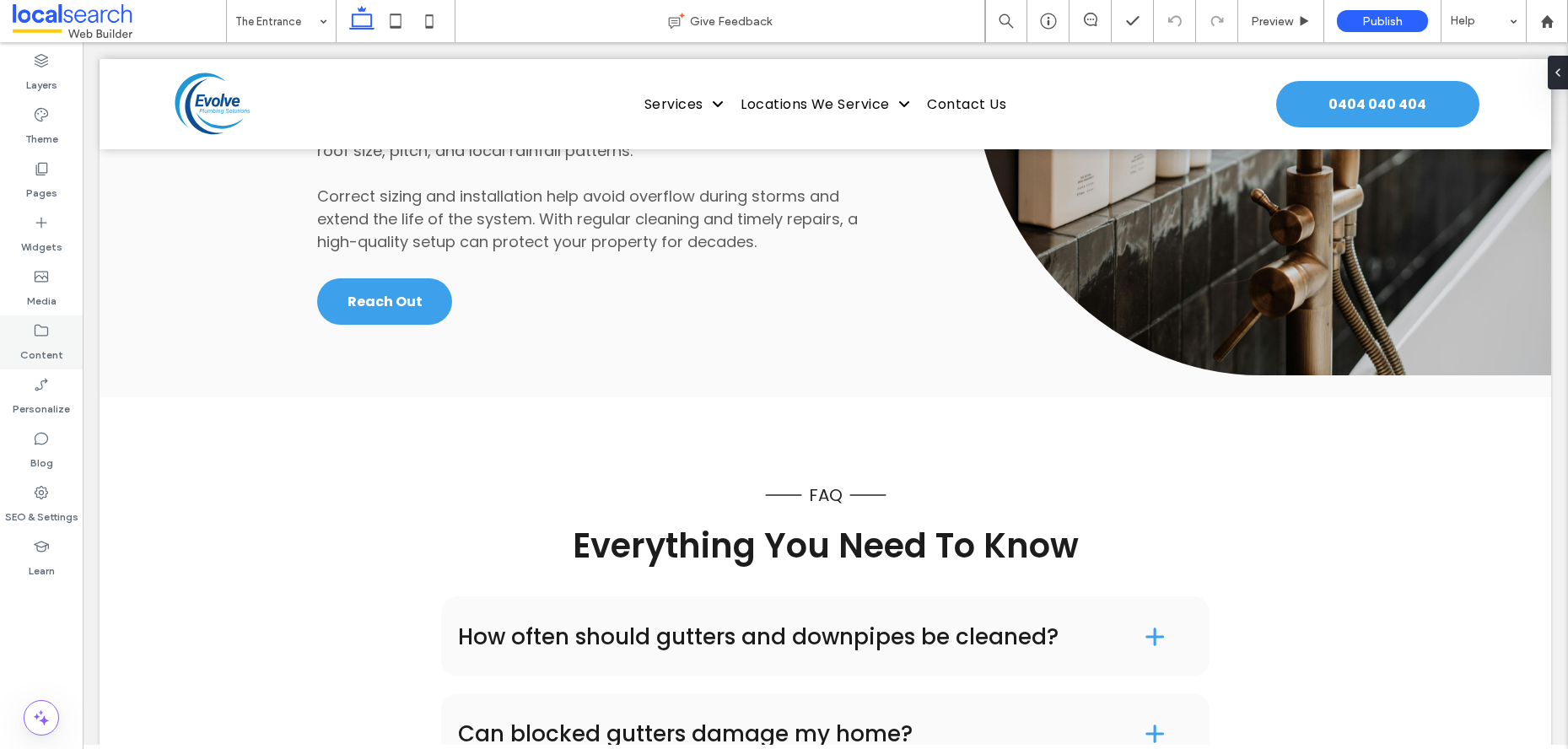
type input "*******"
type input "**"
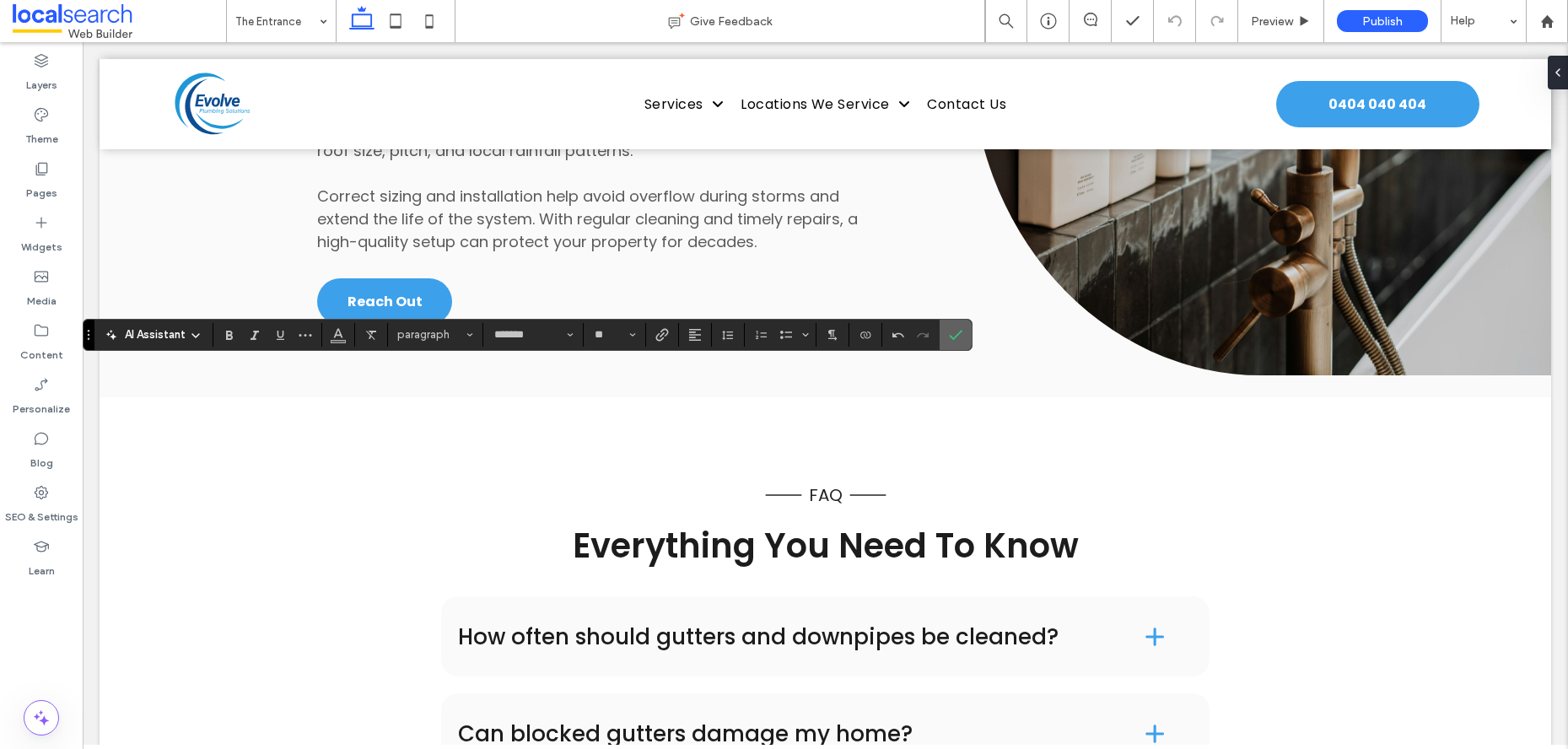
click at [955, 329] on icon "Confirm" at bounding box center [956, 336] width 14 height 14
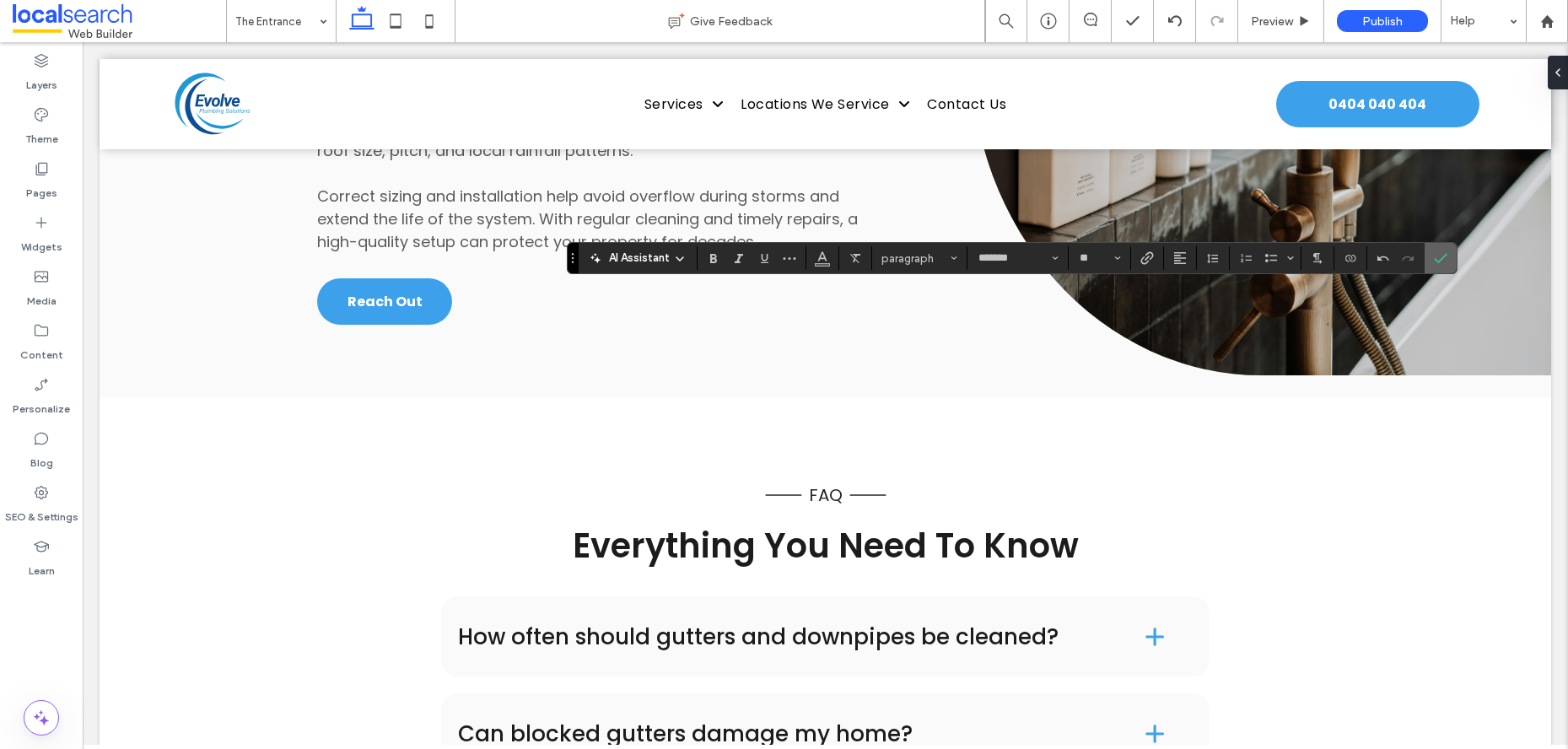
click at [1434, 255] on icon "Confirm" at bounding box center [1441, 258] width 14 height 14
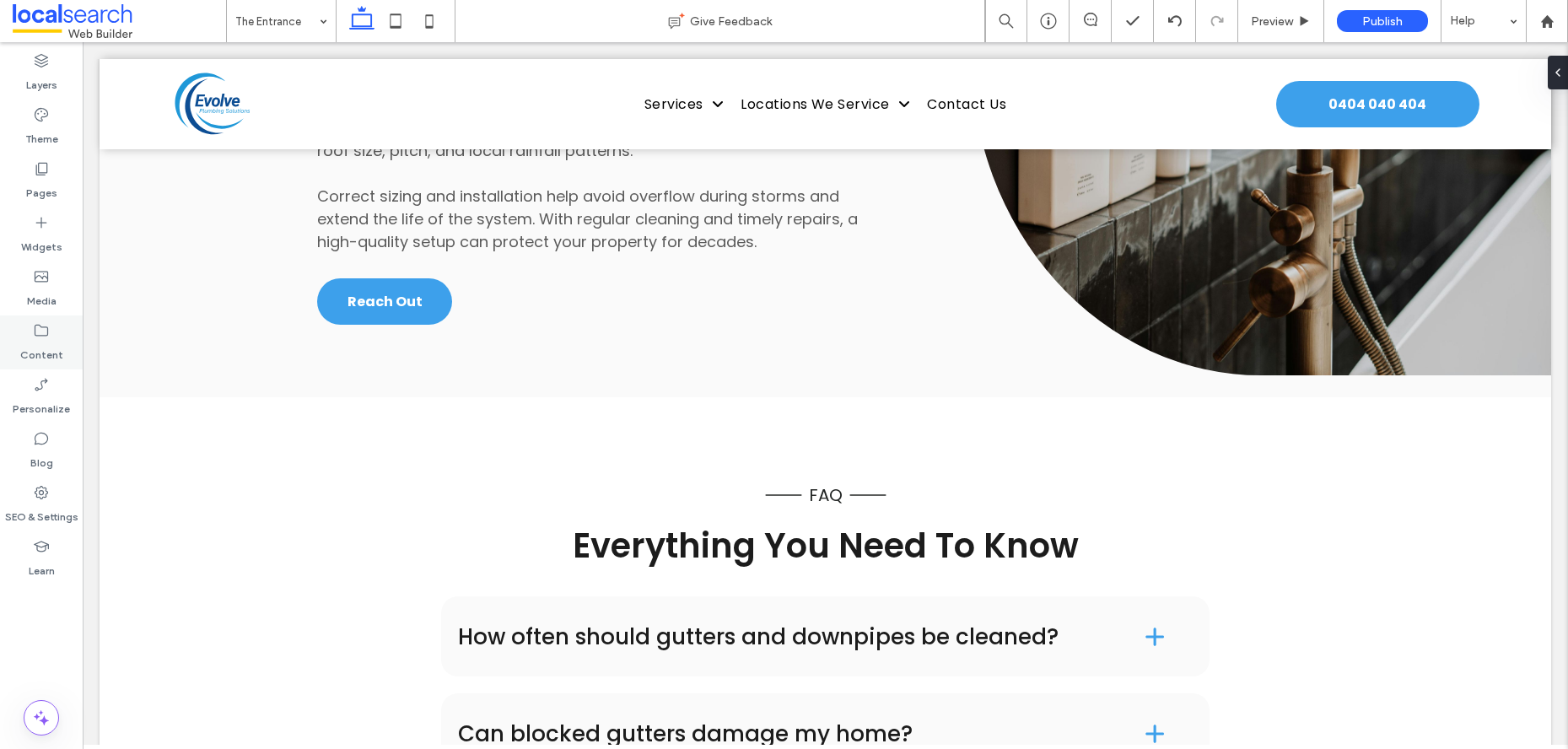
type input "*******"
type input "**"
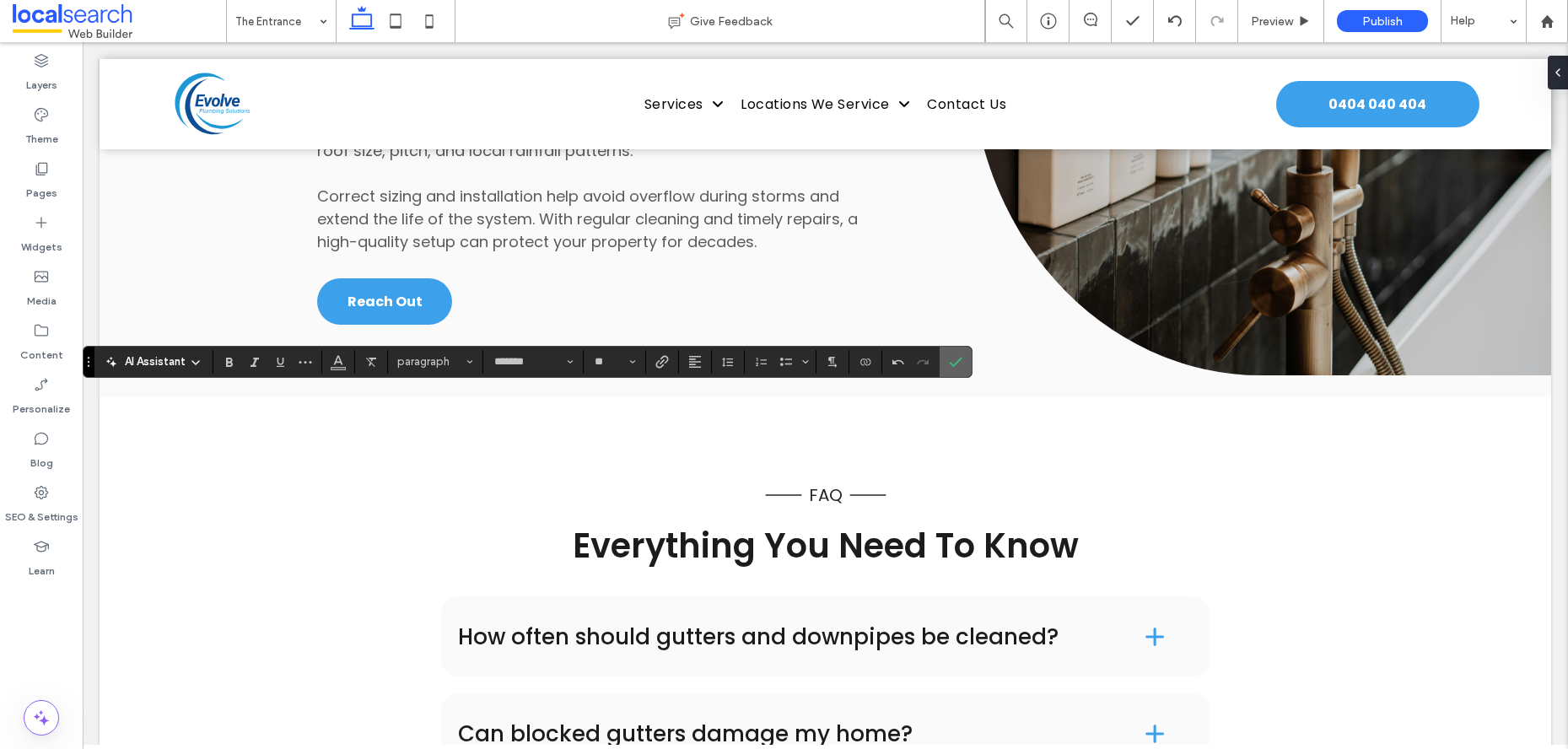
click at [960, 361] on icon "Confirm" at bounding box center [956, 362] width 14 height 14
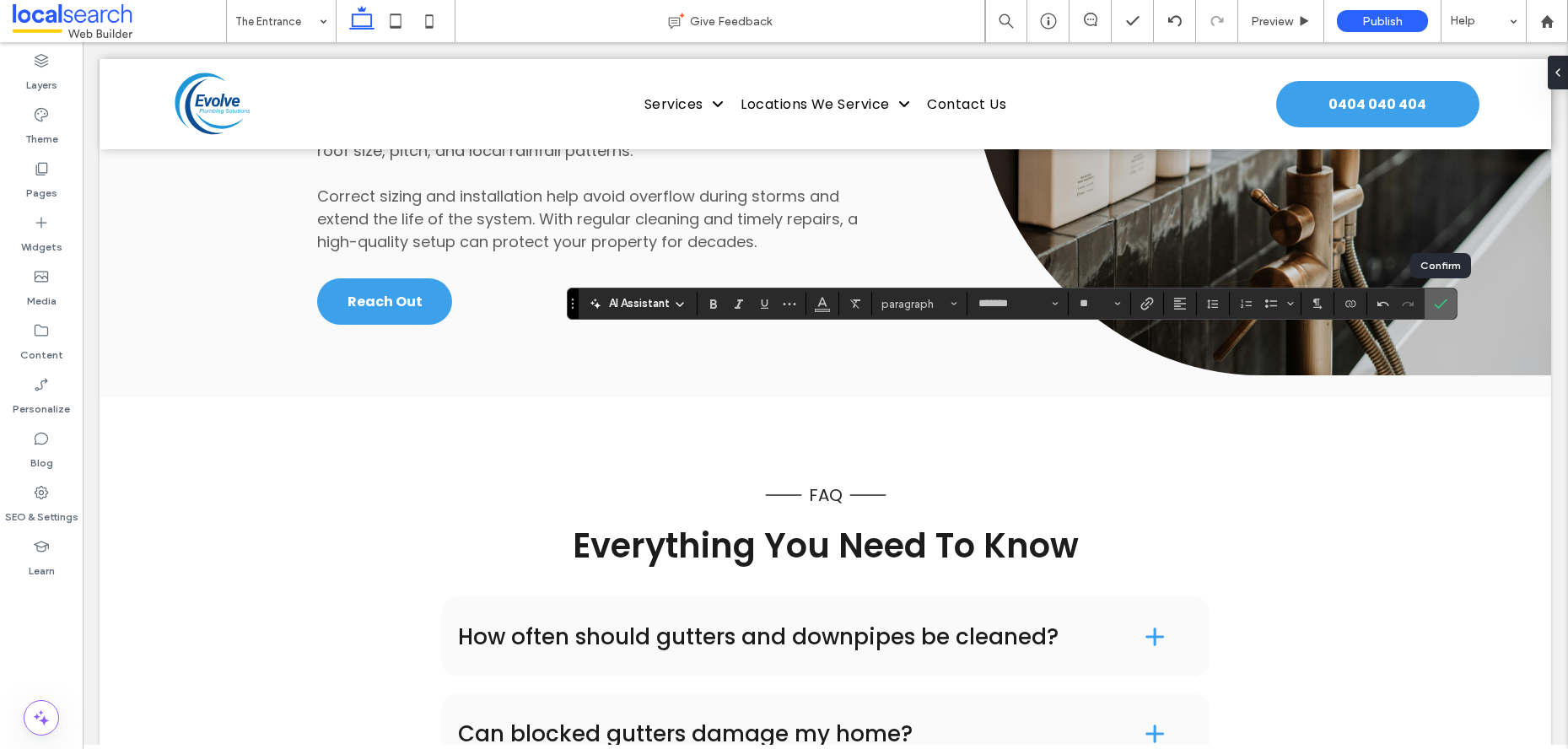
click at [1451, 305] on label "Confirm" at bounding box center [1441, 303] width 26 height 31
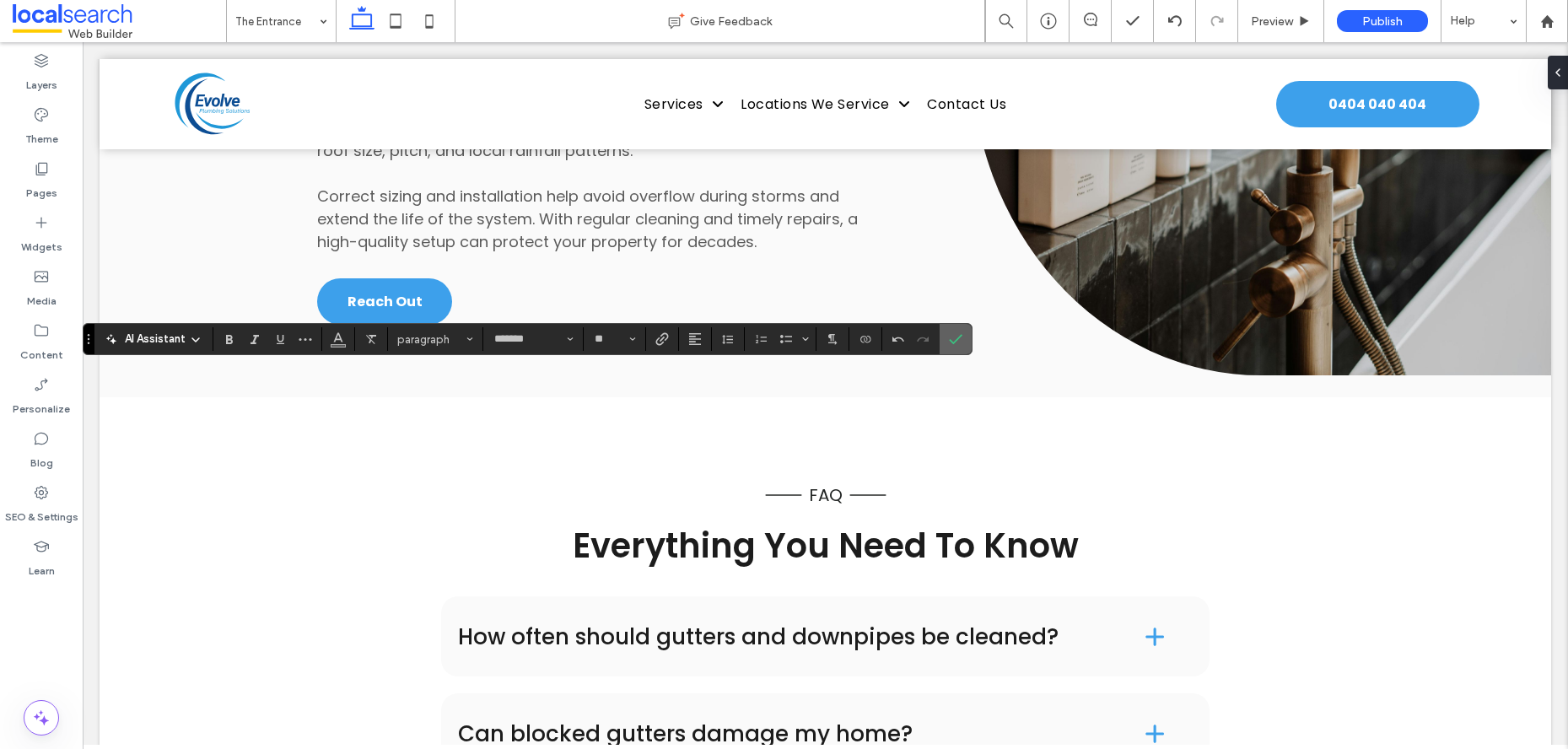
click at [958, 339] on use "Confirm" at bounding box center [956, 340] width 14 height 10
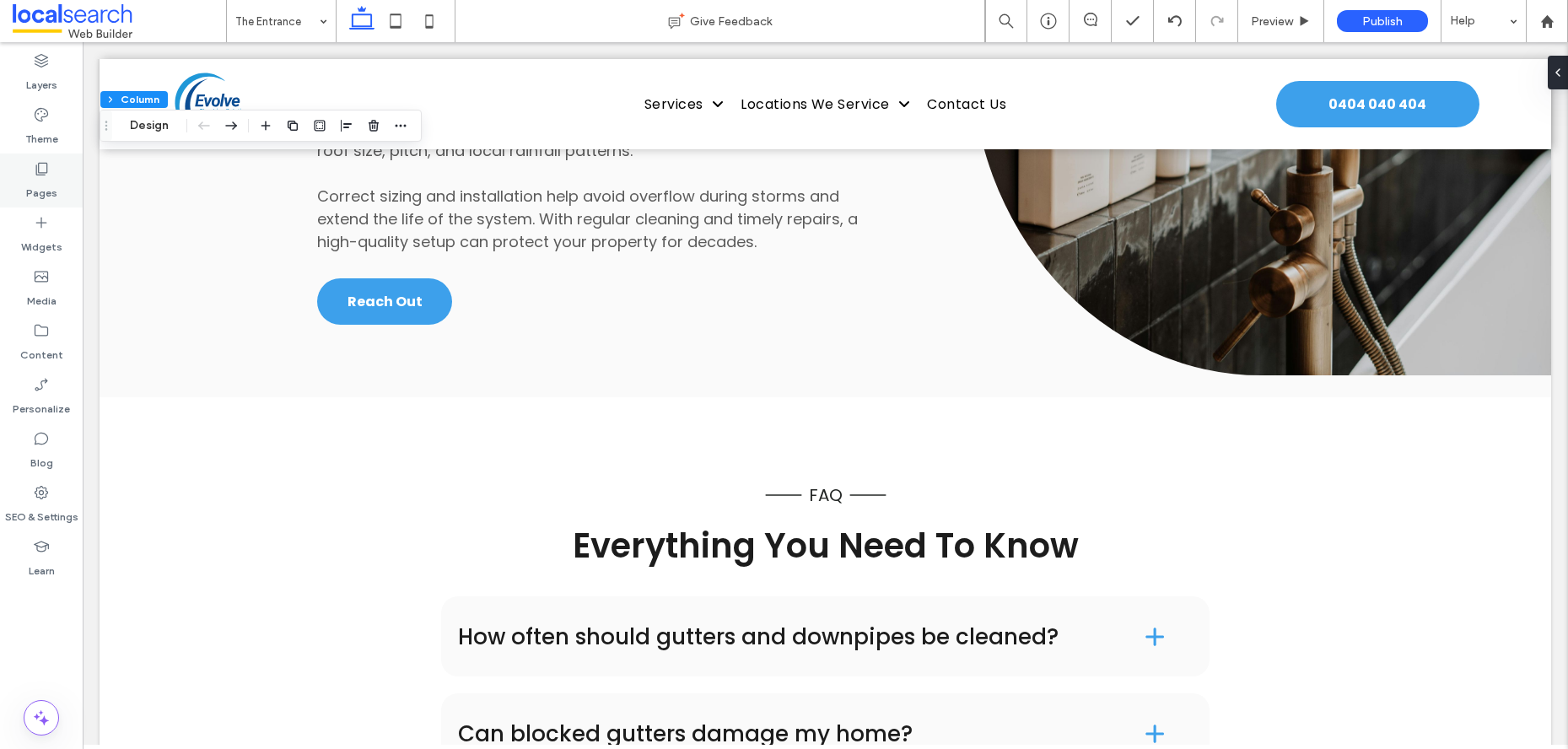
click at [33, 179] on label "Pages" at bounding box center [42, 189] width 31 height 24
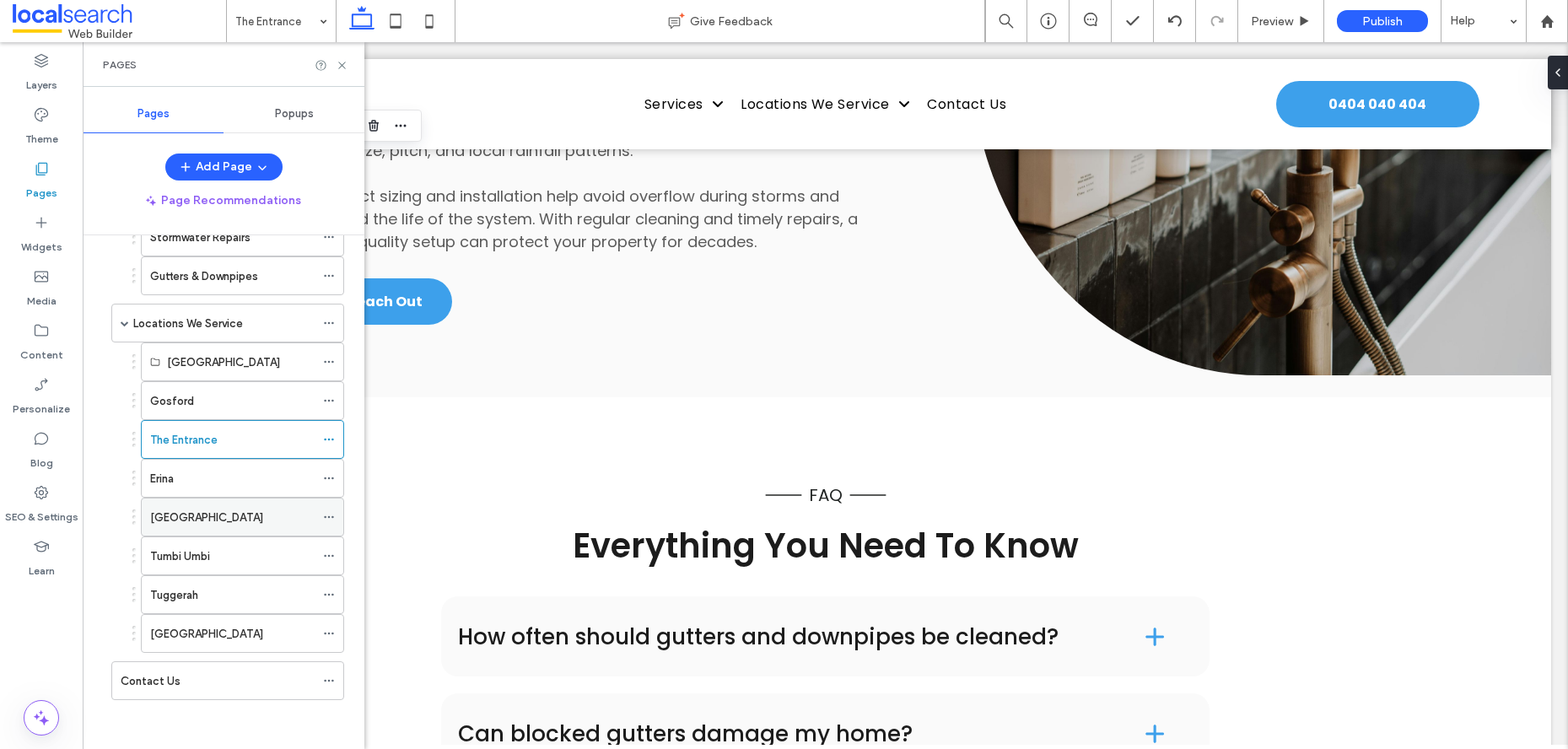
scroll to position [367, 0]
click at [216, 481] on div "Erina" at bounding box center [232, 477] width 164 height 18
click at [346, 66] on icon at bounding box center [341, 65] width 13 height 13
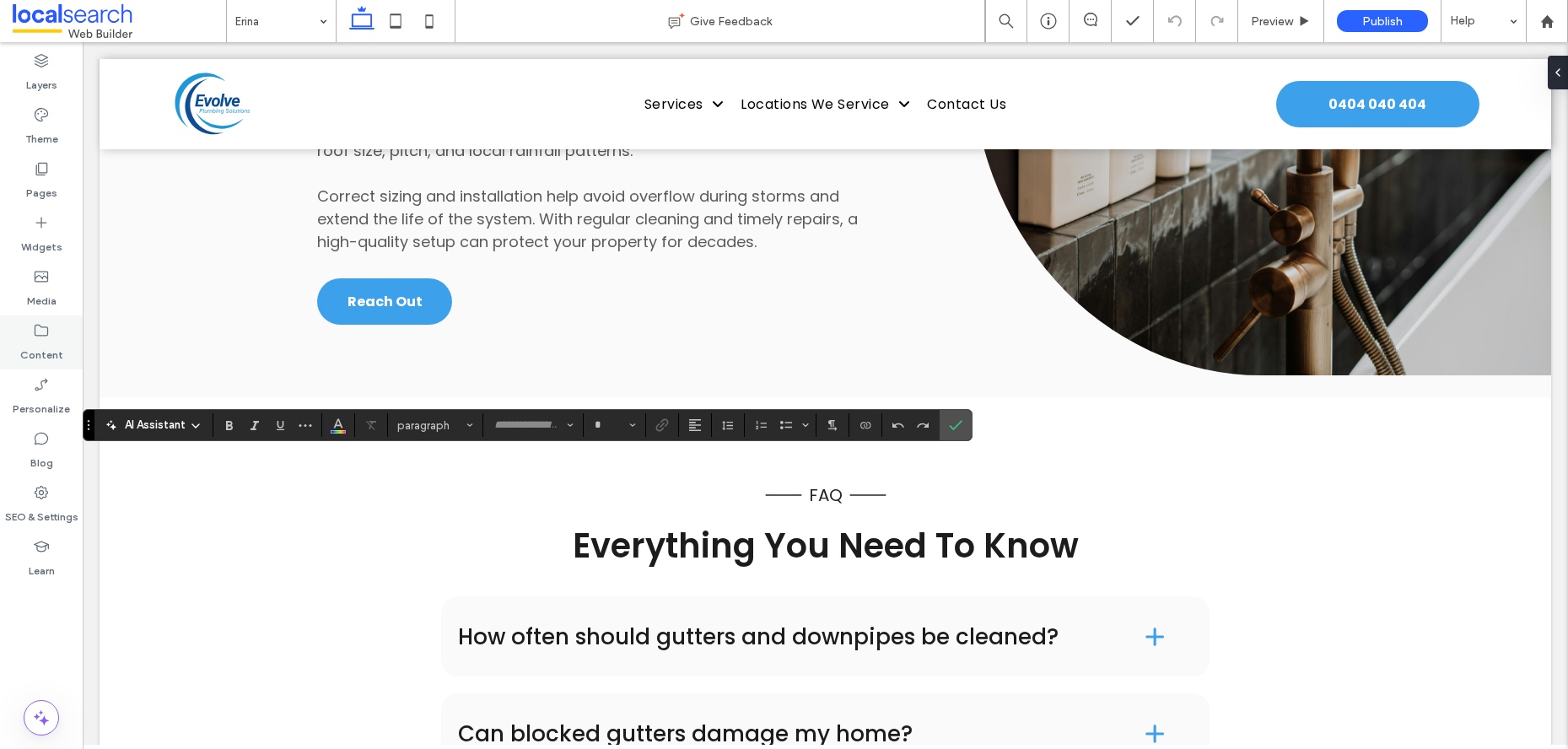
type input "*******"
type input "**"
click at [962, 424] on label "Confirm" at bounding box center [956, 425] width 26 height 31
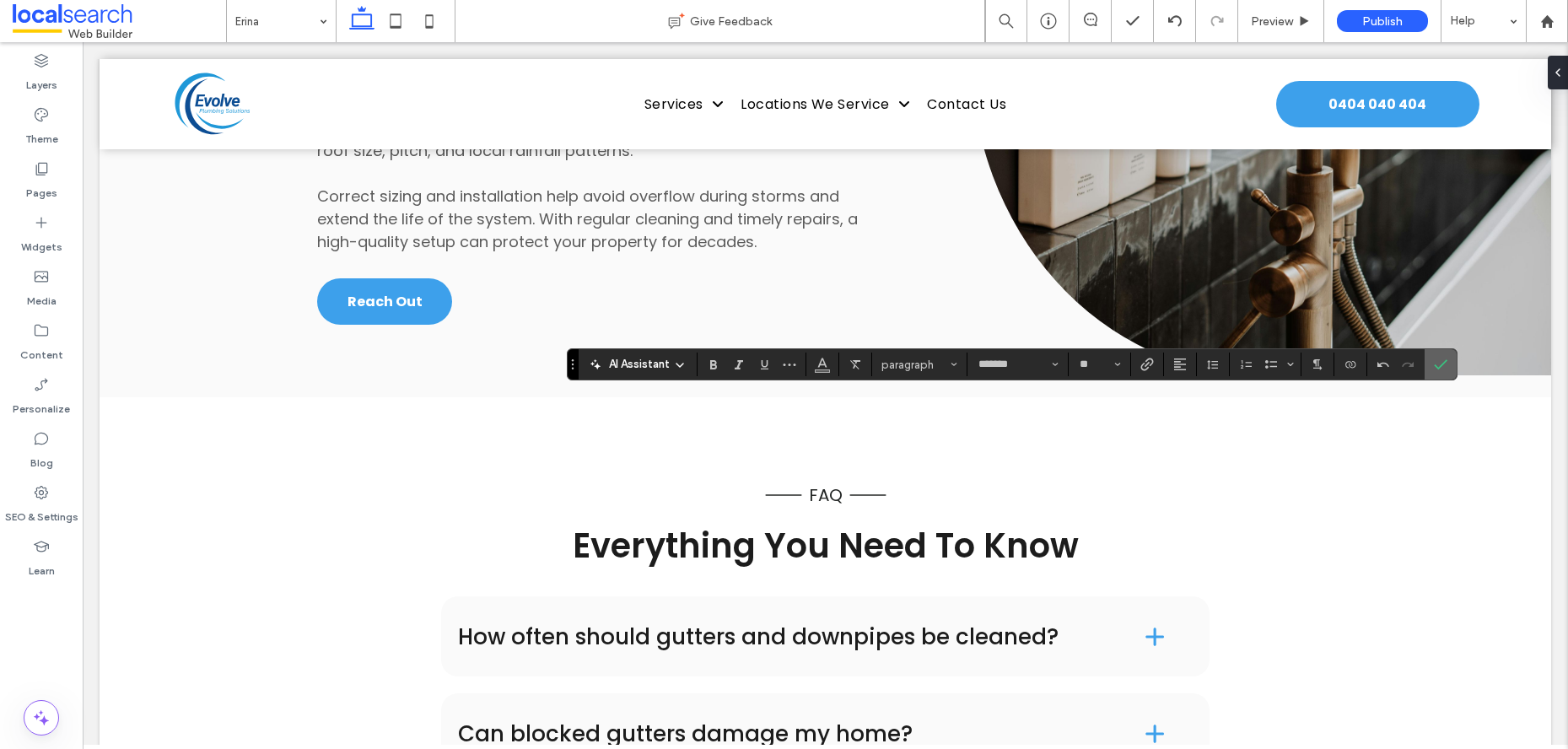
click at [1446, 364] on icon "Confirm" at bounding box center [1441, 365] width 14 height 14
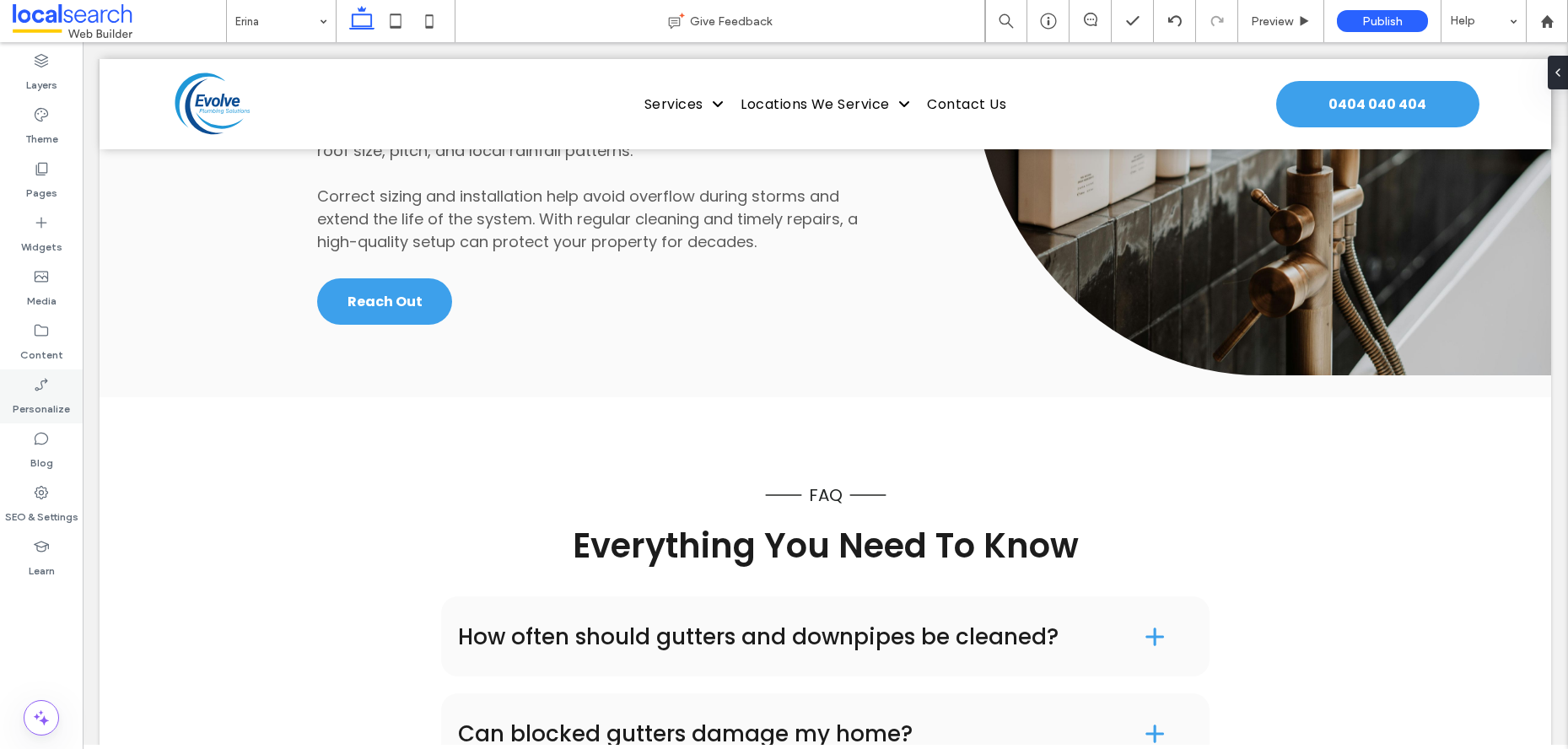
type input "*******"
type input "**"
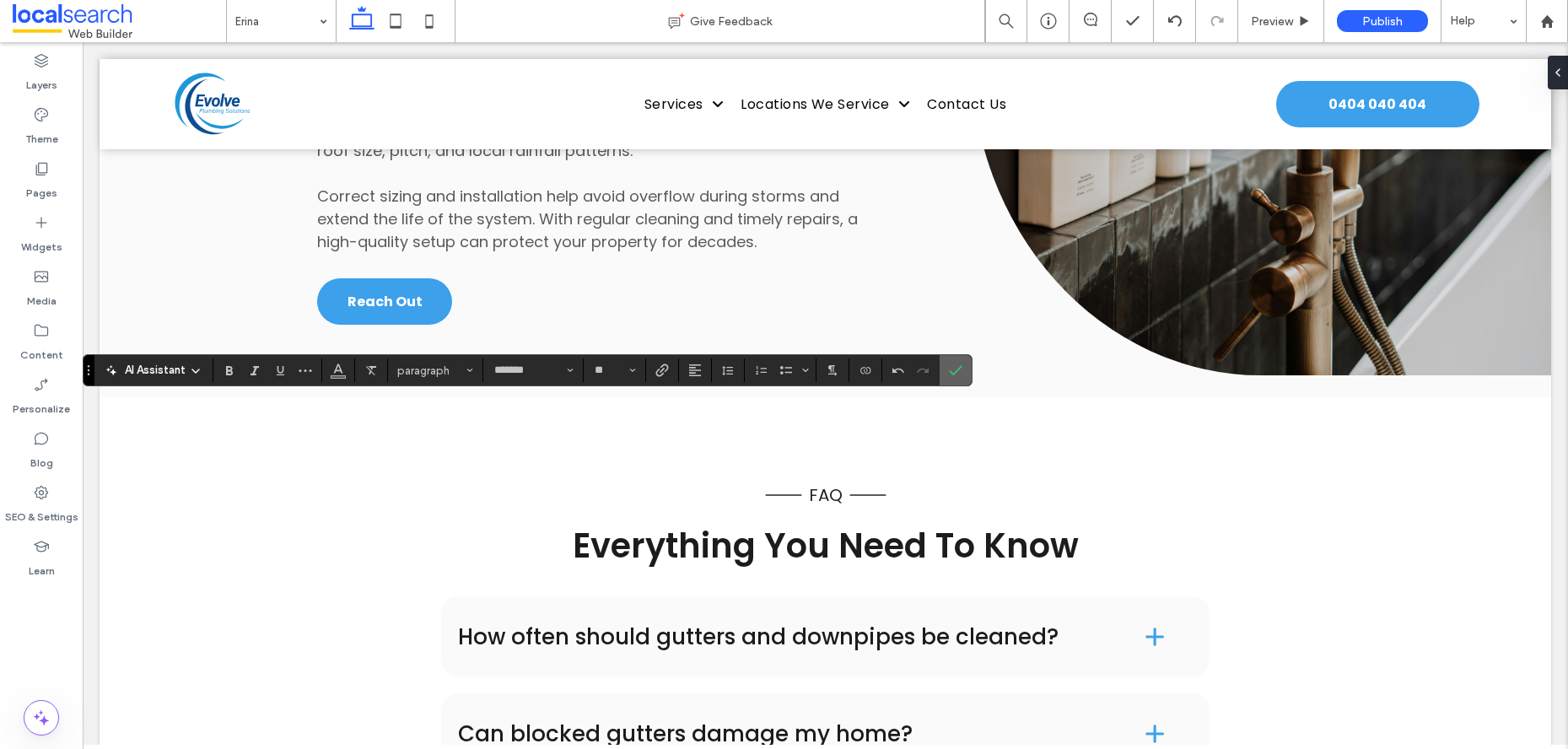
click at [949, 365] on icon "Confirm" at bounding box center [956, 371] width 14 height 14
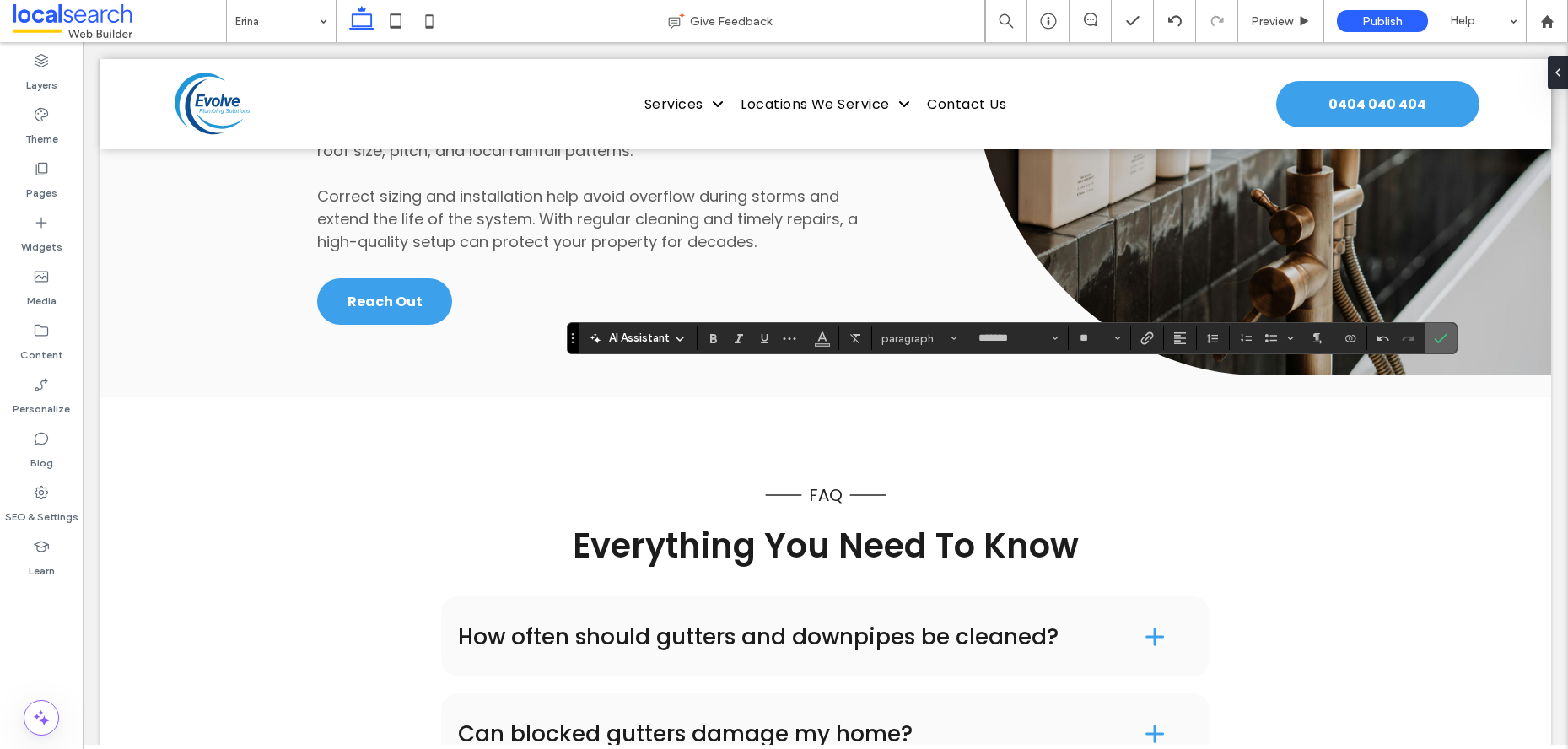
click at [1446, 332] on icon "Confirm" at bounding box center [1441, 339] width 14 height 14
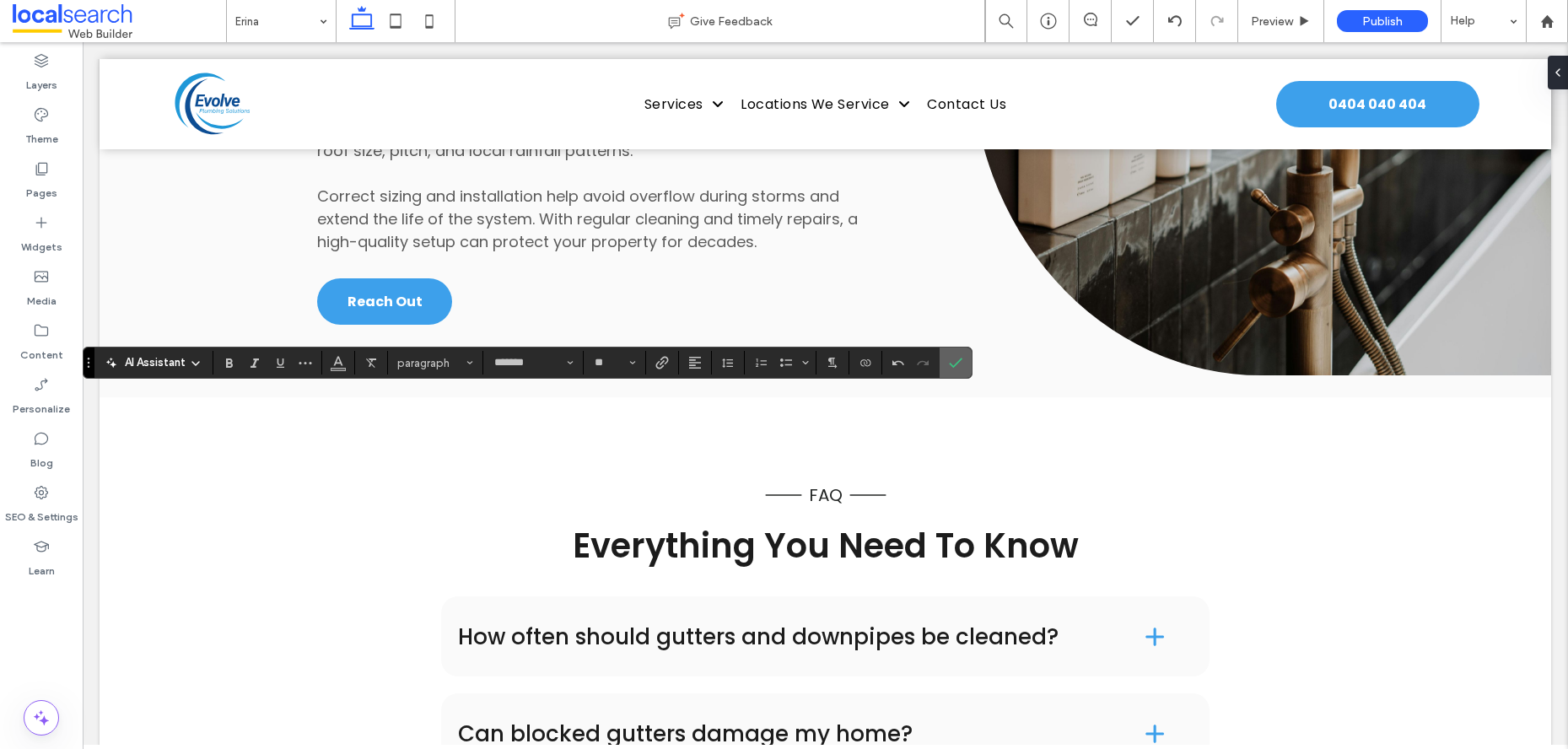
click at [950, 358] on icon "Confirm" at bounding box center [956, 363] width 14 height 14
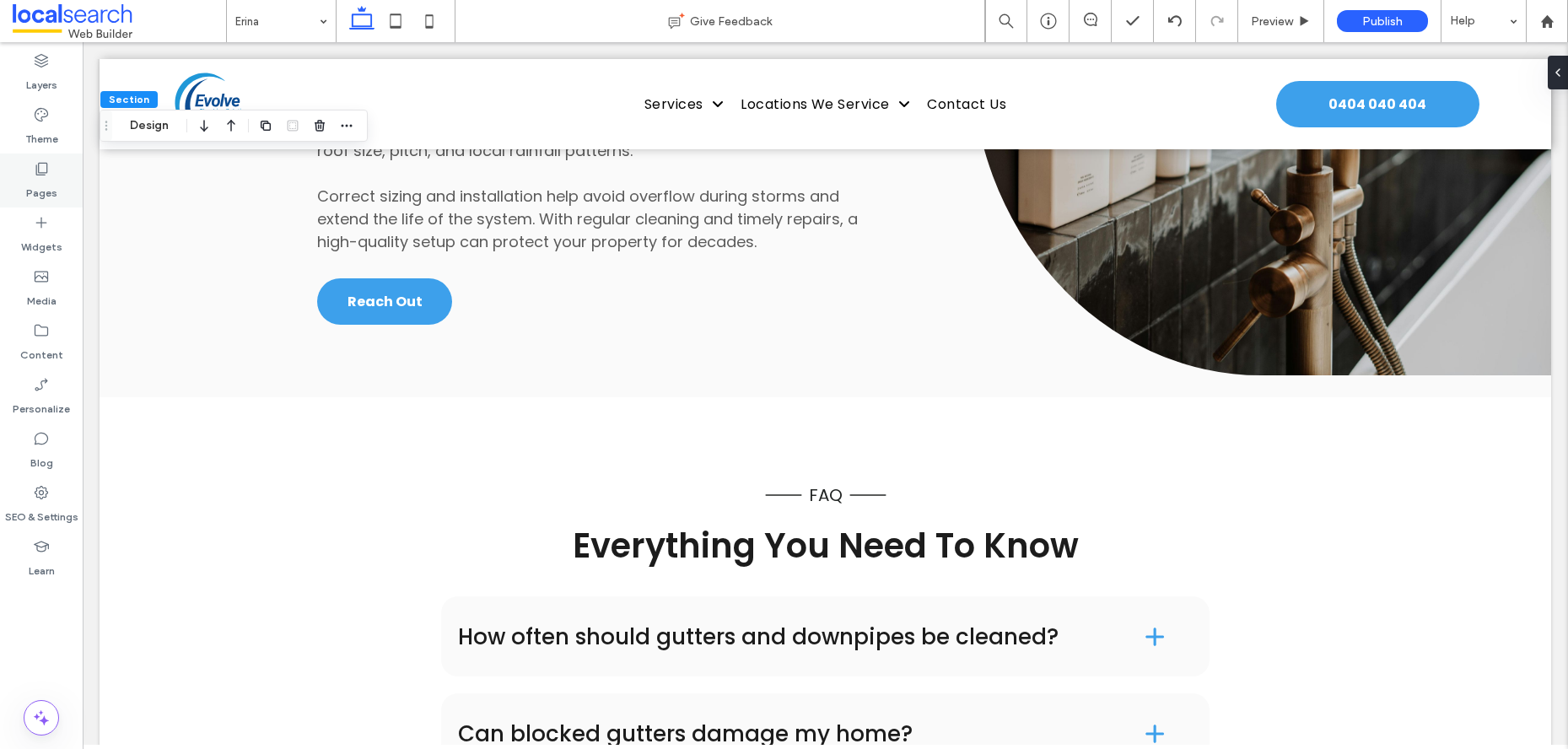
click at [40, 174] on use at bounding box center [42, 168] width 12 height 13
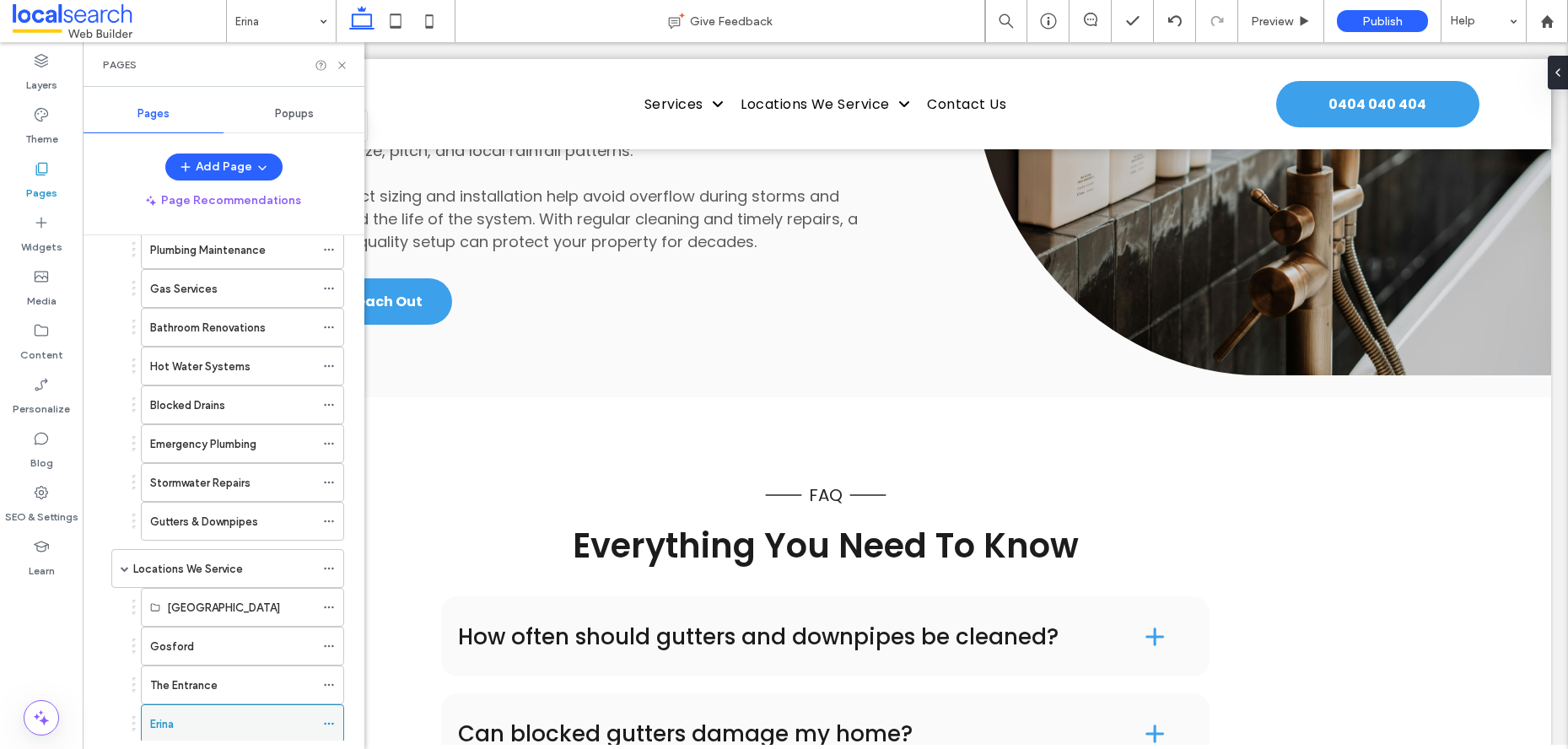
scroll to position [305, 0]
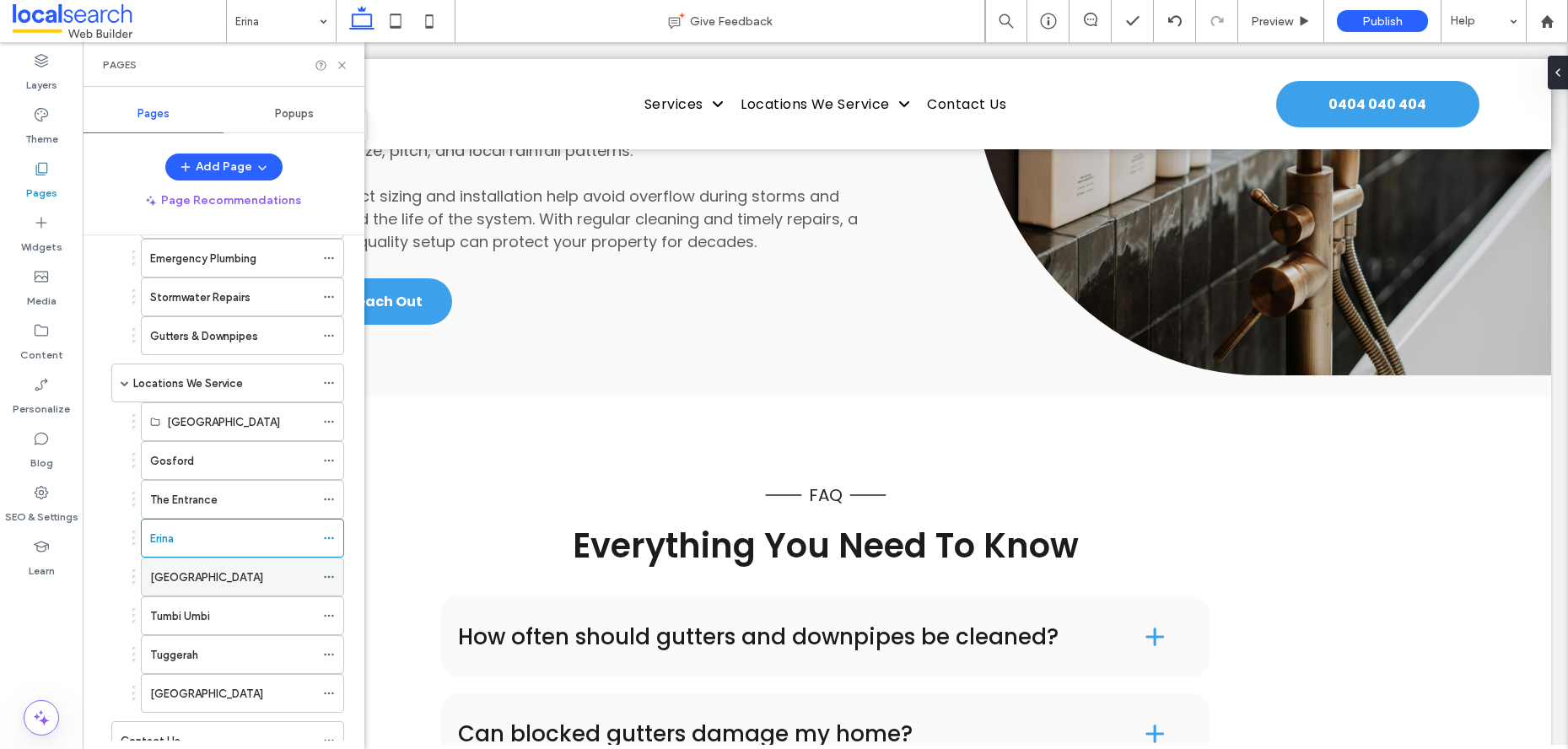
click at [245, 577] on div "[GEOGRAPHIC_DATA]" at bounding box center [232, 578] width 164 height 18
click at [346, 66] on icon at bounding box center [341, 65] width 13 height 13
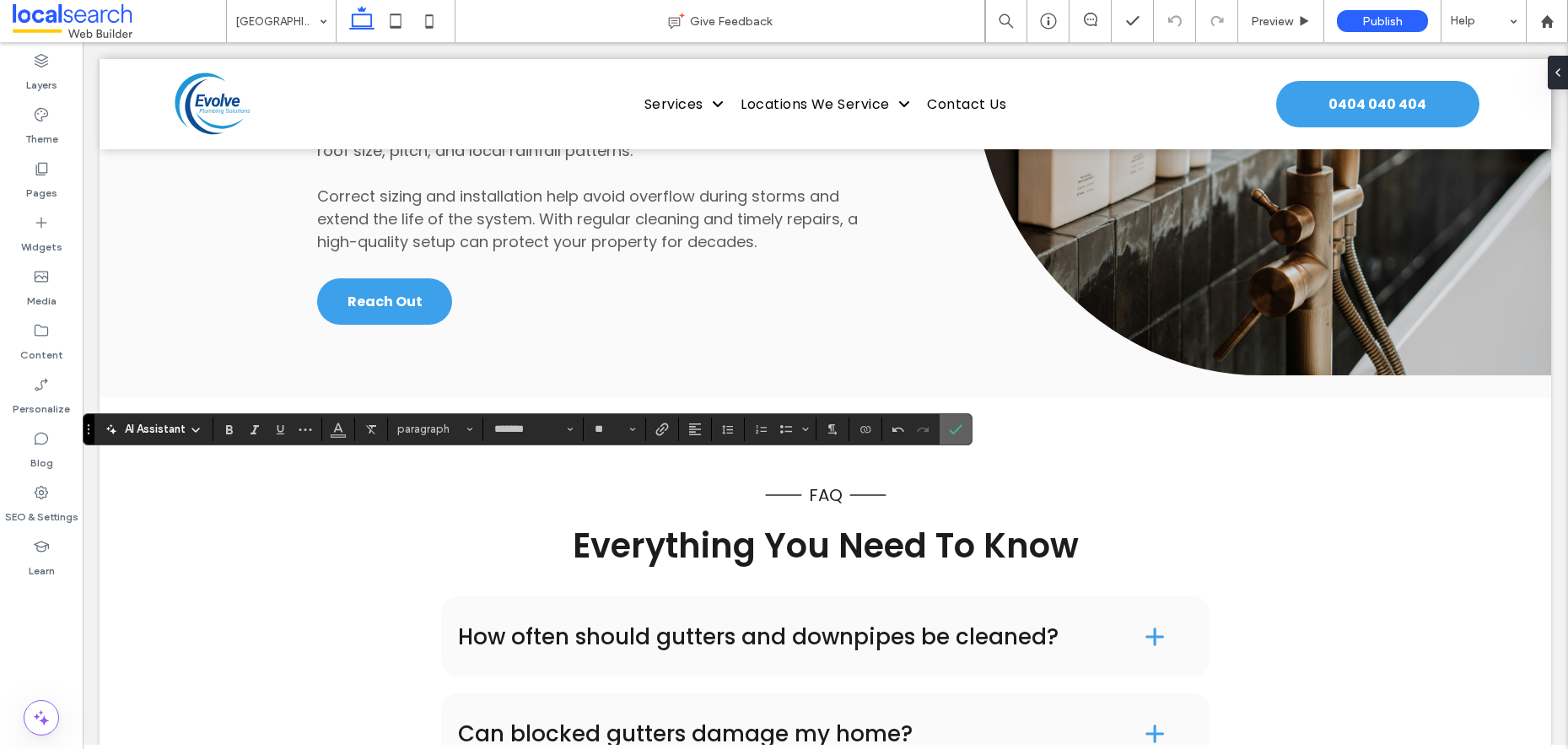
click at [970, 427] on section at bounding box center [955, 429] width 32 height 31
click at [949, 434] on icon "Confirm" at bounding box center [956, 430] width 14 height 14
click at [947, 431] on label "Confirm" at bounding box center [956, 429] width 26 height 31
click at [957, 427] on icon "Confirm" at bounding box center [956, 430] width 14 height 14
click at [961, 435] on icon "Confirm" at bounding box center [956, 430] width 14 height 14
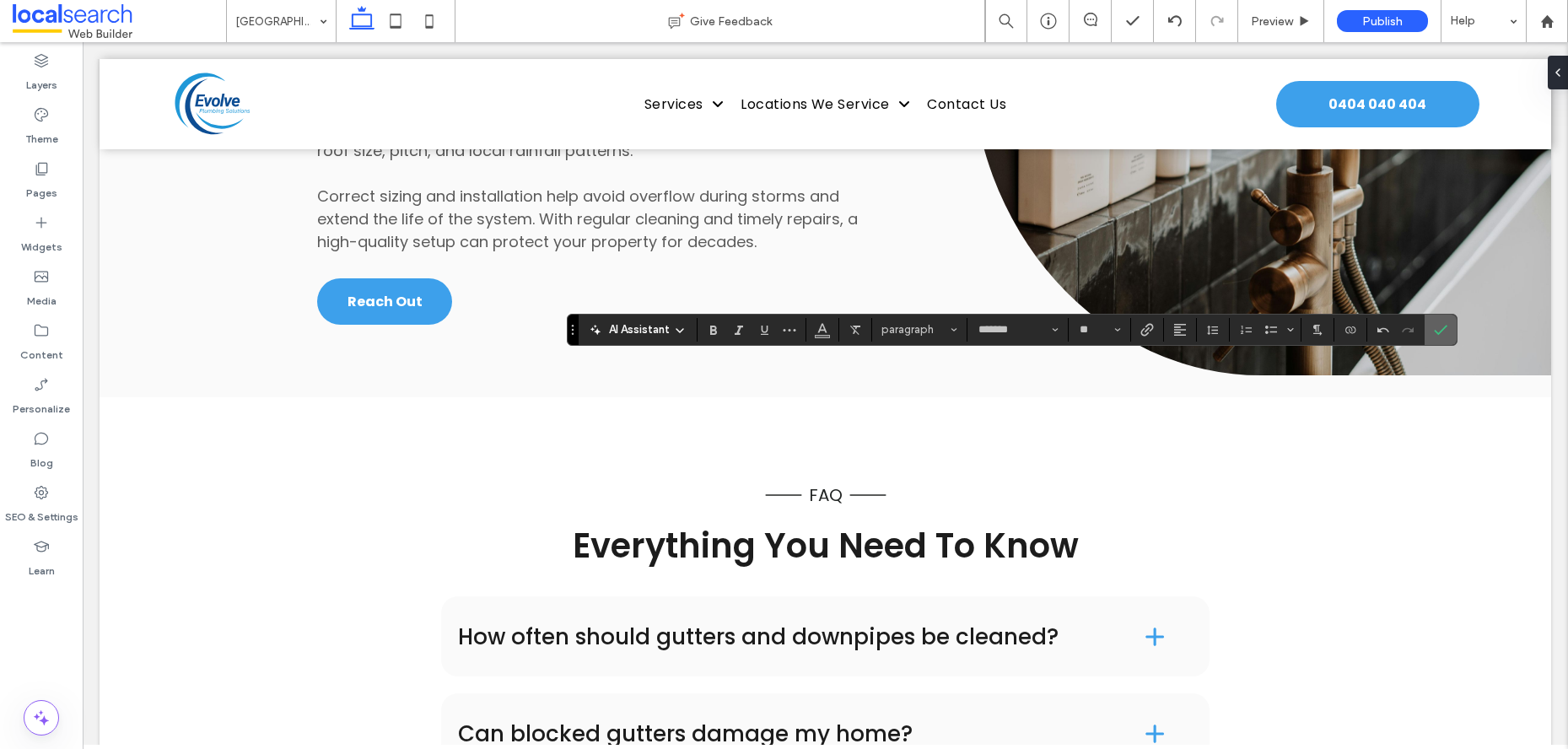
click at [1434, 337] on span "Confirm" at bounding box center [1438, 330] width 8 height 31
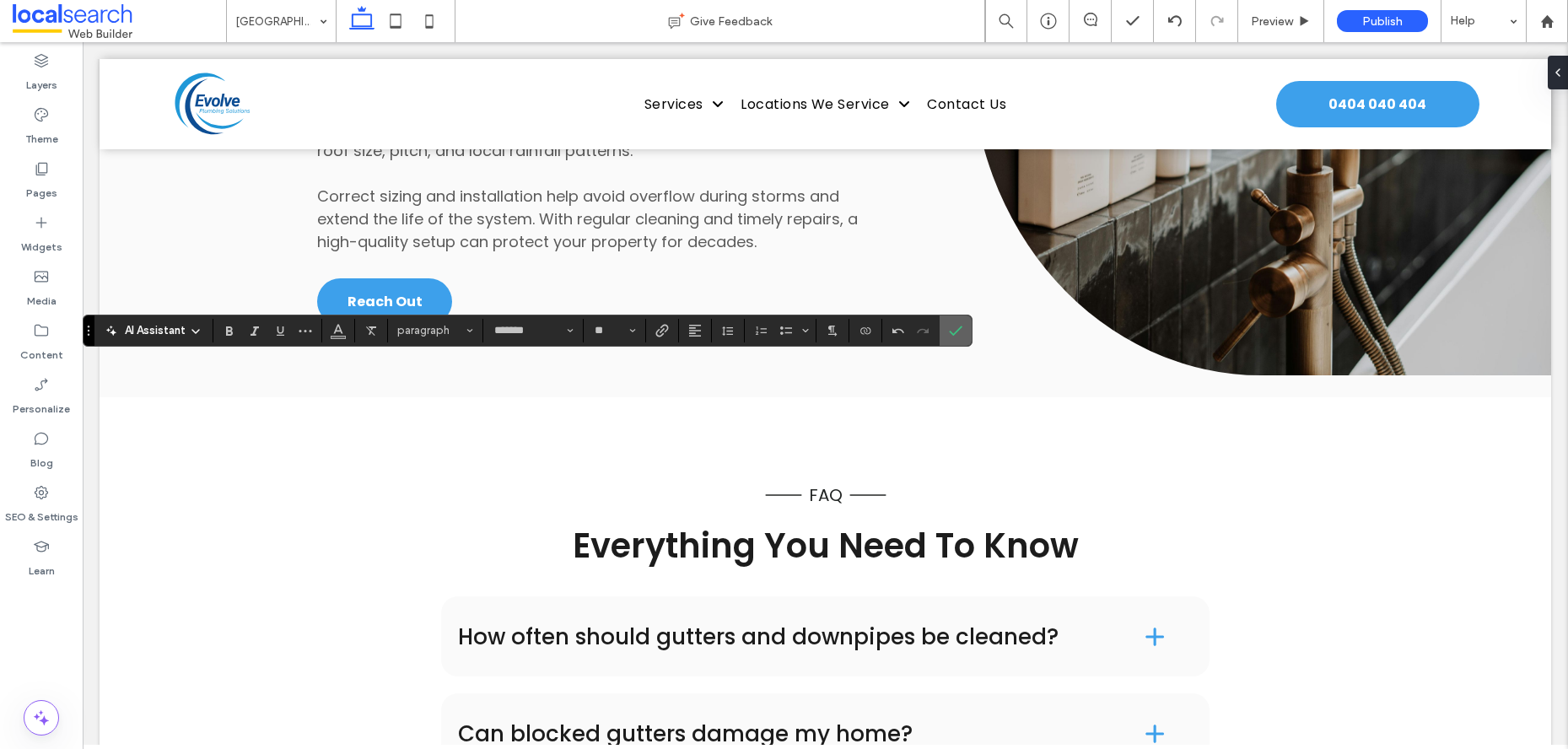
click at [956, 335] on icon "Confirm" at bounding box center [956, 331] width 14 height 14
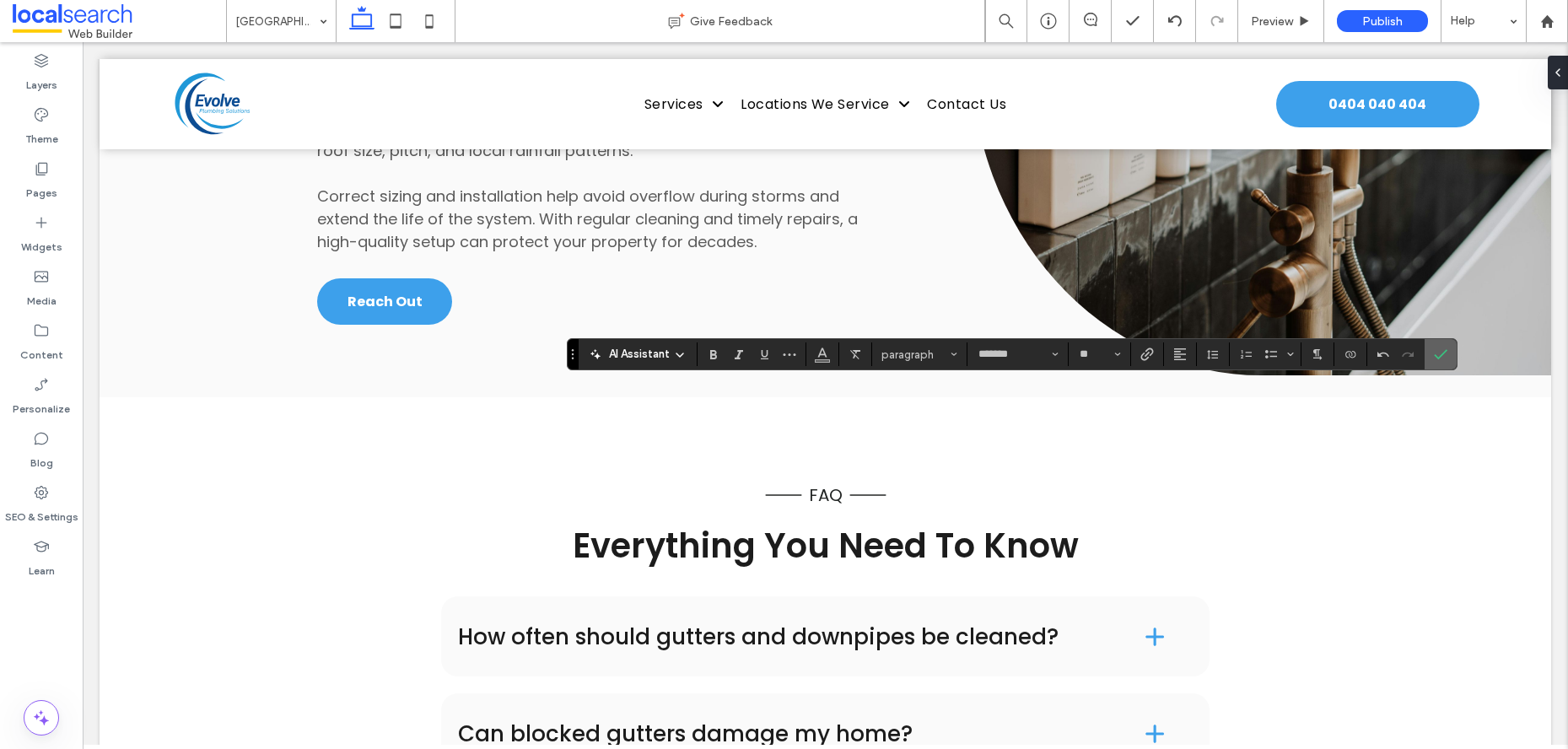
click at [1440, 355] on use "Confirm" at bounding box center [1441, 355] width 14 height 10
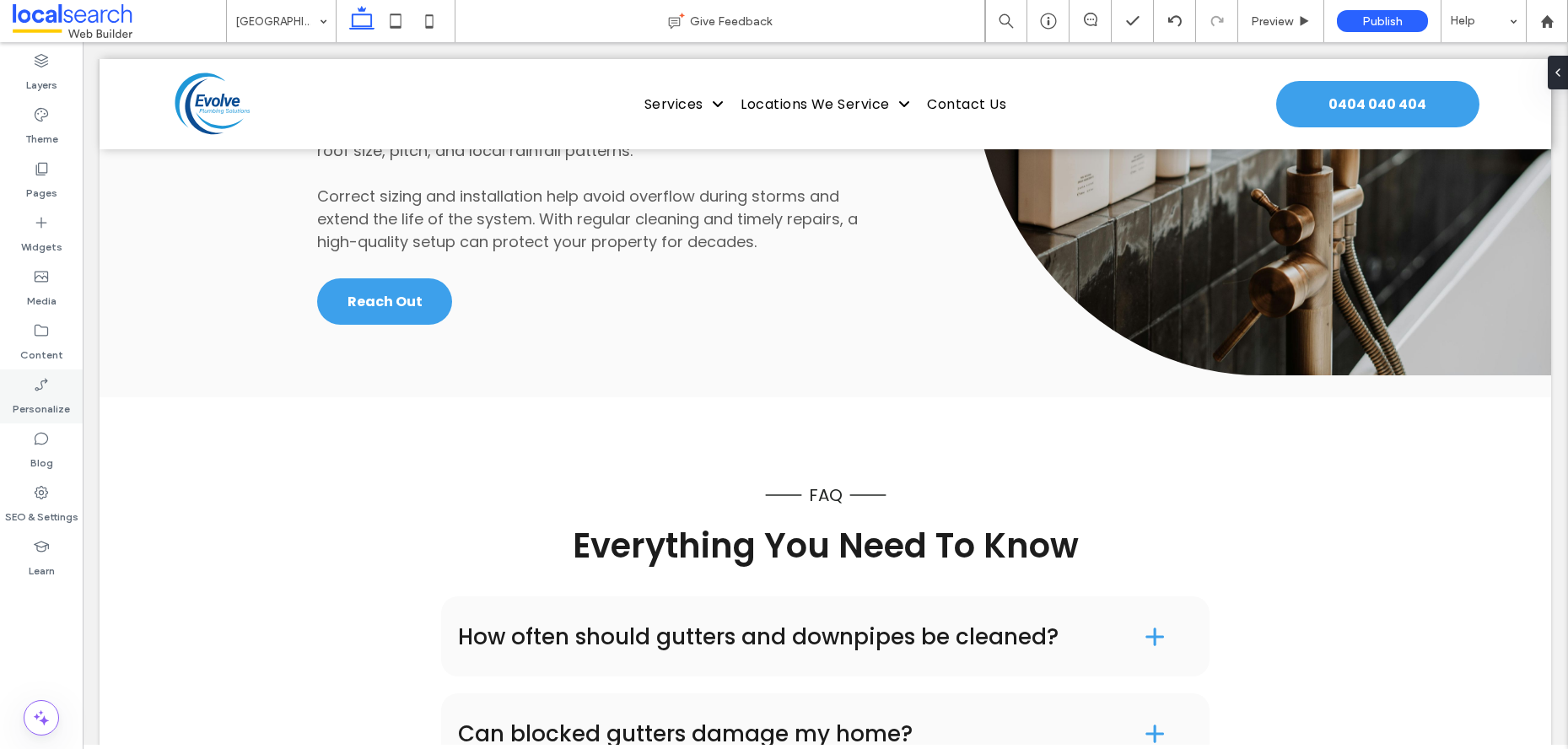
type input "*******"
type input "**"
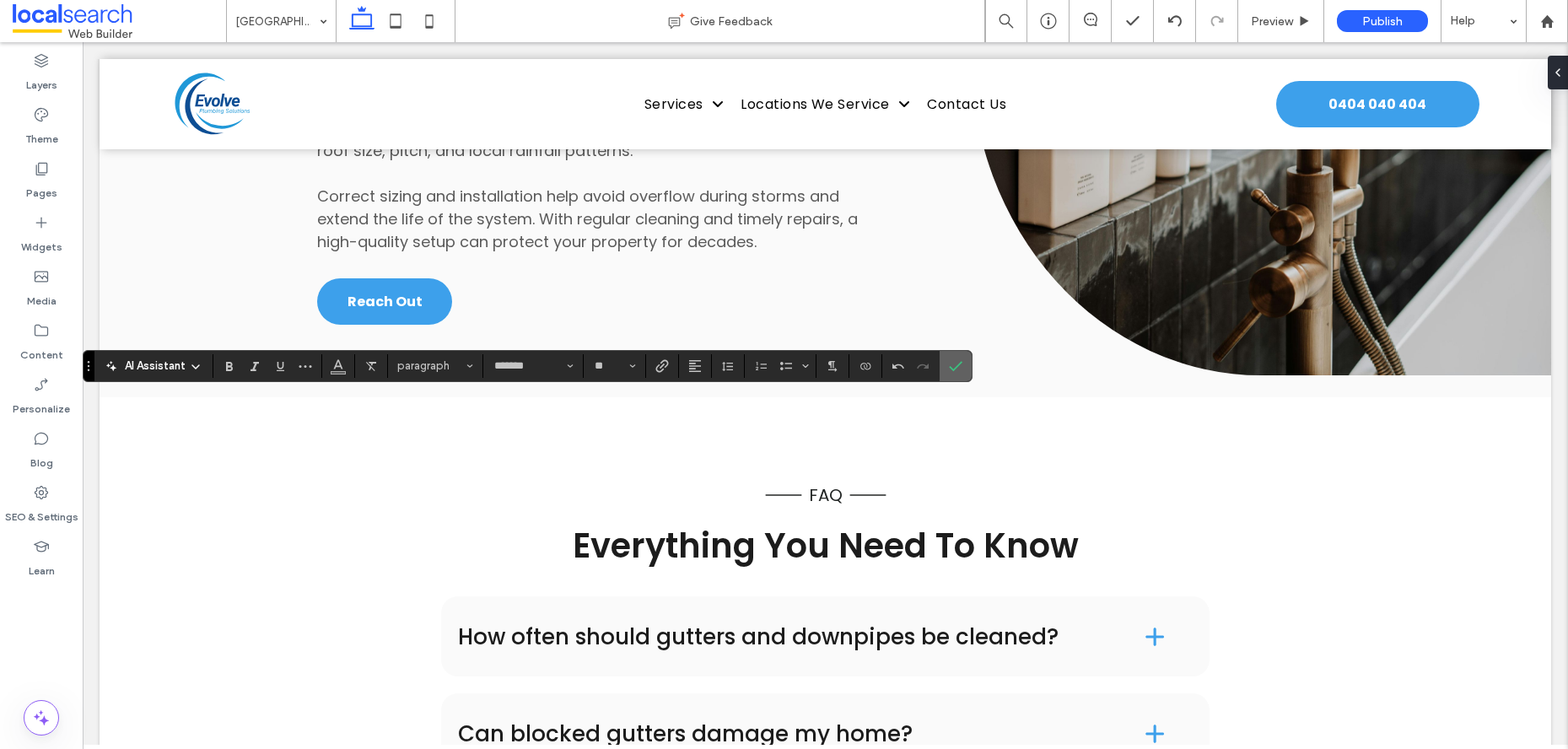
click at [954, 364] on icon "Confirm" at bounding box center [956, 366] width 14 height 14
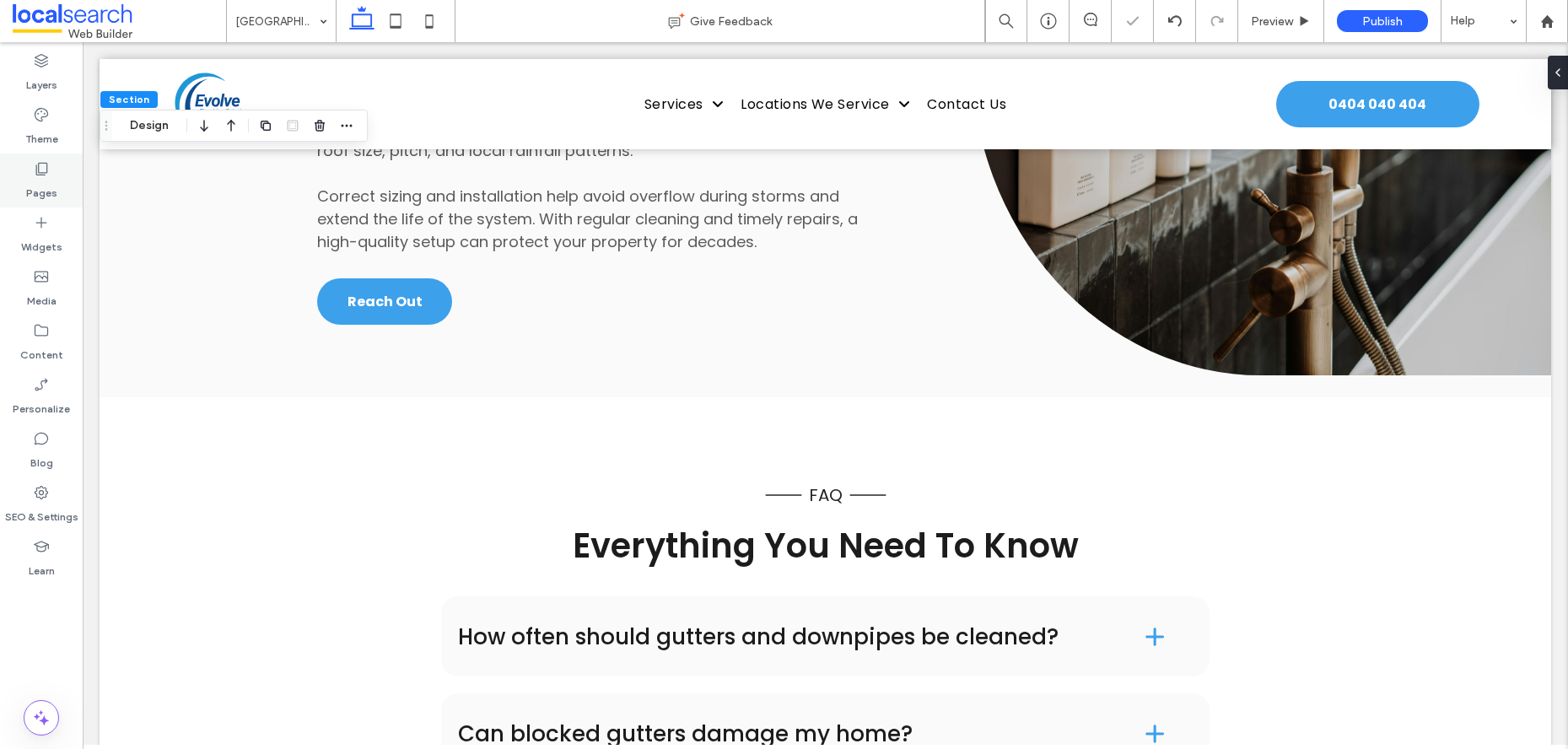
click at [47, 180] on label "Pages" at bounding box center [42, 189] width 31 height 24
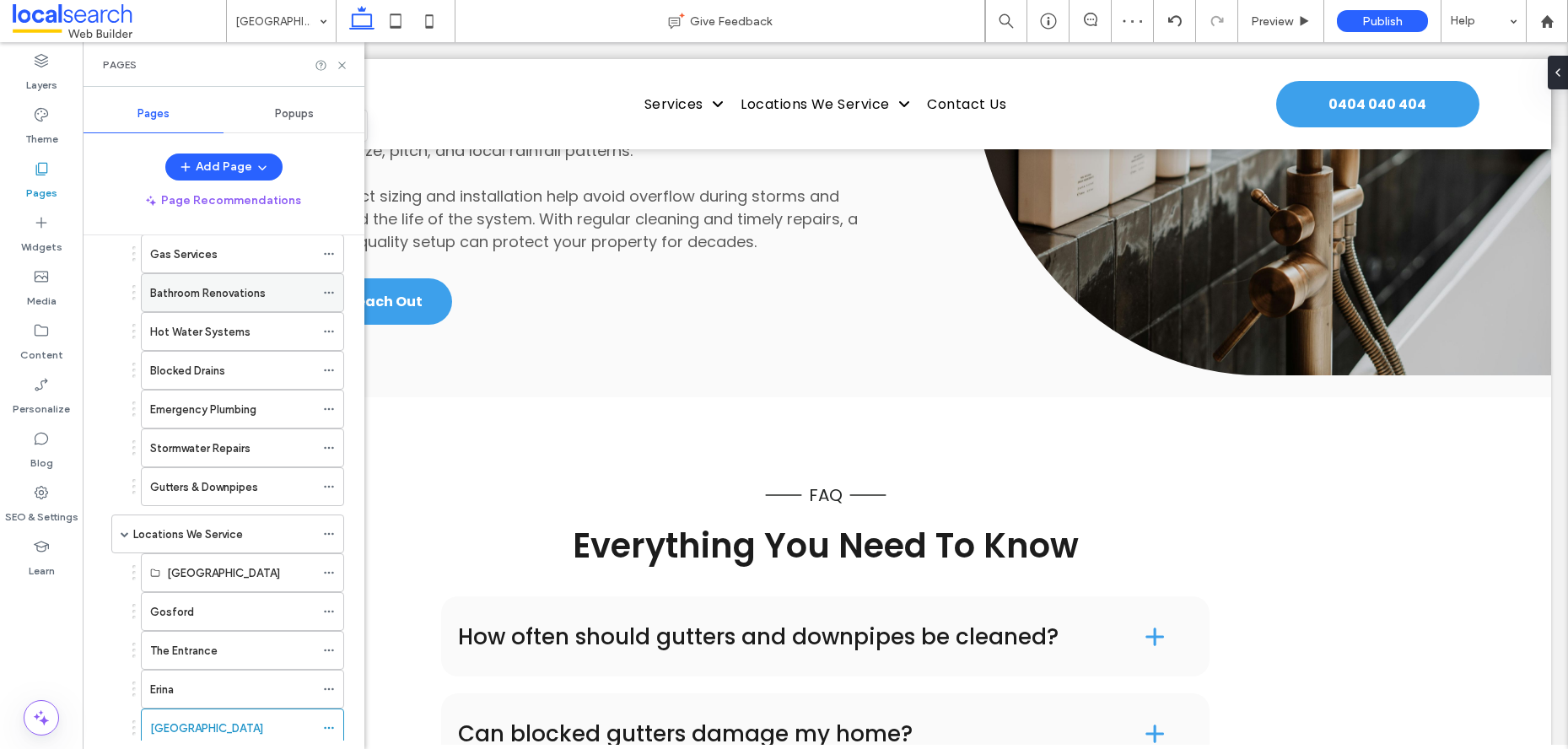
scroll to position [367, 0]
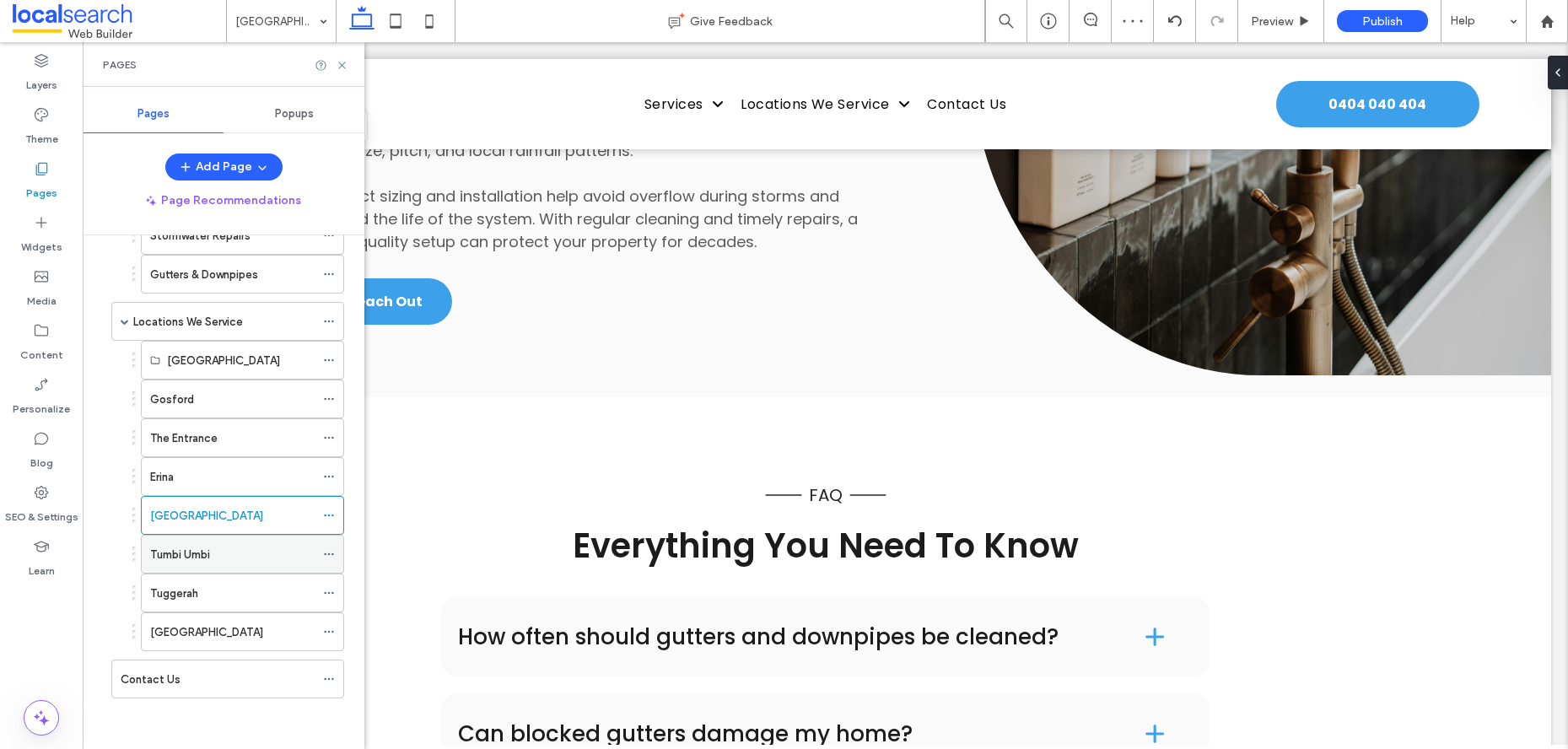
click at [234, 561] on div "Tumbi Umbi" at bounding box center [232, 555] width 164 height 18
click at [342, 65] on icon at bounding box center [341, 65] width 13 height 13
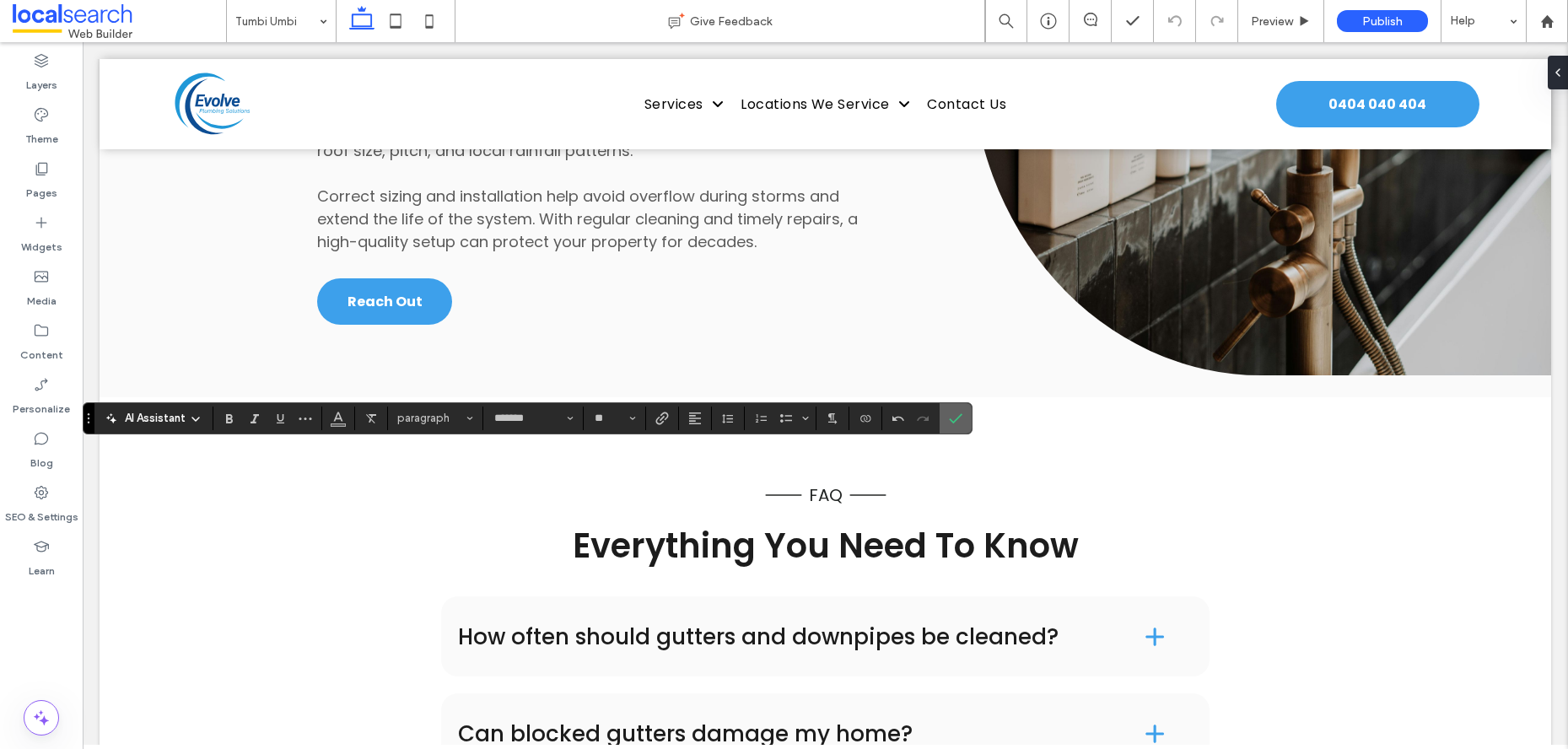
click at [967, 429] on label "Confirm" at bounding box center [956, 418] width 26 height 31
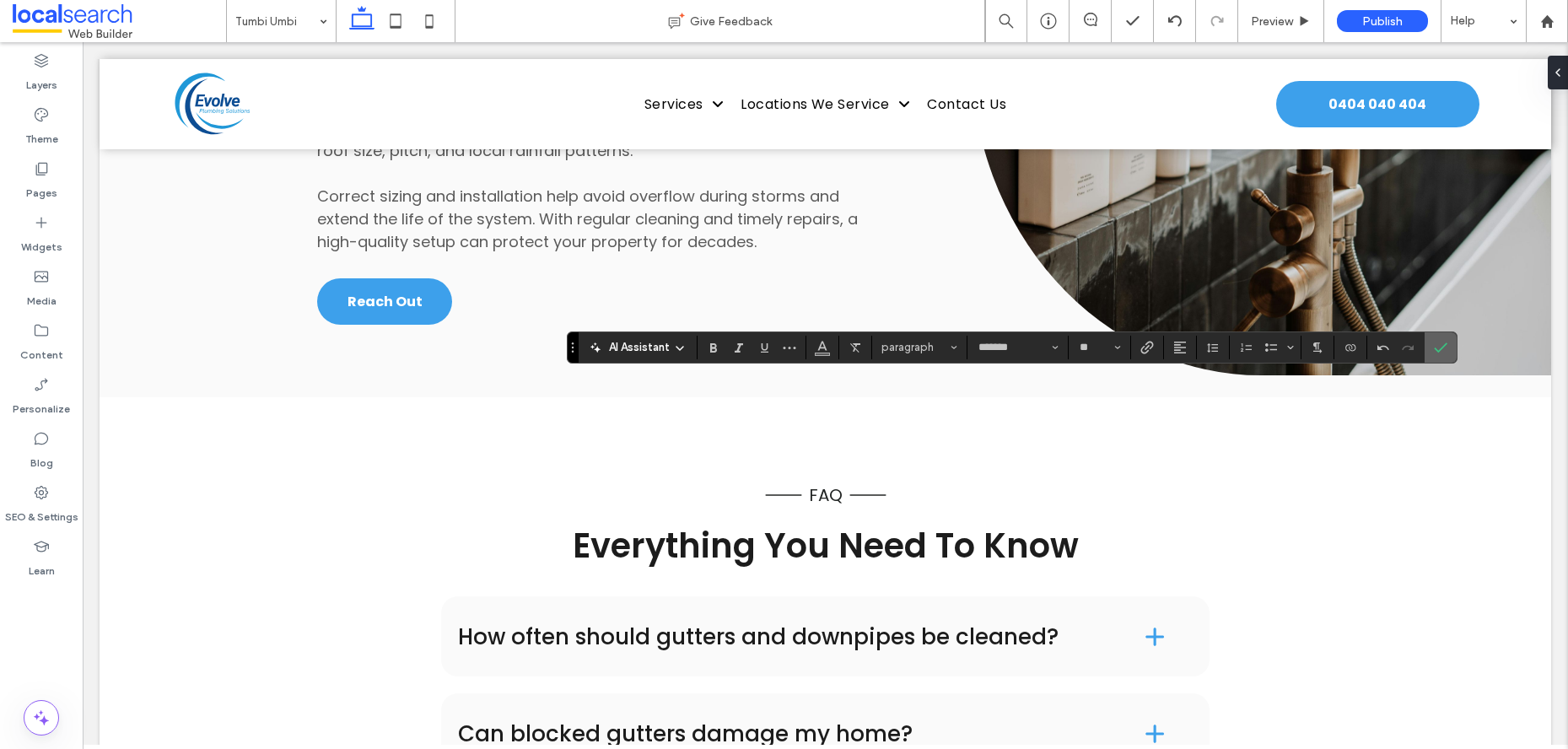
click at [1439, 346] on icon "Confirm" at bounding box center [1441, 347] width 14 height 14
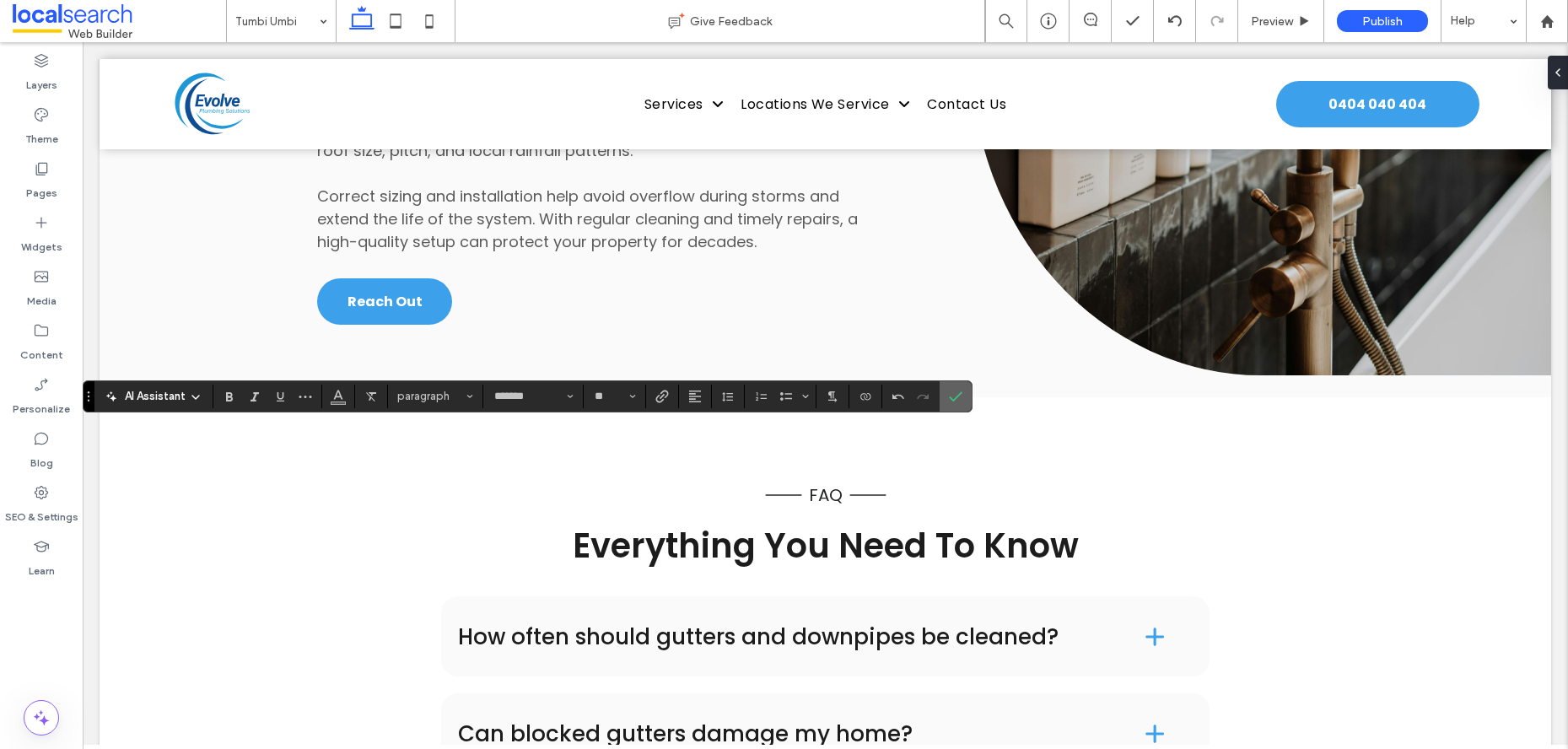
click at [945, 403] on label "Confirm" at bounding box center [956, 397] width 26 height 31
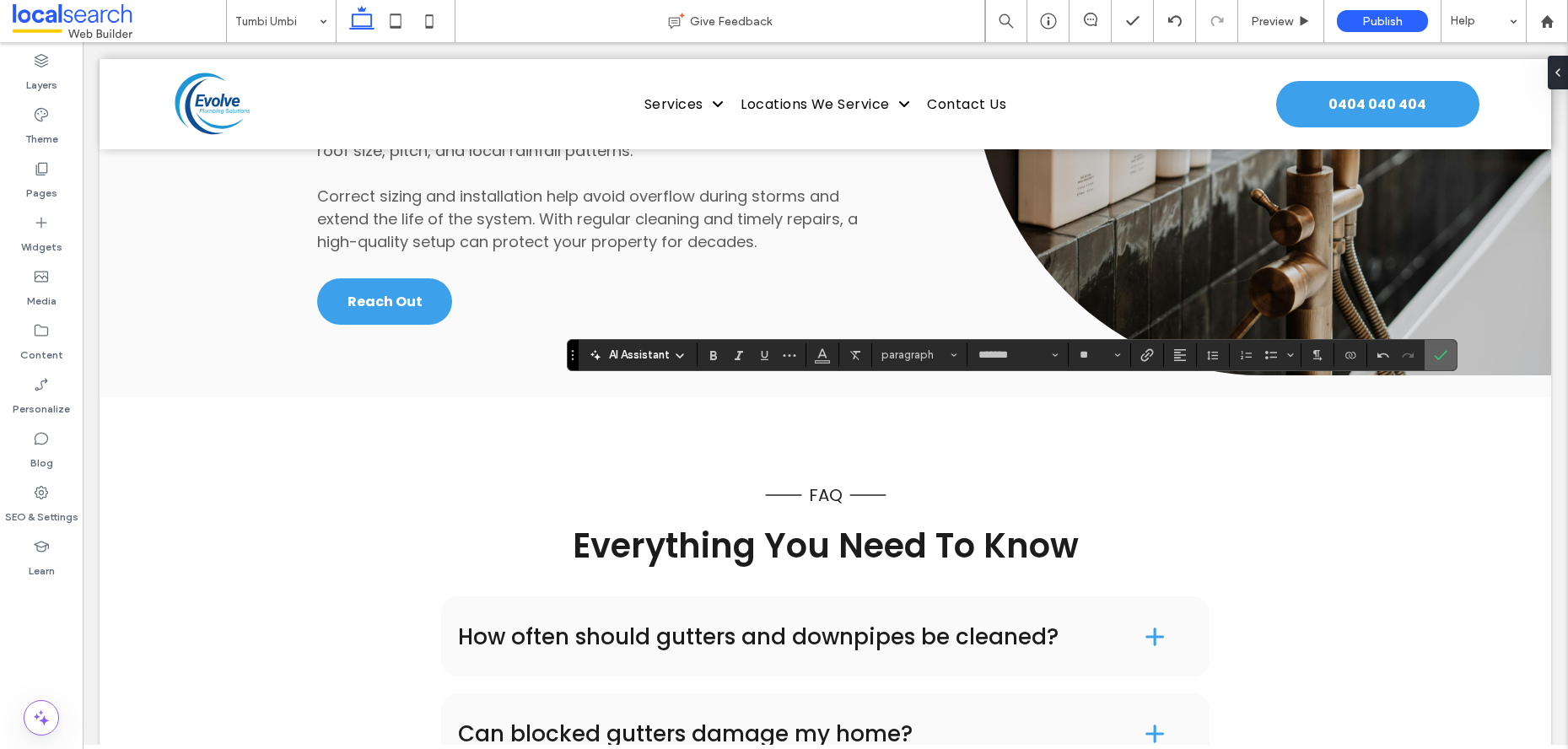
click at [1430, 360] on label "Confirm" at bounding box center [1441, 355] width 26 height 31
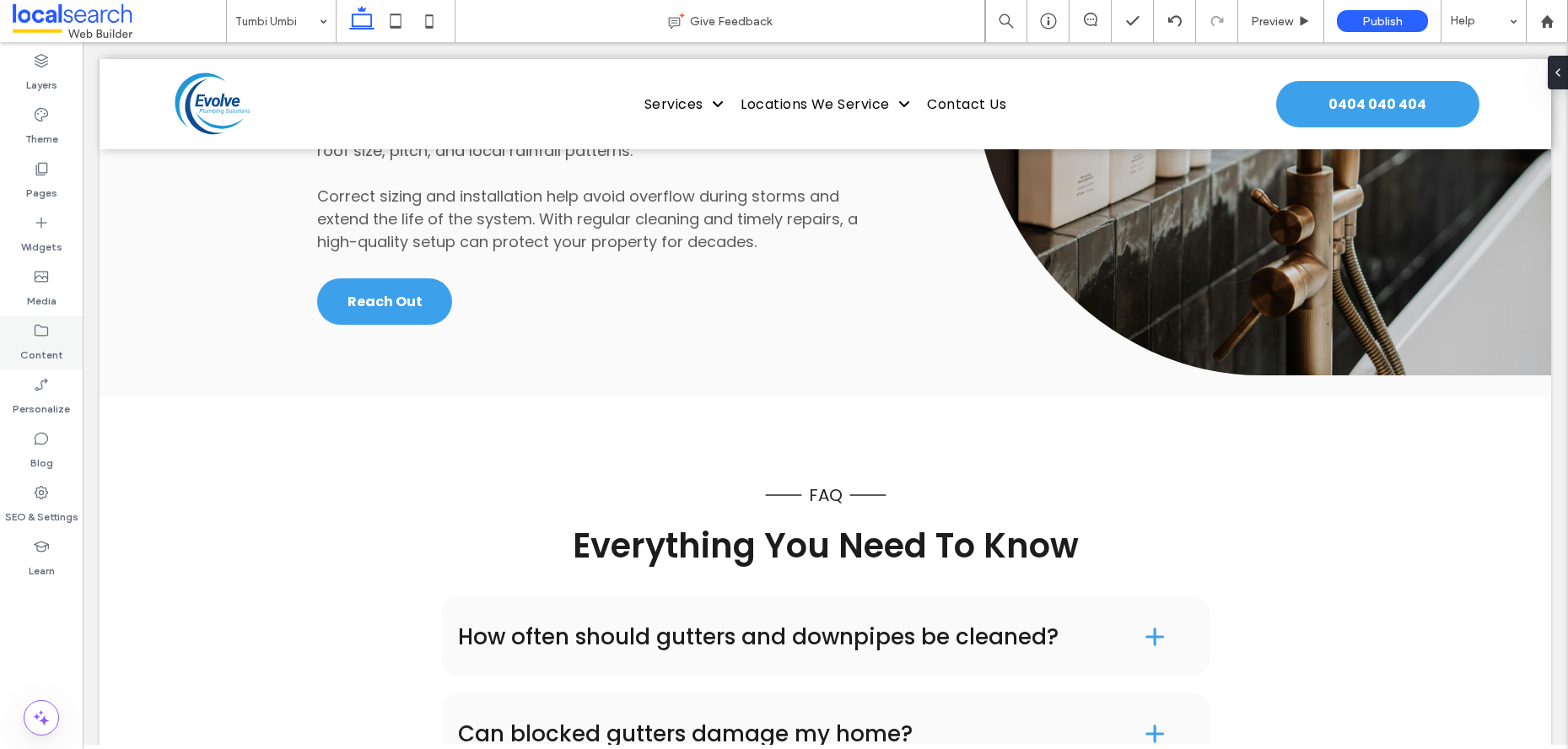
type input "*******"
type input "**"
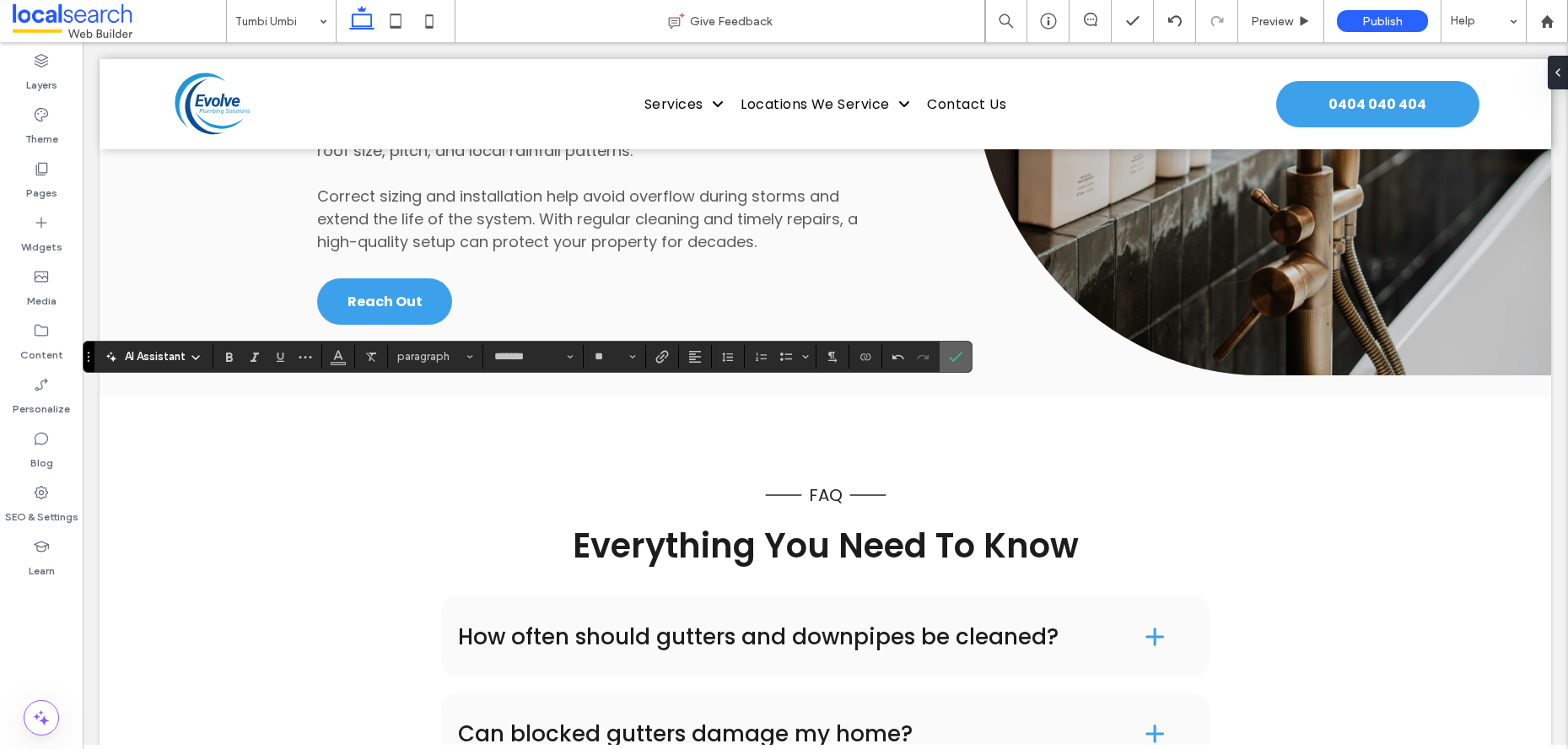
click at [950, 360] on icon "Confirm" at bounding box center [956, 357] width 14 height 14
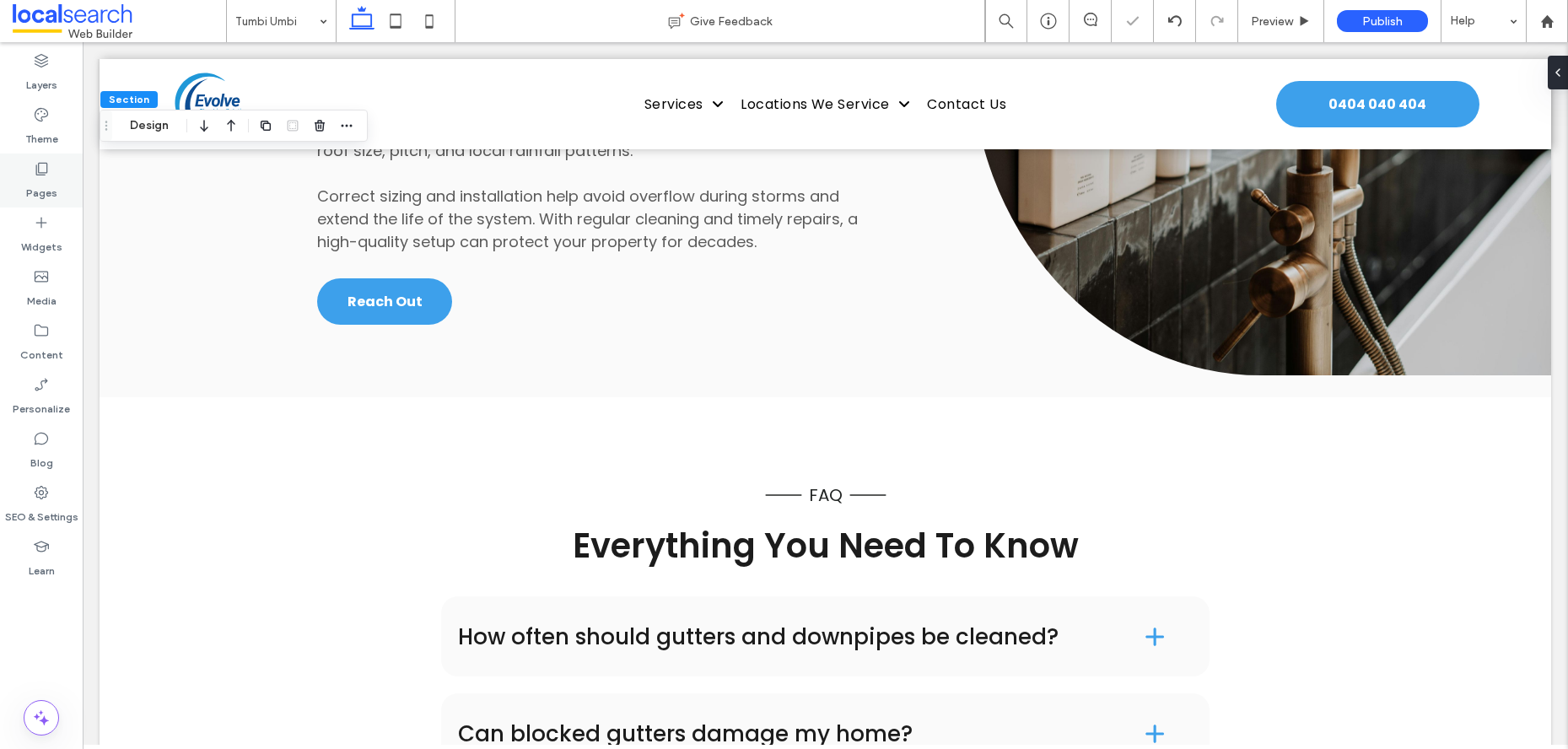
click at [47, 182] on label "Pages" at bounding box center [42, 189] width 31 height 24
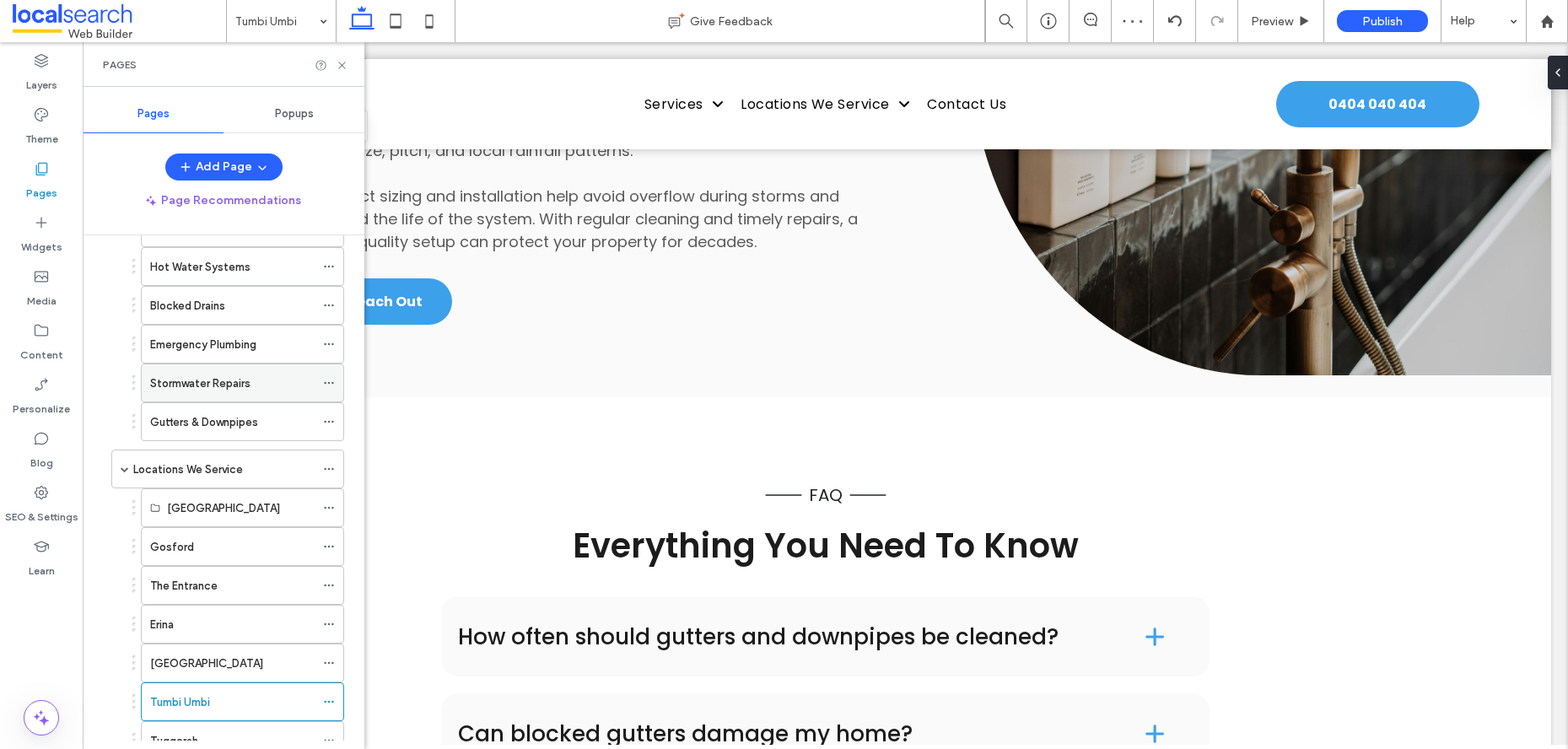
scroll to position [367, 0]
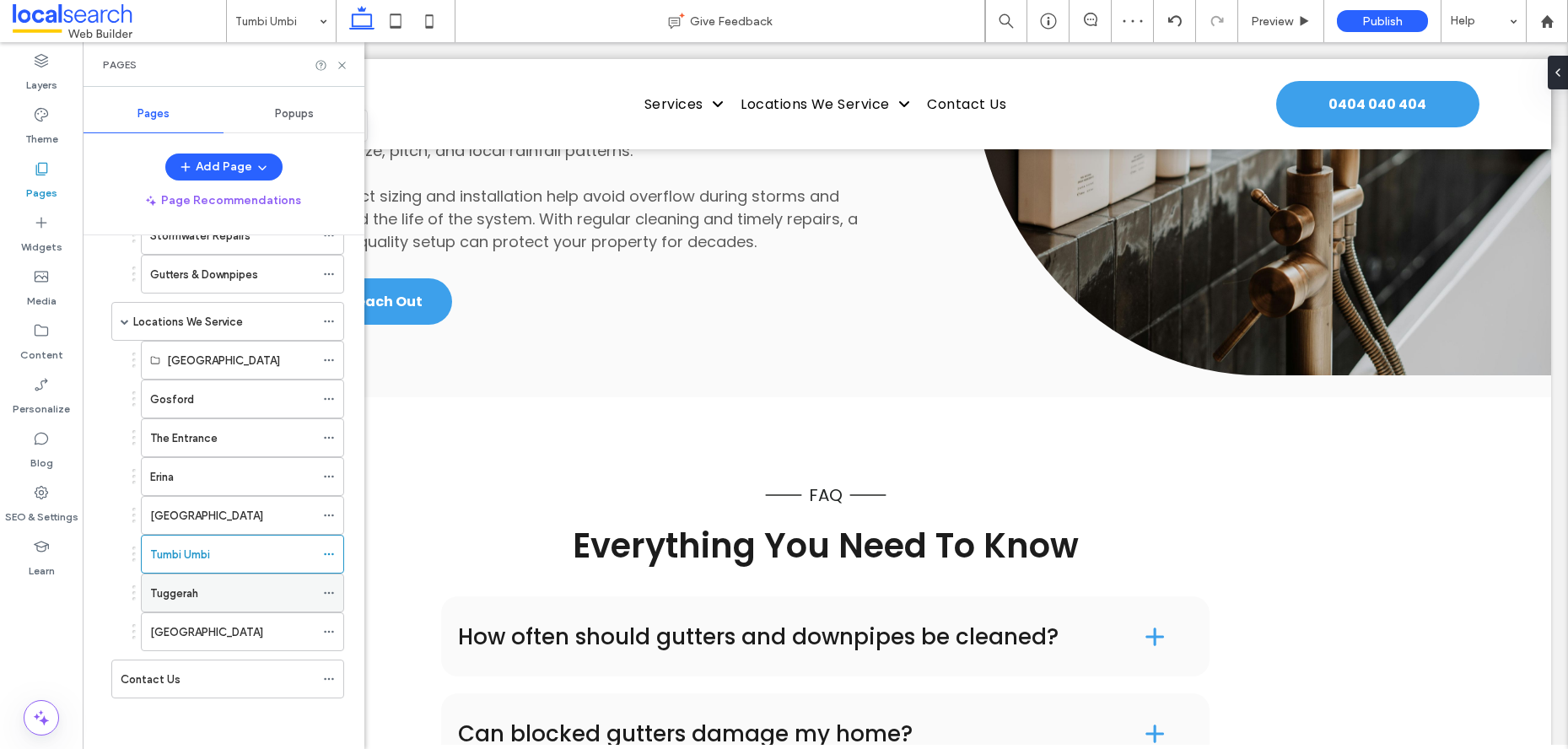
click at [233, 594] on div "Tuggerah" at bounding box center [232, 593] width 164 height 18
click at [344, 66] on icon at bounding box center [341, 65] width 13 height 13
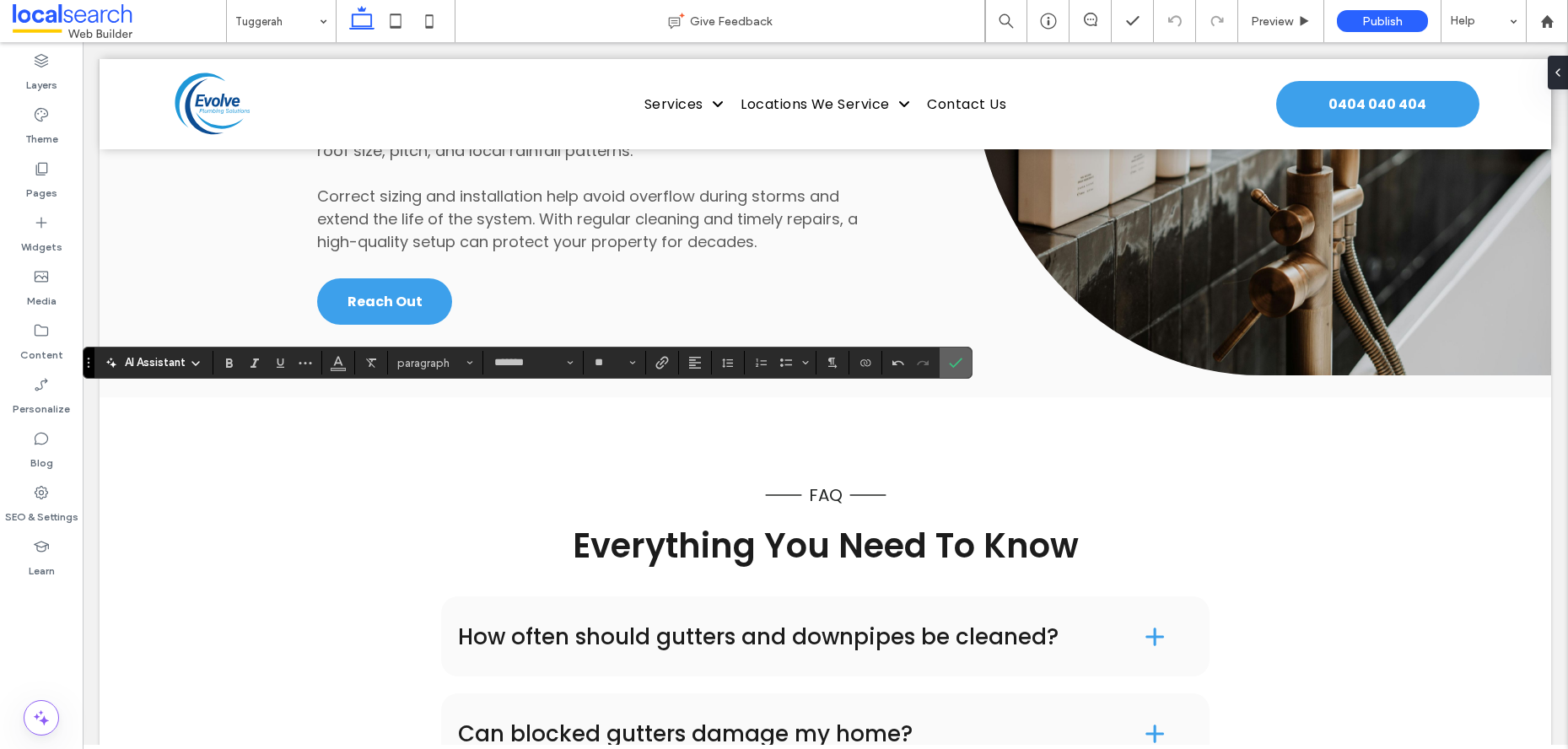
click at [957, 365] on icon "Confirm" at bounding box center [956, 363] width 14 height 14
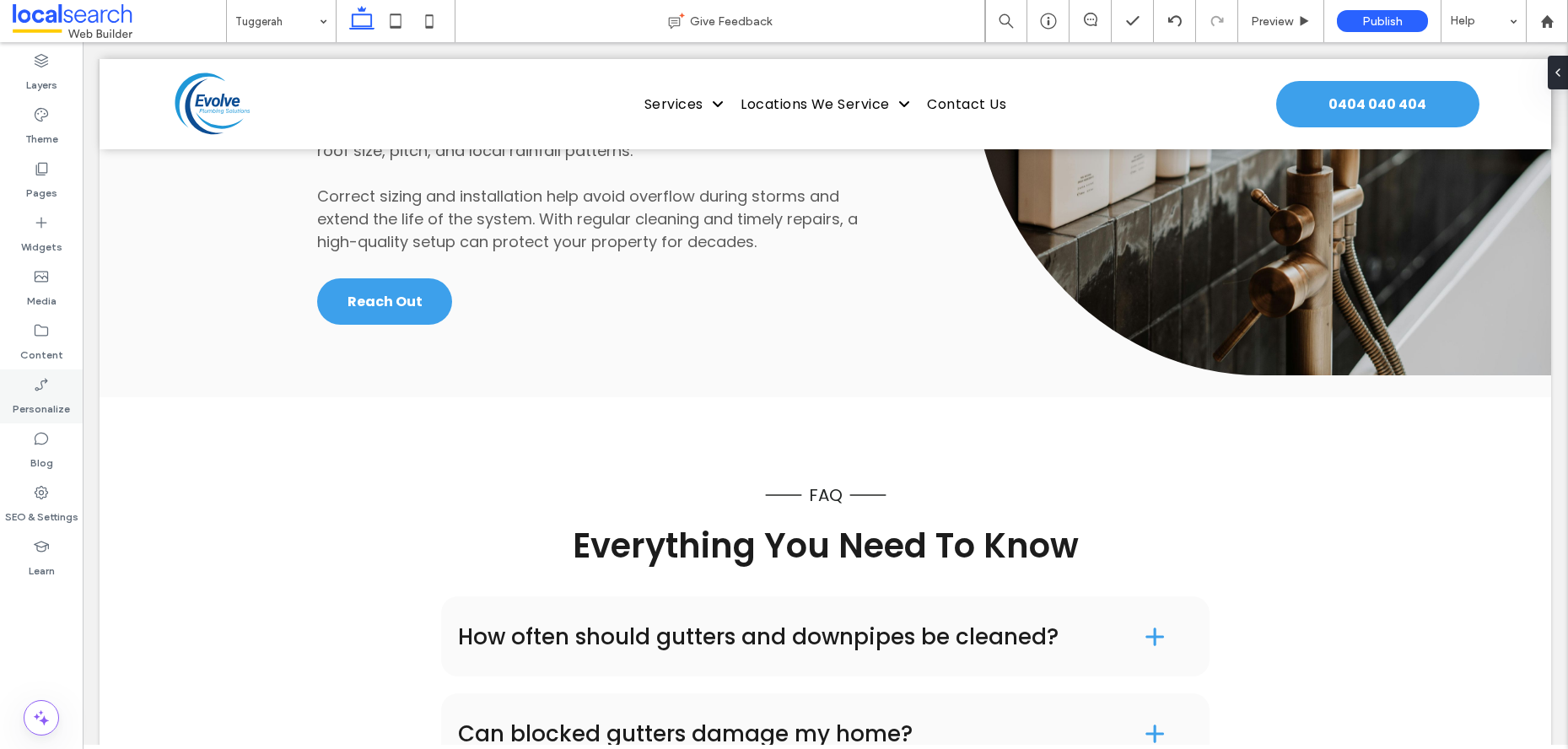
type input "*******"
type input "**"
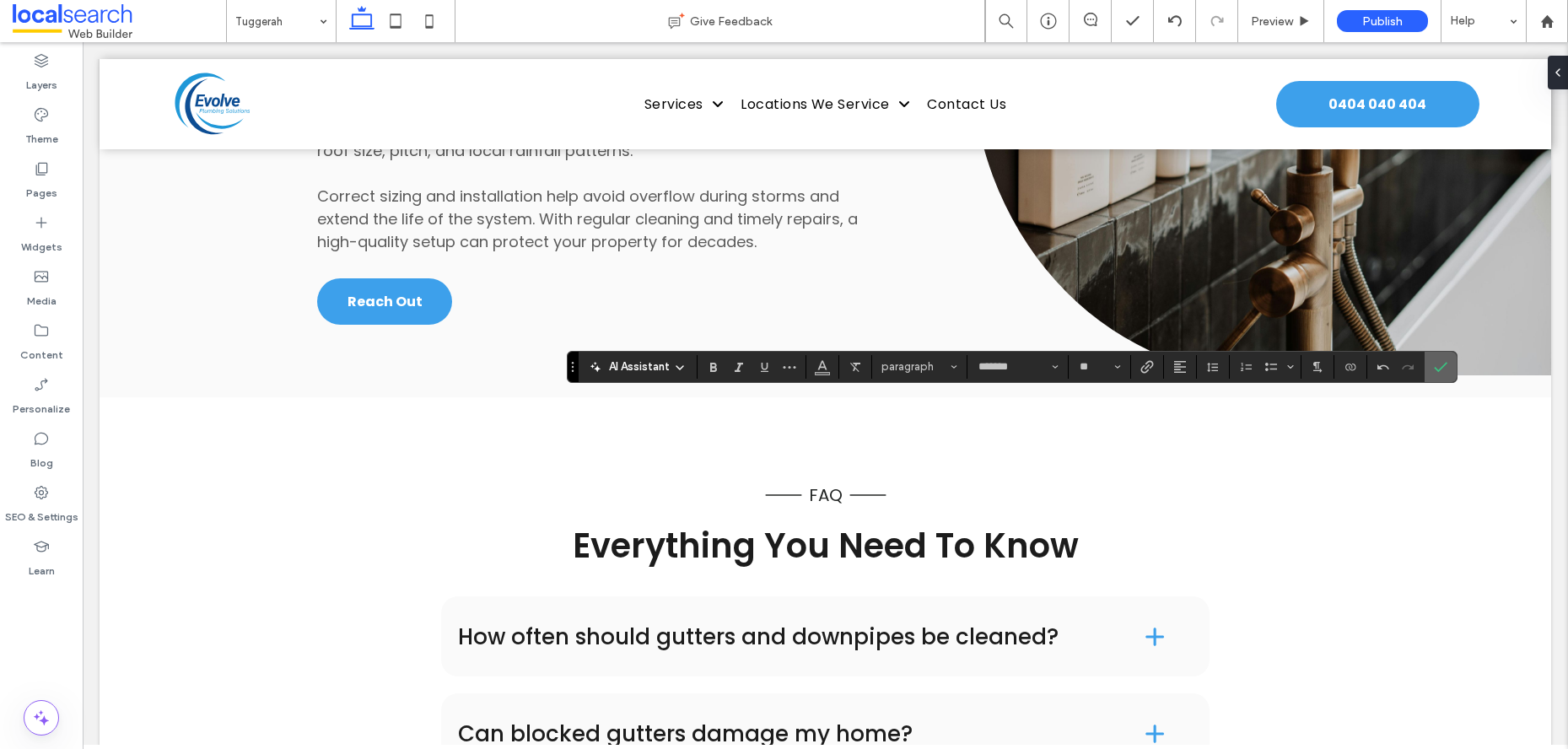
click at [1431, 363] on label "Confirm" at bounding box center [1441, 367] width 26 height 31
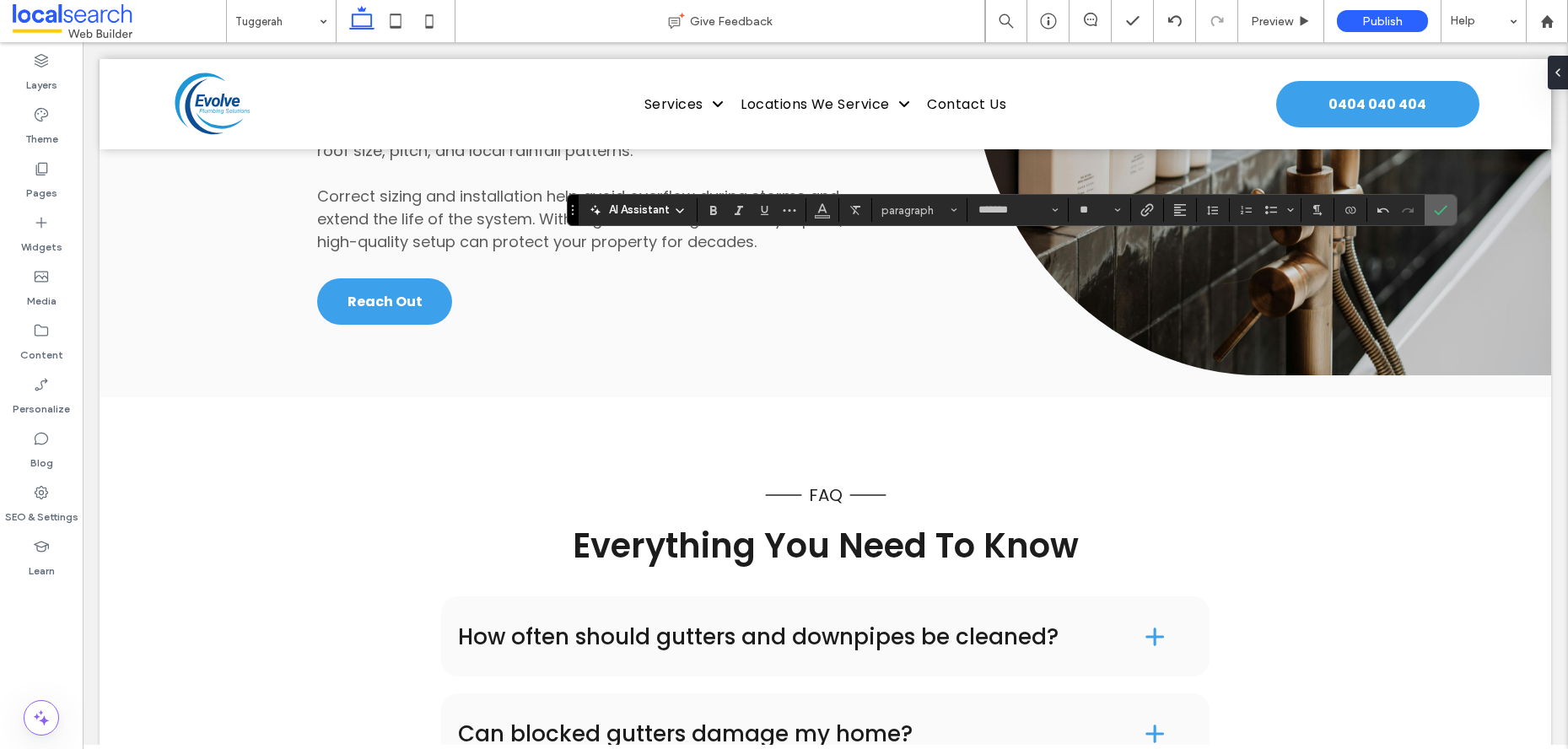
click at [1451, 219] on label "Confirm" at bounding box center [1441, 210] width 26 height 31
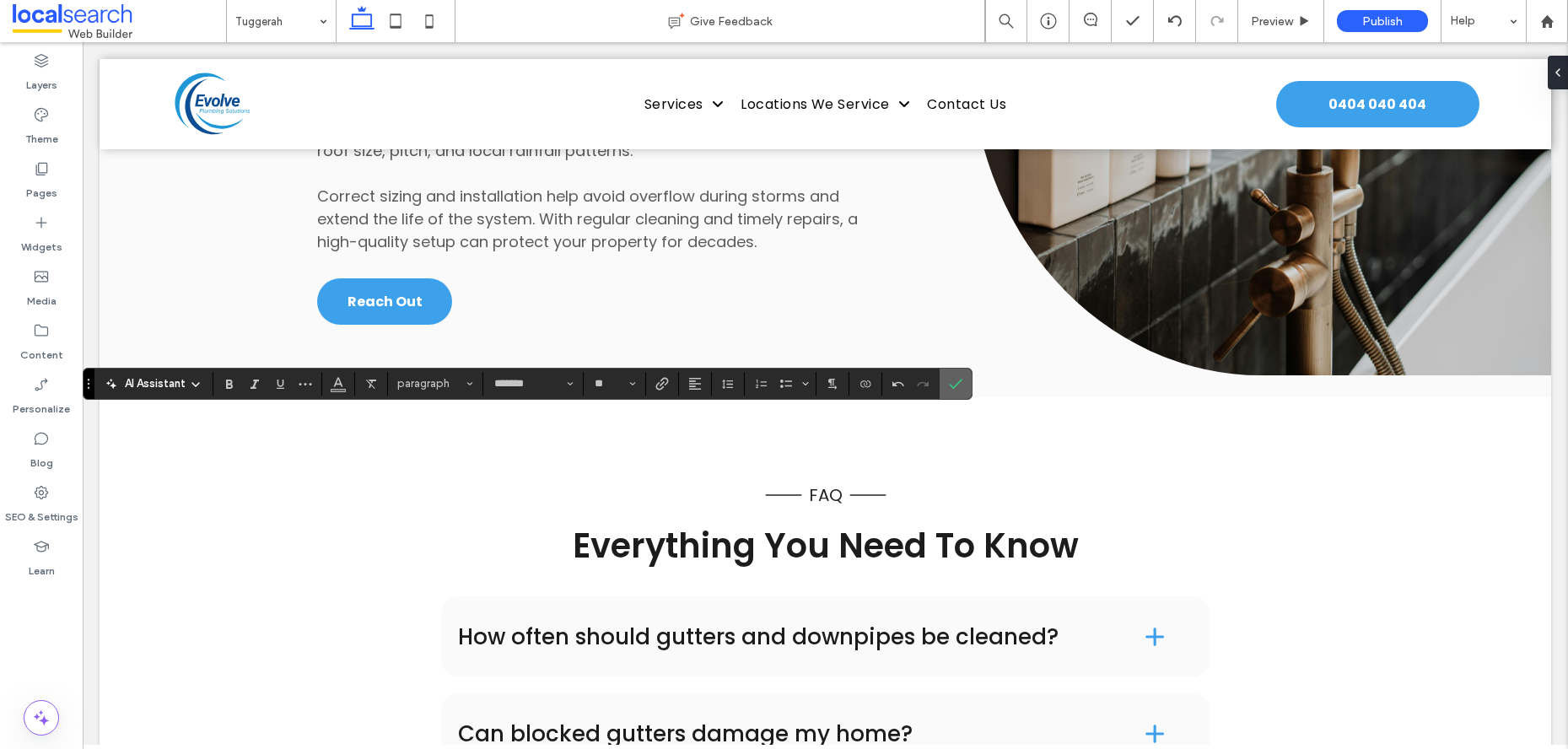
click at [963, 382] on label "Confirm" at bounding box center [956, 384] width 26 height 31
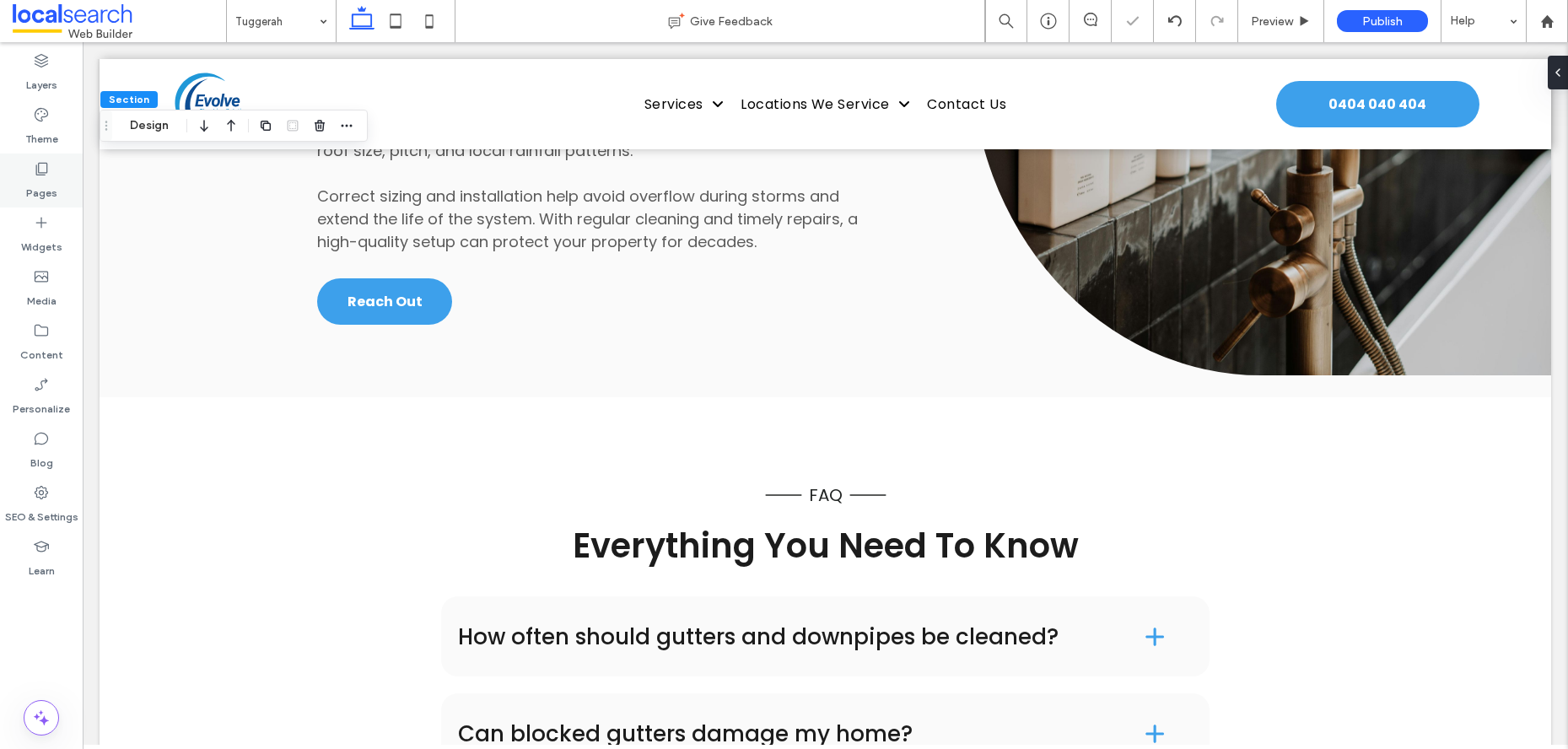
click at [39, 189] on label "Pages" at bounding box center [42, 189] width 31 height 24
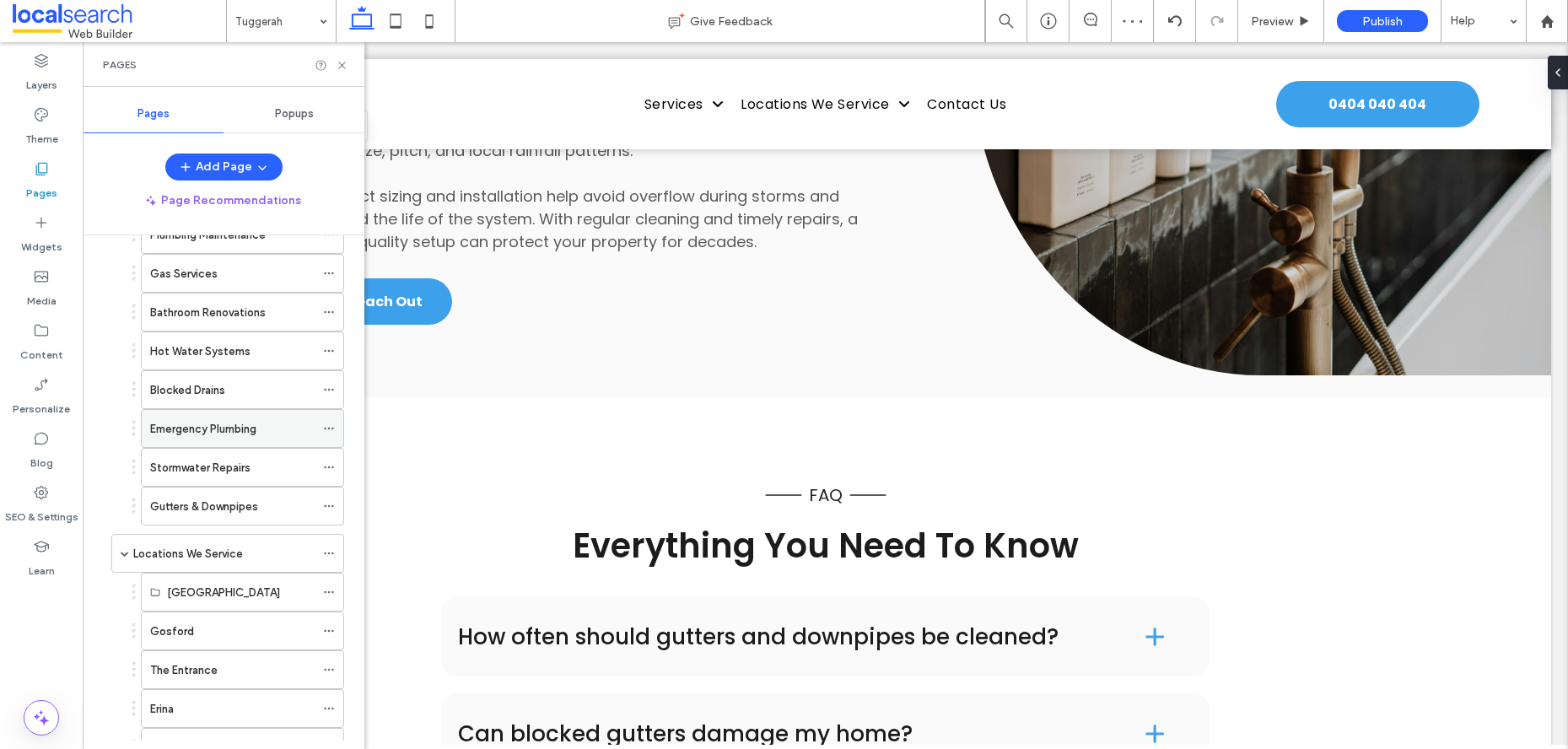
scroll to position [367, 0]
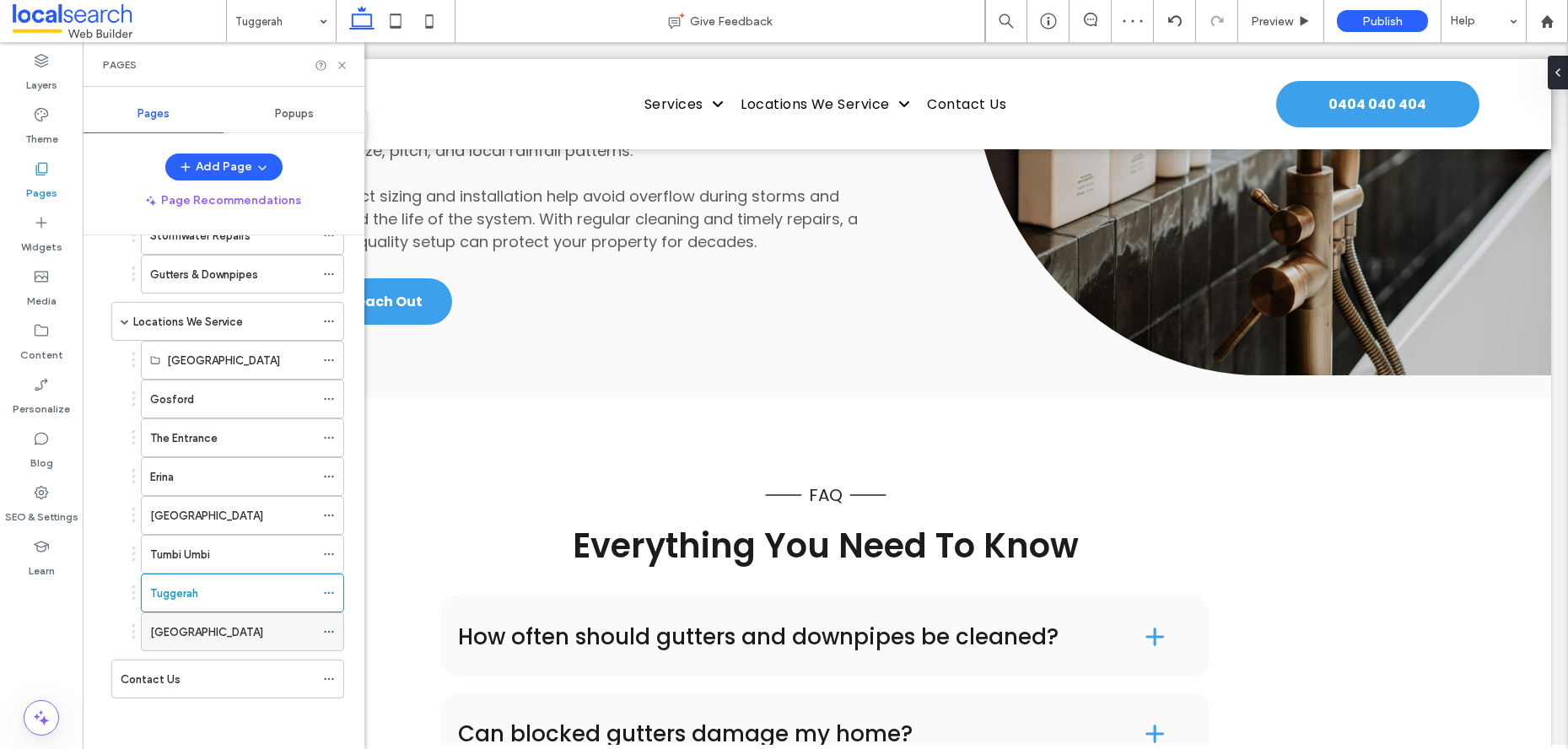
click at [192, 635] on label "[GEOGRAPHIC_DATA]" at bounding box center [207, 633] width 113 height 30
click at [344, 66] on icon at bounding box center [341, 65] width 13 height 13
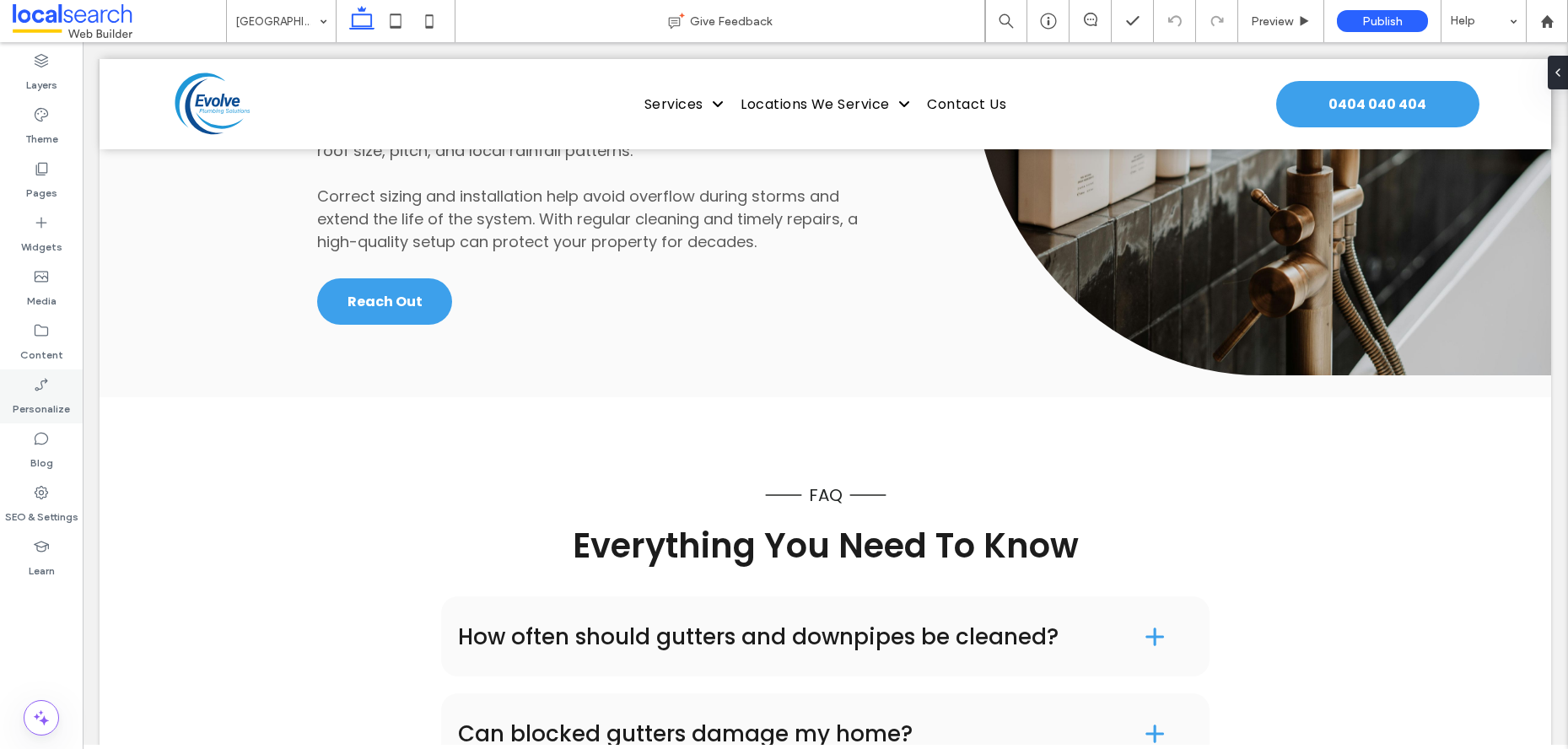
type input "*******"
type input "**"
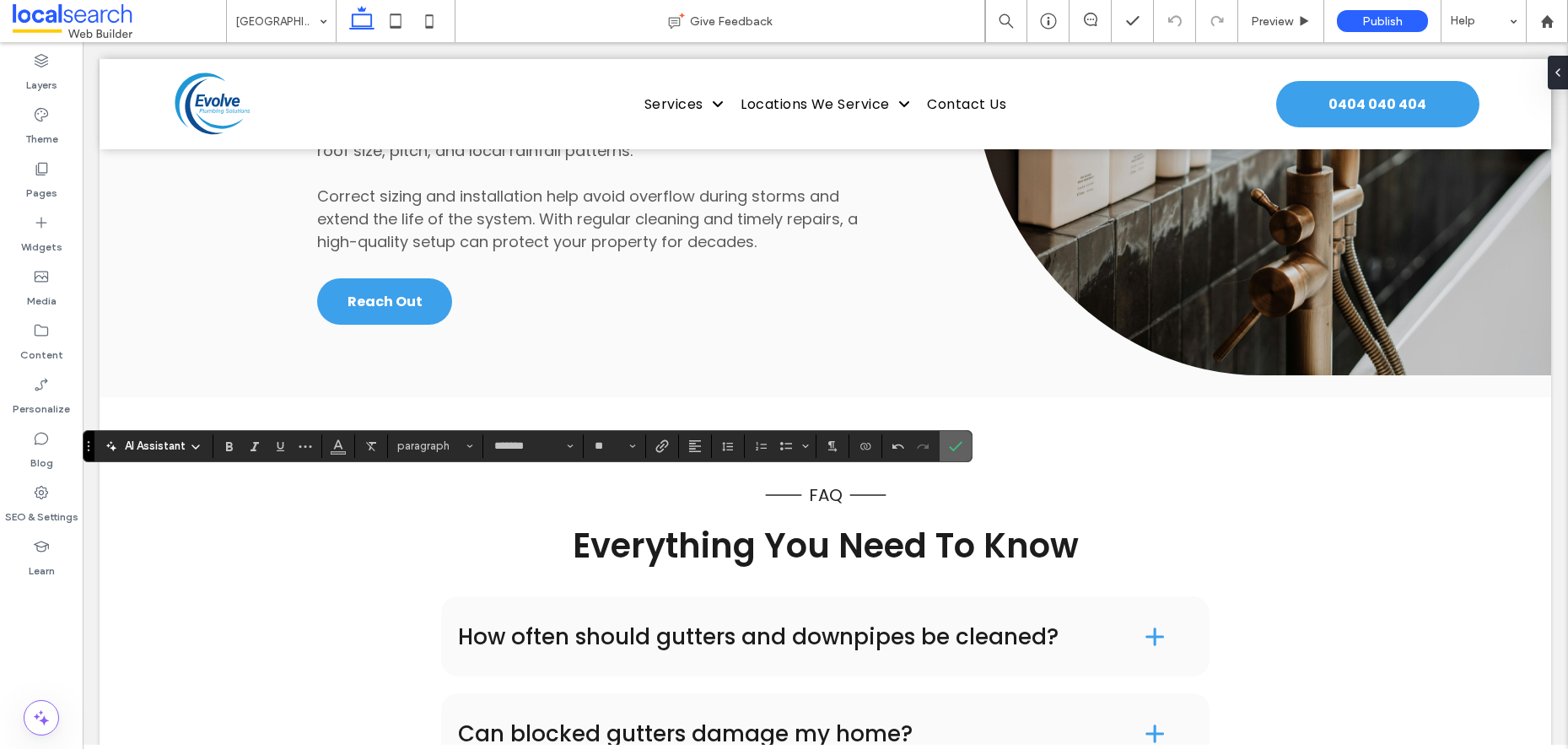
click at [960, 453] on icon "Confirm" at bounding box center [956, 447] width 14 height 14
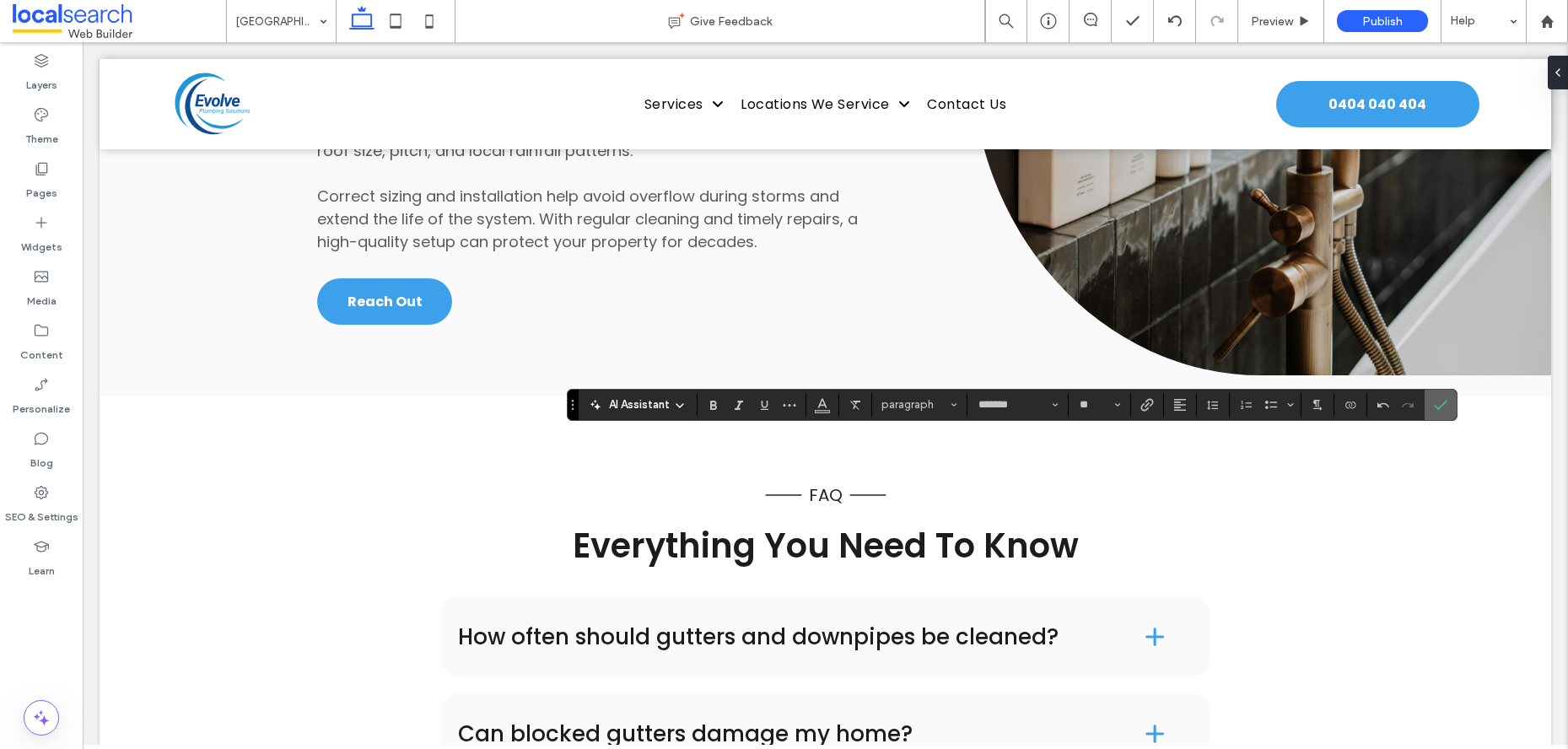
click at [1440, 404] on icon "Confirm" at bounding box center [1441, 406] width 14 height 14
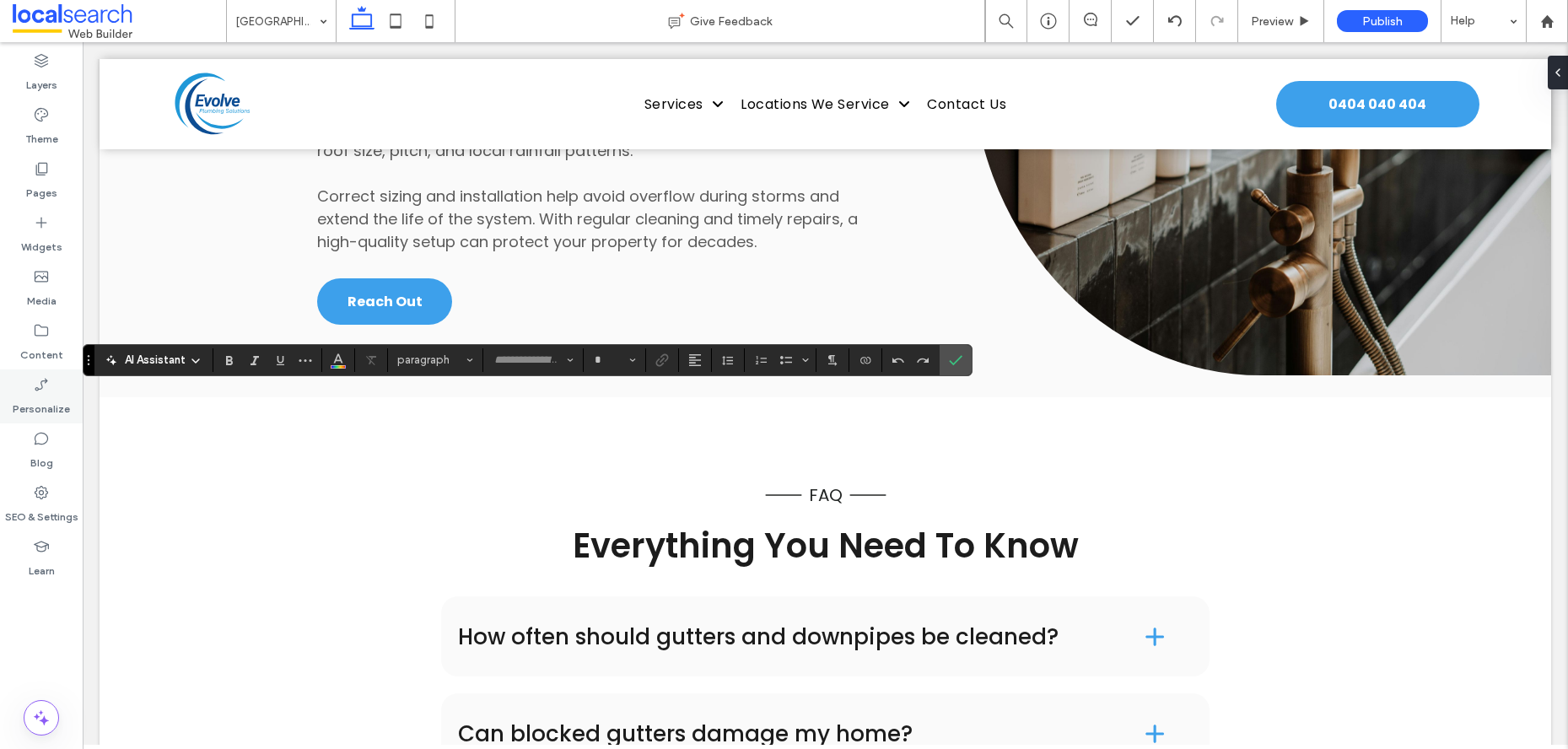
type input "*******"
type input "**"
click at [954, 355] on icon "Confirm" at bounding box center [956, 360] width 14 height 14
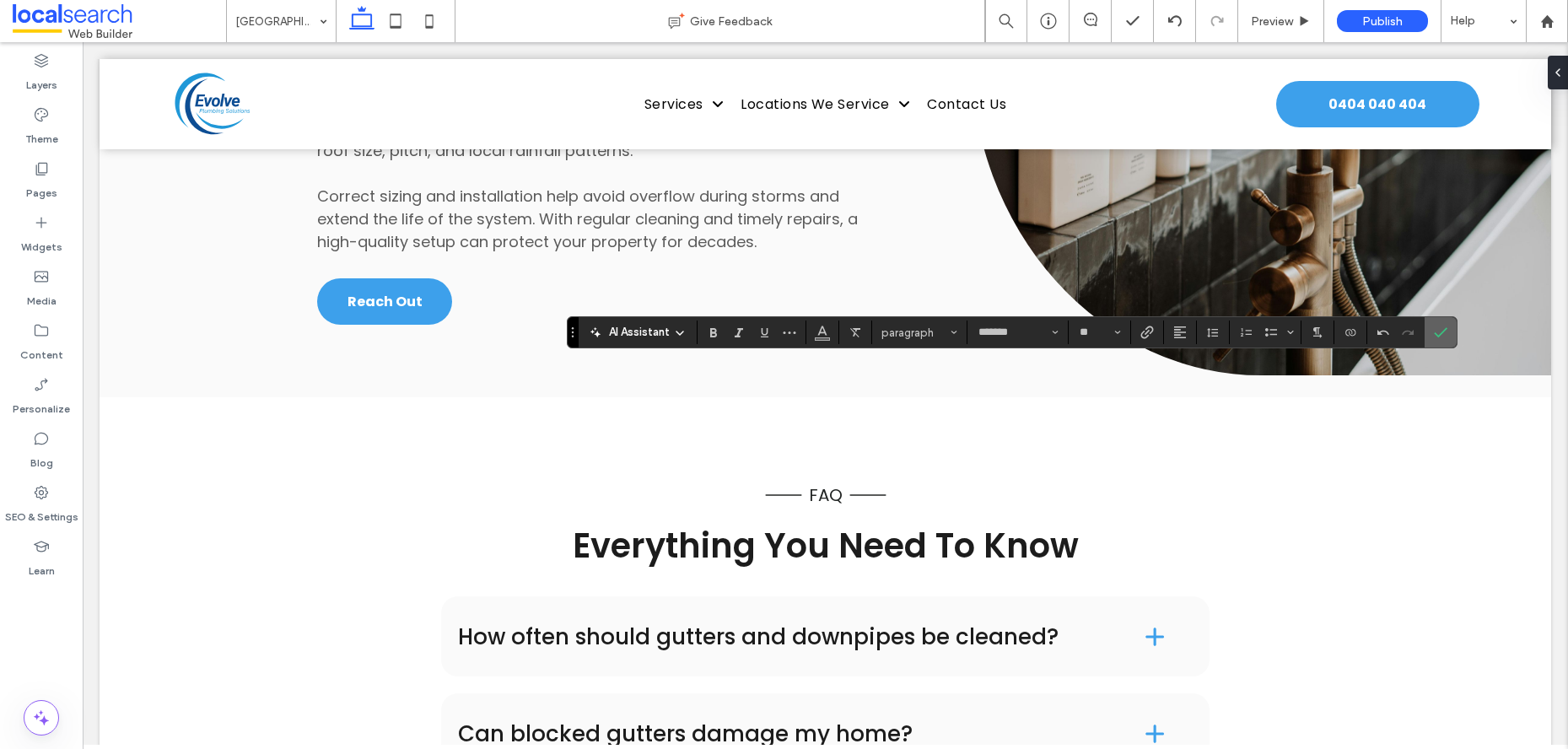
click at [1437, 329] on icon "Confirm" at bounding box center [1441, 333] width 14 height 14
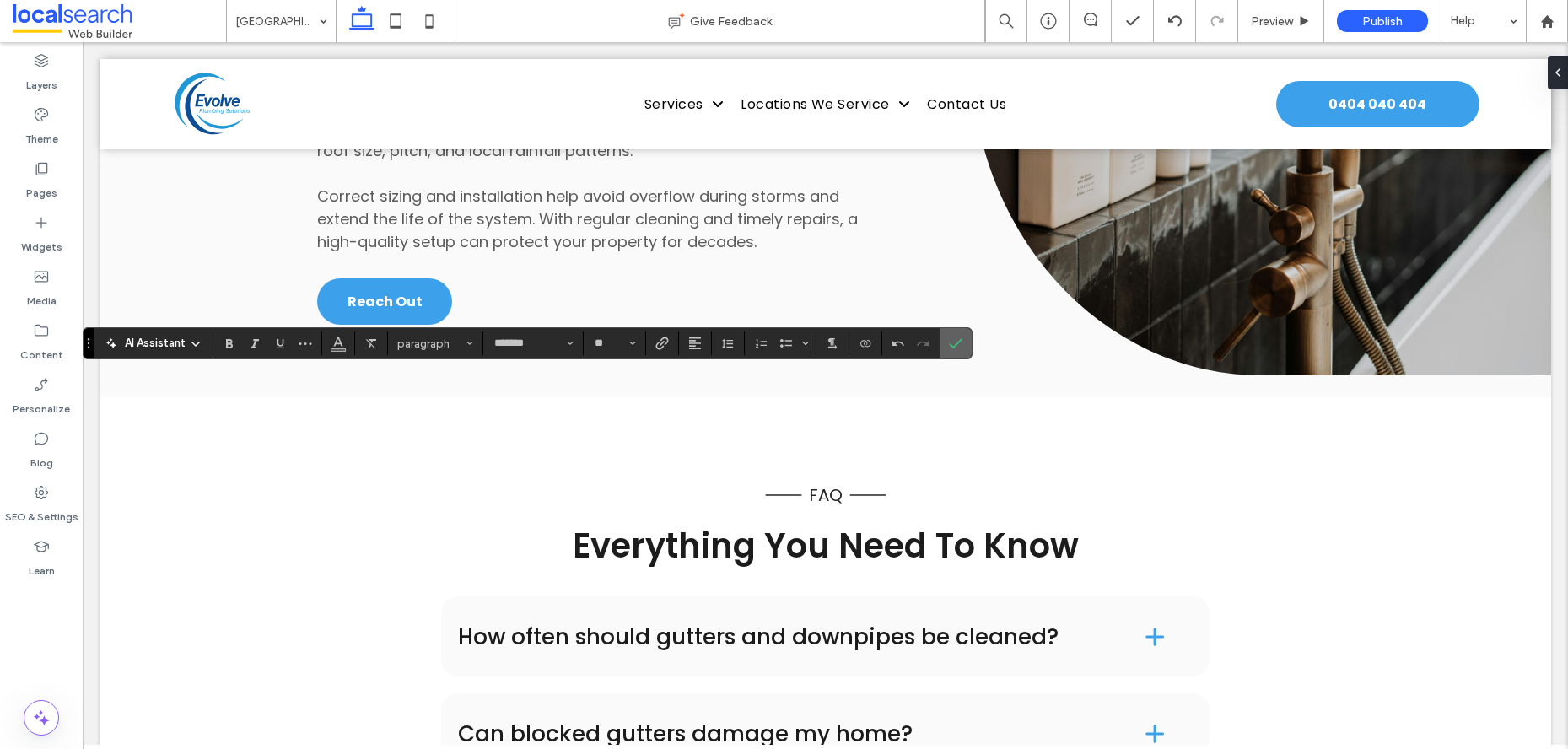
click at [943, 346] on label "Confirm" at bounding box center [956, 343] width 26 height 31
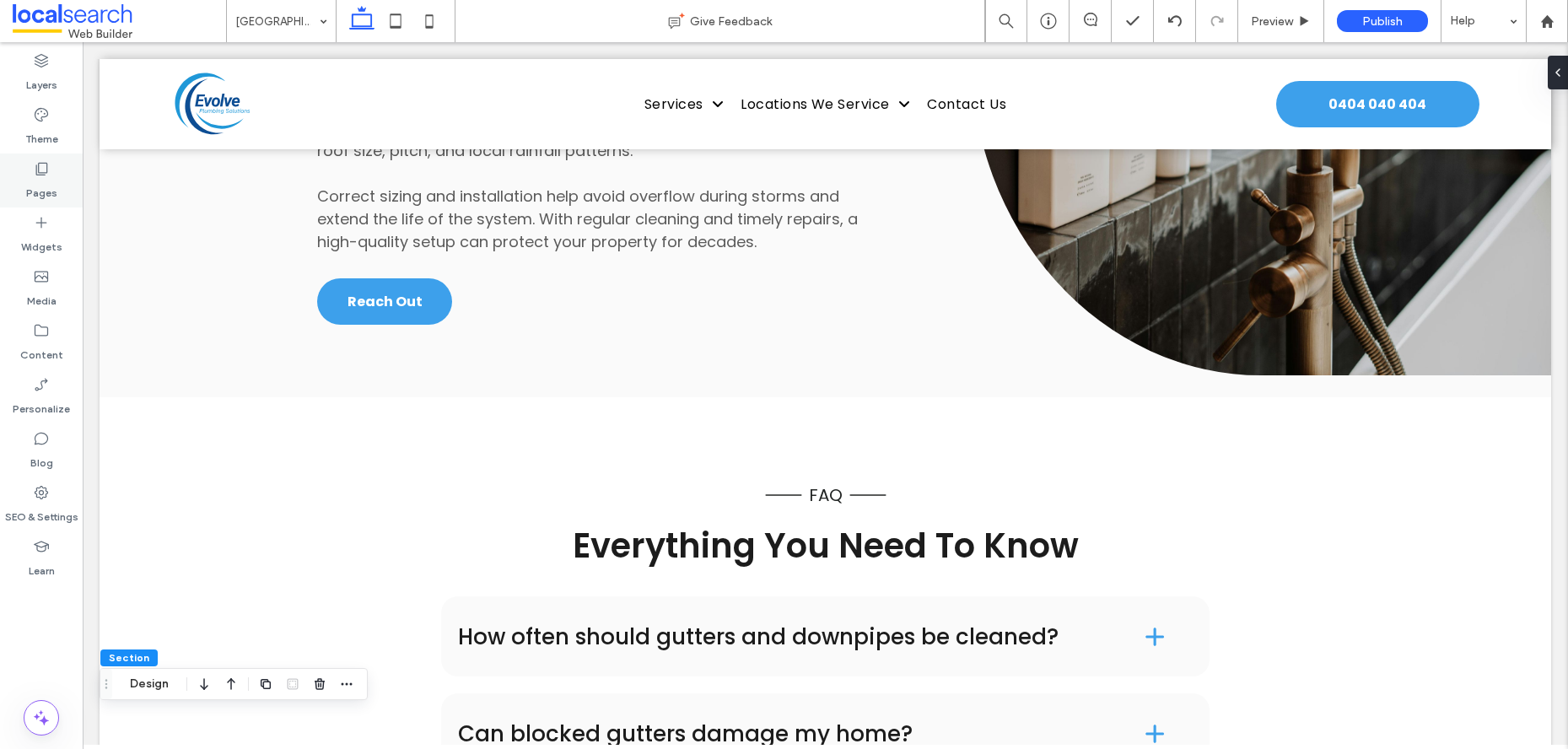
click at [29, 187] on label "Pages" at bounding box center [42, 189] width 31 height 24
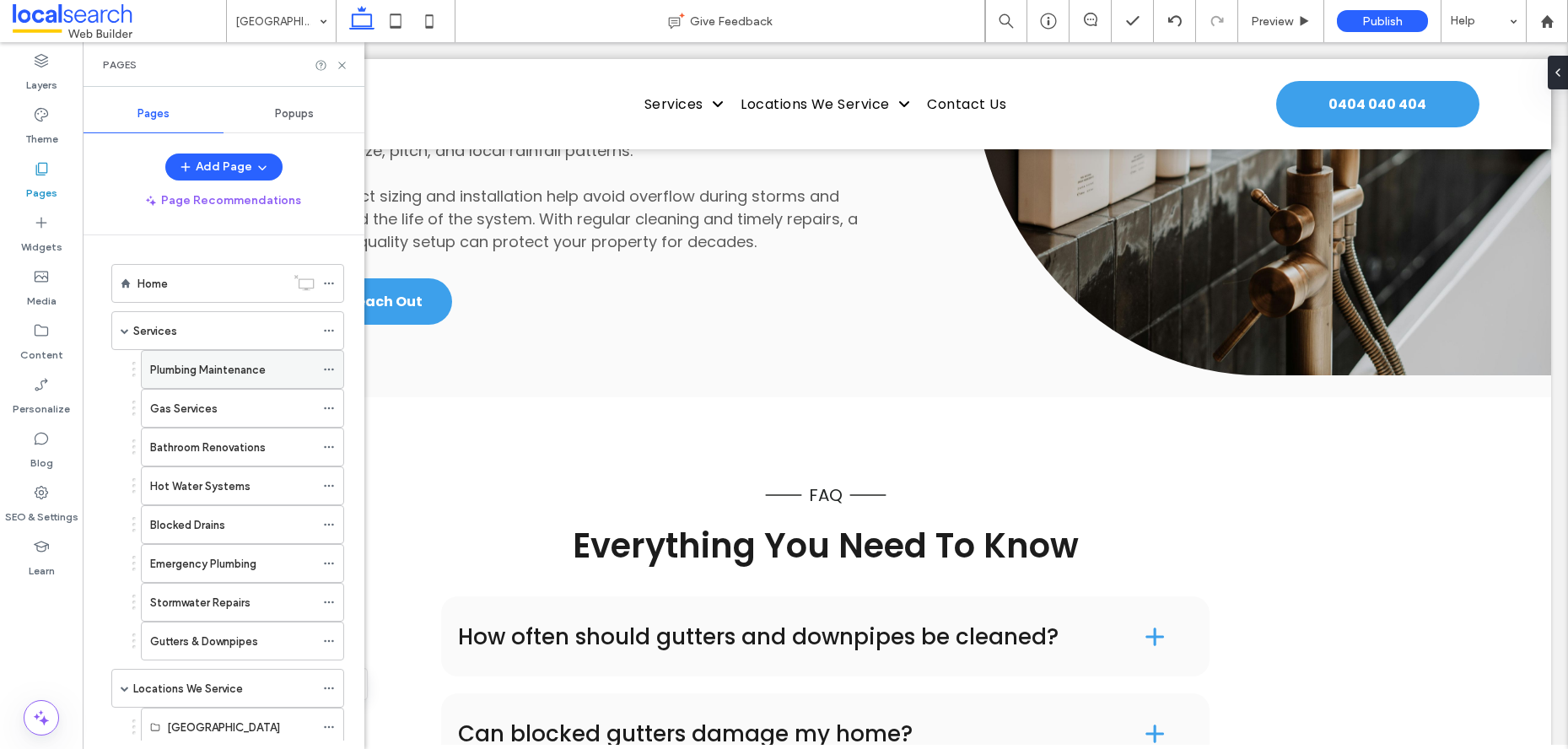
click at [192, 368] on label "Plumbing Maintenance" at bounding box center [208, 370] width 115 height 30
click at [339, 63] on icon at bounding box center [341, 65] width 13 height 13
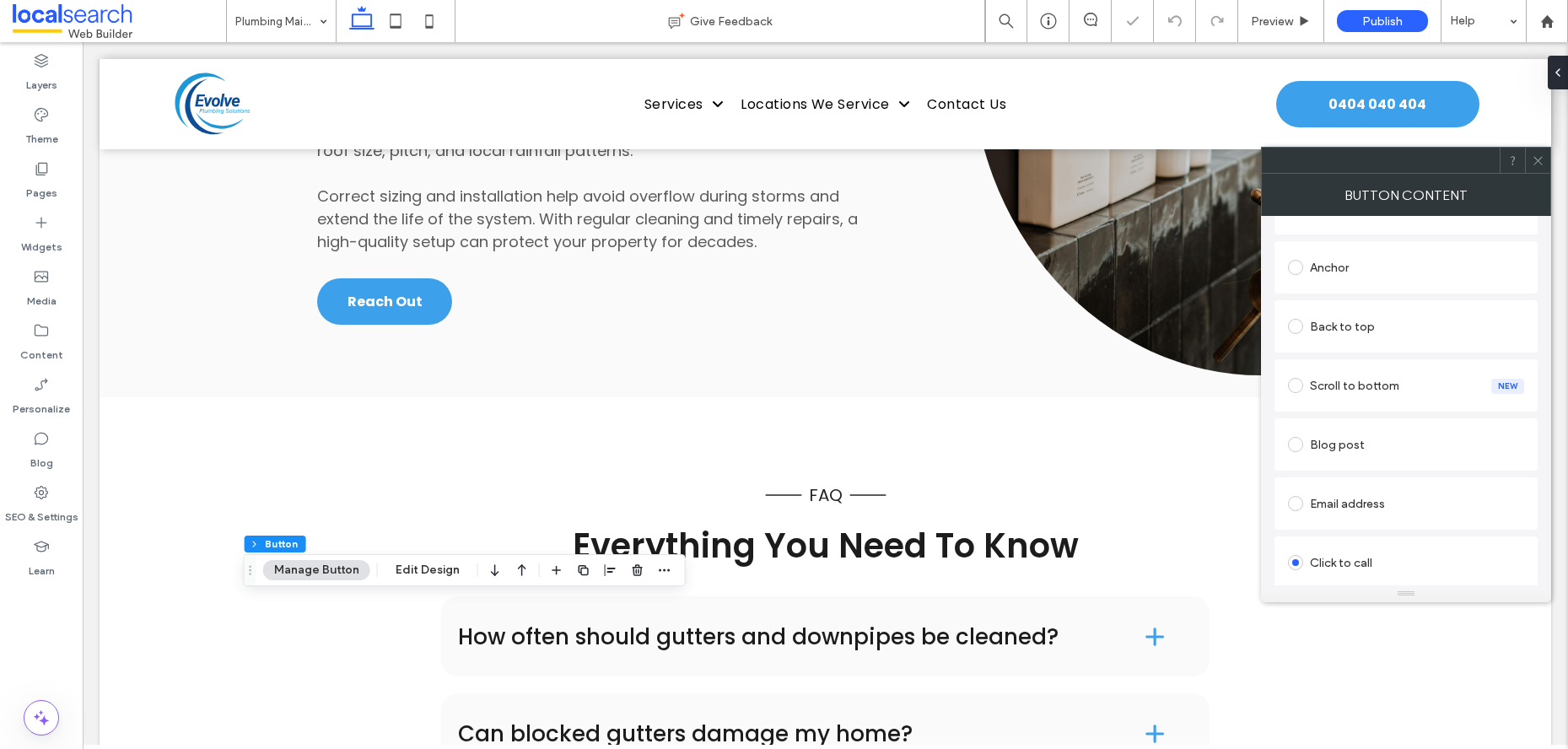
scroll to position [467, 0]
click at [1535, 168] on span at bounding box center [1538, 160] width 13 height 26
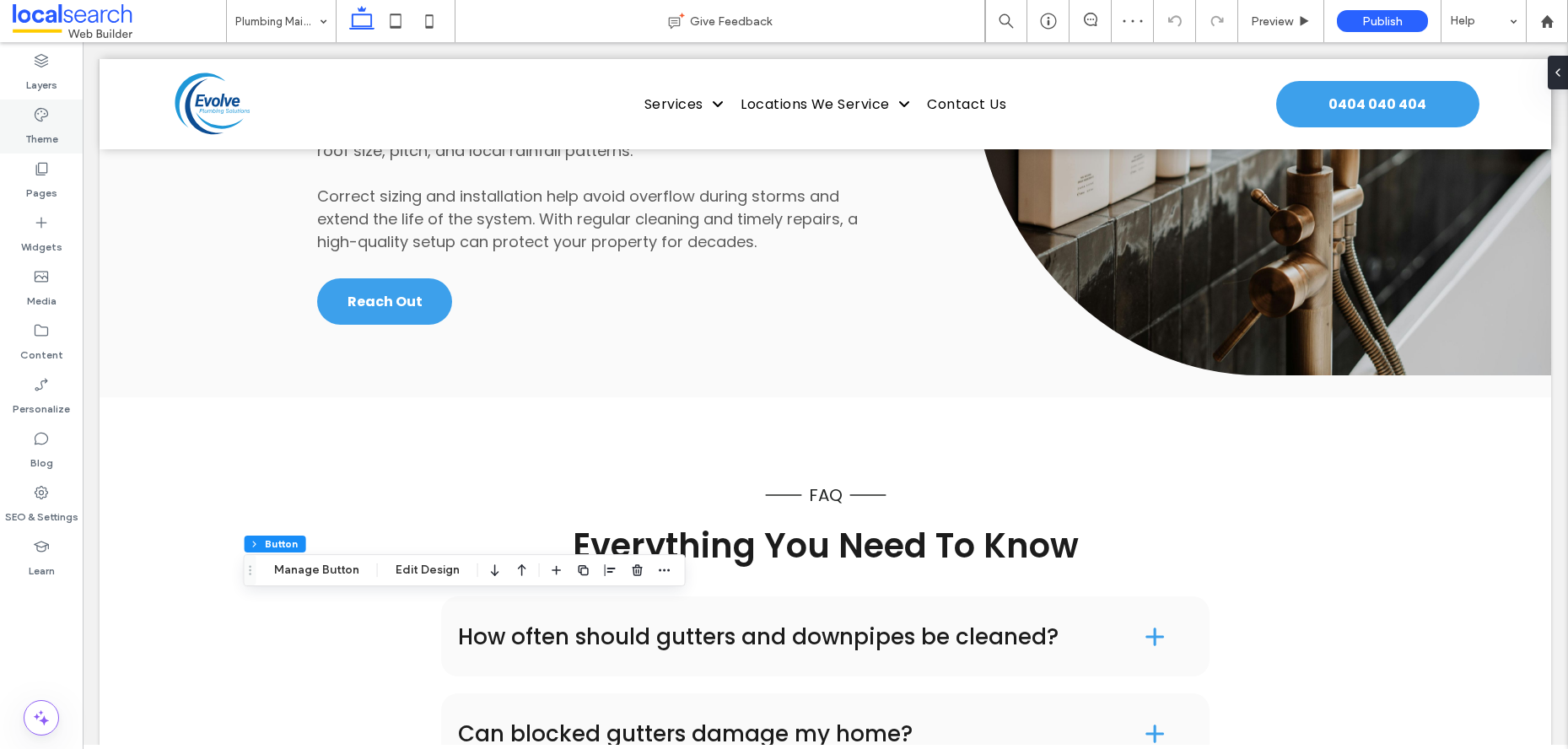
click at [29, 148] on div "Theme" at bounding box center [41, 126] width 83 height 54
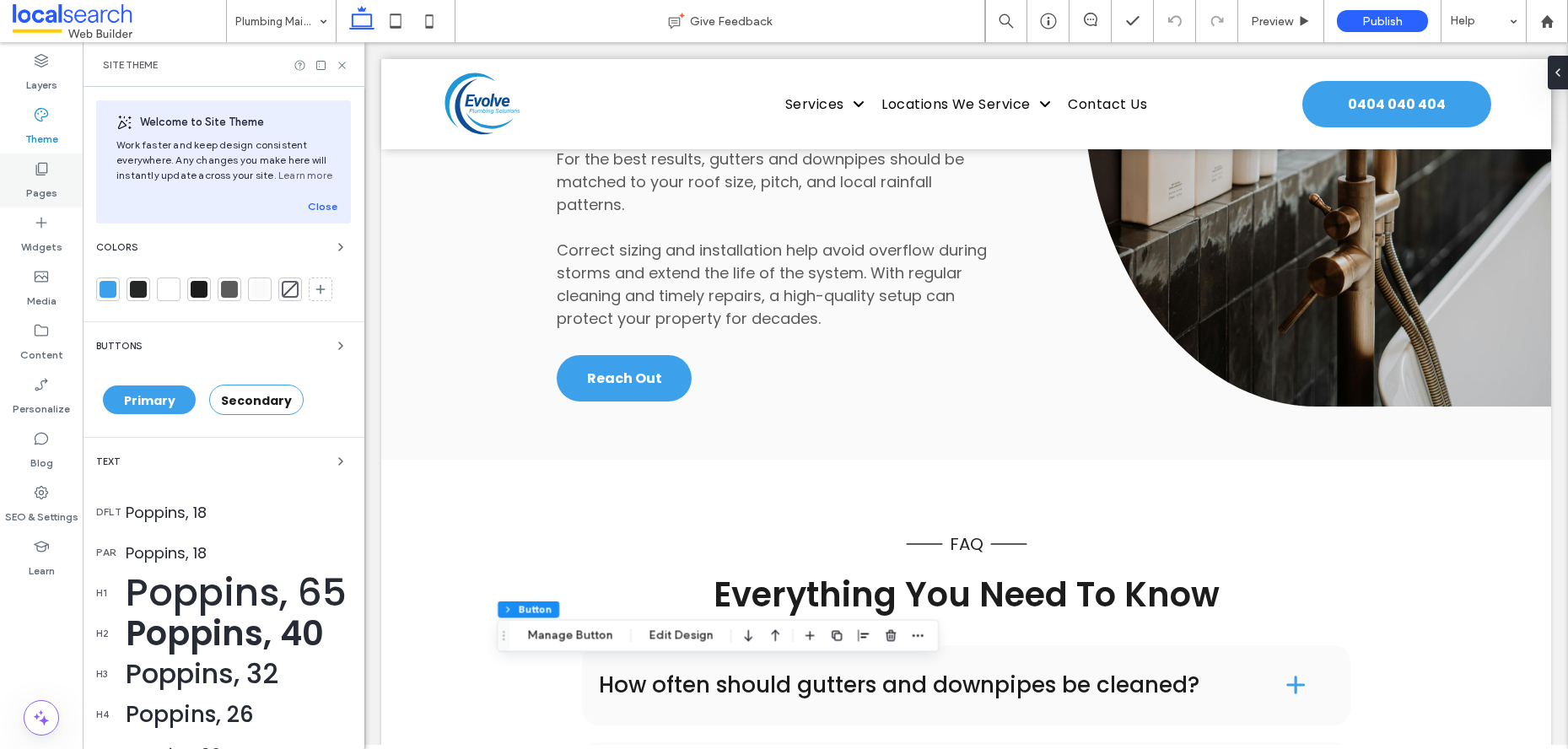
click at [36, 180] on label "Pages" at bounding box center [42, 189] width 31 height 24
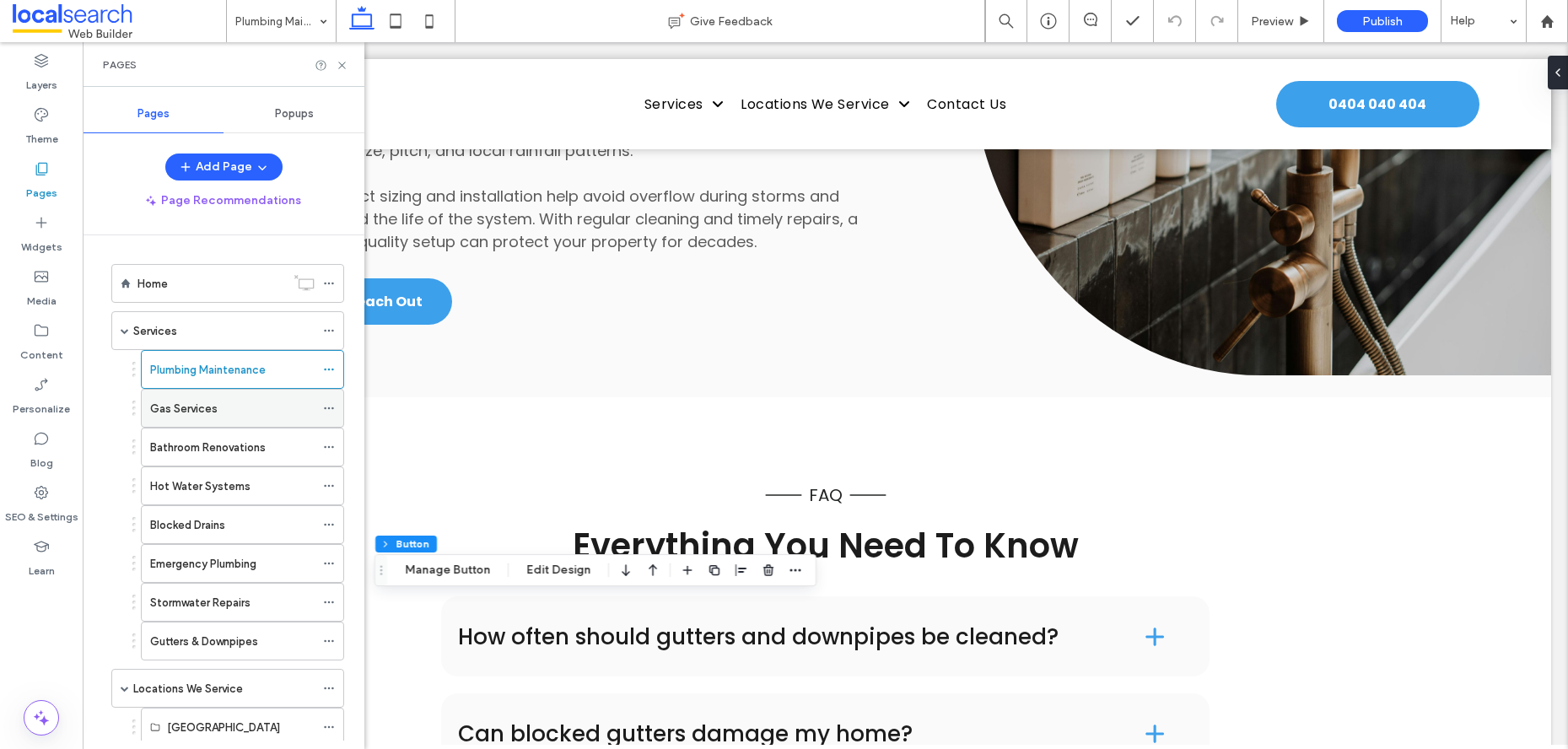
click at [210, 419] on div "Gas Services" at bounding box center [232, 408] width 164 height 37
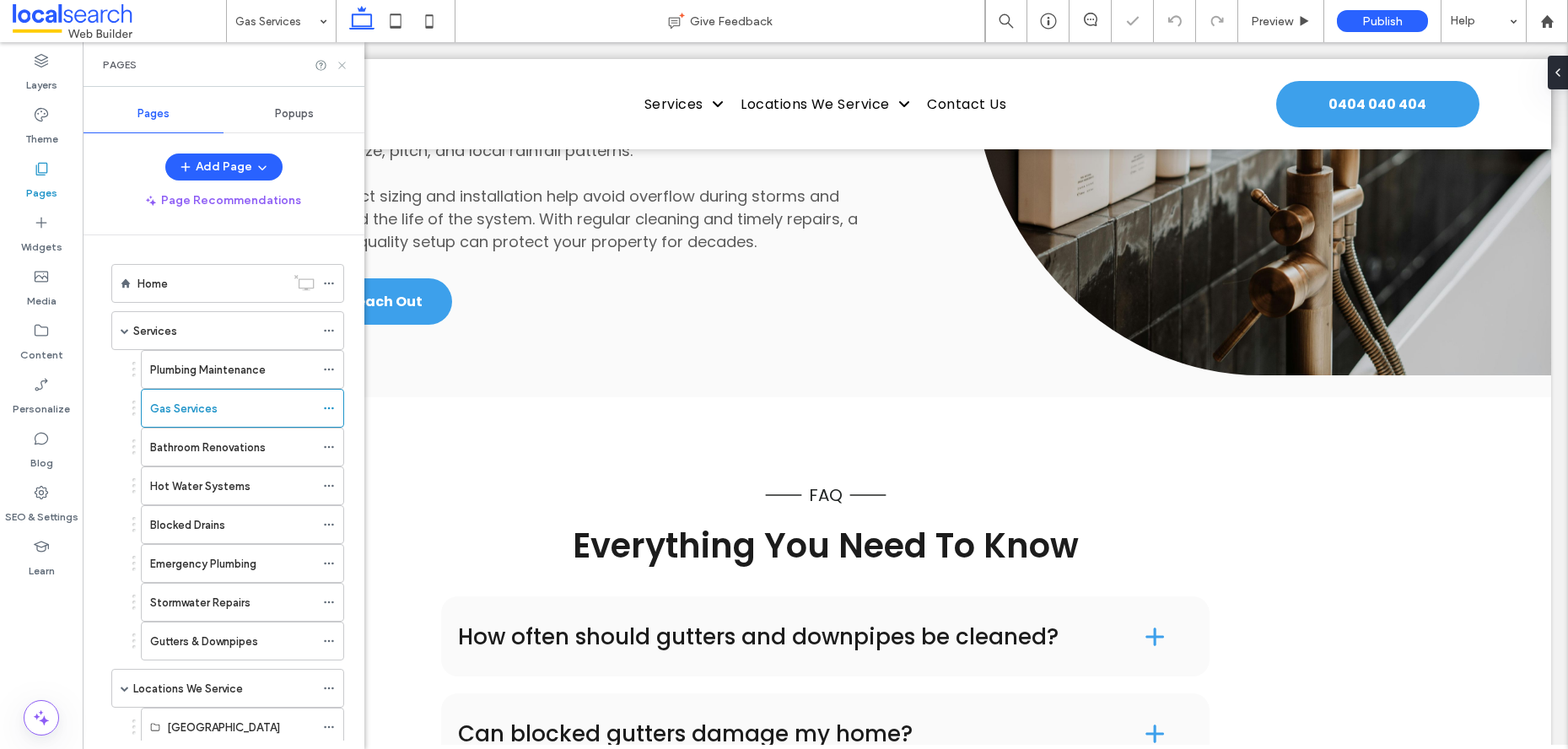
click at [343, 60] on icon at bounding box center [341, 65] width 13 height 13
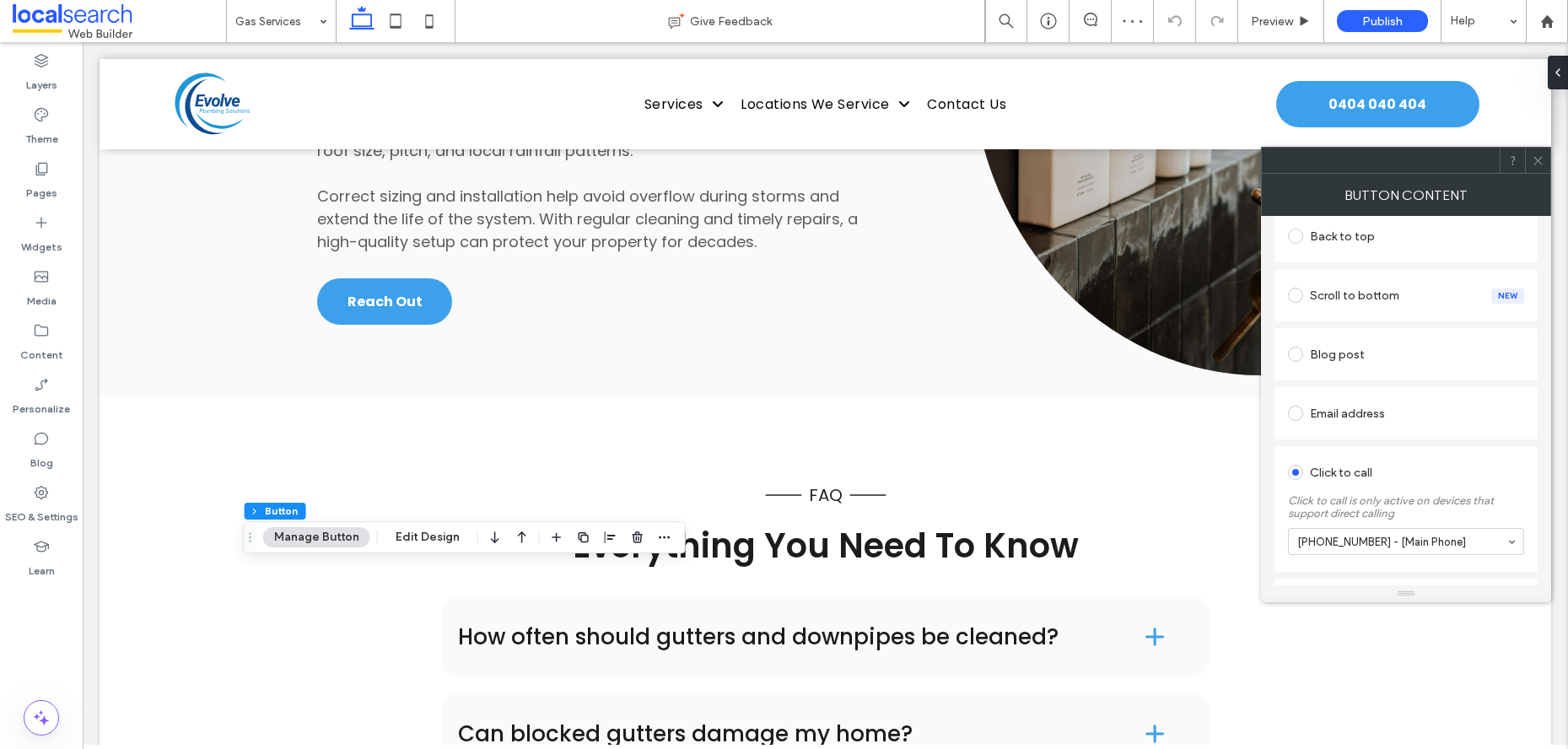
scroll to position [467, 0]
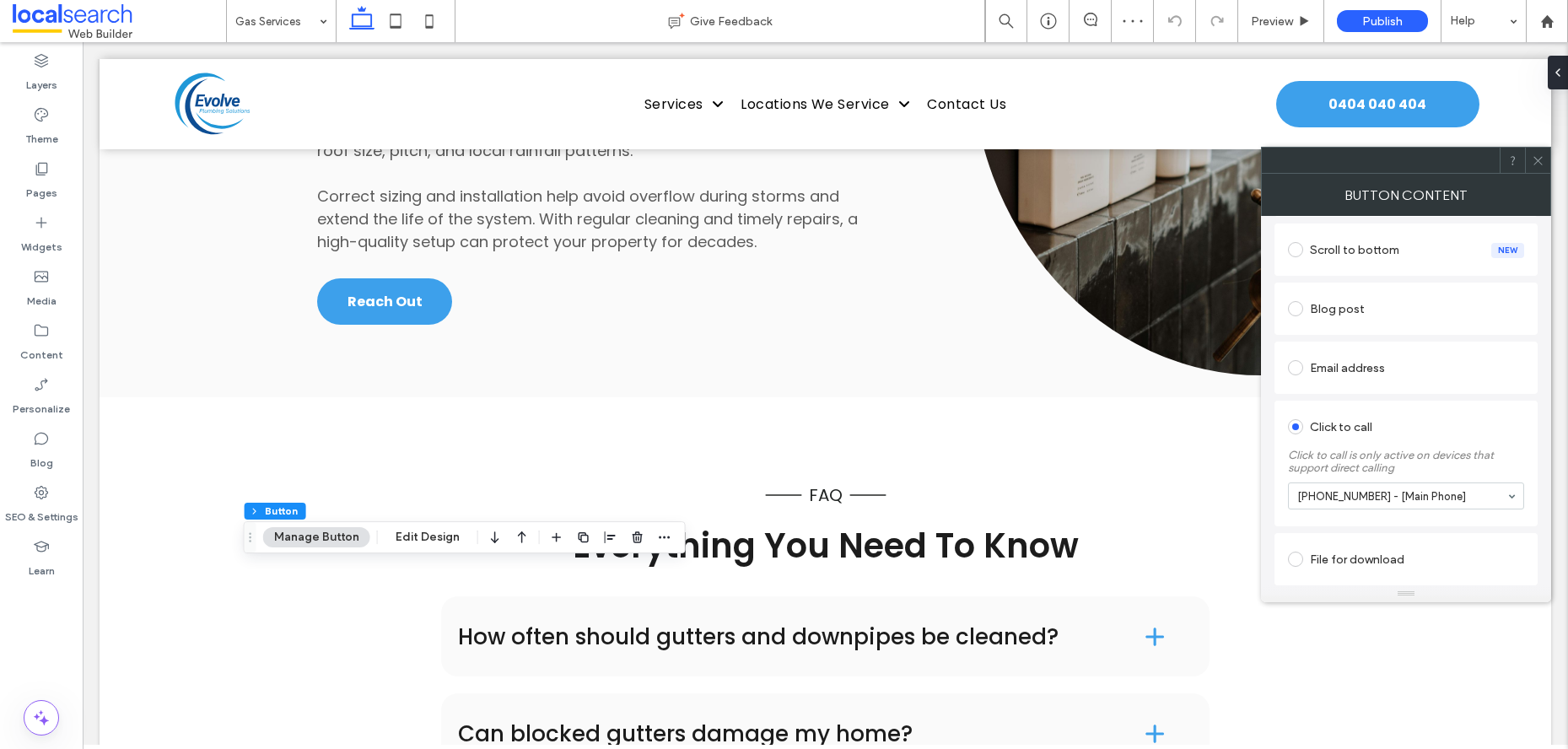
click at [1539, 160] on icon at bounding box center [1538, 160] width 13 height 13
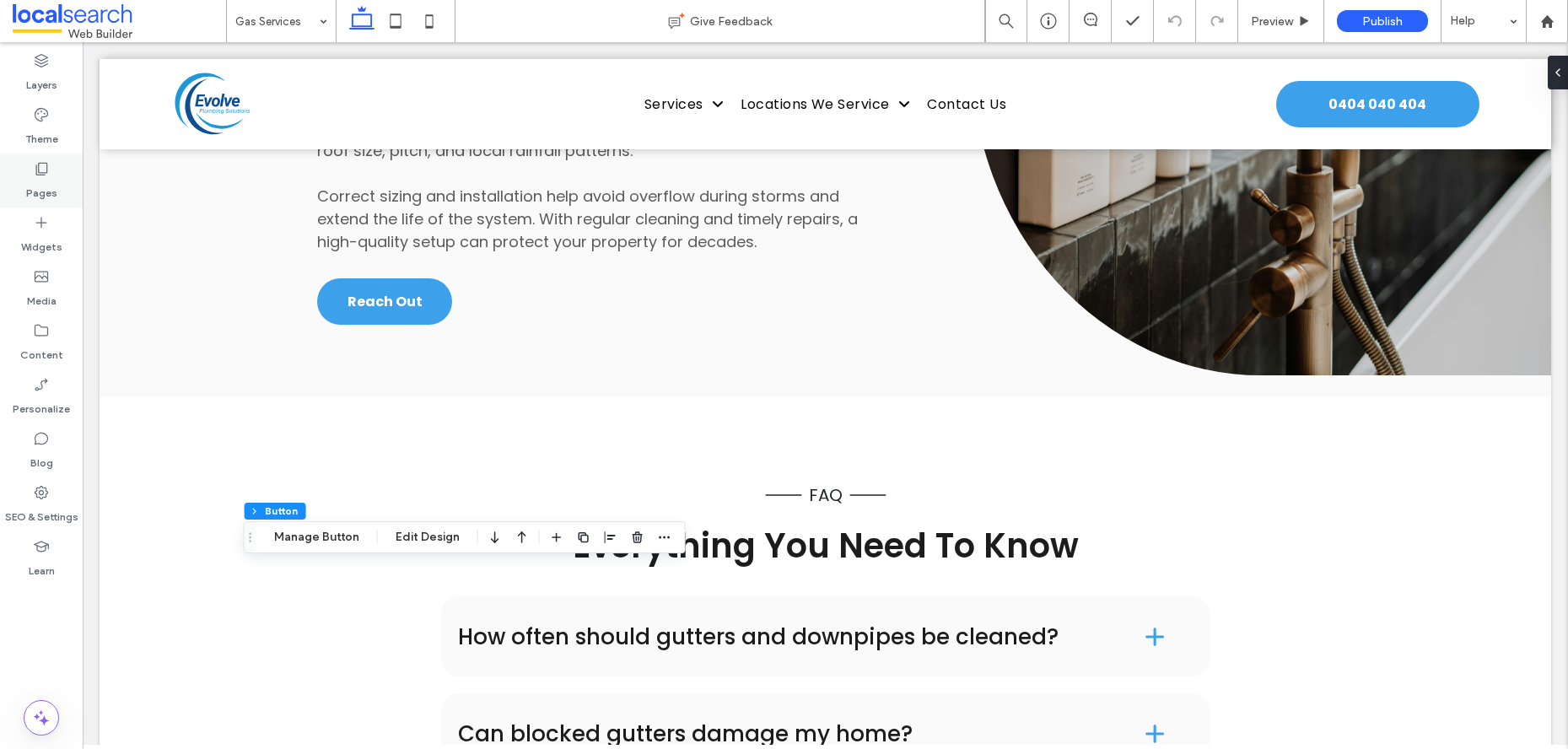
click at [50, 197] on label "Pages" at bounding box center [42, 189] width 31 height 24
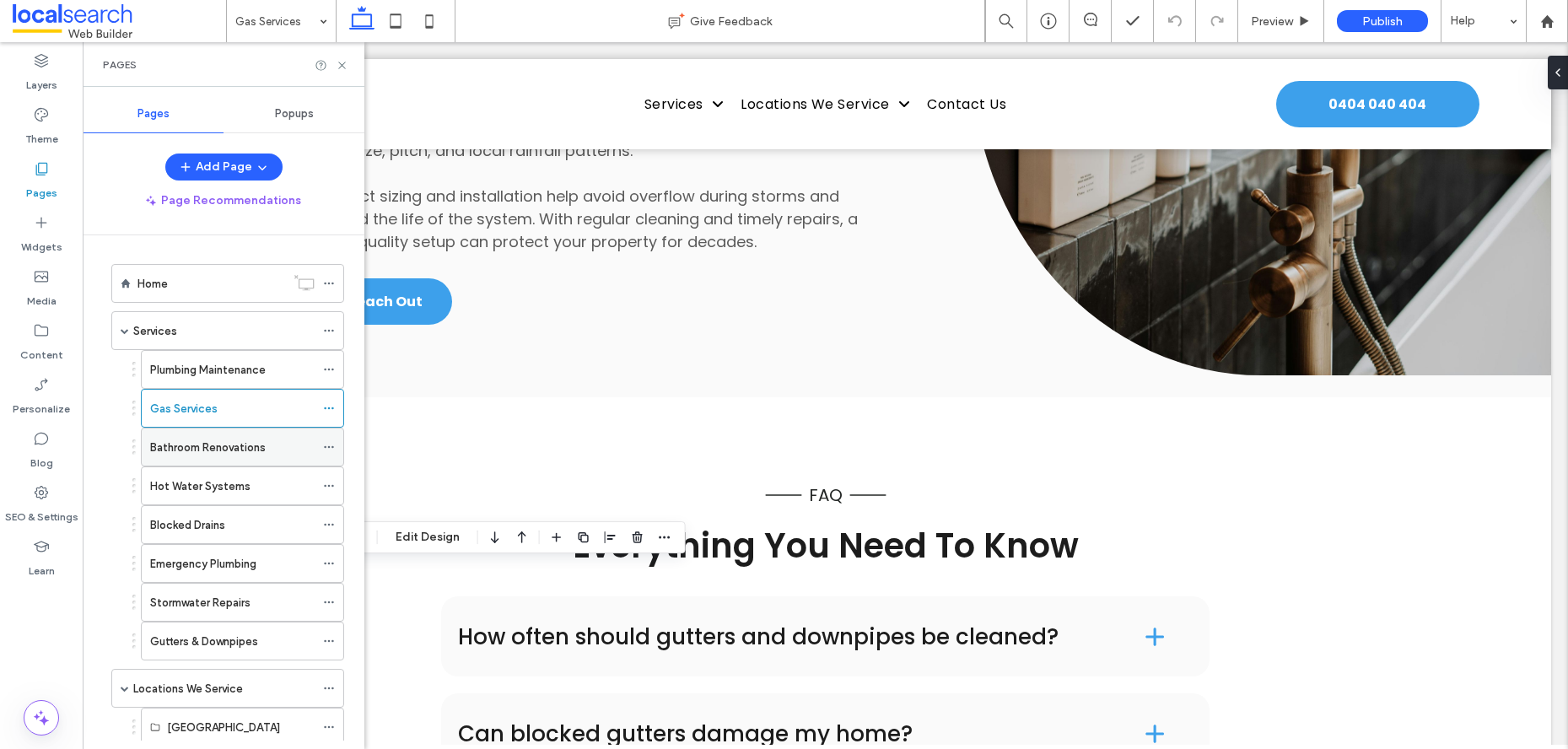
click at [201, 437] on div "Bathroom Renovations" at bounding box center [232, 448] width 164 height 37
click at [343, 68] on icon at bounding box center [341, 65] width 13 height 13
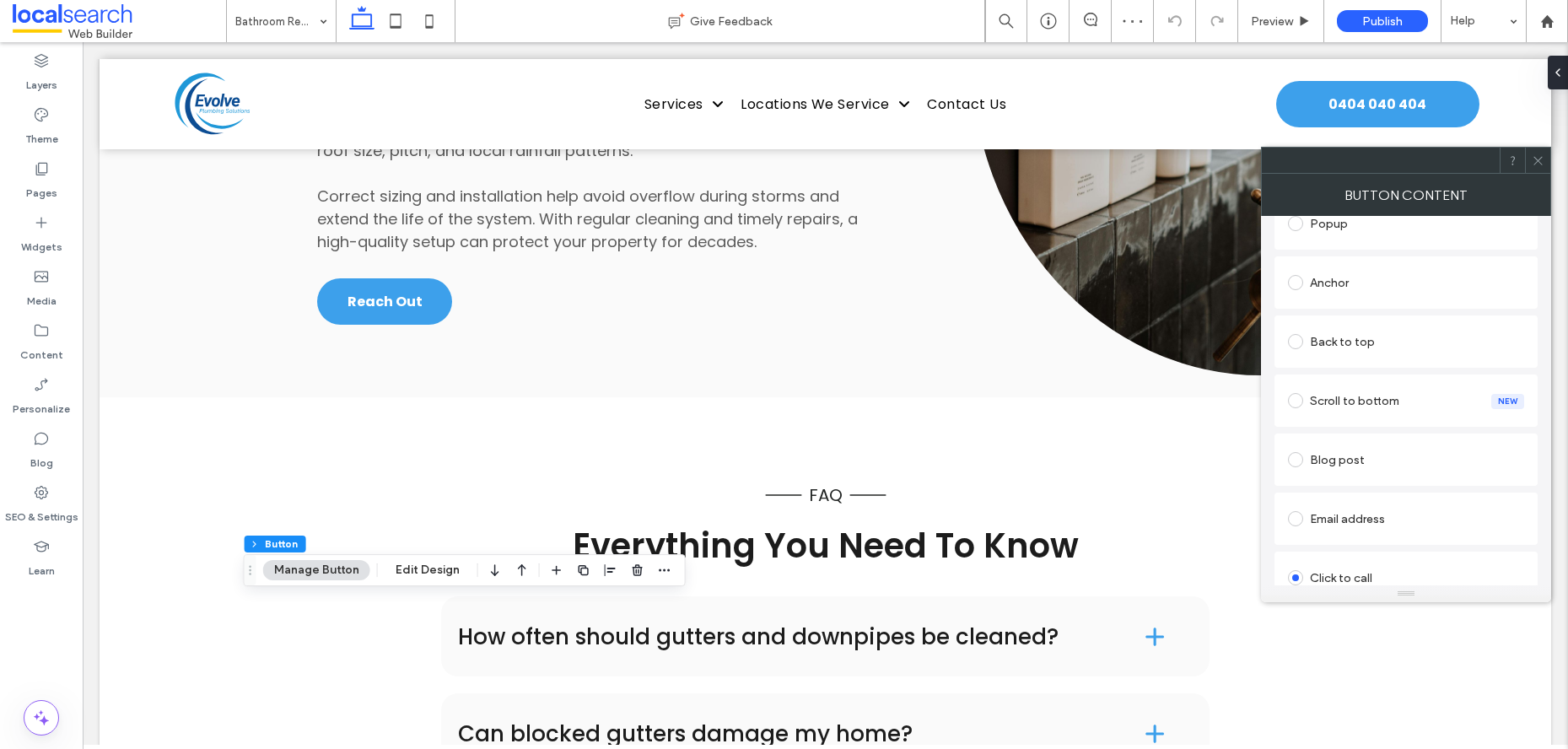
scroll to position [467, 0]
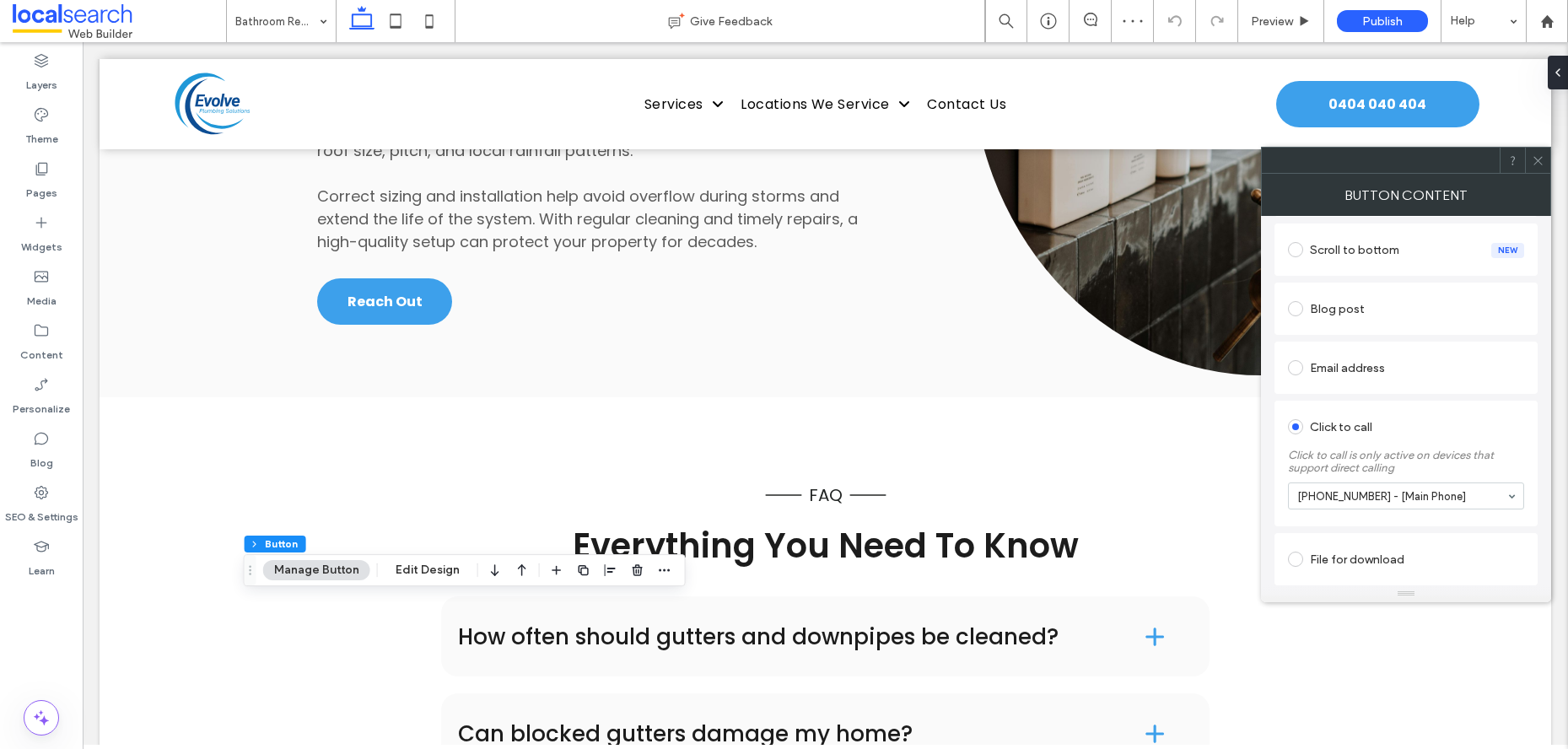
click at [1535, 166] on icon at bounding box center [1538, 160] width 13 height 13
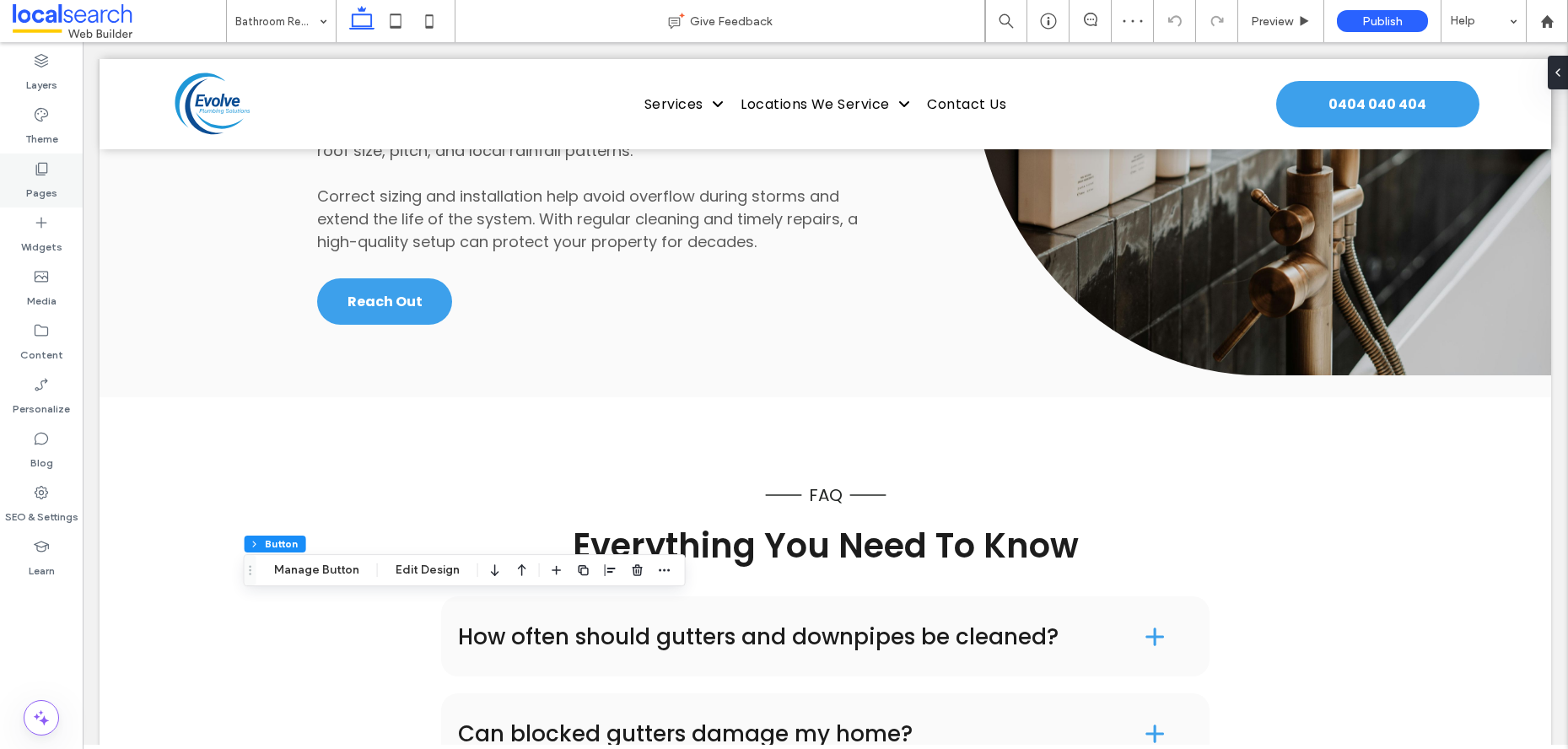
click at [37, 170] on icon at bounding box center [40, 168] width 17 height 17
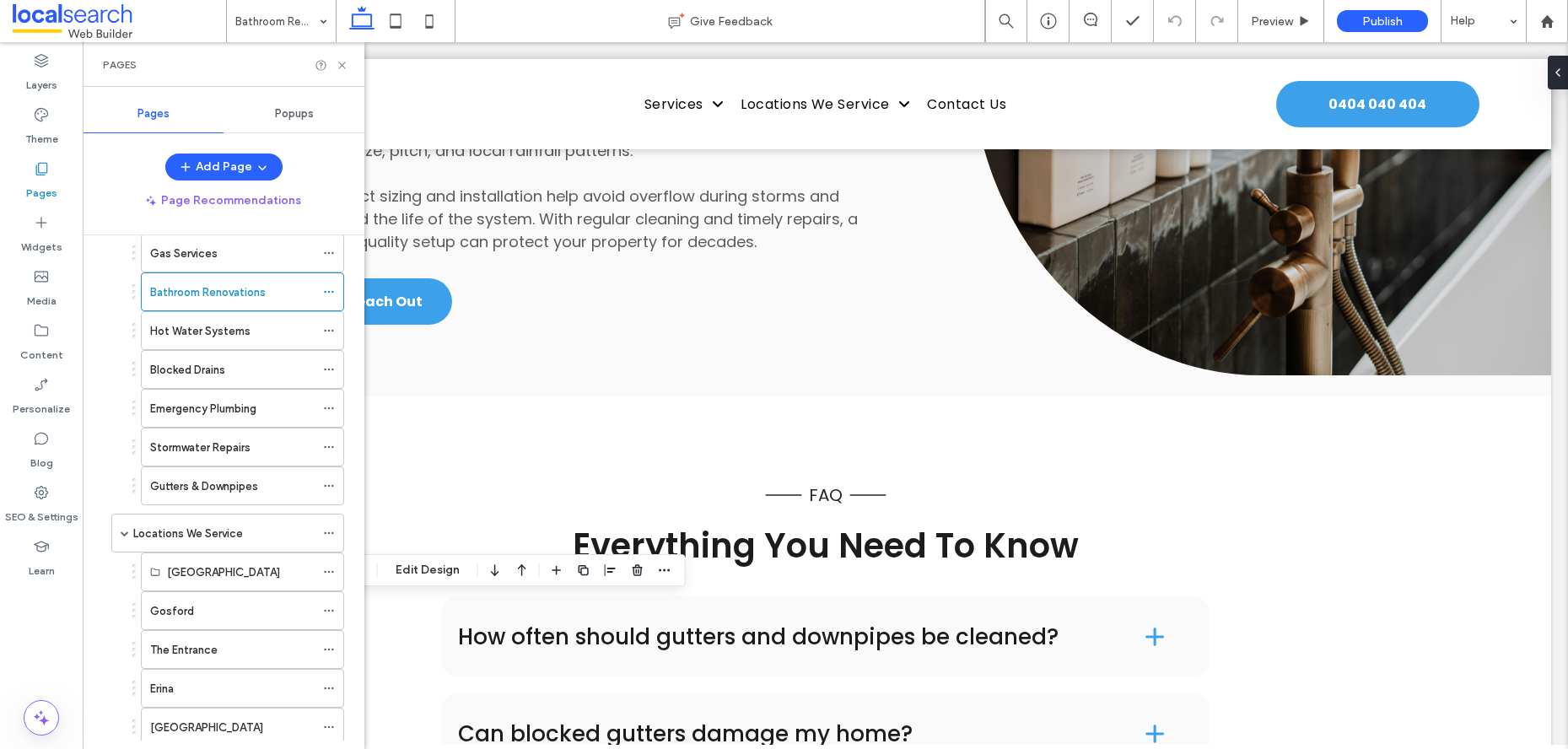
scroll to position [96, 0]
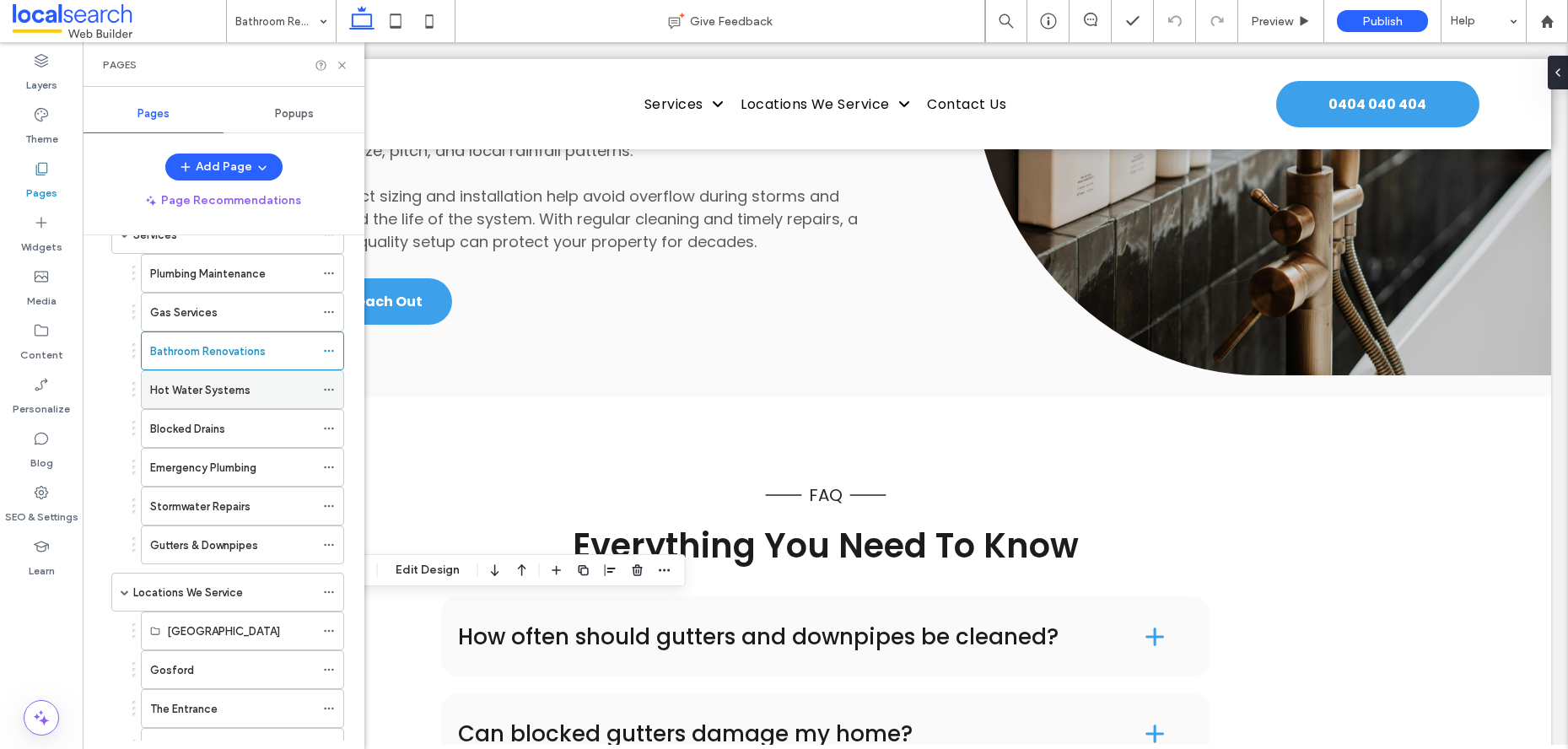
click at [194, 396] on label "Hot Water Systems" at bounding box center [201, 391] width 100 height 30
click at [344, 67] on use at bounding box center [341, 65] width 7 height 7
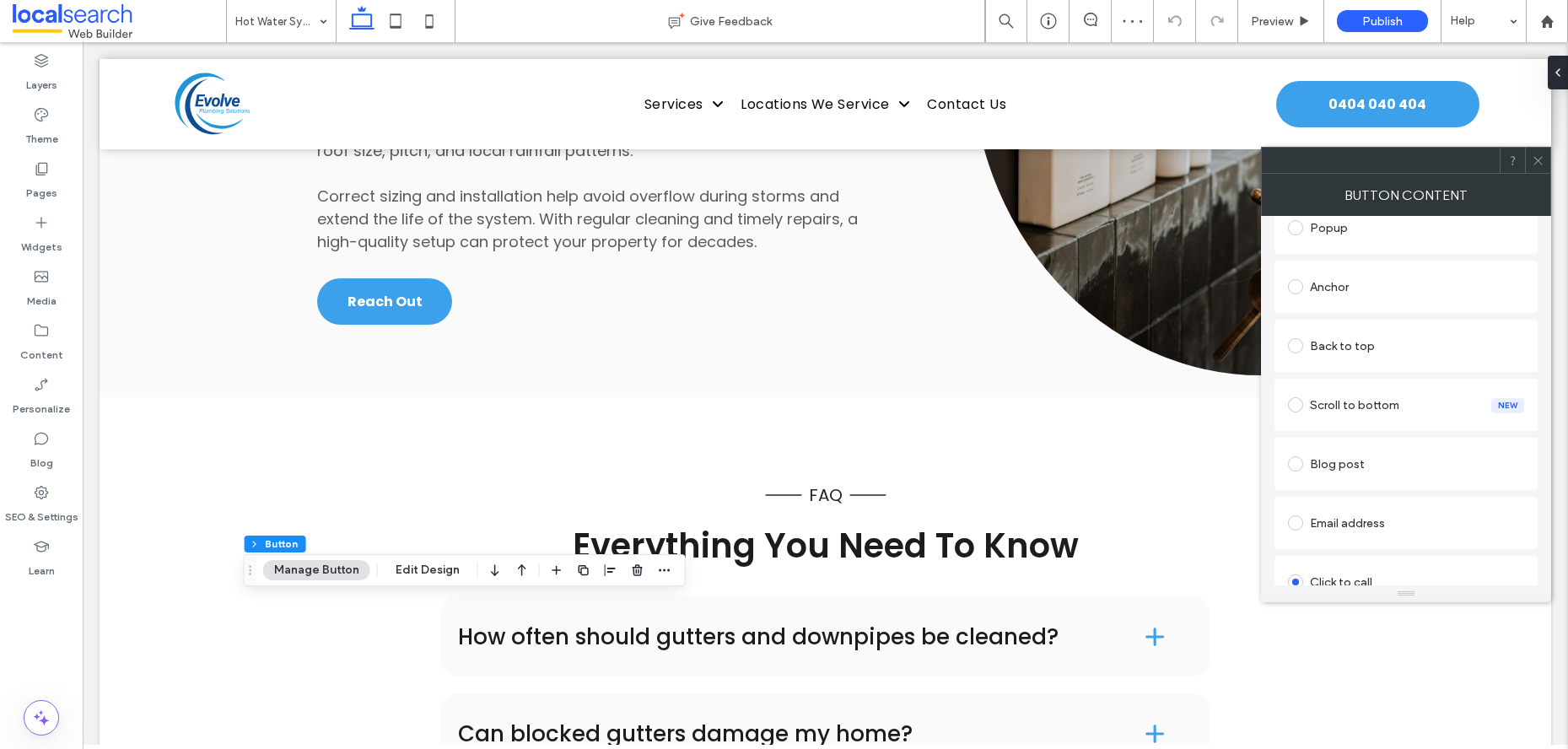
scroll to position [467, 0]
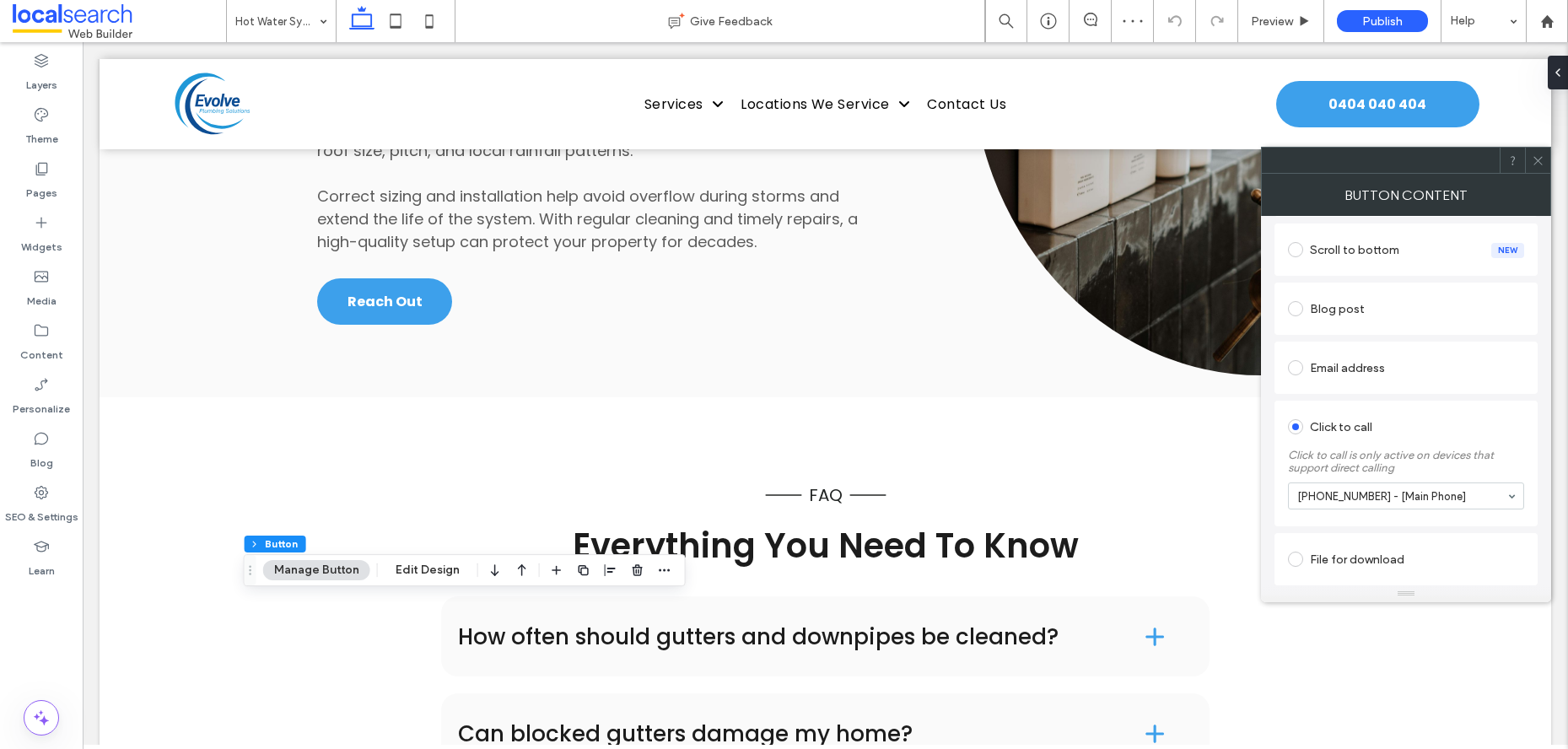
click at [1540, 157] on use at bounding box center [1538, 160] width 9 height 9
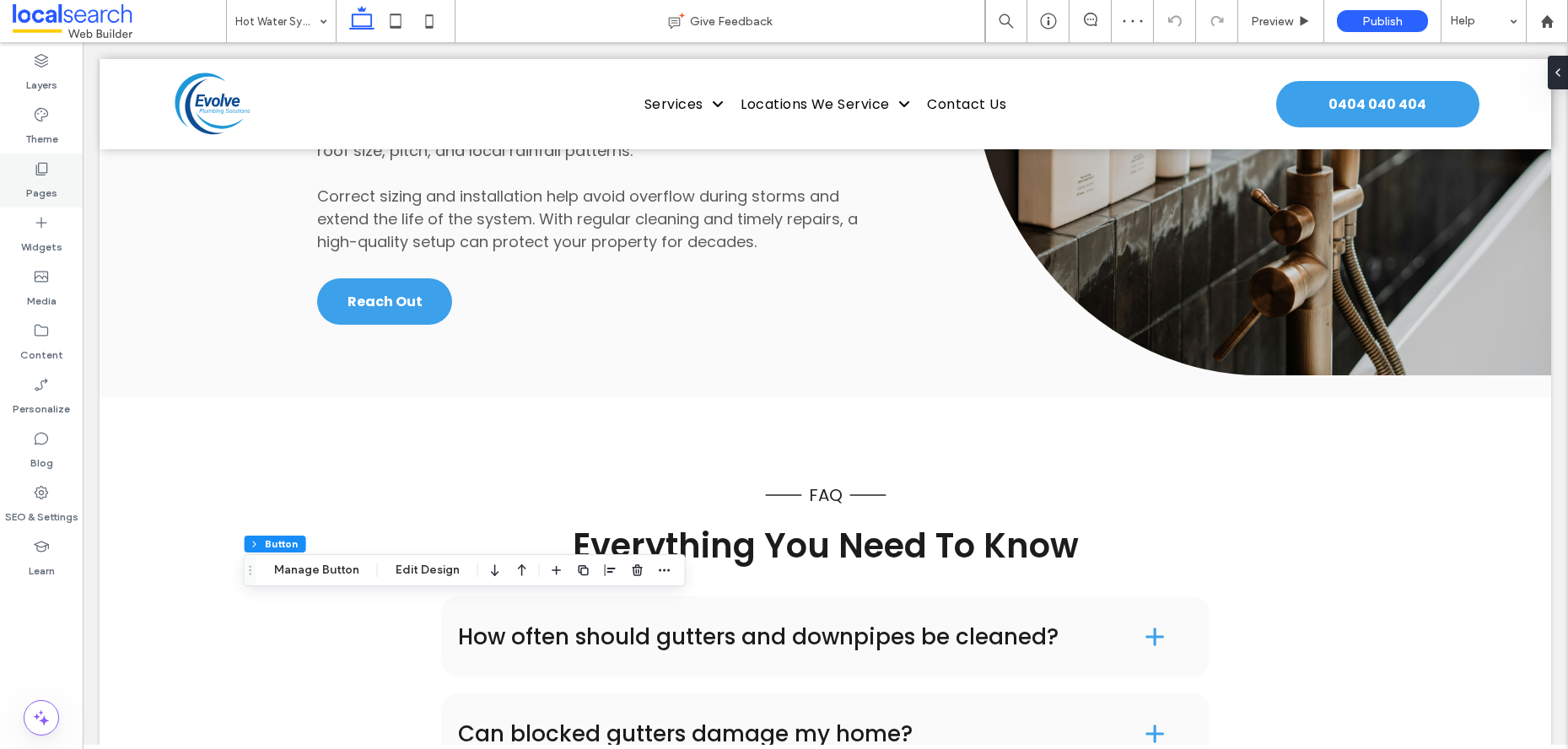
click at [20, 178] on div "Pages" at bounding box center [41, 180] width 83 height 54
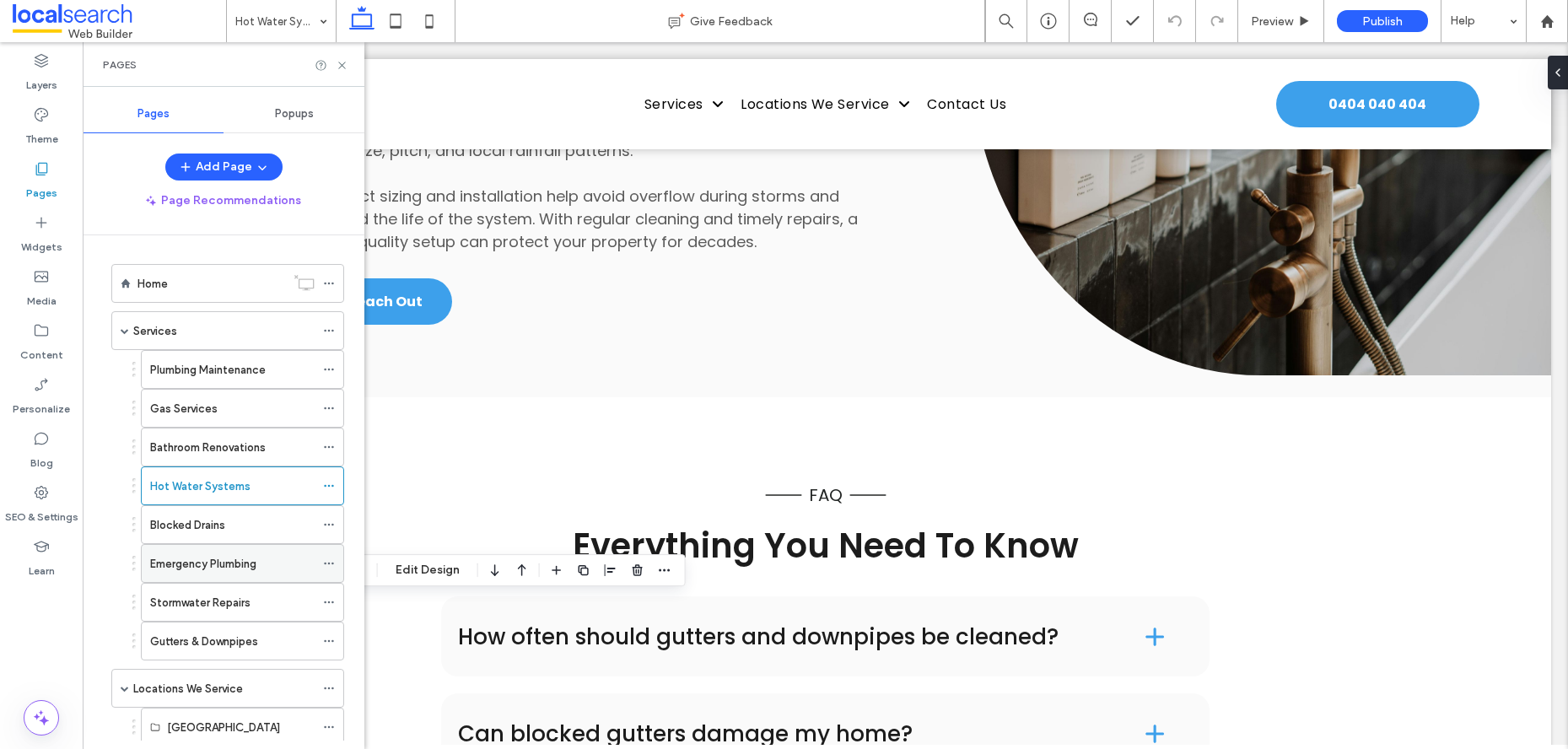
scroll to position [27, 0]
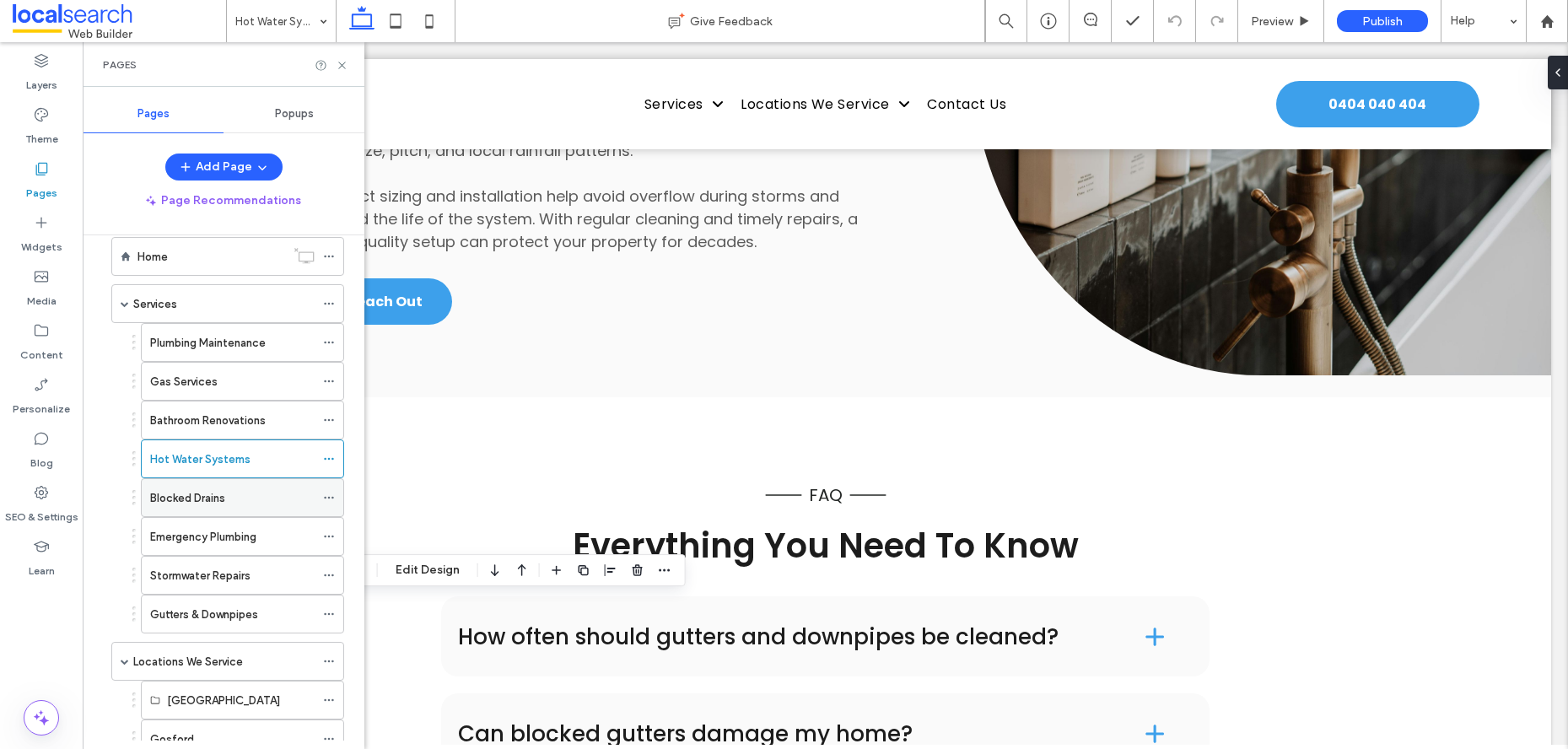
click at [206, 505] on label "Blocked Drains" at bounding box center [188, 498] width 75 height 30
click at [342, 65] on use at bounding box center [341, 65] width 7 height 7
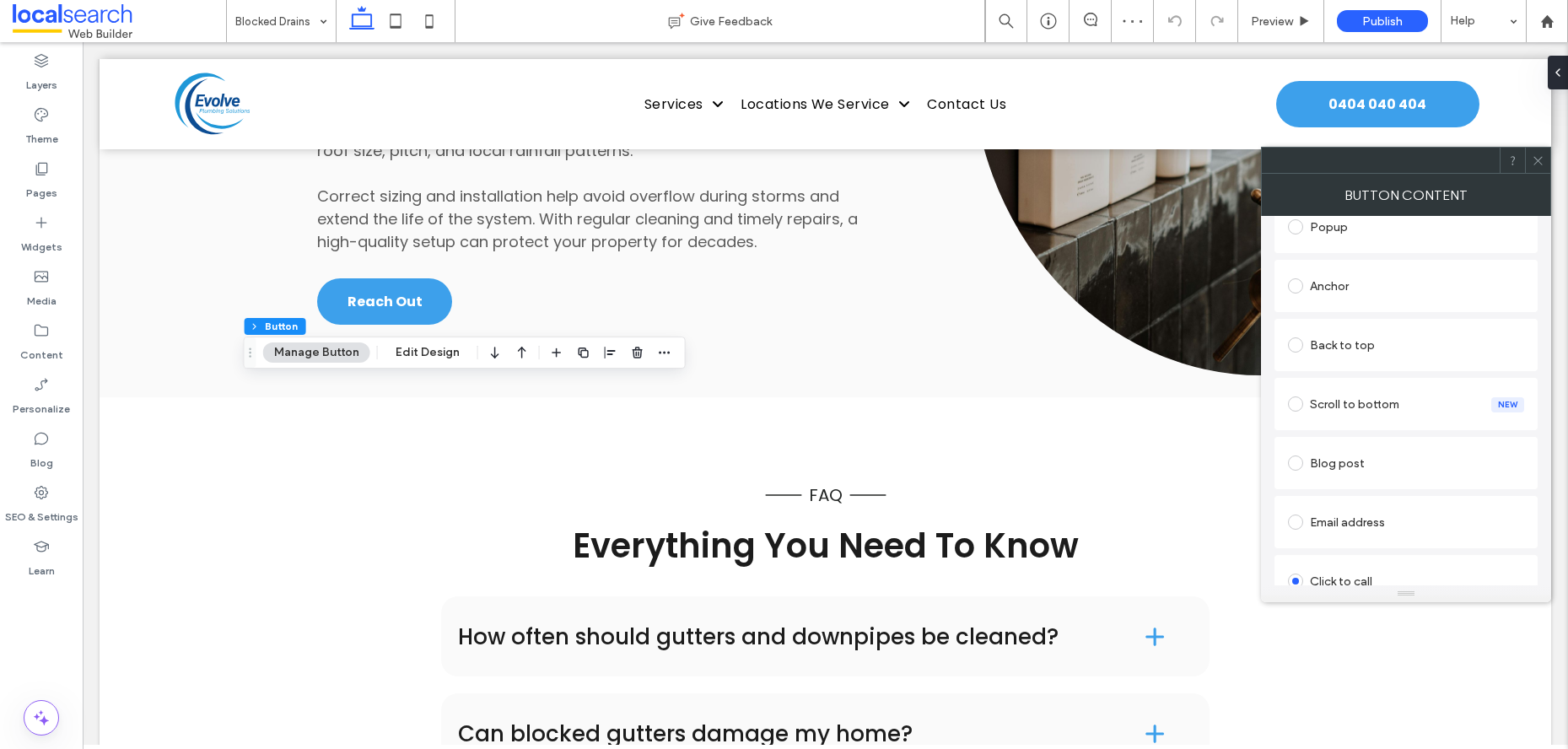
scroll to position [467, 0]
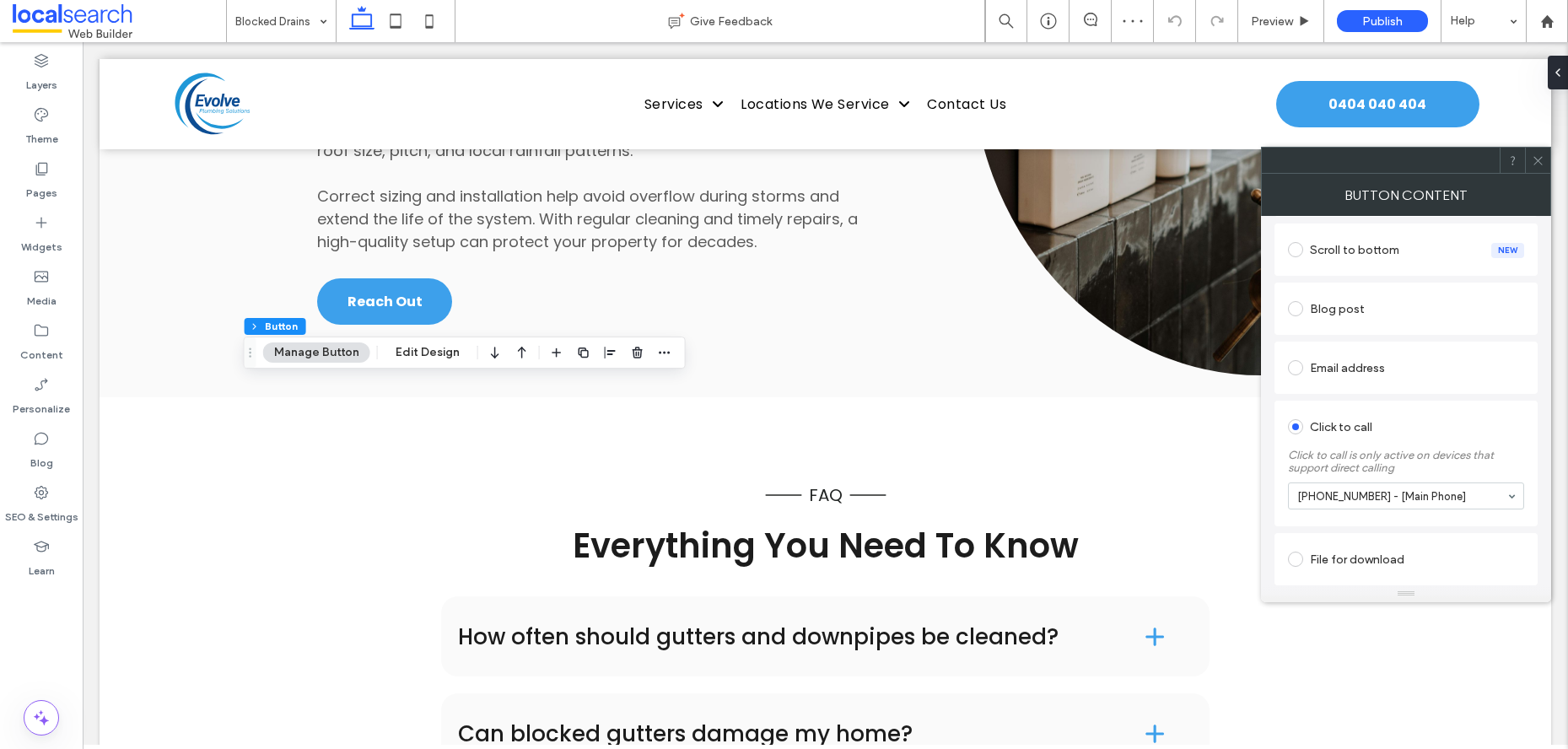
click at [1537, 158] on use at bounding box center [1538, 160] width 9 height 9
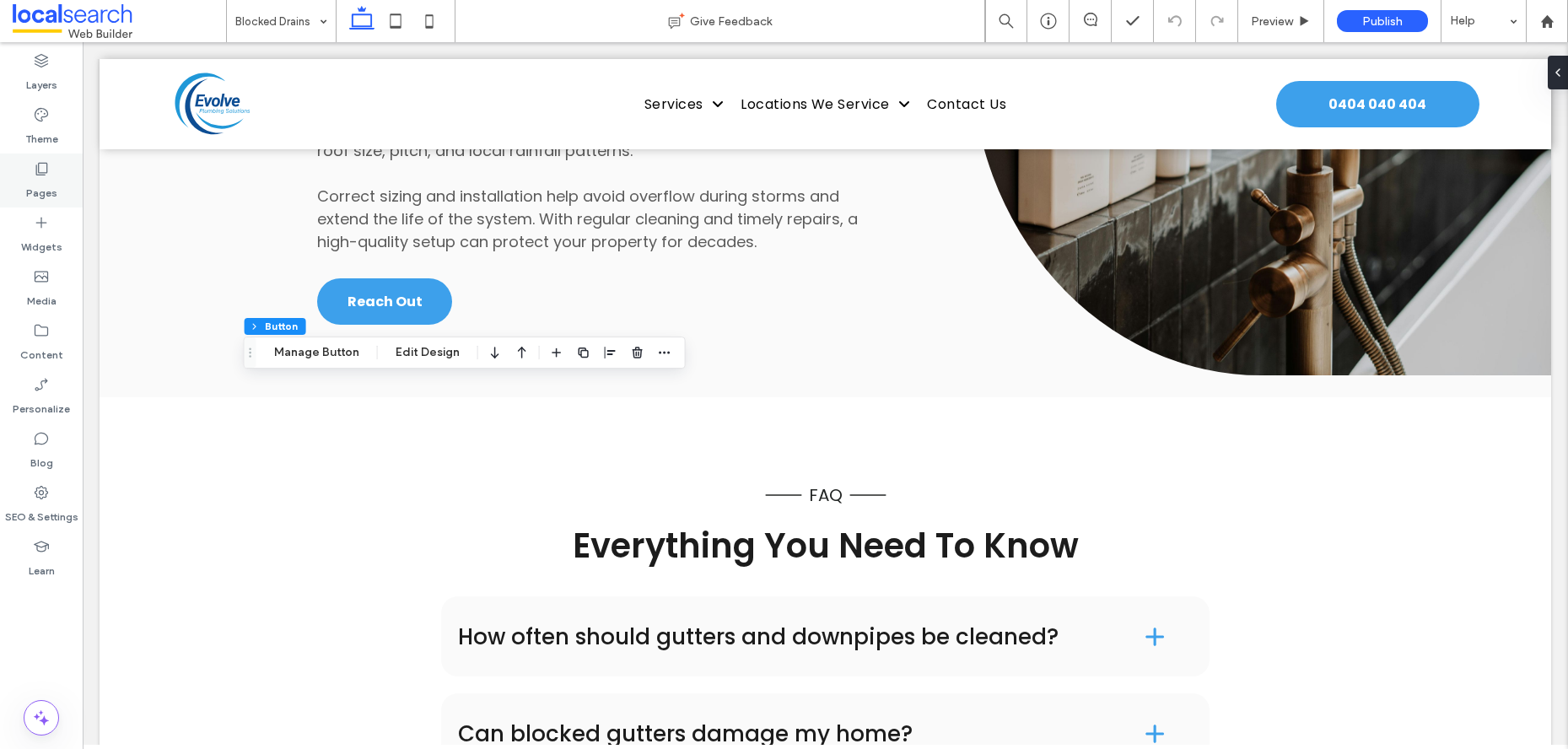
click at [21, 184] on div "Pages" at bounding box center [41, 180] width 83 height 54
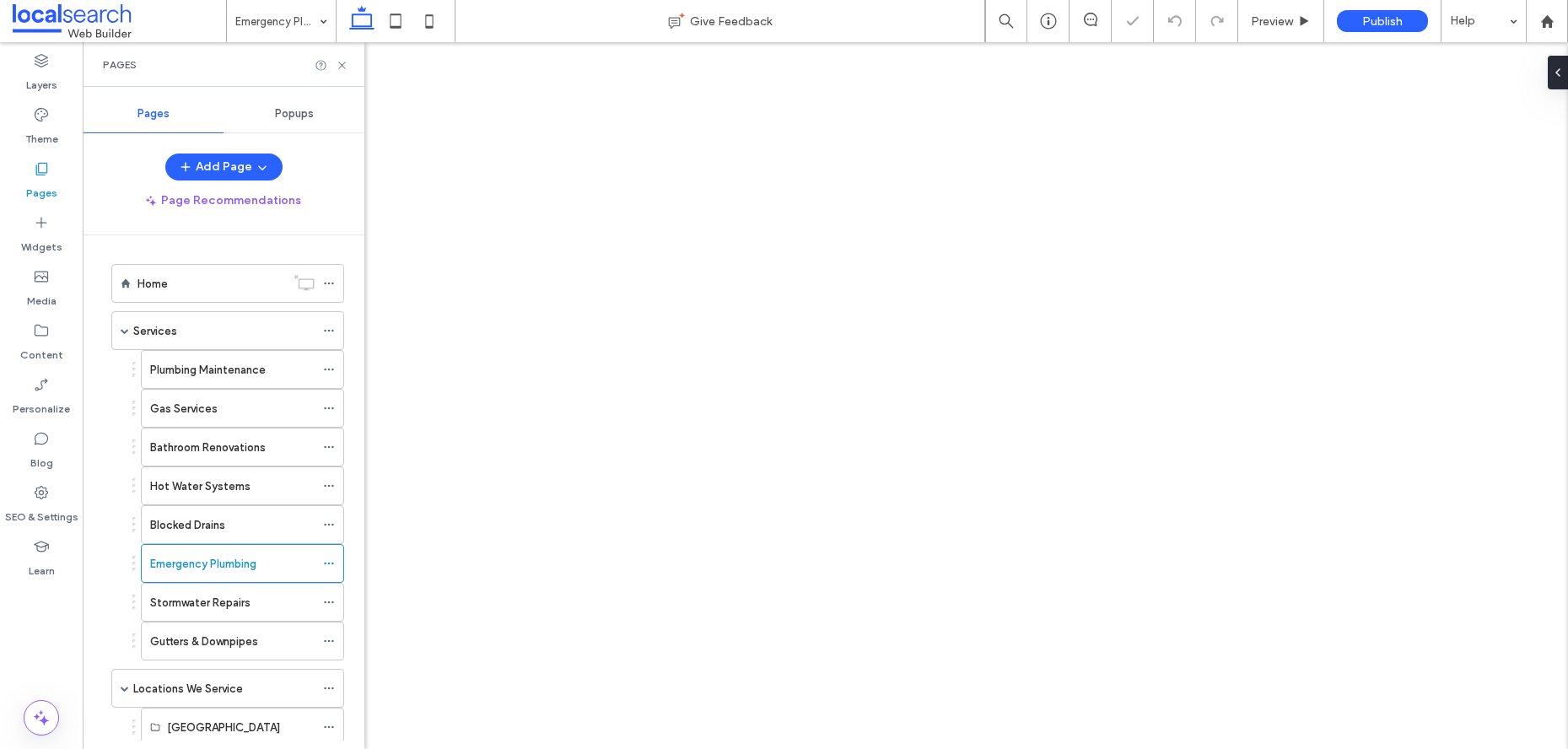
click at [340, 67] on icon at bounding box center [341, 65] width 13 height 13
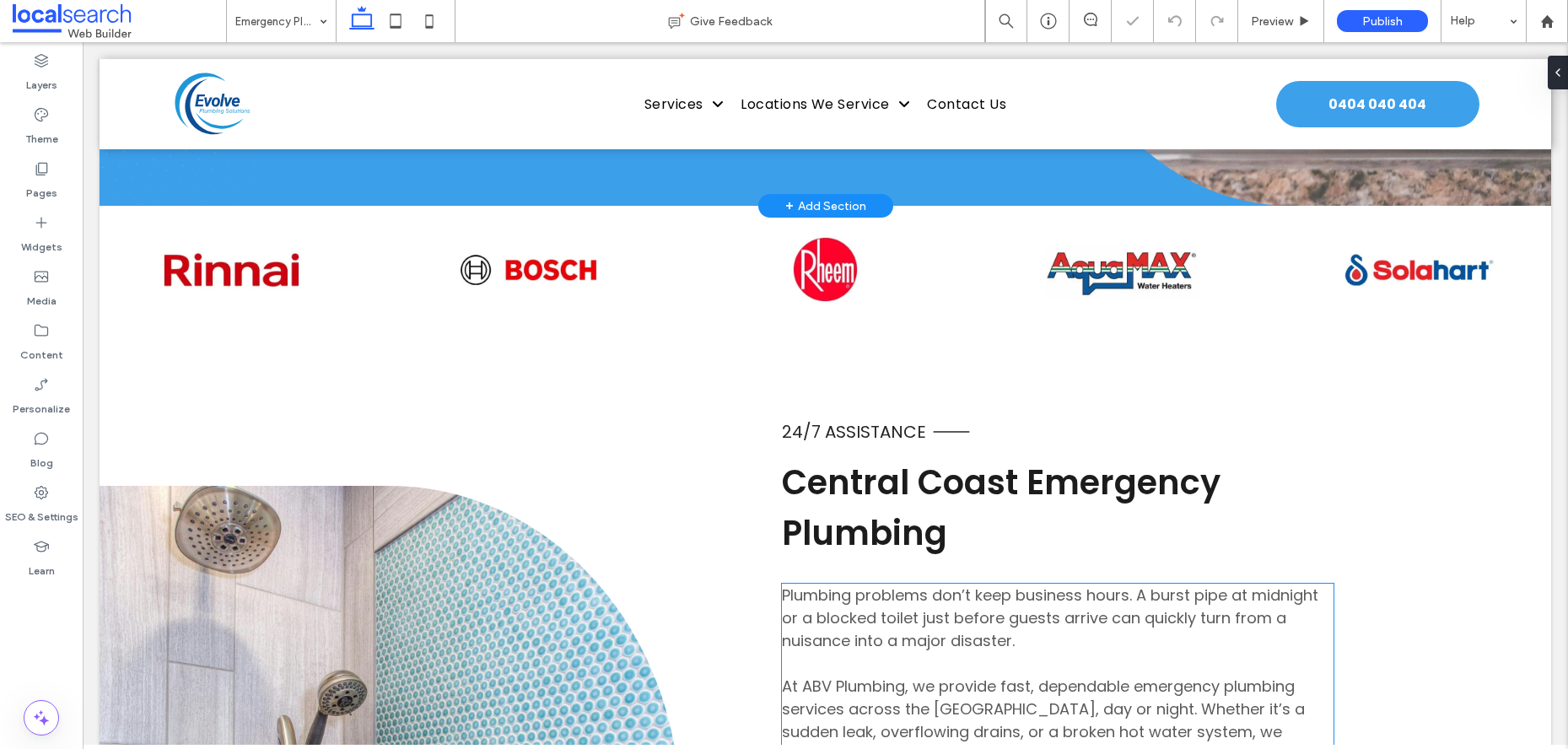
scroll to position [297, 0]
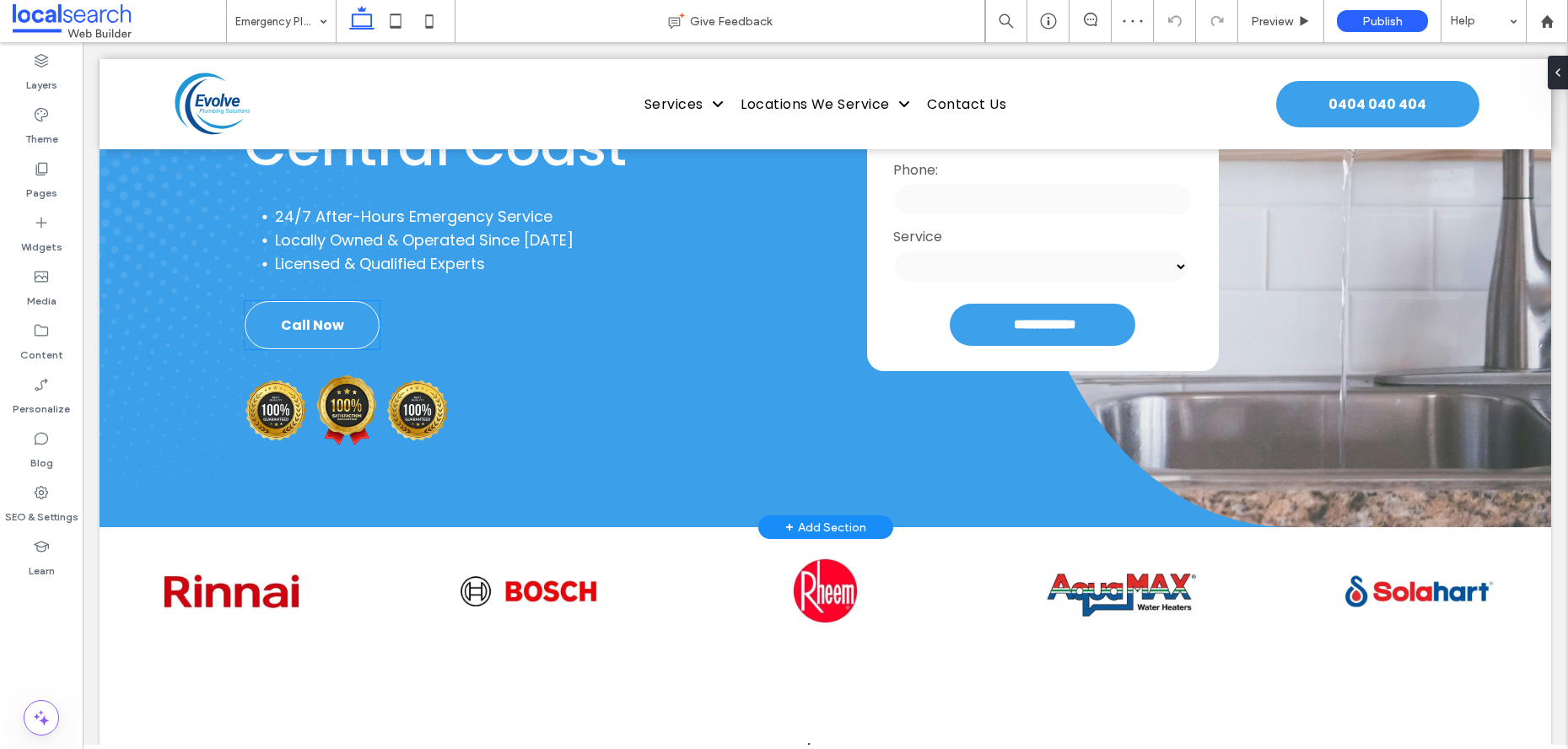
click at [315, 323] on span "Call Now" at bounding box center [313, 325] width 63 height 21
click at [315, 323] on div "Call Now" at bounding box center [312, 325] width 135 height 48
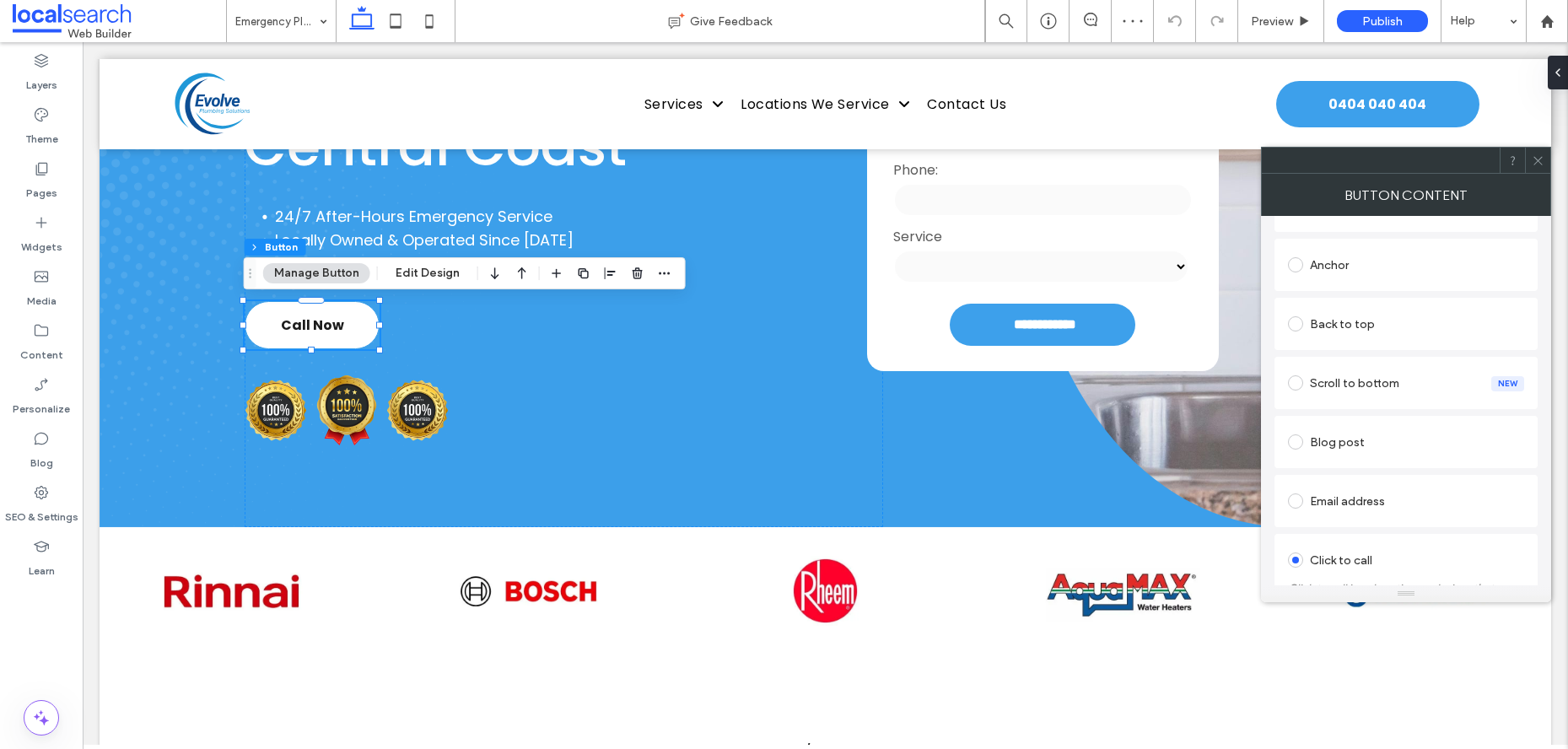
scroll to position [467, 0]
click at [1542, 160] on icon at bounding box center [1538, 160] width 13 height 13
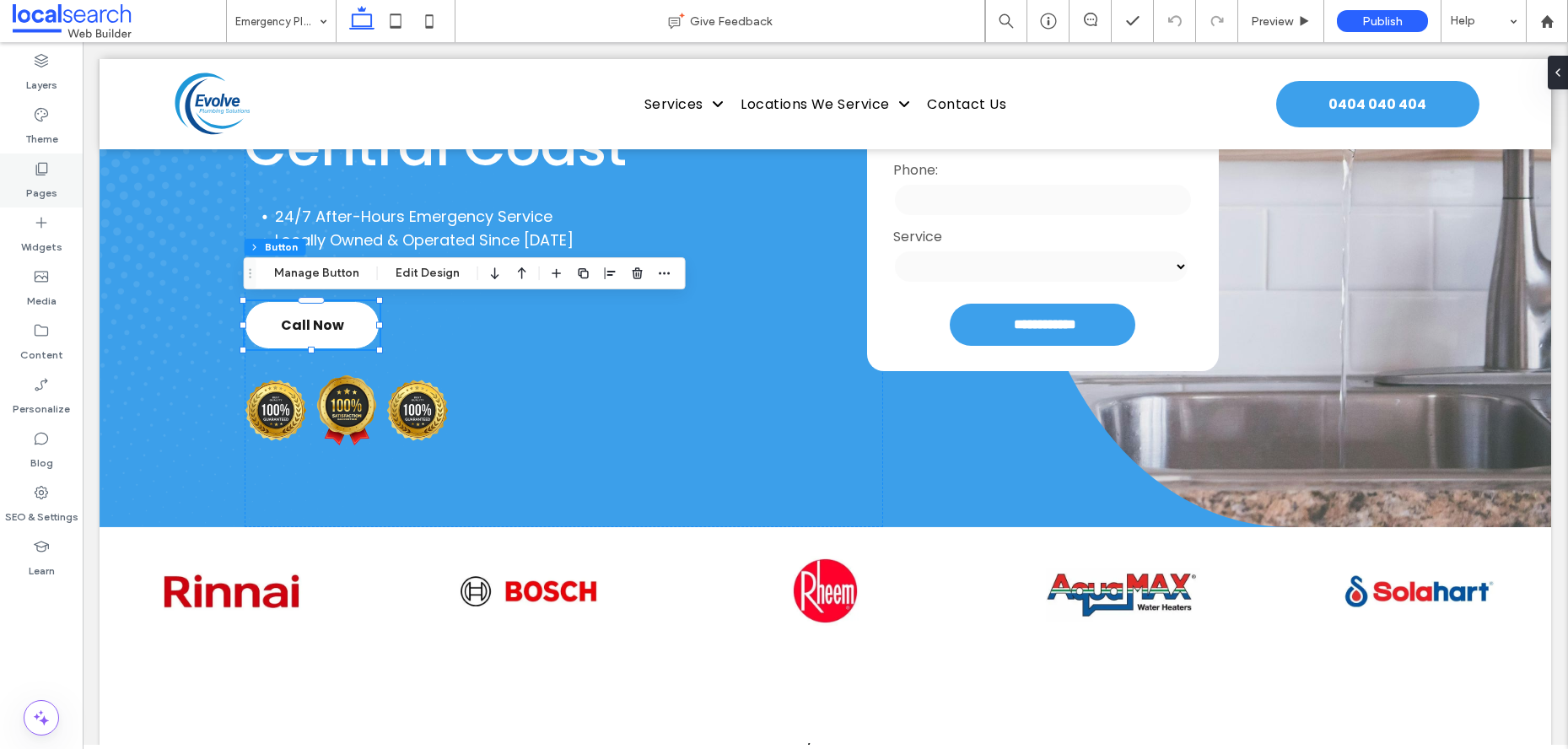
click at [25, 172] on div "Pages" at bounding box center [41, 180] width 83 height 54
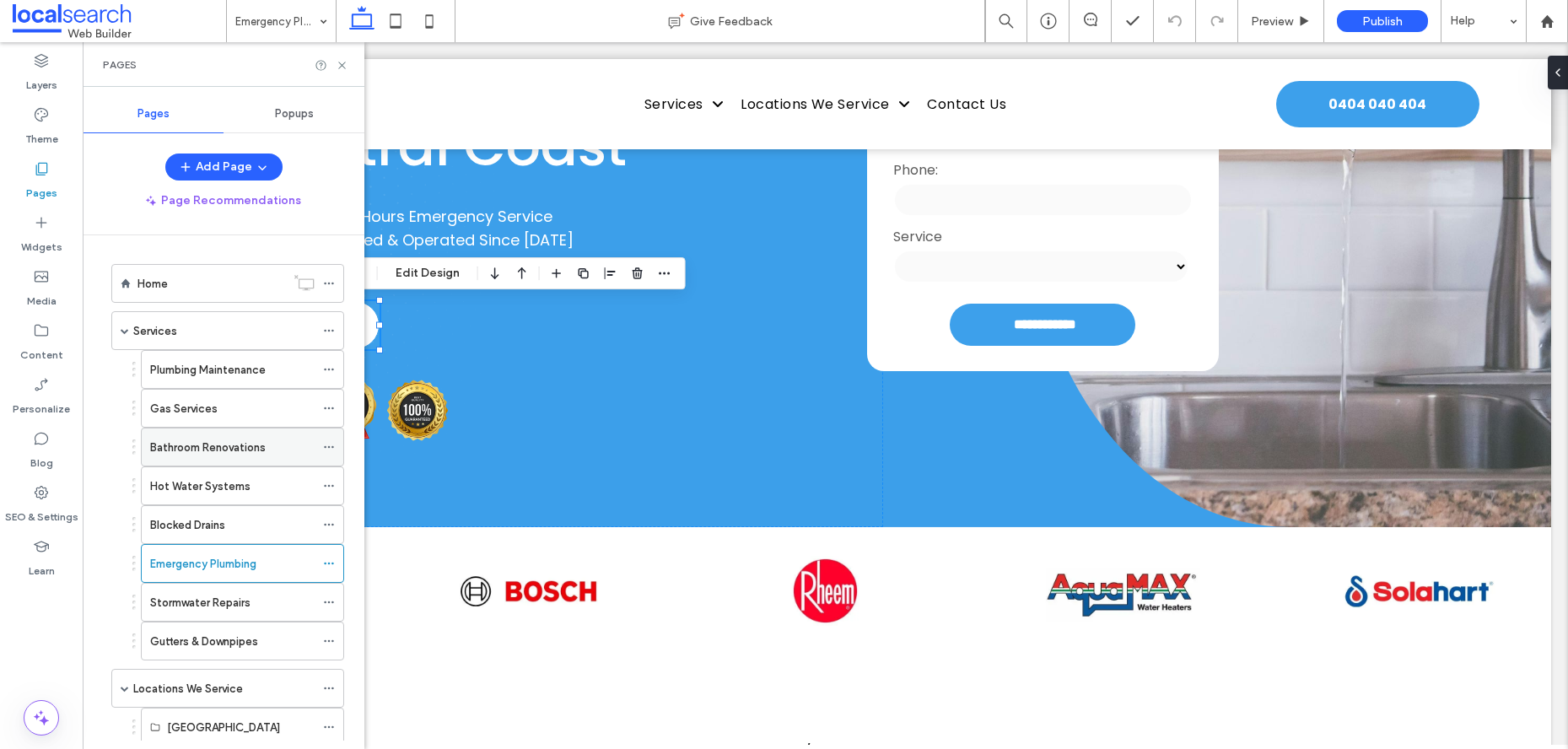
scroll to position [120, 0]
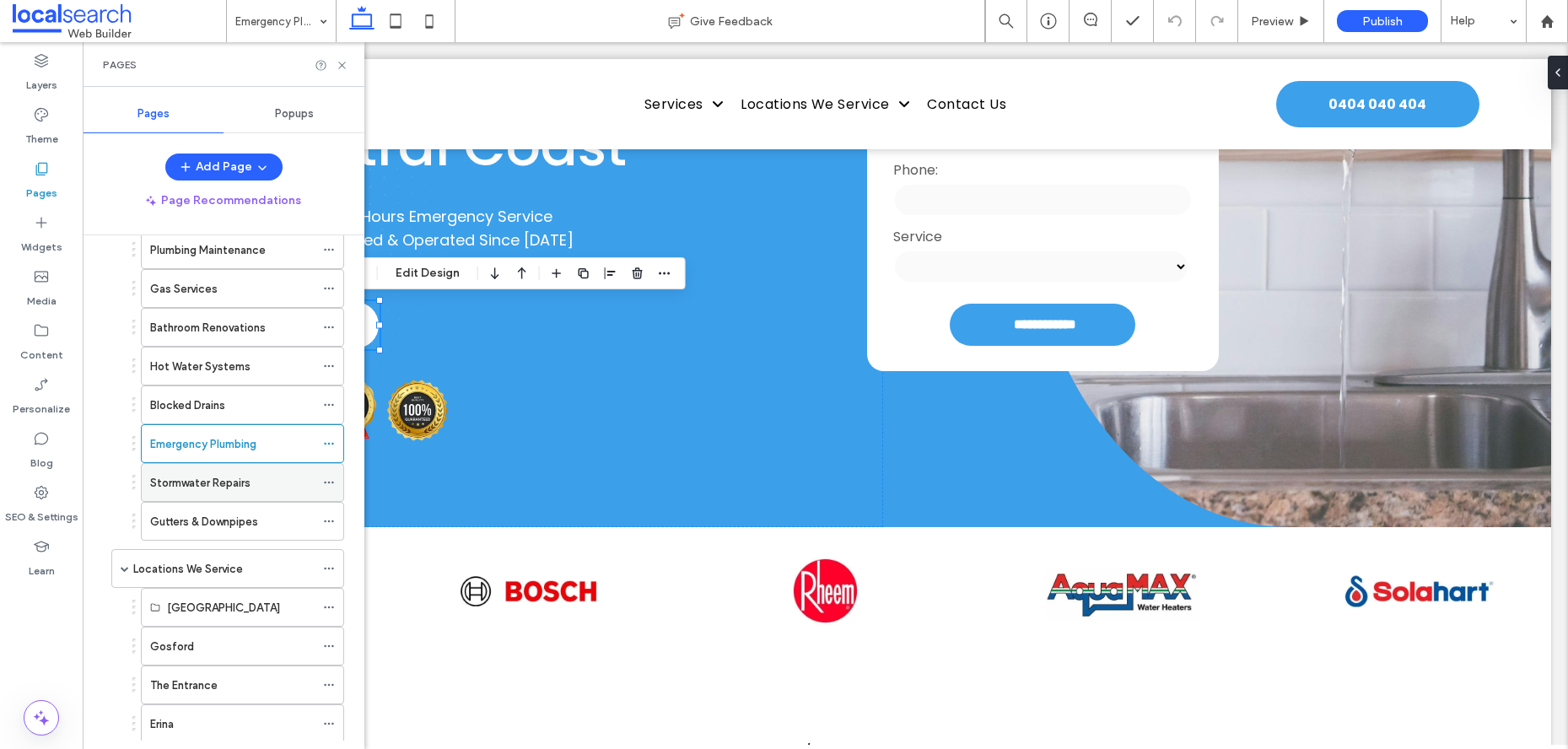
click at [214, 494] on div "Stormwater Repairs" at bounding box center [232, 483] width 164 height 37
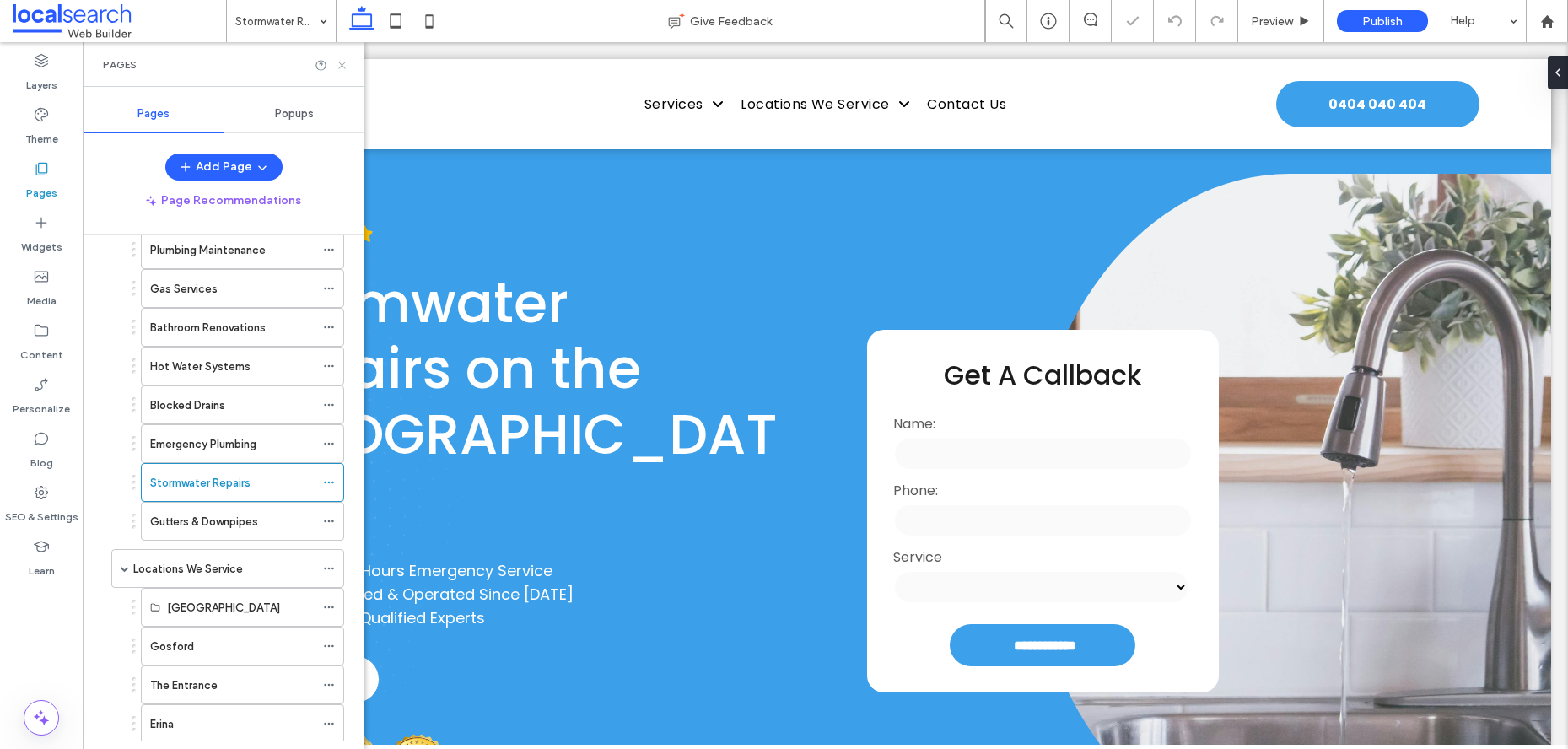
click at [344, 69] on icon at bounding box center [341, 65] width 13 height 13
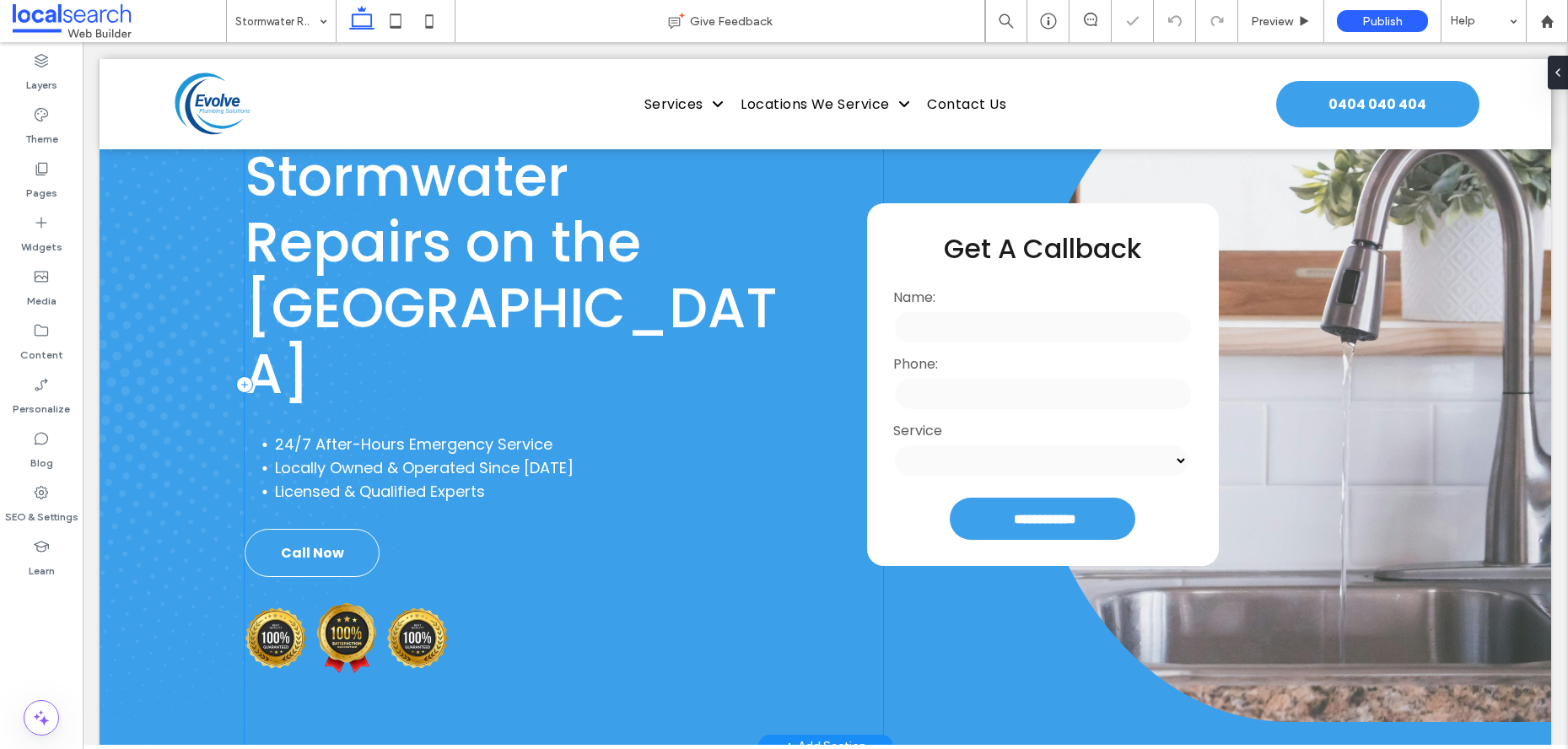
scroll to position [129, 0]
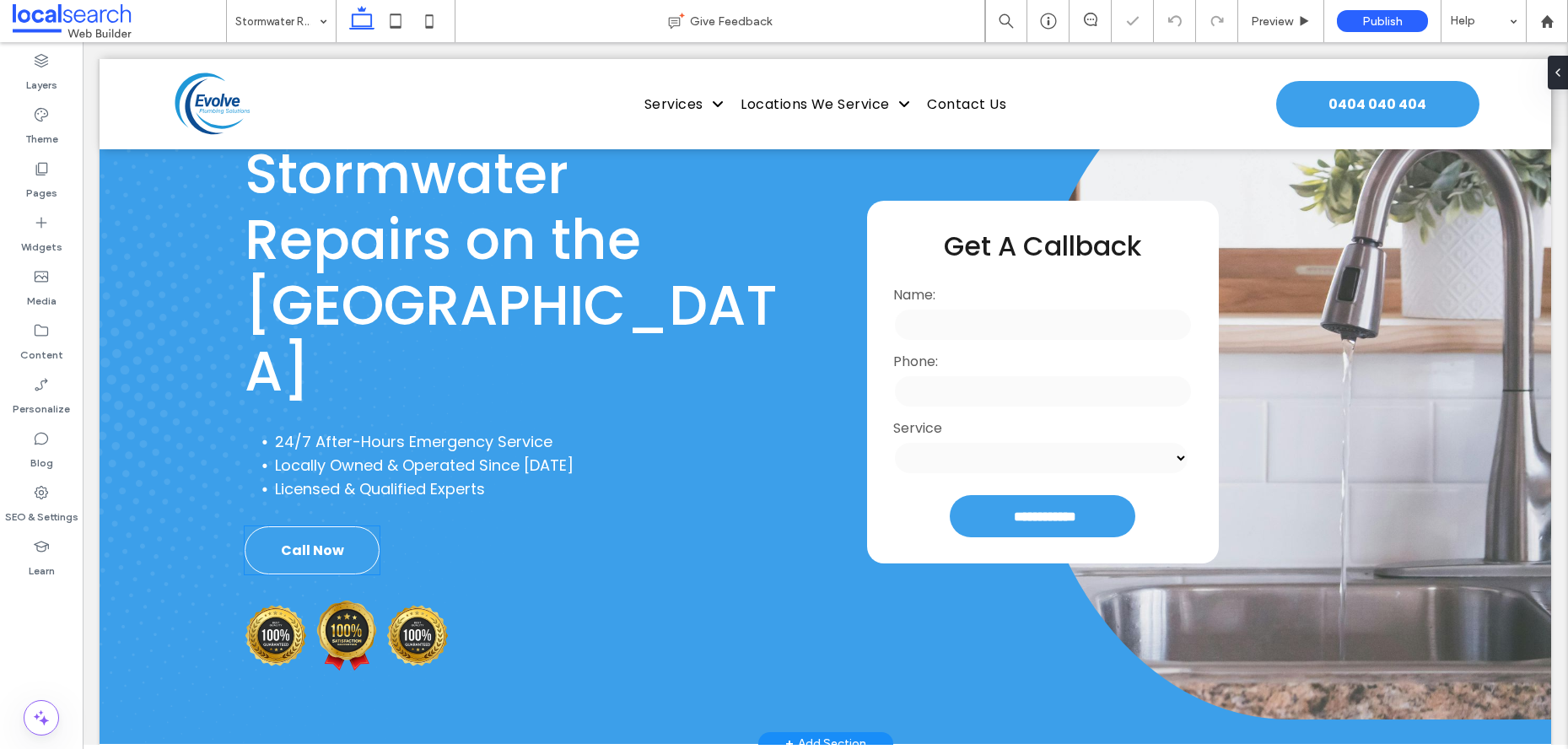
click at [324, 540] on span "Call Now" at bounding box center [313, 550] width 63 height 21
click at [324, 527] on div "Call Now" at bounding box center [312, 550] width 135 height 48
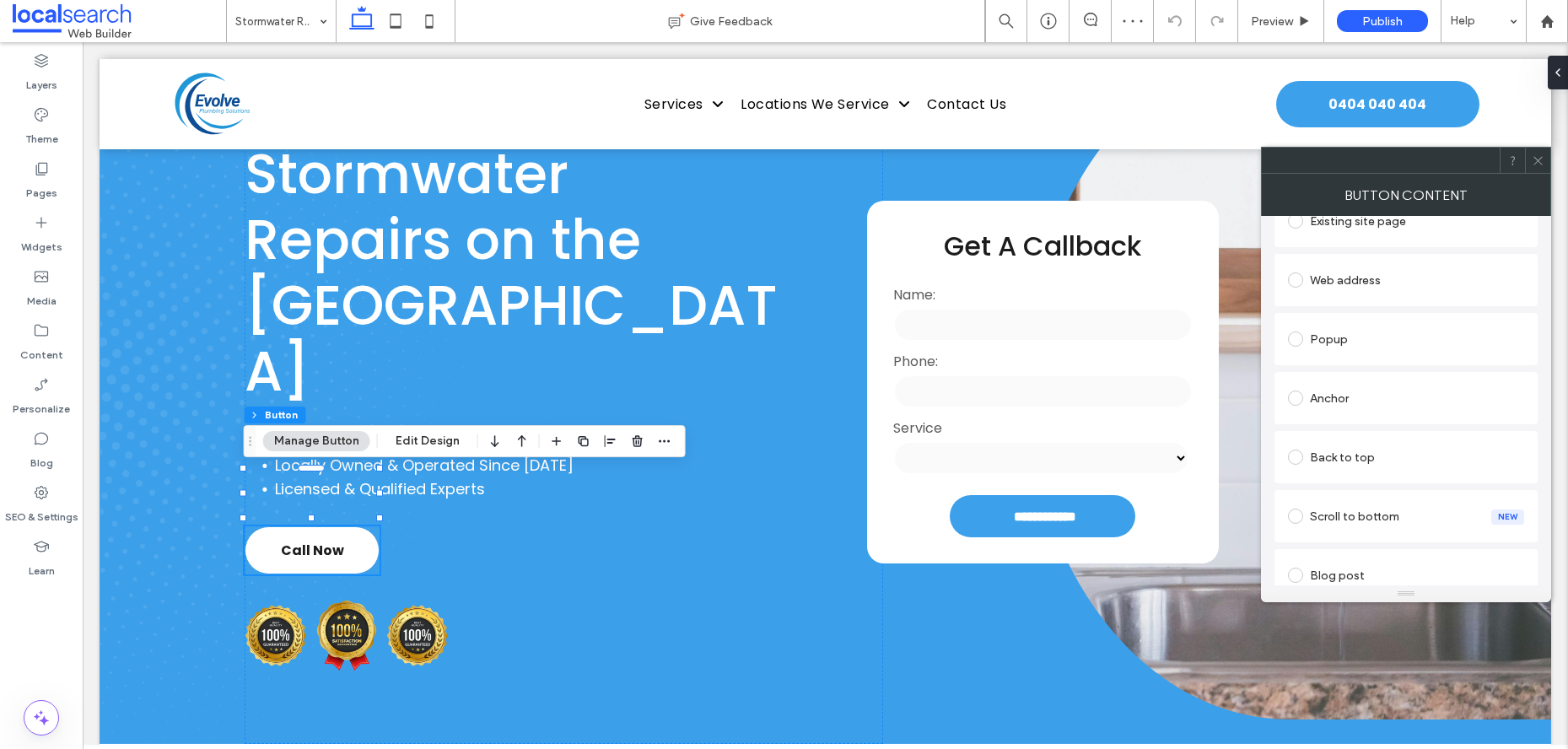
scroll to position [257, 0]
drag, startPoint x: 1531, startPoint y: 156, endPoint x: 666, endPoint y: 125, distance: 865.6
click at [1532, 156] on icon at bounding box center [1538, 160] width 13 height 13
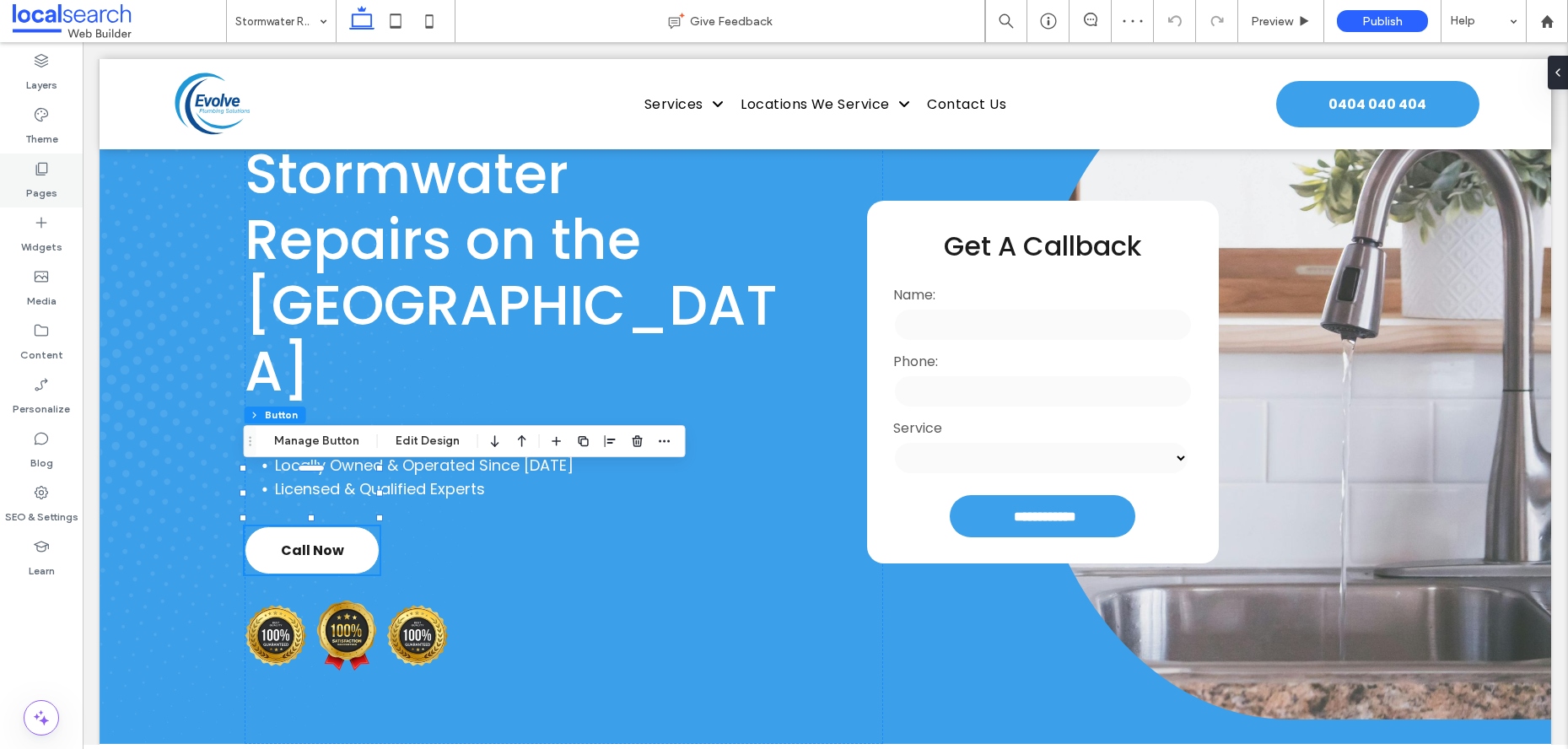
click at [21, 162] on div "Pages" at bounding box center [41, 180] width 83 height 54
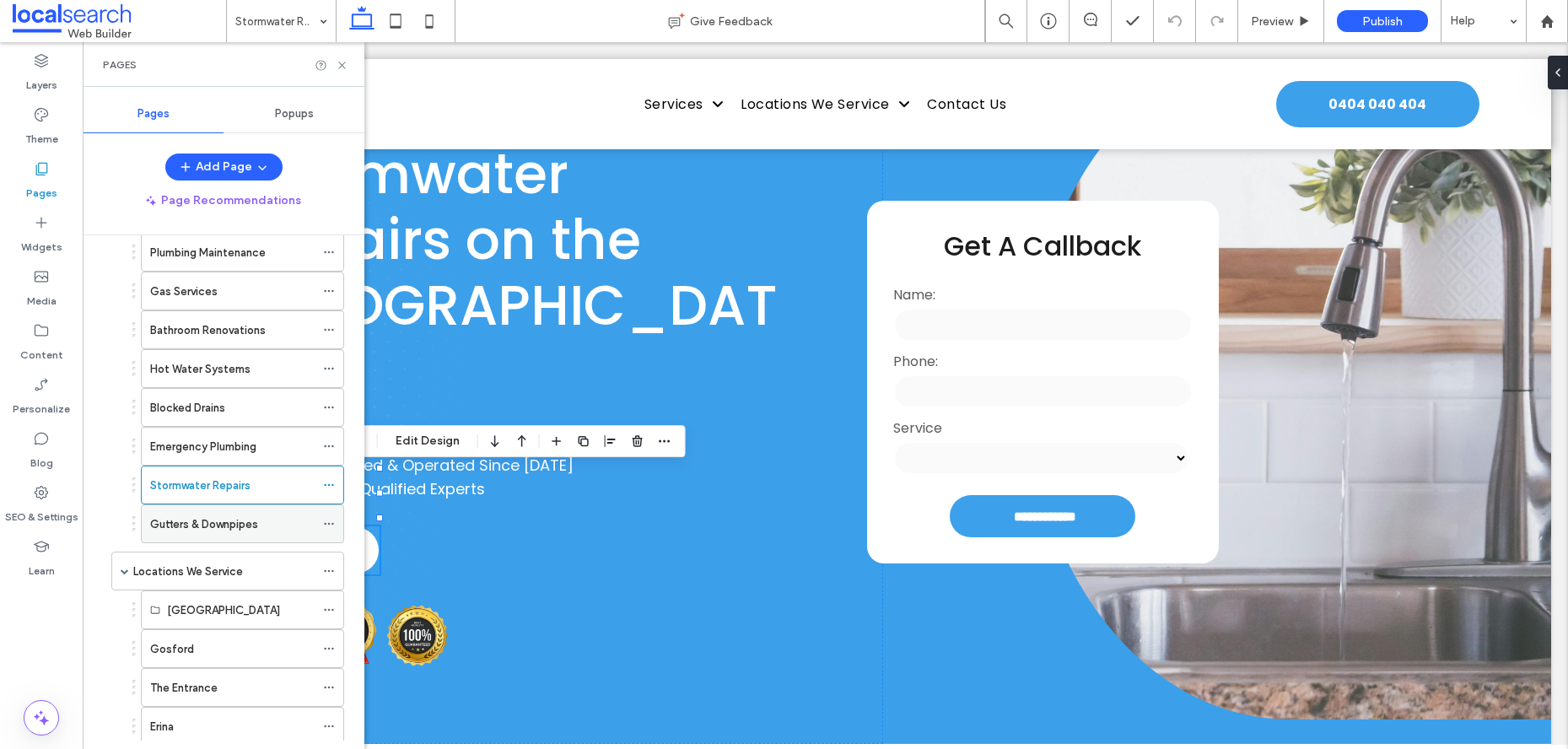
scroll to position [127, 0]
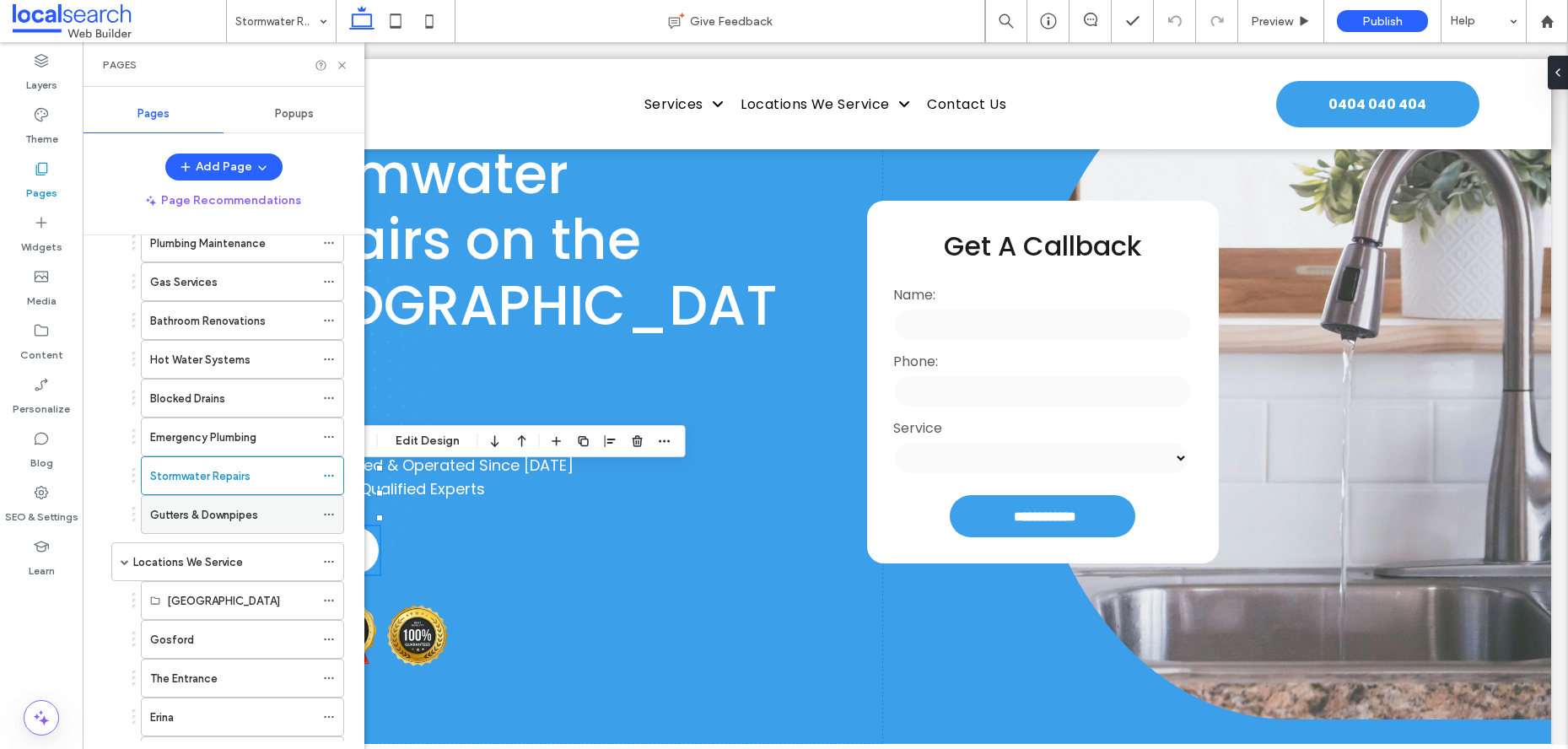
click at [198, 518] on label "Gutters & Downpipes" at bounding box center [205, 515] width 108 height 30
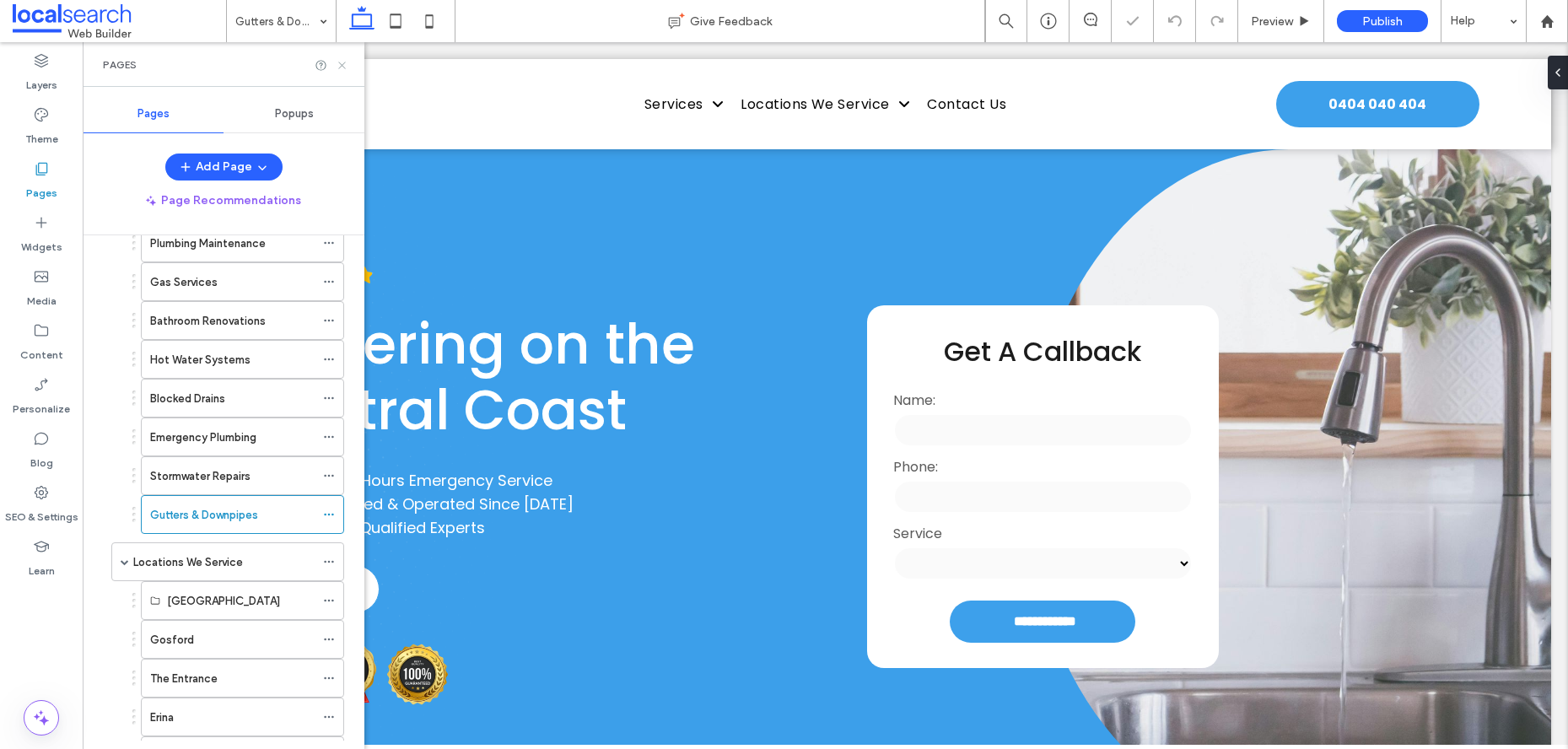
drag, startPoint x: 340, startPoint y: 68, endPoint x: 275, endPoint y: 157, distance: 110.2
click at [340, 68] on icon at bounding box center [341, 65] width 13 height 13
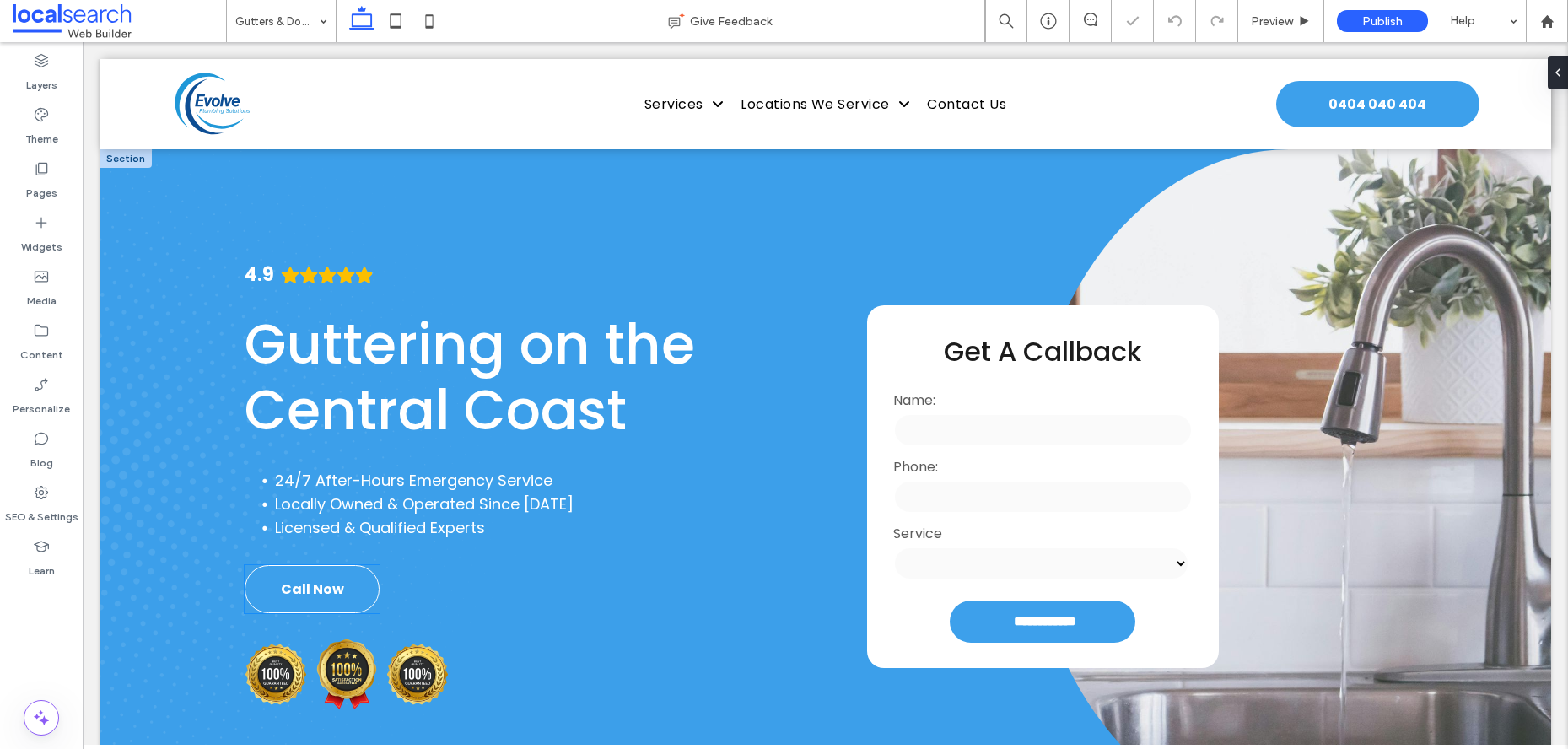
click at [316, 590] on span "Call Now" at bounding box center [313, 589] width 63 height 21
click at [316, 590] on div "Call Now" at bounding box center [312, 589] width 135 height 48
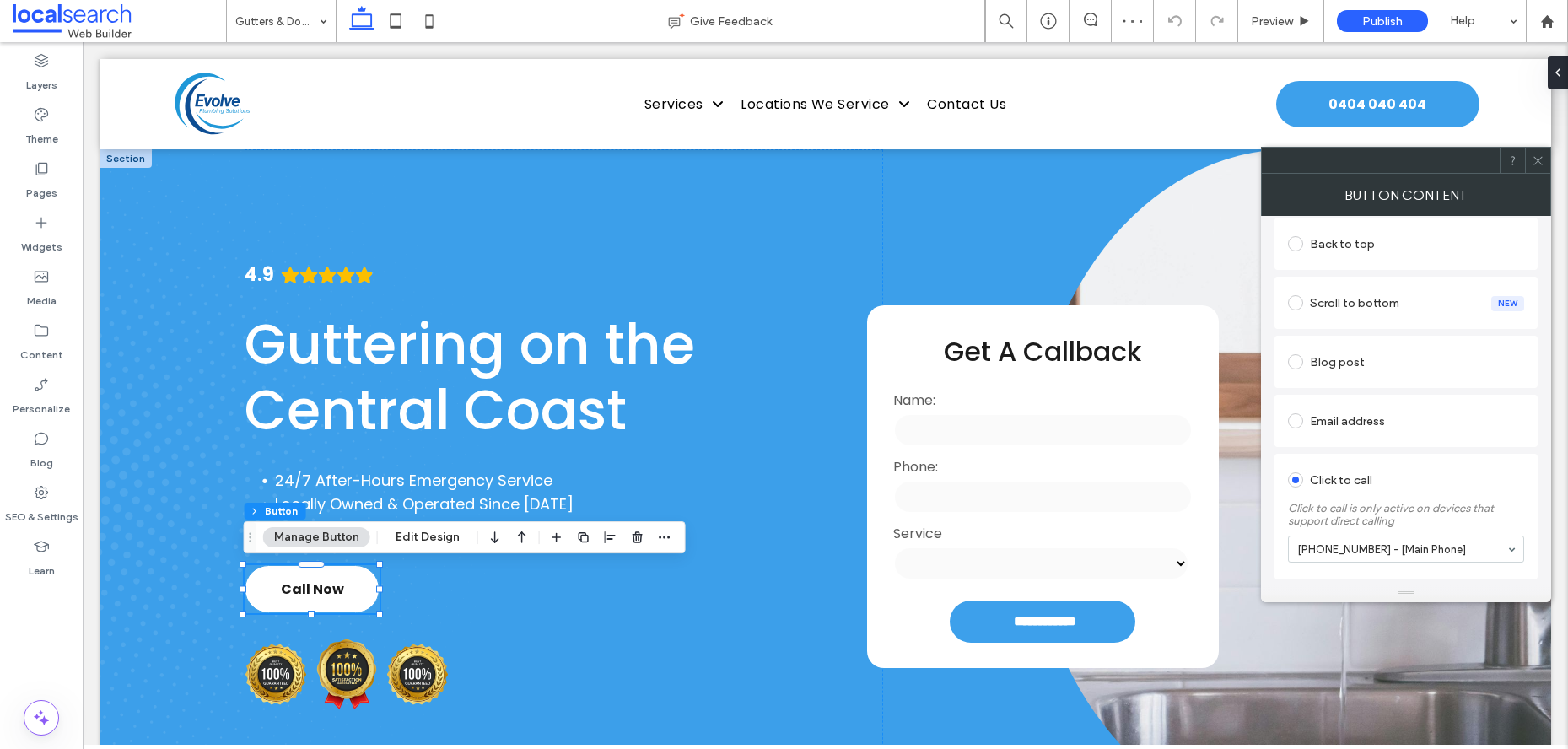
scroll to position [415, 0]
click at [1540, 160] on icon at bounding box center [1538, 160] width 13 height 13
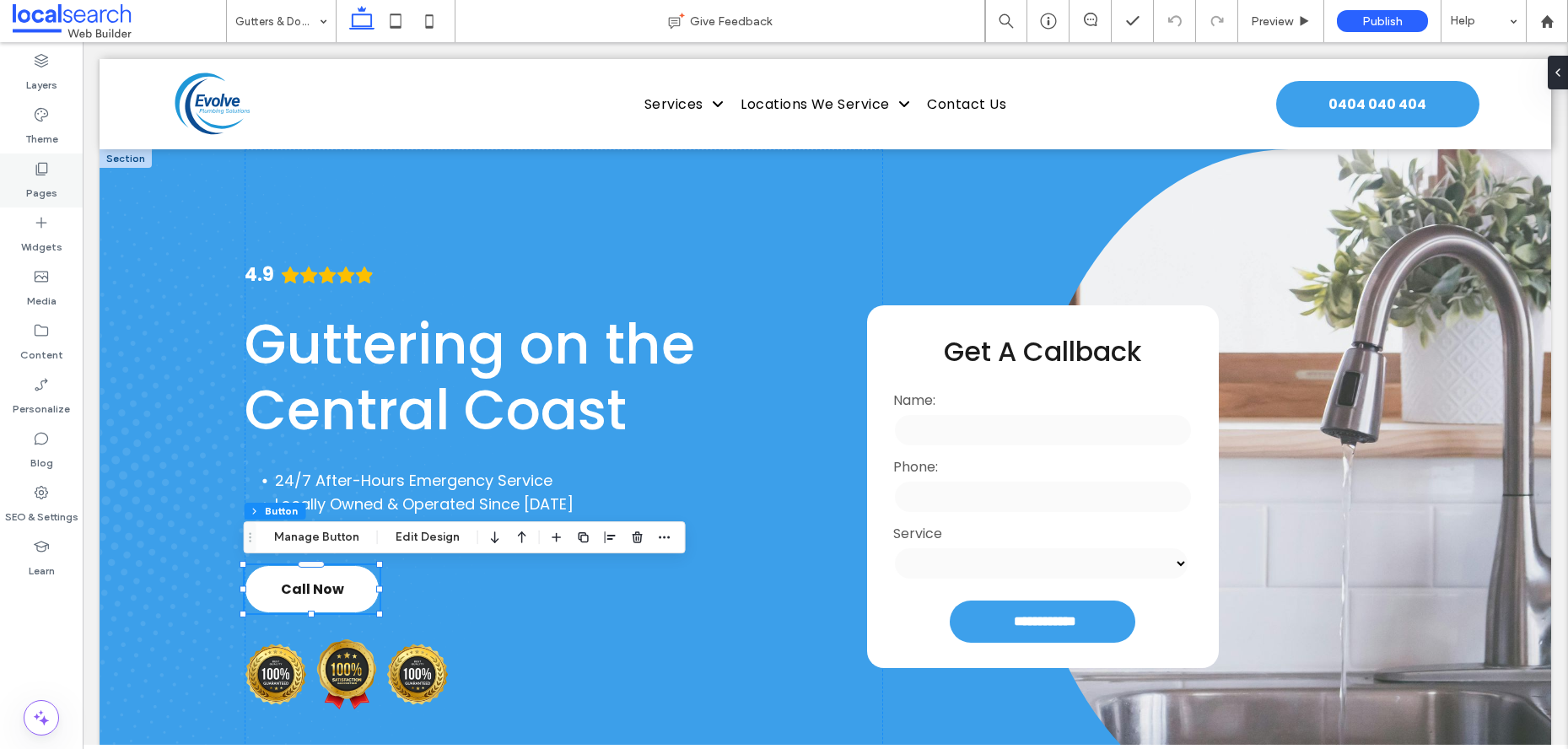
click at [22, 189] on div "Pages" at bounding box center [41, 180] width 83 height 54
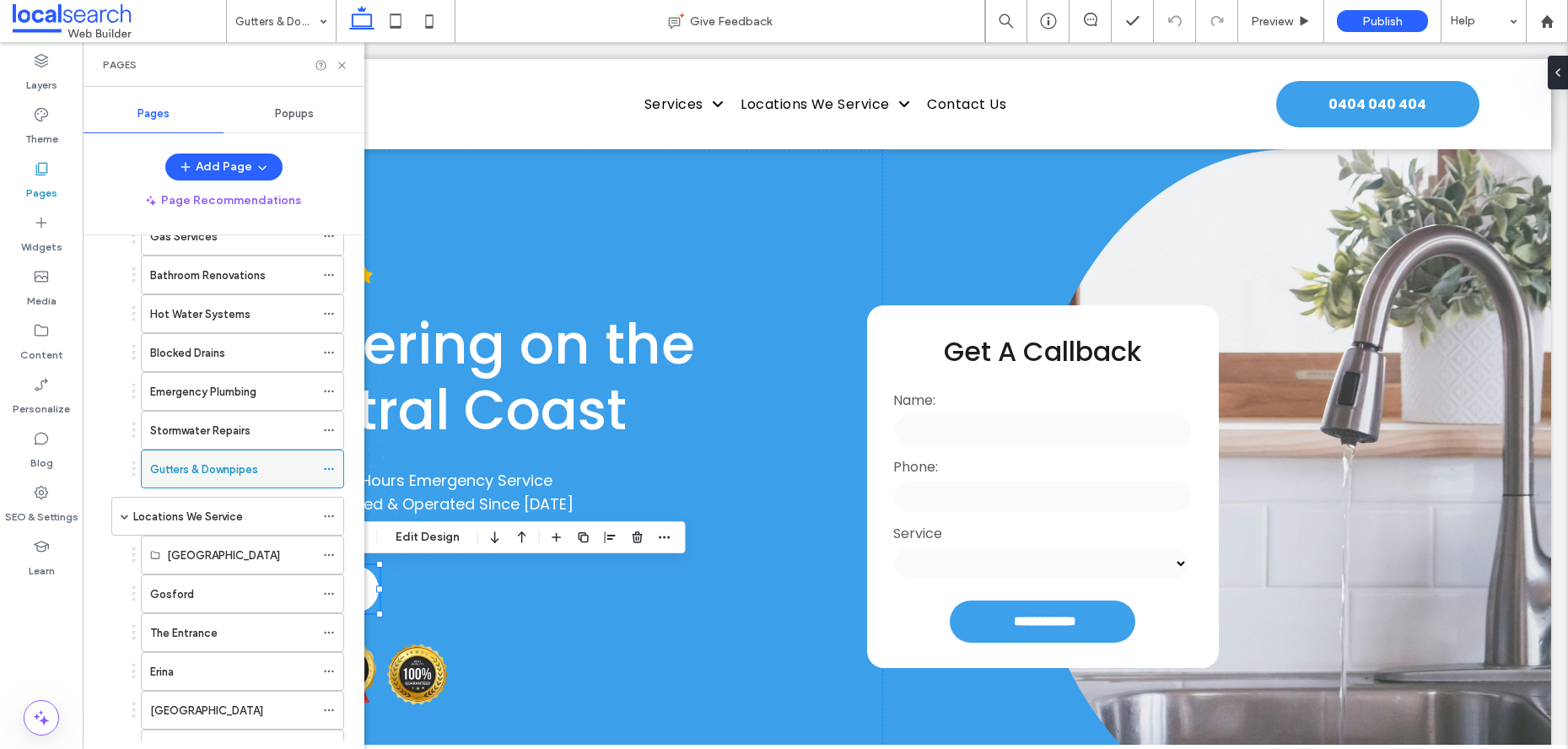
scroll to position [248, 0]
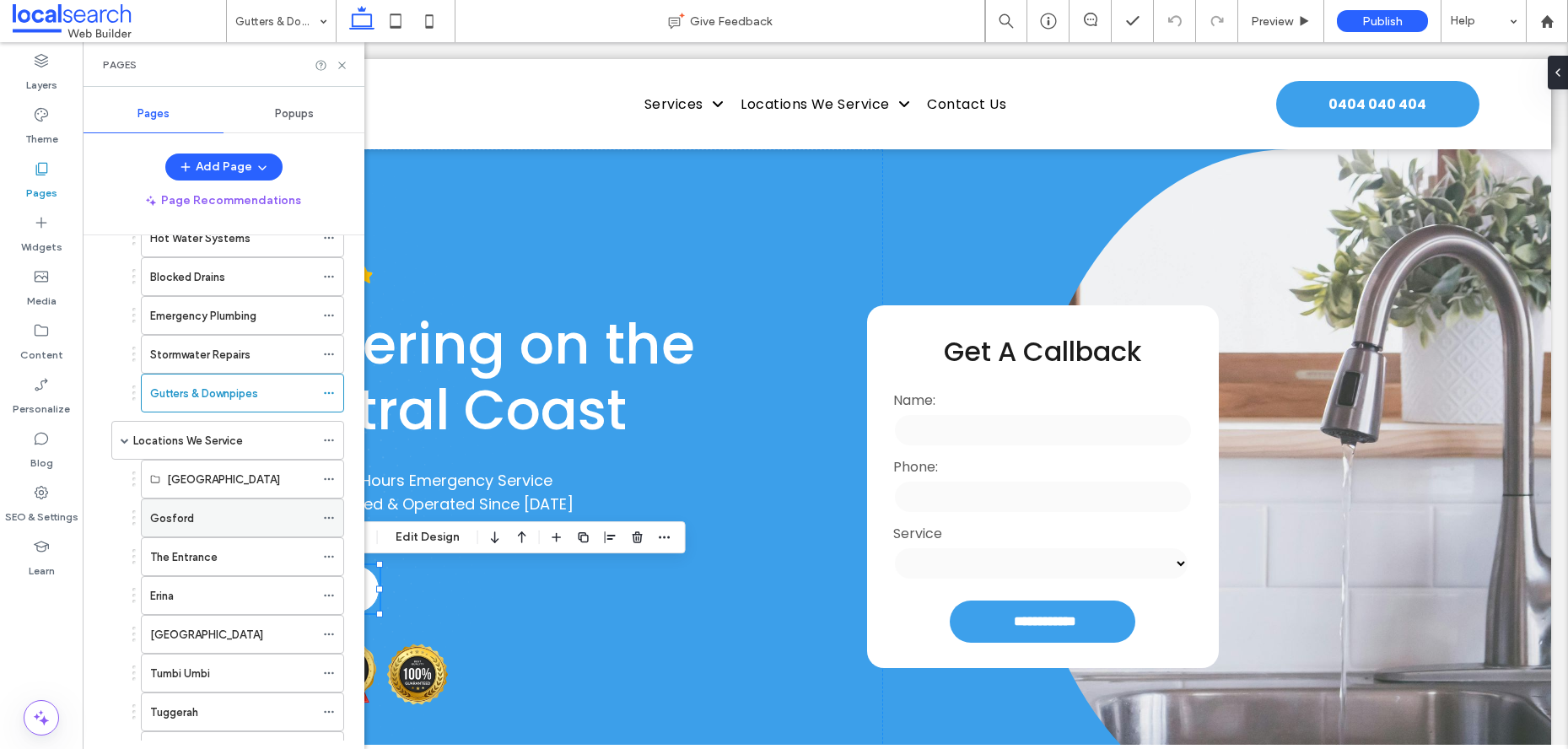
click at [208, 531] on div "Gosford" at bounding box center [232, 519] width 164 height 37
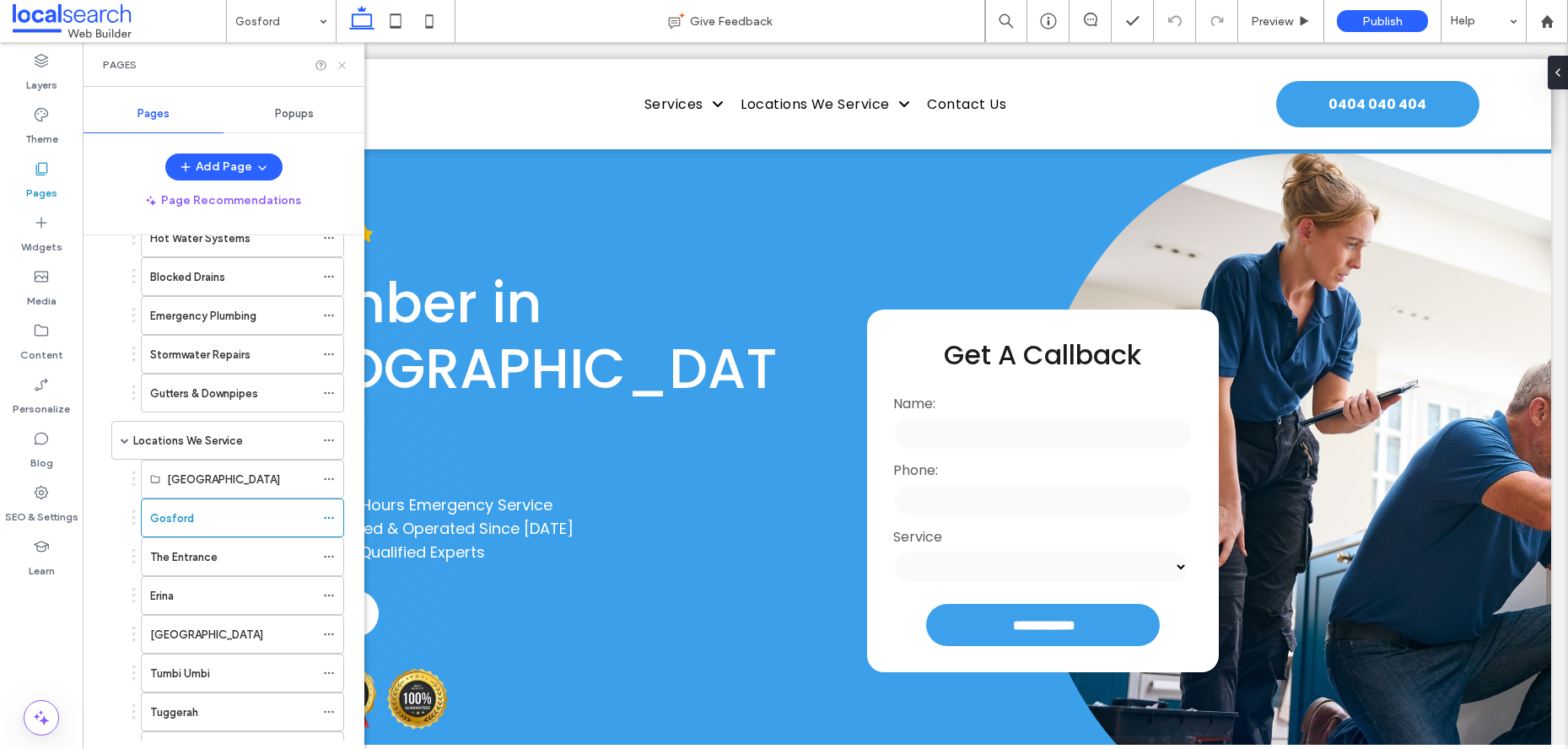
click at [345, 62] on icon at bounding box center [341, 65] width 13 height 13
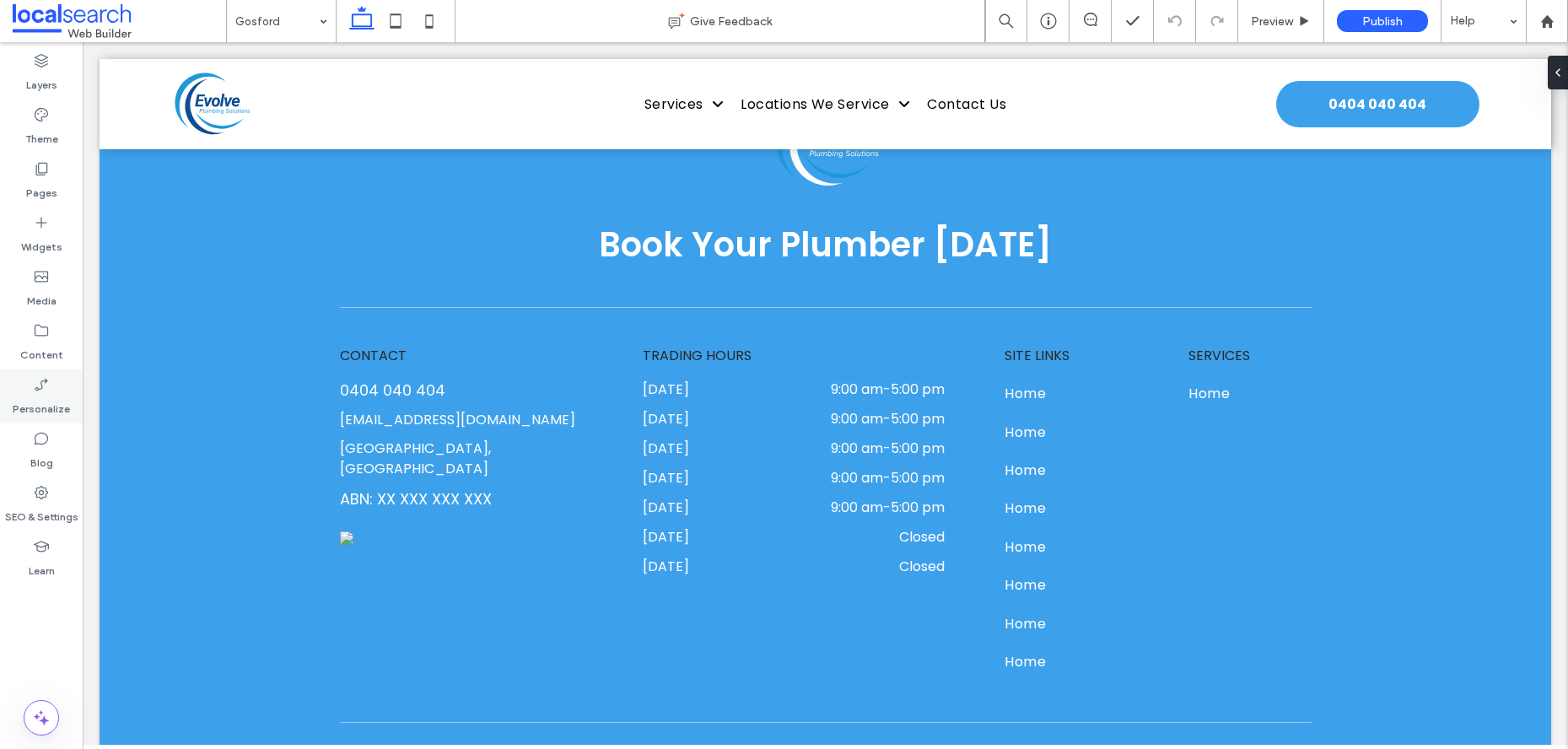
scroll to position [4285, 0]
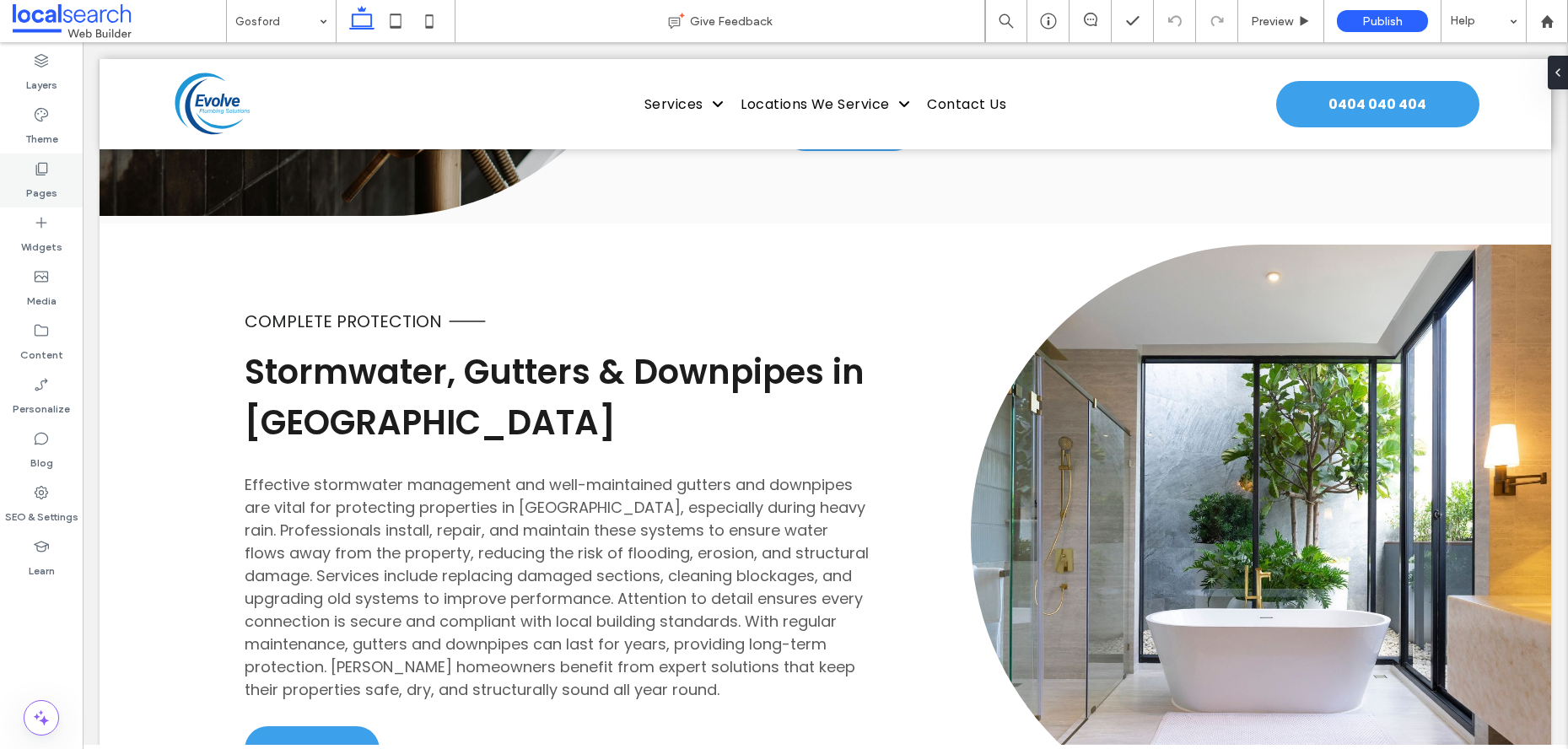
click at [38, 185] on label "Pages" at bounding box center [42, 189] width 31 height 24
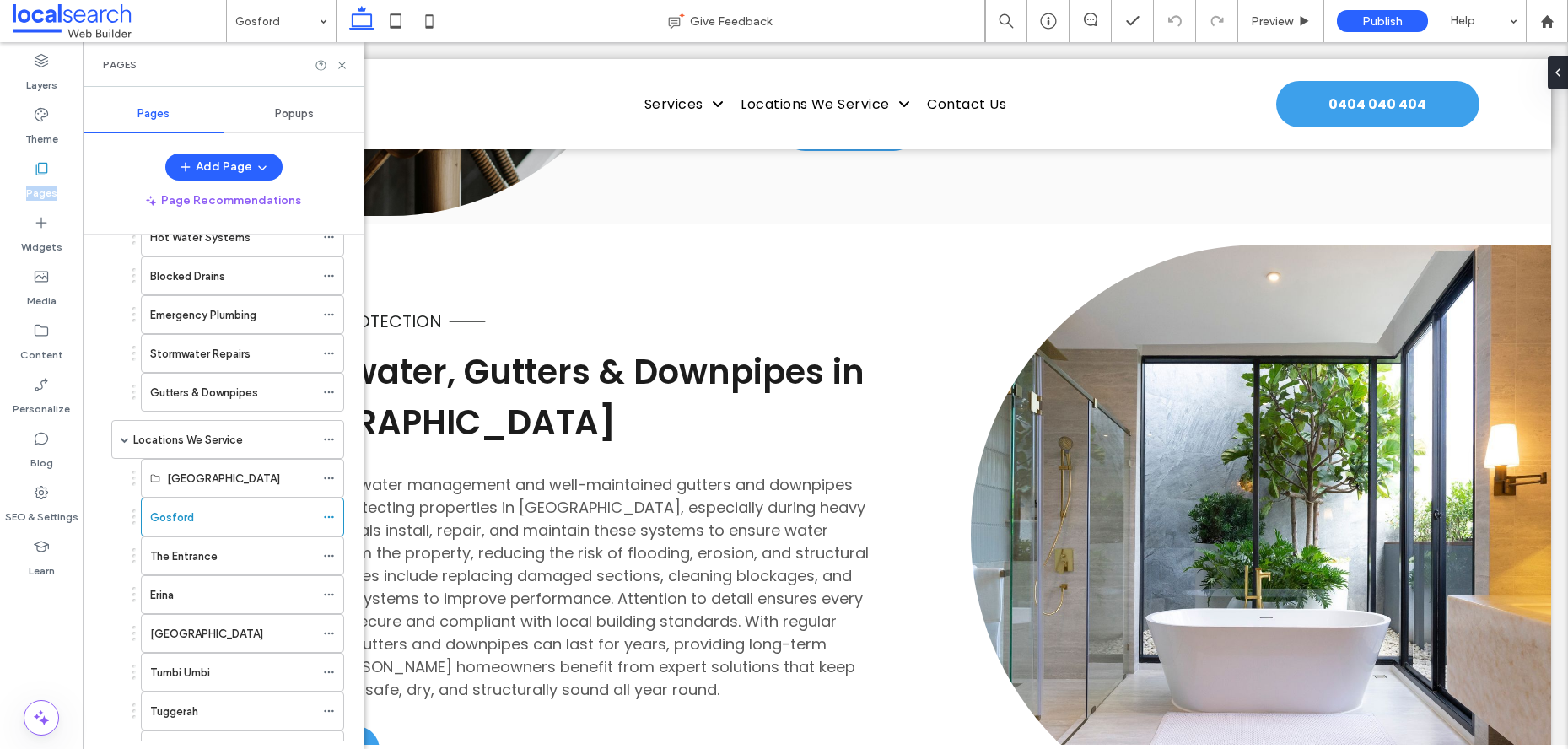
scroll to position [367, 0]
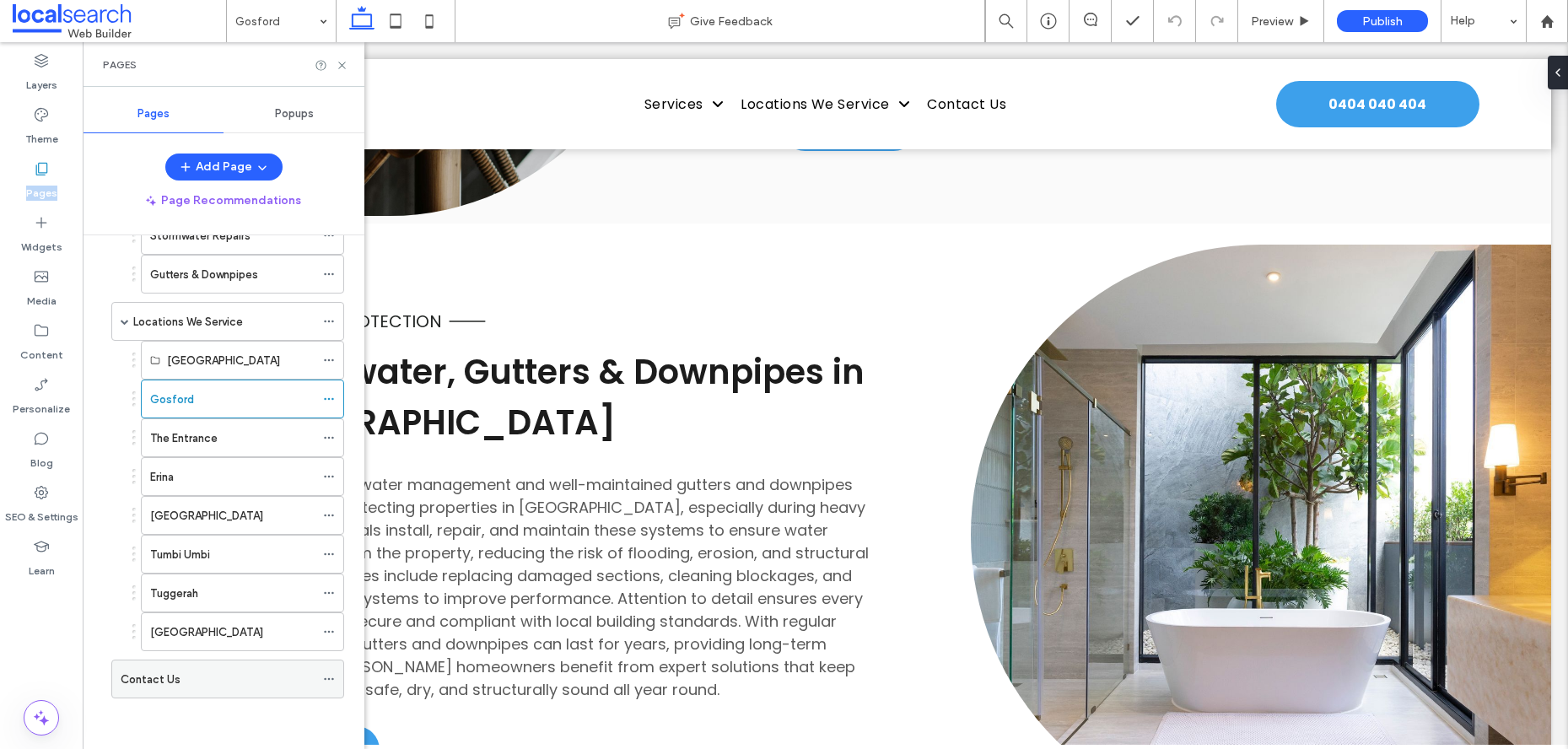
click at [169, 684] on label "Contact Us" at bounding box center [151, 680] width 60 height 30
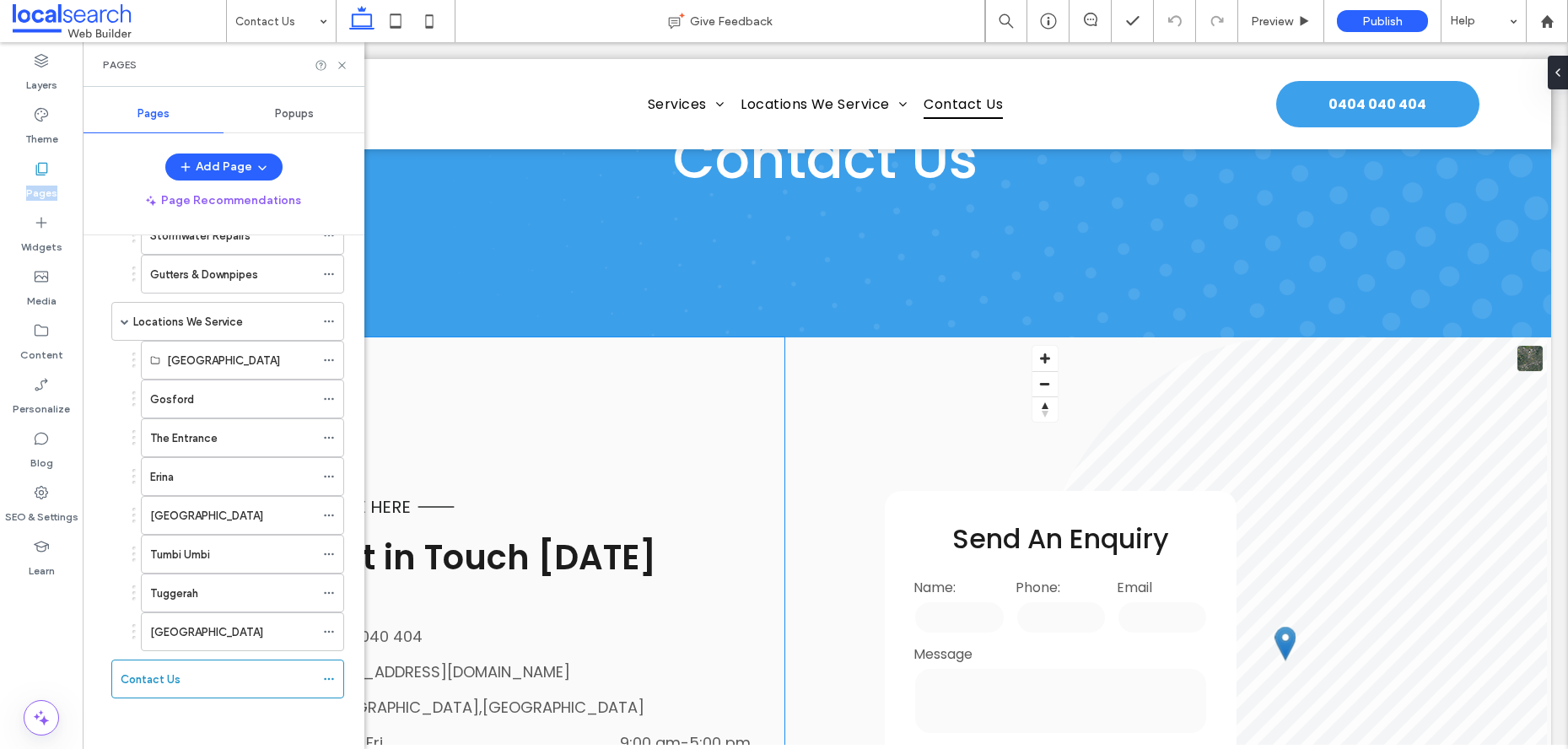
scroll to position [395, 0]
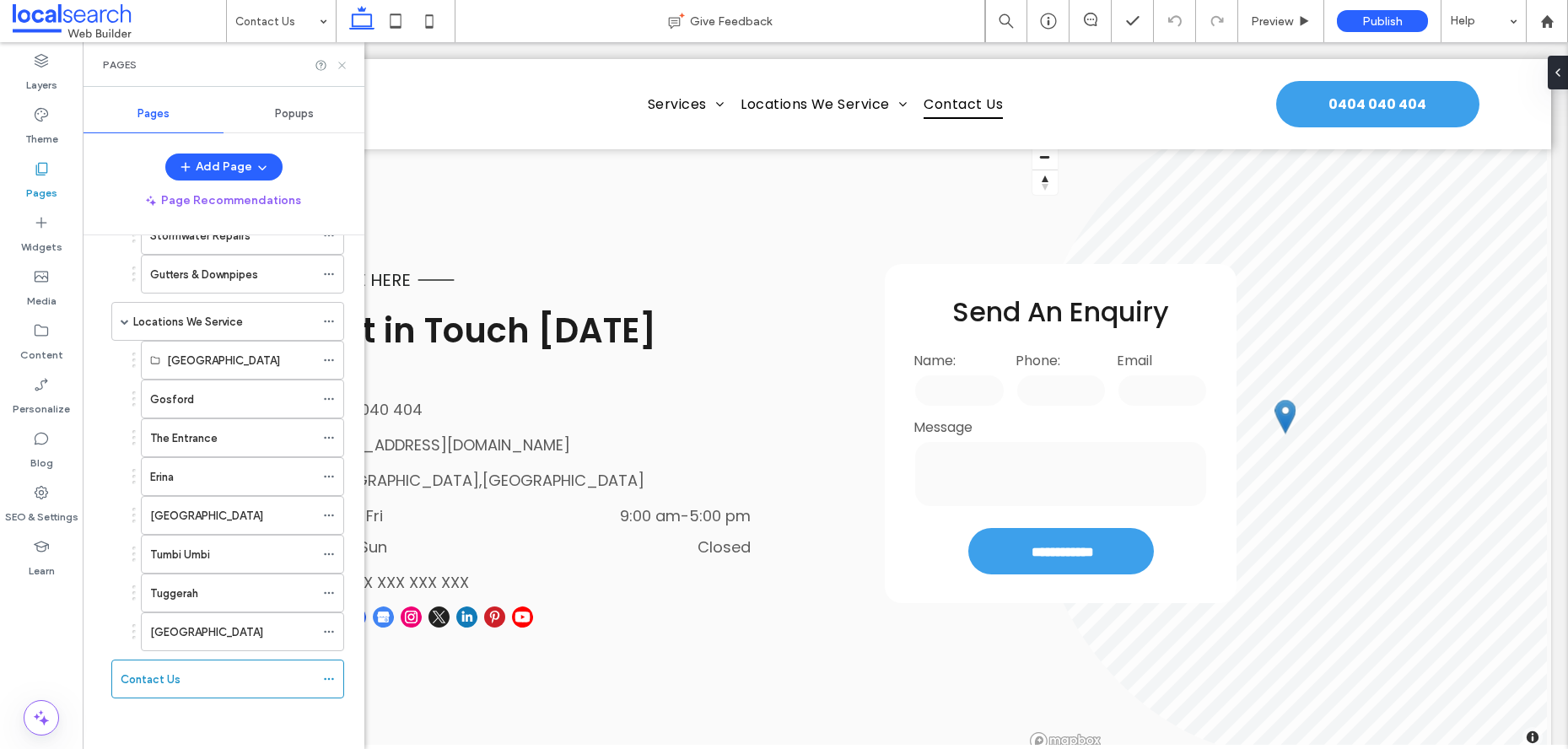
click at [342, 68] on icon at bounding box center [341, 65] width 13 height 13
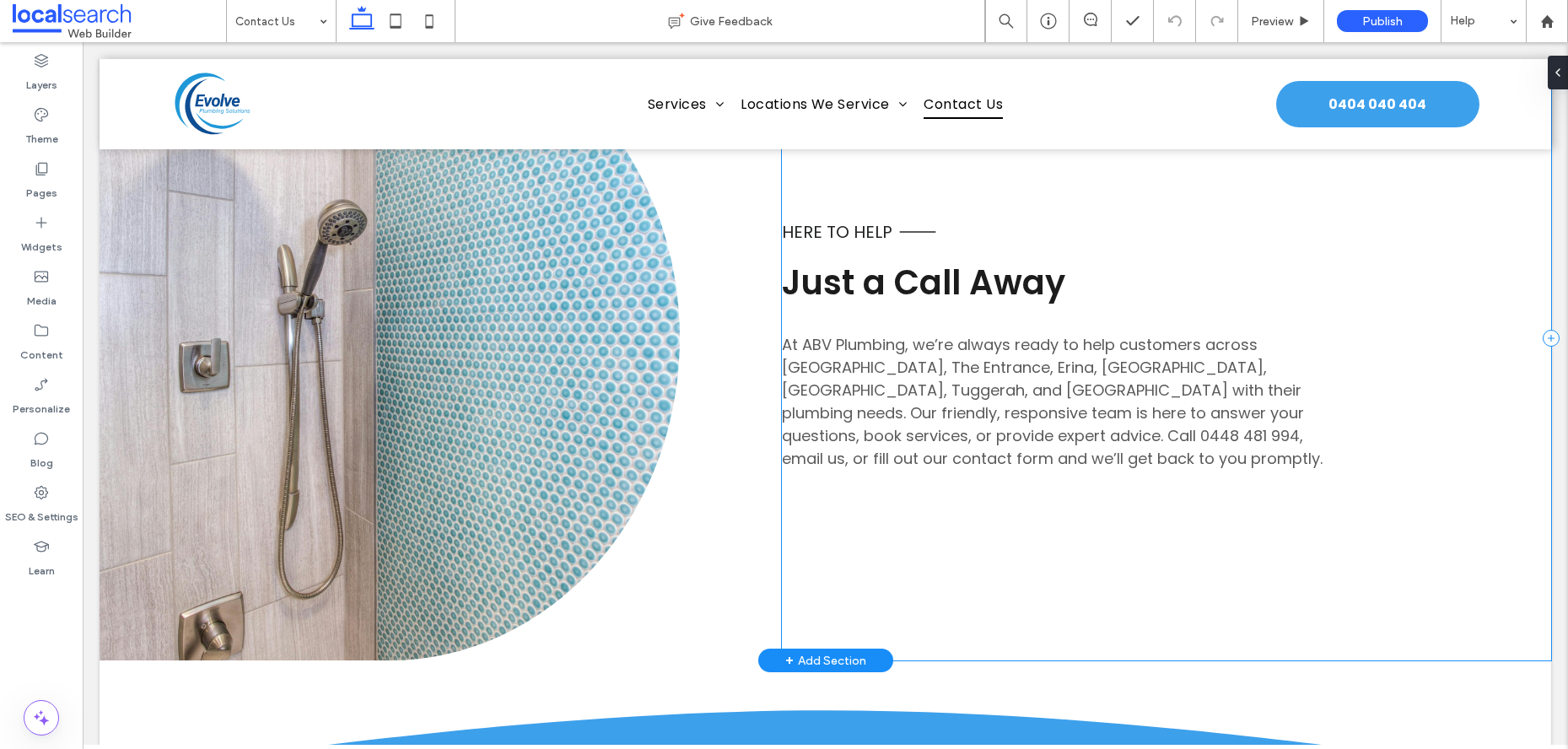
scroll to position [1149, 0]
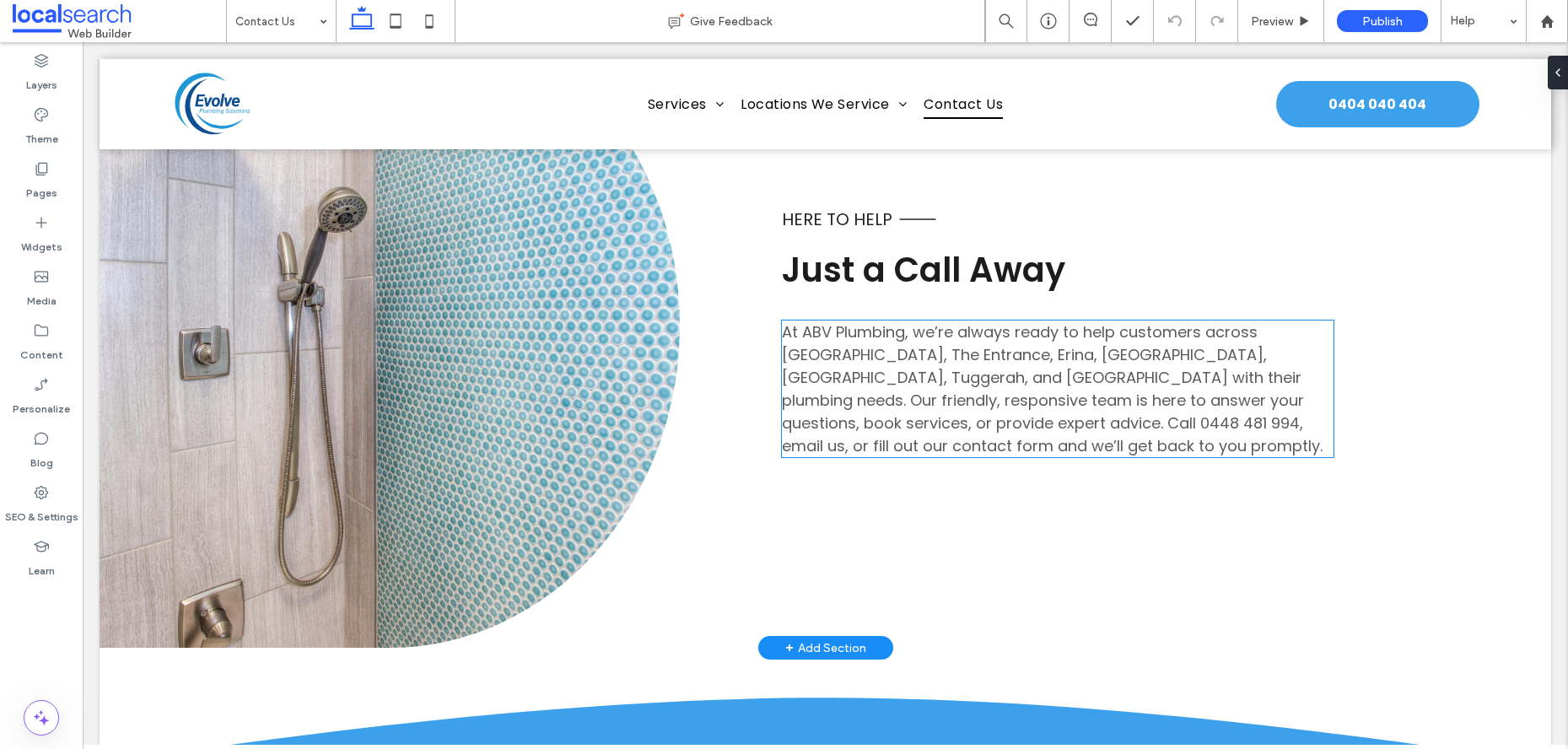
click at [1200, 419] on span "0448 481 994" at bounding box center [1249, 422] width 99 height 21
click at [849, 419] on div "At ABV Plumbing, we’re always ready to help customers across [GEOGRAPHIC_DATA],…" at bounding box center [1057, 389] width 552 height 137
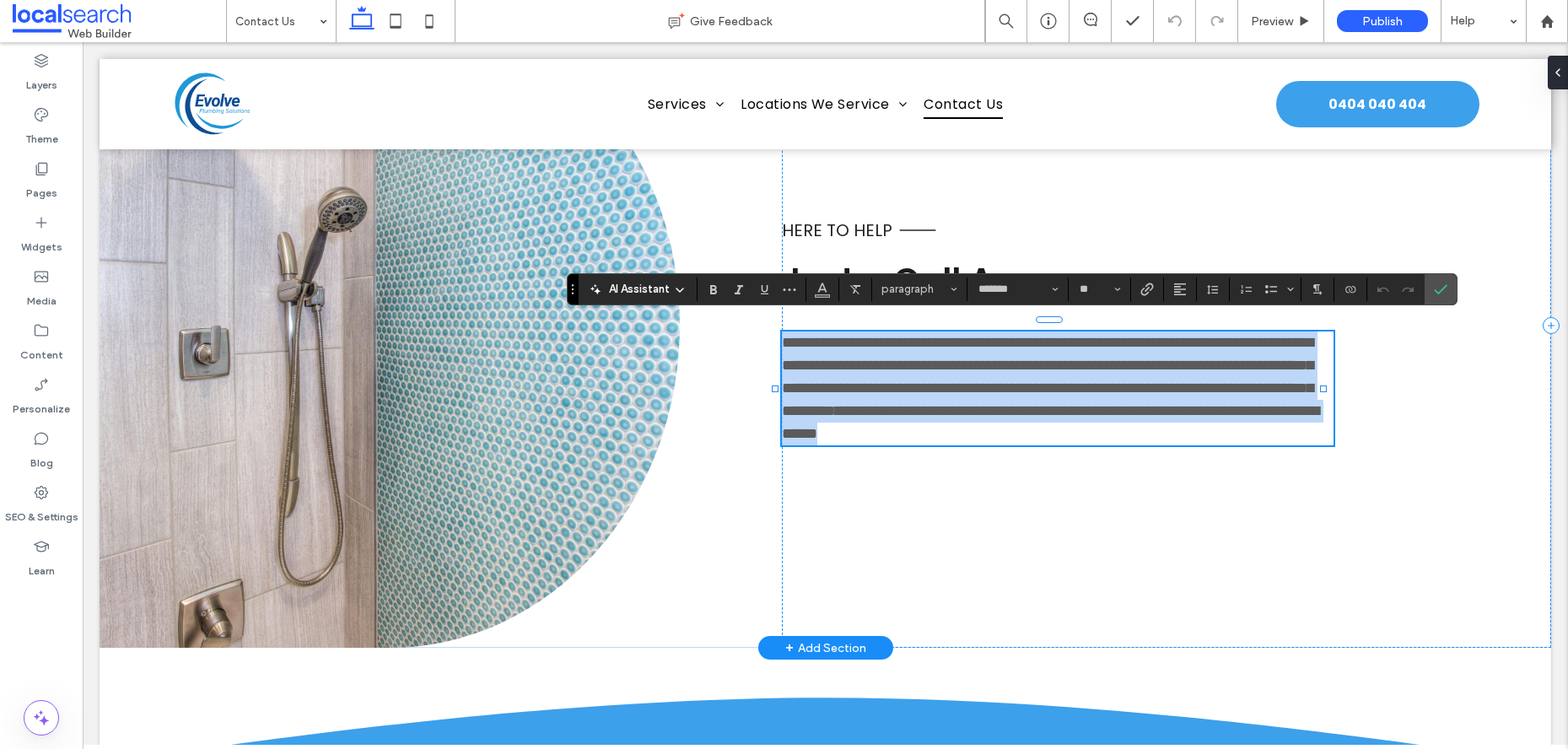
click at [855, 418] on span "**********" at bounding box center [871, 410] width 71 height 15
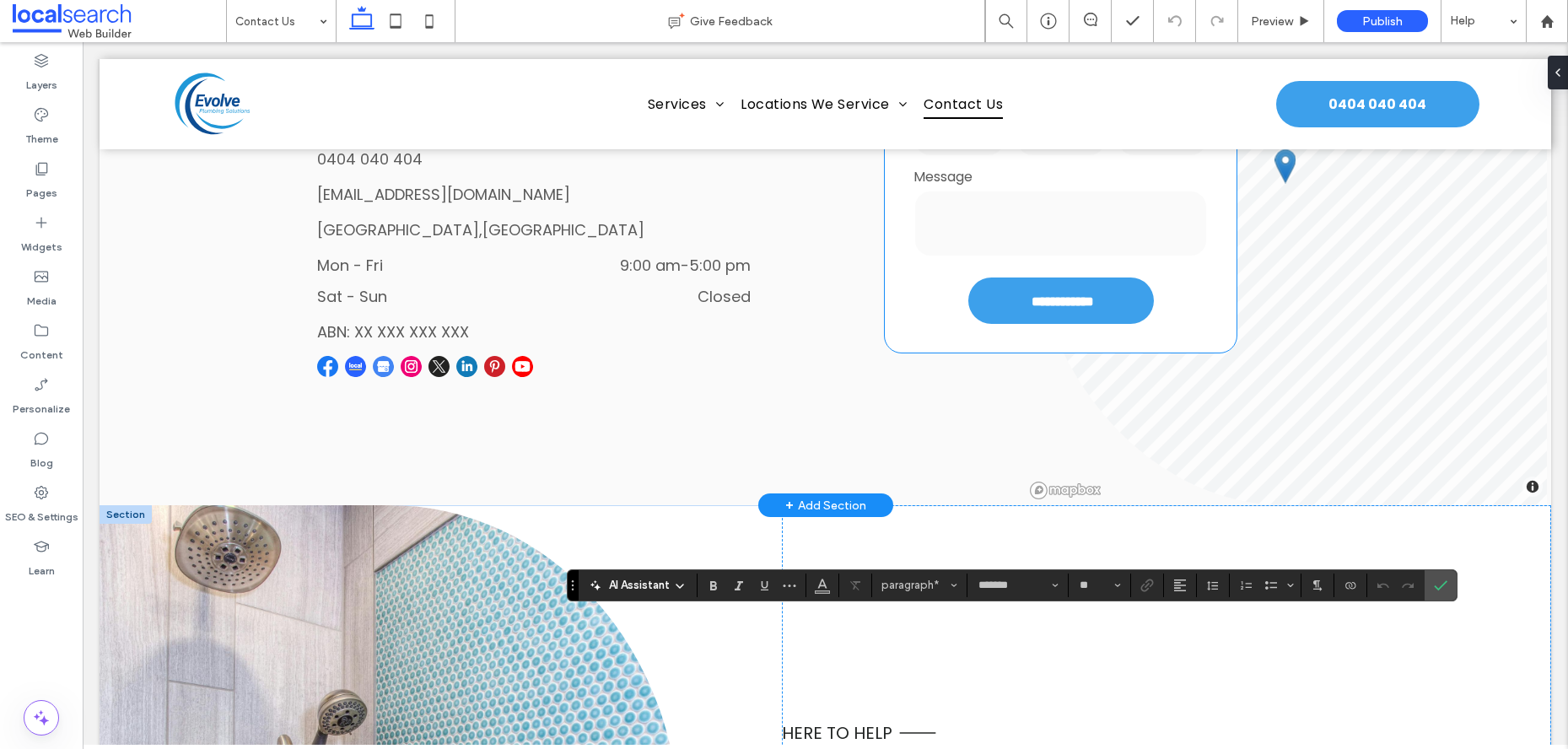
scroll to position [1028, 0]
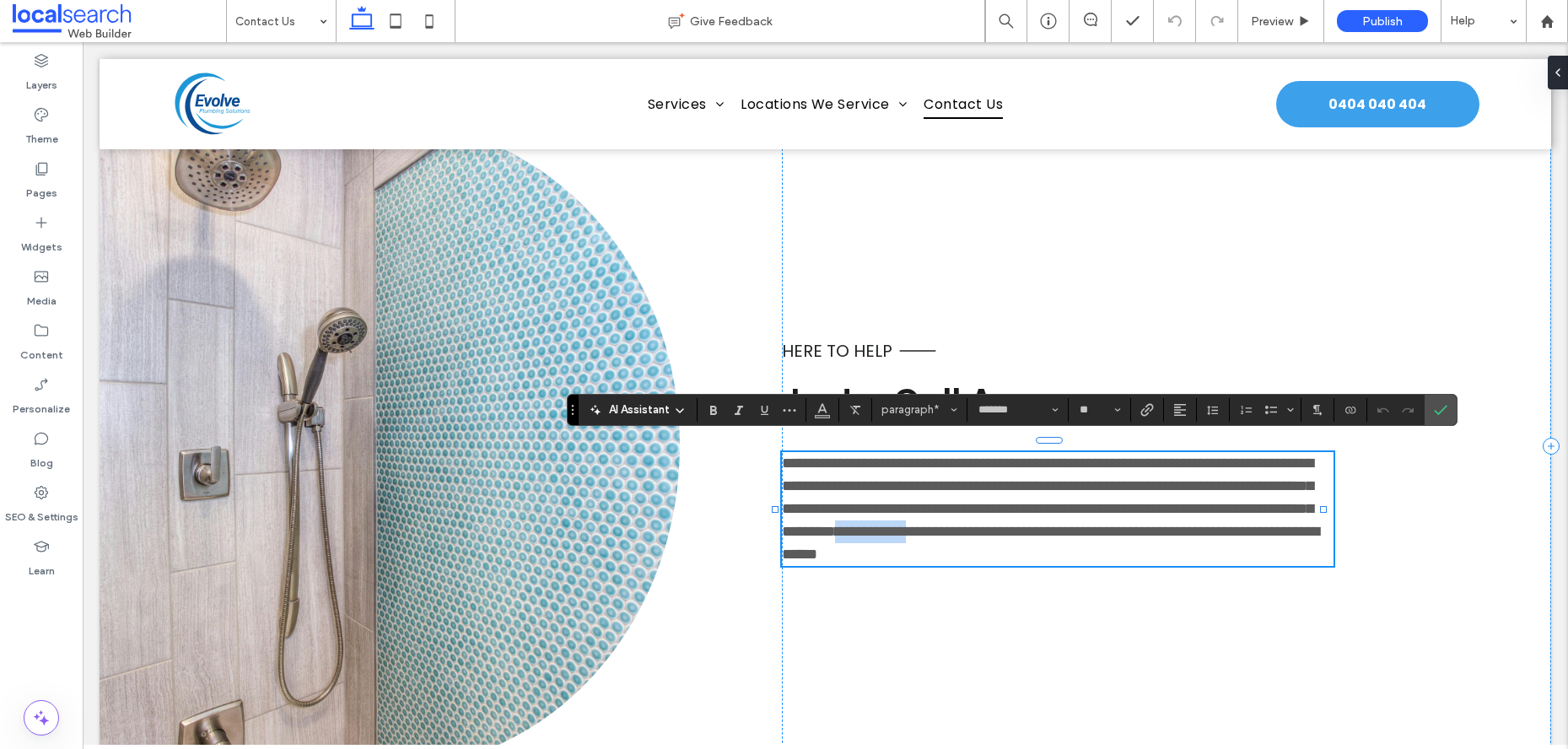
drag, startPoint x: 873, startPoint y: 535, endPoint x: 780, endPoint y: 538, distance: 93.0
click at [835, 538] on span "**********" at bounding box center [871, 531] width 71 height 15
click at [1143, 407] on icon "Link" at bounding box center [1147, 410] width 14 height 14
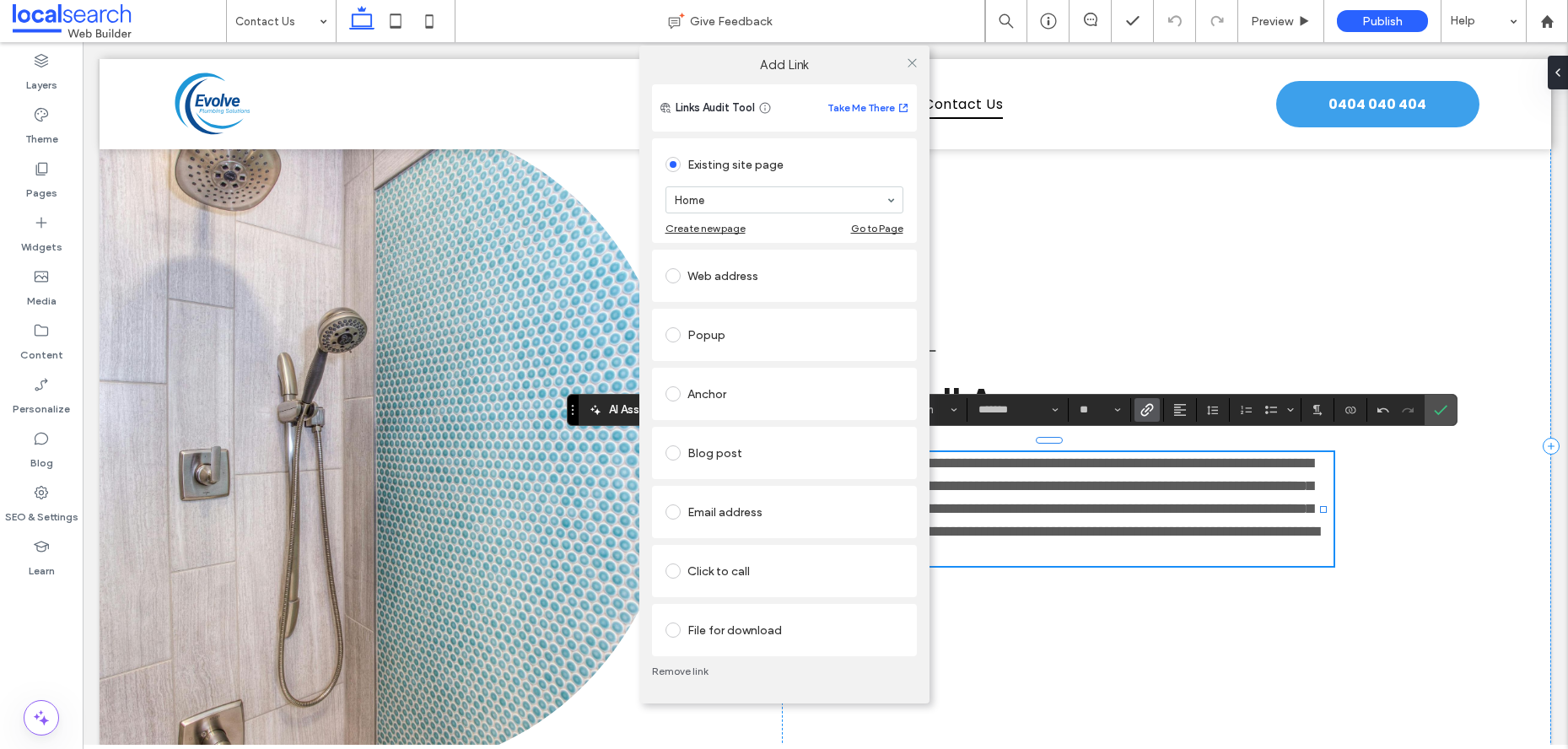
click at [737, 573] on div "Click to call" at bounding box center [784, 571] width 238 height 27
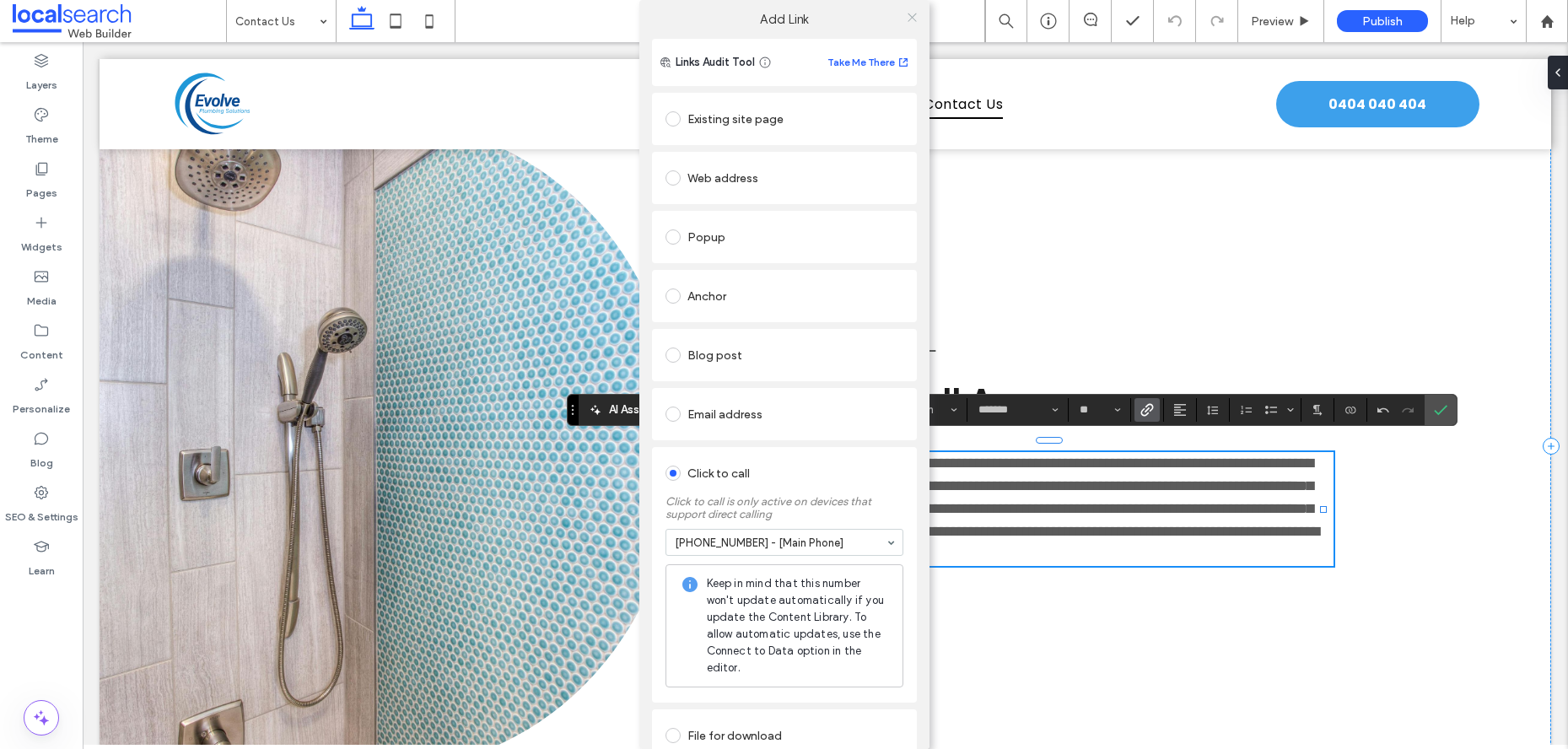
click at [908, 19] on use at bounding box center [912, 17] width 9 height 9
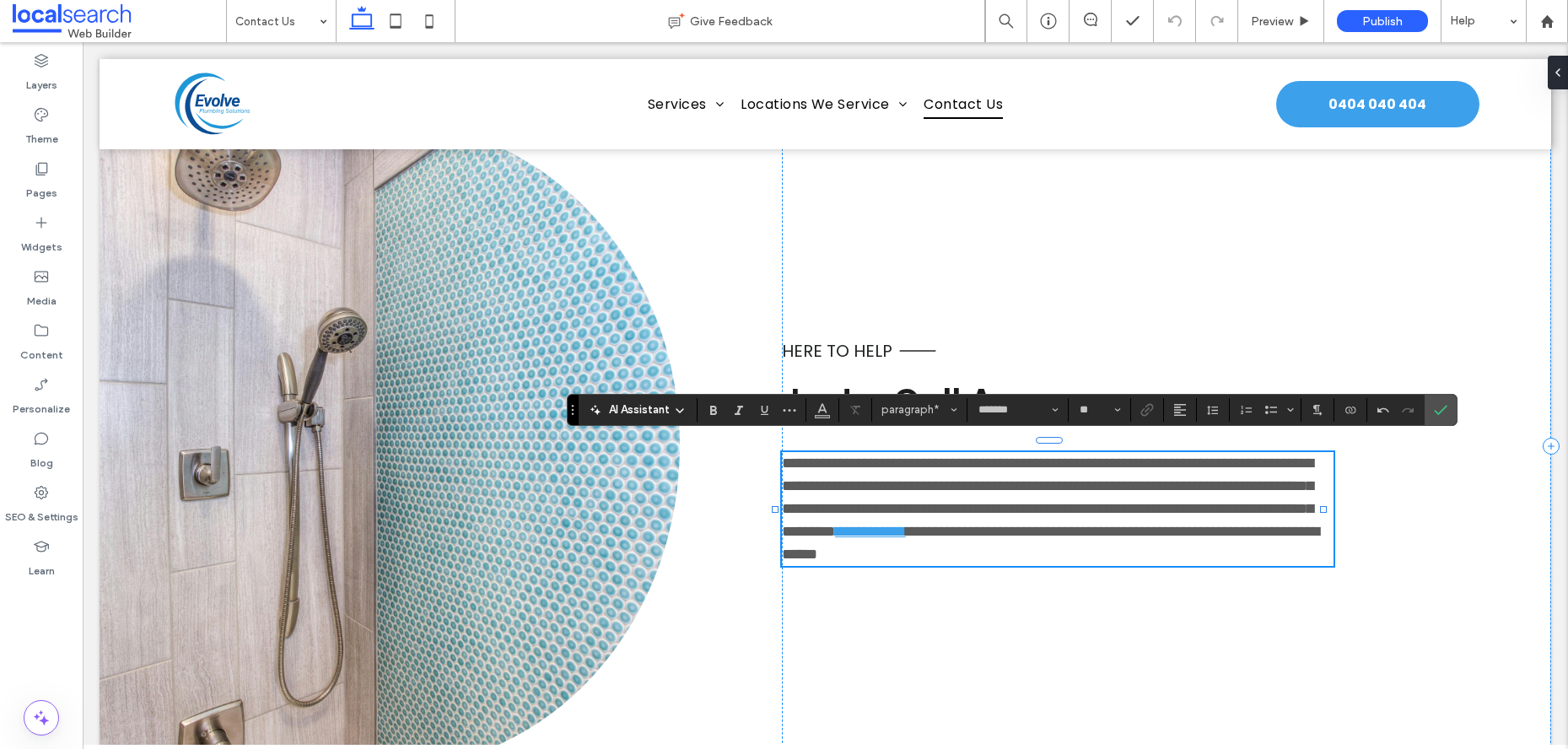
click at [1116, 550] on span "**********" at bounding box center [1051, 542] width 537 height 38
click at [1445, 413] on icon "Confirm" at bounding box center [1441, 410] width 14 height 14
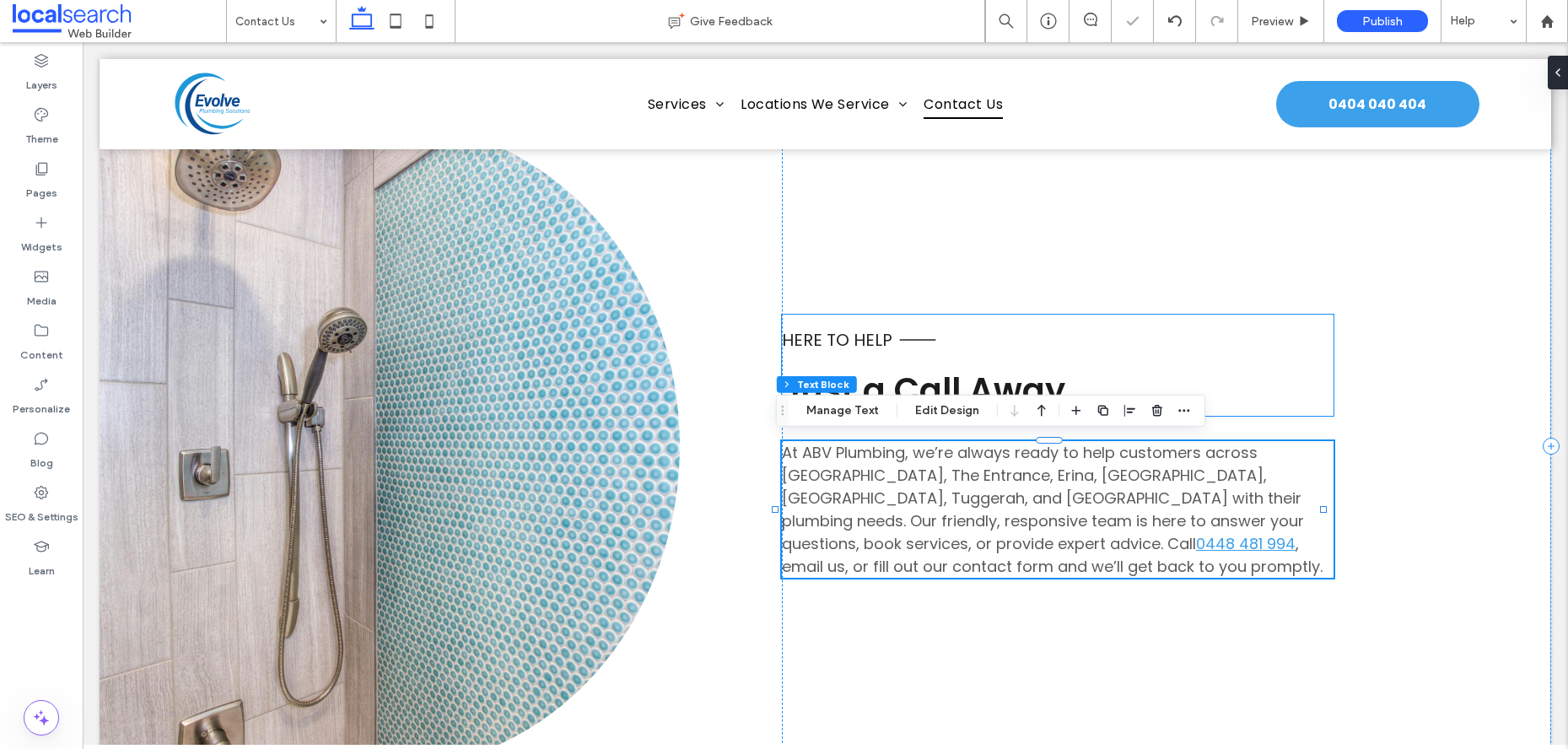
click at [1313, 379] on div "Here to Help Just a Call Away" at bounding box center [1057, 365] width 552 height 101
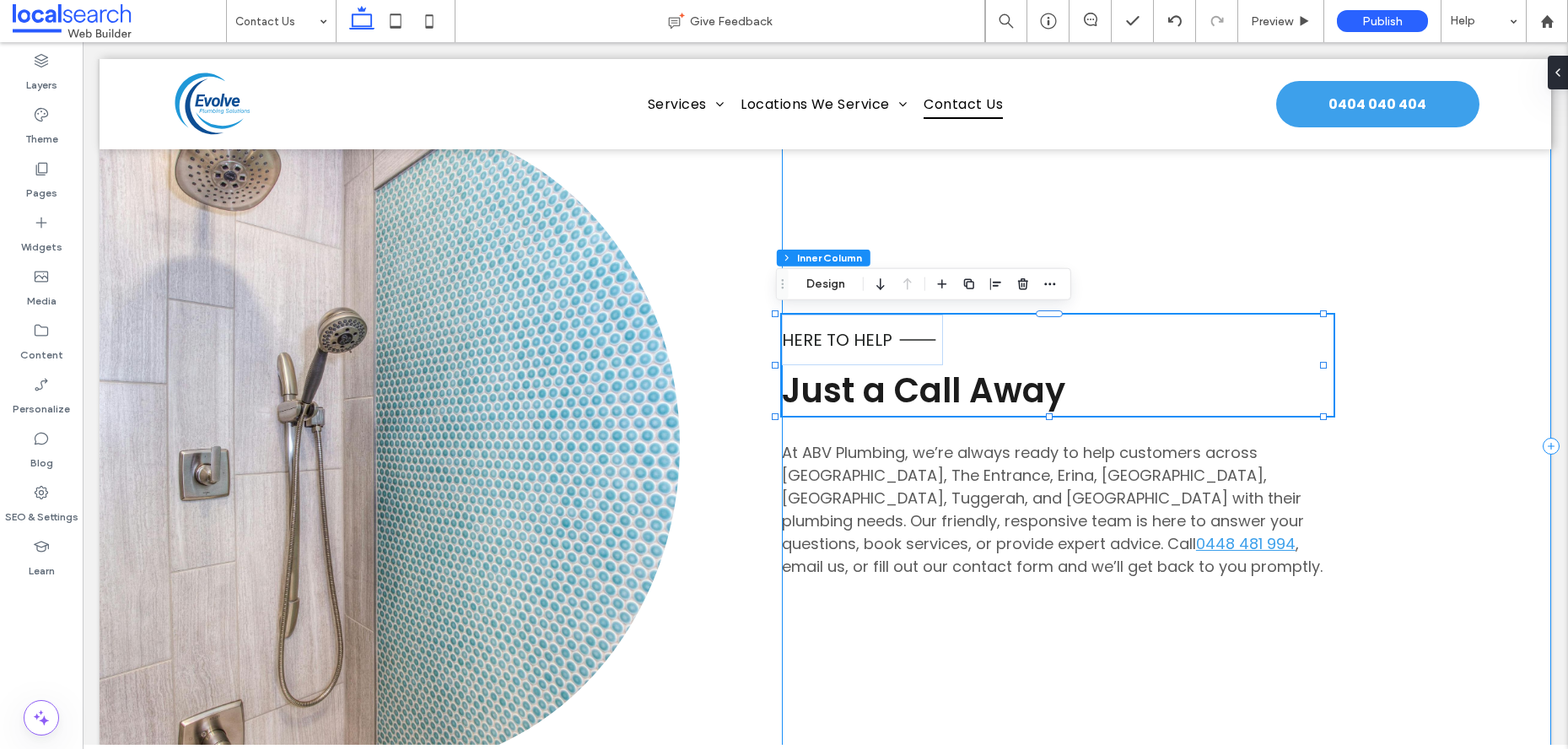
click at [1355, 535] on div "Here to Help Just a Call Away At ABV Plumbing, we’re always ready to help custo…" at bounding box center [1167, 446] width 769 height 646
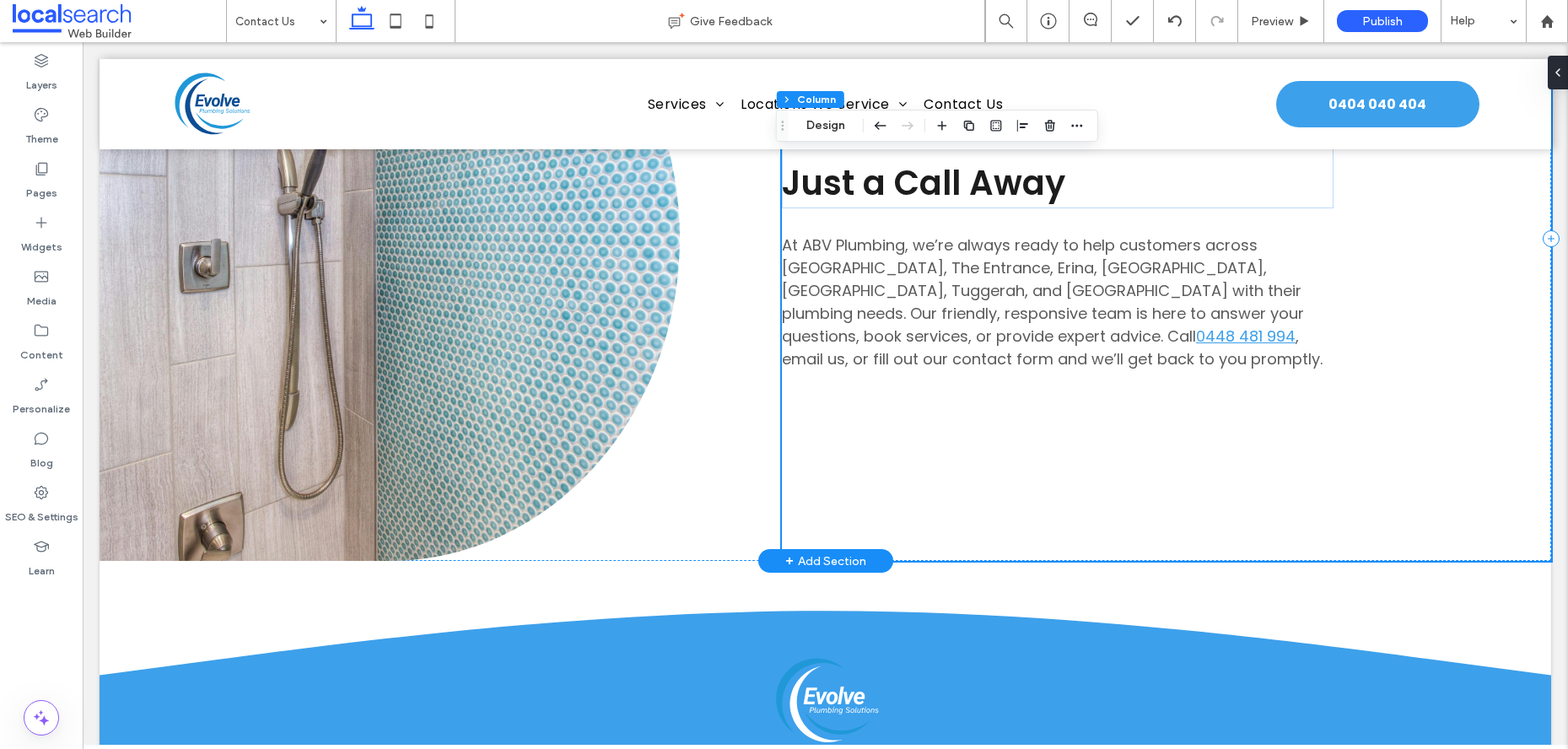
scroll to position [1291, 0]
